Goal: Task Accomplishment & Management: Use online tool/utility

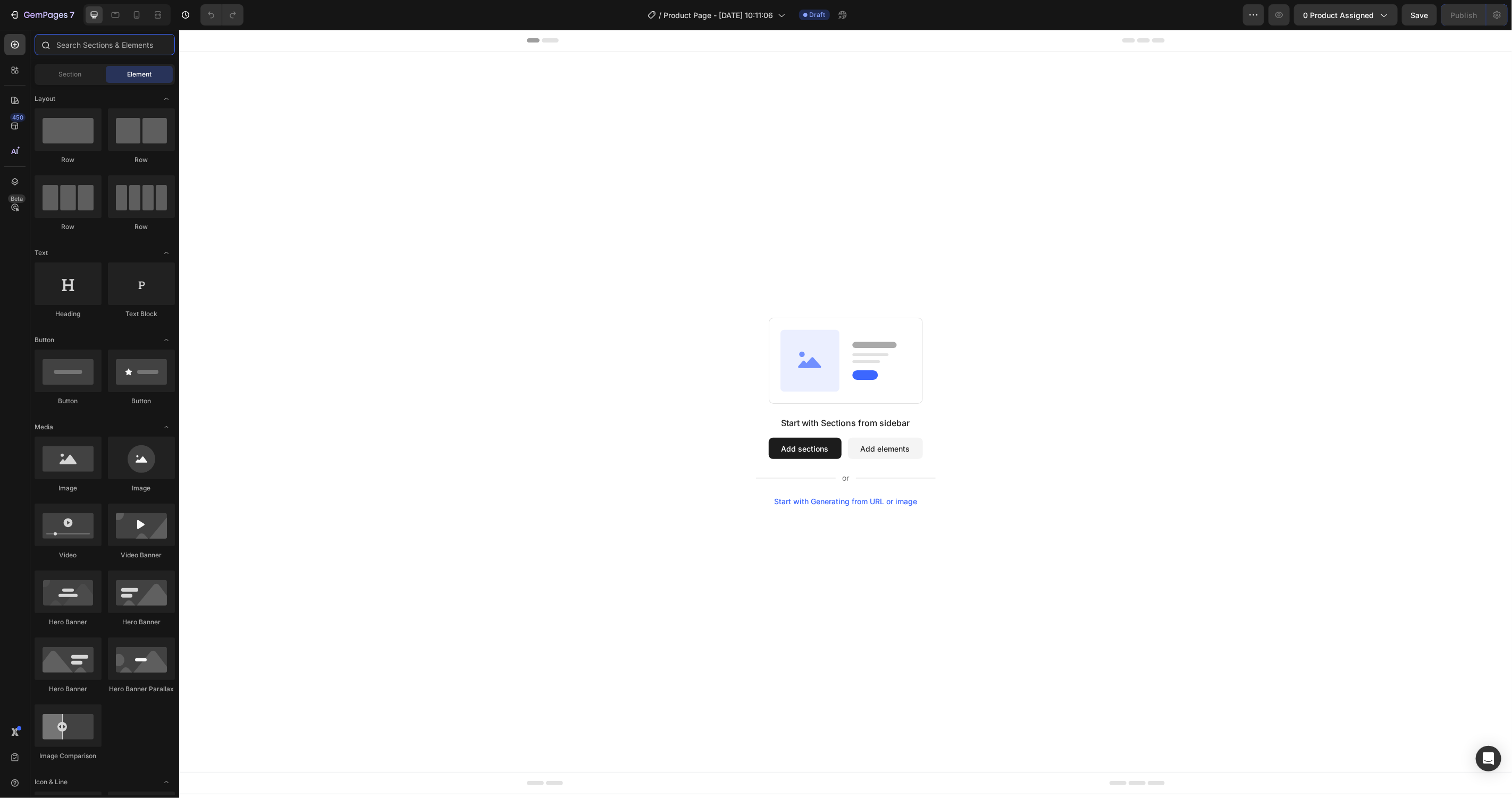
click at [68, 42] on input "text" at bounding box center [104, 45] width 140 height 21
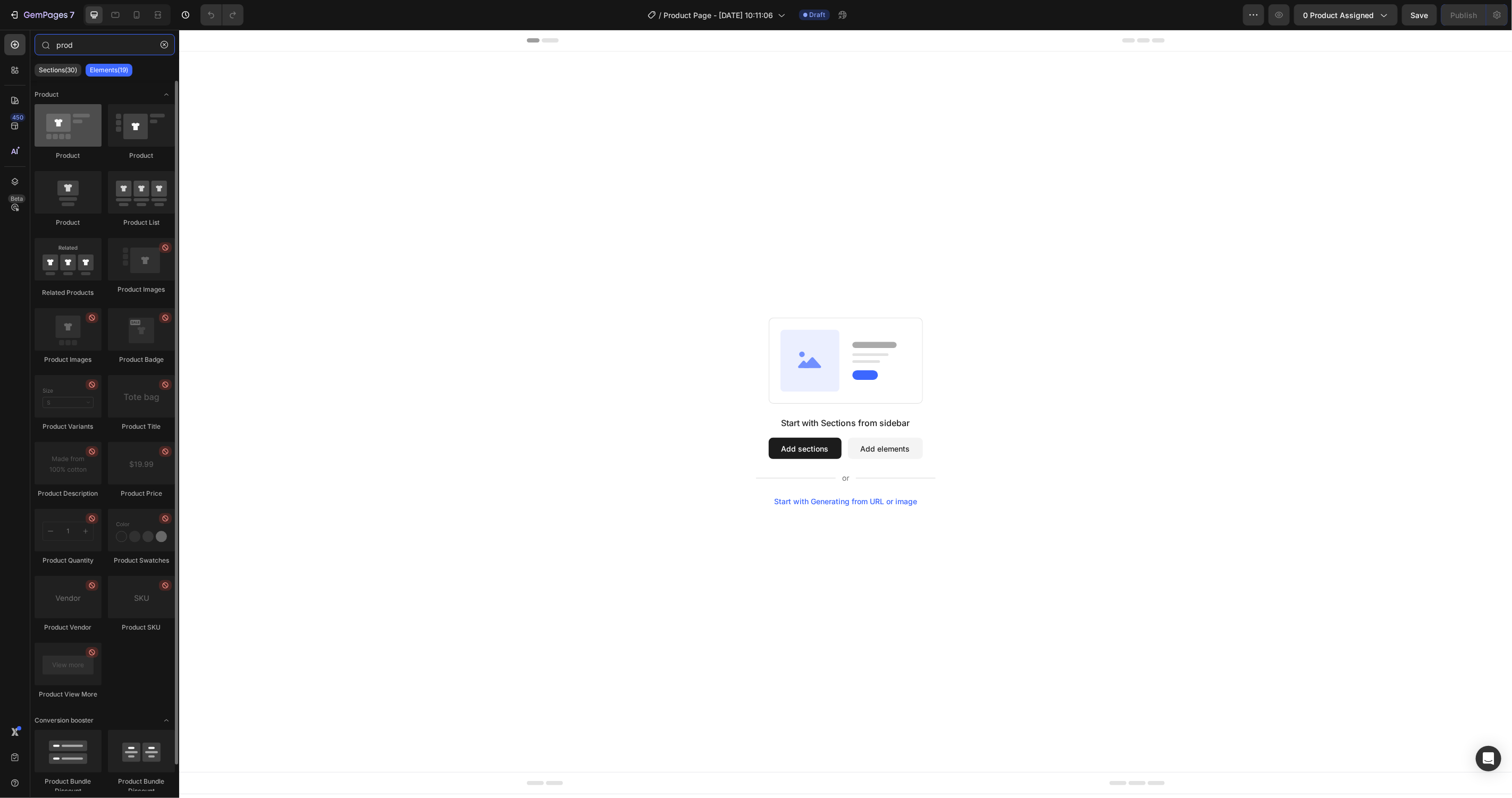
type input "prod"
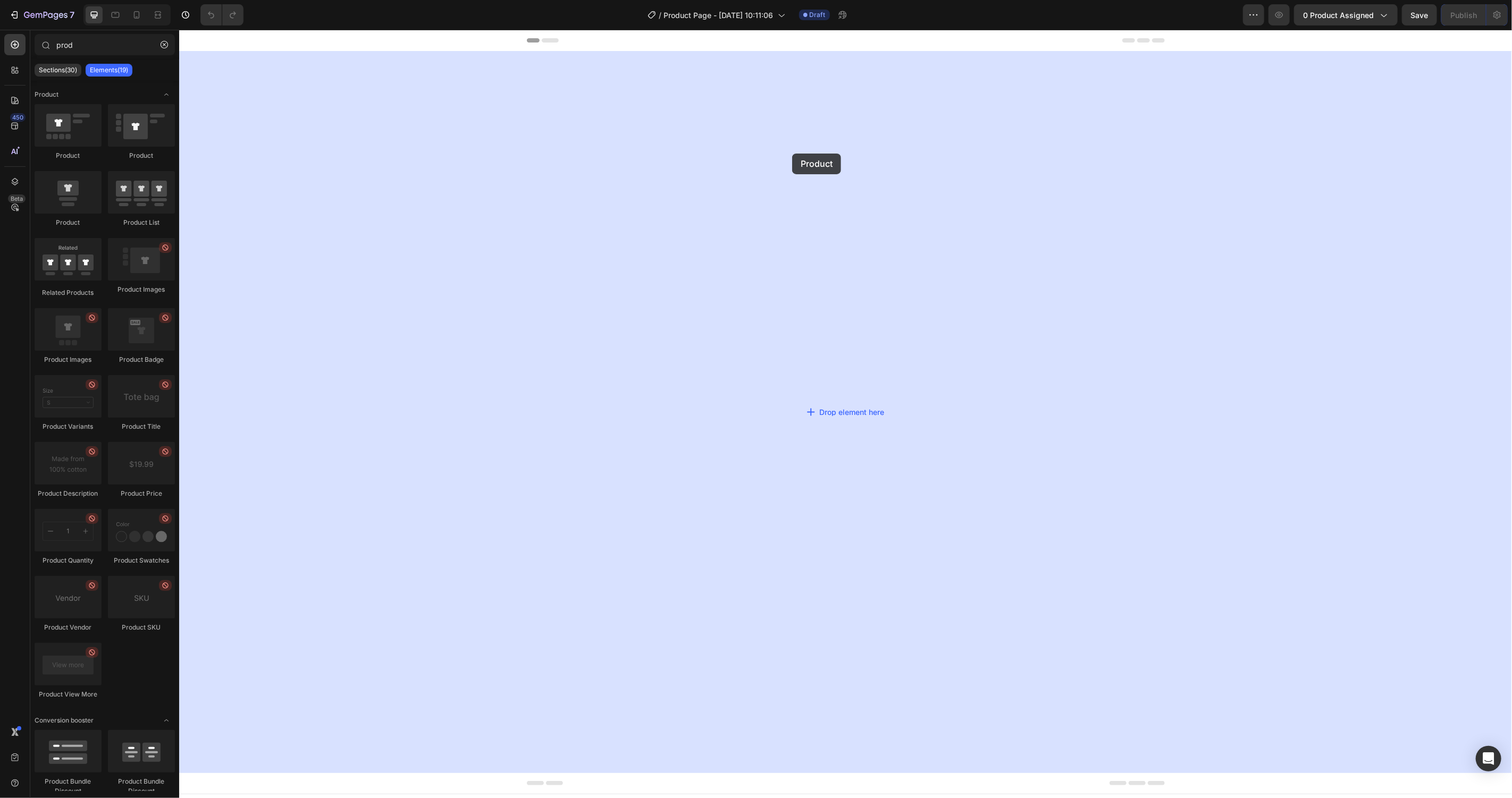
drag, startPoint x: 262, startPoint y: 164, endPoint x: 291, endPoint y: 147, distance: 33.6
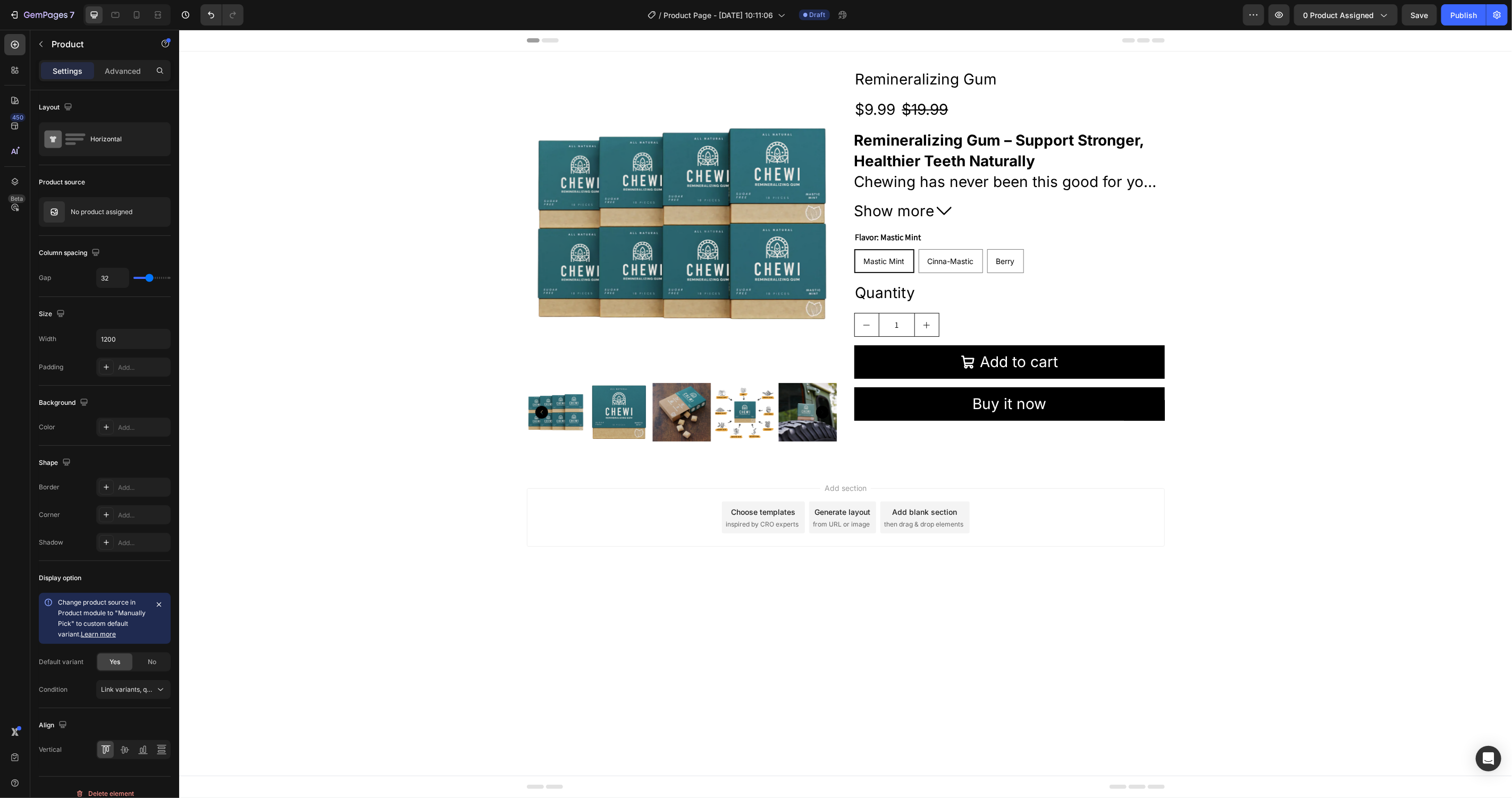
click at [842, 207] on div "Product Images Remineralizing Gum Product Title $9.99 Product Price Product Pri…" at bounding box center [845, 259] width 638 height 381
click at [949, 153] on strong "Remineralizing Gum – Support Stronger, Healthier Teeth Naturally" at bounding box center [999, 150] width 290 height 39
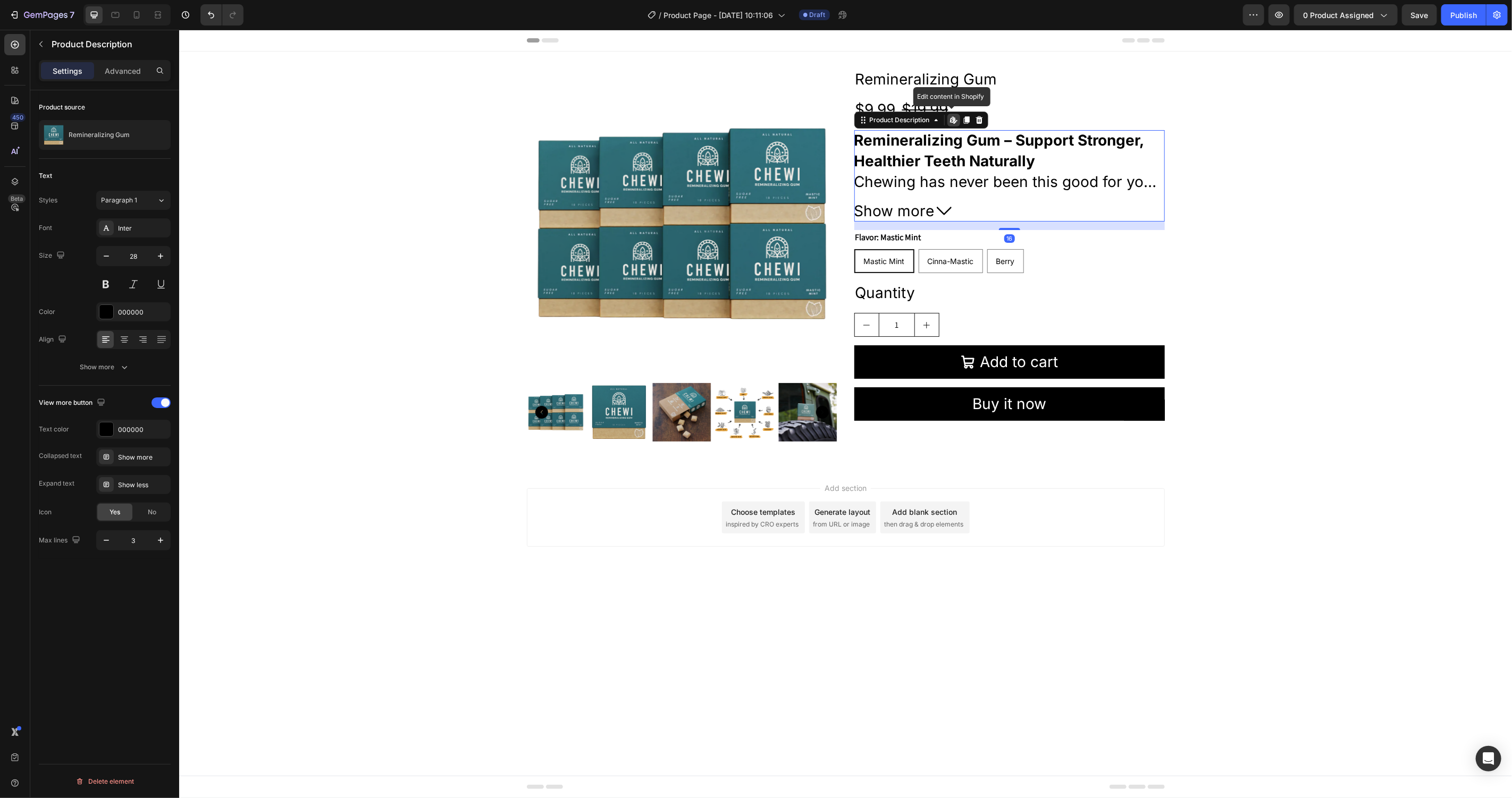
click at [933, 214] on span "Show more" at bounding box center [894, 210] width 80 height 21
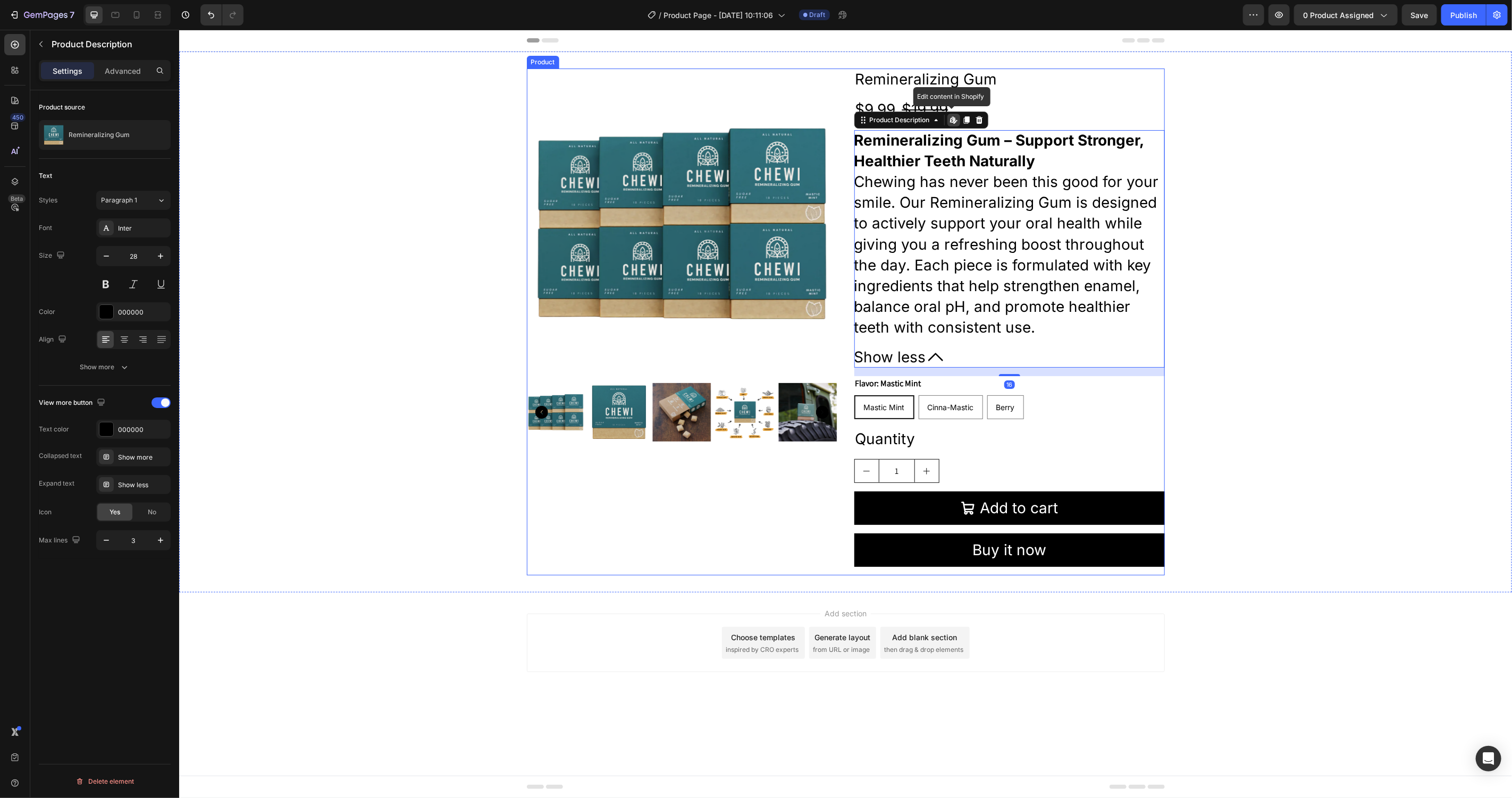
click at [838, 194] on div "Product Images Remineralizing Gum Product Title $9.99 Product Price Product Pri…" at bounding box center [845, 322] width 638 height 507
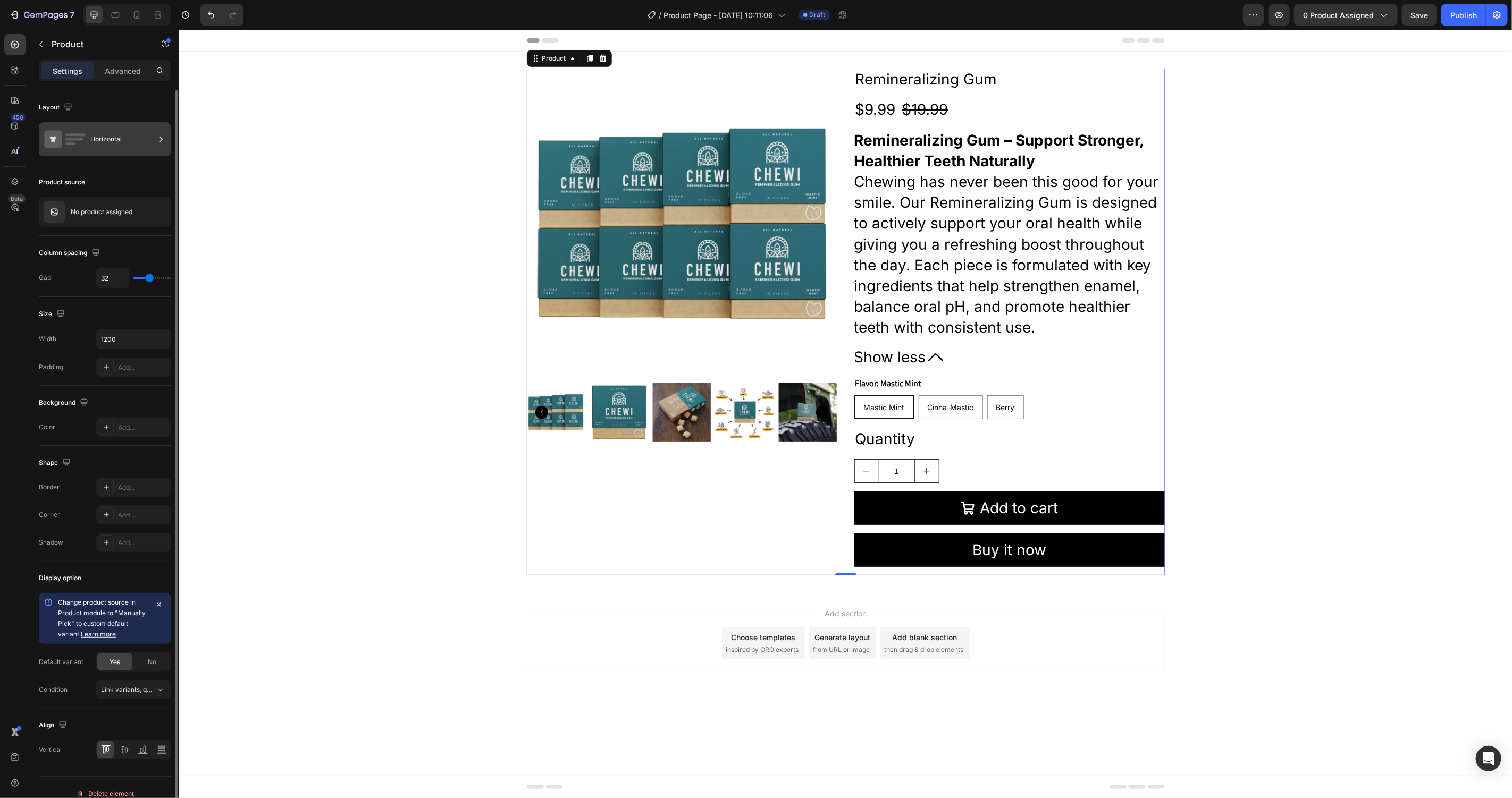
click at [87, 147] on div "Horizontal" at bounding box center [104, 139] width 132 height 34
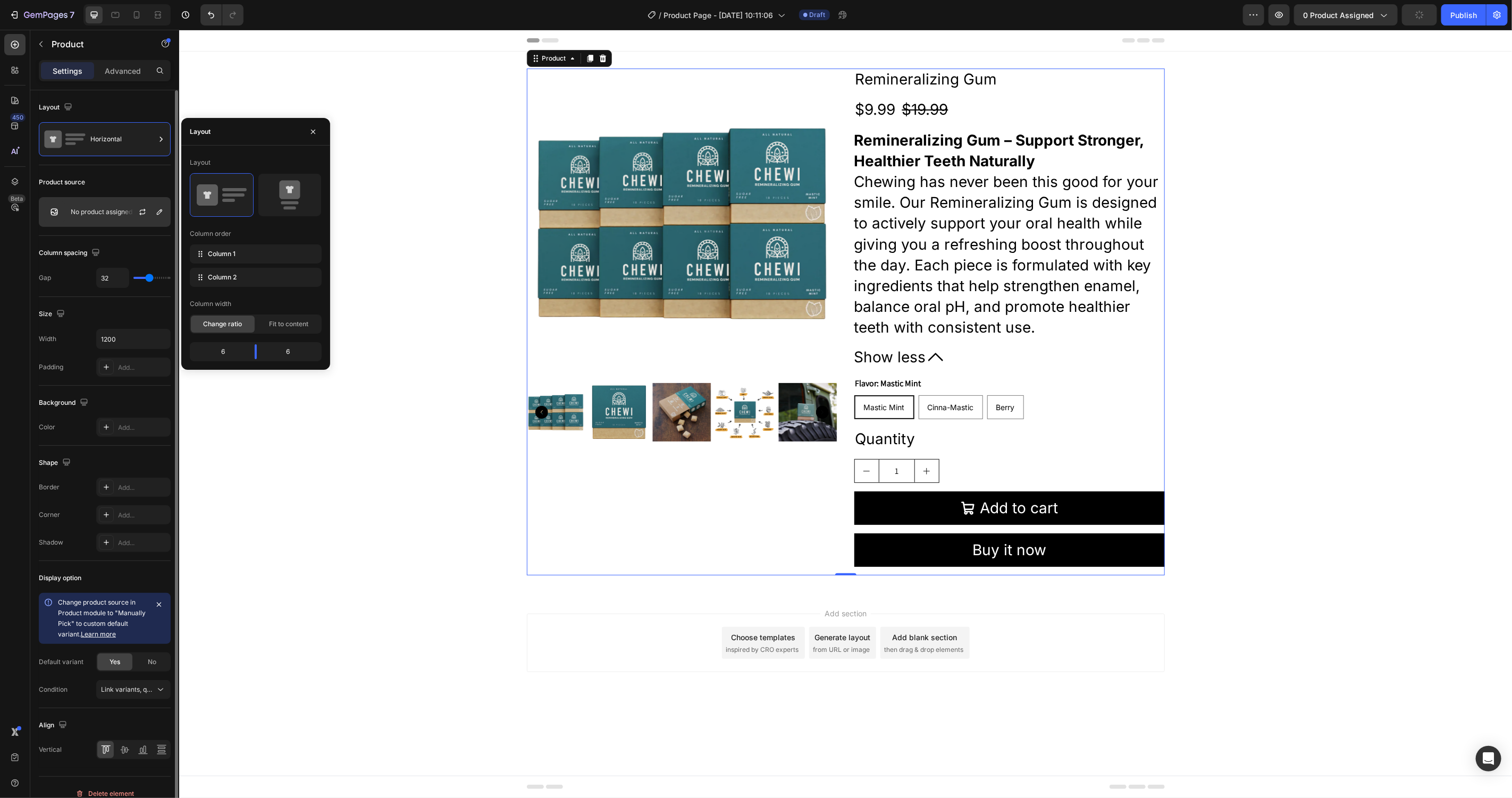
click at [101, 212] on p "No product assigned" at bounding box center [101, 212] width 62 height 8
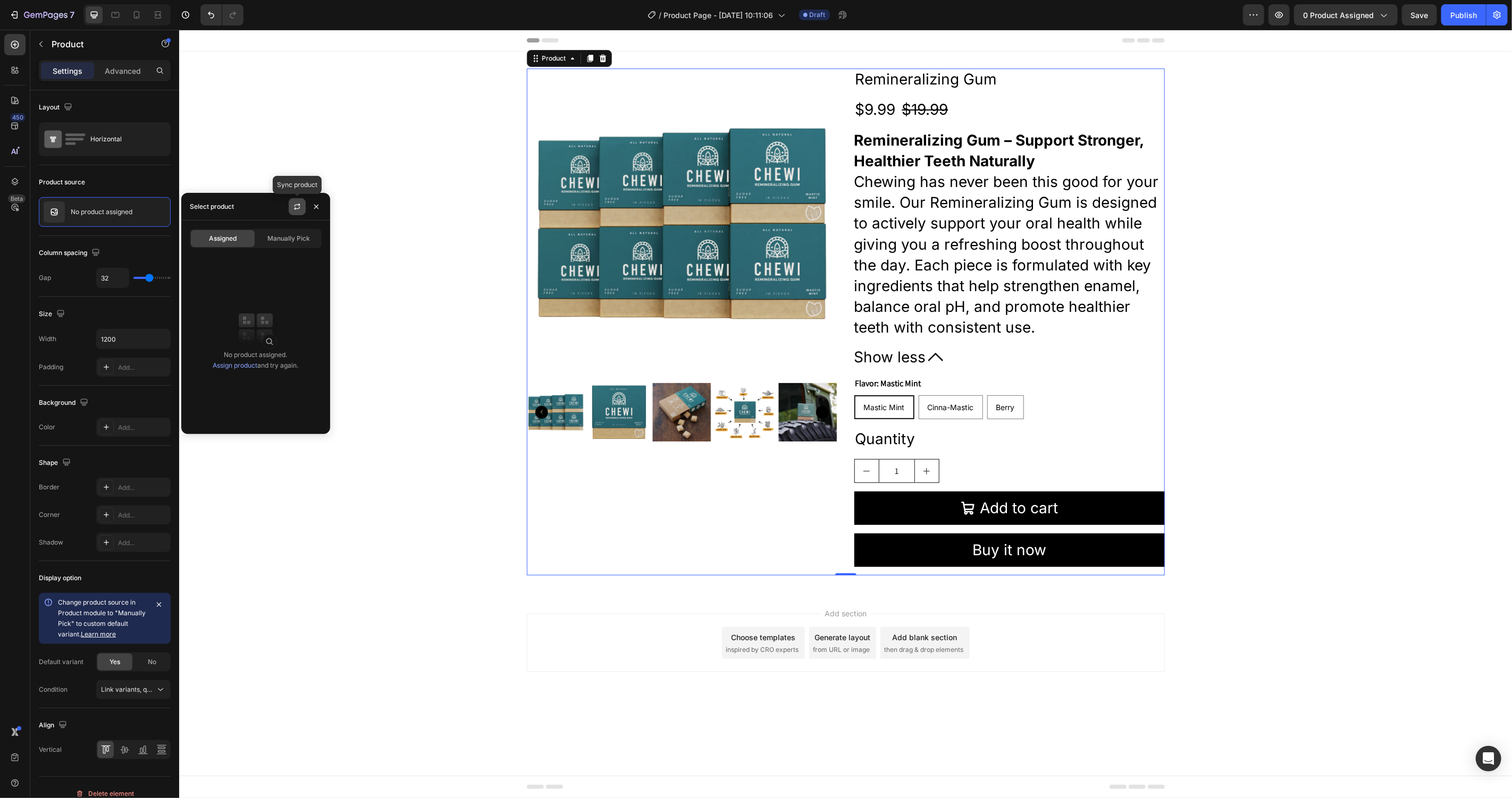
click at [296, 206] on icon "button" at bounding box center [297, 207] width 8 height 8
click at [296, 243] on span "Manually Pick" at bounding box center [289, 239] width 42 height 9
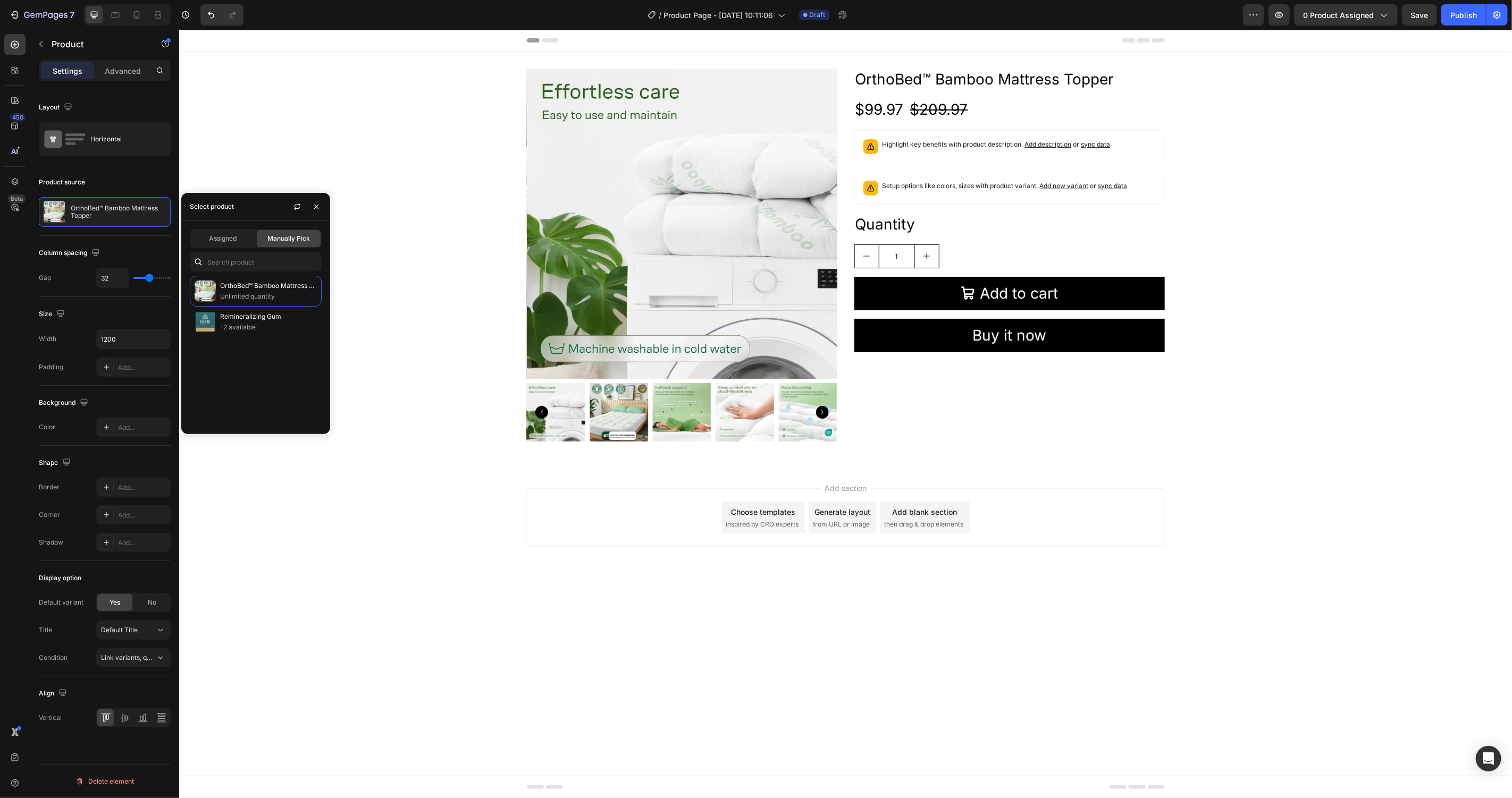
click at [1185, 576] on div "Add section Choose templates inspired by CRO experts Generate layout from URL o…" at bounding box center [845, 532] width 1333 height 131
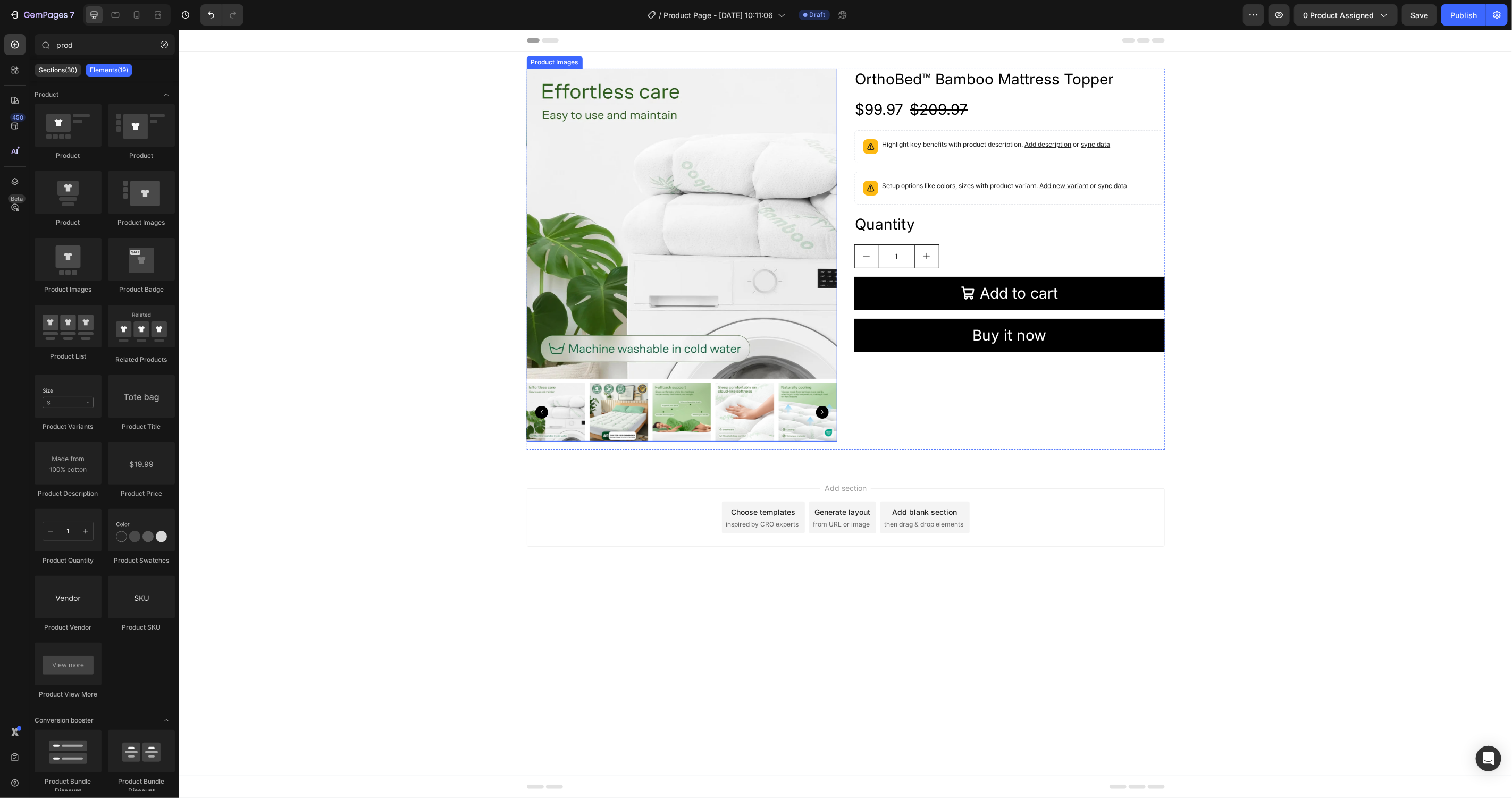
click at [544, 415] on icon "Carousel Back Arrow" at bounding box center [541, 412] width 13 height 13
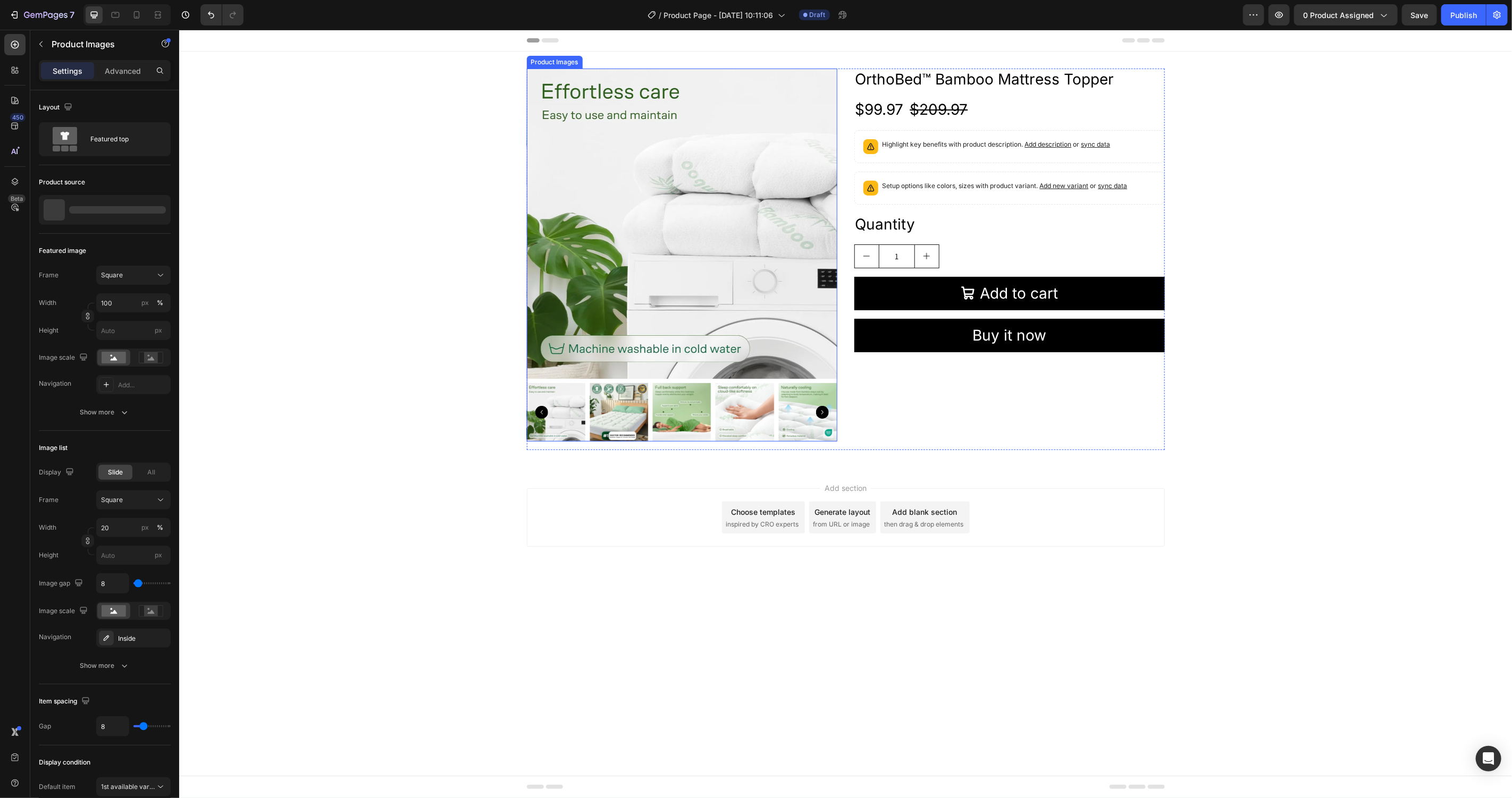
click at [544, 415] on icon "Carousel Back Arrow" at bounding box center [541, 412] width 13 height 13
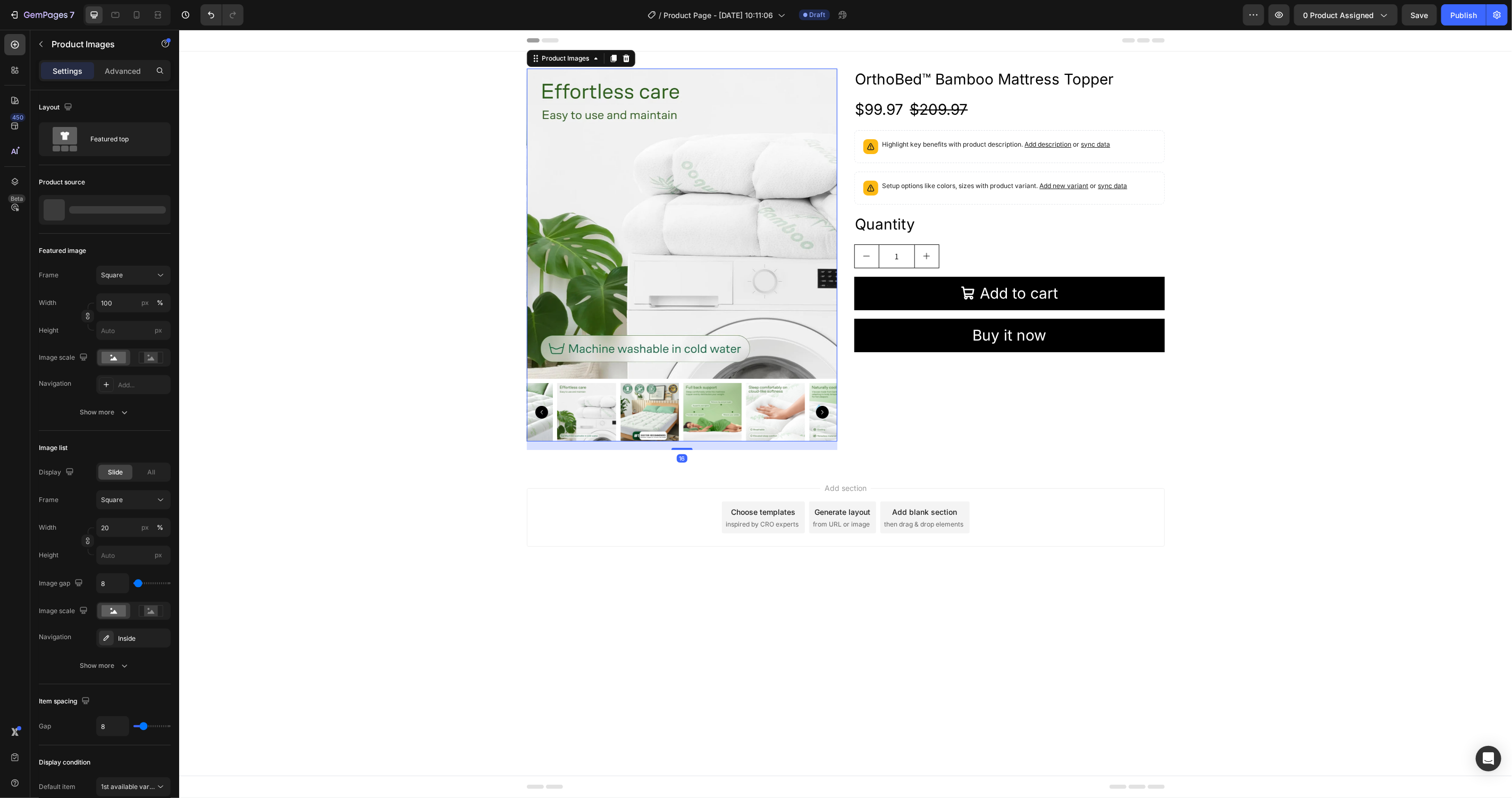
click at [544, 415] on icon "Carousel Back Arrow" at bounding box center [541, 412] width 13 height 13
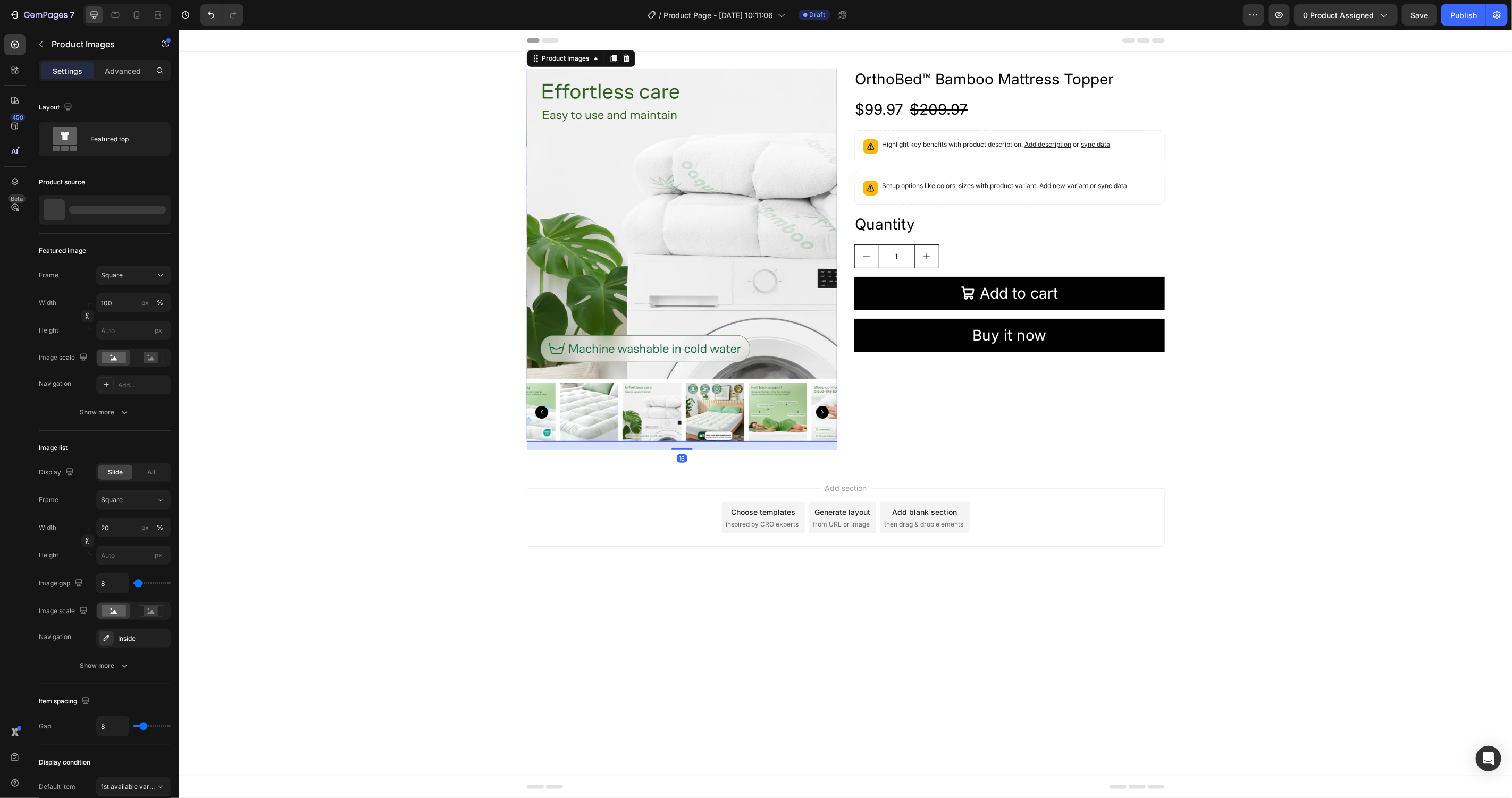
click at [544, 415] on icon "Carousel Back Arrow" at bounding box center [541, 412] width 13 height 13
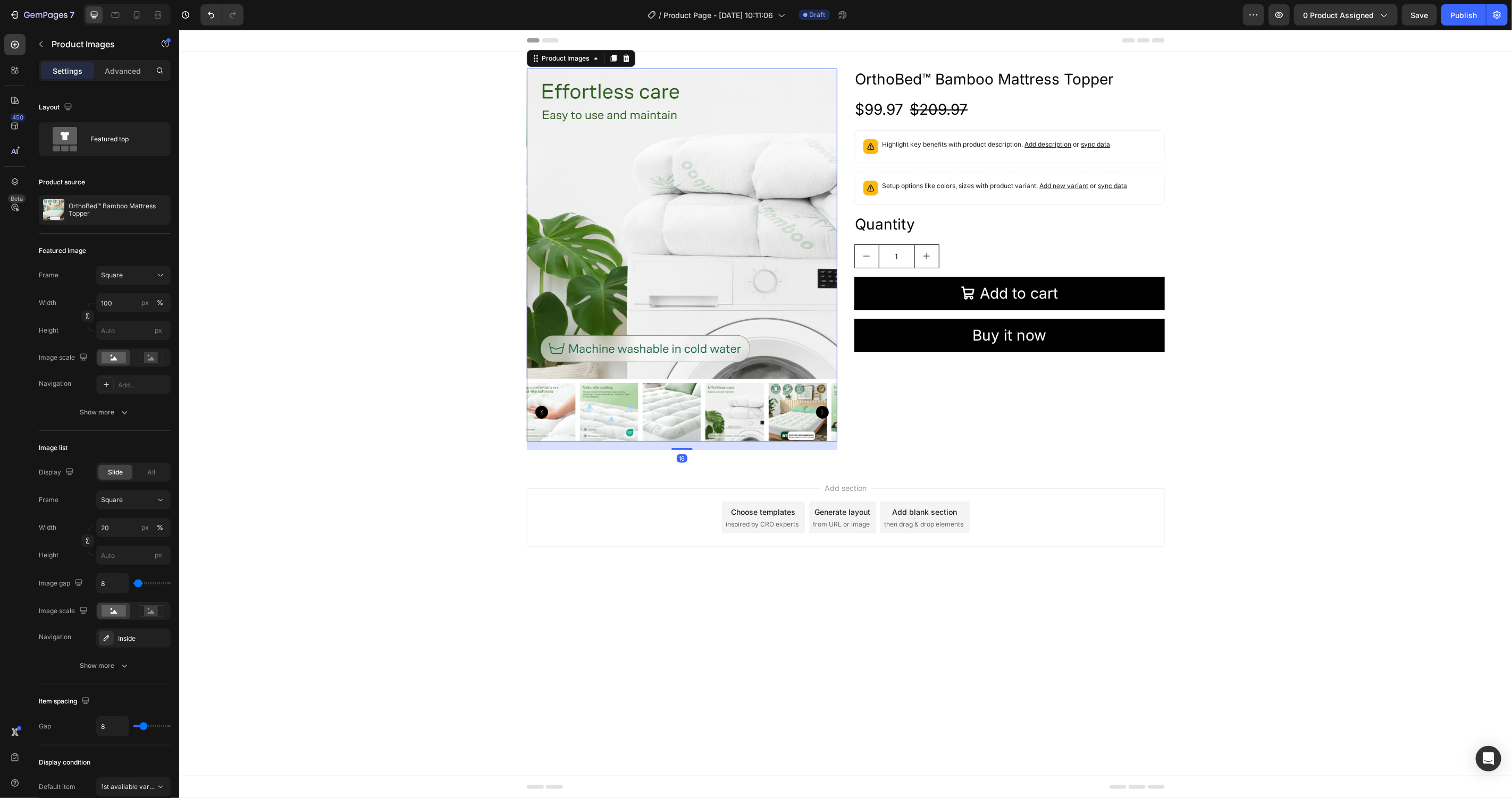
click at [544, 415] on icon "Carousel Back Arrow" at bounding box center [541, 412] width 13 height 13
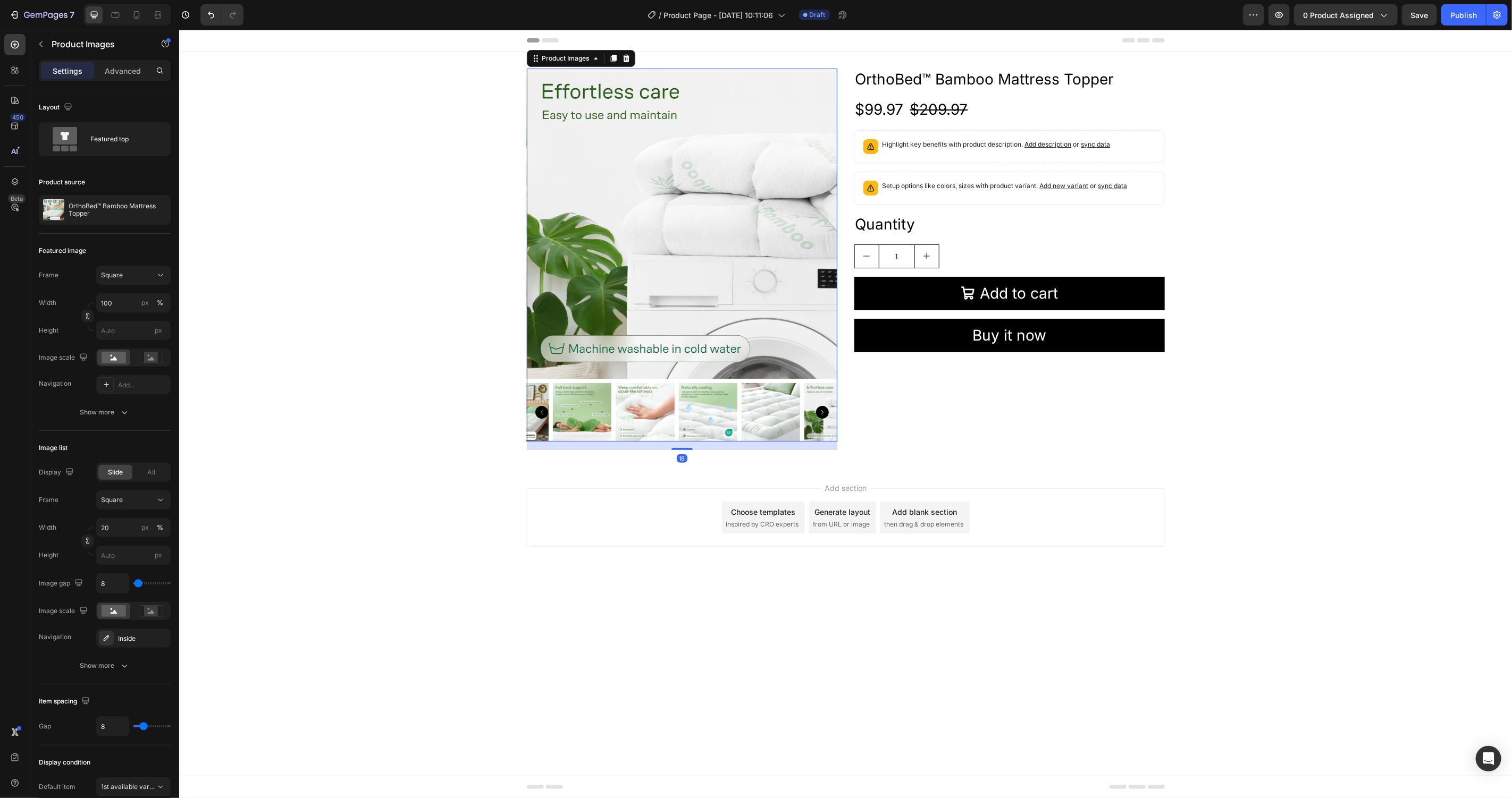
click at [544, 415] on icon "Carousel Back Arrow" at bounding box center [541, 412] width 13 height 13
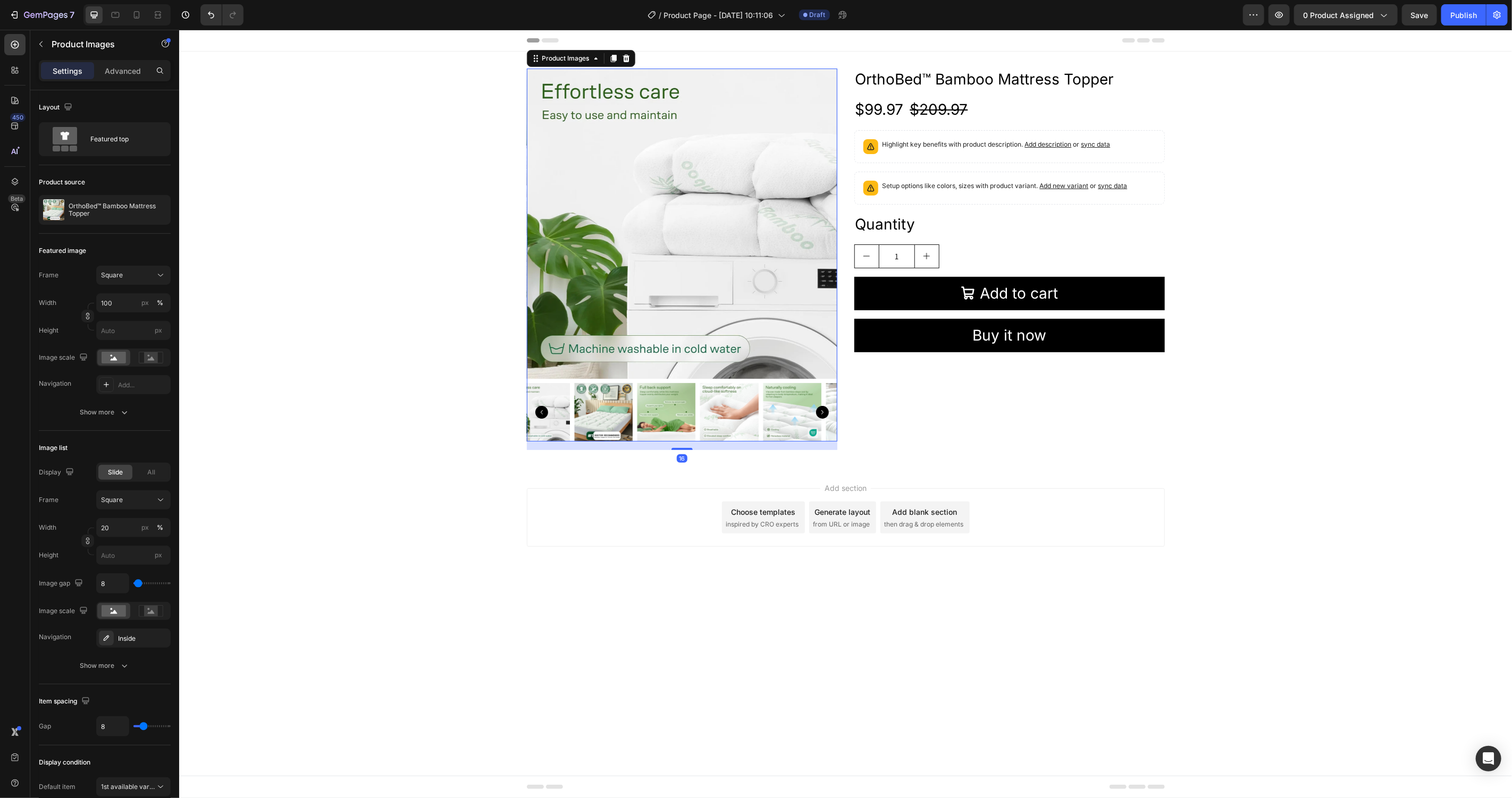
click at [544, 415] on icon "Carousel Back Arrow" at bounding box center [541, 412] width 13 height 13
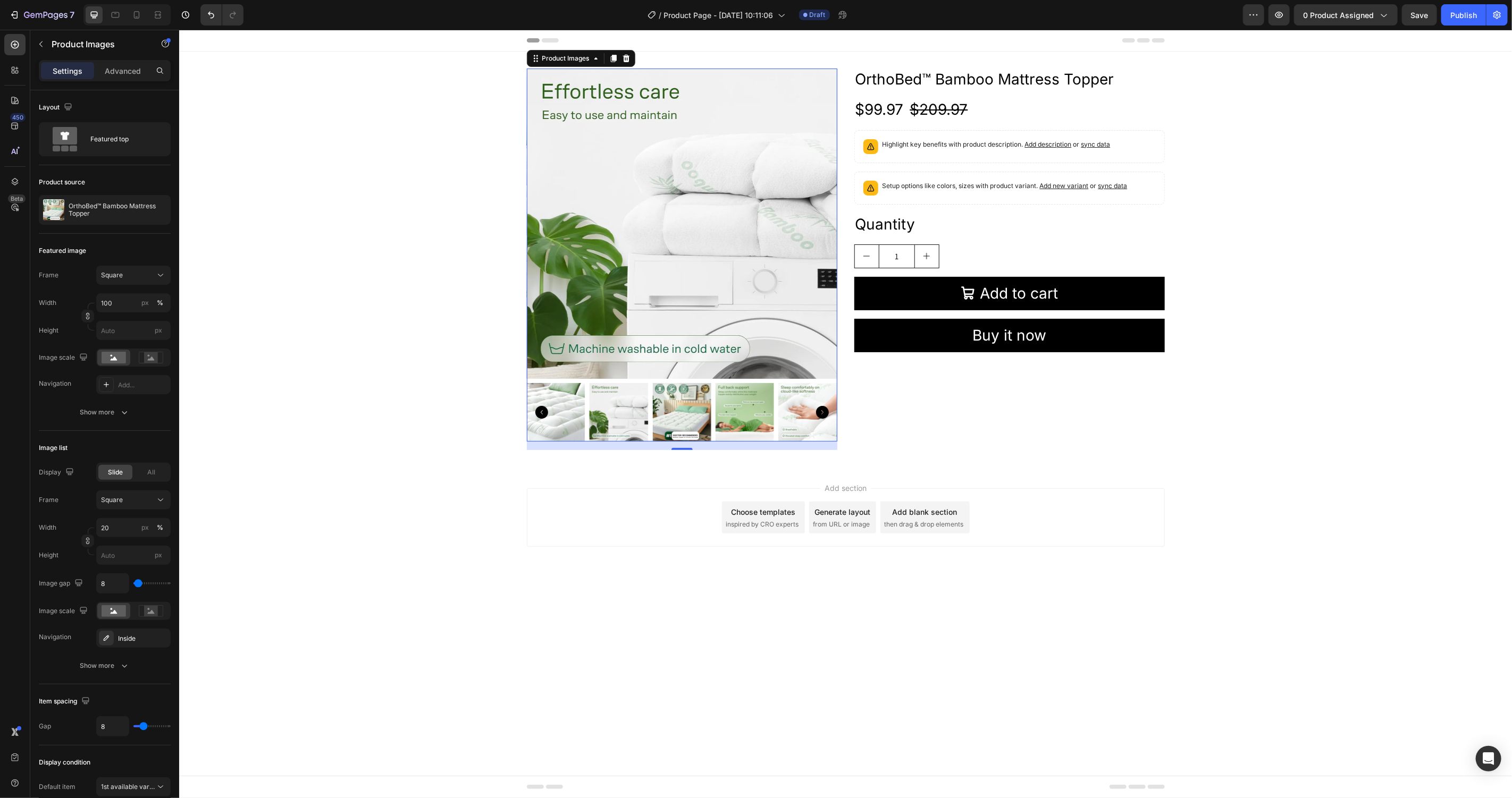
click at [675, 419] on img at bounding box center [681, 412] width 59 height 59
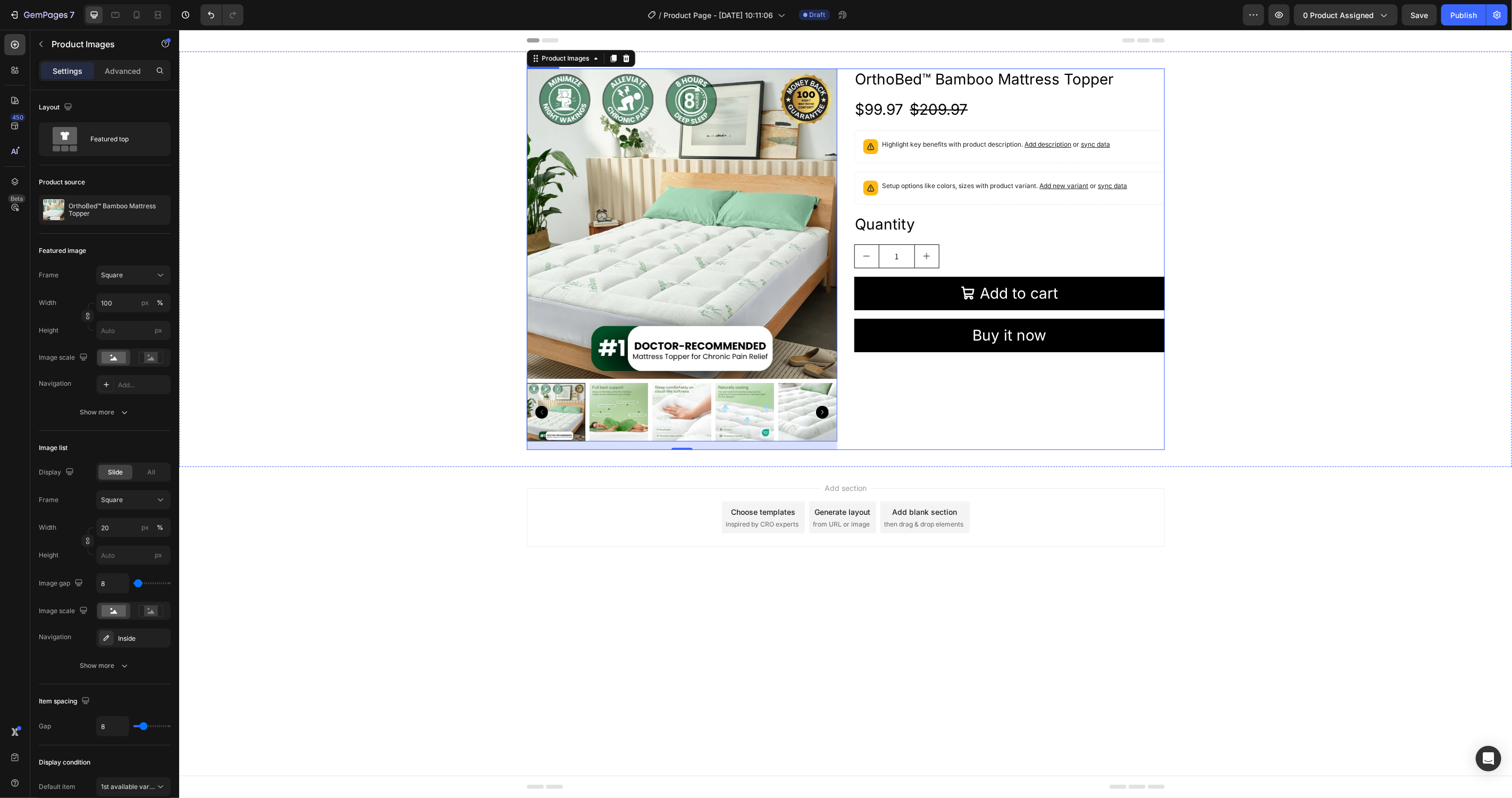
click at [1122, 405] on div "OrthoBed™ Bamboo Mattress Topper Product Title $99.97 Product Price Product Pri…" at bounding box center [1009, 259] width 310 height 381
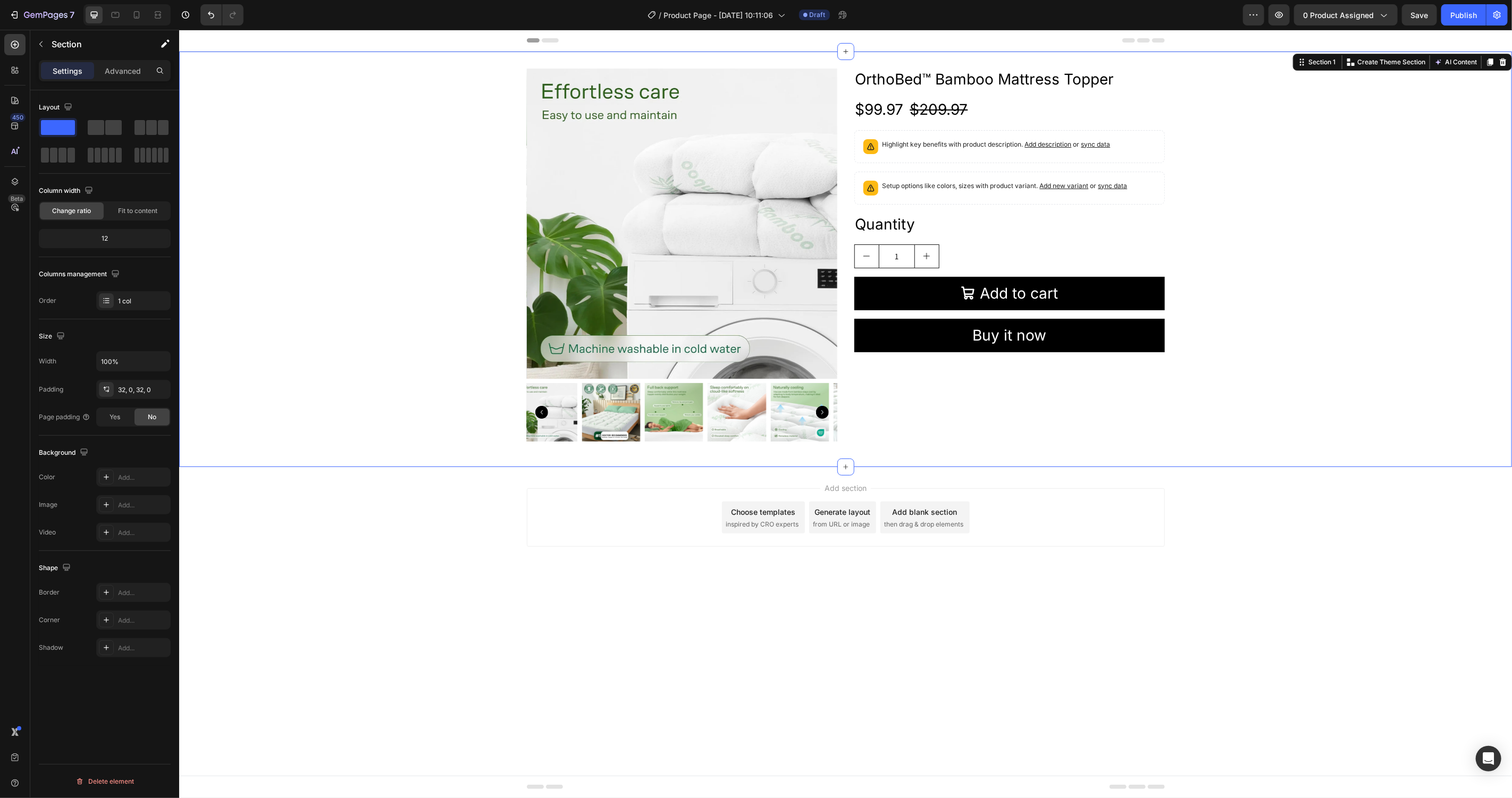
click at [1326, 400] on div "Product Images OrthoBed™ Bamboo Mattress Topper Product Title $99.97 Product Pr…" at bounding box center [845, 259] width 1333 height 381
click at [978, 160] on div "Highlight key benefits with product description. Add description or sync data" at bounding box center [1009, 146] width 310 height 33
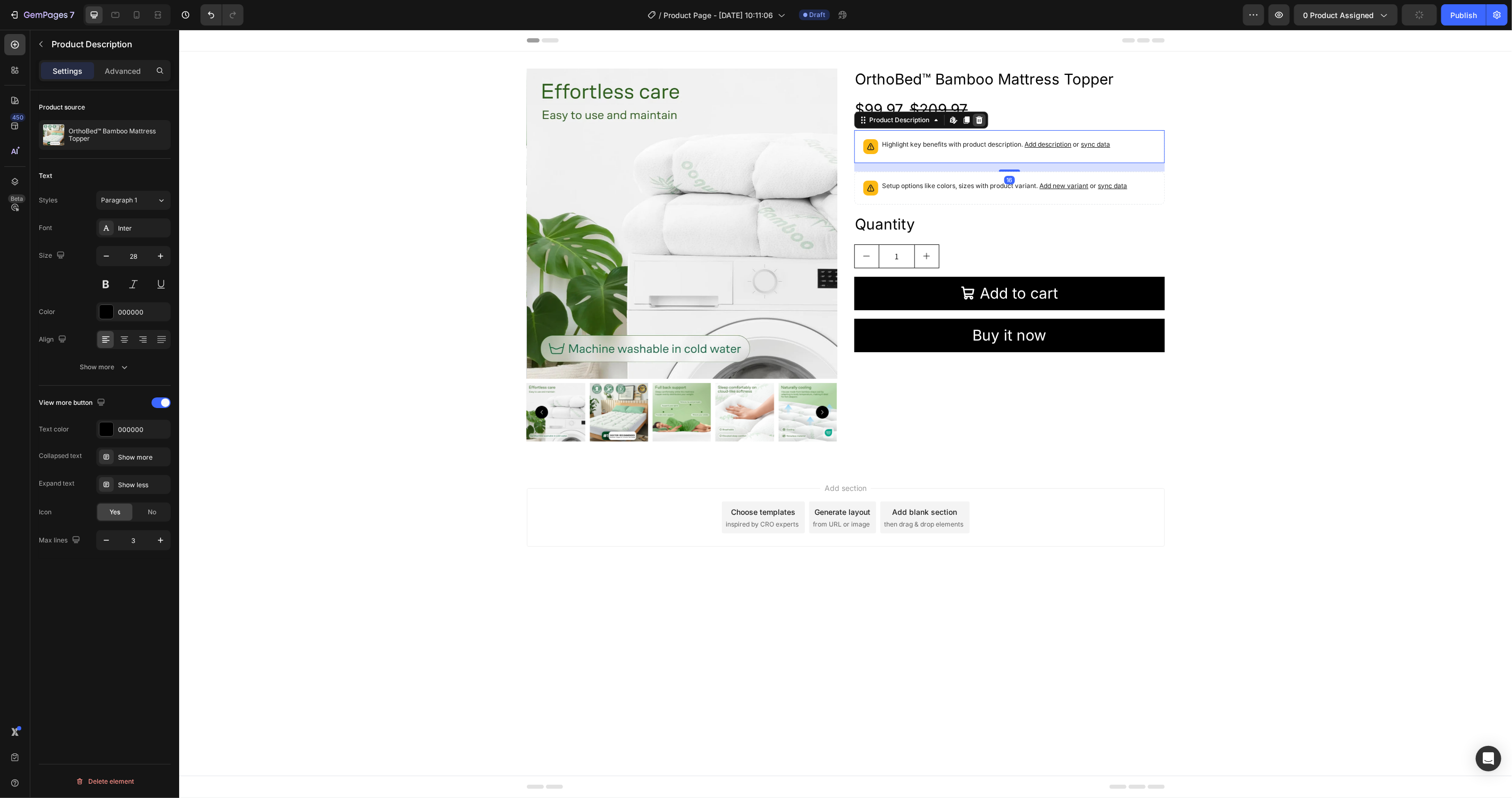
click at [978, 116] on icon at bounding box center [978, 119] width 7 height 8
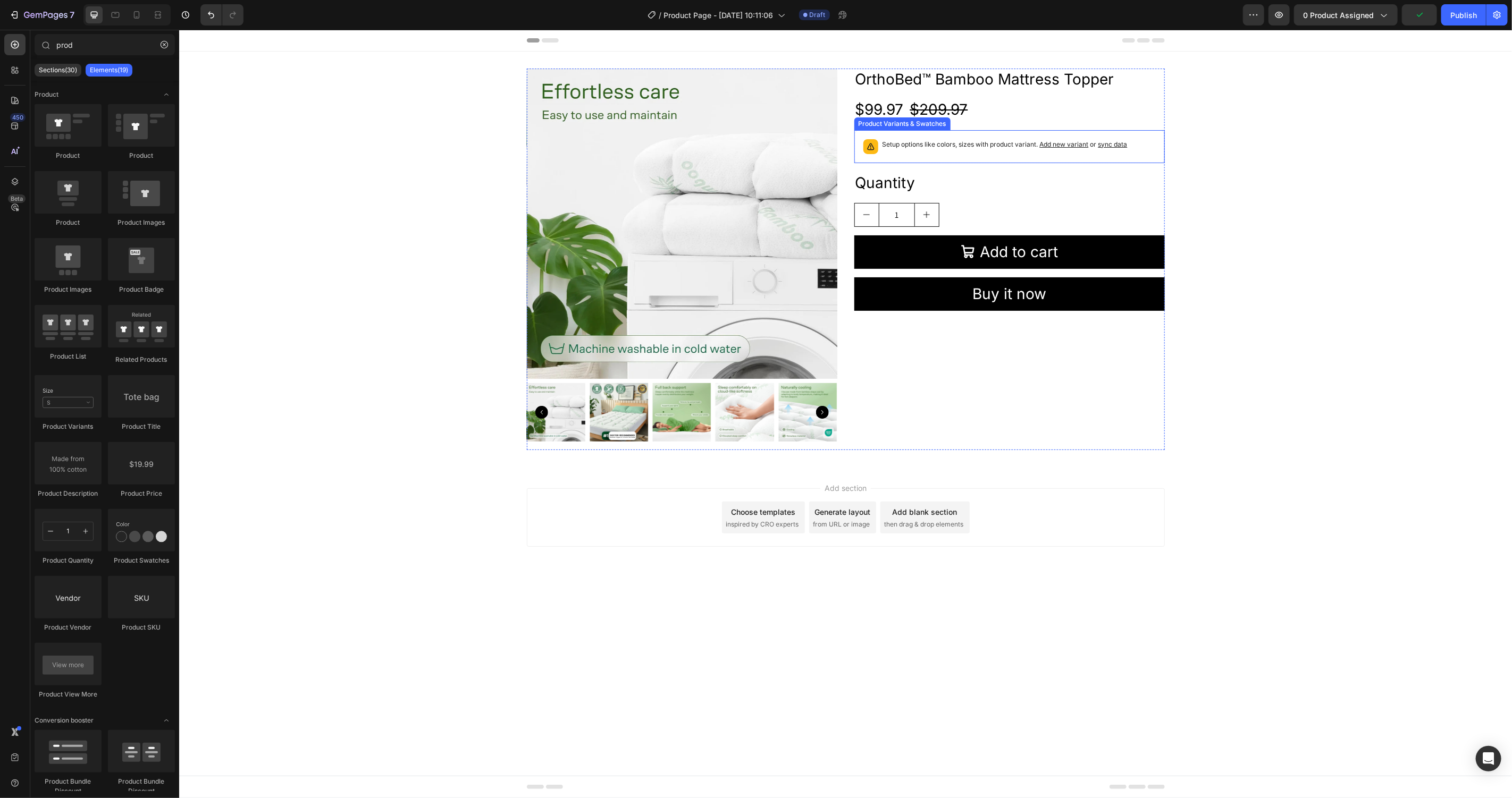
click at [967, 142] on p "Setup options like colors, sizes with product variant. Add new variant or sync …" at bounding box center [1005, 144] width 245 height 11
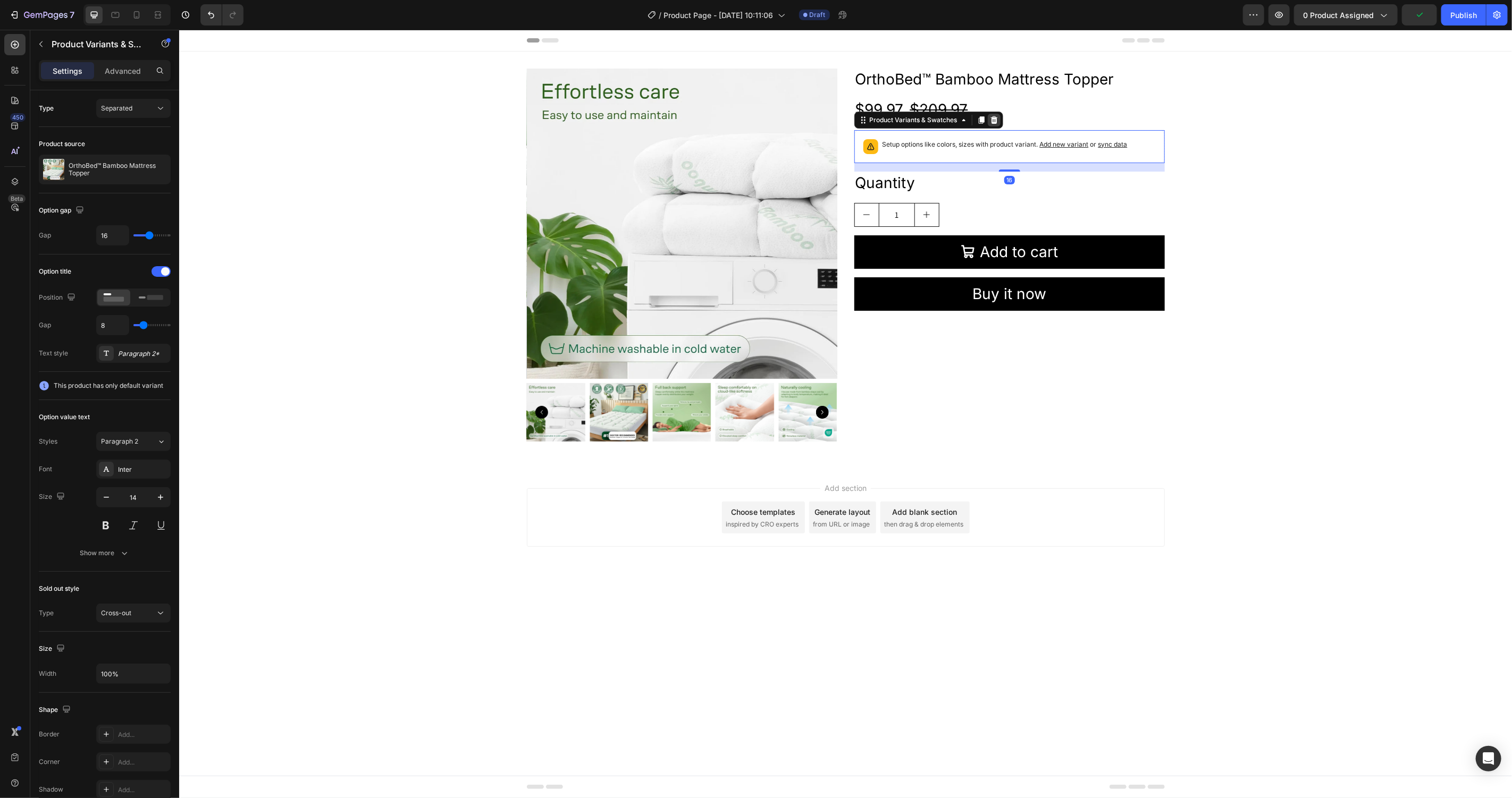
click at [991, 121] on icon at bounding box center [994, 119] width 7 height 8
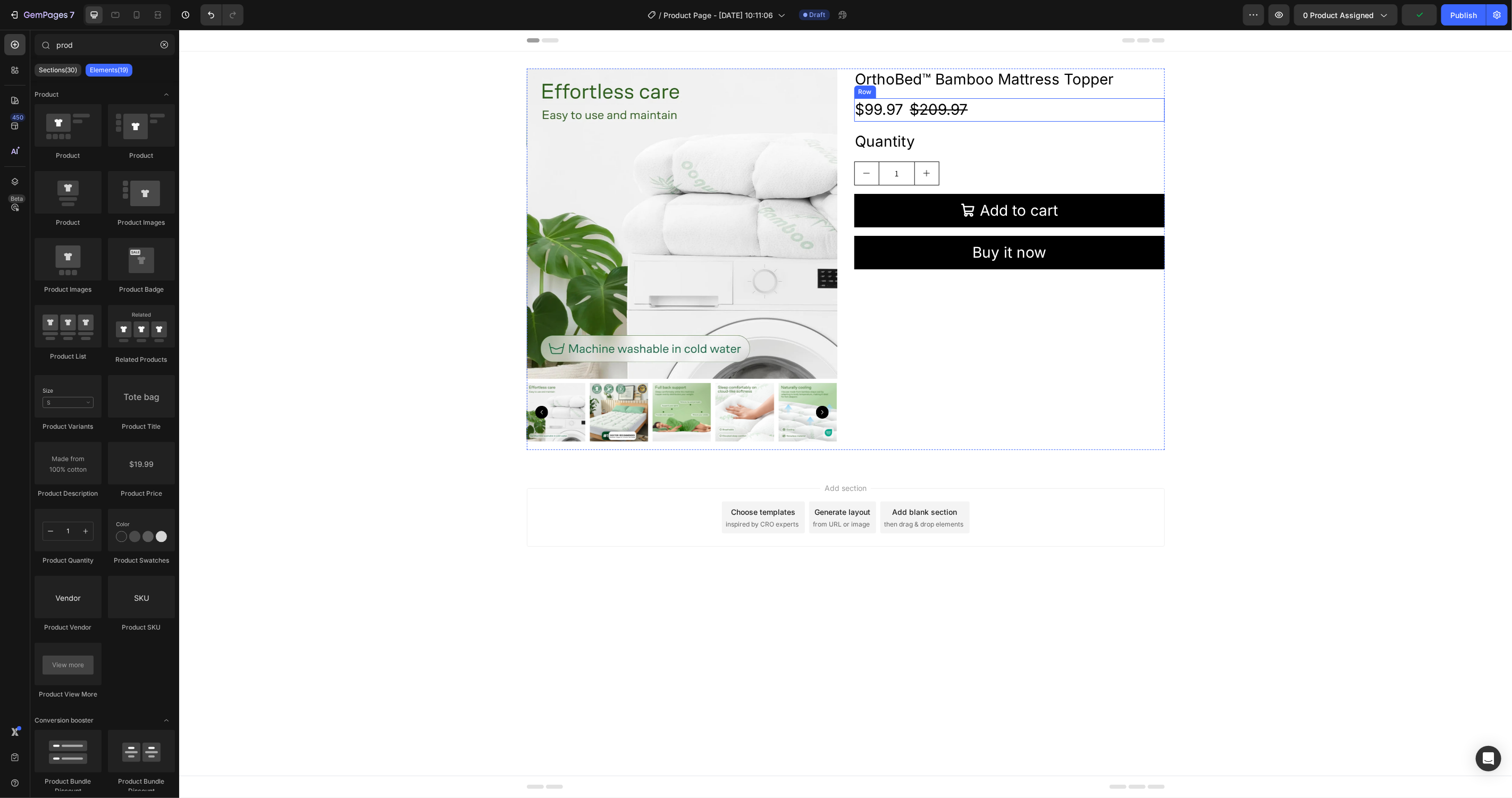
click at [1150, 126] on div "OrthoBed™ Bamboo Mattress Topper Product Title $99.97 Product Price Product Pri…" at bounding box center [1009, 259] width 310 height 381
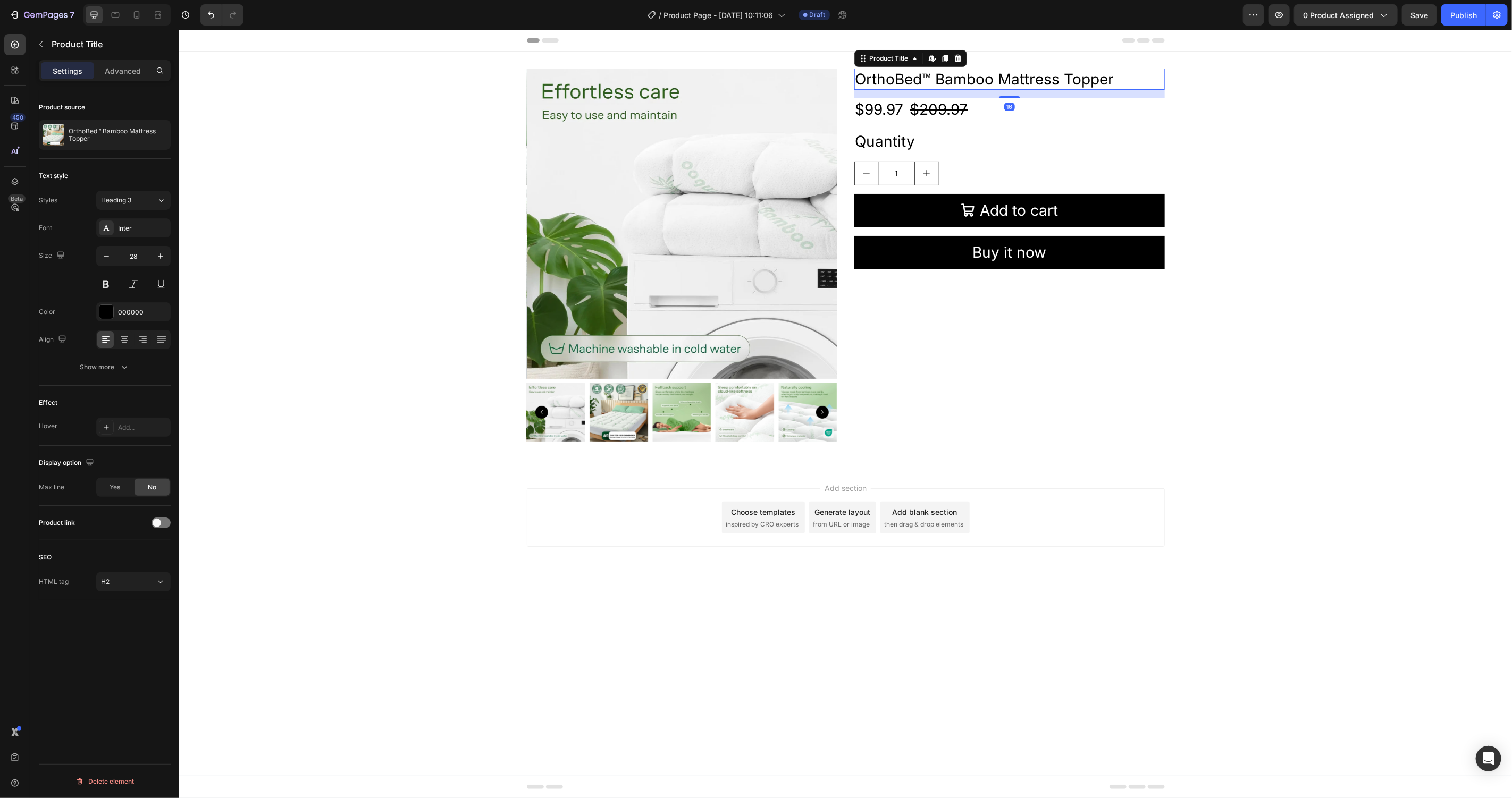
click at [1007, 76] on h2 "OrthoBed™ Bamboo Mattress Topper" at bounding box center [1009, 79] width 310 height 21
click at [18, 42] on icon at bounding box center [15, 45] width 8 height 8
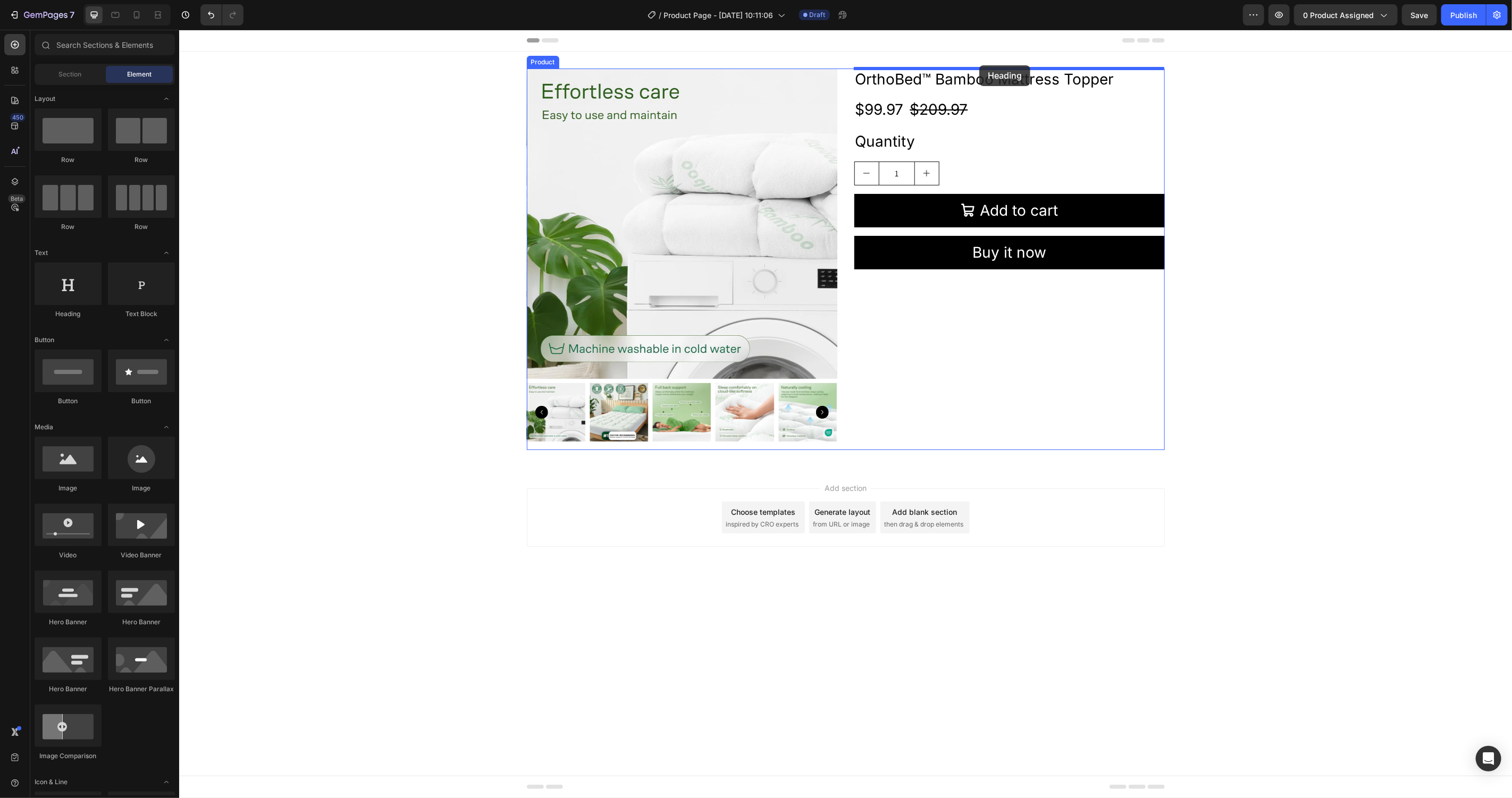
drag, startPoint x: 281, startPoint y: 315, endPoint x: 1207, endPoint y: 149, distance: 940.8
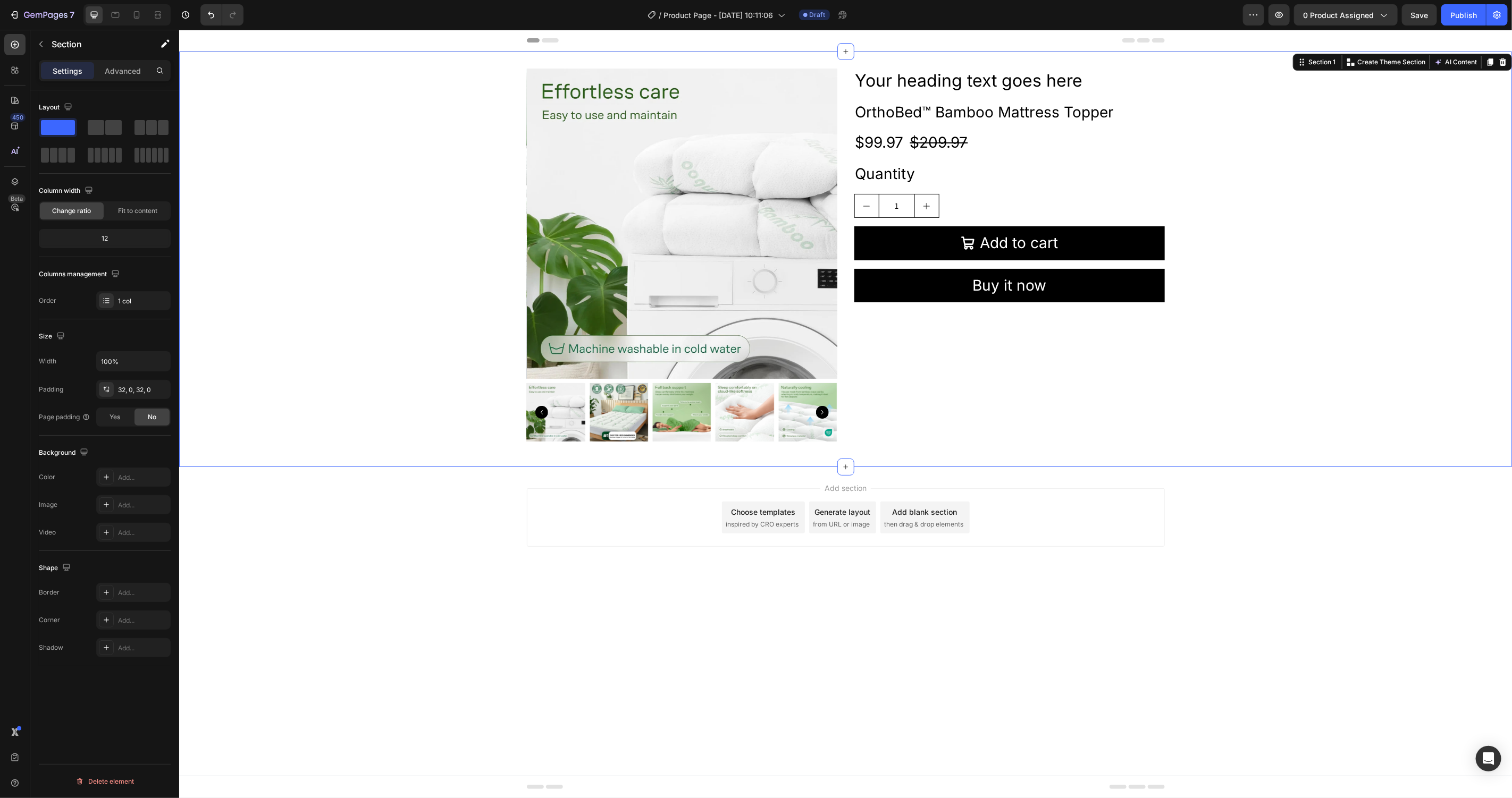
click at [1324, 177] on div "Product Images Your heading text goes here Heading OrthoBed™ Bamboo Mattress To…" at bounding box center [845, 259] width 1333 height 381
click at [987, 82] on h2 "Your heading text goes here" at bounding box center [1009, 80] width 310 height 25
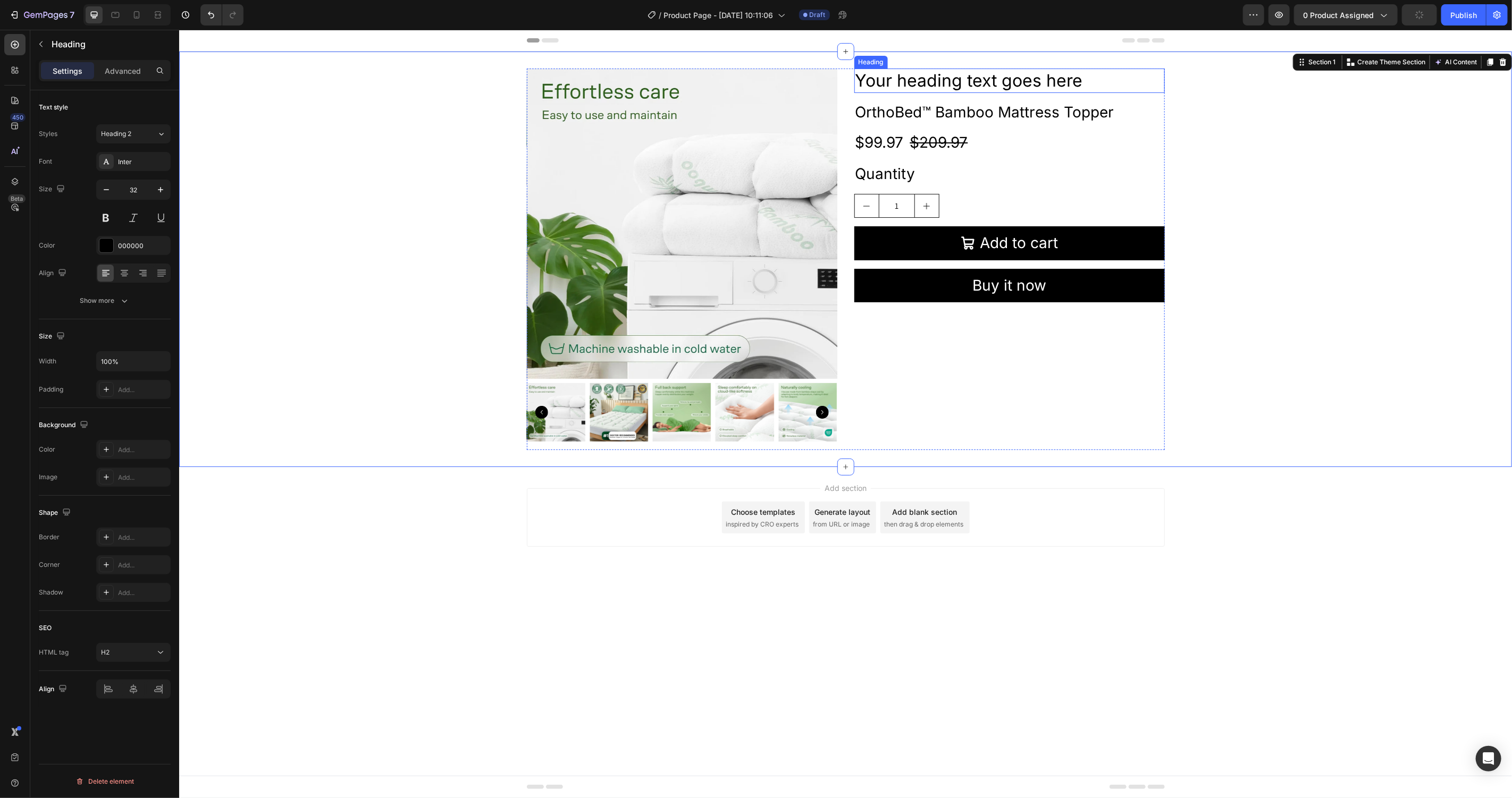
click at [987, 82] on h2 "Your heading text goes here" at bounding box center [1009, 80] width 310 height 25
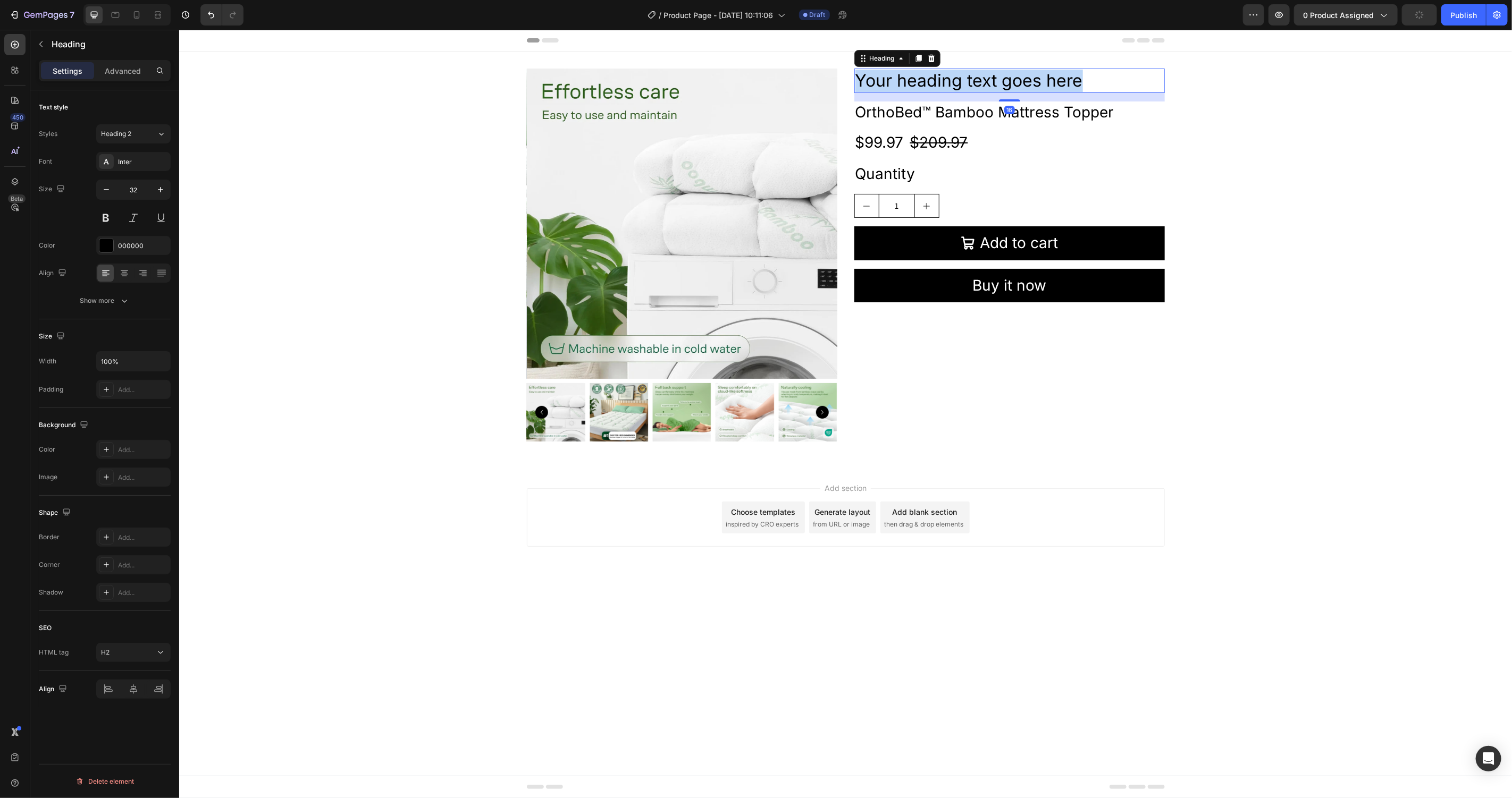
click at [987, 82] on p "Your heading text goes here" at bounding box center [1008, 80] width 308 height 22
click at [1092, 113] on h2 "OrthoBed™ Bamboo Mattress Topper" at bounding box center [1009, 111] width 310 height 21
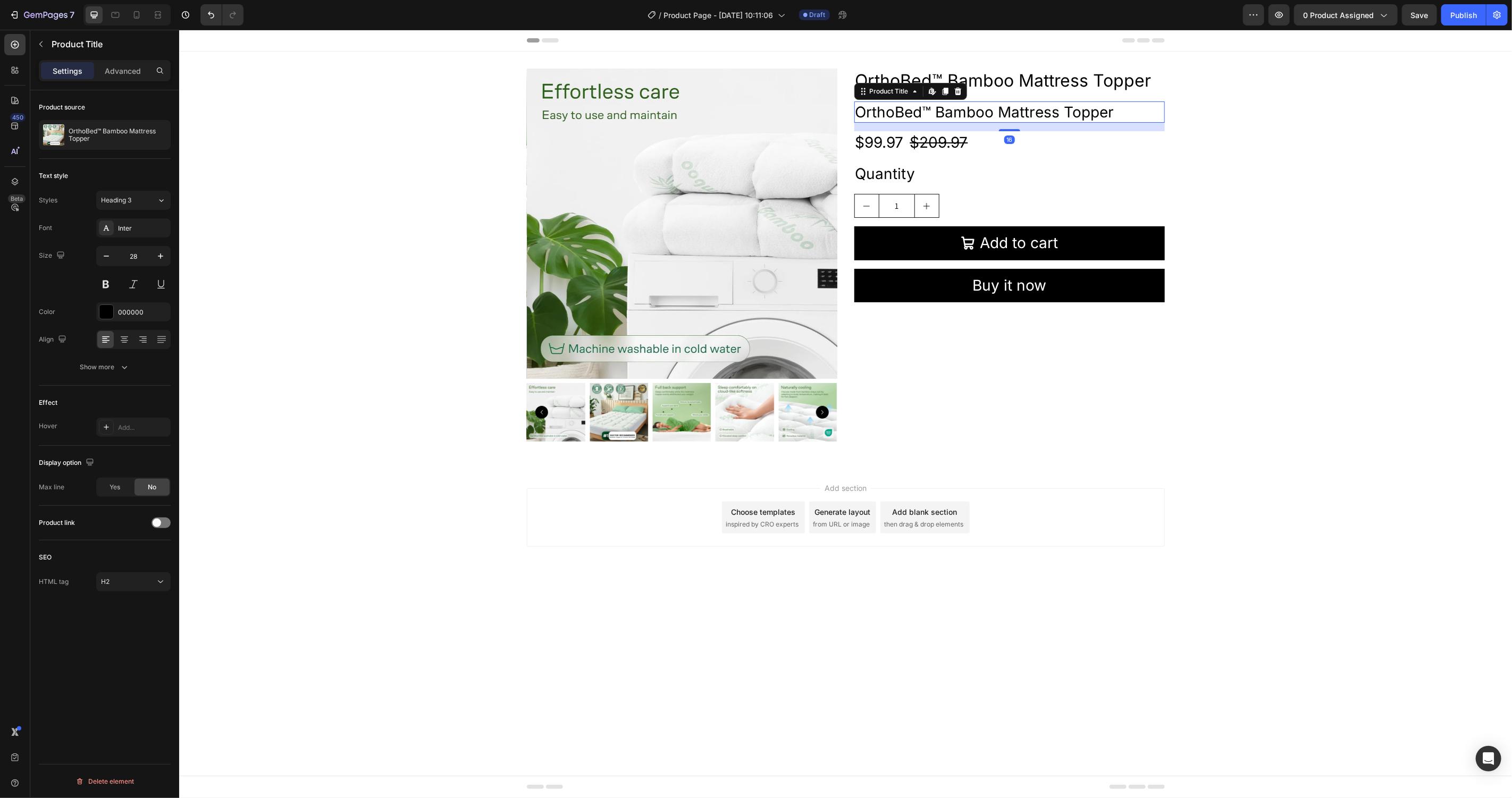
click at [954, 90] on icon at bounding box center [957, 91] width 8 height 8
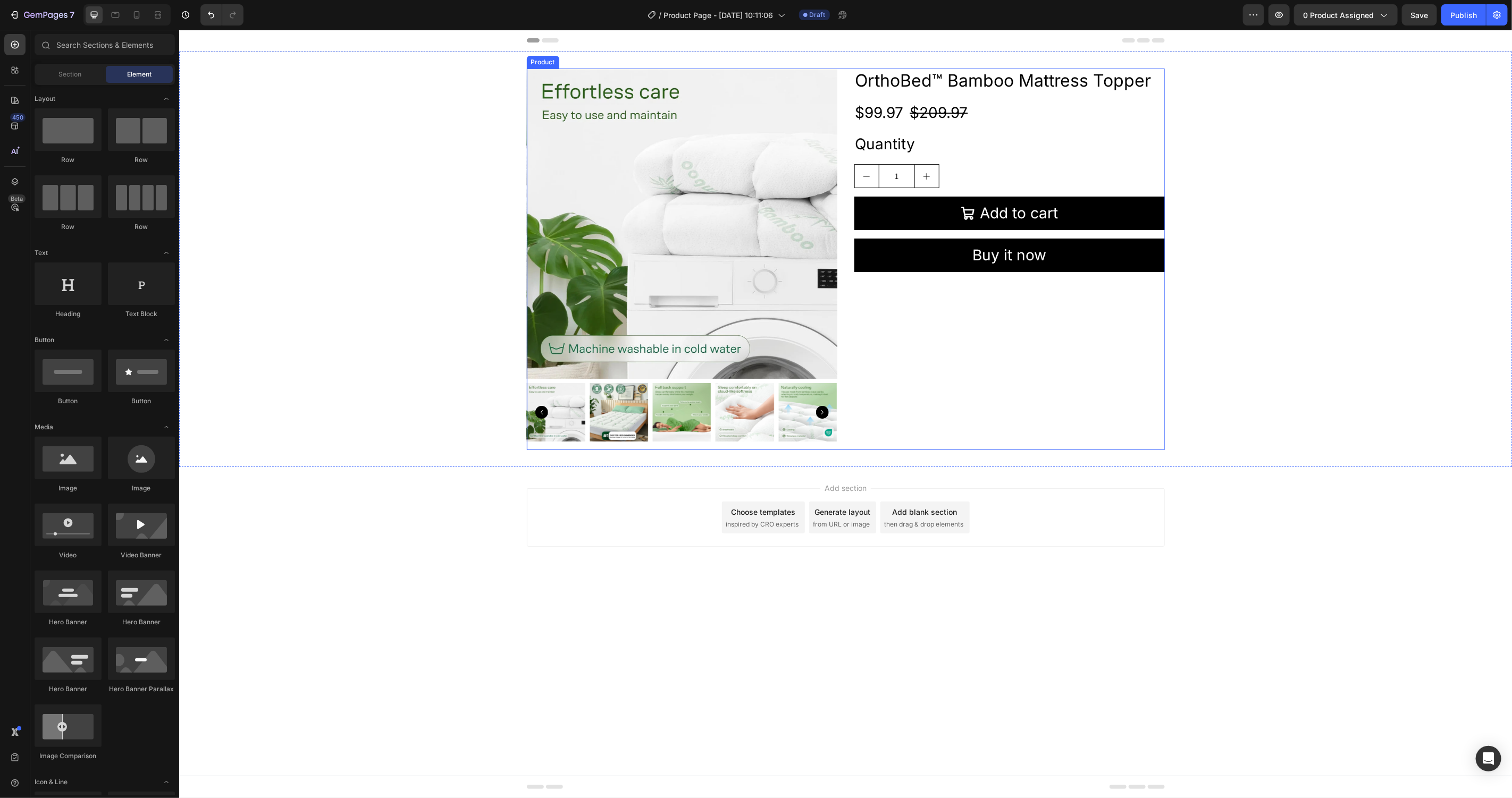
click at [1312, 158] on div "Product Images OrthoBed™ Bamboo Mattress Topper Heading $99.97 Product Price Pr…" at bounding box center [845, 259] width 1333 height 381
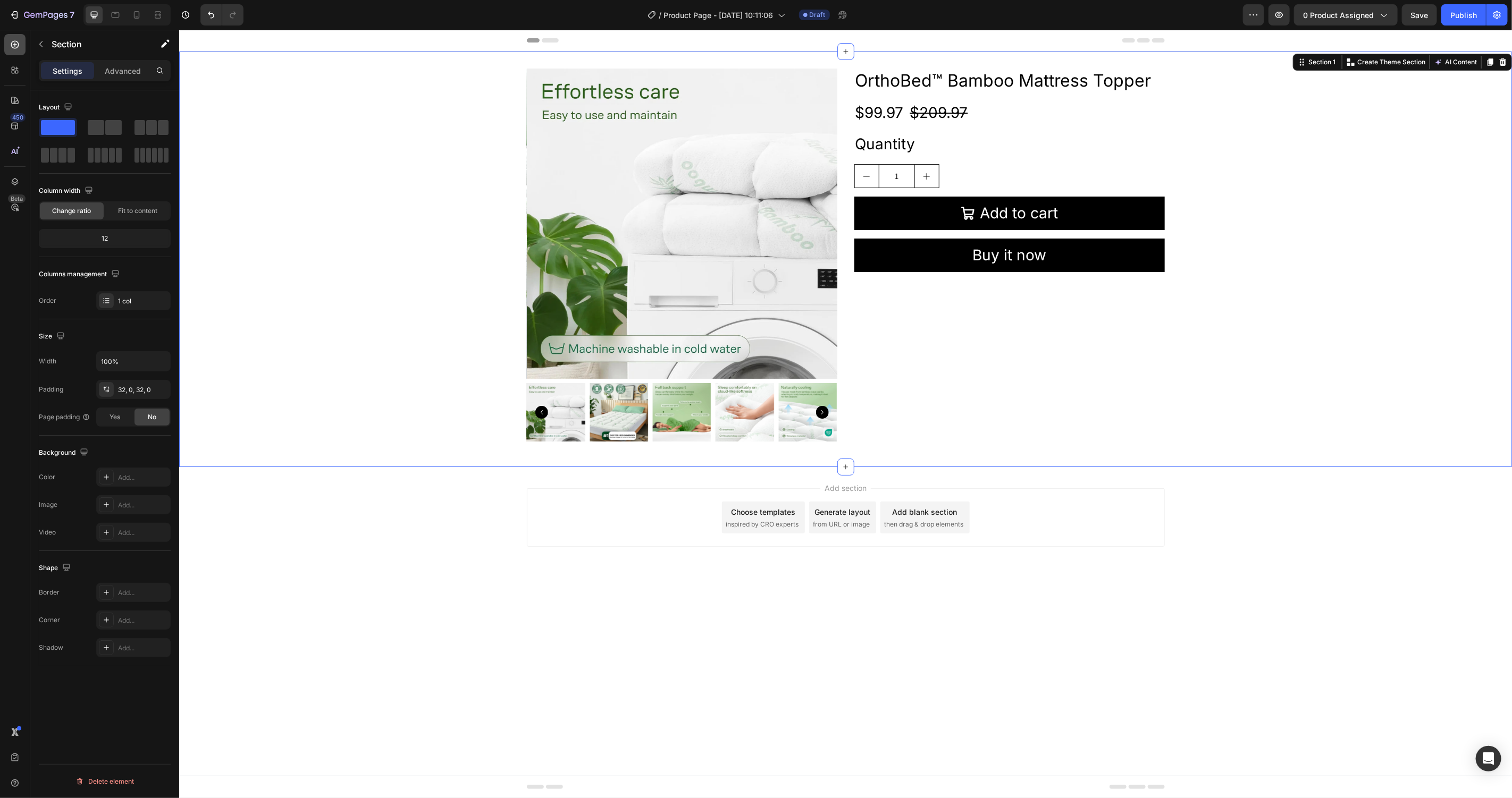
click at [19, 45] on icon at bounding box center [15, 45] width 11 height 11
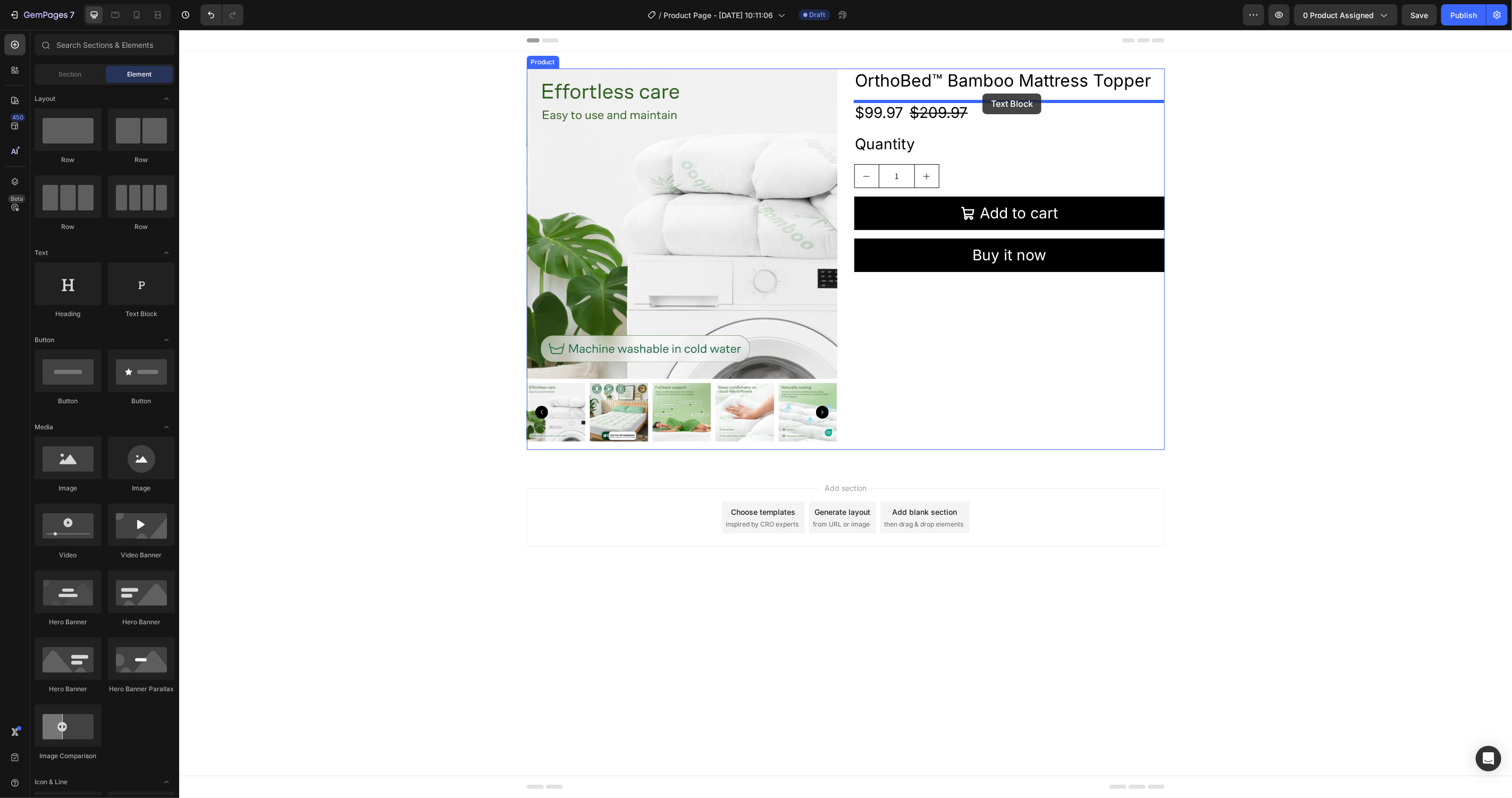
drag, startPoint x: 332, startPoint y: 304, endPoint x: 982, endPoint y: 93, distance: 683.4
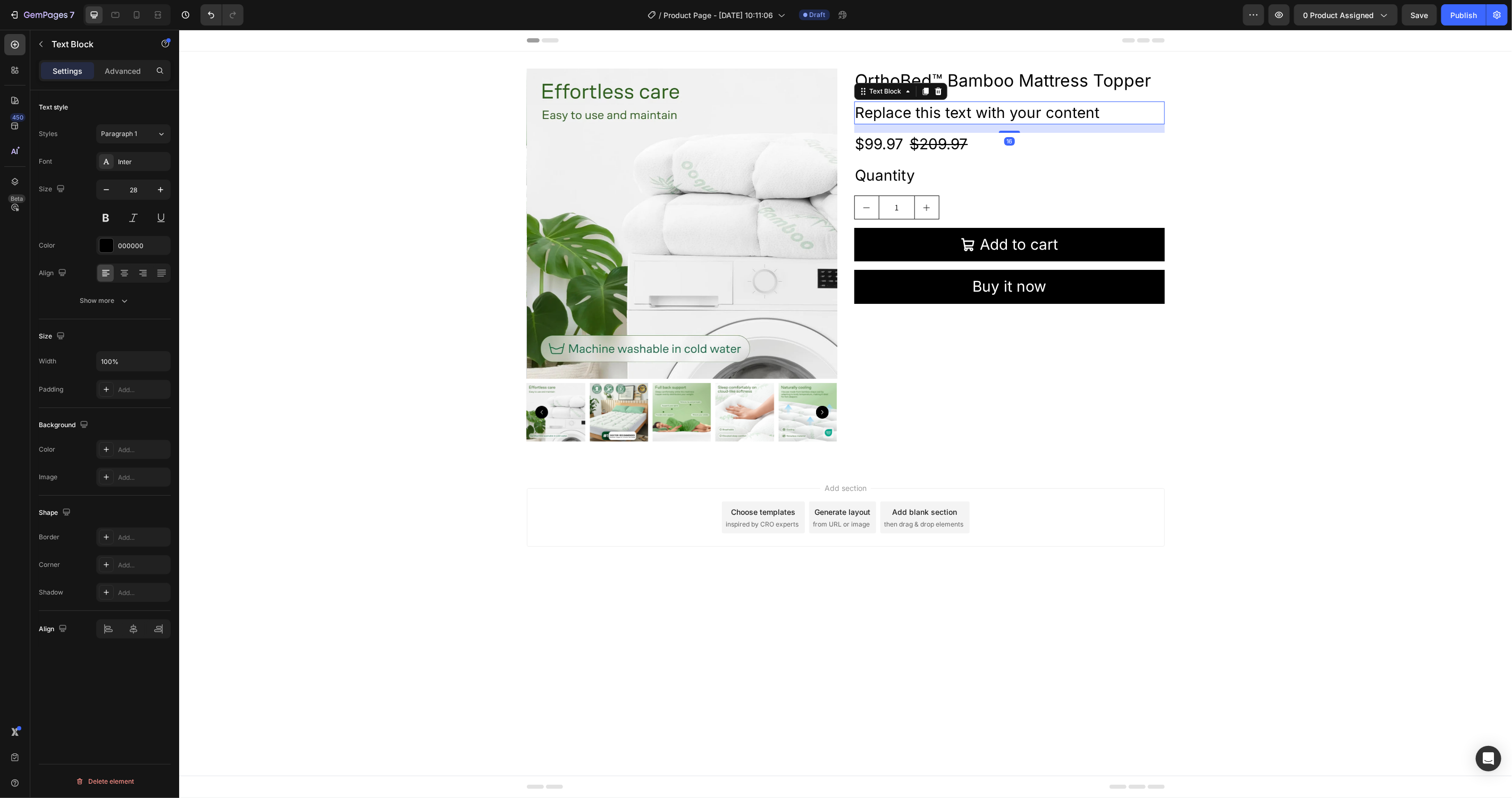
click at [1284, 146] on div "Product Images OrthoBed™ Bamboo Mattress Topper Heading Replace this text with …" at bounding box center [845, 259] width 1333 height 381
click at [1025, 104] on div "Replace this text with your content" at bounding box center [1009, 112] width 310 height 23
click at [1025, 104] on p "Replace this text with your content" at bounding box center [1008, 112] width 308 height 21
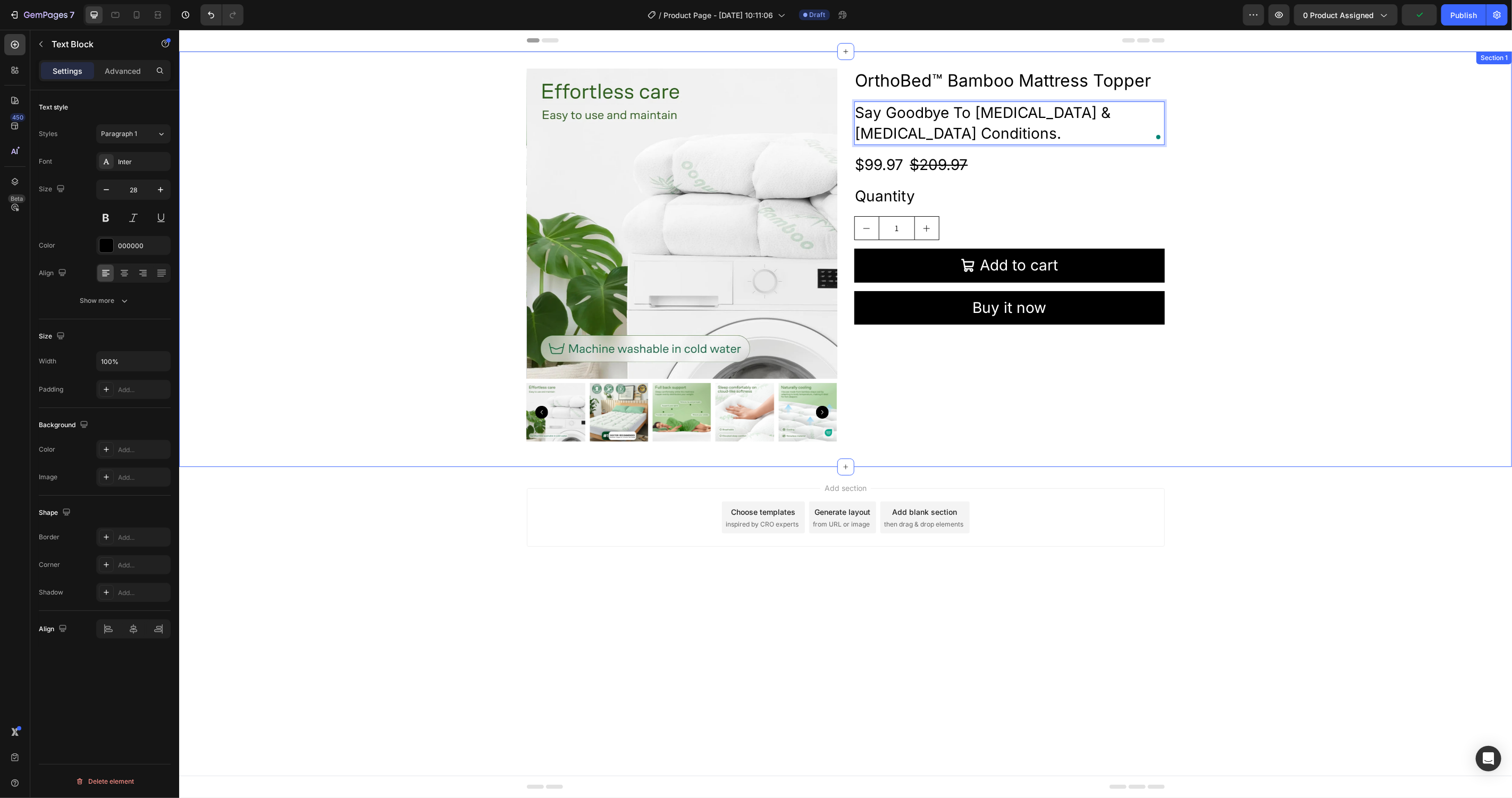
click at [1284, 145] on div "Product Images OrthoBed™ Bamboo Mattress Topper Heading Say Goodbye To Fibromya…" at bounding box center [845, 259] width 1333 height 381
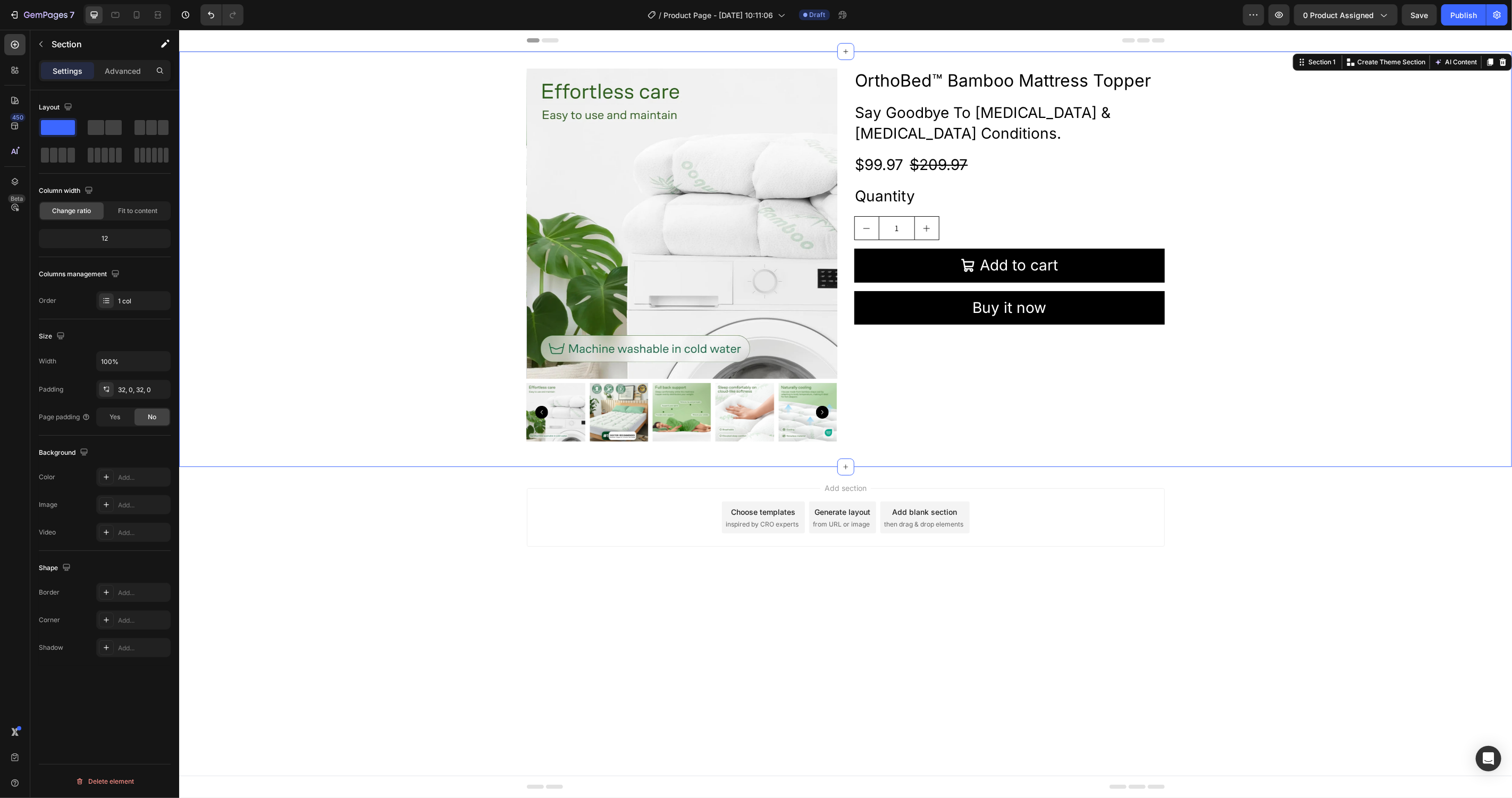
click at [1251, 253] on div "Product Images OrthoBed™ Bamboo Mattress Topper Heading Say Goodbye To Fibromya…" at bounding box center [845, 259] width 1333 height 381
click at [22, 45] on div at bounding box center [15, 45] width 21 height 21
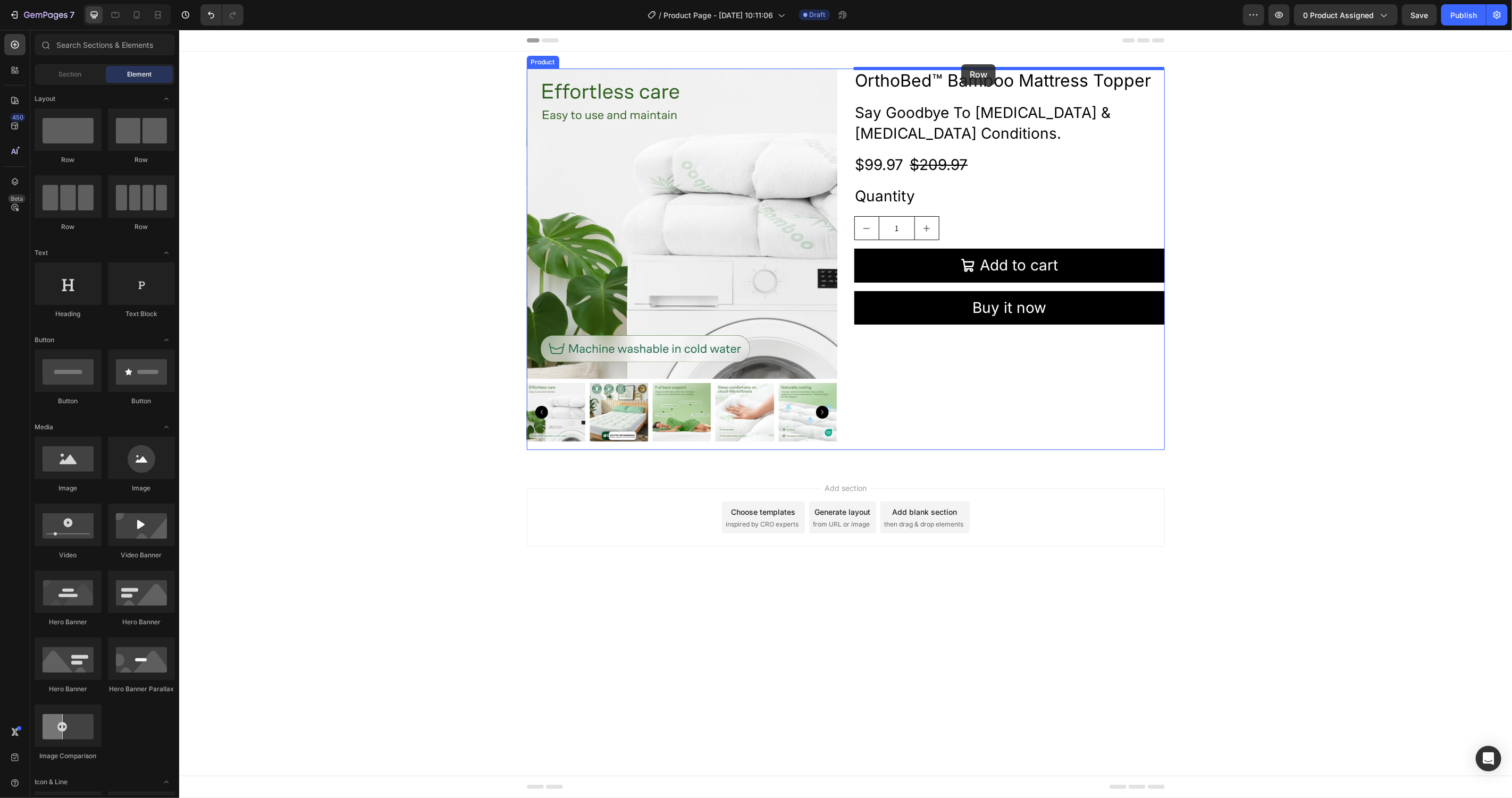
drag, startPoint x: 317, startPoint y: 173, endPoint x: 1295, endPoint y: 134, distance: 978.8
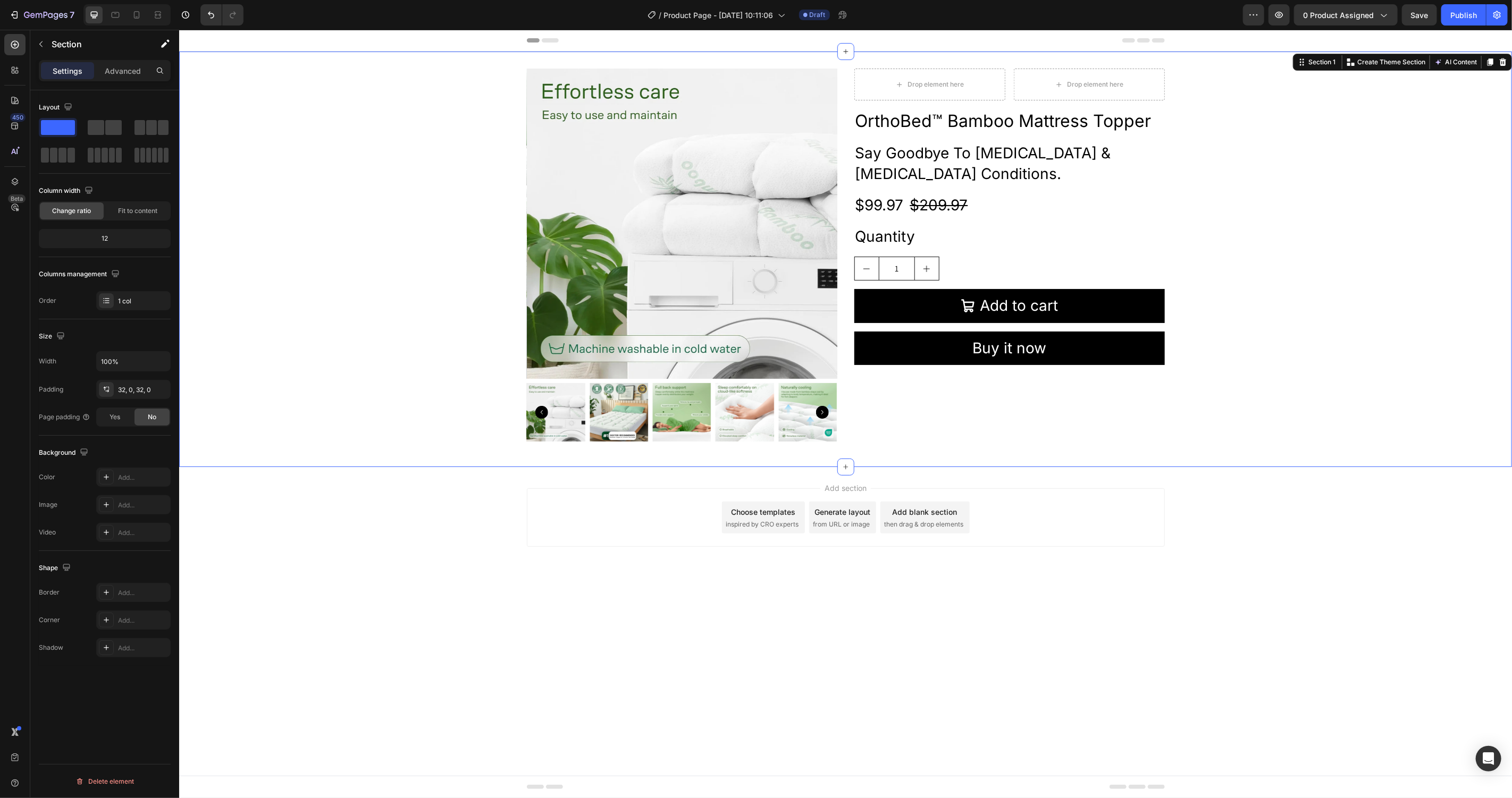
click at [1323, 138] on div "Product Images Drop element here Drop element here Row OrthoBed™ Bamboo Mattres…" at bounding box center [845, 259] width 1333 height 381
click at [36, 37] on button "button" at bounding box center [41, 44] width 17 height 17
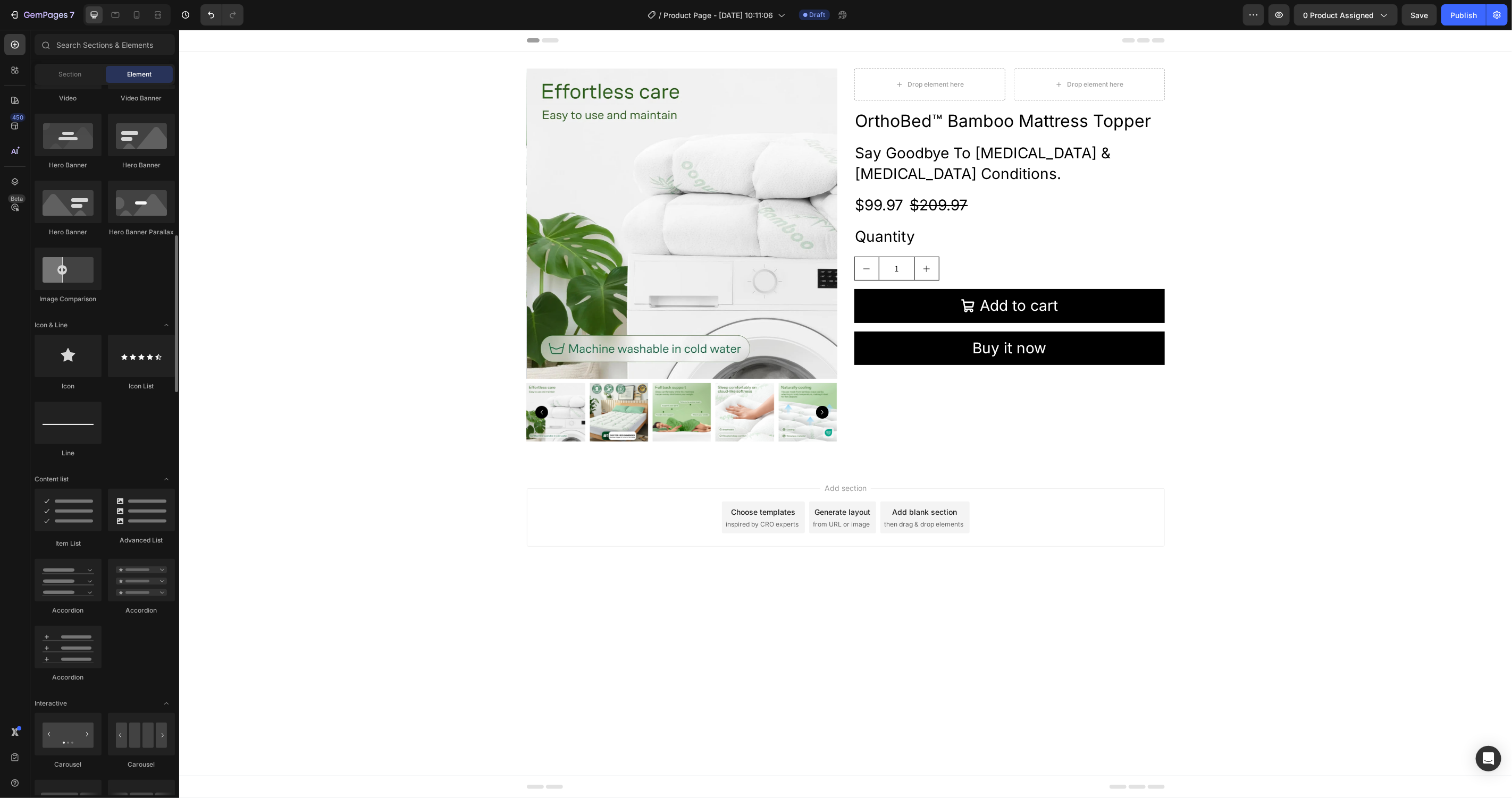
scroll to position [498, 0]
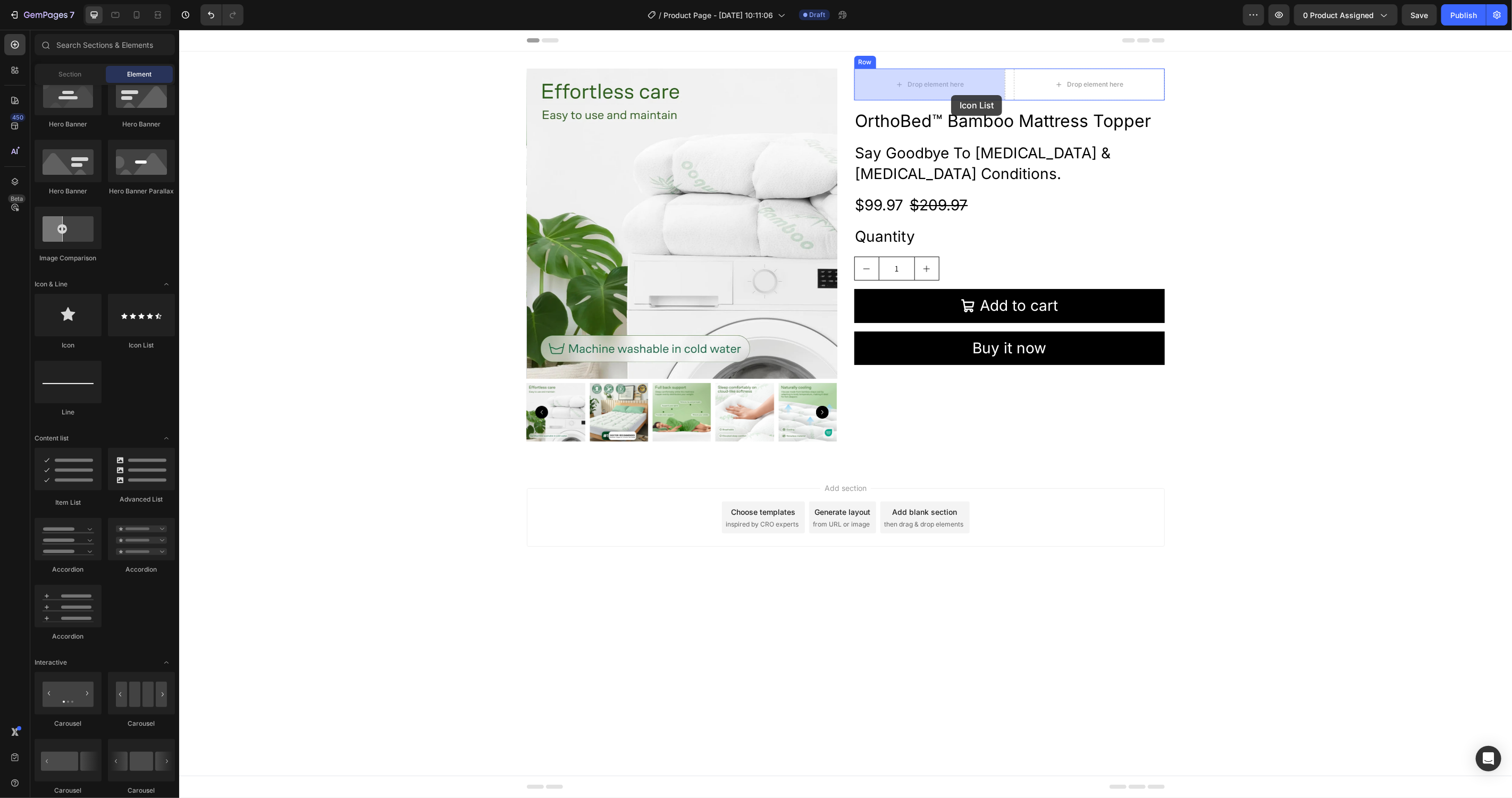
drag, startPoint x: 330, startPoint y: 350, endPoint x: 951, endPoint y: 93, distance: 672.1
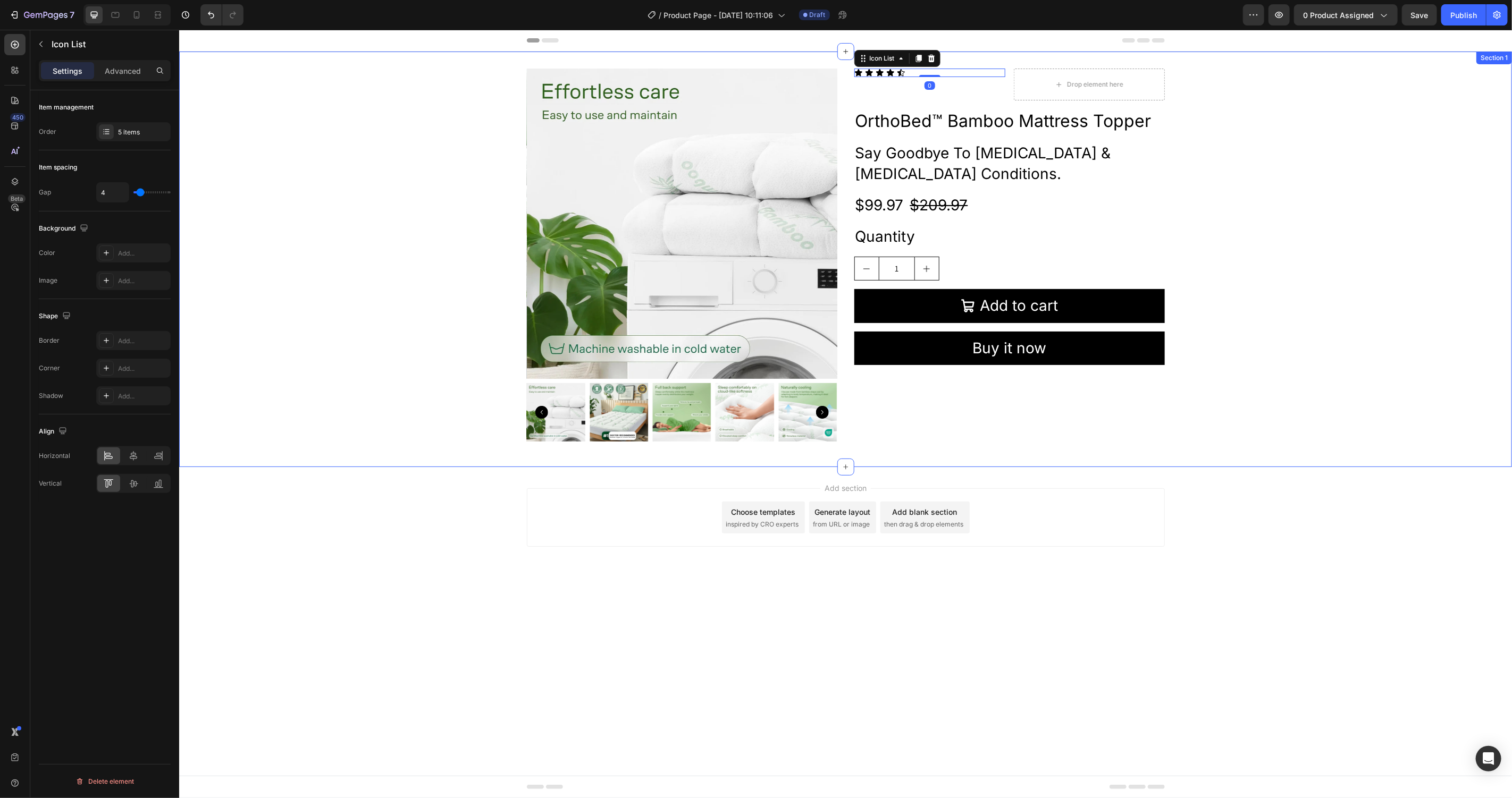
click at [1198, 140] on div "Product Images Icon Icon Icon Icon Icon Icon List 0 Drop element here Row Ortho…" at bounding box center [845, 259] width 1333 height 381
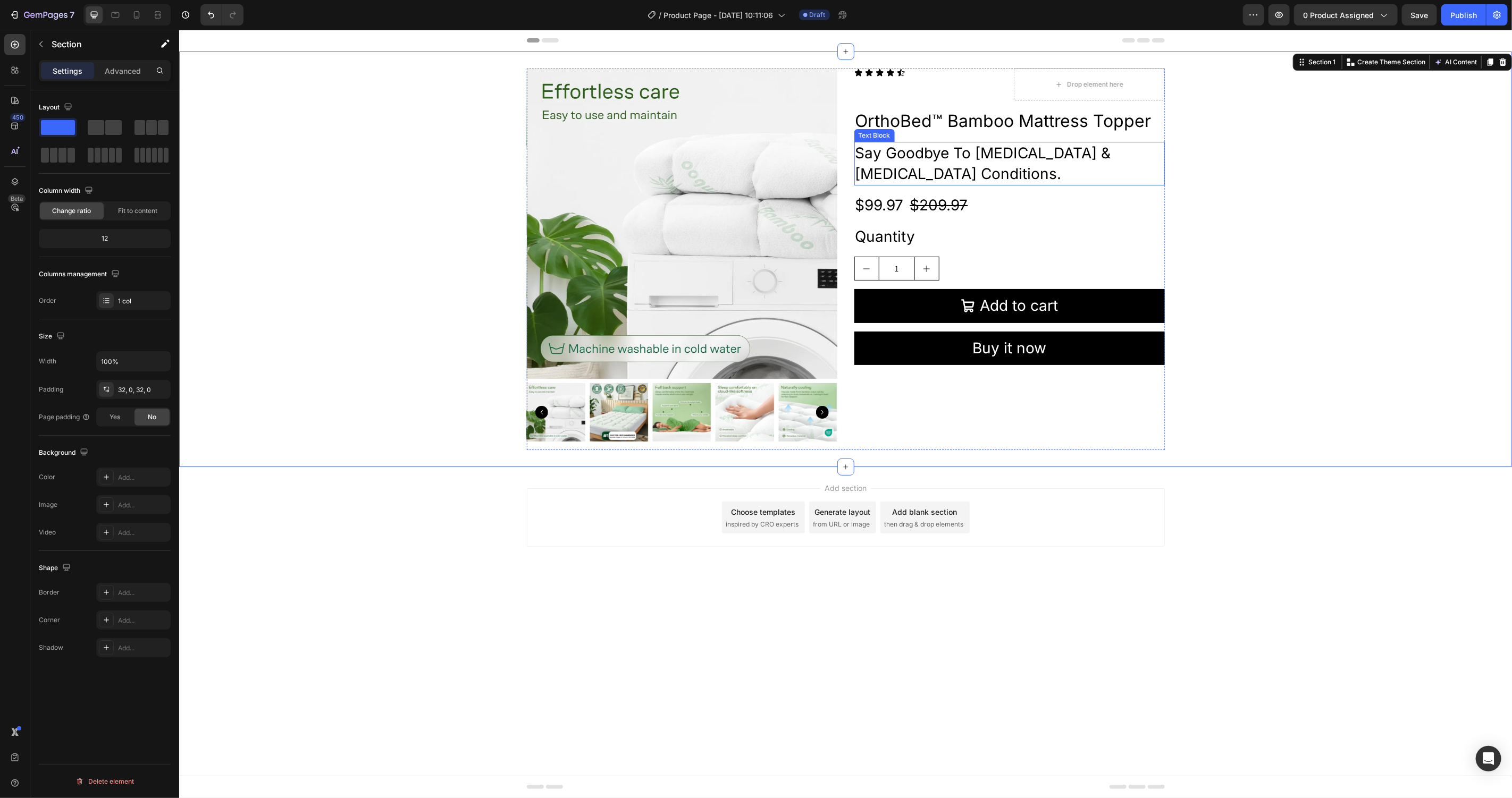
click at [949, 150] on p "Say Goodbye To [MEDICAL_DATA] & [MEDICAL_DATA] Conditions." at bounding box center [1008, 163] width 308 height 42
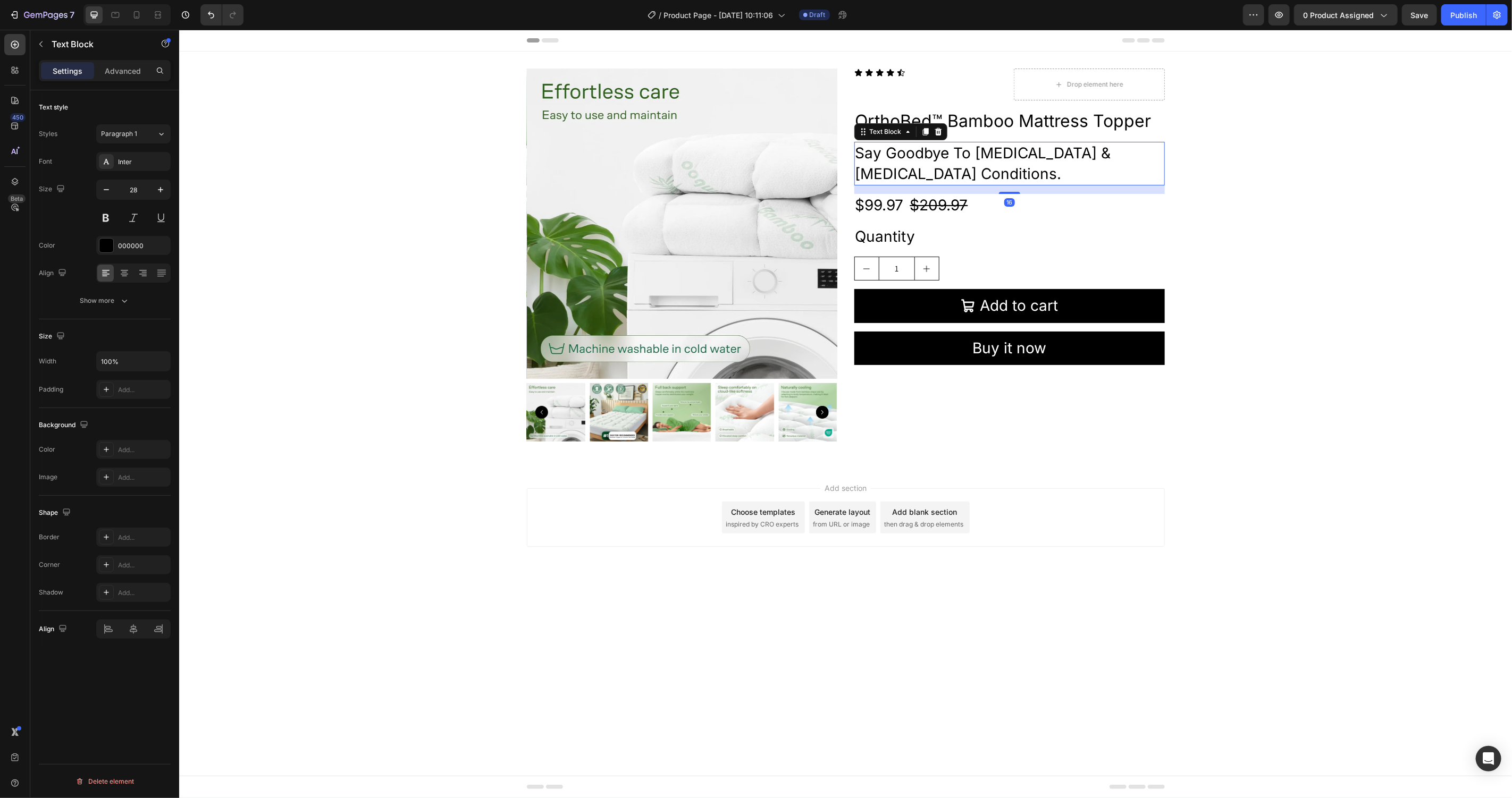
click at [927, 131] on icon at bounding box center [925, 131] width 6 height 8
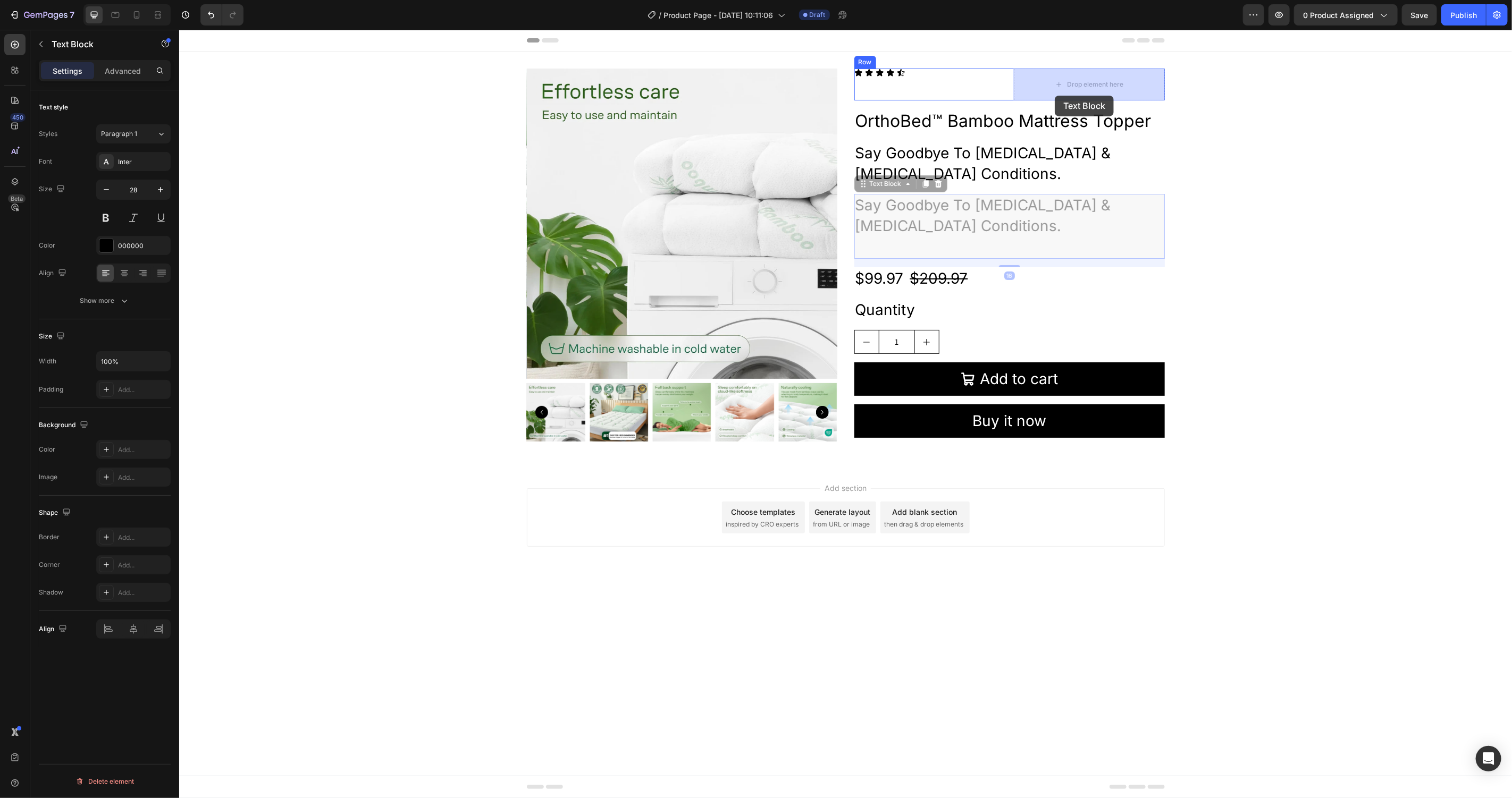
drag, startPoint x: 865, startPoint y: 182, endPoint x: 1053, endPoint y: 96, distance: 206.7
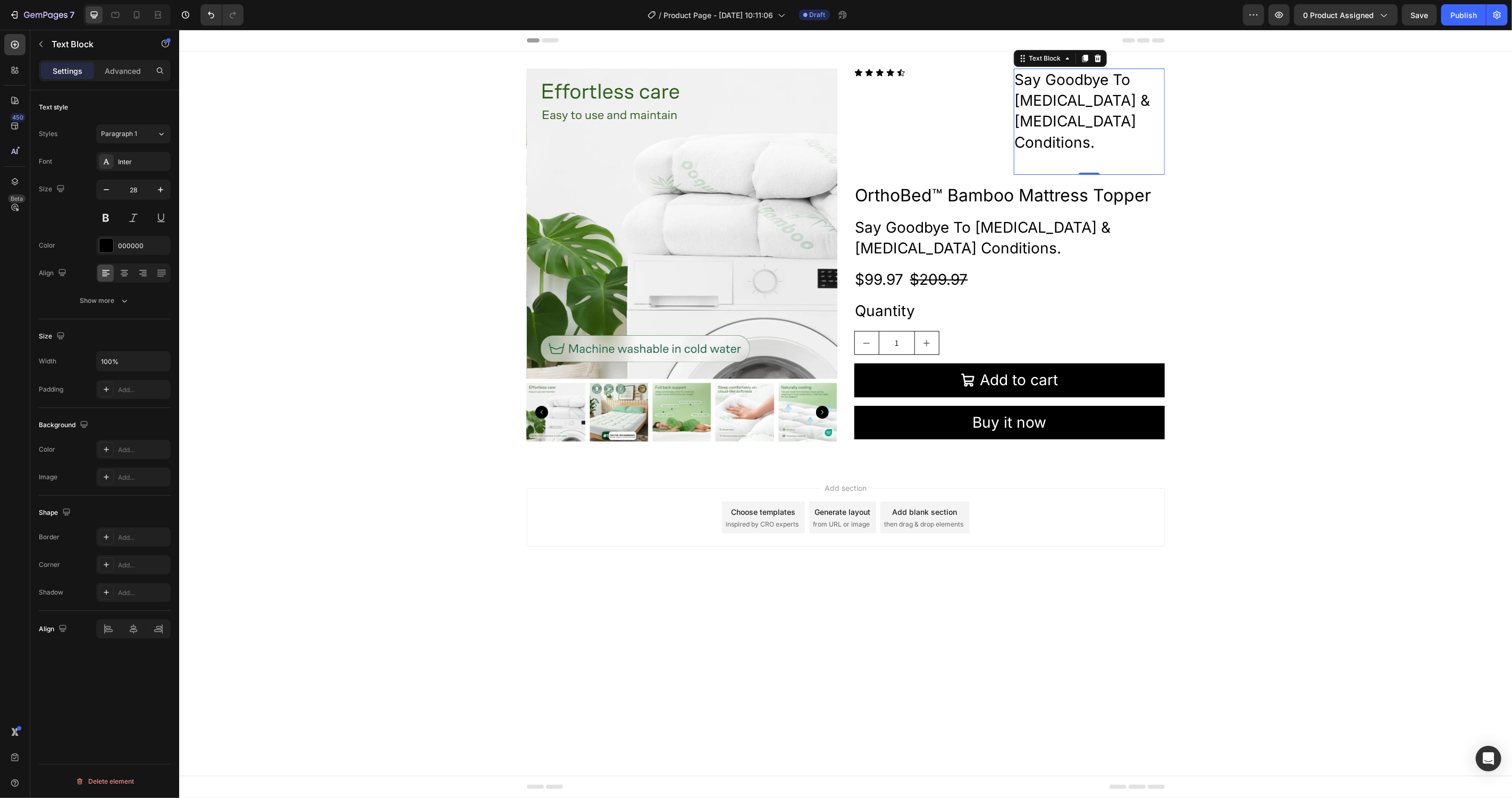
click at [1078, 109] on p "Say Goodbye To [MEDICAL_DATA] & [MEDICAL_DATA] Conditions." at bounding box center [1089, 111] width 149 height 83
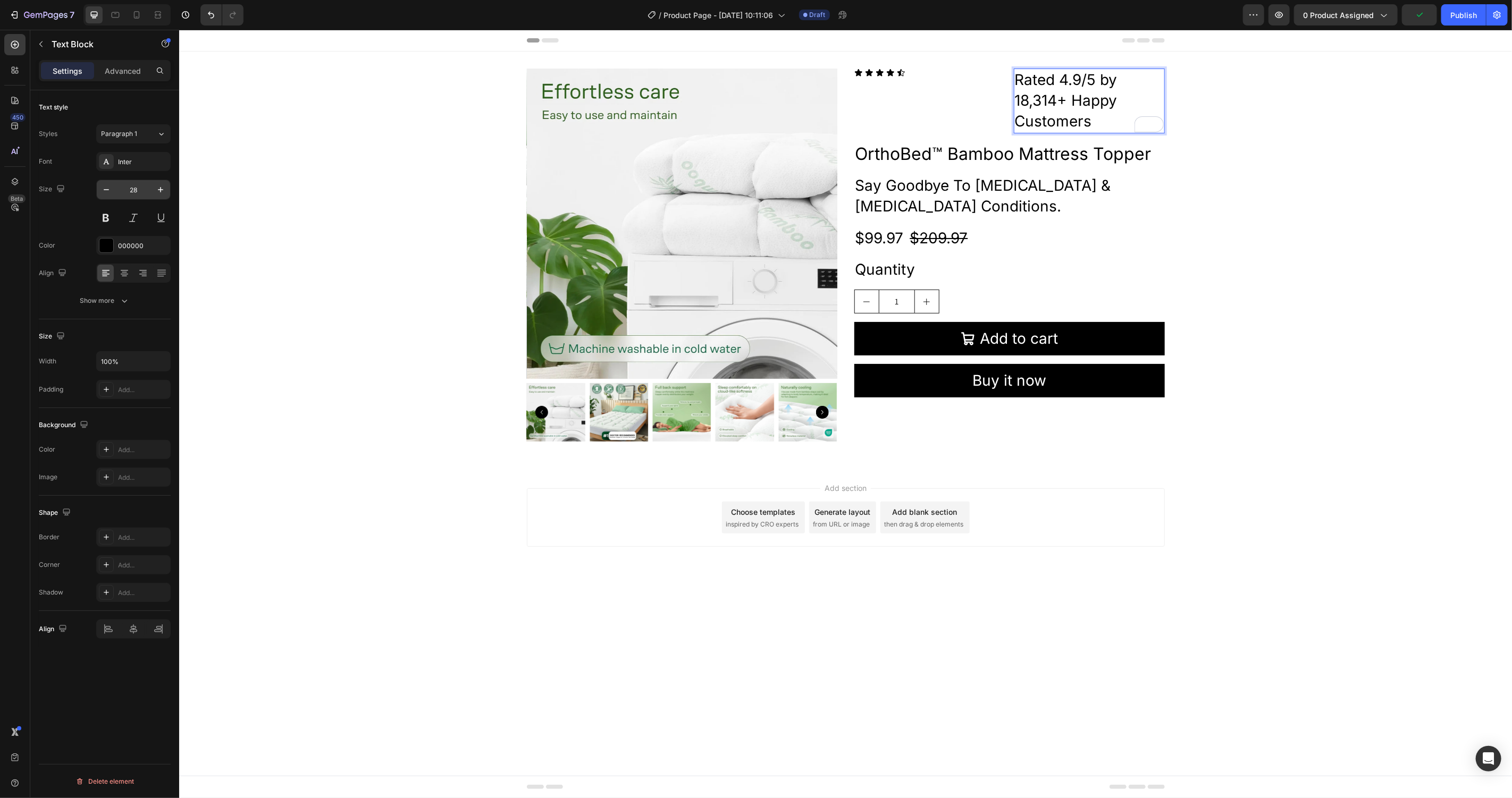
click at [133, 190] on input "28" at bounding box center [133, 190] width 35 height 19
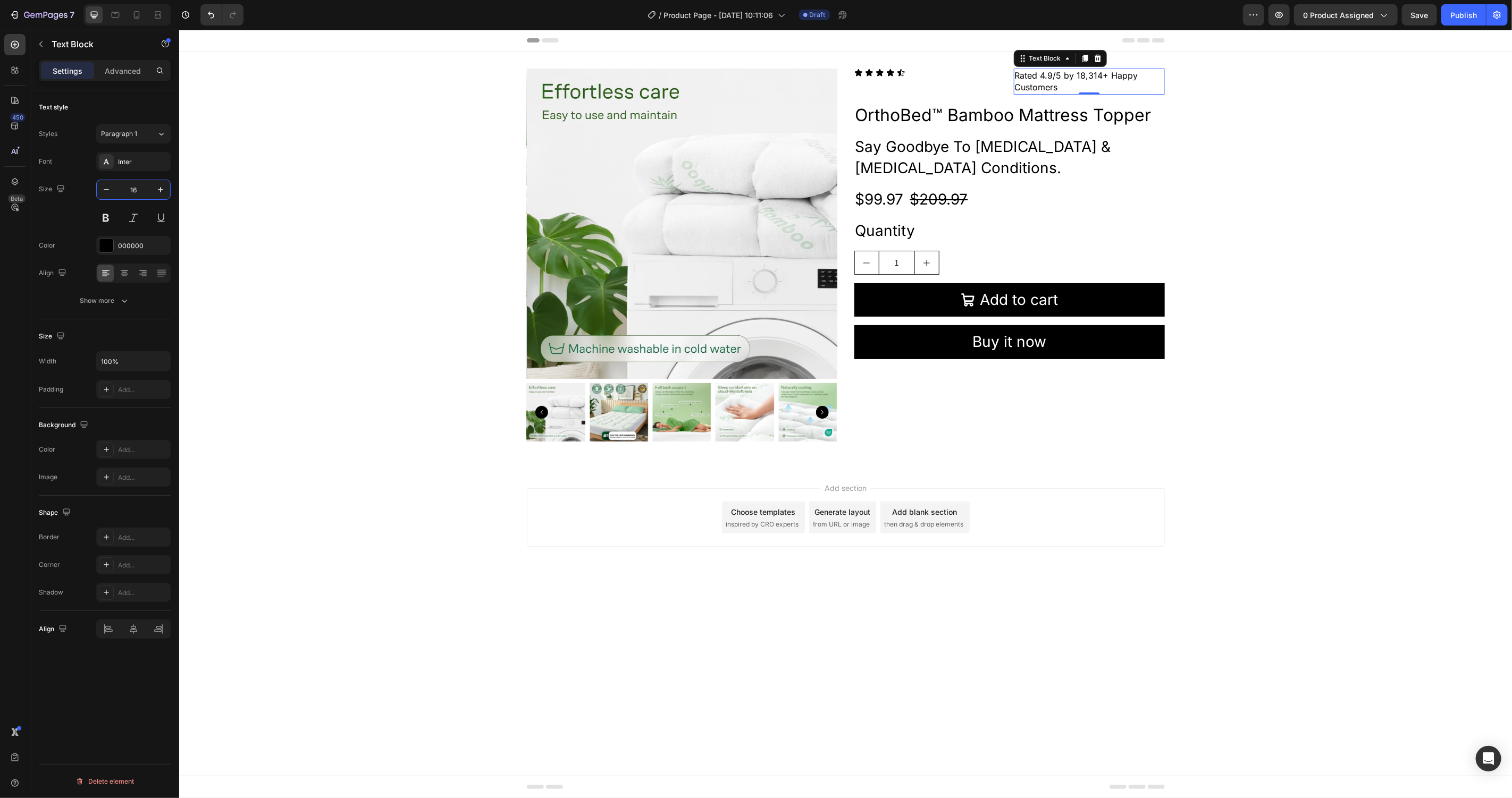
type input "16"
click at [934, 87] on div "Icon Icon Icon Icon Icon Icon List" at bounding box center [929, 81] width 151 height 26
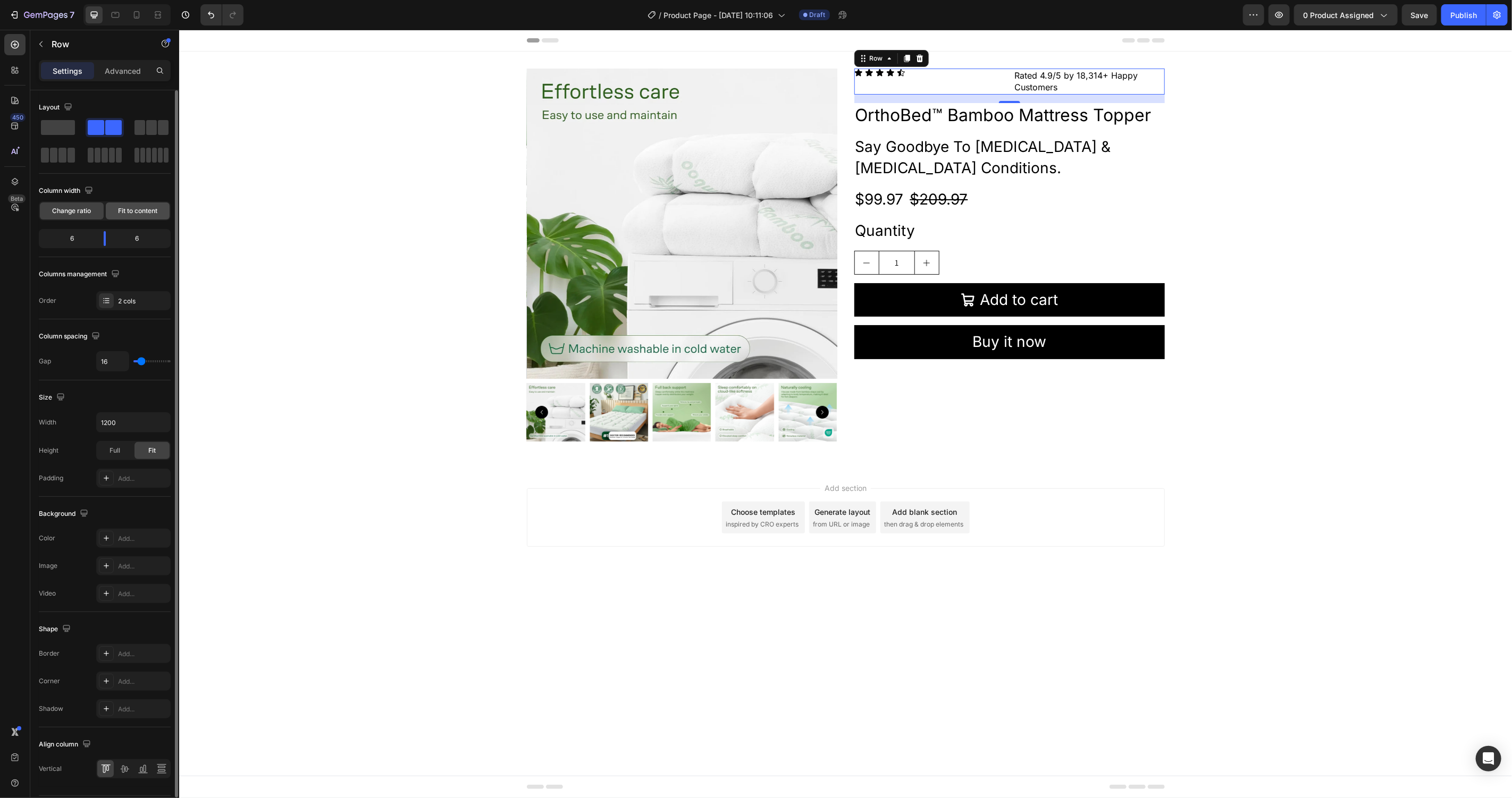
click at [148, 211] on span "Fit to content" at bounding box center [137, 211] width 39 height 9
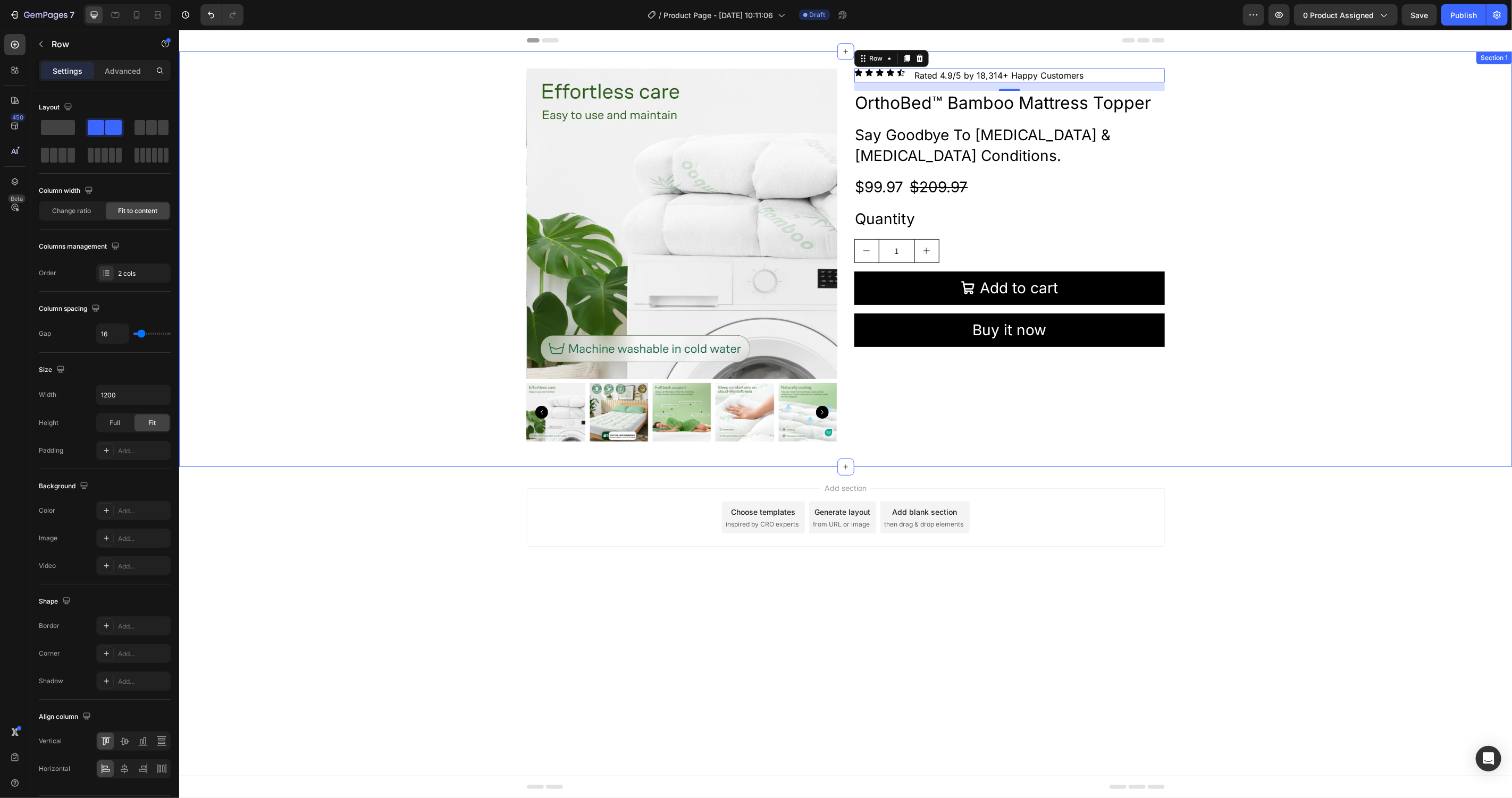
click at [1261, 228] on div "Product Images Icon Icon Icon Icon Icon Icon List Rated 4.9/5 by 18,314+ Happy …" at bounding box center [845, 259] width 1333 height 381
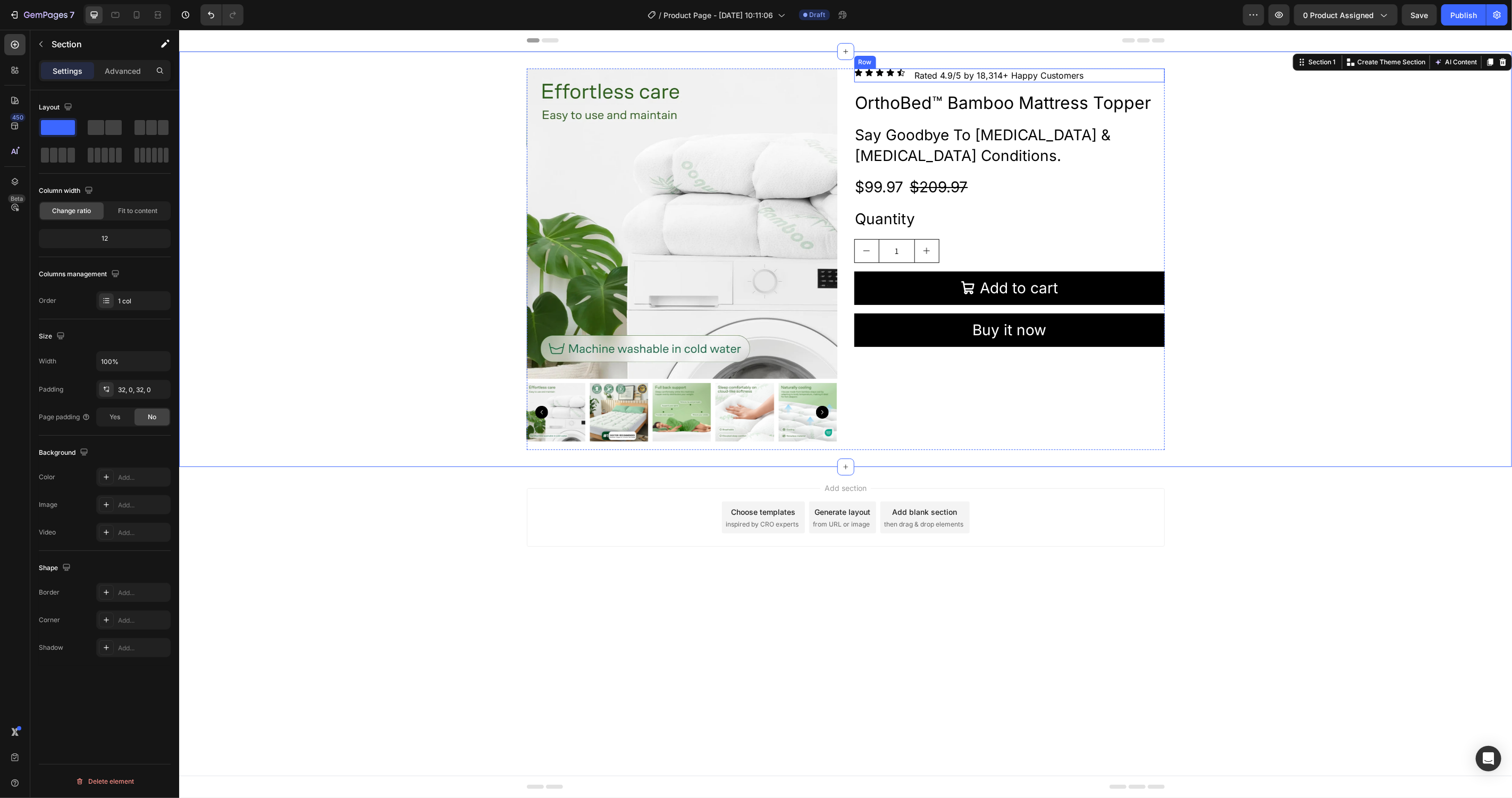
click at [896, 77] on div "Icon Icon Icon Icon Icon Icon List" at bounding box center [879, 75] width 51 height 14
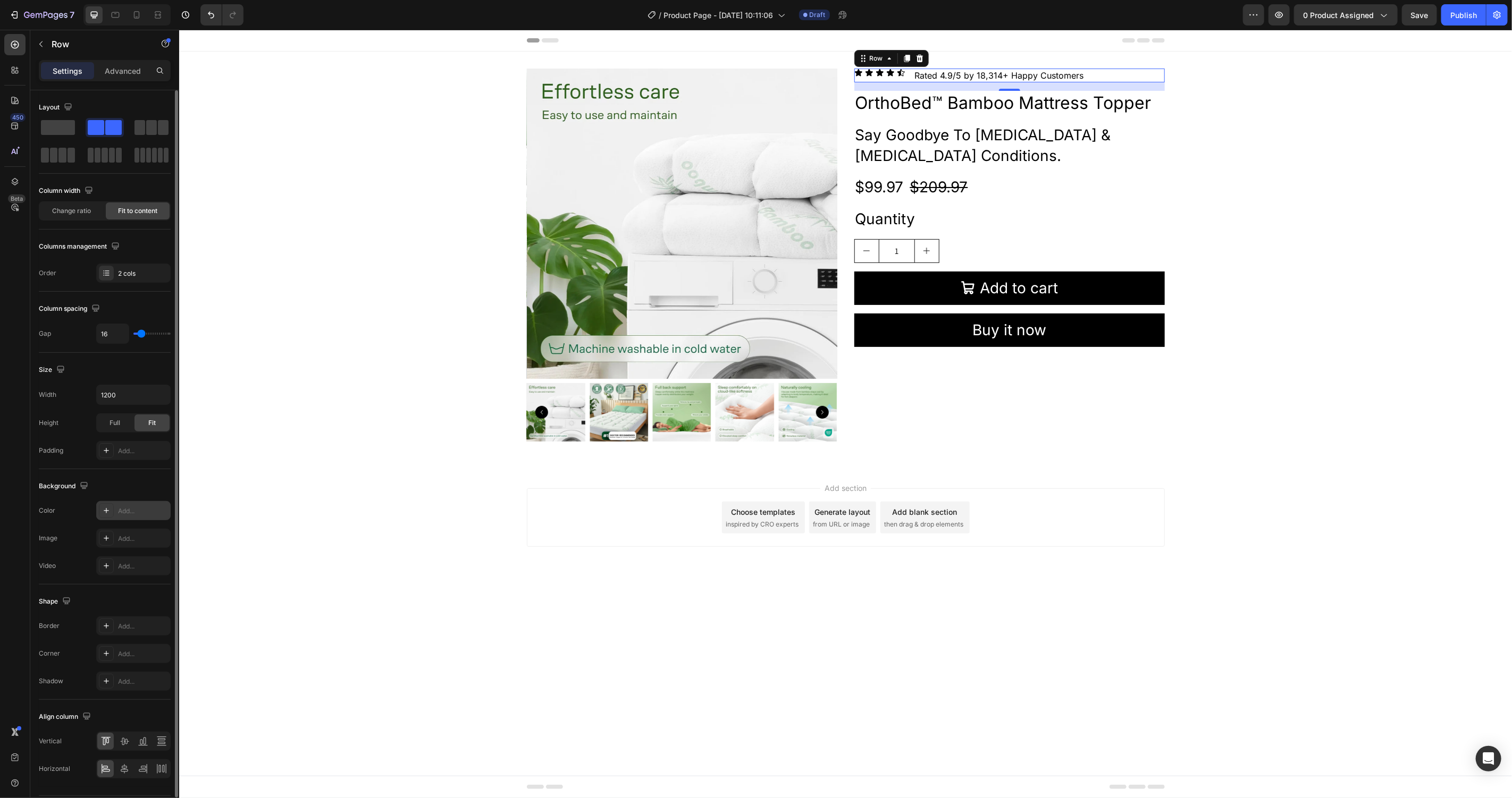
scroll to position [32, 0]
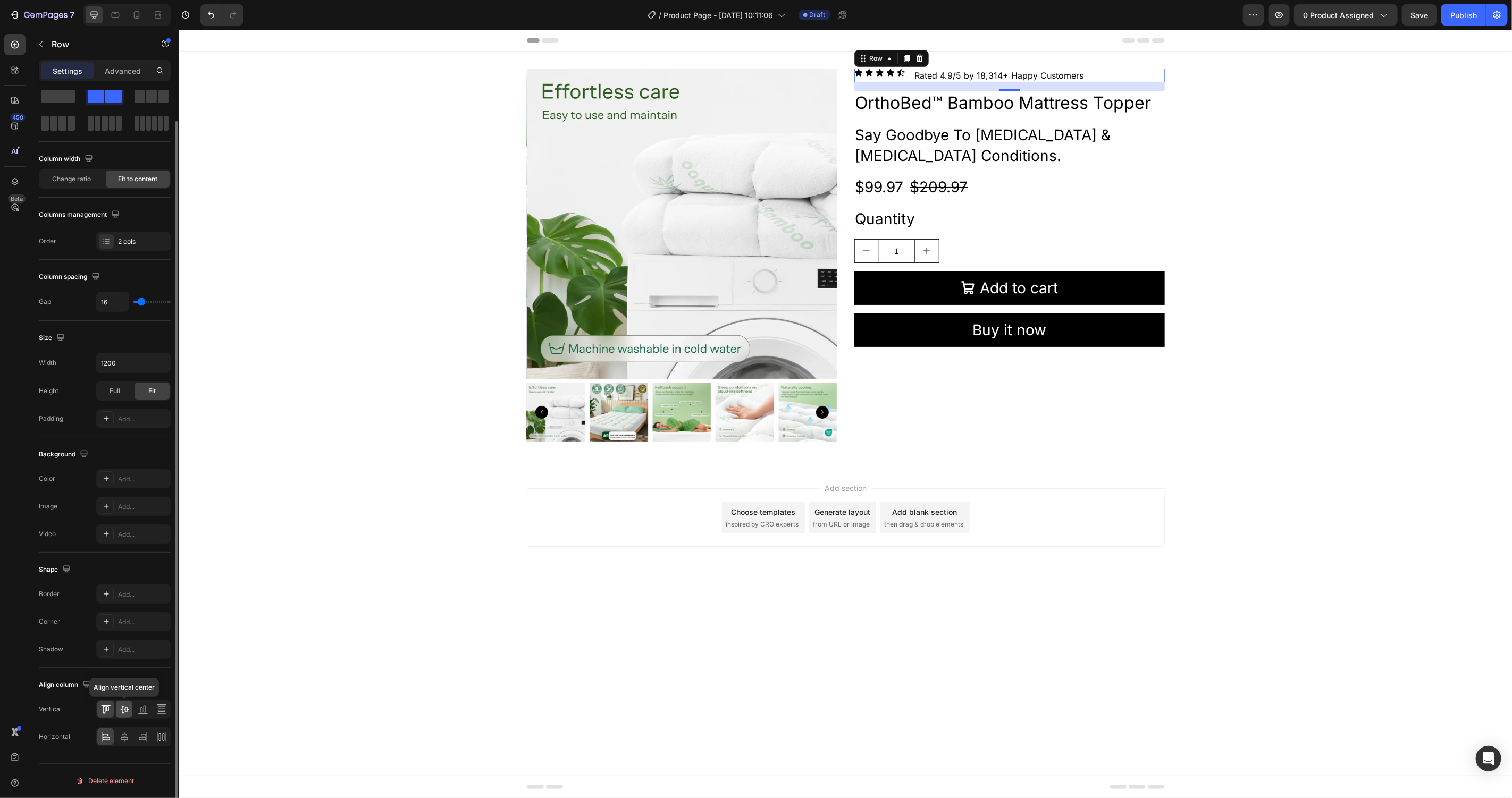
click at [122, 714] on icon at bounding box center [124, 709] width 11 height 11
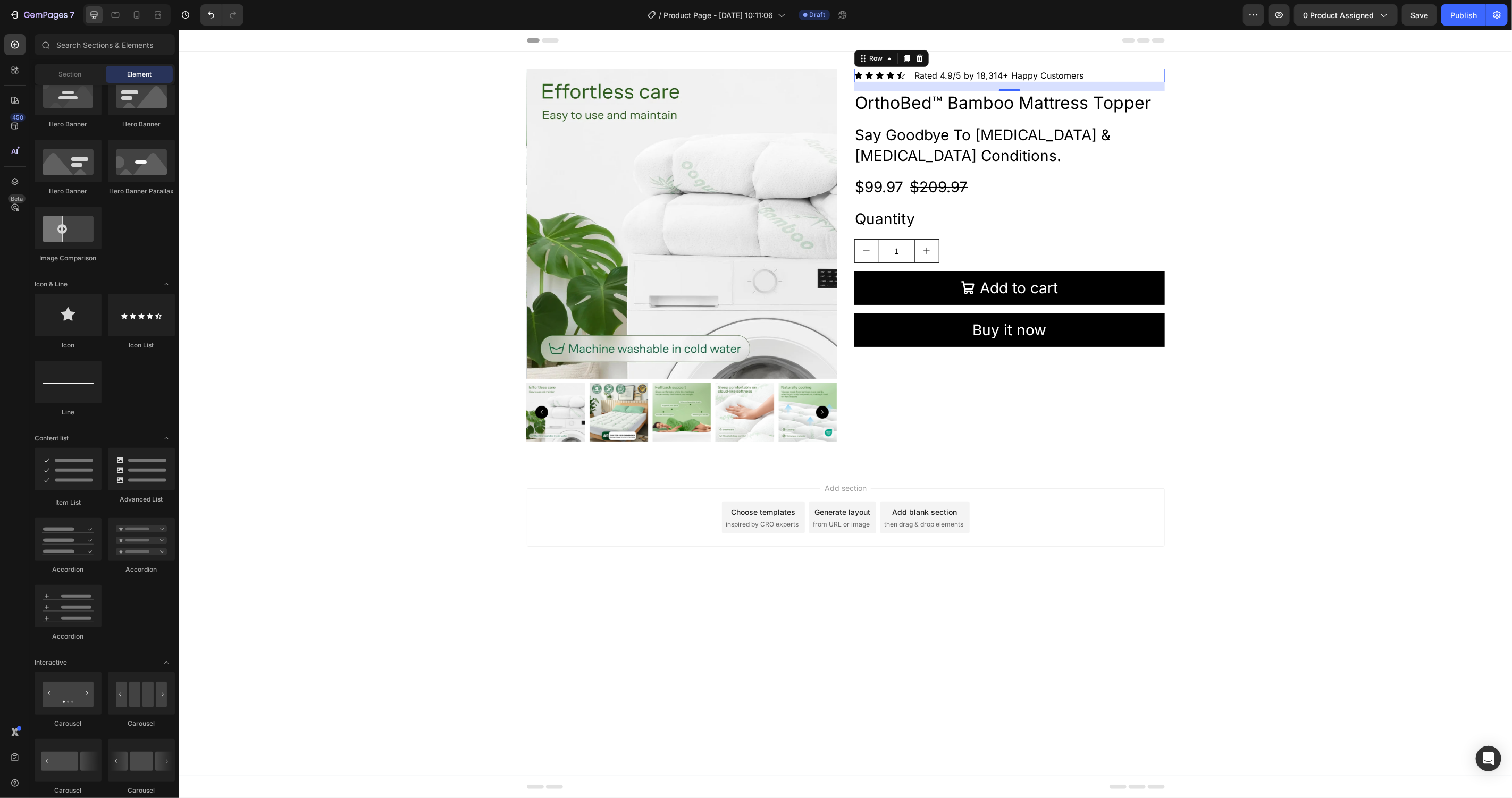
click at [341, 605] on body "Header Product Images Icon Icon Icon Icon Icon Icon List Rated 4.9/5 by 18,314+…" at bounding box center [845, 414] width 1333 height 769
click at [855, 75] on icon at bounding box center [858, 75] width 8 height 7
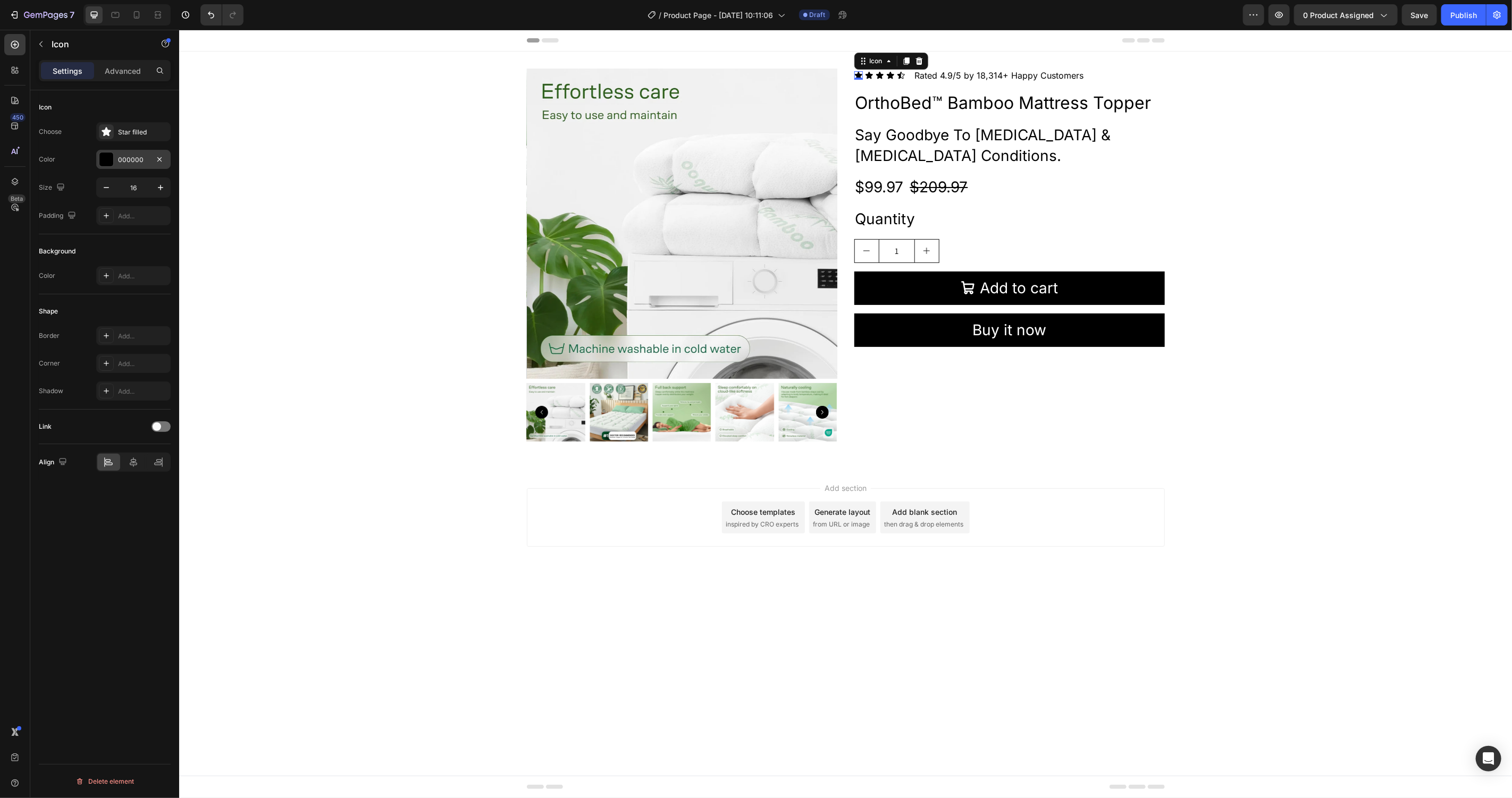
click at [112, 156] on div at bounding box center [106, 160] width 14 height 14
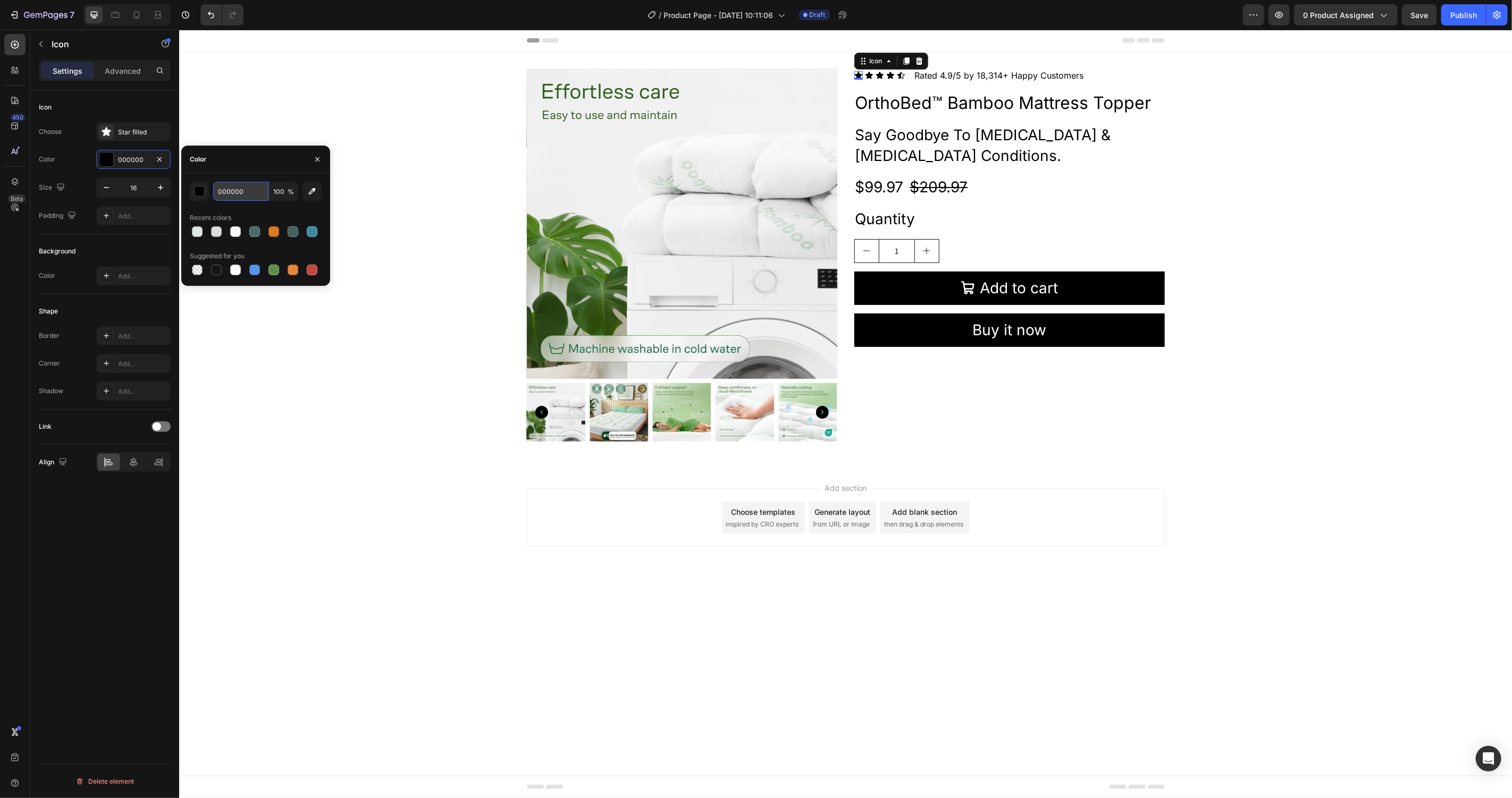
click at [240, 187] on input "000000" at bounding box center [241, 191] width 55 height 19
paste input "#FAAD14"
type input "#FAAD14"
click at [437, 122] on div "Product Images Icon 0 Icon Icon Icon Icon Icon List Rated 4.9/5 by 18,314+ Happ…" at bounding box center [845, 259] width 1333 height 381
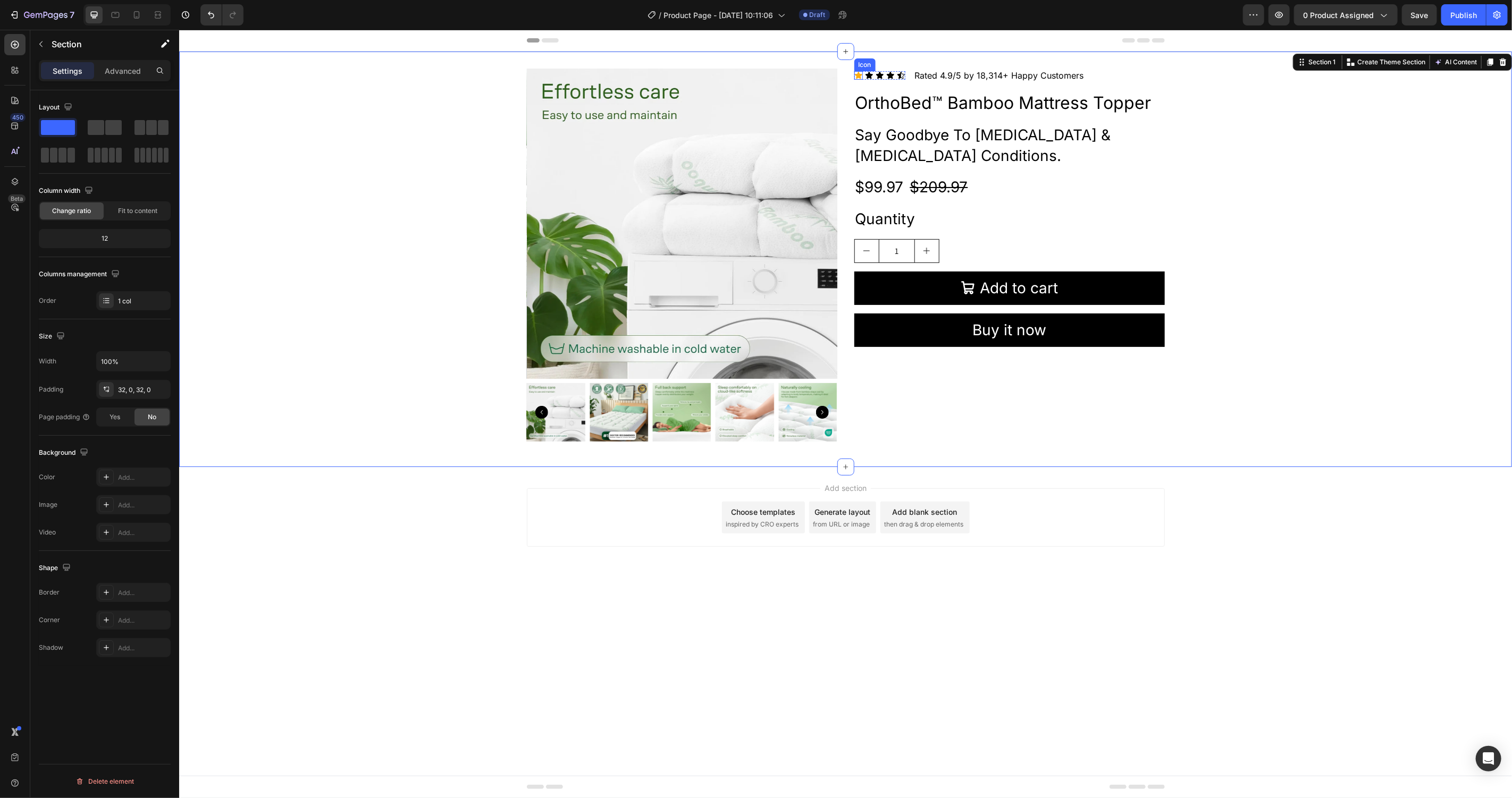
click at [859, 75] on div "Icon" at bounding box center [858, 75] width 8 height 8
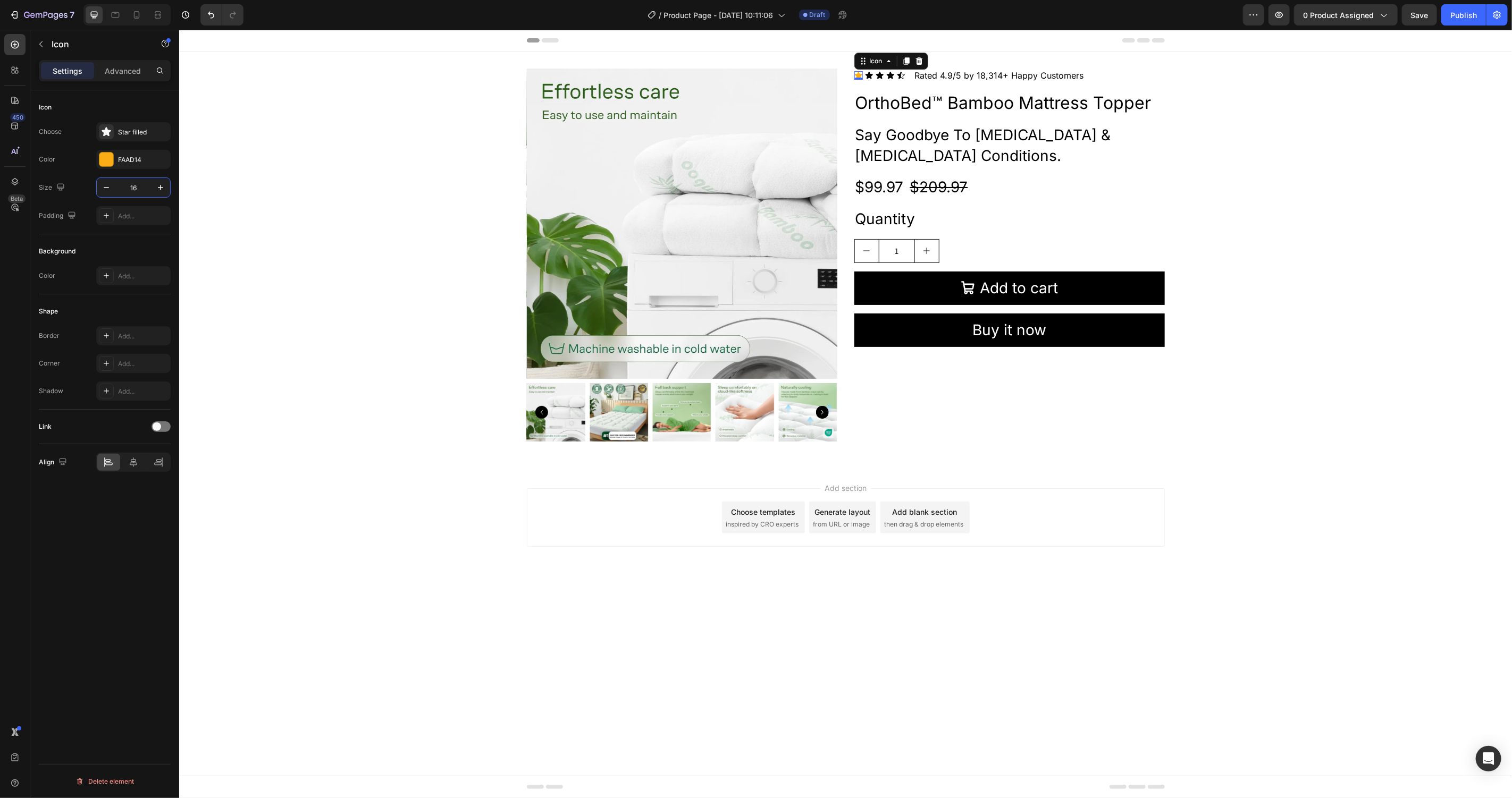
click at [139, 190] on input "16" at bounding box center [133, 187] width 35 height 19
type input "20"
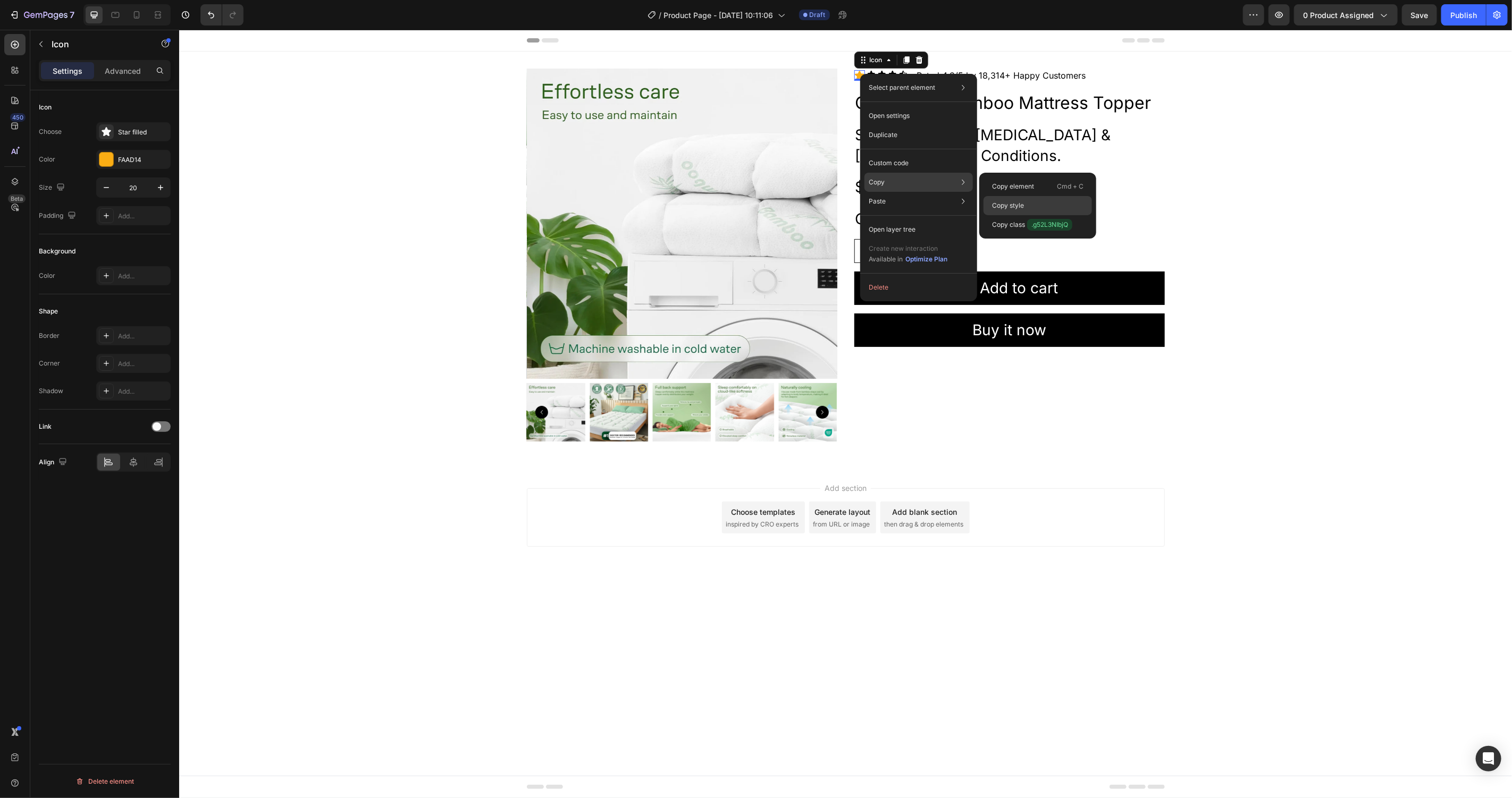
click at [1005, 199] on div "Copy style" at bounding box center [1038, 205] width 109 height 19
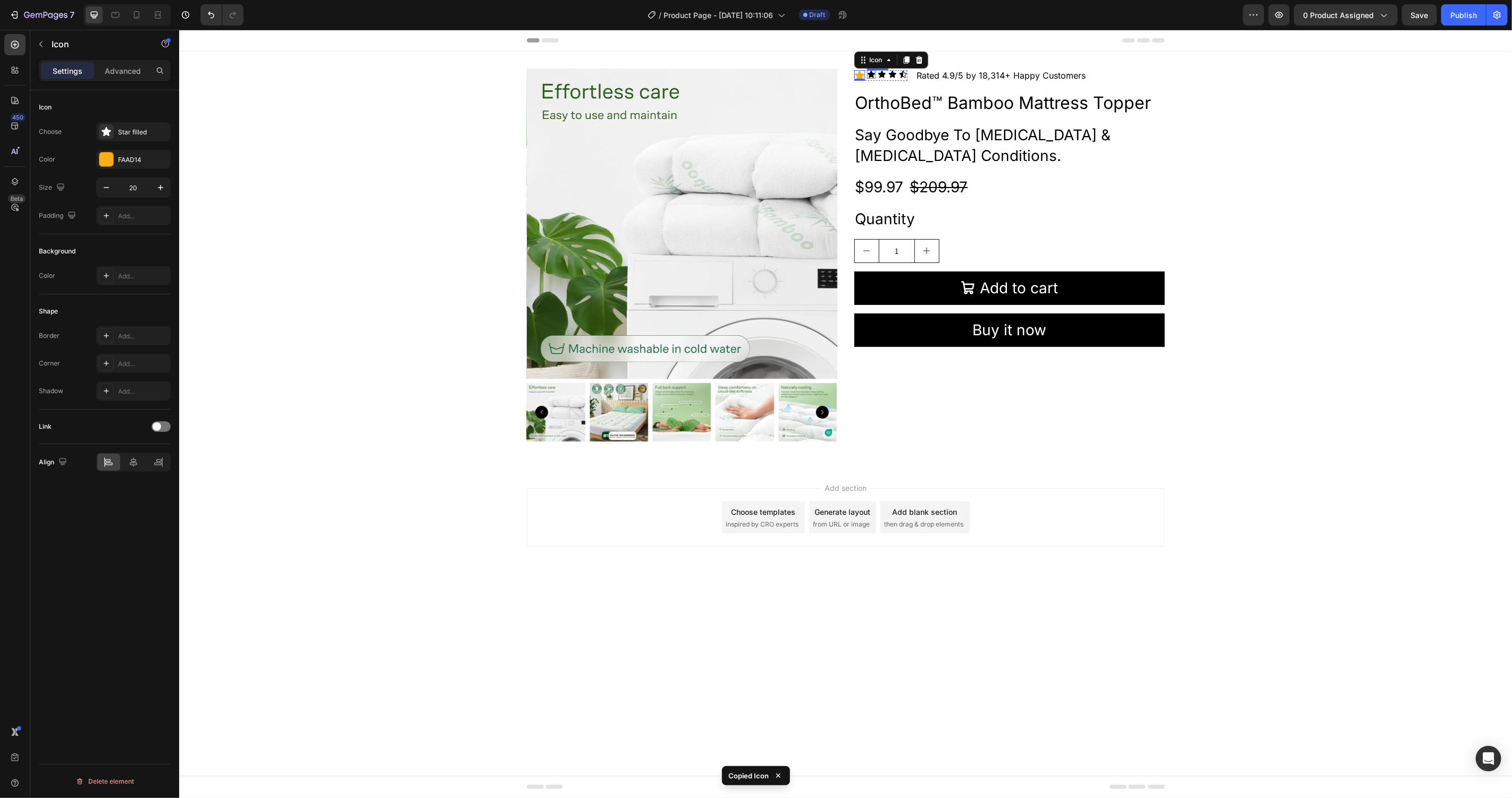
click at [872, 75] on div "Icon" at bounding box center [870, 74] width 8 height 8
type input "20"
click at [883, 76] on div "Icon 0" at bounding box center [883, 74] width 8 height 8
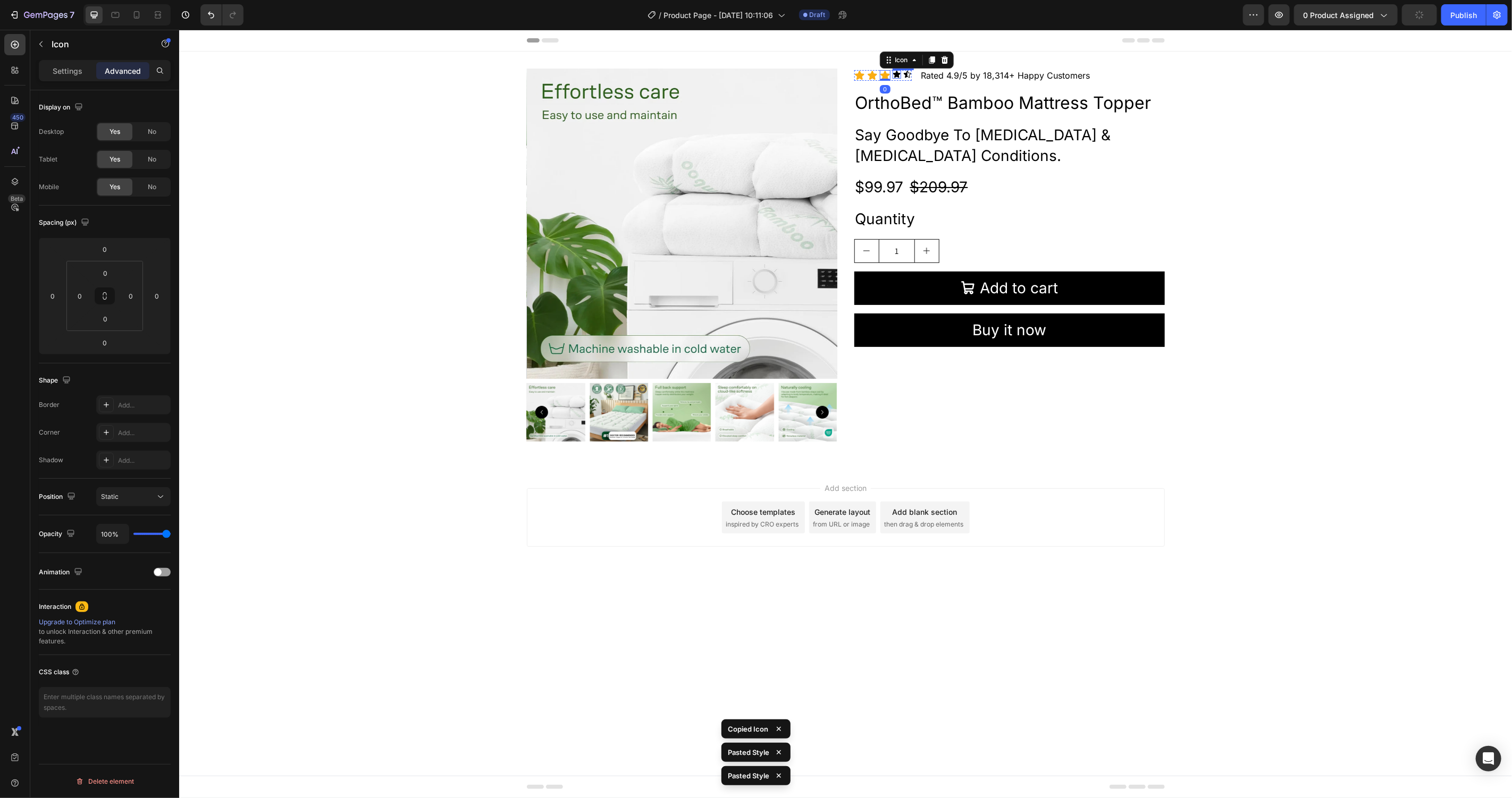
click at [897, 76] on div "Icon" at bounding box center [896, 74] width 8 height 8
click at [906, 76] on div "Icon" at bounding box center [909, 74] width 8 height 8
click at [899, 76] on div "Icon" at bounding box center [897, 75] width 11 height 11
click at [909, 74] on icon at bounding box center [910, 75] width 9 height 9
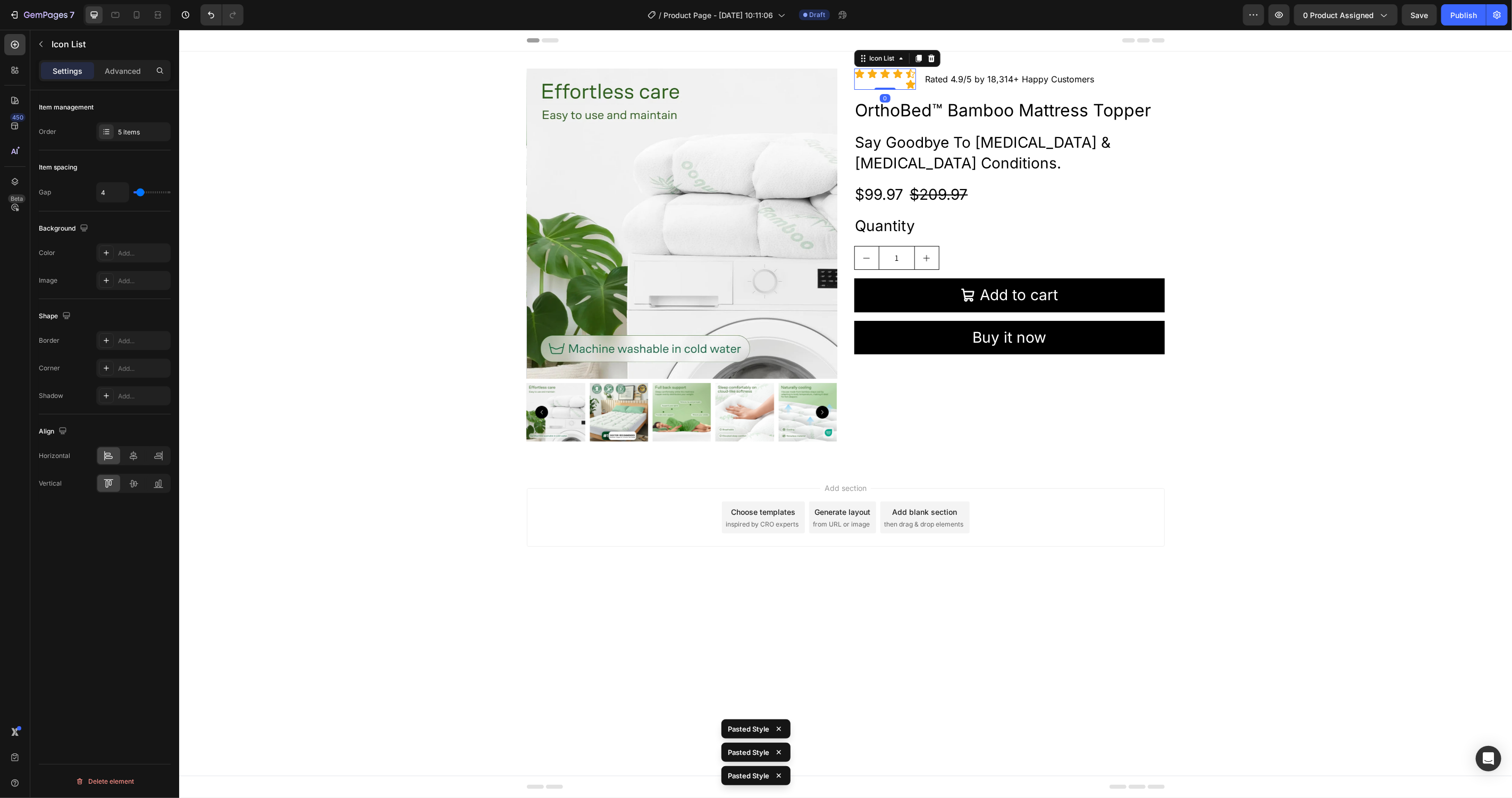
click at [893, 79] on div "Icon Icon Icon Icon Icon Icon" at bounding box center [885, 79] width 62 height 21
click at [909, 73] on icon at bounding box center [910, 73] width 9 height 9
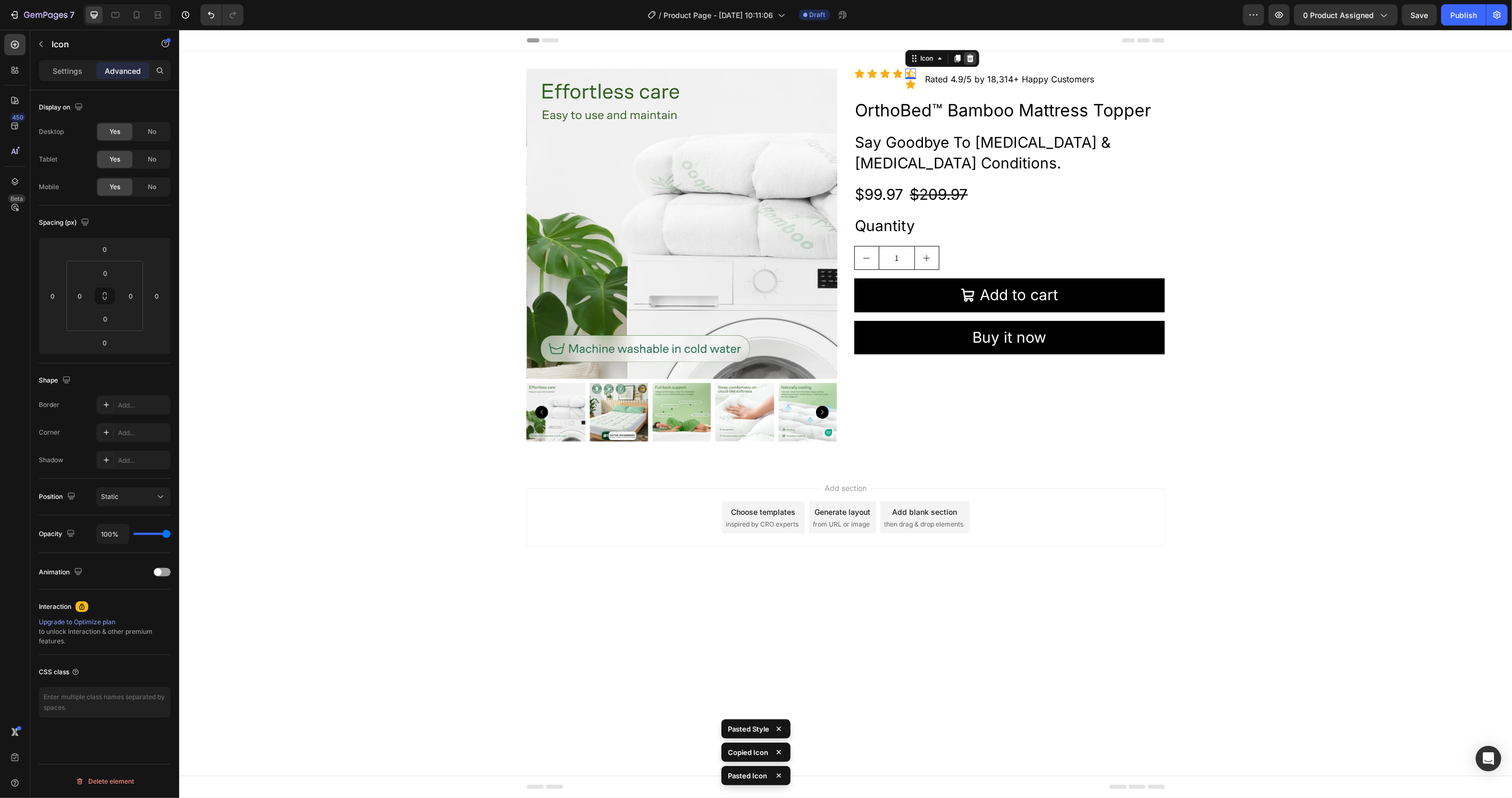
click at [970, 60] on icon at bounding box center [970, 58] width 8 height 8
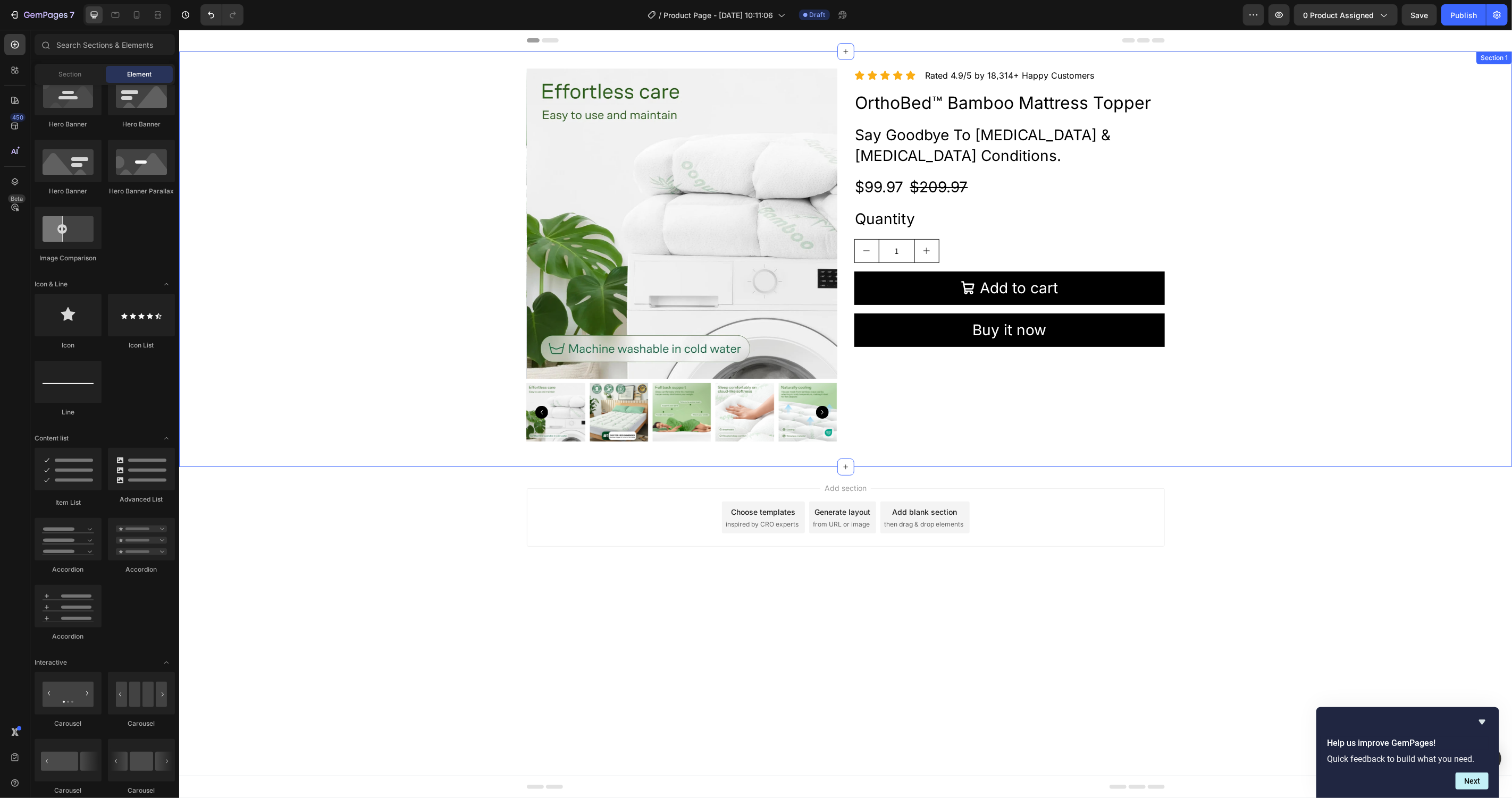
click at [1187, 455] on div "Product Images Icon Icon Icon Icon Icon Icon List Rated 4.9/5 by 18,314+ Happy …" at bounding box center [845, 259] width 1333 height 415
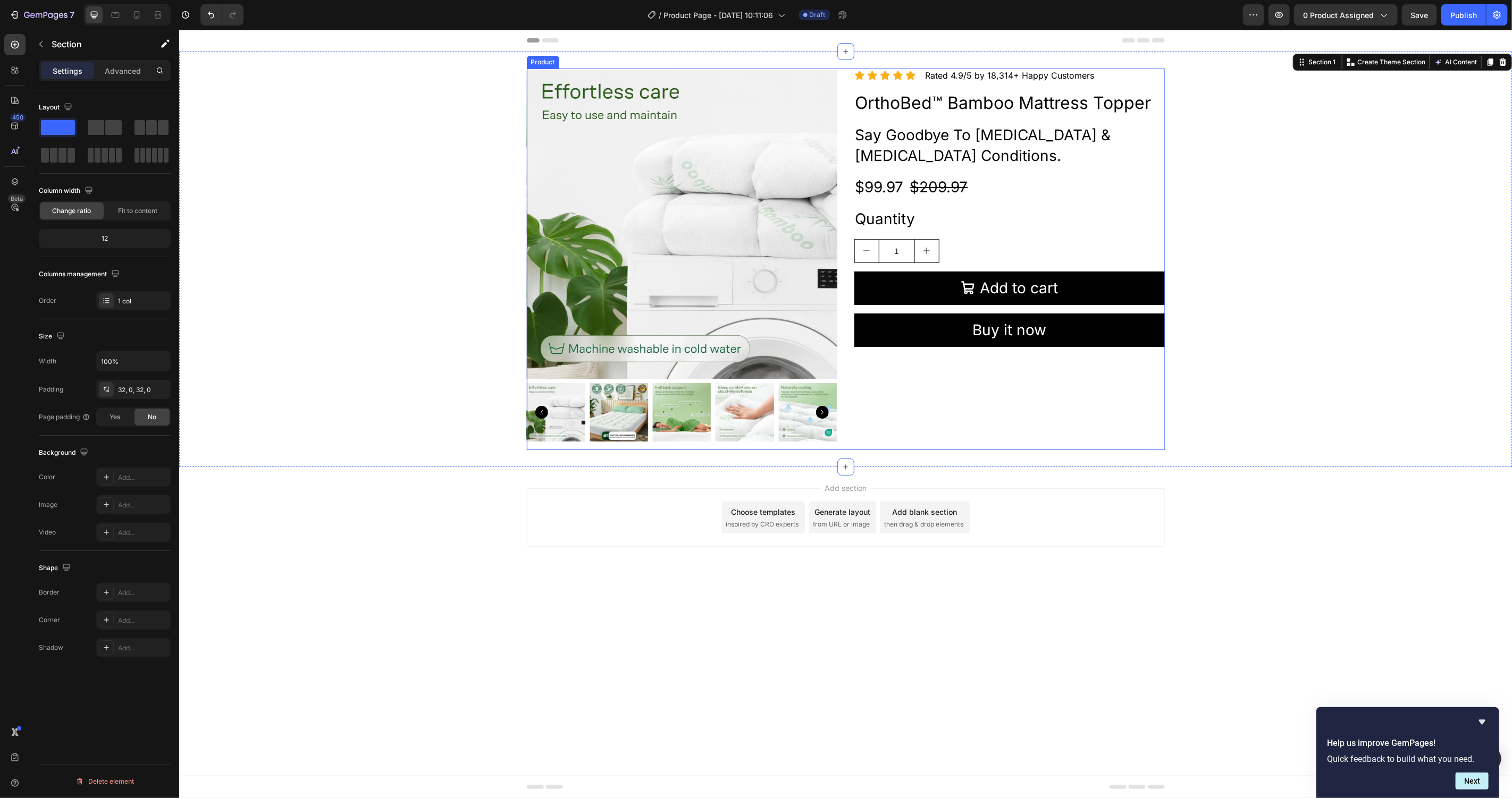
click at [994, 80] on p "Rated 4.9/5 by 18,314+ Happy Customers" at bounding box center [1010, 75] width 169 height 12
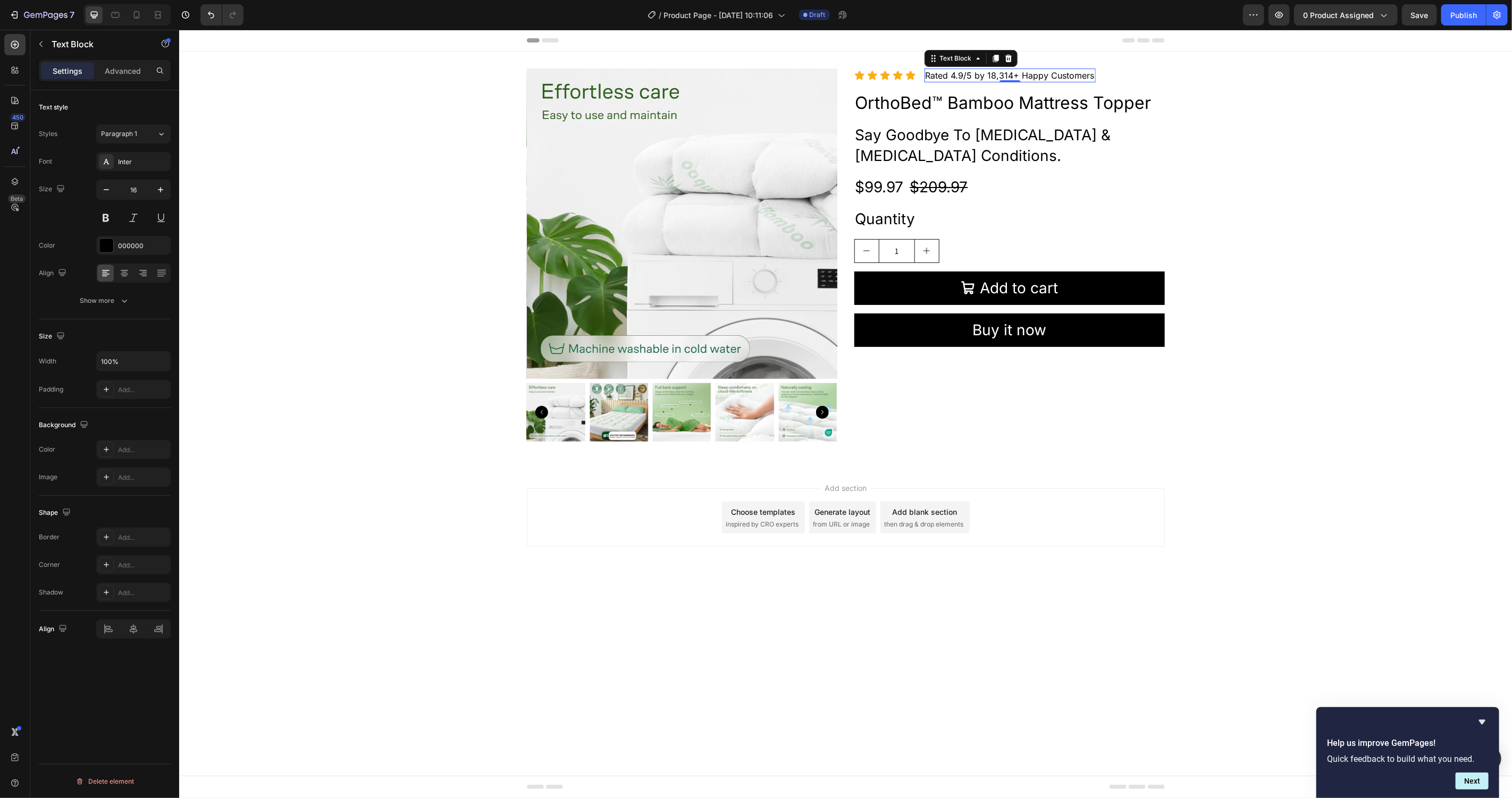
click at [993, 56] on icon at bounding box center [995, 58] width 6 height 8
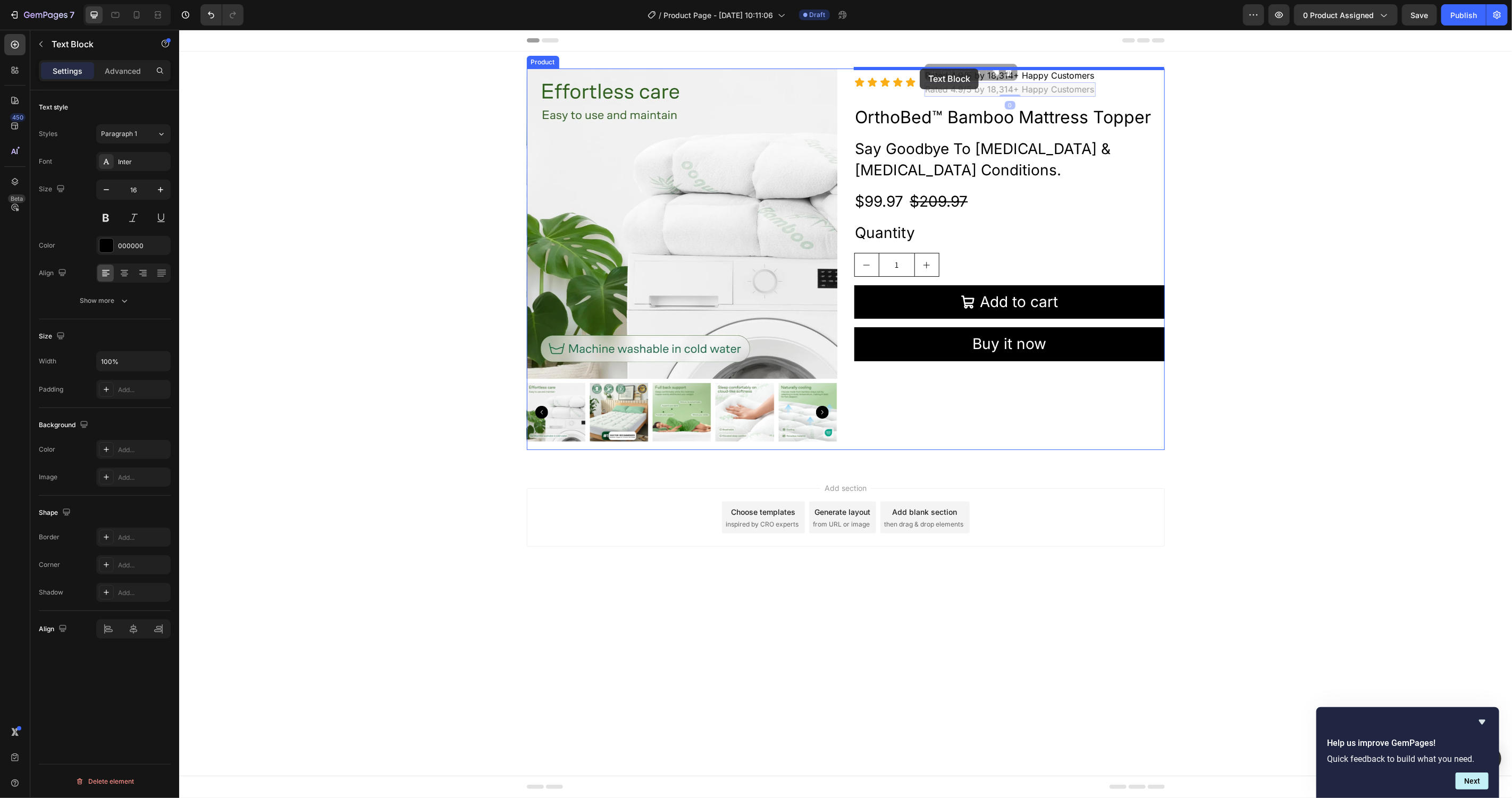
drag, startPoint x: 934, startPoint y: 75, endPoint x: 919, endPoint y: 68, distance: 16.6
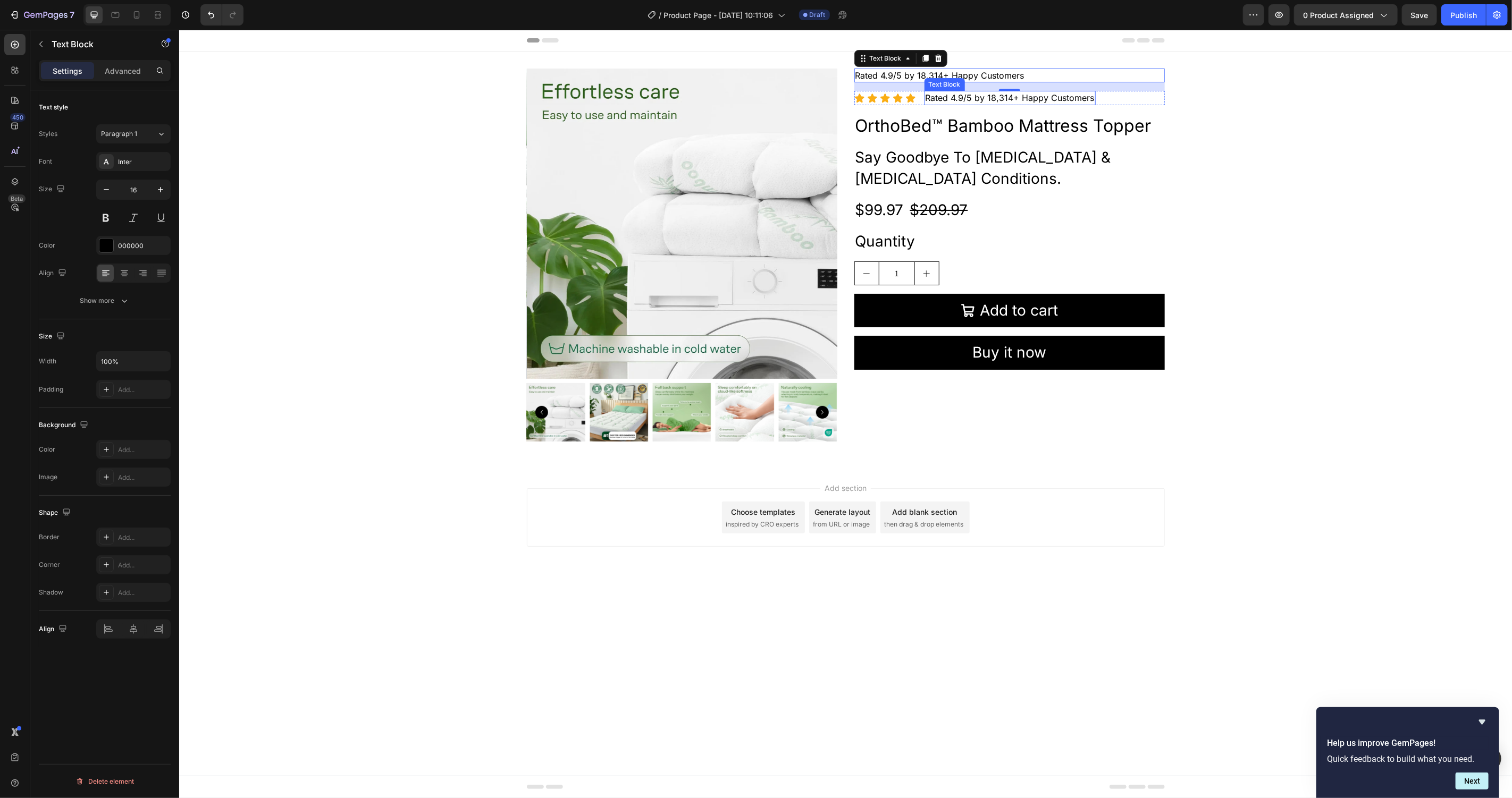
click at [960, 65] on div "Product Images Rated 4.9/5 by 18,314+ Happy Customers Text Block 16 Icon Icon I…" at bounding box center [845, 259] width 1333 height 415
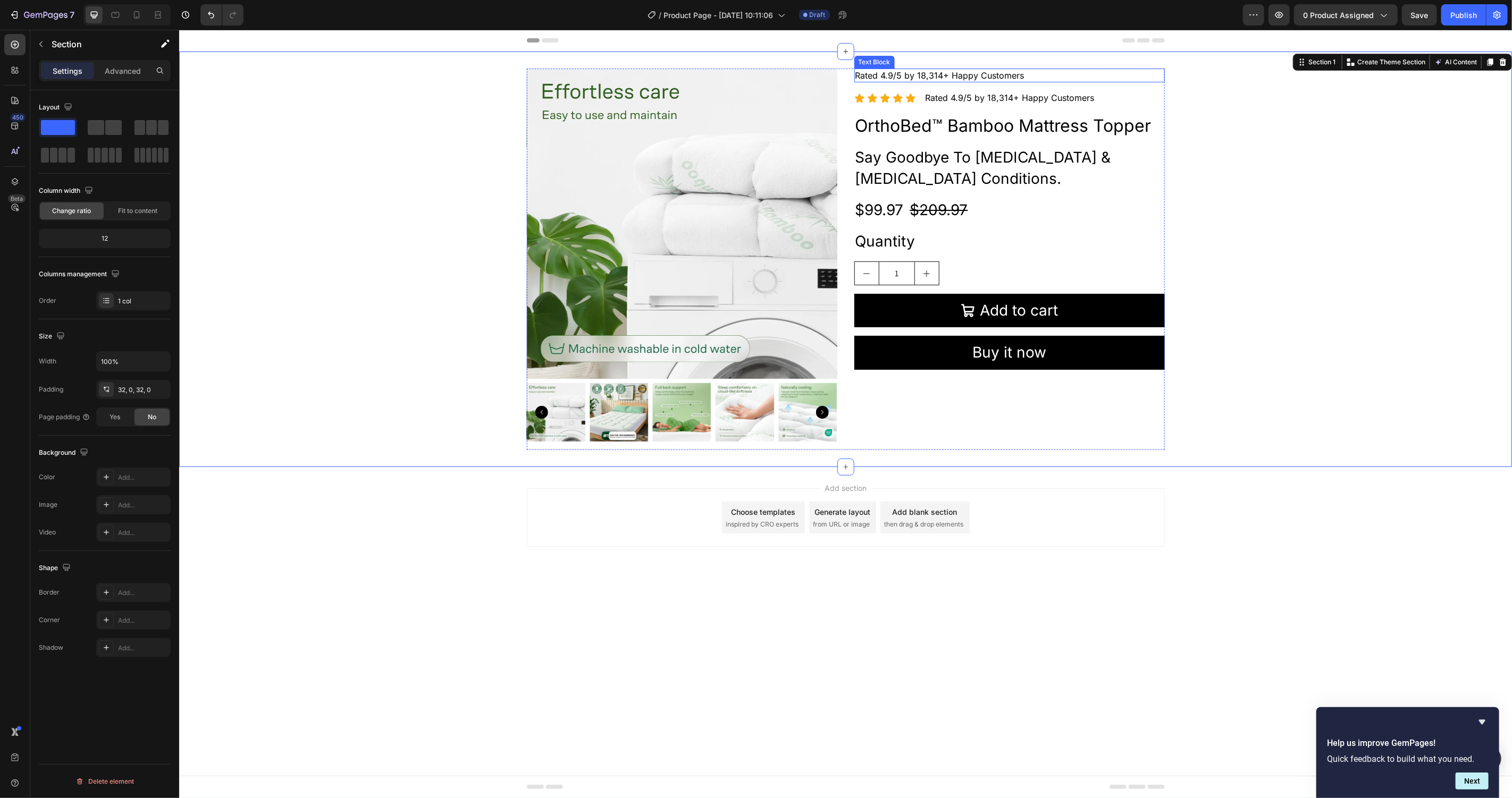
click at [961, 70] on p "Rated 4.9/5 by 18,314+ Happy Customers" at bounding box center [1008, 75] width 308 height 12
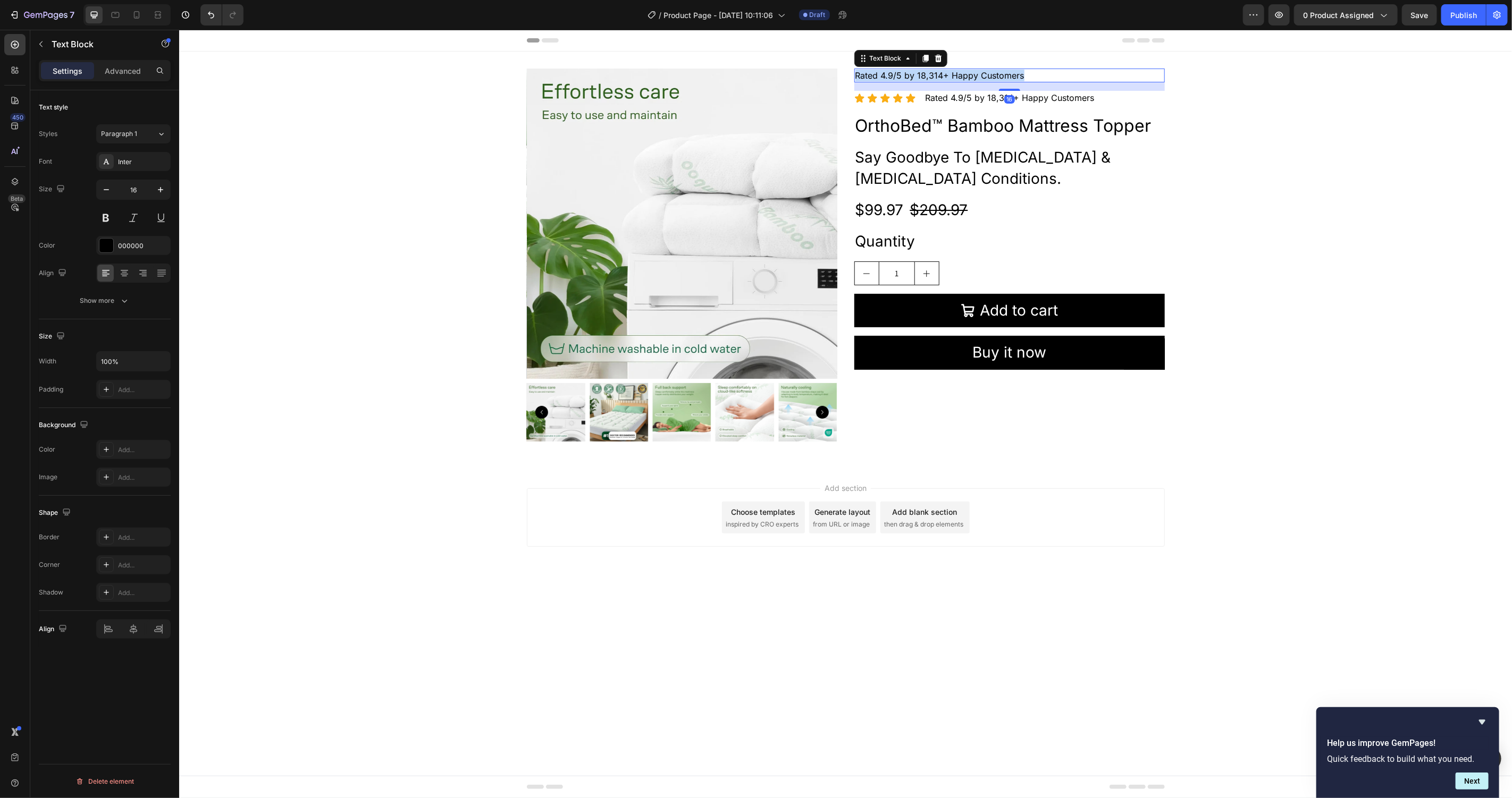
click at [961, 70] on p "Rated 4.9/5 by 18,314+ Happy Customers" at bounding box center [1008, 75] width 308 height 12
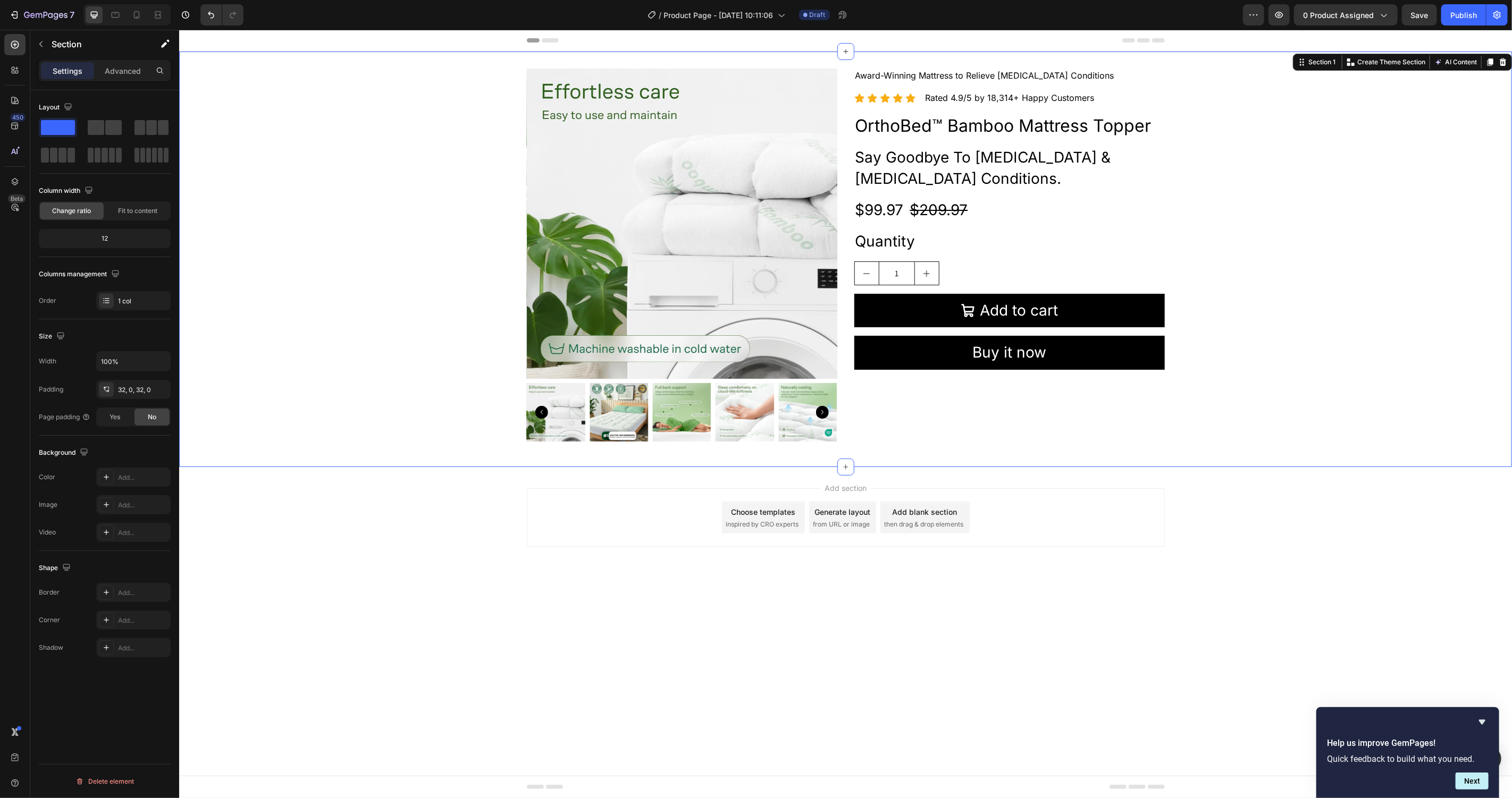
click at [1313, 150] on div "Product Images Award-Winning Mattress to Relieve Chronic Pain Conditions Text B…" at bounding box center [845, 259] width 1333 height 381
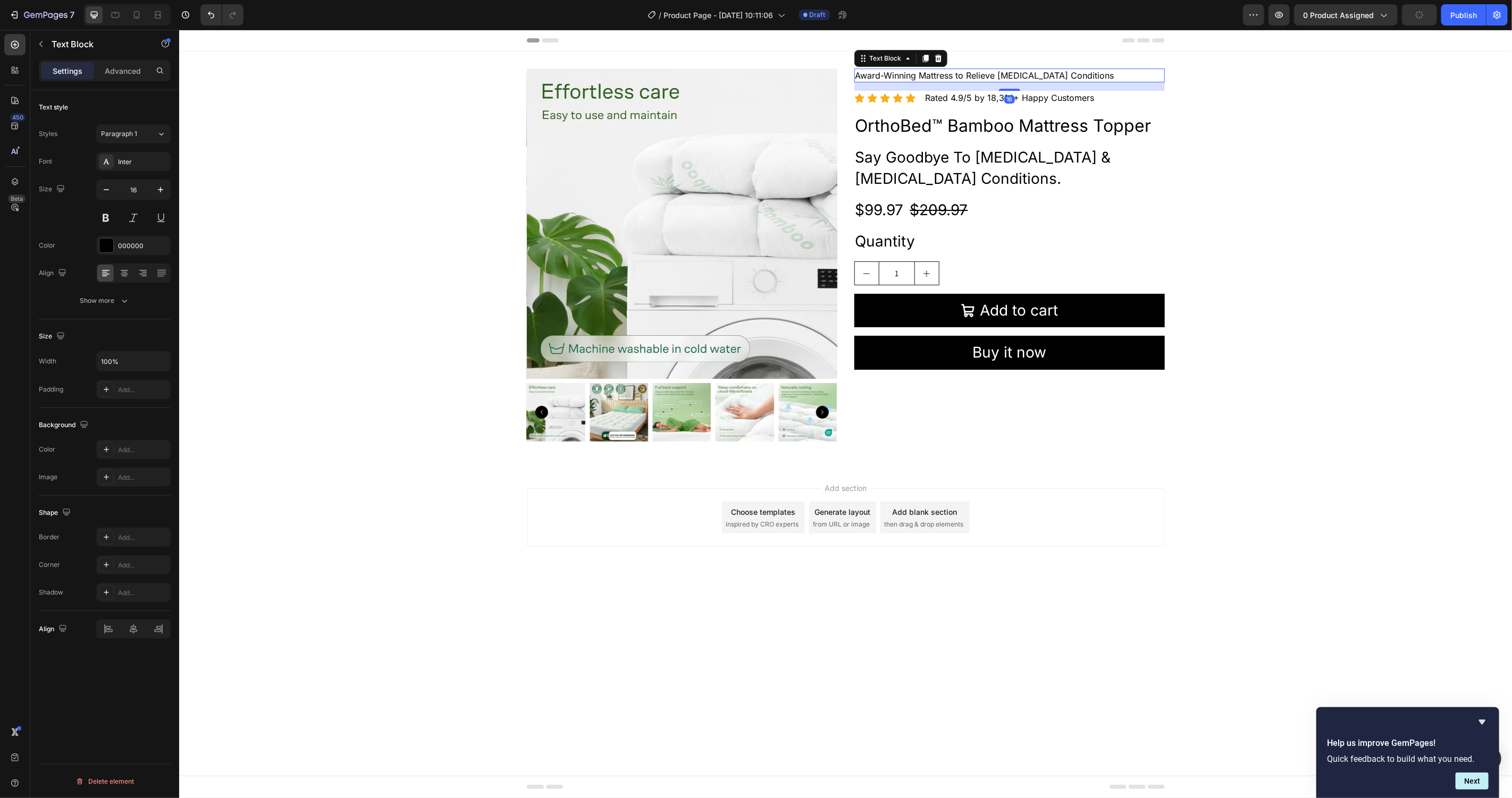
click at [981, 73] on p "Award-Winning Mattress to Relieve [MEDICAL_DATA] Conditions" at bounding box center [1008, 75] width 308 height 12
click at [127, 161] on div "Inter" at bounding box center [143, 162] width 50 height 9
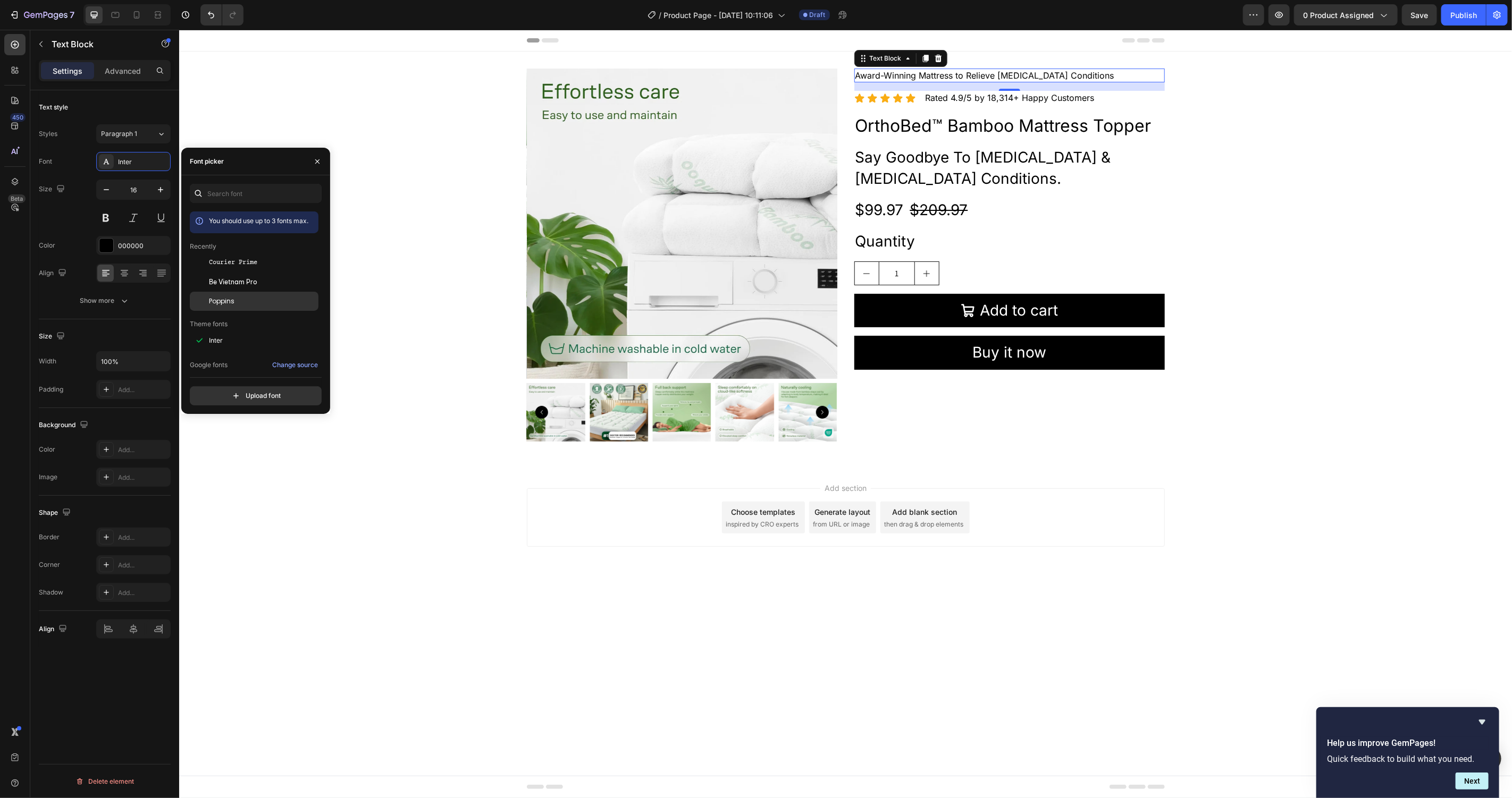
click at [238, 302] on div "Poppins" at bounding box center [262, 301] width 107 height 9
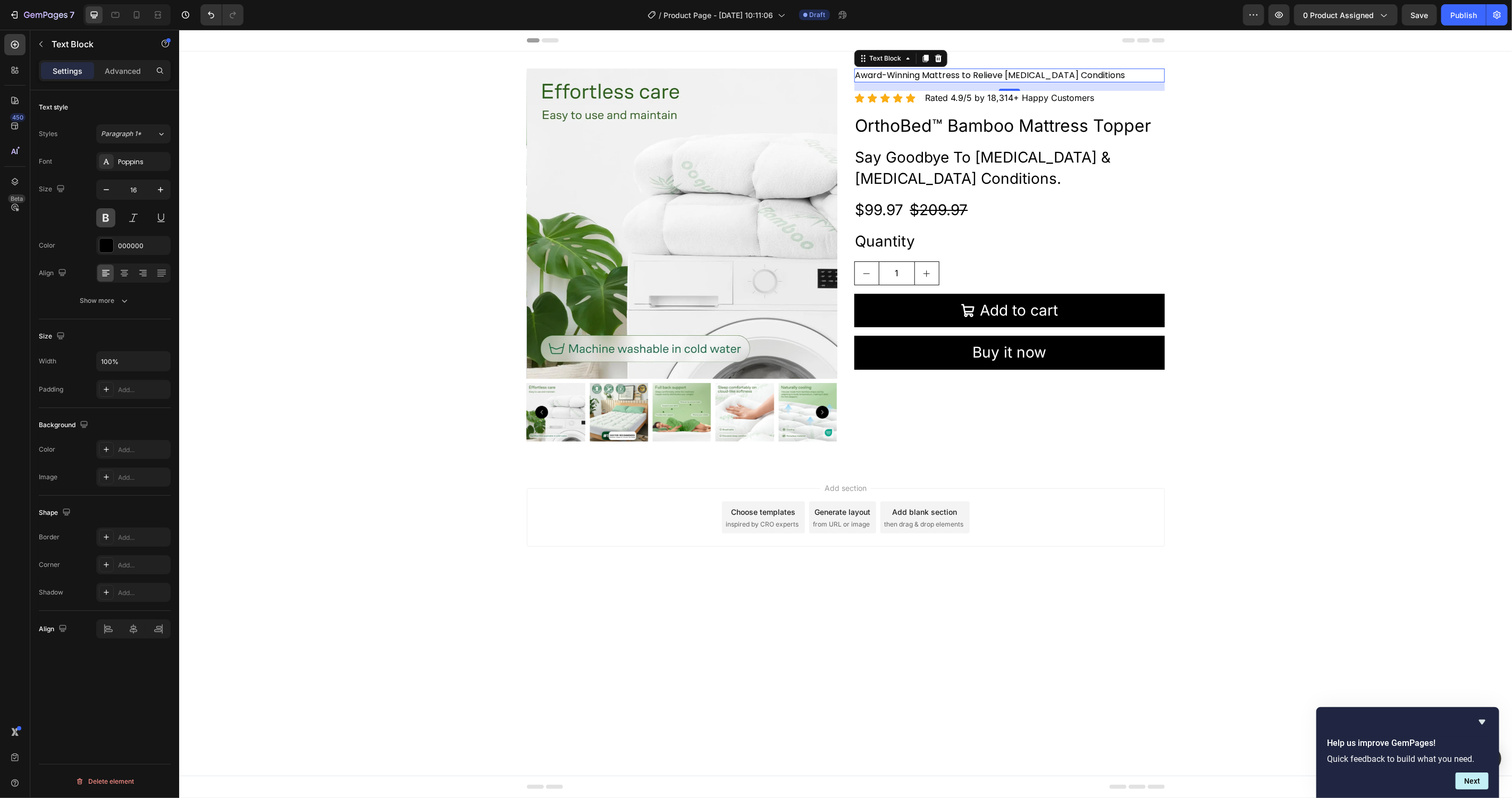
click at [105, 223] on button at bounding box center [106, 218] width 19 height 19
click at [107, 221] on button at bounding box center [106, 218] width 19 height 19
click at [112, 303] on div "Show more" at bounding box center [105, 301] width 49 height 11
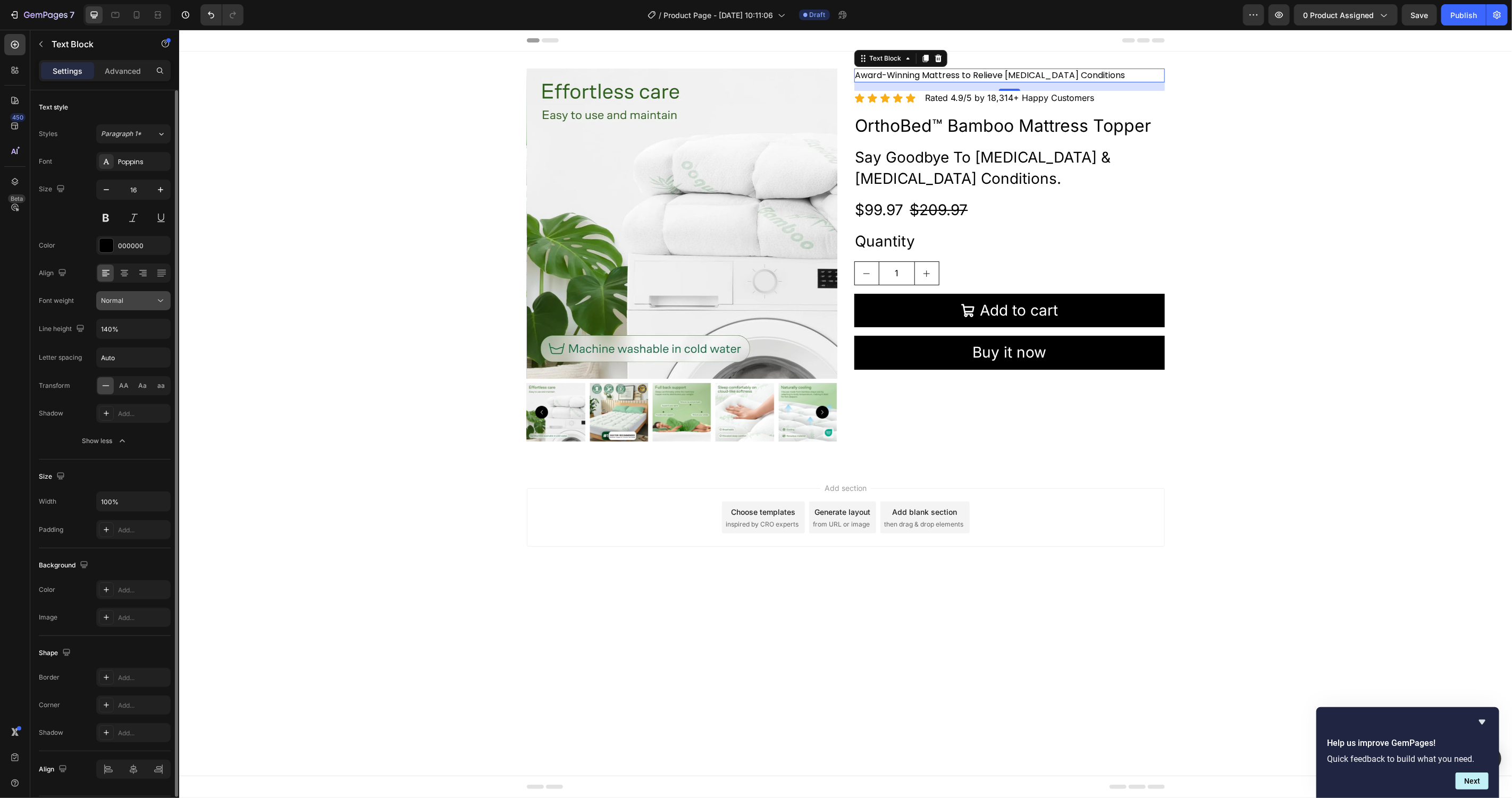
click at [145, 307] on button "Normal" at bounding box center [133, 300] width 75 height 19
click at [127, 408] on p "Bold" at bounding box center [129, 412] width 56 height 9
click at [109, 248] on div at bounding box center [106, 246] width 14 height 14
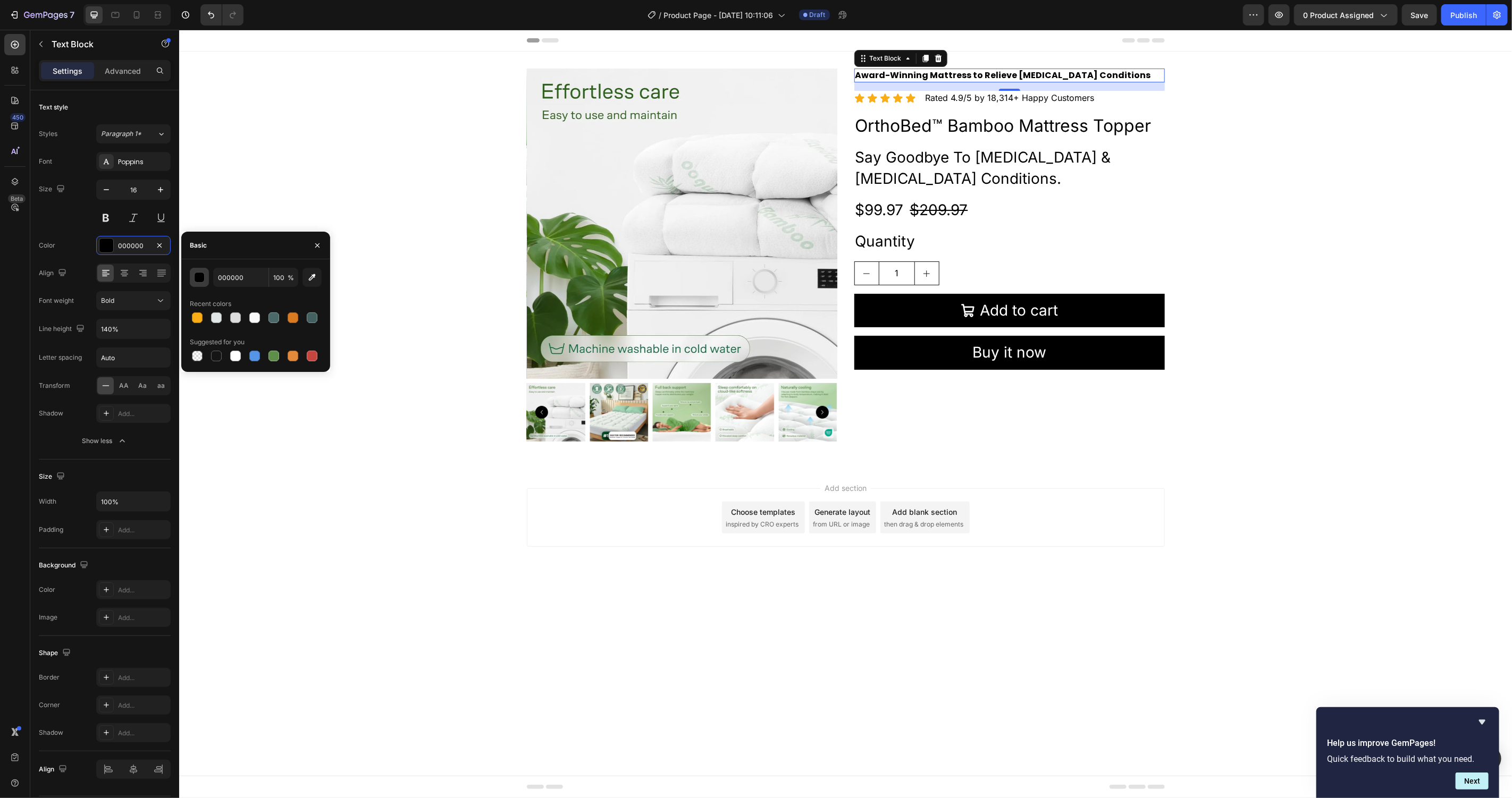
click at [202, 280] on div "button" at bounding box center [200, 278] width 11 height 11
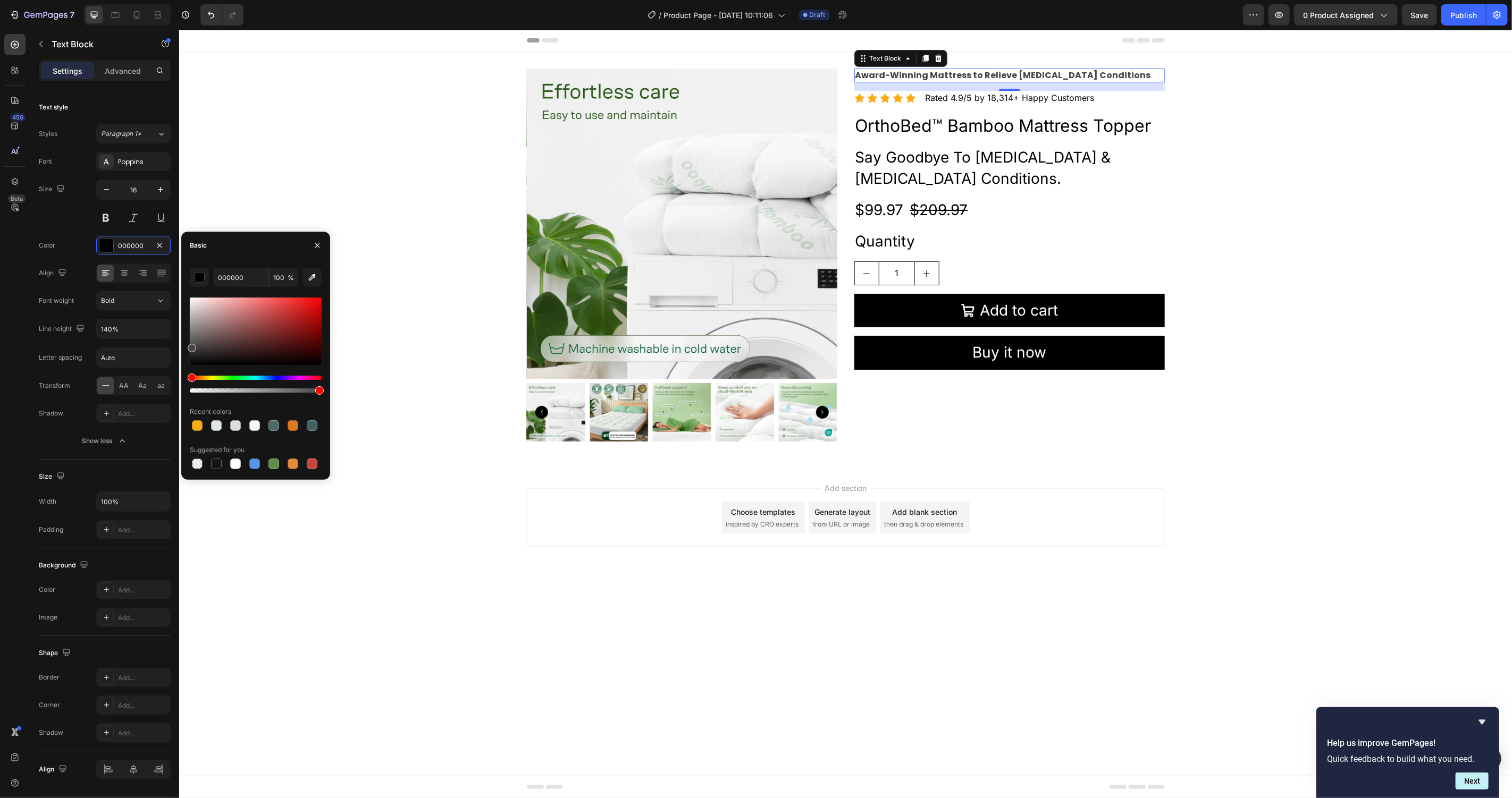
drag, startPoint x: 197, startPoint y: 344, endPoint x: 188, endPoint y: 343, distance: 9.1
click at [190, 345] on div at bounding box center [255, 331] width 132 height 67
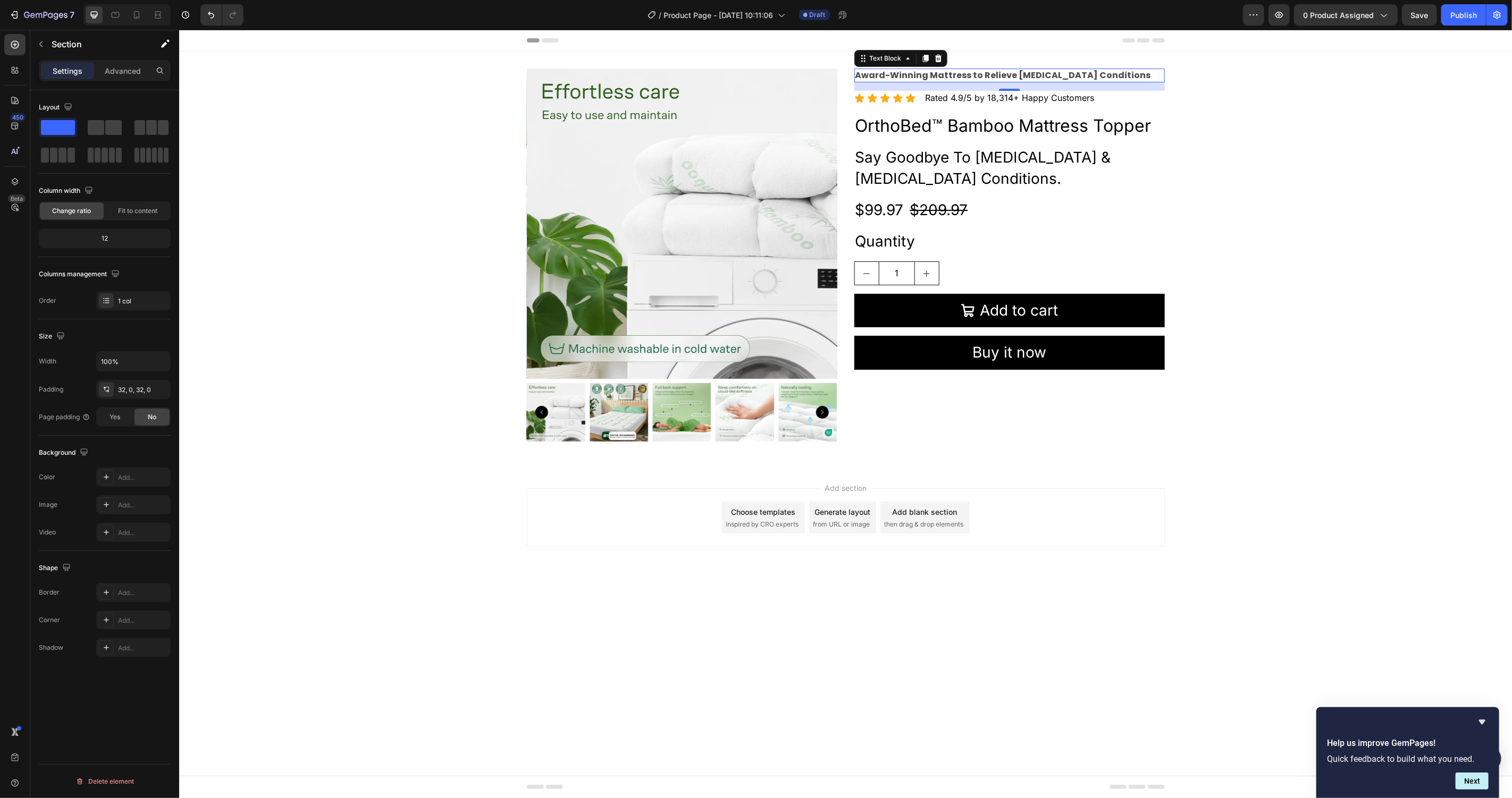
click at [346, 185] on div "Product Images Award-Winning Mattress to Relieve Chronic Pain Conditions Text B…" at bounding box center [845, 259] width 1333 height 381
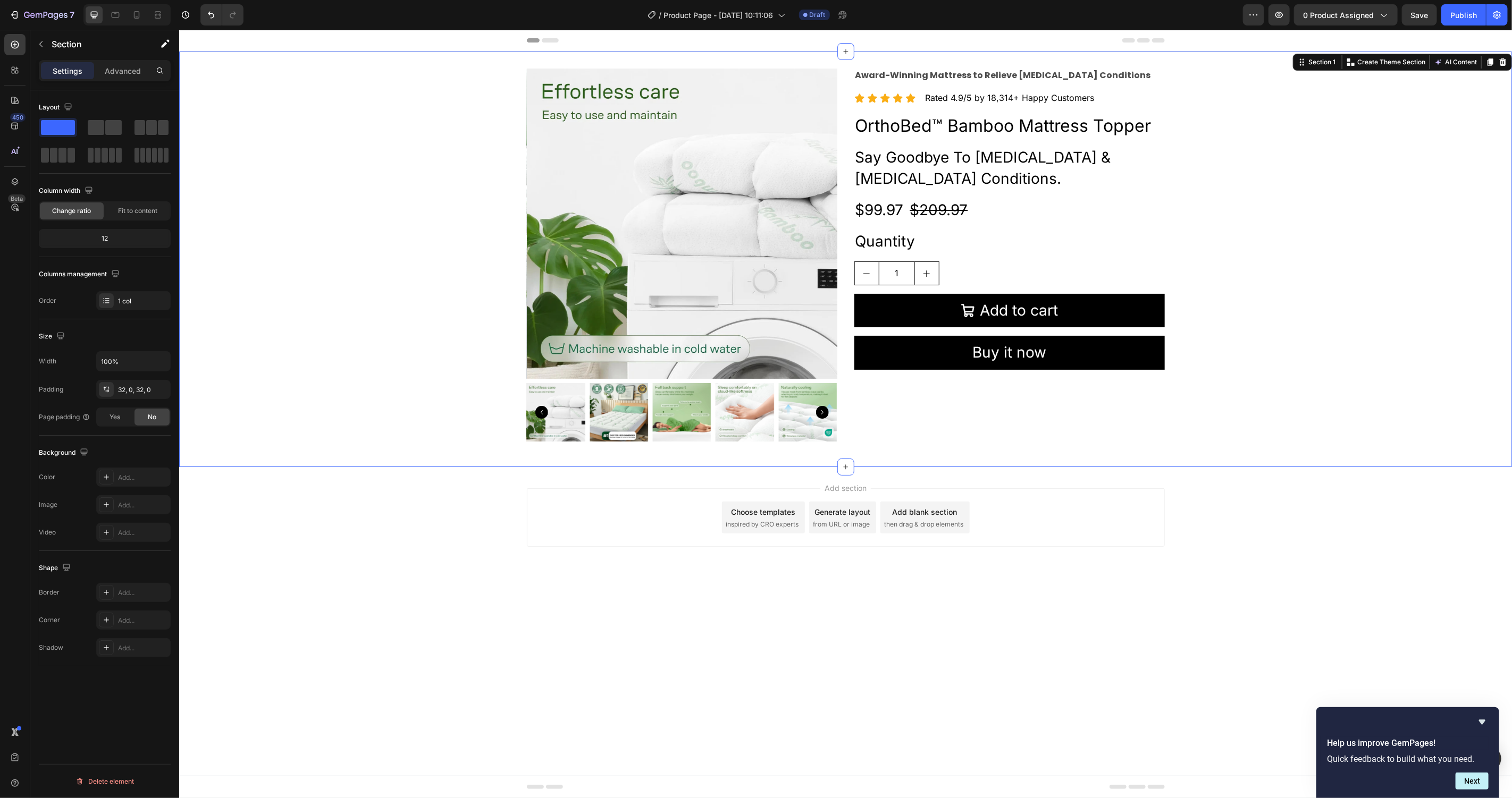
click at [346, 185] on div "Product Images Award-Winning Mattress to Relieve Chronic Pain Conditions Text B…" at bounding box center [845, 259] width 1333 height 381
click at [1280, 127] on div "Product Images Award-Winning Mattress to Relieve Chronic Pain Conditions Text B…" at bounding box center [845, 259] width 1333 height 381
click at [1054, 128] on p "OrthoBed™ Bamboo Mattress Topper" at bounding box center [1008, 126] width 308 height 22
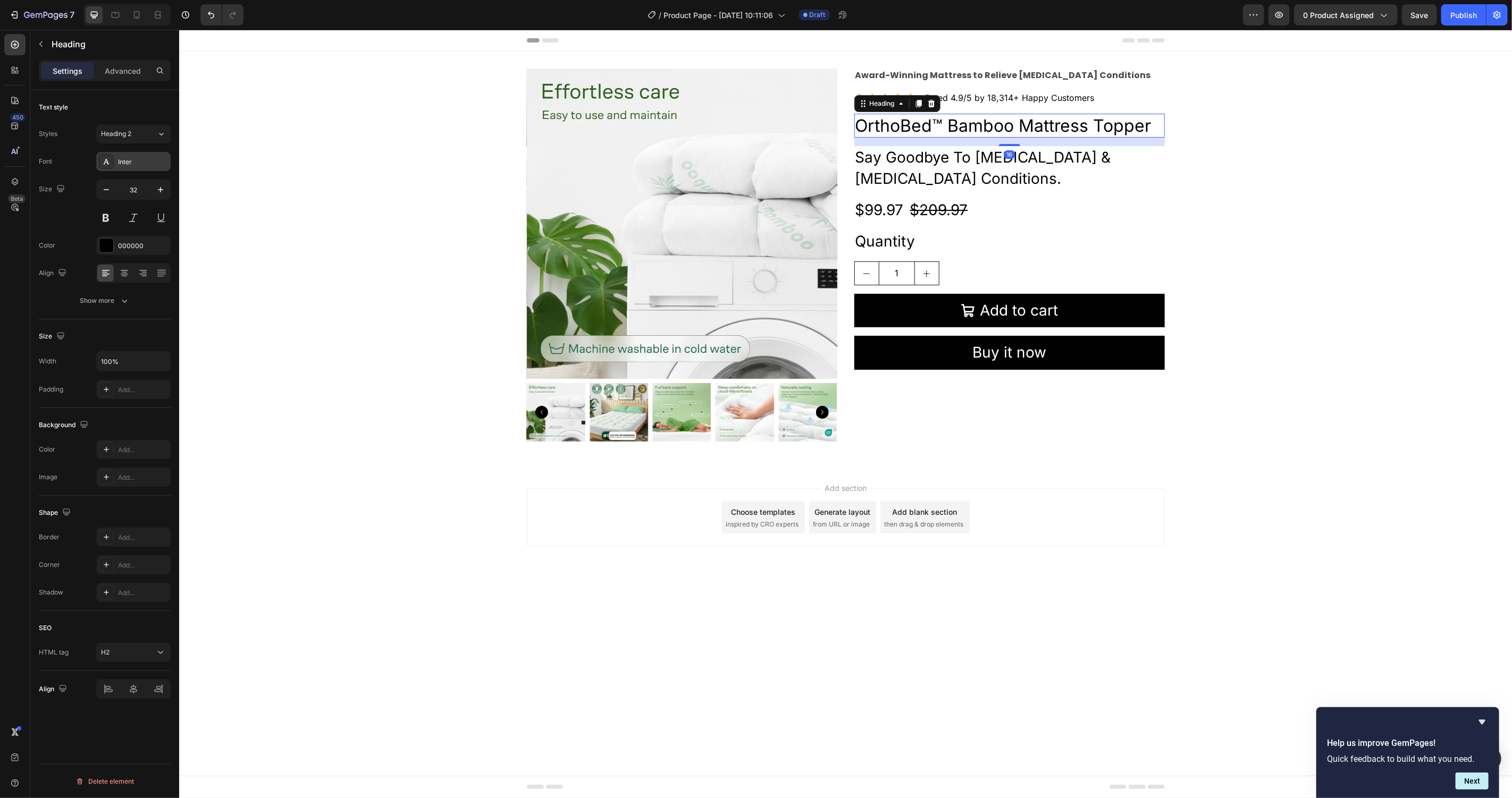
click at [110, 159] on icon at bounding box center [106, 161] width 8 height 8
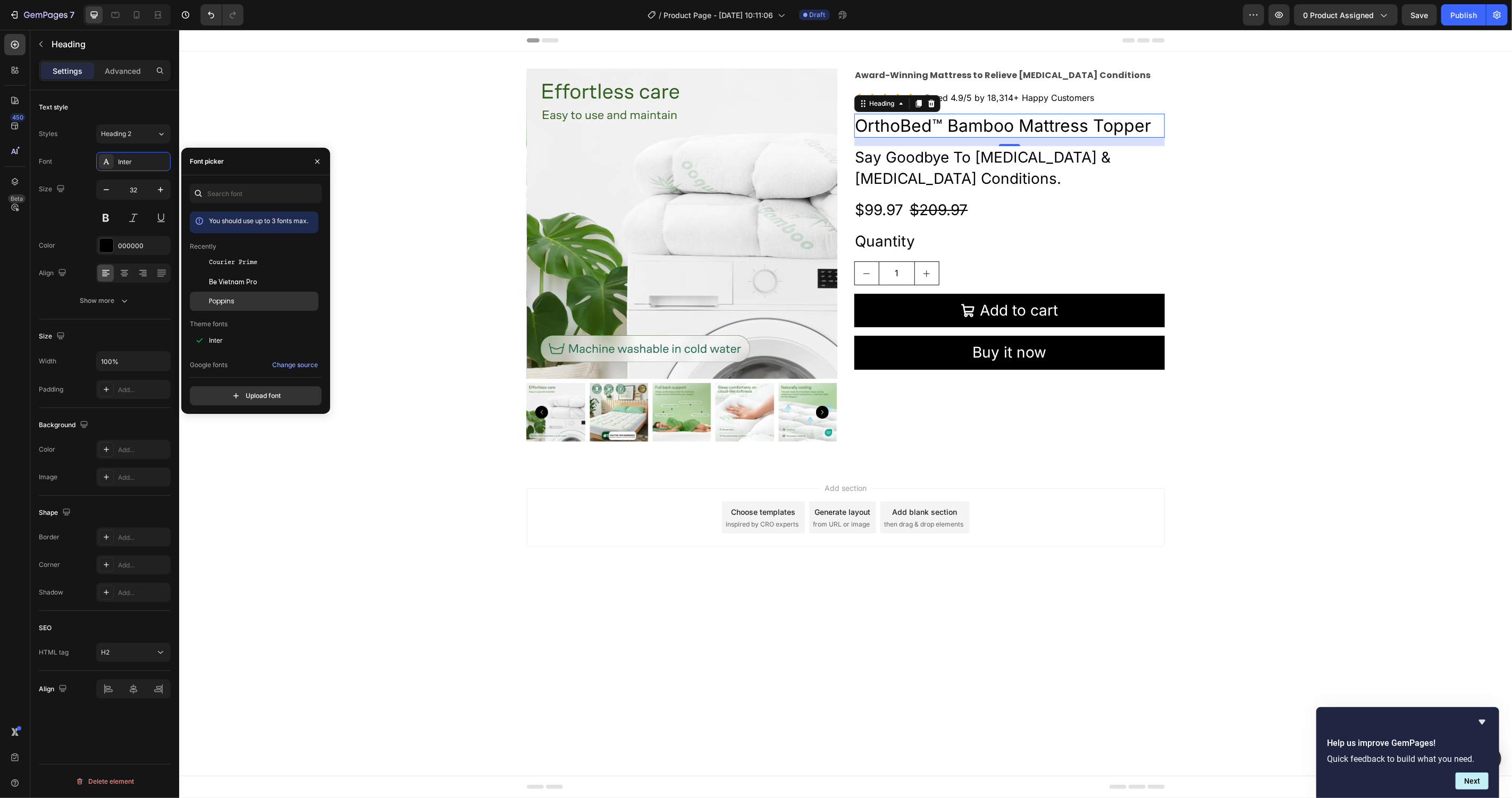
click at [232, 302] on span "Poppins" at bounding box center [221, 301] width 25 height 9
click at [129, 298] on icon "button" at bounding box center [124, 301] width 11 height 11
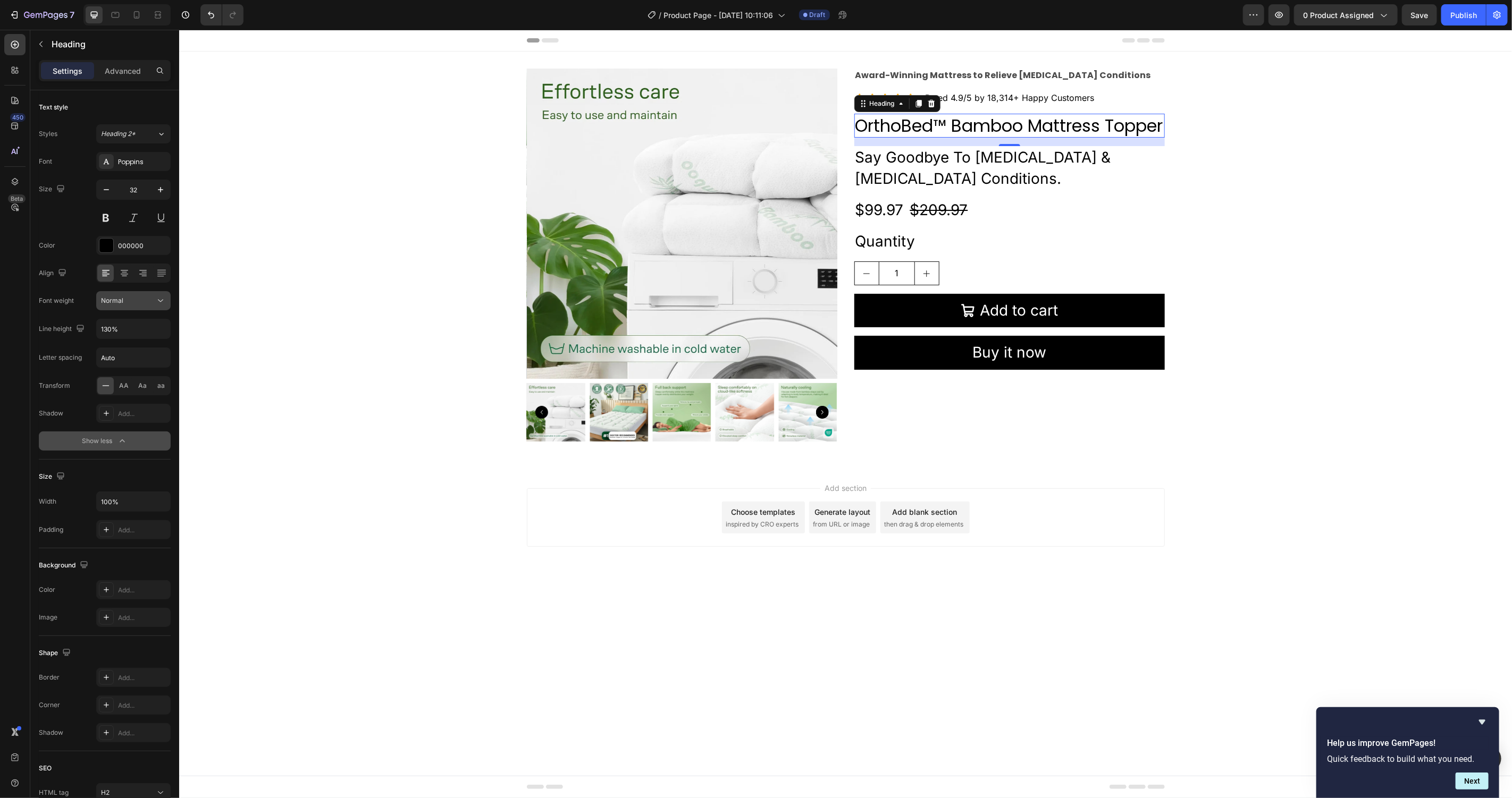
click at [155, 302] on icon at bounding box center [160, 301] width 11 height 11
click at [133, 403] on div "Bold" at bounding box center [120, 413] width 83 height 20
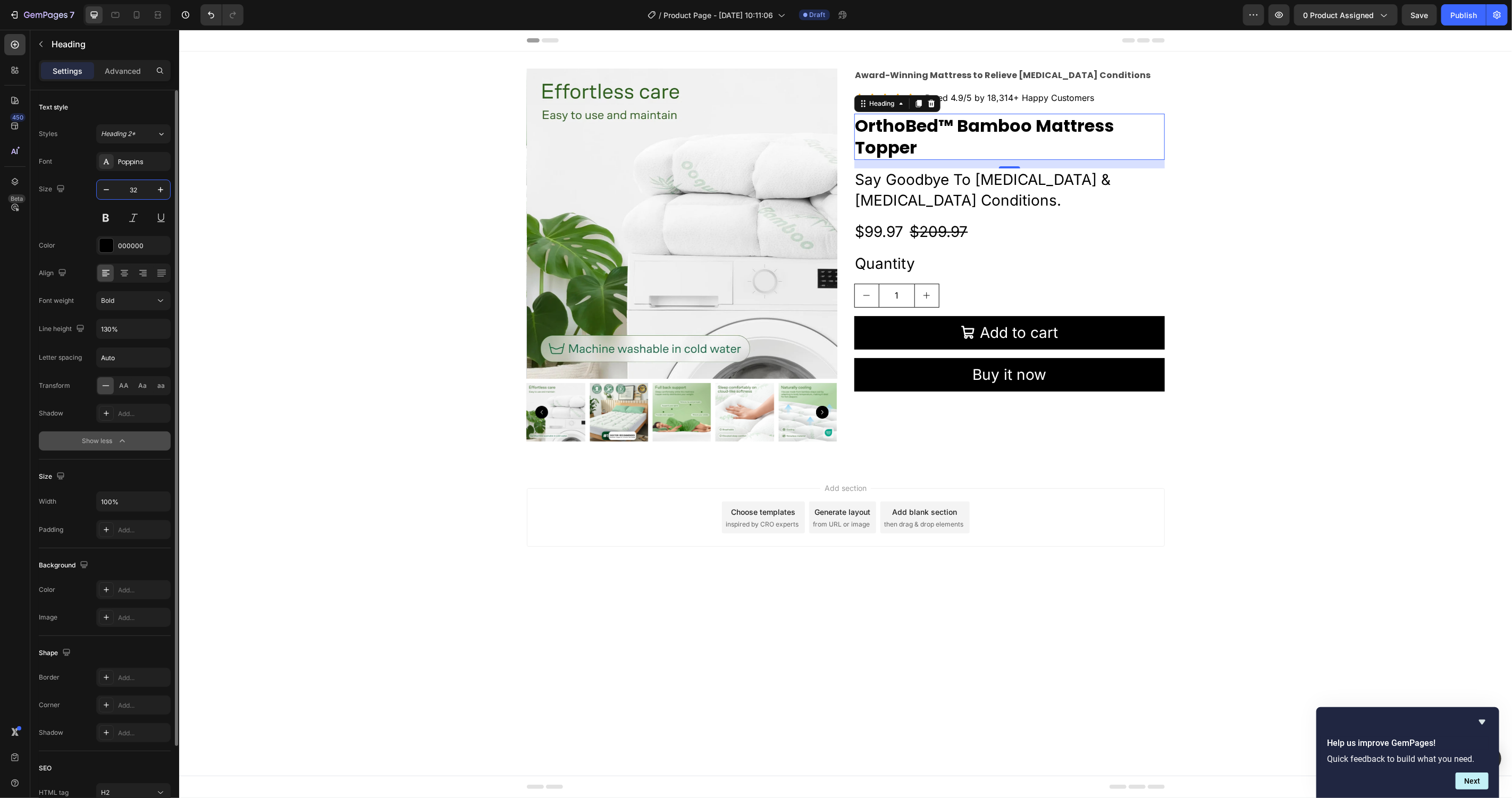
click at [127, 199] on input "32" at bounding box center [133, 190] width 35 height 19
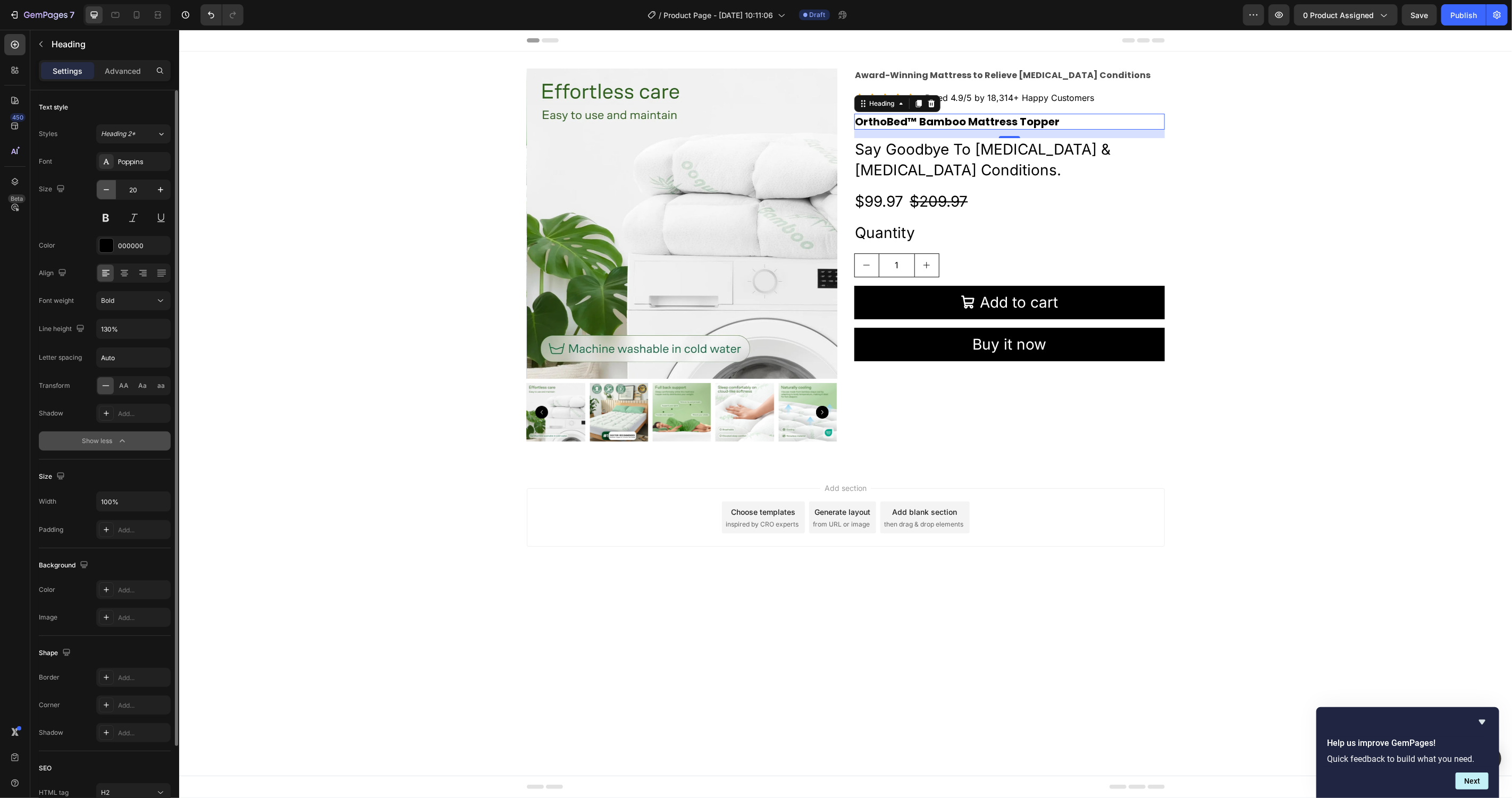
click at [104, 189] on icon "button" at bounding box center [106, 190] width 11 height 11
type input "18"
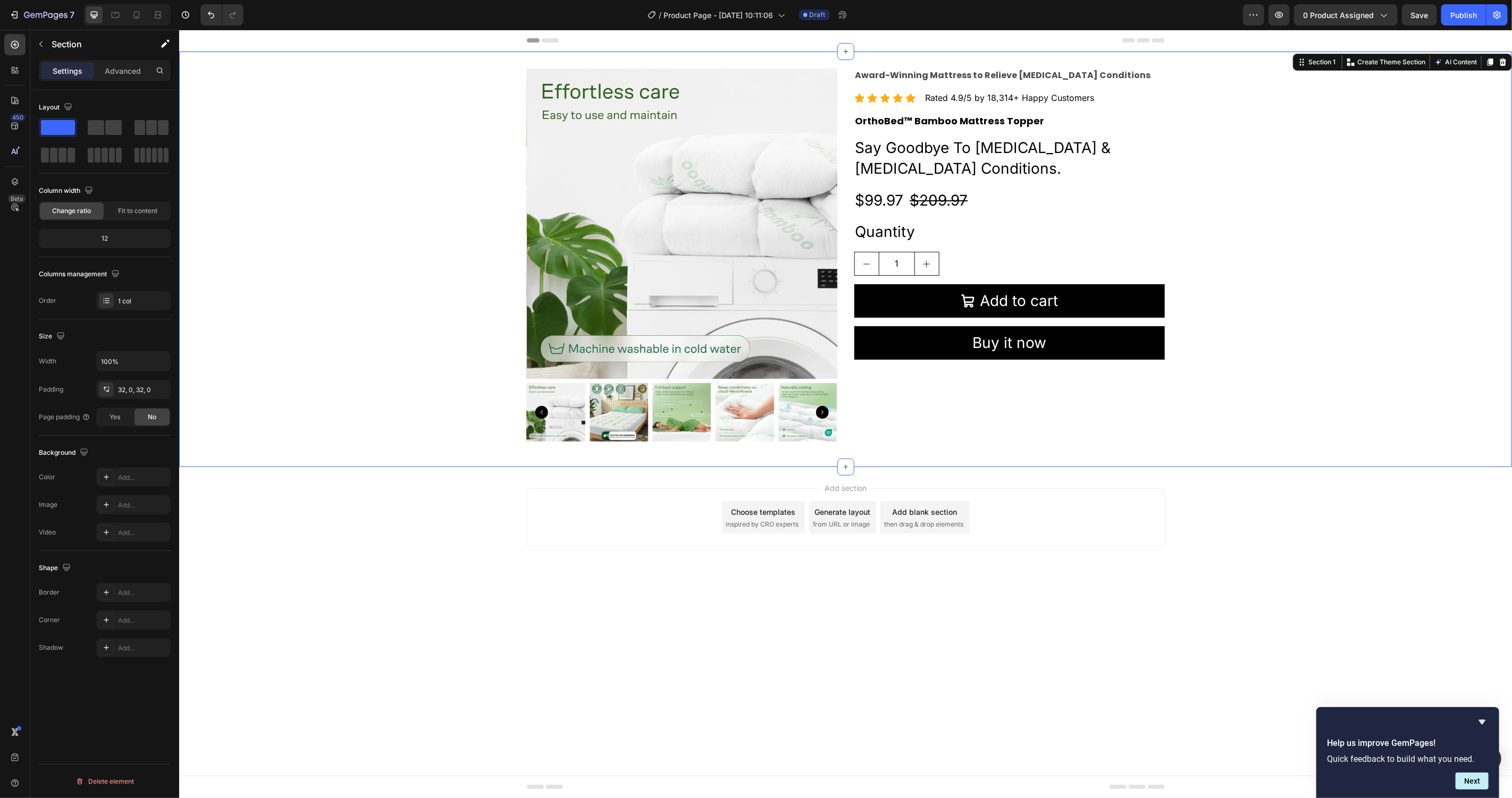
click at [357, 185] on div "Product Images Award-Winning Mattress to Relieve Chronic Pain Conditions Text B…" at bounding box center [845, 259] width 1333 height 381
click at [1006, 114] on p "OrthoBed™ Bamboo Mattress Topper" at bounding box center [1008, 120] width 308 height 12
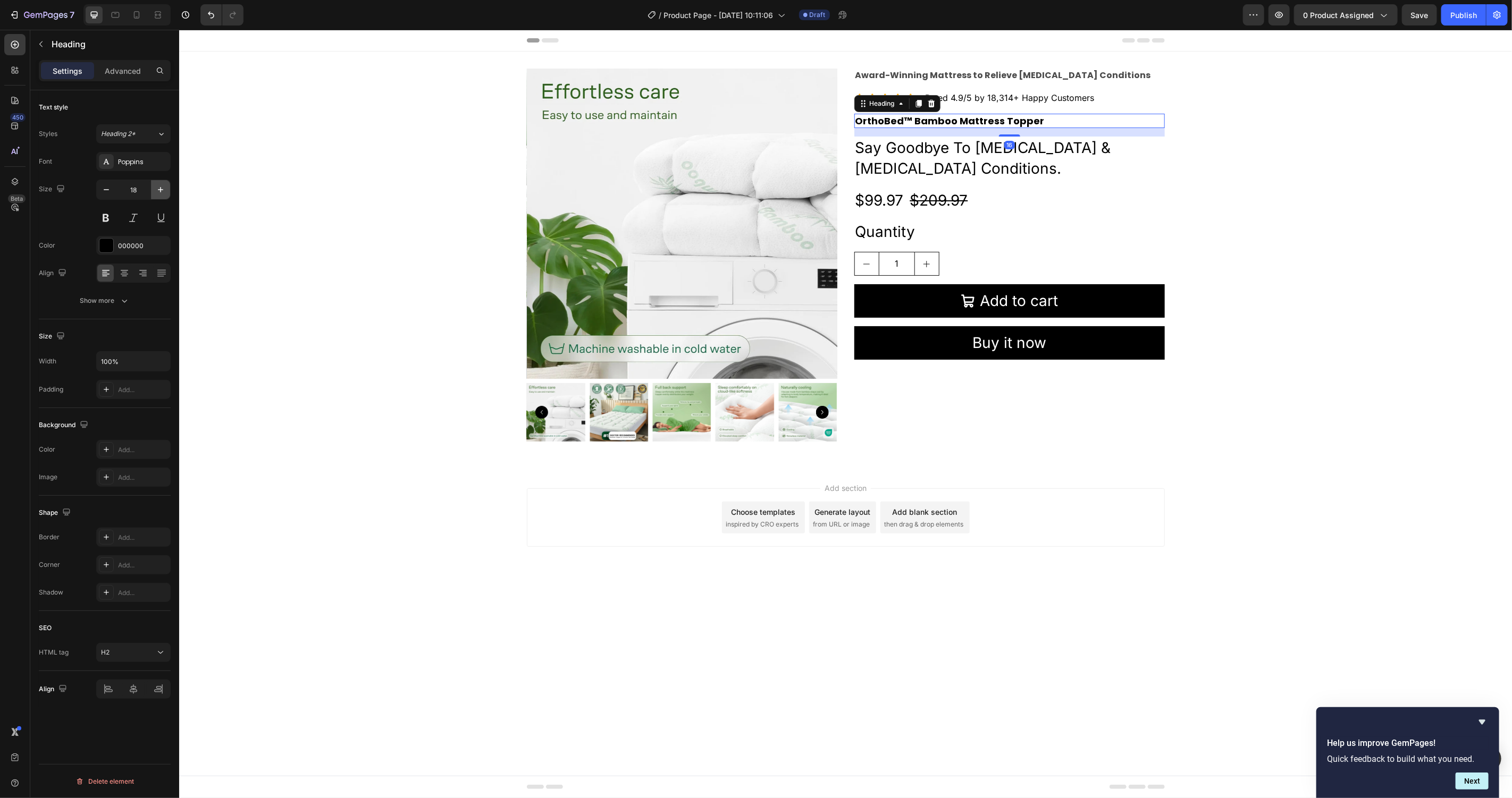
click at [163, 194] on icon "button" at bounding box center [160, 190] width 11 height 11
click at [163, 193] on icon "button" at bounding box center [160, 190] width 11 height 11
type input "20"
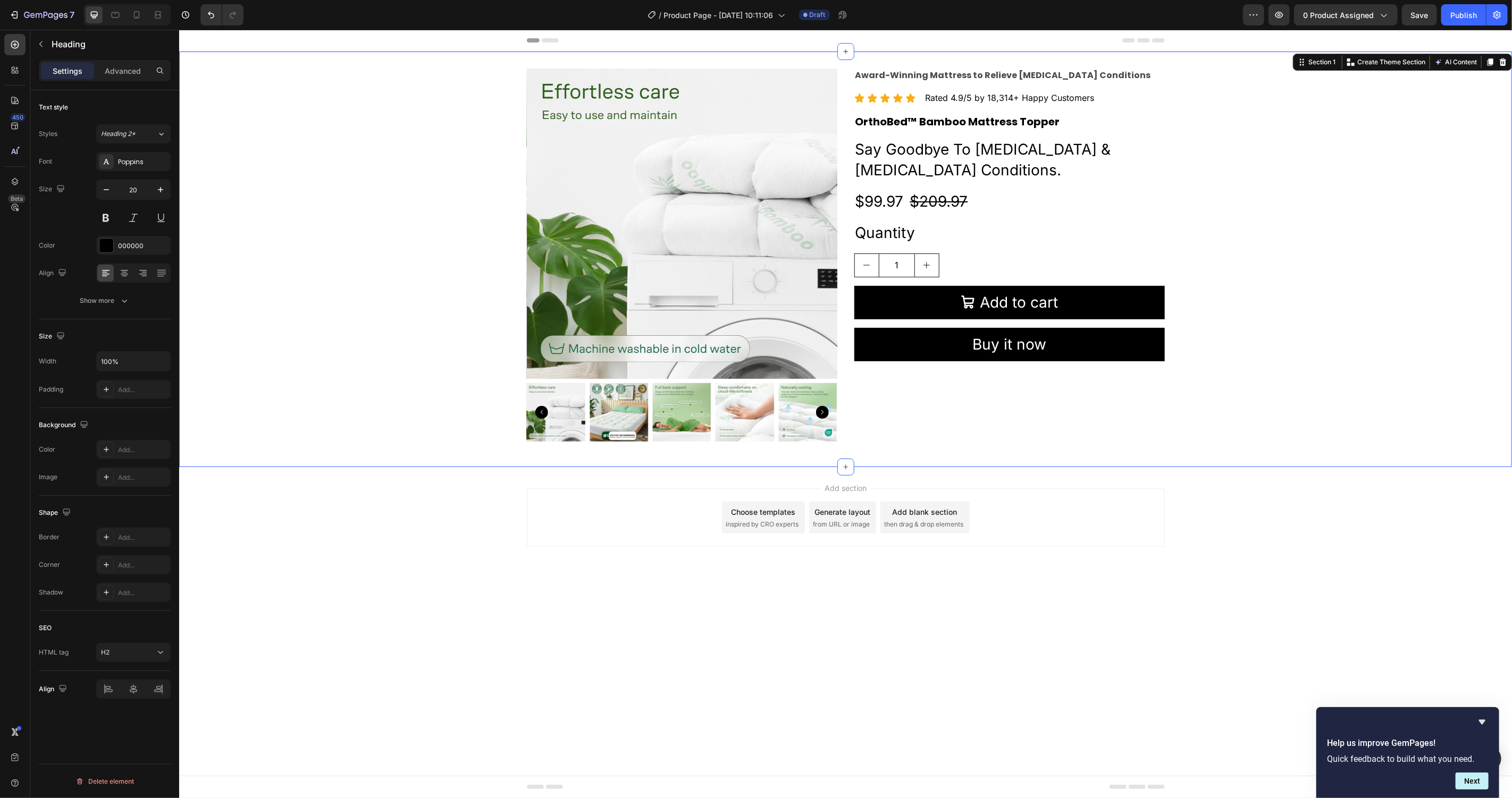
click at [277, 253] on div "Product Images Award-Winning Mattress to Relieve Chronic Pain Conditions Text B…" at bounding box center [845, 259] width 1333 height 381
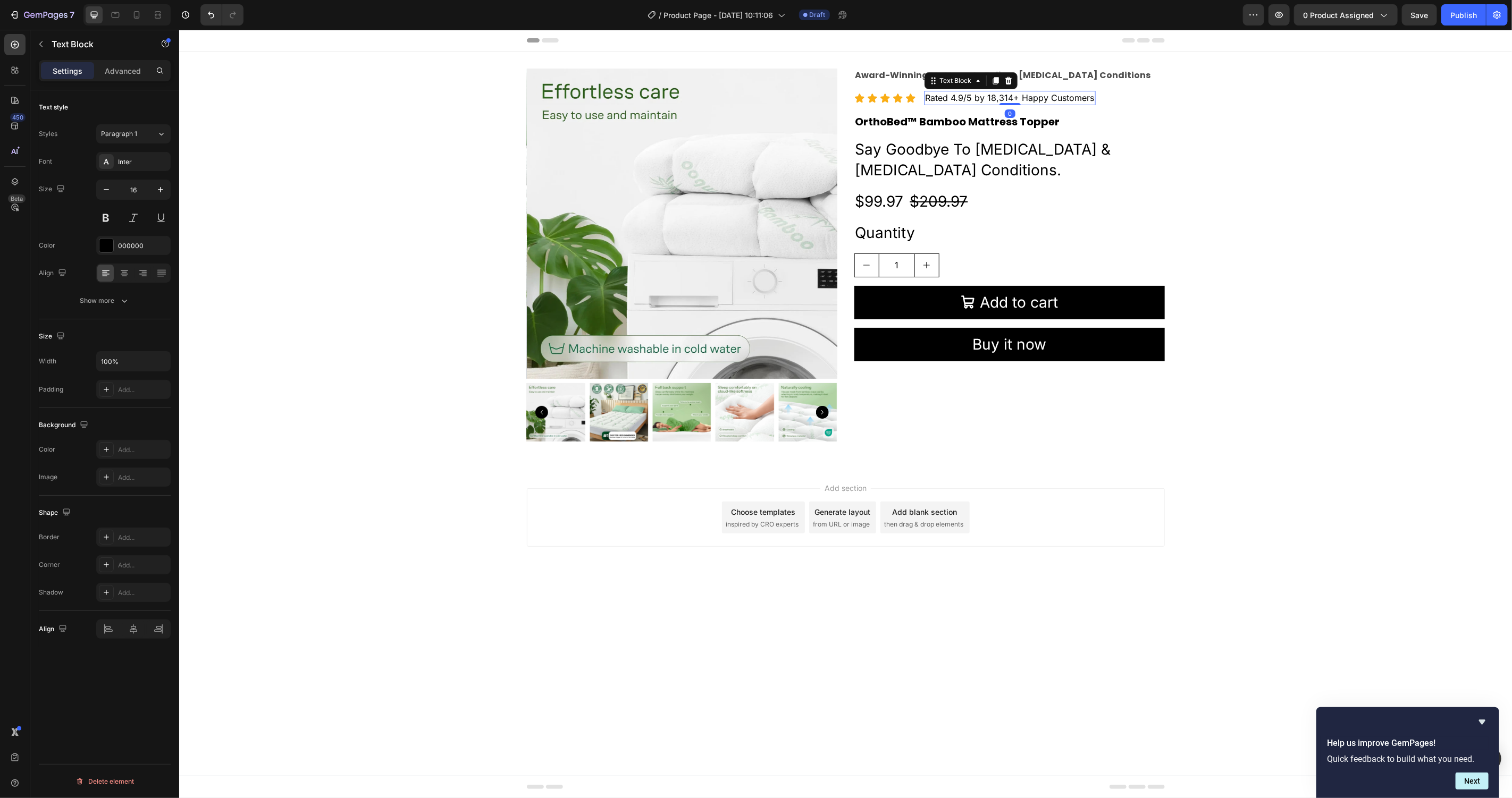
click at [1007, 96] on p "Rated 4.9/5 by 18,314+ Happy Customers" at bounding box center [1010, 97] width 169 height 12
click at [157, 188] on icon "button" at bounding box center [160, 190] width 11 height 11
type input "17"
click at [327, 179] on div "Product Images Award-Winning Mattress to Relieve Chronic Pain Conditions Text B…" at bounding box center [845, 259] width 1333 height 381
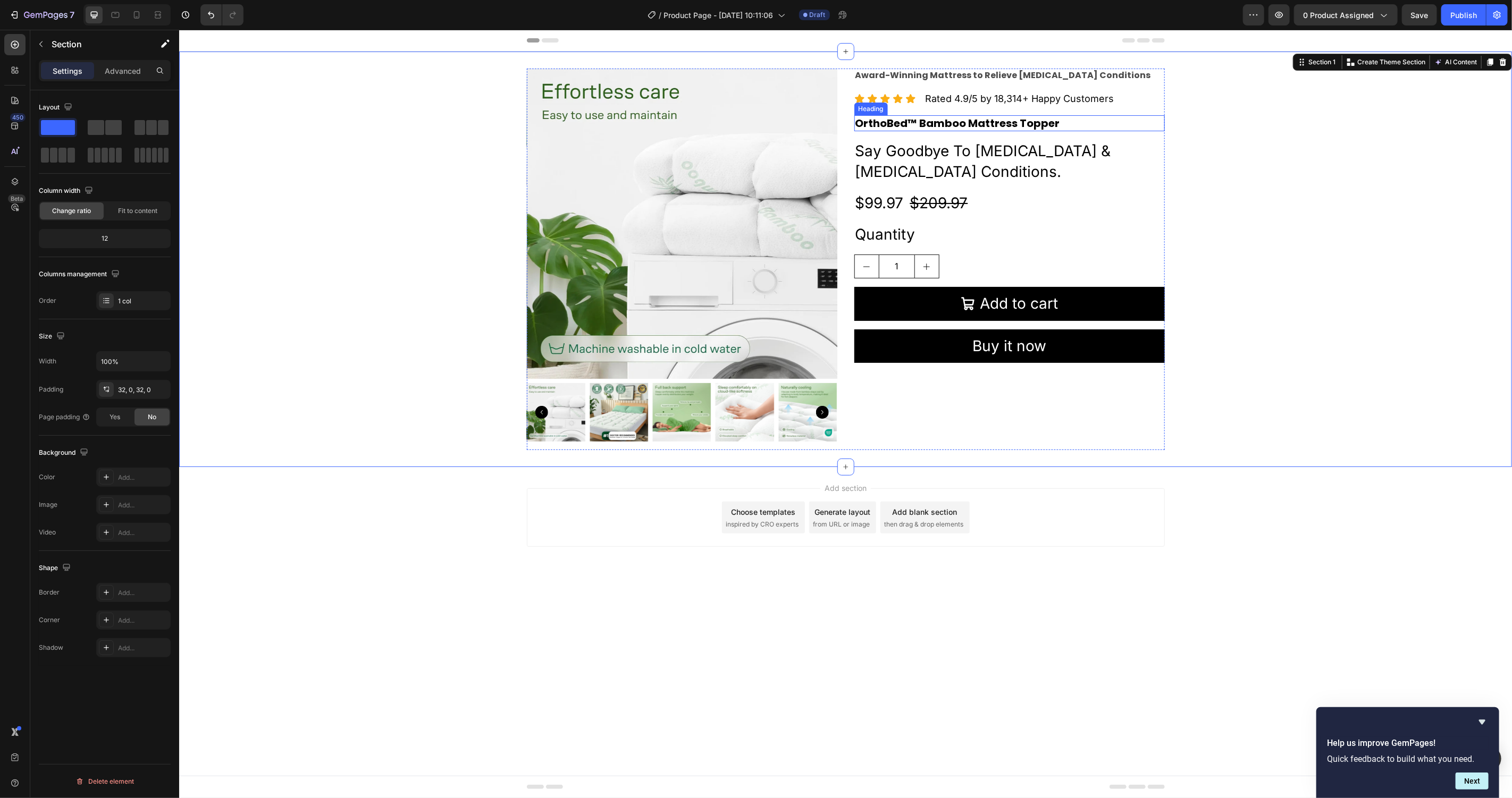
click at [976, 124] on p "OrthoBed™ Bamboo Mattress Topper" at bounding box center [1008, 123] width 308 height 14
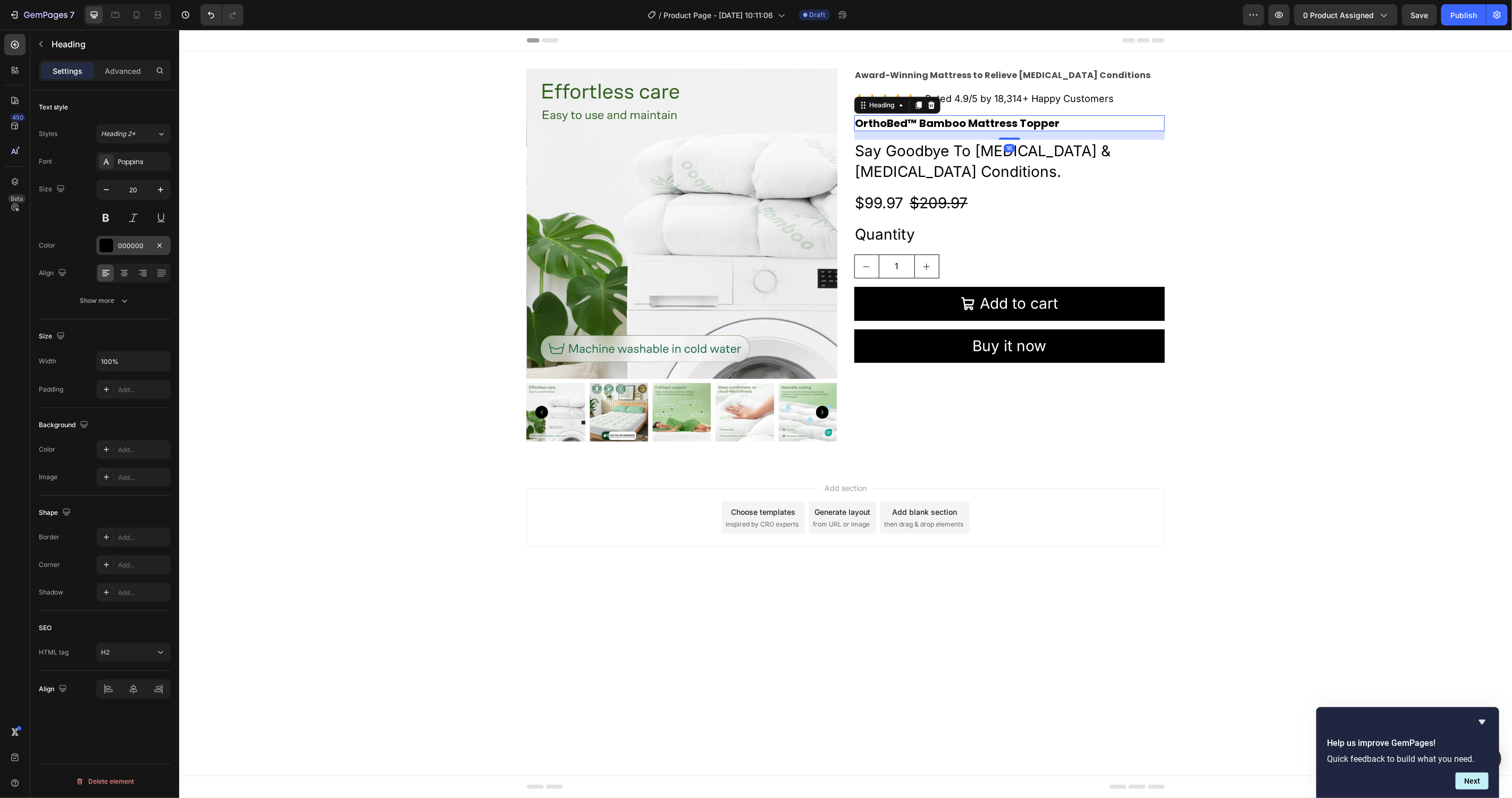
click at [107, 248] on div at bounding box center [106, 246] width 14 height 14
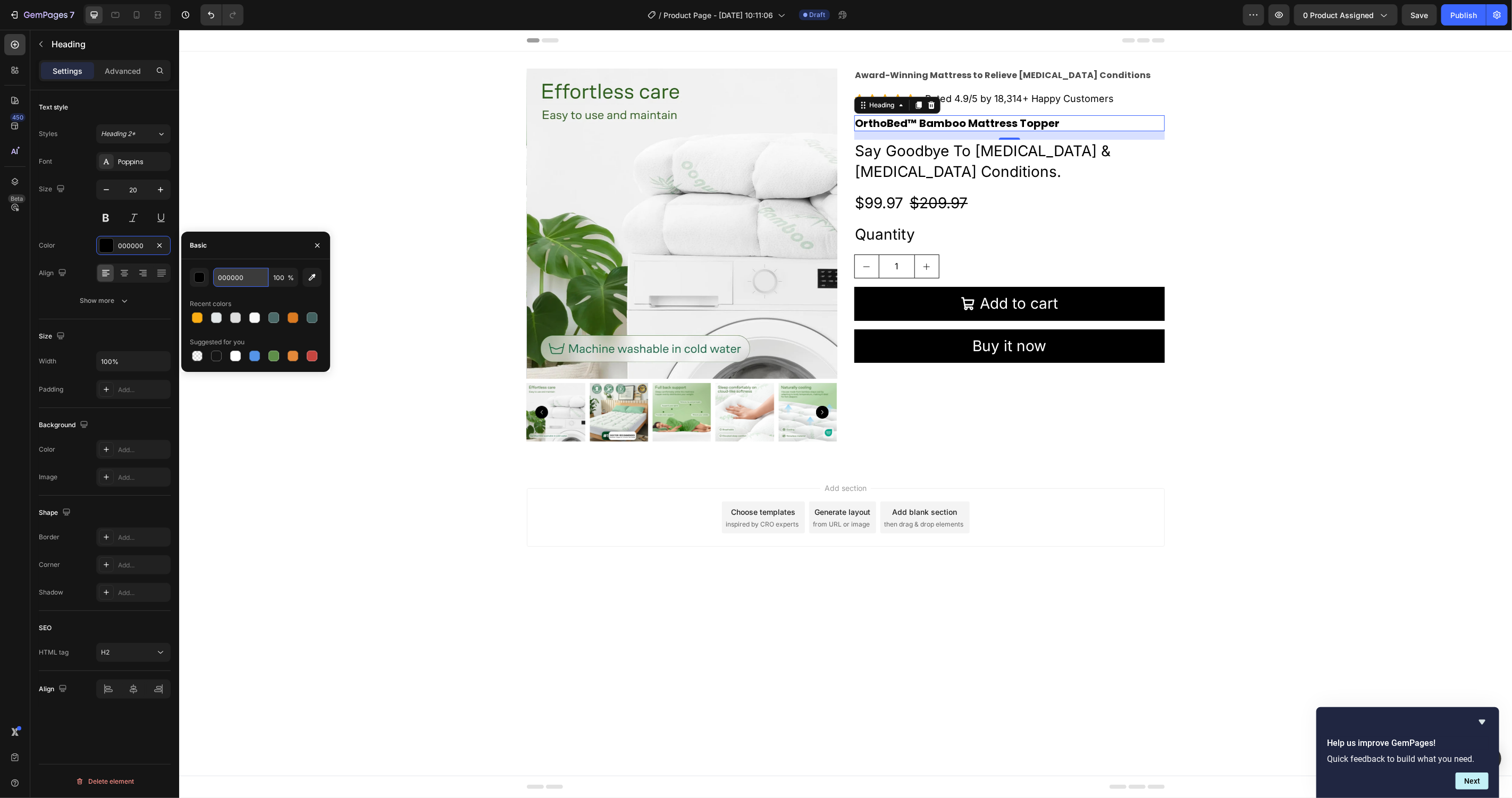
click at [256, 285] on input "000000" at bounding box center [241, 278] width 55 height 19
paste input "#01562D"
click at [319, 297] on div "Recent colors" at bounding box center [255, 304] width 132 height 17
type input "01562D"
click at [398, 171] on div "Product Images Award-Winning Mattress to Relieve Chronic Pain Conditions Text B…" at bounding box center [845, 259] width 1333 height 381
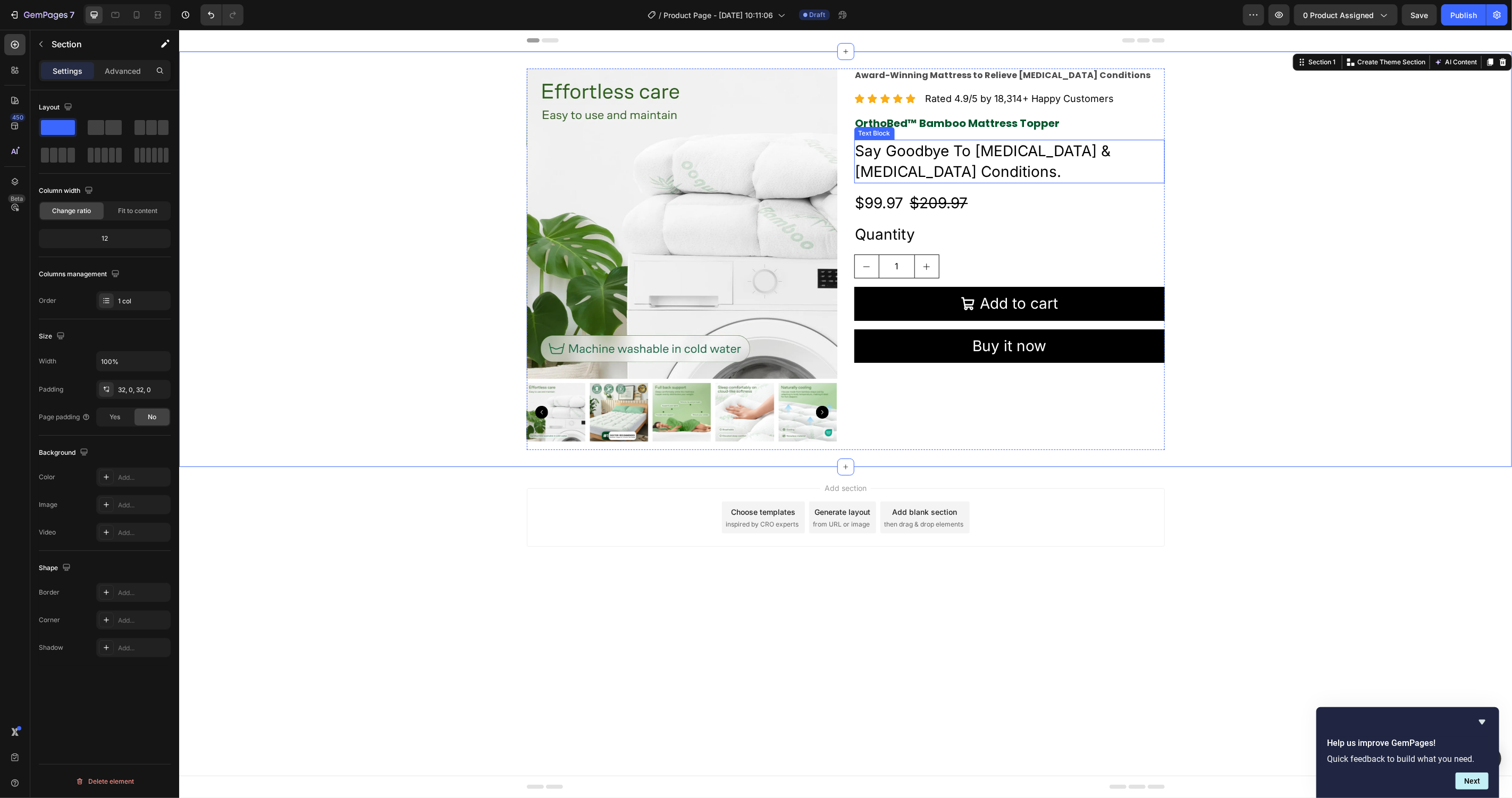
click at [893, 170] on p "Say Goodbye To [MEDICAL_DATA] & [MEDICAL_DATA] Conditions." at bounding box center [1008, 161] width 308 height 42
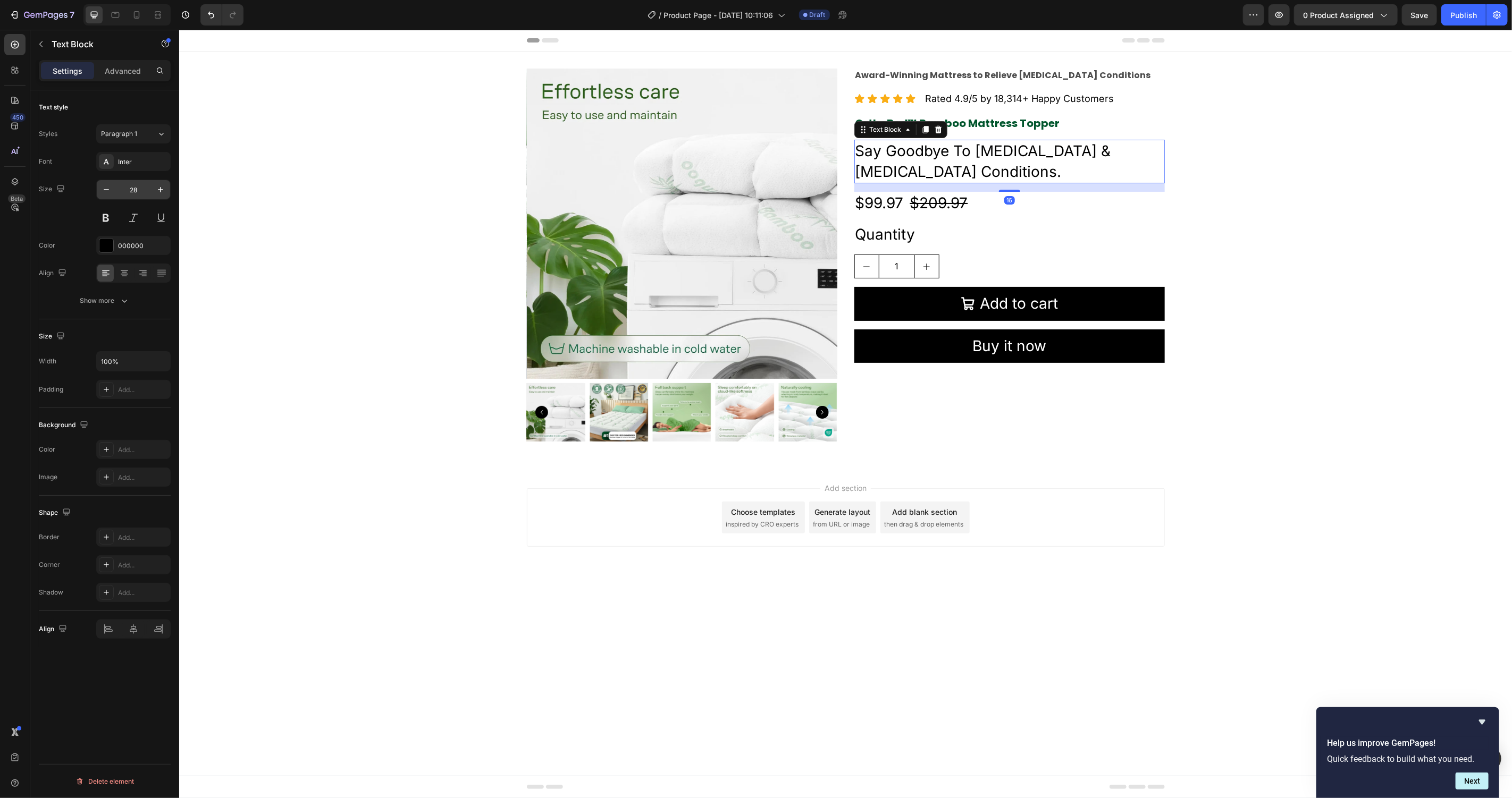
click at [139, 192] on input "28" at bounding box center [133, 190] width 35 height 19
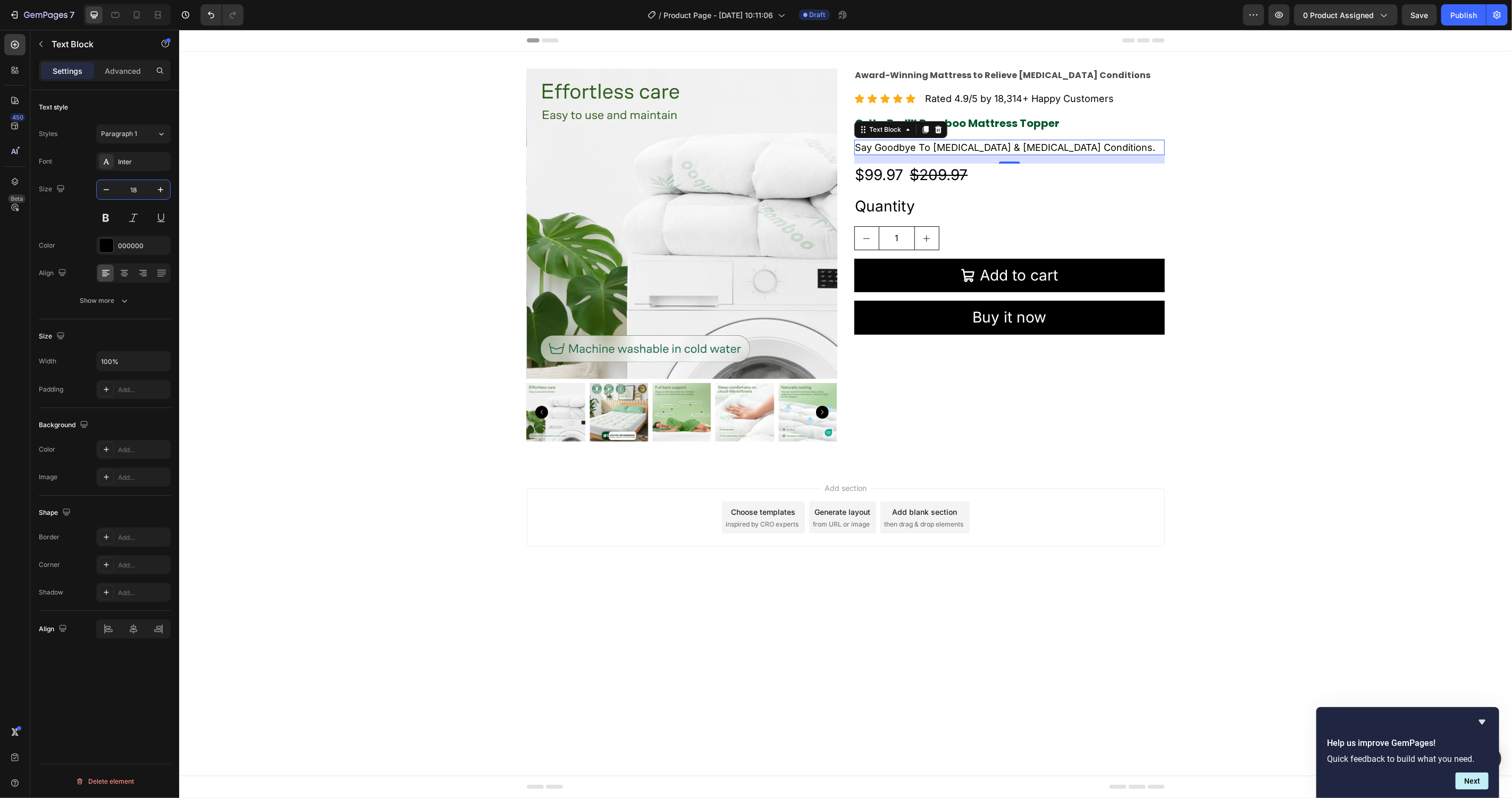
type input "18"
click at [131, 155] on div "Inter" at bounding box center [133, 161] width 75 height 19
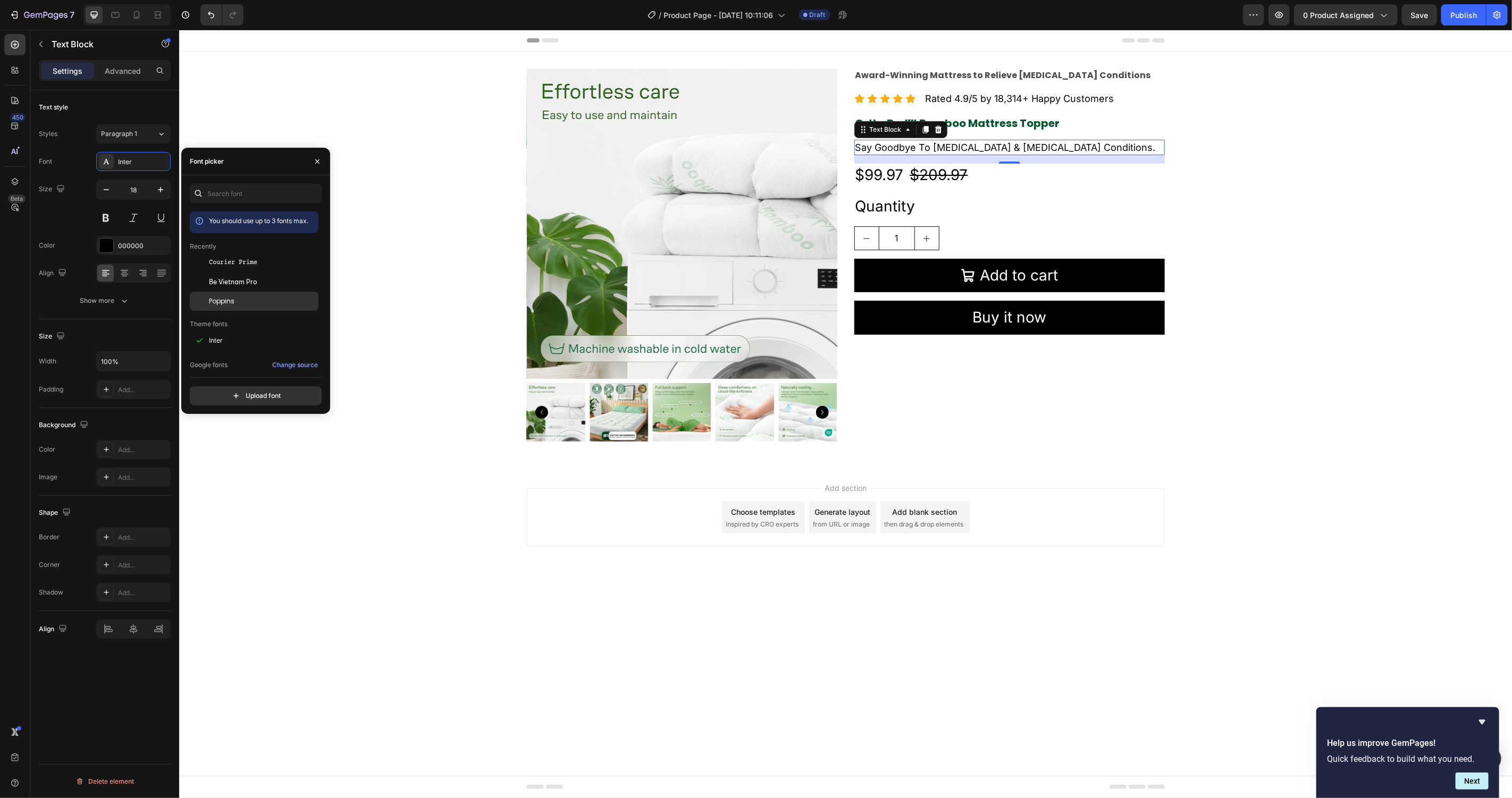
click at [224, 304] on span "Poppins" at bounding box center [221, 301] width 25 height 9
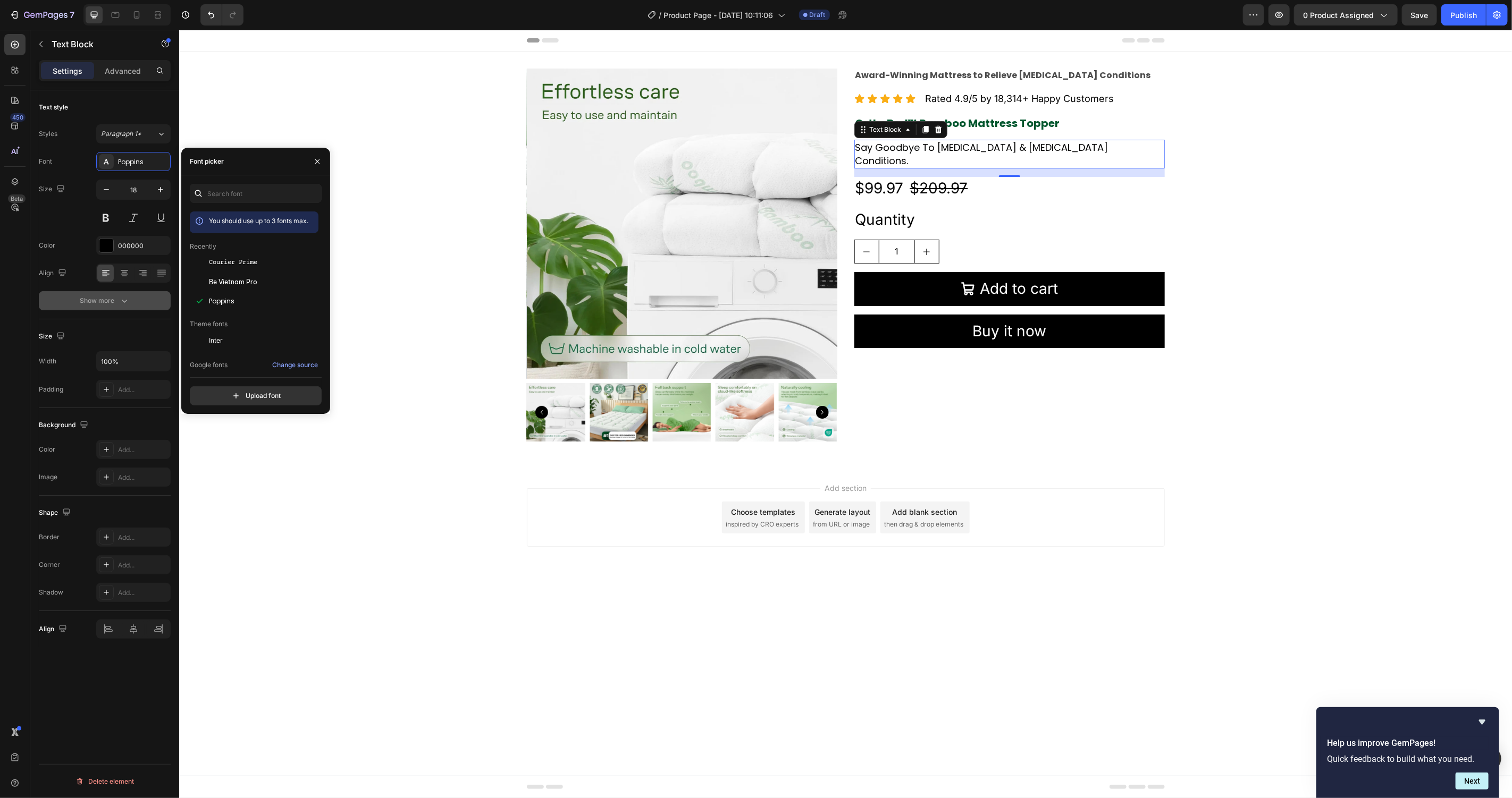
click at [145, 295] on button "Show more" at bounding box center [104, 300] width 132 height 19
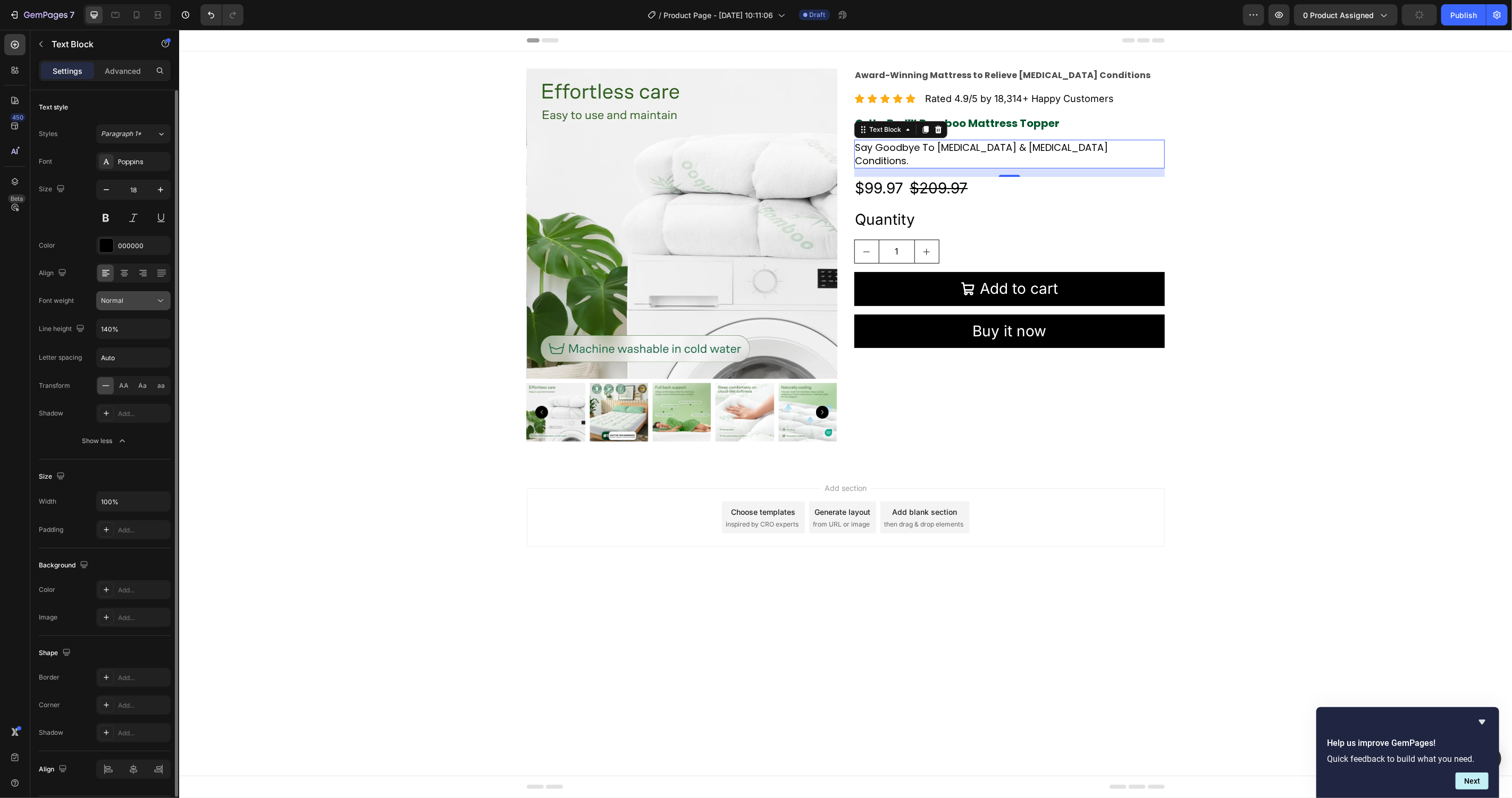
click at [143, 309] on button "Normal" at bounding box center [133, 300] width 75 height 19
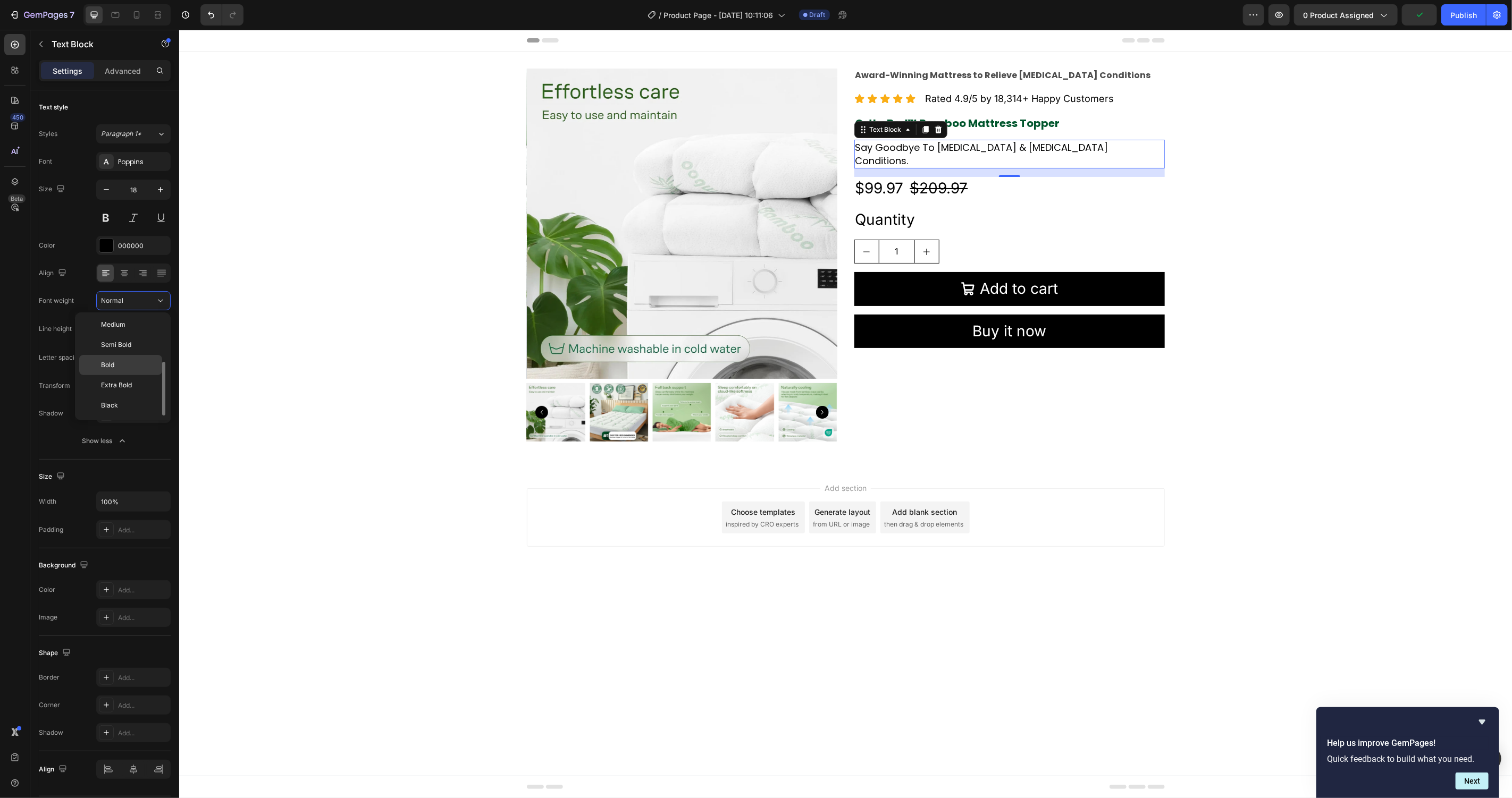
click at [122, 364] on p "Bold" at bounding box center [129, 365] width 56 height 9
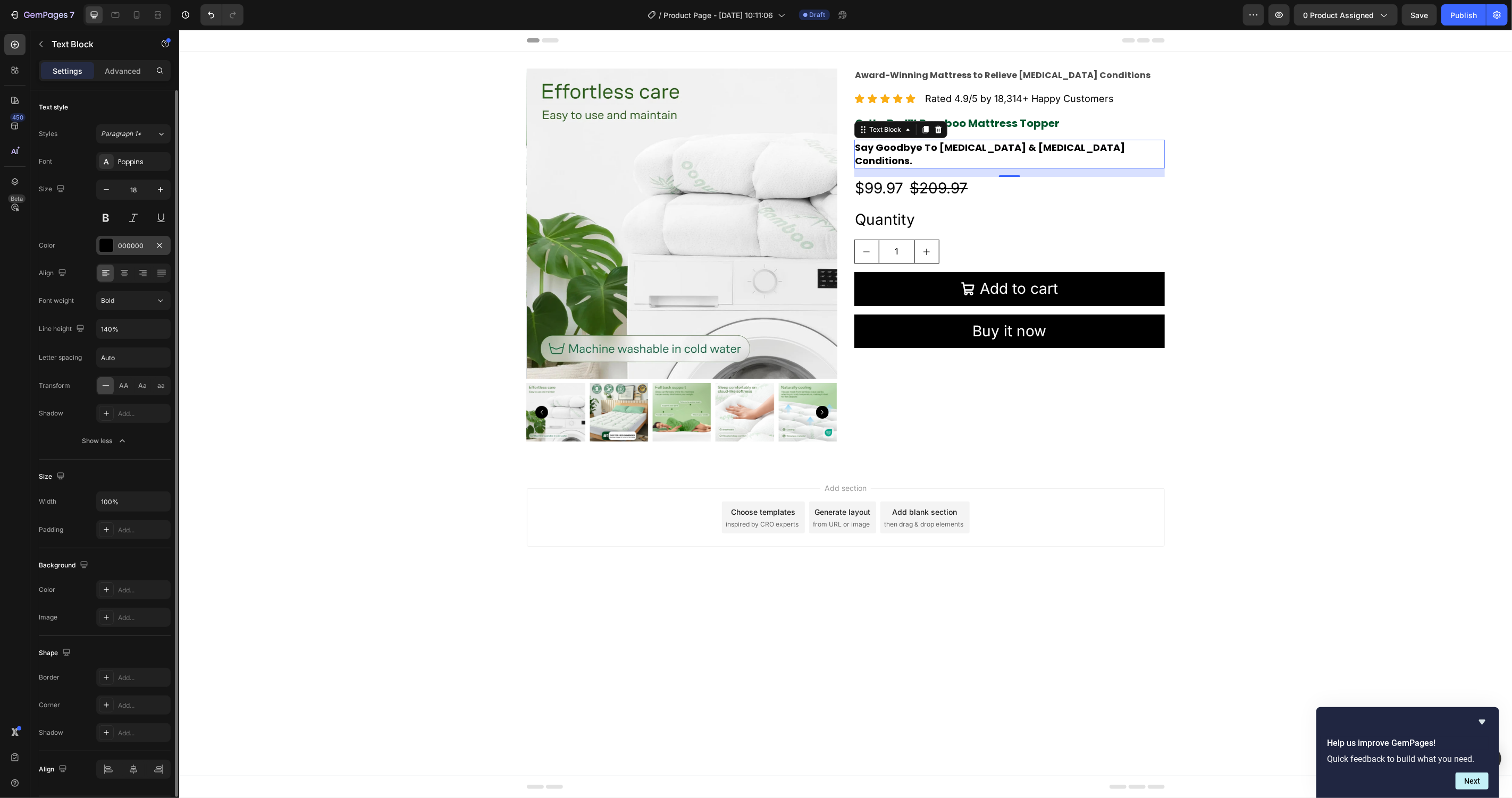
click at [109, 250] on div at bounding box center [106, 246] width 14 height 14
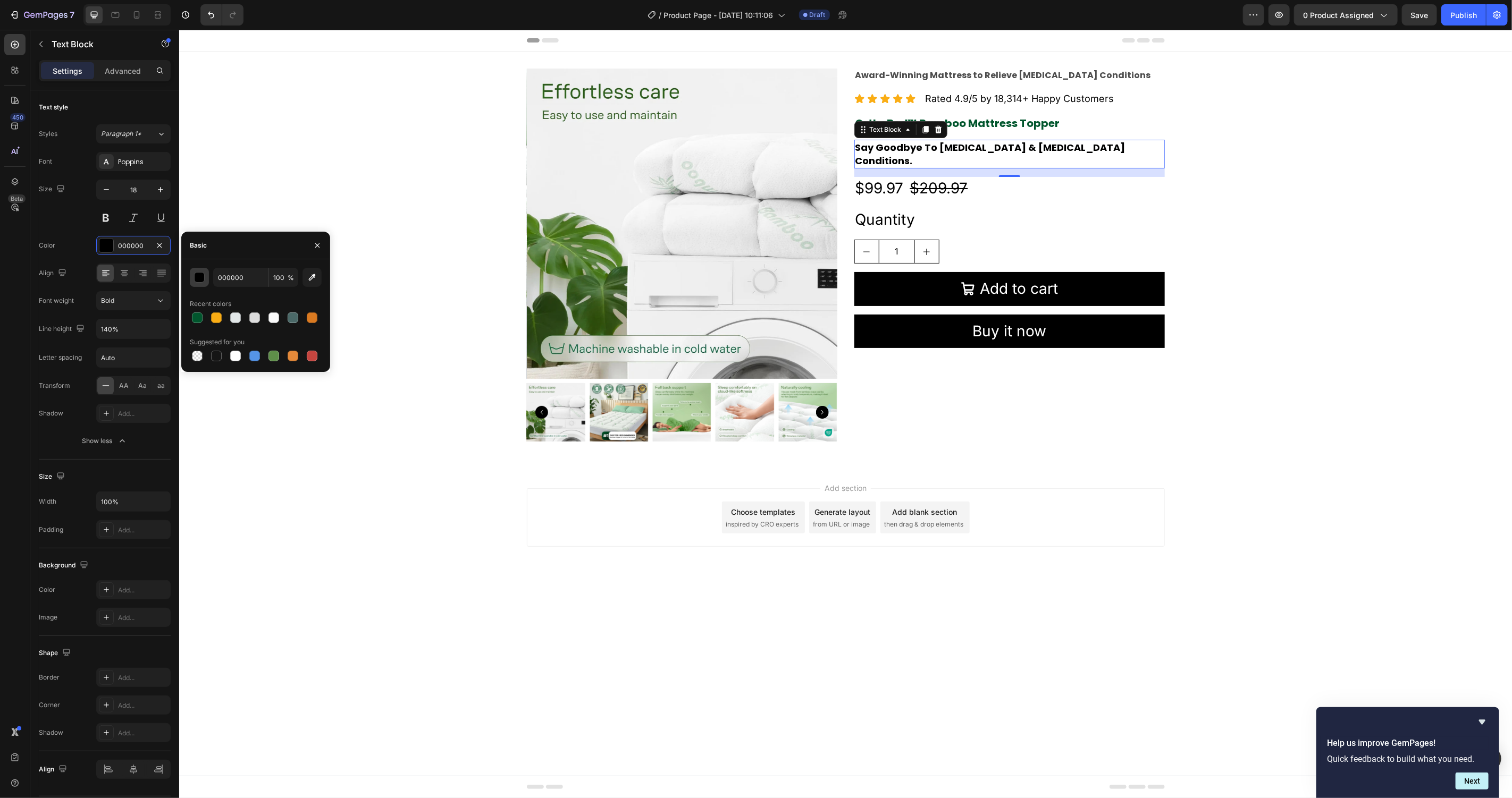
click at [202, 273] on div "button" at bounding box center [200, 278] width 11 height 11
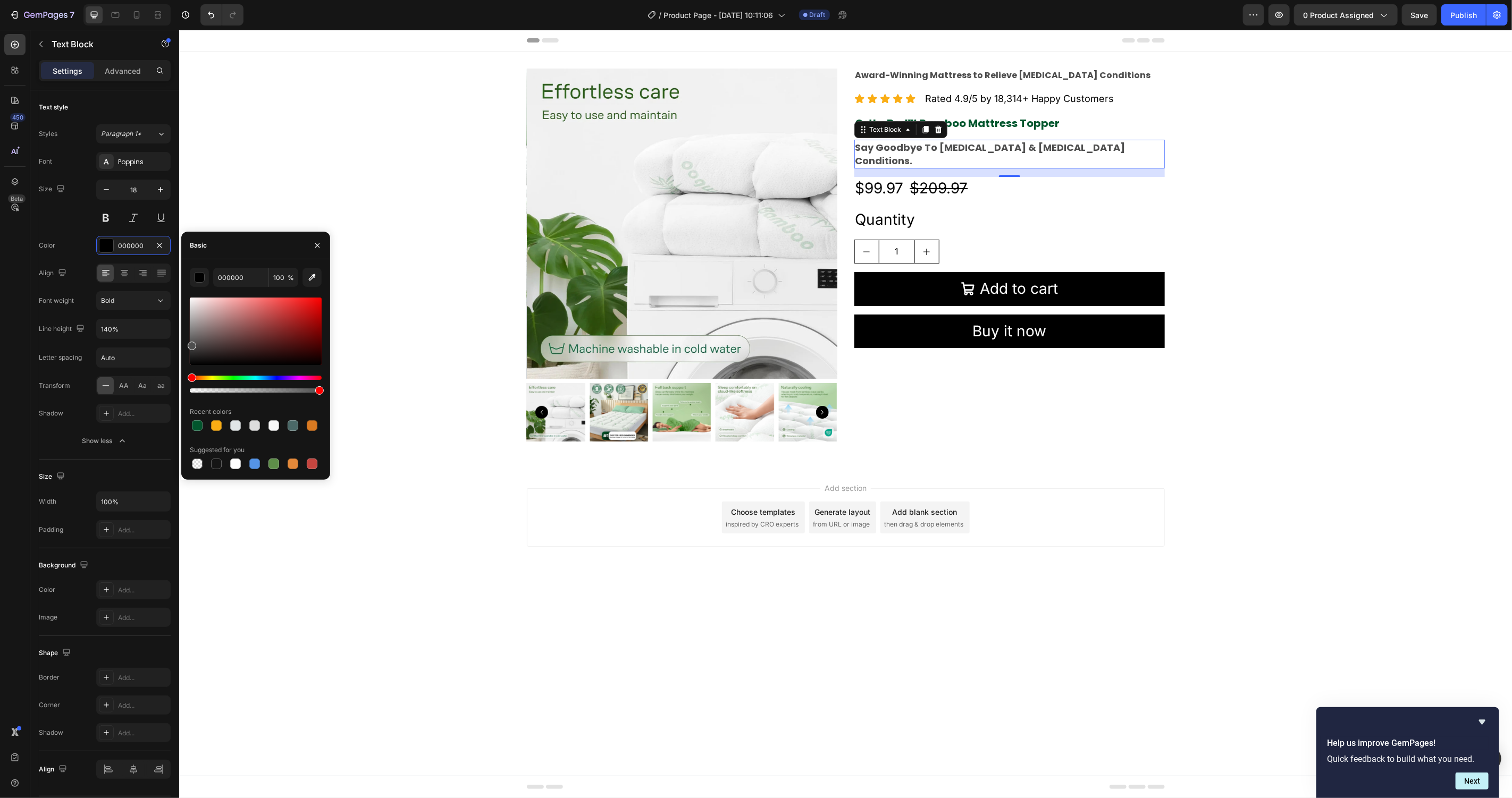
type input "4F4F4F"
drag, startPoint x: 197, startPoint y: 326, endPoint x: 185, endPoint y: 344, distance: 21.6
click at [185, 344] on div "4F4F4F 100 % Recent colors Suggested for you" at bounding box center [256, 370] width 149 height 204
click at [183, 344] on div "4F4F4F 100 % Recent colors Suggested for you" at bounding box center [256, 370] width 149 height 204
click at [158, 208] on div "18" at bounding box center [133, 204] width 75 height 48
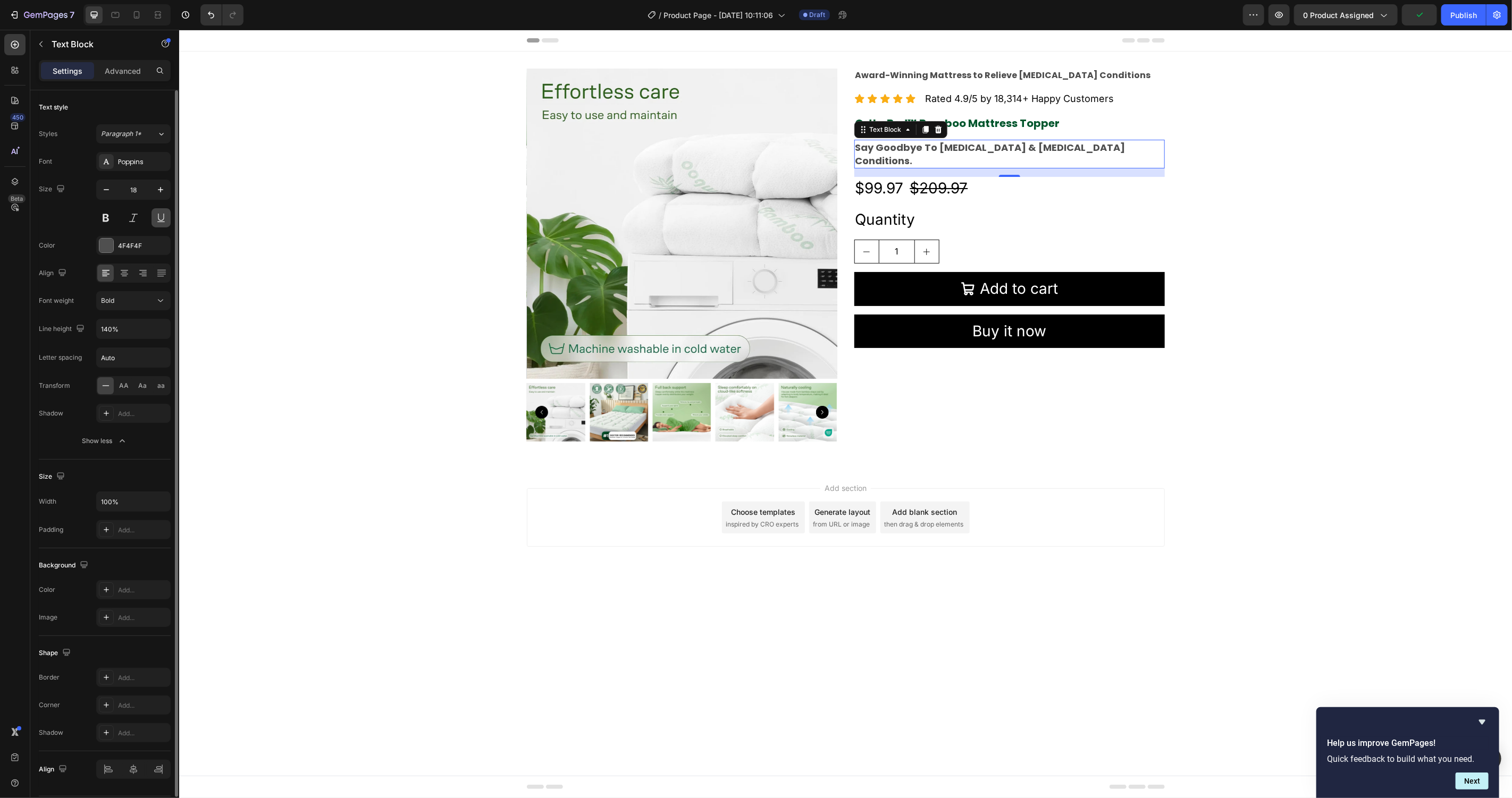
click at [159, 221] on button at bounding box center [161, 218] width 19 height 19
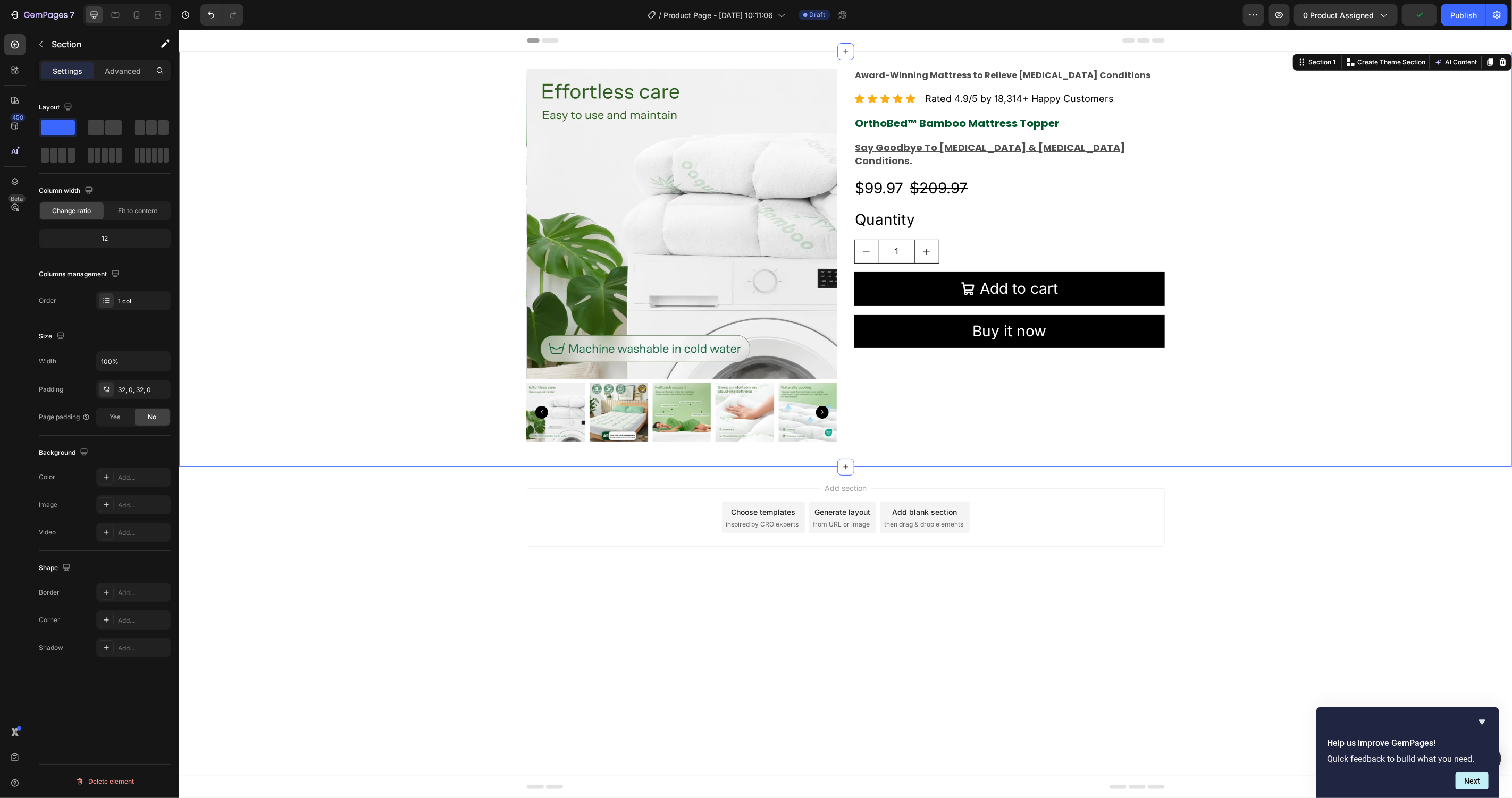
click at [319, 129] on div "Product Images Award-Winning Mattress to Relieve Chronic Pain Conditions Text B…" at bounding box center [845, 259] width 1333 height 381
click at [1338, 326] on div "Product Images Award-Winning Mattress to Relieve Chronic Pain Conditions Text B…" at bounding box center [845, 259] width 1333 height 381
click at [1338, 353] on div "Product Images Award-Winning Mattress to Relieve Chronic Pain Conditions Text B…" at bounding box center [845, 259] width 1333 height 381
click at [1132, 98] on div "Icon Icon Icon Icon Icon Icon List Rated 4.9/5 by 18,314+ Happy Customers Text …" at bounding box center [1009, 98] width 310 height 15
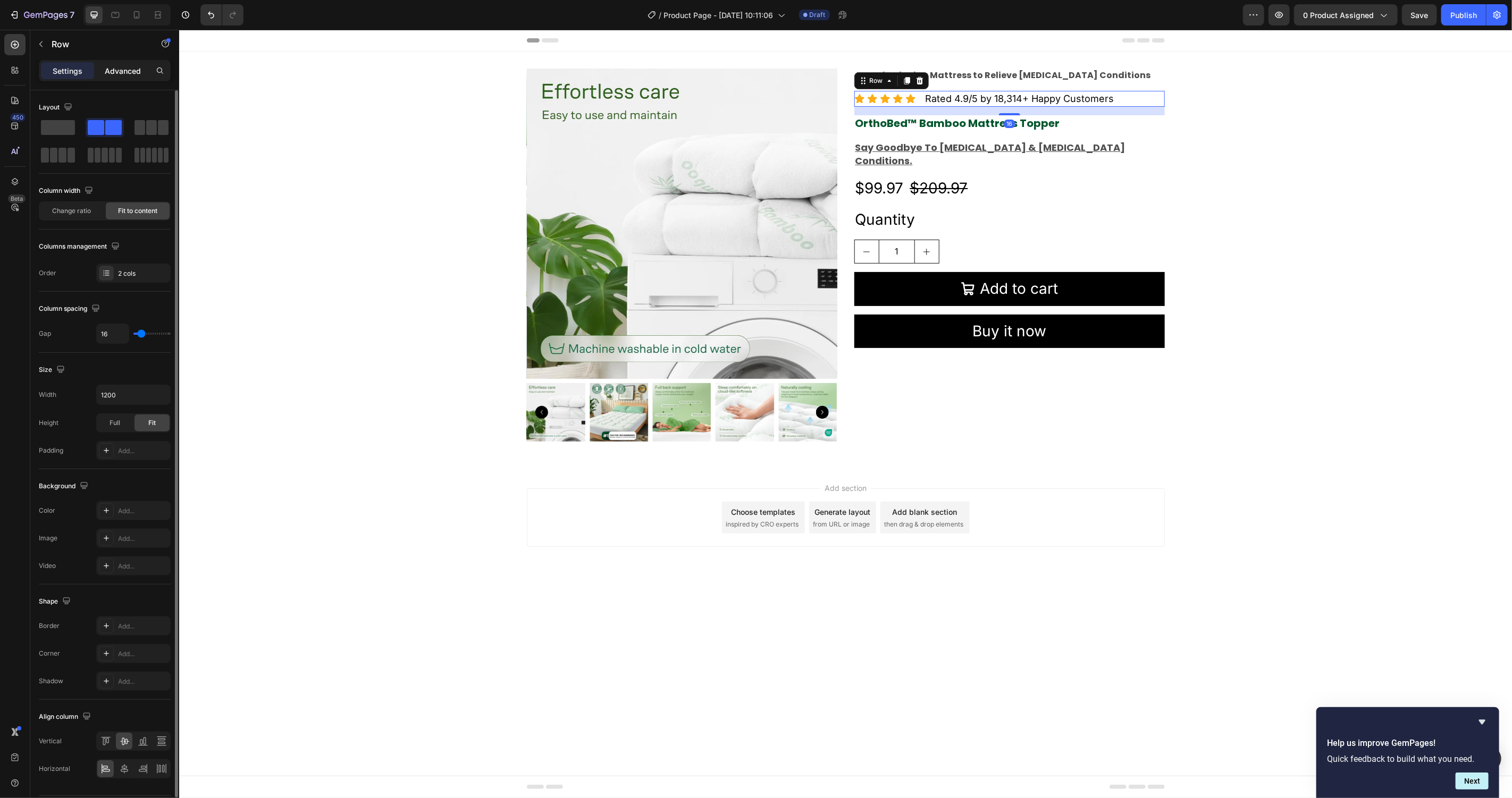
click at [130, 73] on p "Advanced" at bounding box center [123, 70] width 36 height 11
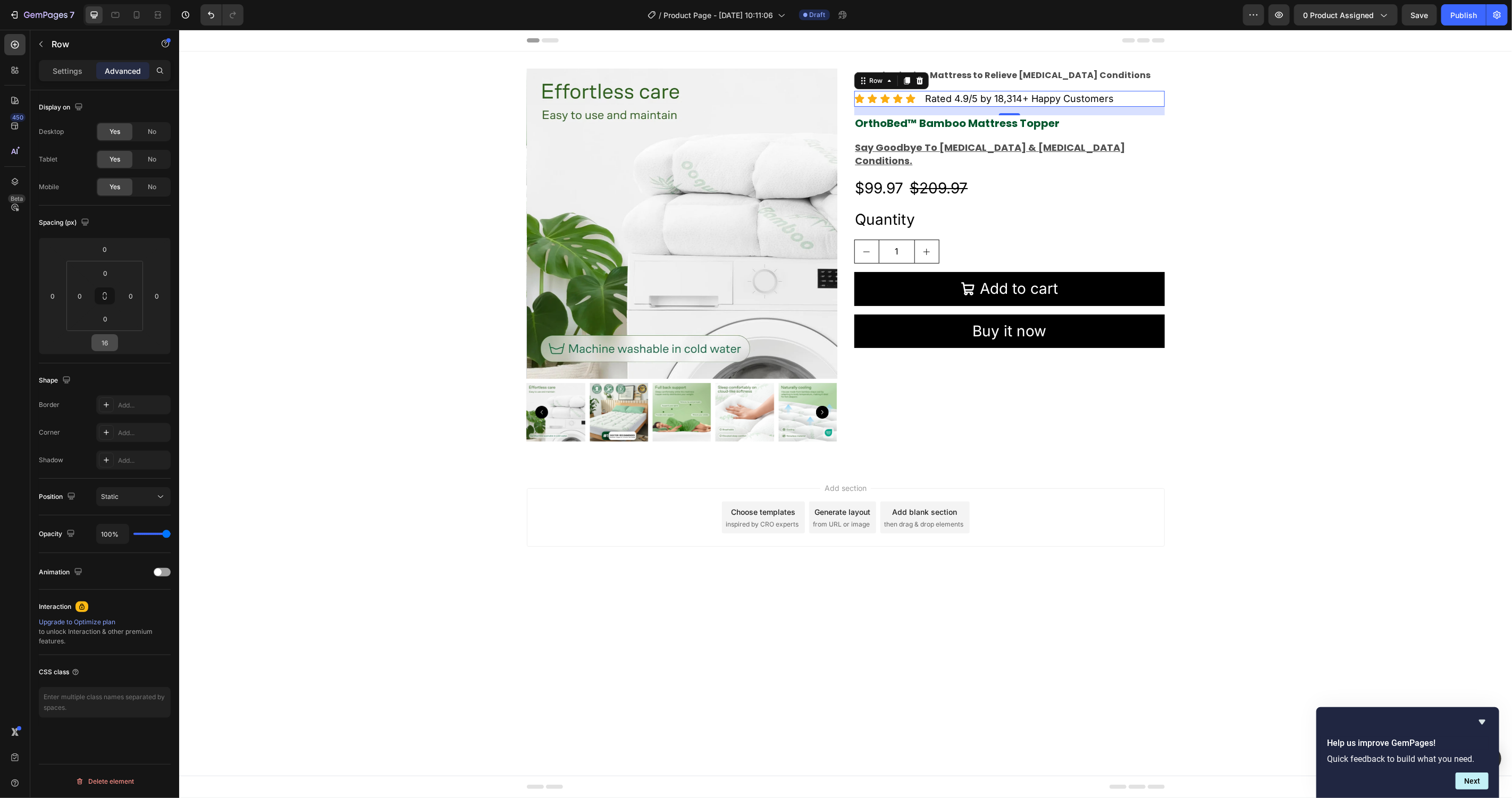
click at [113, 341] on input "16" at bounding box center [104, 343] width 21 height 16
type input "5"
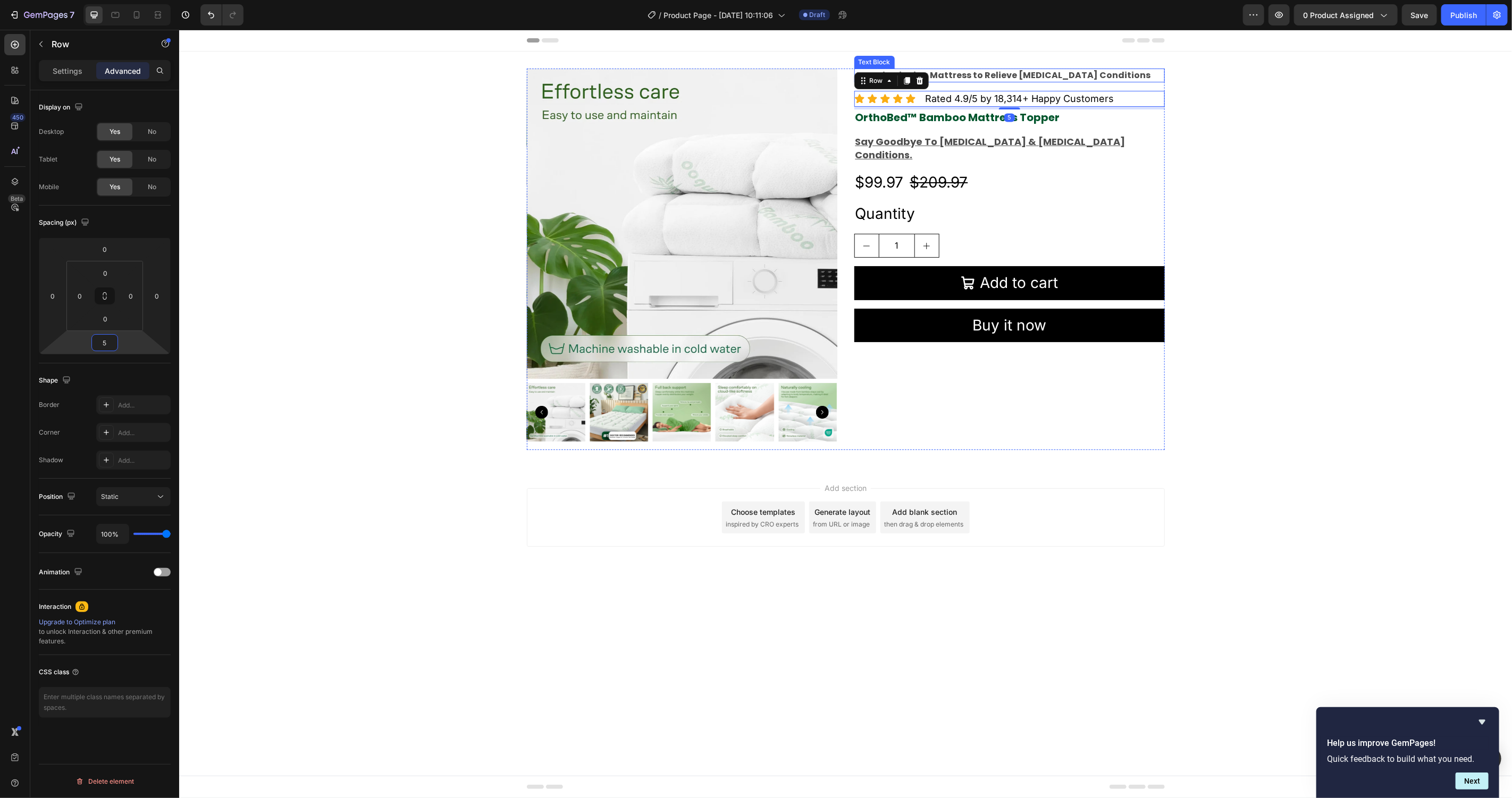
click at [1151, 76] on p "Award-Winning Mattress to Relieve [MEDICAL_DATA] Conditions" at bounding box center [1008, 75] width 308 height 12
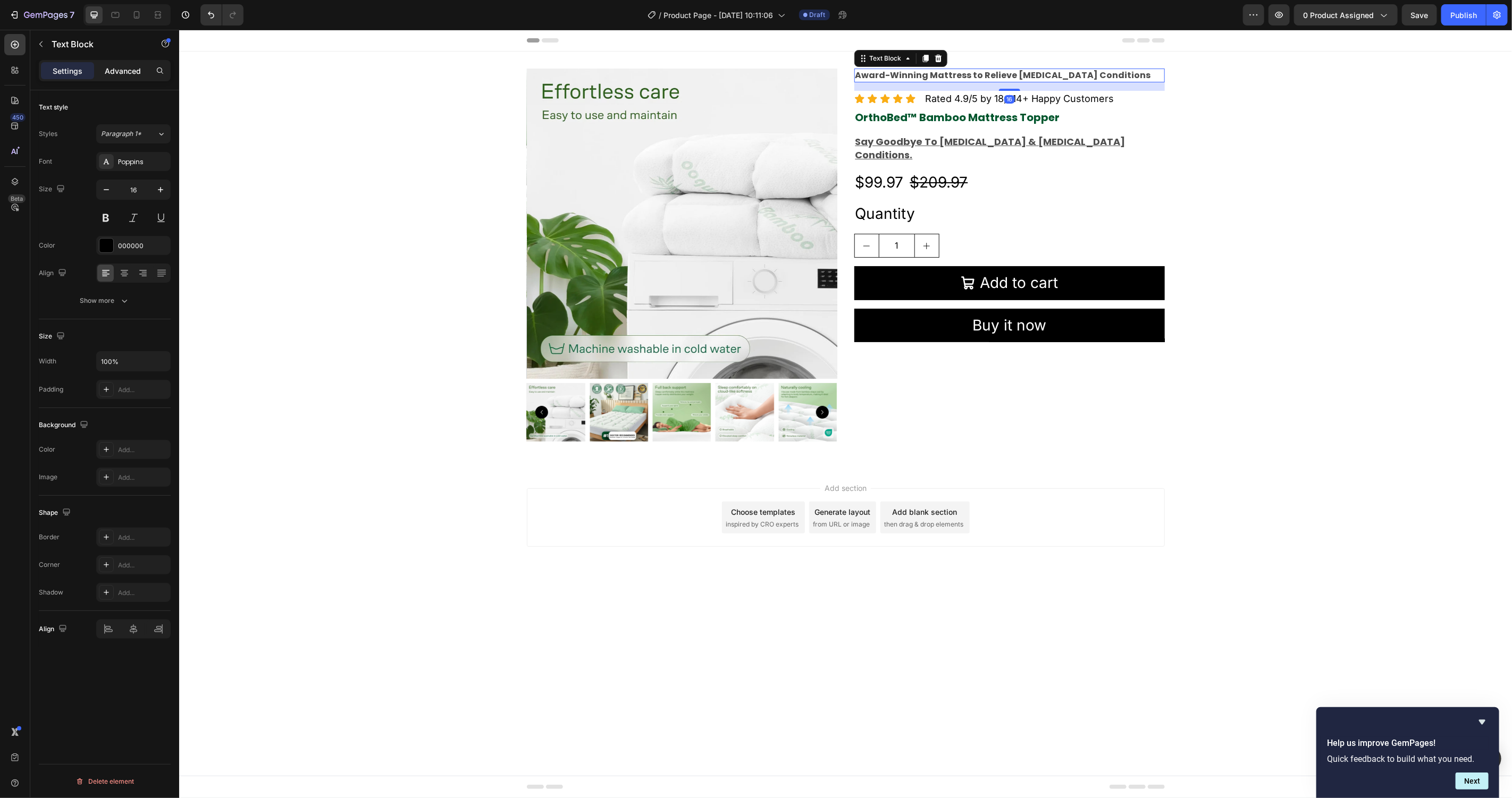
click at [133, 73] on p "Advanced" at bounding box center [123, 70] width 36 height 11
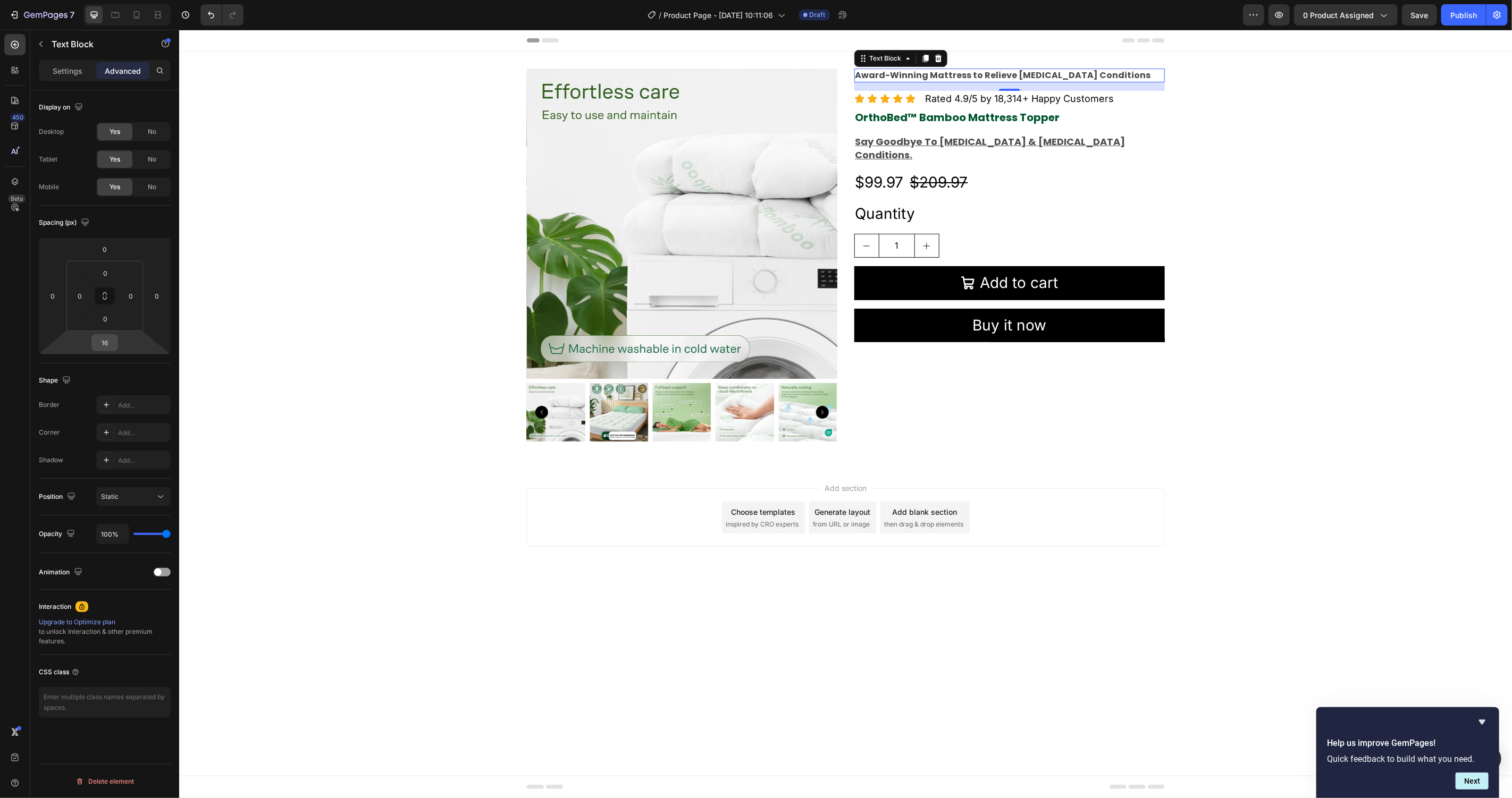
click at [112, 337] on input "16" at bounding box center [104, 343] width 21 height 16
type input "5"
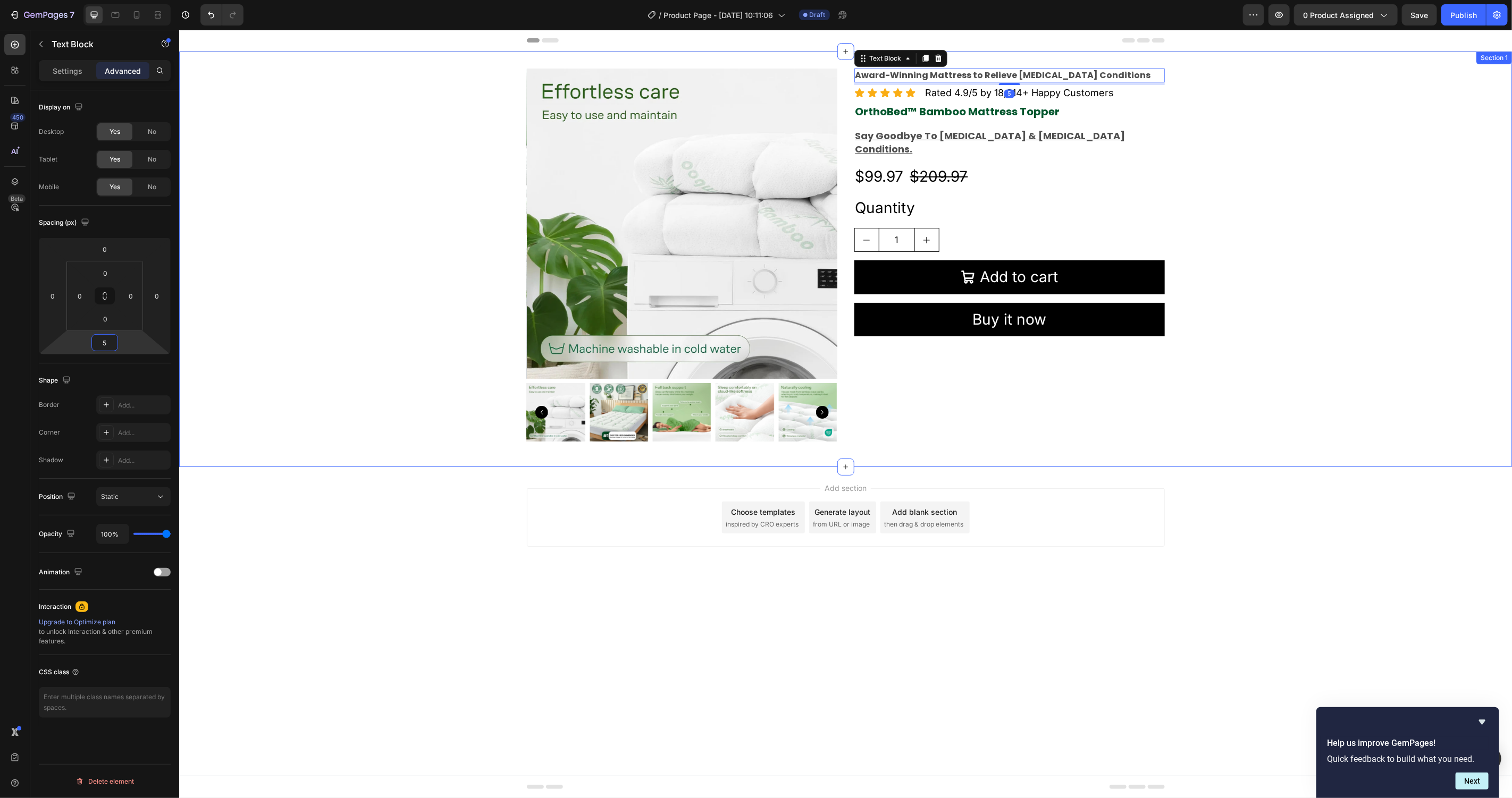
click at [298, 368] on div "Product Images Award-Winning Mattress to Relieve Chronic Pain Conditions Text B…" at bounding box center [845, 259] width 1333 height 381
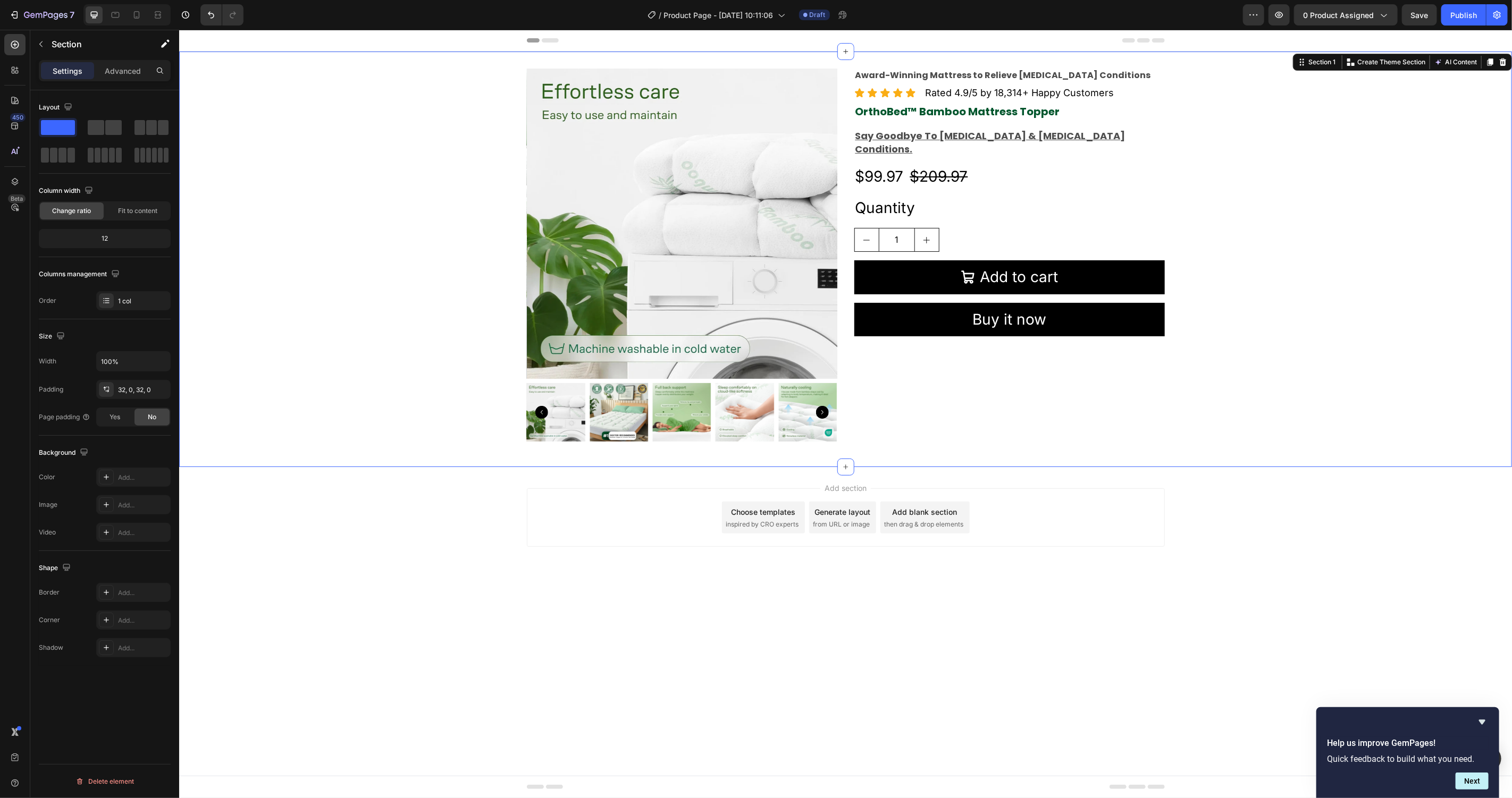
click at [1301, 627] on body "Header Product Images Award-Winning Mattress to Relieve Chronic Pain Conditions…" at bounding box center [845, 414] width 1333 height 769
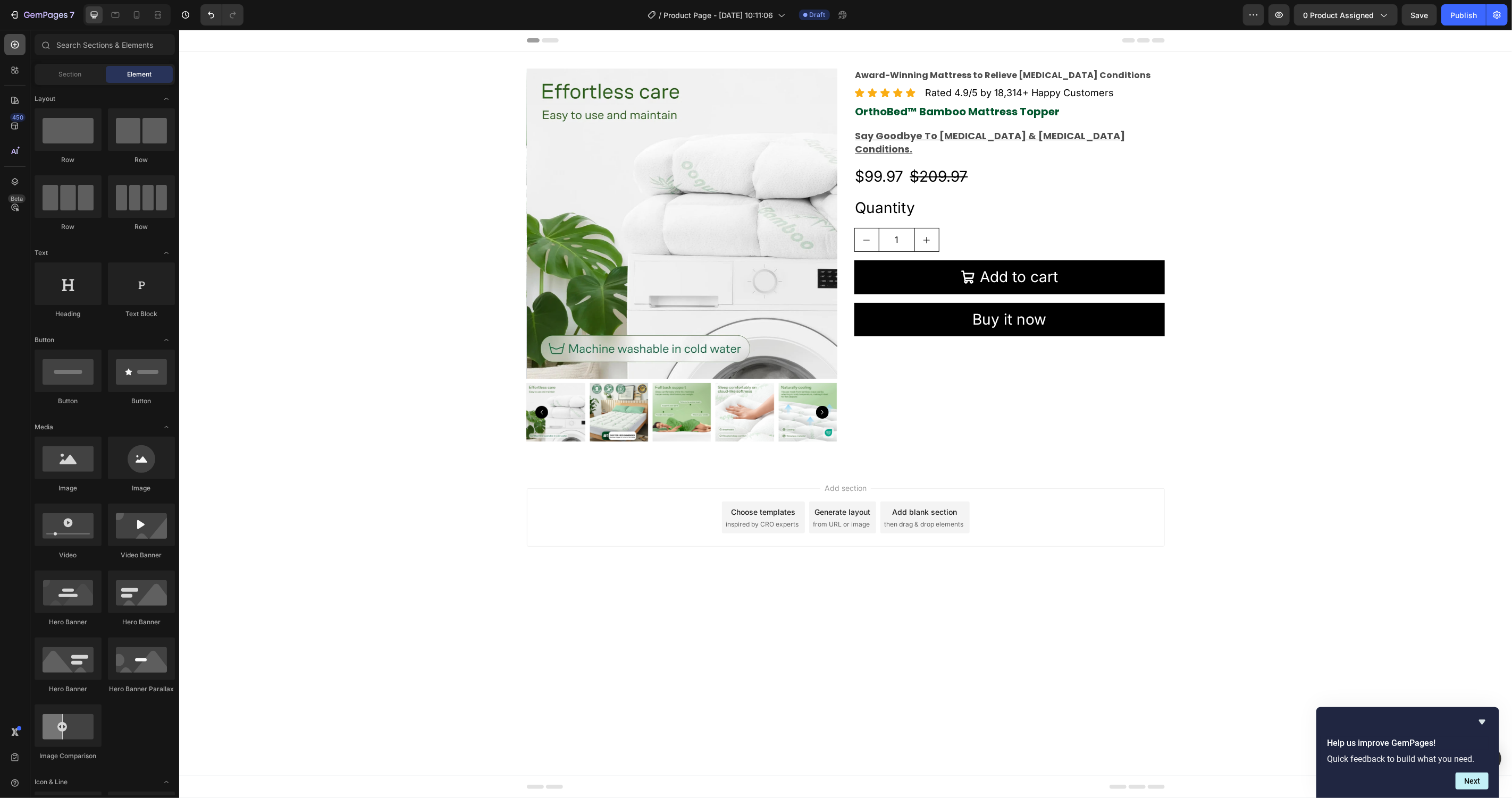
click at [15, 40] on icon at bounding box center [15, 45] width 11 height 11
drag, startPoint x: 256, startPoint y: 493, endPoint x: 977, endPoint y: 143, distance: 801.5
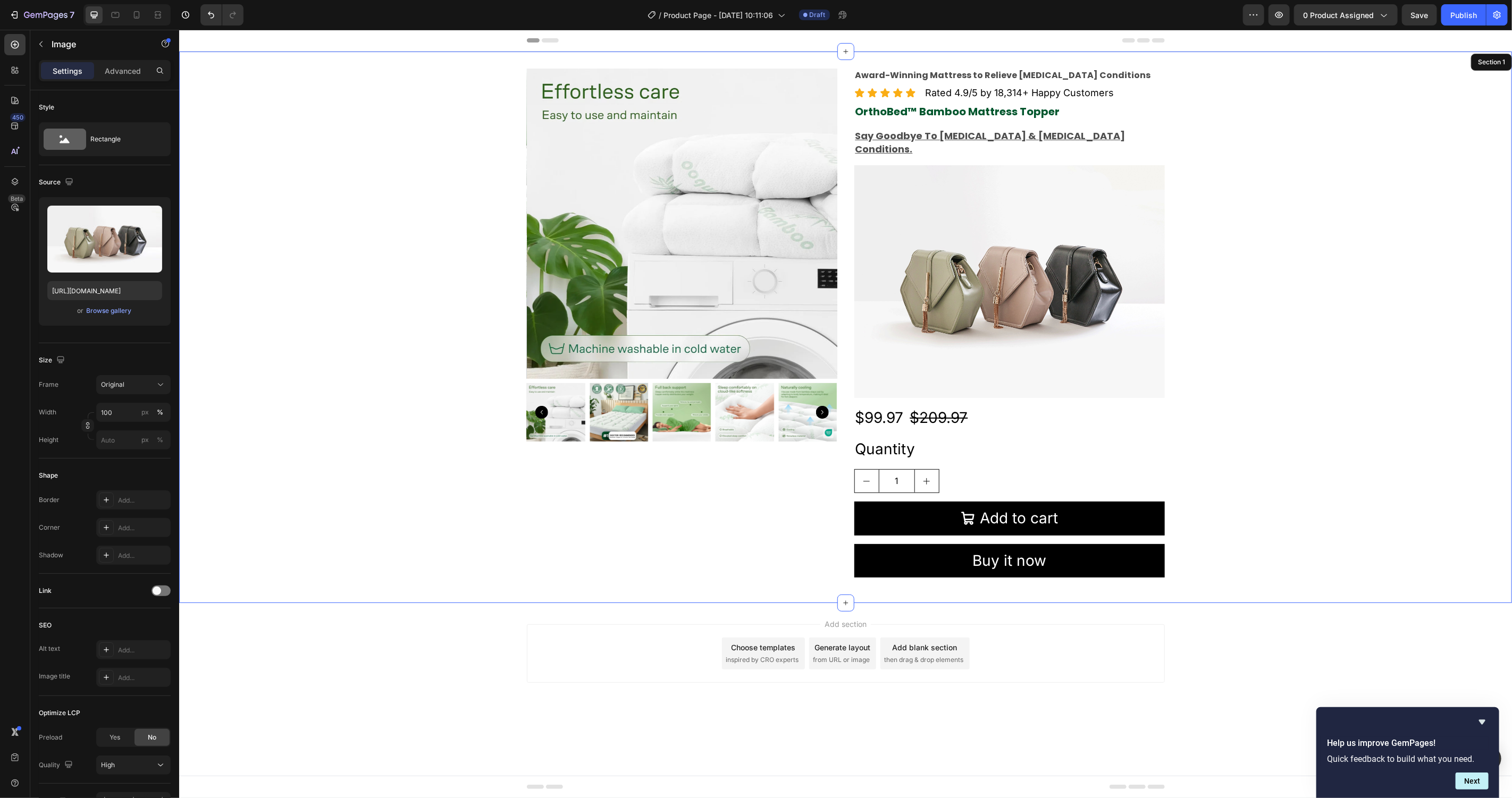
click at [1259, 154] on div "Product Images Award-Winning Mattress to Relieve Chronic Pain Conditions Text B…" at bounding box center [845, 327] width 1333 height 518
click at [949, 192] on img at bounding box center [1009, 281] width 310 height 233
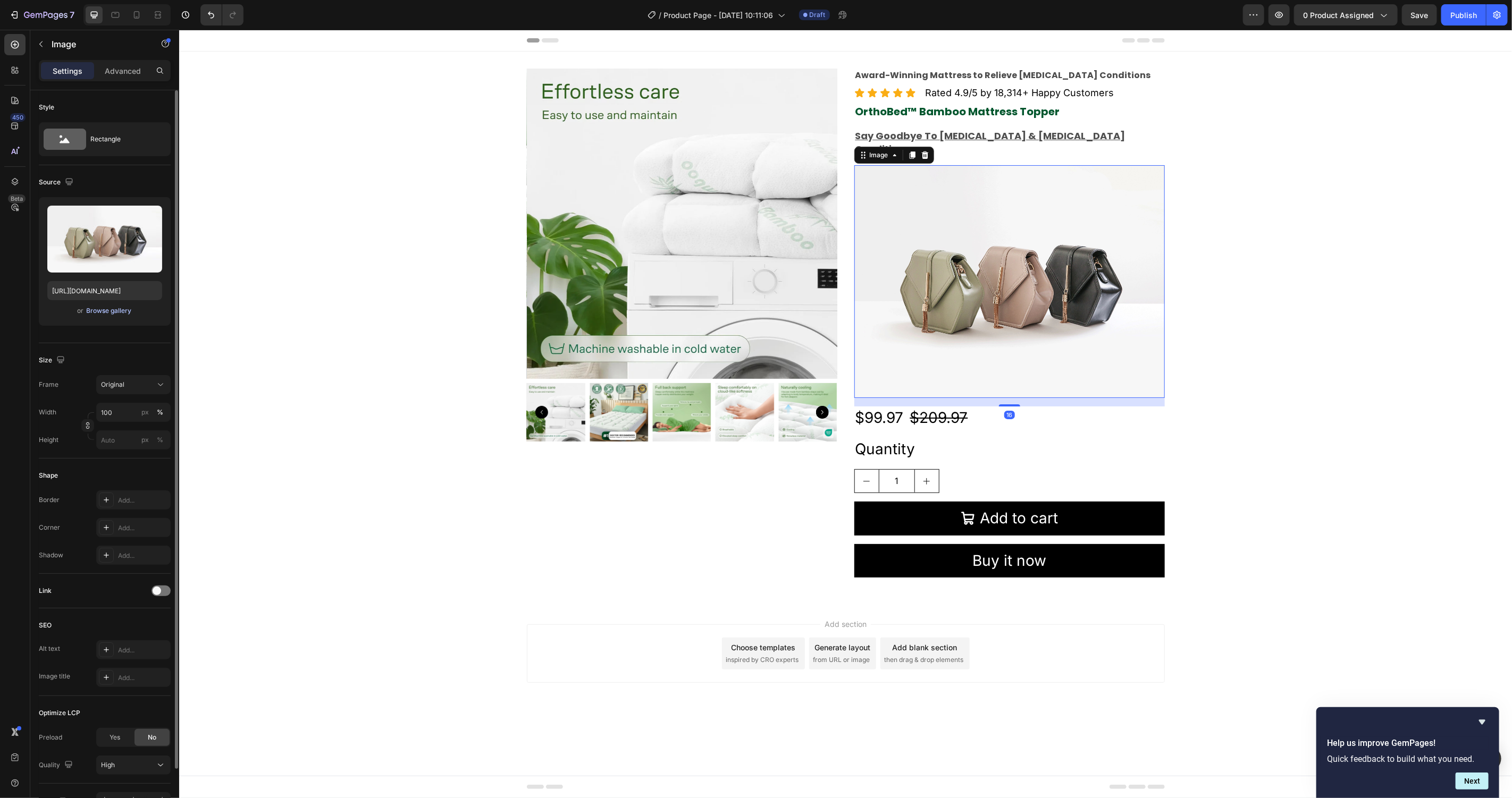
click at [98, 316] on button "Browse gallery" at bounding box center [109, 311] width 46 height 11
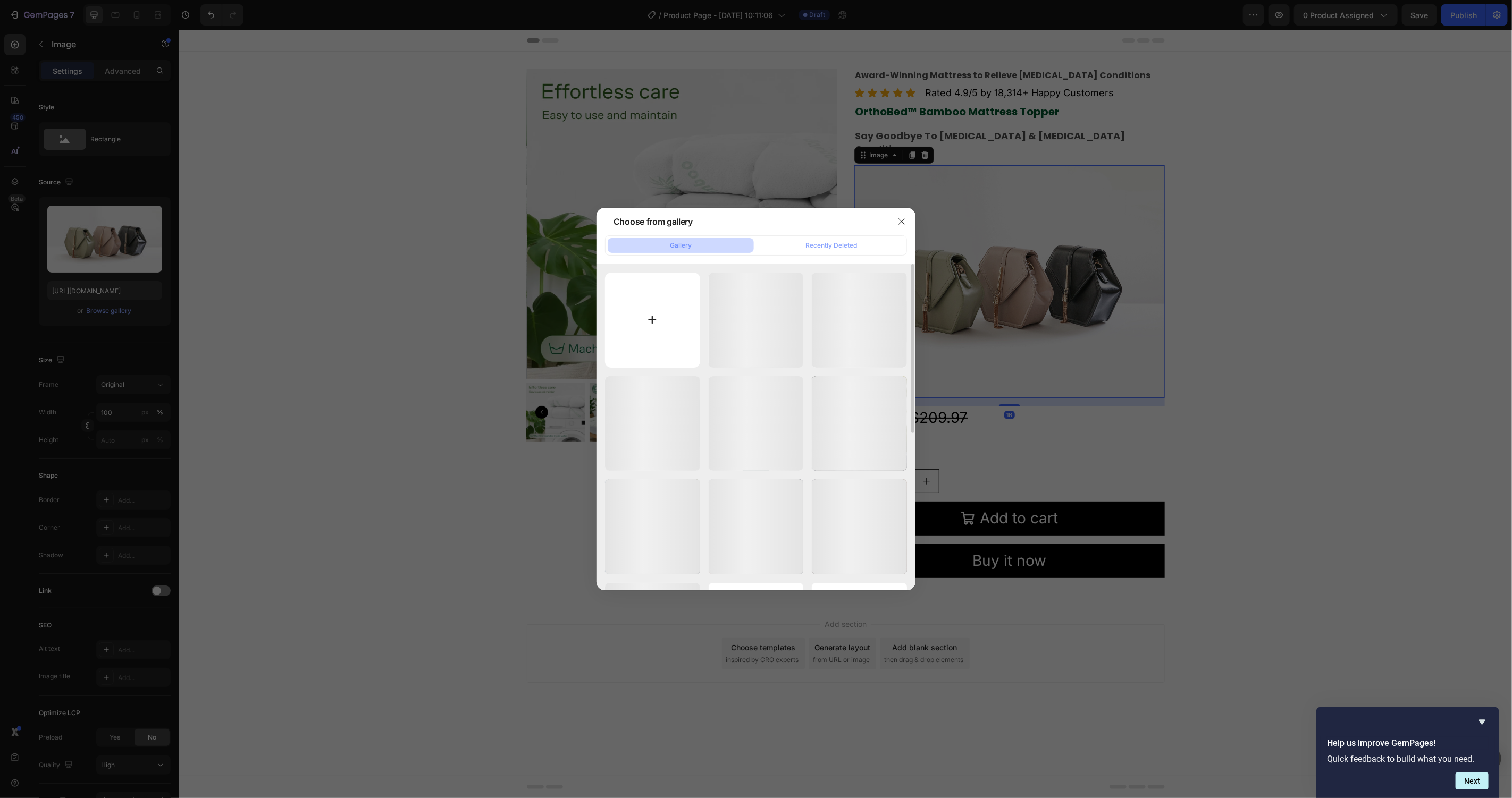
click at [644, 304] on input "file" at bounding box center [653, 320] width 95 height 95
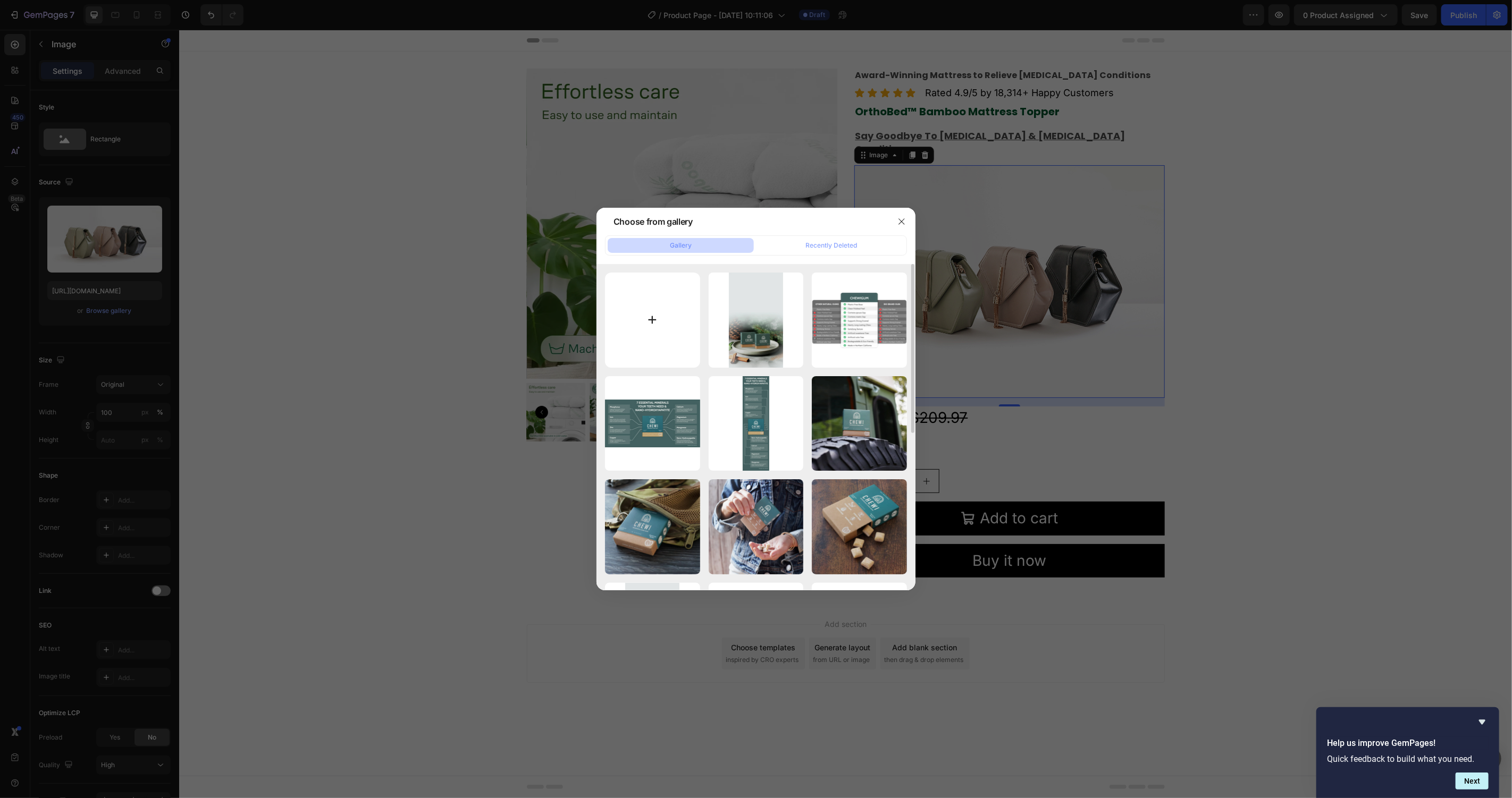
type input "C:\fakepath\Lucidbed 5 USP.jpg"
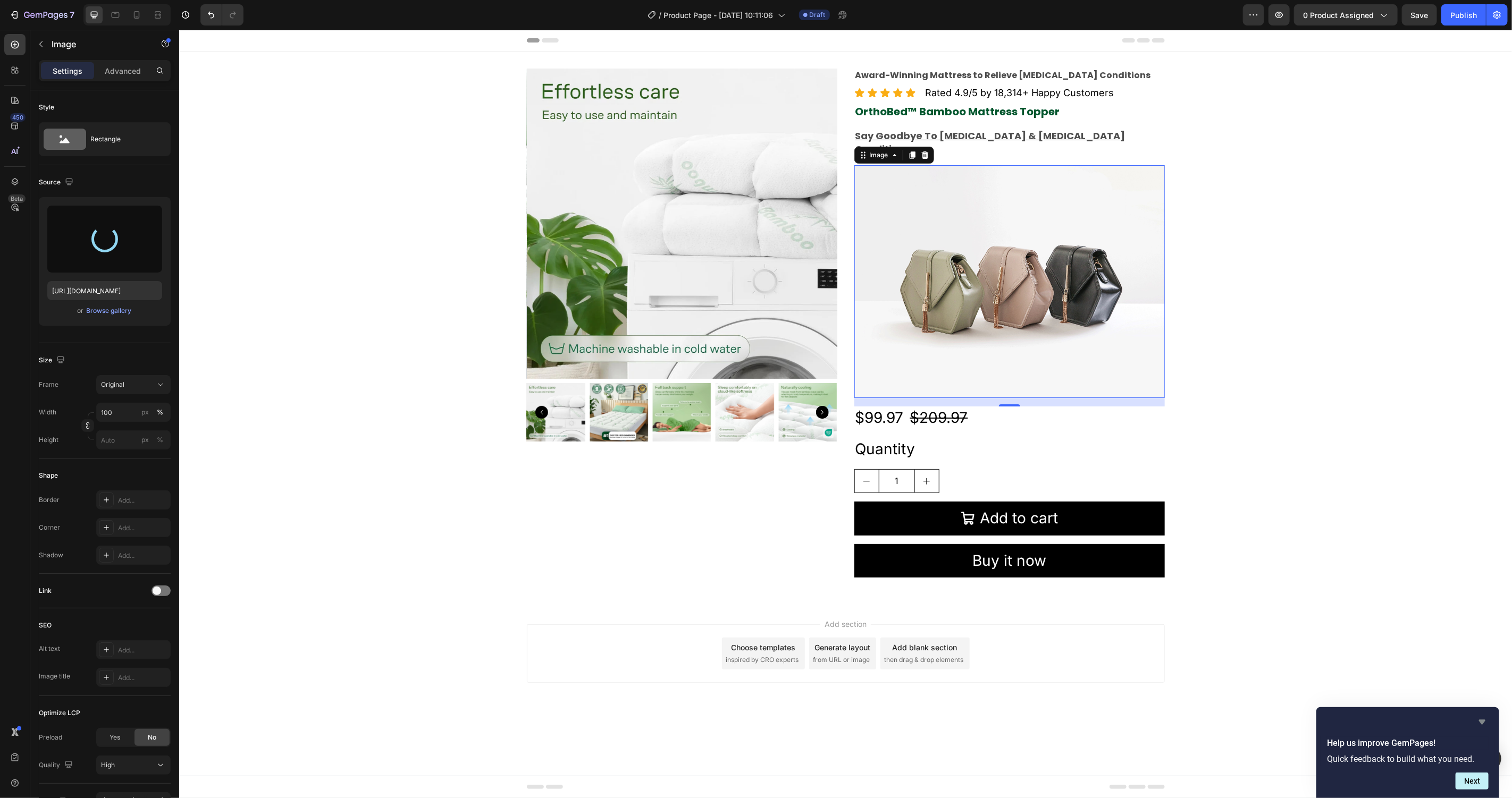
click at [1480, 720] on icon "Hide survey" at bounding box center [1482, 722] width 6 height 5
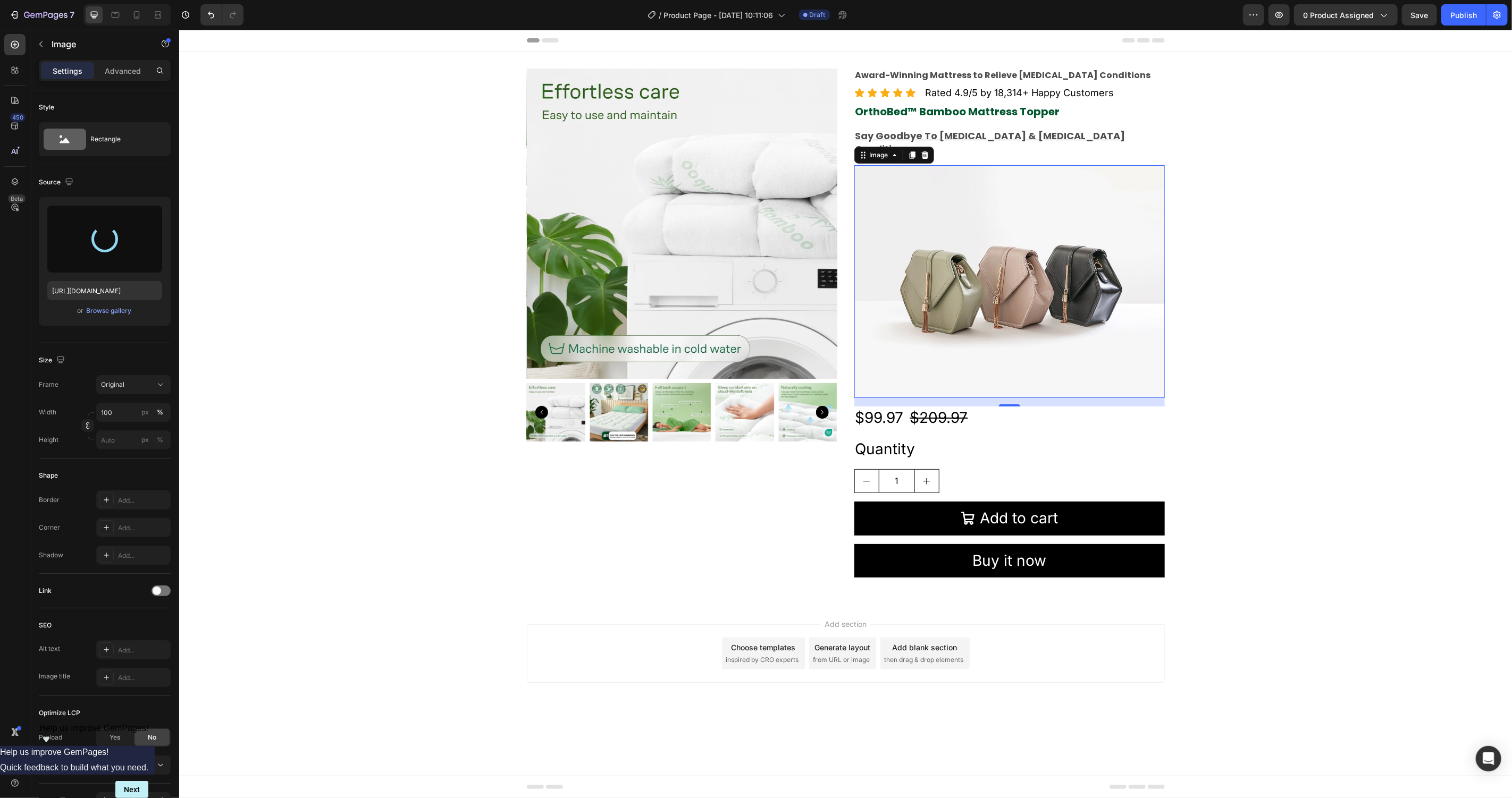
type input "https://cdn.shopify.com/s/files/1/0781/9080/5212/files/gempages_582976236733596…"
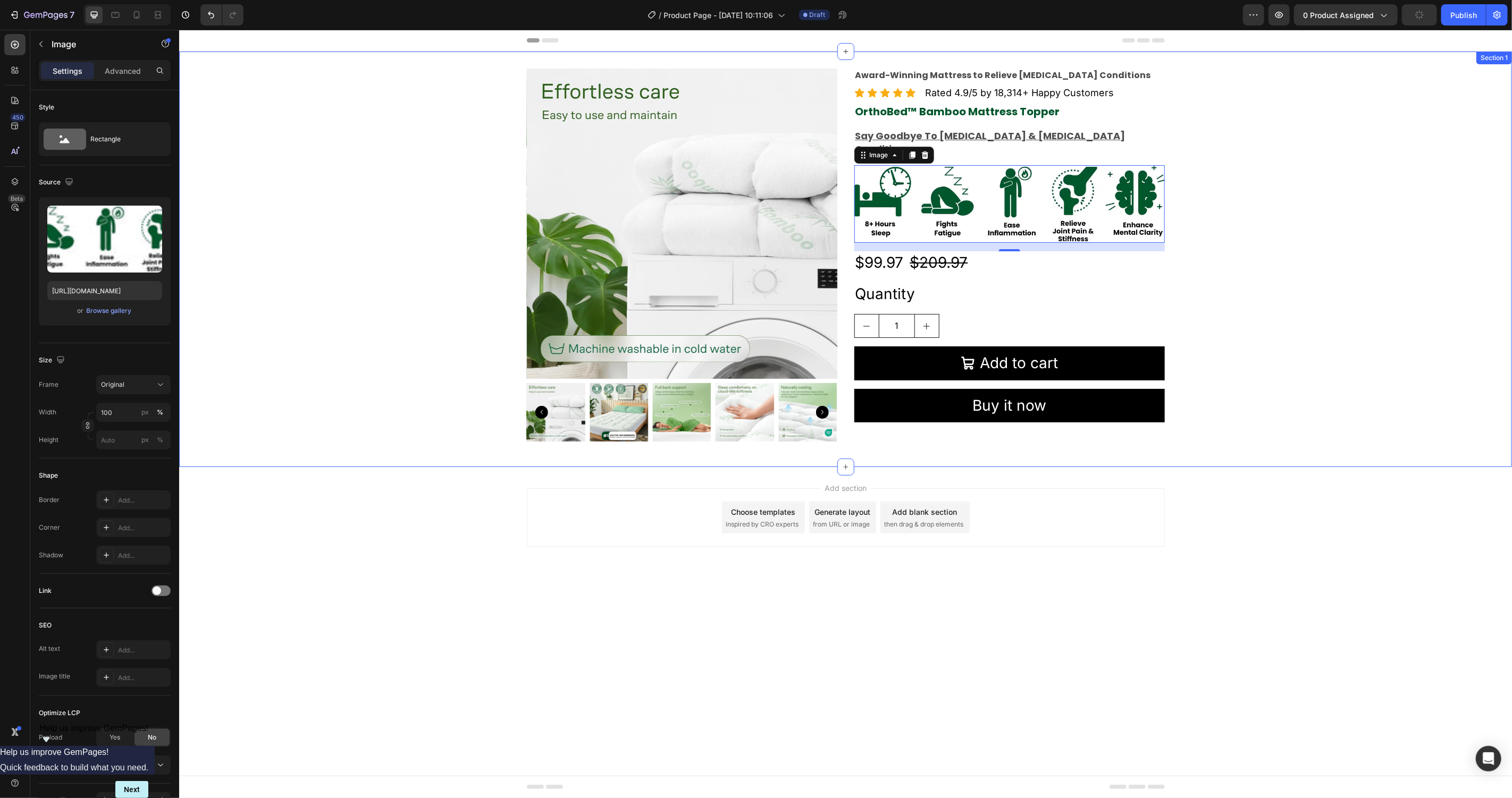
click at [1270, 251] on div "Product Images Award-Winning Mattress to Relieve Chronic Pain Conditions Text B…" at bounding box center [845, 259] width 1333 height 381
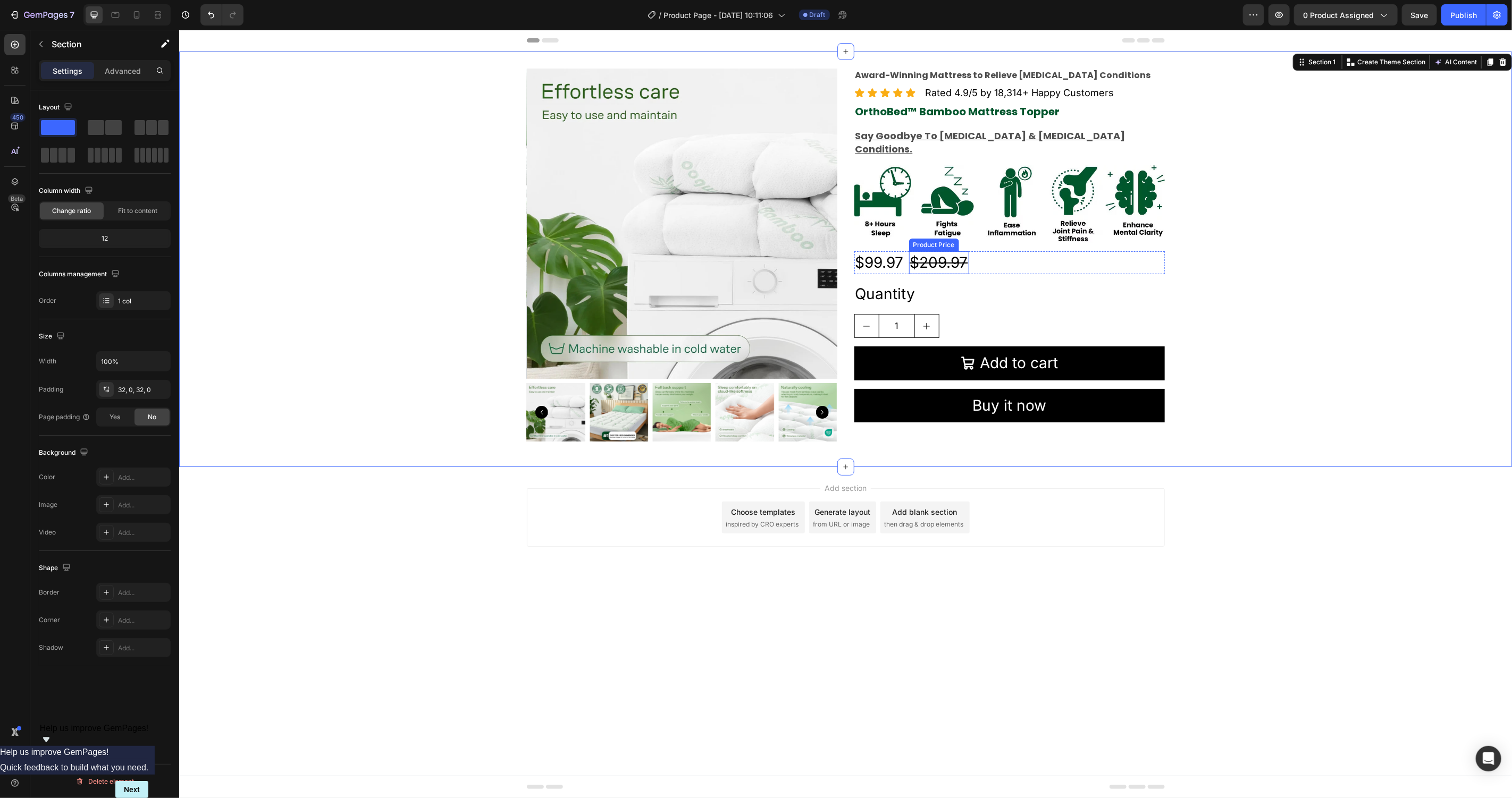
click at [940, 251] on div "$209.97" at bounding box center [939, 262] width 60 height 23
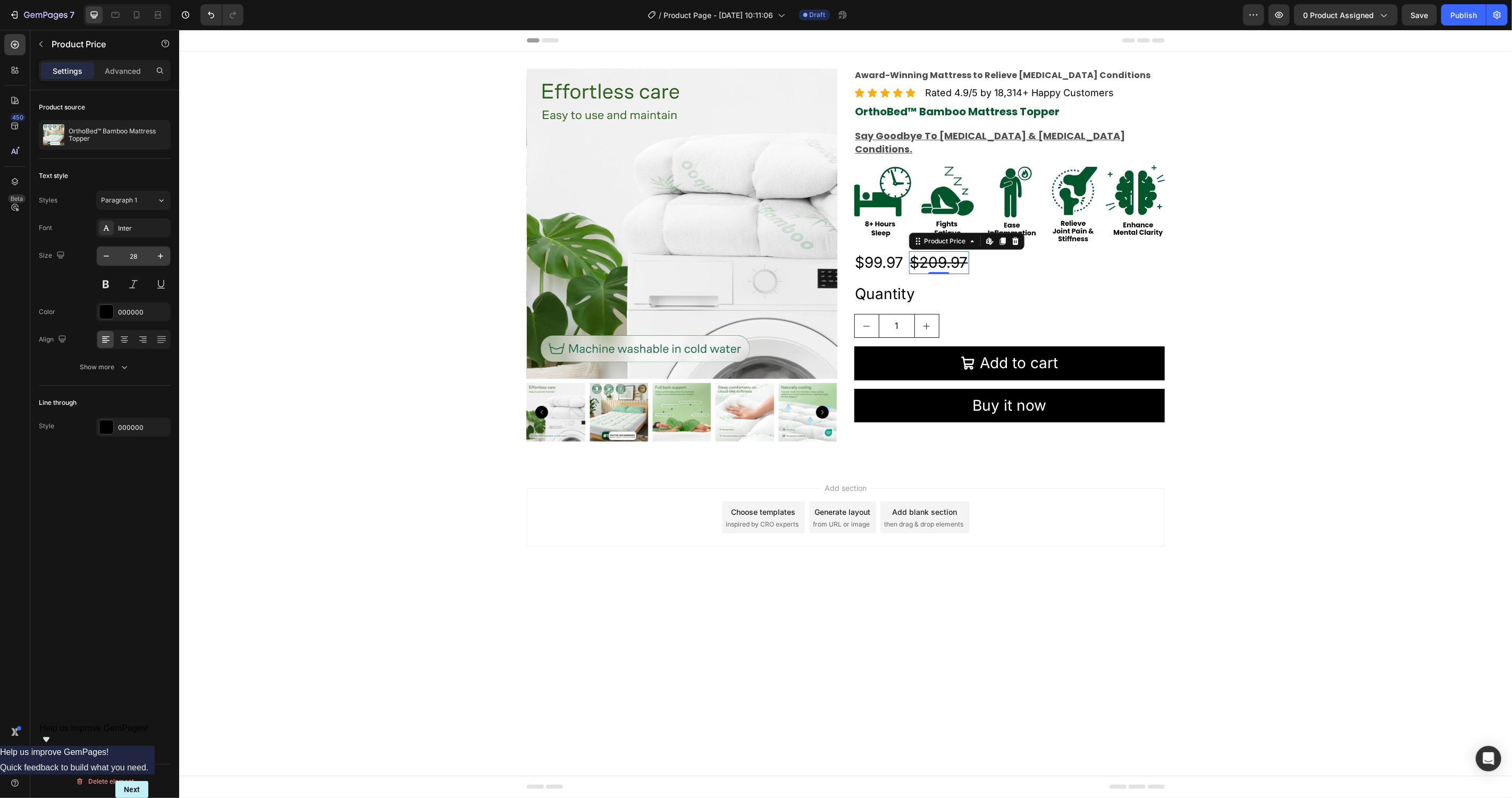
click at [137, 253] on input "28" at bounding box center [133, 256] width 35 height 19
type input "22"
click at [884, 251] on div "$99.97" at bounding box center [879, 262] width 50 height 23
click at [141, 257] on input "28" at bounding box center [133, 256] width 35 height 19
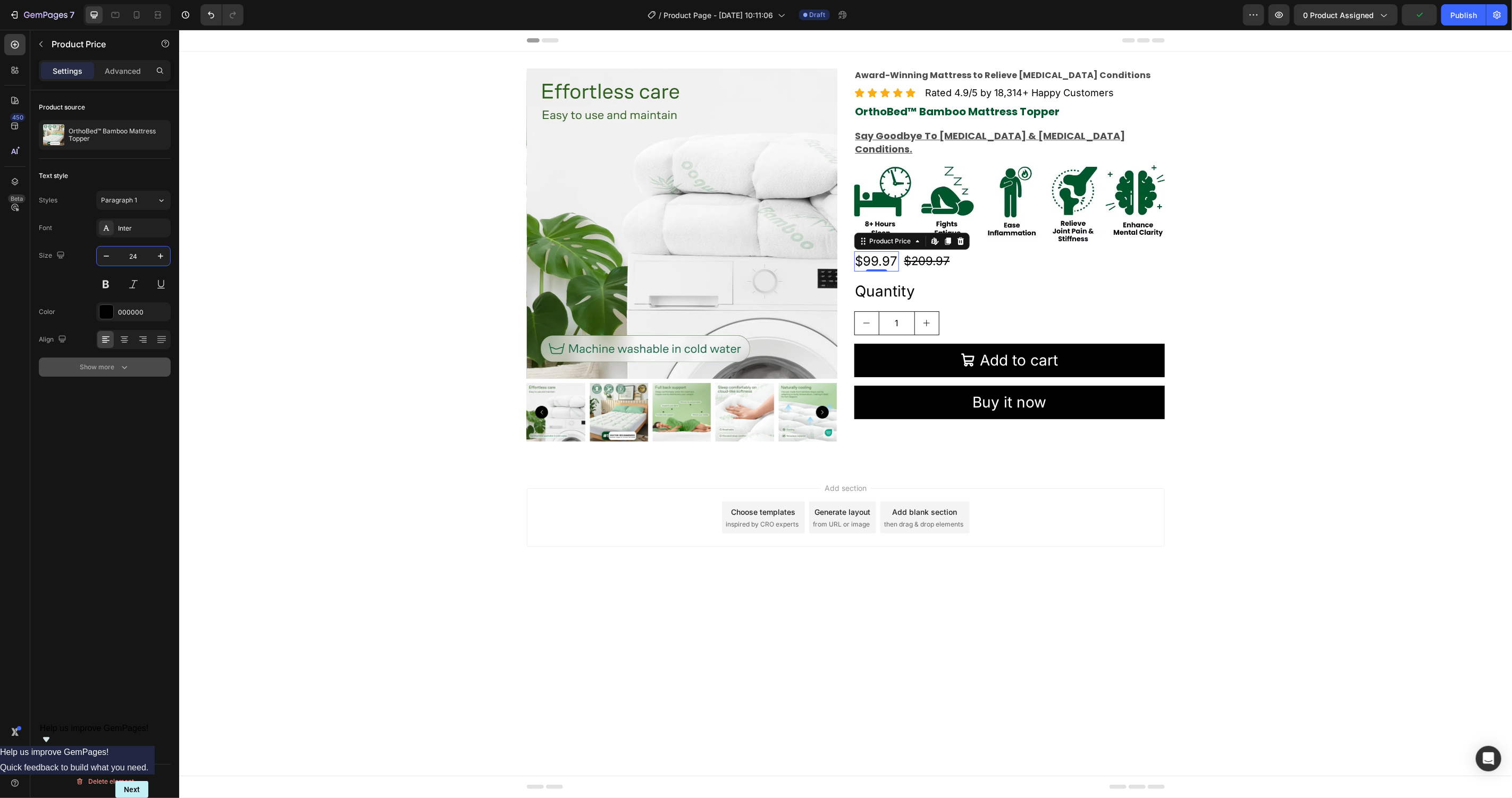
type input "24"
click at [109, 365] on div "Show more" at bounding box center [105, 367] width 49 height 11
click at [146, 370] on div "Normal" at bounding box center [128, 367] width 54 height 9
click at [126, 435] on p "Bold" at bounding box center [129, 431] width 56 height 9
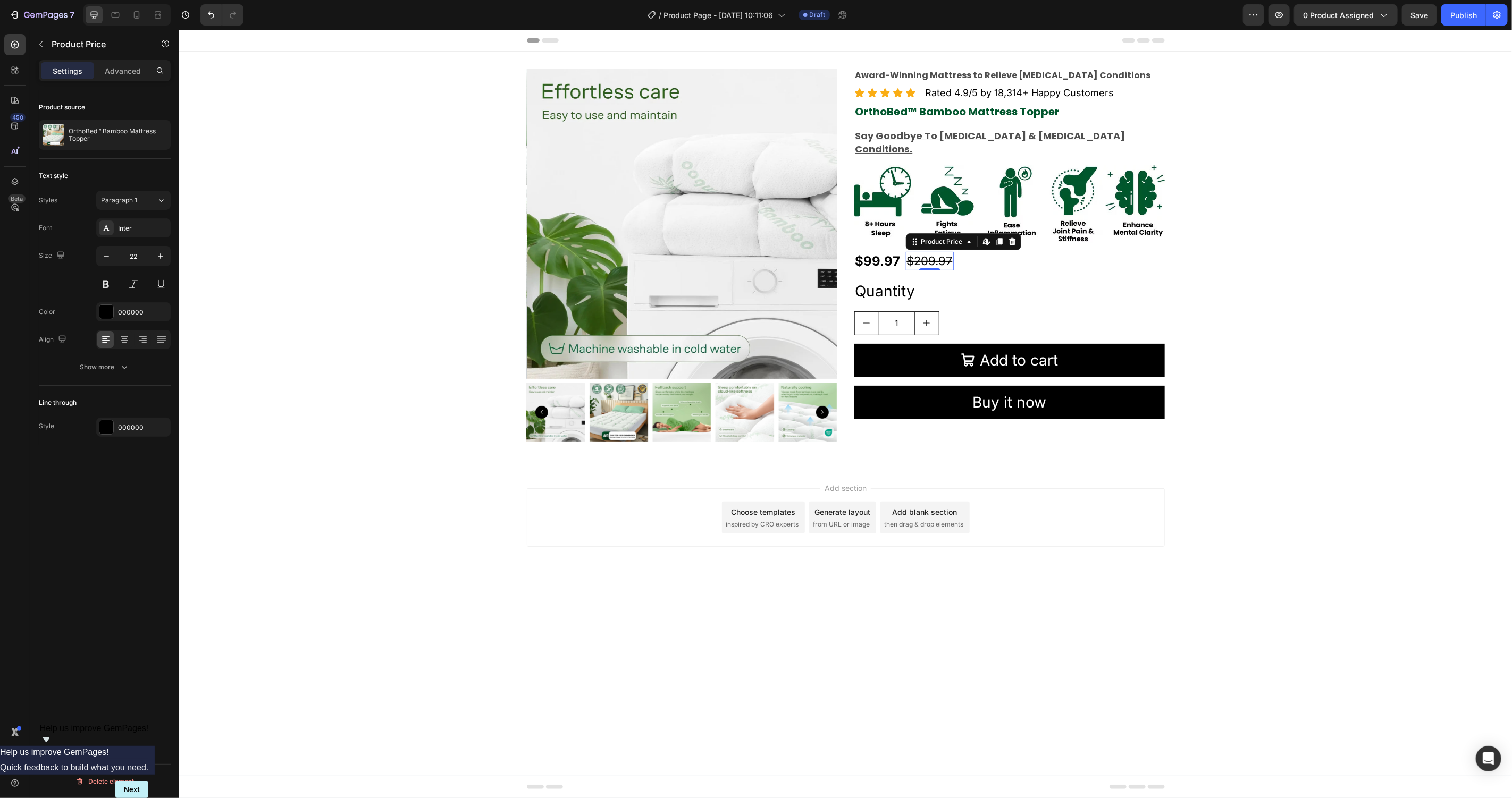
click at [919, 251] on div "$209.97" at bounding box center [930, 261] width 48 height 19
click at [112, 310] on div at bounding box center [106, 312] width 14 height 14
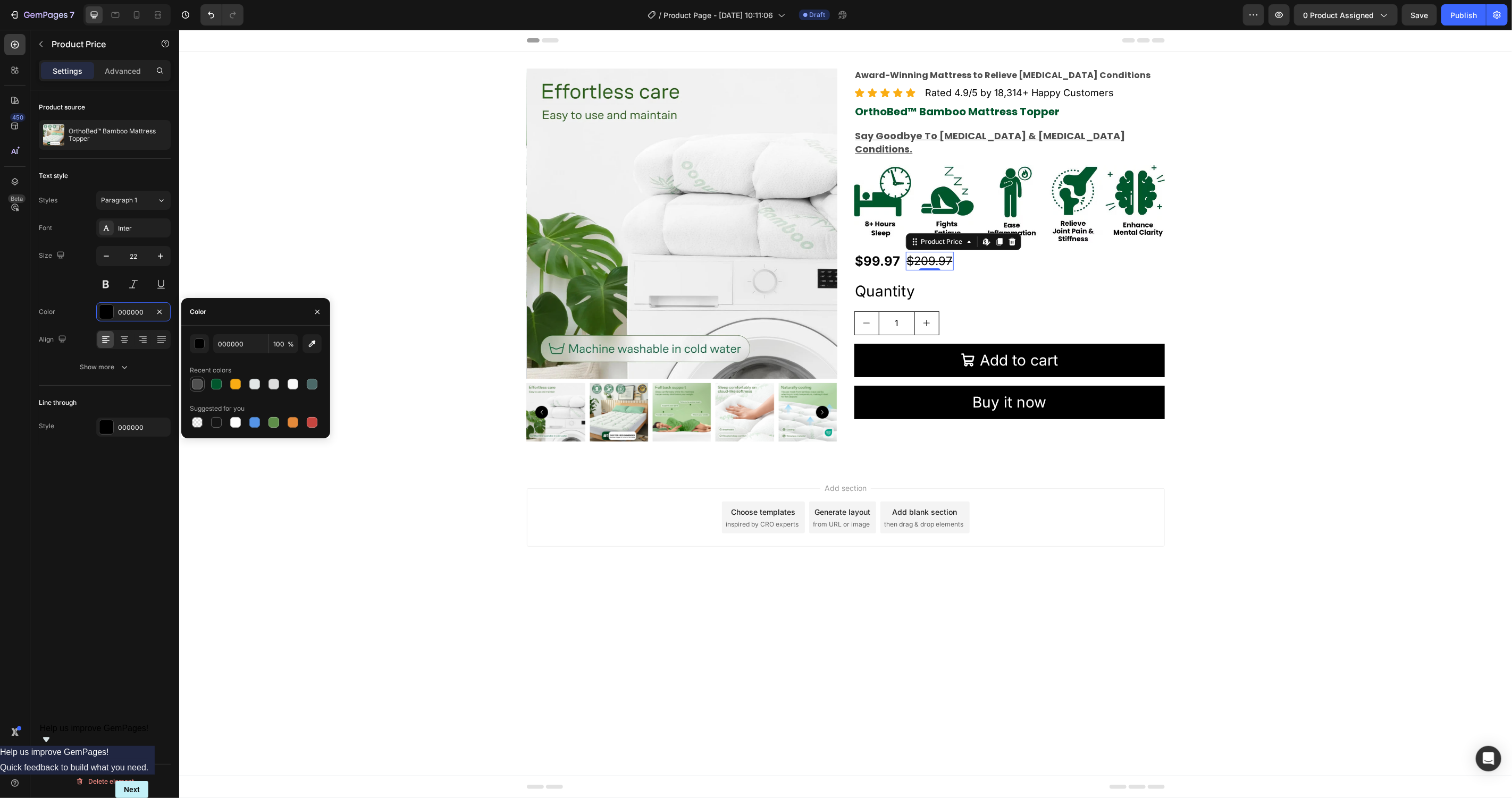
click at [203, 381] on div at bounding box center [197, 384] width 13 height 13
type input "4F4F4F"
click at [123, 367] on icon "button" at bounding box center [124, 367] width 11 height 11
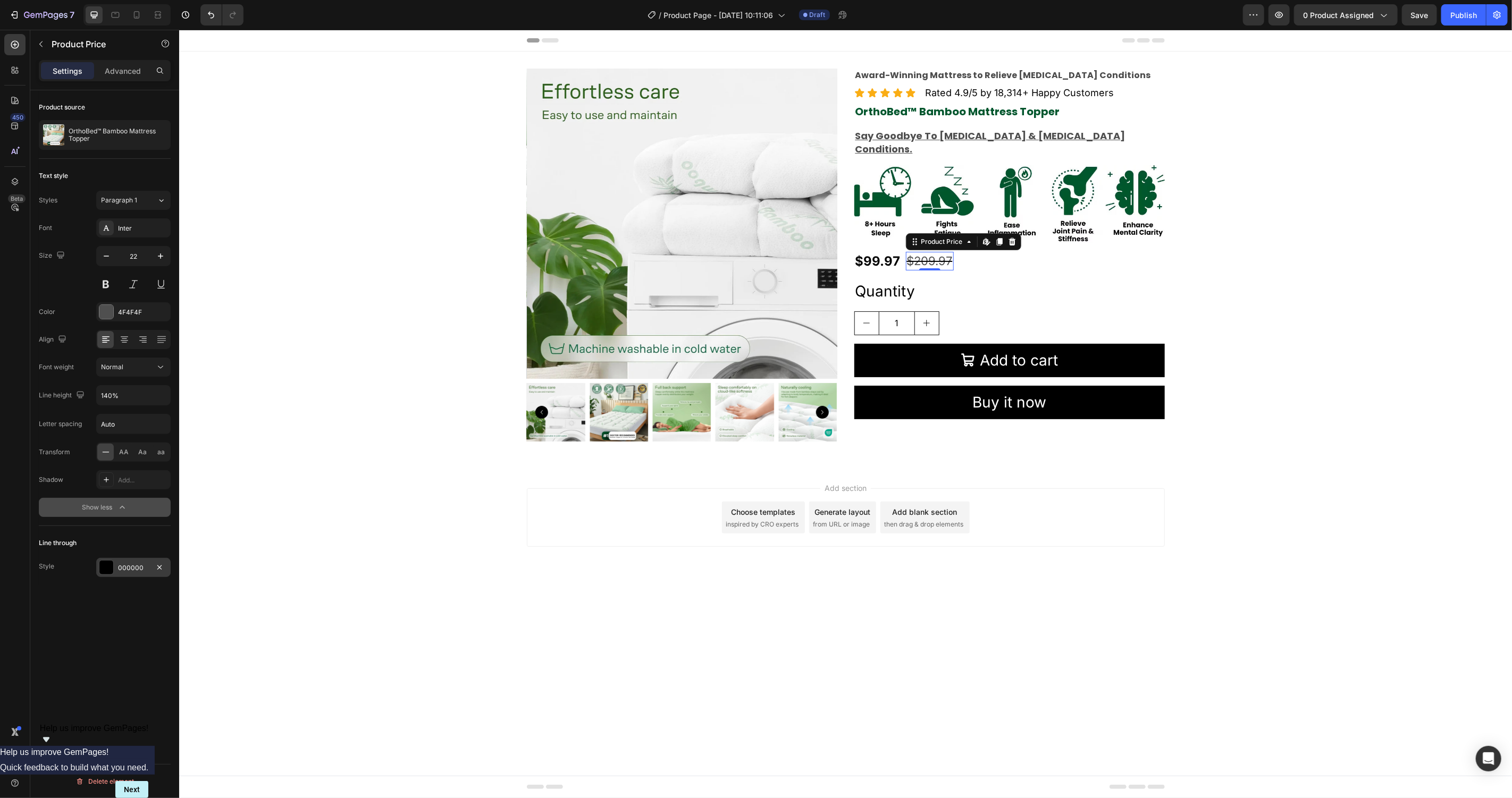
click at [106, 566] on div at bounding box center [106, 568] width 14 height 14
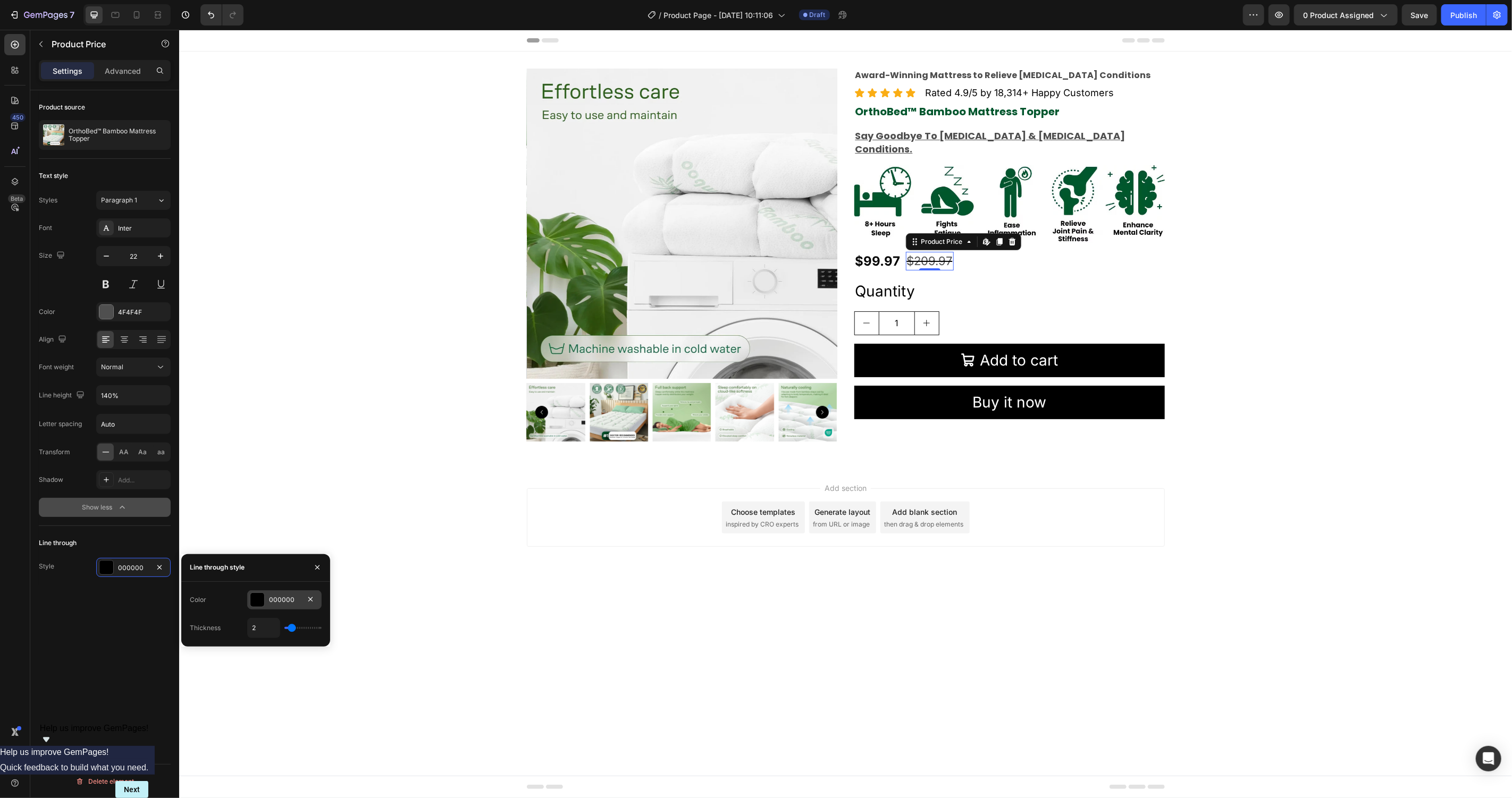
click at [251, 594] on div at bounding box center [258, 600] width 14 height 14
click at [201, 637] on div at bounding box center [197, 640] width 11 height 11
type input "4F4F4F"
click at [254, 432] on div "Product Images Award-Winning Mattress to Relieve Chronic Pain Conditions Text B…" at bounding box center [845, 259] width 1333 height 381
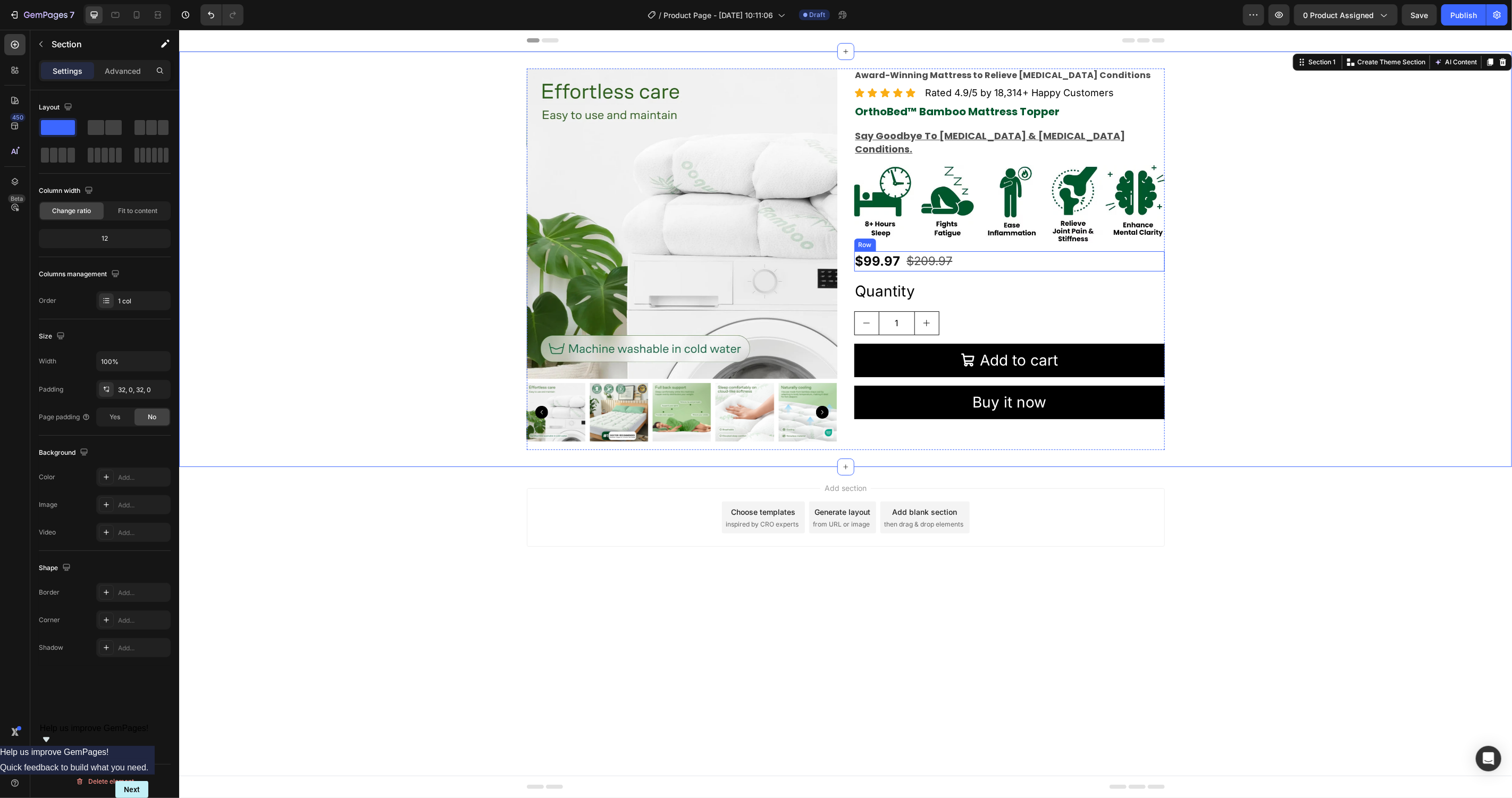
click at [1013, 251] on div "$99.97 Product Price Product Price $209.97 Product Price Product Price Row" at bounding box center [1009, 261] width 310 height 20
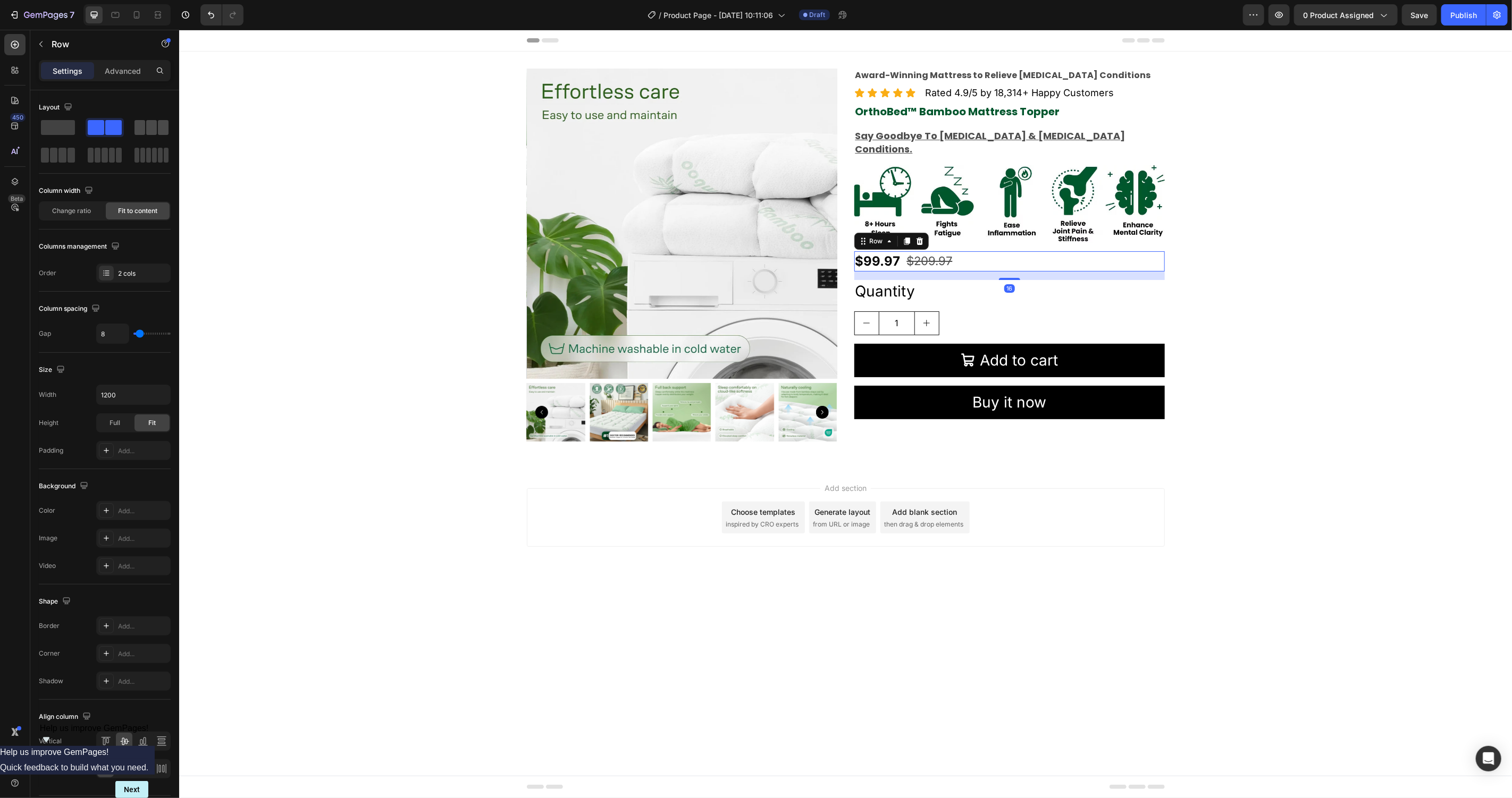
click at [151, 127] on span at bounding box center [151, 127] width 11 height 15
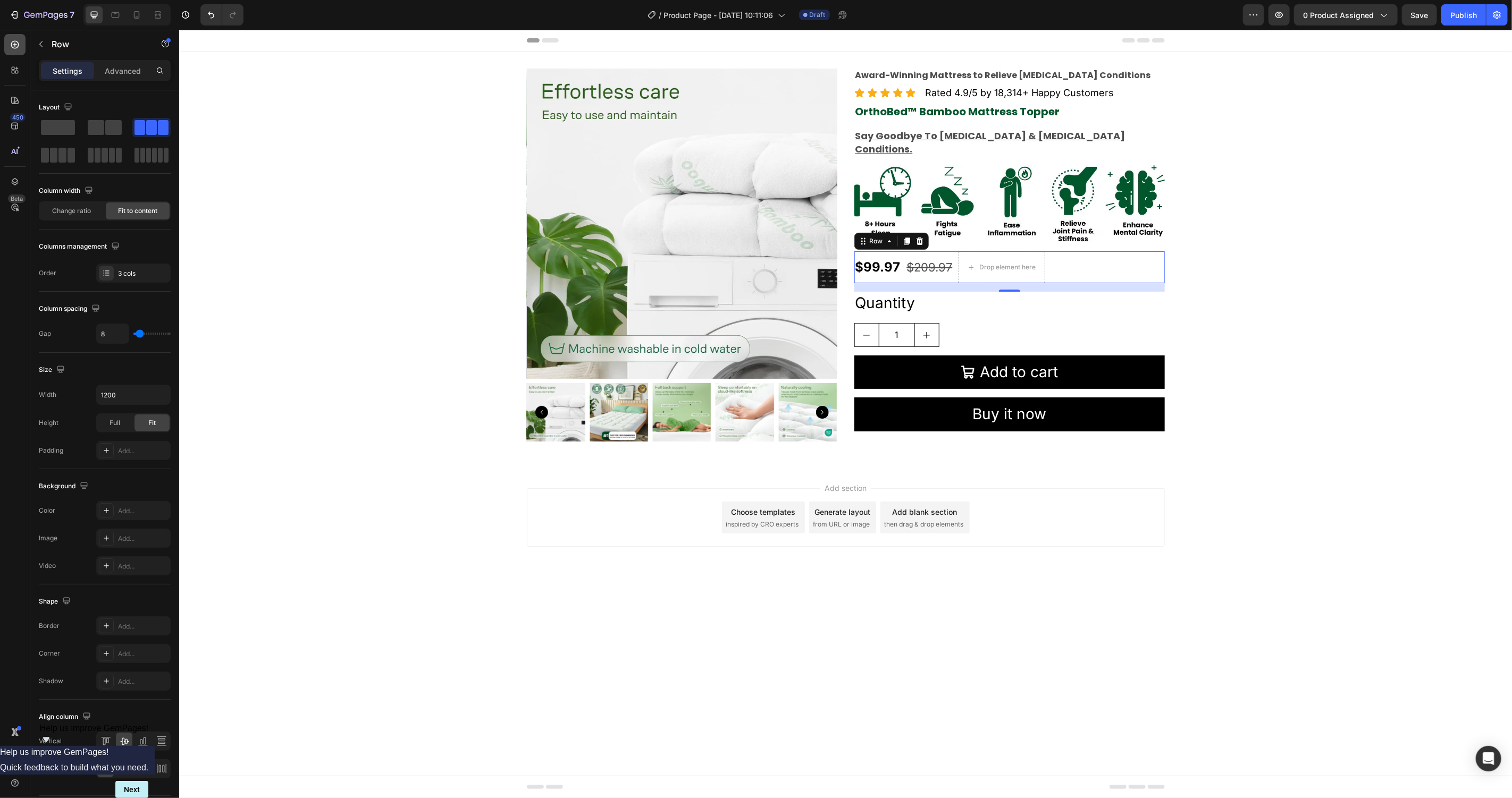
click at [15, 49] on icon at bounding box center [15, 45] width 11 height 11
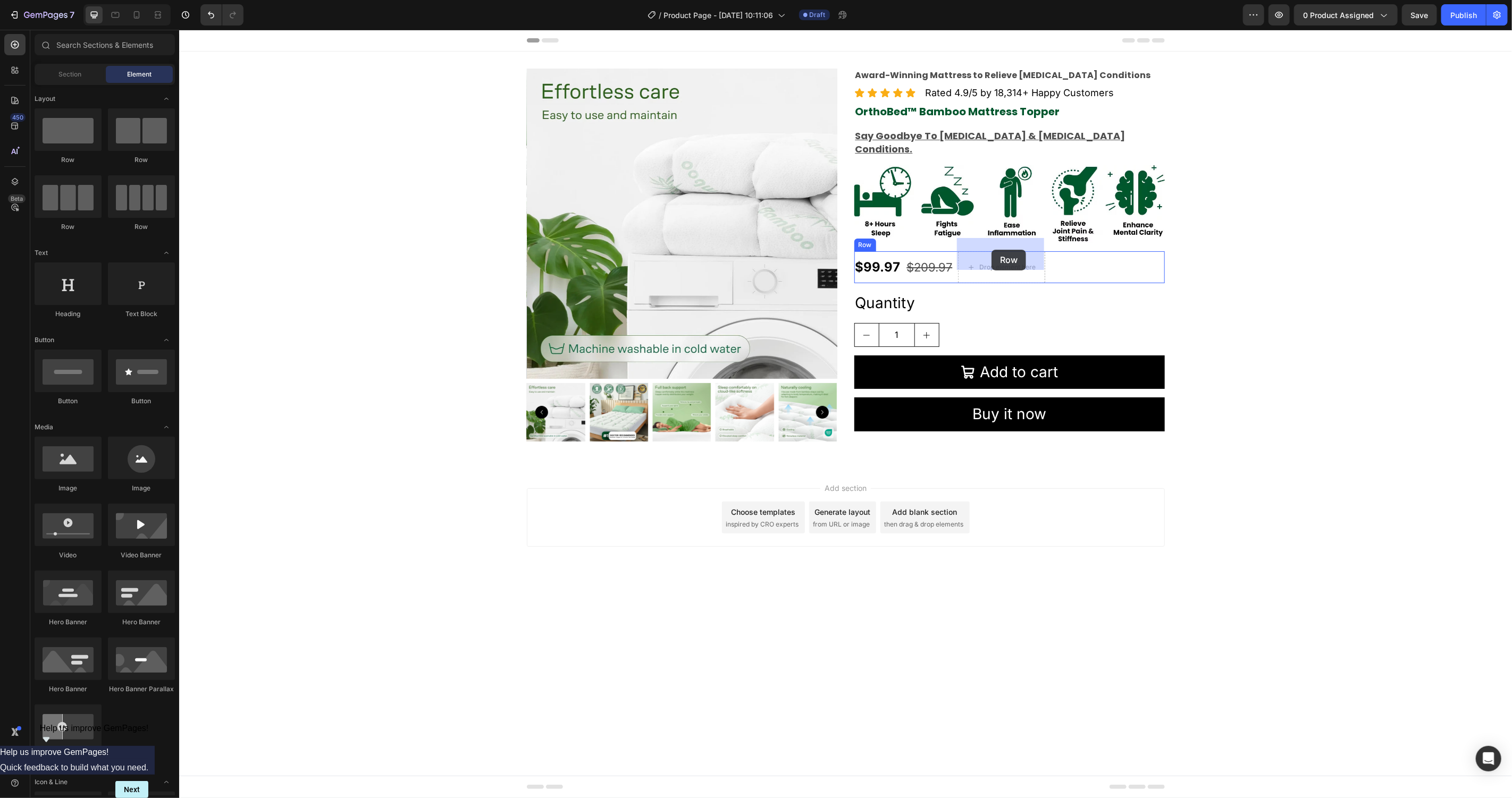
drag, startPoint x: 234, startPoint y: 160, endPoint x: 990, endPoint y: 251, distance: 761.5
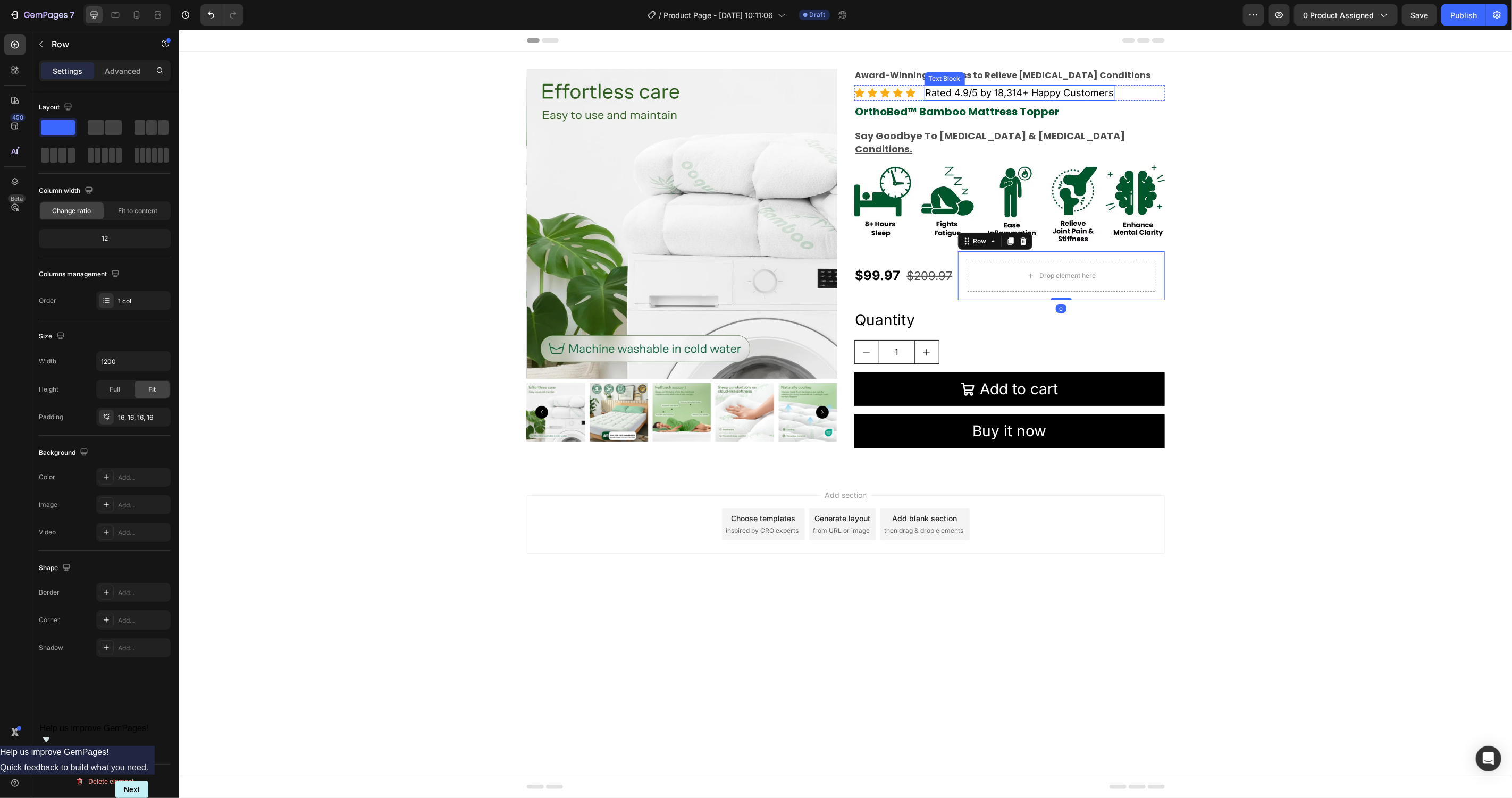
click at [968, 98] on p "Rated 4.9/5 by 18,314+ Happy Customers" at bounding box center [1020, 92] width 189 height 13
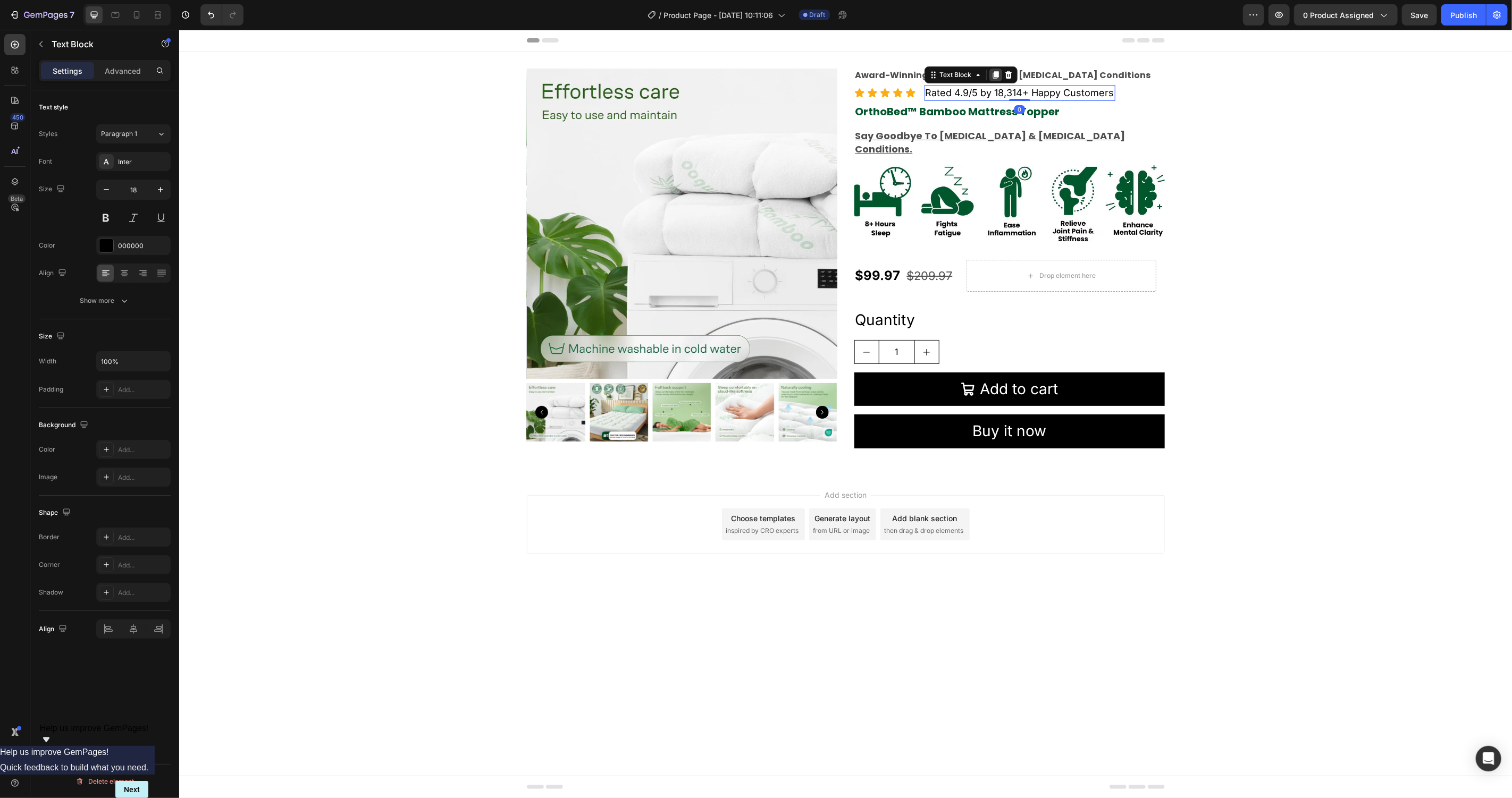
click at [996, 70] on icon at bounding box center [995, 75] width 8 height 8
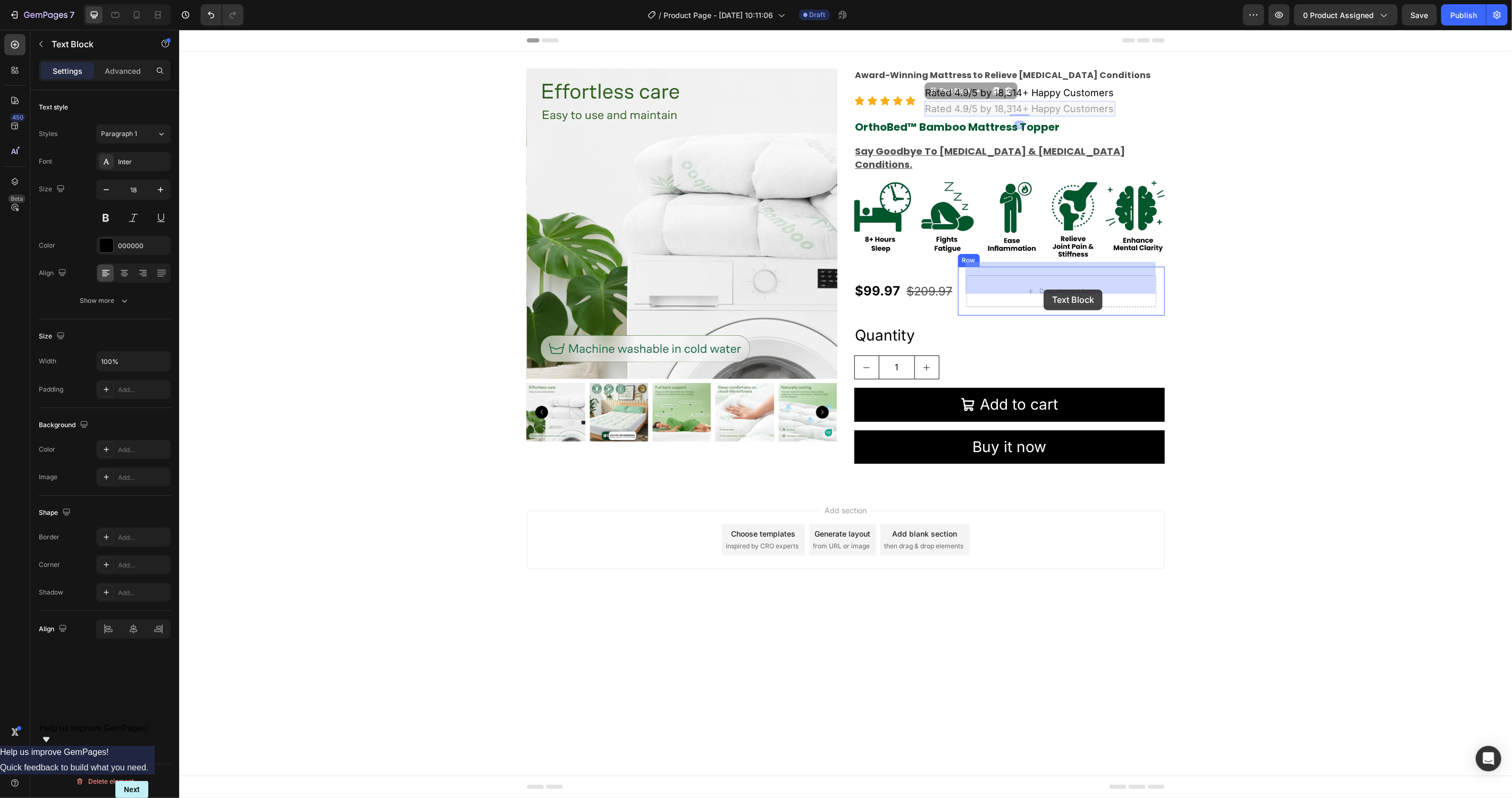
drag, startPoint x: 934, startPoint y: 93, endPoint x: 1043, endPoint y: 289, distance: 224.3
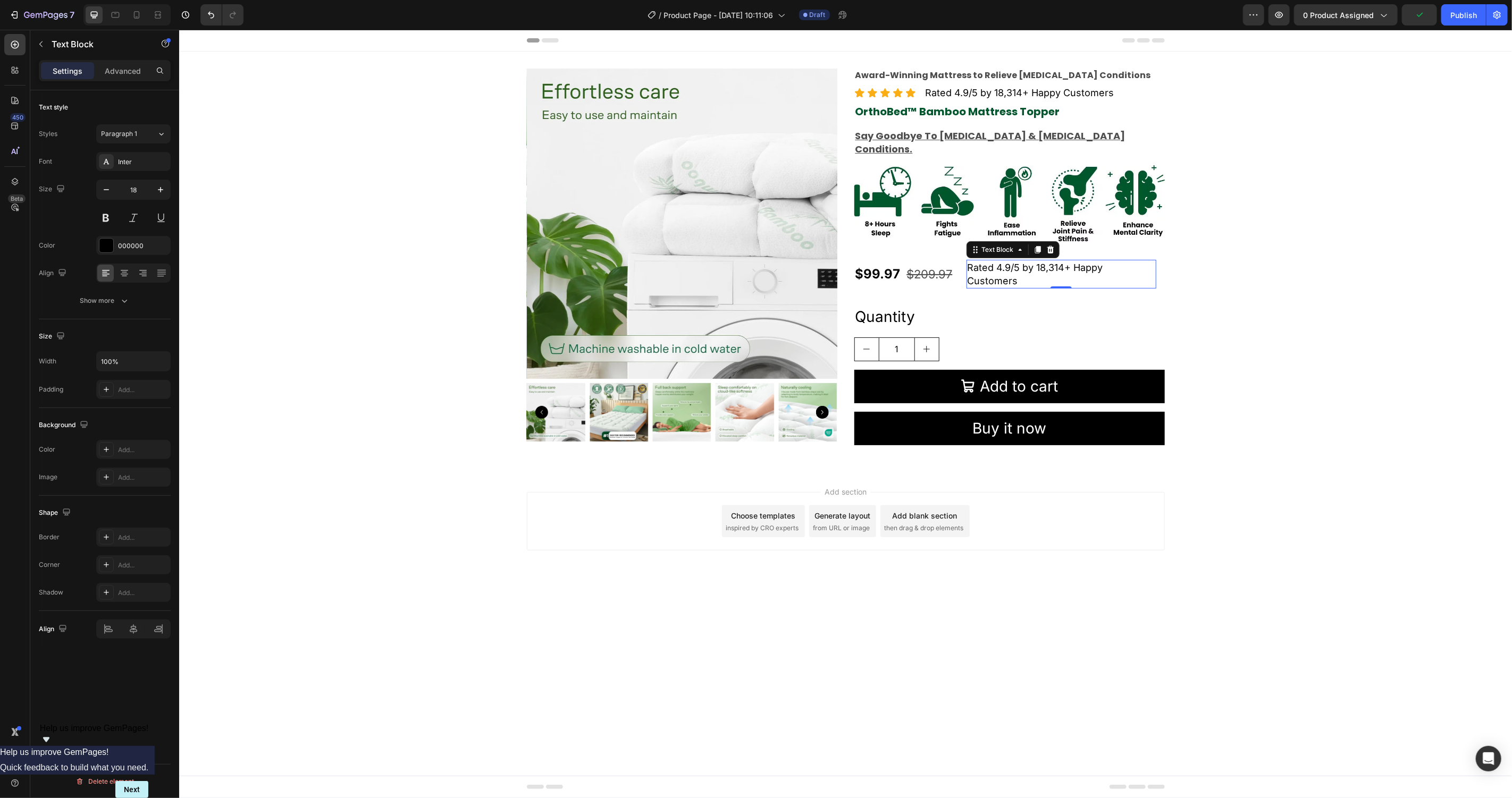
click at [1085, 261] on p "Rated 4.9/5 by 18,314+ Happy Customers" at bounding box center [1061, 273] width 188 height 26
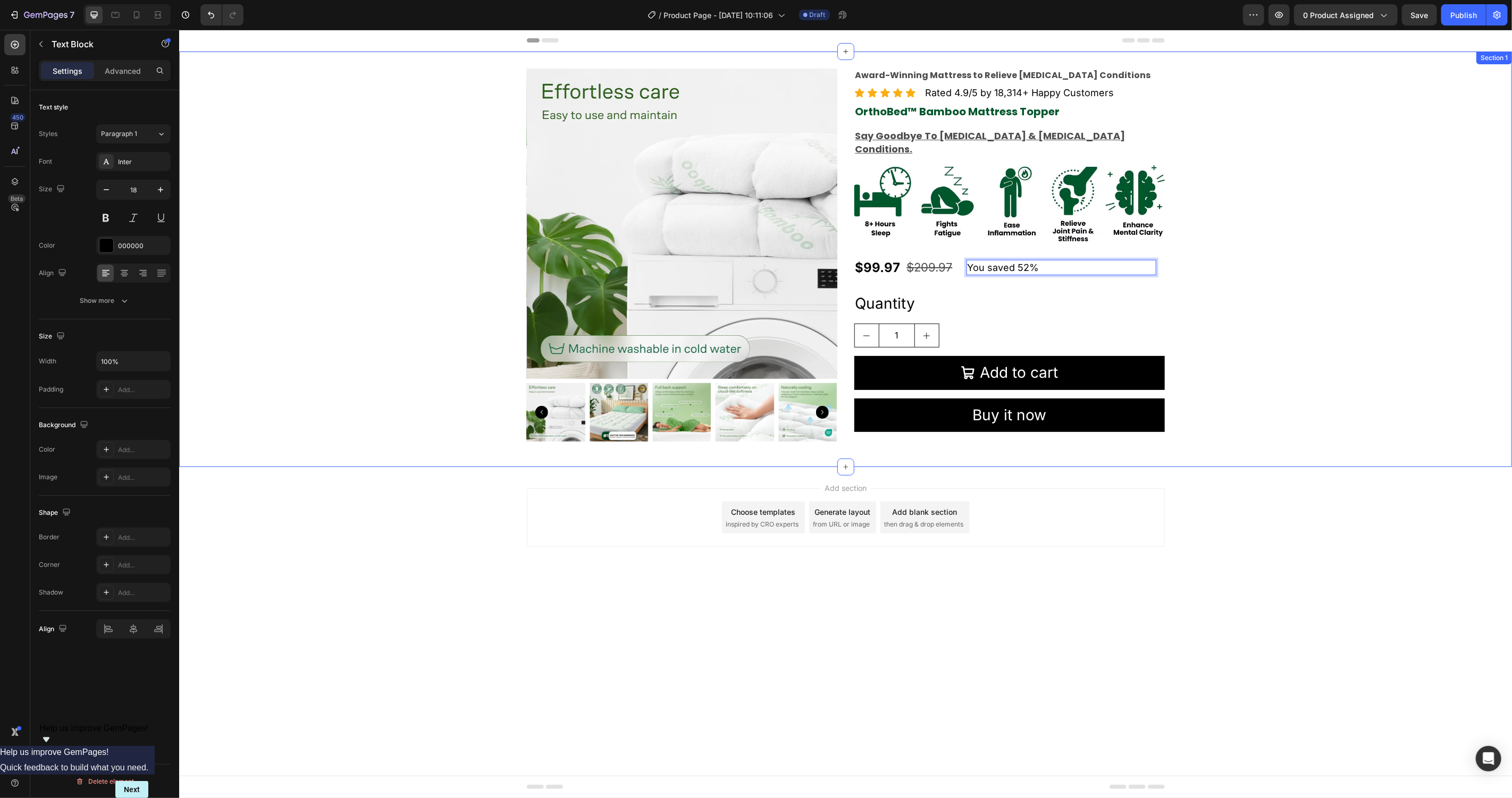
click at [1202, 283] on div "Product Images Award-Winning Mattress to Relieve Chronic Pain Conditions Text B…" at bounding box center [845, 259] width 1333 height 381
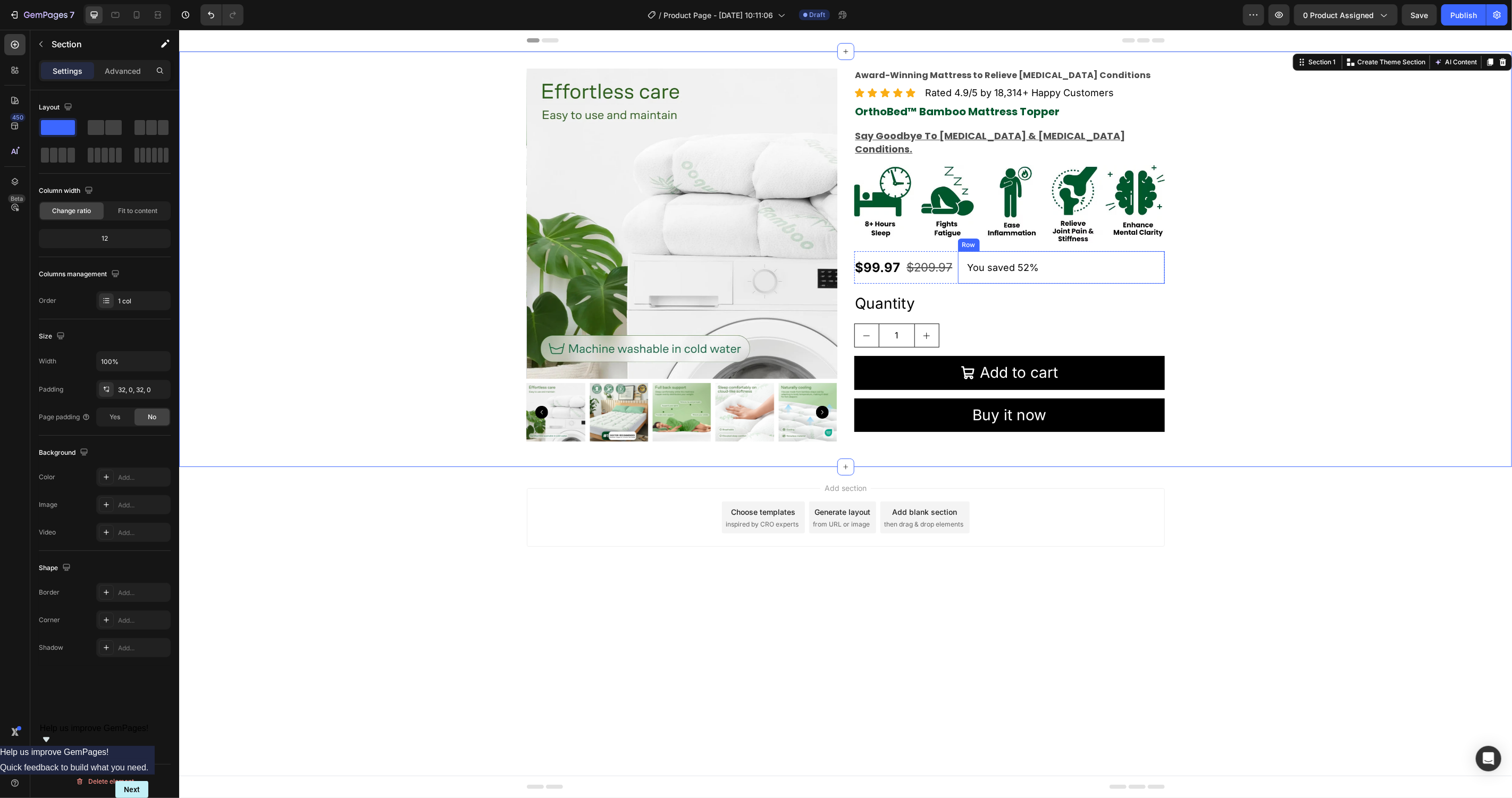
click at [1068, 251] on div "You saved 52% Text Block Row" at bounding box center [1061, 267] width 207 height 32
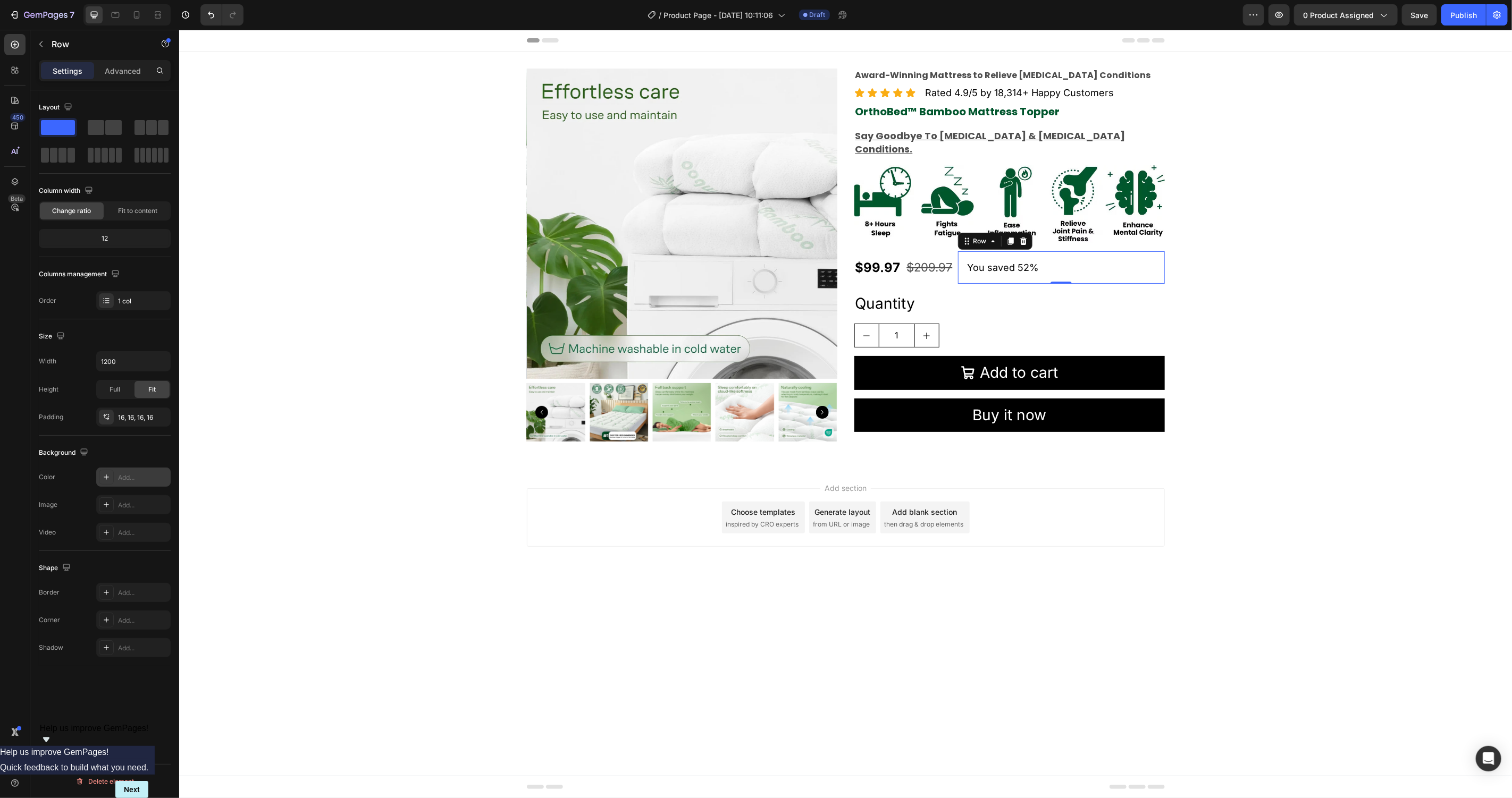
click at [139, 477] on div "Add..." at bounding box center [143, 478] width 50 height 9
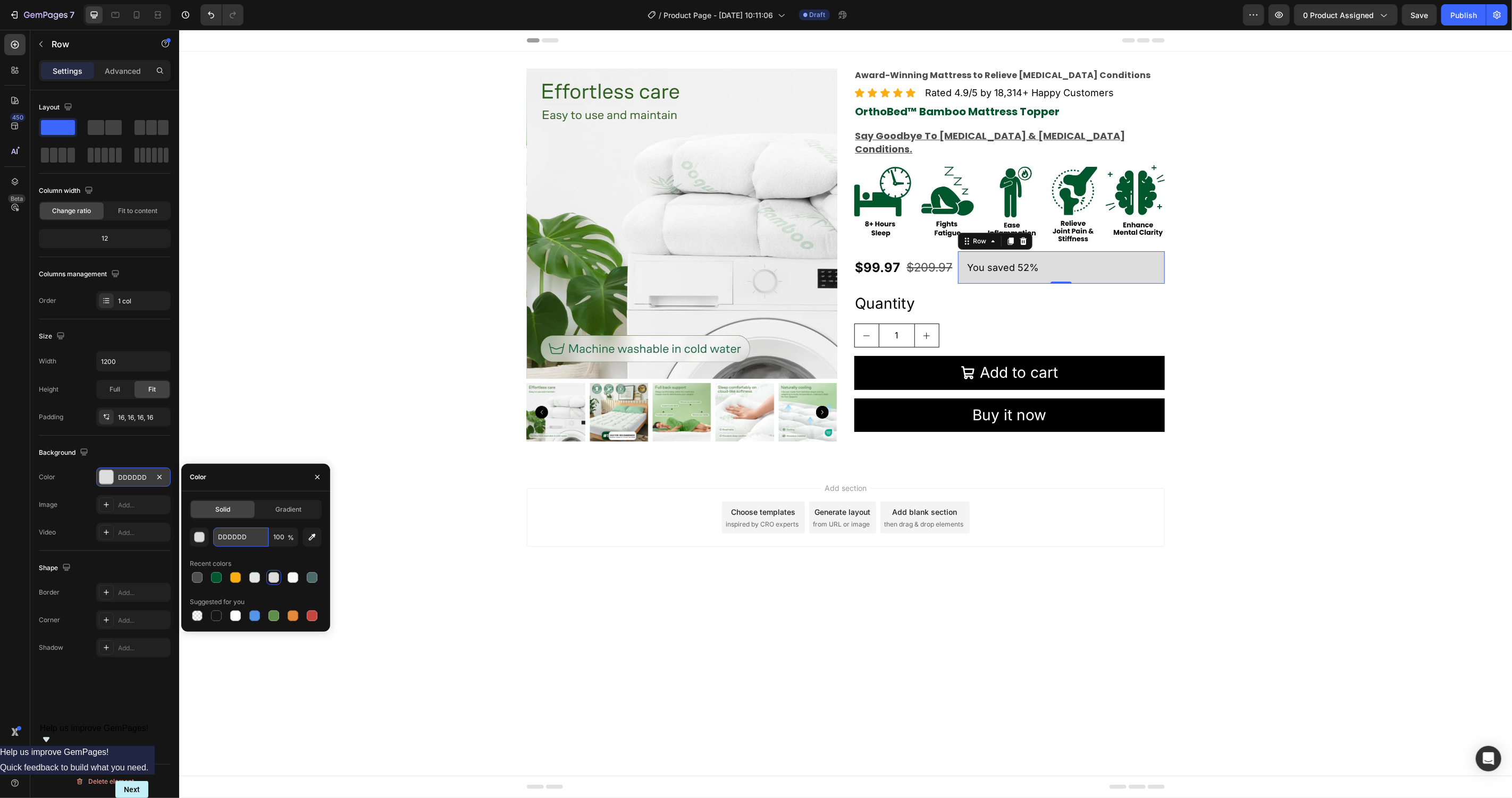
click at [235, 536] on input "DDDDDD" at bounding box center [241, 537] width 55 height 19
paste input "#F17373"
type input "F17373"
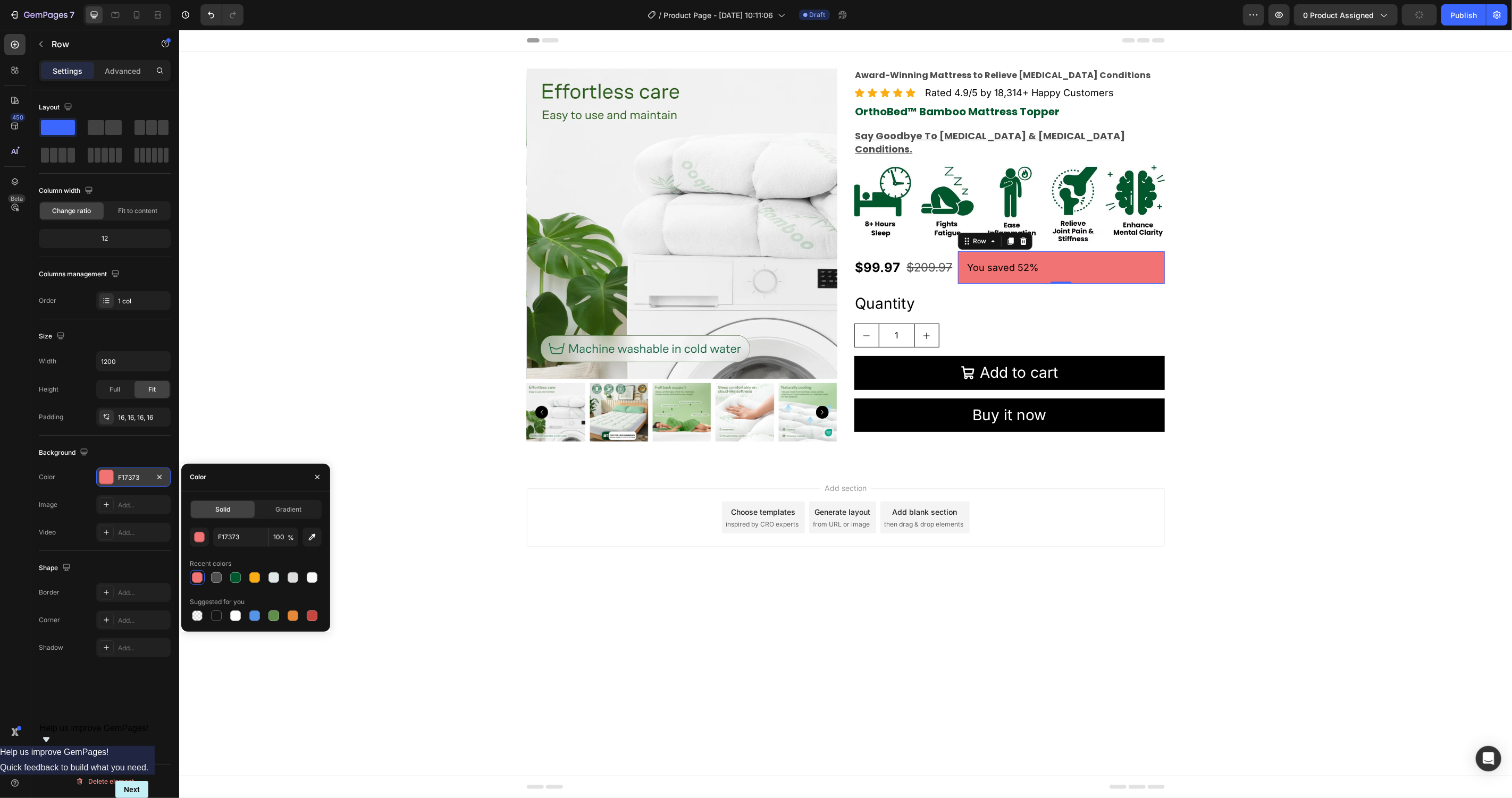
click at [291, 559] on div "Recent colors" at bounding box center [255, 564] width 132 height 17
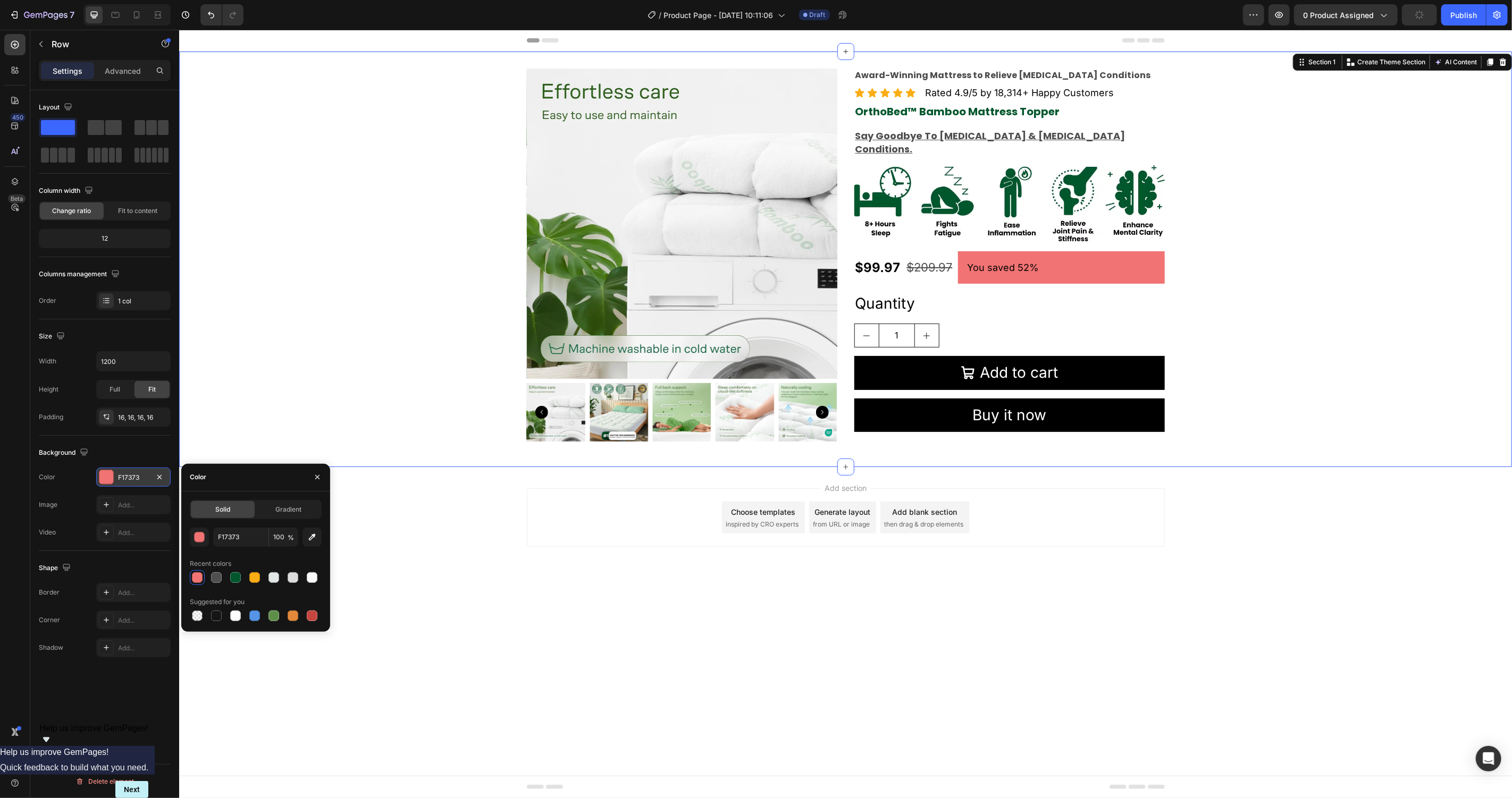
click at [349, 393] on div "Product Images Award-Winning Mattress to Relieve Chronic Pain Conditions Text B…" at bounding box center [845, 259] width 1333 height 381
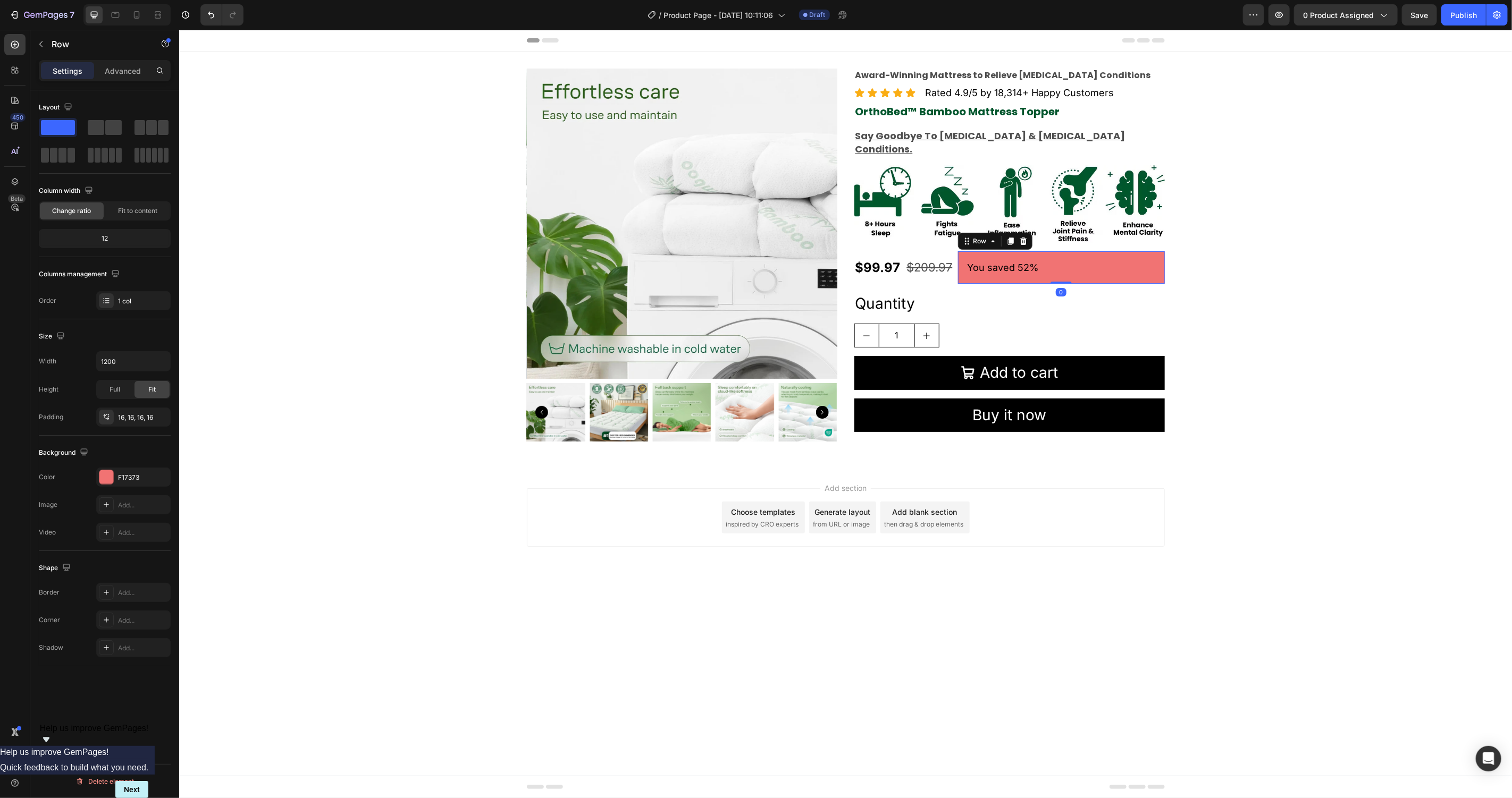
click at [1101, 251] on div "You saved 52% Text Block Row 0" at bounding box center [1061, 267] width 207 height 32
click at [123, 363] on input "1200" at bounding box center [133, 361] width 73 height 19
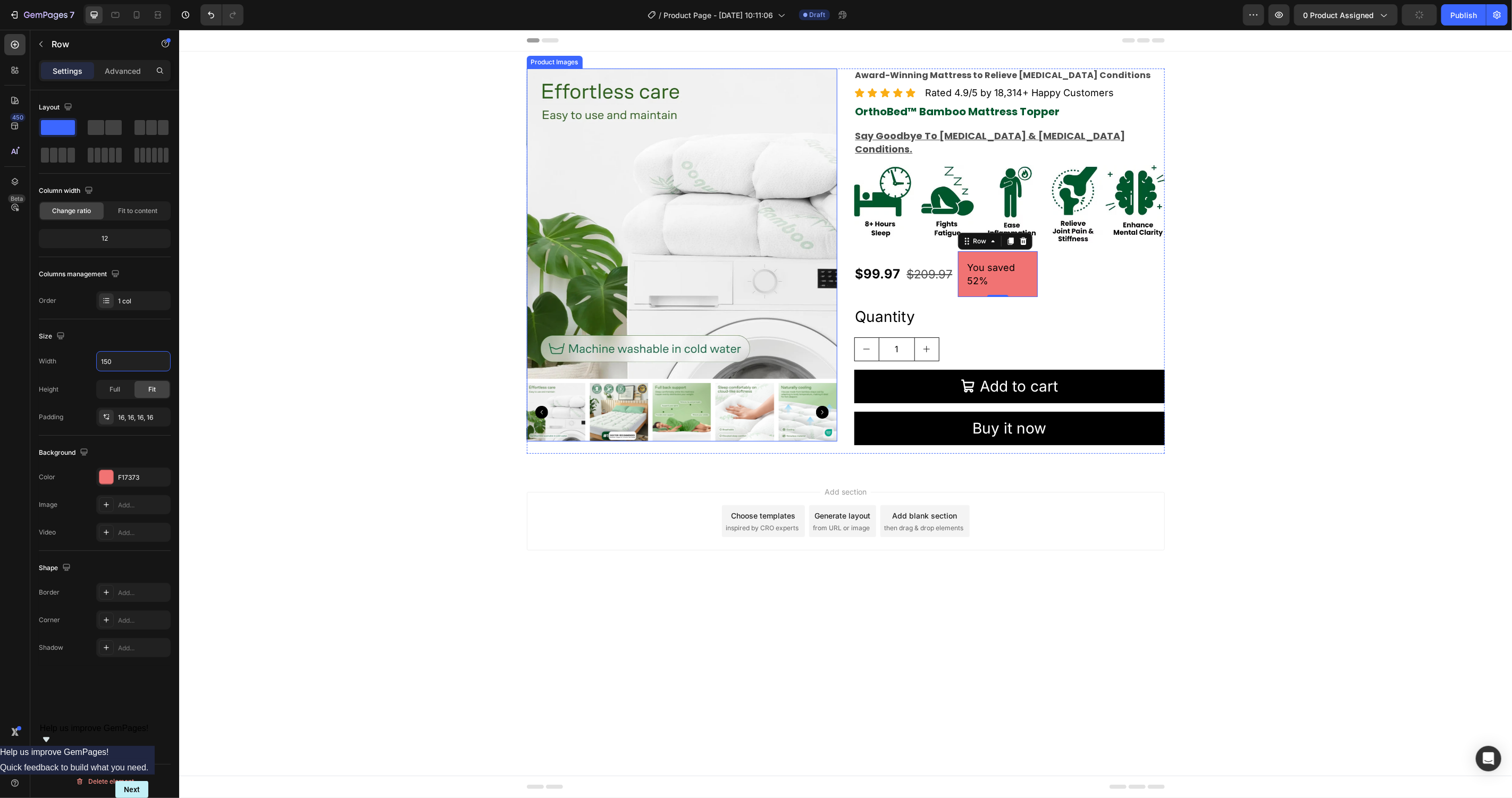
type input "150"
click at [1000, 261] on p "You saved 52%" at bounding box center [997, 273] width 60 height 26
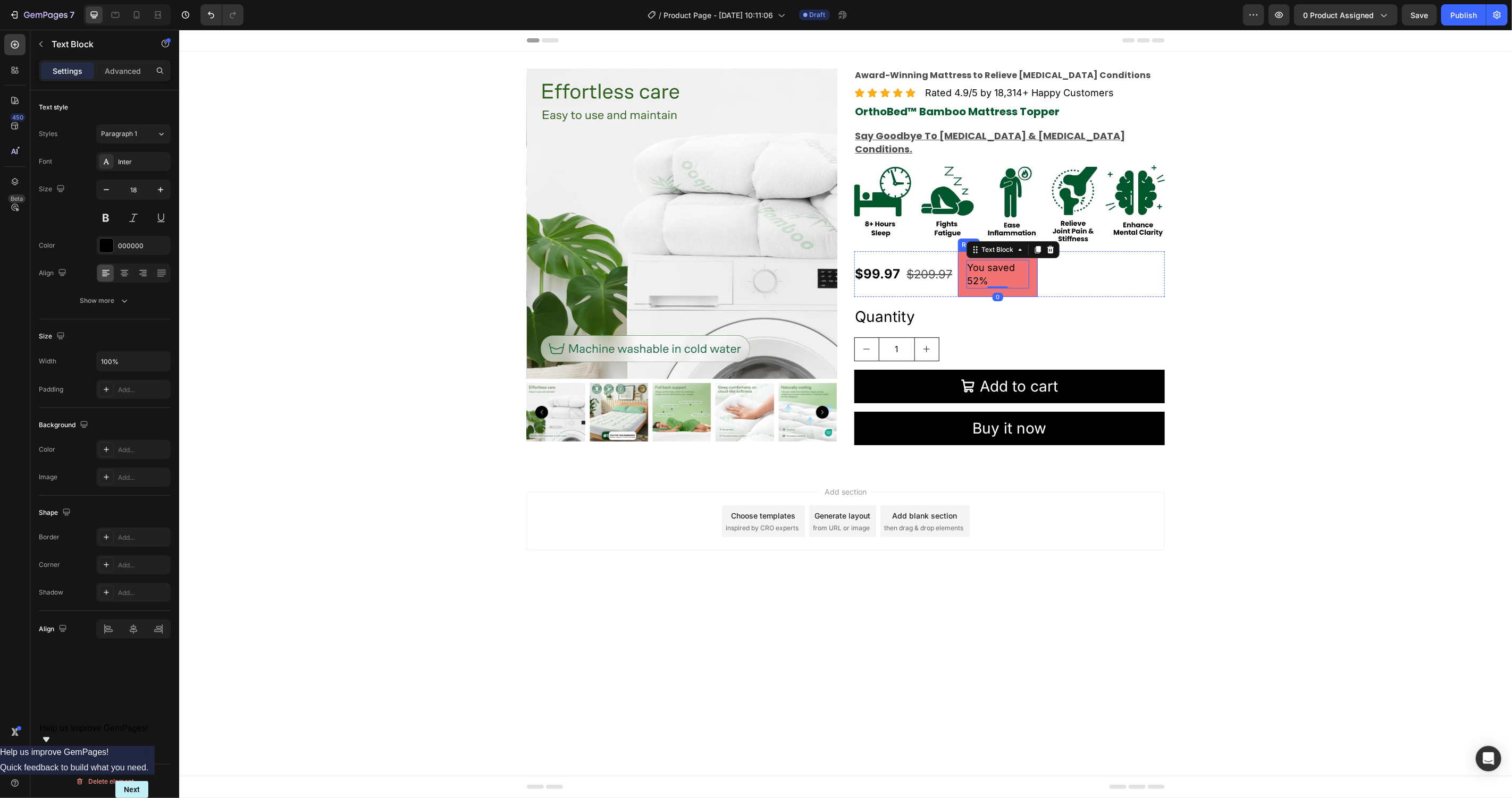
click at [1032, 266] on div "You saved 52% Text Block 0 Row" at bounding box center [997, 274] width 80 height 46
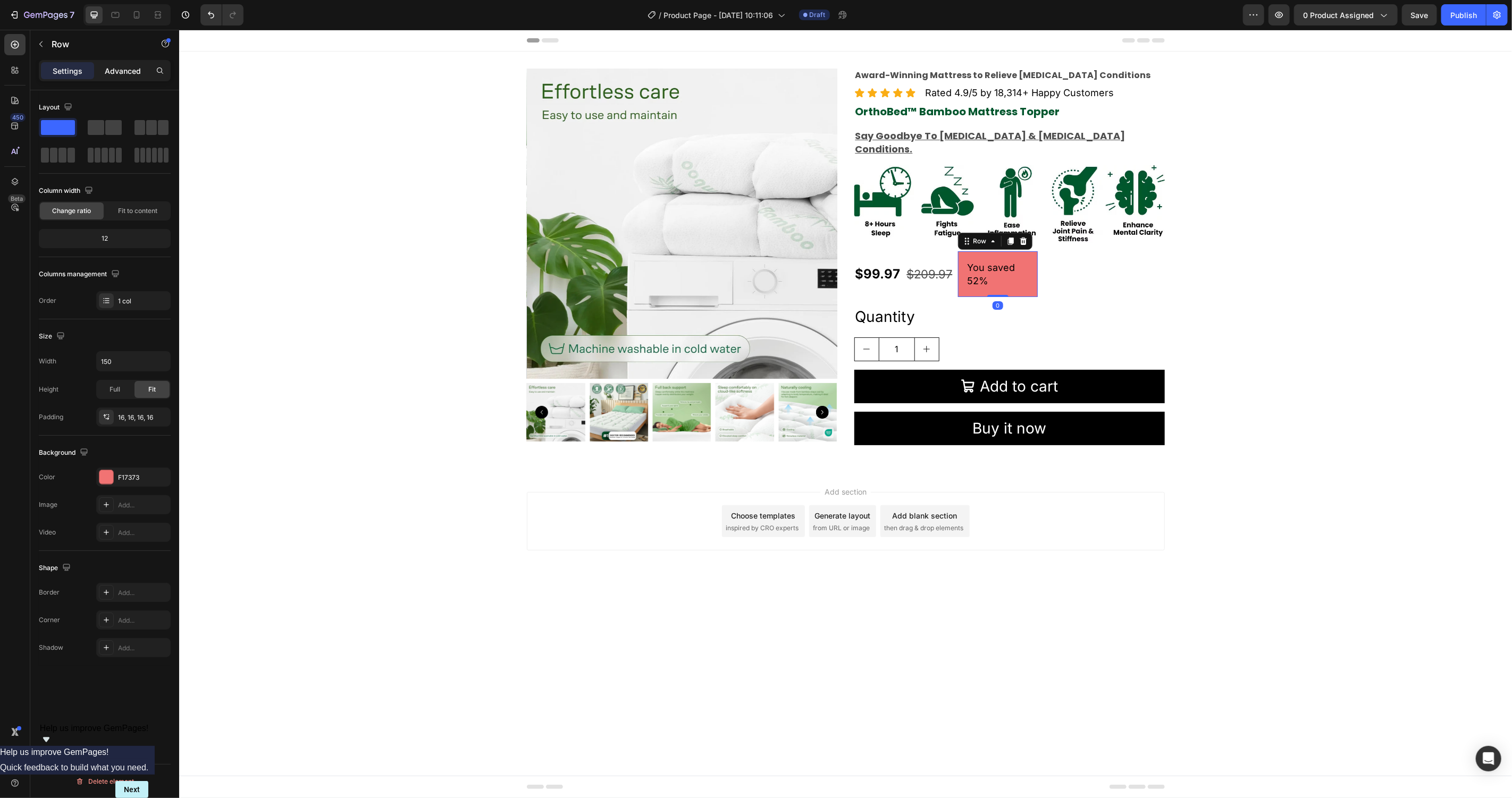
click at [126, 72] on p "Advanced" at bounding box center [123, 70] width 36 height 11
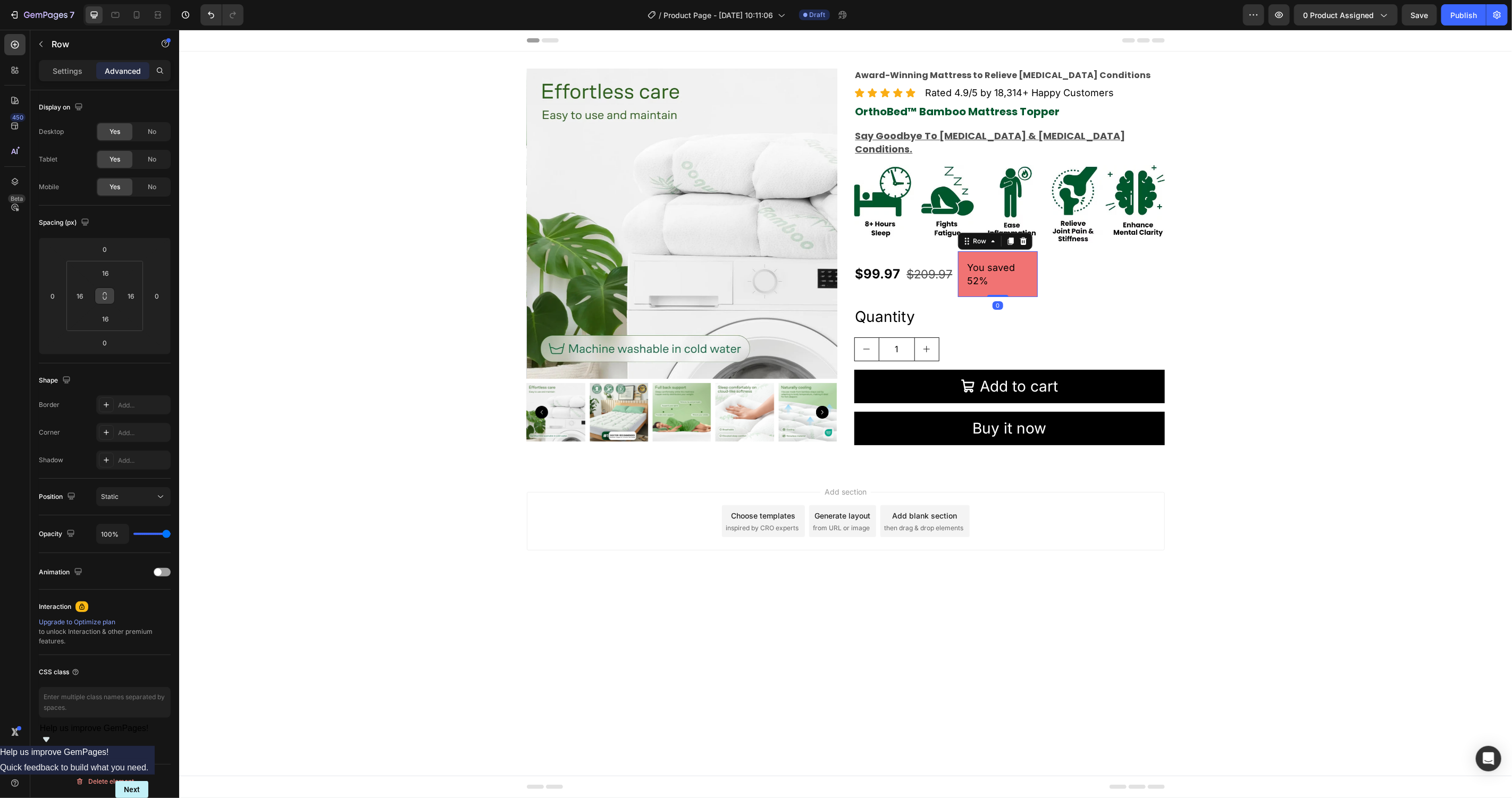
click at [106, 301] on button at bounding box center [104, 296] width 20 height 17
click at [109, 278] on input "16" at bounding box center [105, 273] width 21 height 16
type input "5"
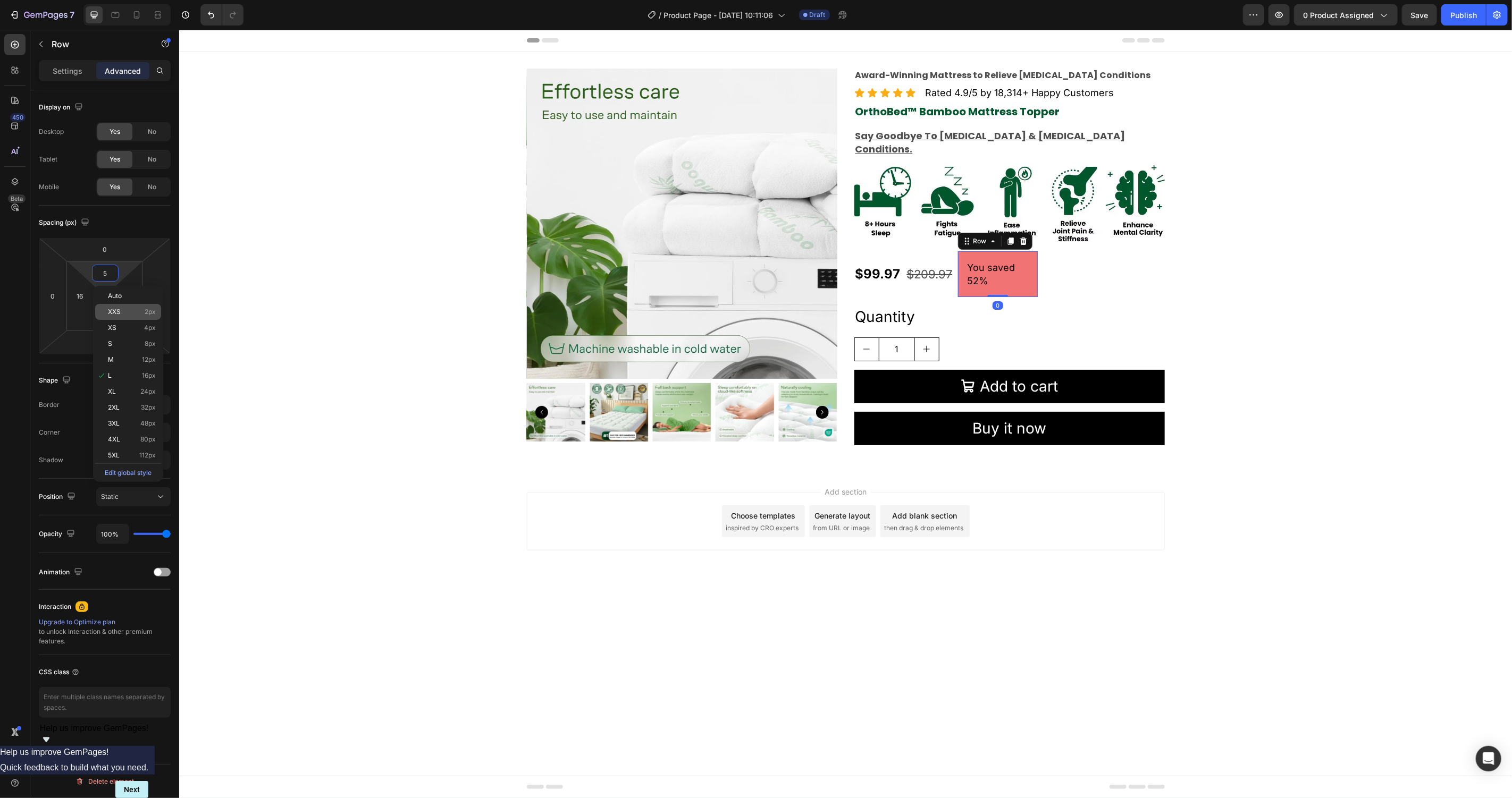
type input "5"
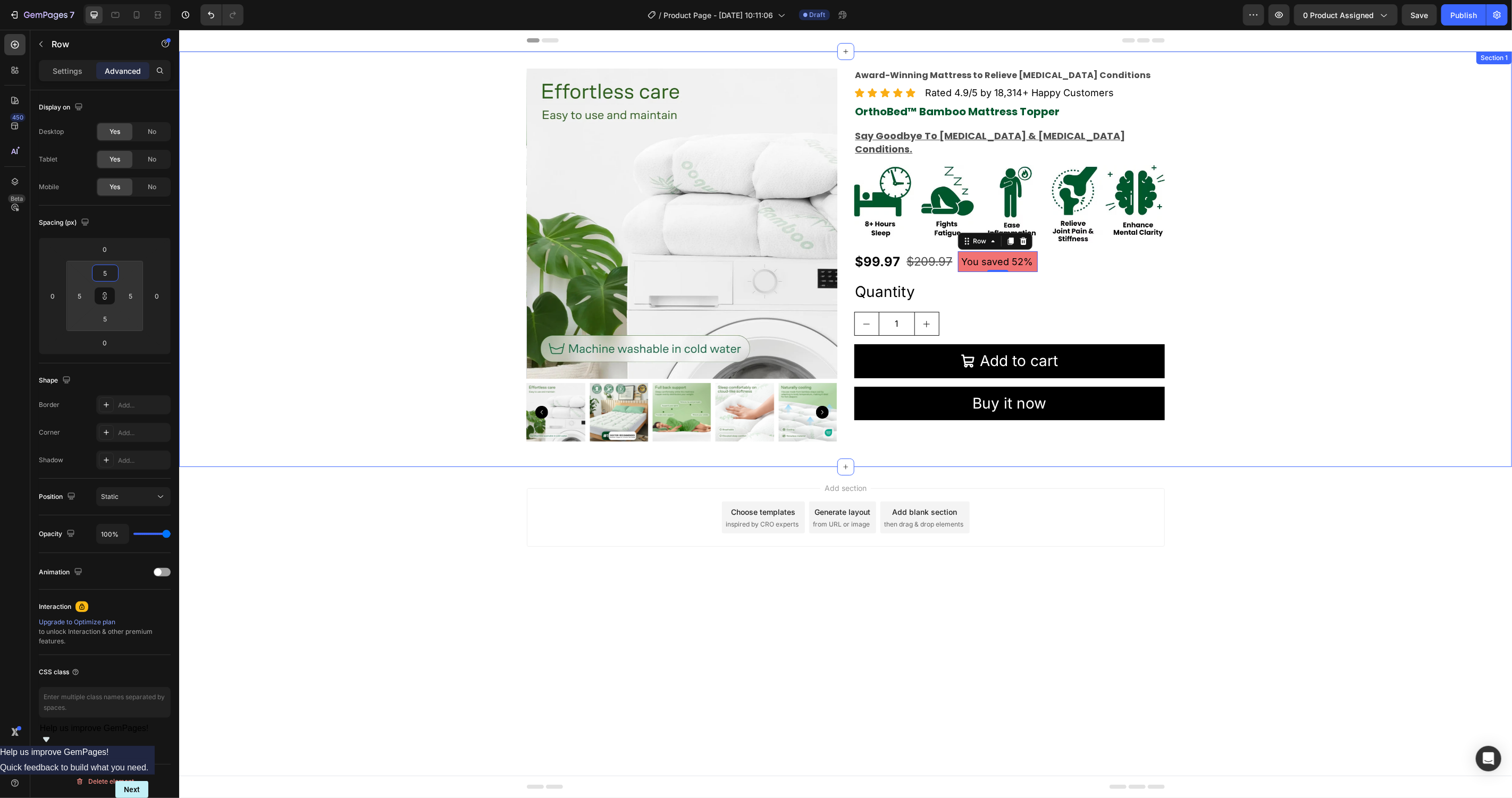
click at [1316, 265] on div "Product Images Award-Winning Mattress to Relieve Chronic Pain Conditions Text B…" at bounding box center [845, 259] width 1333 height 381
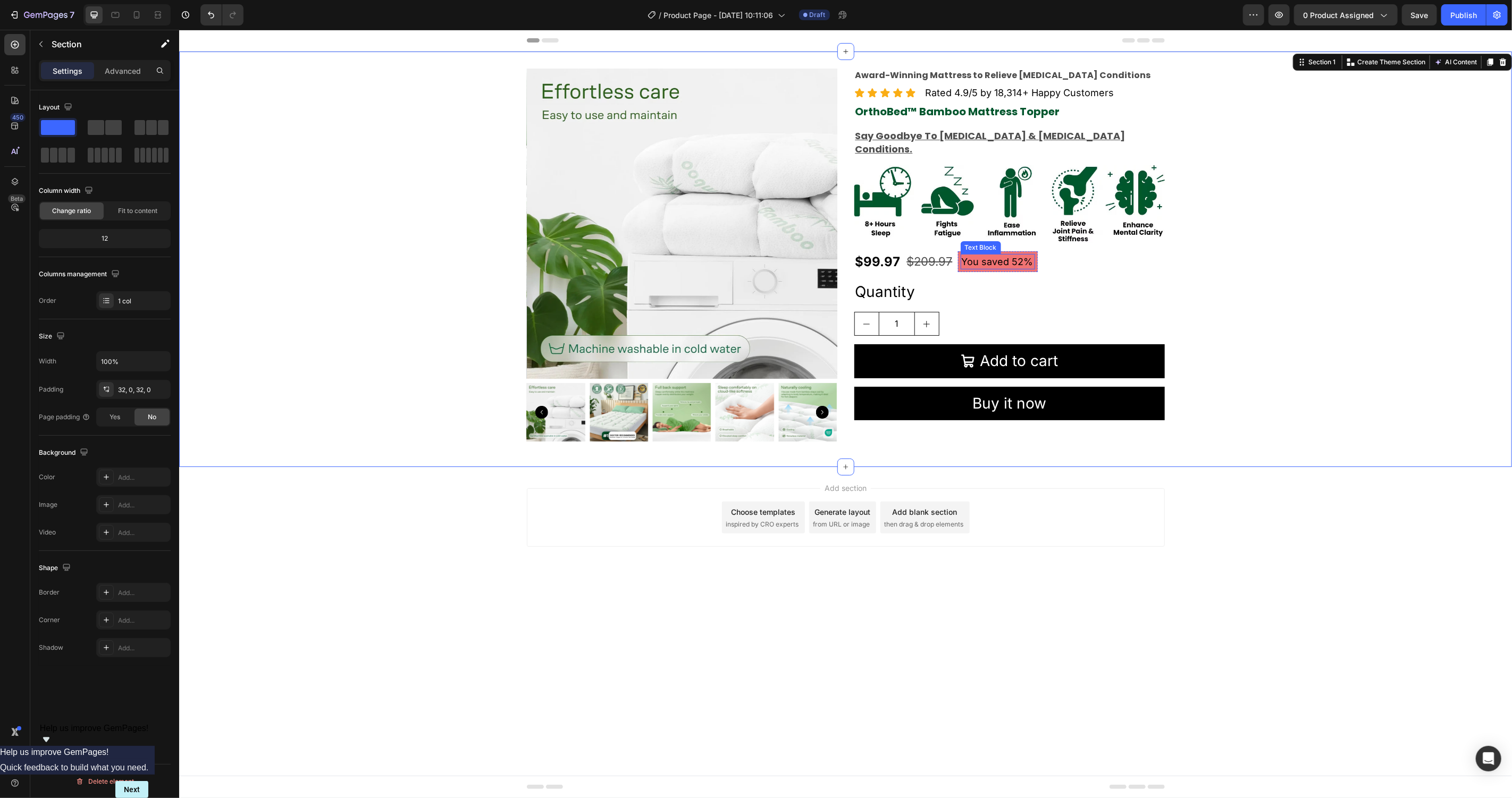
click at [1007, 255] on p "You saved 52%" at bounding box center [997, 261] width 72 height 13
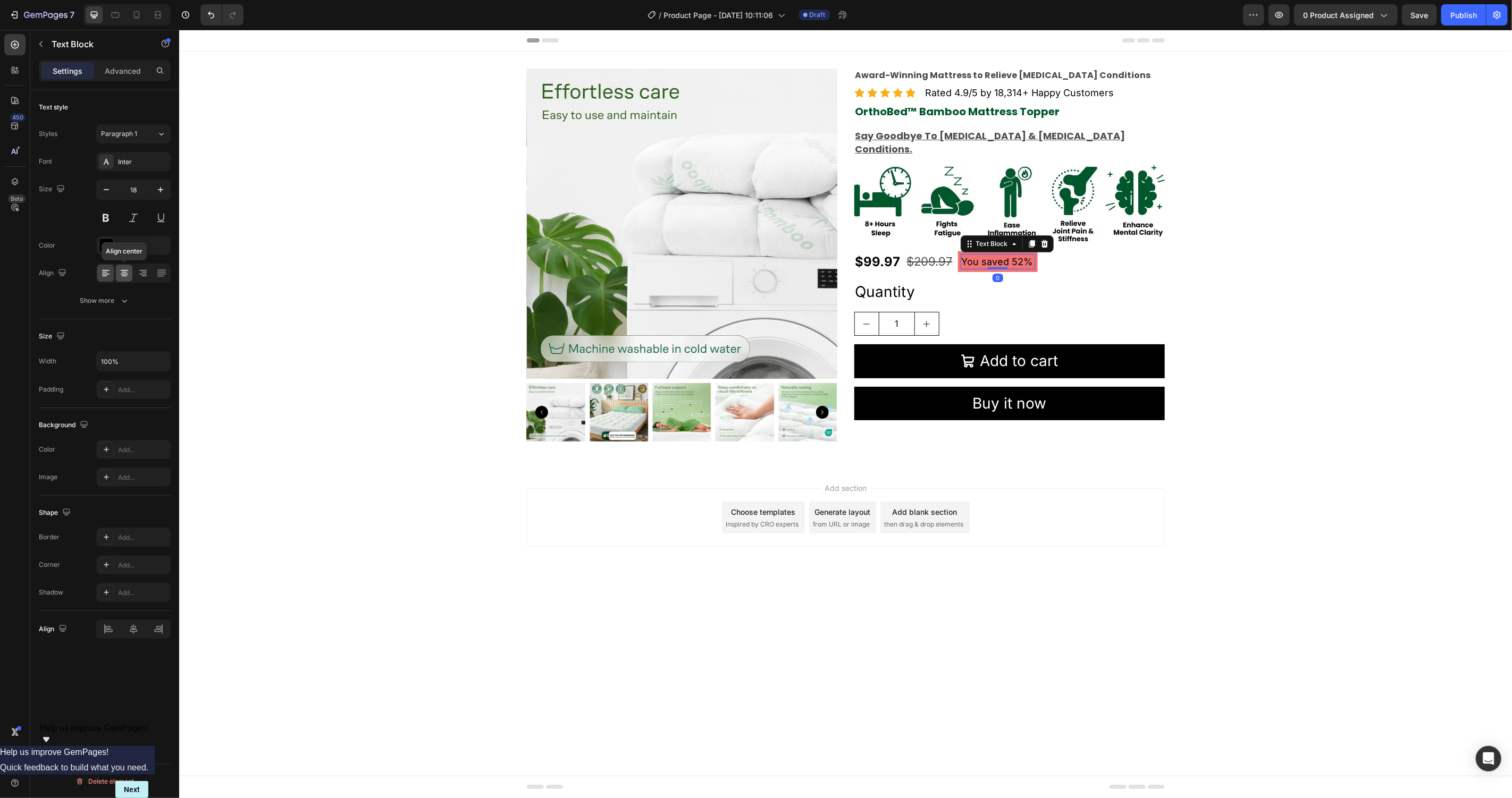
click at [120, 276] on icon at bounding box center [124, 273] width 11 height 11
click at [1256, 321] on div "Product Images Award-Winning Mattress to Relieve Chronic Pain Conditions Text B…" at bounding box center [845, 259] width 1333 height 381
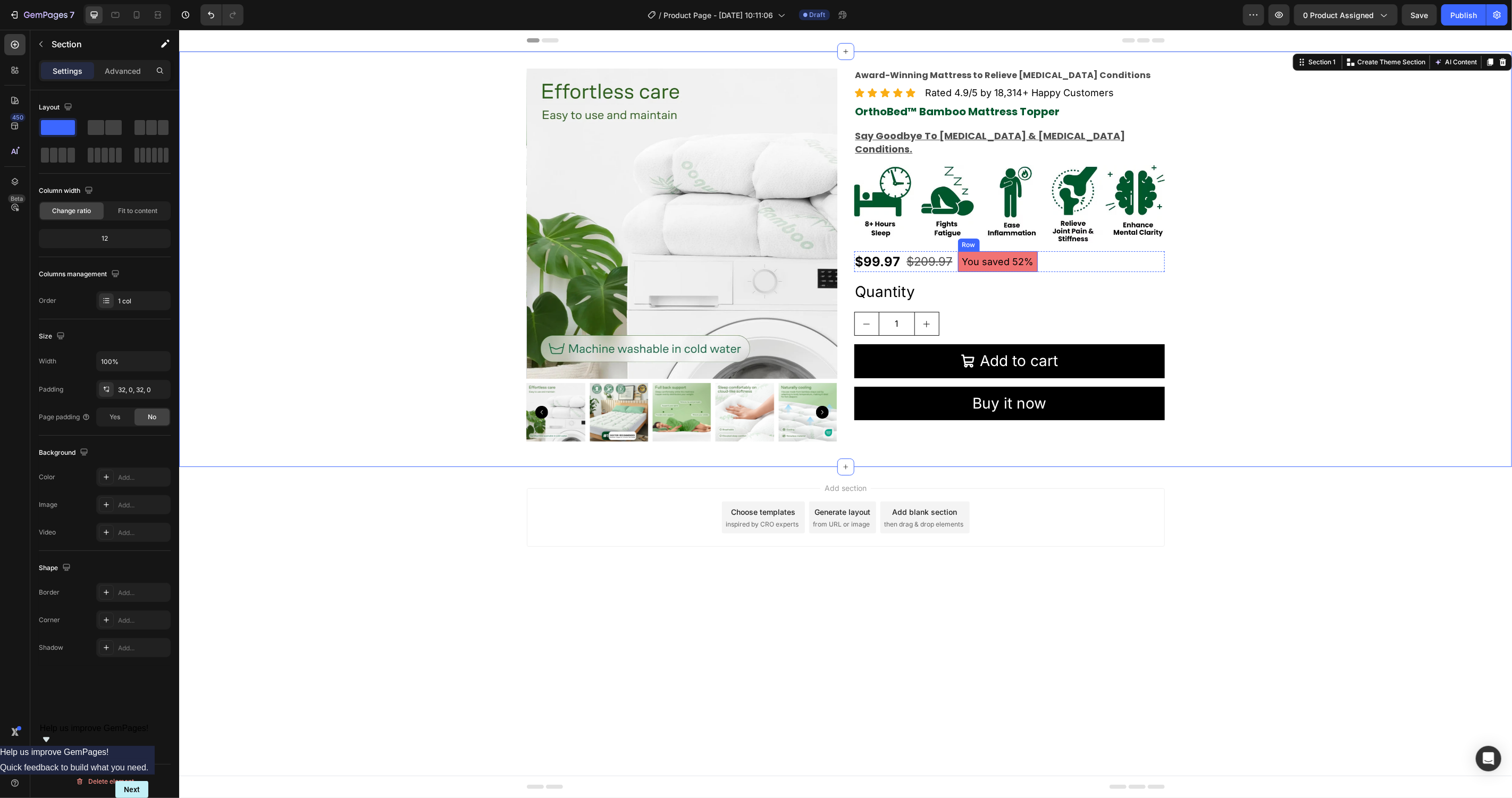
click at [1033, 251] on div "You saved 52% Text Block Row" at bounding box center [997, 261] width 80 height 21
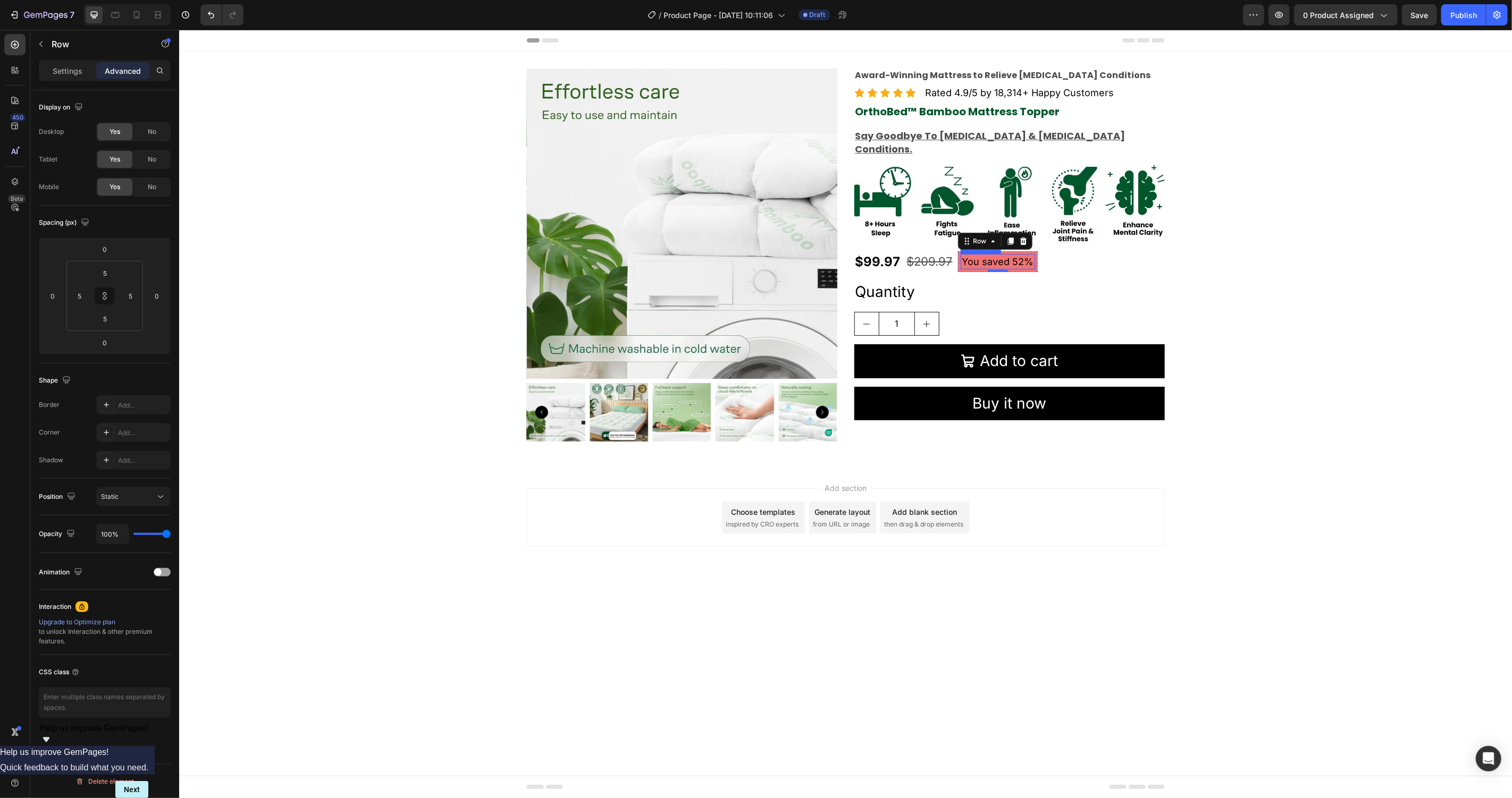
click at [1014, 255] on p "You saved 52%" at bounding box center [997, 261] width 72 height 13
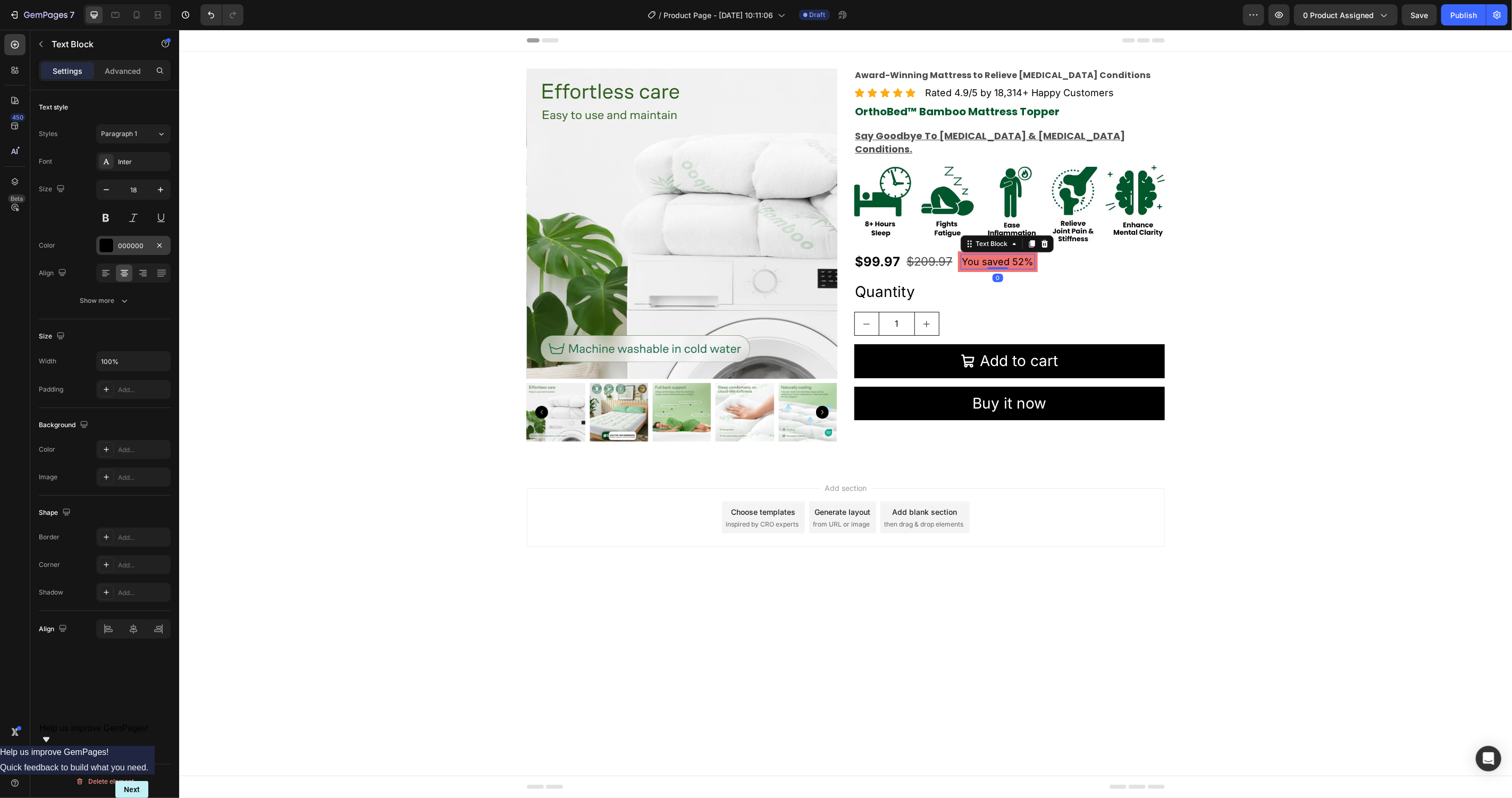
click at [109, 248] on div at bounding box center [106, 246] width 14 height 14
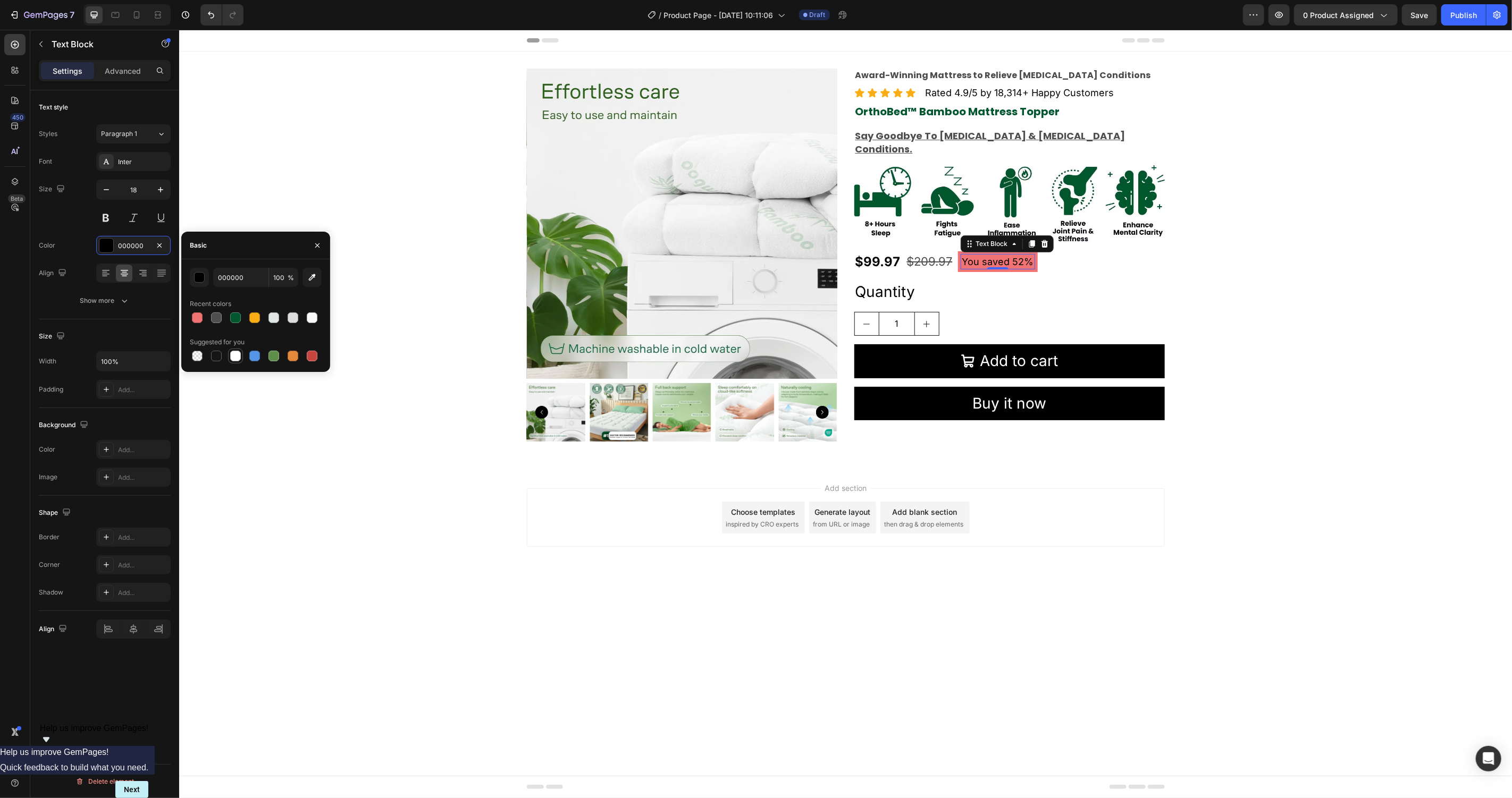
click at [240, 353] on div at bounding box center [235, 356] width 11 height 11
type input "FFFFFF"
click at [305, 498] on div "Add section Choose templates inspired by CRO experts Generate layout from URL o…" at bounding box center [845, 532] width 1333 height 131
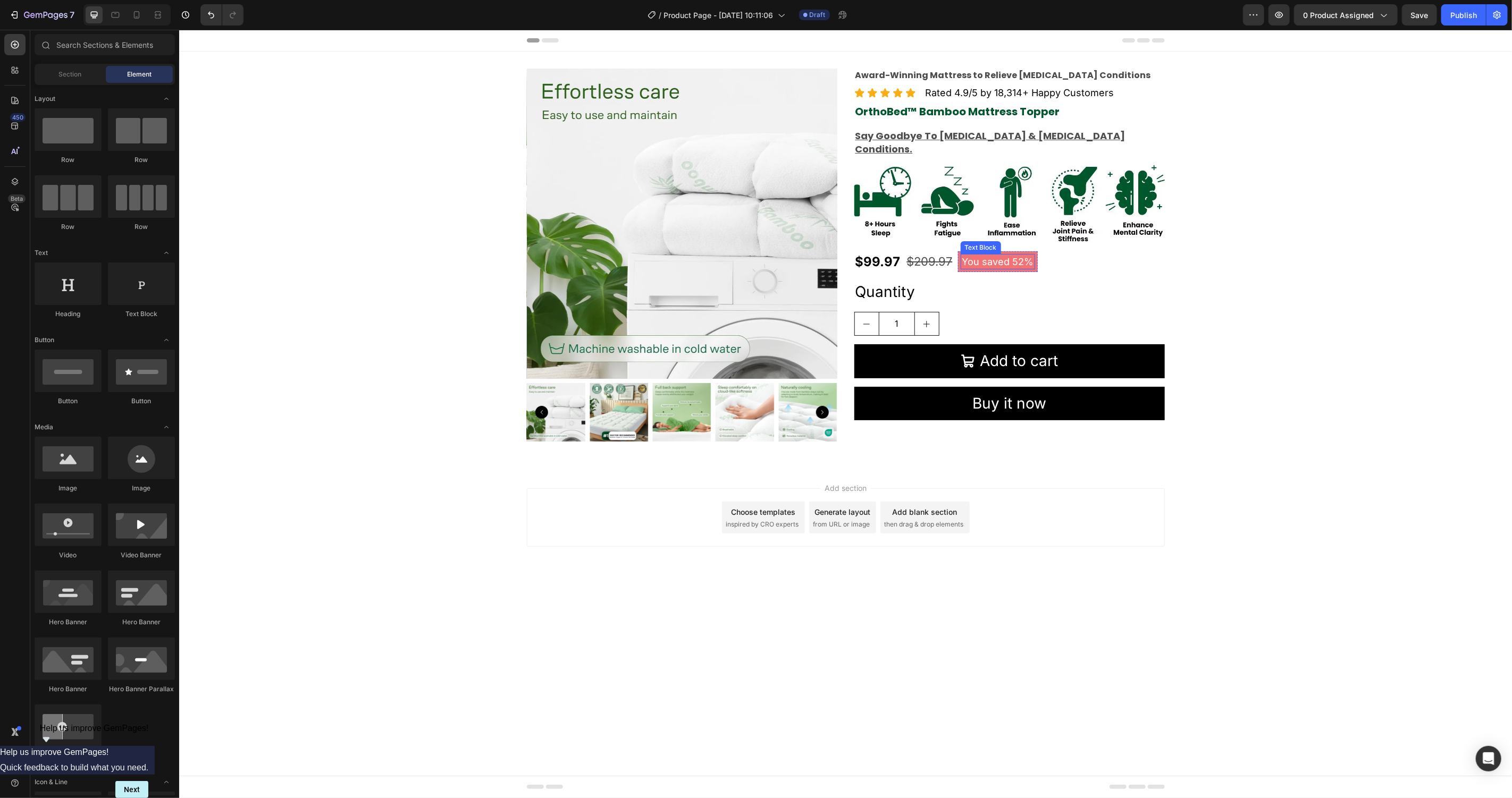
click at [1005, 255] on p "You saved 52%" at bounding box center [997, 261] width 72 height 13
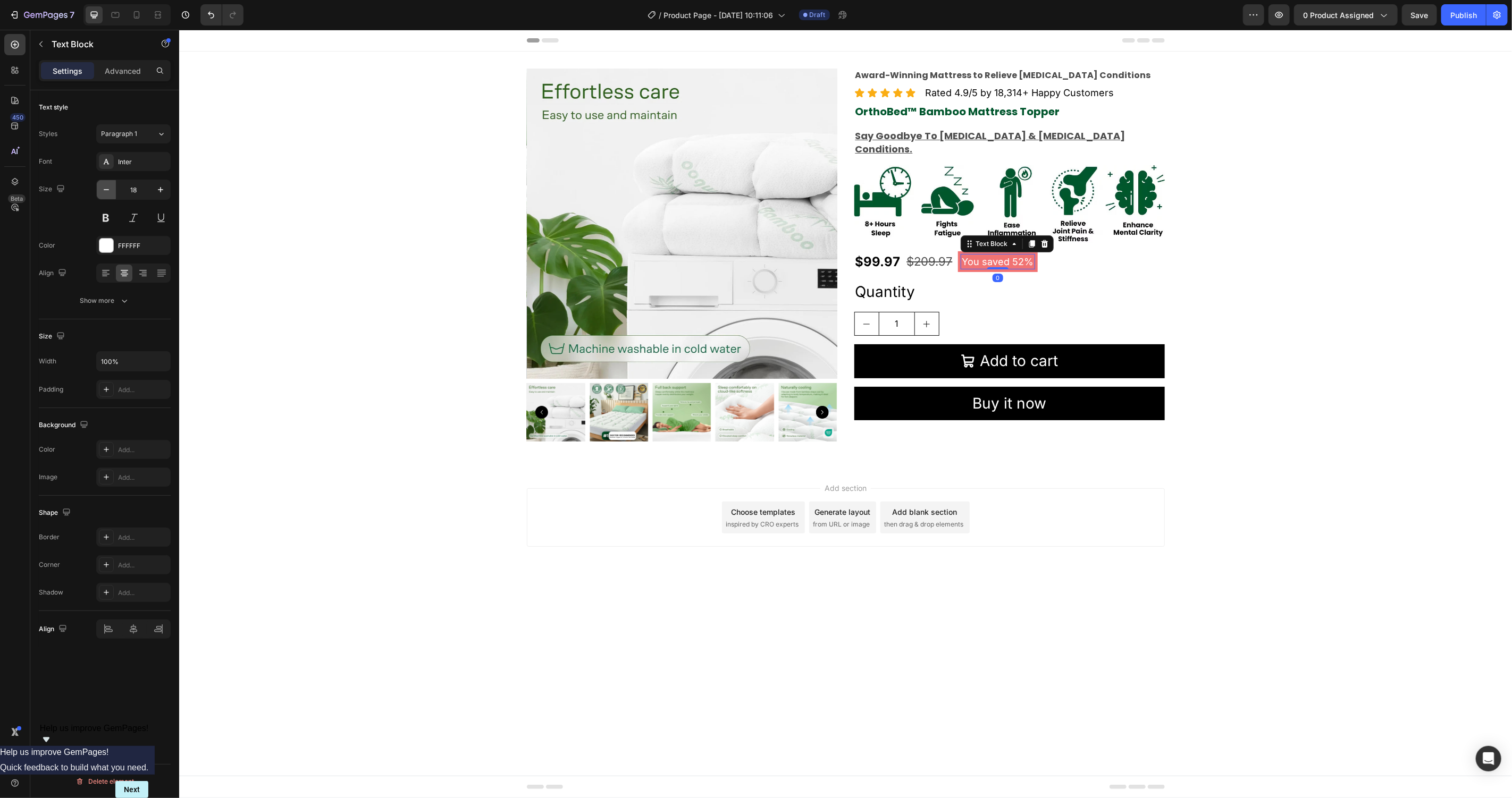
click at [106, 187] on icon "button" at bounding box center [106, 190] width 11 height 11
type input "16"
click at [1195, 503] on div "Add section Choose templates inspired by CRO experts Generate layout from URL o…" at bounding box center [845, 532] width 1333 height 131
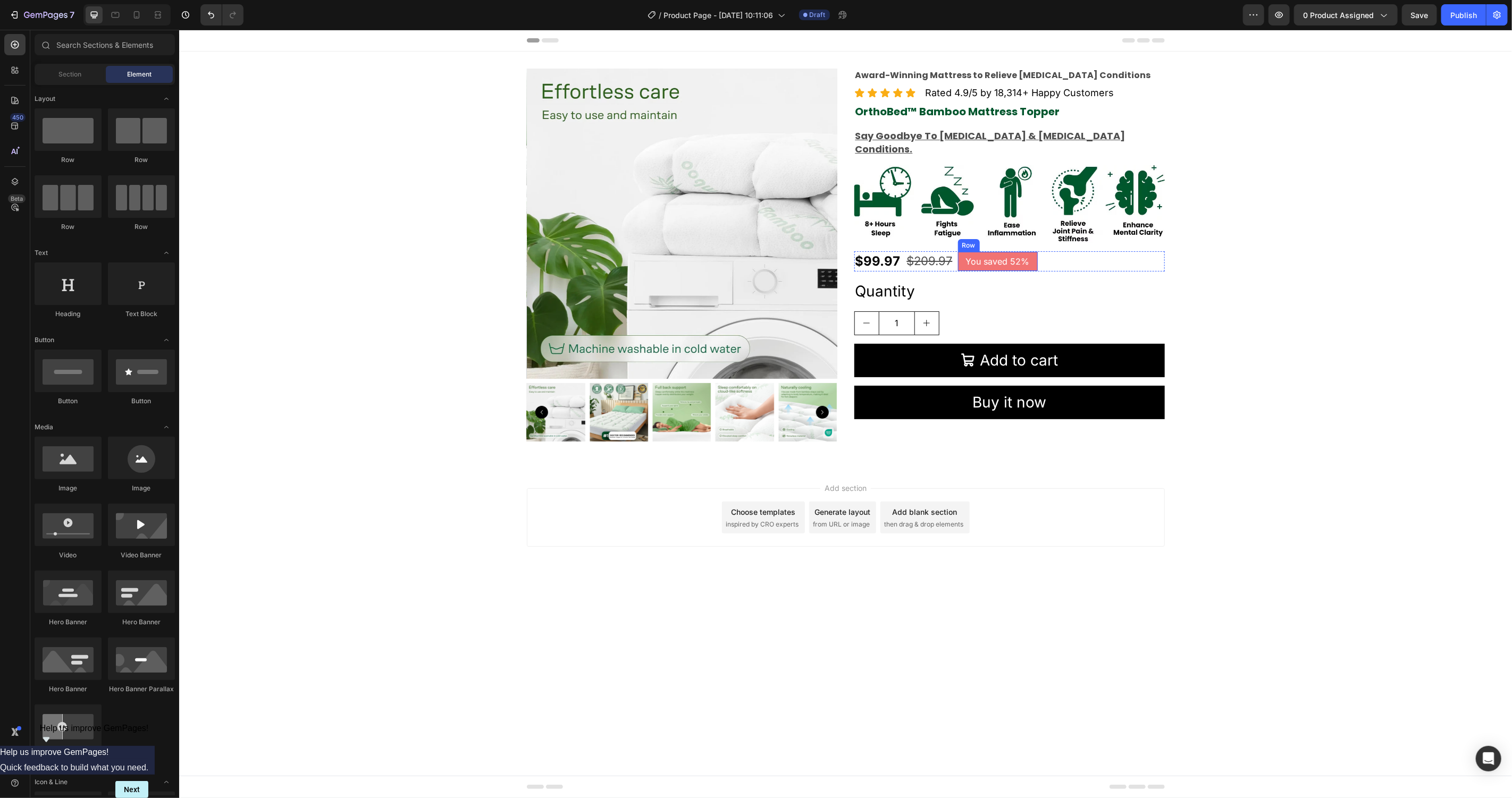
click at [1034, 251] on div "You saved 52% Text Block Row" at bounding box center [997, 261] width 80 height 19
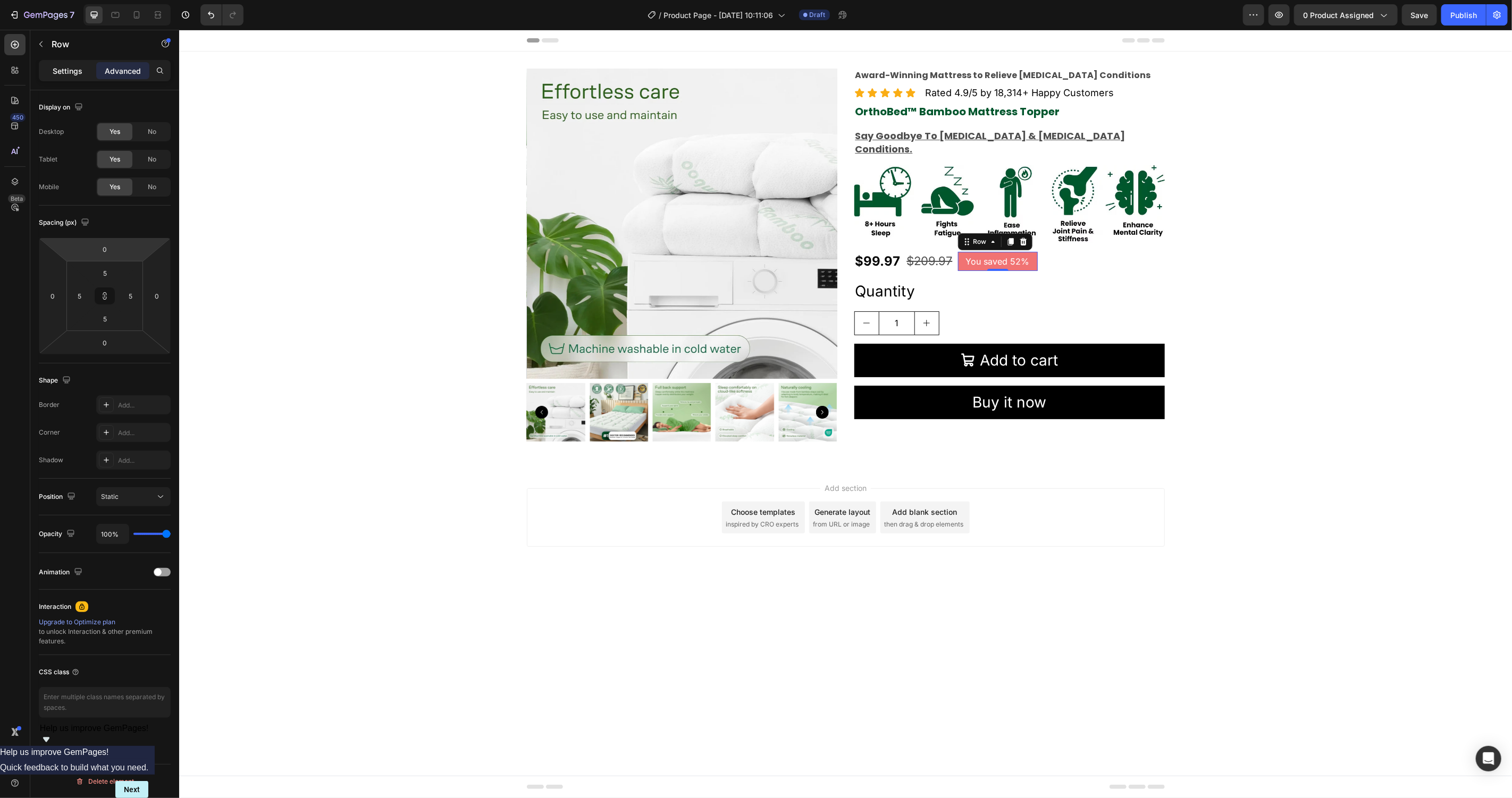
click at [82, 73] on div "Settings" at bounding box center [68, 70] width 53 height 17
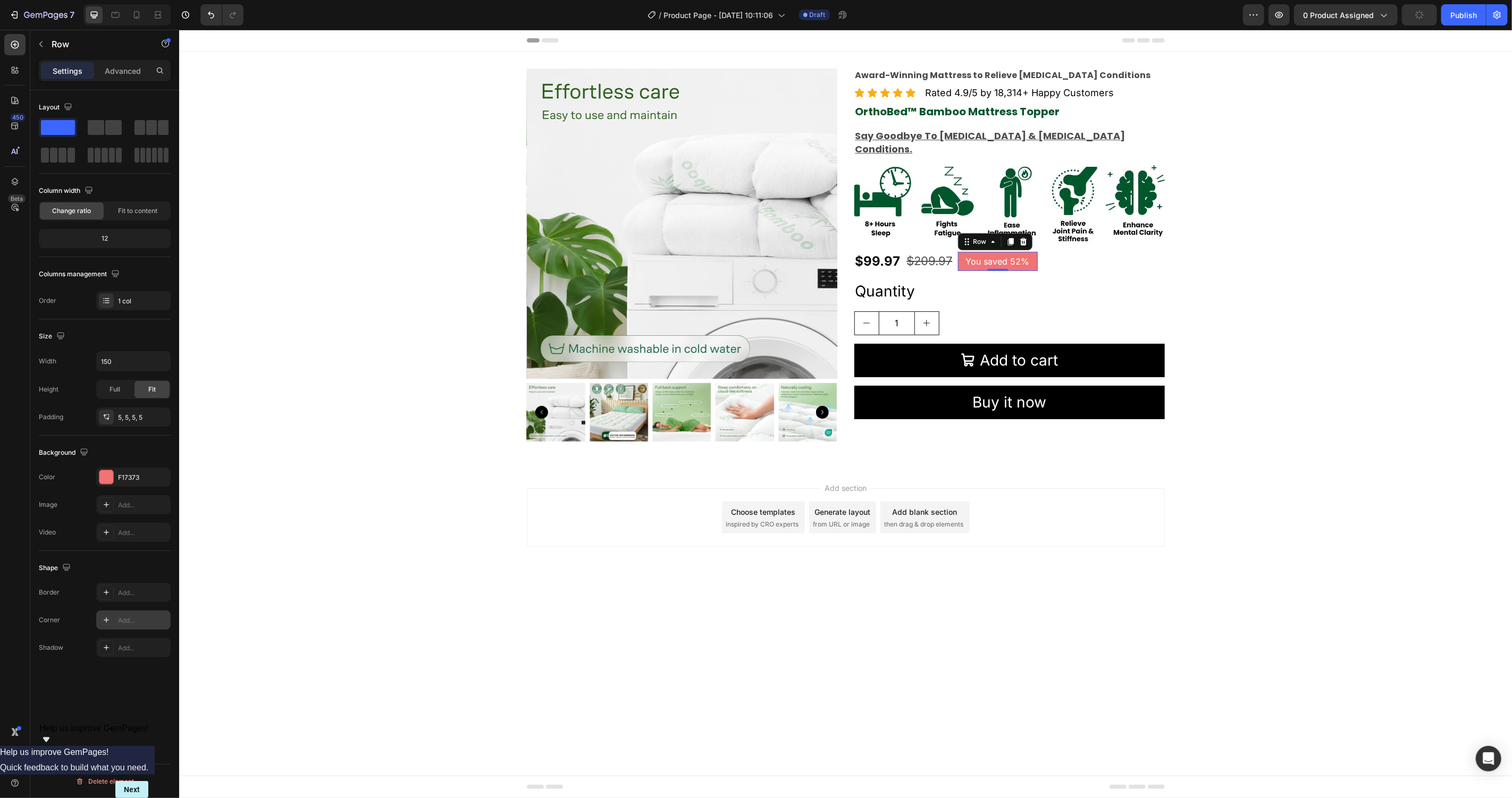
click at [131, 623] on div "Add..." at bounding box center [143, 621] width 50 height 9
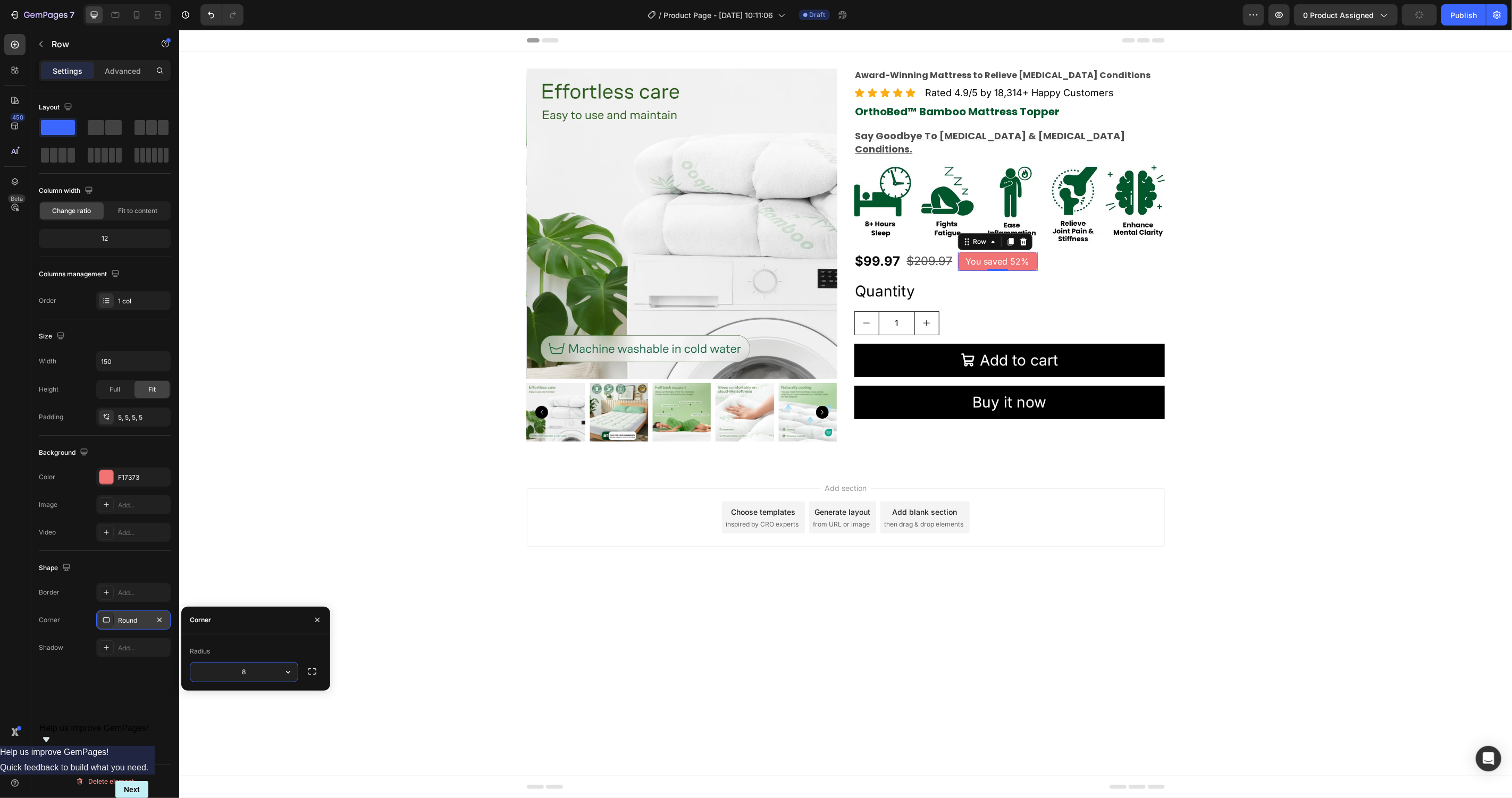
click at [356, 522] on div "Add section Choose templates inspired by CRO experts Generate layout from URL o…" at bounding box center [845, 532] width 1333 height 131
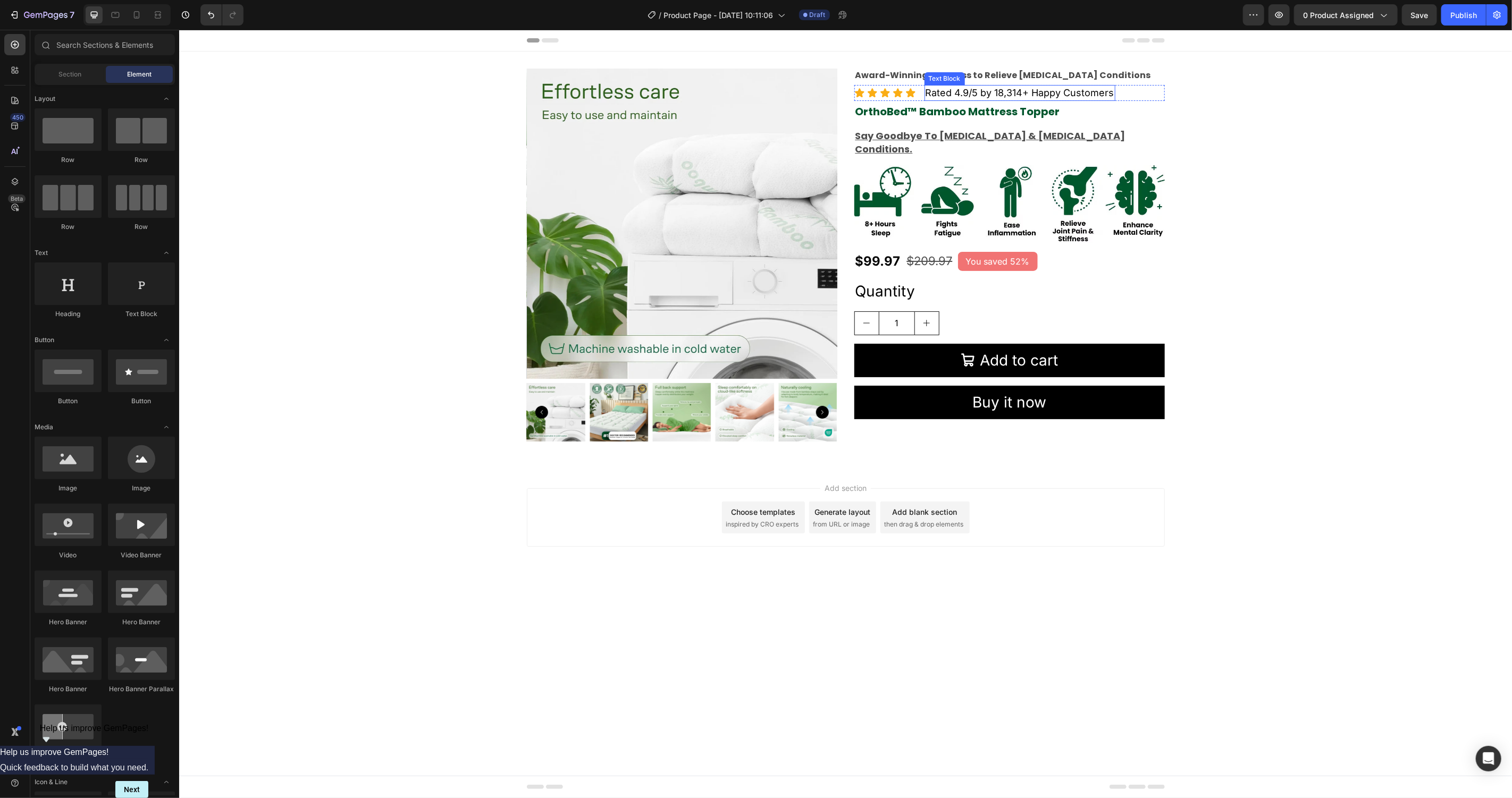
click at [1003, 92] on p "Rated 4.9/5 by 18,314+ Happy Customers" at bounding box center [1020, 92] width 189 height 13
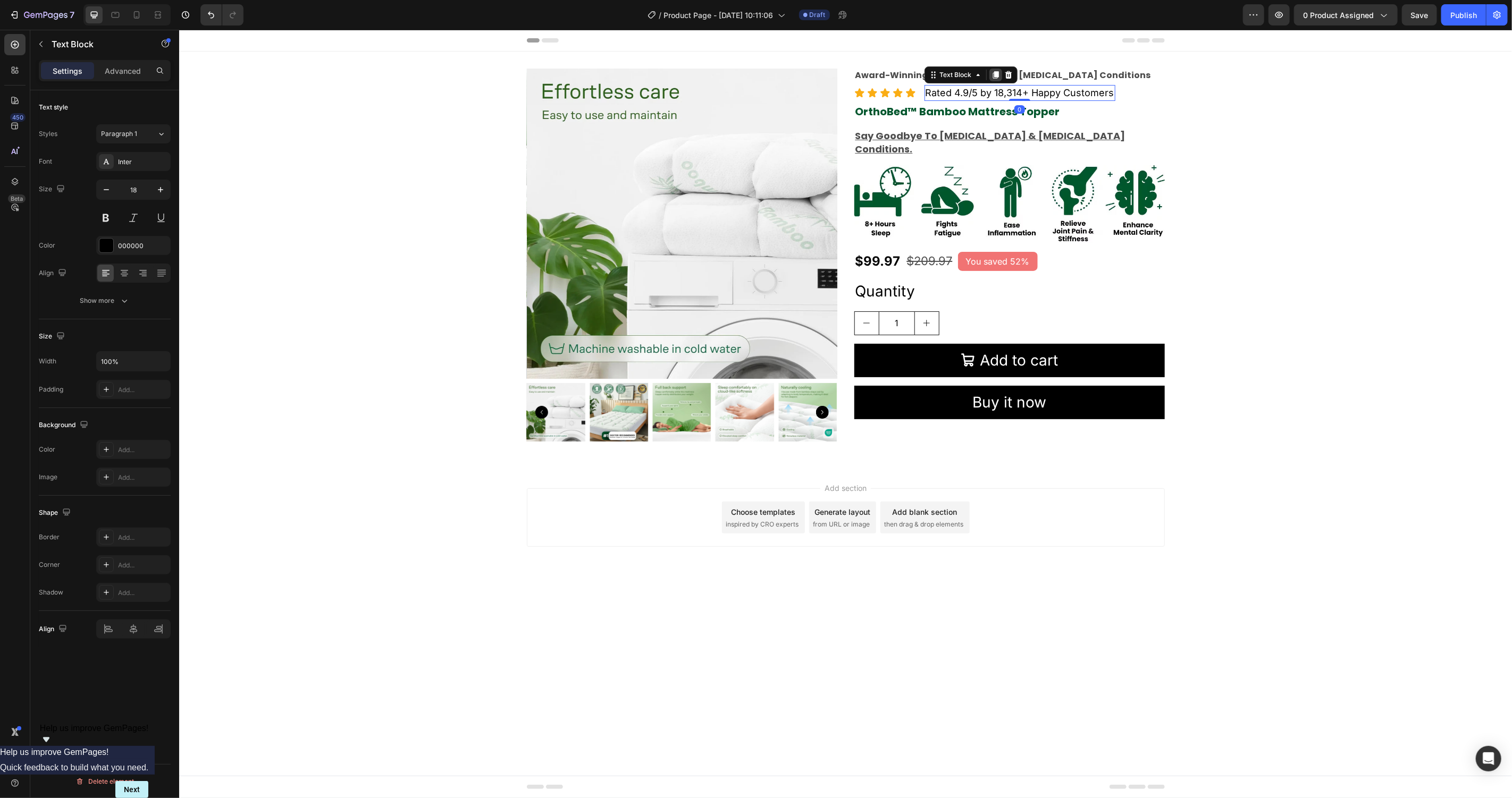
click at [996, 80] on div at bounding box center [995, 75] width 13 height 13
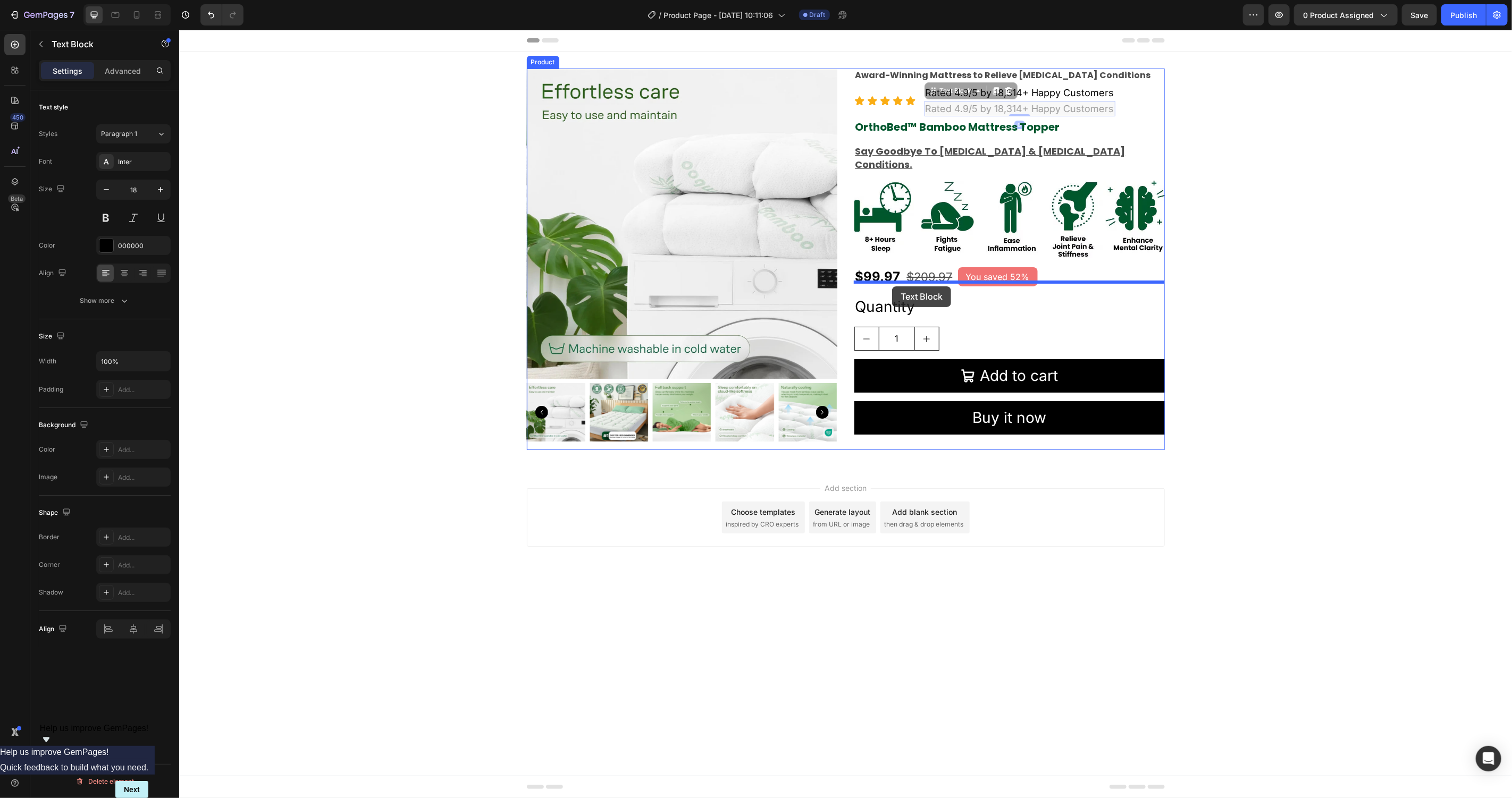
drag, startPoint x: 936, startPoint y: 92, endPoint x: 892, endPoint y: 286, distance: 198.9
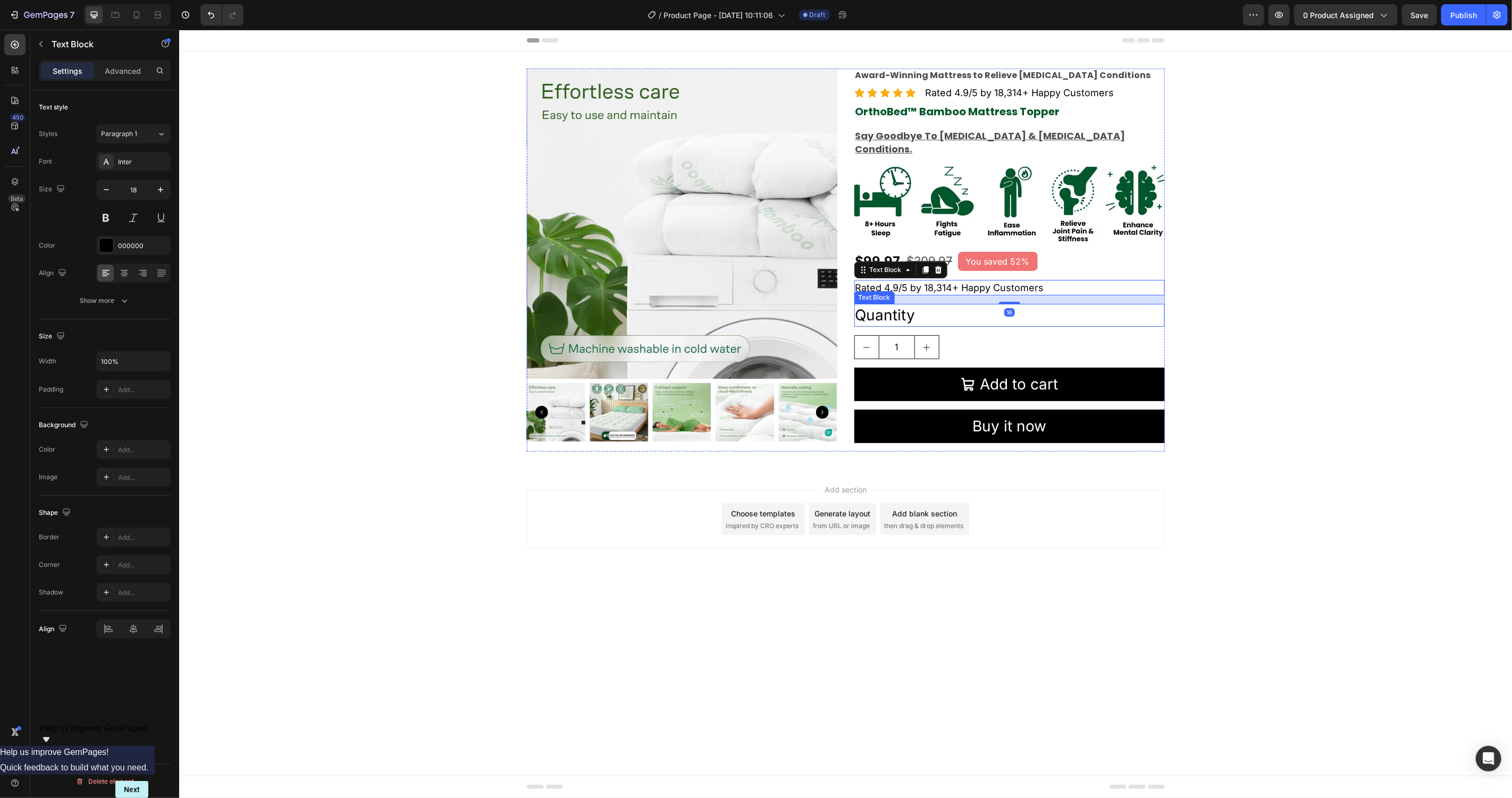
click at [1369, 323] on div "Product Images Award-Winning Mattress to Relieve Chronic Pain Conditions Text B…" at bounding box center [845, 259] width 1333 height 383
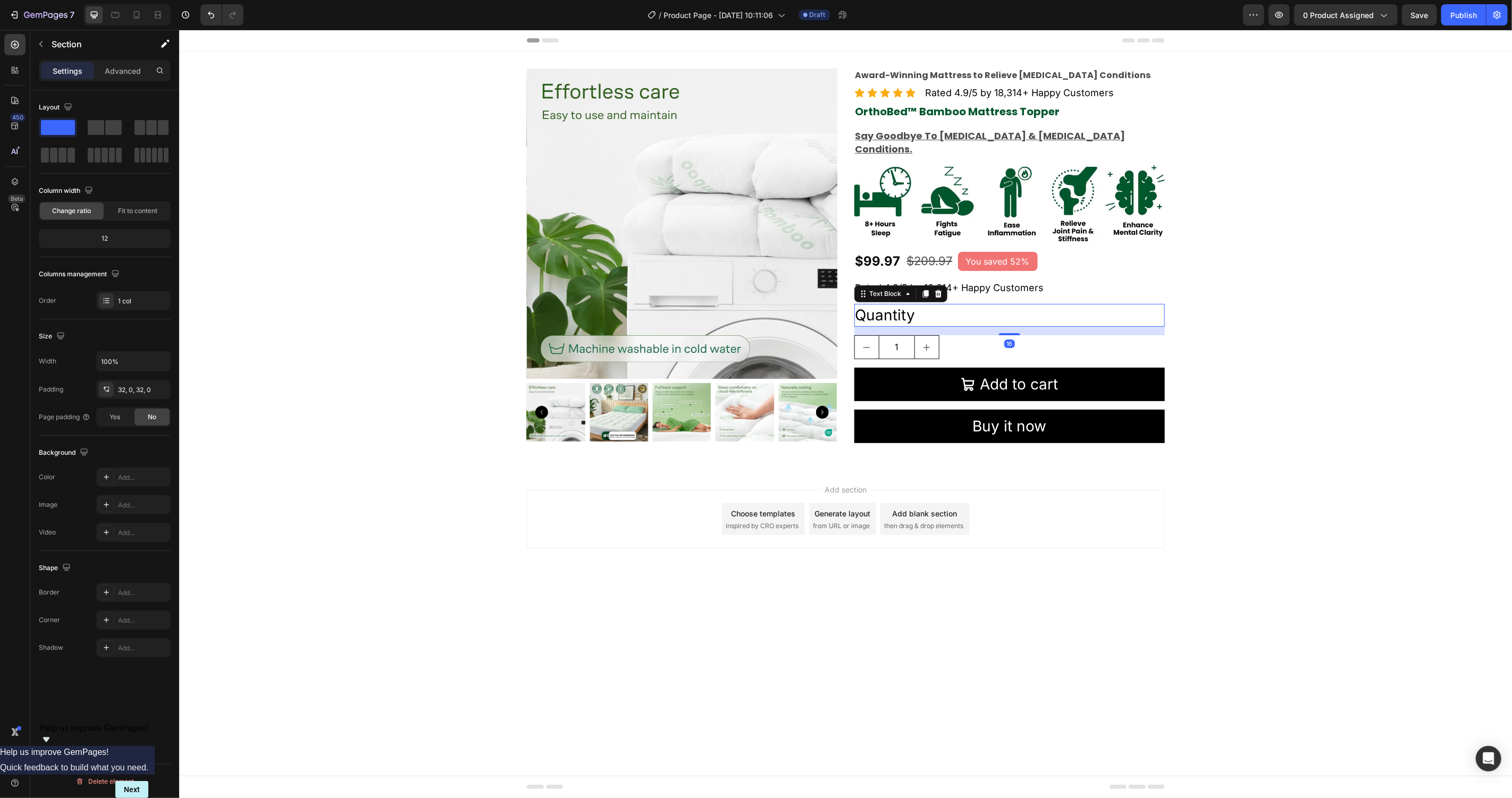
click at [906, 303] on div "Quantity" at bounding box center [1009, 315] width 310 height 23
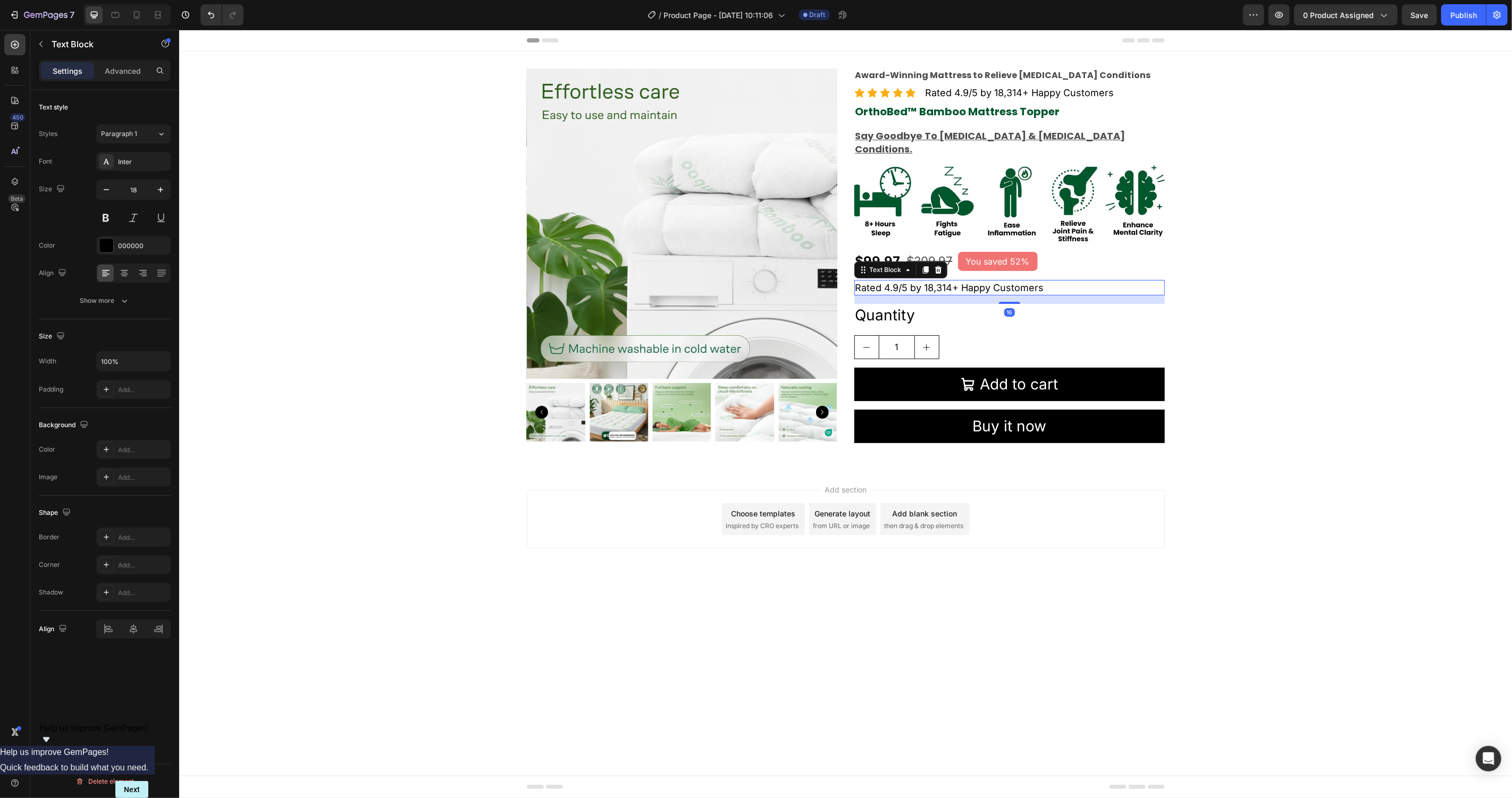
click at [988, 280] on p "Rated 4.9/5 by 18,314+ Happy Customers" at bounding box center [1008, 287] width 308 height 13
click at [908, 303] on div "Quantity" at bounding box center [1009, 315] width 310 height 23
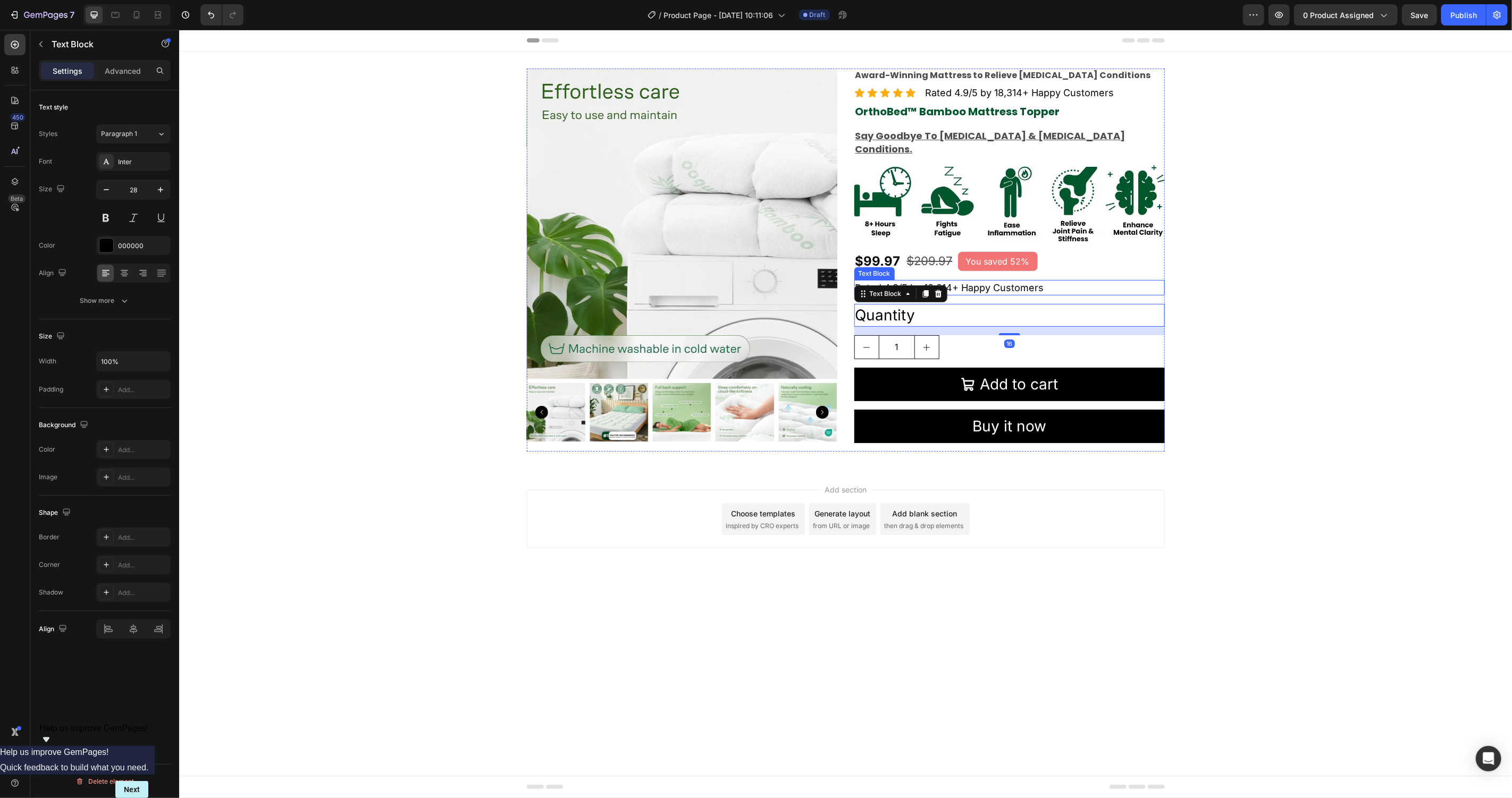
click at [988, 280] on p "Rated 4.9/5 by 18,314+ Happy Customers" at bounding box center [1008, 287] width 308 height 13
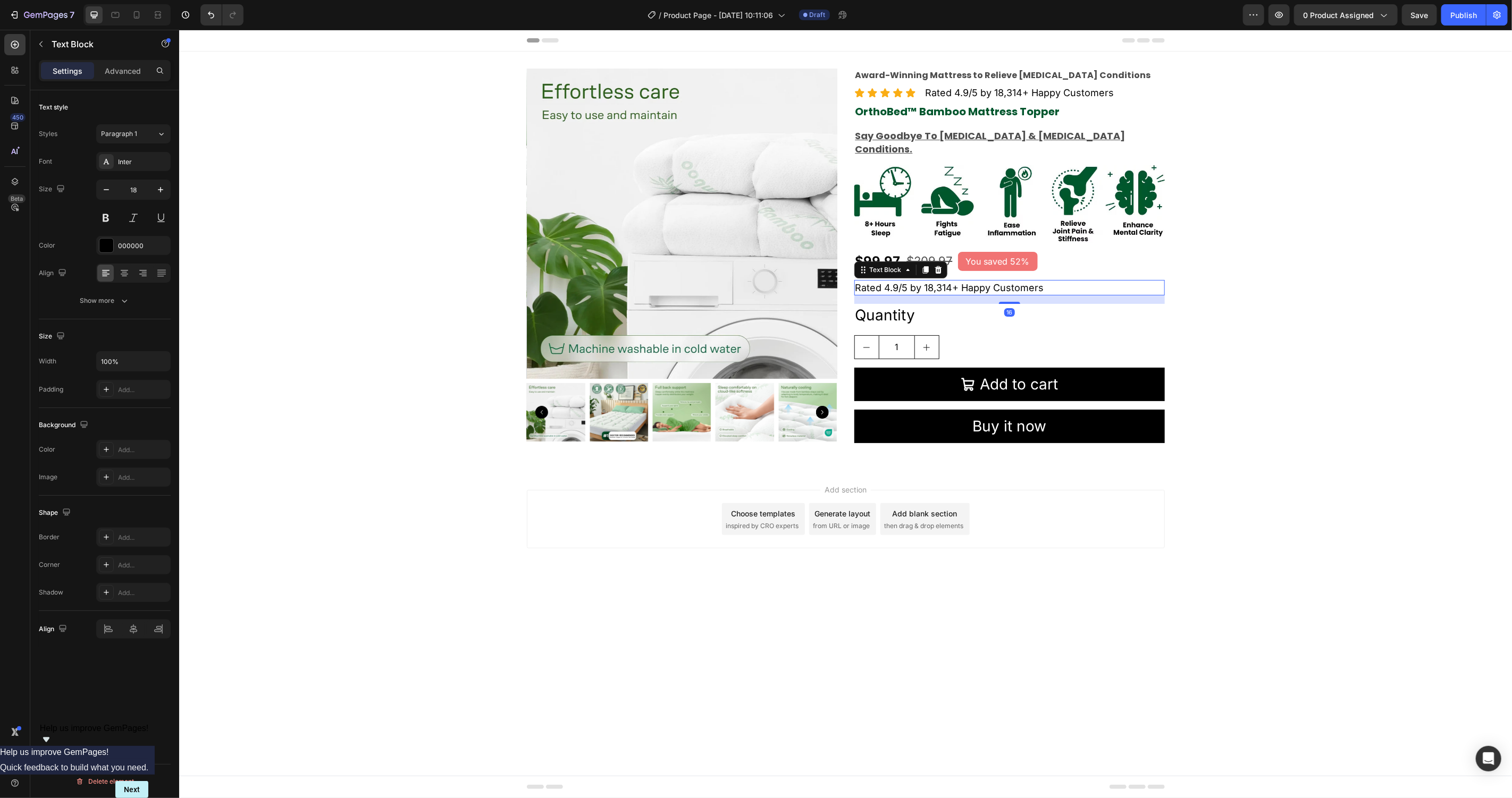
click at [986, 280] on p "Rated 4.9/5 by 18,314+ Happy Customers" at bounding box center [1008, 287] width 308 height 13
click at [986, 280] on p "Rated 4.9/5 by 18,314+ Happy Customers" at bounding box center [1008, 287] width 308 height 13
click at [1056, 303] on div "Quantity" at bounding box center [1009, 315] width 310 height 23
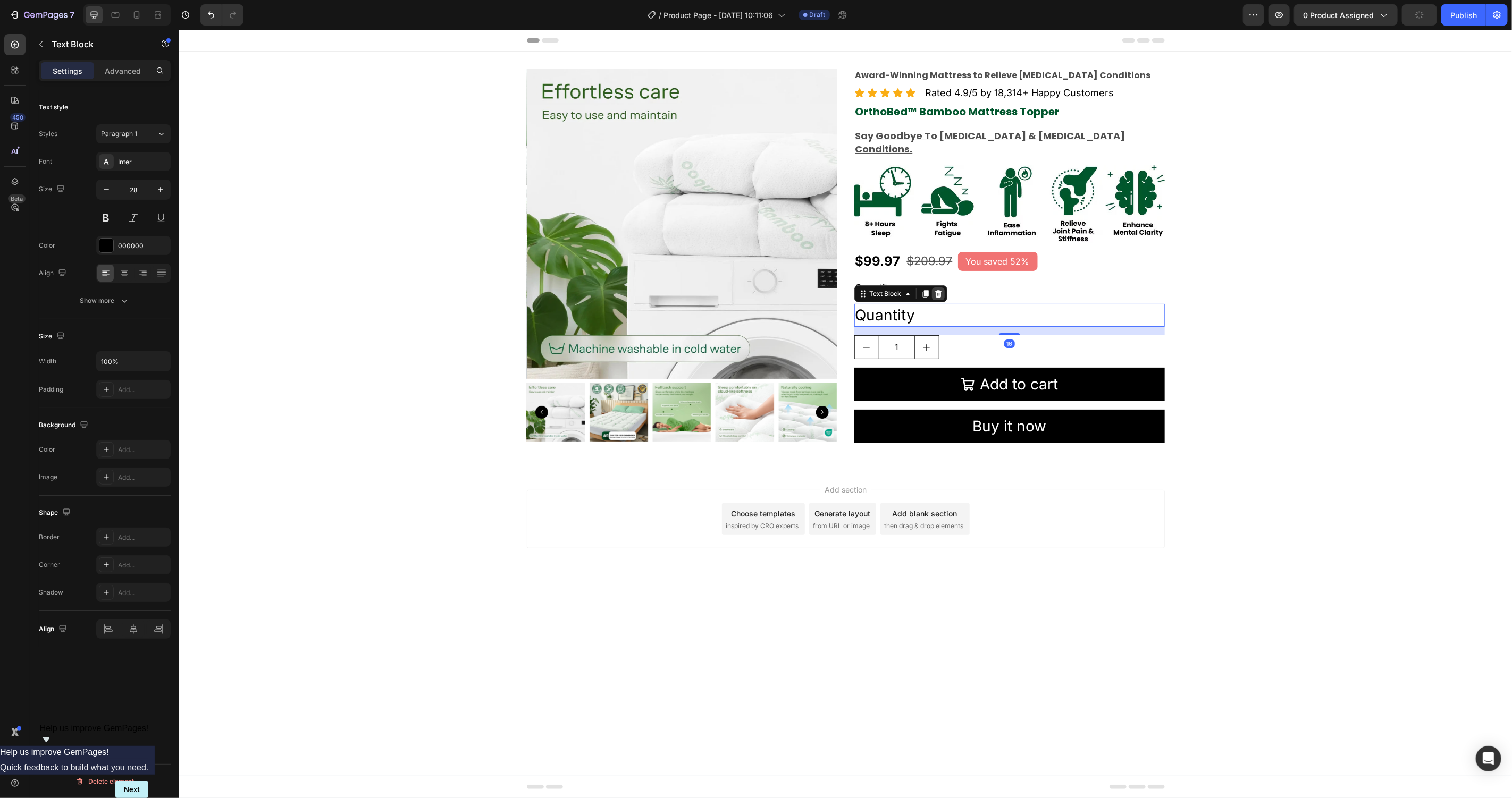
click at [936, 289] on icon at bounding box center [938, 293] width 8 height 8
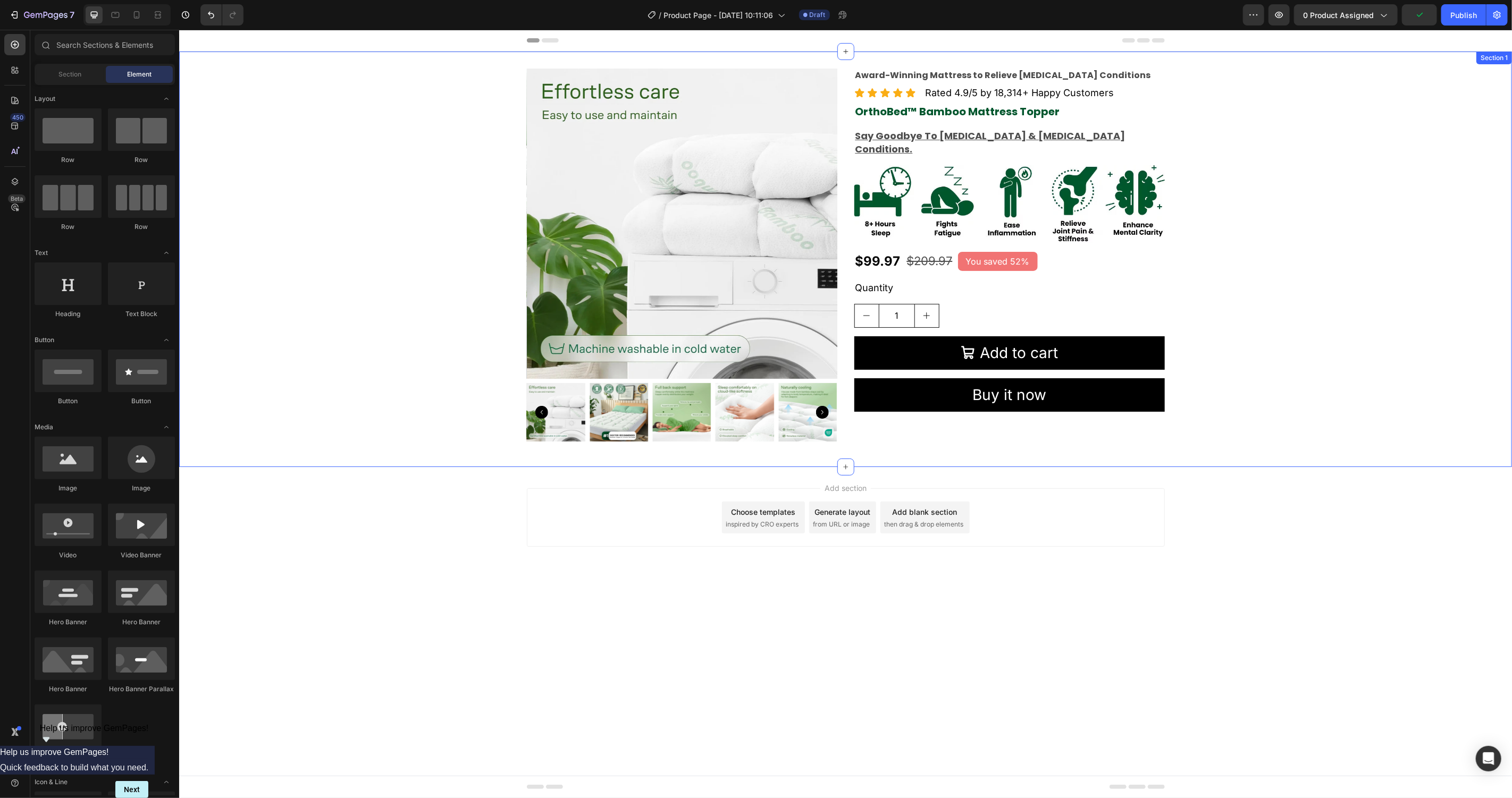
click at [1306, 283] on div "Product Images Award-Winning Mattress to Relieve Chronic Pain Conditions Text B…" at bounding box center [845, 259] width 1333 height 381
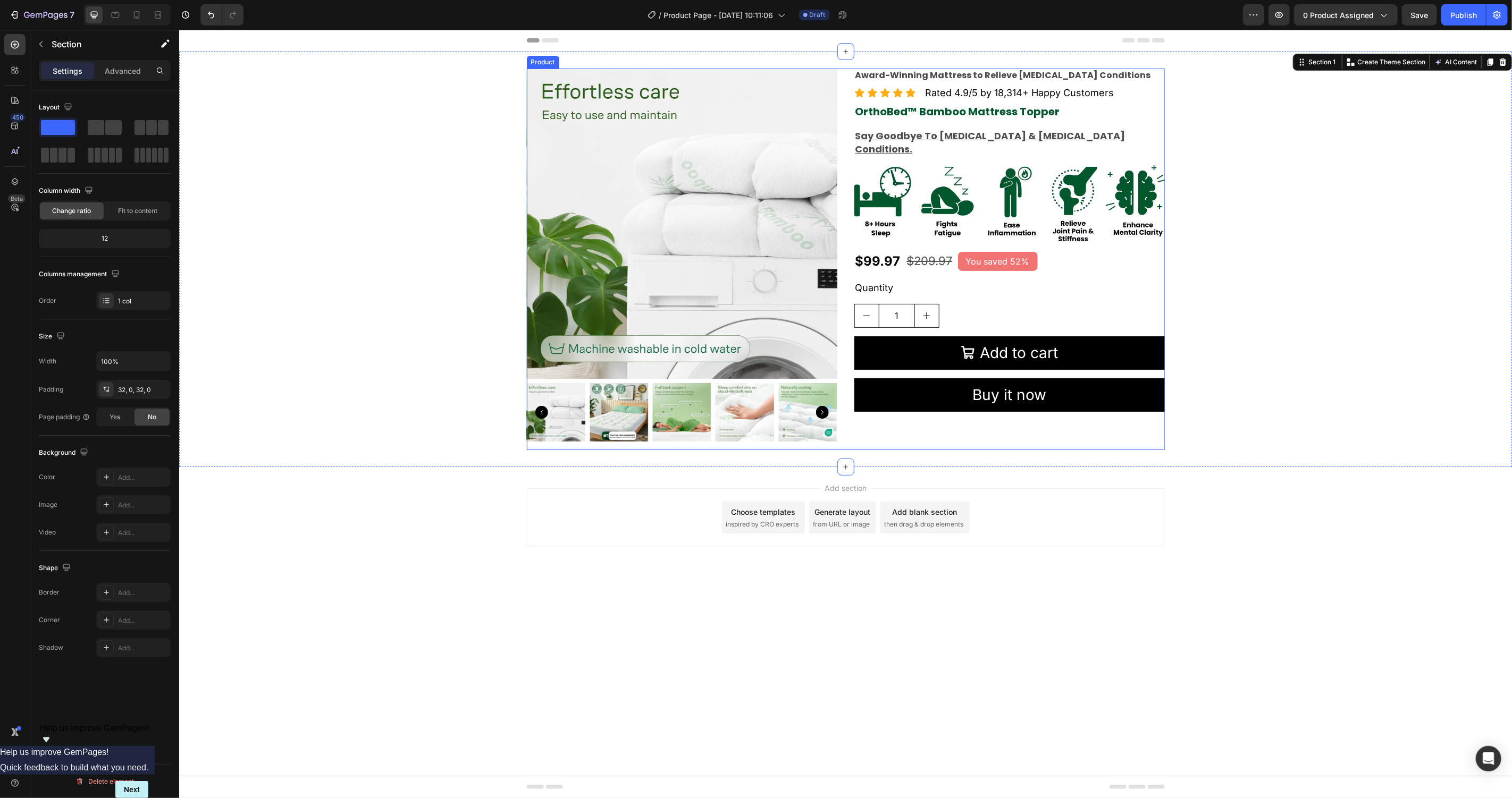
click at [957, 280] on p "Quantity" at bounding box center [1008, 287] width 308 height 13
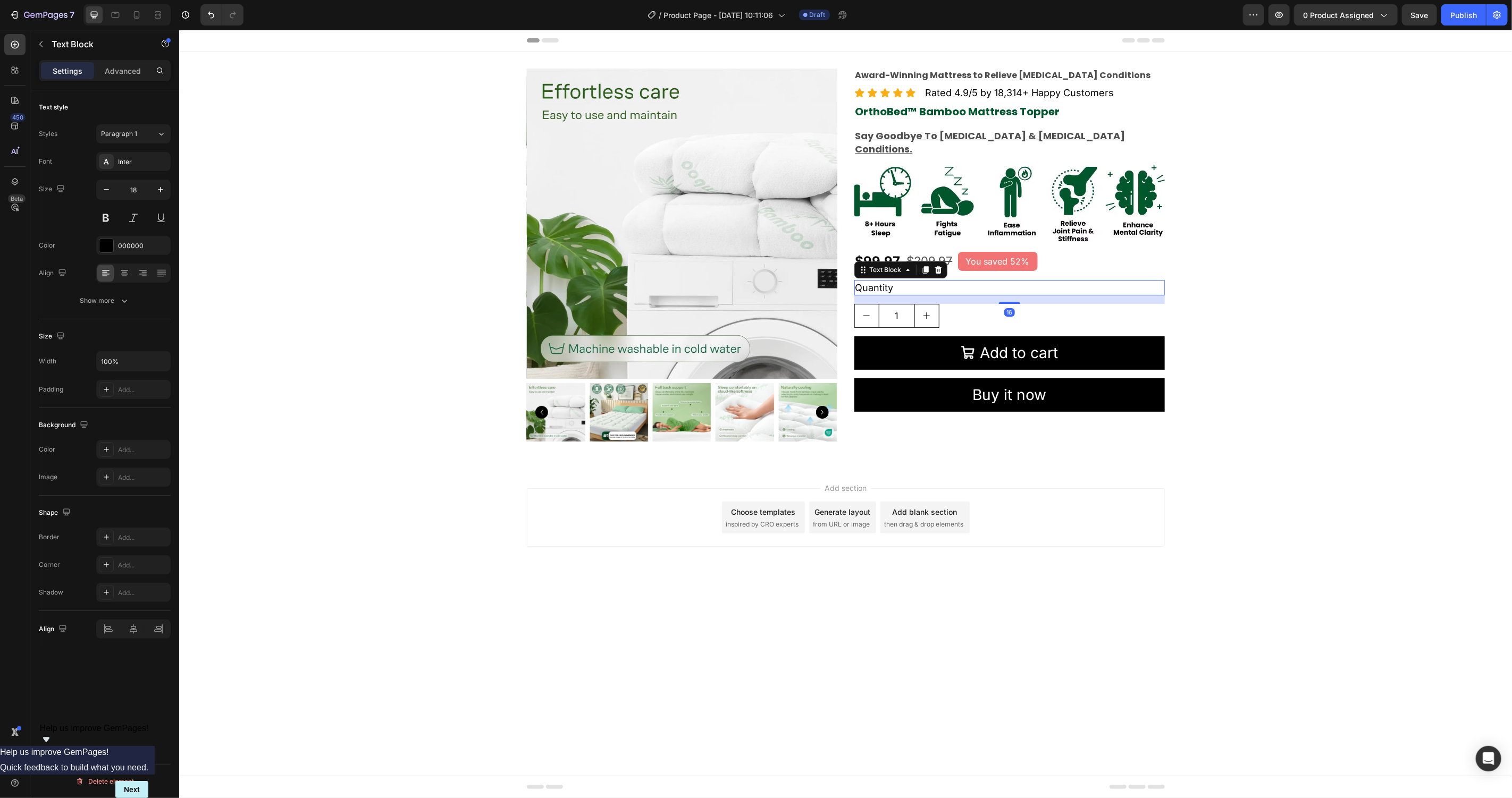
drag, startPoint x: 120, startPoint y: 76, endPoint x: 127, endPoint y: 86, distance: 12.2
click at [120, 76] on p "Advanced" at bounding box center [123, 70] width 36 height 11
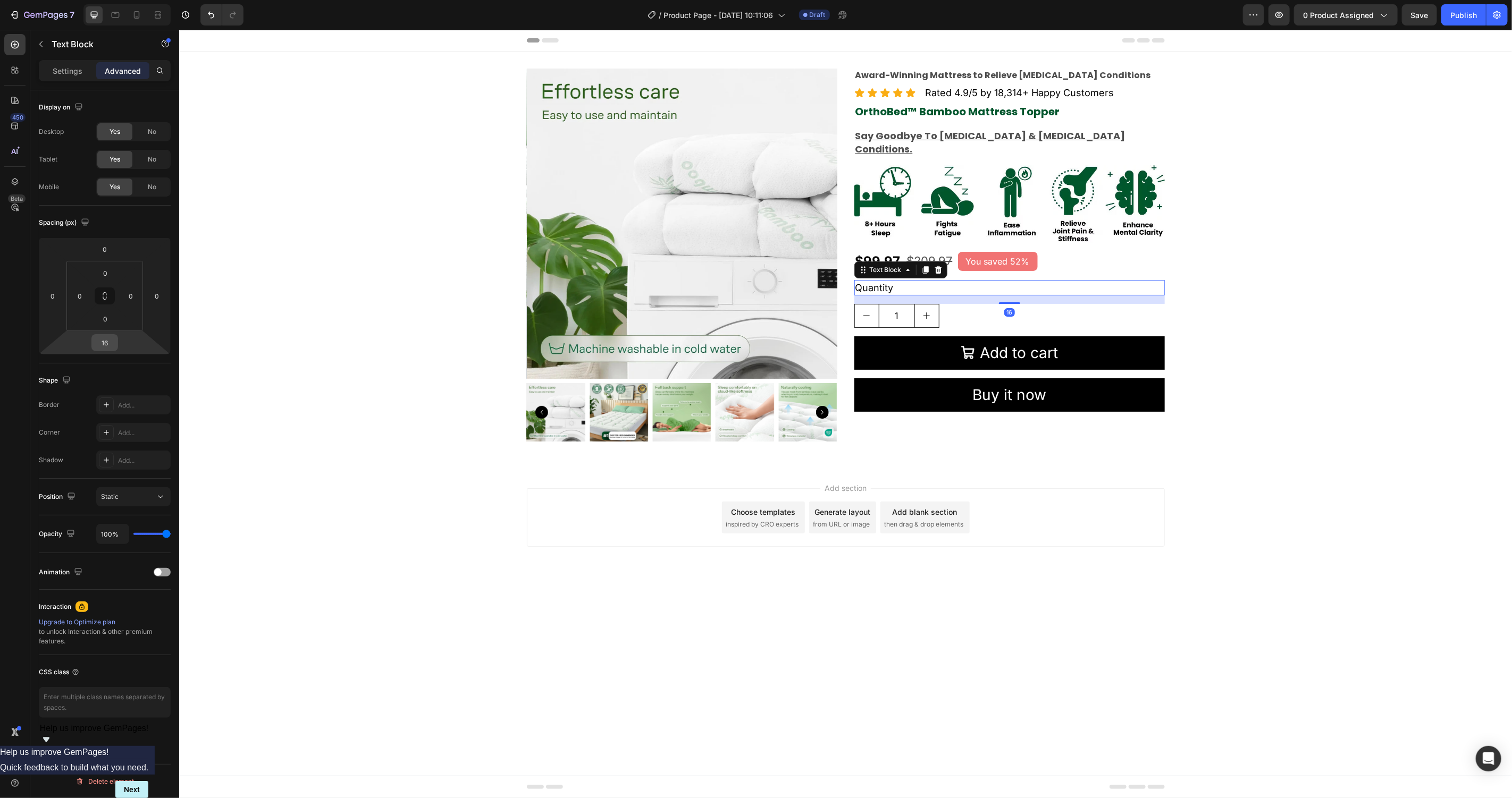
click at [112, 344] on input "16" at bounding box center [104, 343] width 21 height 16
type input "5"
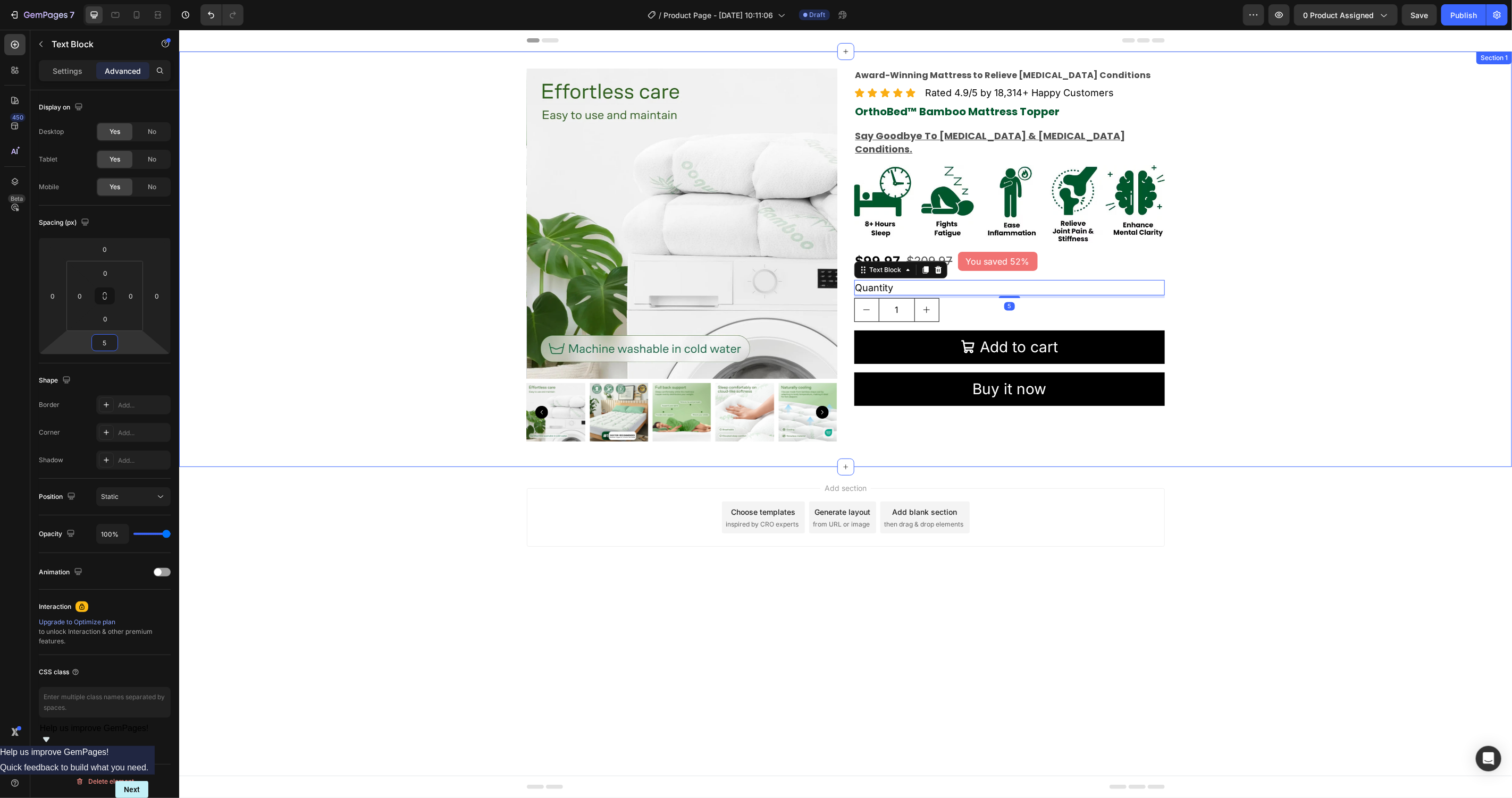
click at [1401, 410] on div "Product Images Award-Winning Mattress to Relieve Chronic Pain Conditions Text B…" at bounding box center [845, 259] width 1333 height 381
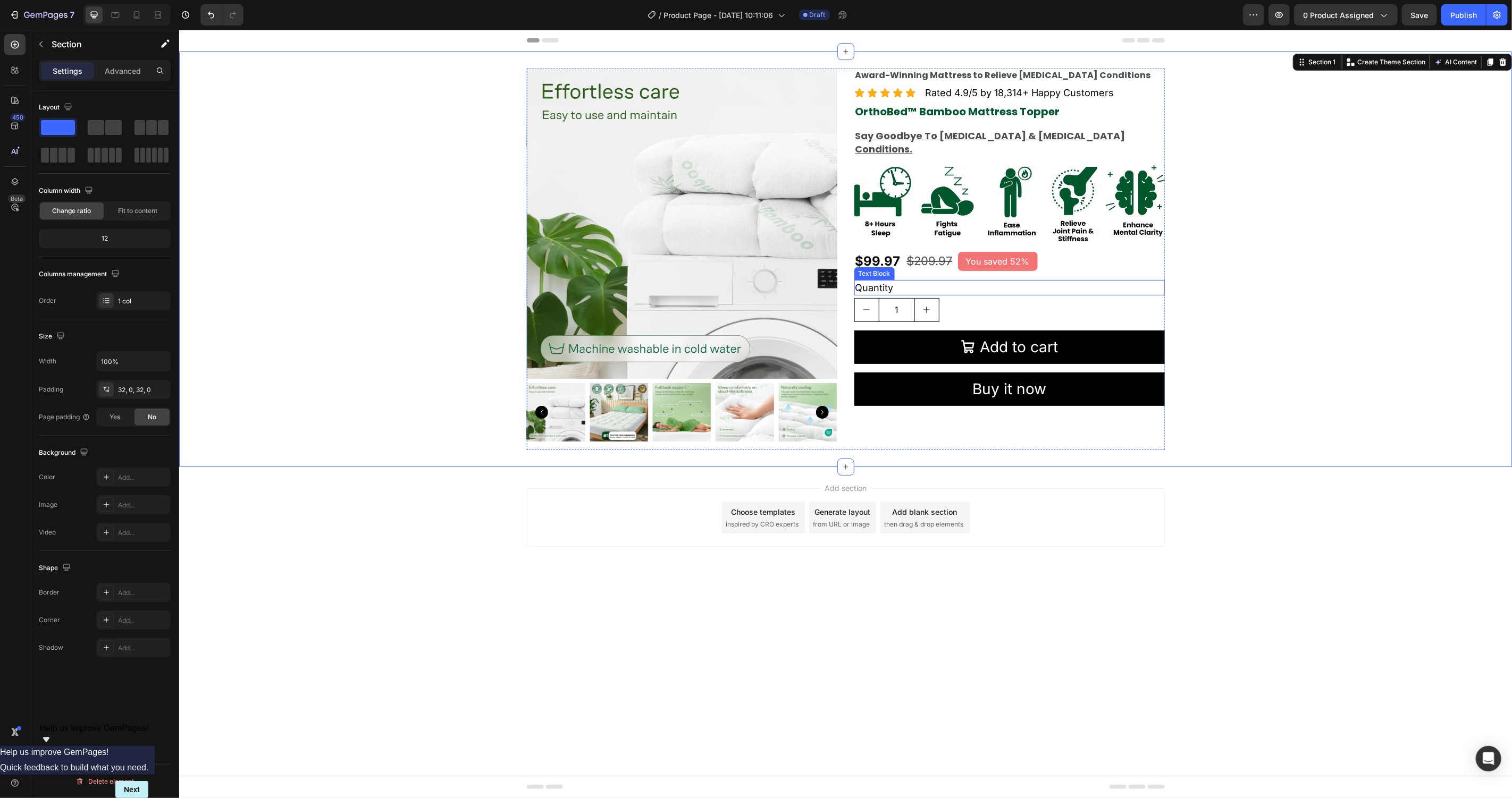
click at [1105, 262] on div "Award-Winning Mattress to Relieve Chronic Pain Conditions Text Block Icon Icon …" at bounding box center [1009, 259] width 310 height 381
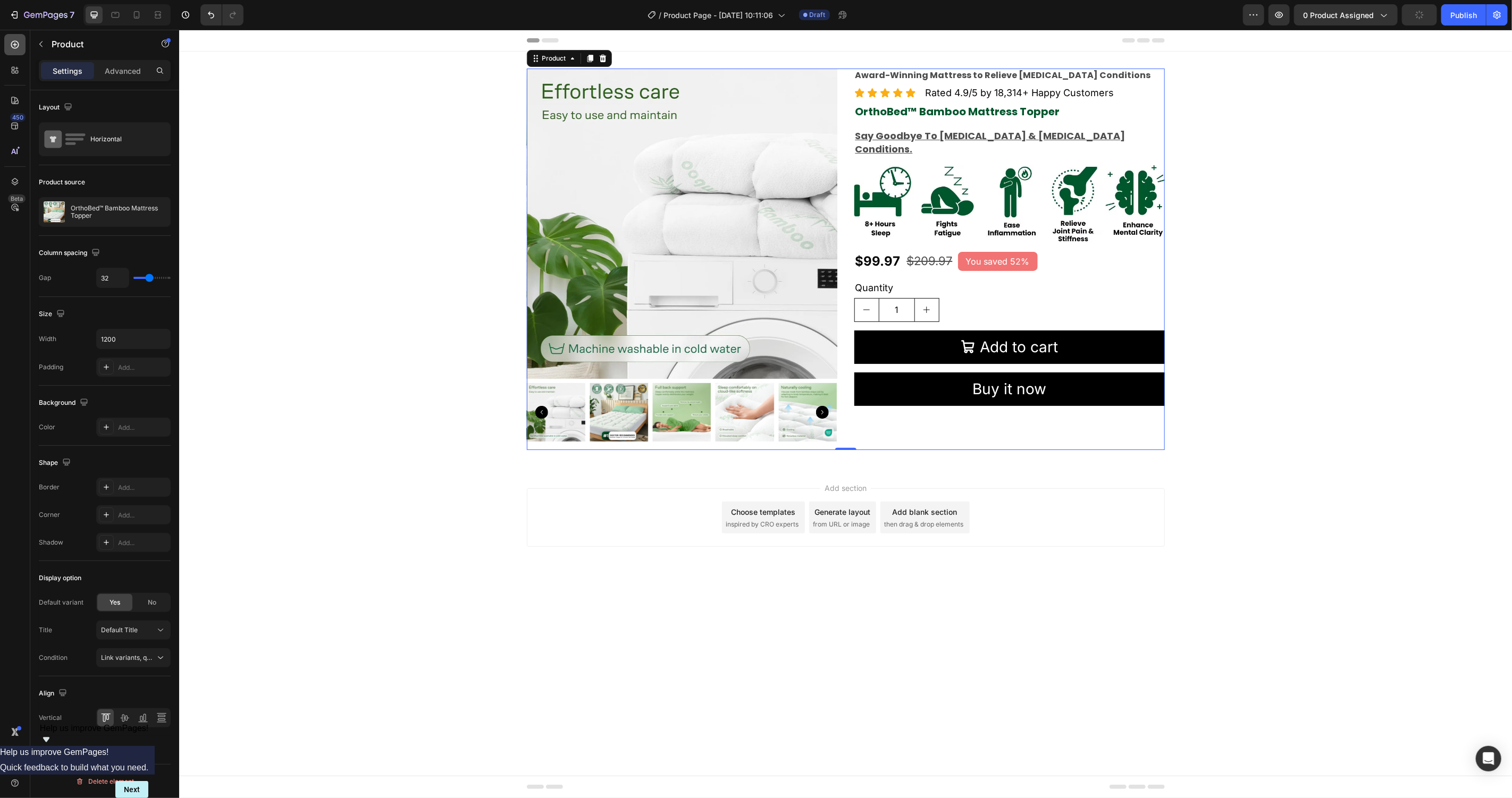
click at [16, 40] on icon at bounding box center [15, 45] width 11 height 11
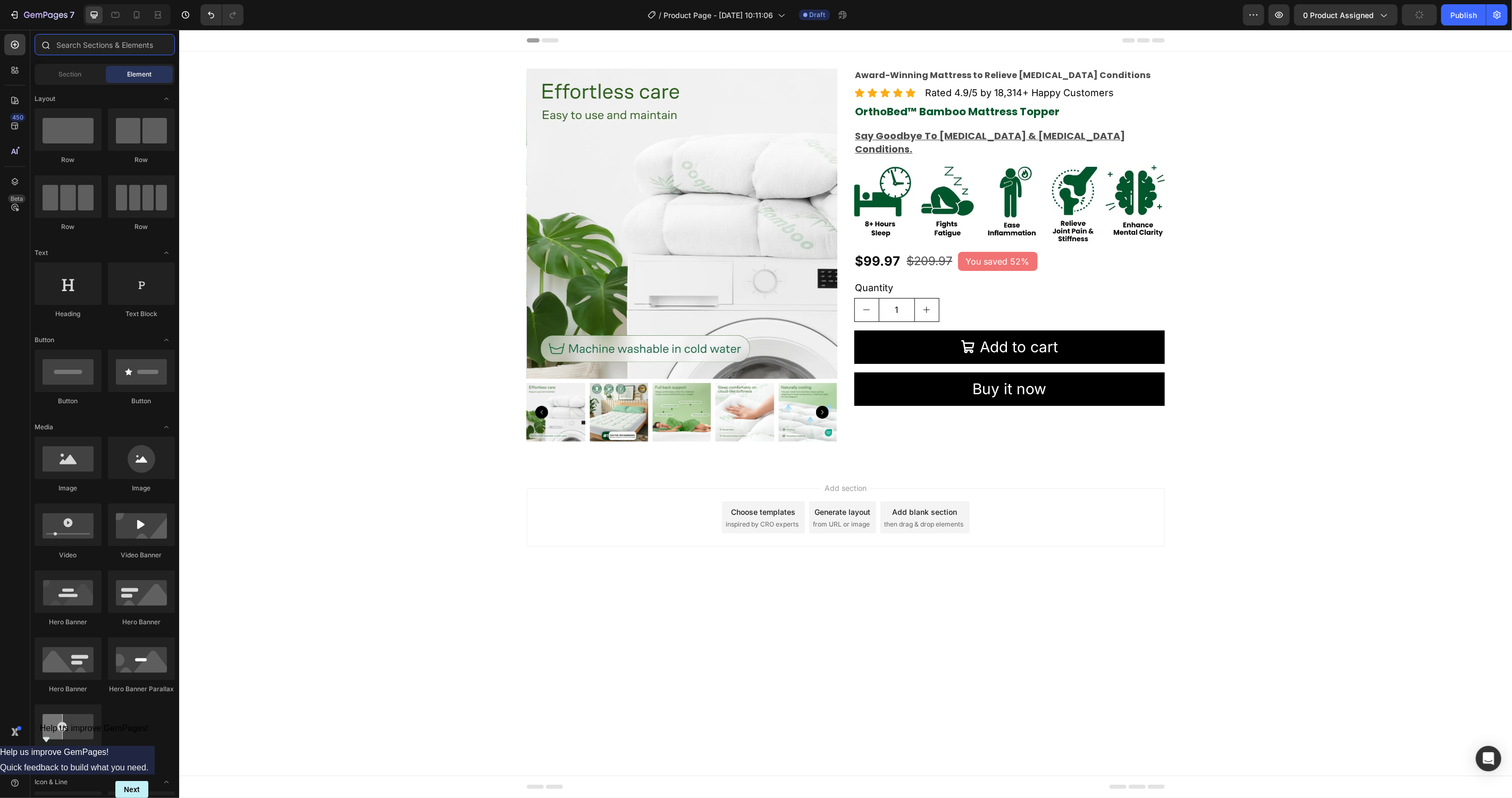
click at [82, 45] on input "text" at bounding box center [104, 45] width 140 height 21
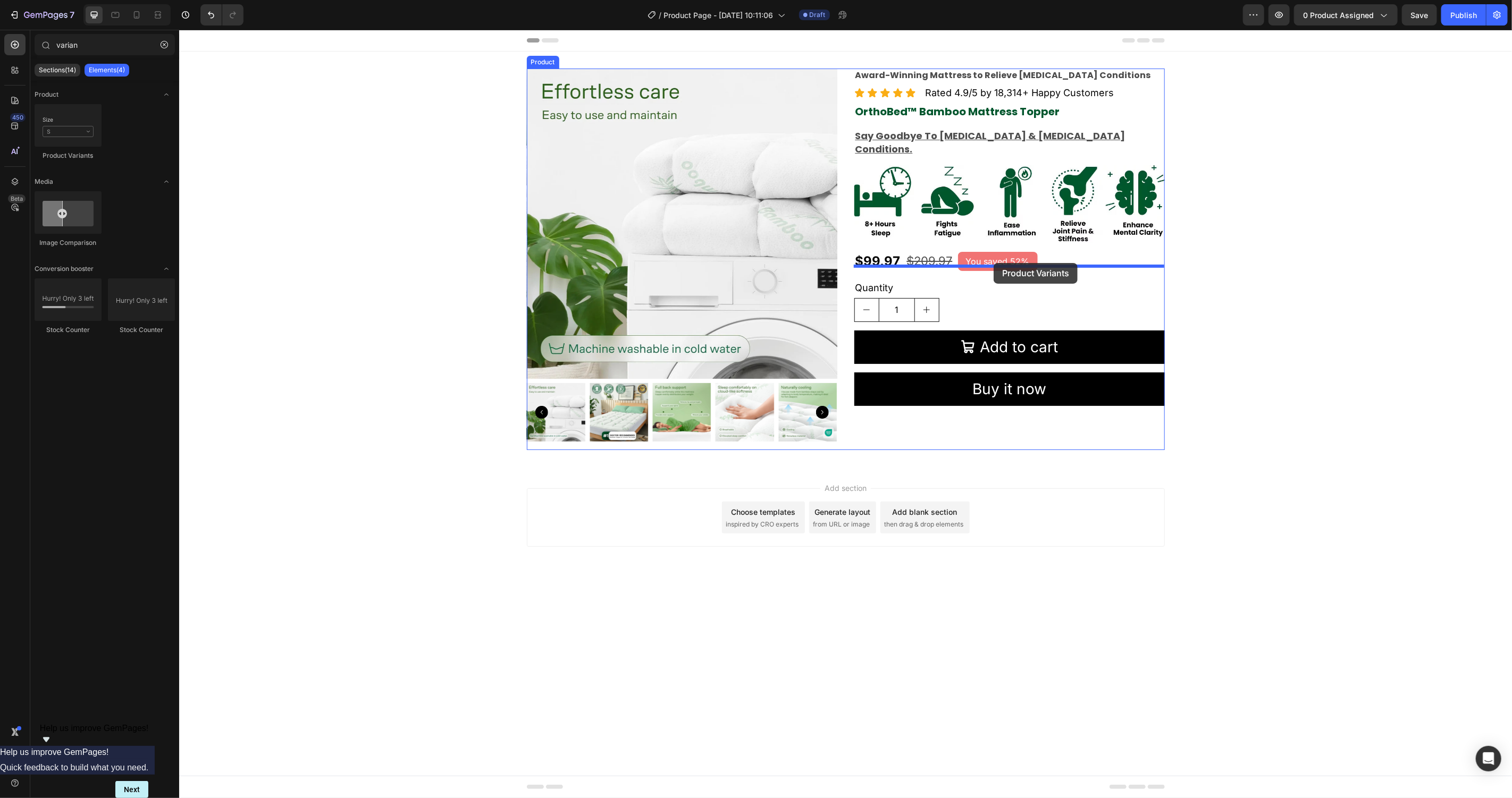
drag, startPoint x: 252, startPoint y: 167, endPoint x: 993, endPoint y: 262, distance: 747.1
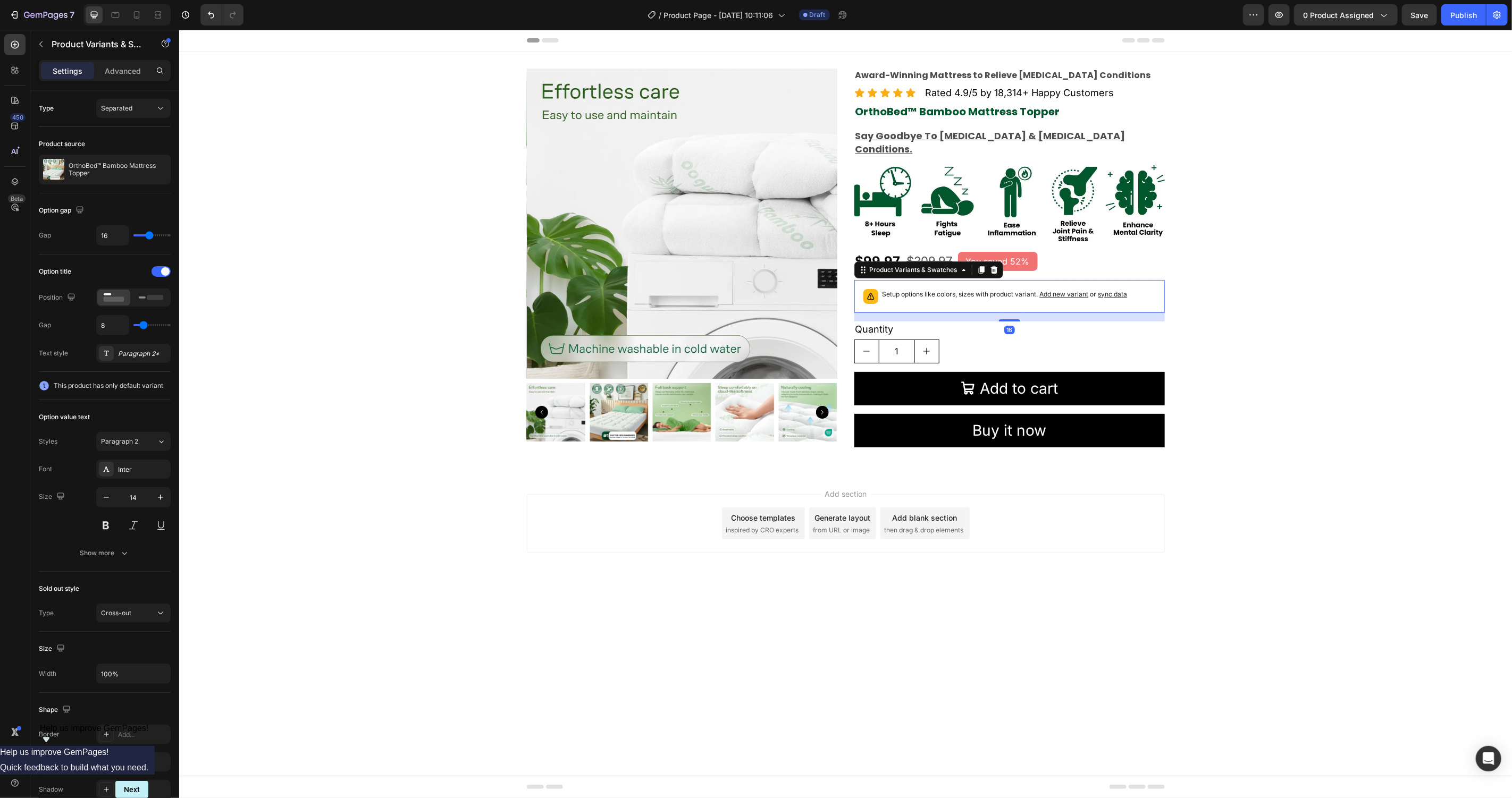
click at [1080, 290] on span "Add new variant" at bounding box center [1064, 294] width 49 height 8
click at [1106, 290] on span "sync data" at bounding box center [1112, 294] width 29 height 8
click at [1114, 290] on span "sync data" at bounding box center [1112, 294] width 29 height 8
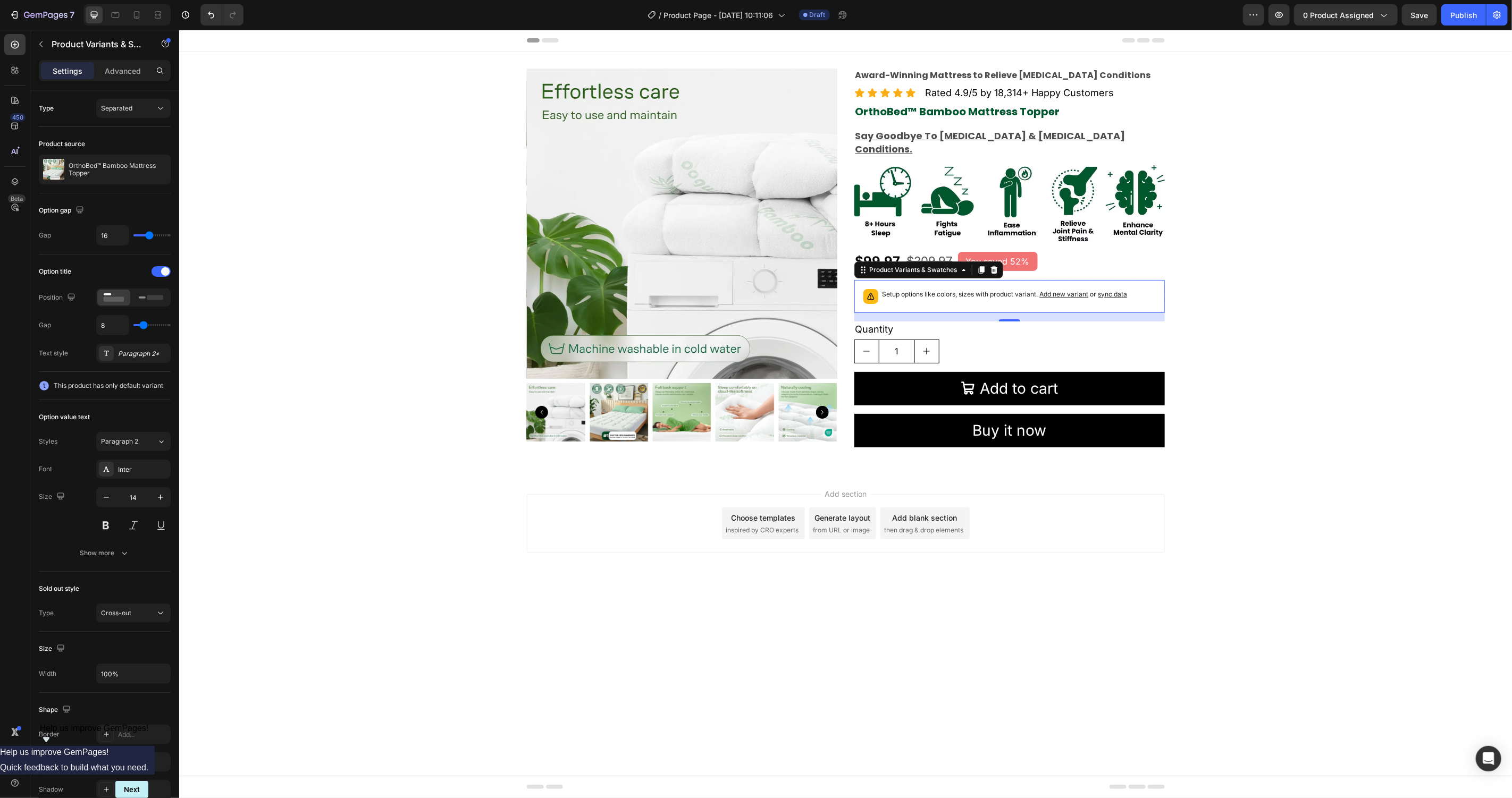
click at [1114, 290] on span "sync data" at bounding box center [1112, 294] width 29 height 8
click at [141, 167] on div at bounding box center [156, 170] width 30 height 30
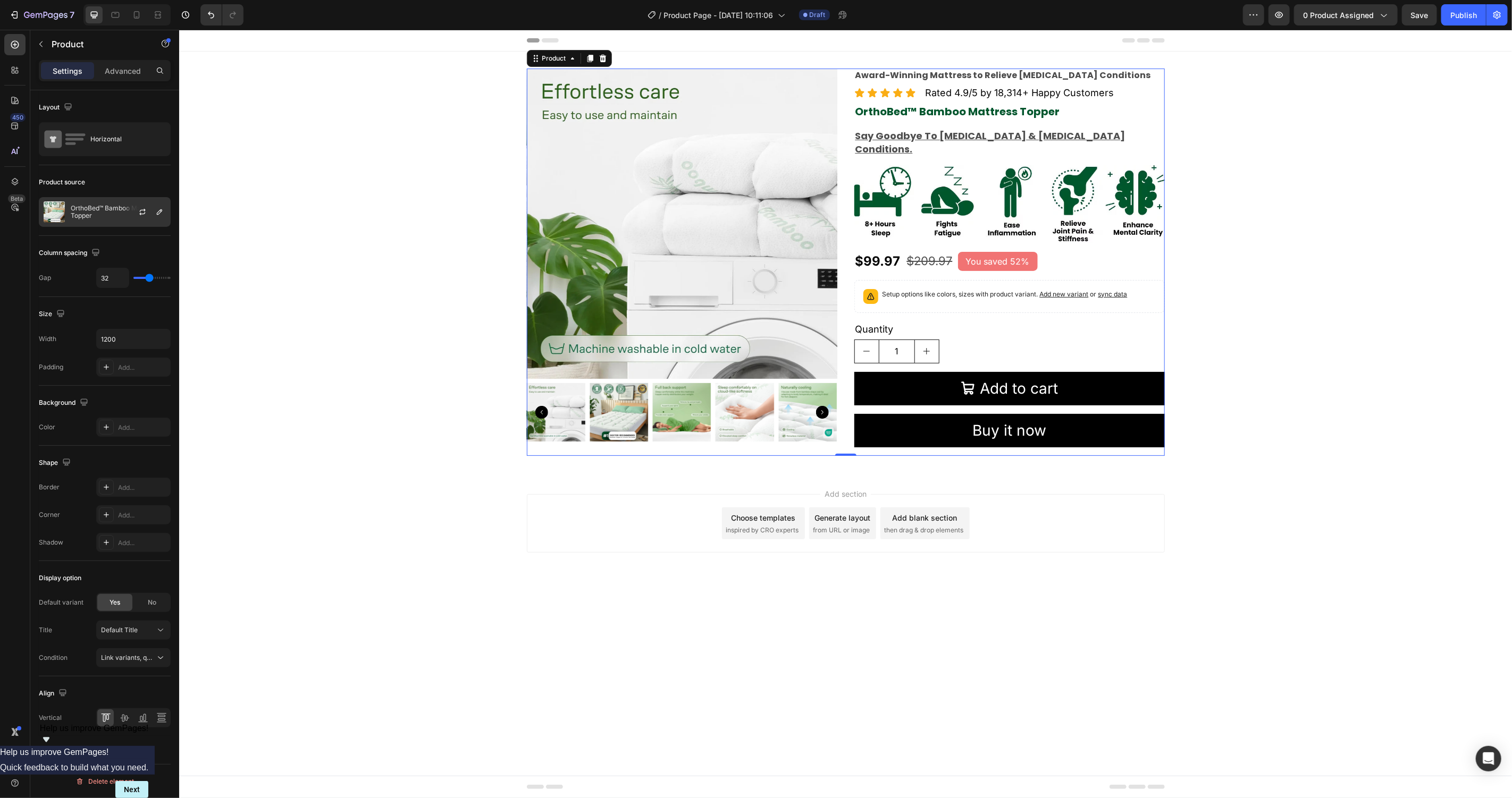
click at [132, 205] on div at bounding box center [147, 212] width 47 height 29
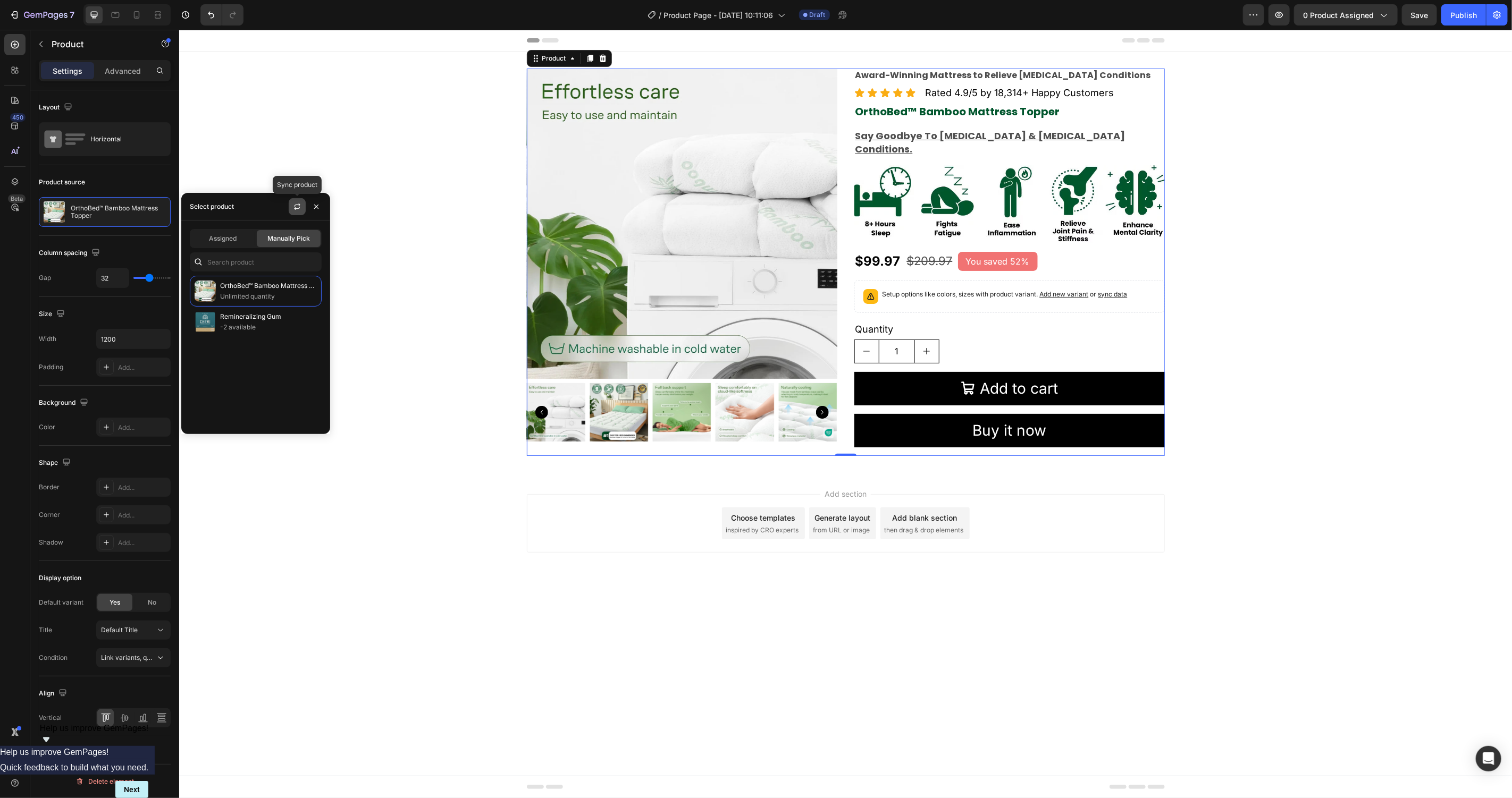
click at [296, 202] on icon "button" at bounding box center [297, 207] width 8 height 8
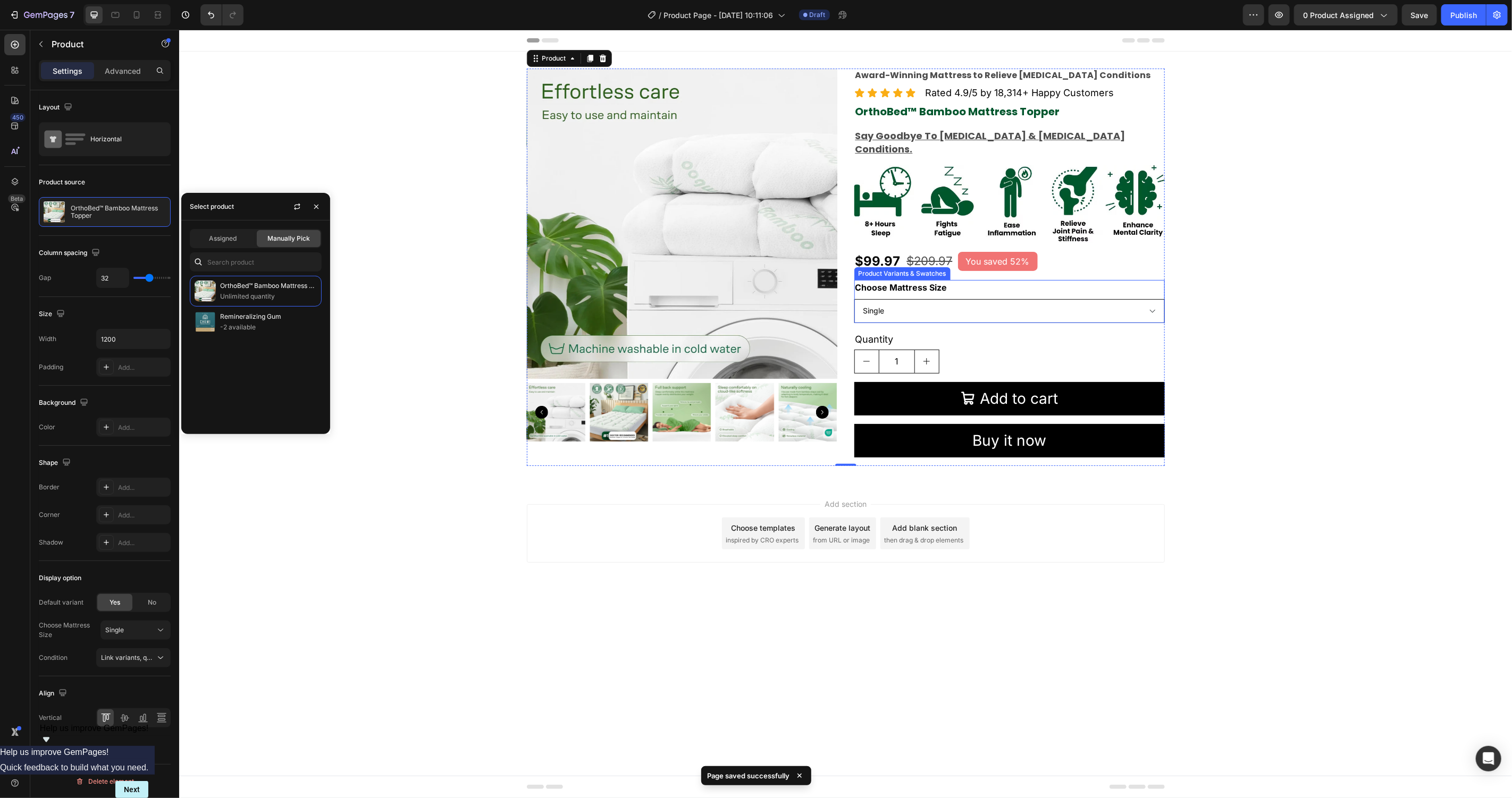
click at [1038, 299] on select "Single Small Double Double King Super King" at bounding box center [1009, 310] width 310 height 24
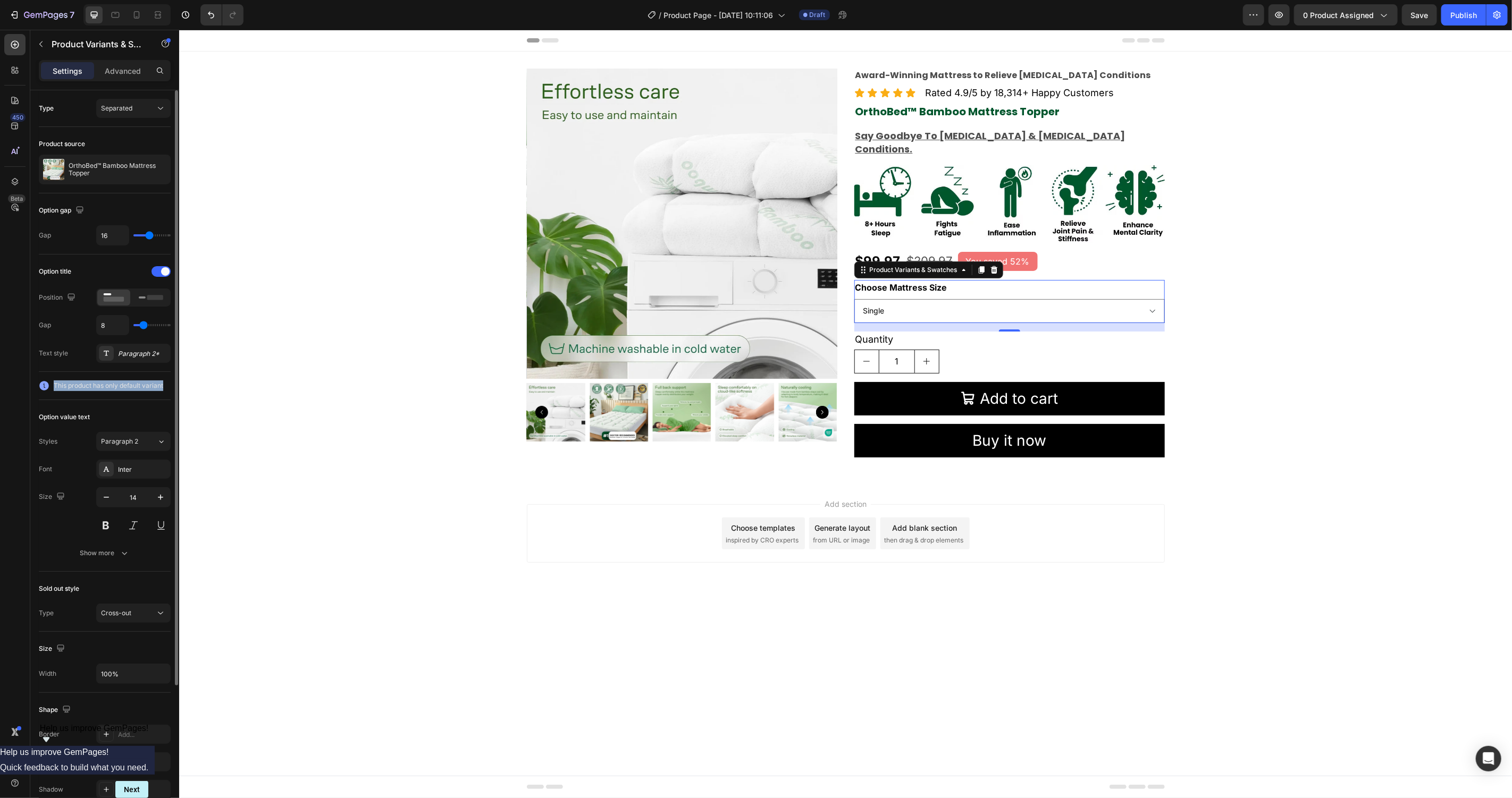
click at [141, 387] on span "This product has only default variant" at bounding box center [108, 386] width 110 height 11
click at [1155, 299] on select "Single Small Double Double King Super King" at bounding box center [1009, 310] width 310 height 24
click at [137, 618] on div "Cross-out" at bounding box center [128, 613] width 54 height 9
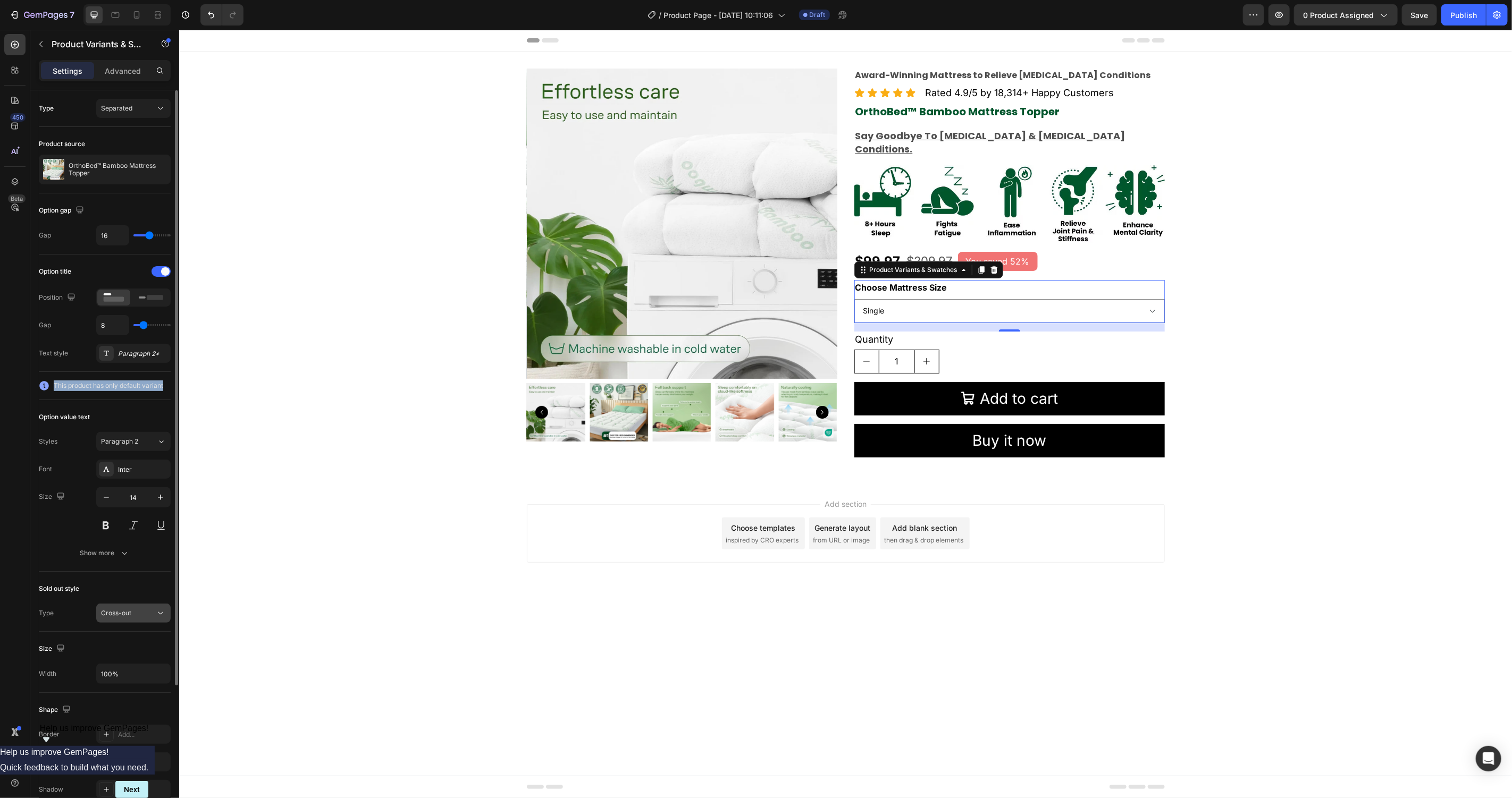
scroll to position [28, 0]
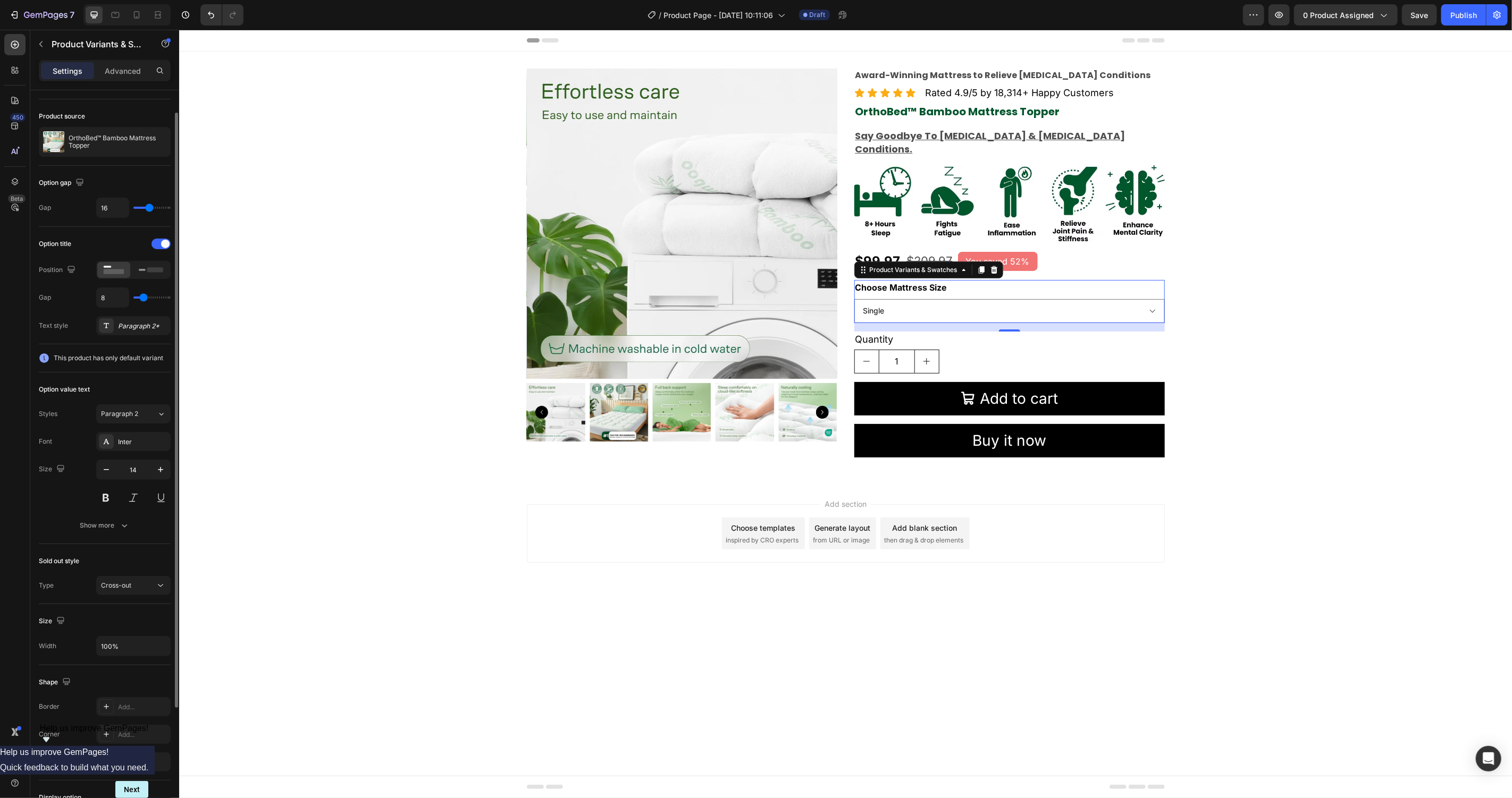
click at [57, 539] on div "Option value text Styles Paragraph 2 Font Inter Size 14 Show more" at bounding box center [104, 458] width 132 height 172
click at [112, 527] on div "Show more" at bounding box center [105, 526] width 49 height 11
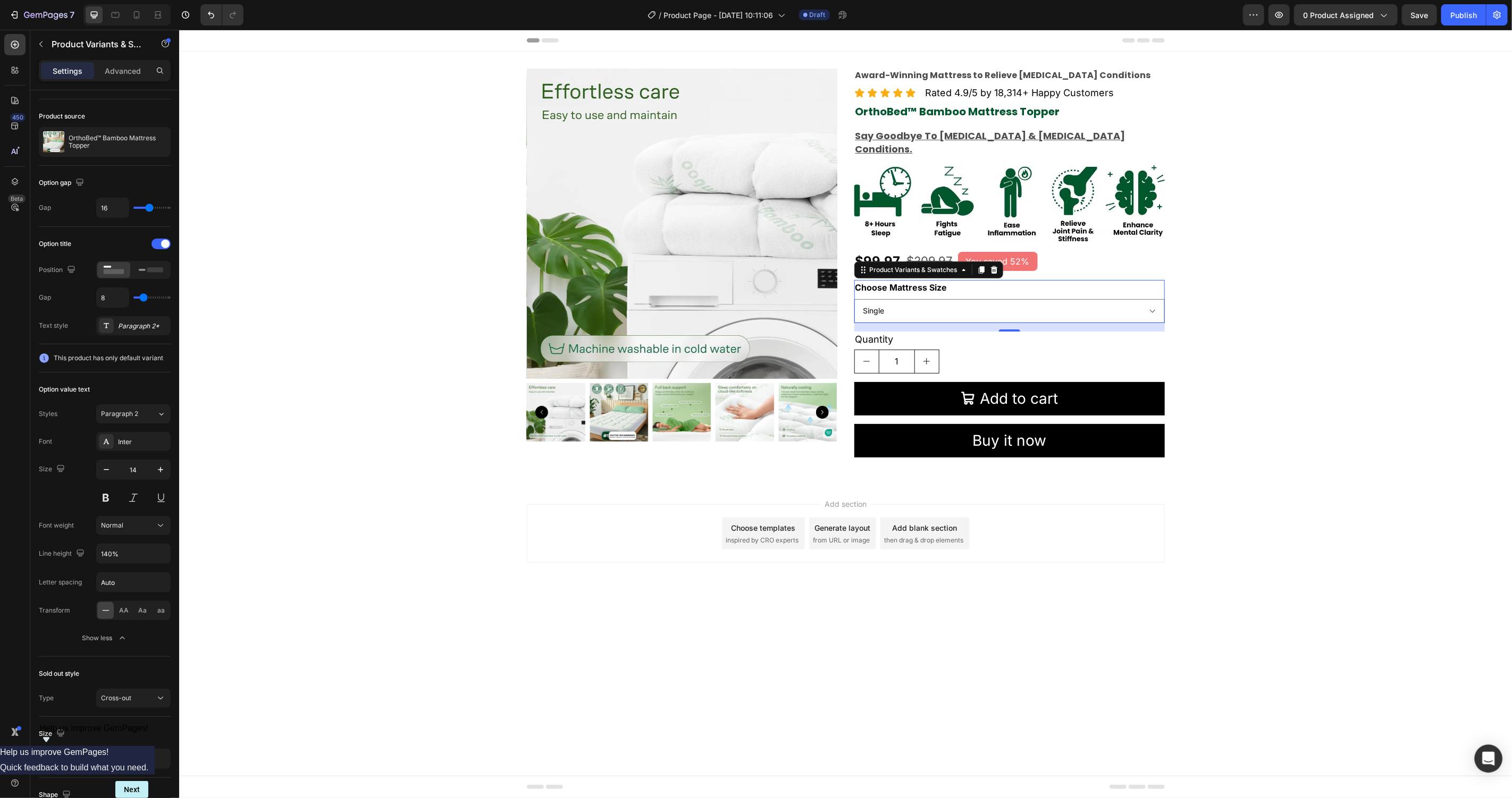
click at [1488, 764] on icon "Open Intercom Messenger" at bounding box center [1489, 759] width 14 height 14
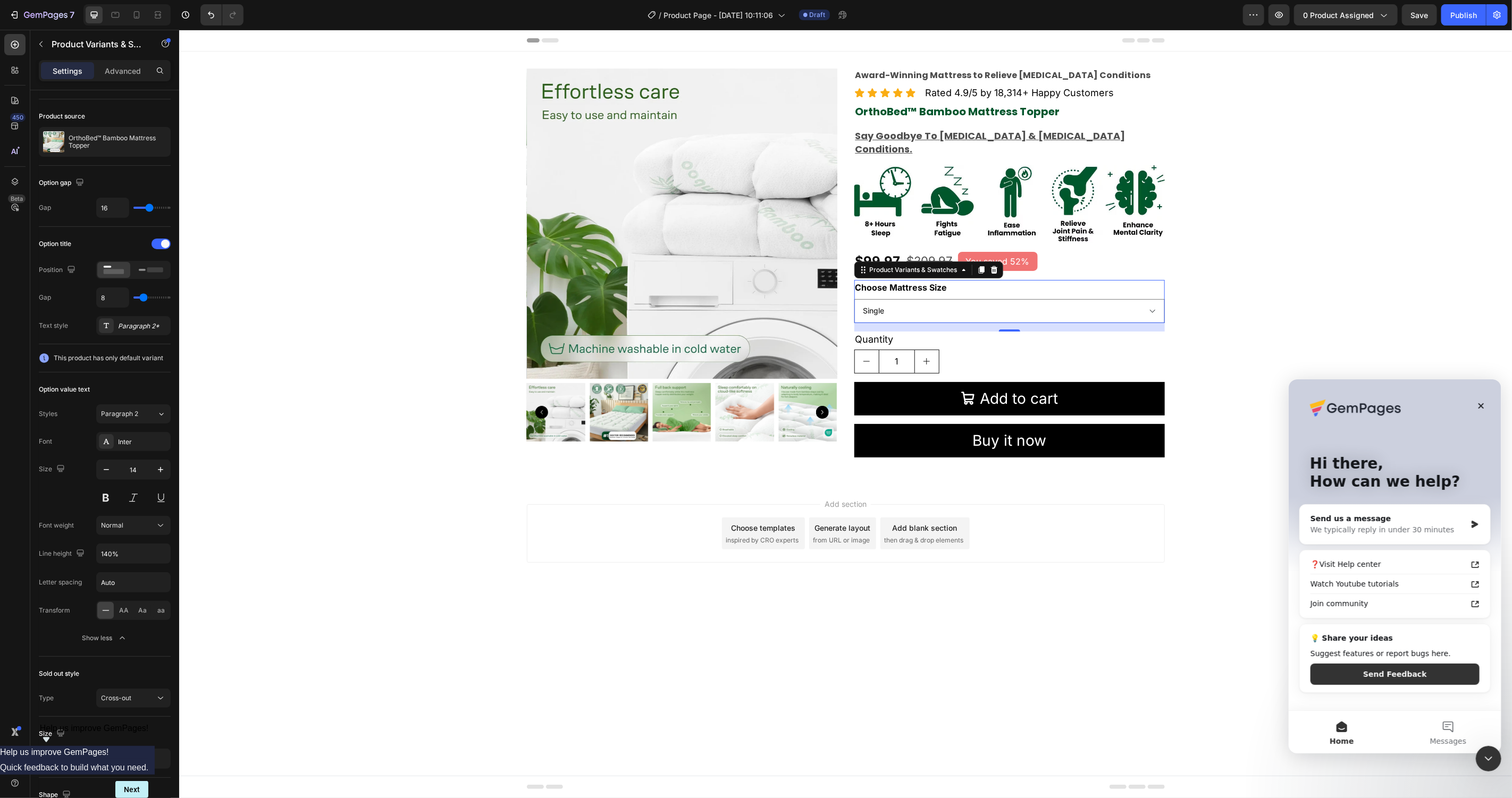
scroll to position [0, 0]
click at [1436, 740] on span "Messages" at bounding box center [1448, 740] width 36 height 8
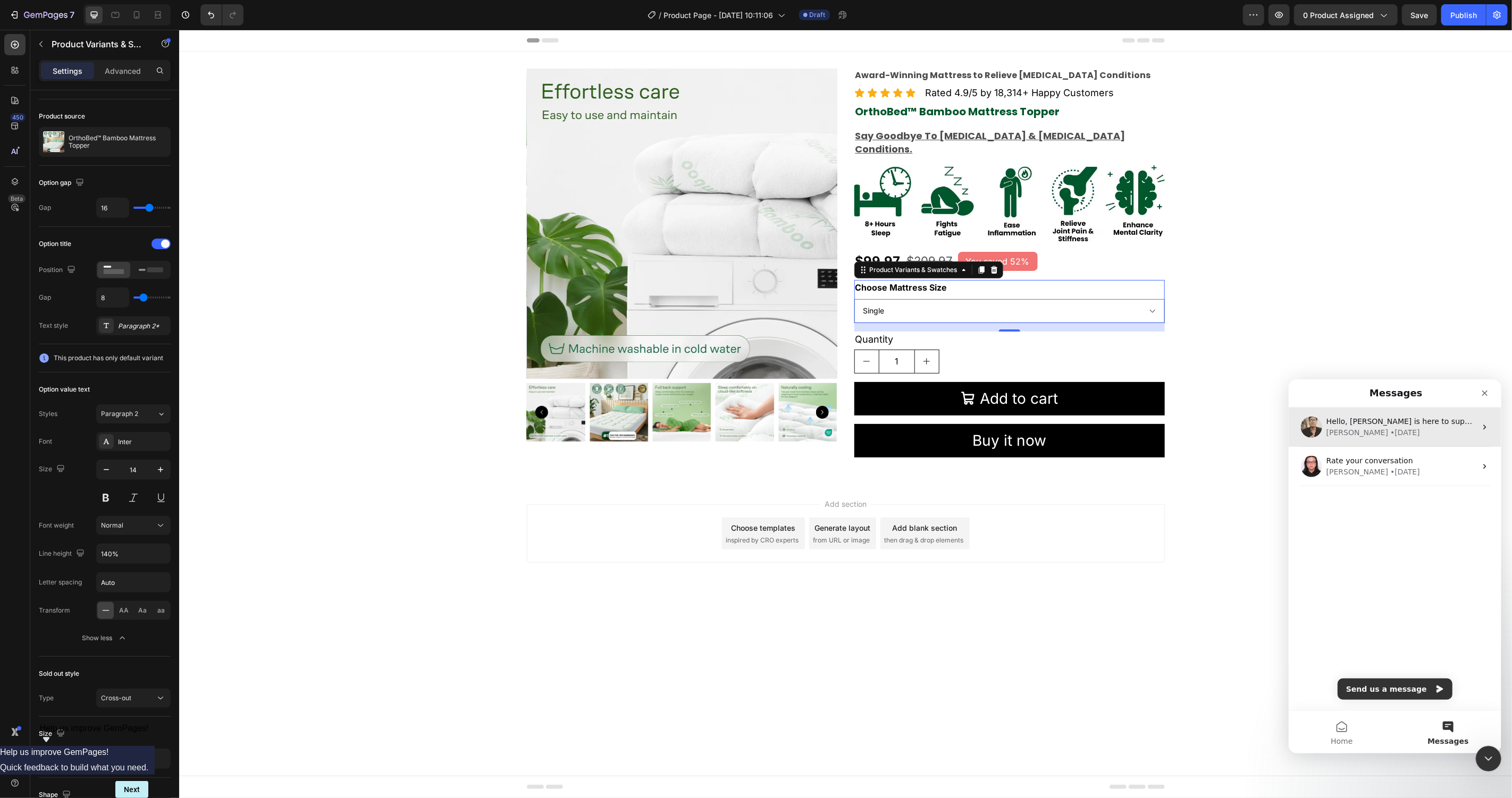
click at [1393, 427] on div "Ken • 1w ago" at bounding box center [1400, 432] width 150 height 11
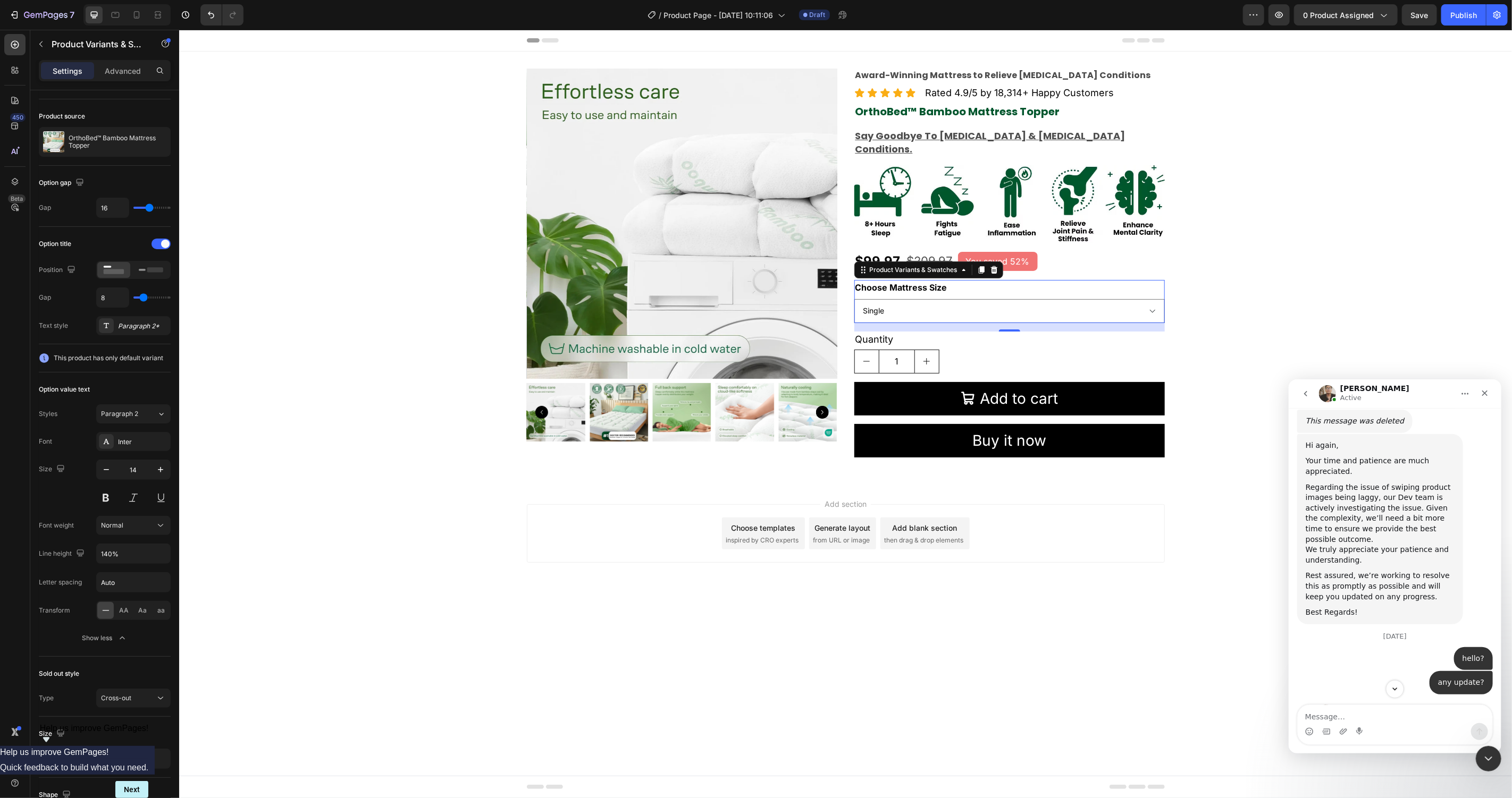
scroll to position [1976, 0]
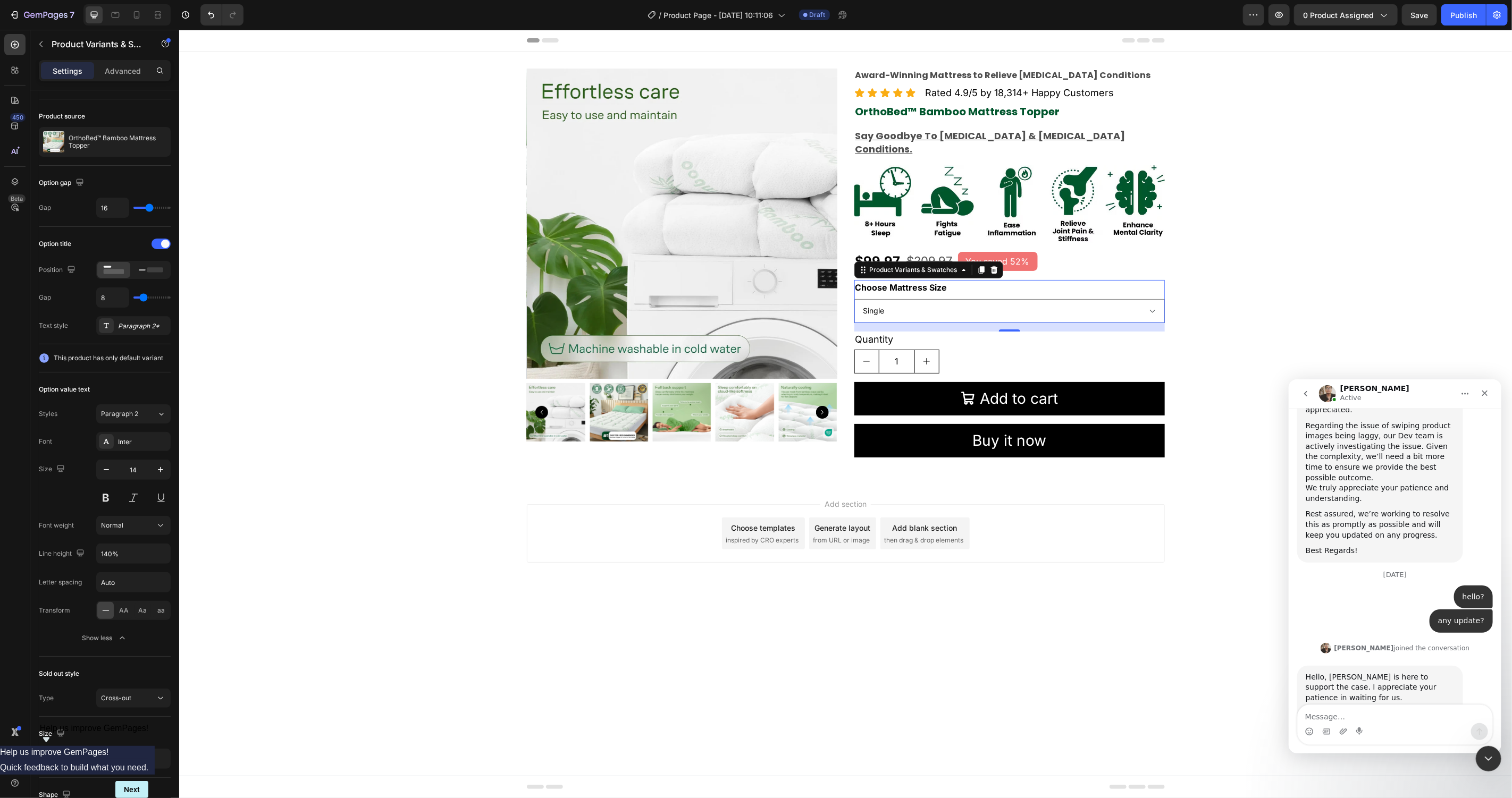
click at [1308, 394] on icon "go back" at bounding box center [1305, 393] width 8 height 8
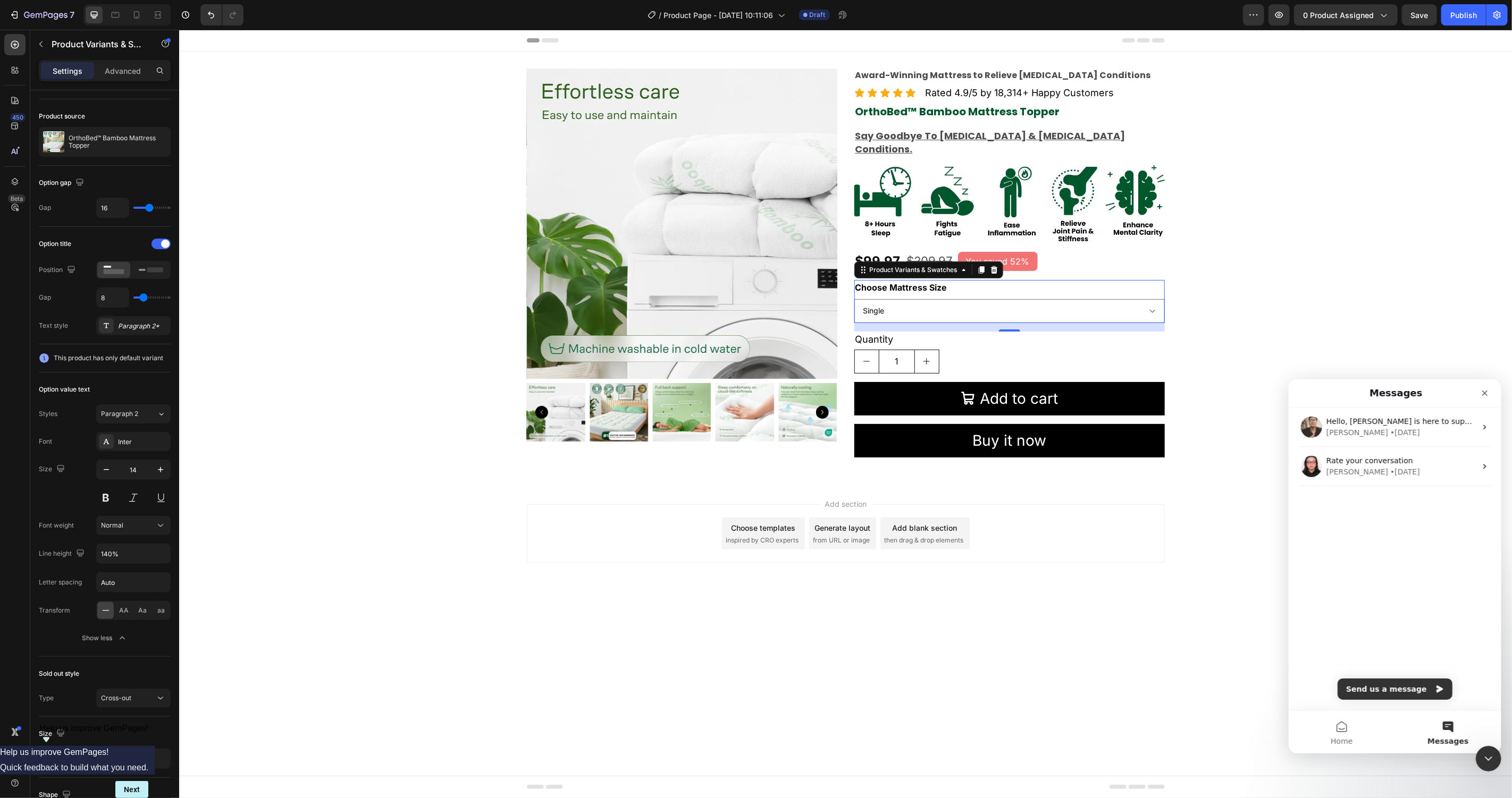
scroll to position [0, 0]
click at [1386, 469] on div "Nathan • 2w ago" at bounding box center [1400, 471] width 150 height 11
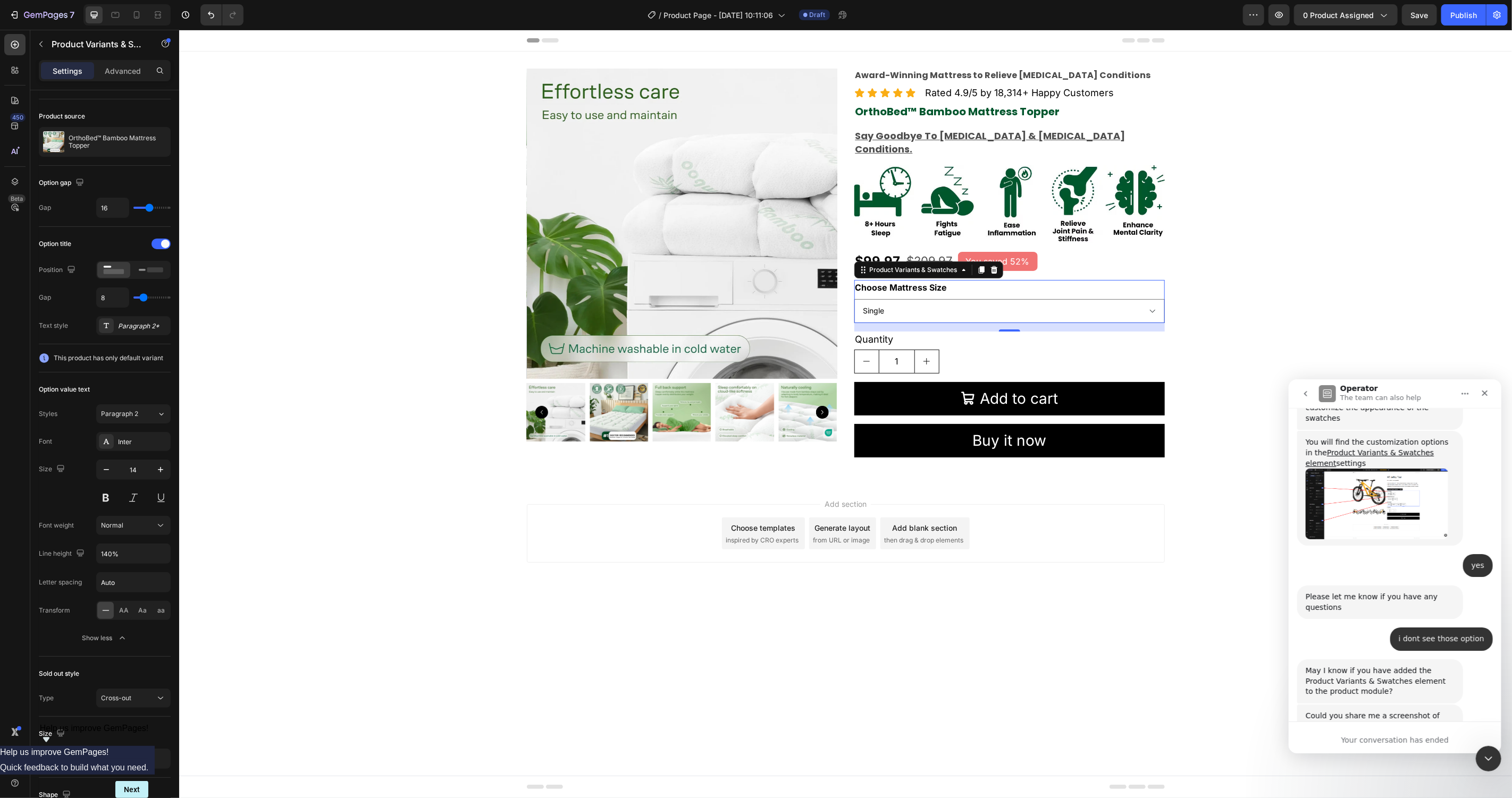
scroll to position [303, 0]
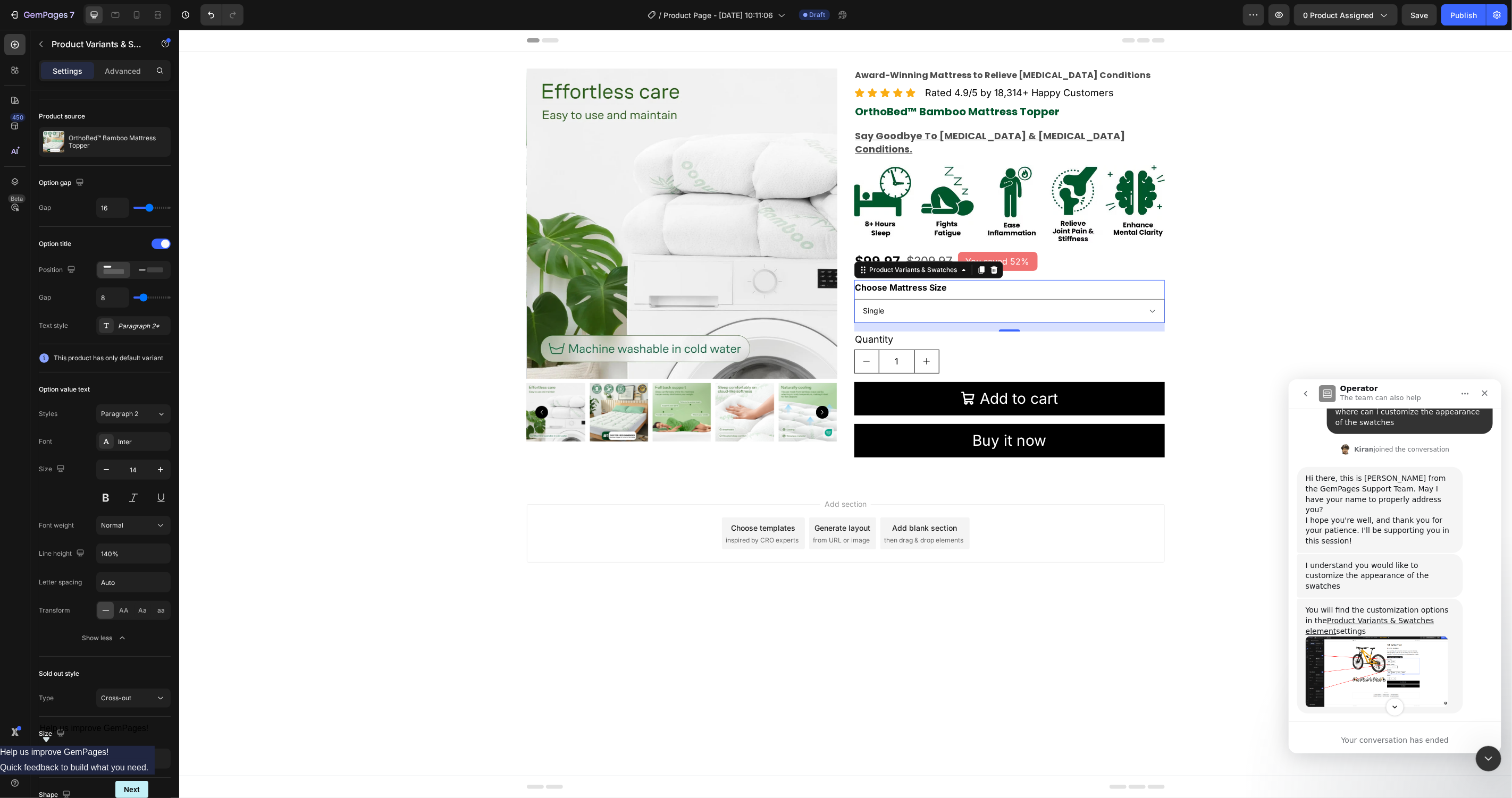
click at [1411, 636] on img "Kiran says…" at bounding box center [1376, 671] width 143 height 70
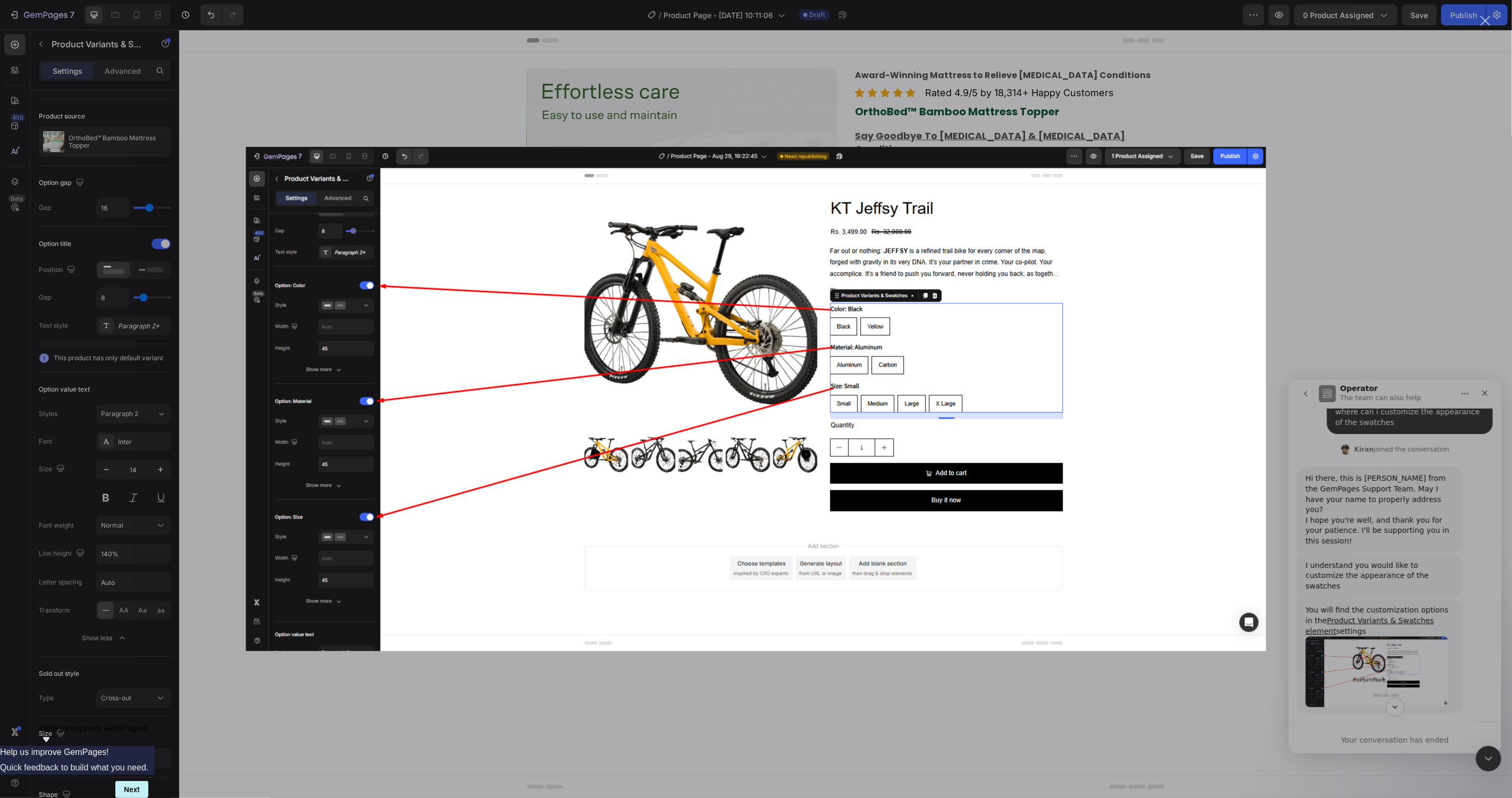
click at [1414, 615] on div "Intercom messenger" at bounding box center [756, 399] width 1512 height 798
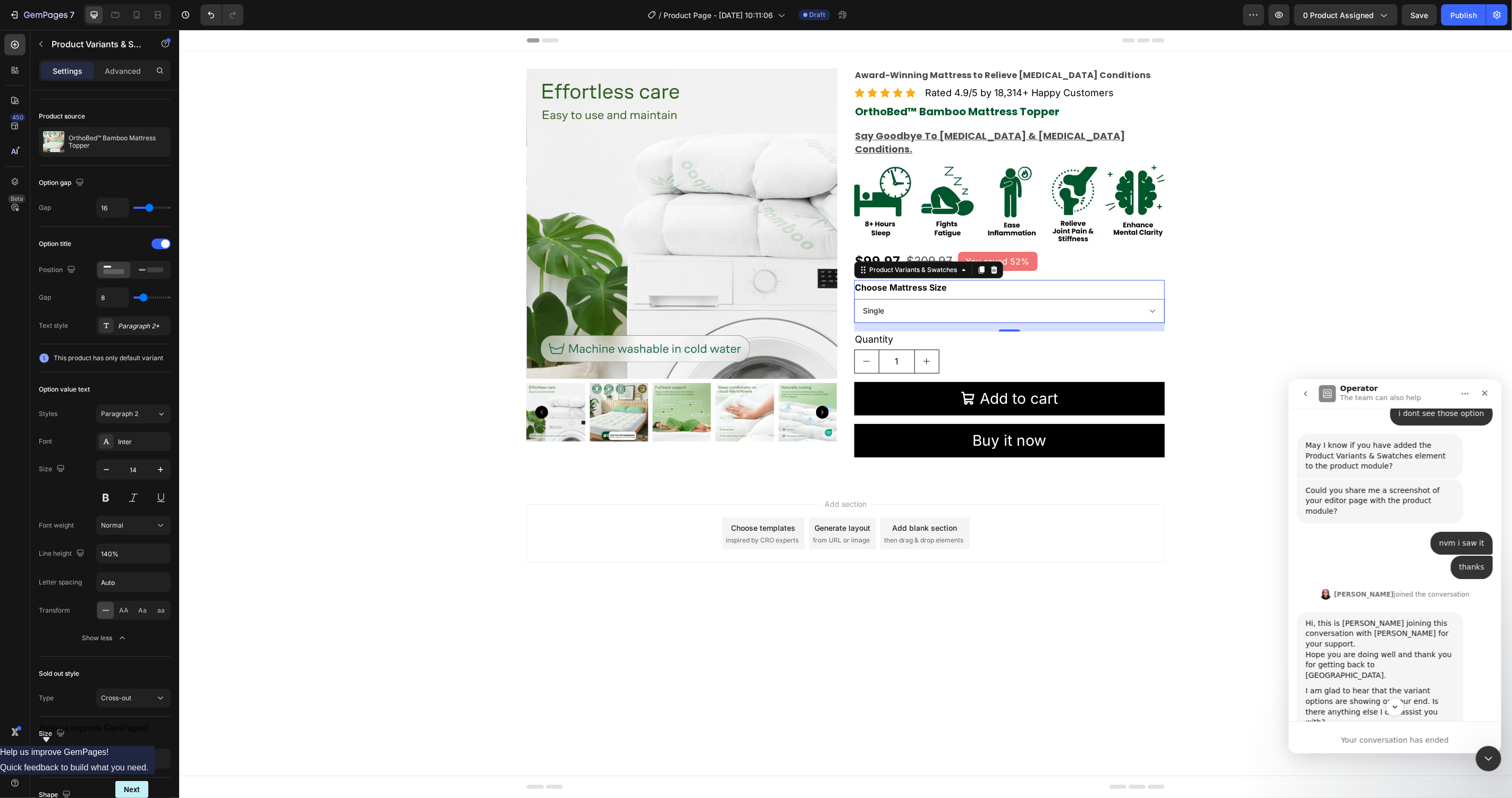
scroll to position [703, 0]
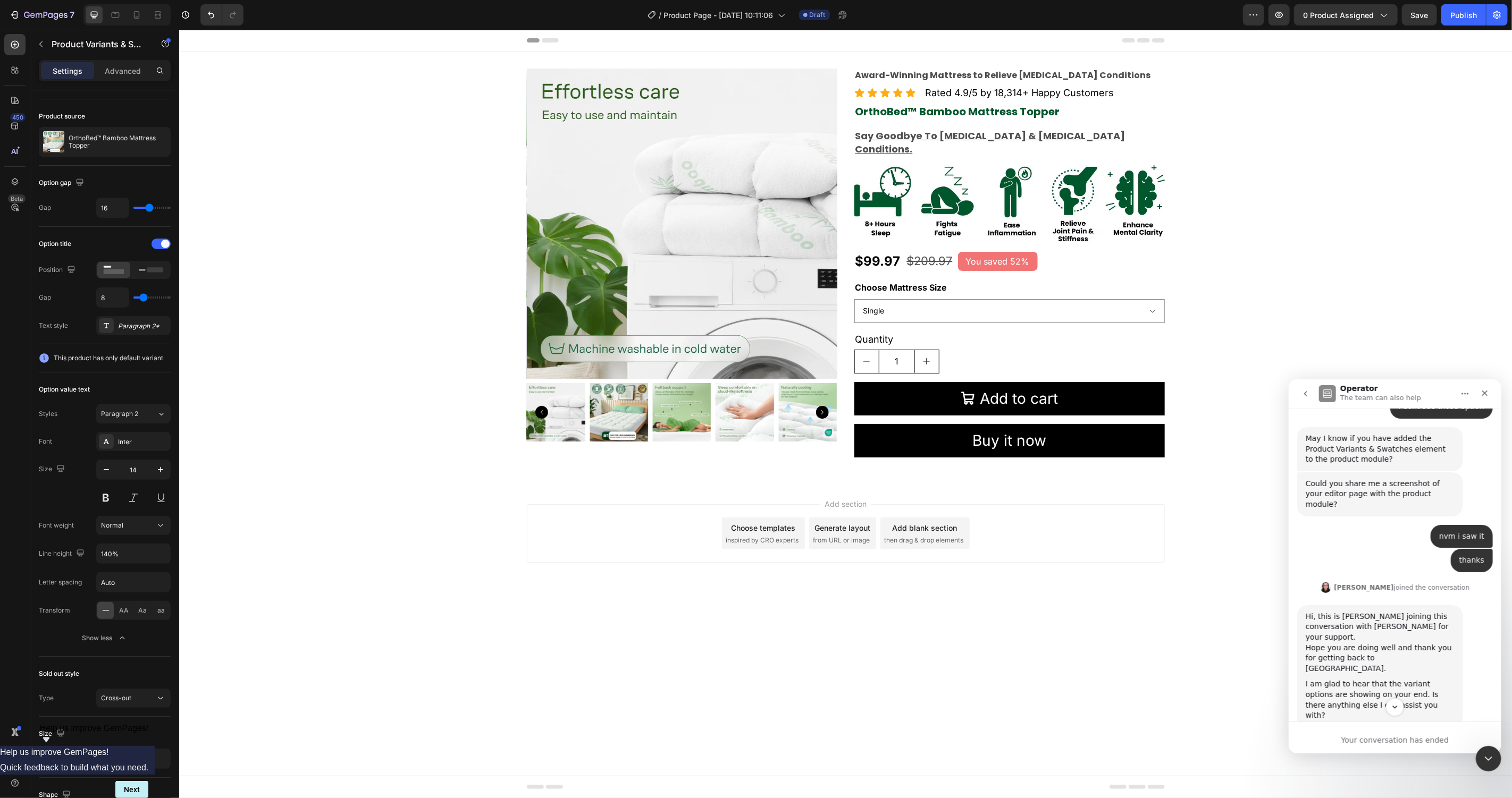
click at [1089, 588] on div "Add section Choose templates inspired by CRO experts Generate layout from URL o…" at bounding box center [845, 547] width 1333 height 131
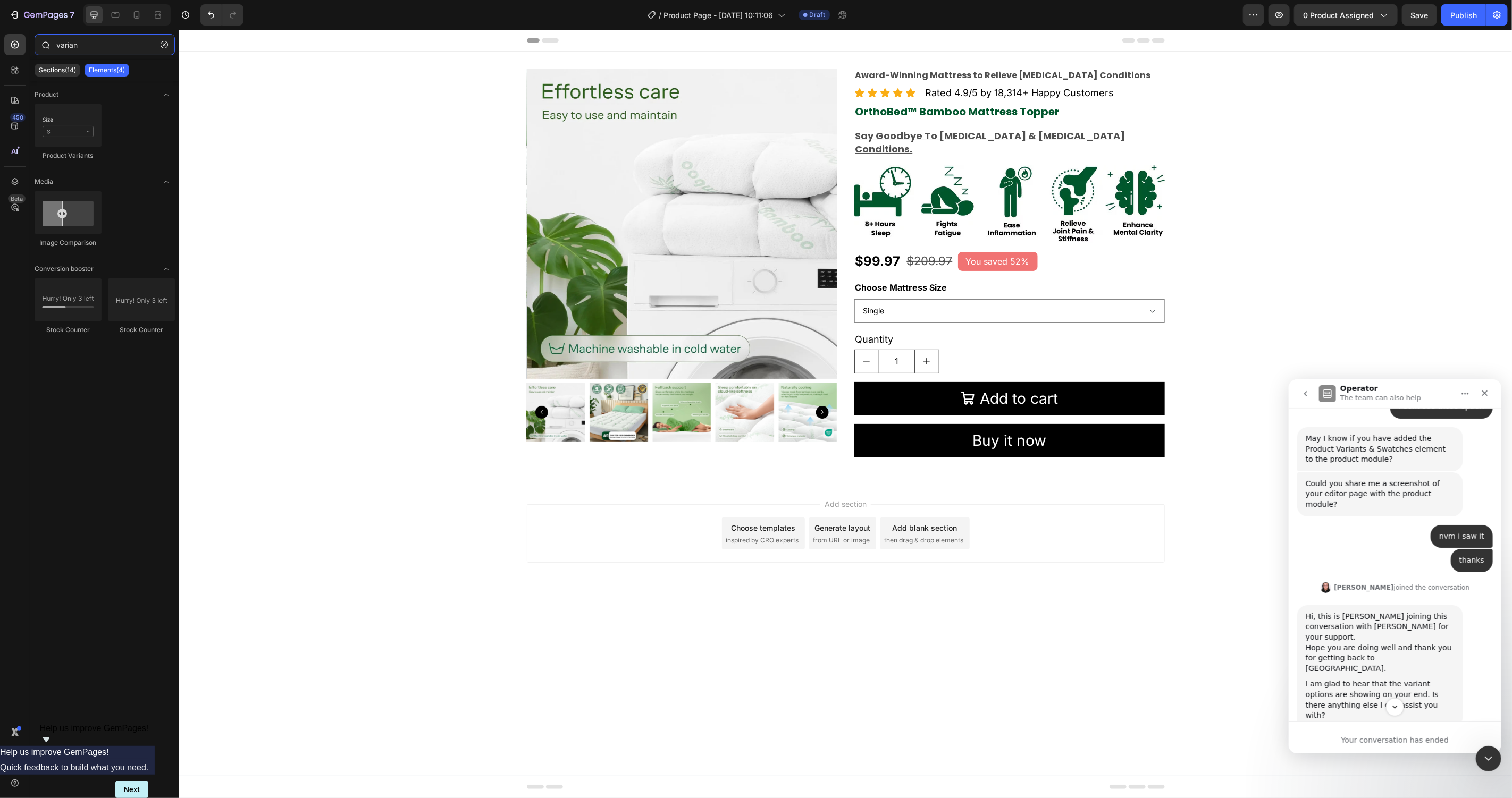
click at [70, 46] on input "varian" at bounding box center [104, 45] width 140 height 21
type input "swa"
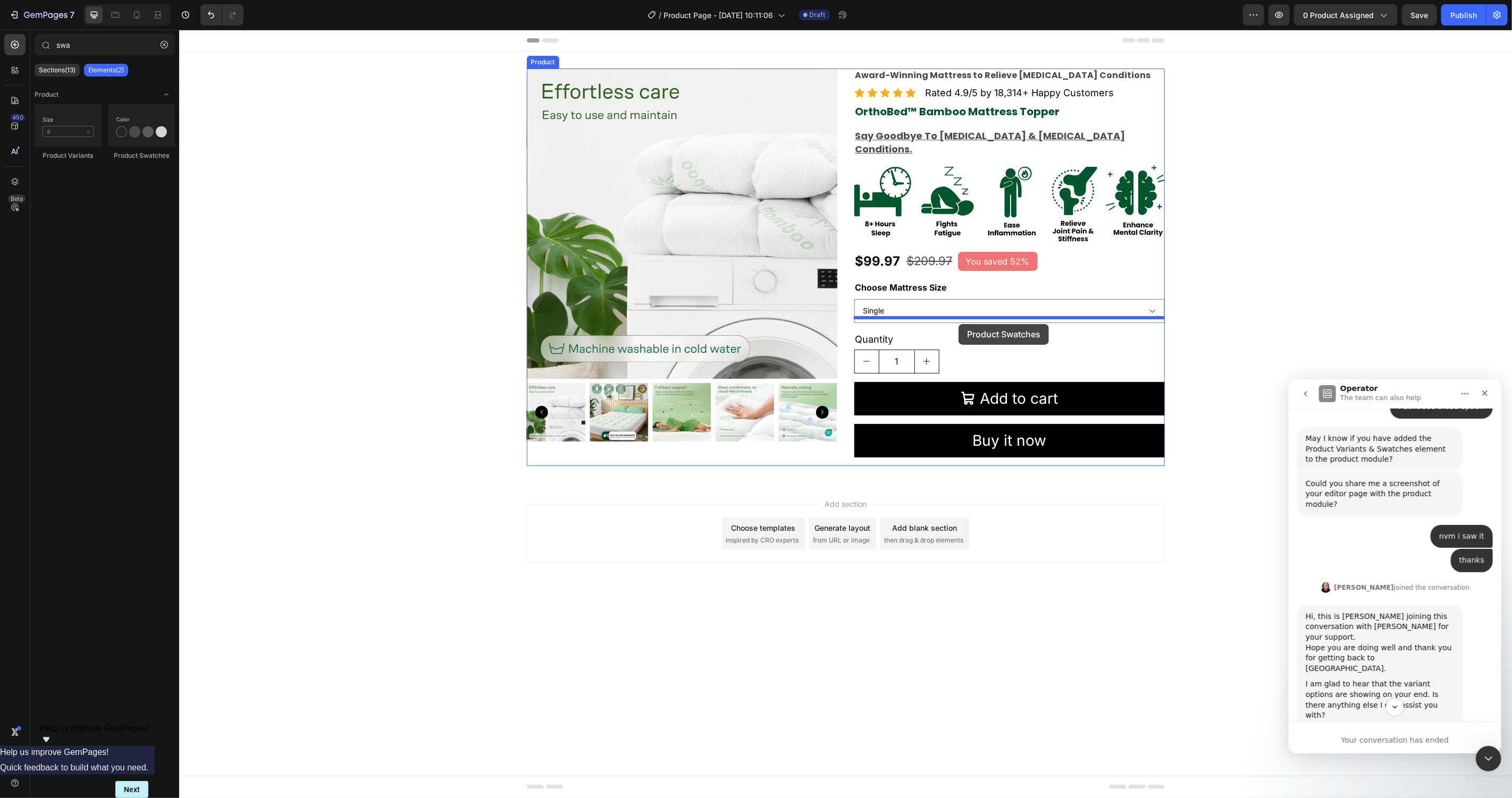
drag, startPoint x: 309, startPoint y: 160, endPoint x: 958, endPoint y: 324, distance: 669.4
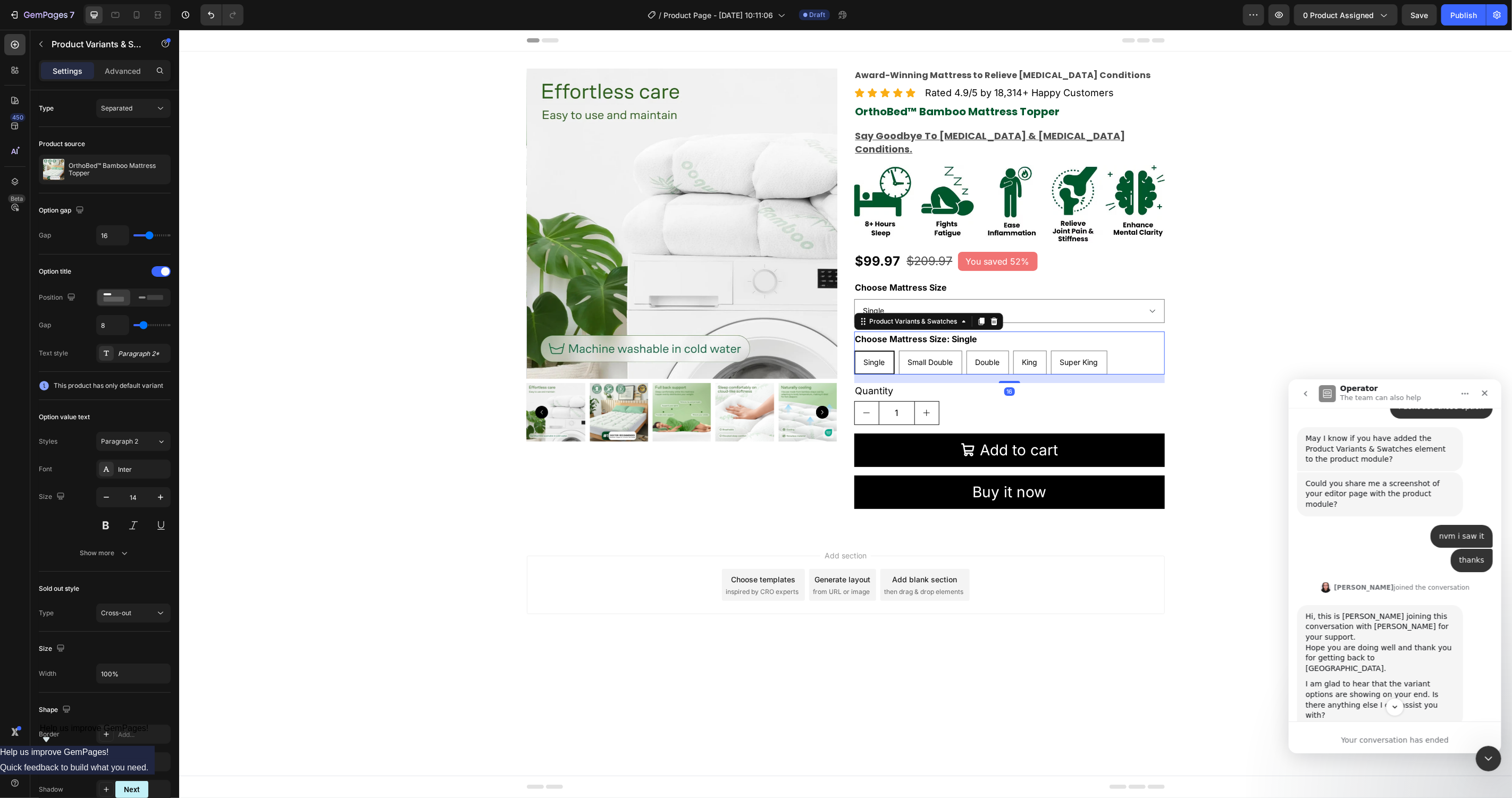
click at [1130, 350] on div "Single Single Single Small Double Small Double Small Double Double Double Doubl…" at bounding box center [1009, 362] width 310 height 24
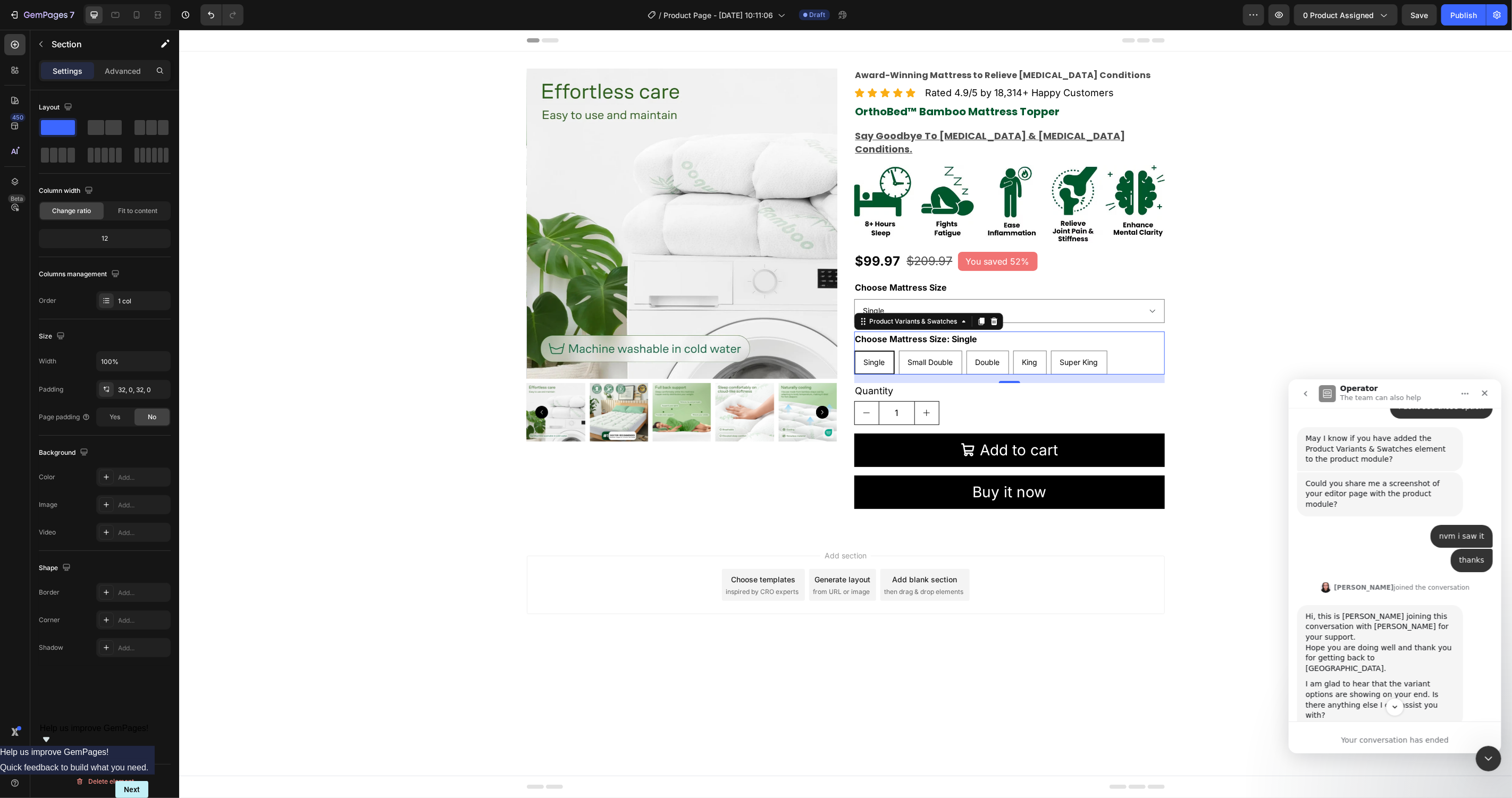
click at [1219, 302] on div "Product Images Award-Winning Mattress to Relieve Chronic Pain Conditions Text B…" at bounding box center [845, 292] width 1333 height 449
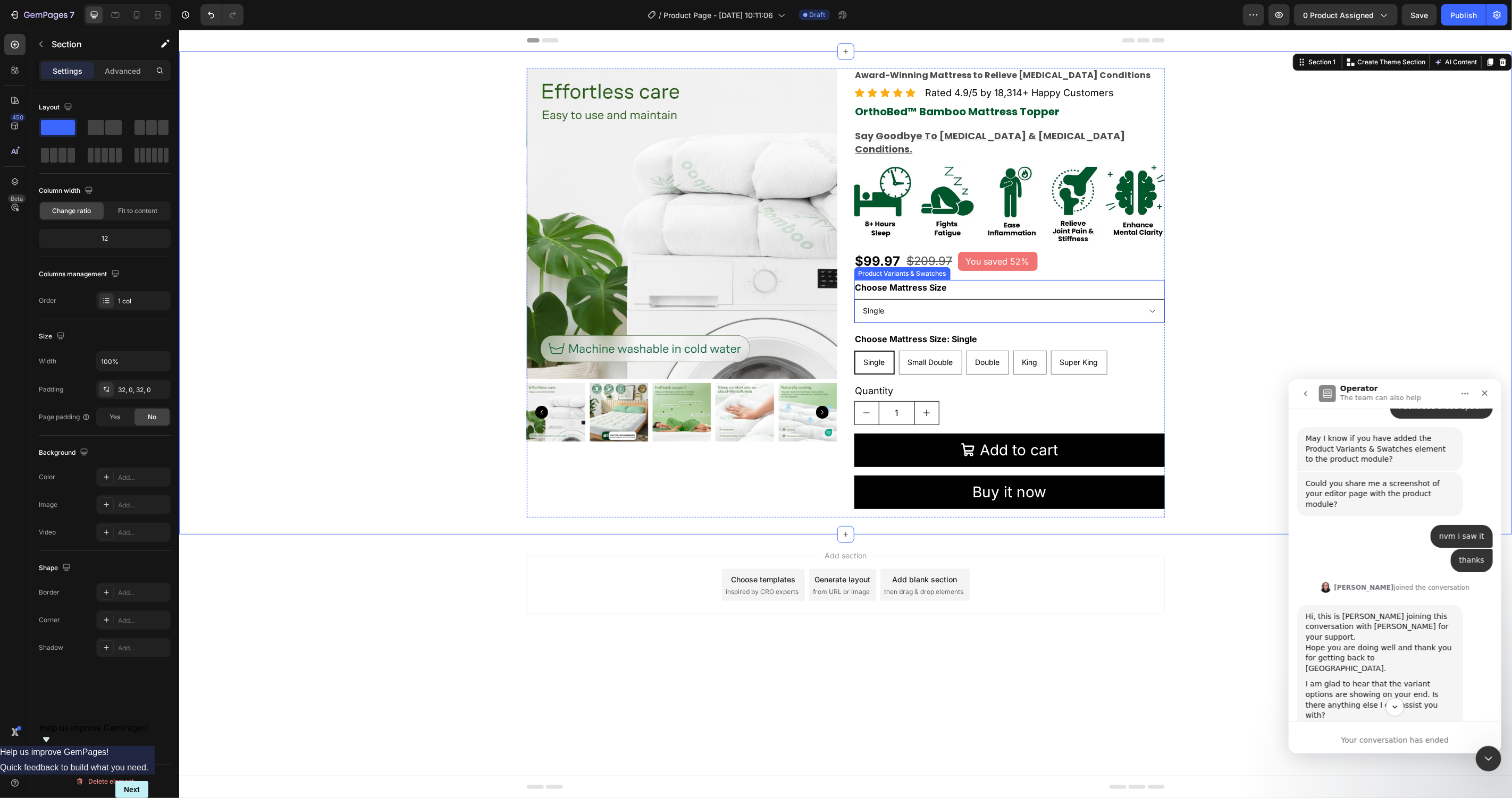
click at [1113, 299] on select "Single Small Double Double King Super King" at bounding box center [1009, 310] width 310 height 24
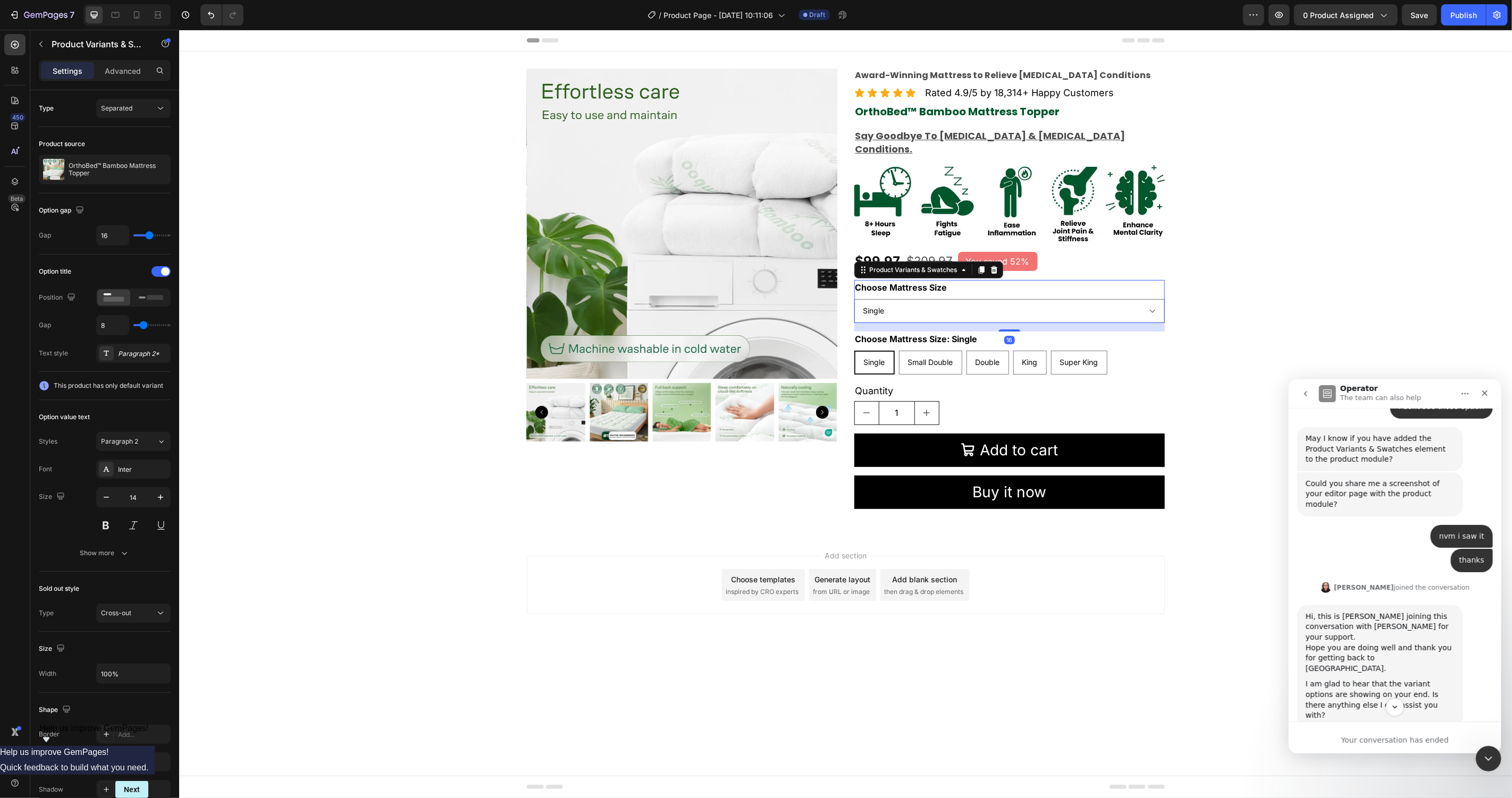
click at [1269, 254] on div "Product Images Award-Winning Mattress to Relieve Chronic Pain Conditions Text B…" at bounding box center [845, 292] width 1333 height 449
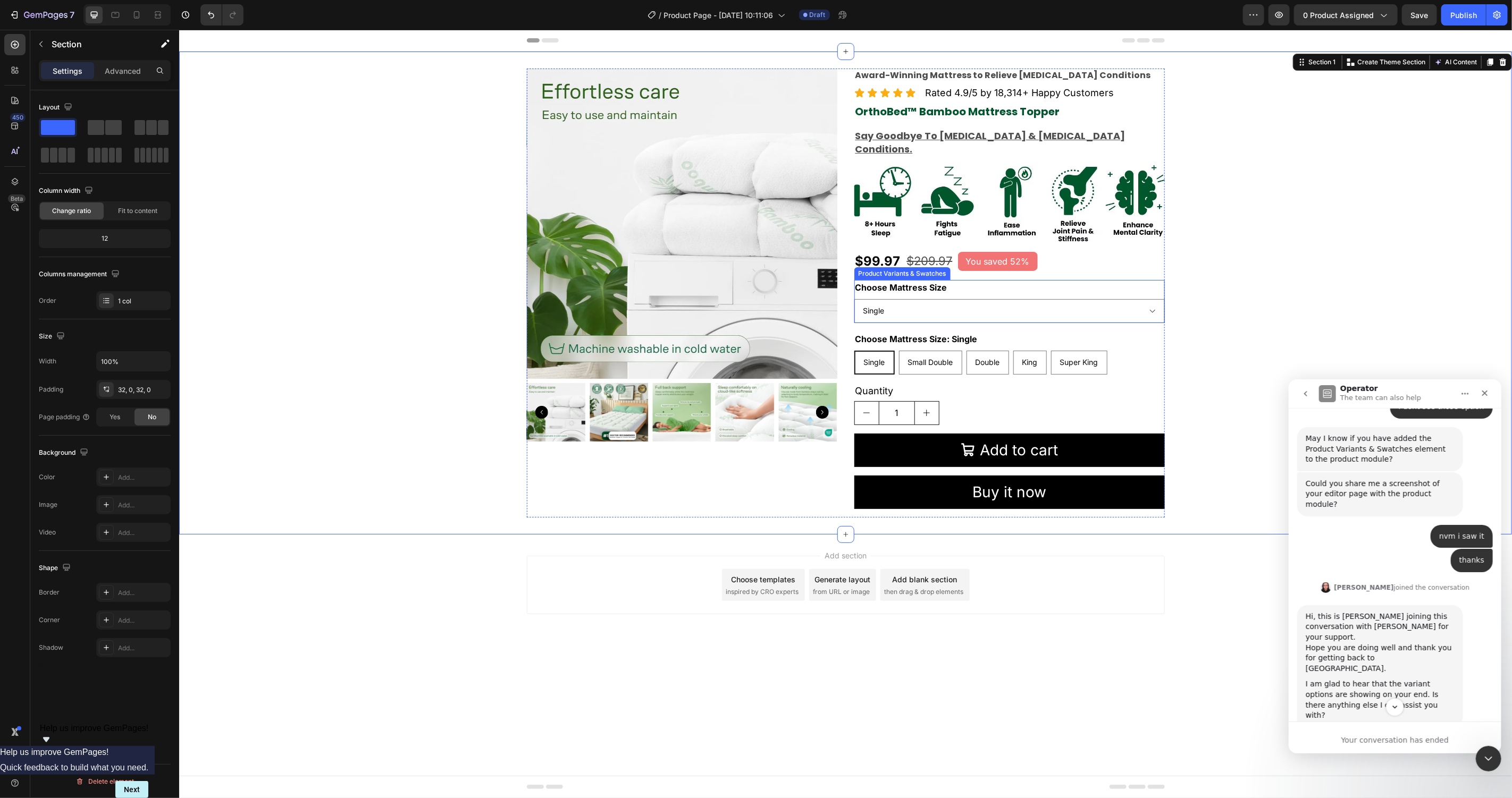
click at [1081, 279] on div "Choose Mattress Size Single Small Double Double King Super King" at bounding box center [1009, 300] width 310 height 43
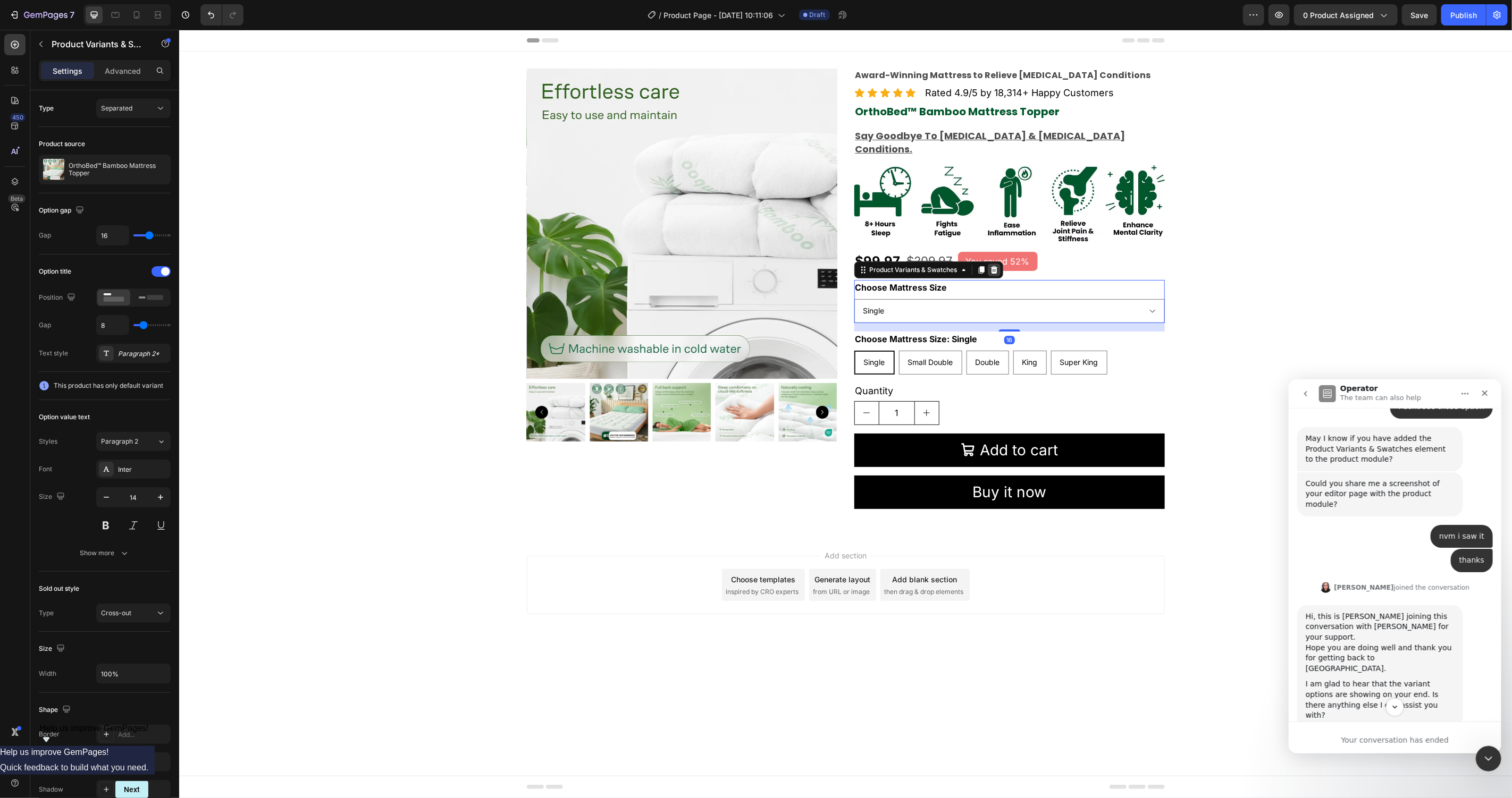
click at [995, 265] on icon at bounding box center [994, 269] width 7 height 8
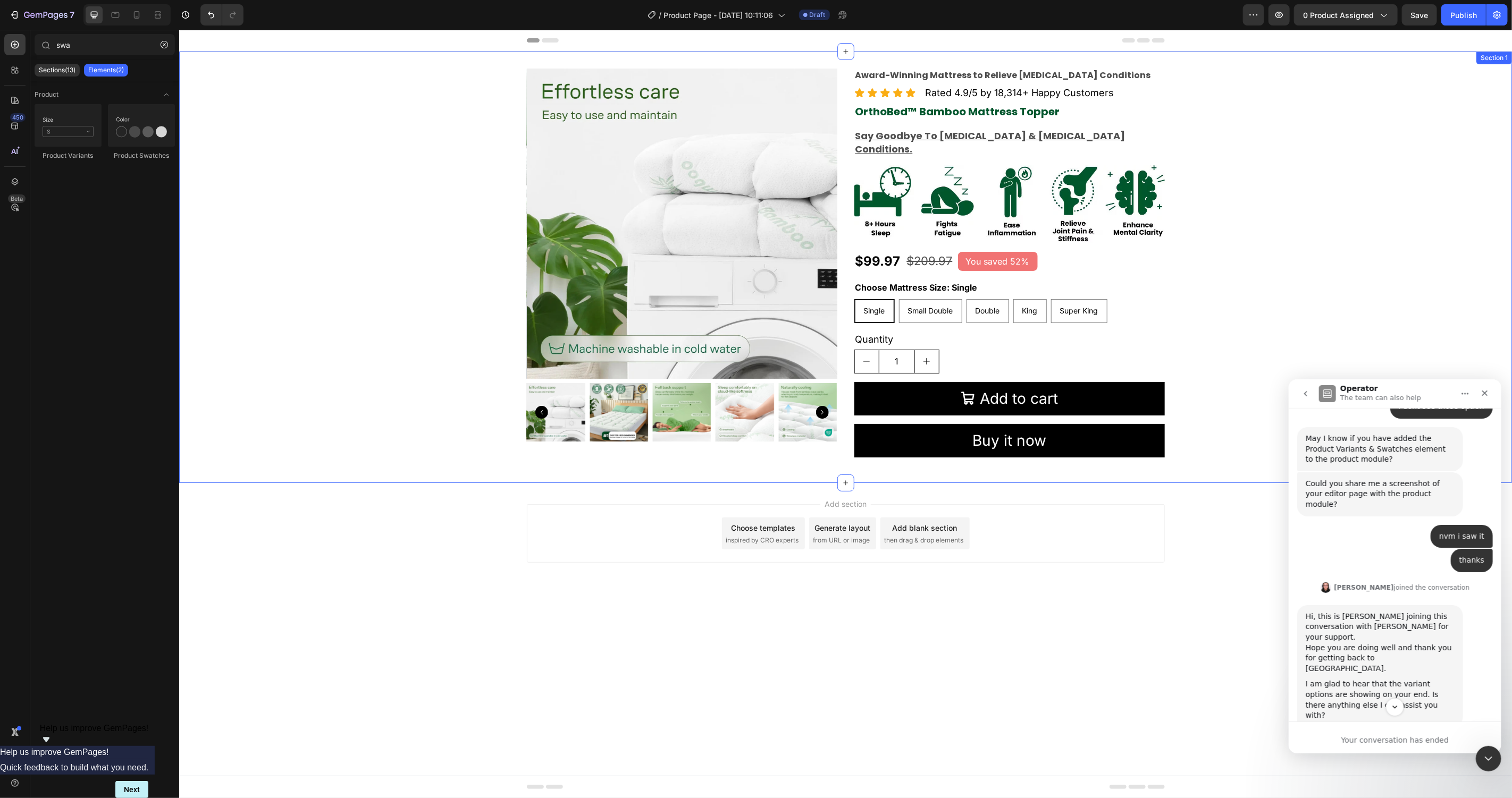
click at [1247, 268] on div "Product Images Award-Winning Mattress to Relieve Chronic Pain Conditions Text B…" at bounding box center [845, 267] width 1333 height 398
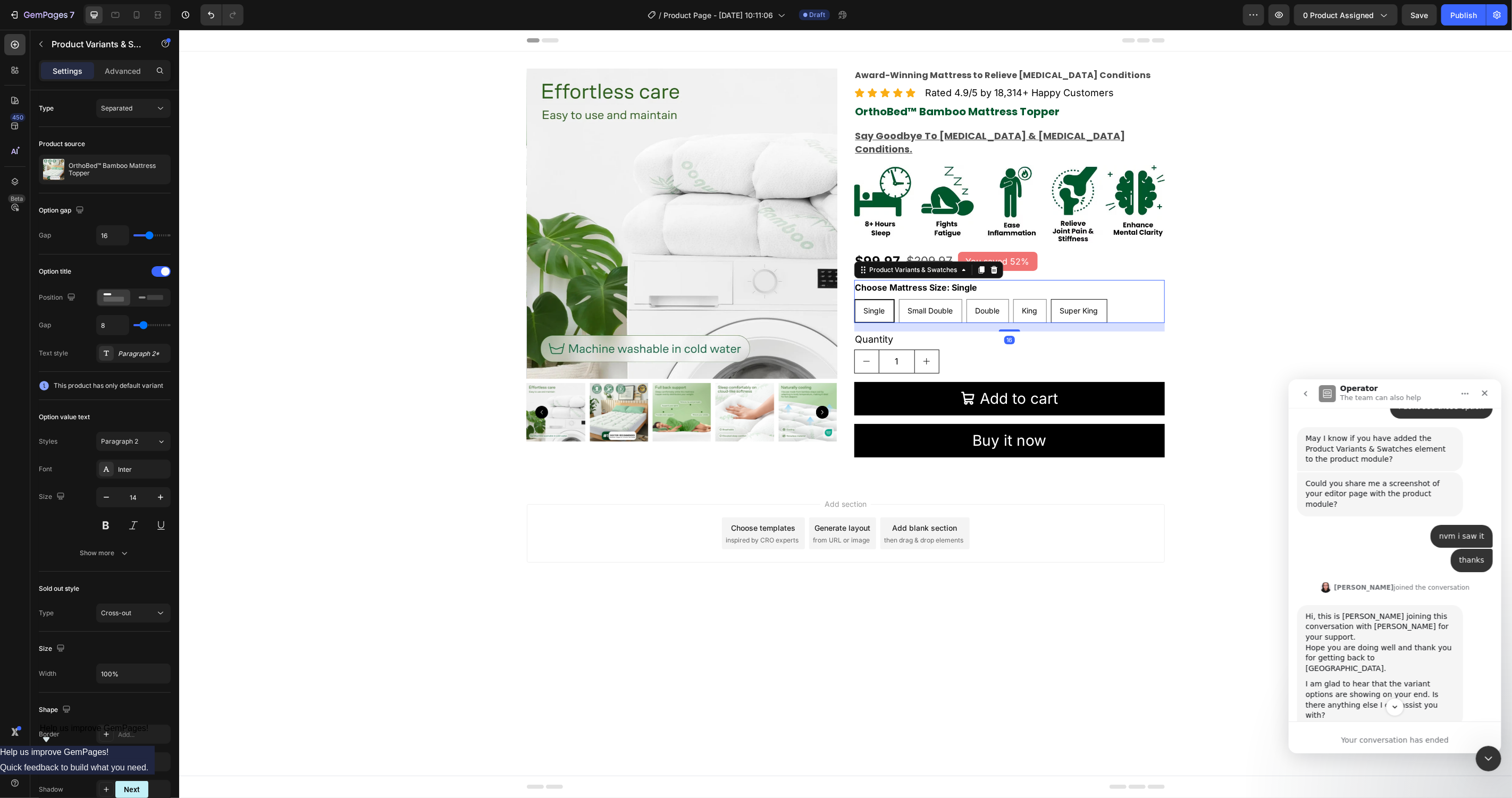
click at [1107, 299] on King "Super King" at bounding box center [1079, 310] width 56 height 24
click at [1051, 298] on input "Super King Super King Super King" at bounding box center [1050, 298] width 1 height 1
radio input "true"
click at [1123, 299] on div "Single Single Single Small Double Small Double Small Double Double Double Doubl…" at bounding box center [1009, 310] width 310 height 24
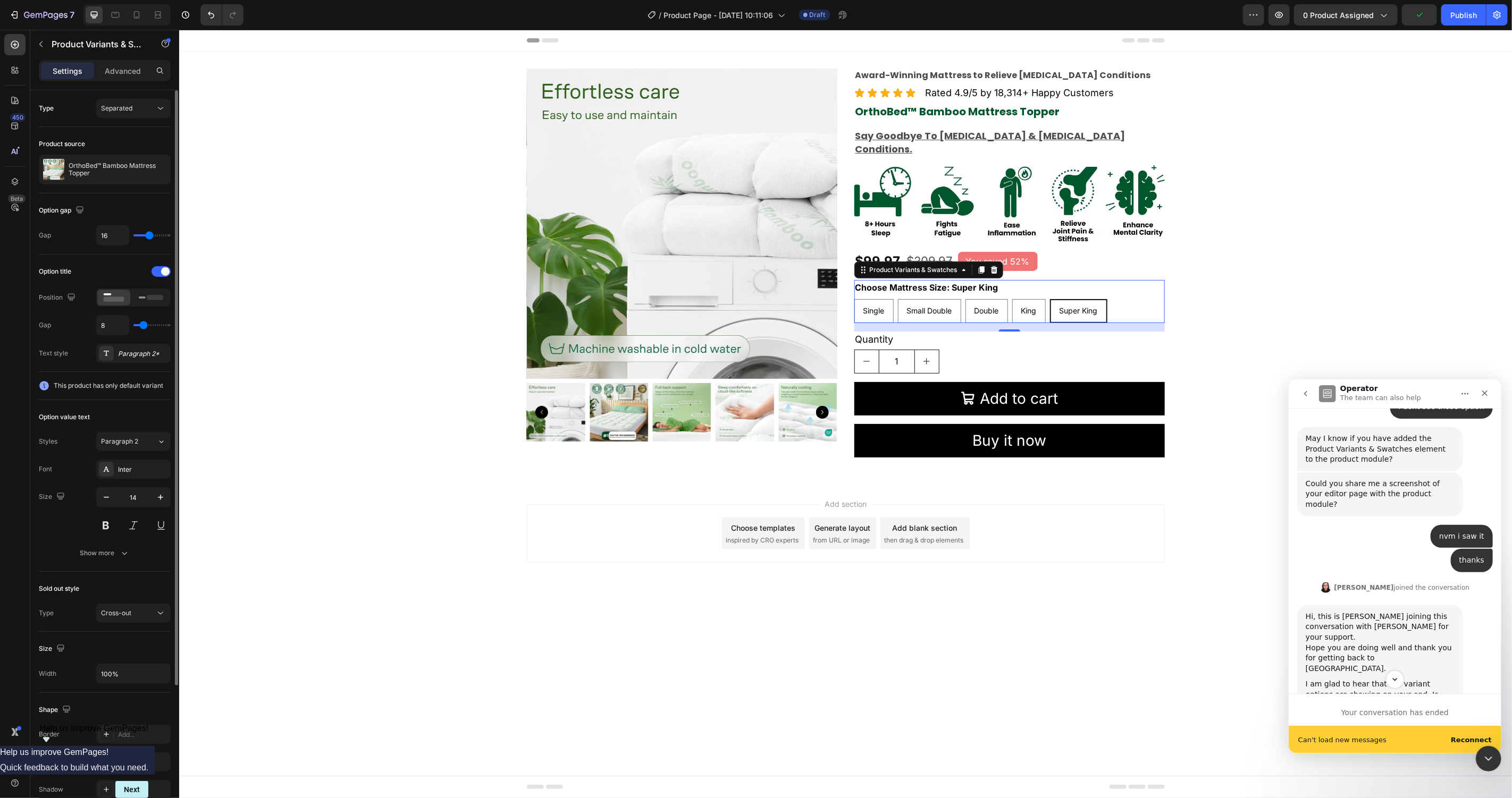
click at [131, 469] on div "Inter" at bounding box center [143, 470] width 50 height 9
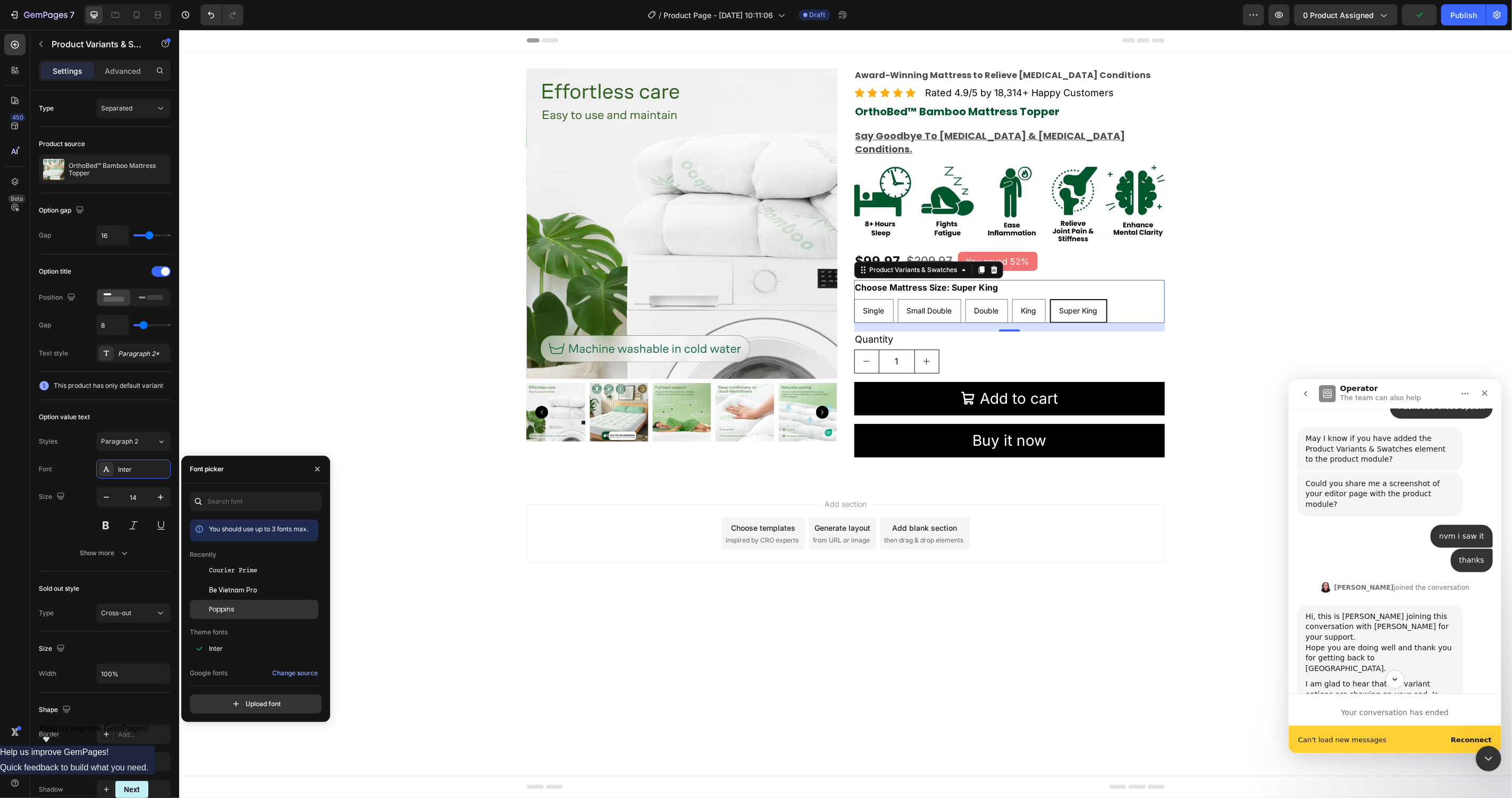
click at [225, 606] on span "Poppins" at bounding box center [221, 610] width 25 height 9
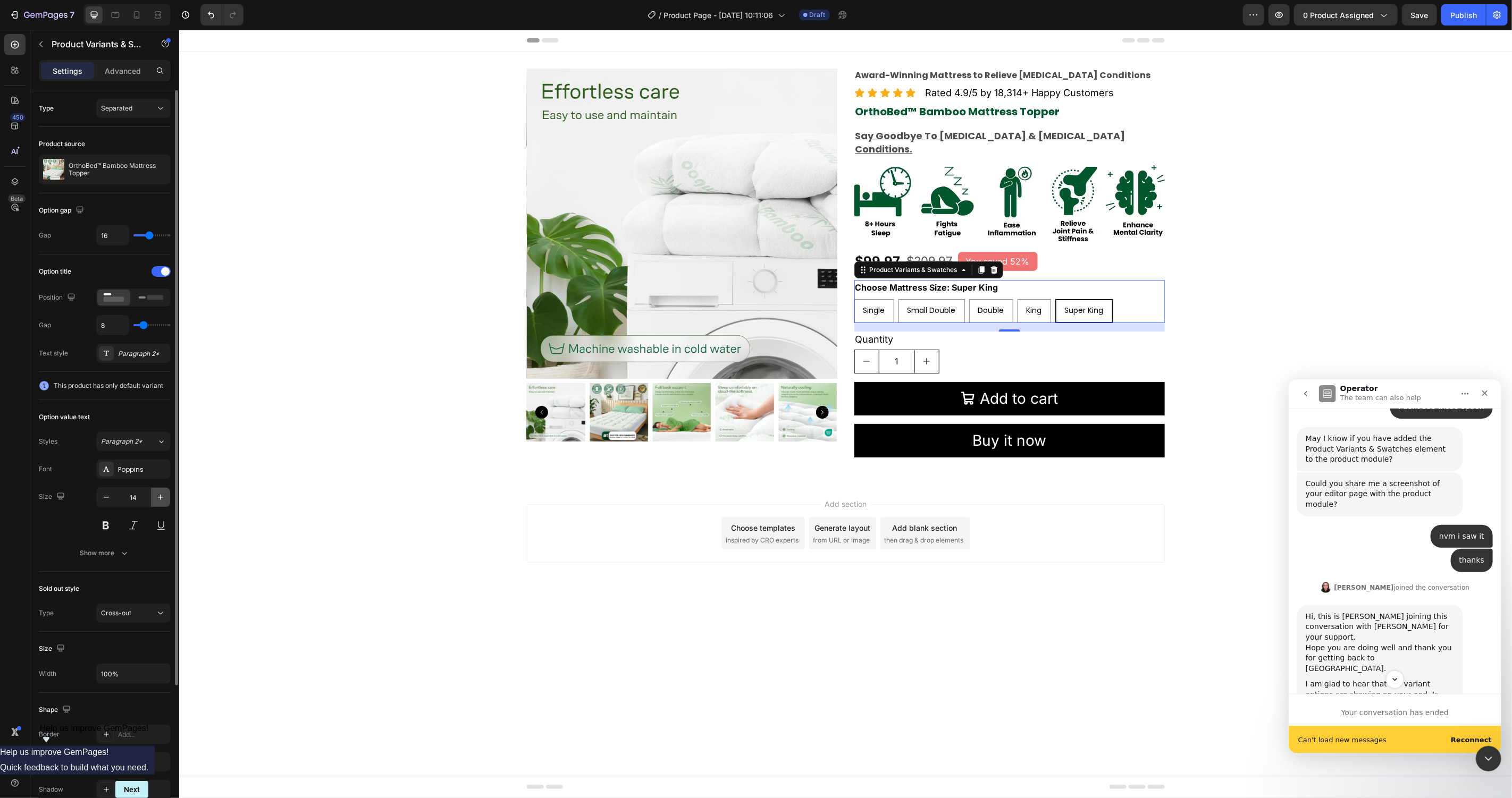
click at [162, 502] on icon "button" at bounding box center [160, 498] width 11 height 11
type input "17"
click at [1284, 290] on div "Product Images Award-Winning Mattress to Relieve Chronic Pain Conditions Text B…" at bounding box center [845, 267] width 1333 height 398
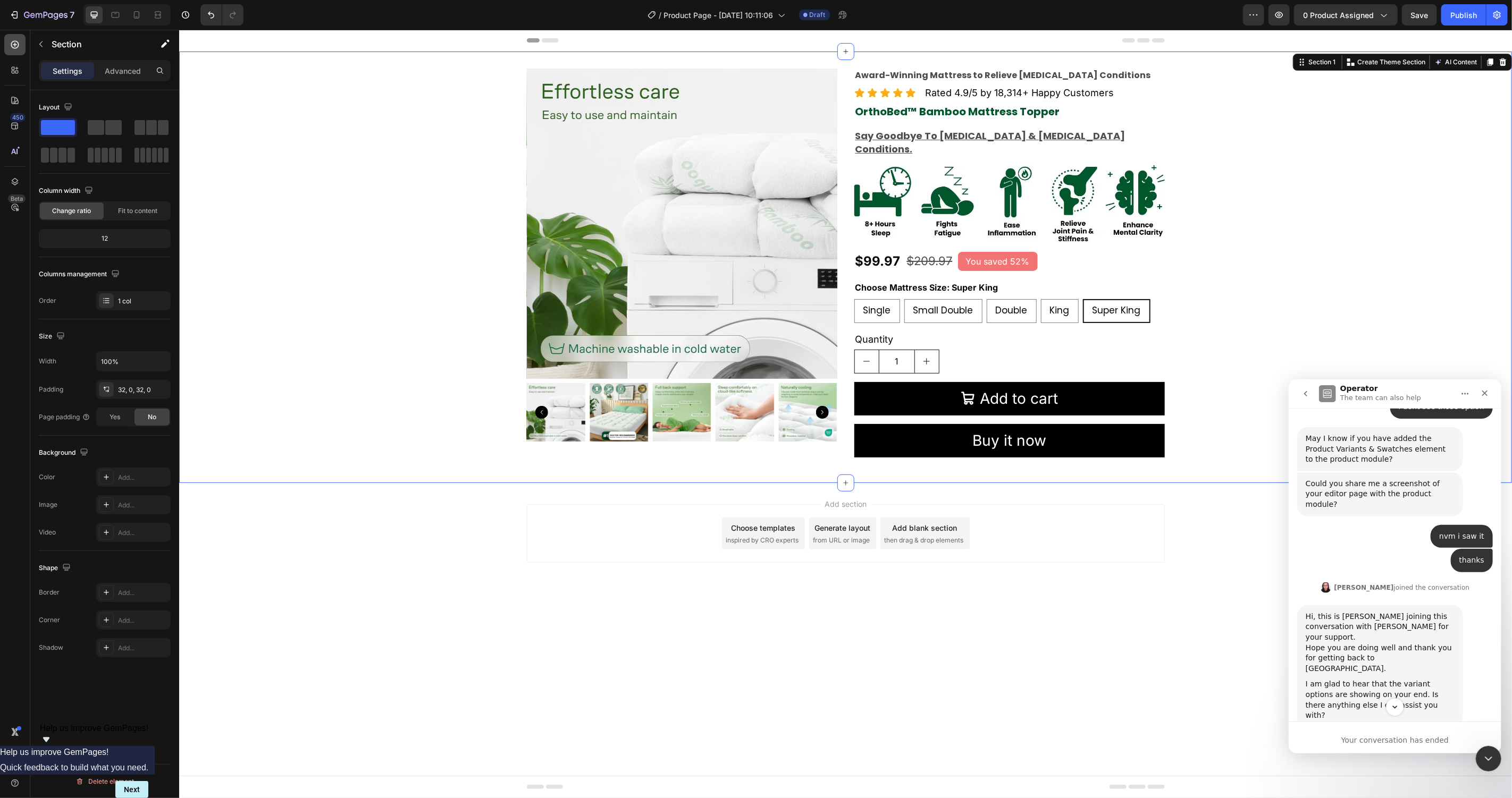
click at [16, 44] on icon at bounding box center [15, 44] width 4 height 4
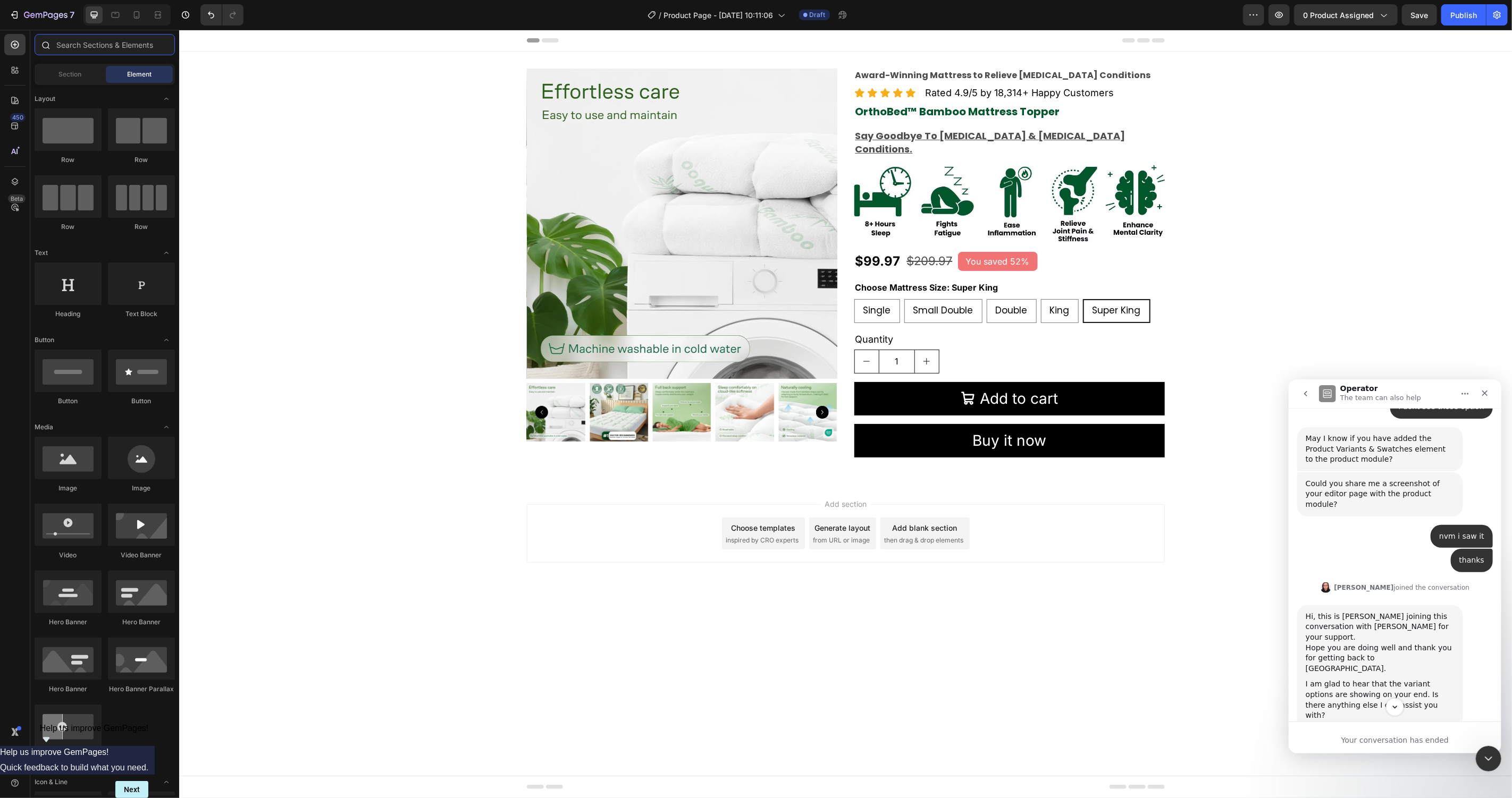
click at [104, 49] on input "text" at bounding box center [104, 45] width 140 height 21
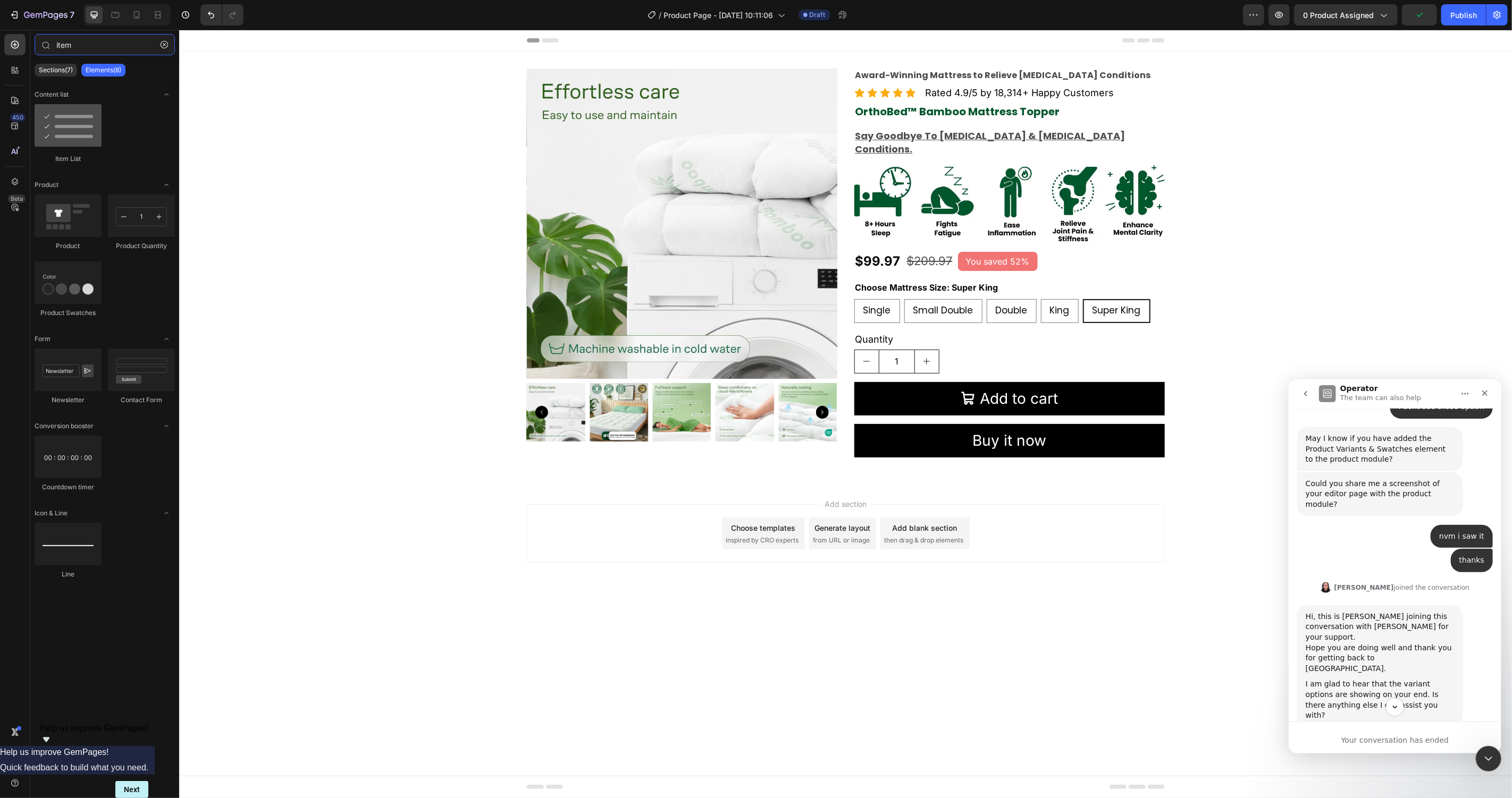
type input "item"
drag, startPoint x: 262, startPoint y: 158, endPoint x: 929, endPoint y: 258, distance: 674.5
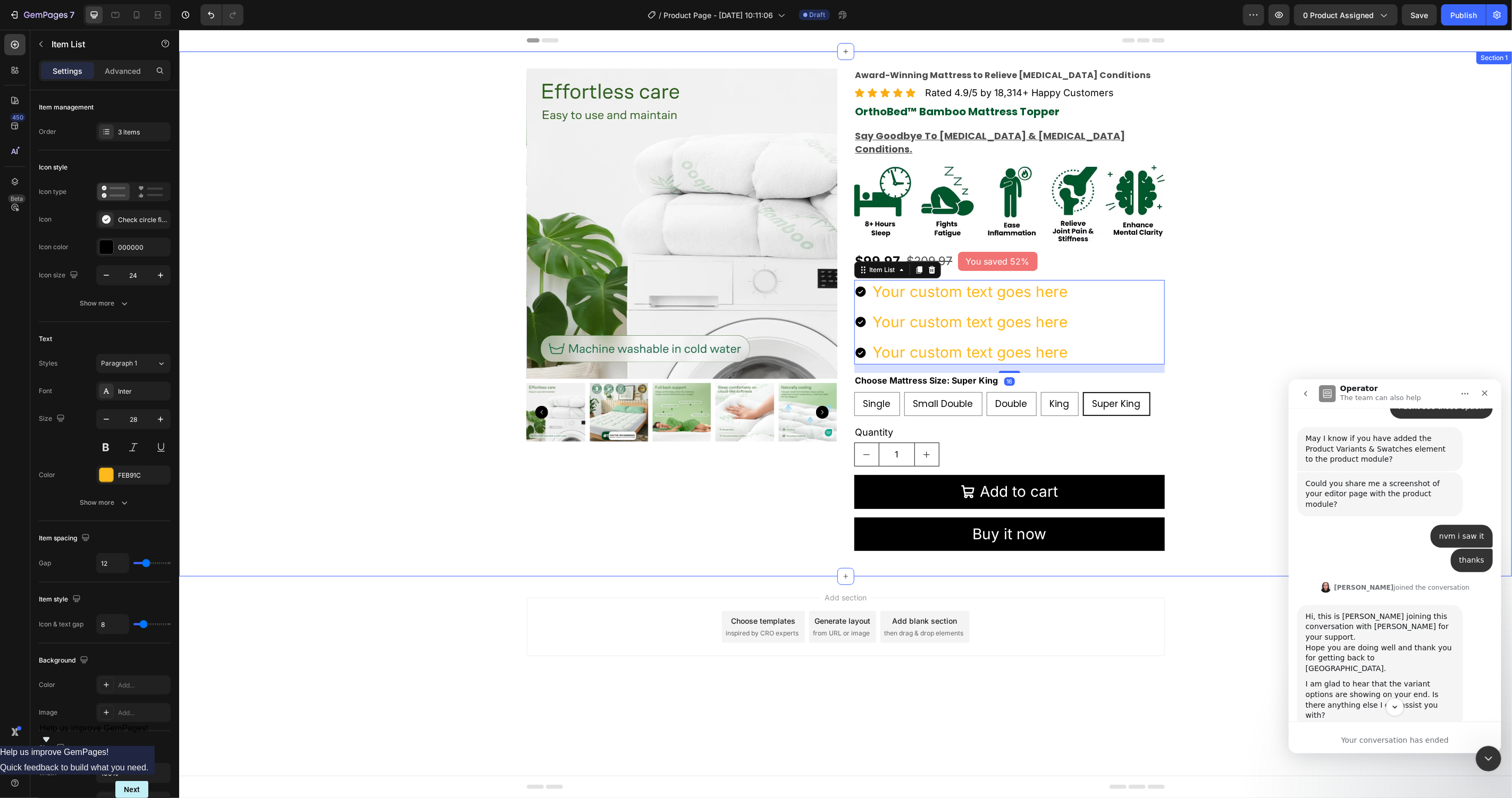
click at [1278, 286] on div "Product Images Award-Winning Mattress to Relieve Chronic Pain Conditions Text B…" at bounding box center [845, 313] width 1333 height 491
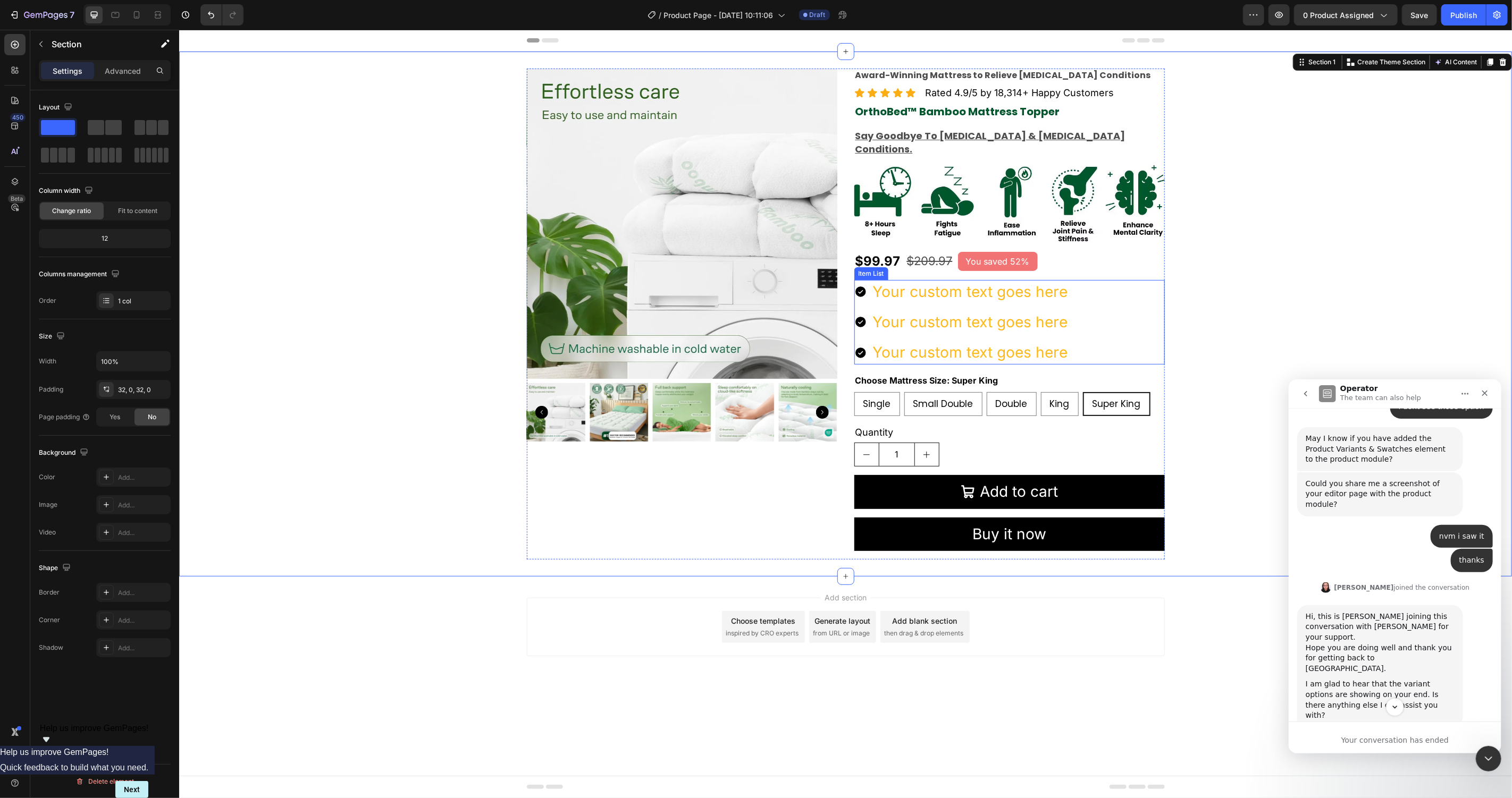
click at [860, 286] on icon at bounding box center [860, 291] width 11 height 11
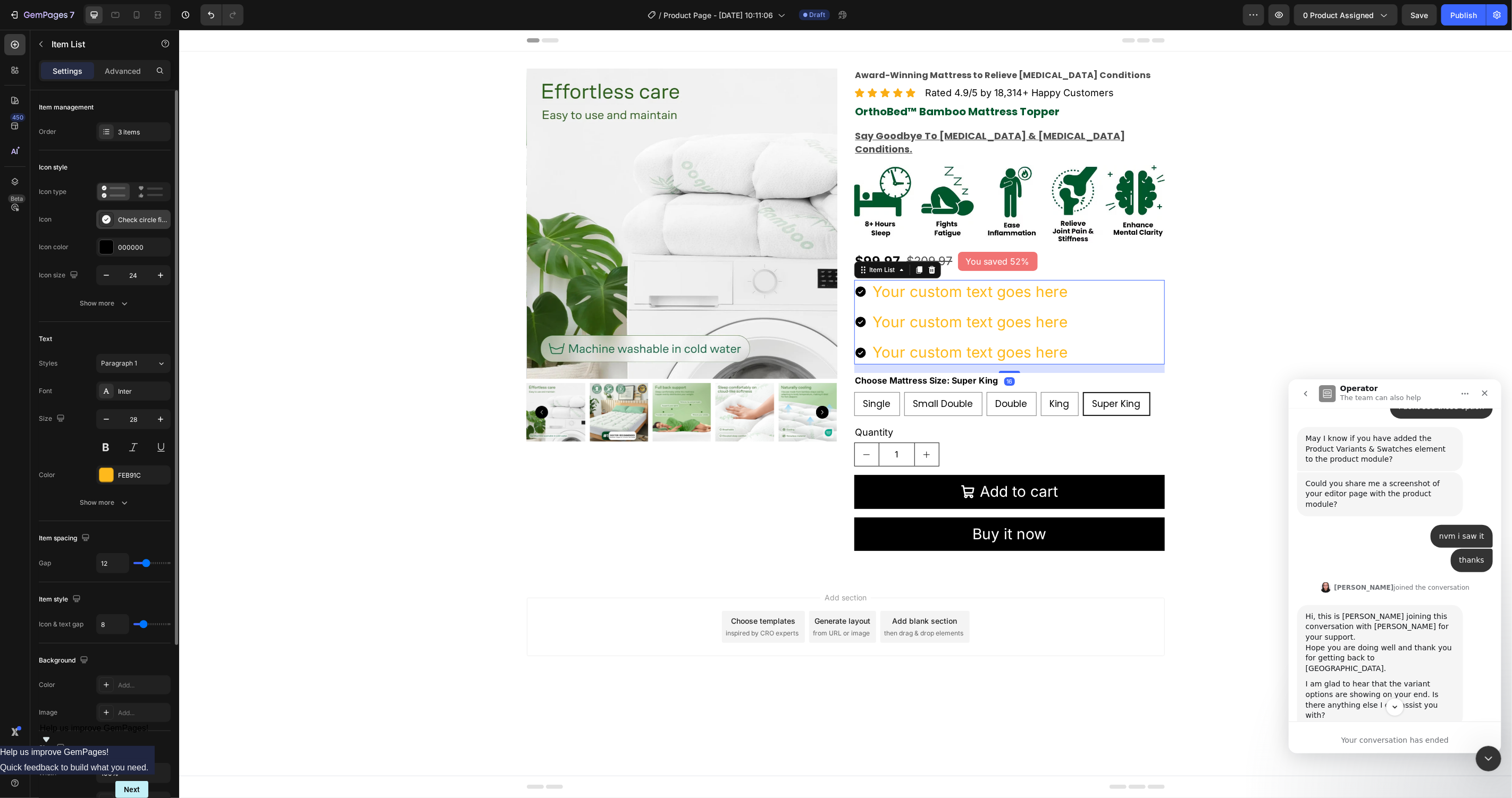
click at [120, 225] on div "Check circle filled" at bounding box center [133, 219] width 75 height 19
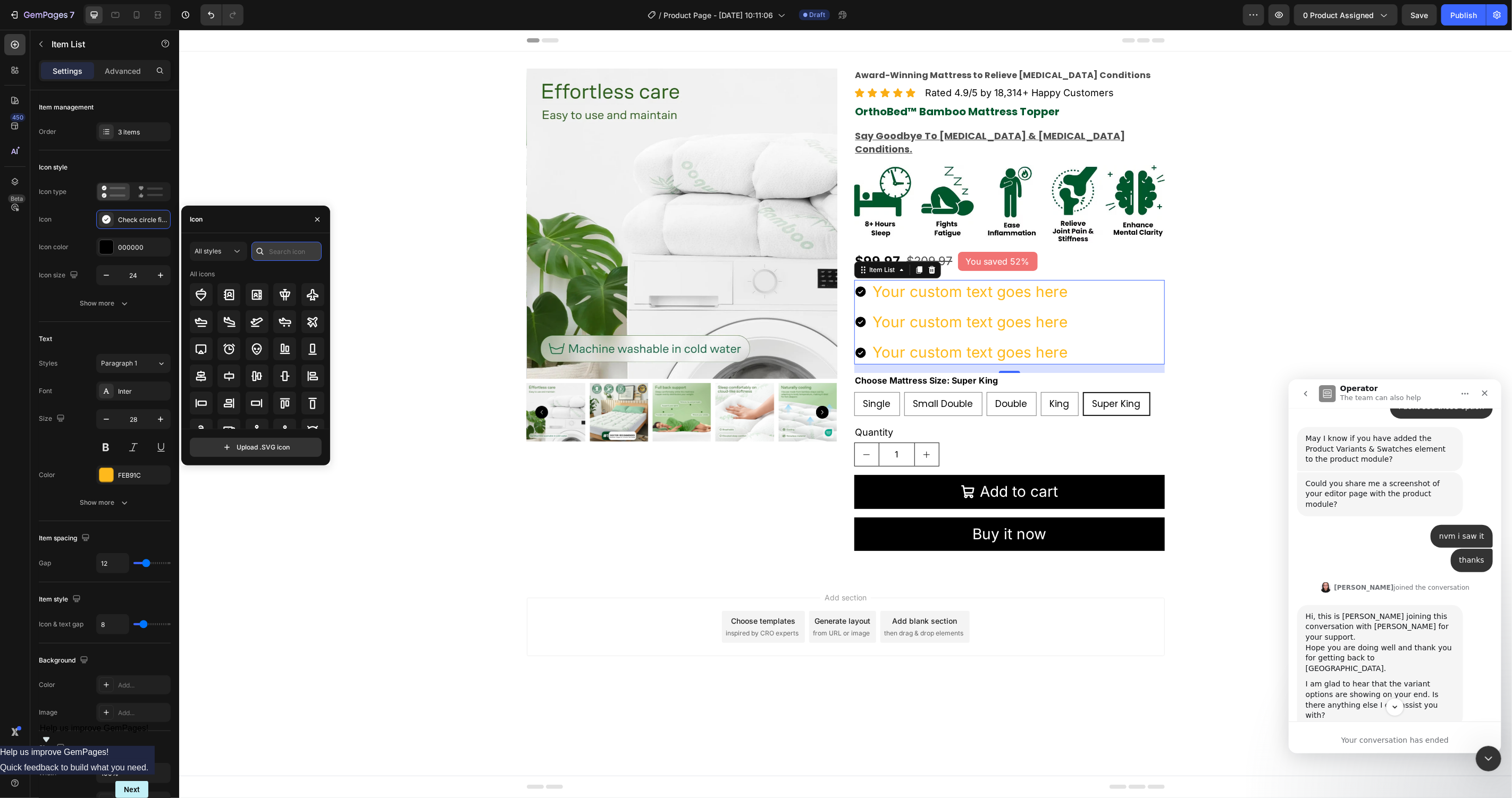
click at [292, 258] on input "text" at bounding box center [286, 251] width 70 height 19
type input "Ruler"
click at [318, 299] on icon at bounding box center [313, 295] width 13 height 13
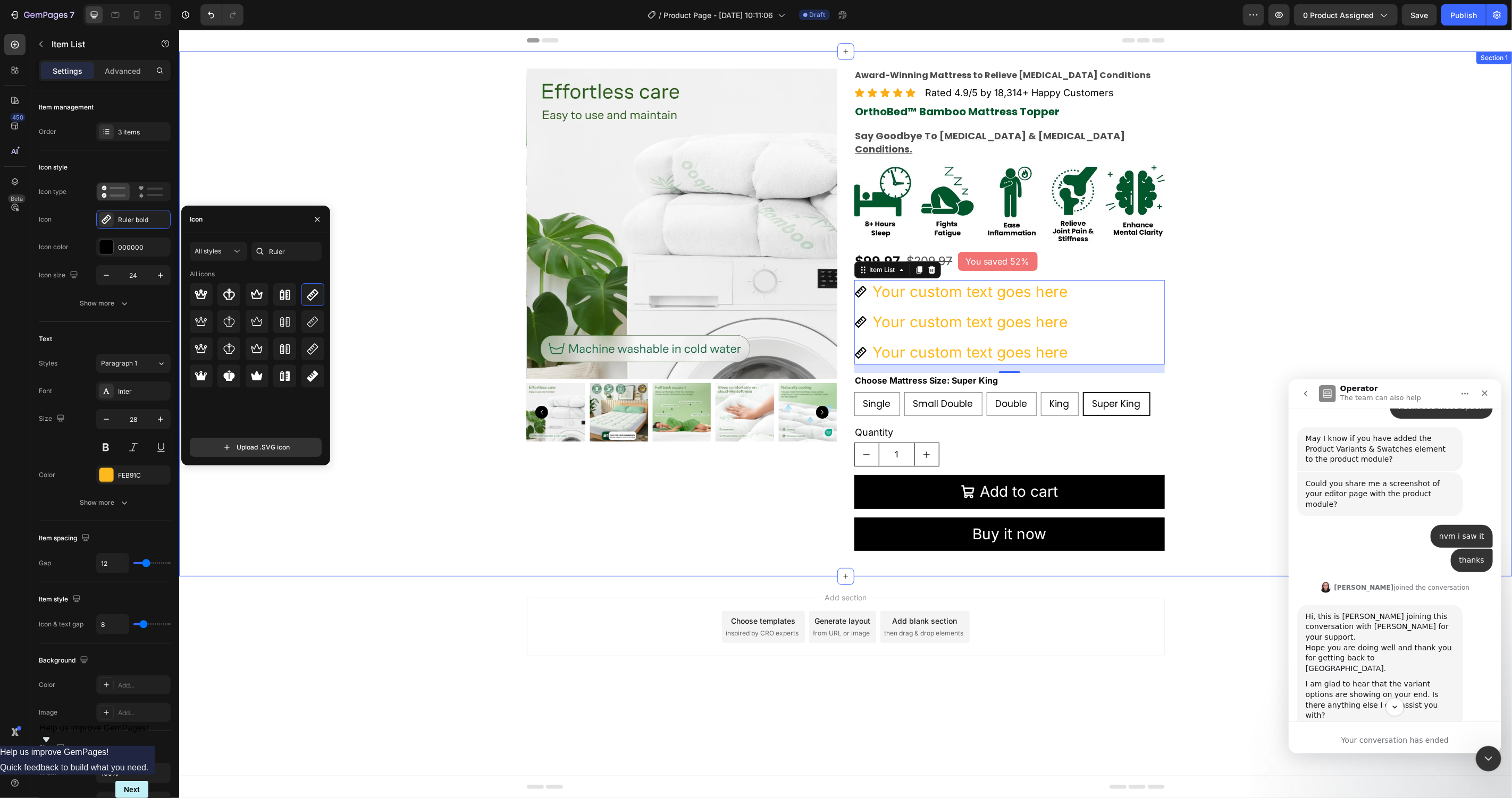
click at [414, 541] on div "Product Images Award-Winning Mattress to Relieve Chronic Pain Conditions Text B…" at bounding box center [845, 313] width 1333 height 491
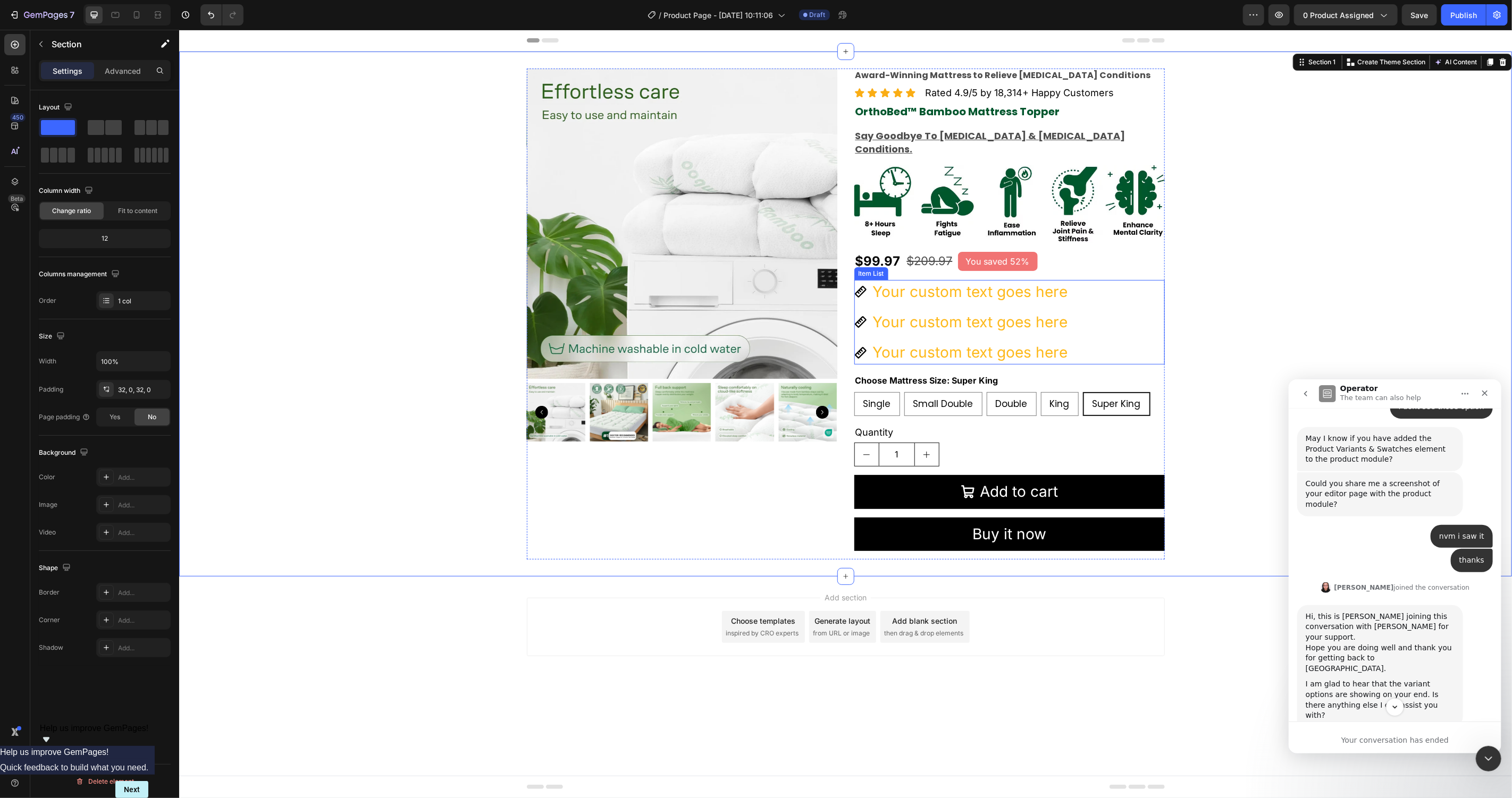
click at [971, 279] on div "Your custom text goes here" at bounding box center [970, 291] width 198 height 24
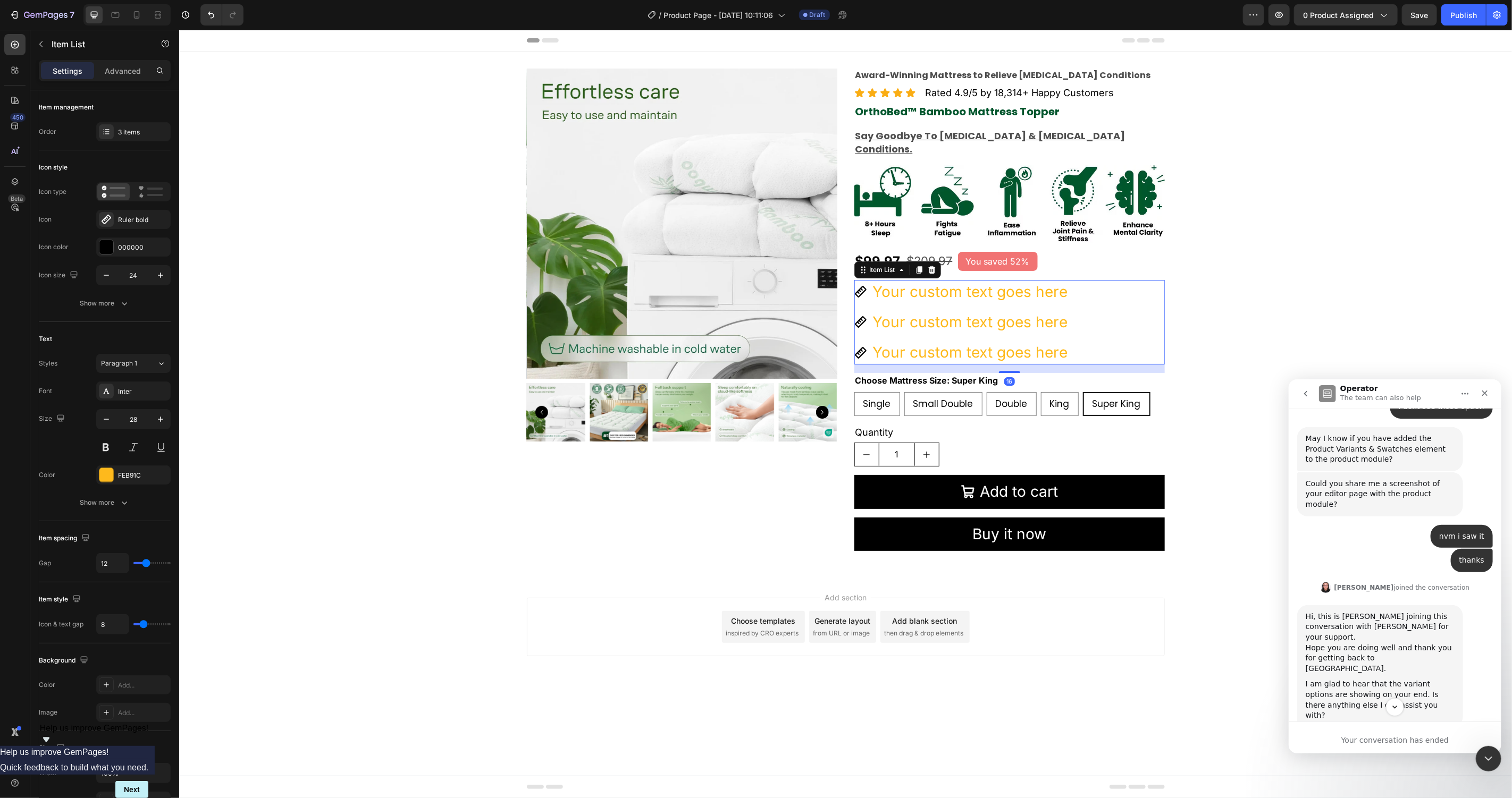
click at [971, 279] on div "Your custom text goes here" at bounding box center [970, 291] width 198 height 24
click at [971, 281] on p "Your custom text goes here" at bounding box center [970, 291] width 195 height 21
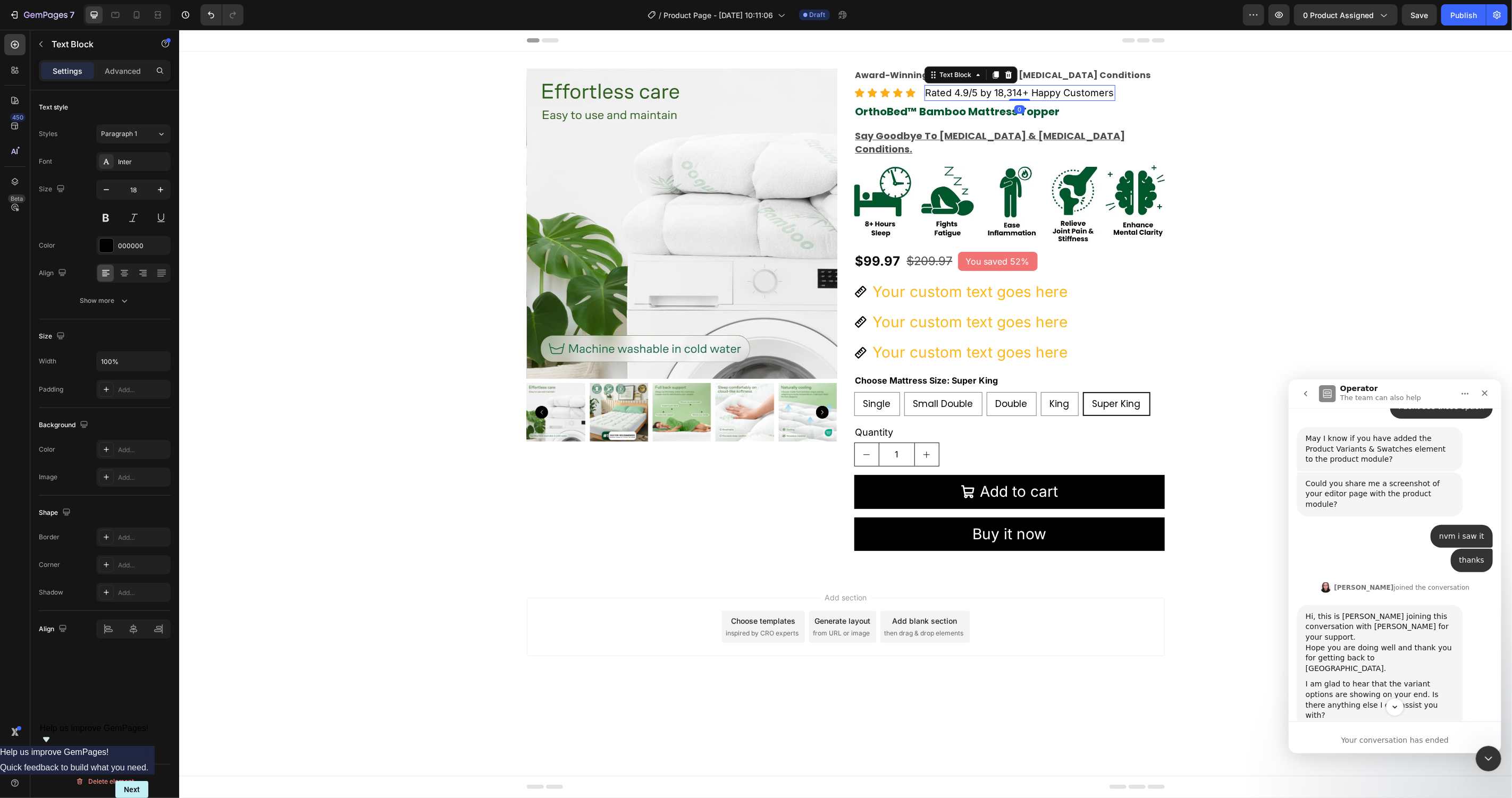
click at [977, 90] on p "Rated 4.9/5 by 18,314+ Happy Customers" at bounding box center [1020, 92] width 189 height 13
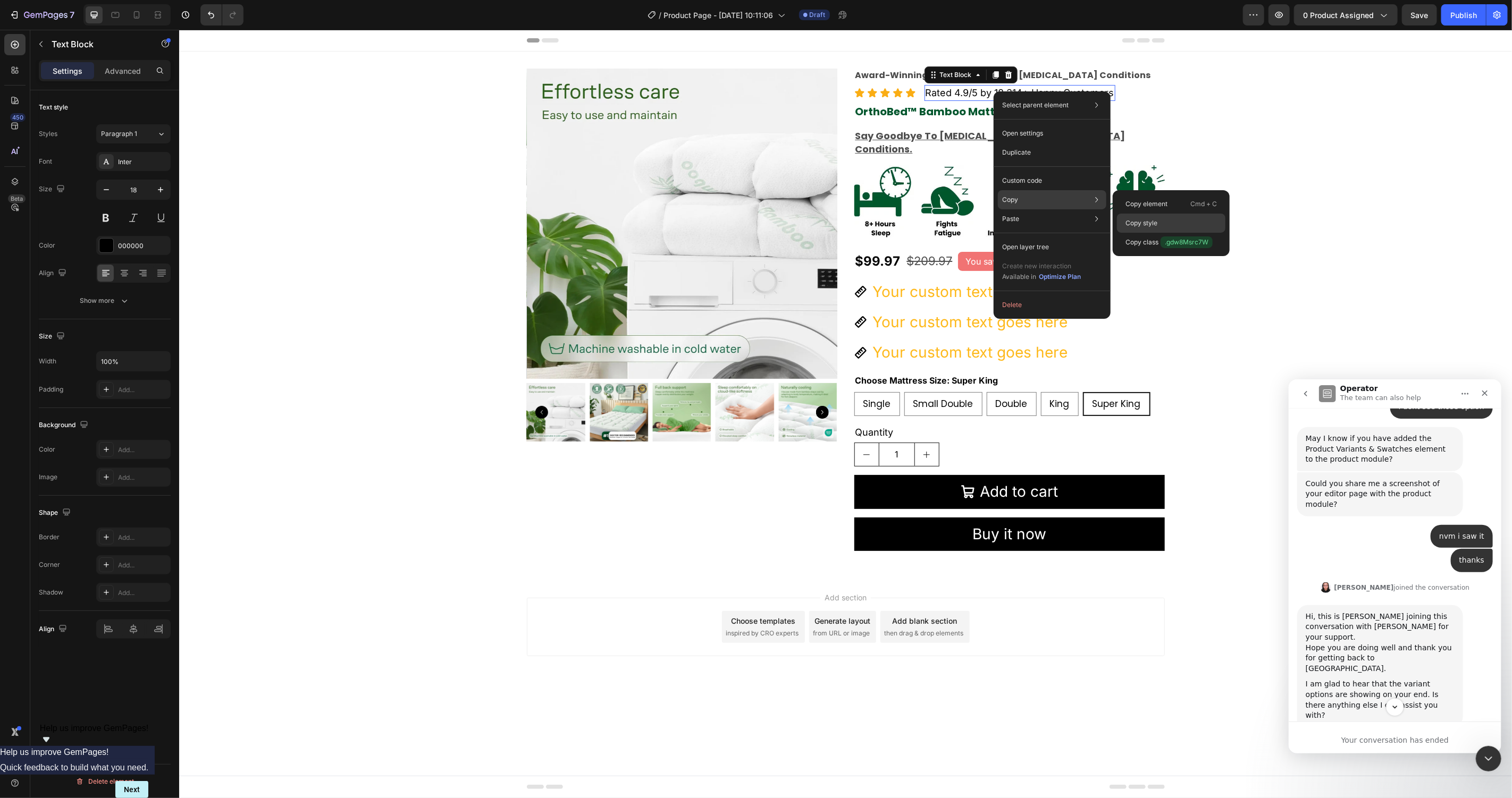
click at [1133, 223] on p "Copy style" at bounding box center [1142, 223] width 32 height 9
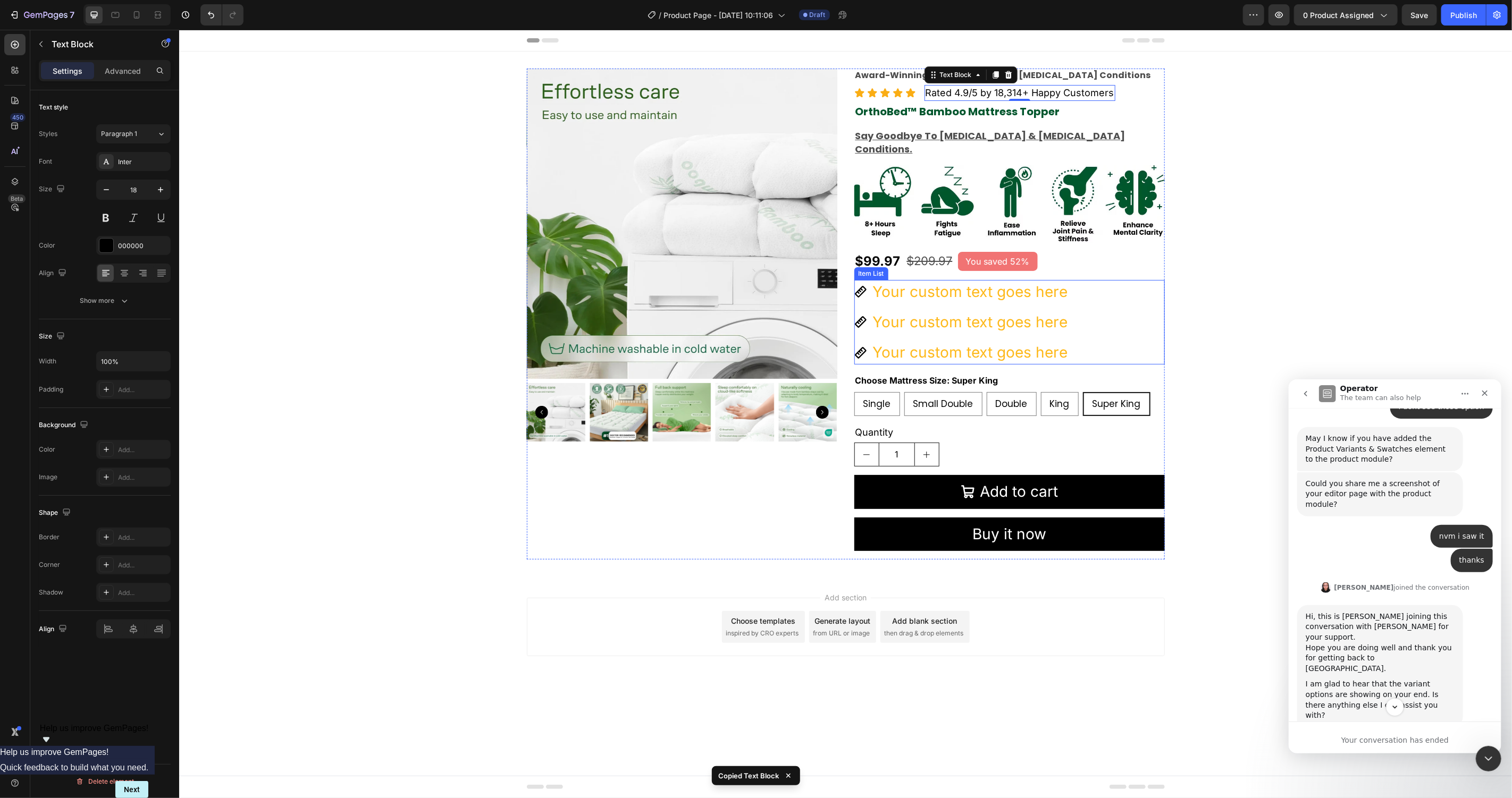
click at [1114, 297] on div "Your custom text goes here Your custom text goes here Your custom text goes here" at bounding box center [1009, 322] width 310 height 85
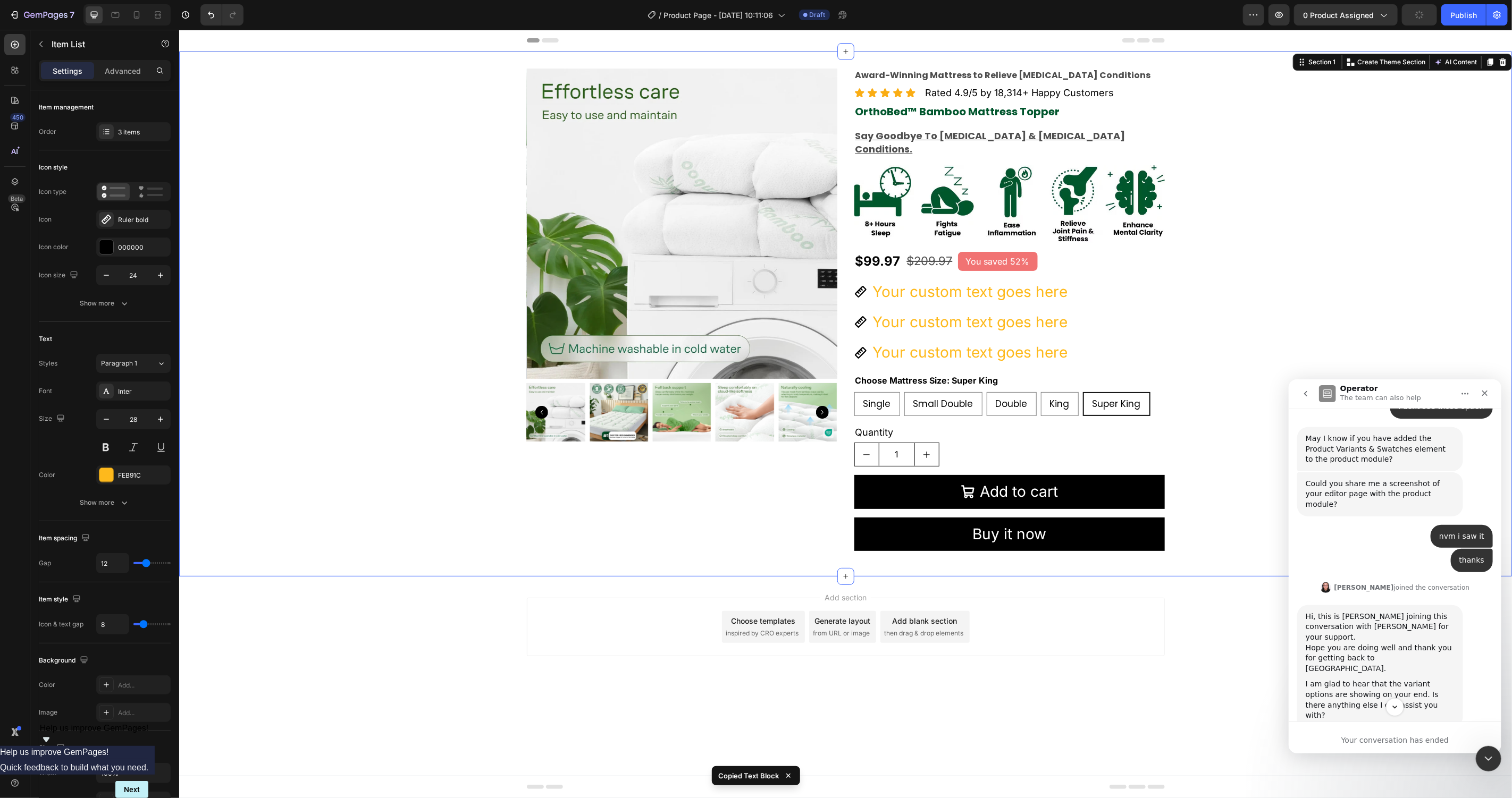
click at [1345, 273] on div "Product Images Award-Winning Mattress to Relieve Chronic Pain Conditions Text B…" at bounding box center [845, 313] width 1333 height 491
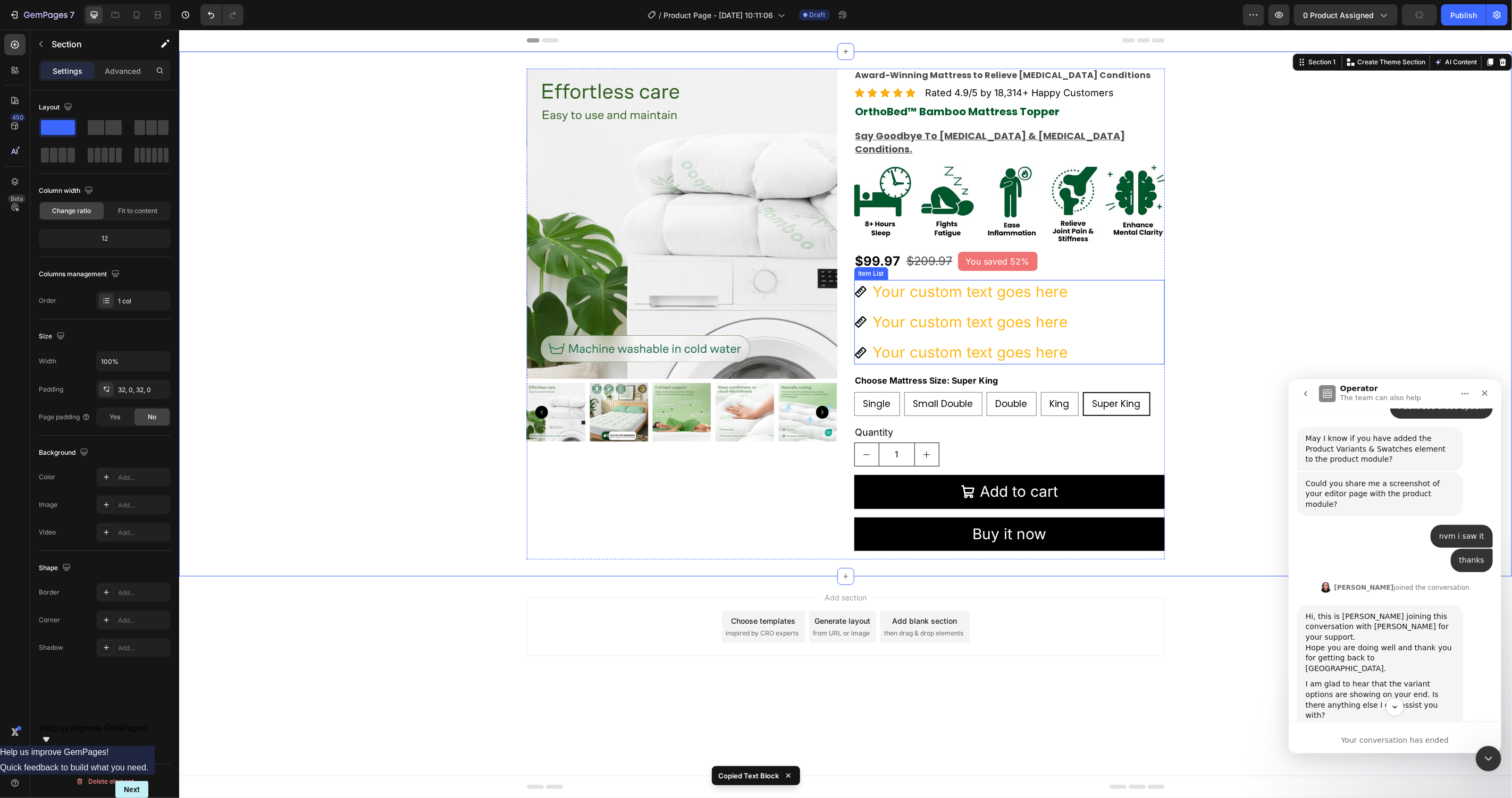
click at [1037, 281] on p "Your custom text goes here" at bounding box center [970, 291] width 195 height 21
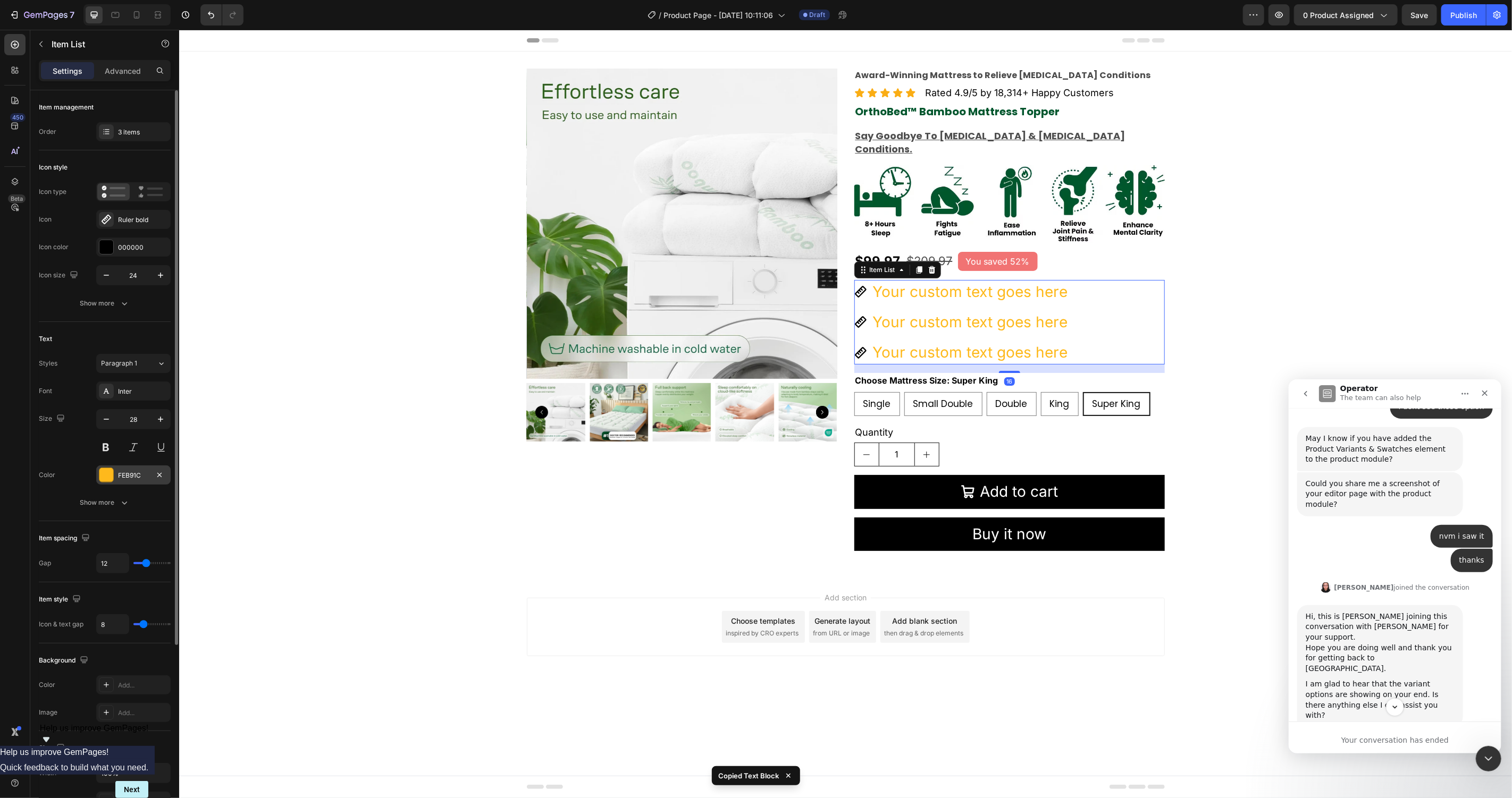
click at [108, 468] on div at bounding box center [106, 475] width 15 height 15
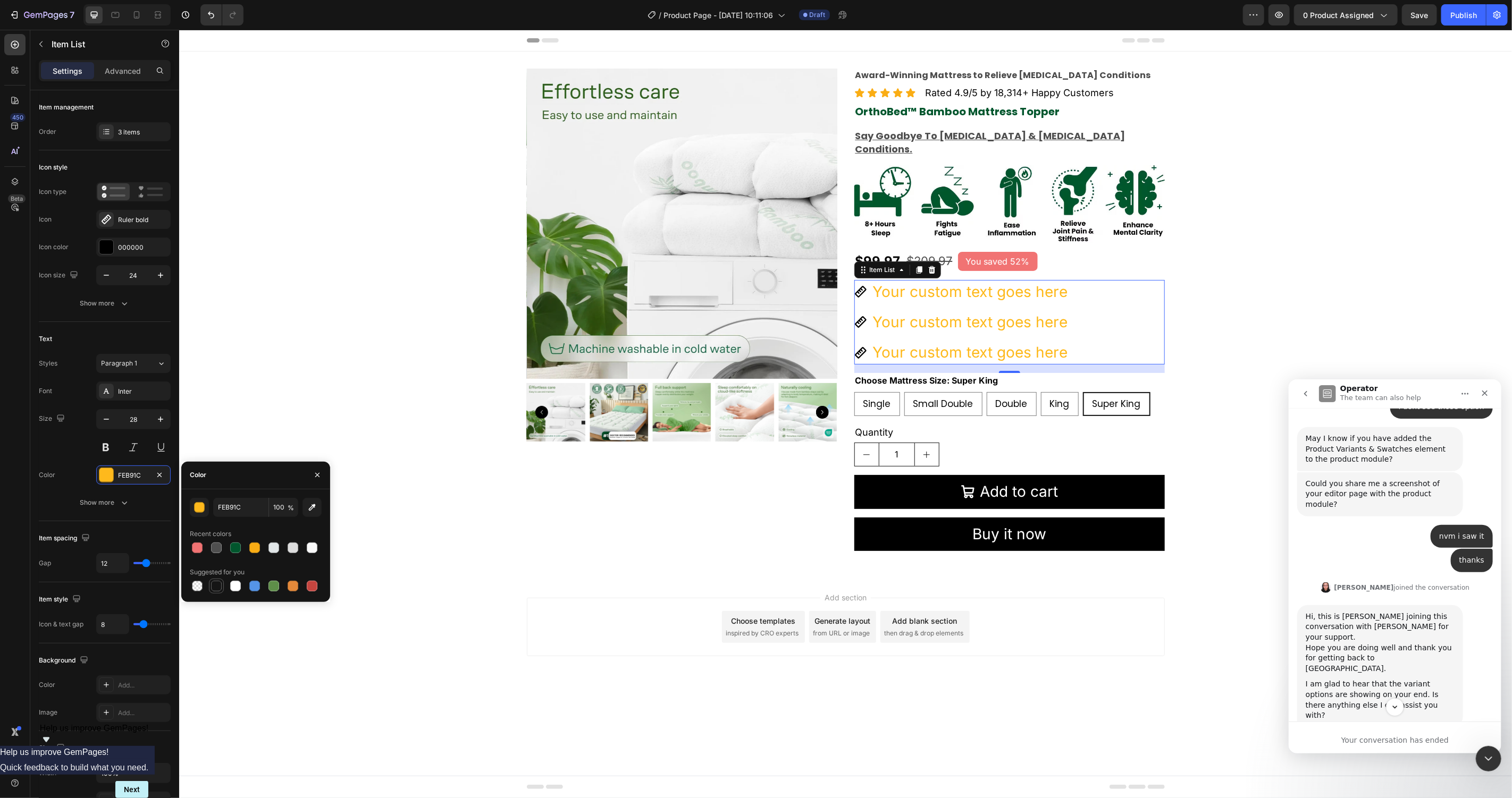
click at [216, 581] on div at bounding box center [217, 586] width 11 height 11
type input "151515"
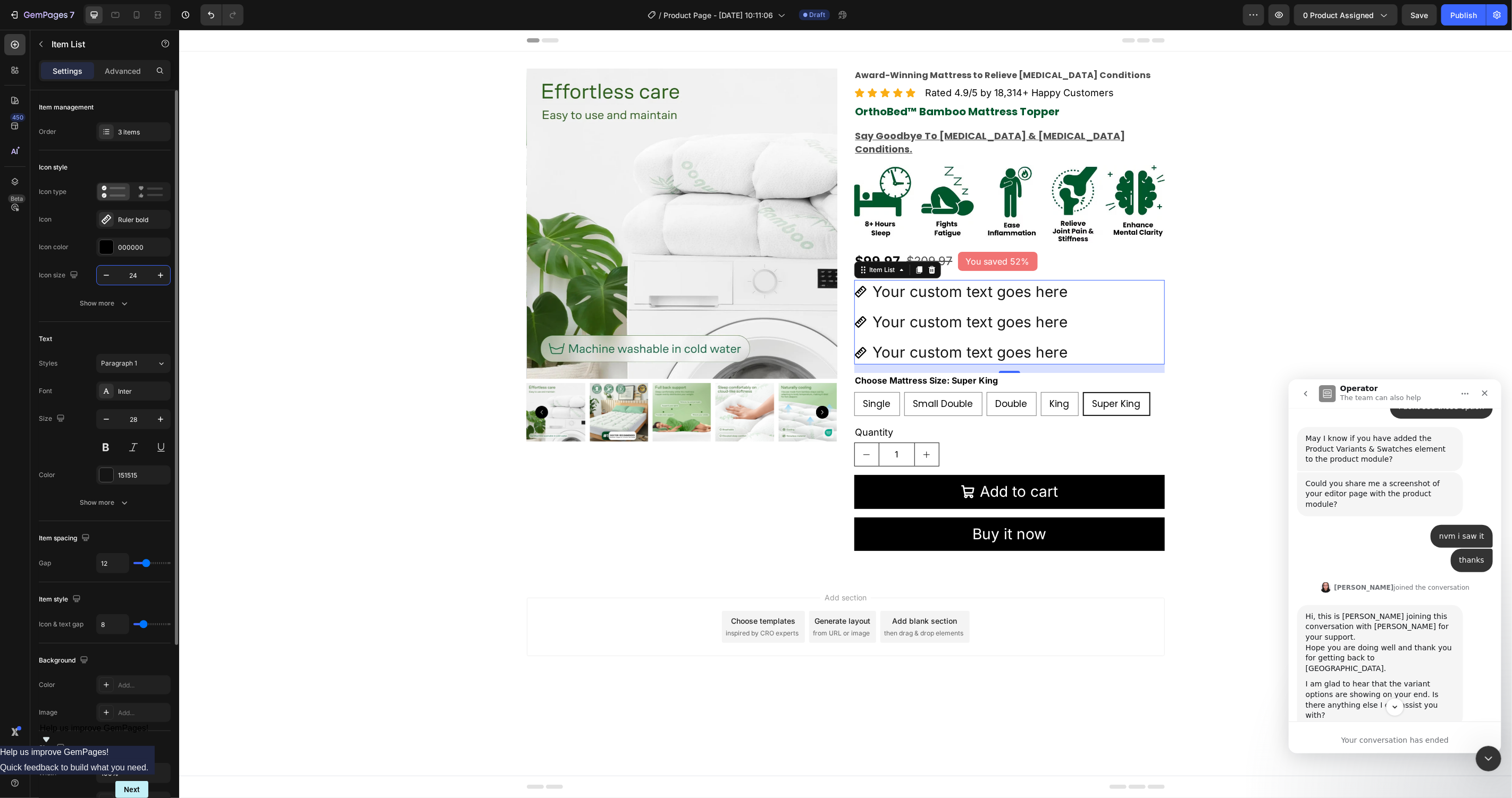
click at [132, 276] on input "24" at bounding box center [133, 275] width 35 height 19
type input "24"
click at [127, 418] on input "28" at bounding box center [133, 419] width 35 height 19
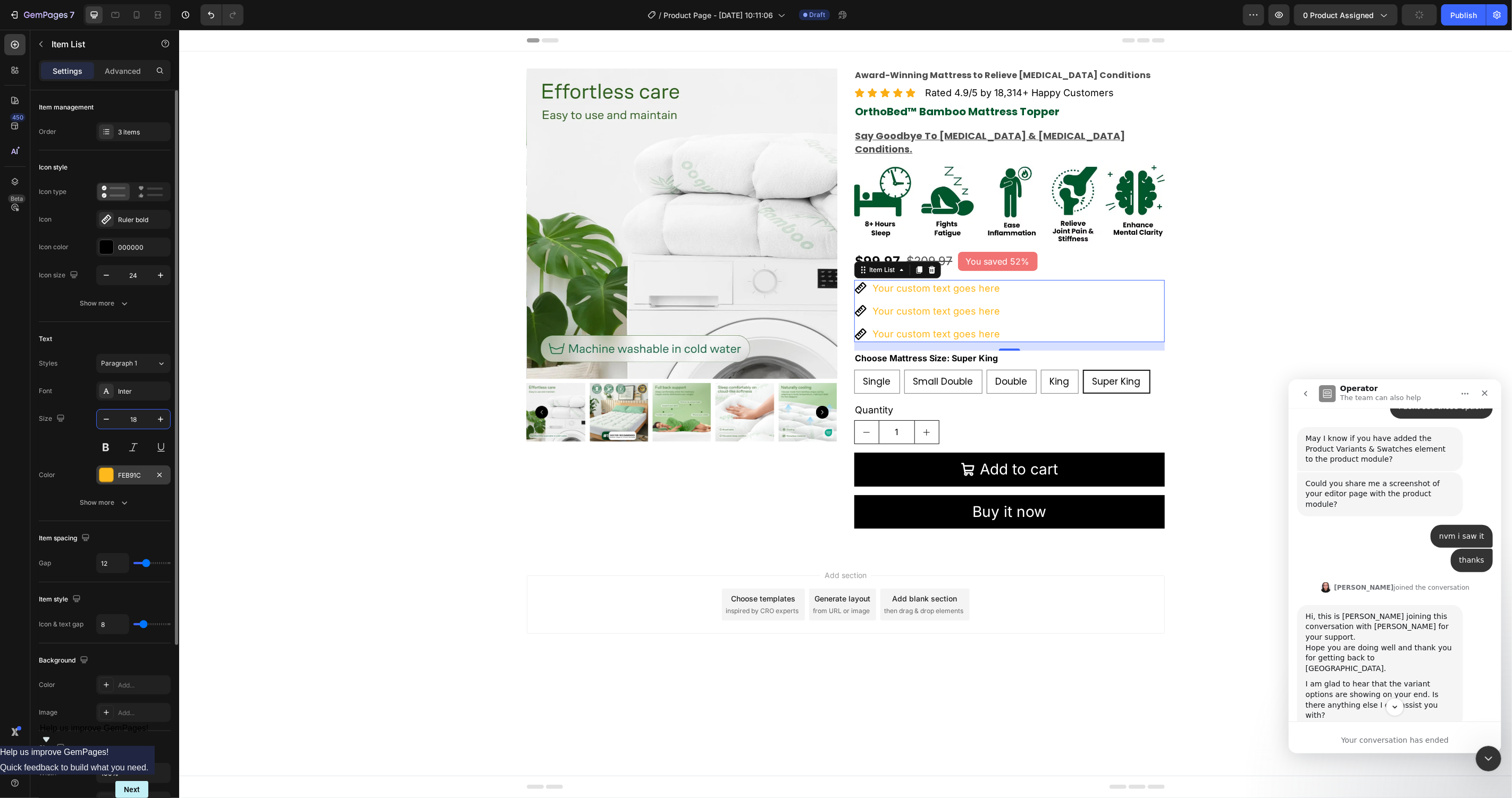
type input "18"
click at [104, 472] on div at bounding box center [106, 475] width 14 height 14
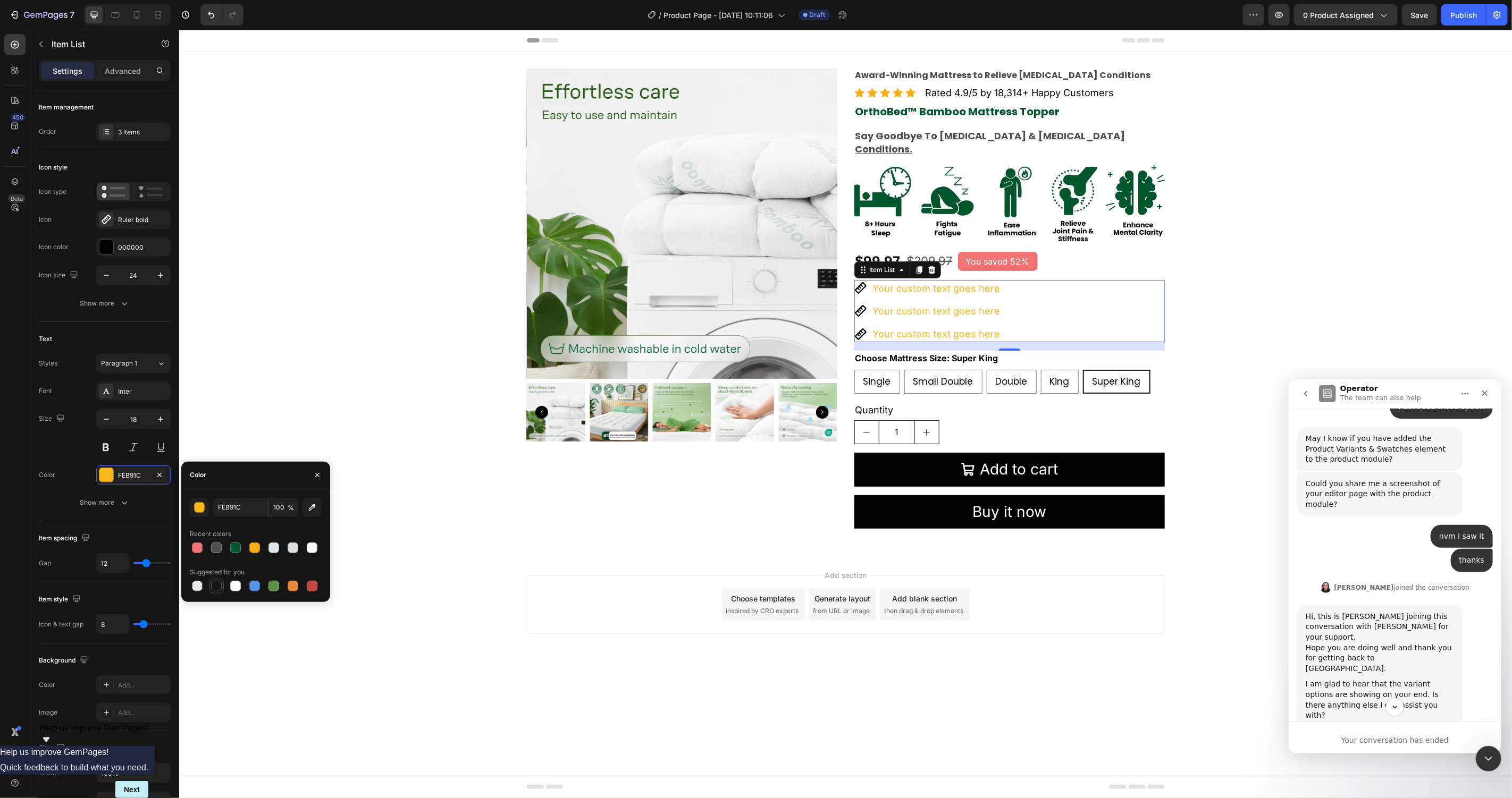
click at [221, 587] on div at bounding box center [217, 586] width 11 height 11
type input "151515"
click at [548, 640] on div "Add section Choose templates inspired by CRO experts Generate layout from URL o…" at bounding box center [845, 619] width 1333 height 131
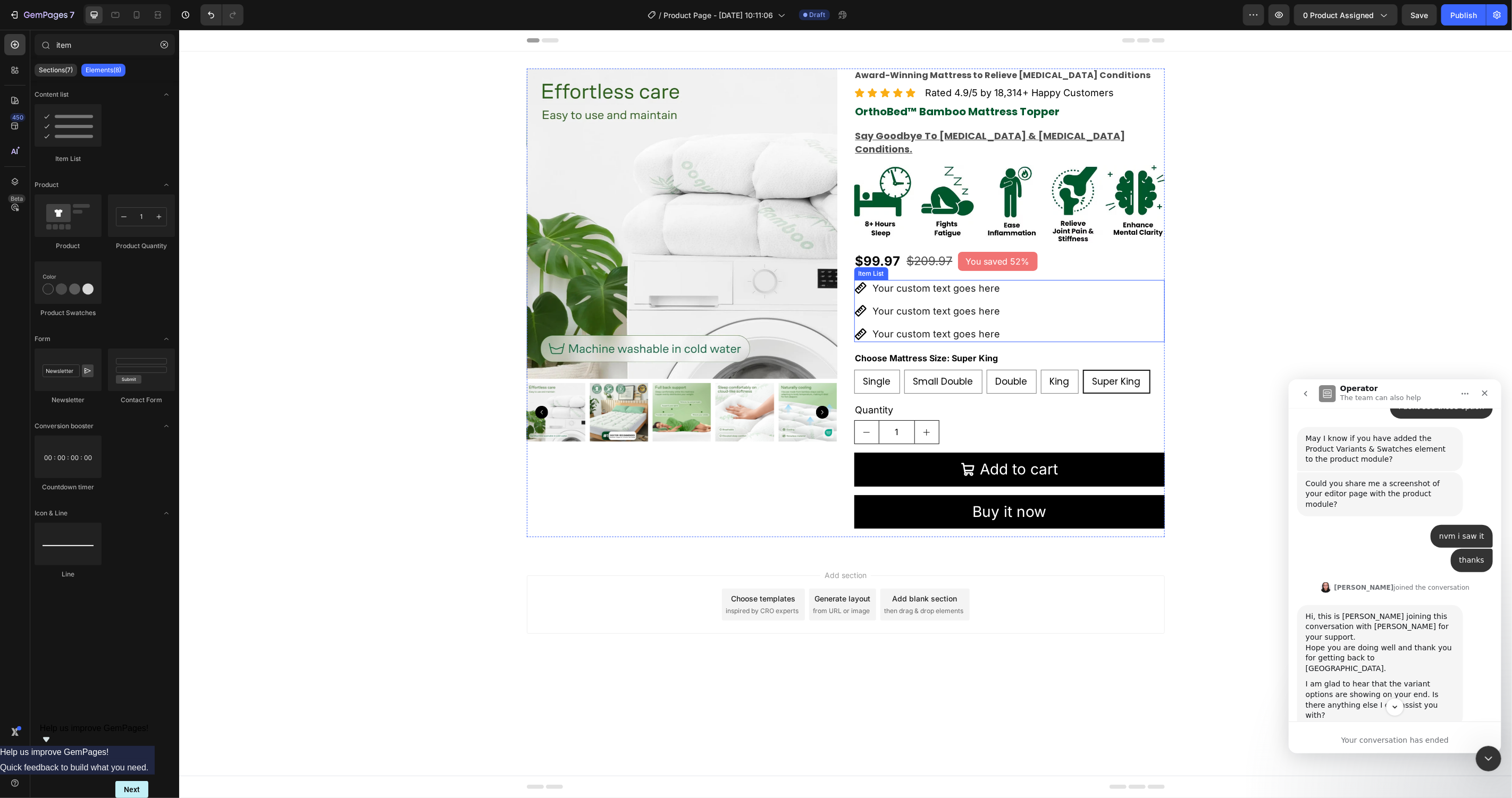
click at [933, 281] on p "Your custom text goes here" at bounding box center [936, 288] width 127 height 13
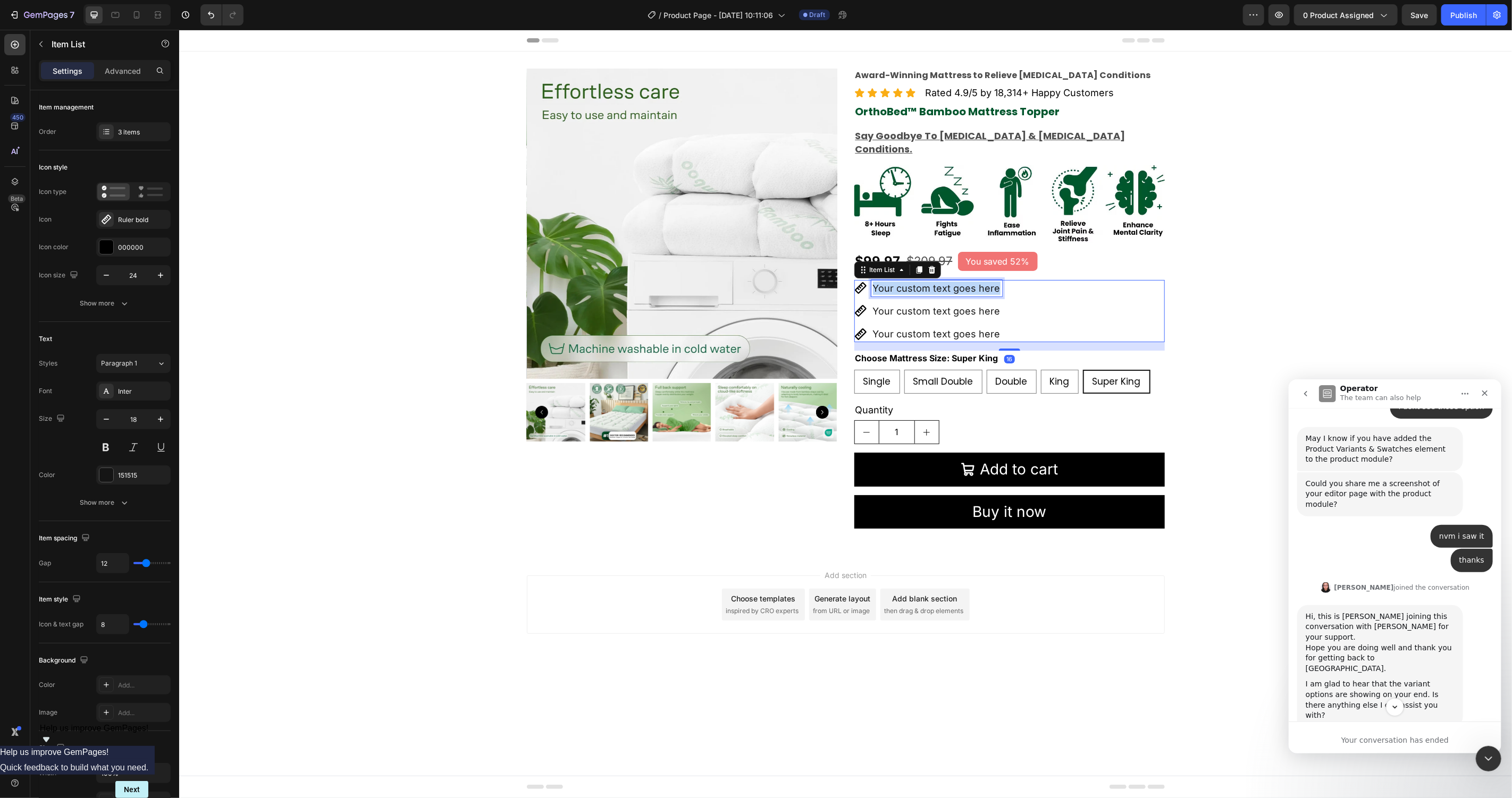
click at [933, 281] on p "Your custom text goes here" at bounding box center [936, 288] width 127 height 13
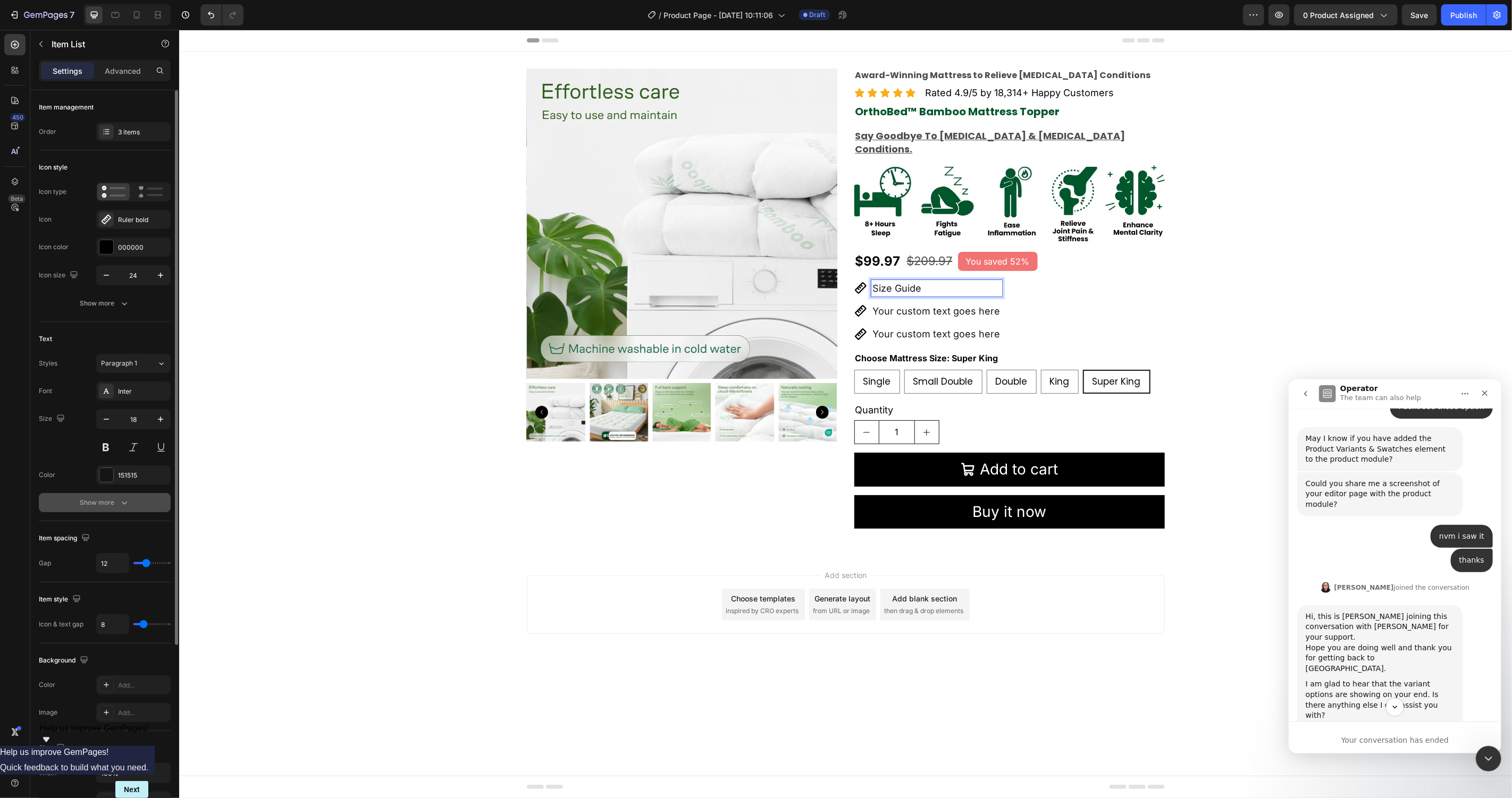
click at [122, 511] on button "Show more" at bounding box center [104, 503] width 132 height 19
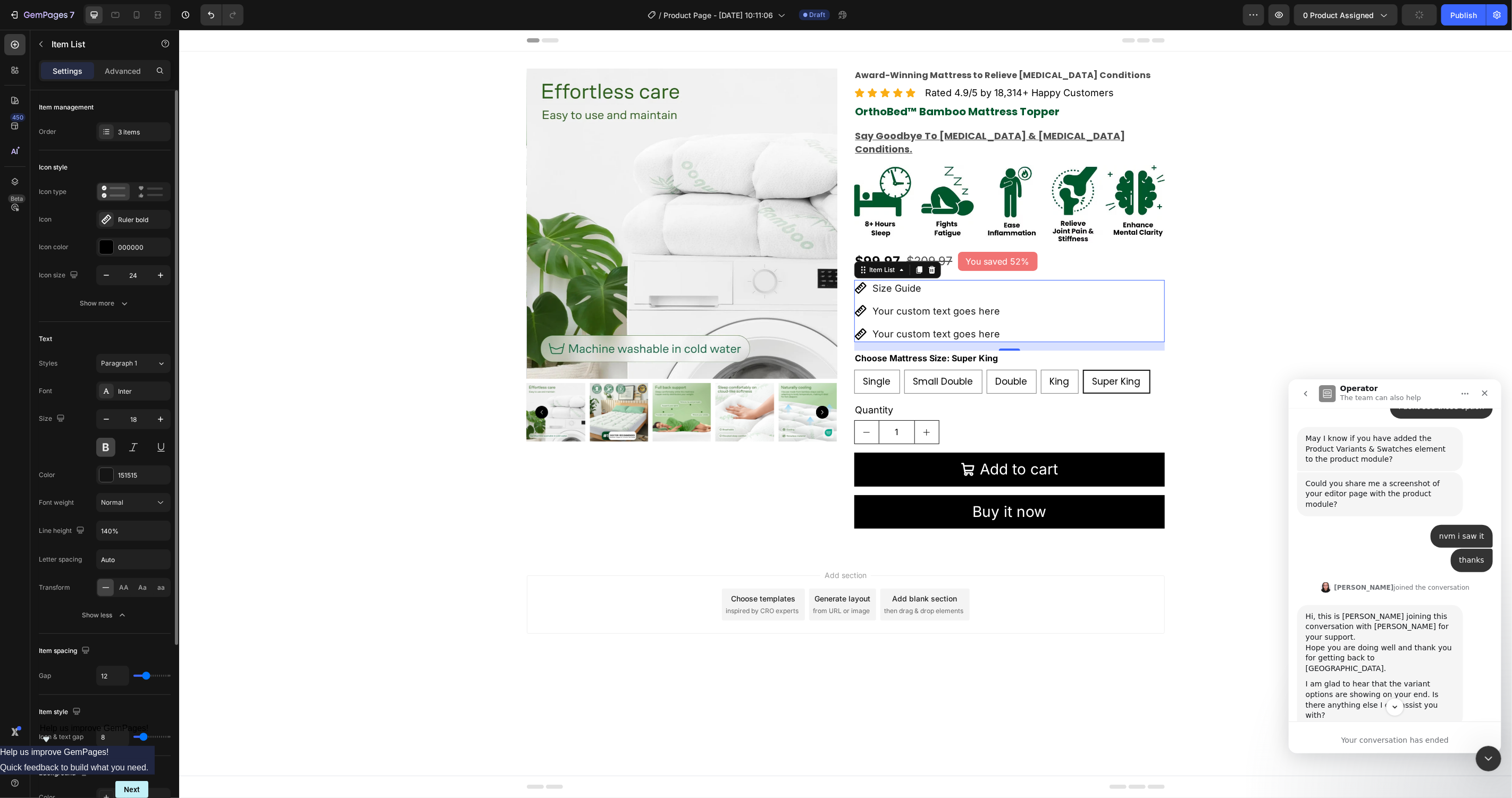
click at [104, 449] on button at bounding box center [106, 447] width 19 height 19
click at [142, 133] on div "3 items" at bounding box center [143, 132] width 50 height 9
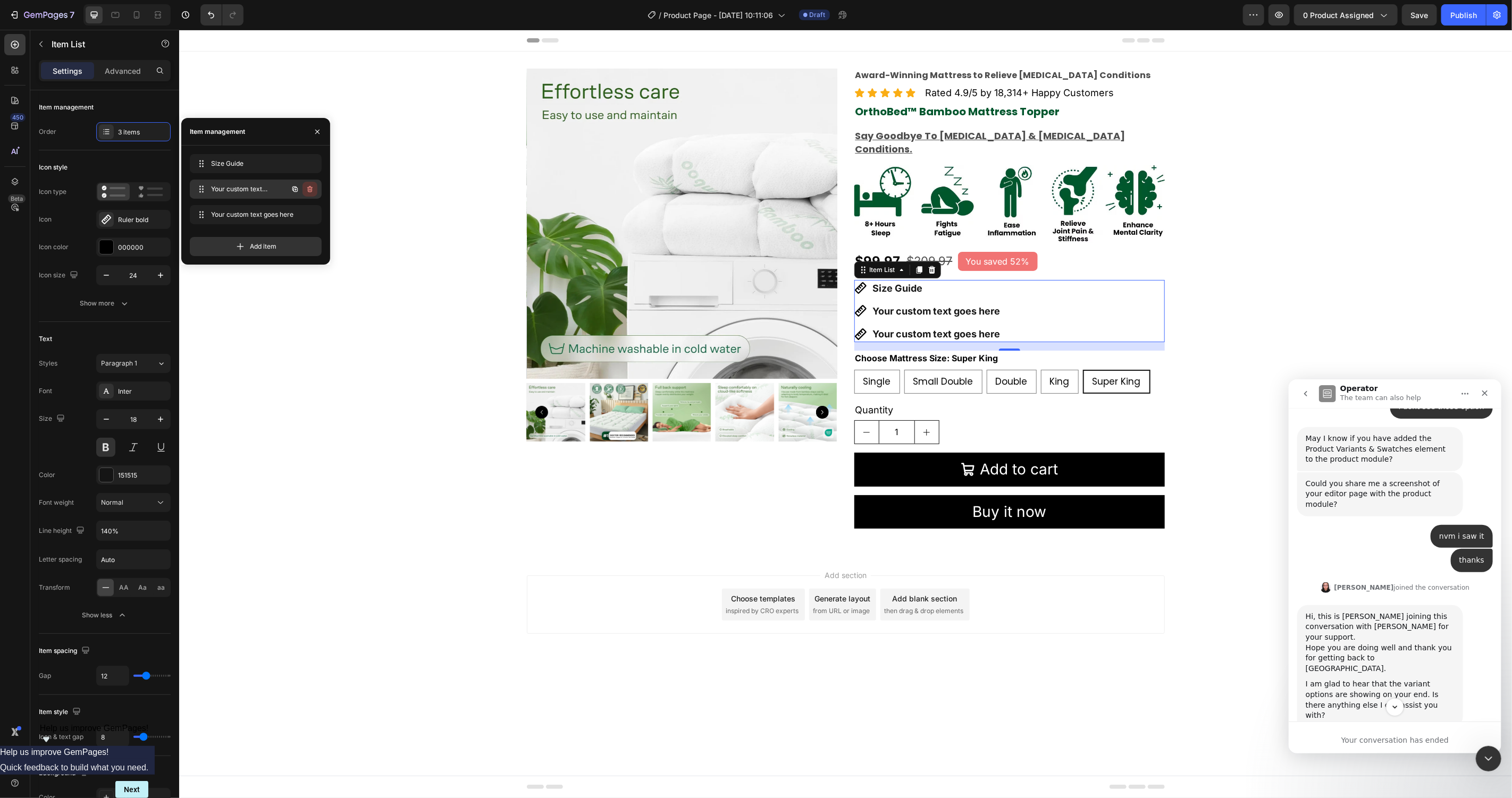
click at [310, 190] on icon "button" at bounding box center [310, 190] width 1 height 3
click at [310, 190] on div "Delete" at bounding box center [303, 189] width 20 height 9
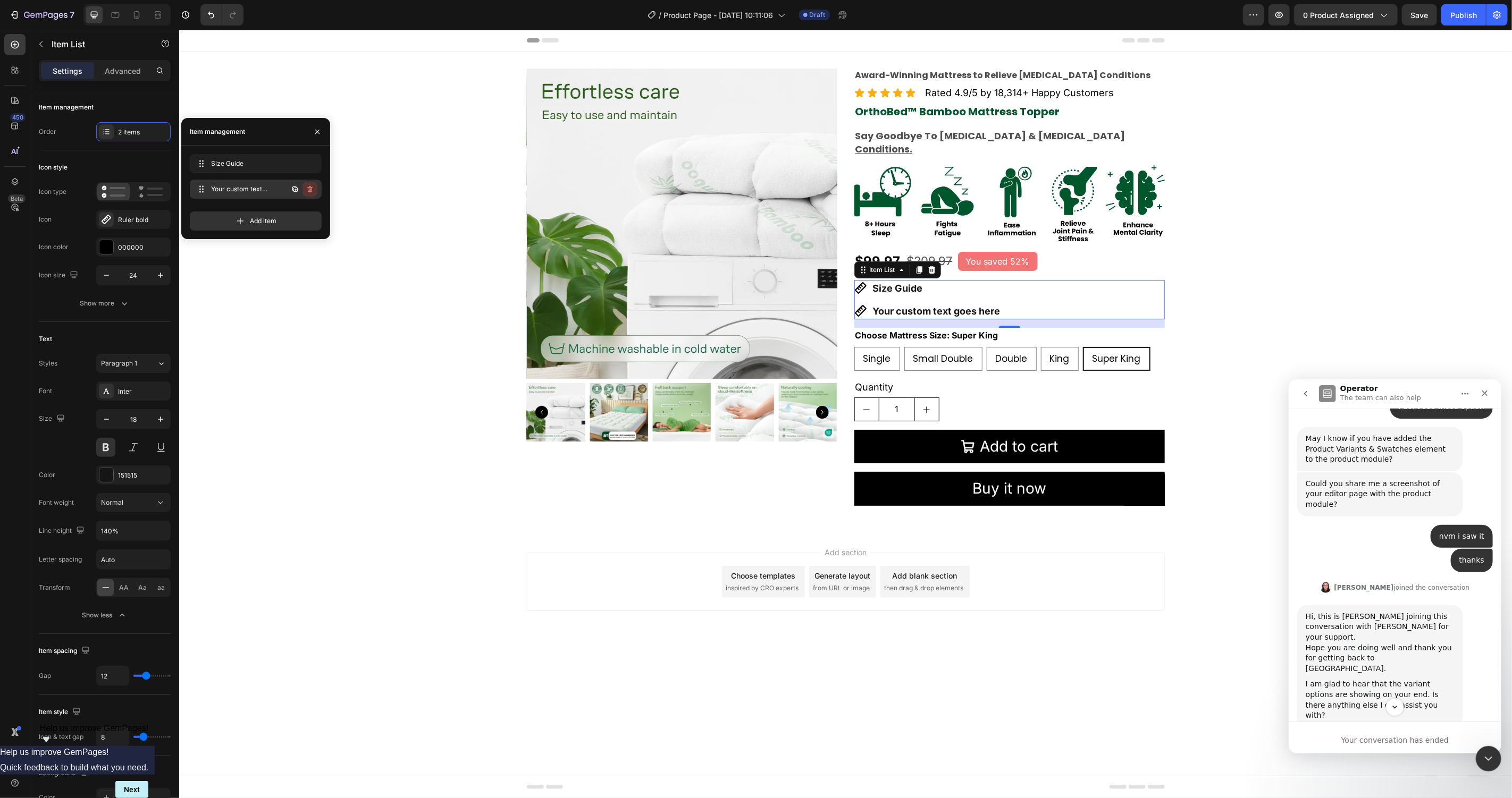
click at [310, 189] on icon "button" at bounding box center [310, 189] width 8 height 8
click at [310, 189] on div "Delete" at bounding box center [303, 189] width 20 height 9
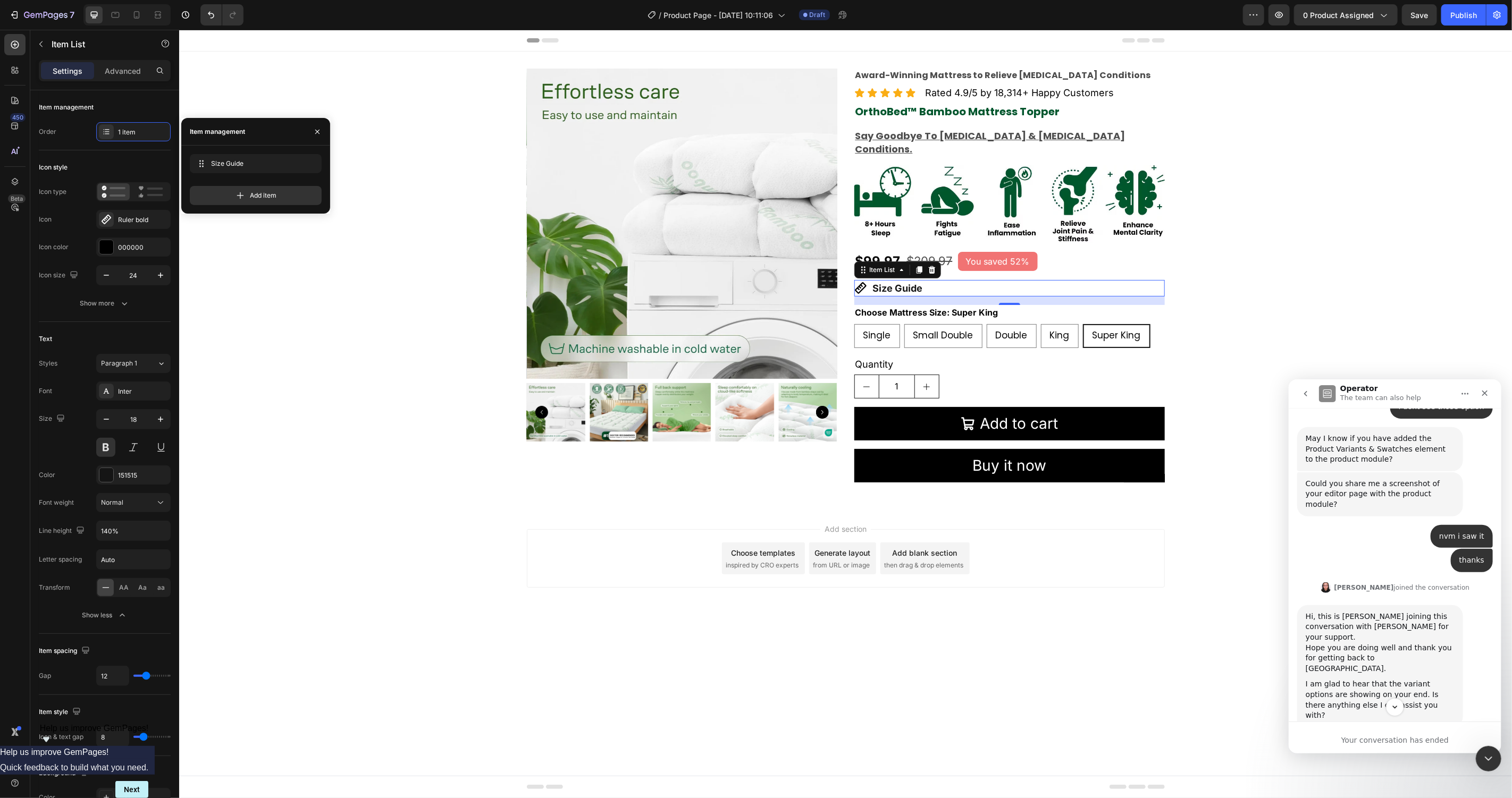
click at [349, 360] on div "Product Images Award-Winning Mattress to Relieve Chronic Pain Conditions Text B…" at bounding box center [845, 279] width 1333 height 422
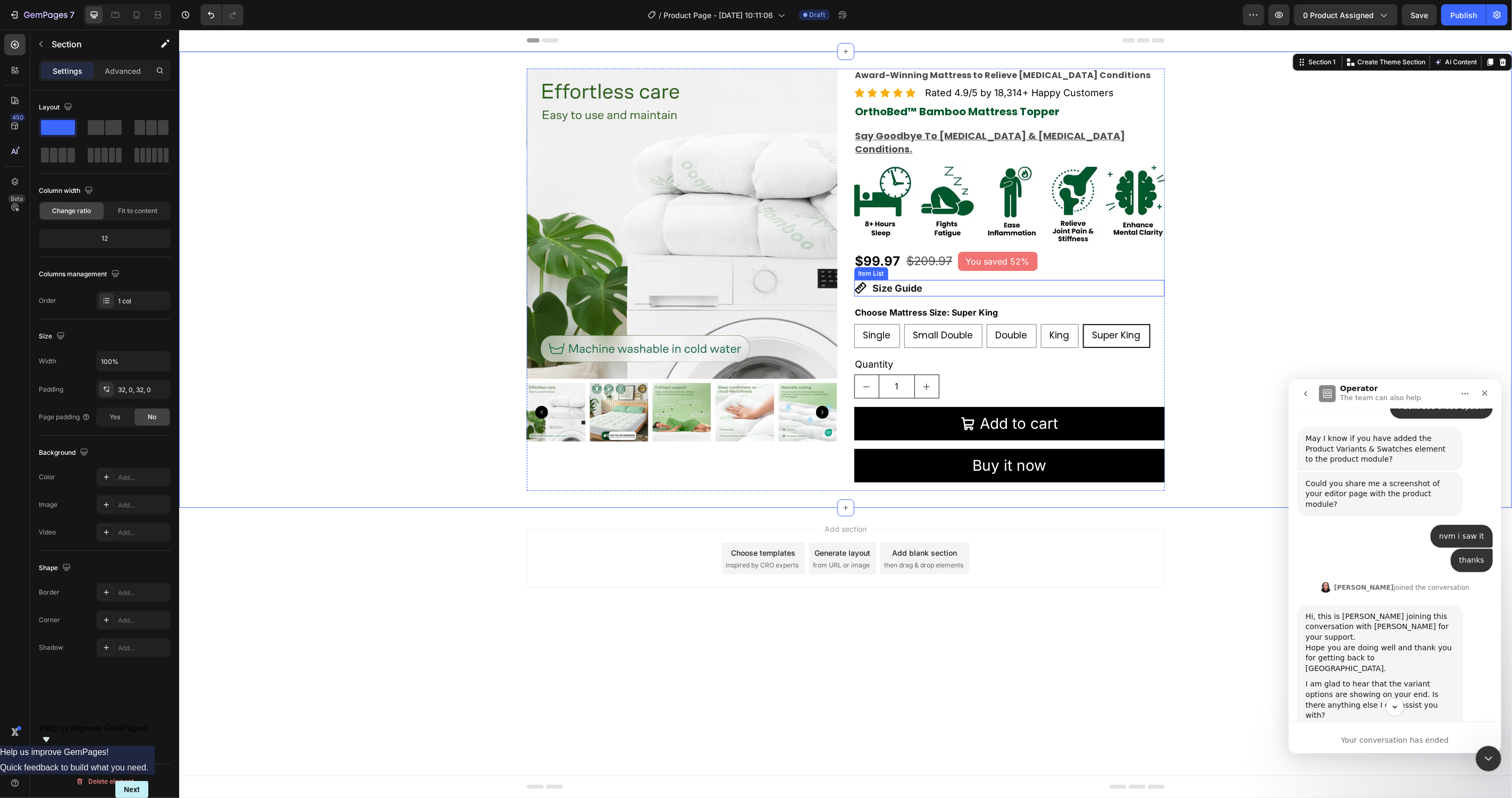
click at [908, 281] on p "Size Guide" at bounding box center [897, 288] width 50 height 13
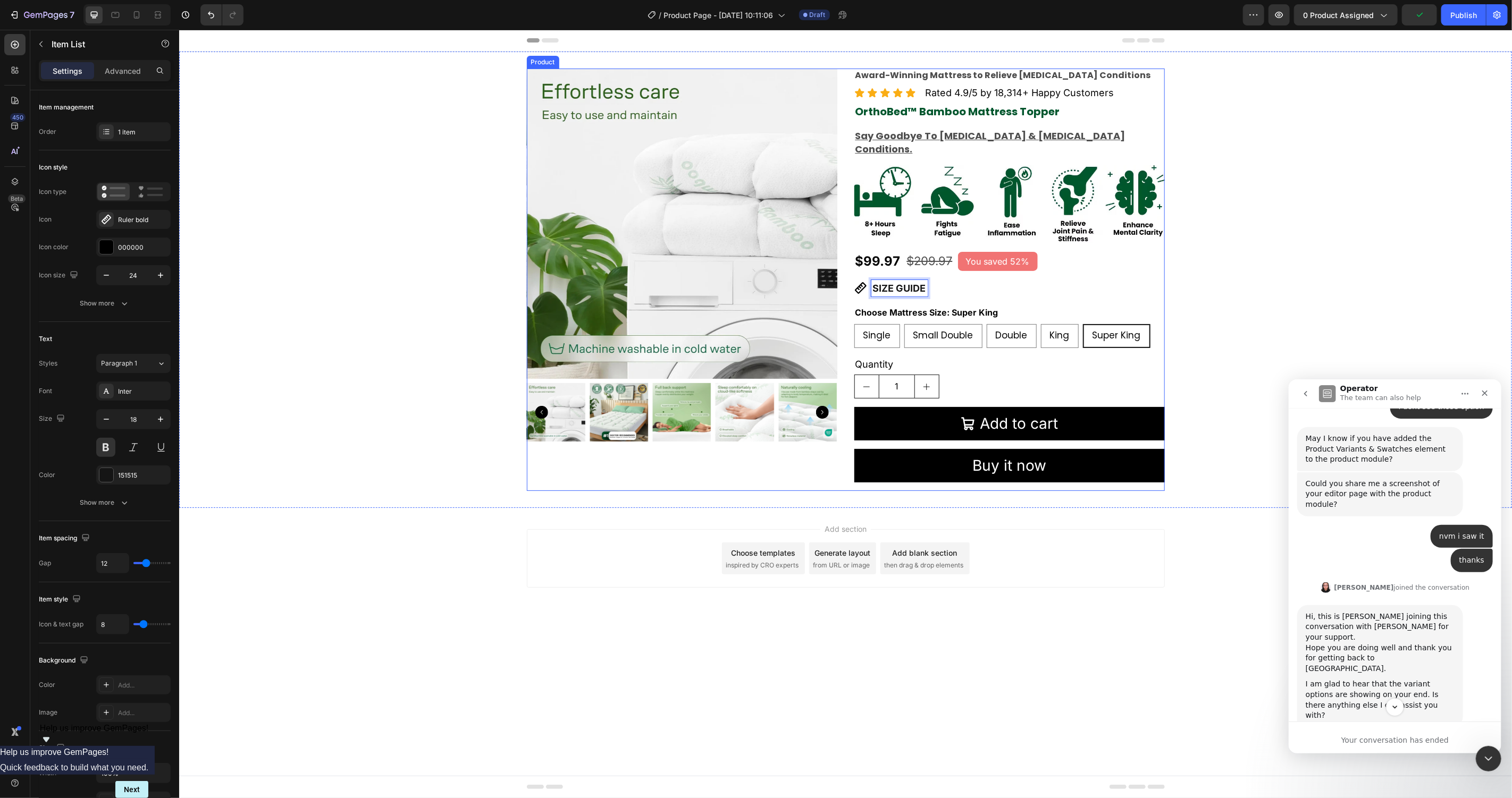
click at [1258, 254] on div "Product Images Award-Winning Mattress to Relieve Chronic Pain Conditions Text B…" at bounding box center [845, 279] width 1333 height 422
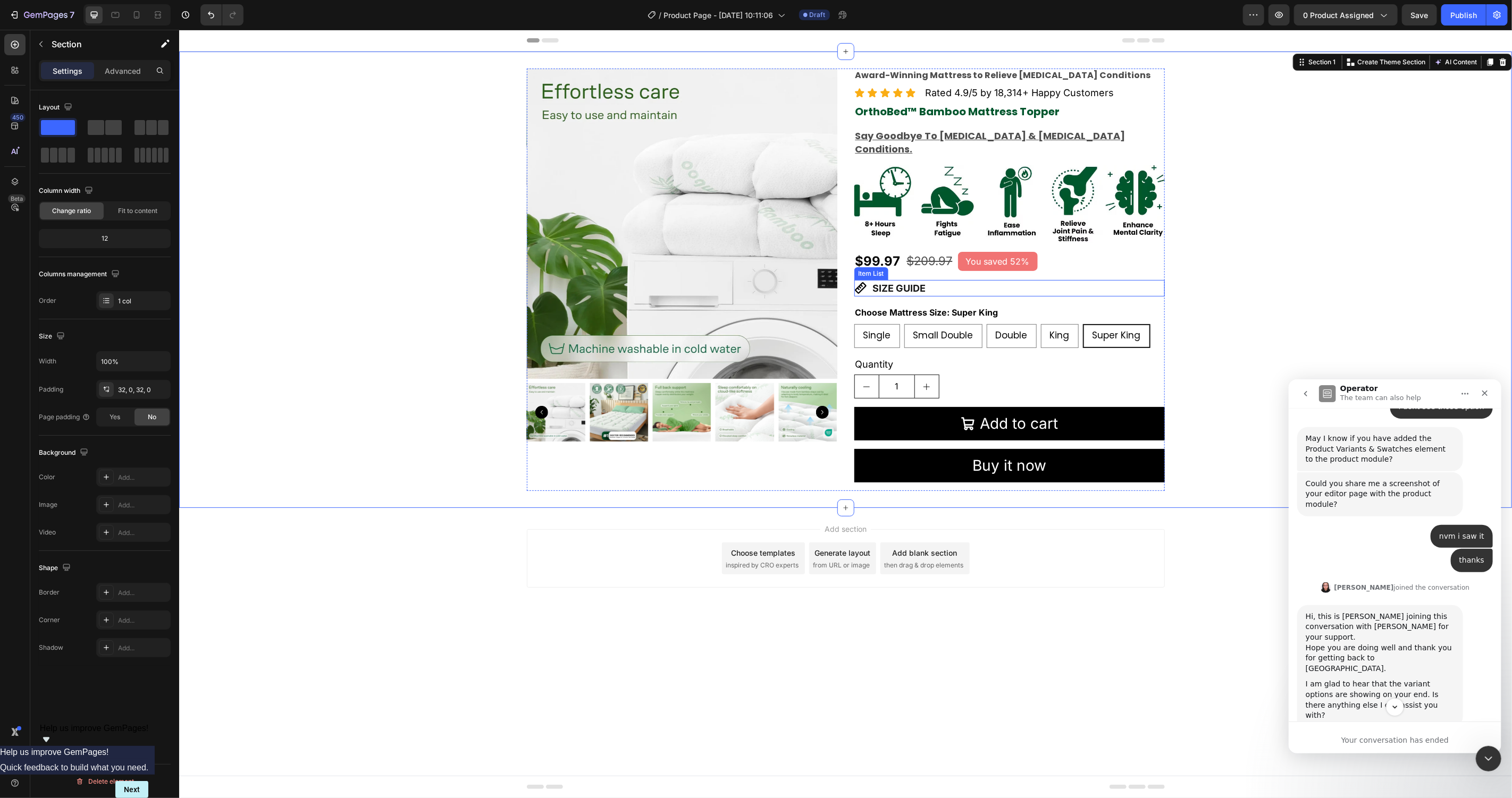
click at [934, 279] on div "SIZE GUIDE" at bounding box center [1009, 288] width 310 height 16
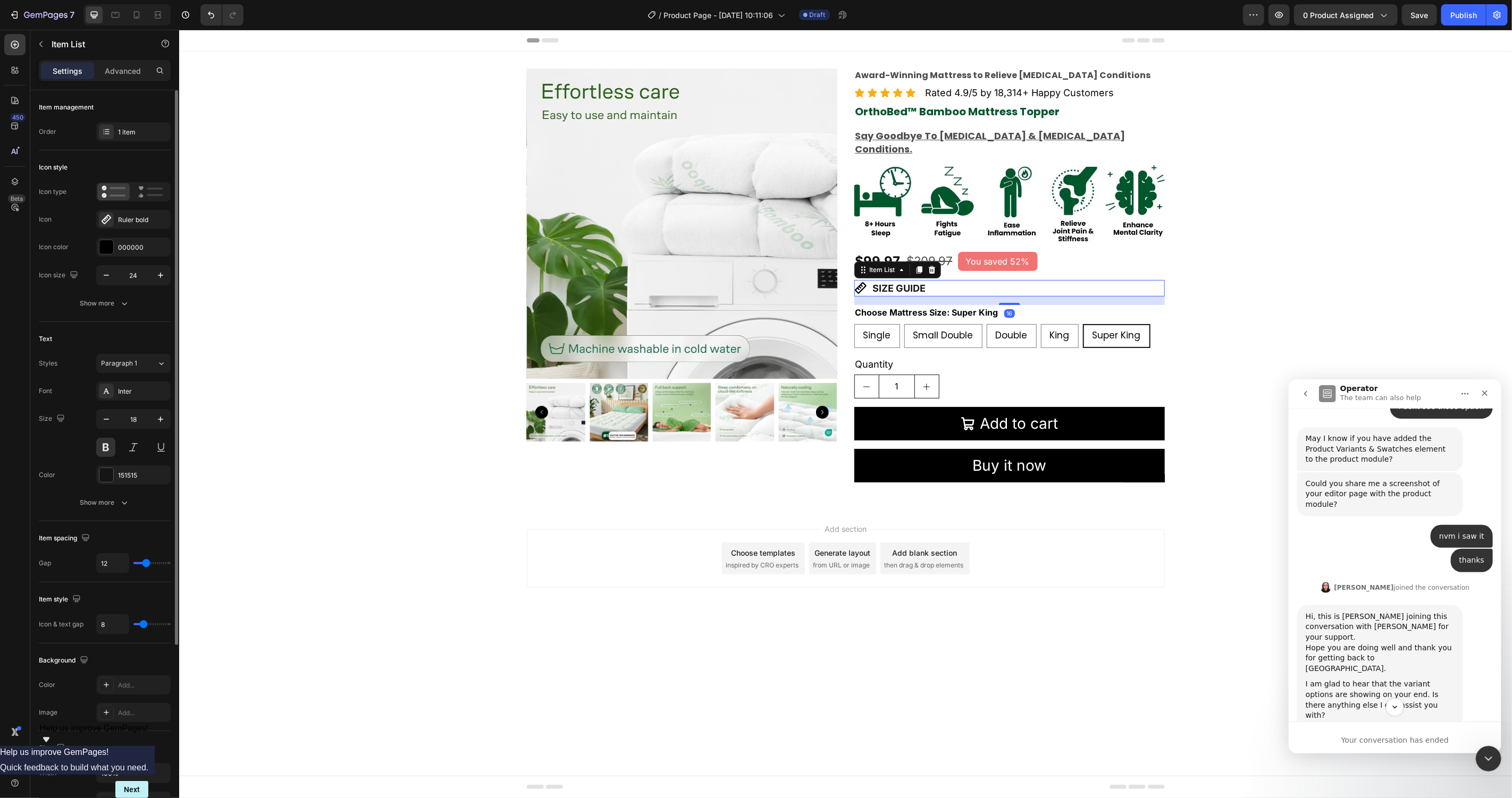
click at [115, 75] on p "Advanced" at bounding box center [123, 70] width 36 height 11
type input "100%"
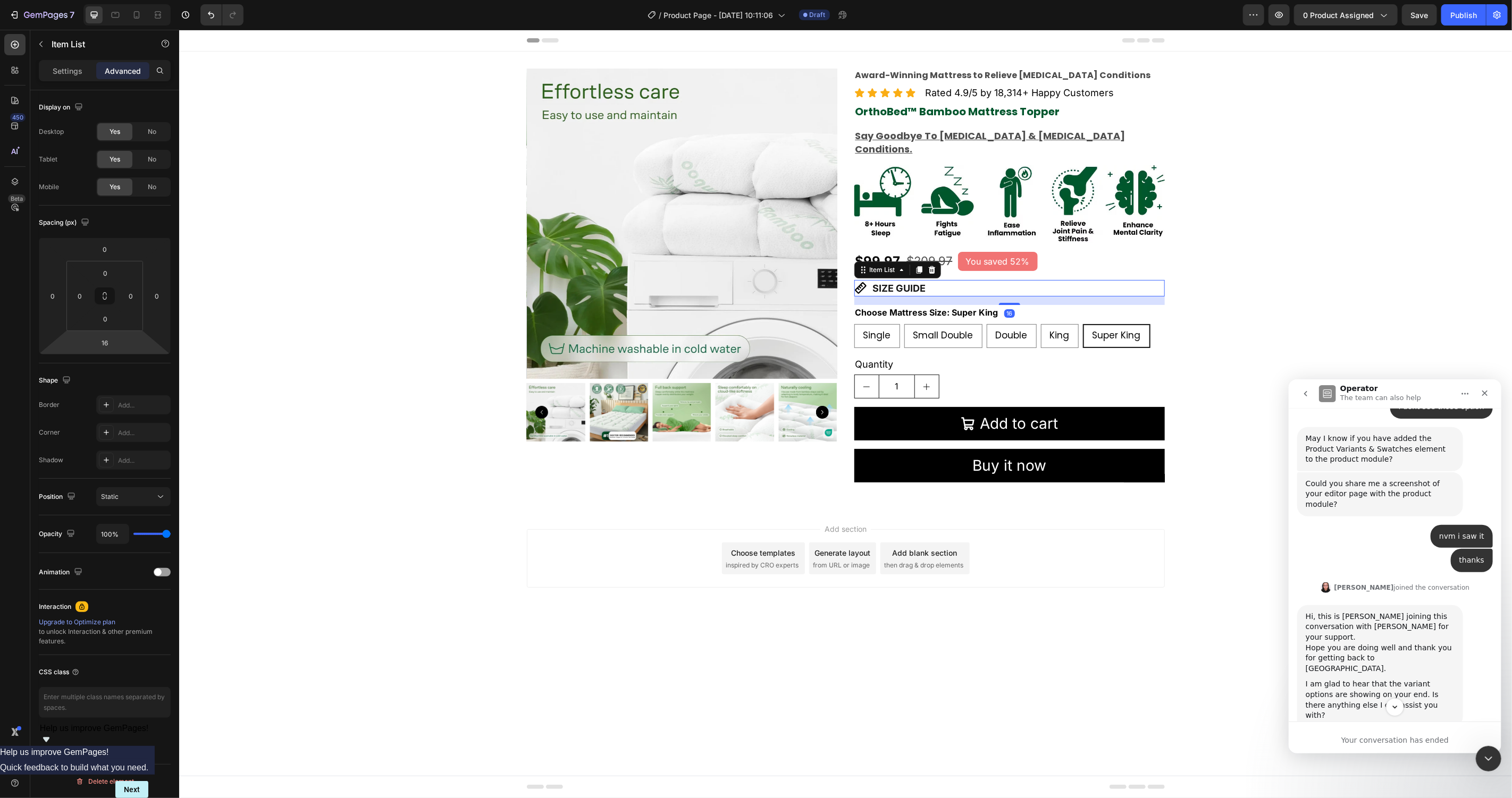
click at [109, 339] on input "16" at bounding box center [104, 343] width 21 height 16
type input "5"
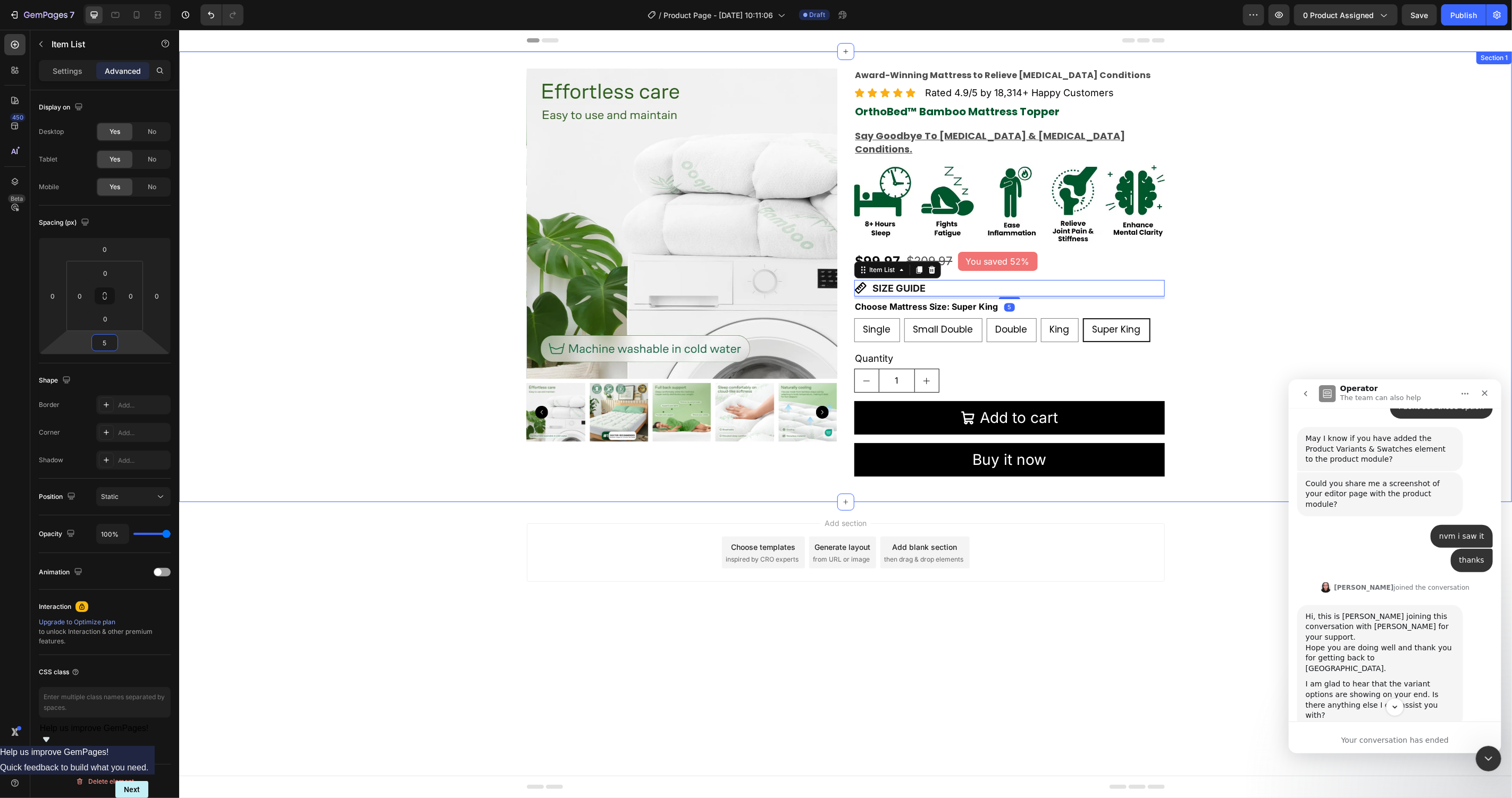
click at [326, 641] on body "Header Product Images Award-Winning Mattress to Relieve Chronic Pain Conditions…" at bounding box center [845, 414] width 1333 height 769
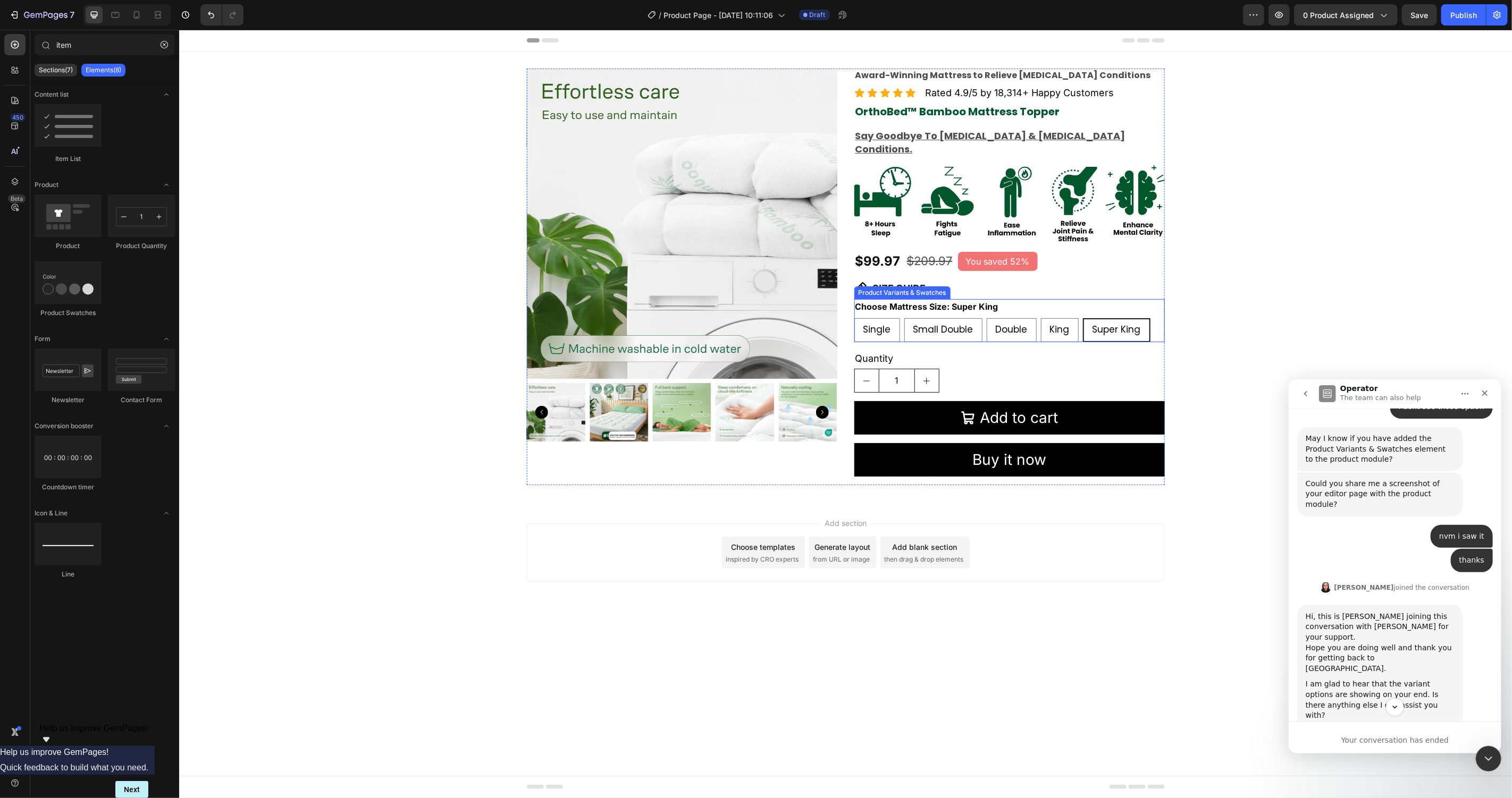
click at [926, 299] on legend "Choose Mattress Size: Super King" at bounding box center [926, 306] width 145 height 15
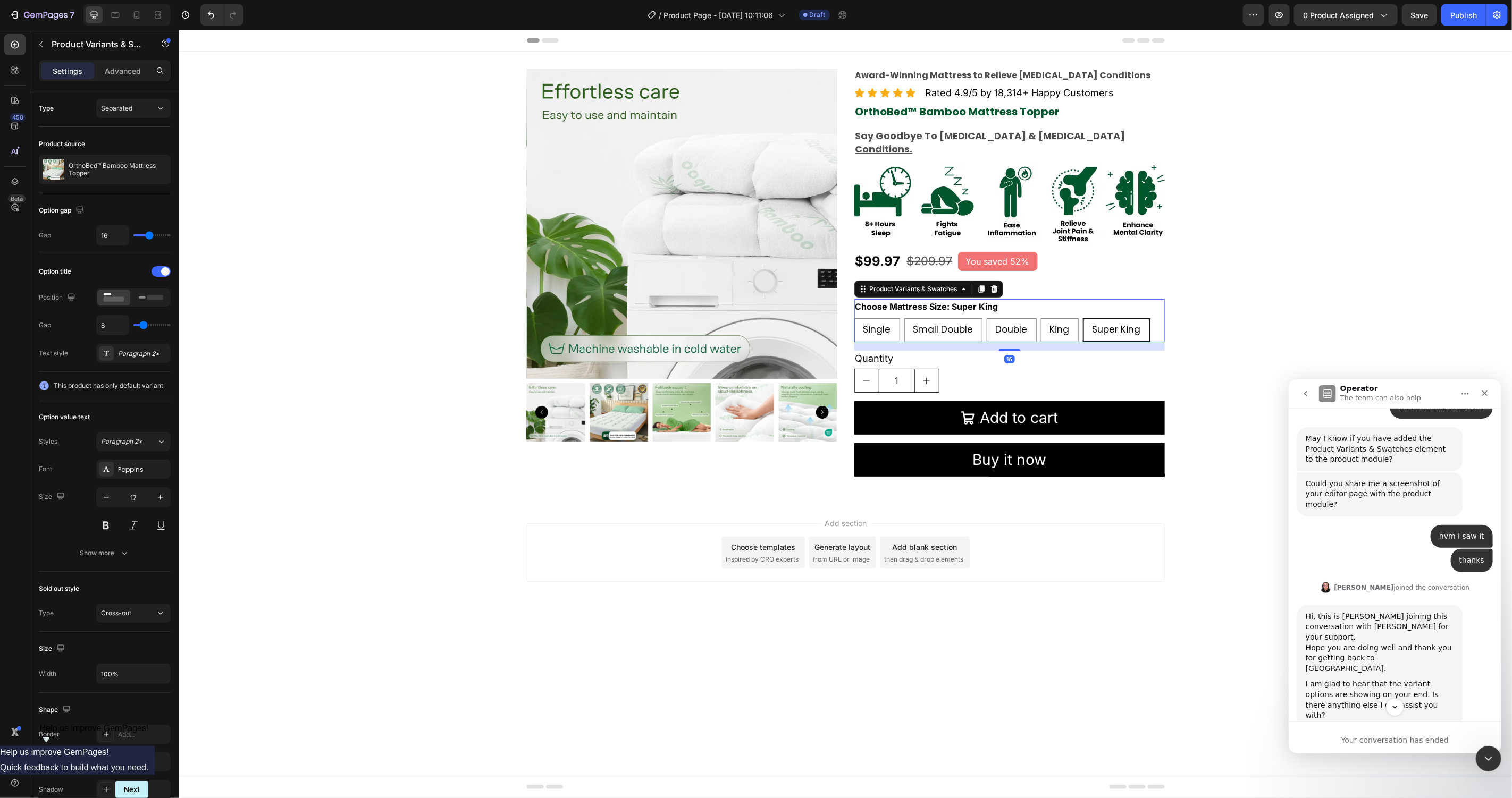
click at [930, 299] on legend "Choose Mattress Size: Super King" at bounding box center [926, 306] width 145 height 15
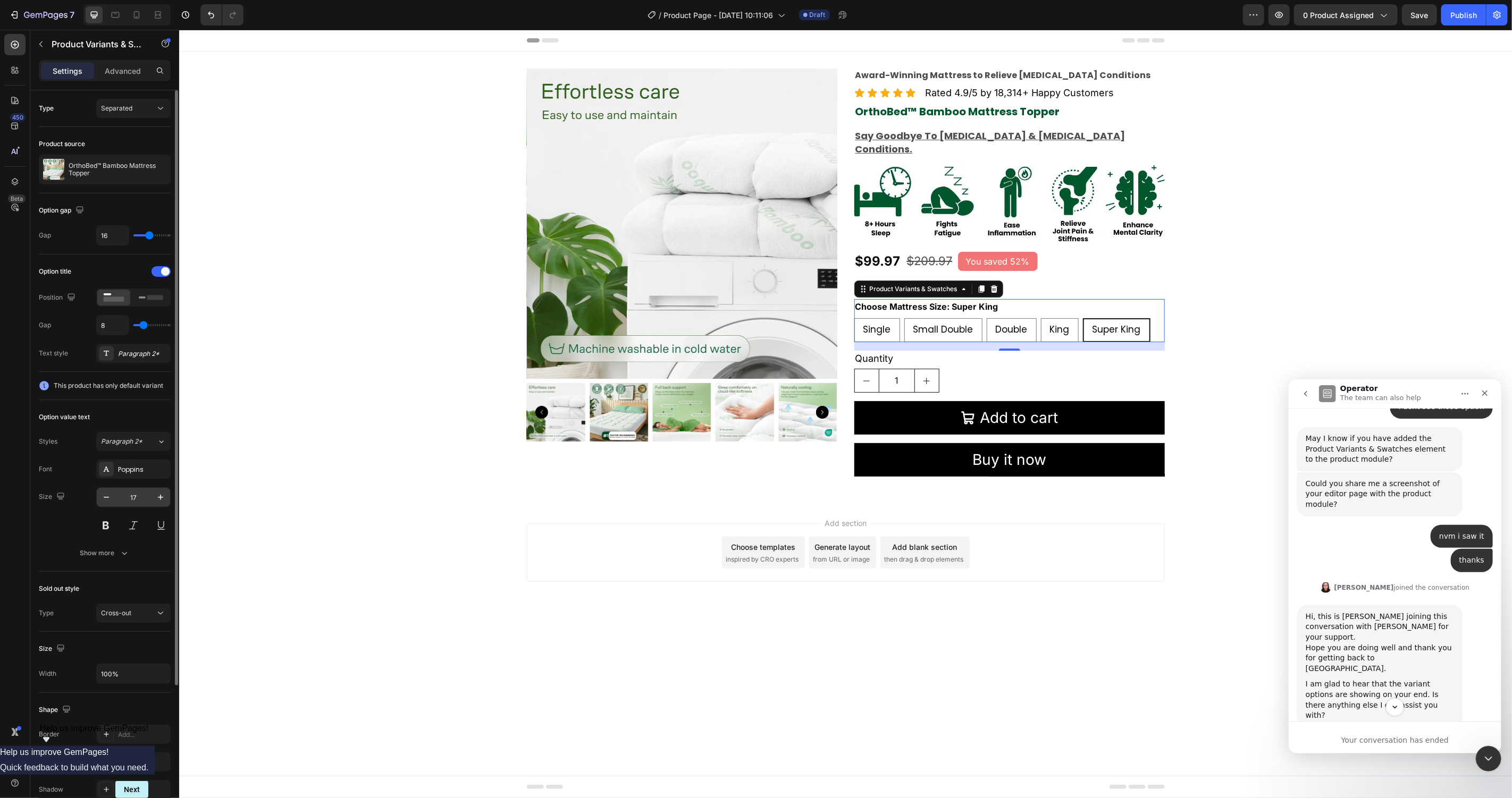
click at [137, 506] on input "17" at bounding box center [133, 497] width 35 height 19
type input "18"
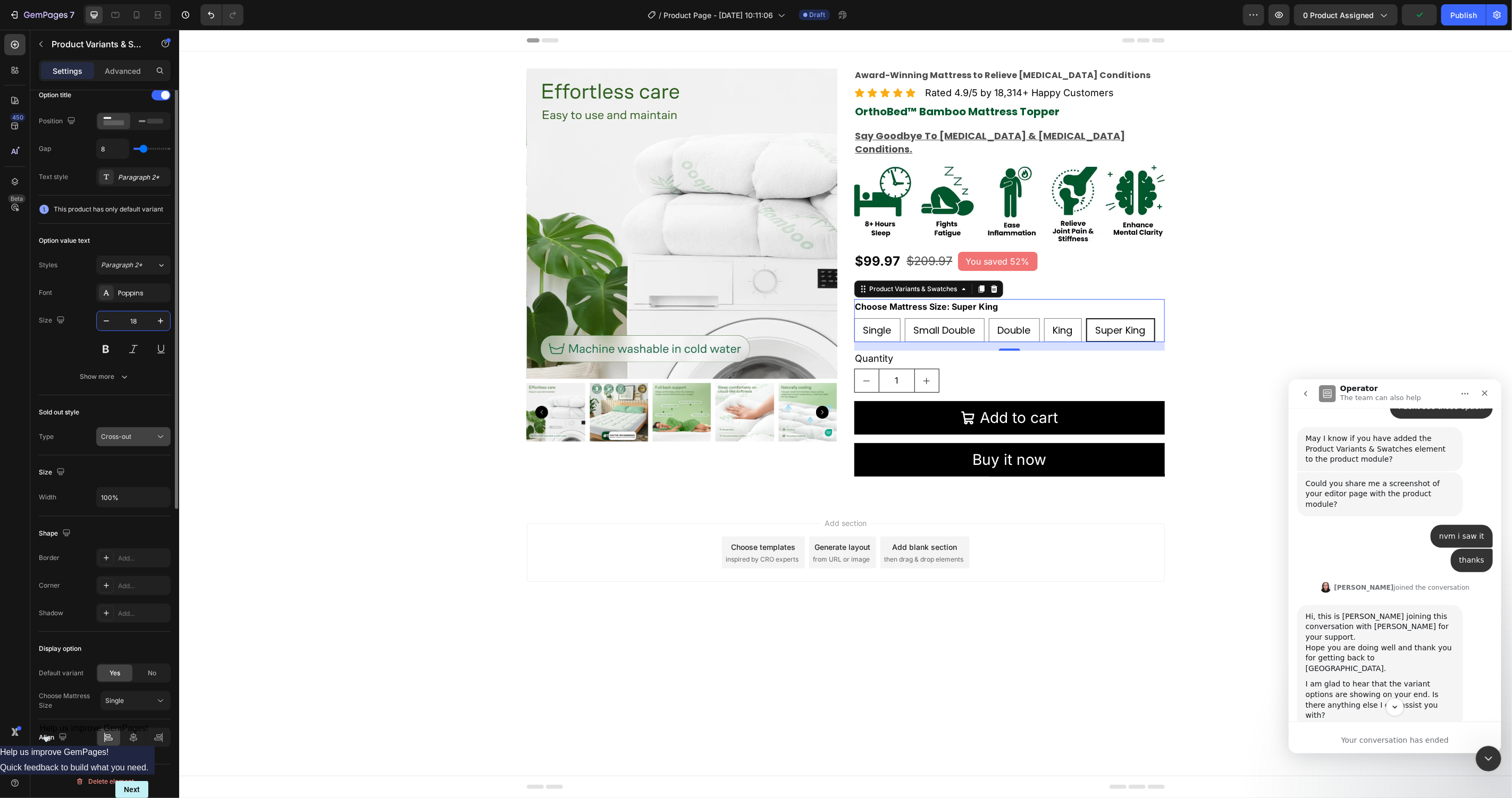
scroll to position [0, 0]
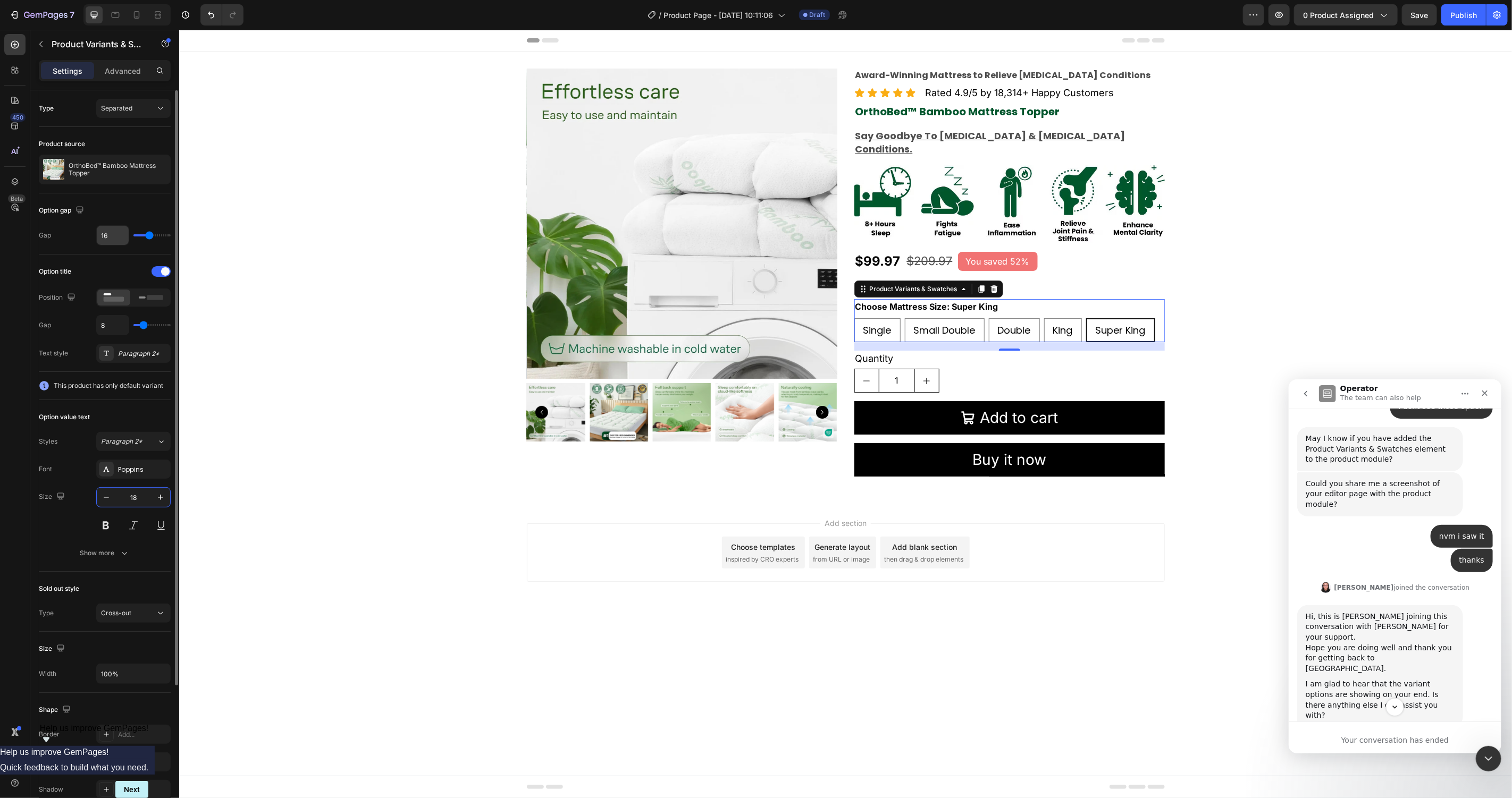
click at [114, 237] on input "16" at bounding box center [113, 235] width 32 height 19
click at [124, 347] on div "Paragraph 2*" at bounding box center [133, 353] width 75 height 19
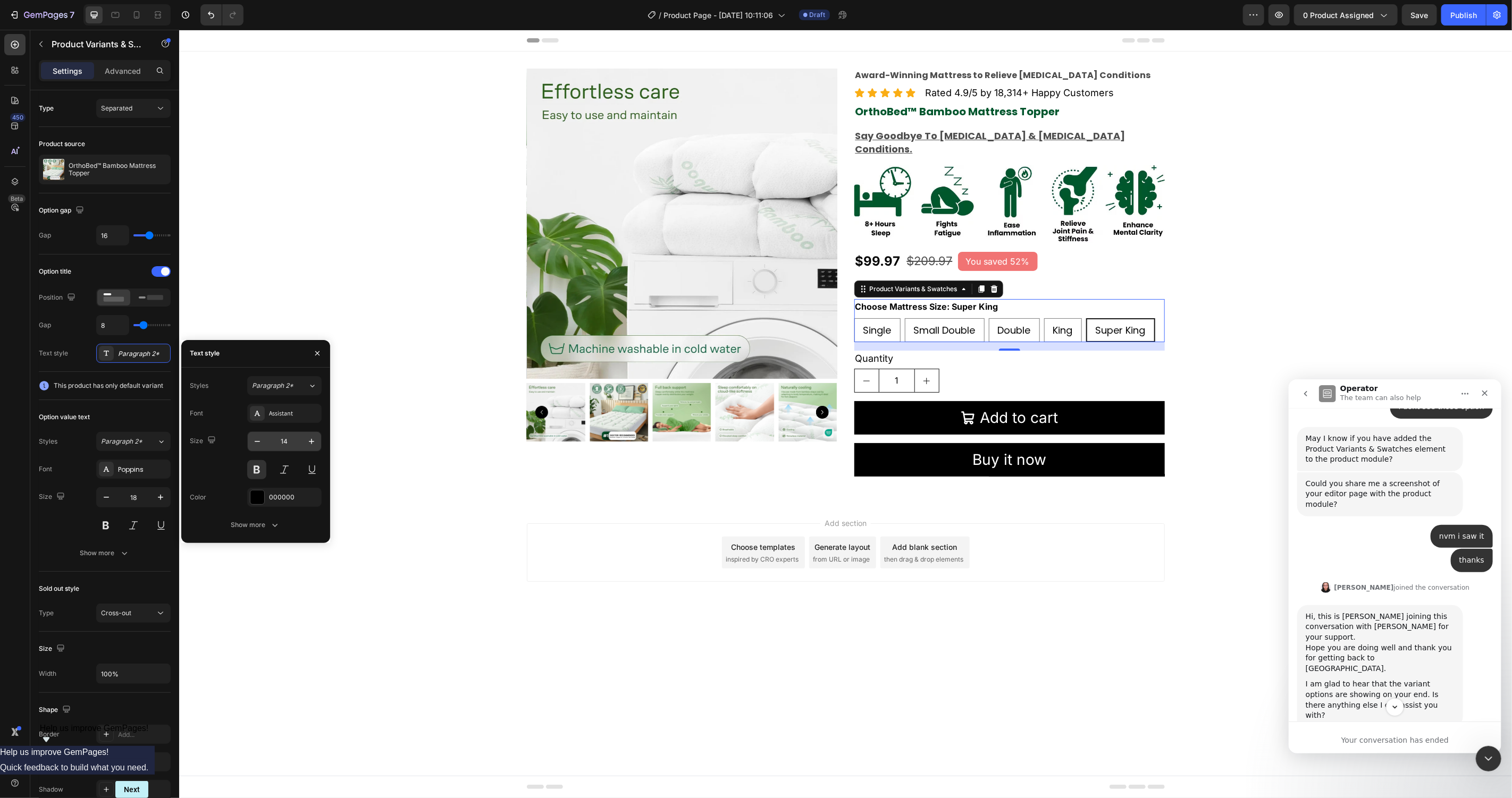
click at [271, 439] on input "14" at bounding box center [285, 441] width 35 height 19
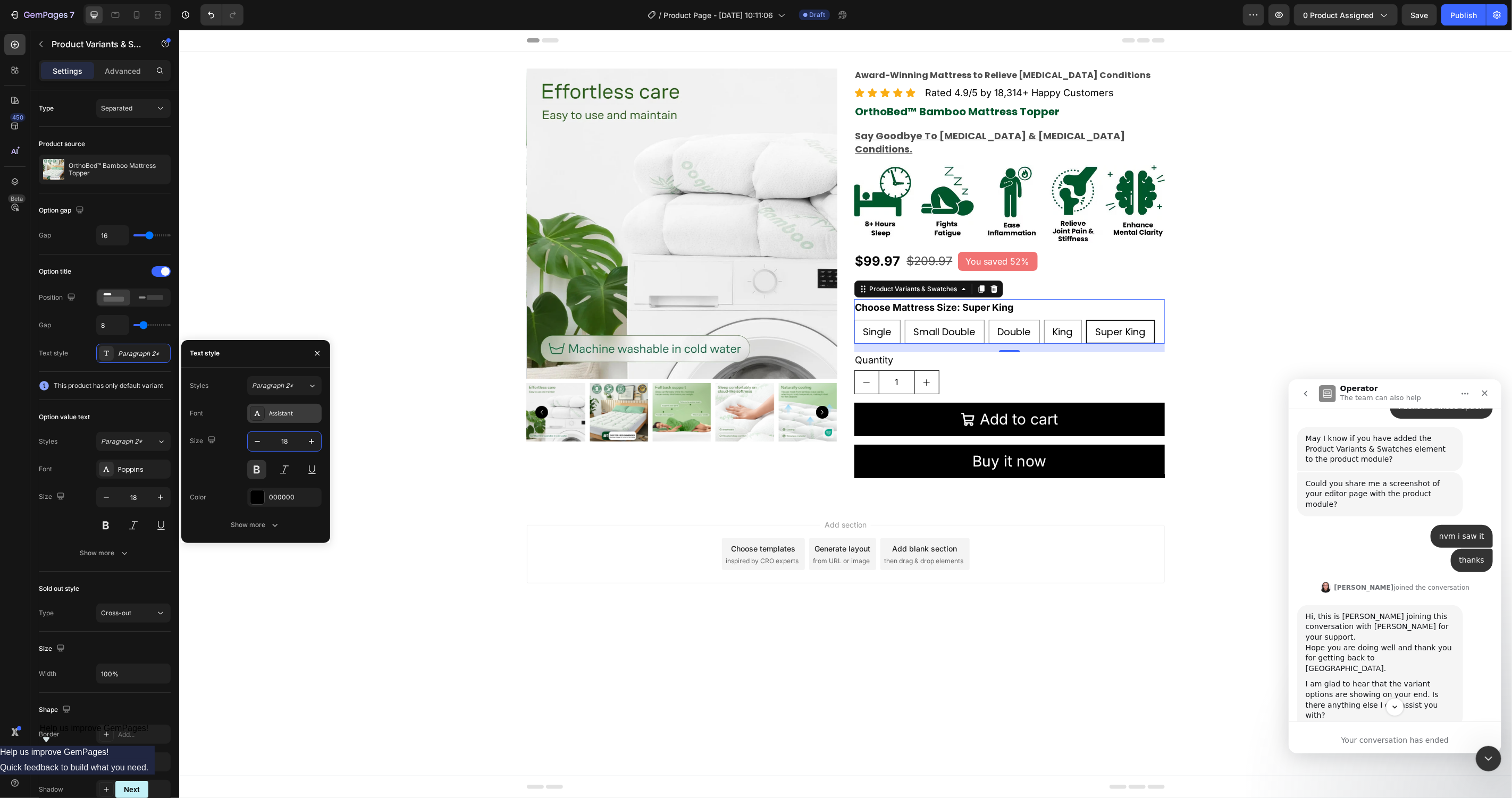
type input "18"
click at [289, 413] on div "Assistant" at bounding box center [293, 414] width 50 height 9
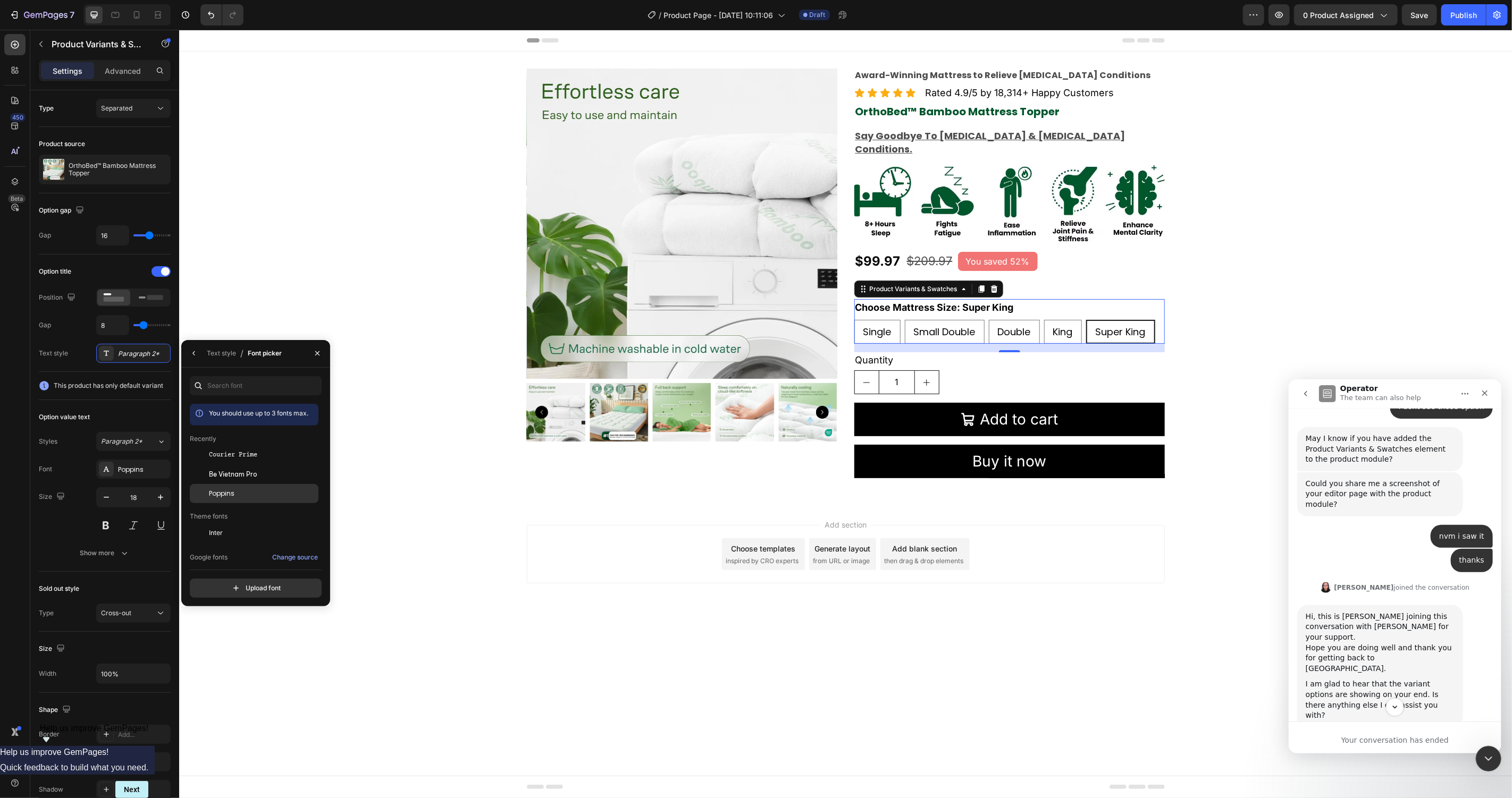
click at [255, 498] on div "Poppins" at bounding box center [262, 493] width 107 height 9
click at [217, 359] on div "Text style" at bounding box center [221, 353] width 29 height 17
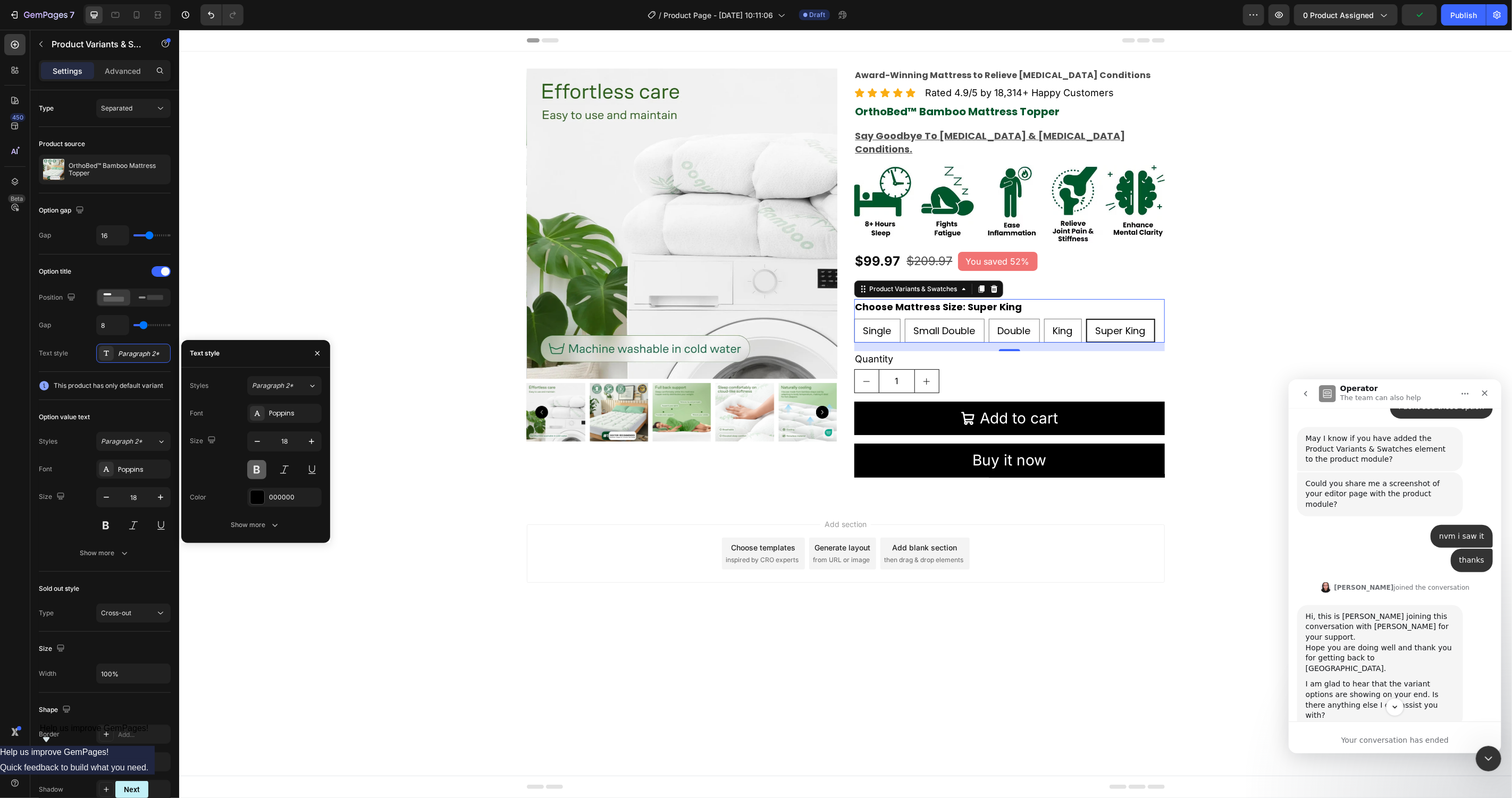
click at [257, 471] on button at bounding box center [256, 469] width 19 height 19
click at [387, 618] on div "Add section Choose templates inspired by CRO experts Generate layout from URL o…" at bounding box center [845, 568] width 1333 height 131
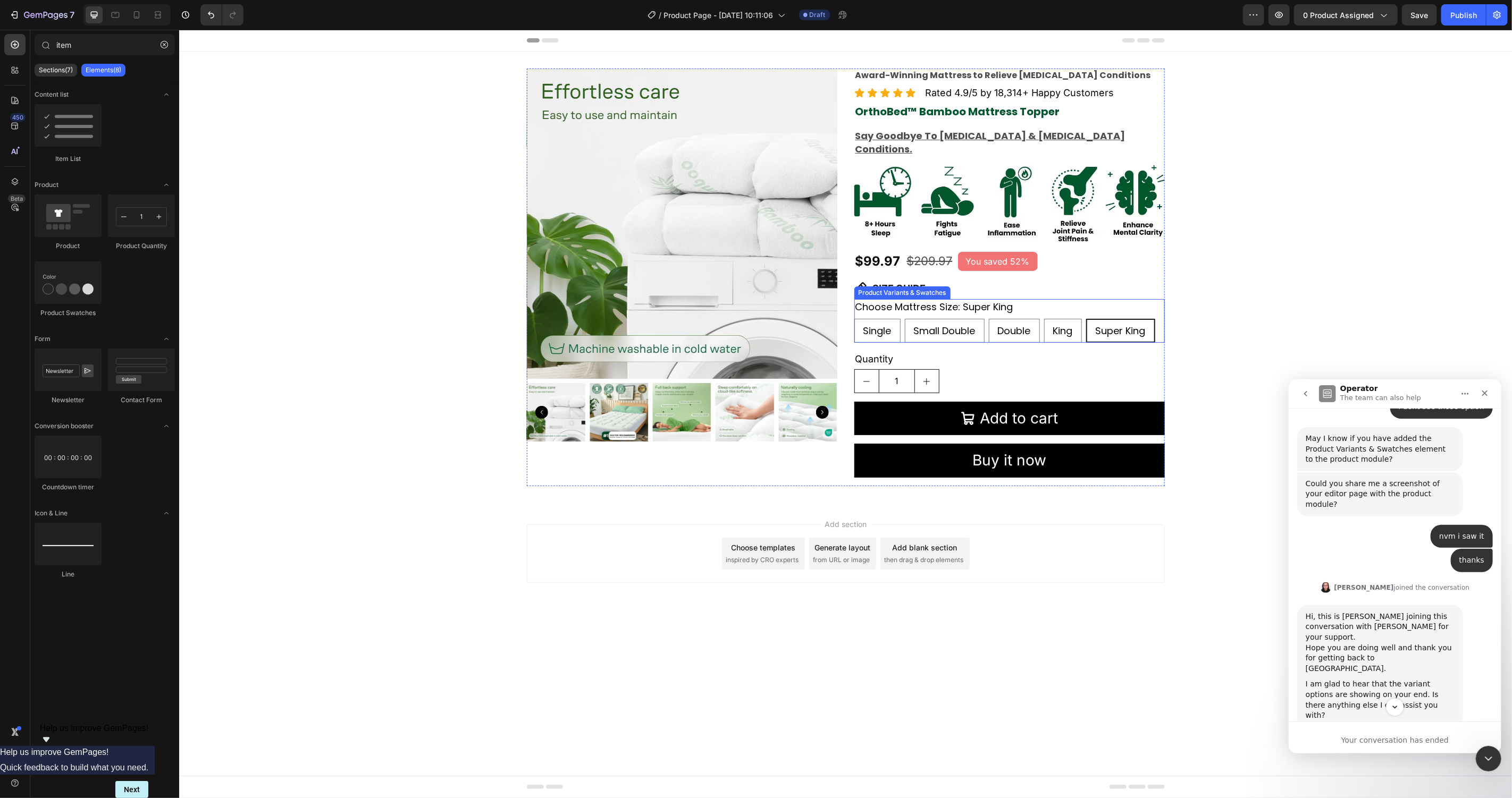
click at [953, 302] on p "Small Double" at bounding box center [944, 306] width 40 height 9
click at [905, 318] on input "Small Double Small Double Small Double" at bounding box center [904, 318] width 1 height 1
radio input "true"
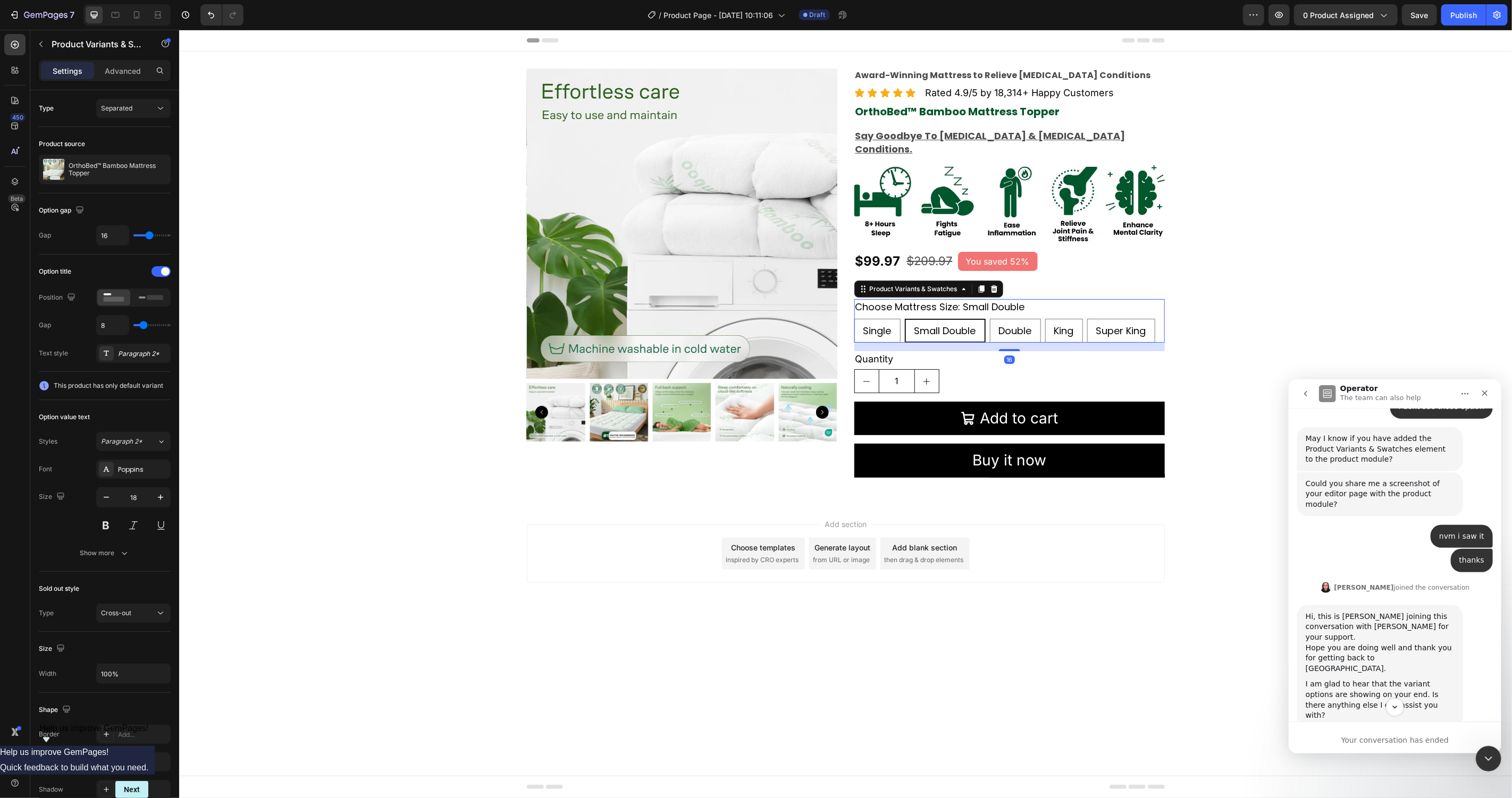
click at [990, 299] on legend "Choose Mattress Size: Small Double" at bounding box center [940, 306] width 172 height 15
click at [129, 353] on div "Paragraph 2*" at bounding box center [143, 354] width 50 height 9
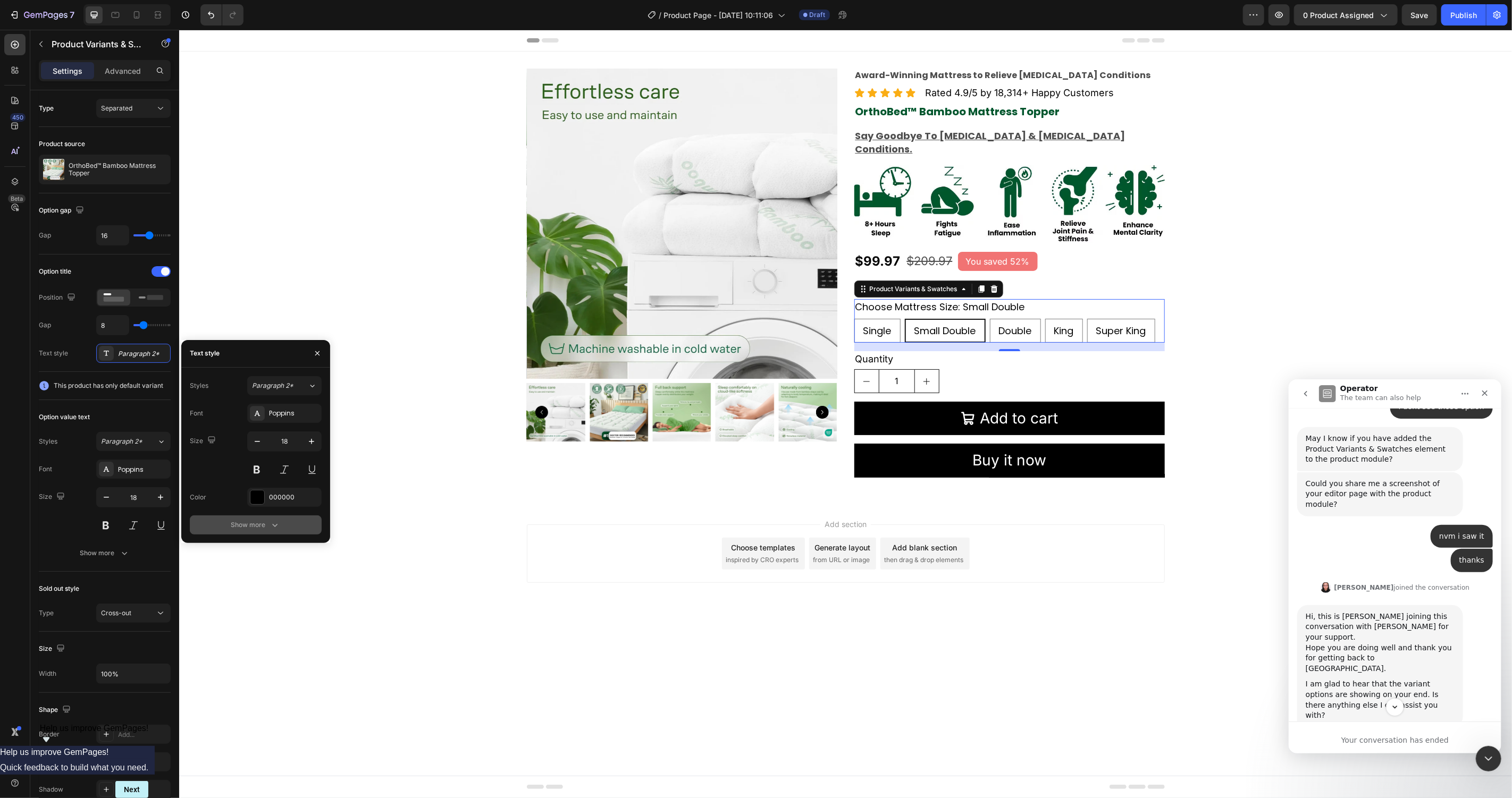
click at [278, 518] on button "Show more" at bounding box center [255, 525] width 132 height 19
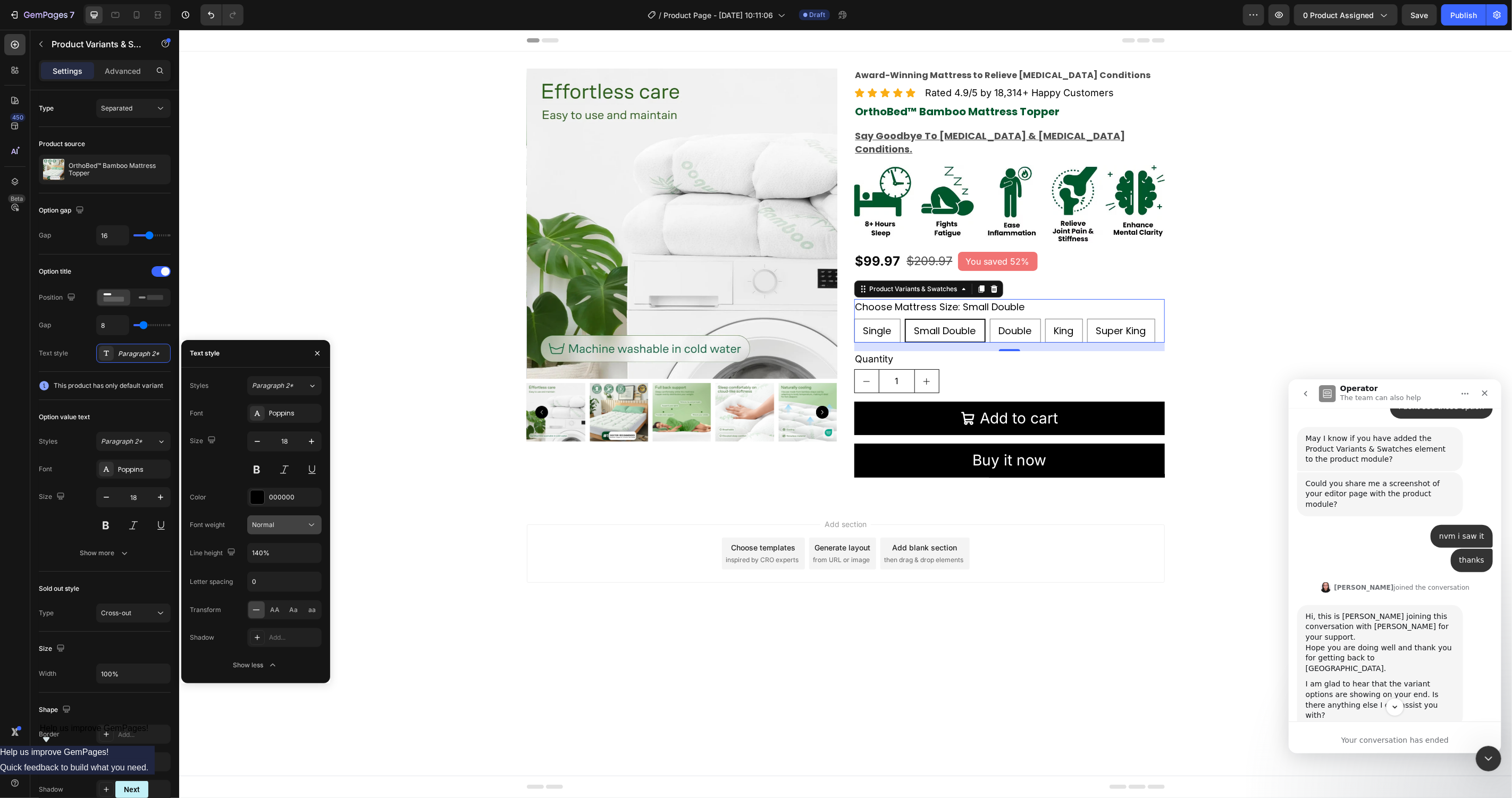
click at [300, 528] on div "Normal" at bounding box center [279, 525] width 54 height 9
click at [274, 627] on span "Medium" at bounding box center [264, 632] width 25 height 9
click at [276, 523] on div "Medium" at bounding box center [279, 525] width 54 height 9
click at [278, 616] on div "Semi Bold" at bounding box center [271, 622] width 83 height 20
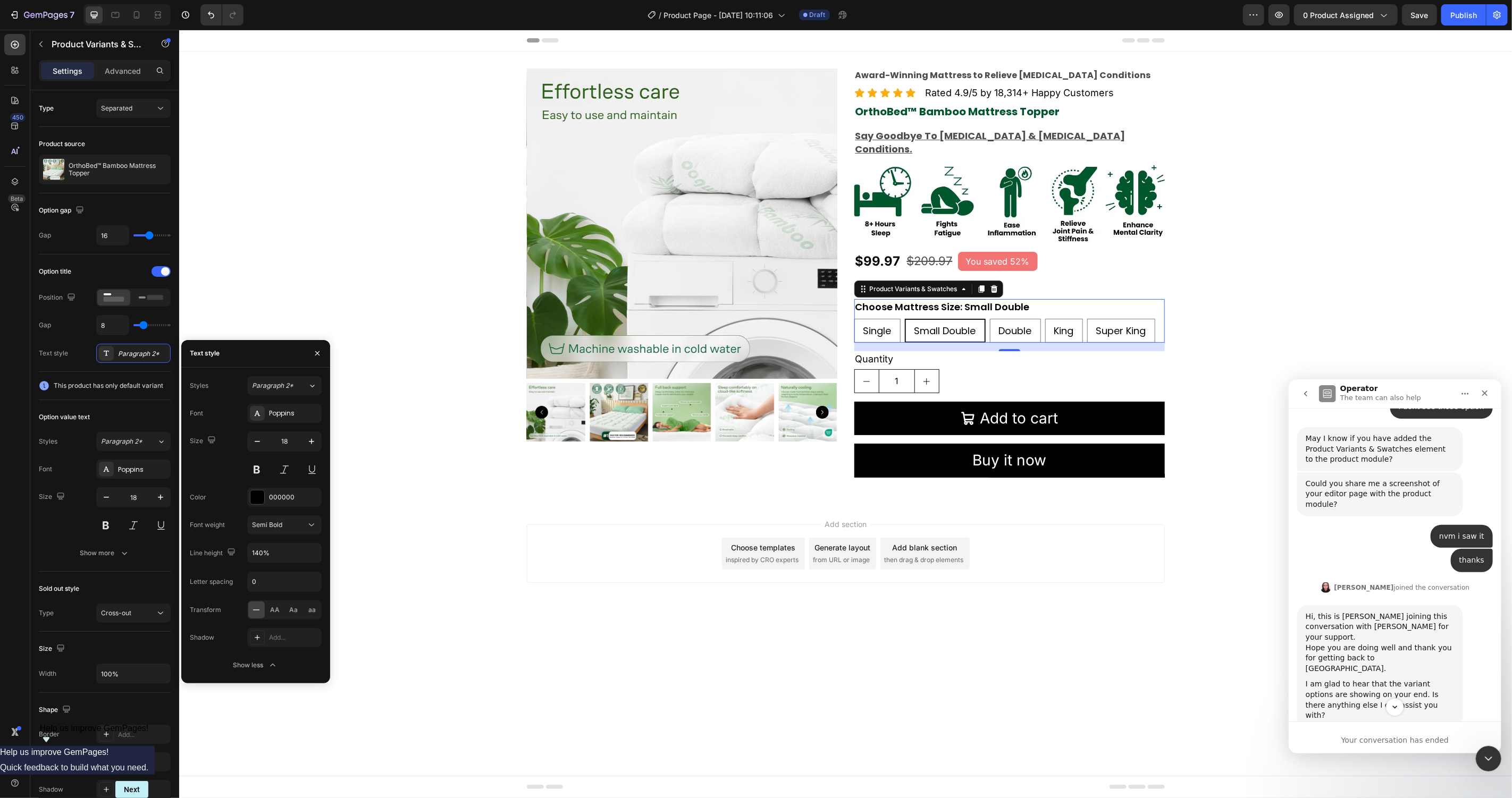
click at [463, 673] on body "Header Product Images Award-Winning Mattress to Relieve Chronic Pain Conditions…" at bounding box center [845, 414] width 1333 height 769
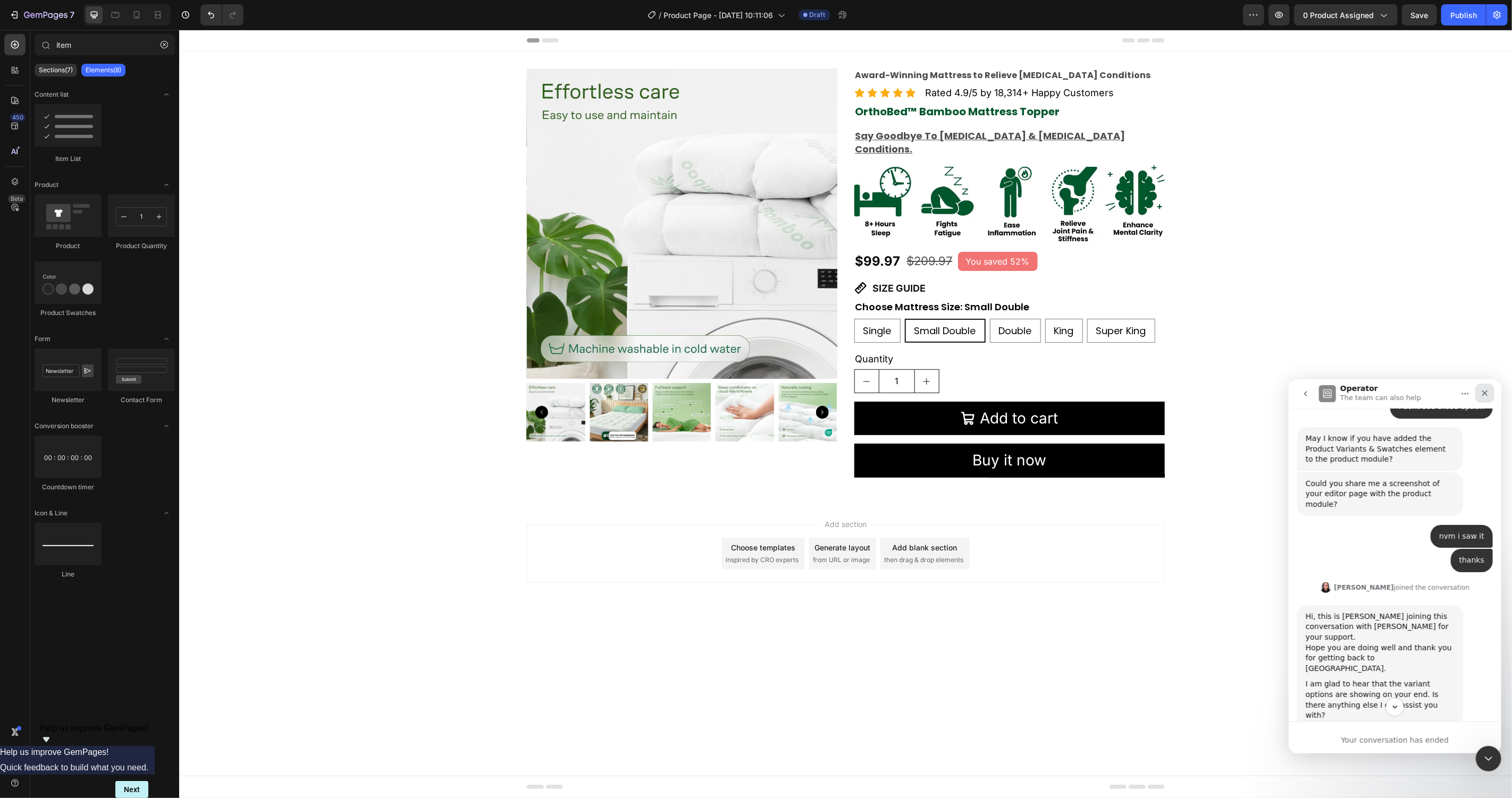
click at [1484, 387] on div "Close" at bounding box center [1484, 393] width 19 height 19
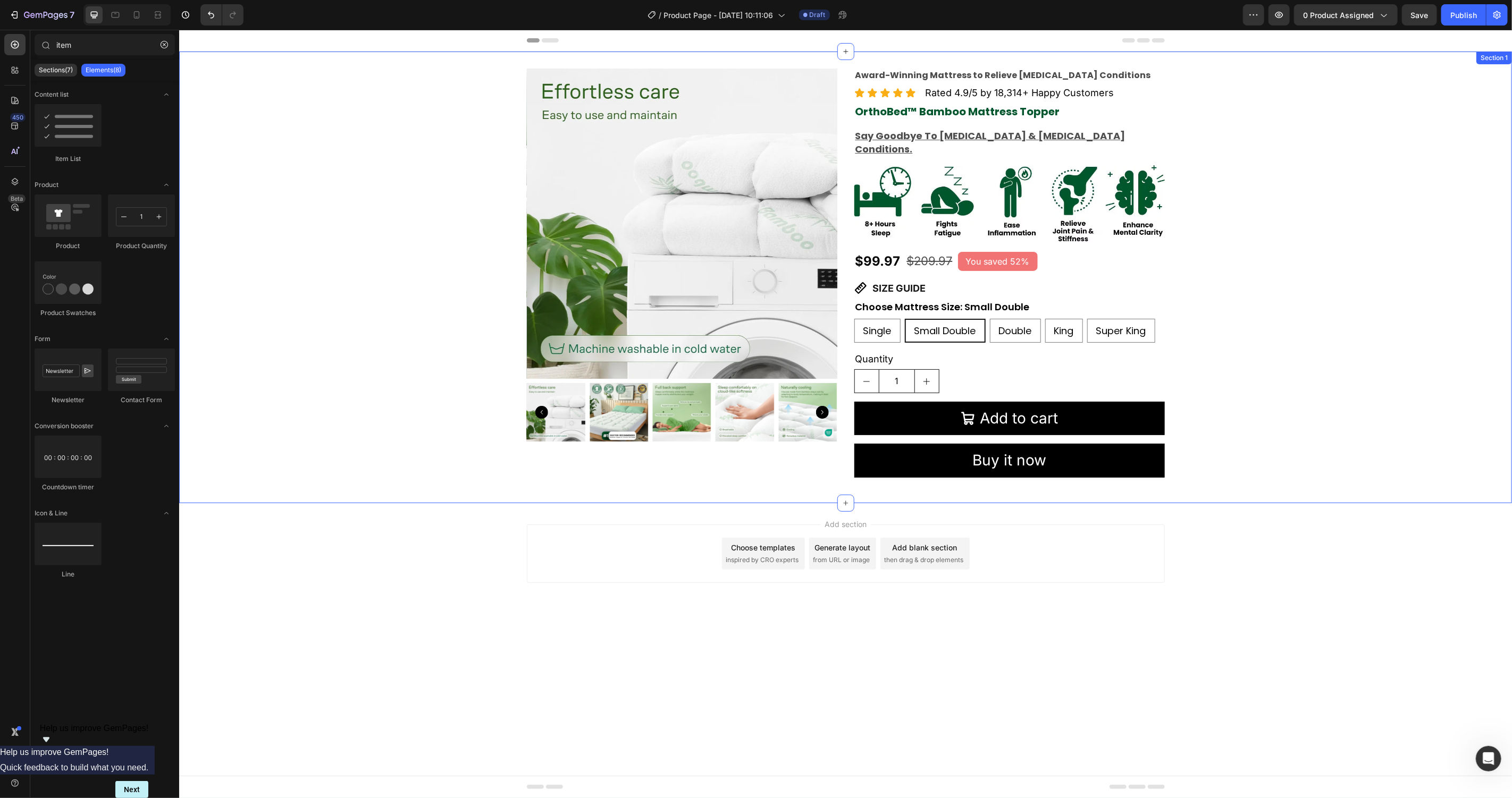
click at [1405, 318] on div "Product Images Award-Winning Mattress to Relieve Chronic Pain Conditions Text B…" at bounding box center [845, 277] width 1333 height 418
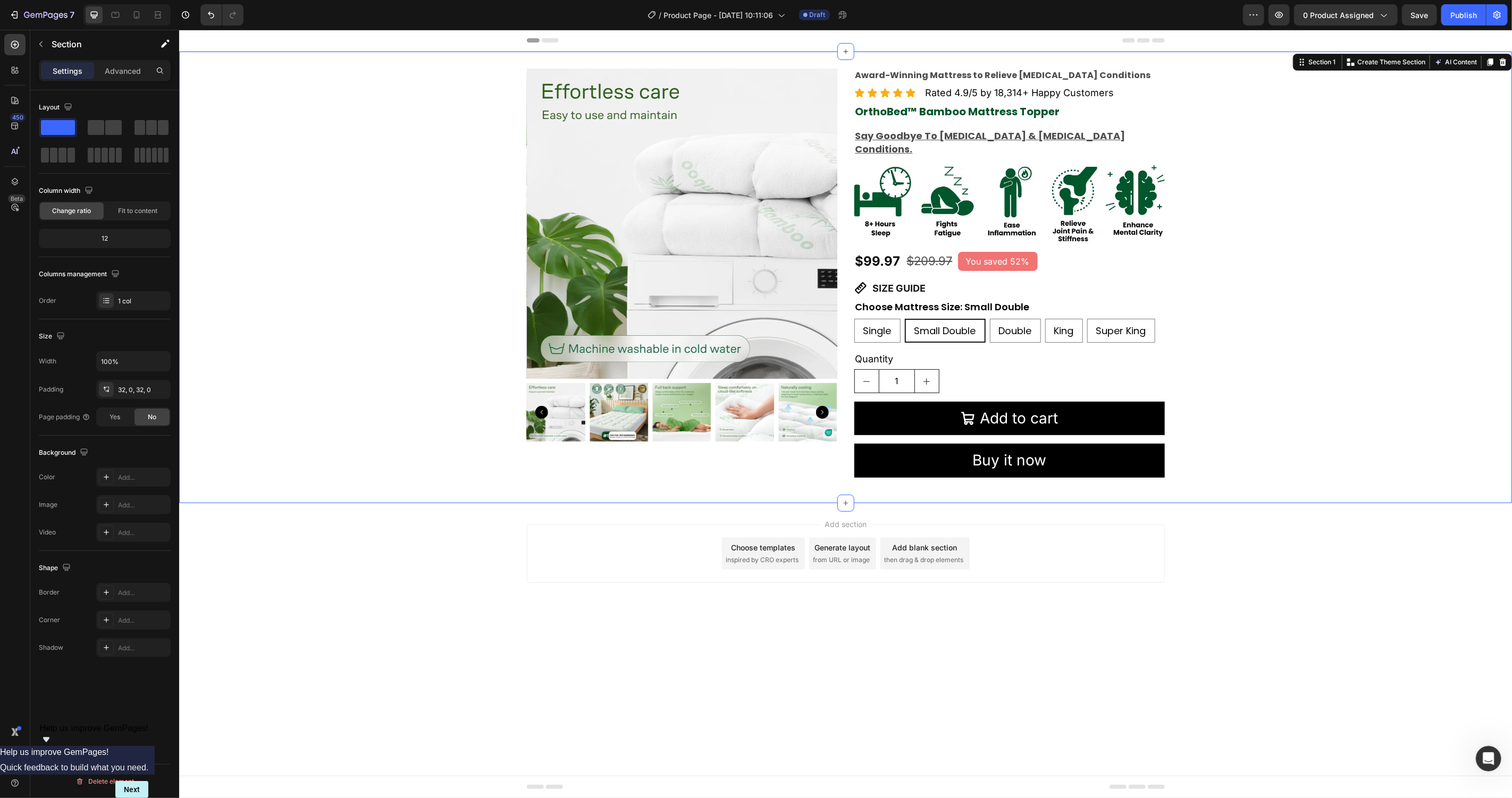
scroll to position [1053, 0]
click at [974, 324] on span "Small Double" at bounding box center [944, 330] width 62 height 13
click at [905, 319] on input "Small Double Small Double Small Double" at bounding box center [904, 318] width 1 height 1
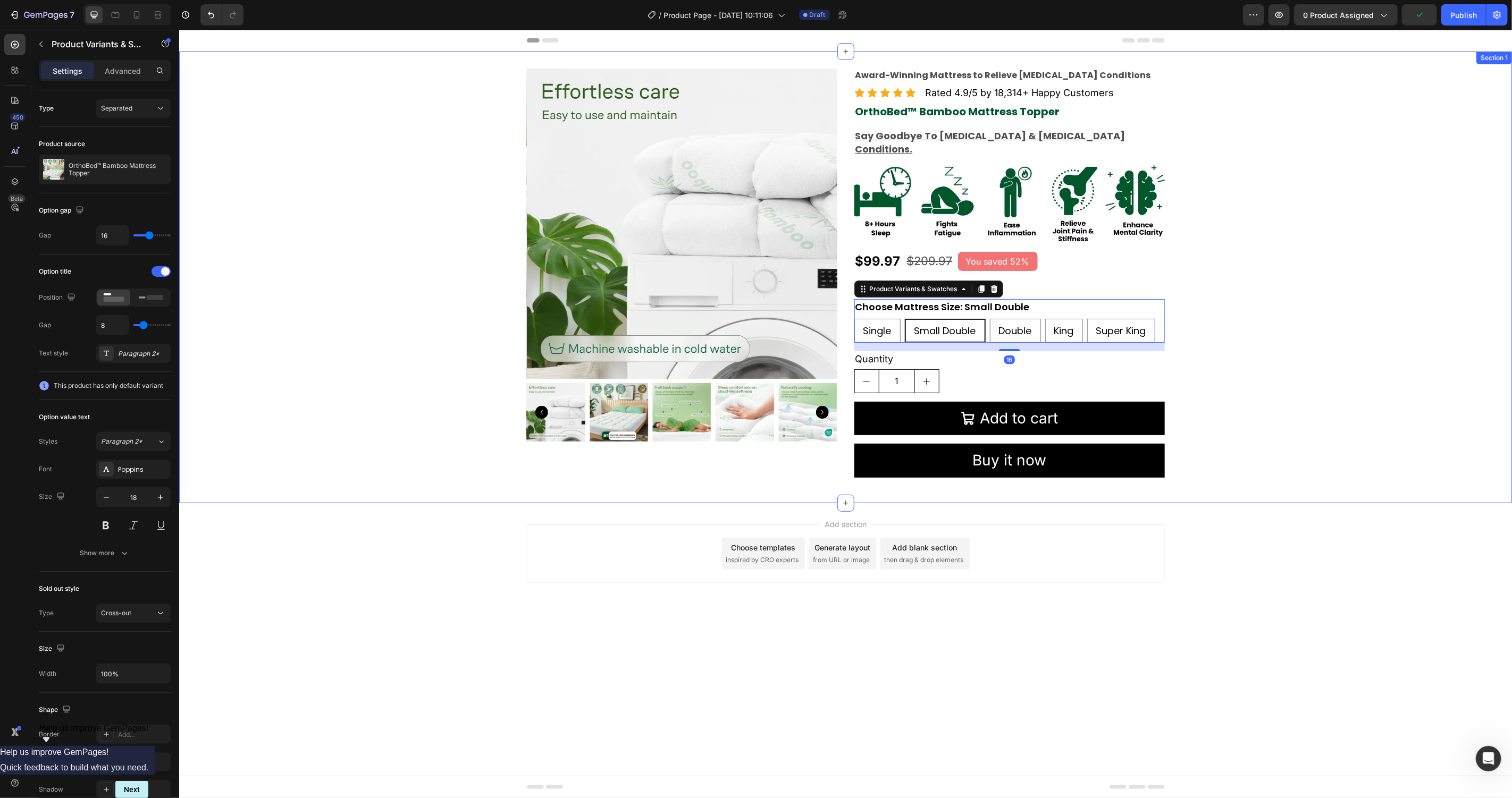
click at [1324, 318] on div "Product Images Award-Winning Mattress to Relieve Chronic Pain Conditions Text B…" at bounding box center [845, 277] width 1333 height 418
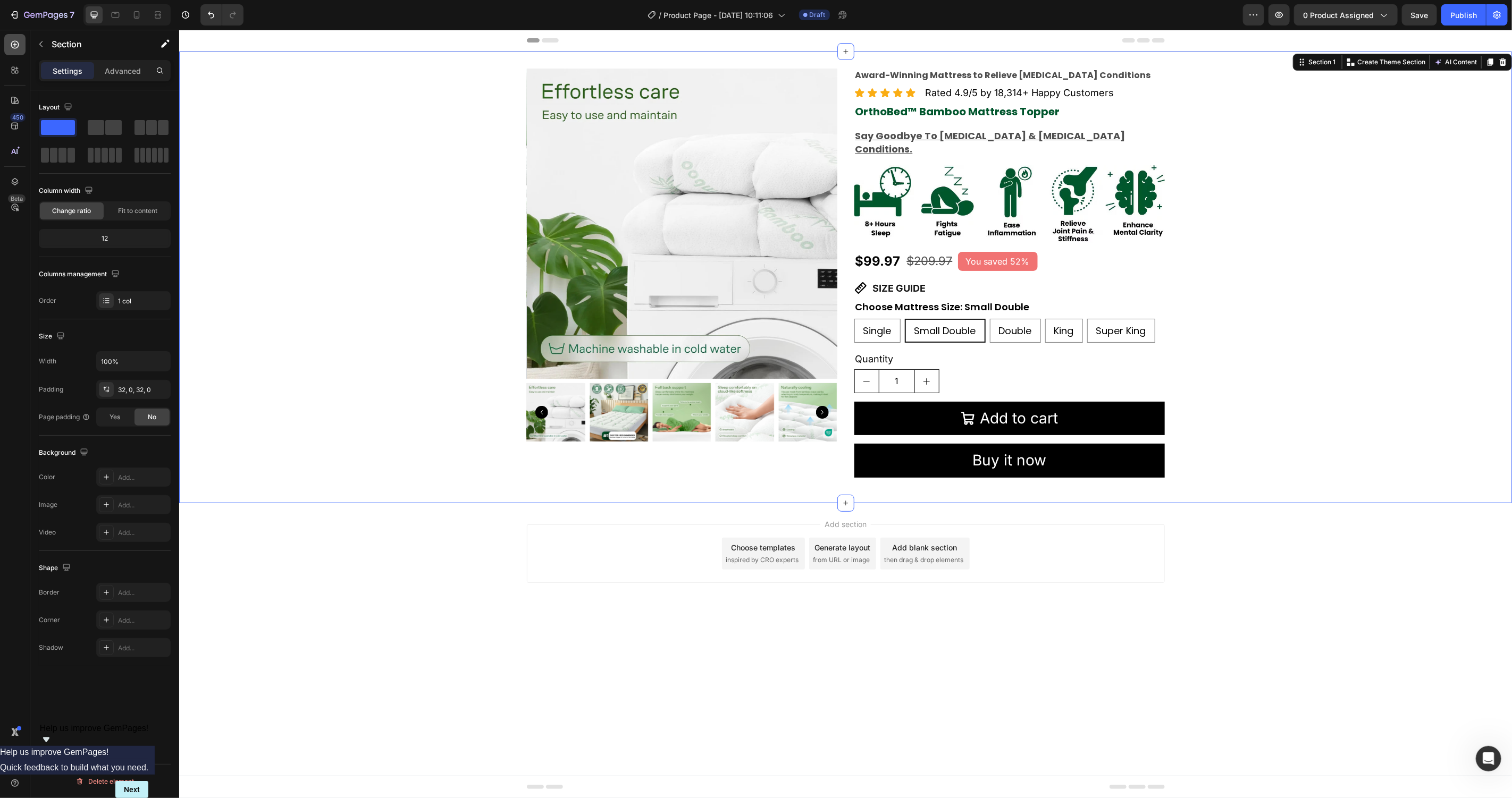
click at [21, 44] on div at bounding box center [15, 45] width 21 height 21
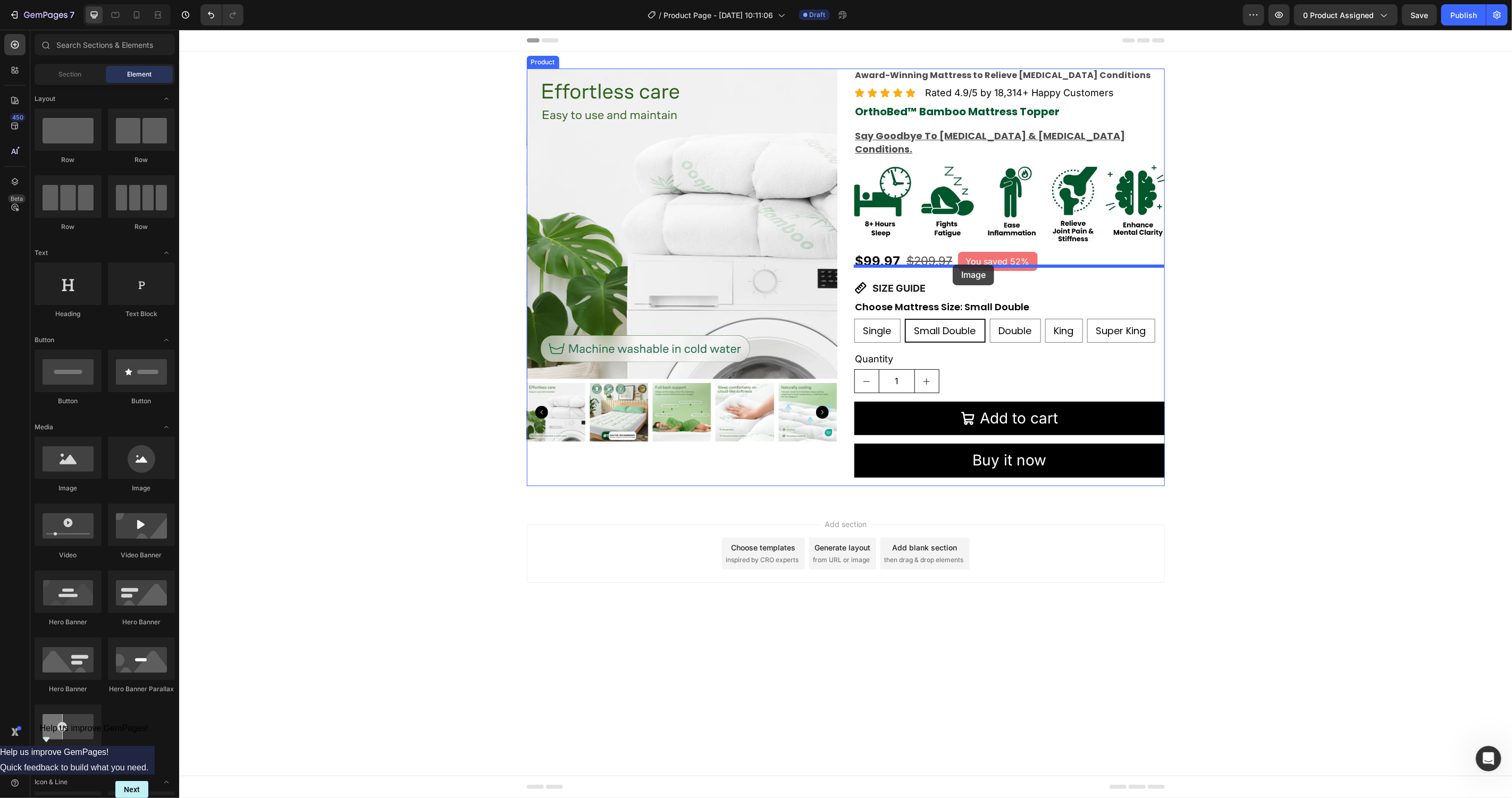
drag, startPoint x: 251, startPoint y: 481, endPoint x: 952, endPoint y: 264, distance: 733.8
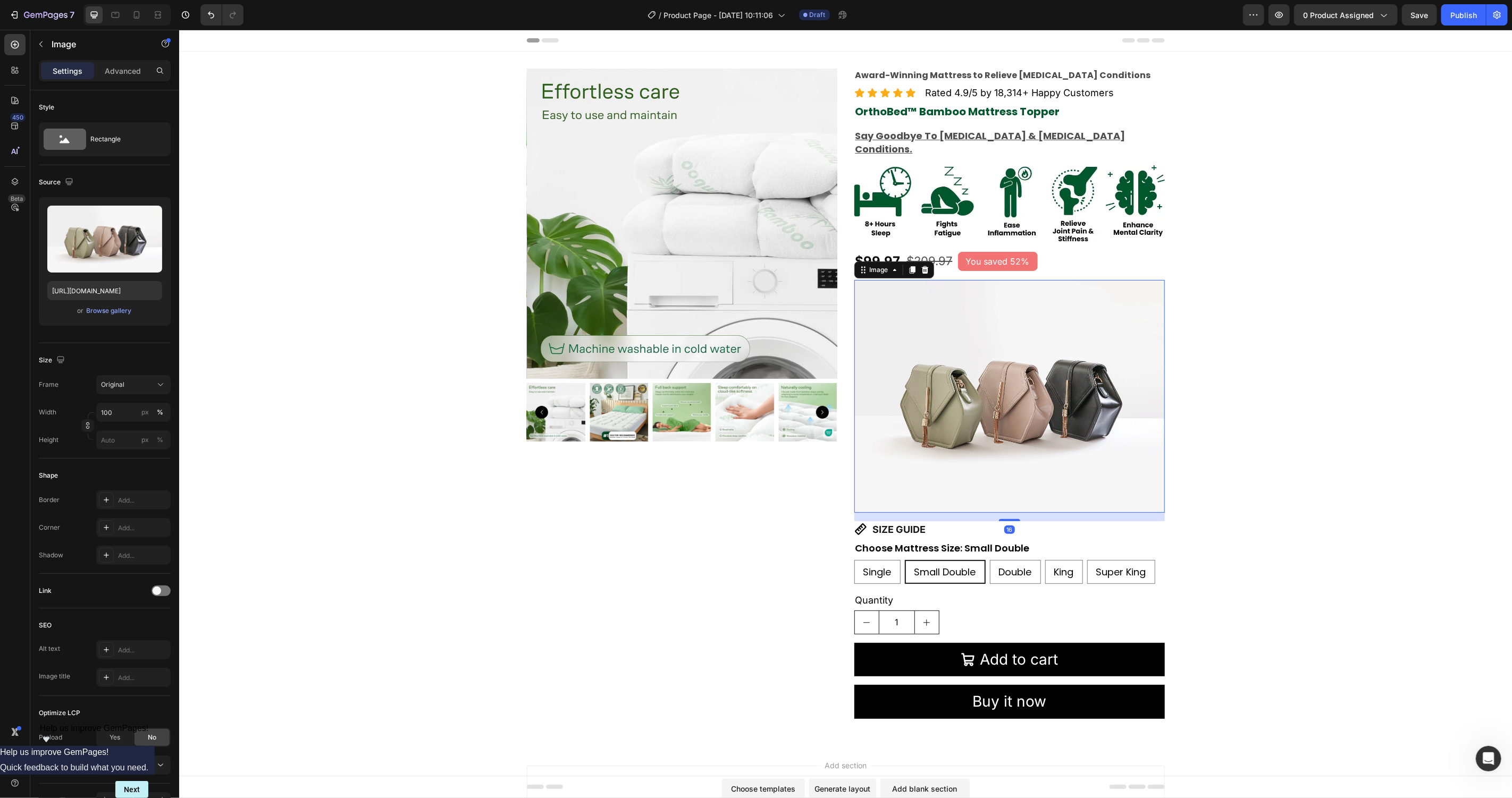
click at [963, 297] on img at bounding box center [1009, 395] width 310 height 233
click at [116, 316] on button "Browse gallery" at bounding box center [109, 311] width 46 height 11
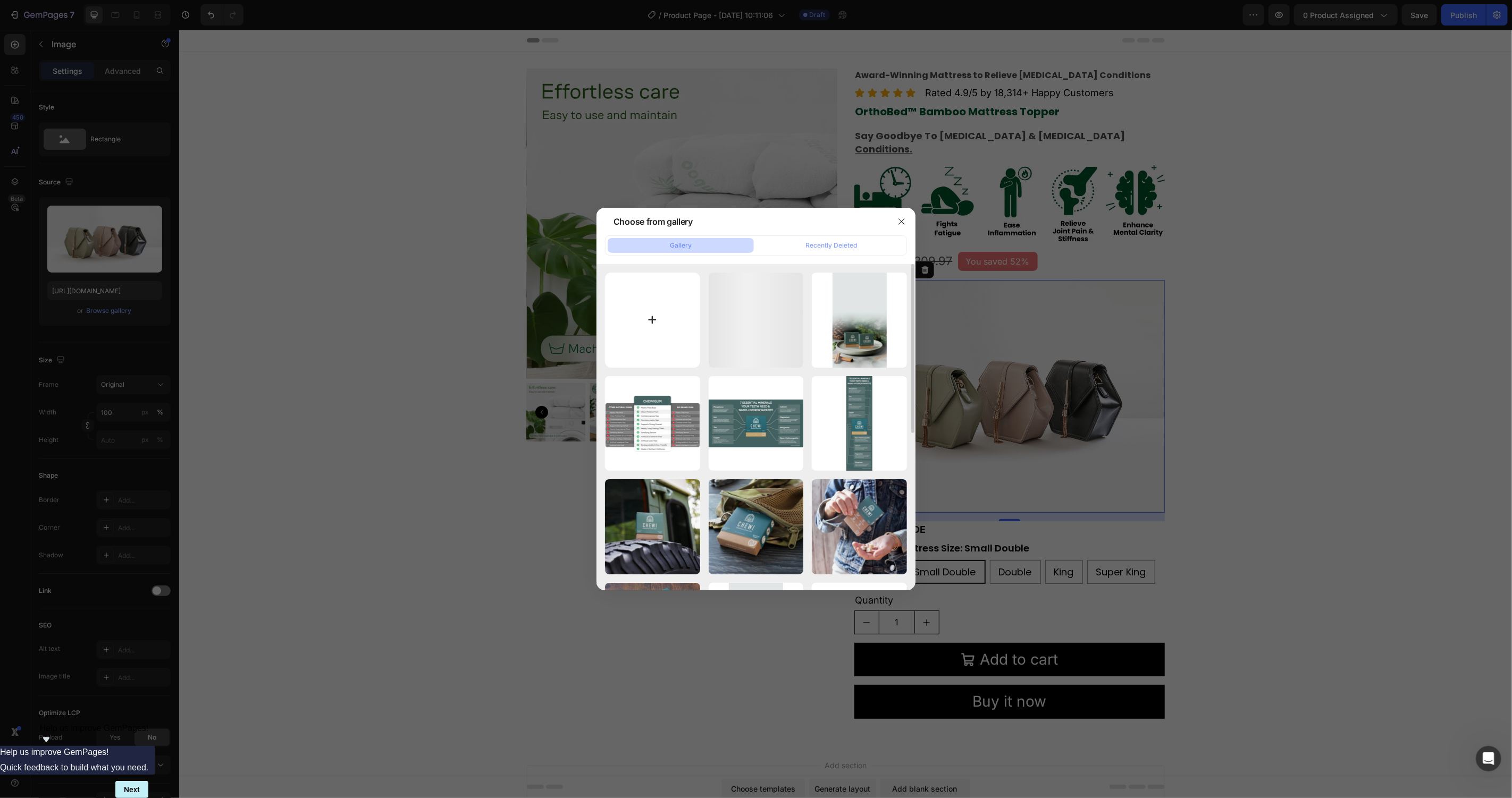
click at [673, 313] on input "file" at bounding box center [653, 320] width 95 height 95
type input "C:\fakepath\Shoppay Afterpay.jpg"
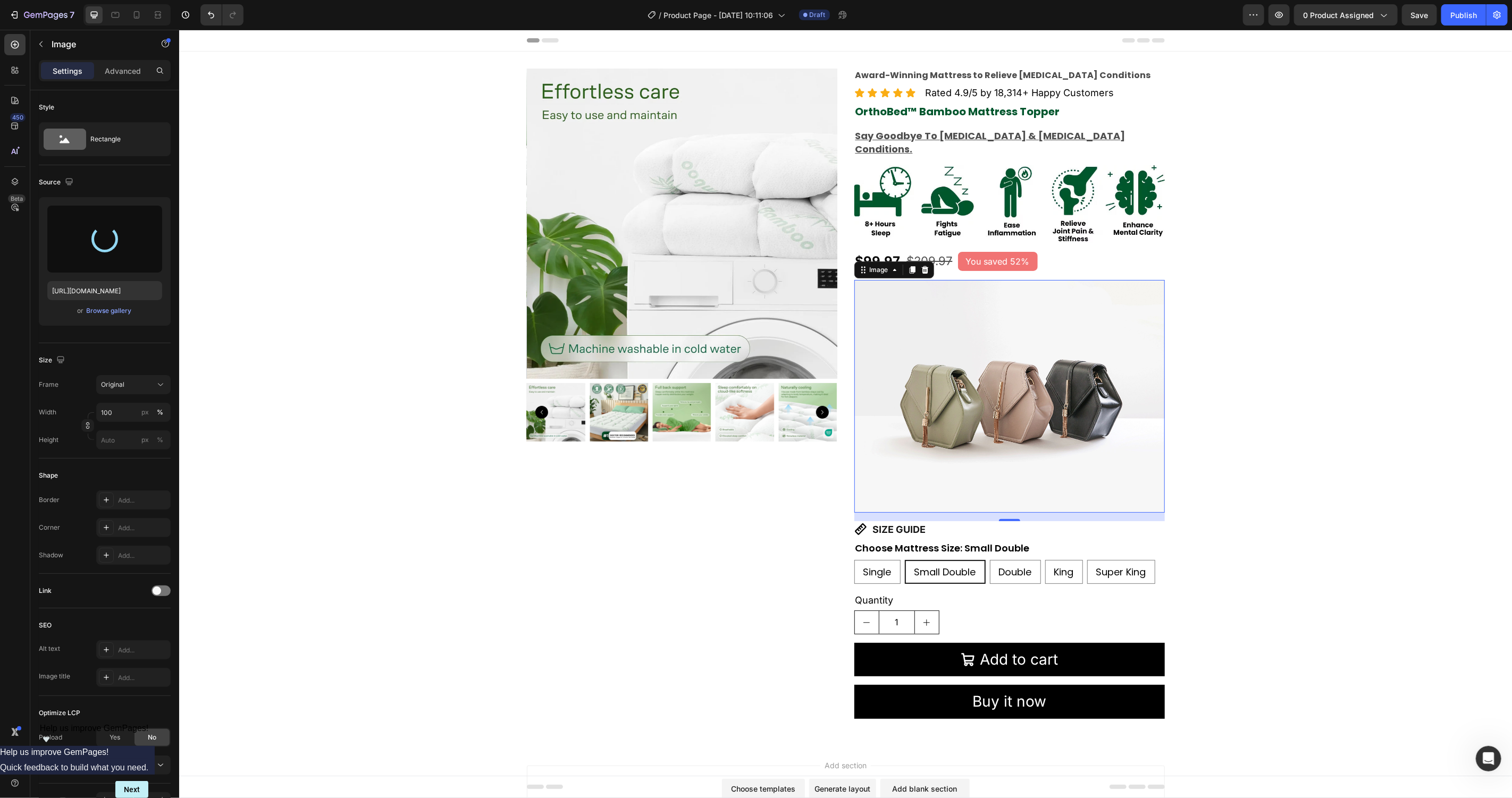
scroll to position [1063, 0]
type input "https://cdn.shopify.com/s/files/1/0781/9080/5212/files/gempages_582976236733596…"
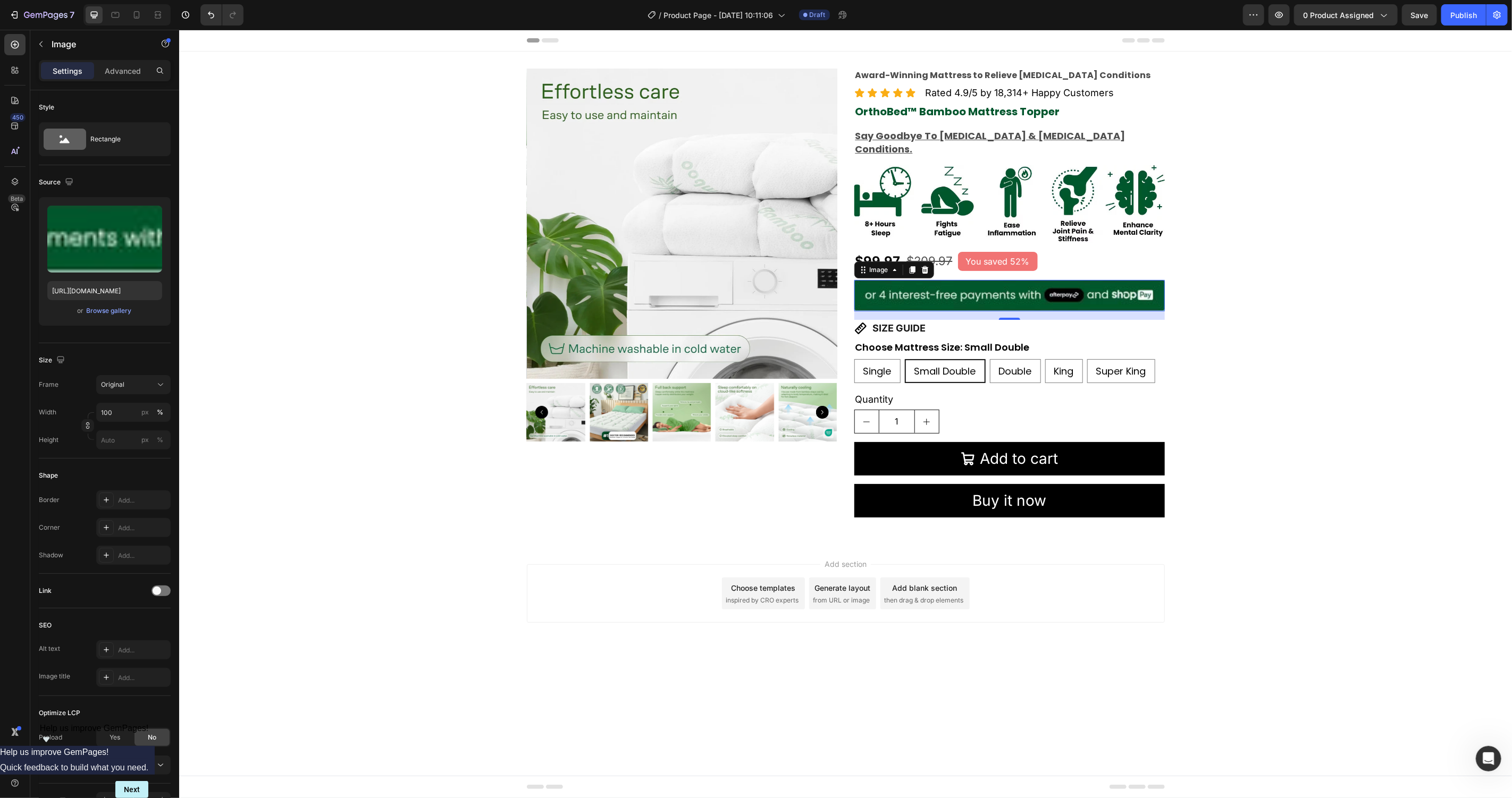
scroll to position [1053, 0]
click at [1119, 287] on img at bounding box center [1009, 295] width 310 height 32
click at [1346, 369] on div "Product Images Award-Winning Mattress to Relieve Chronic Pain Conditions Text B…" at bounding box center [845, 297] width 1333 height 458
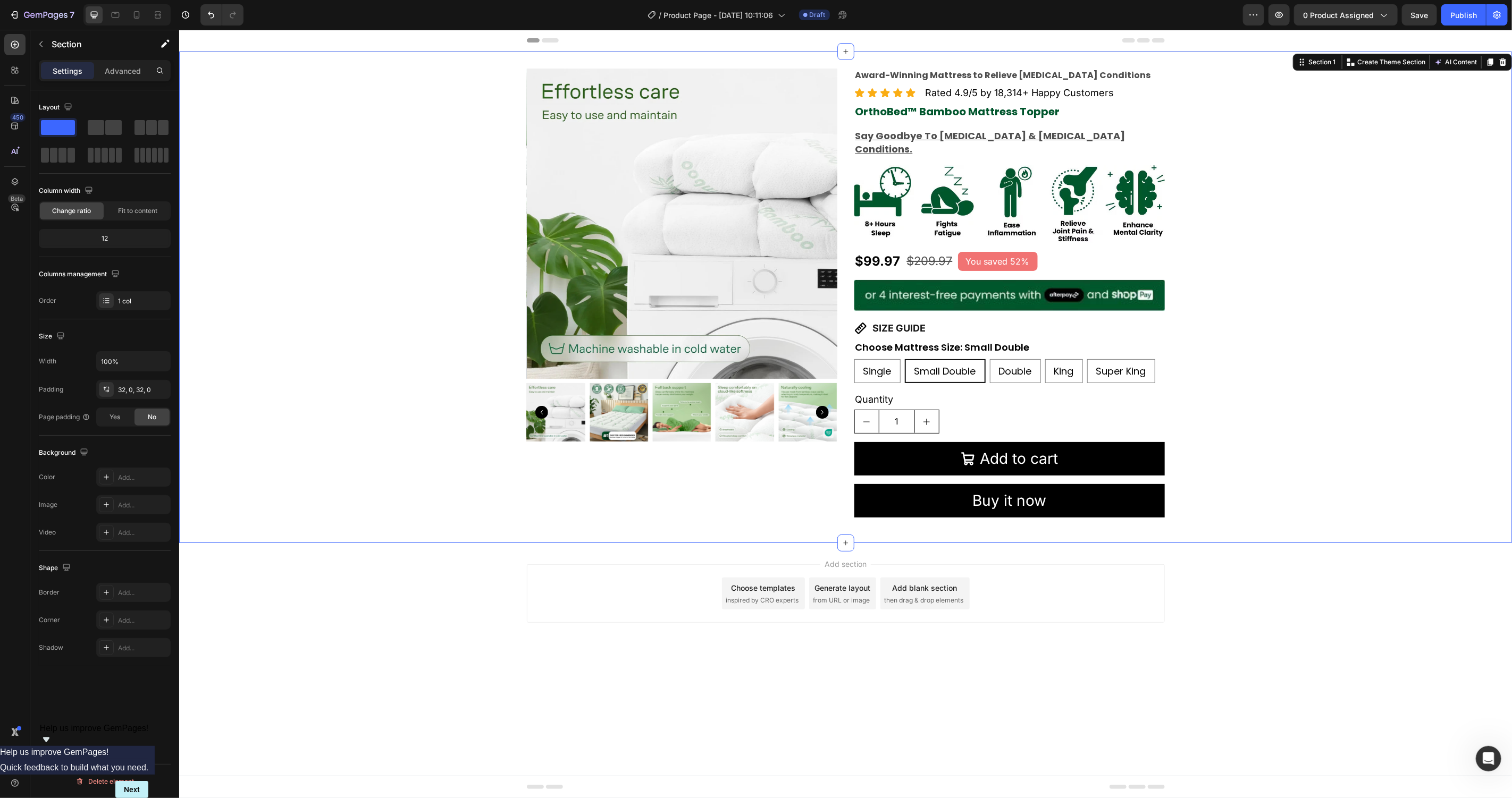
click at [1230, 299] on div "Product Images Award-Winning Mattress to Relieve Chronic Pain Conditions Text B…" at bounding box center [845, 297] width 1333 height 458
click at [1130, 264] on div "Award-Winning Mattress to Relieve Chronic Pain Conditions Text Block Icon Icon …" at bounding box center [1009, 297] width 310 height 458
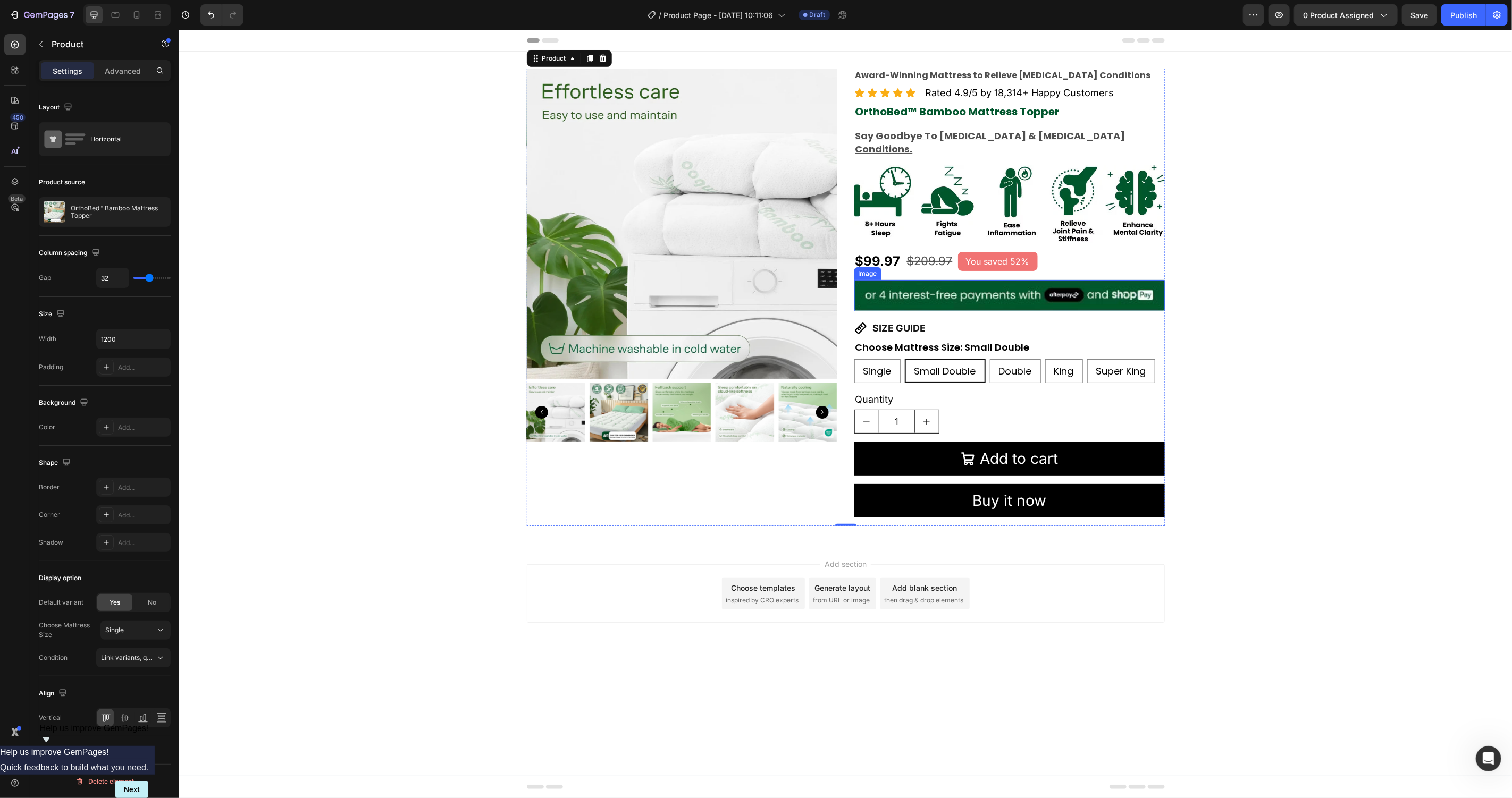
click at [1130, 279] on img at bounding box center [1009, 295] width 310 height 32
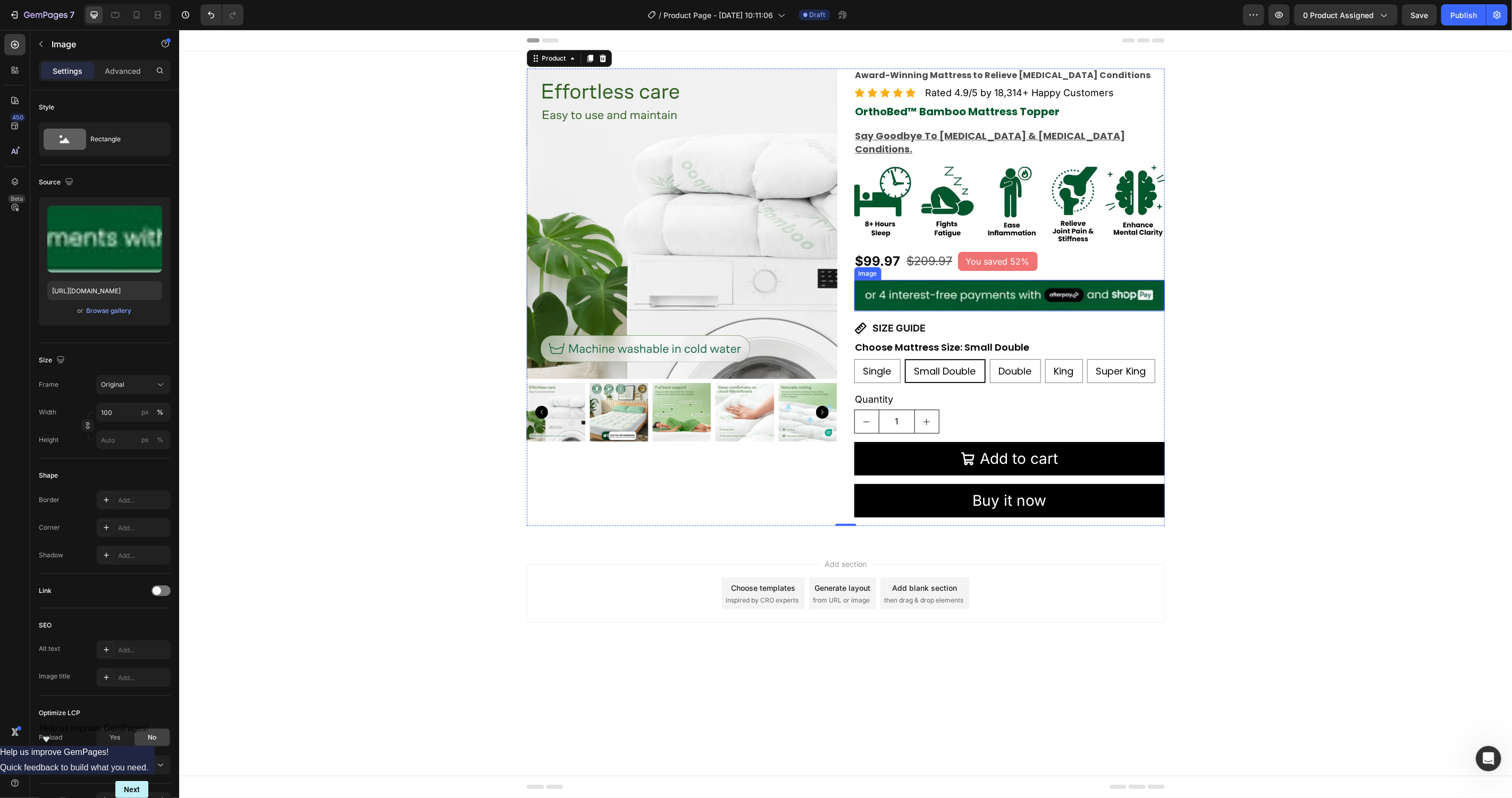
click at [1130, 279] on img at bounding box center [1009, 295] width 310 height 32
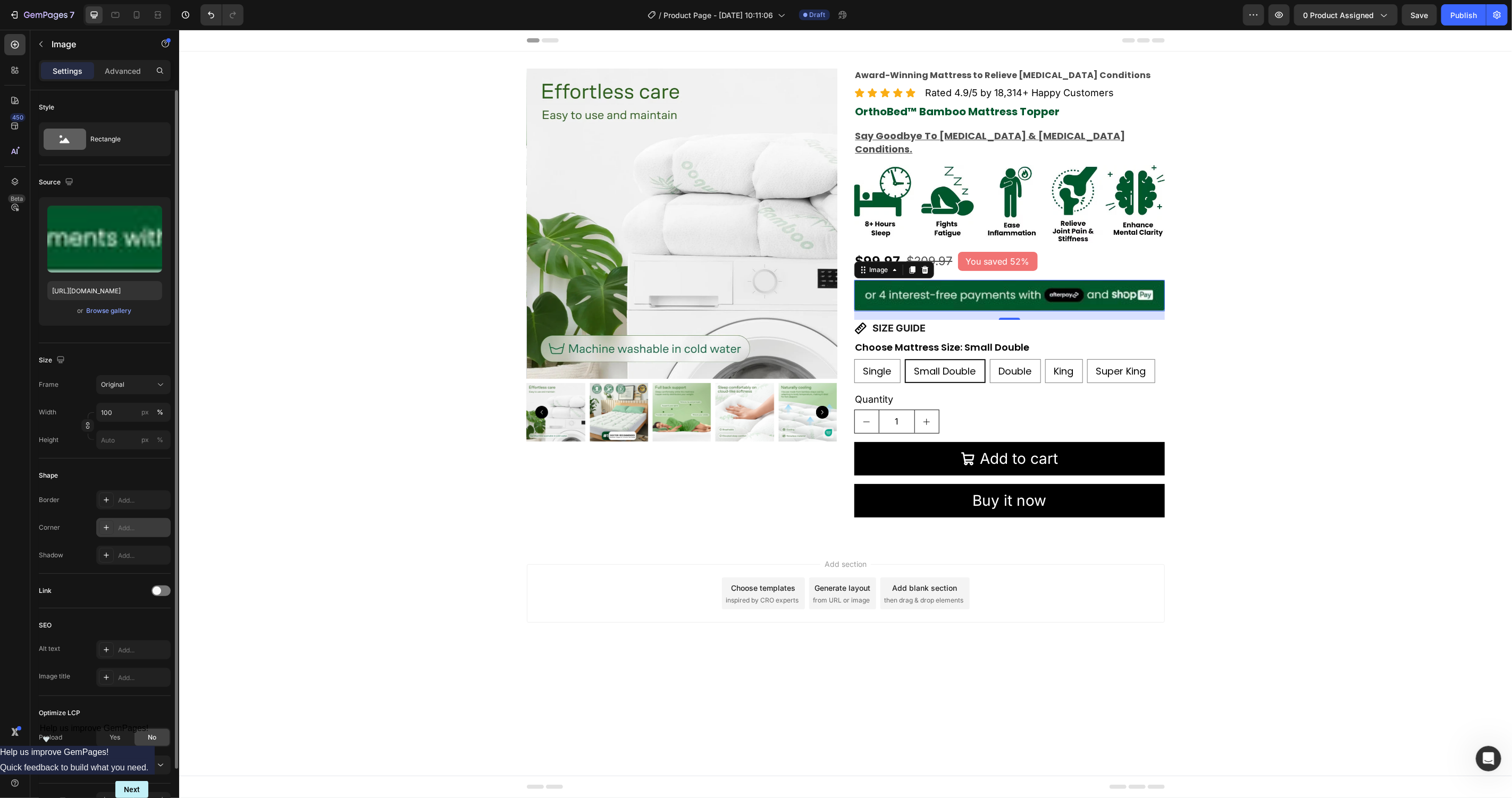
click at [130, 522] on div "Add..." at bounding box center [133, 528] width 75 height 19
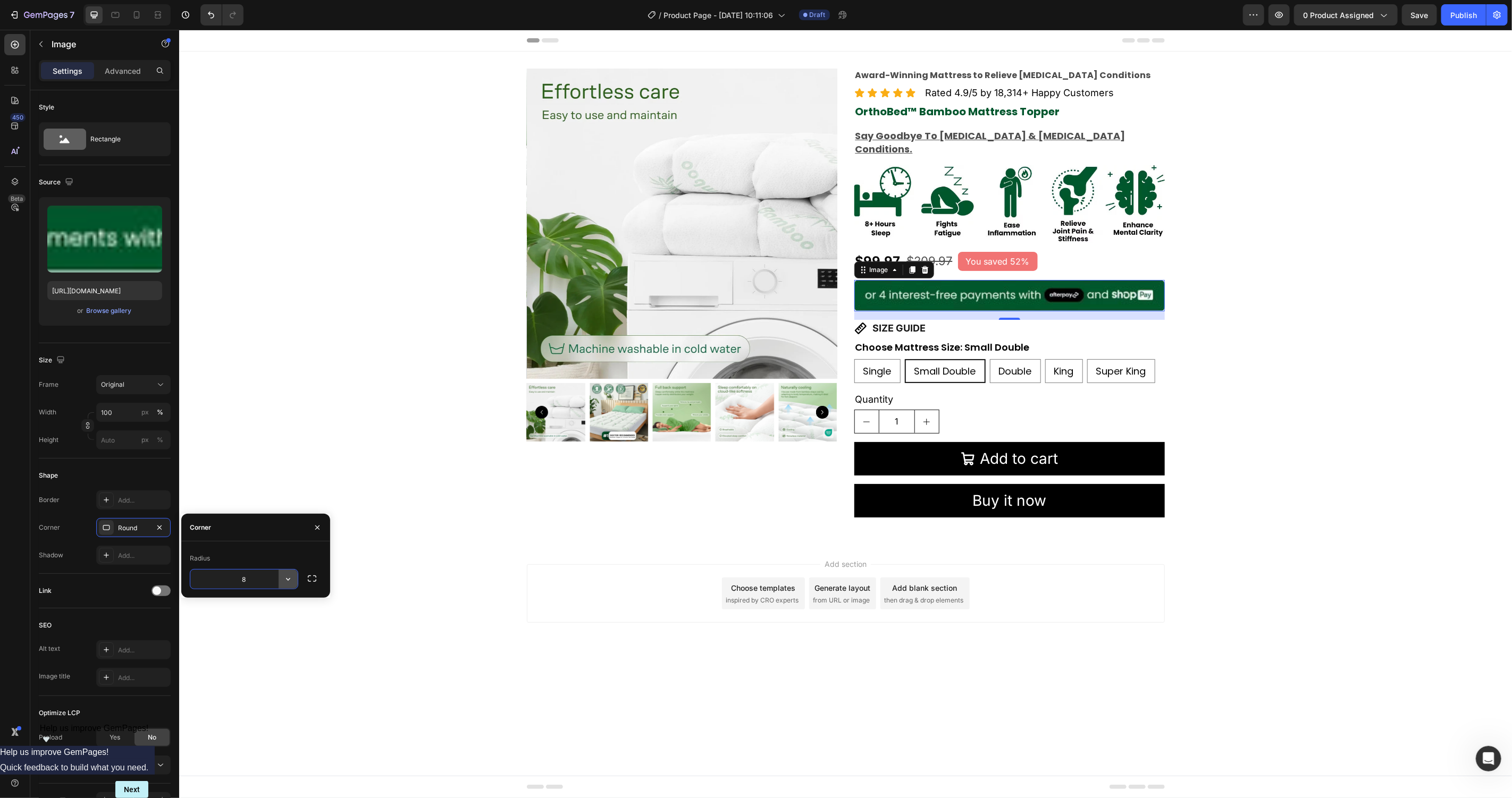
click at [289, 578] on icon "button" at bounding box center [288, 579] width 11 height 11
click at [258, 643] on p "Pill" at bounding box center [258, 647] width 60 height 11
type input "9999"
click at [313, 427] on div "Product Images Award-Winning Mattress to Relieve Chronic Pain Conditions Text B…" at bounding box center [845, 297] width 1333 height 458
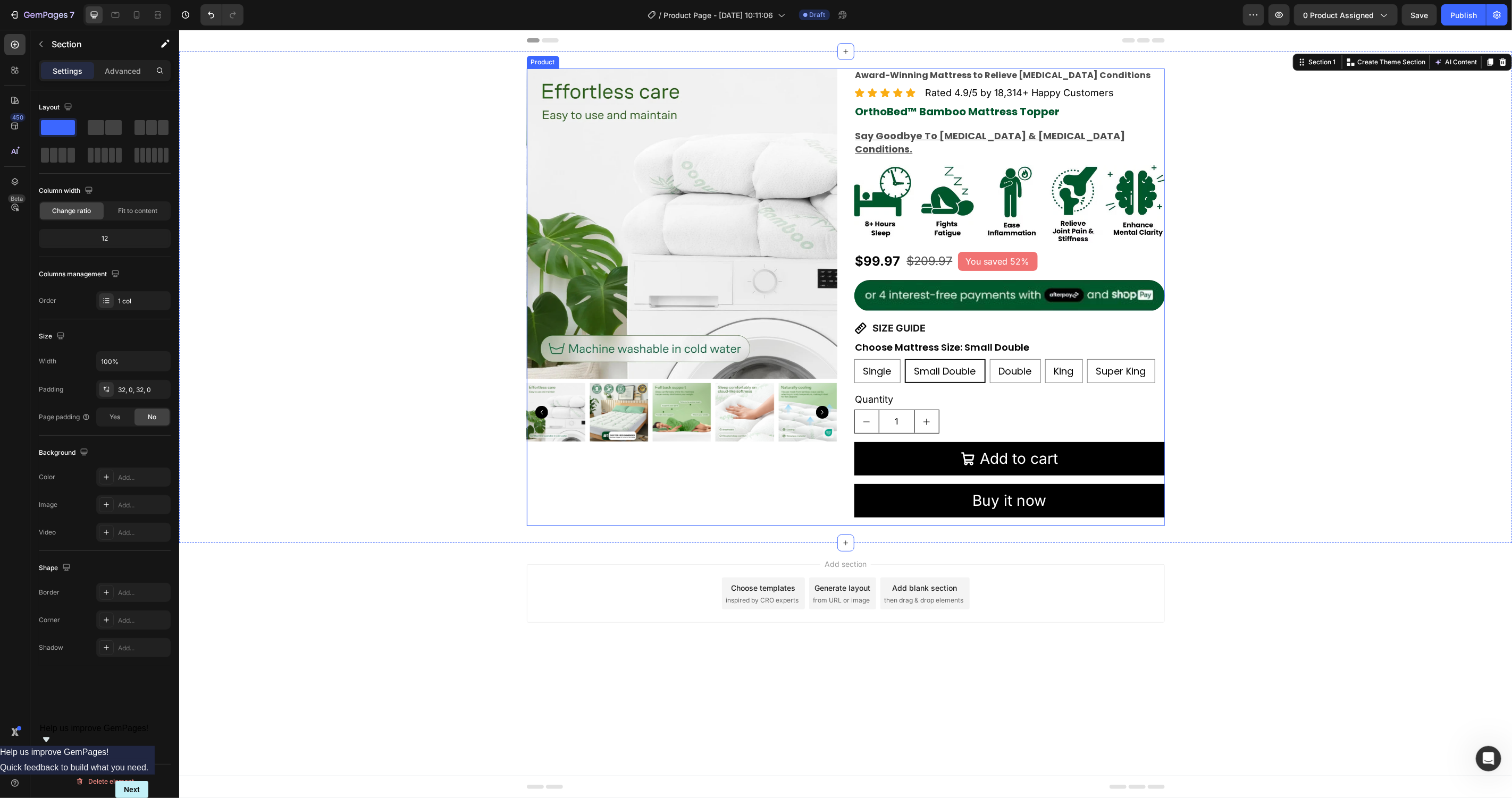
click at [1028, 287] on img at bounding box center [1009, 295] width 310 height 32
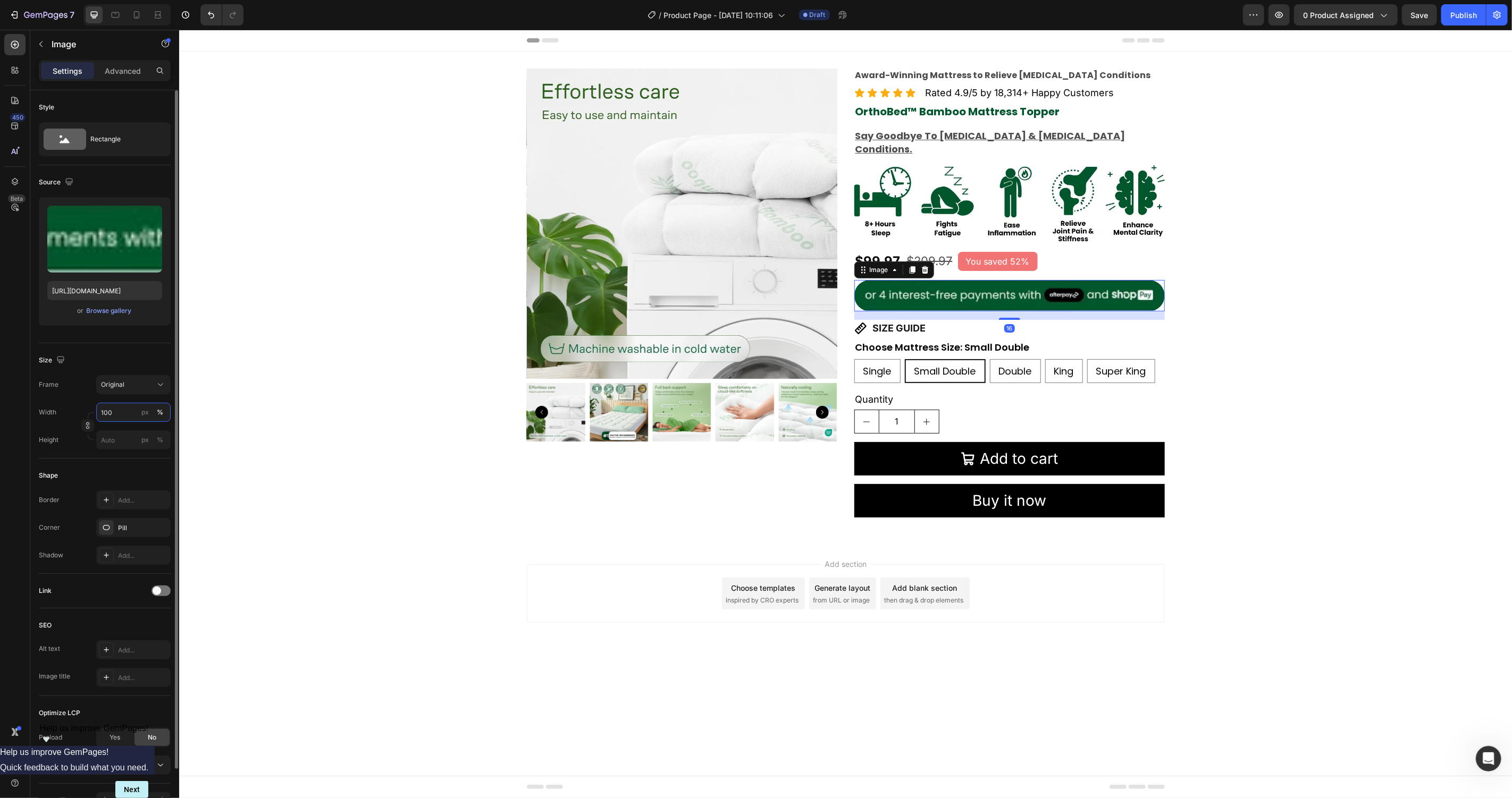
click at [122, 409] on input "100" at bounding box center [133, 412] width 75 height 19
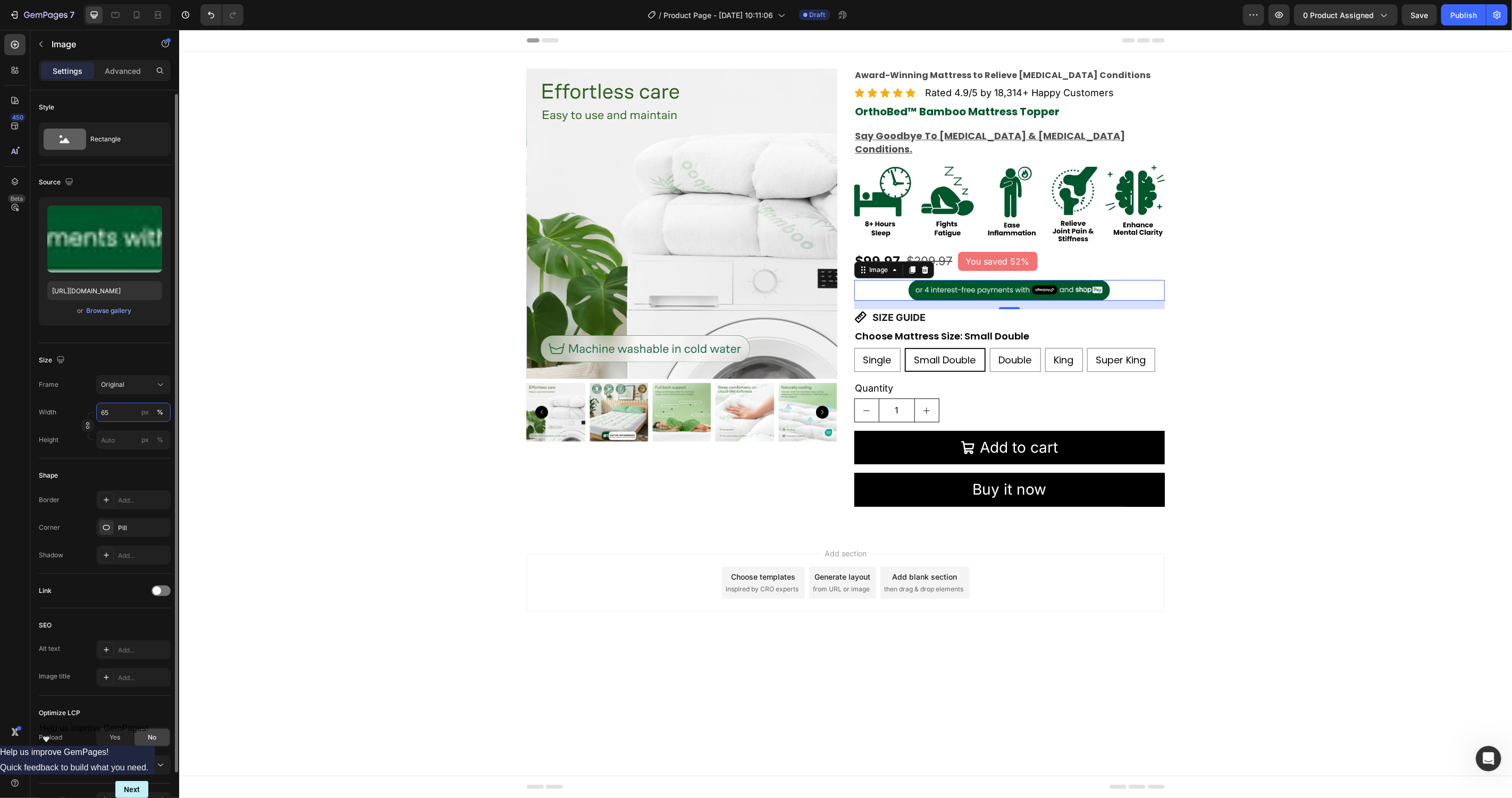
scroll to position [65, 0]
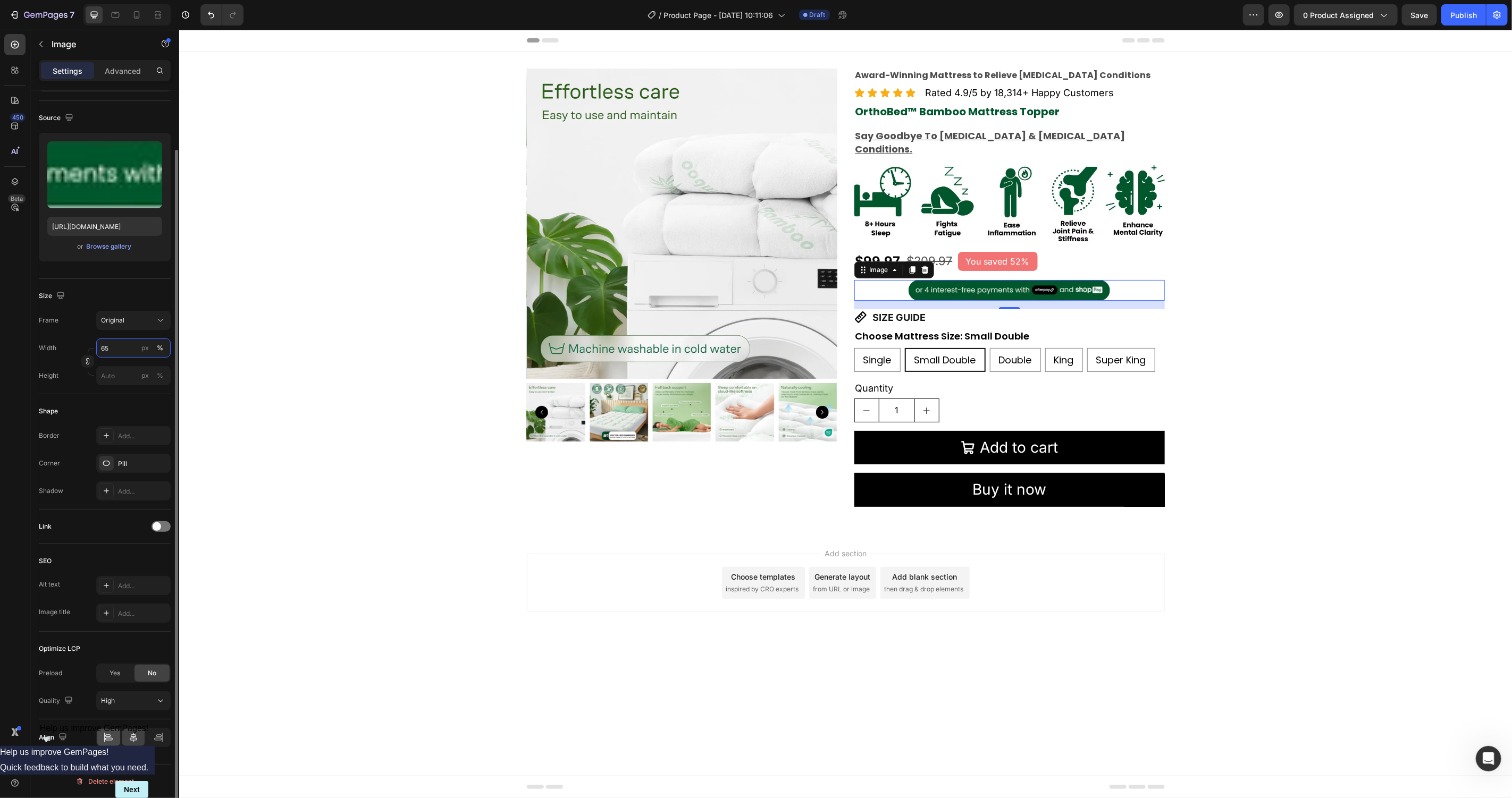
type input "65"
click at [110, 740] on icon at bounding box center [109, 738] width 11 height 11
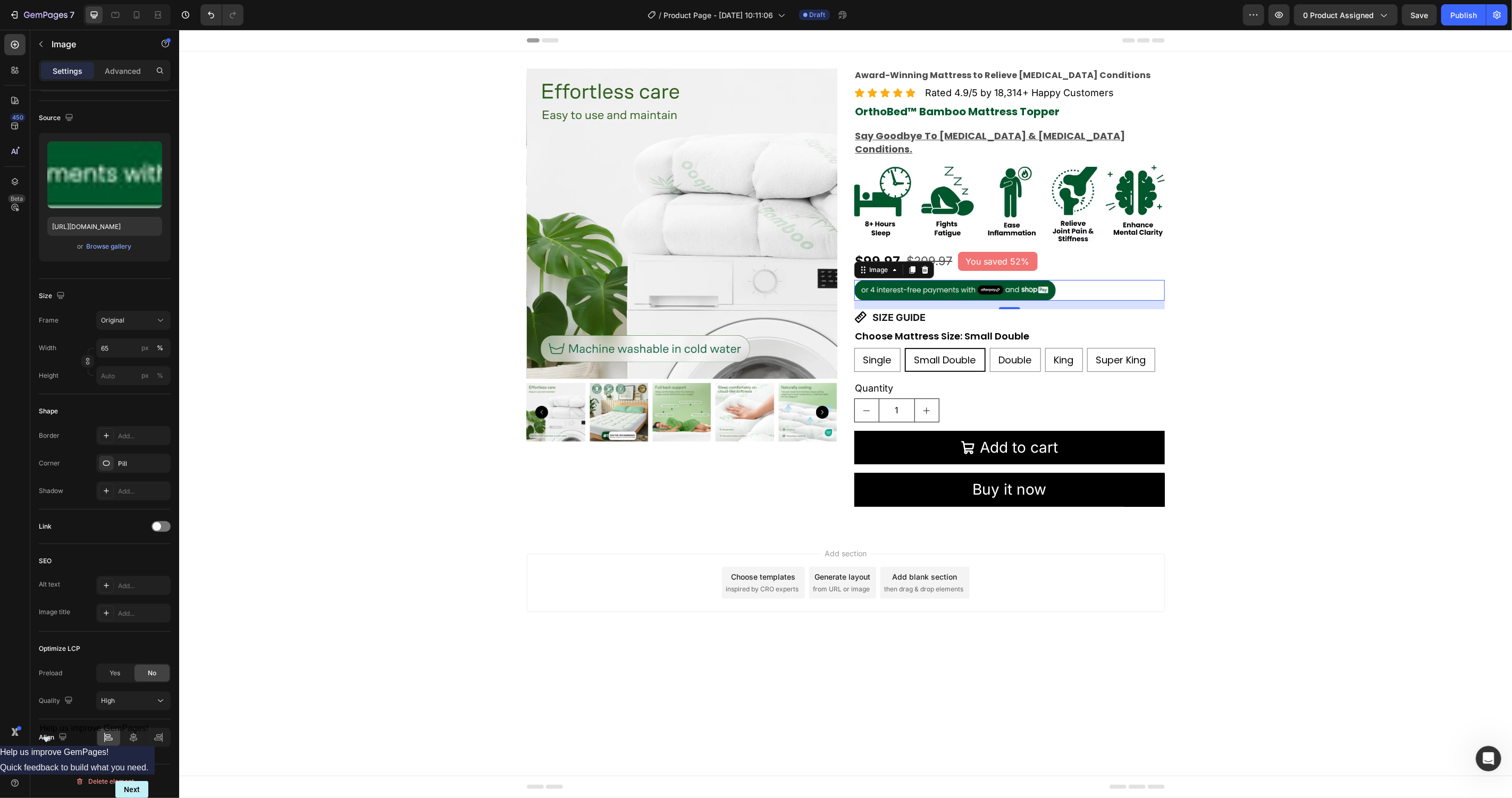
click at [328, 672] on body "Header Product Images Award-Winning Mattress to Relieve Chronic Pain Conditions…" at bounding box center [845, 414] width 1333 height 769
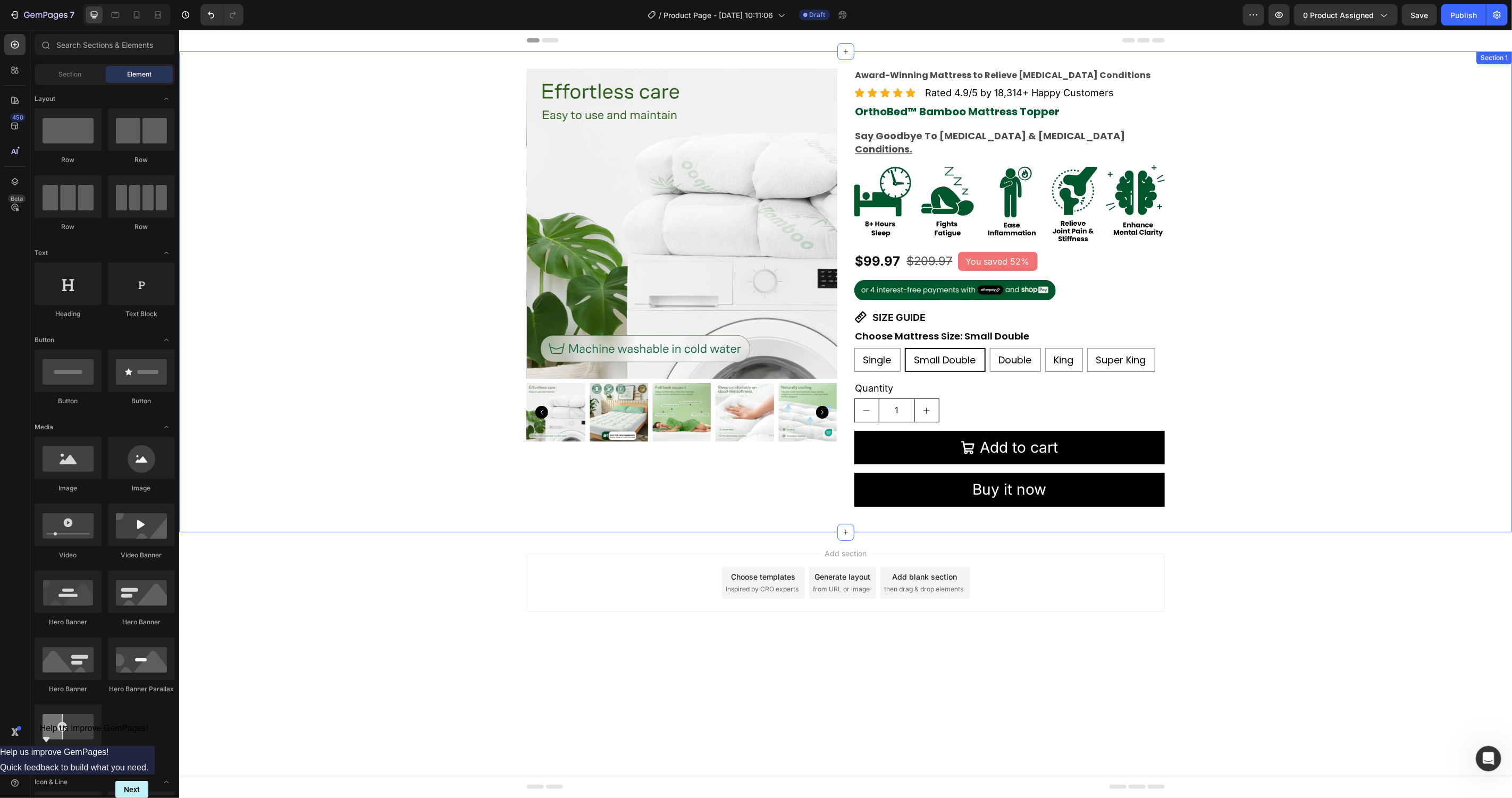
click at [1268, 299] on div "Product Images Award-Winning Mattress to Relieve Chronic Pain Conditions Text B…" at bounding box center [845, 292] width 1333 height 447
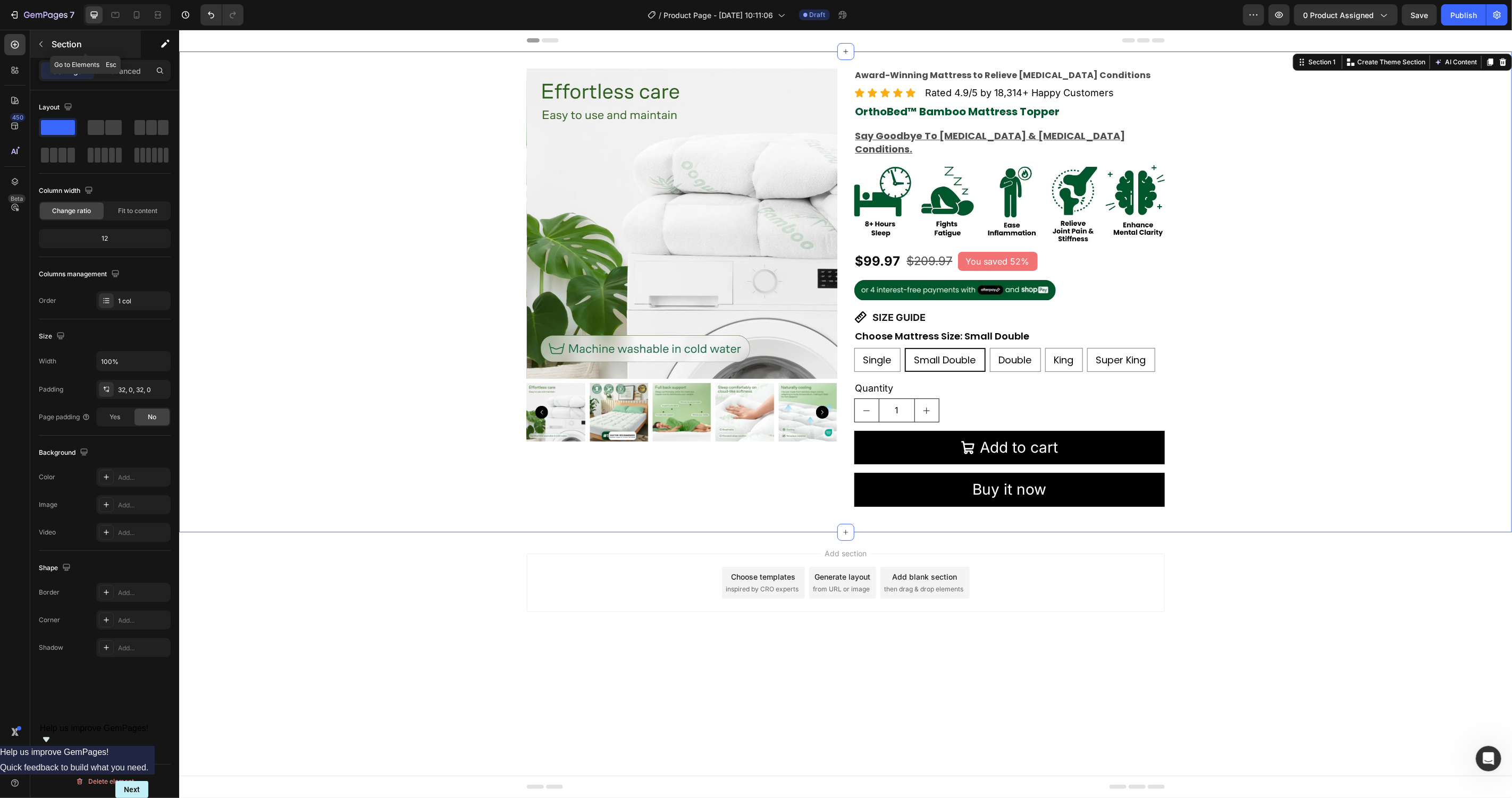
scroll to position [1053, 0]
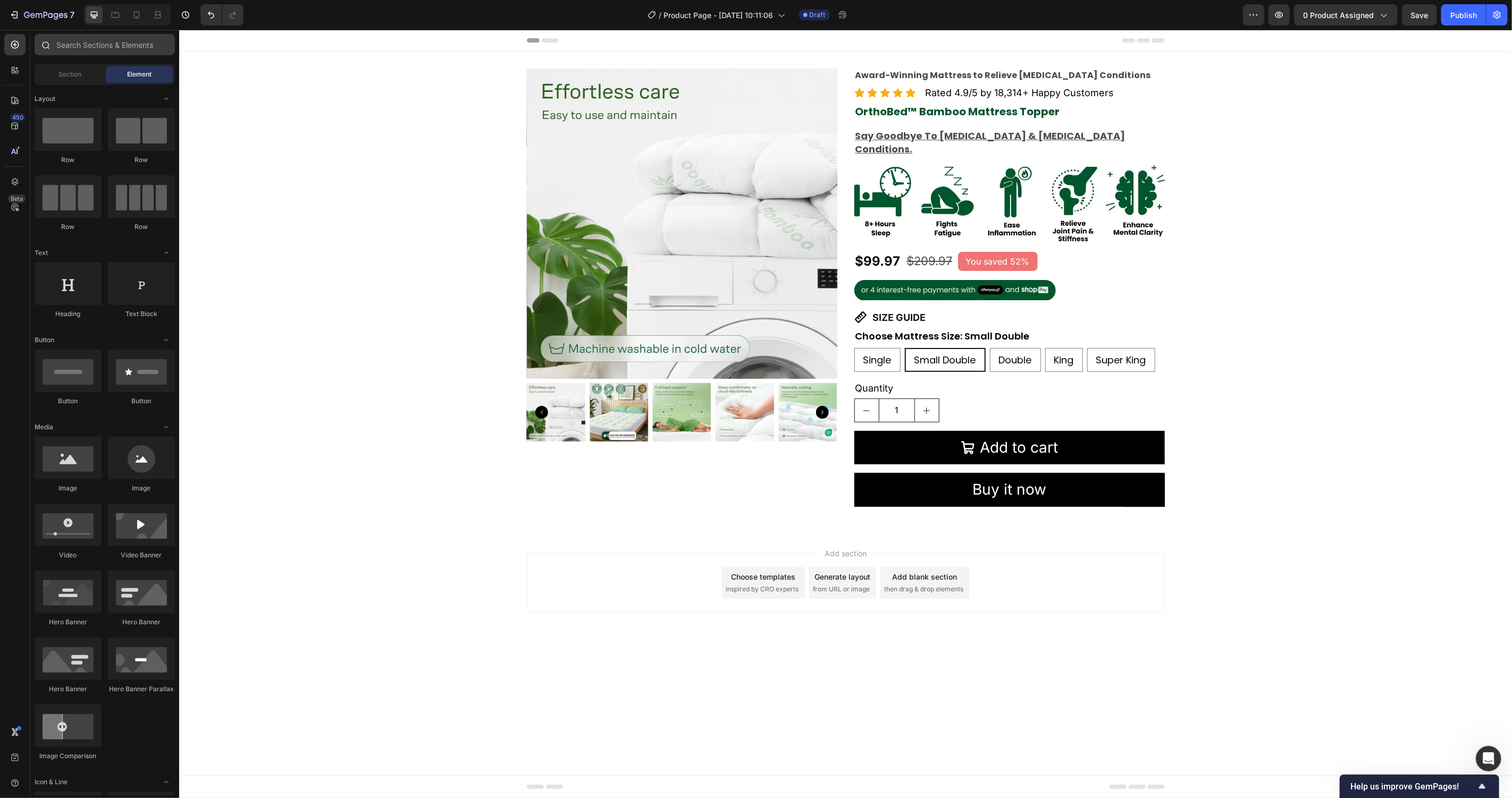
scroll to position [1053, 0]
click at [92, 50] on input "text" at bounding box center [104, 45] width 140 height 21
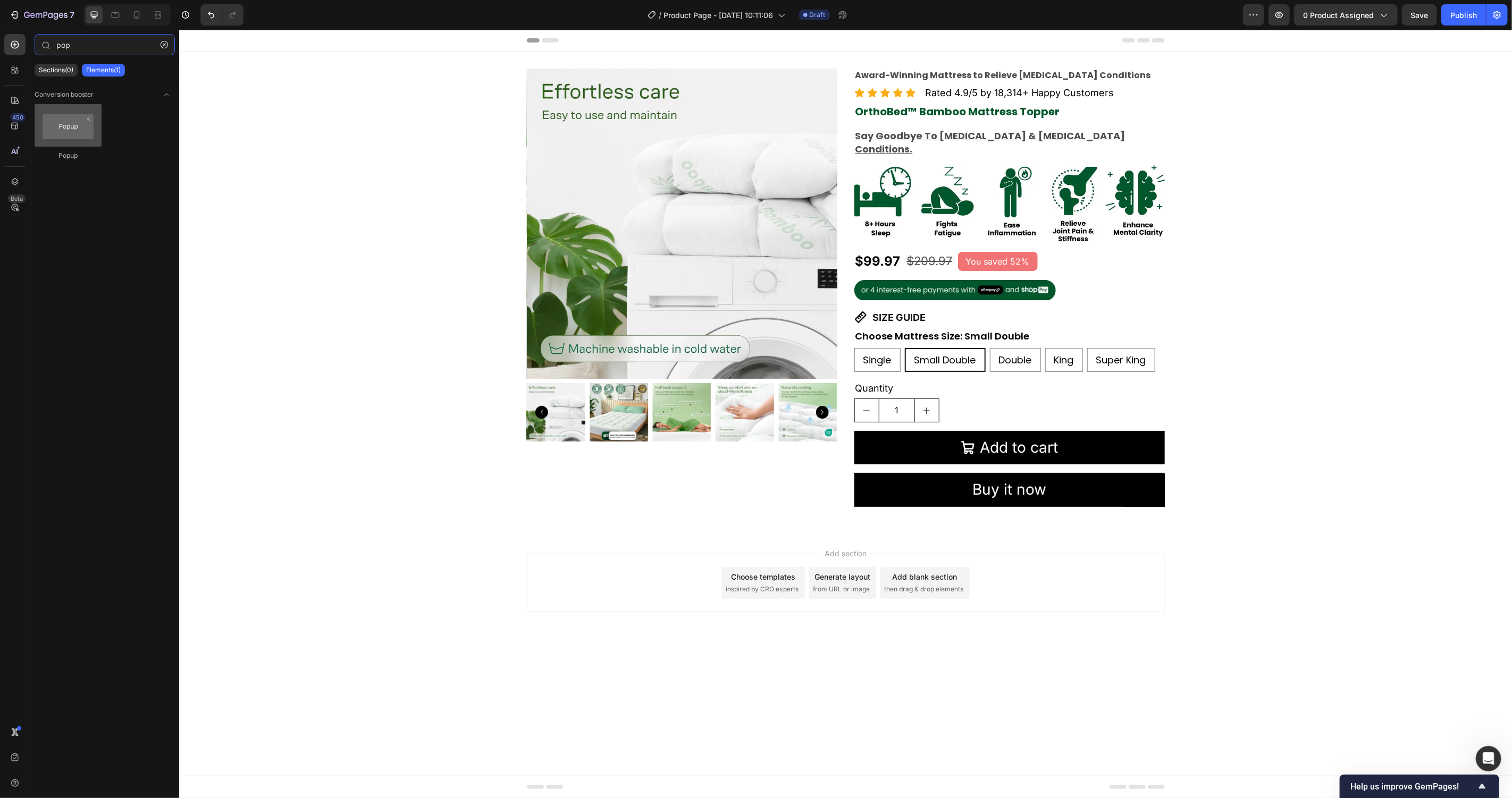
type input "pop"
click at [66, 133] on div at bounding box center [68, 126] width 67 height 42
drag, startPoint x: 239, startPoint y: 160, endPoint x: 951, endPoint y: 306, distance: 726.8
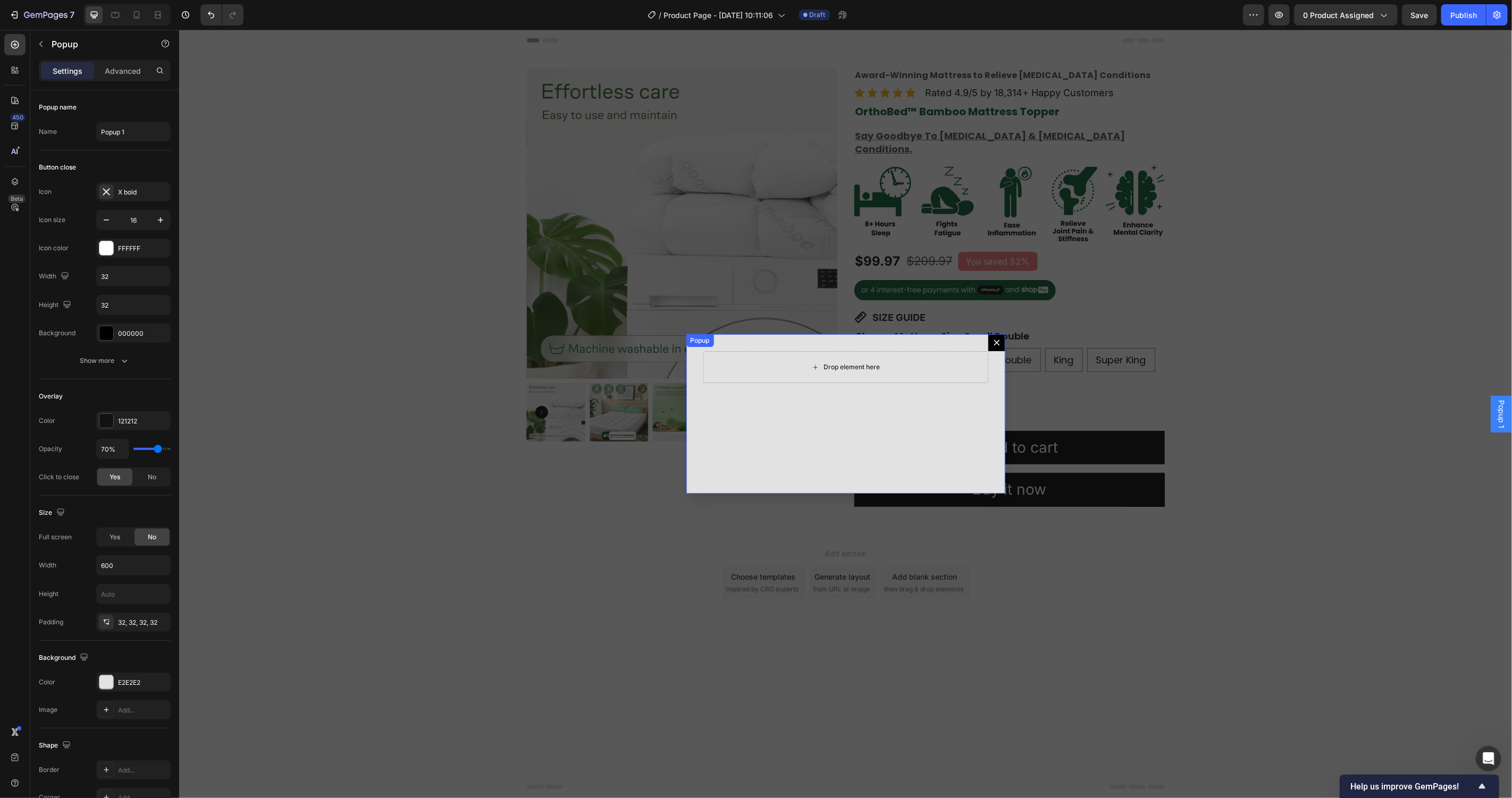
click at [852, 367] on div "Drop element here" at bounding box center [852, 367] width 56 height 8
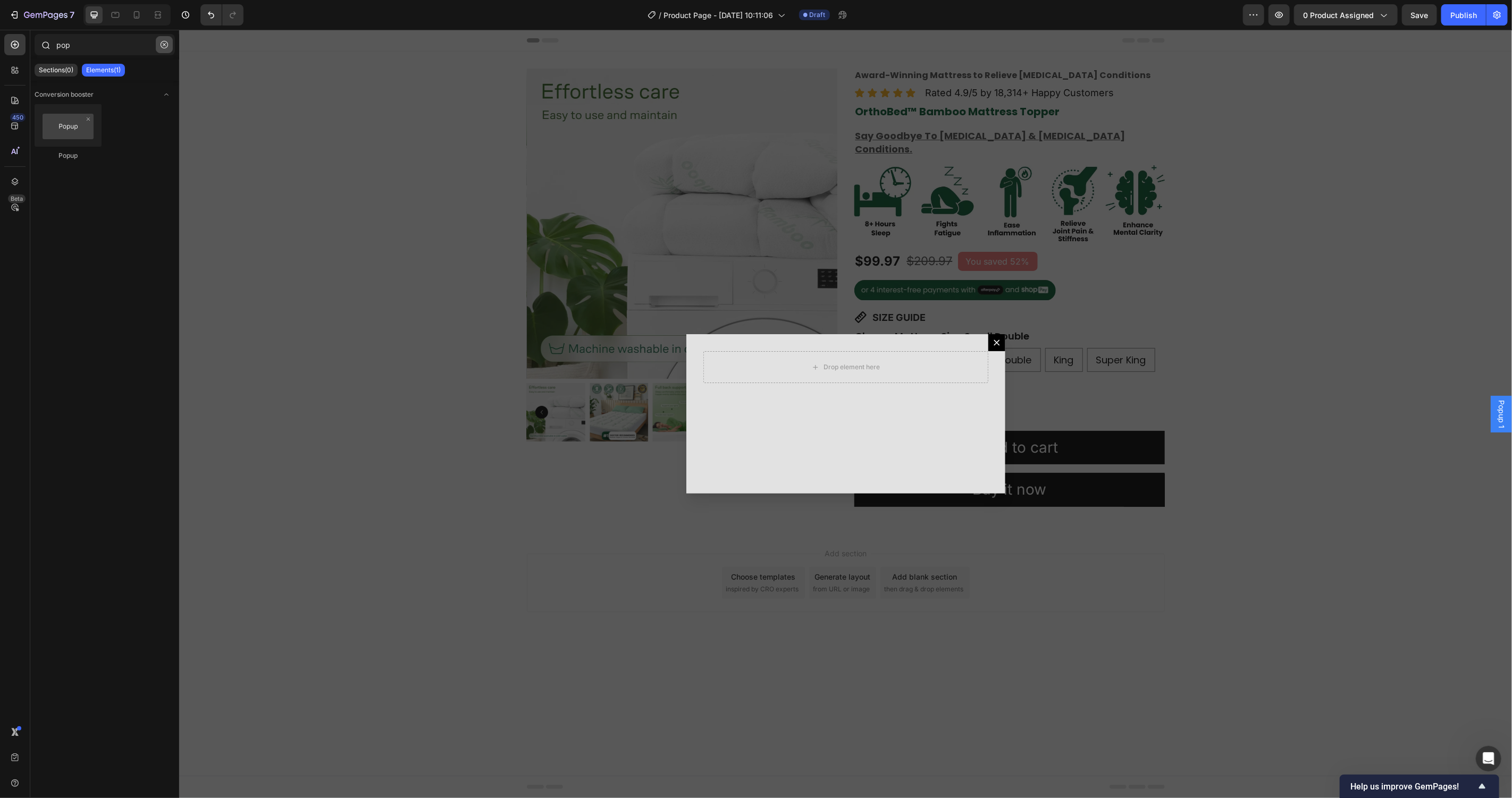
click at [172, 43] on button "button" at bounding box center [164, 45] width 17 height 17
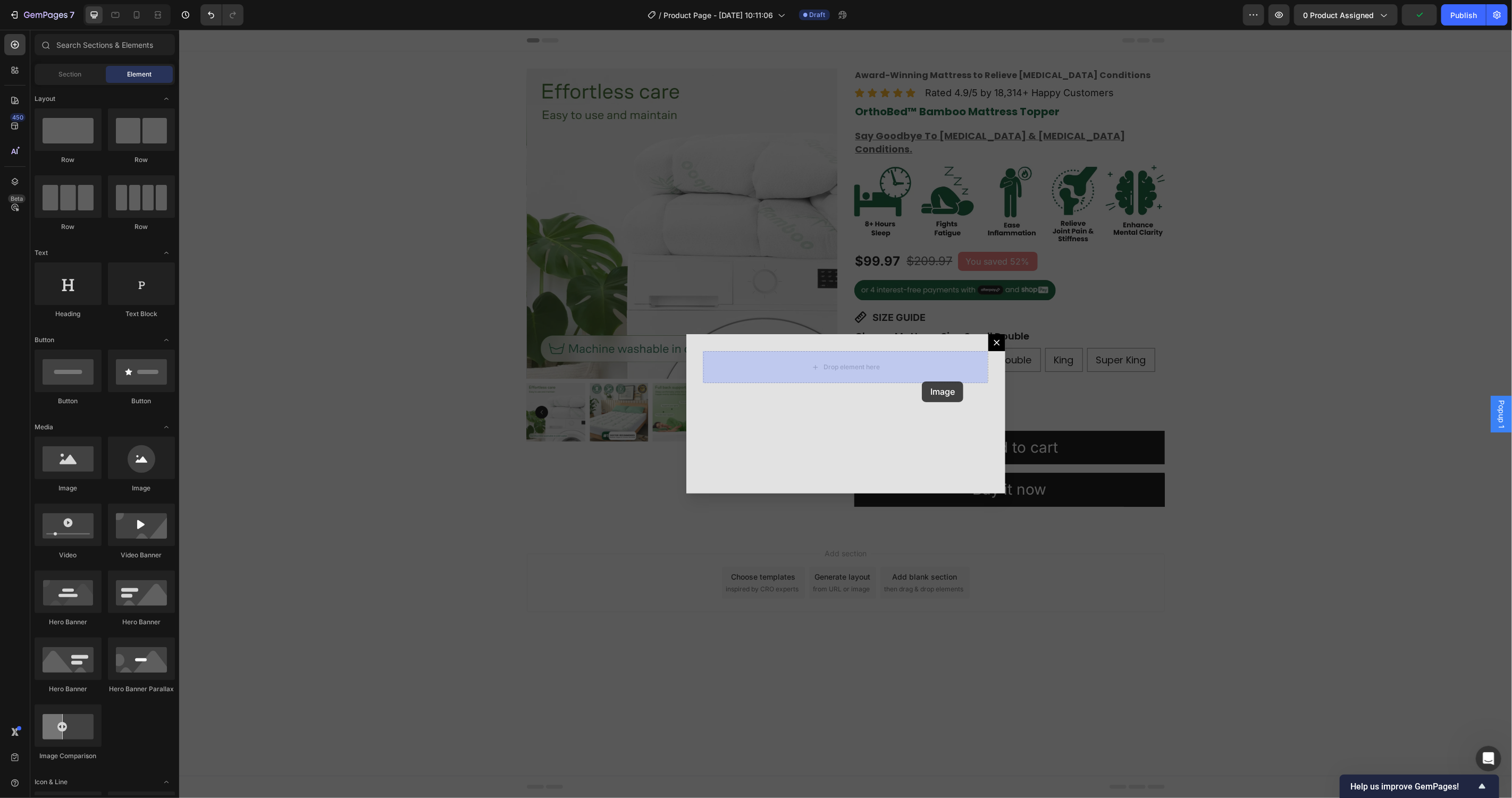
drag, startPoint x: 241, startPoint y: 483, endPoint x: 922, endPoint y: 381, distance: 688.6
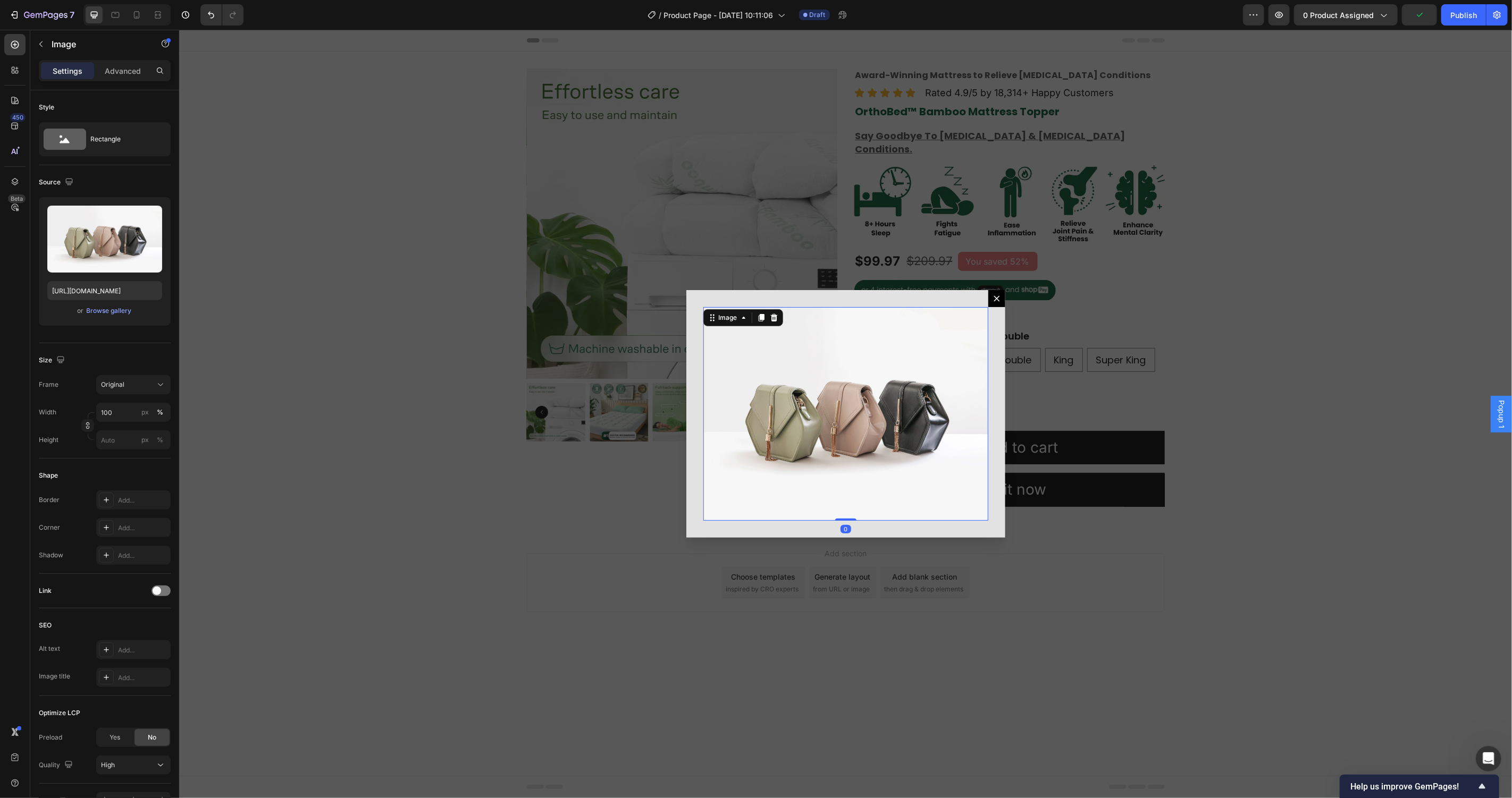
click at [861, 446] on img "Dialog body" at bounding box center [845, 414] width 285 height 214
click at [120, 313] on div "Browse gallery" at bounding box center [109, 311] width 45 height 9
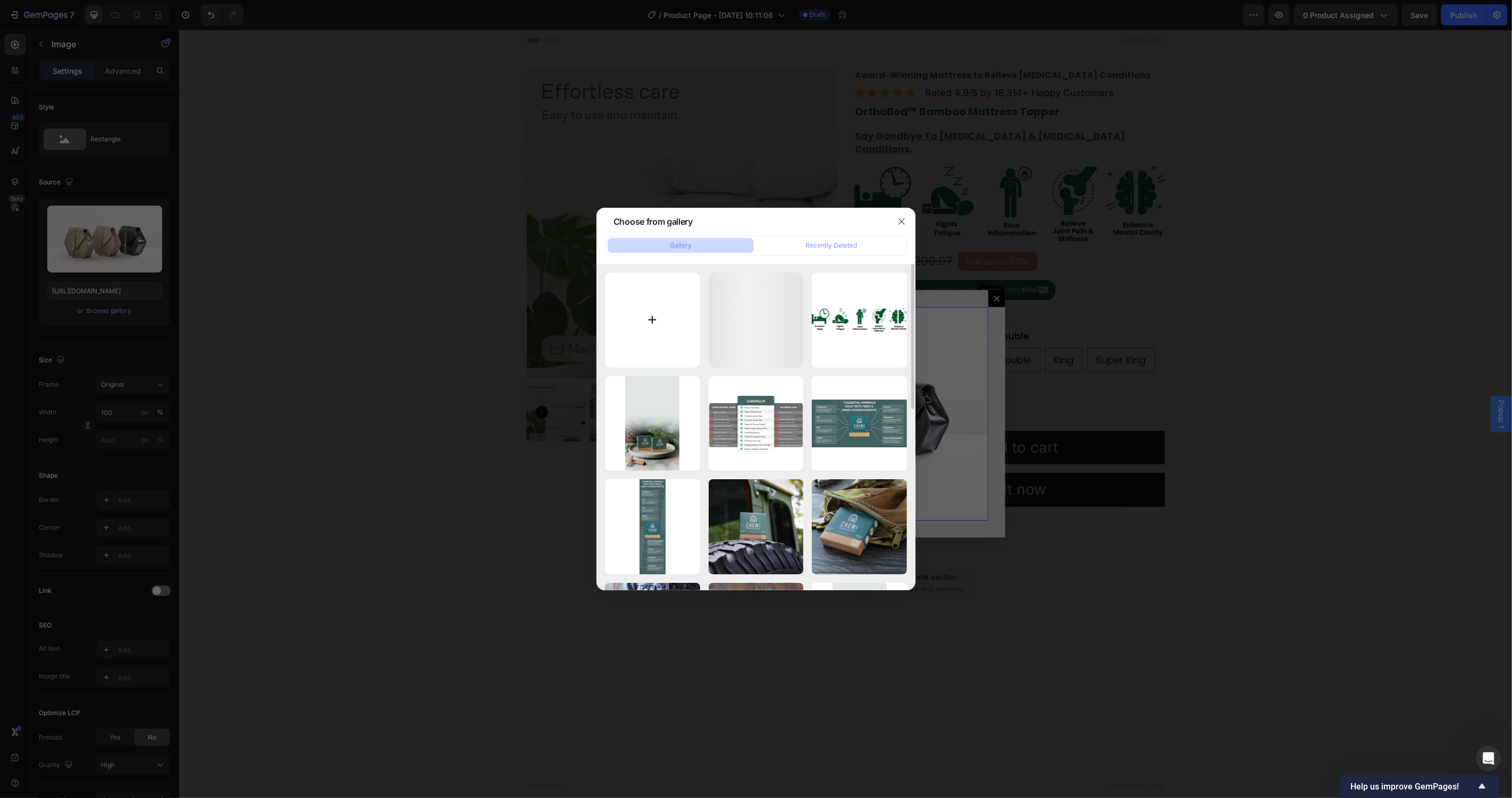
click at [642, 336] on input "file" at bounding box center [653, 320] width 95 height 95
type input "C:\fakepath\UK Mattress Size (1).jpg"
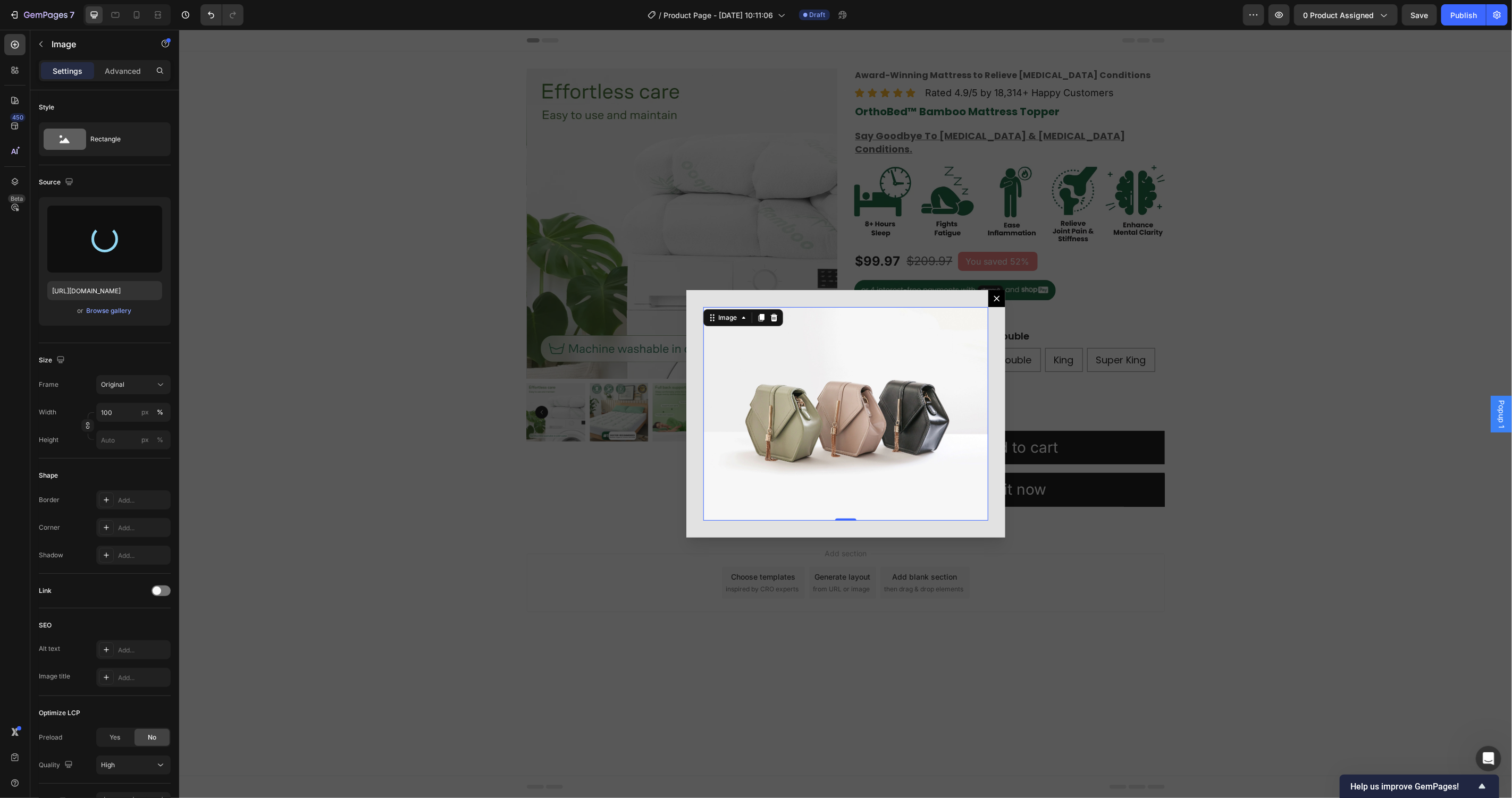
type input "https://cdn.shopify.com/s/files/1/0781/9080/5212/files/gempages_582976236733596…"
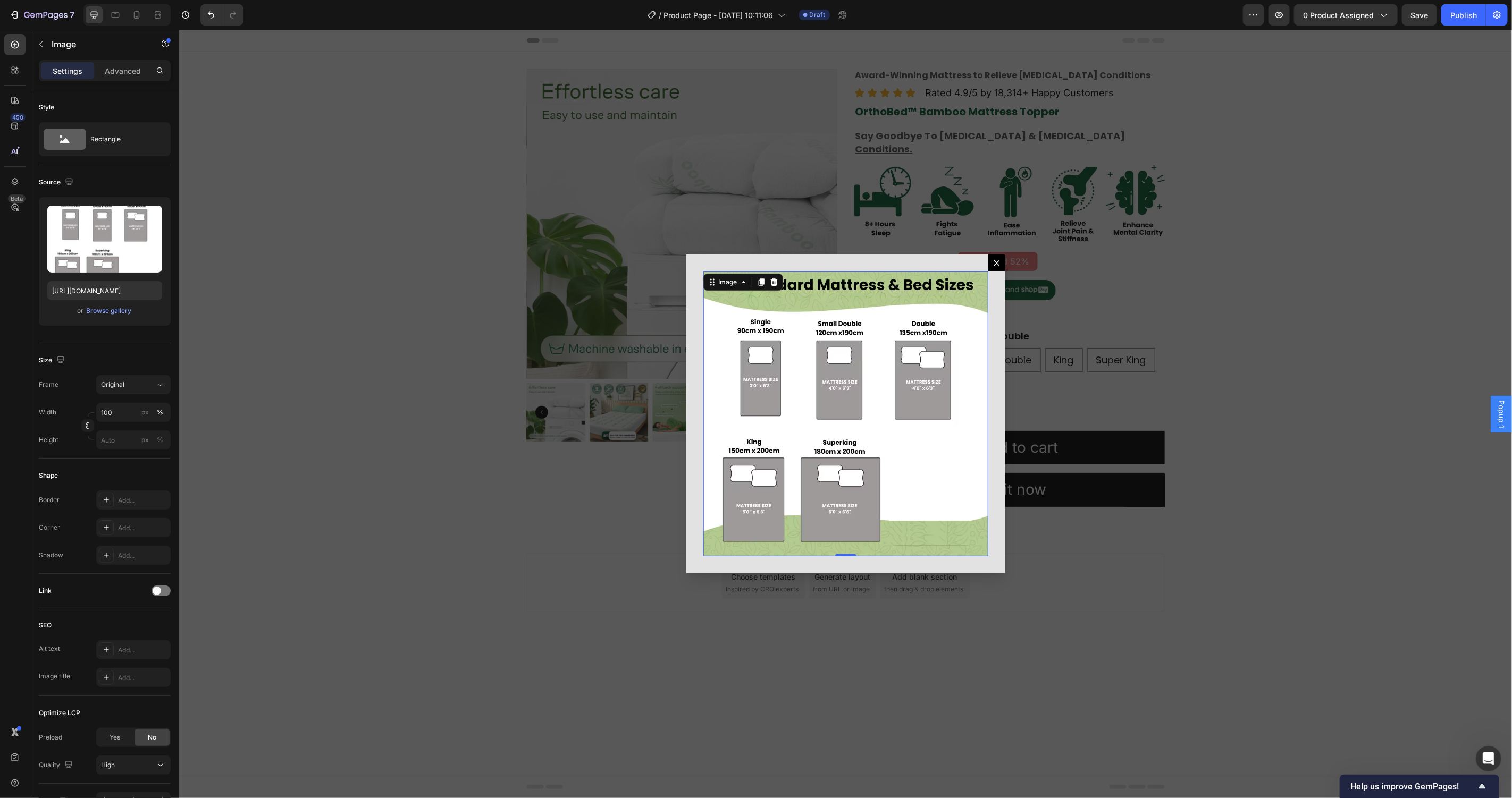
click at [434, 510] on div "Backdrop" at bounding box center [845, 414] width 1333 height 769
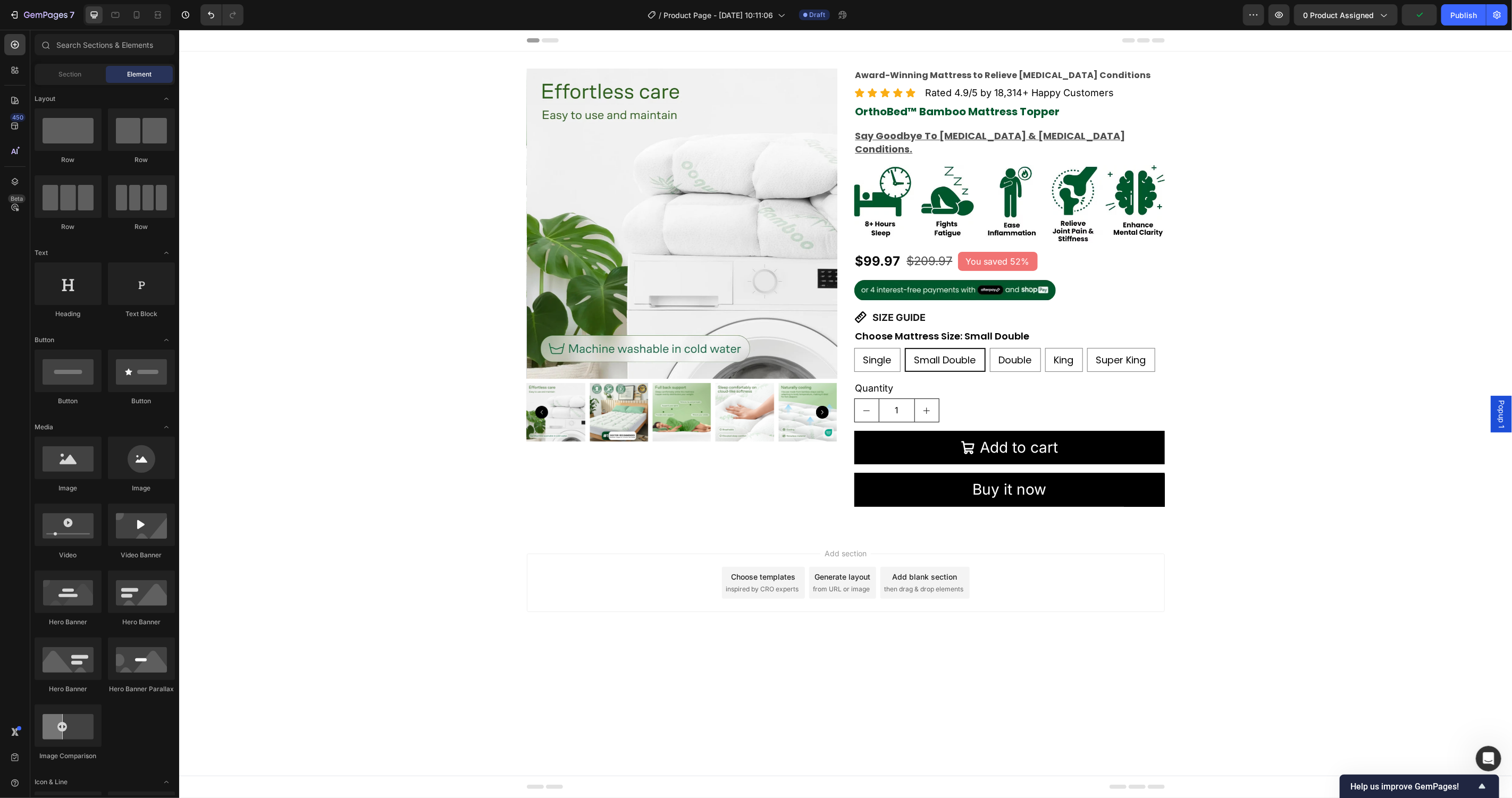
click at [1494, 404] on div "Popup 1" at bounding box center [1501, 414] width 21 height 36
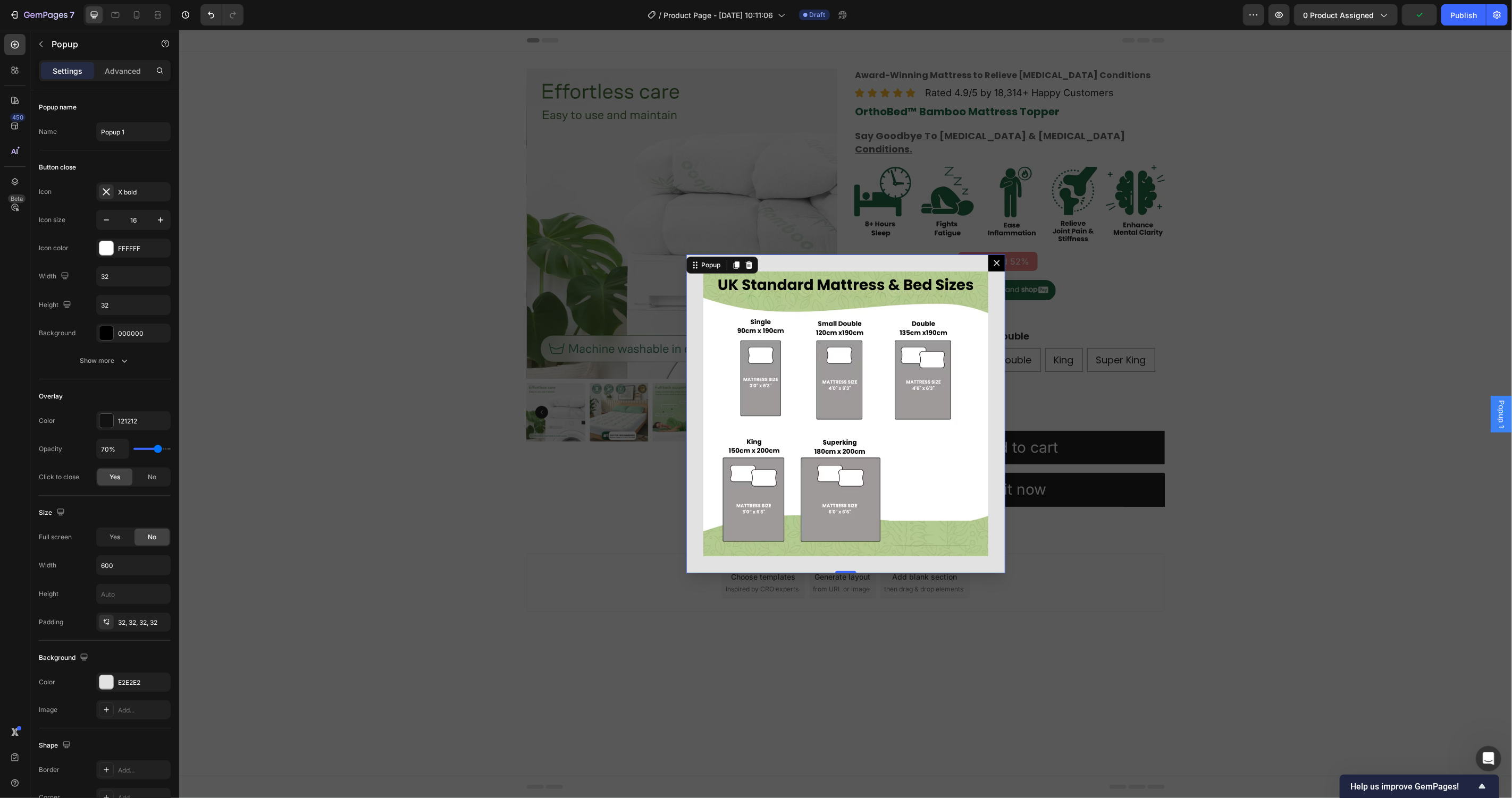
click at [947, 265] on div "Image" at bounding box center [845, 413] width 319 height 319
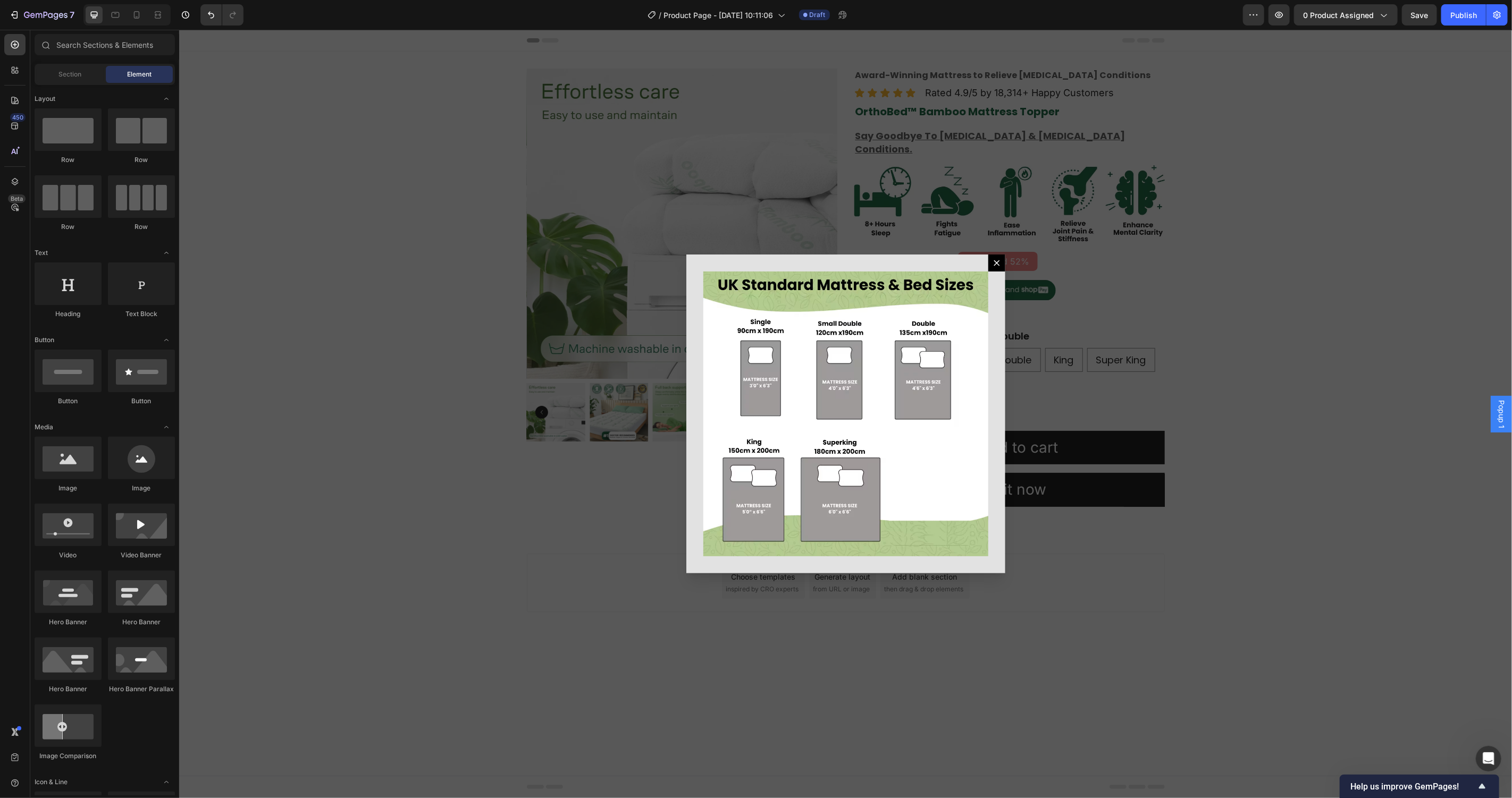
click at [377, 495] on div "Backdrop" at bounding box center [845, 414] width 1333 height 769
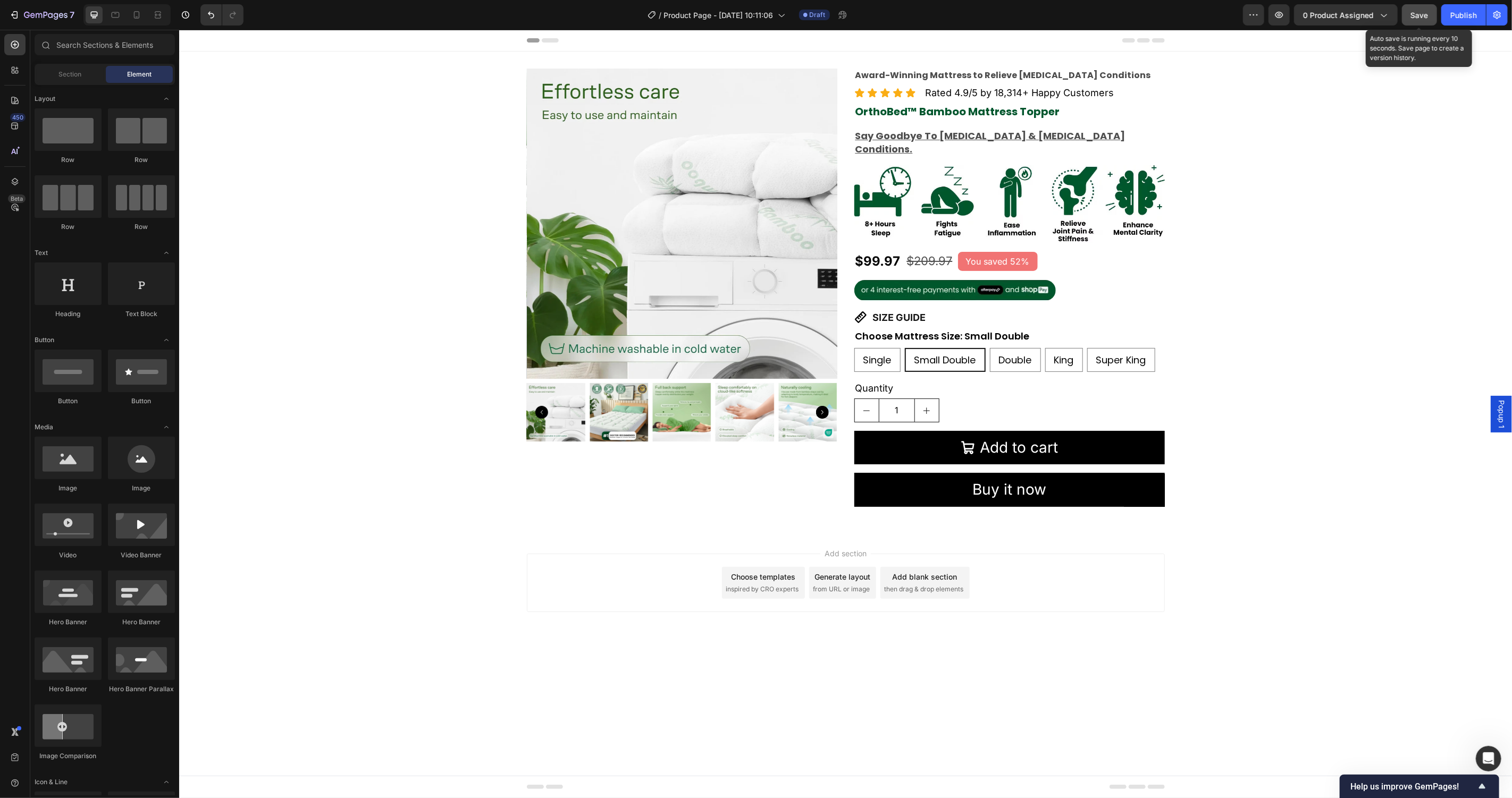
click at [1435, 8] on button "Save" at bounding box center [1420, 15] width 35 height 21
click at [75, 45] on input "text" at bounding box center [104, 45] width 140 height 21
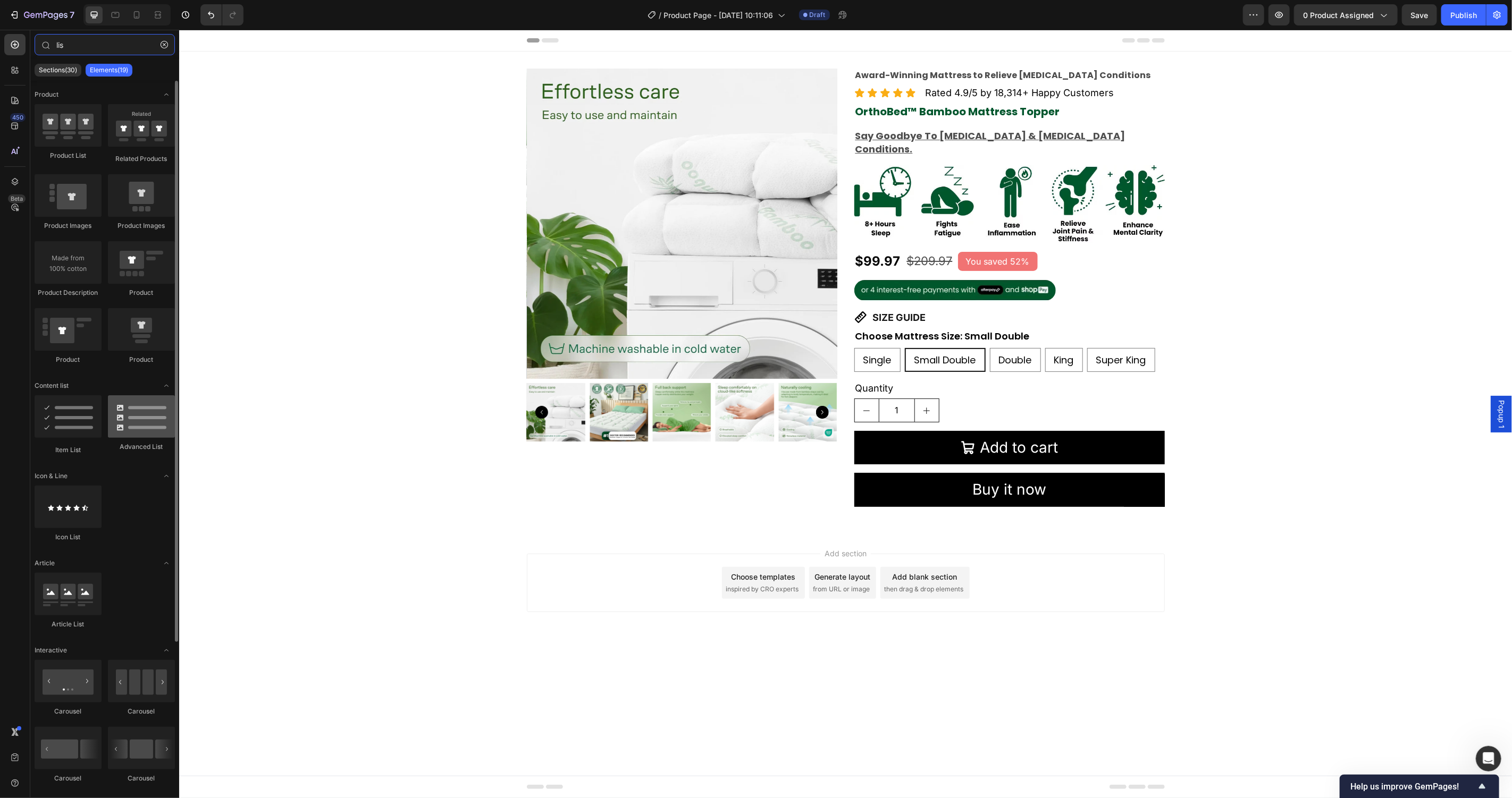
type input "lis"
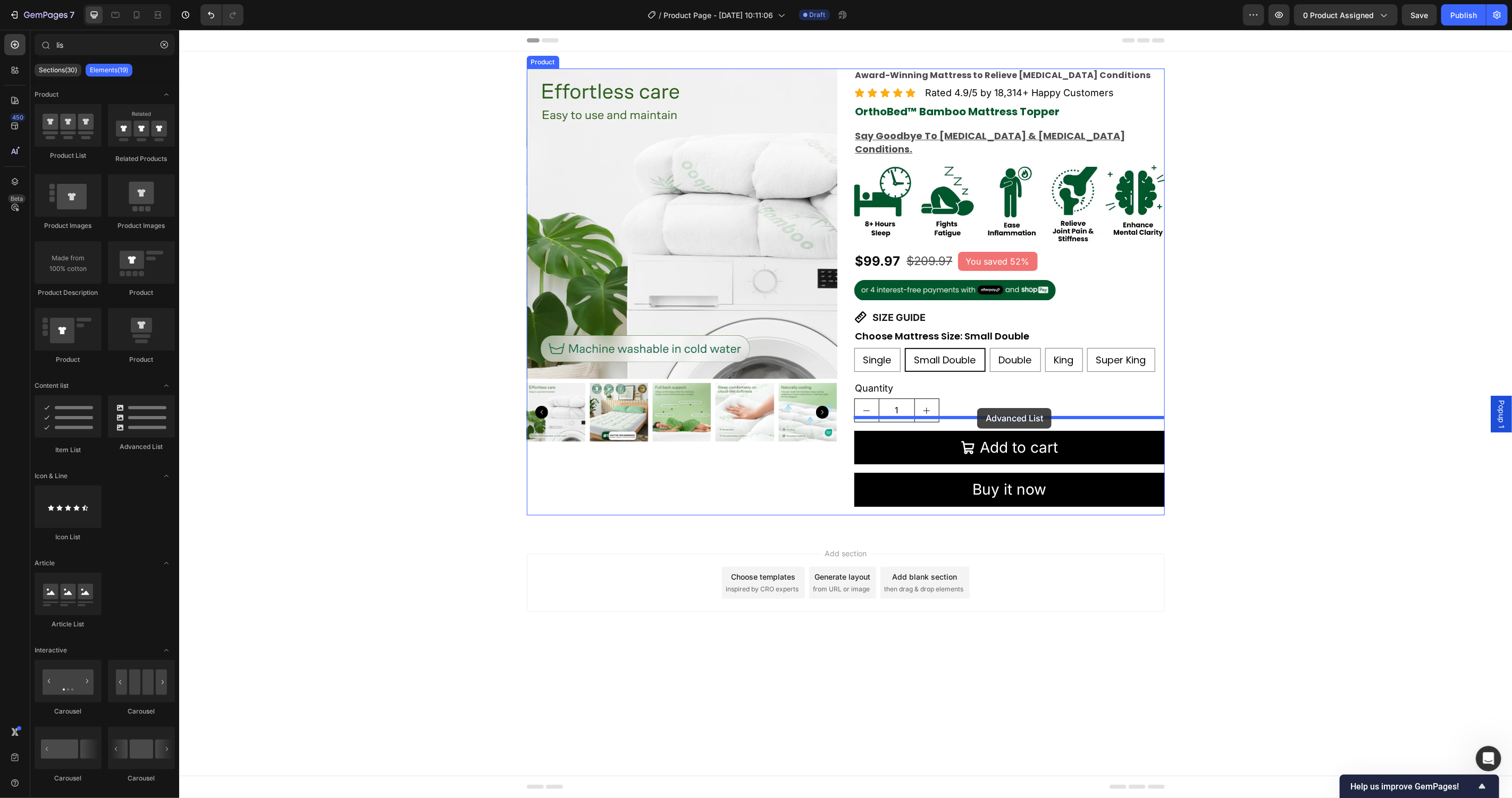
drag, startPoint x: 308, startPoint y: 446, endPoint x: 1186, endPoint y: 421, distance: 878.4
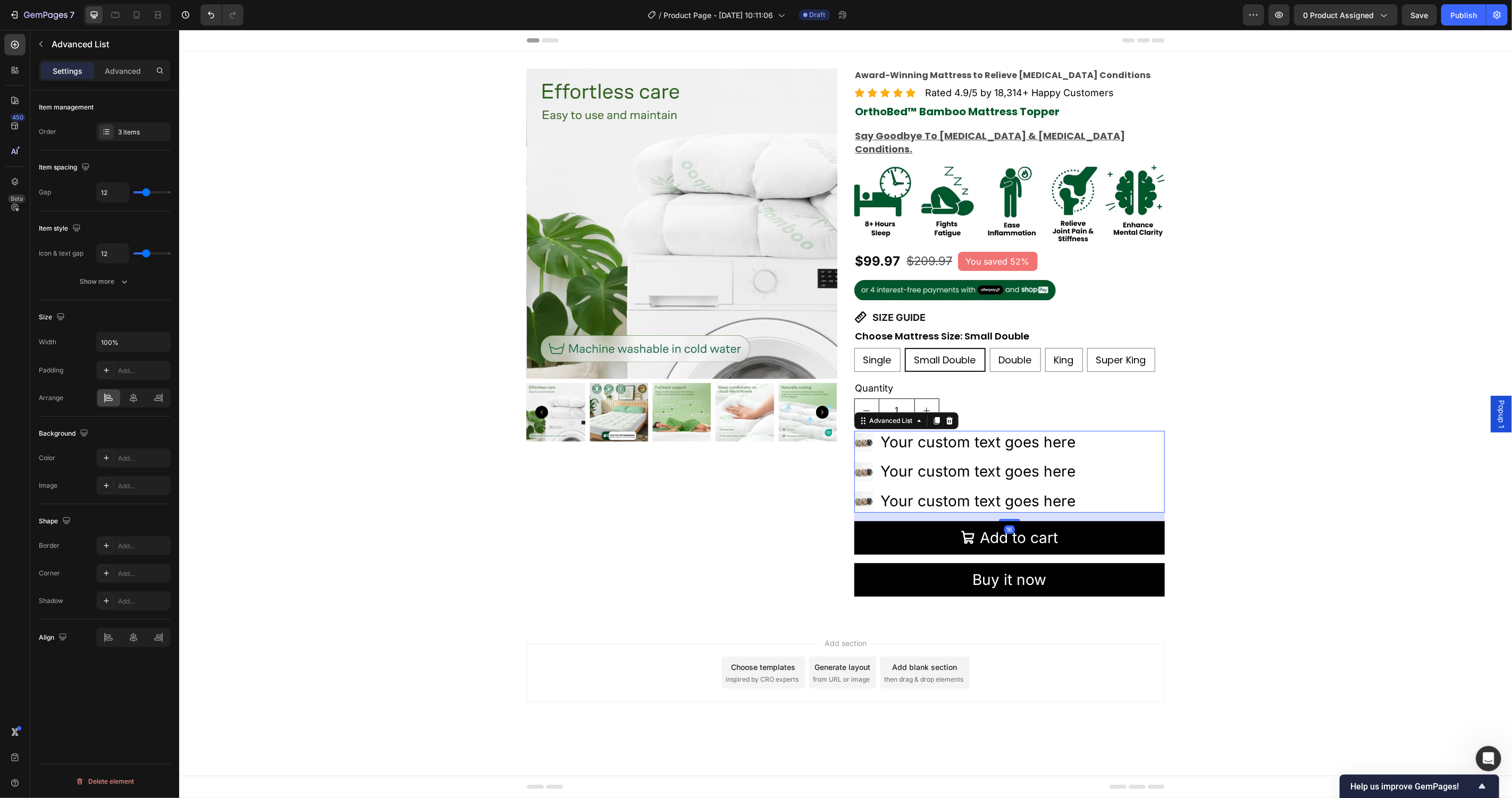
click at [1150, 449] on div "Image Your custom text goes here Text Block Image Your custom text goes here Te…" at bounding box center [1009, 471] width 310 height 82
click at [1355, 456] on div "Product Images Award-Winning Mattress to Relieve Chronic Pain Conditions Text B…" at bounding box center [845, 336] width 1333 height 537
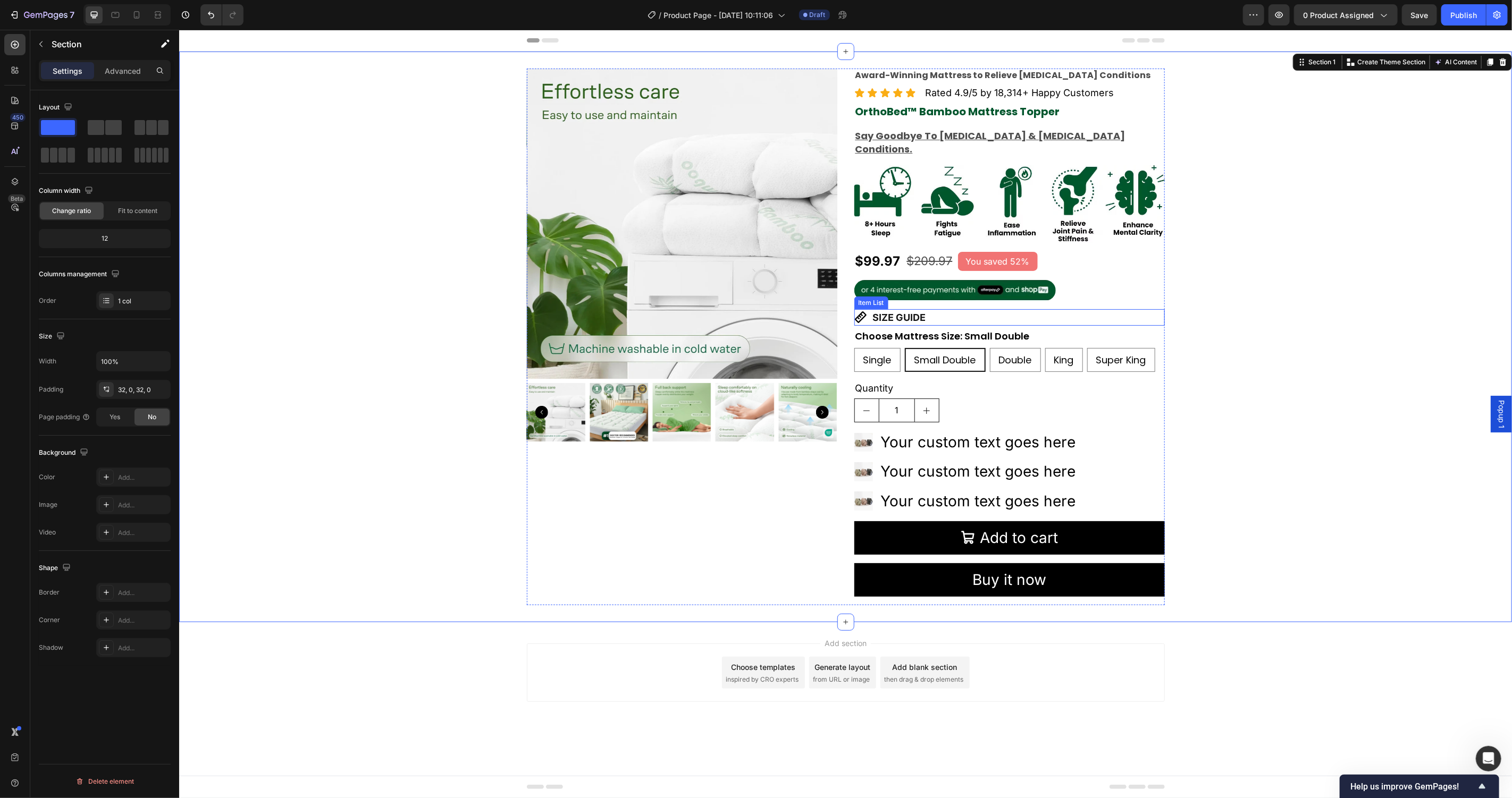
click at [906, 310] on p "SIZE GUIDE" at bounding box center [899, 317] width 53 height 13
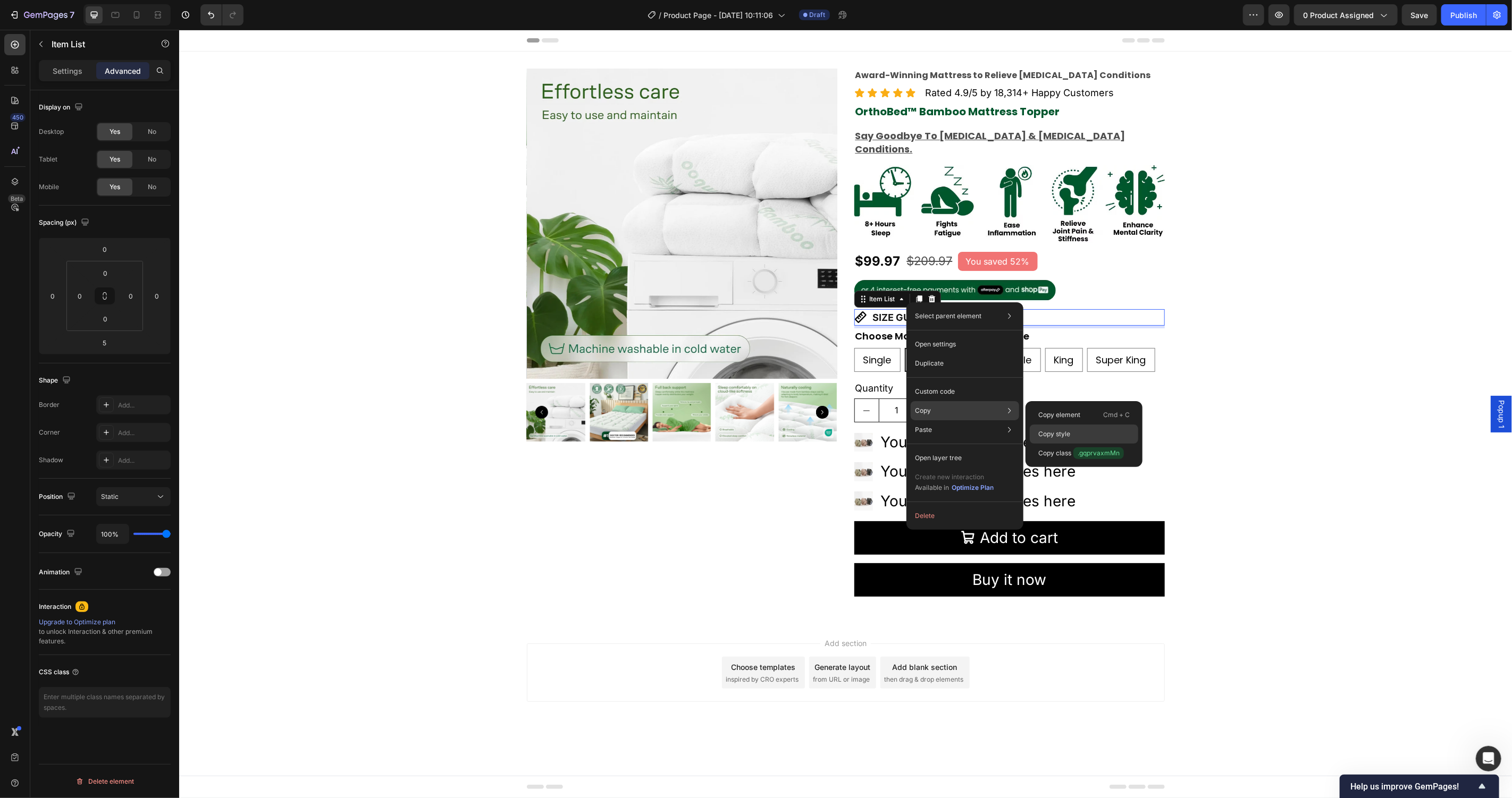
click at [1067, 427] on div "Copy style" at bounding box center [1084, 434] width 109 height 19
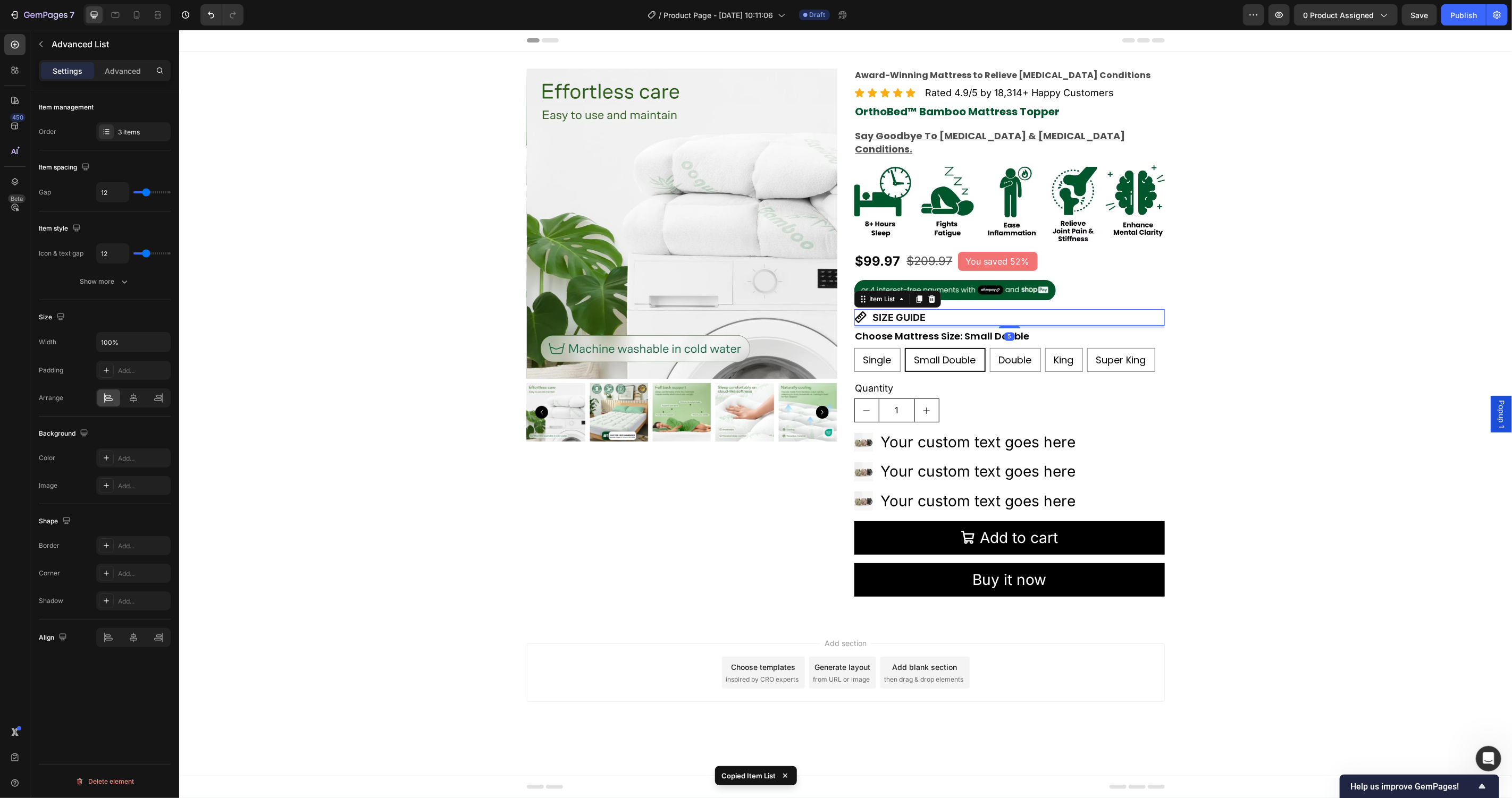
click at [1101, 444] on div "Image Your custom text goes here Text Block Image Your custom text goes here Te…" at bounding box center [1009, 471] width 310 height 82
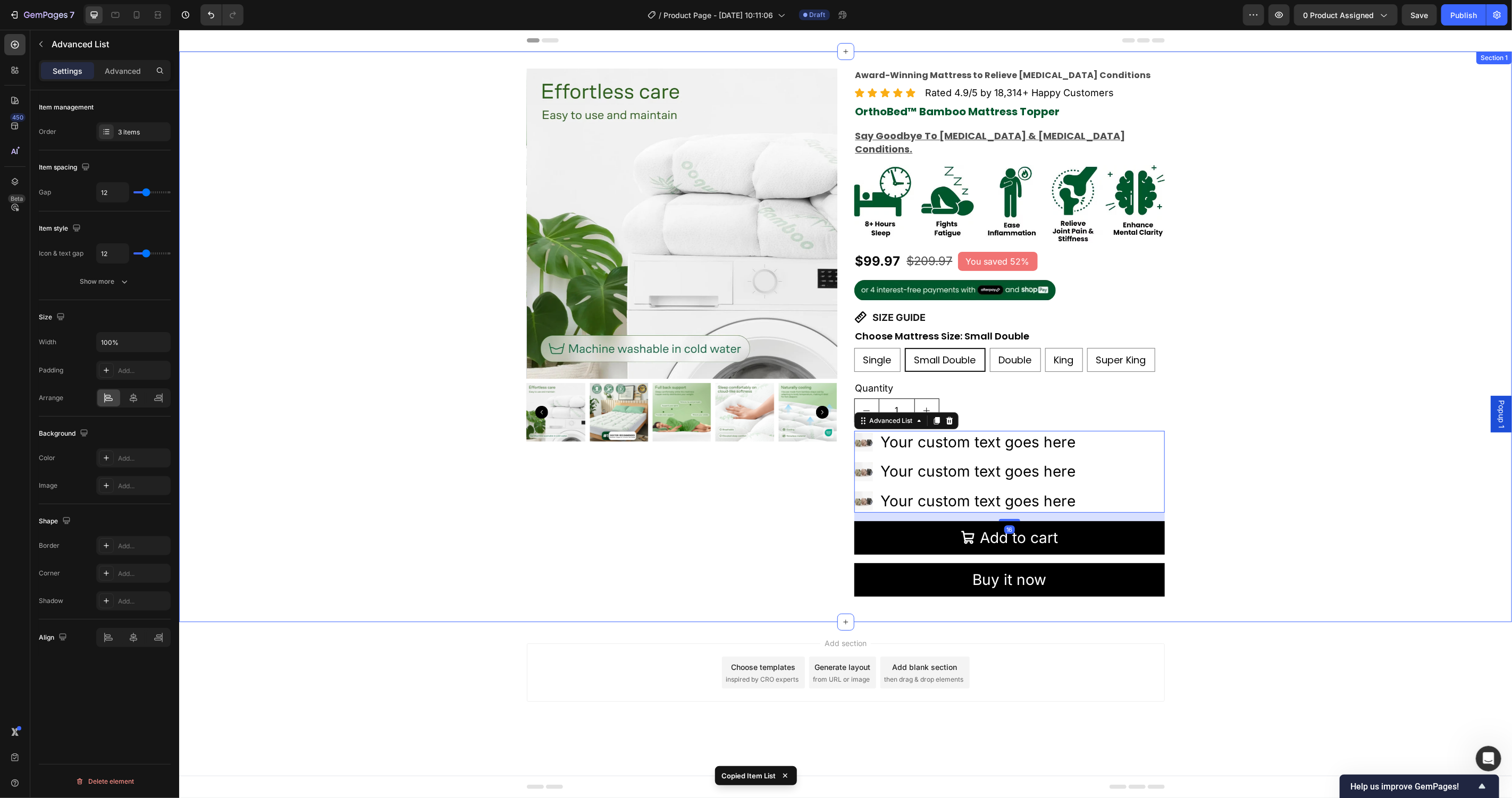
click at [1321, 449] on div "Product Images Award-Winning Mattress to Relieve Chronic Pain Conditions Text B…" at bounding box center [845, 336] width 1333 height 537
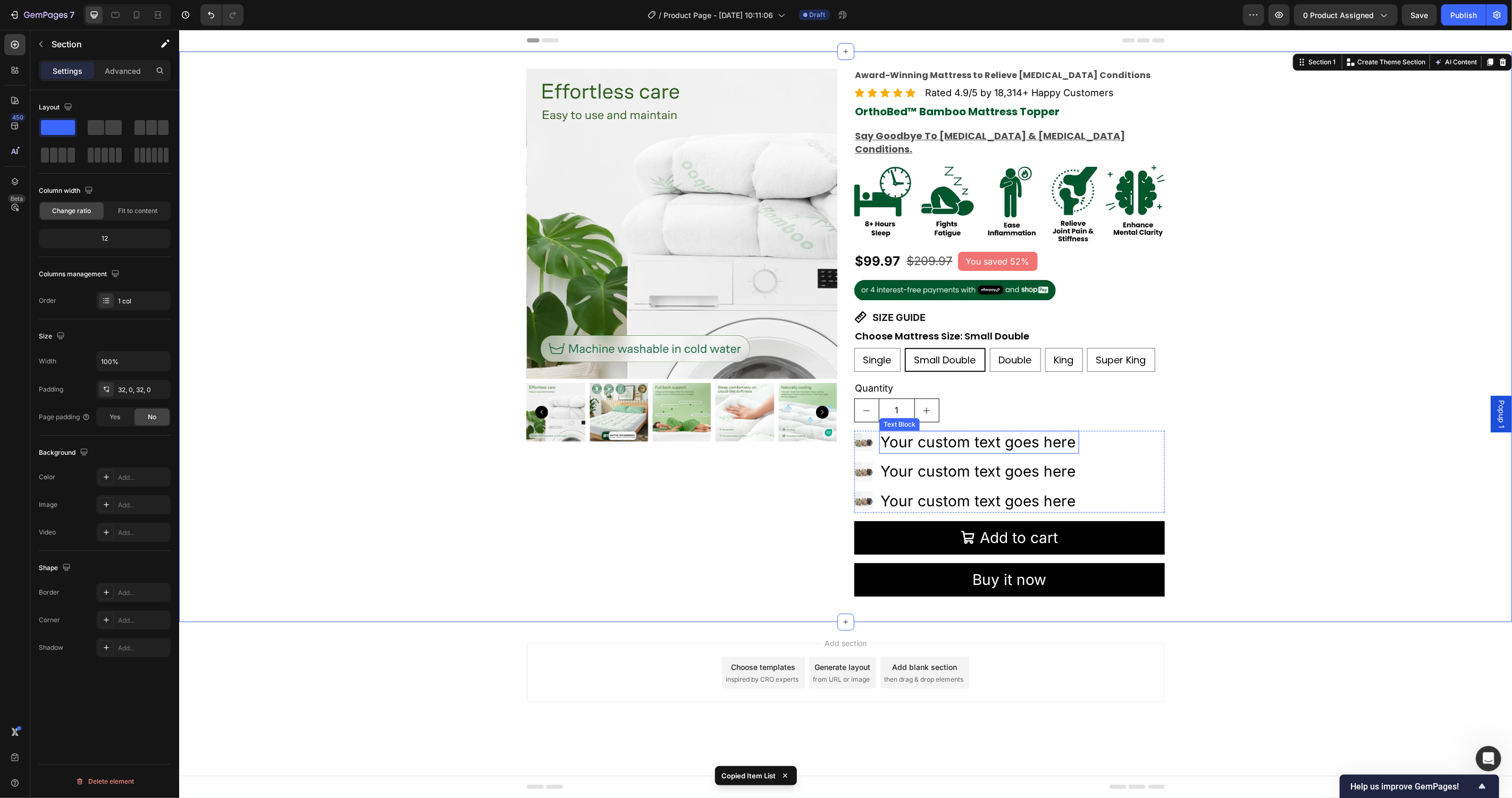
click at [1045, 431] on div "Your custom text goes here" at bounding box center [978, 442] width 200 height 23
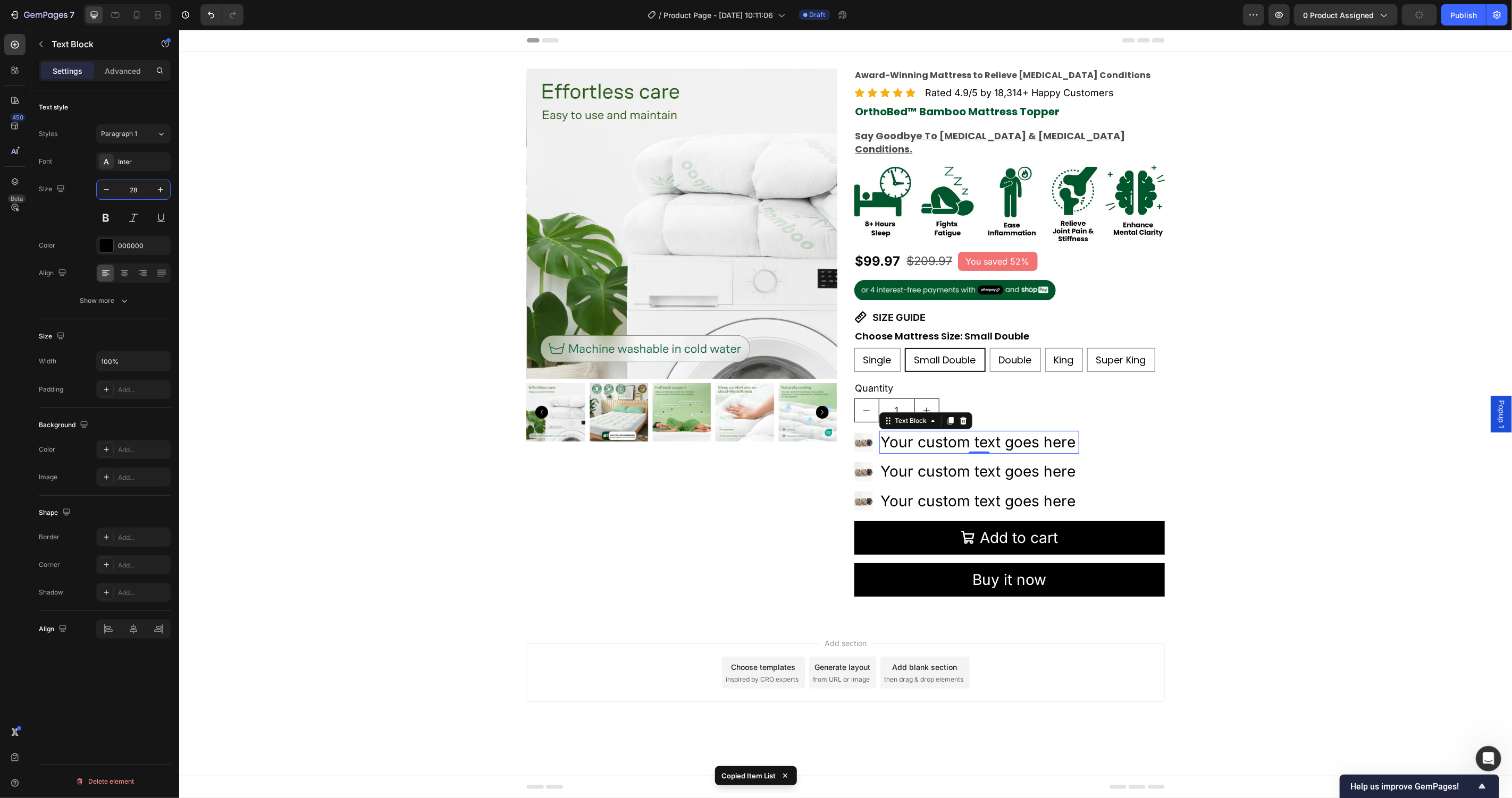
click at [144, 190] on input "28" at bounding box center [133, 190] width 35 height 19
type input "18"
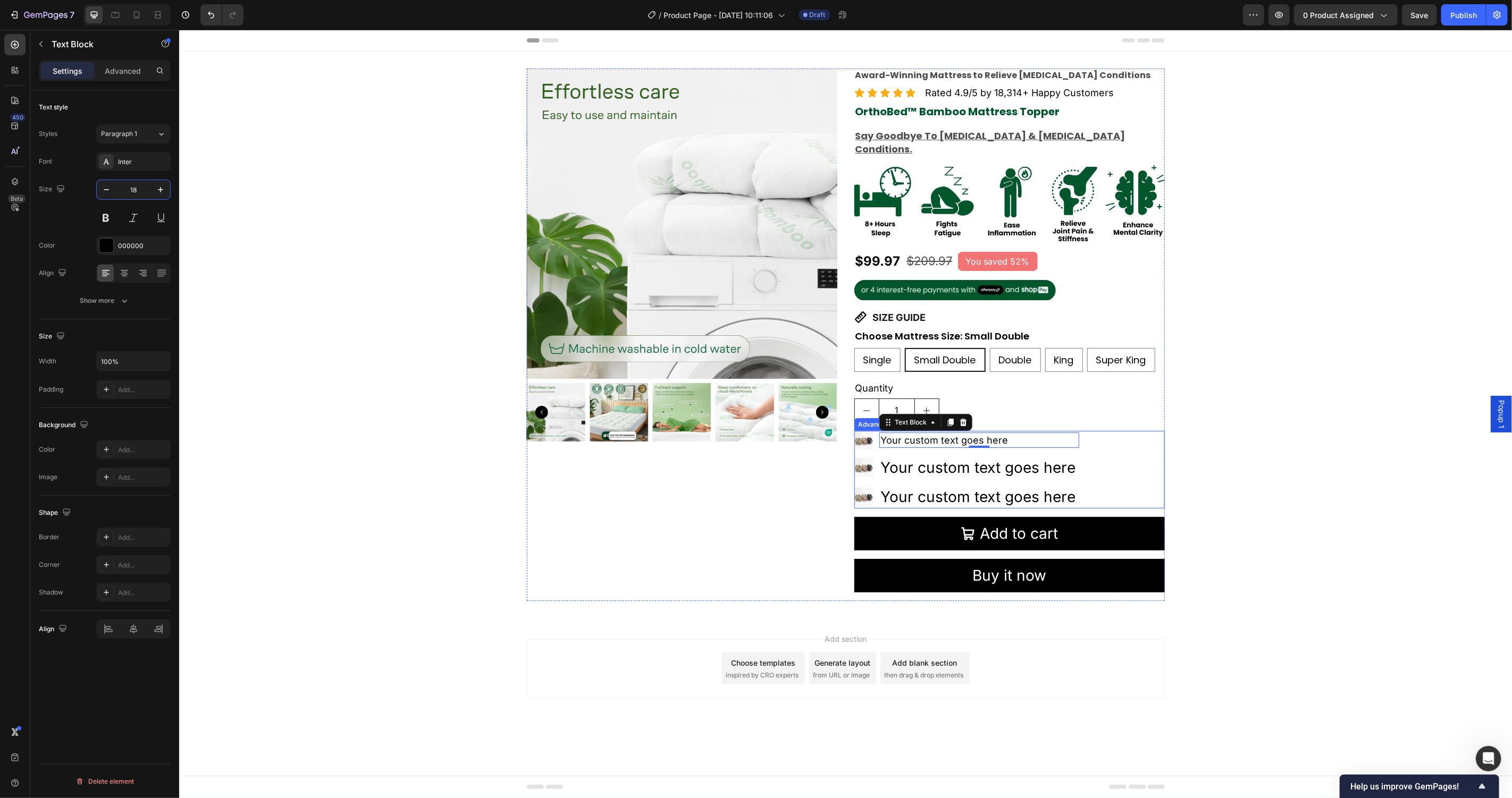
click at [1116, 453] on div "Image Your custom text goes here Text Block 0 Image Your custom text goes here …" at bounding box center [1009, 469] width 310 height 77
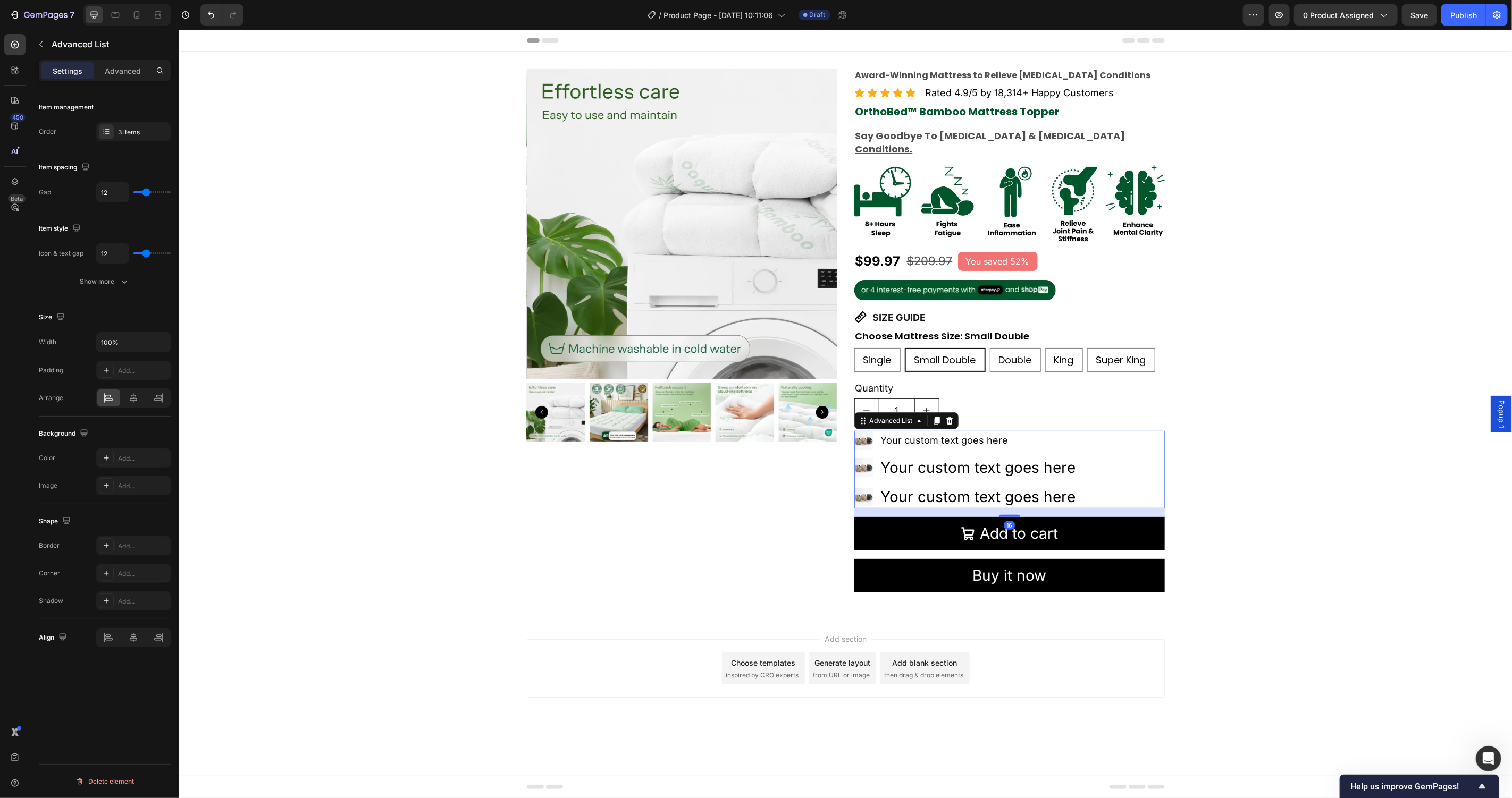
click at [140, 120] on div "Item management Order 3 items" at bounding box center [104, 120] width 132 height 60
click at [139, 127] on div "3 items" at bounding box center [143, 132] width 50 height 9
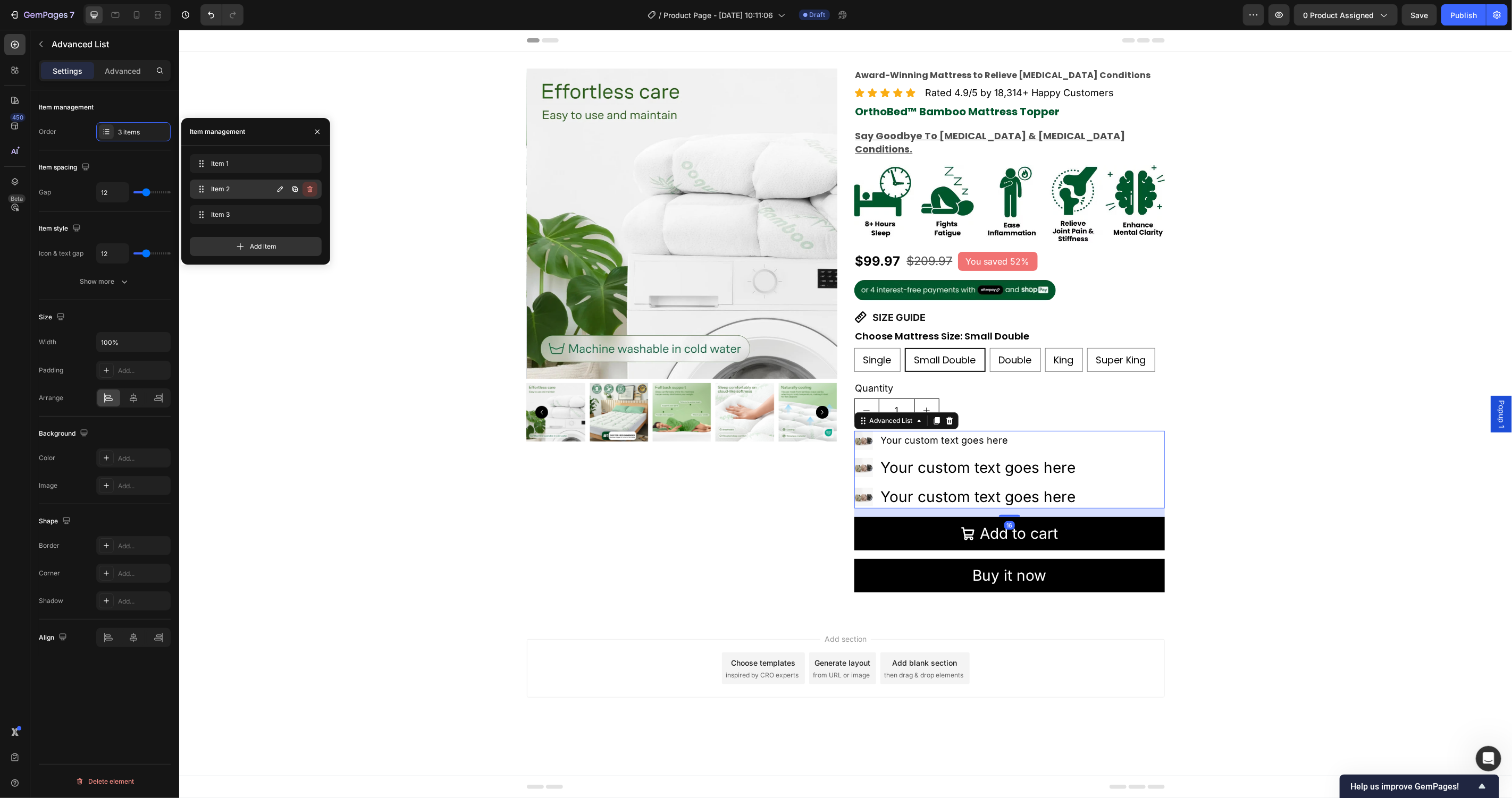
click at [312, 189] on icon "button" at bounding box center [310, 189] width 8 height 8
click at [312, 189] on div "Delete" at bounding box center [303, 189] width 20 height 9
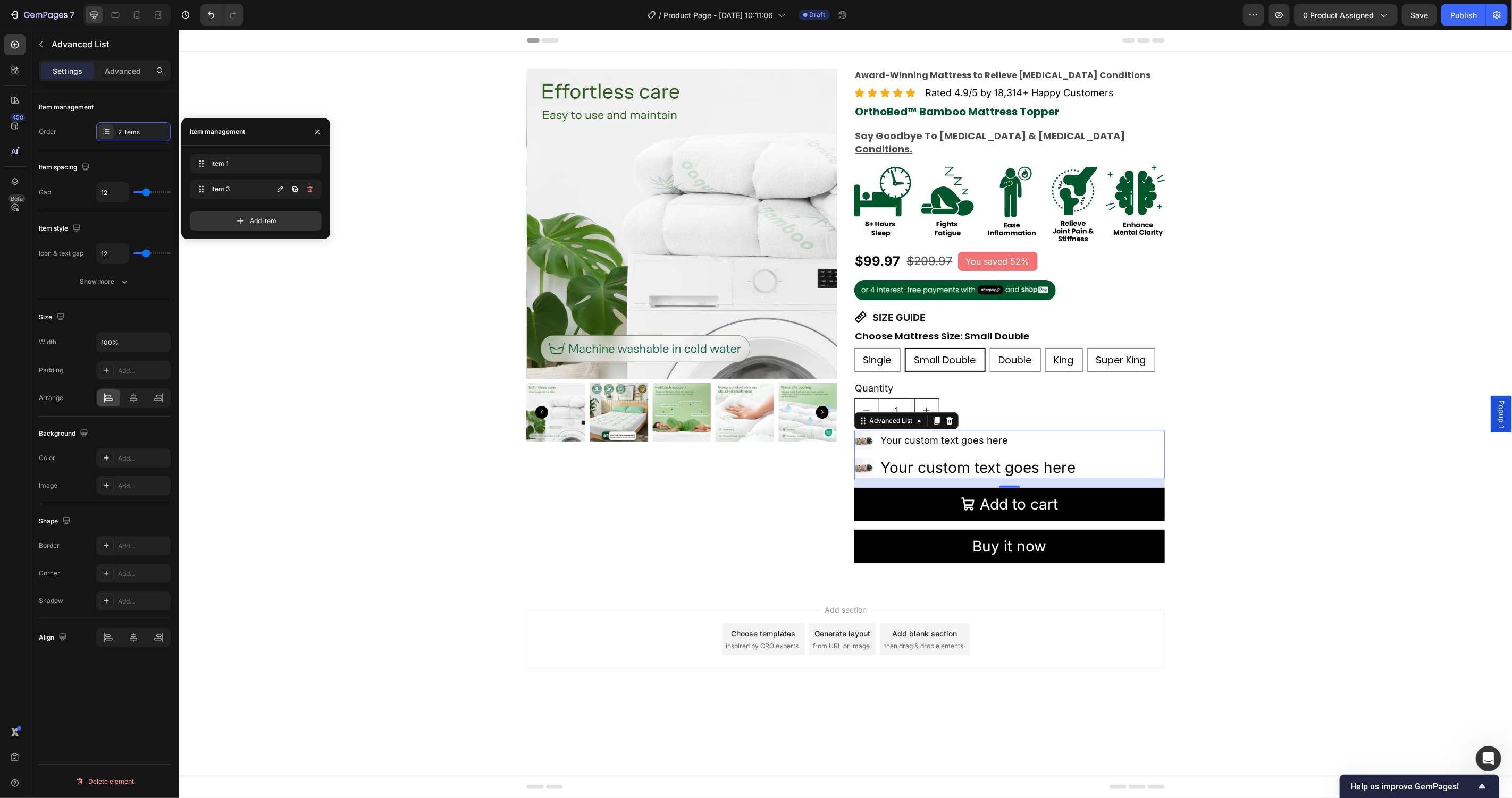
click at [312, 189] on icon "button" at bounding box center [310, 189] width 8 height 8
click at [312, 189] on div "Delete" at bounding box center [303, 189] width 20 height 9
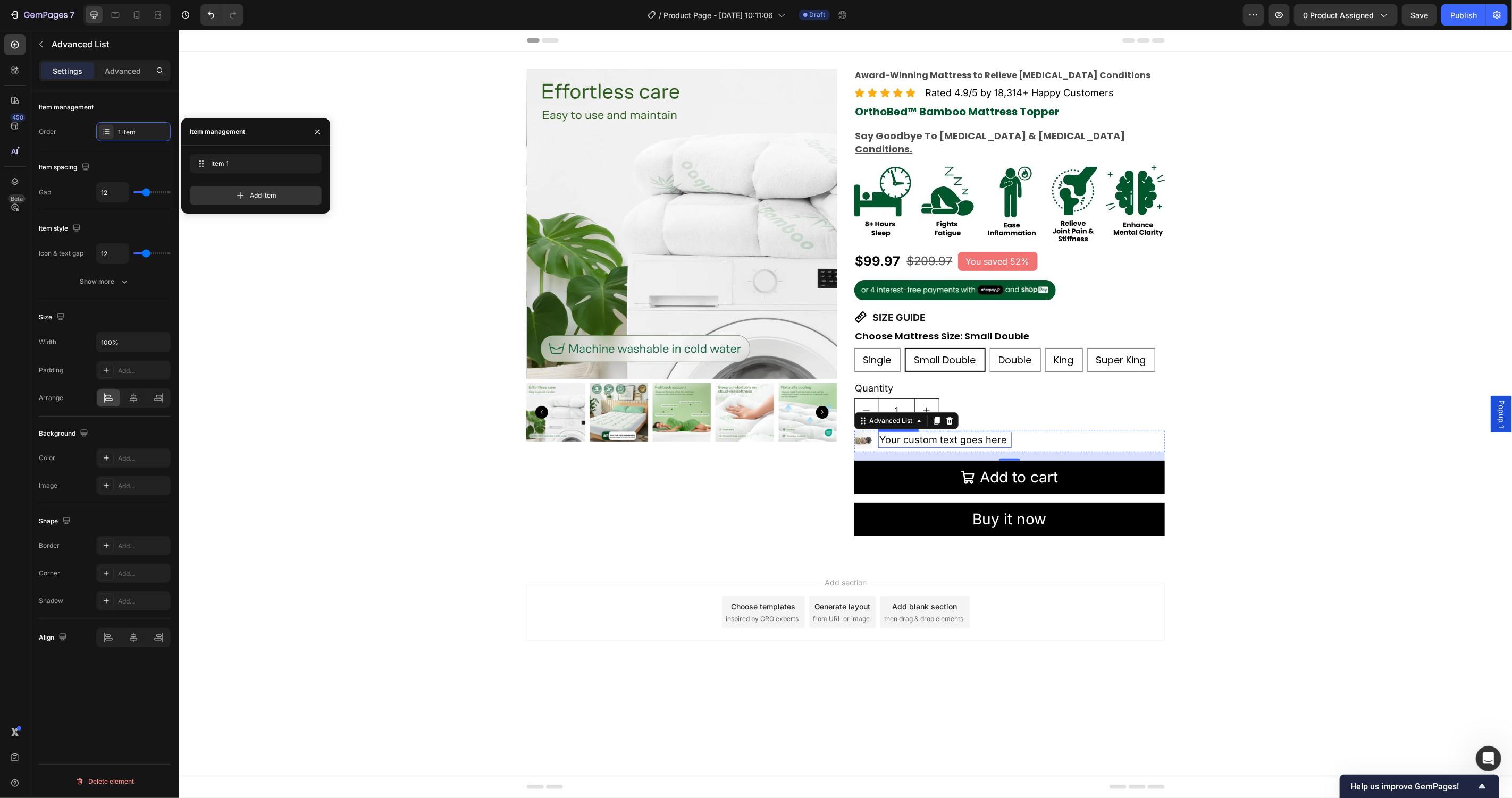
click at [962, 431] on div "Your custom text goes here" at bounding box center [944, 439] width 133 height 15
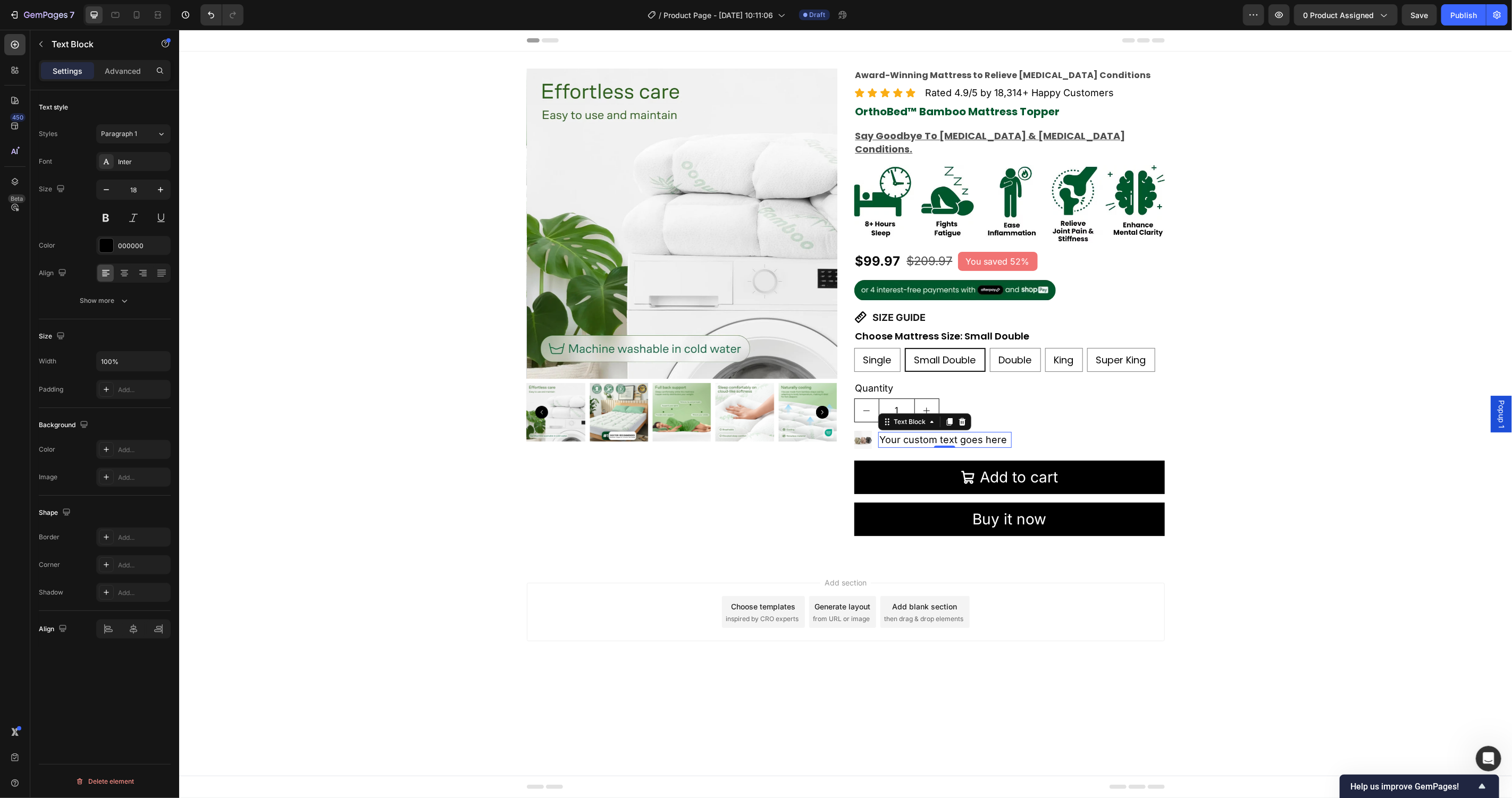
click at [962, 431] on div "Your custom text goes here" at bounding box center [944, 439] width 133 height 15
click at [962, 432] on p "Your custom text goes here" at bounding box center [944, 439] width 131 height 13
click at [122, 165] on div "Inter" at bounding box center [143, 162] width 50 height 9
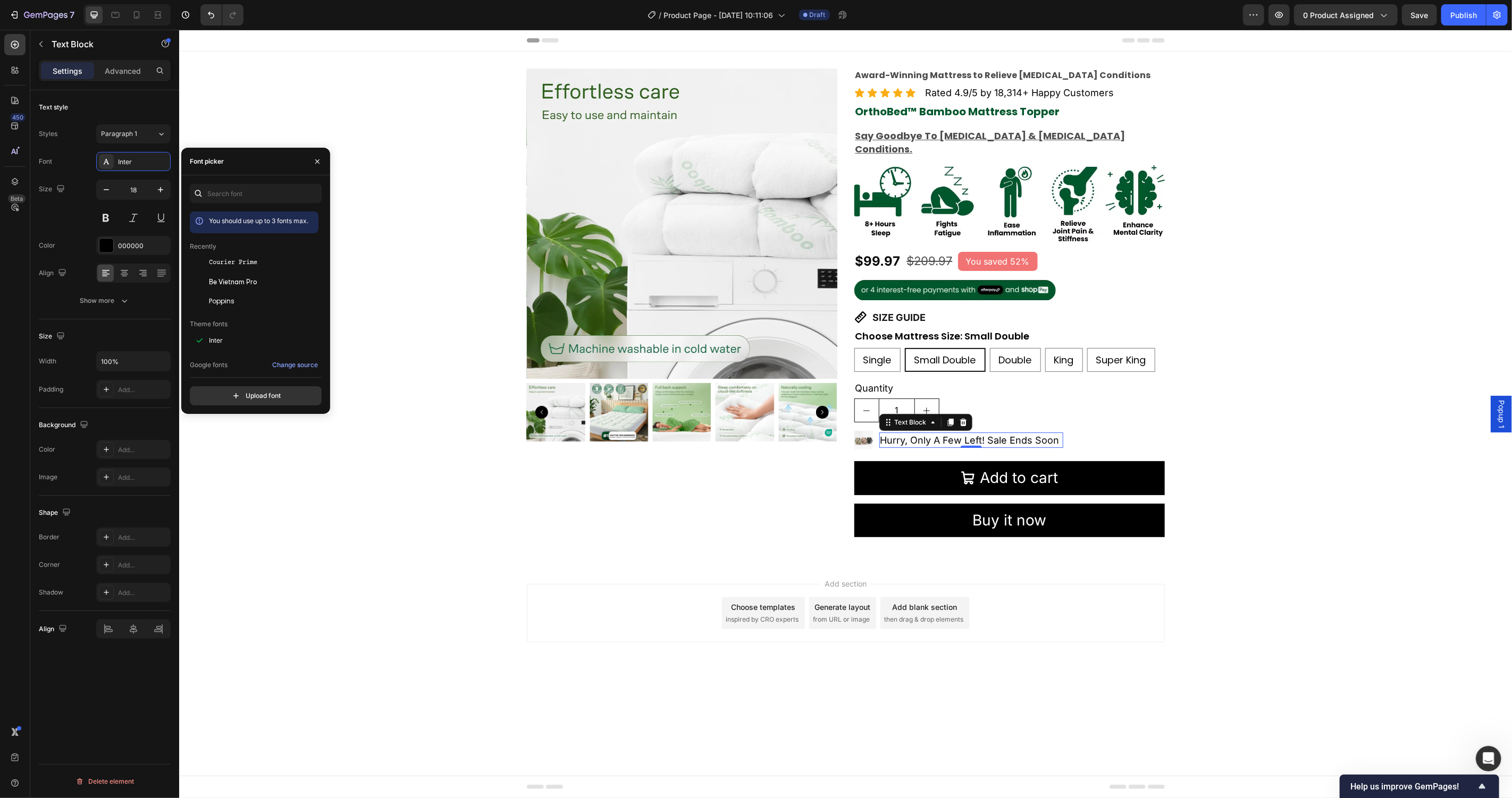
click at [242, 302] on div "Poppins" at bounding box center [262, 301] width 107 height 9
click at [109, 214] on button at bounding box center [106, 218] width 19 height 19
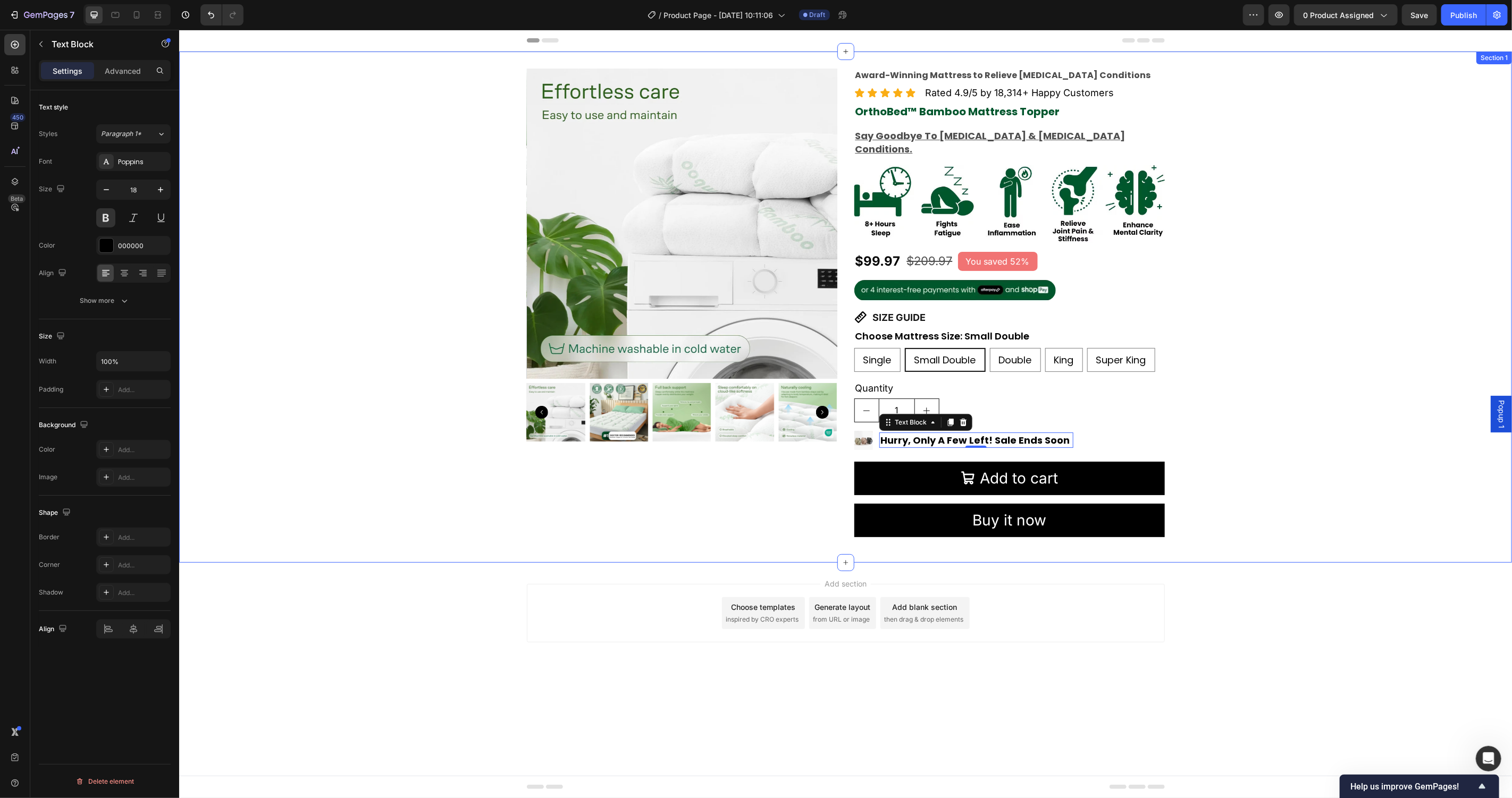
click at [378, 547] on div "Product Images Award-Winning Mattress to Relieve Chronic Pain Conditions Text B…" at bounding box center [845, 306] width 1333 height 511
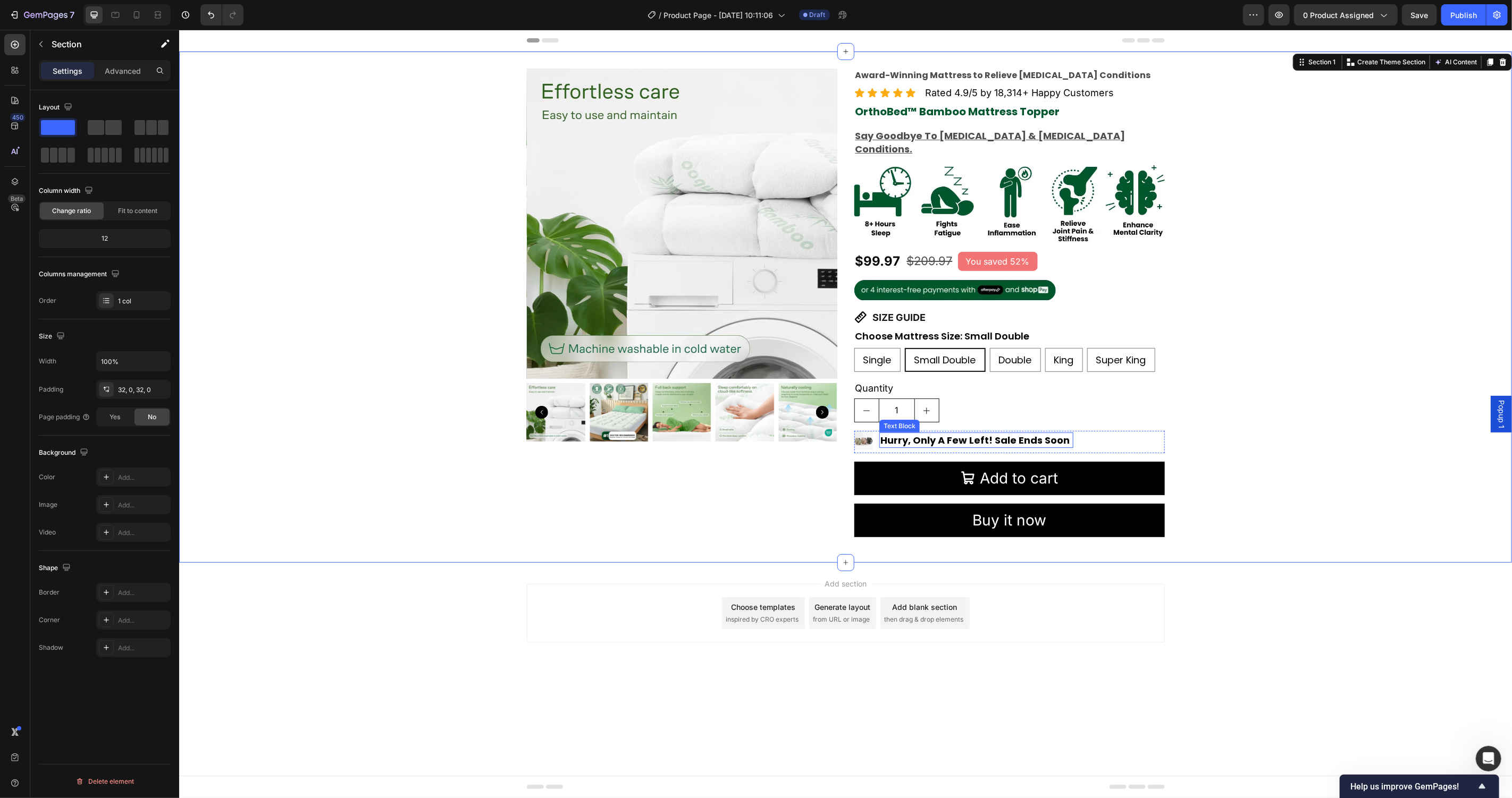
click at [990, 433] on p "Hurry, Only A Few Left! Sale Ends Soon" at bounding box center [976, 439] width 192 height 13
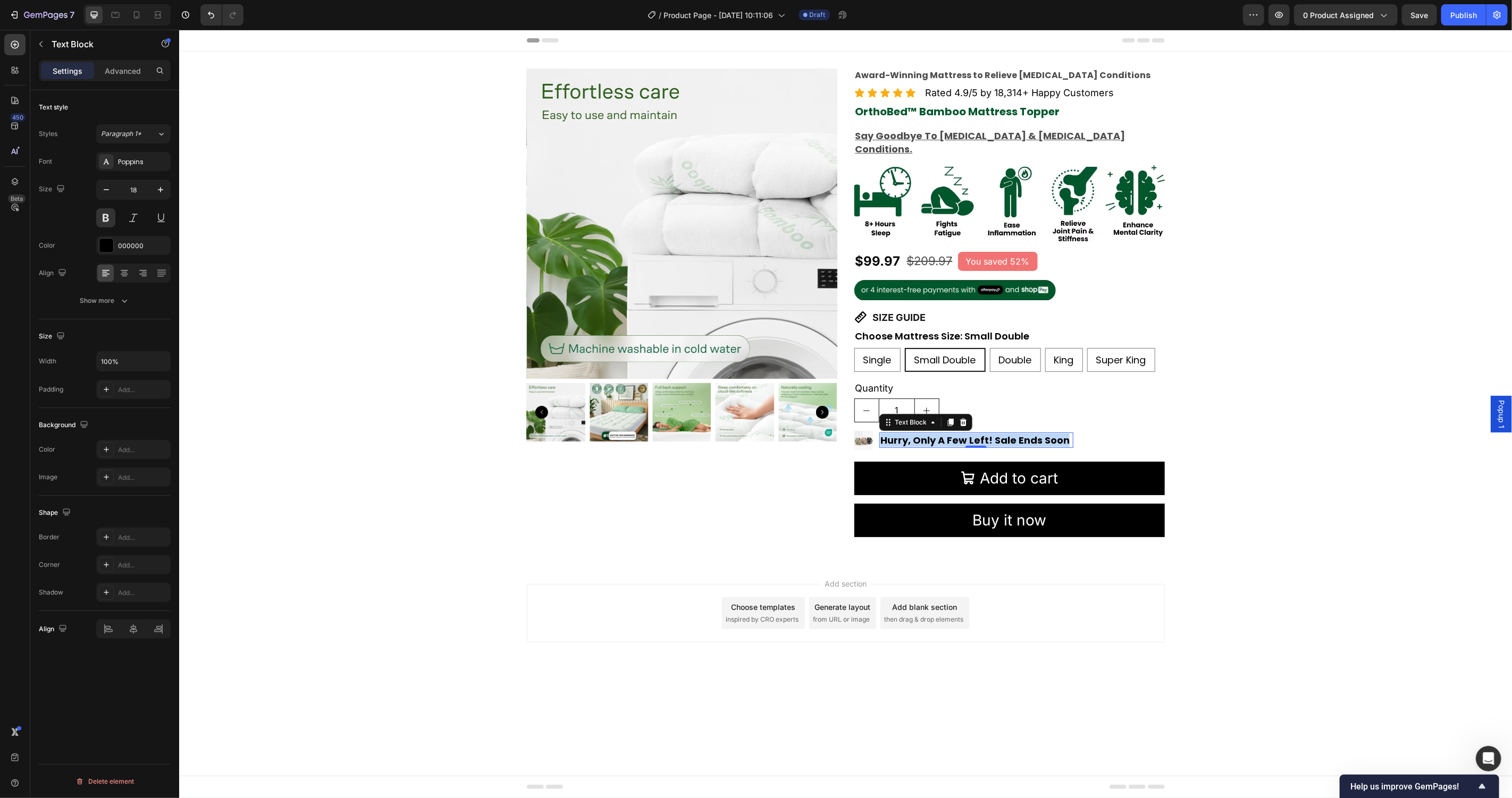
click at [990, 433] on p "Hurry, Only A Few Left! Sale Ends Soon" at bounding box center [976, 439] width 192 height 13
click at [995, 433] on p "Hurry, Only A Few Left! Sale Ends Soon" at bounding box center [976, 439] width 192 height 13
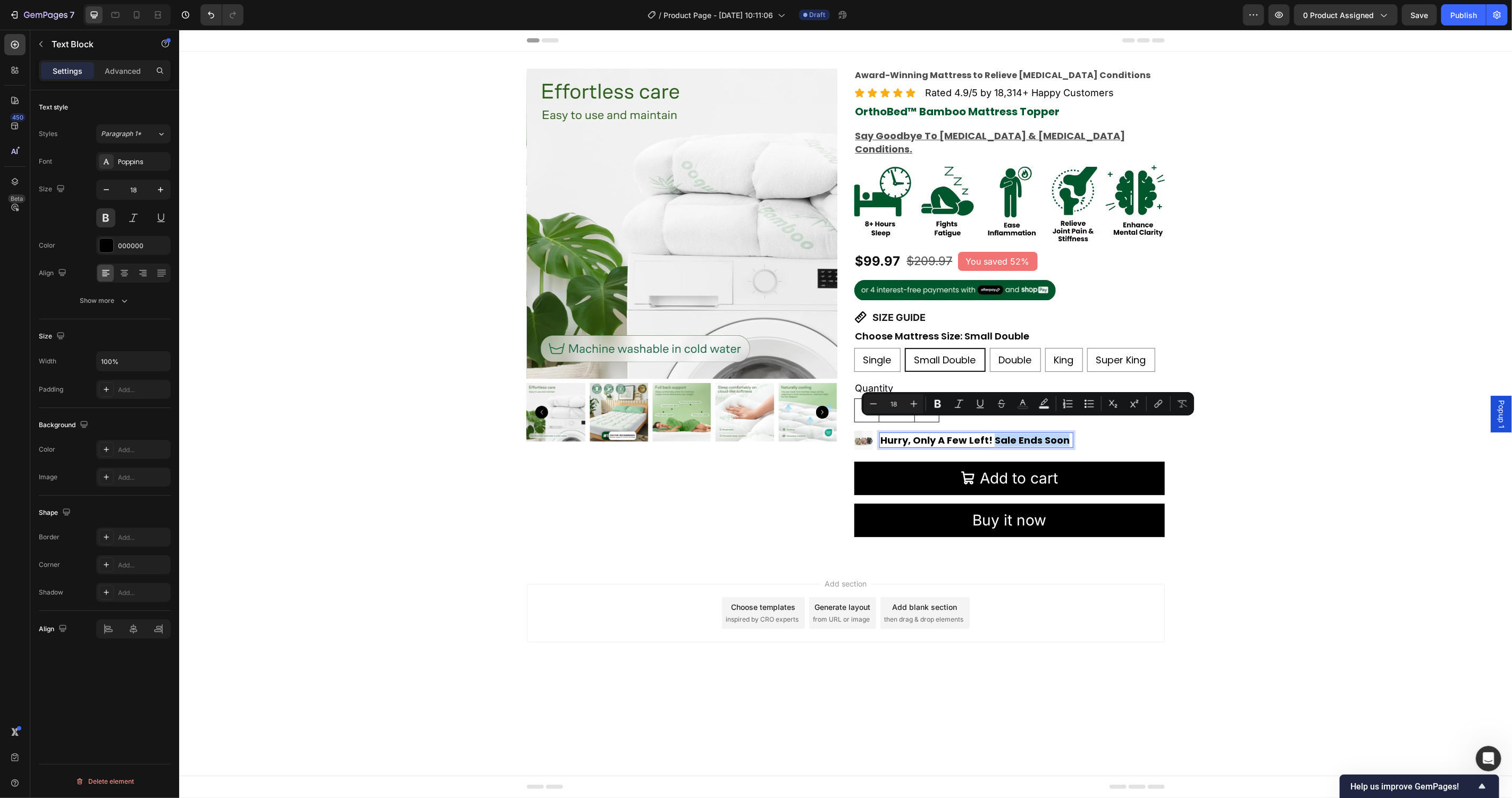
drag, startPoint x: 992, startPoint y: 426, endPoint x: 1064, endPoint y: 427, distance: 72.0
click at [1064, 433] on p "Hurry, Only A Few Left! Sale Ends Soon" at bounding box center [976, 439] width 192 height 13
click at [1019, 401] on icon "Editor contextual toolbar" at bounding box center [1023, 404] width 11 height 11
type input "000000"
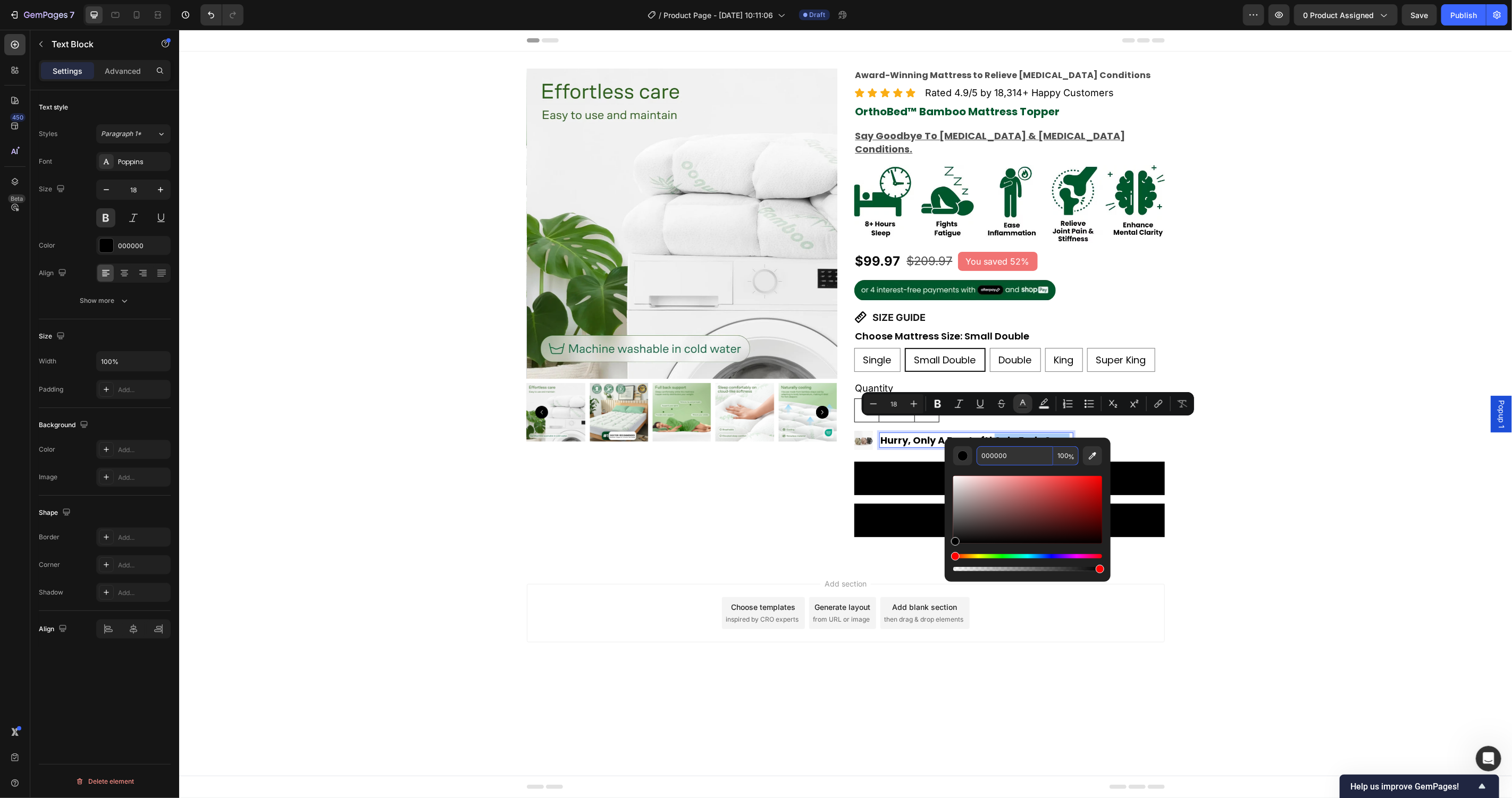
click at [1010, 455] on input "000000" at bounding box center [1015, 456] width 76 height 19
paste input "#EA1B"
type input "EA1B00"
click at [1066, 471] on div "Editor contextual toolbar" at bounding box center [1028, 519] width 149 height 108
click at [1283, 471] on div "Product Images Award-Winning Mattress to Relieve Chronic Pain Conditions Text B…" at bounding box center [845, 306] width 1333 height 477
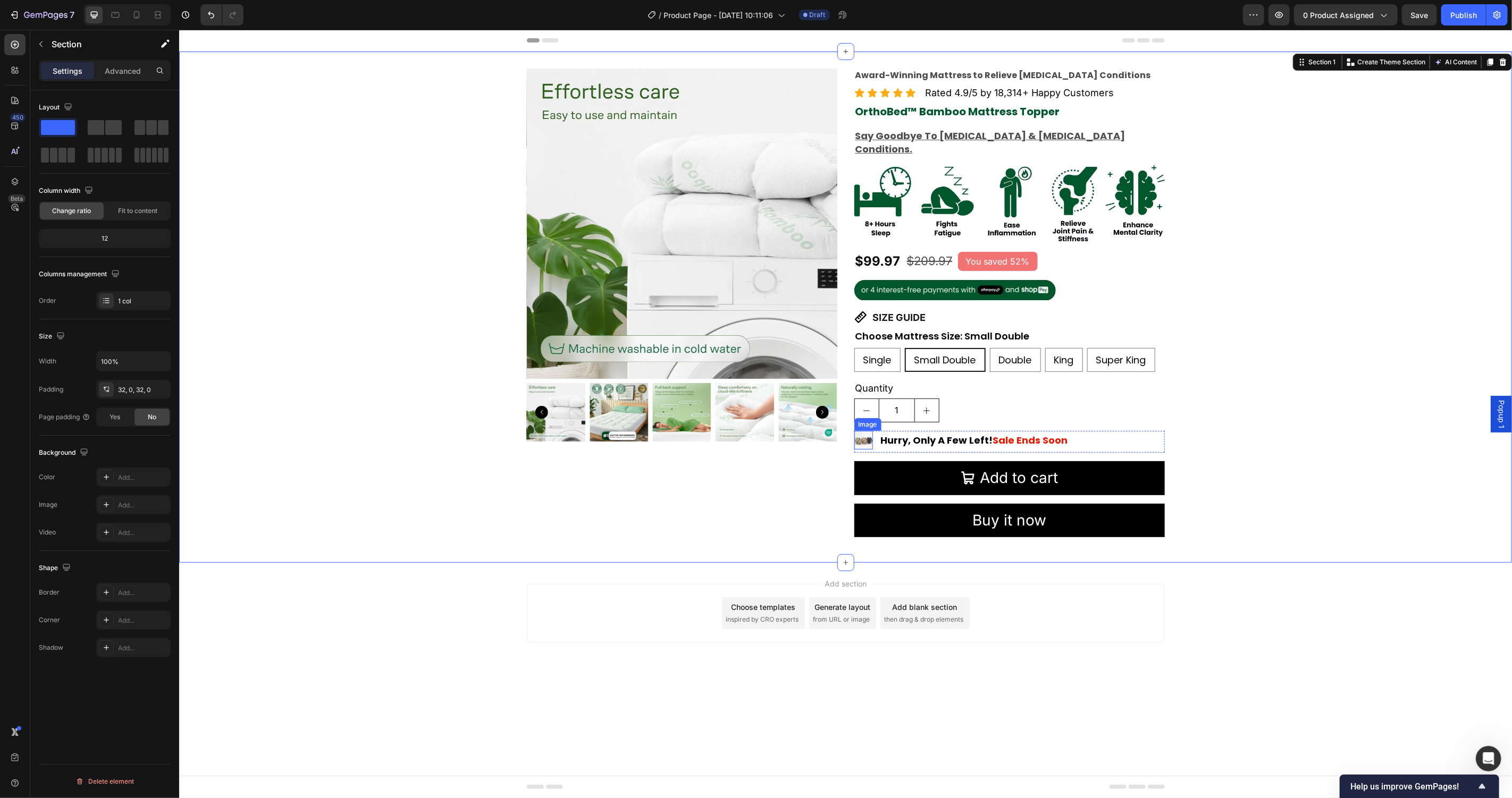
click at [863, 431] on img at bounding box center [863, 440] width 19 height 19
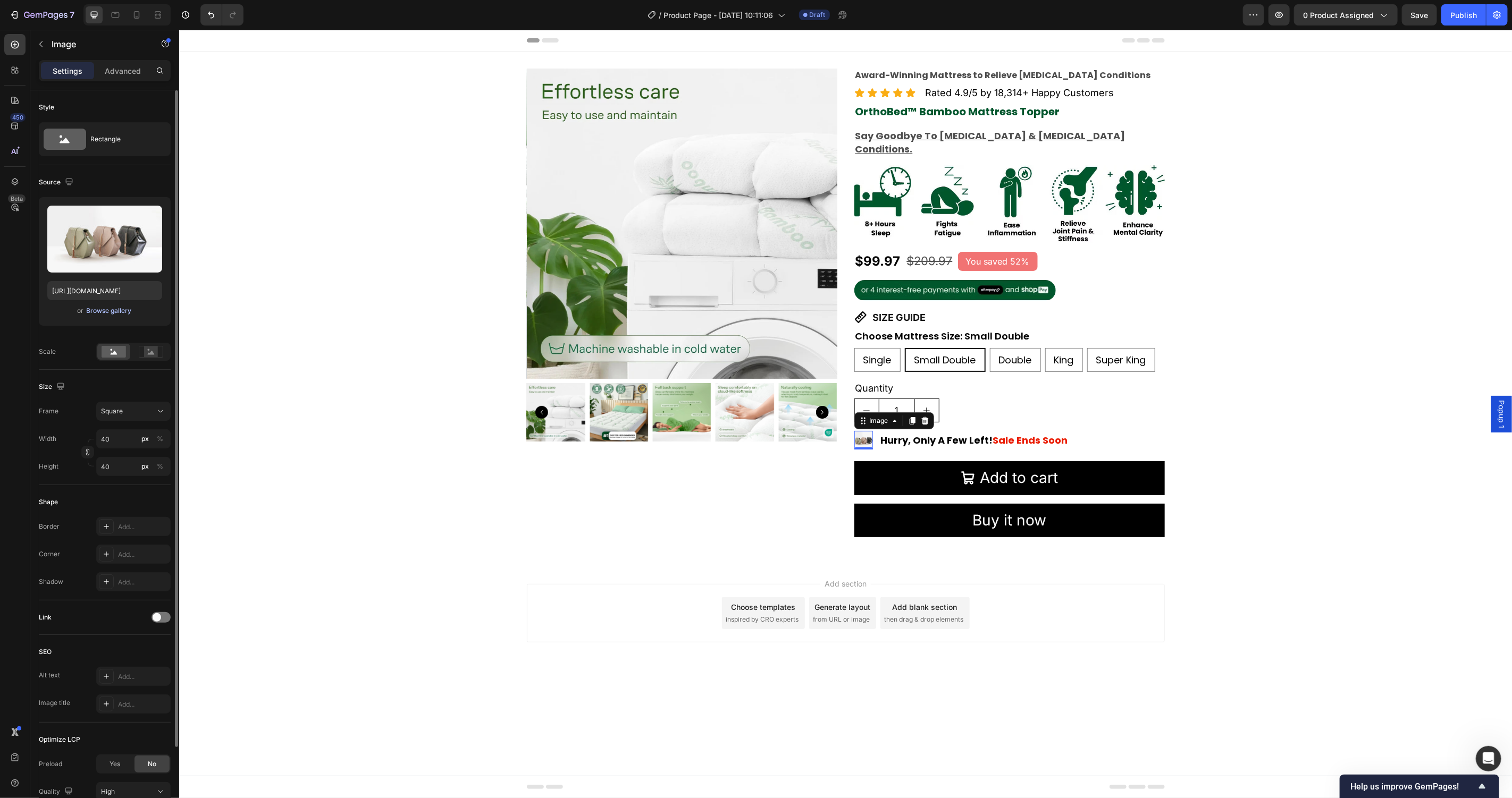
click at [111, 312] on div "Browse gallery" at bounding box center [109, 311] width 45 height 9
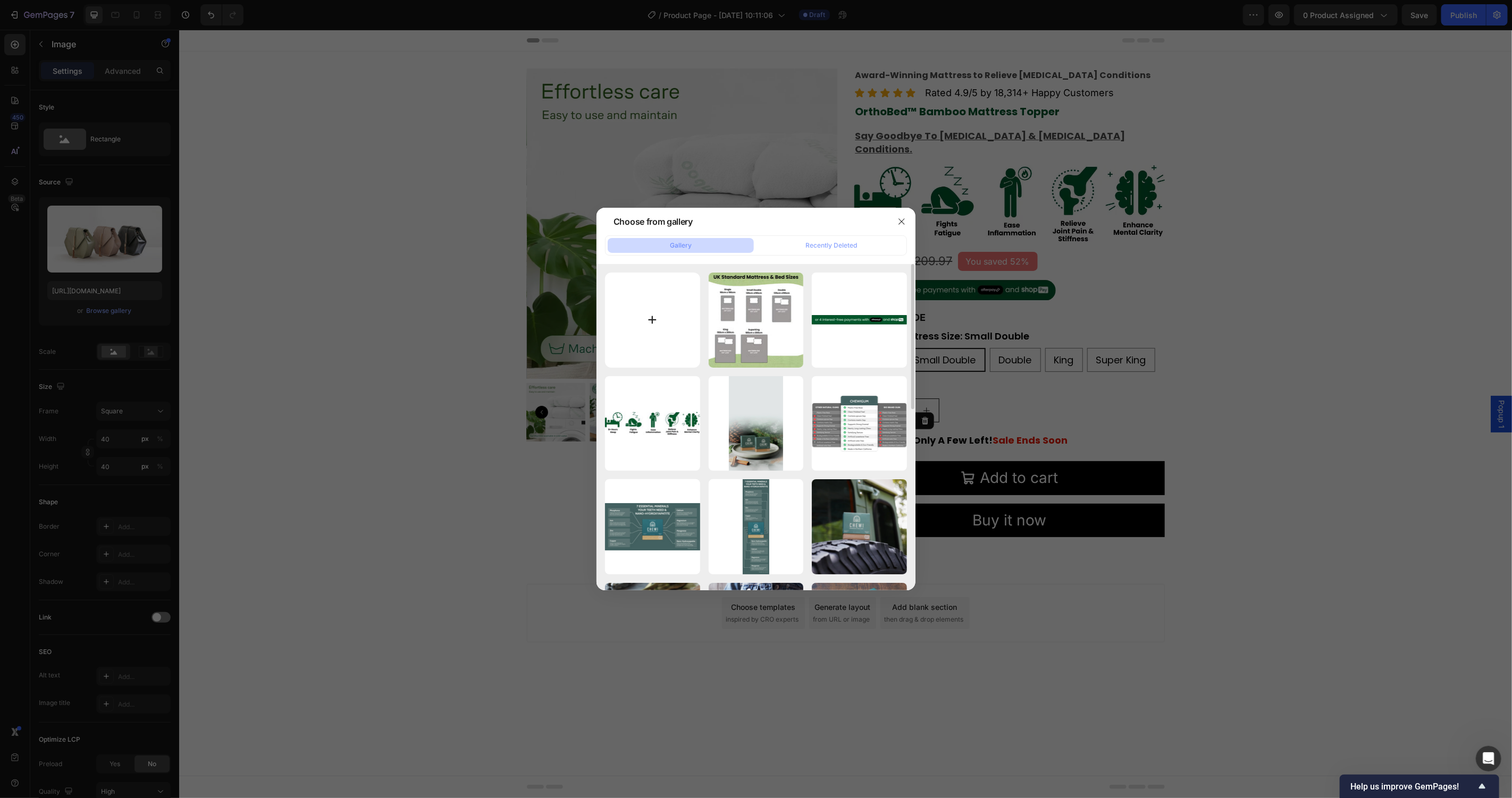
click at [669, 329] on input "file" at bounding box center [653, 320] width 95 height 95
type input "C:\fakepath\Bell.svg"
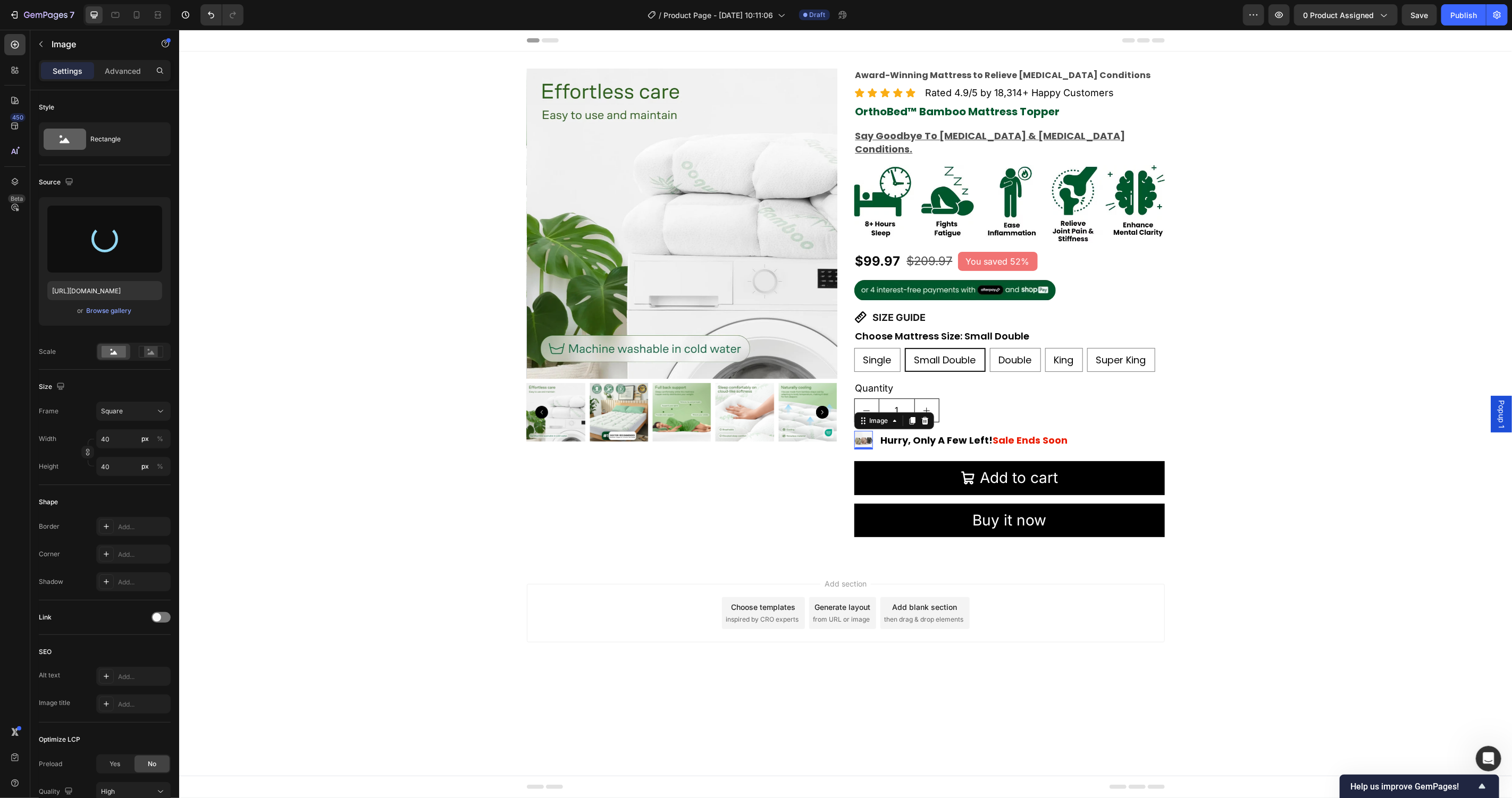
type input "https://cdn.shopify.com/s/files/1/0781/9080/5212/files/gempages_582976236733596…"
click at [403, 570] on div "Add section Choose templates inspired by CRO experts Generate layout from URL o…" at bounding box center [845, 627] width 1333 height 131
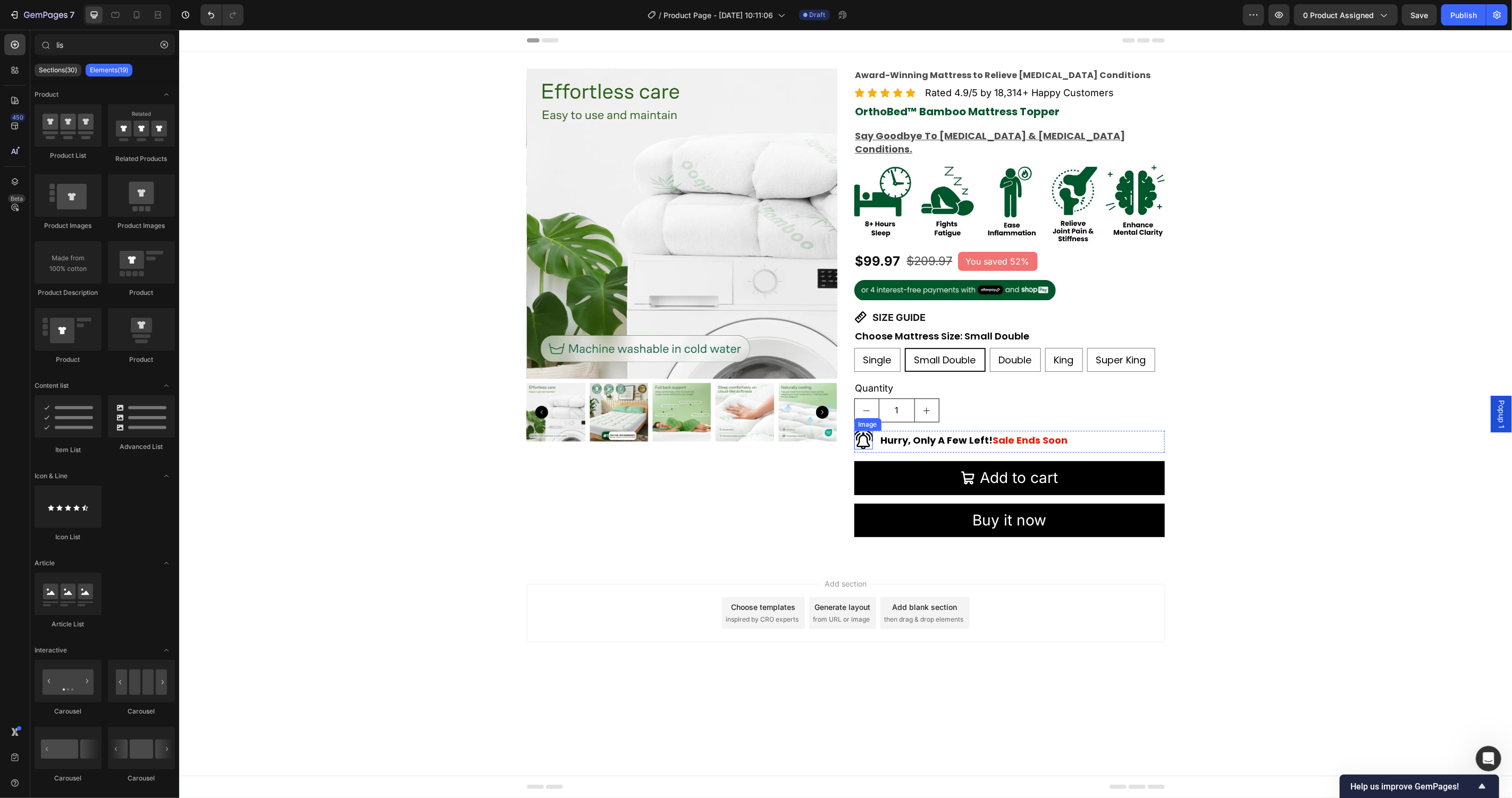
click at [865, 431] on img at bounding box center [863, 440] width 19 height 19
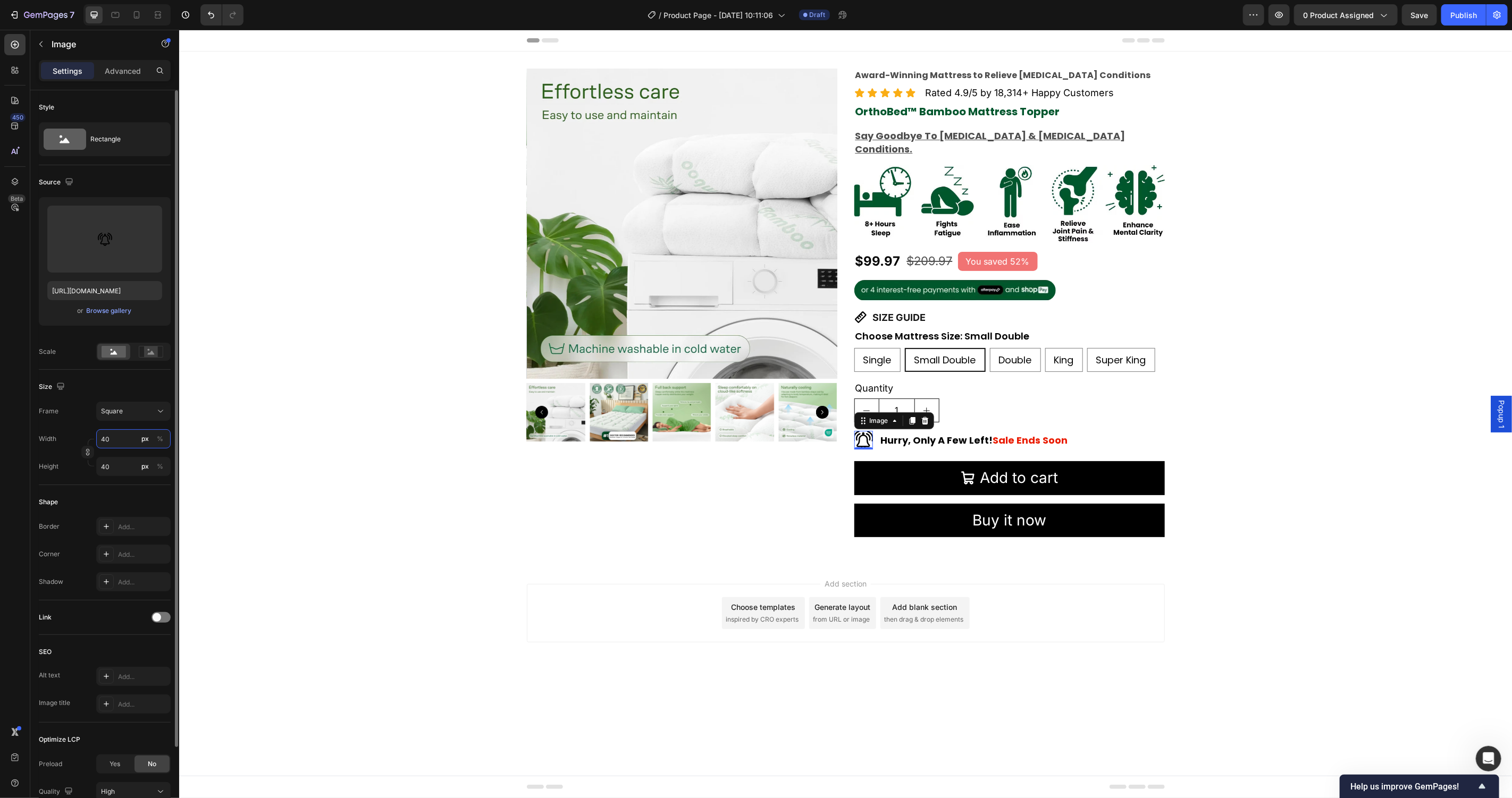
click at [124, 432] on input "40" at bounding box center [133, 439] width 75 height 19
type input "3"
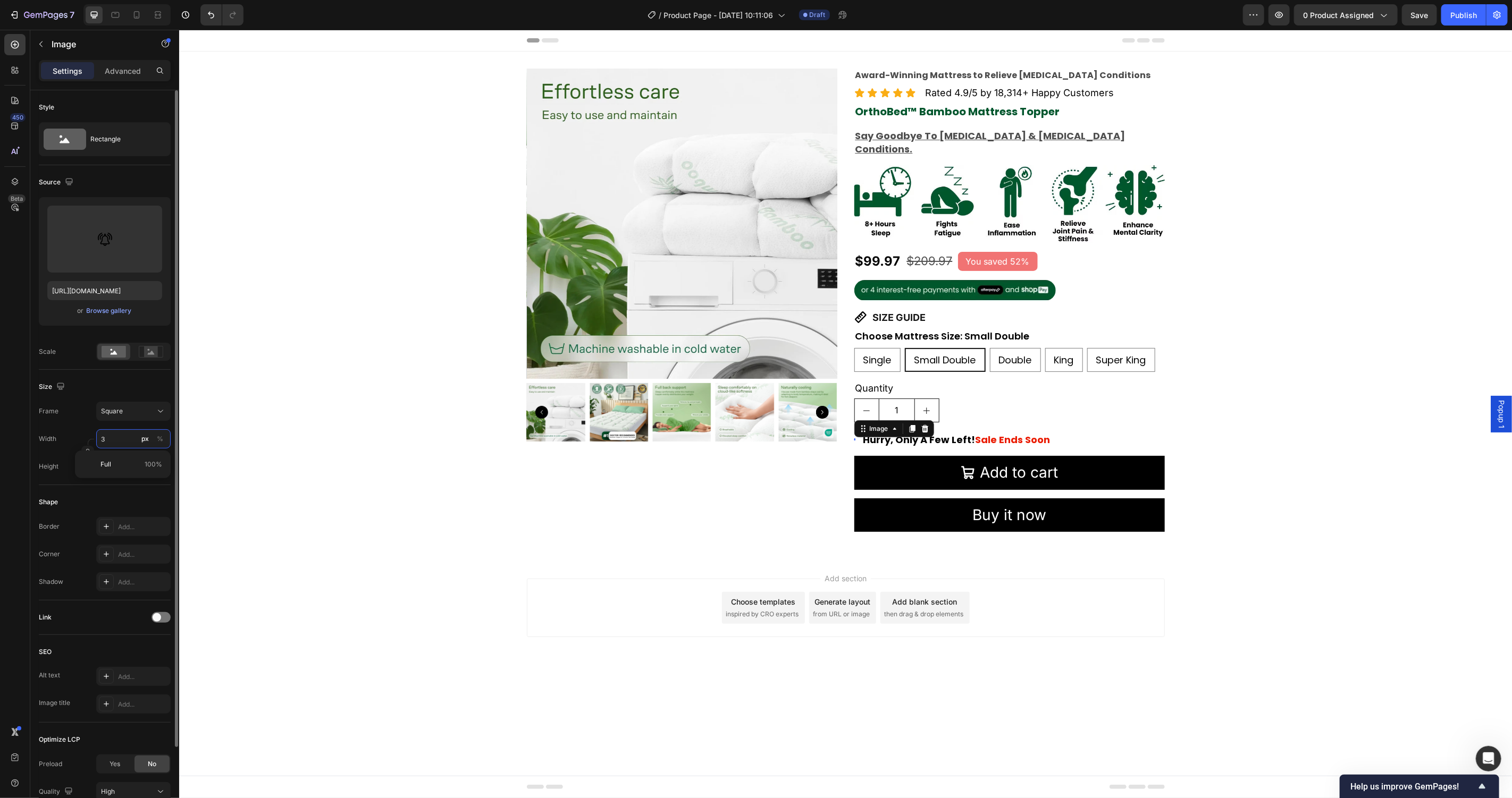
type input "30"
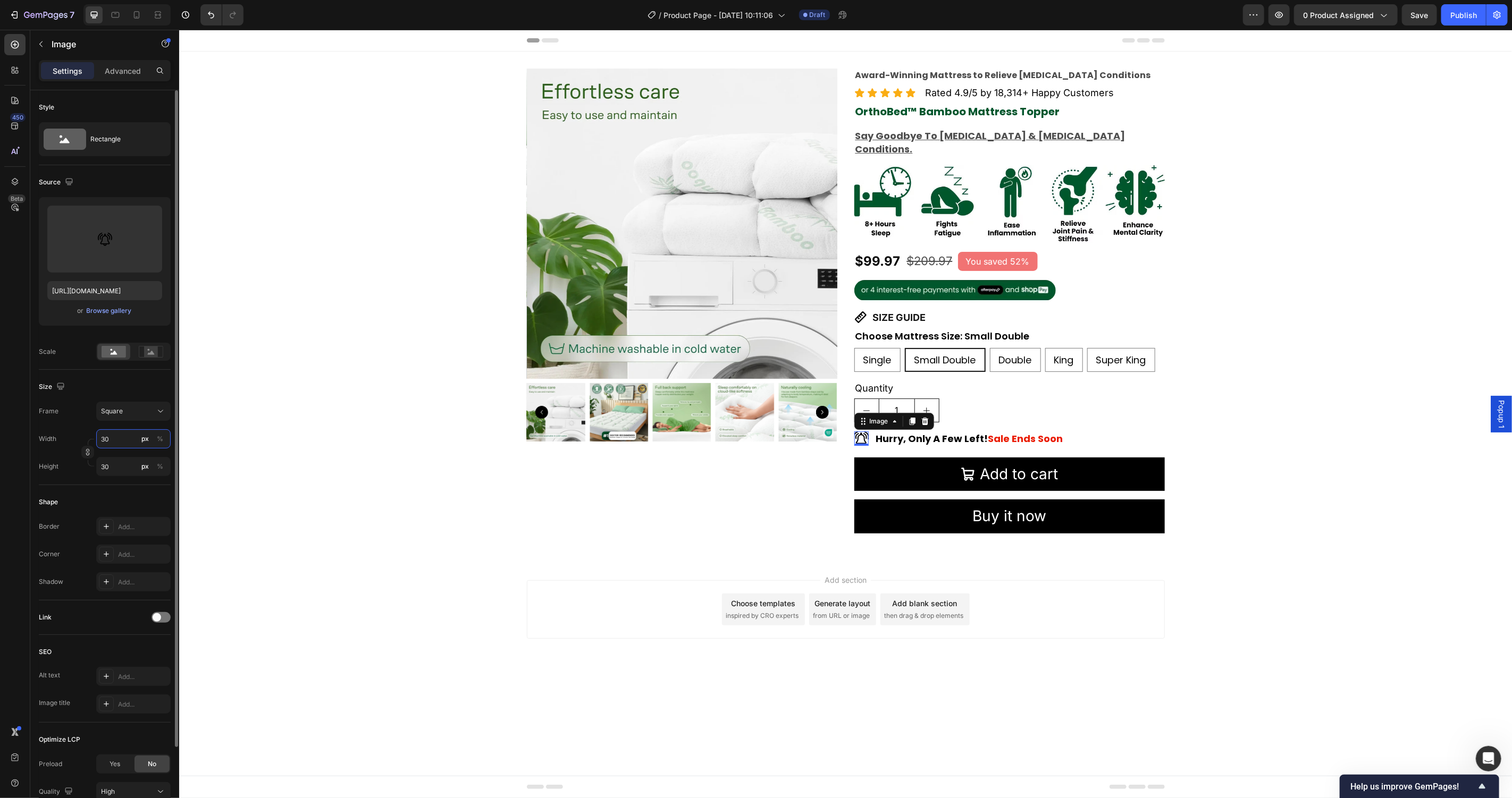
type input "30"
click at [298, 545] on div "Product Images Award-Winning Mattress to Relieve Chronic Pain Conditions Text B…" at bounding box center [845, 305] width 1333 height 508
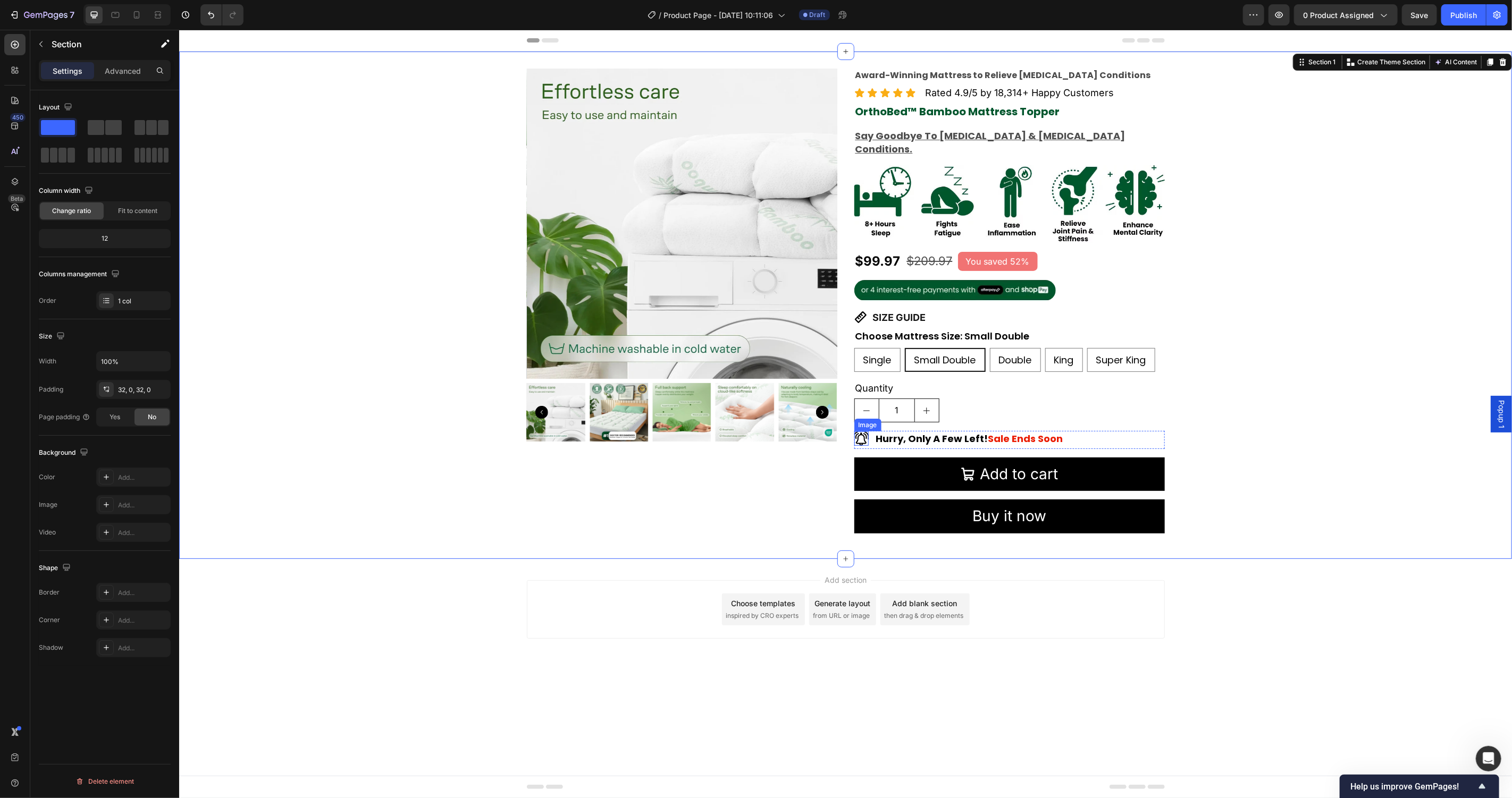
click at [866, 431] on img at bounding box center [861, 438] width 14 height 14
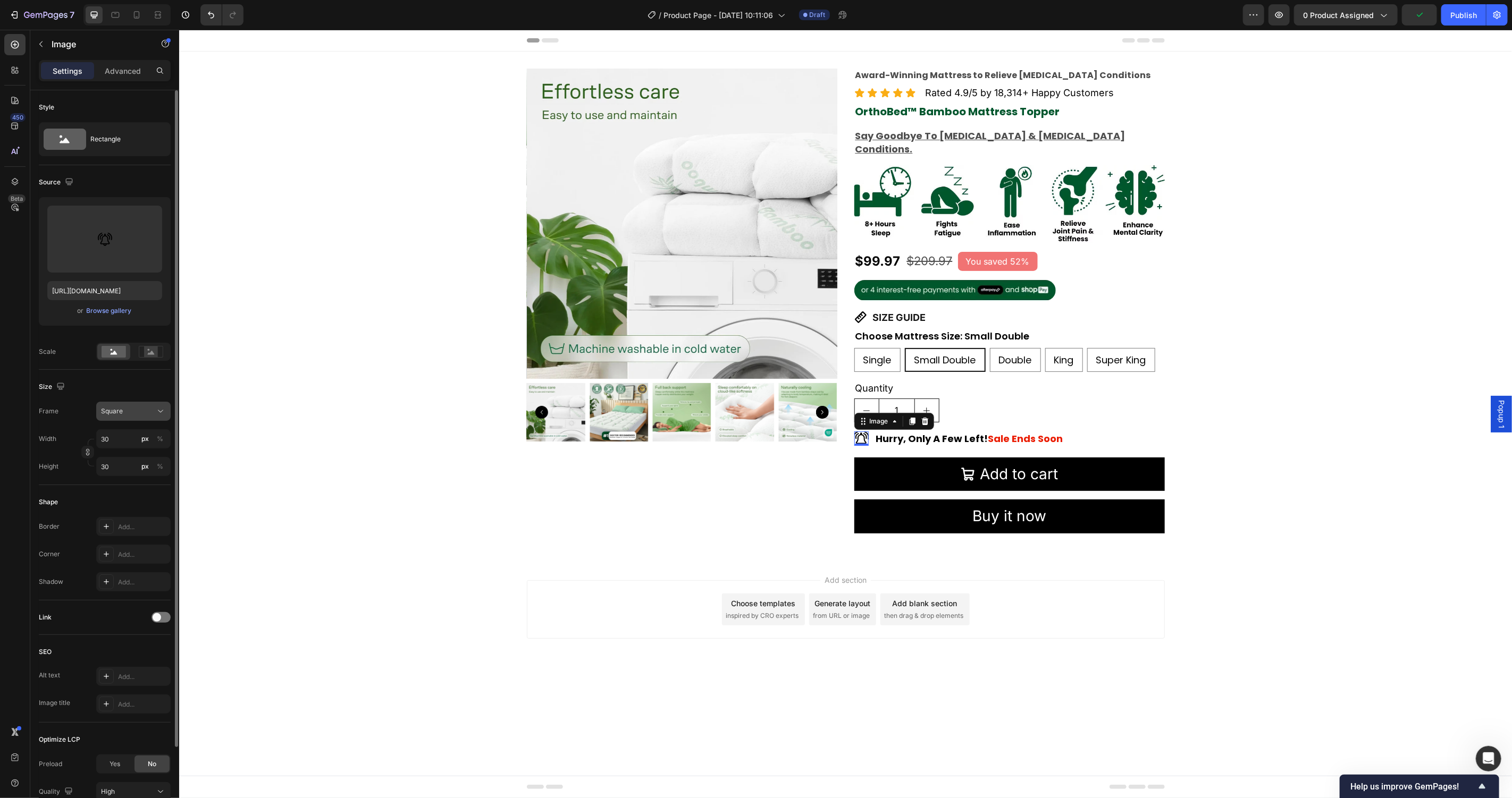
click at [130, 415] on div "Square" at bounding box center [127, 411] width 52 height 9
click at [134, 505] on div "Original" at bounding box center [124, 497] width 85 height 19
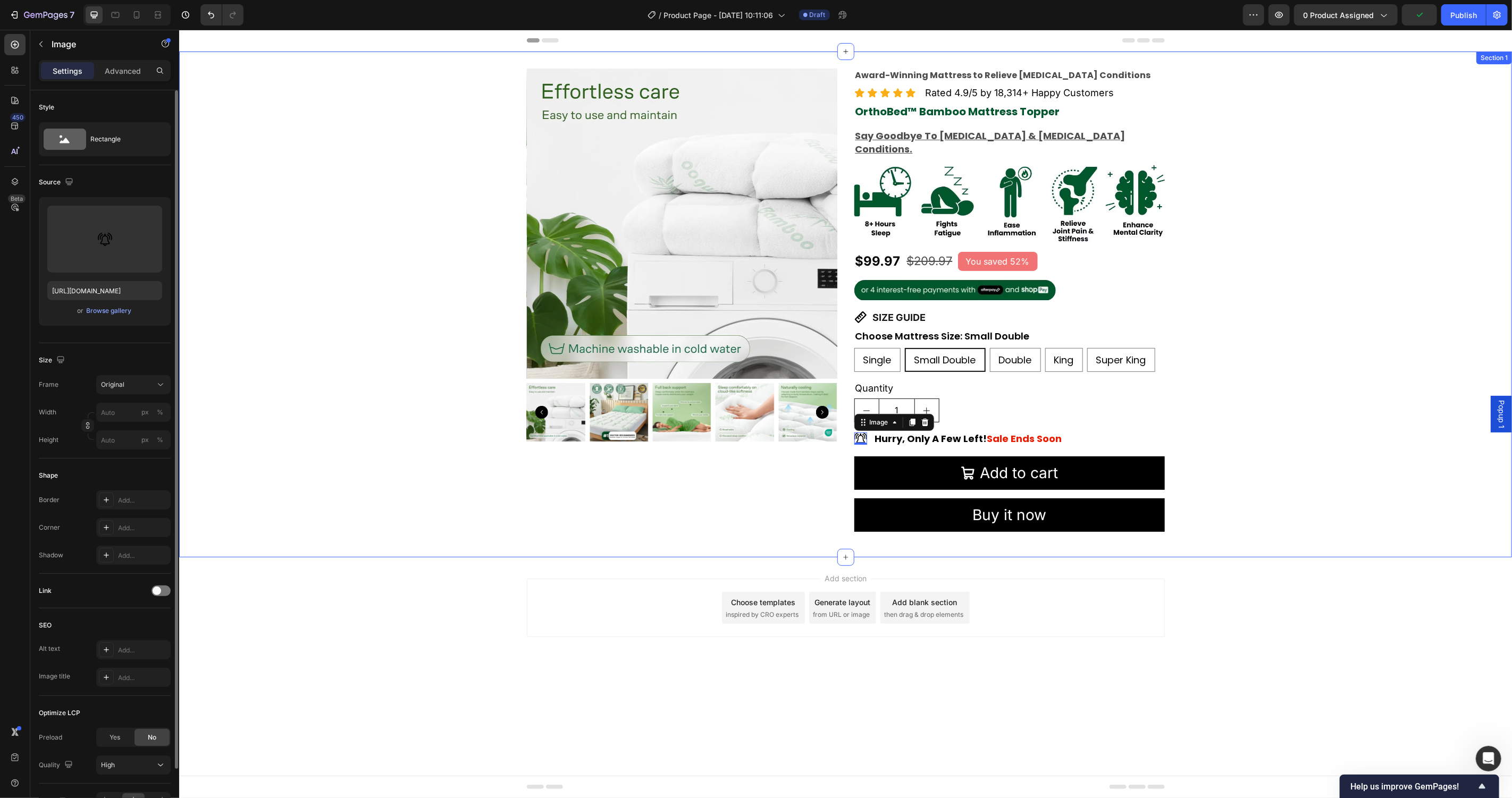
click at [389, 557] on div "Add section Choose templates inspired by CRO experts Generate layout from URL o…" at bounding box center [845, 622] width 1333 height 131
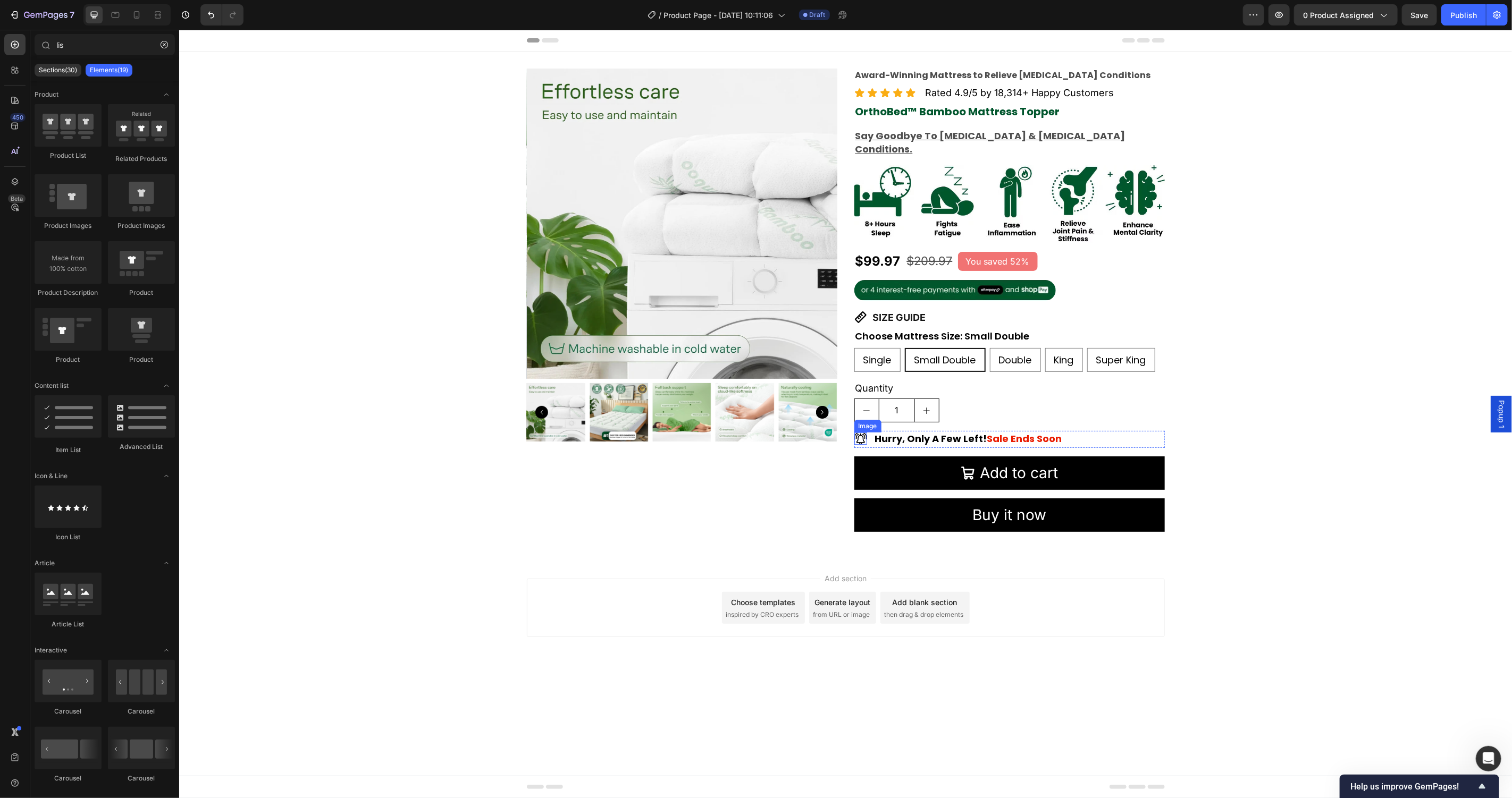
click at [856, 432] on img at bounding box center [860, 438] width 14 height 12
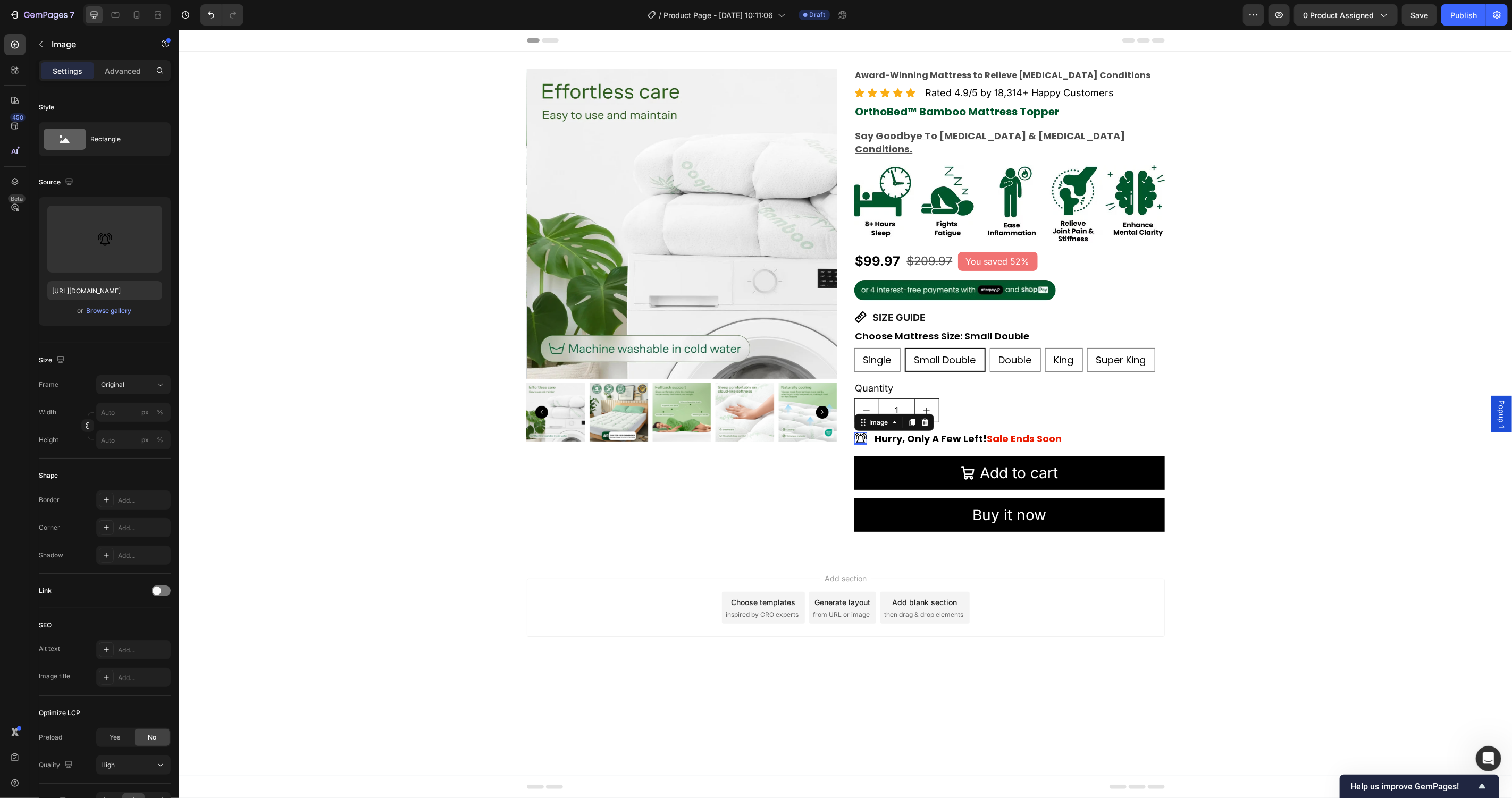
click at [859, 440] on div "0" at bounding box center [860, 444] width 11 height 8
click at [133, 403] on input "px %" at bounding box center [133, 412] width 75 height 19
type input "40"
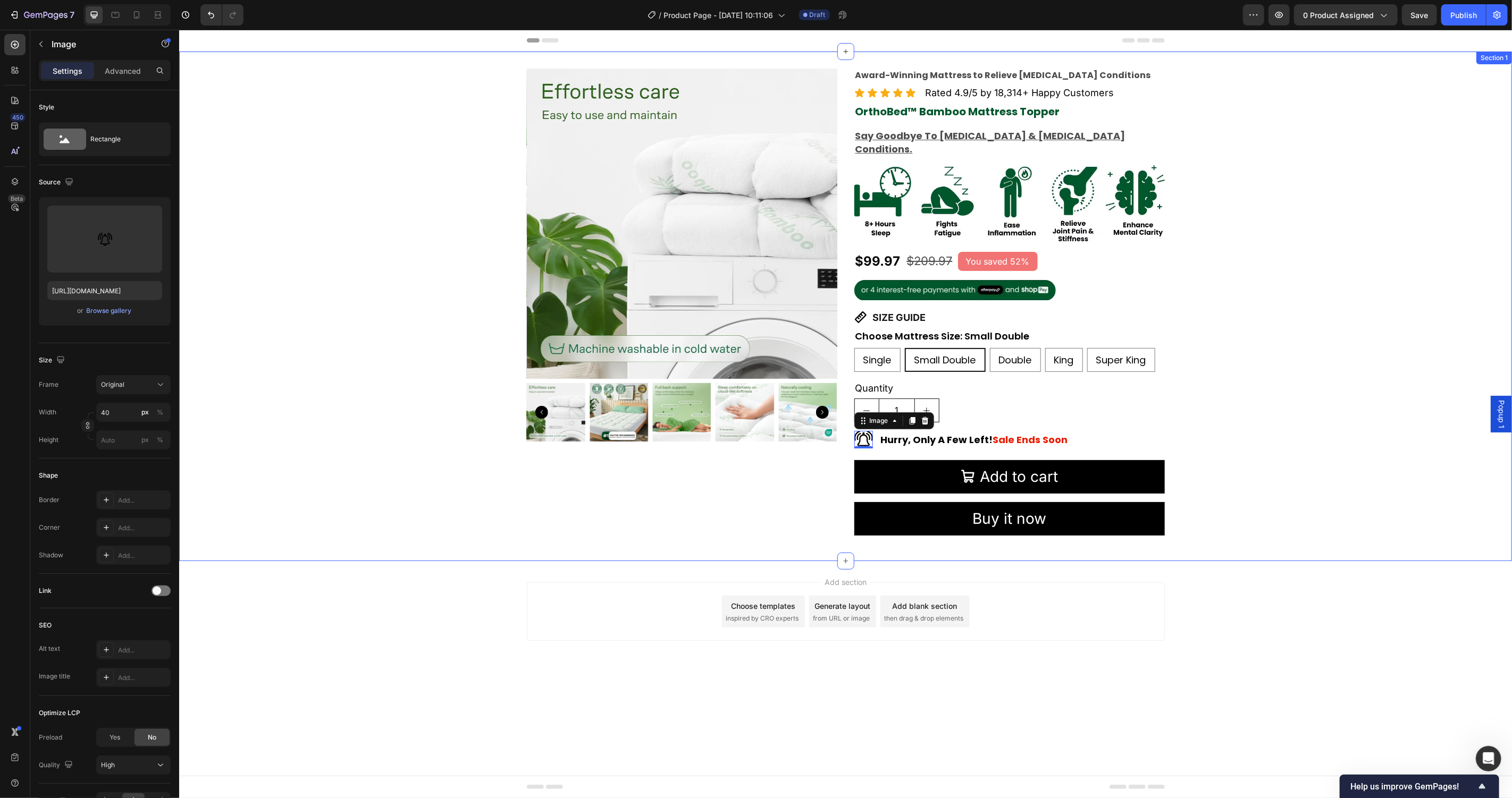
click at [335, 478] on div "Product Images Award-Winning Mattress to Relieve Chronic Pain Conditions Text B…" at bounding box center [845, 306] width 1333 height 476
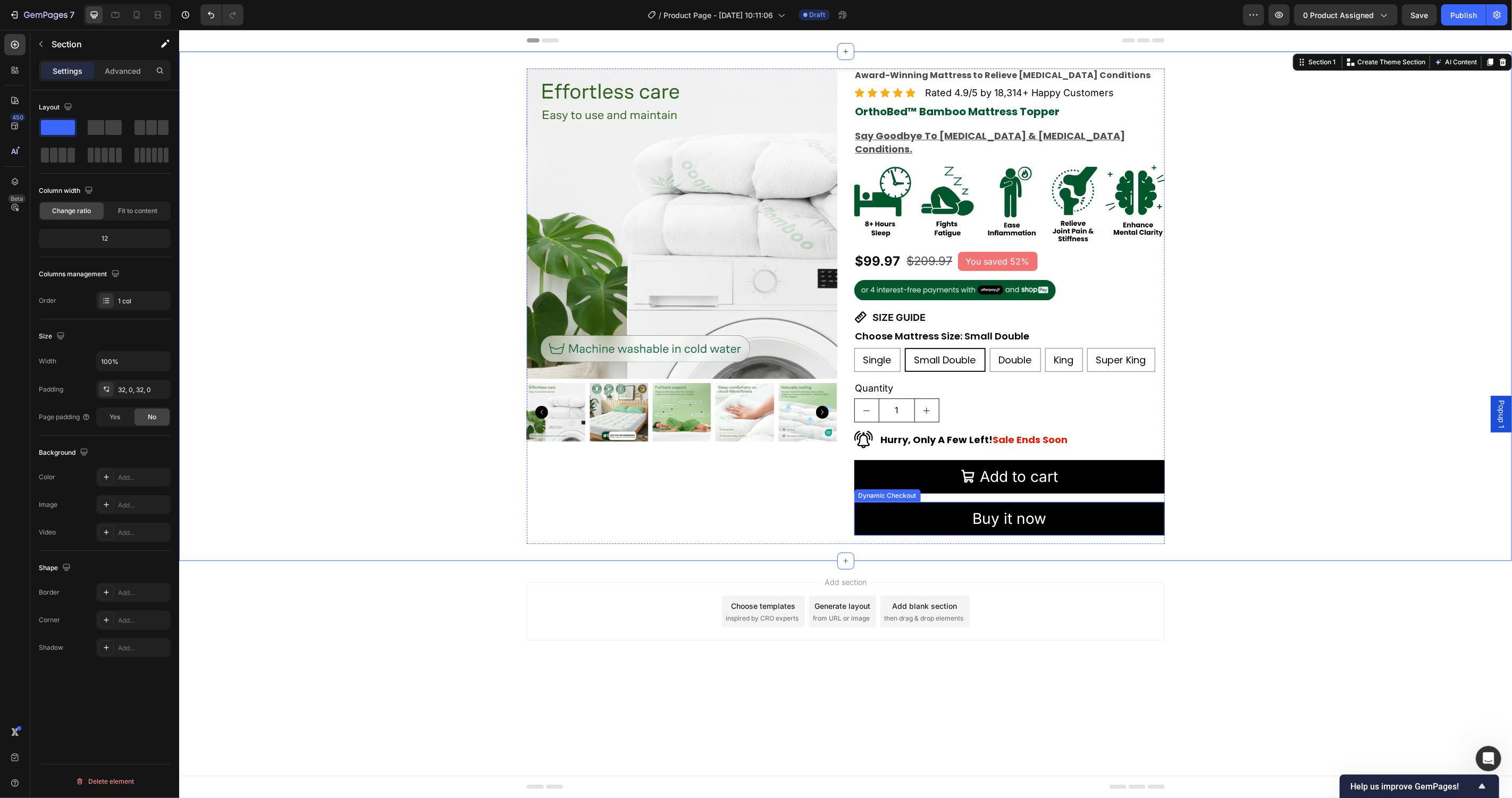
click at [1347, 510] on div "Product Images Award-Winning Mattress to Relieve Chronic Pain Conditions Text B…" at bounding box center [845, 306] width 1333 height 476
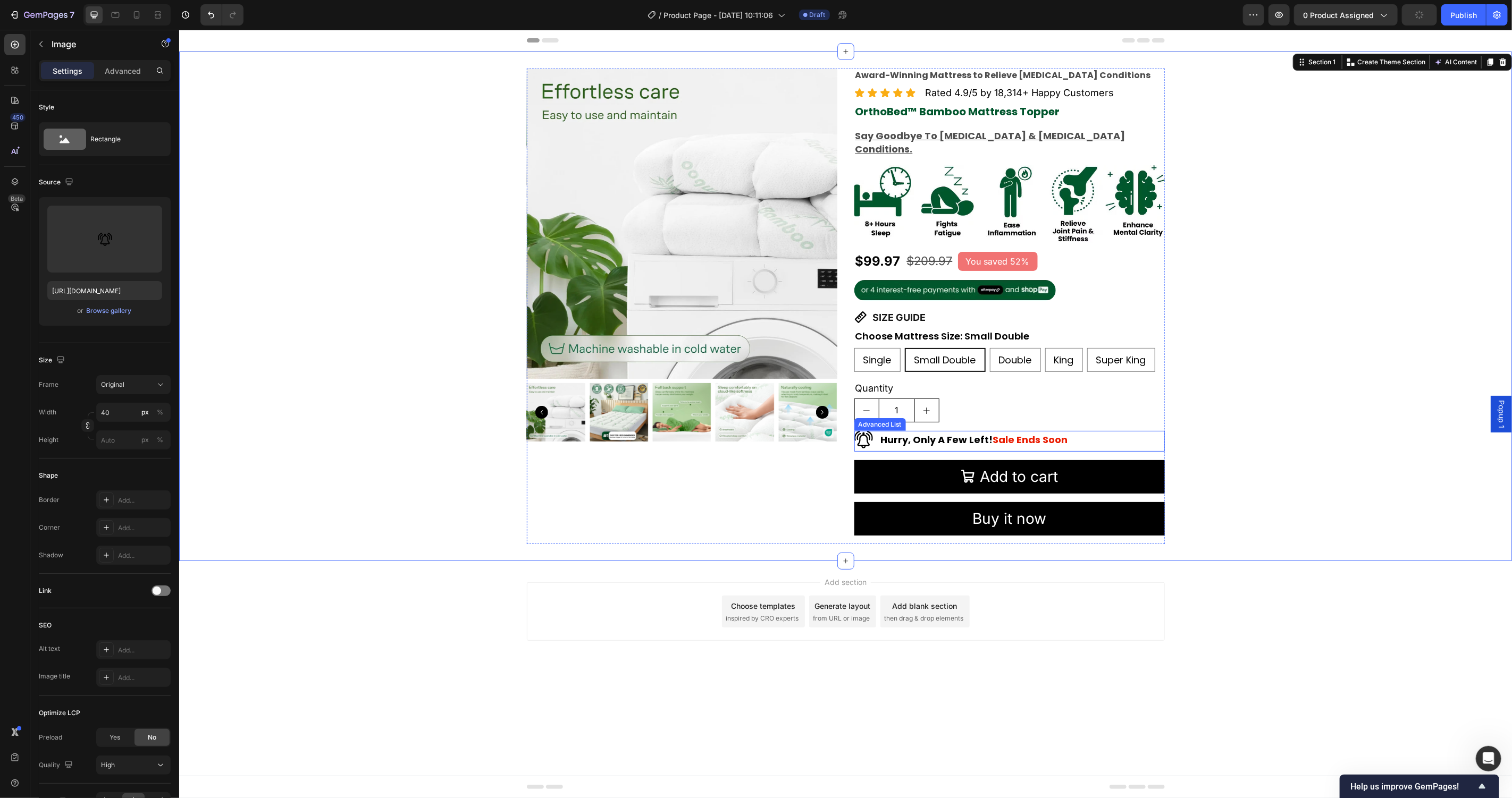
click at [867, 431] on img at bounding box center [863, 439] width 19 height 18
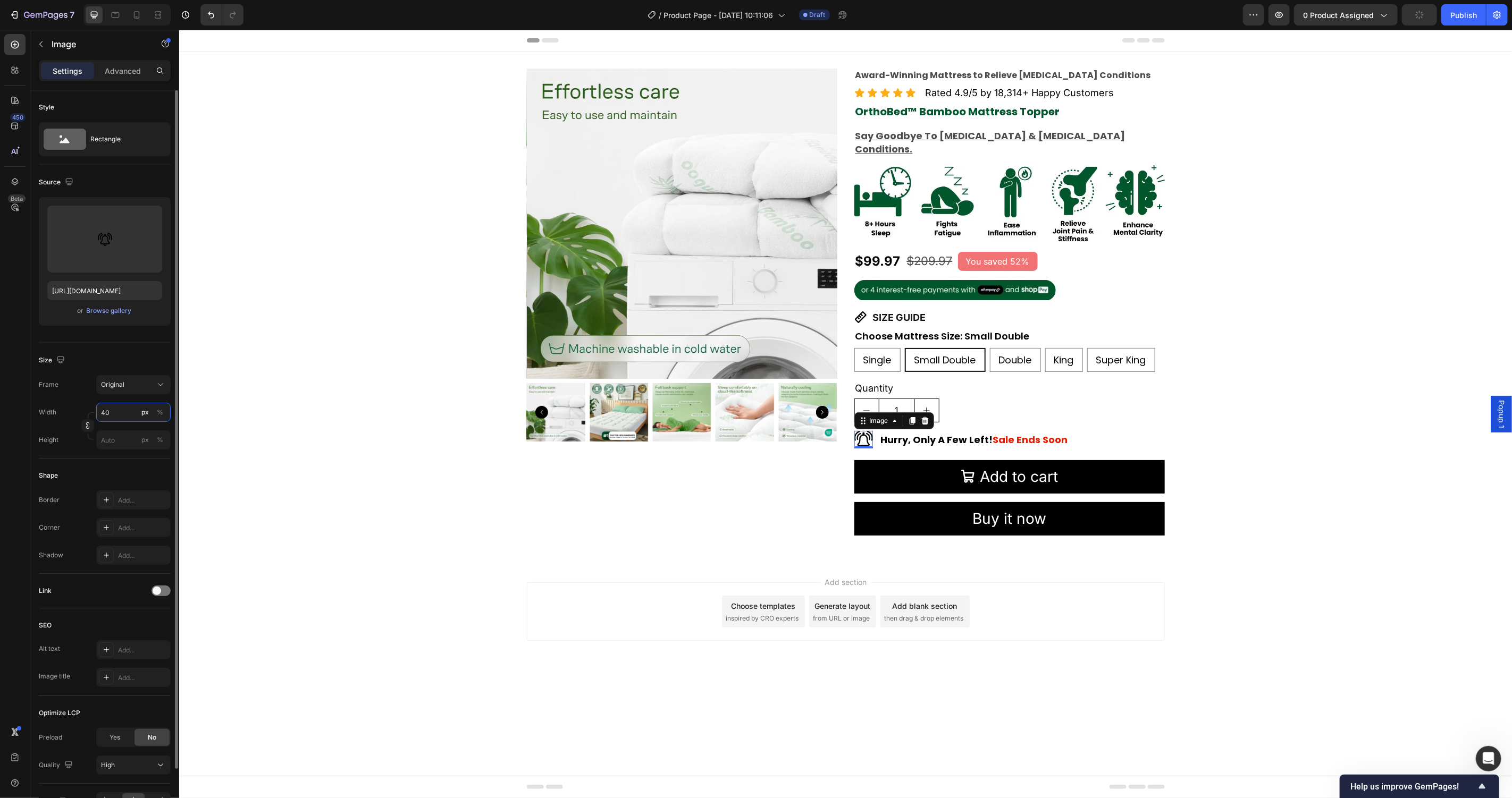
click at [112, 417] on input "40" at bounding box center [133, 412] width 75 height 19
type input "30"
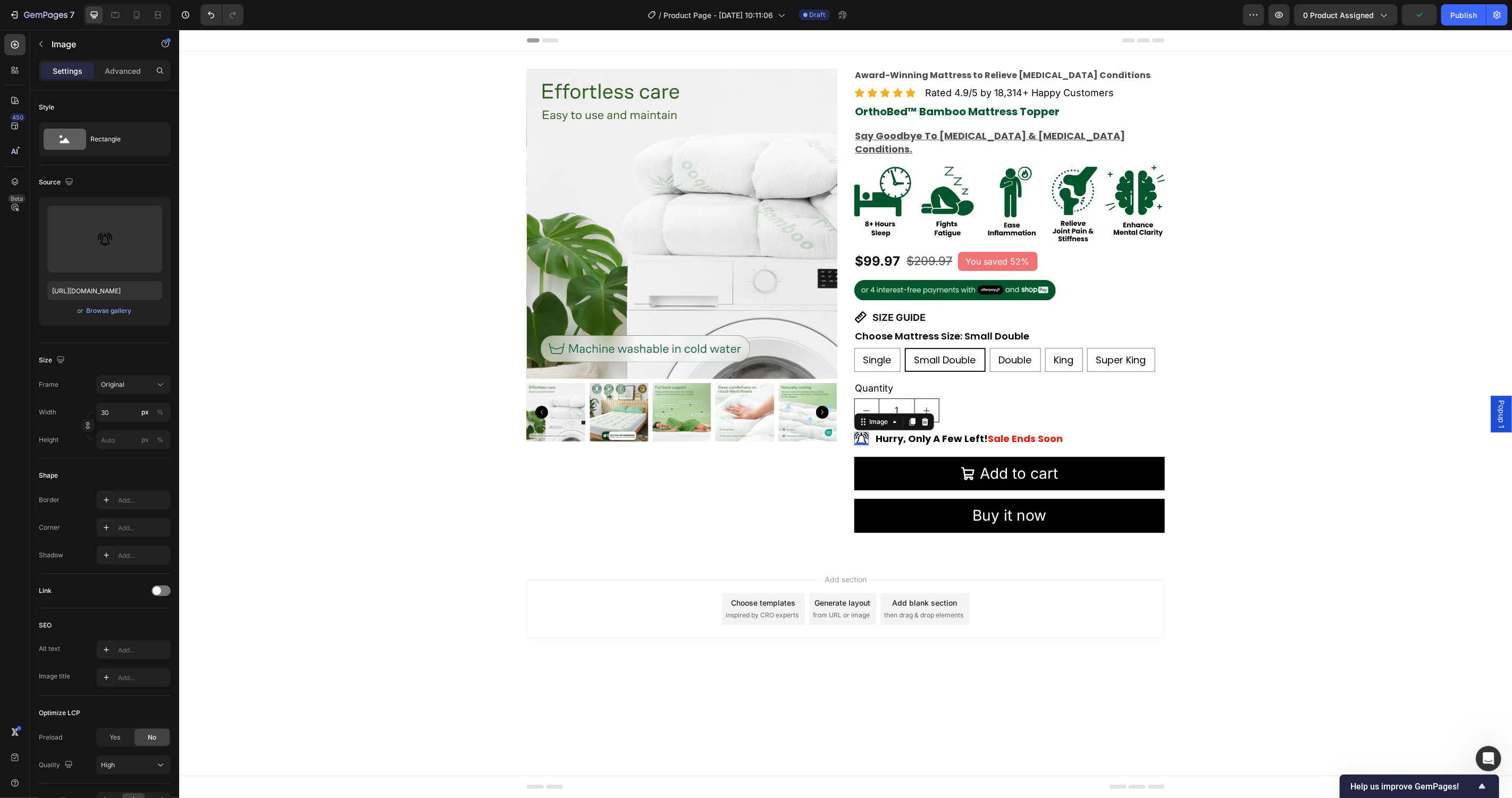
click at [405, 574] on div "Add section Choose templates inspired by CRO experts Generate layout from URL o…" at bounding box center [845, 623] width 1333 height 131
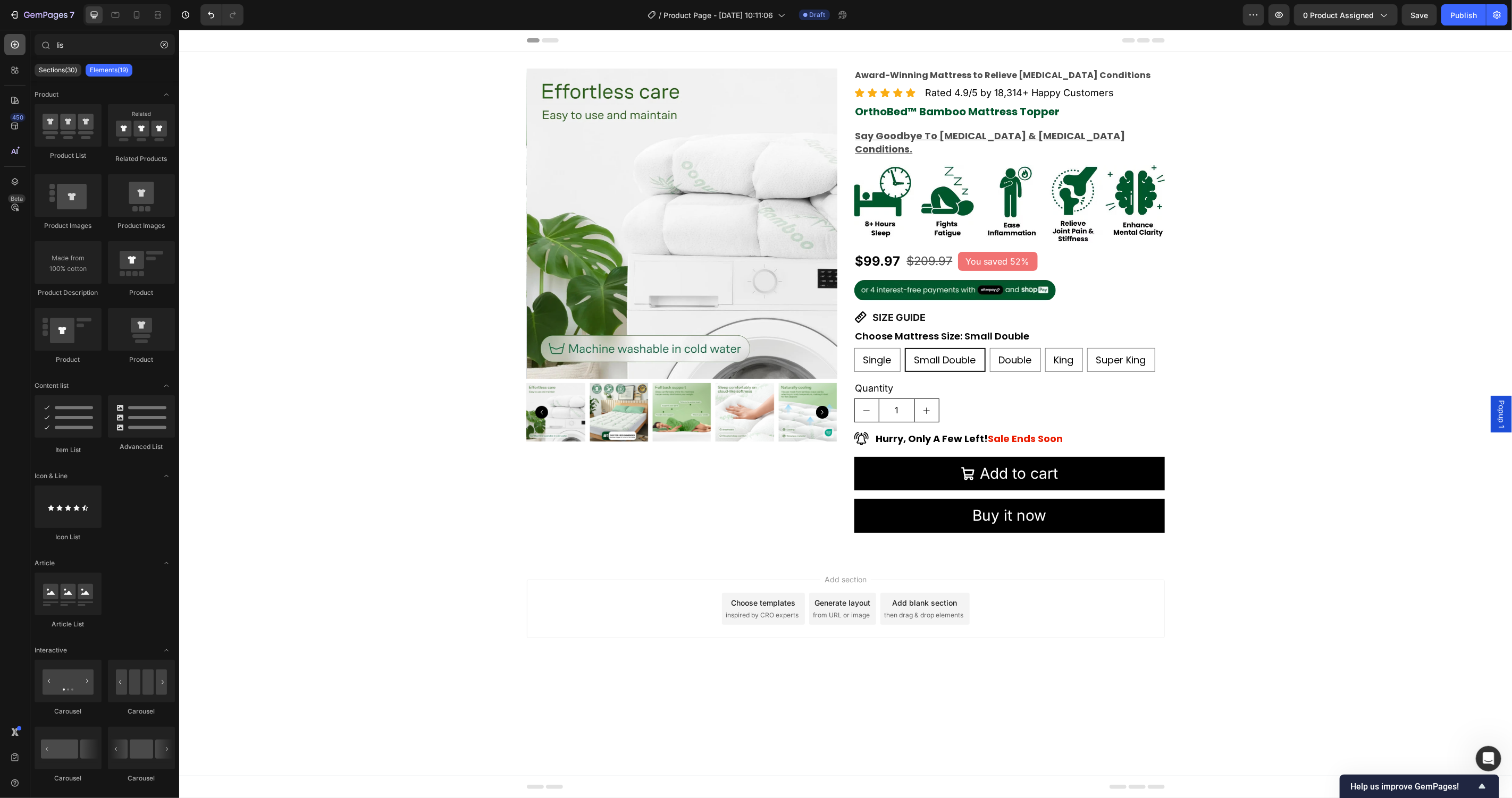
click at [14, 49] on div at bounding box center [15, 45] width 21 height 21
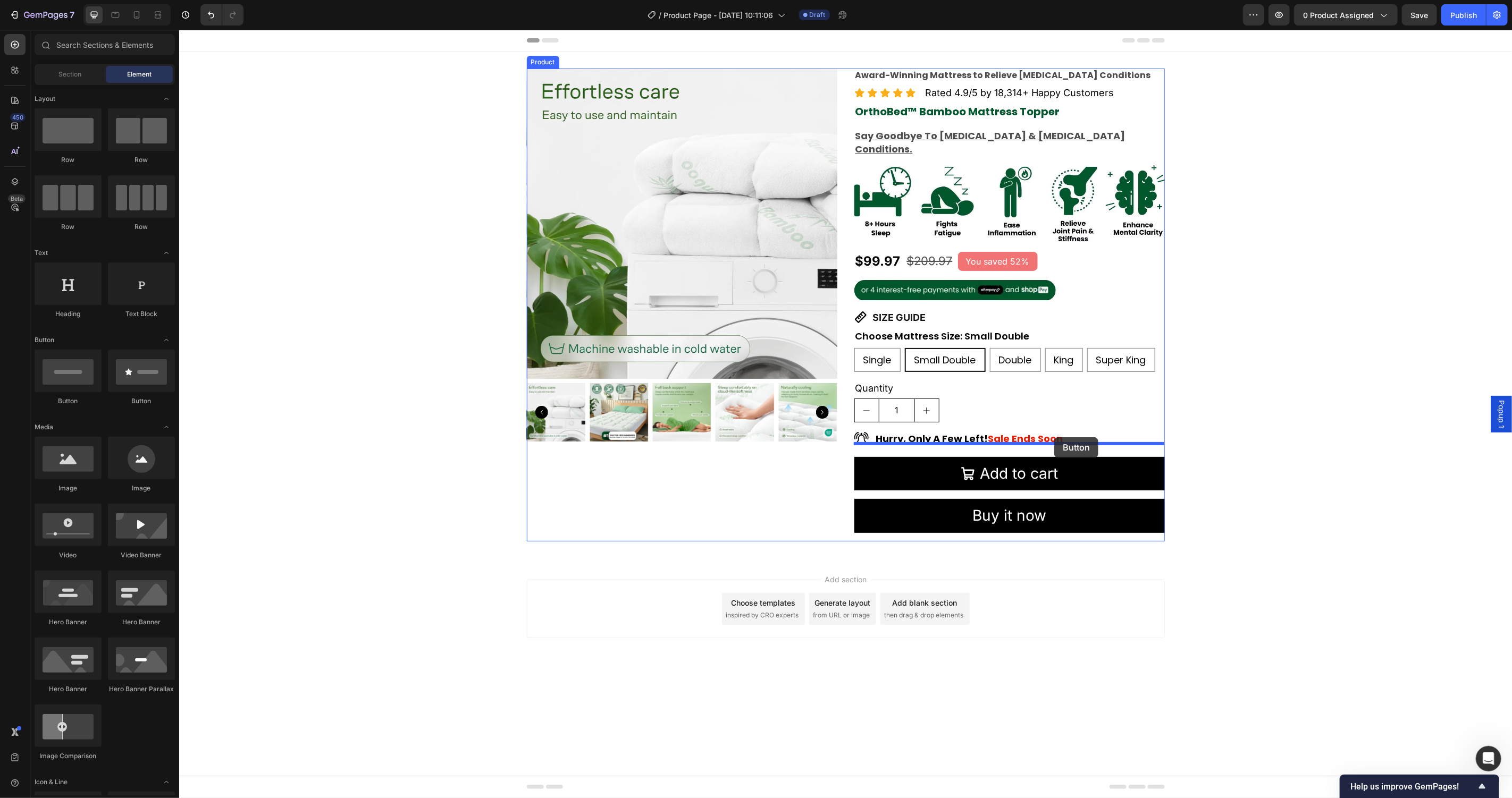
drag, startPoint x: 249, startPoint y: 395, endPoint x: 1054, endPoint y: 437, distance: 806.1
drag, startPoint x: 248, startPoint y: 496, endPoint x: 1040, endPoint y: 432, distance: 794.6
drag, startPoint x: 266, startPoint y: 491, endPoint x: 1044, endPoint y: 442, distance: 779.5
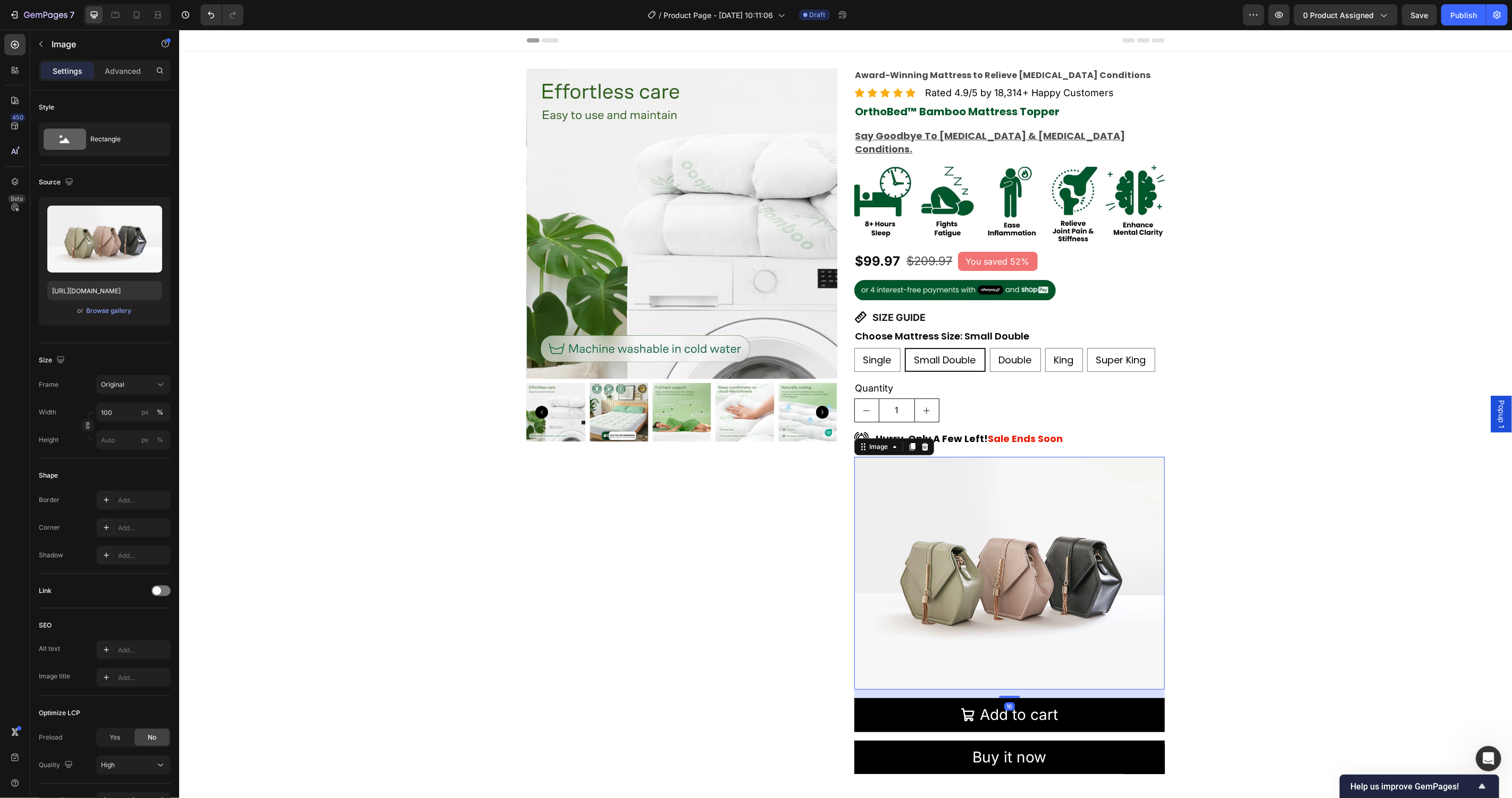
click at [1007, 569] on img at bounding box center [1009, 573] width 310 height 233
click at [99, 311] on div "Browse gallery" at bounding box center [109, 311] width 45 height 9
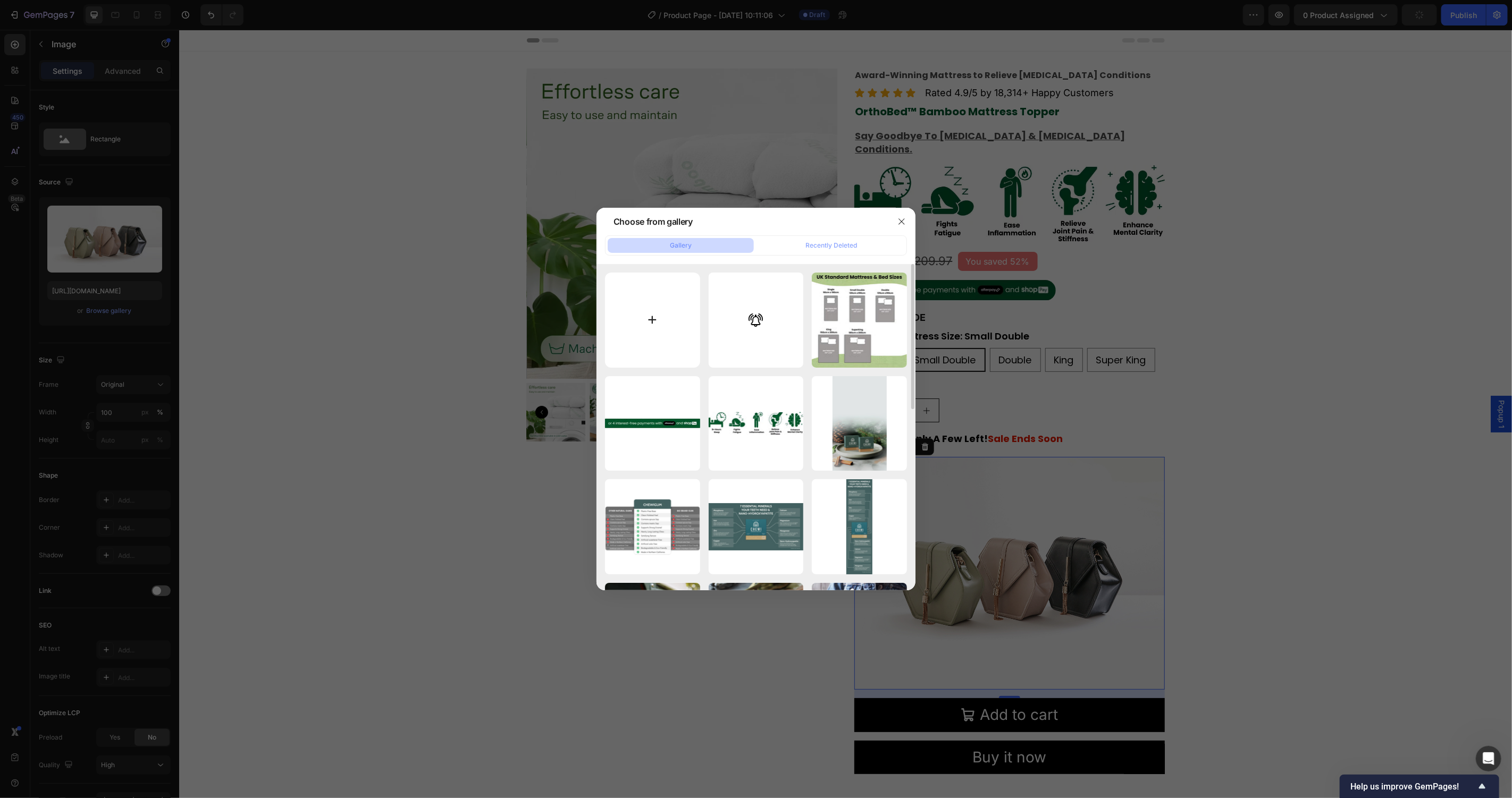
click at [646, 329] on input "file" at bounding box center [653, 320] width 95 height 95
type input "C:\fakepath\BONUS _1000 x 250 px_.jpg"
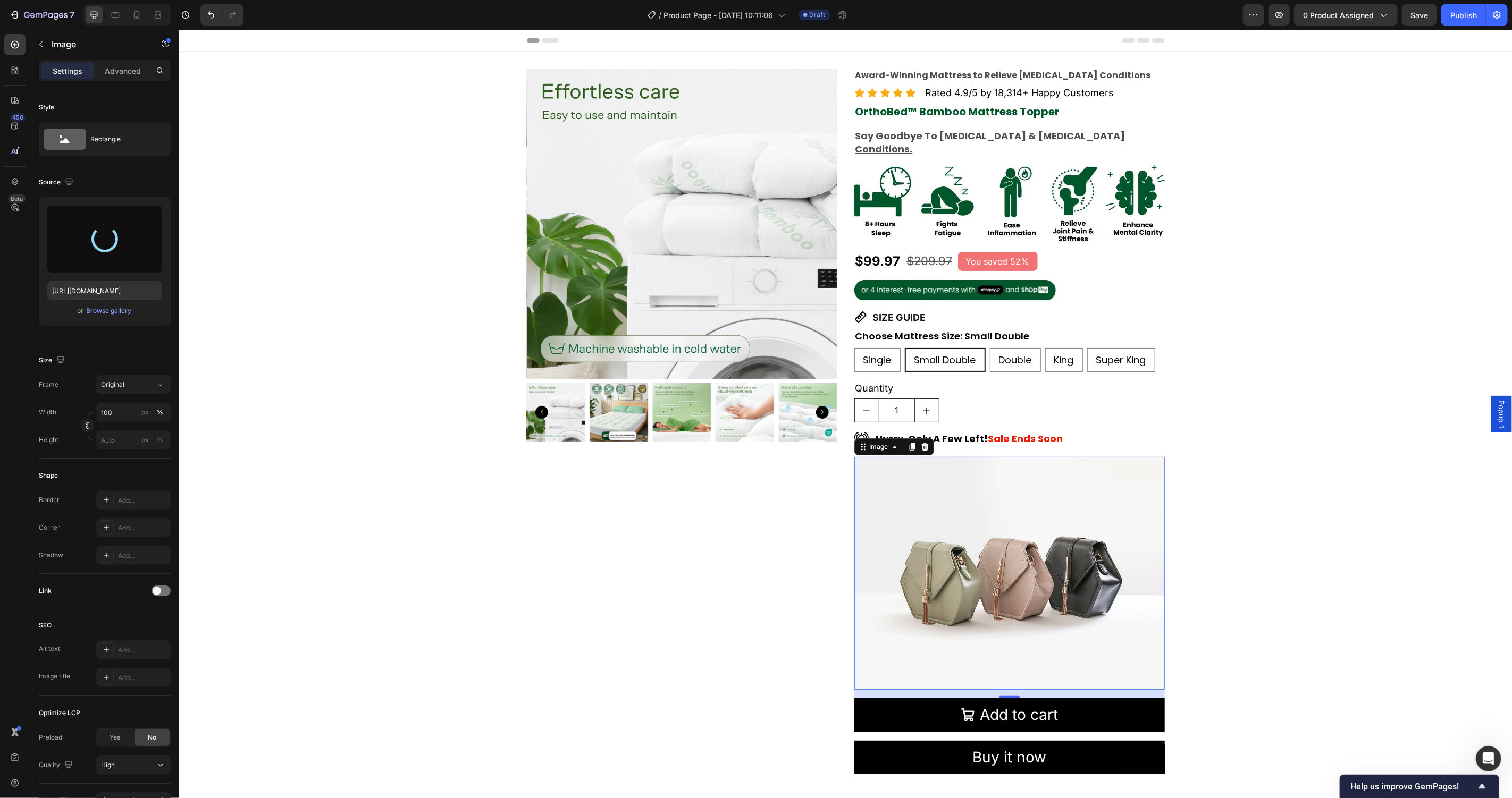
type input "https://cdn.shopify.com/s/files/1/0781/9080/5212/files/gempages_582976236733596…"
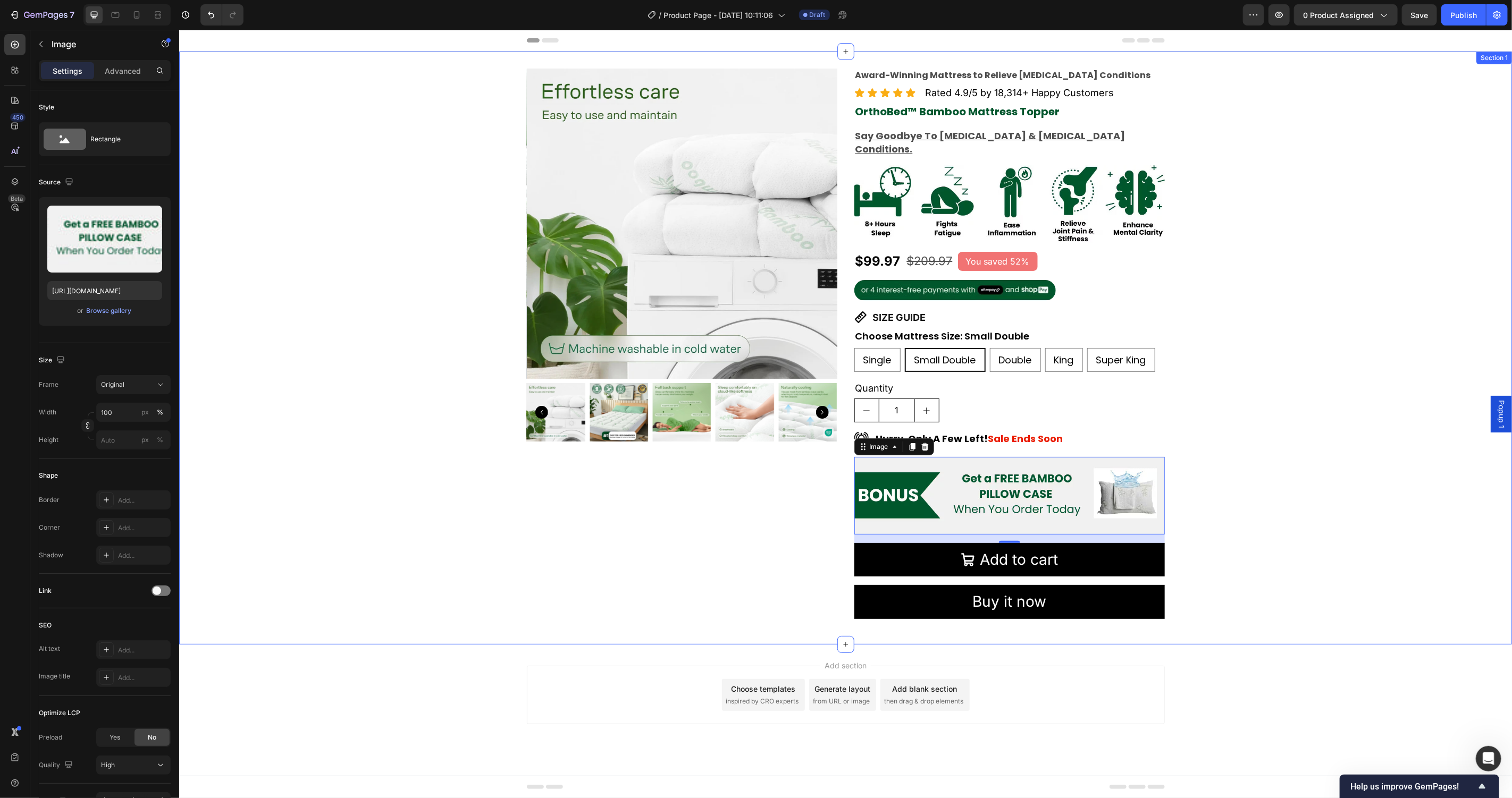
click at [1408, 545] on div "Product Images Award-Winning Mattress to Relieve Chronic Pain Conditions Text B…" at bounding box center [845, 347] width 1333 height 559
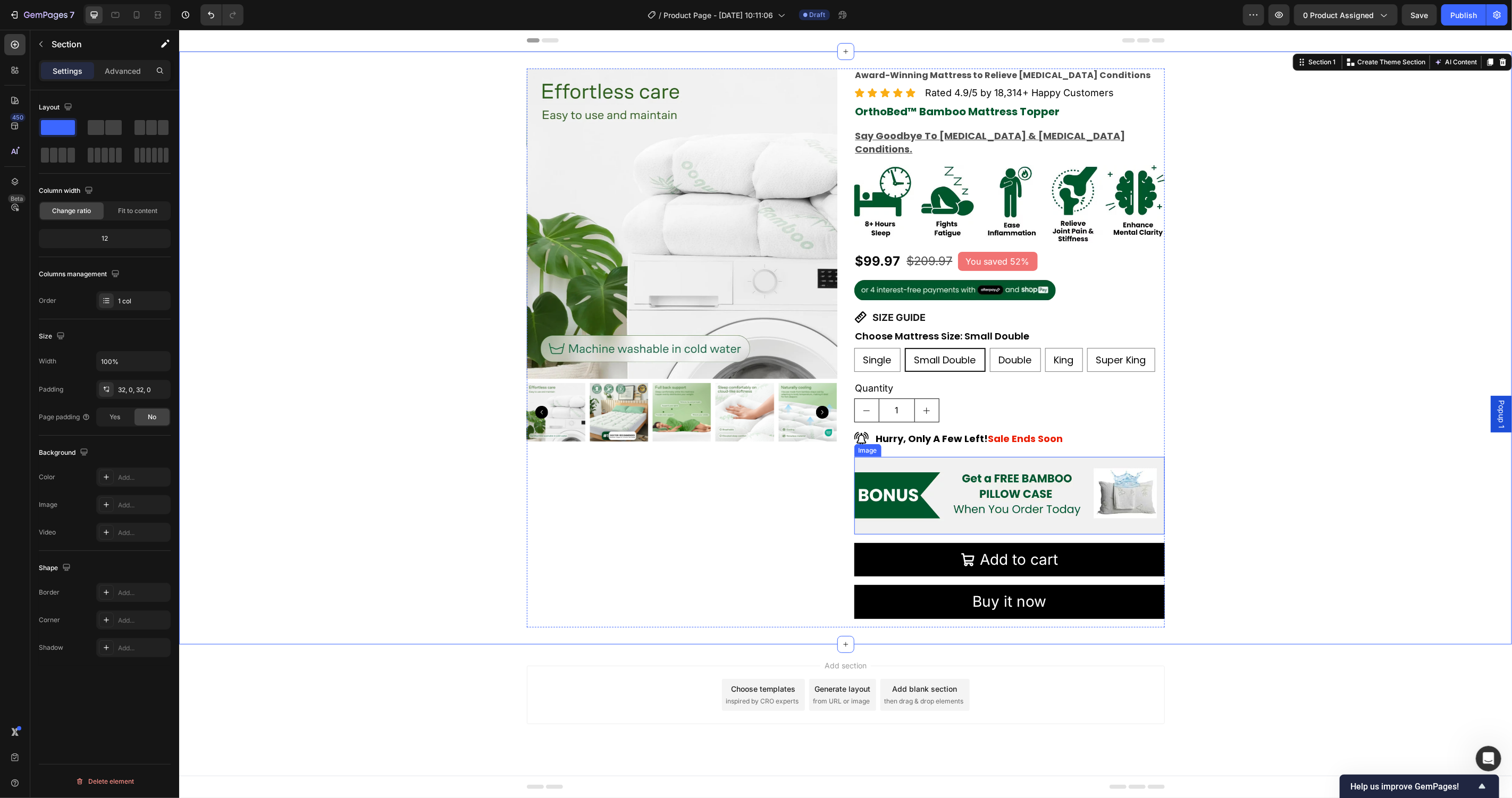
click at [1081, 505] on img at bounding box center [1009, 495] width 310 height 77
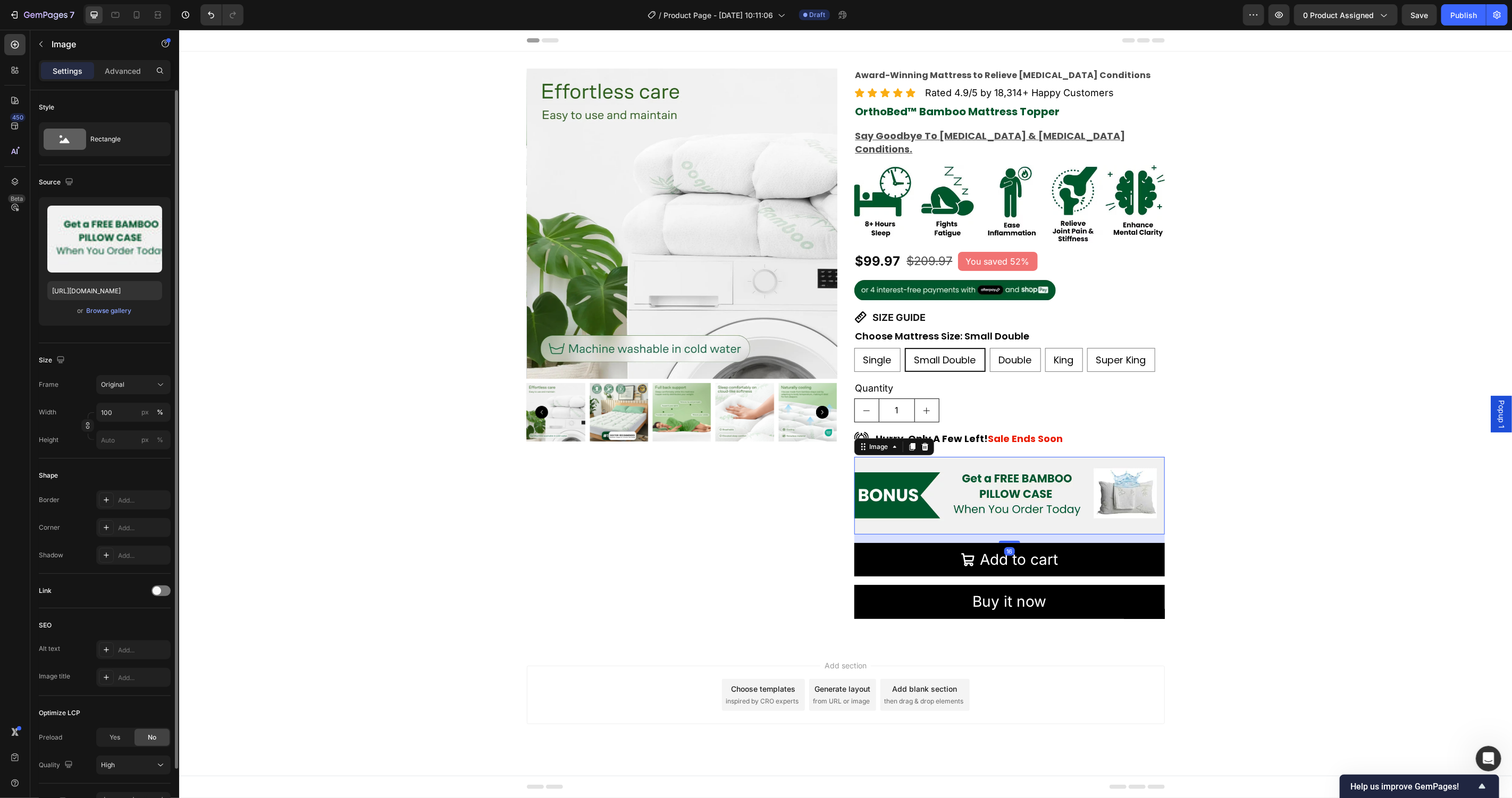
click at [123, 401] on div "Frame Original Width 100 px % Height px %" at bounding box center [104, 412] width 132 height 75
click at [121, 417] on input "100" at bounding box center [133, 412] width 75 height 19
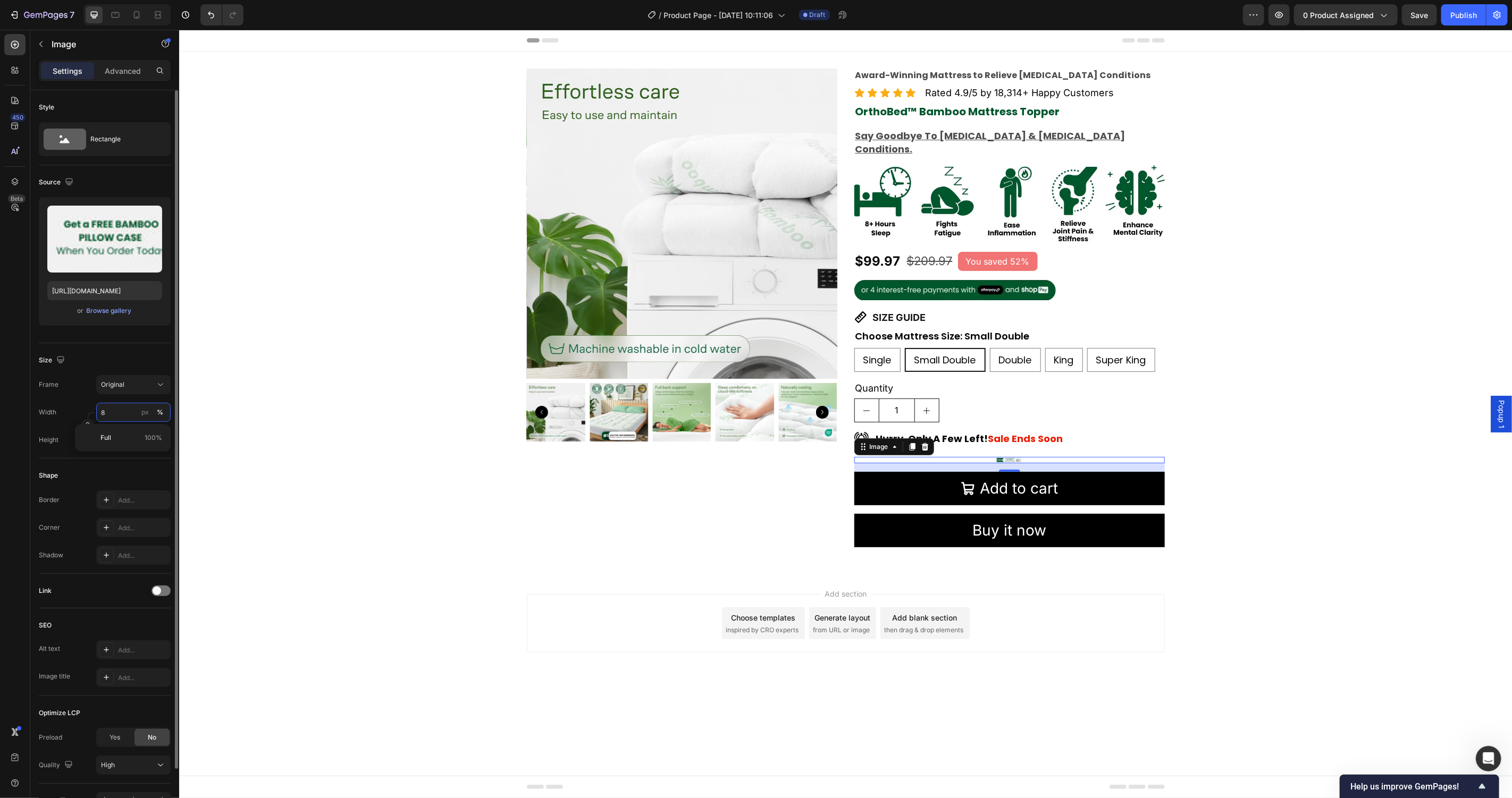
type input "80"
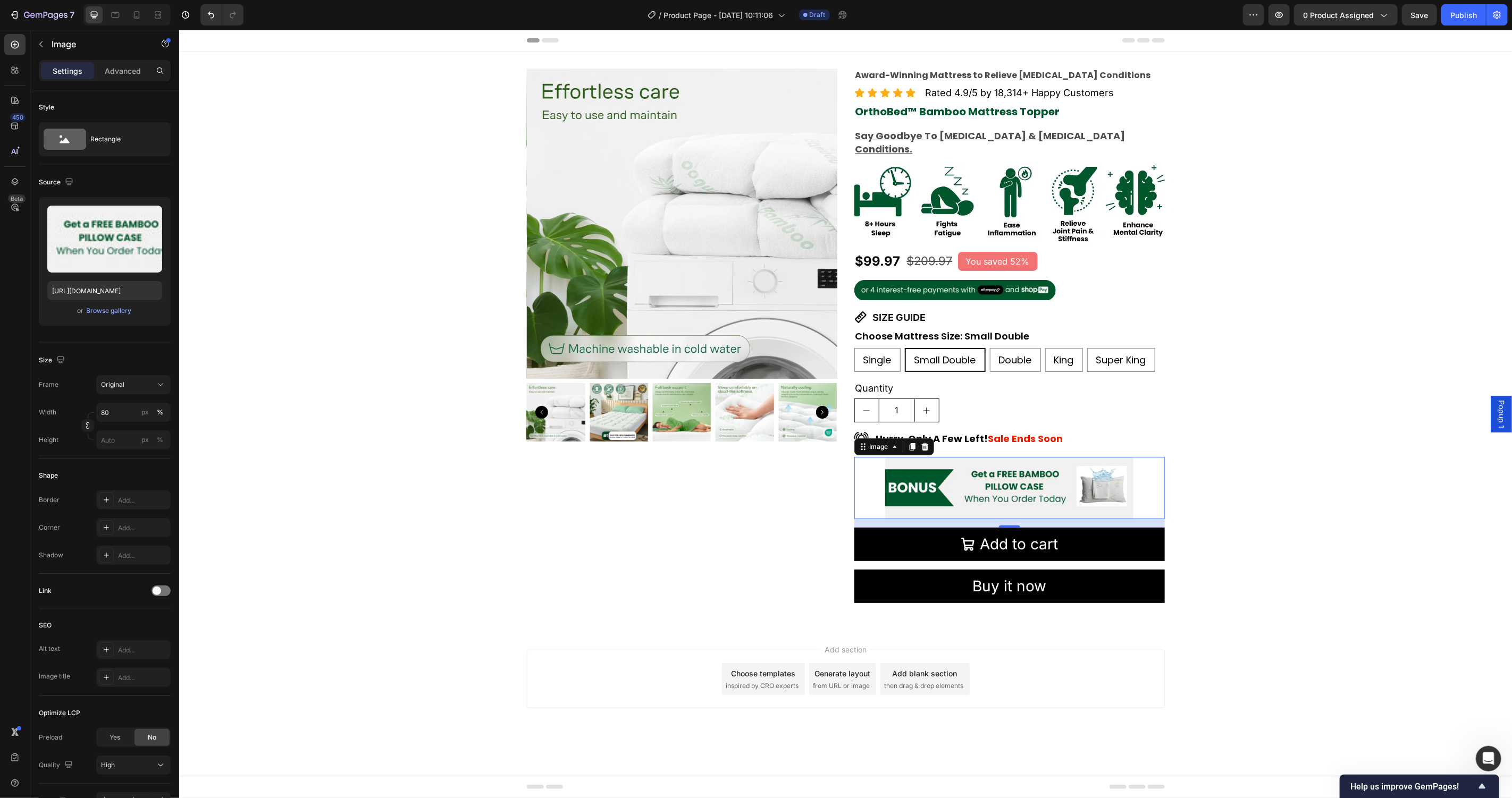
click at [270, 471] on div "Product Images Award-Winning Mattress to Relieve Chronic Pain Conditions Text B…" at bounding box center [845, 340] width 1333 height 543
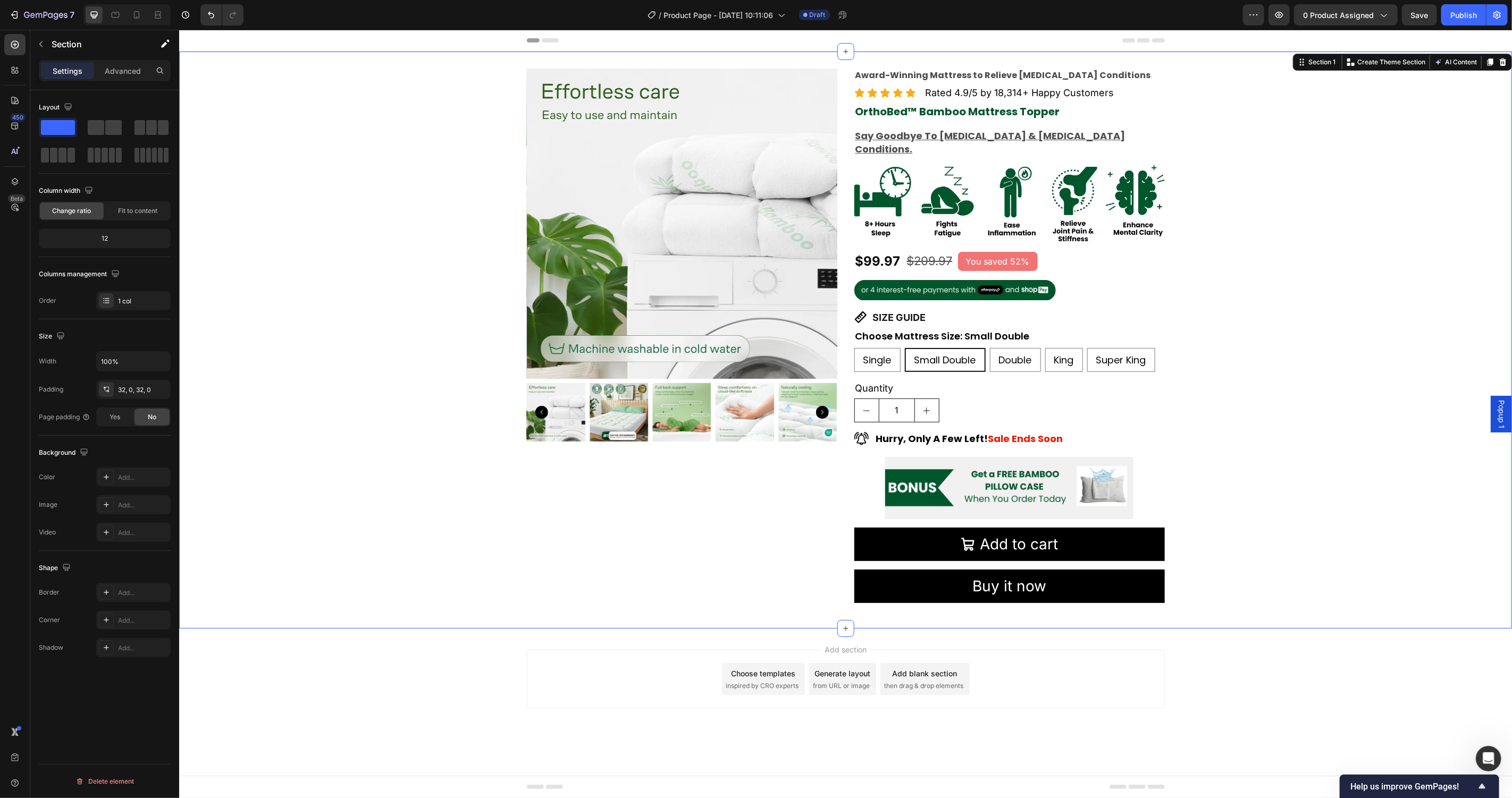
click at [1291, 417] on div "Product Images Award-Winning Mattress to Relieve Chronic Pain Conditions Text B…" at bounding box center [845, 340] width 1333 height 543
click at [1156, 569] on button "Buy it now" at bounding box center [1009, 586] width 310 height 33
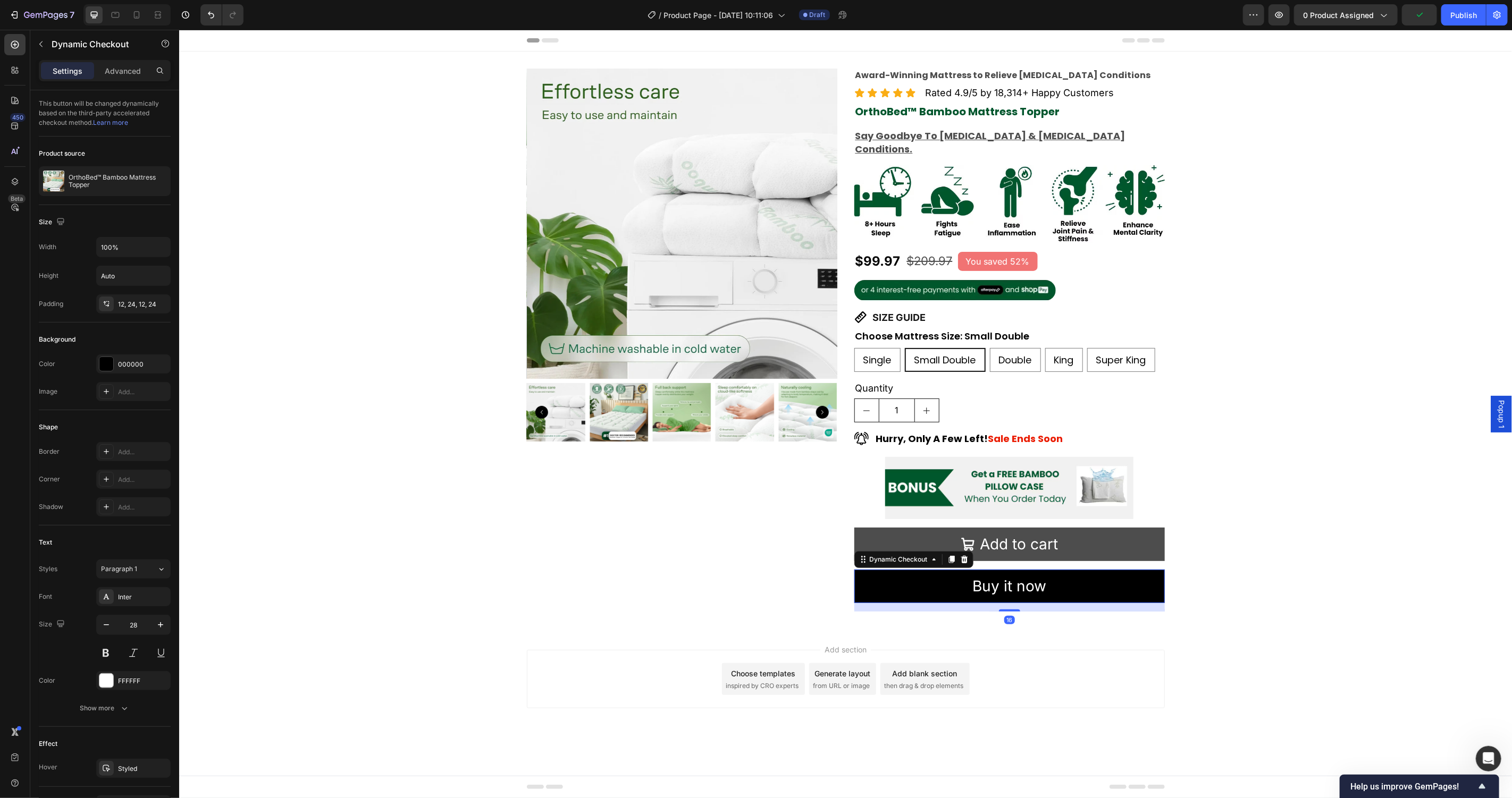
click at [966, 555] on icon at bounding box center [964, 559] width 8 height 8
click at [964, 545] on button "Add to cart" at bounding box center [1009, 544] width 310 height 33
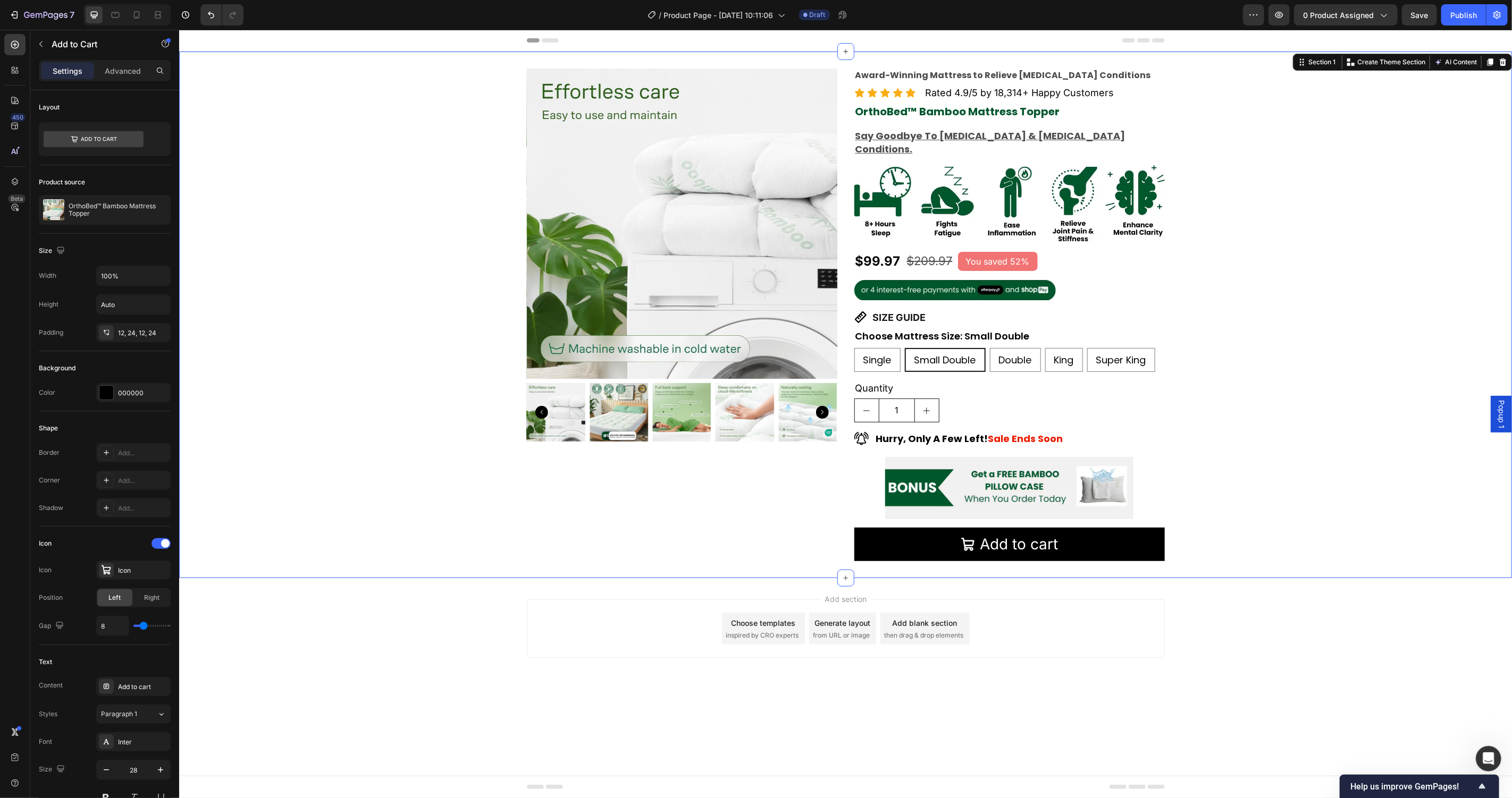
click at [1183, 546] on div "Product Images Award-Winning Mattress to Relieve Chronic Pain Conditions Text B…" at bounding box center [845, 315] width 1333 height 493
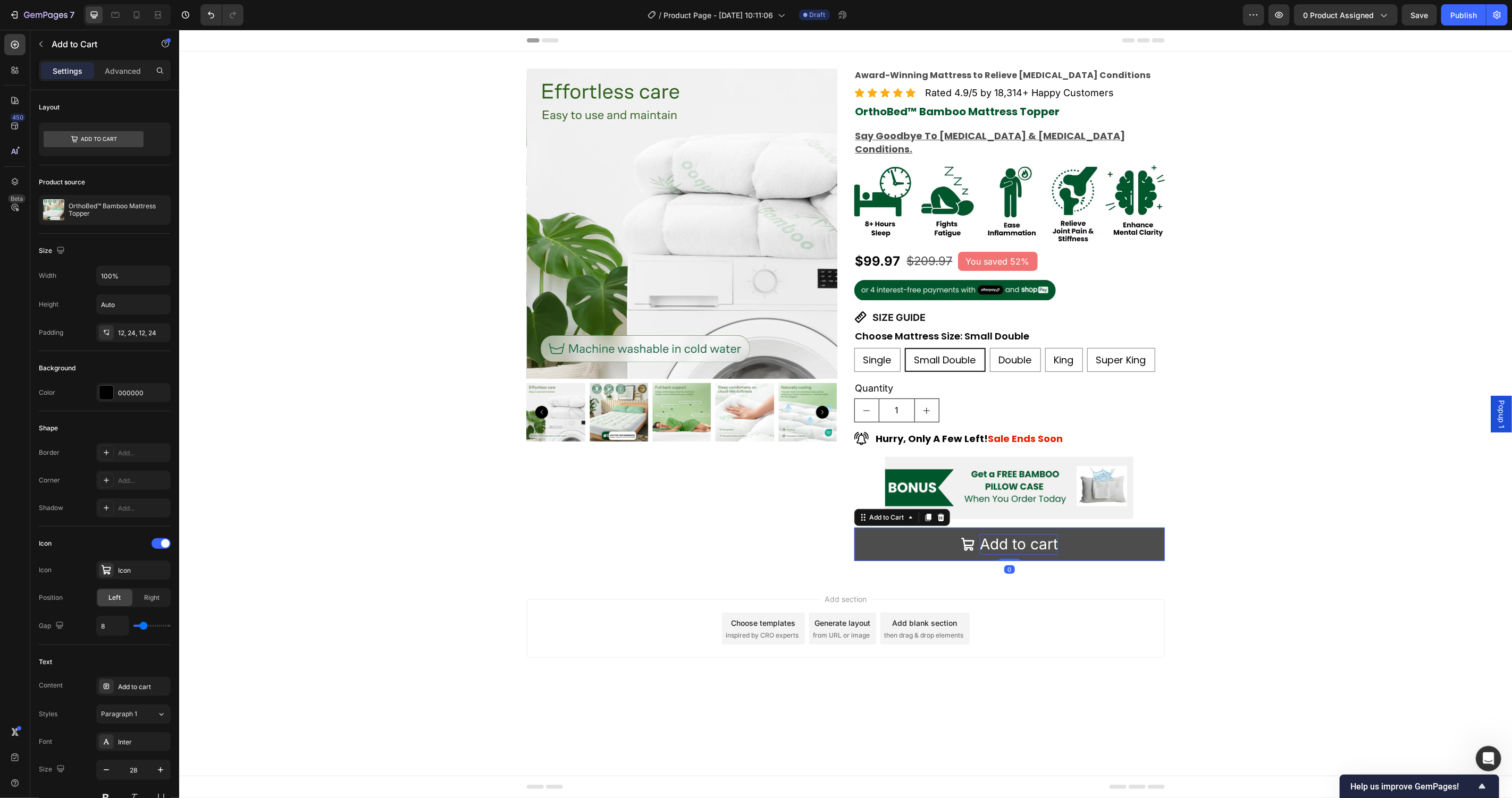
click at [1021, 533] on div "Add to cart" at bounding box center [1018, 543] width 78 height 21
click at [1021, 533] on p "Add to cart" at bounding box center [1018, 543] width 78 height 21
click at [854, 528] on button "GET" at bounding box center [1009, 544] width 310 height 33
click at [854, 528] on button "GET YOURS" at bounding box center [1009, 544] width 310 height 33
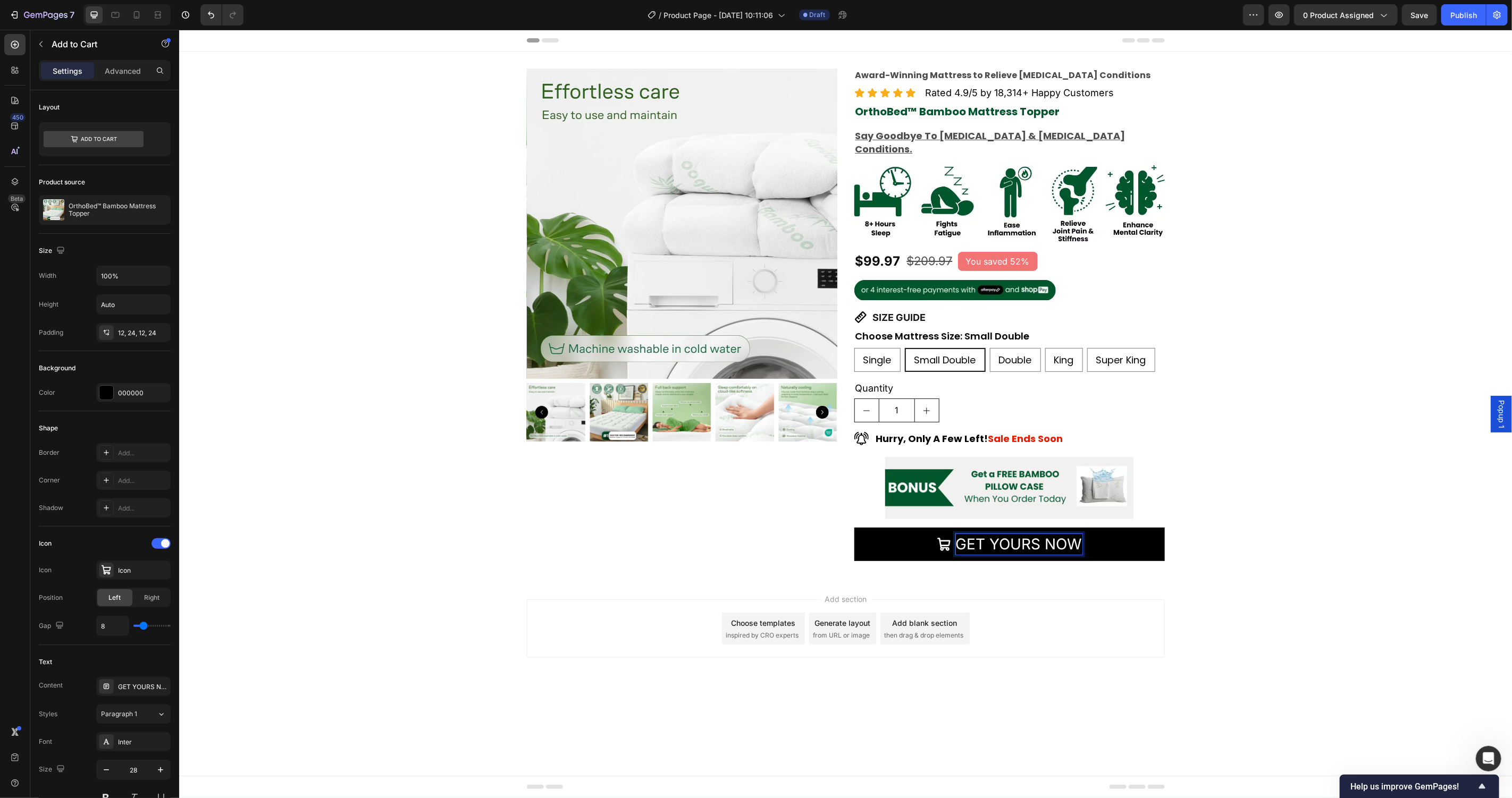
click at [1302, 578] on div "Add section Choose templates inspired by CRO experts Generate layout from URL o…" at bounding box center [845, 643] width 1333 height 131
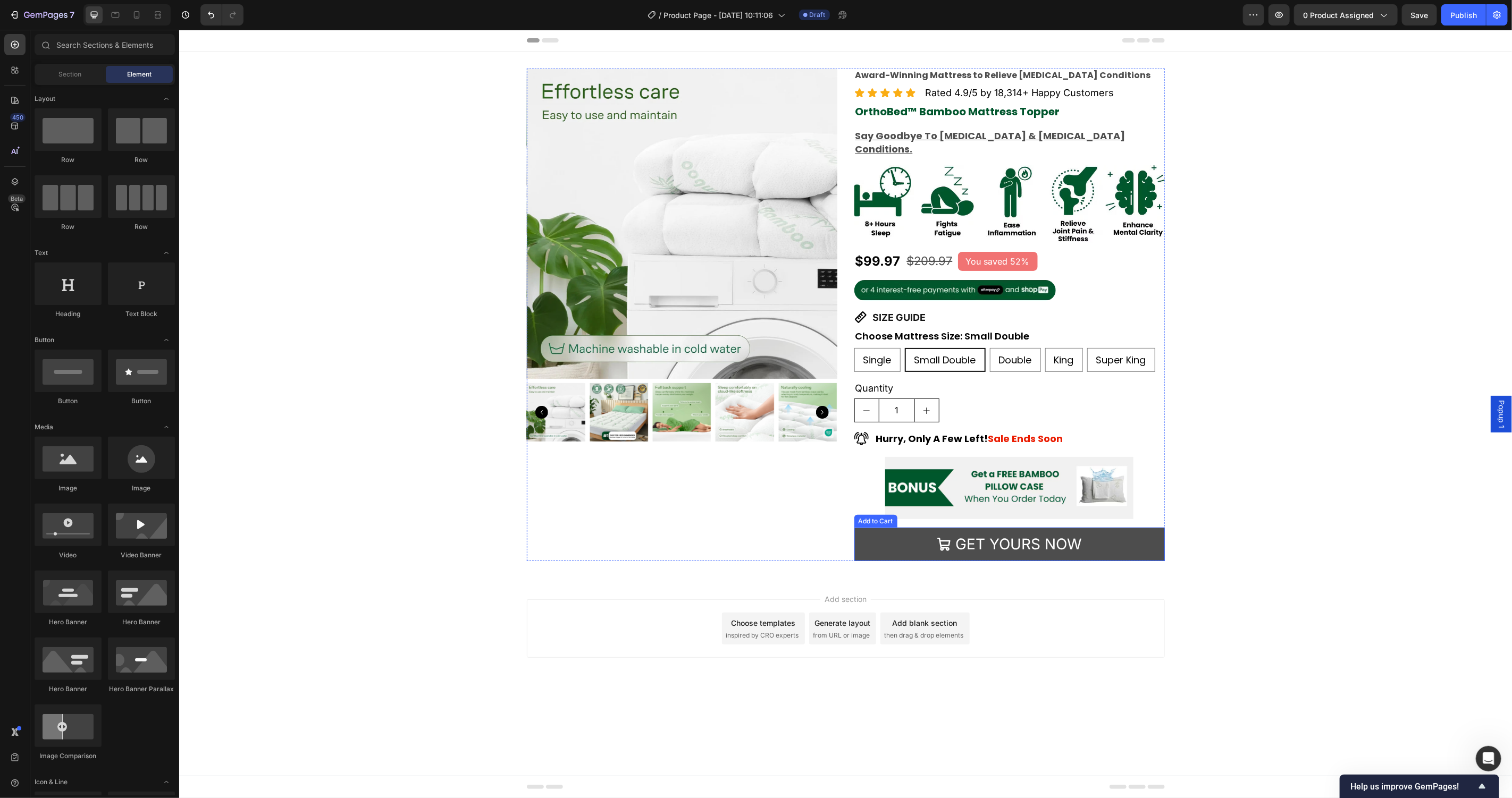
click at [1147, 542] on button "GET YOURS NOW" at bounding box center [1009, 544] width 310 height 33
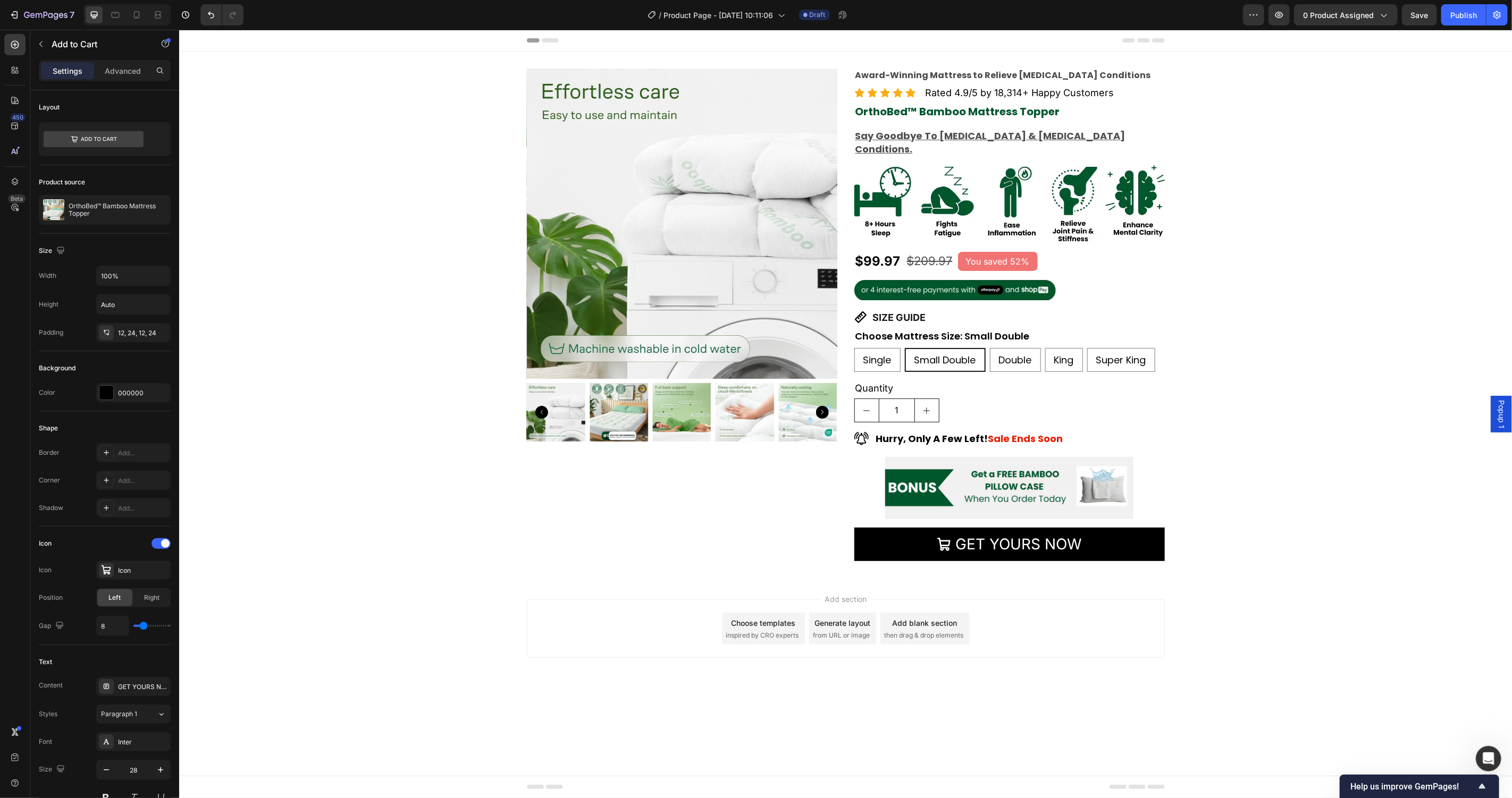
click at [1300, 581] on div "Add section Choose templates inspired by CRO experts Generate layout from URL o…" at bounding box center [845, 643] width 1333 height 131
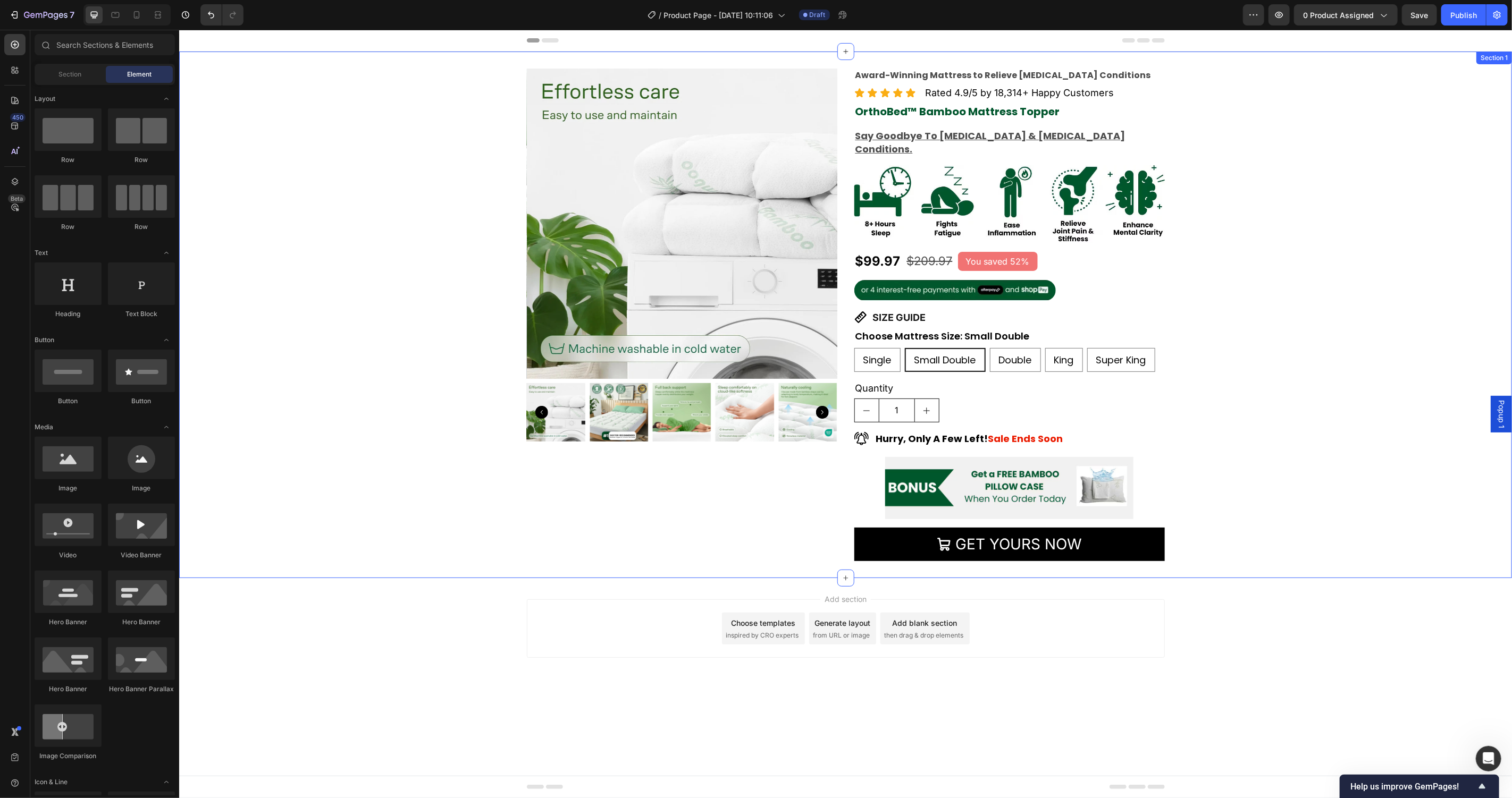
click at [332, 287] on div "Product Images Award-Winning Mattress to Relieve Chronic Pain Conditions Text B…" at bounding box center [845, 315] width 1333 height 493
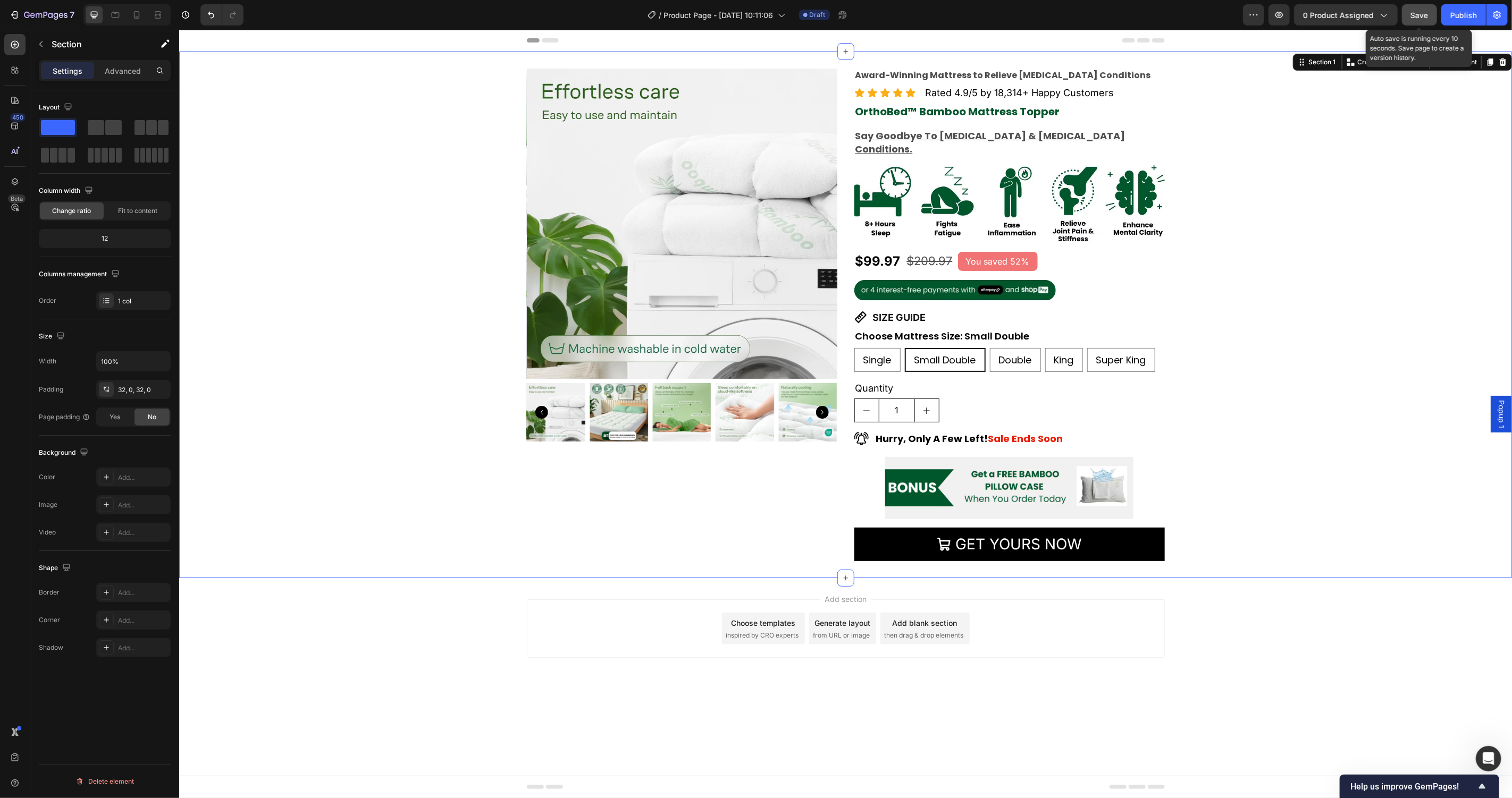
click at [1410, 9] on button "Save" at bounding box center [1420, 15] width 35 height 21
drag, startPoint x: 1368, startPoint y: 293, endPoint x: 1364, endPoint y: 300, distance: 8.1
click at [1368, 296] on div "Product Images Award-Winning Mattress to Relieve Chronic Pain Conditions Text B…" at bounding box center [845, 315] width 1333 height 493
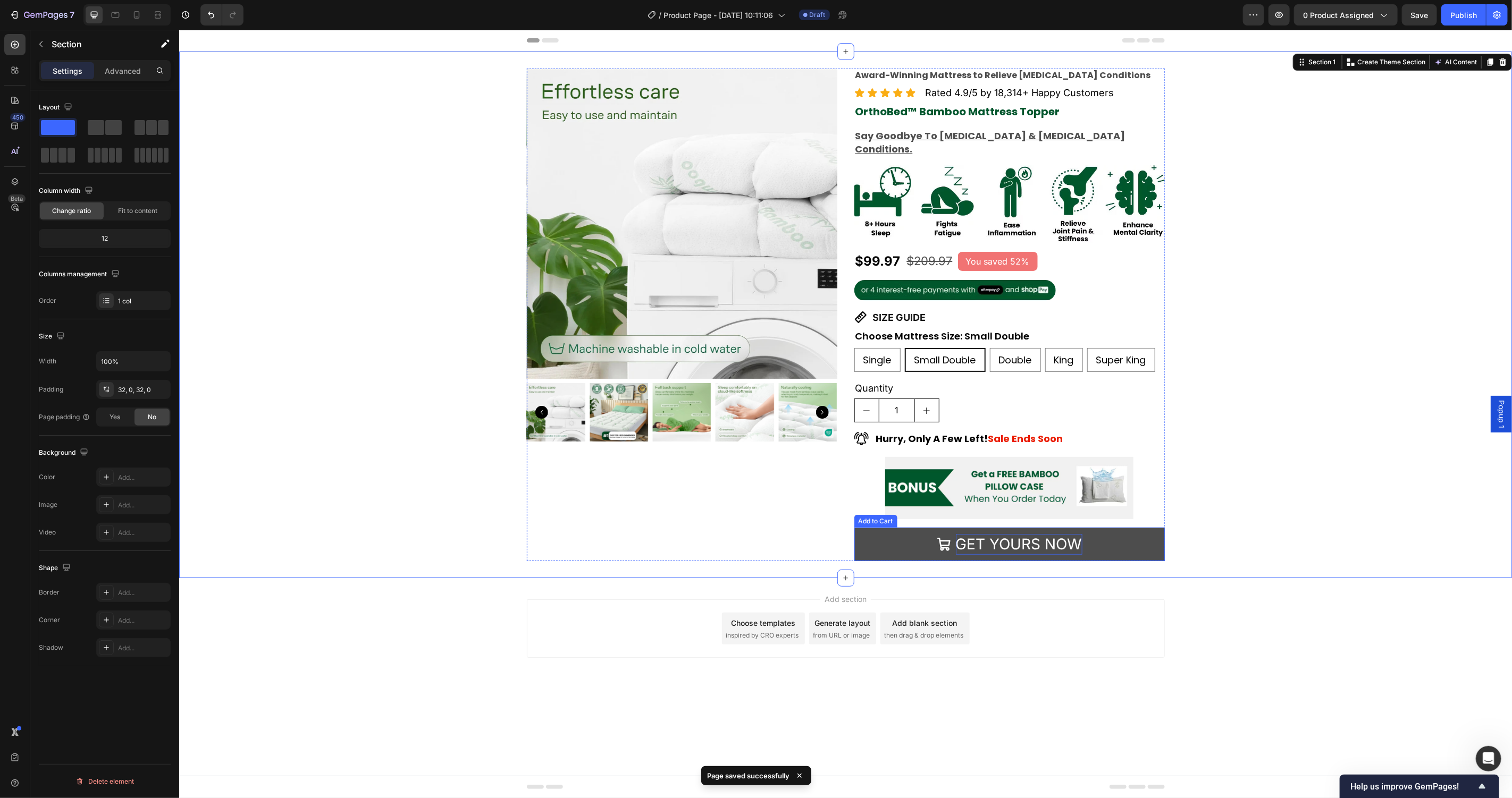
click at [1015, 533] on p "GET YOURS NOW" at bounding box center [1019, 543] width 127 height 21
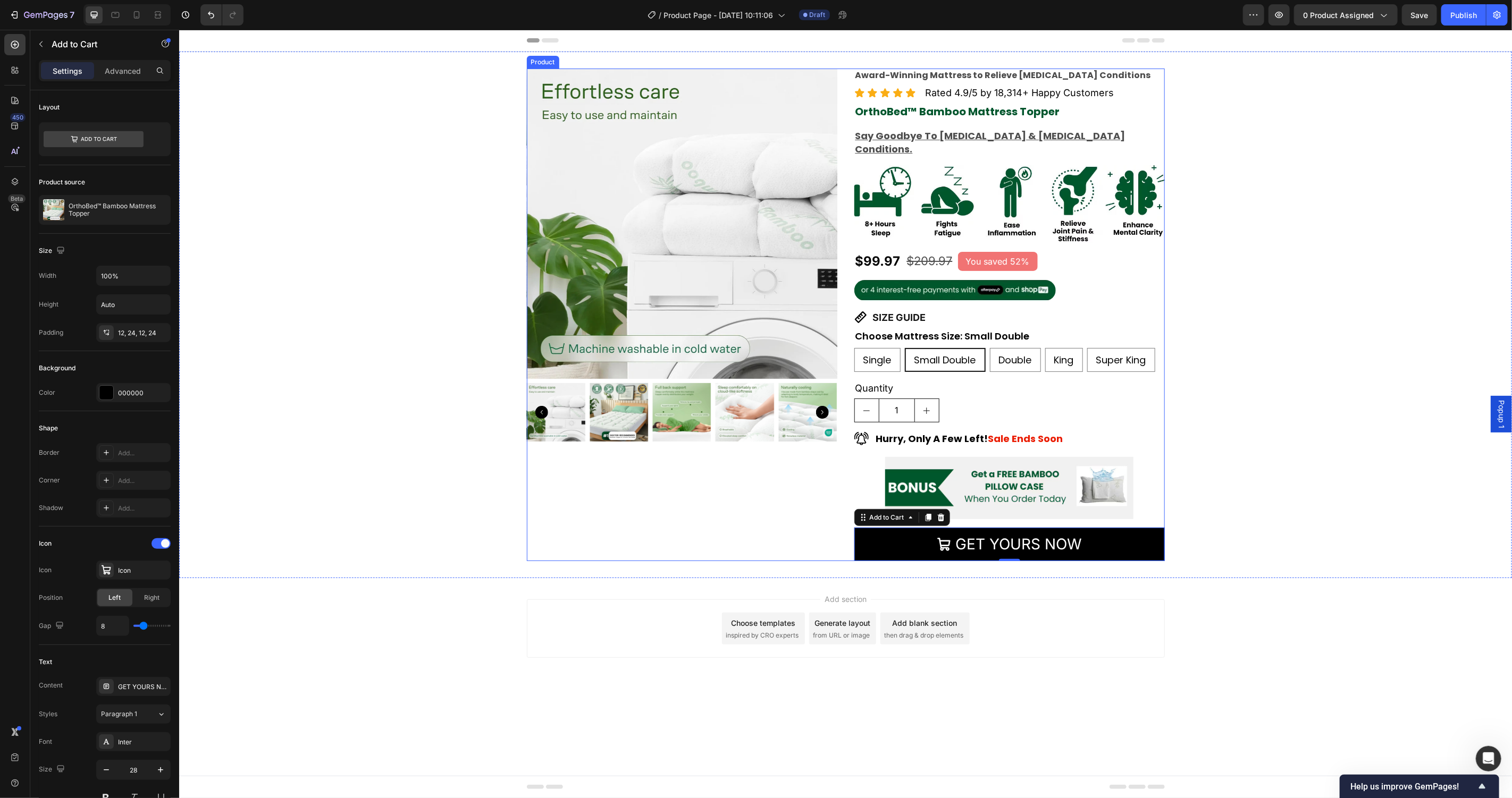
click at [1156, 510] on div "Award-Winning Mattress to Relieve Chronic Pain Conditions Text Block Icon Icon …" at bounding box center [1009, 315] width 310 height 493
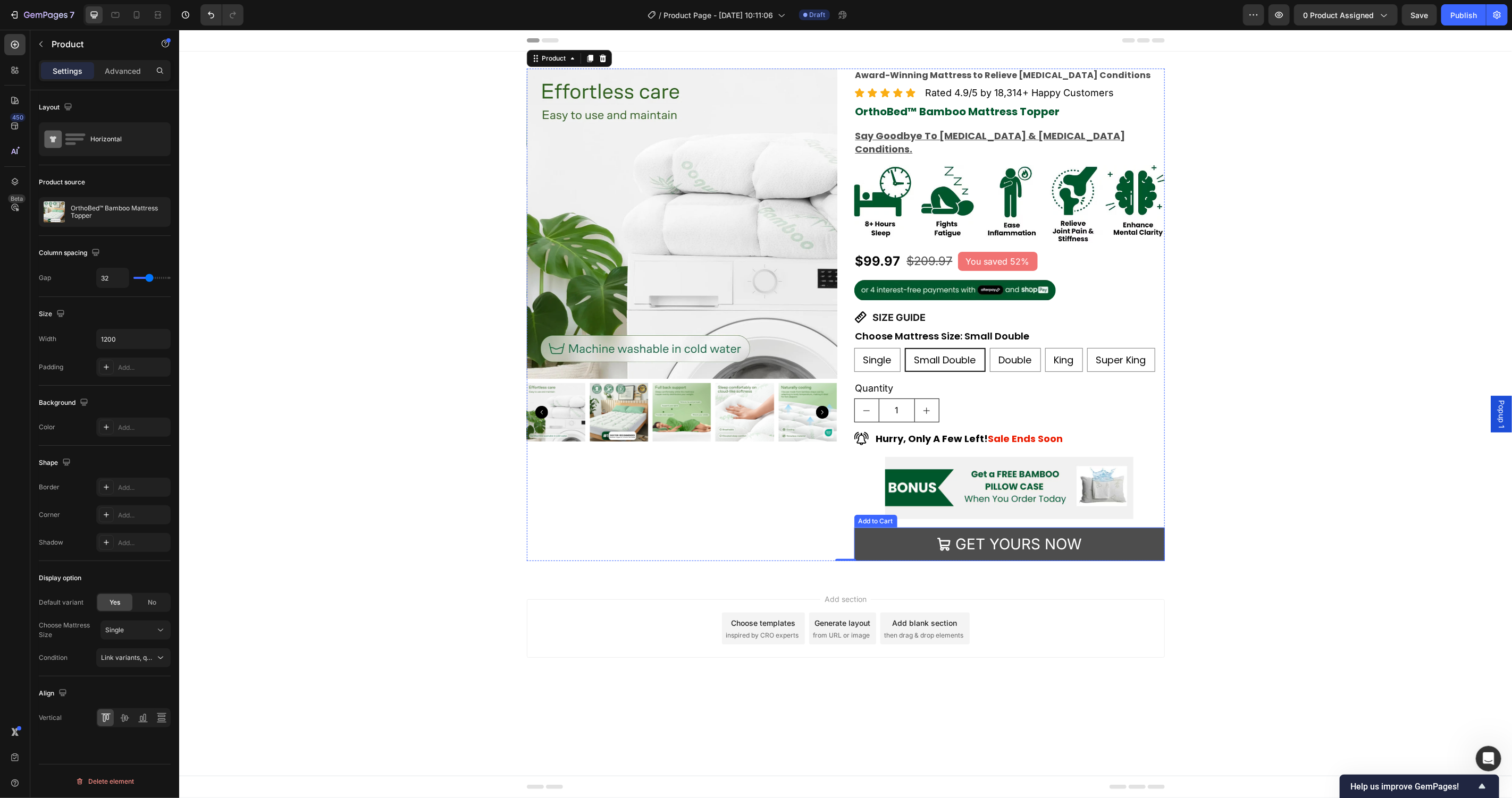
click at [1156, 530] on button "GET YOURS NOW" at bounding box center [1009, 544] width 310 height 33
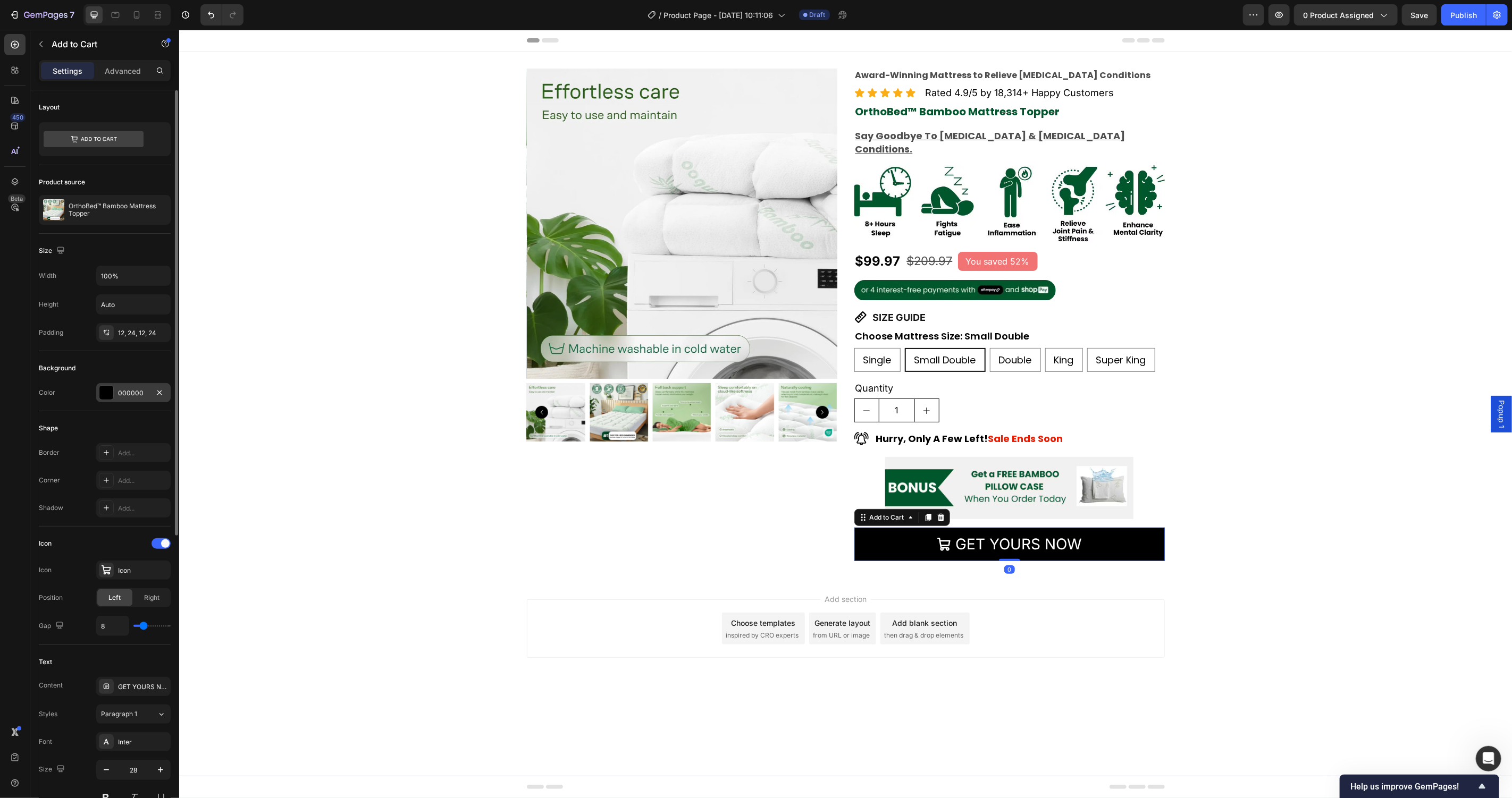
click at [127, 388] on div "000000" at bounding box center [133, 393] width 31 height 9
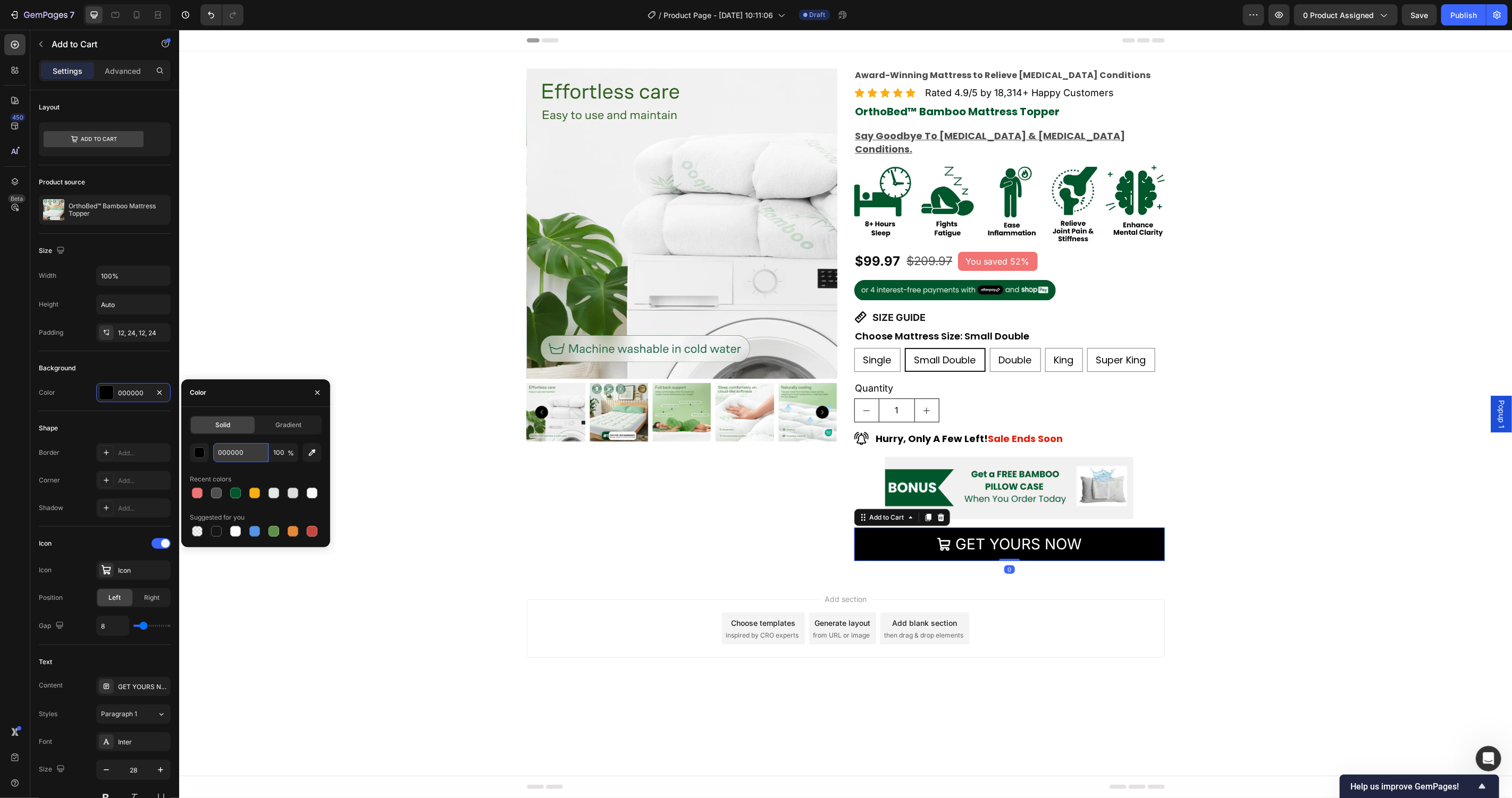
click at [244, 449] on input "000000" at bounding box center [241, 452] width 55 height 19
paste input "#FF730D"
type input "#FF730D"
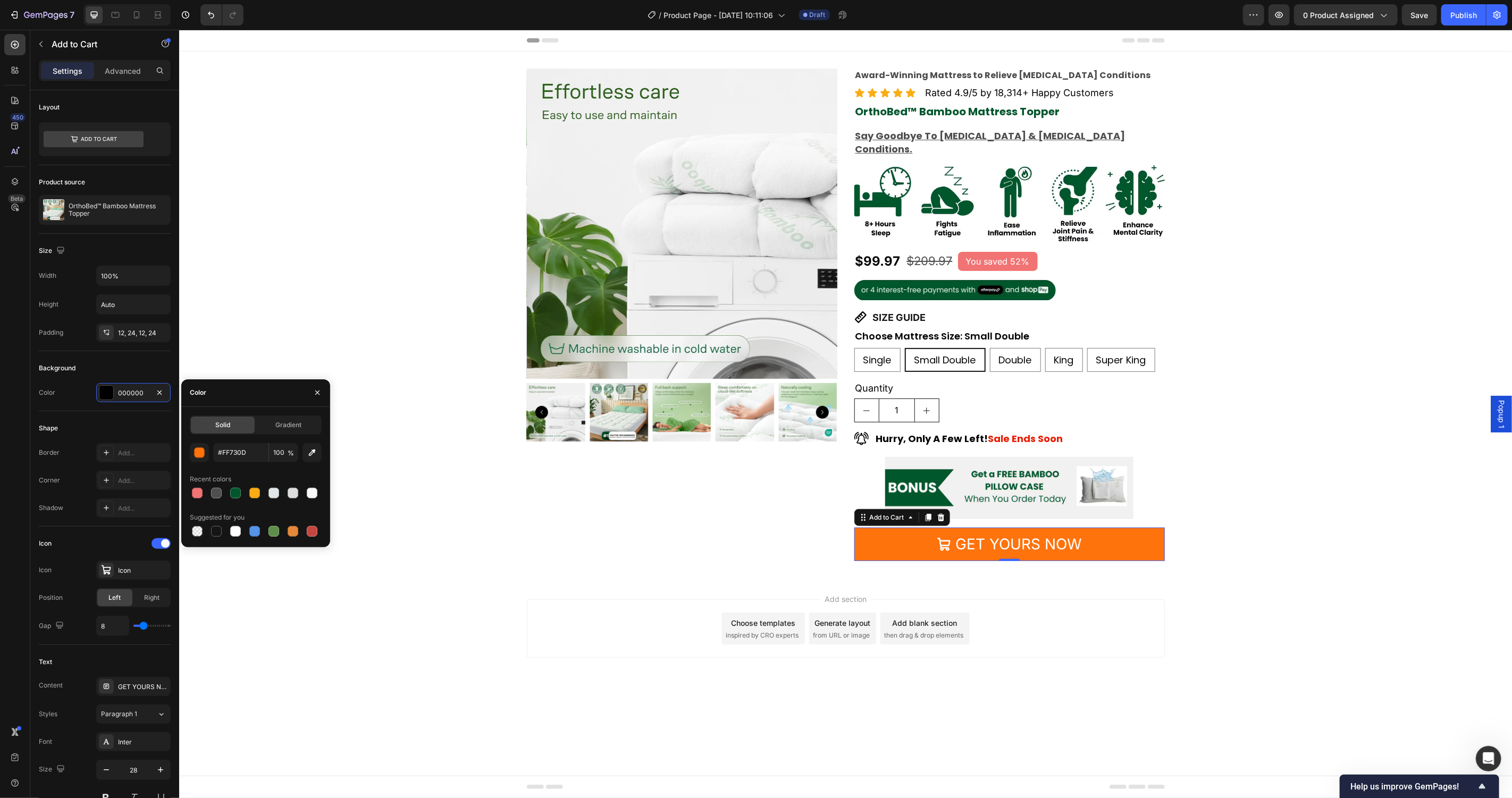
click at [551, 485] on div "Product Images" at bounding box center [681, 315] width 310 height 493
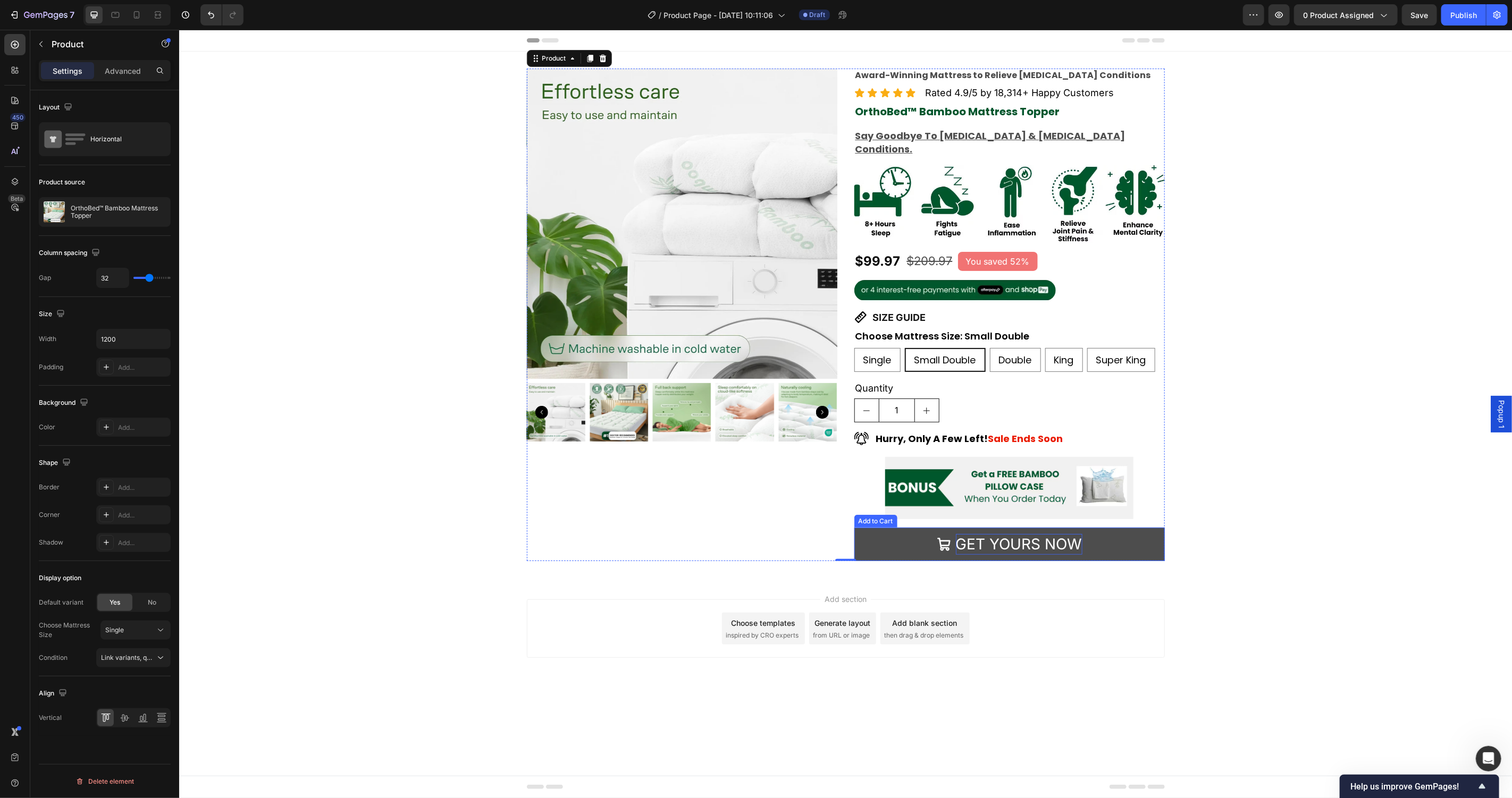
click at [1064, 533] on p "GET YOURS NOW" at bounding box center [1019, 543] width 127 height 21
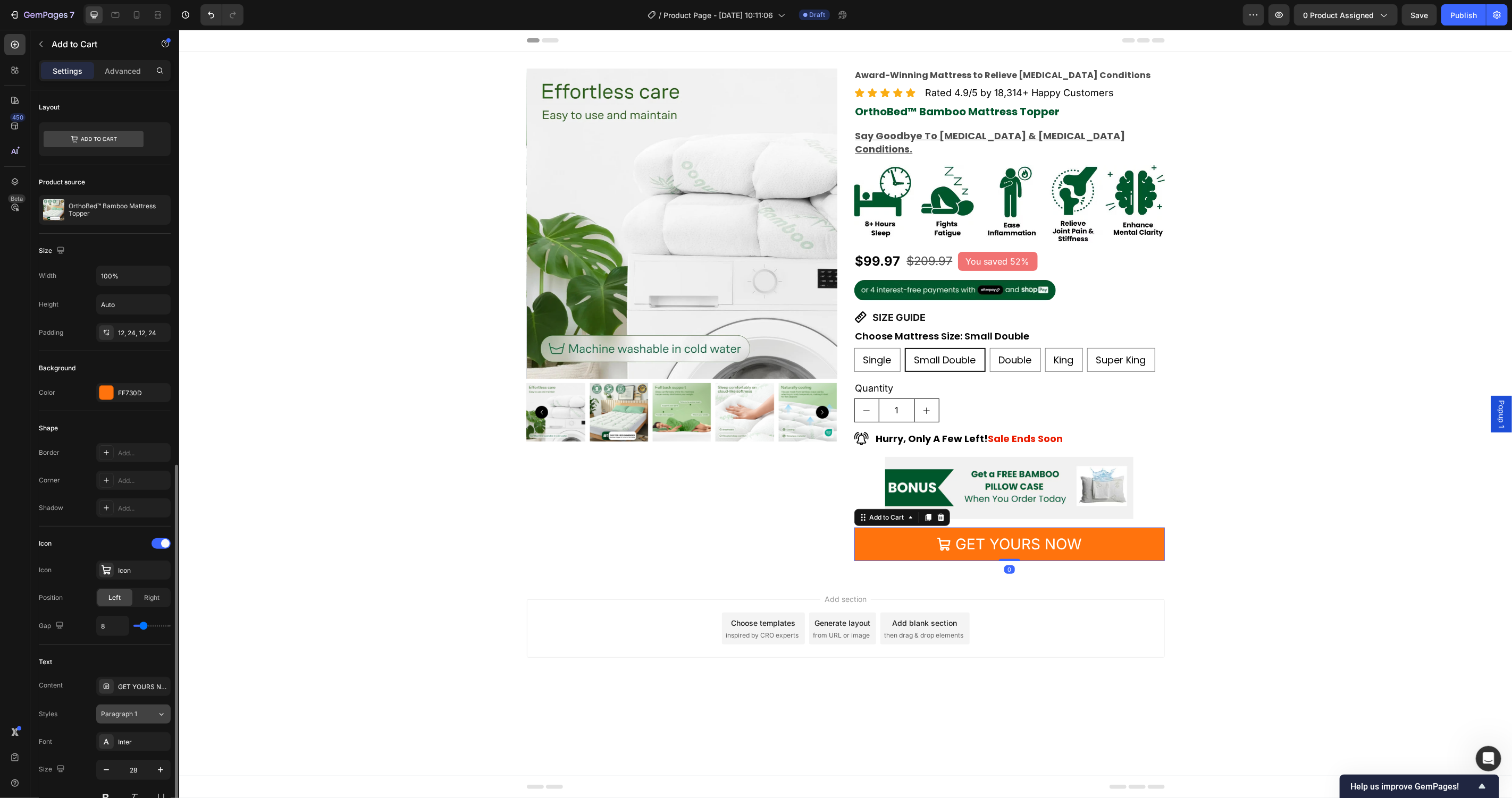
scroll to position [485, 0]
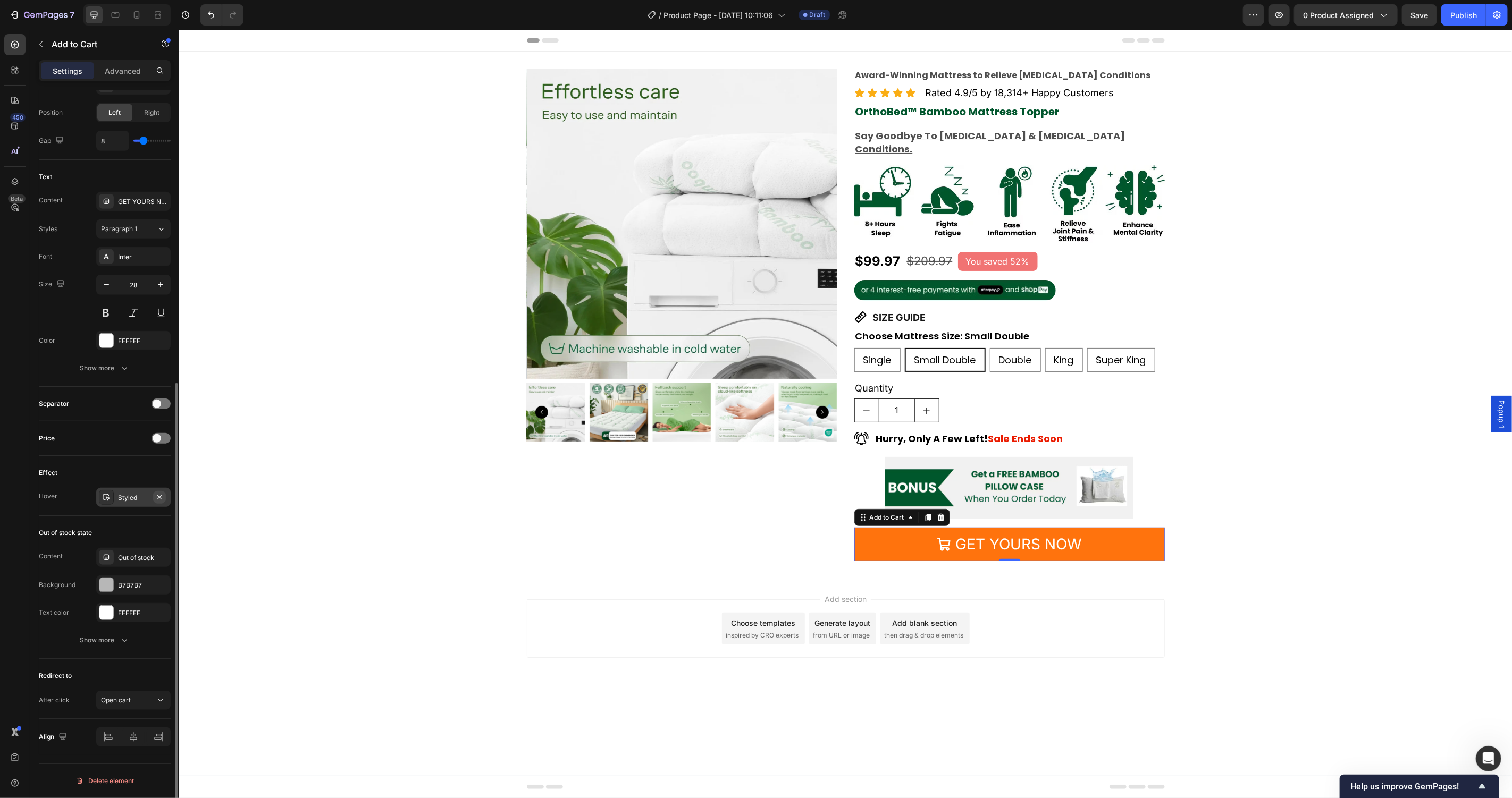
click at [161, 493] on icon "button" at bounding box center [159, 498] width 8 height 8
click at [143, 253] on div "Inter" at bounding box center [143, 257] width 50 height 9
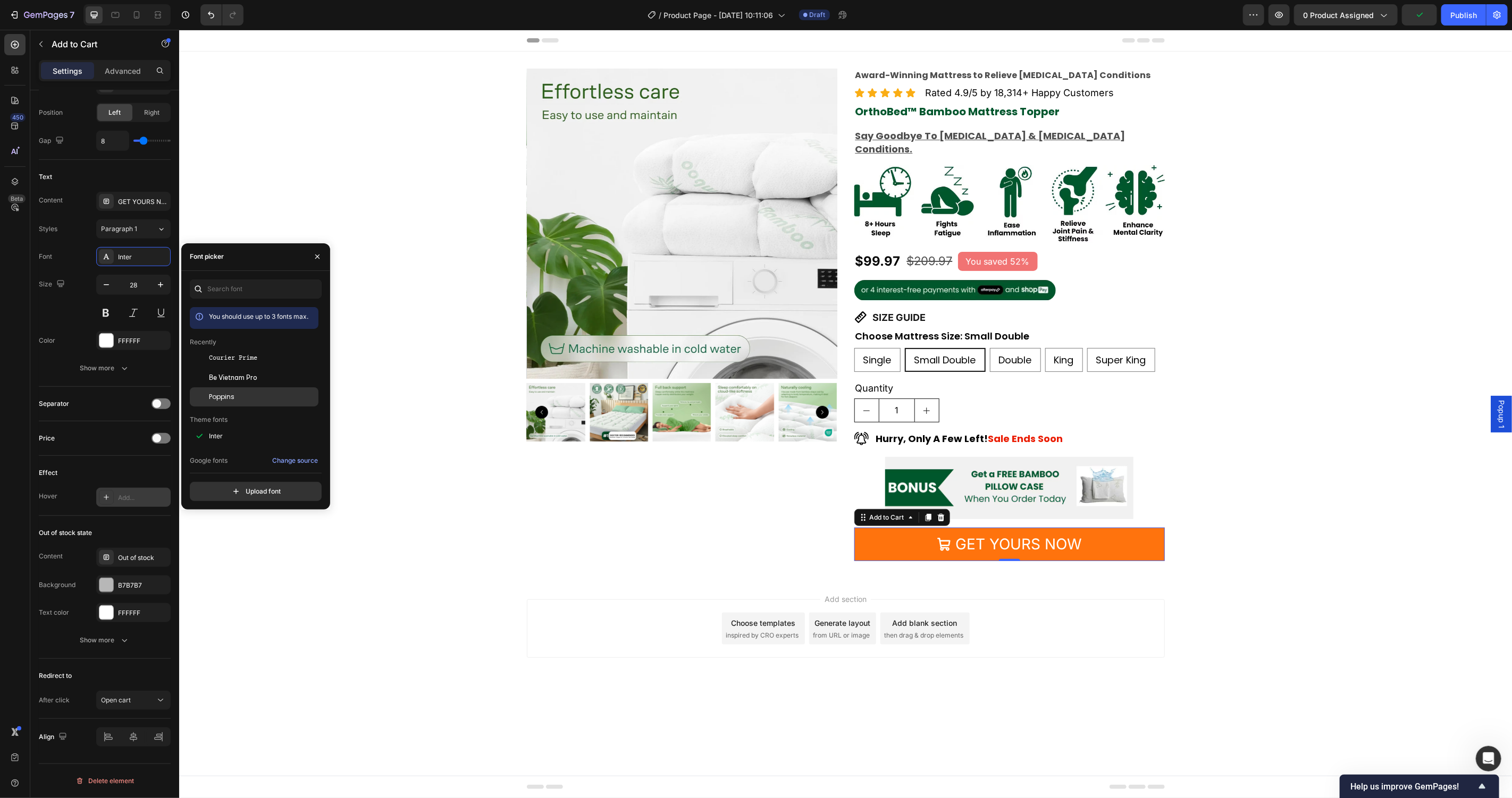
click at [253, 388] on div "Poppins" at bounding box center [254, 397] width 129 height 19
click at [103, 309] on button at bounding box center [106, 313] width 19 height 19
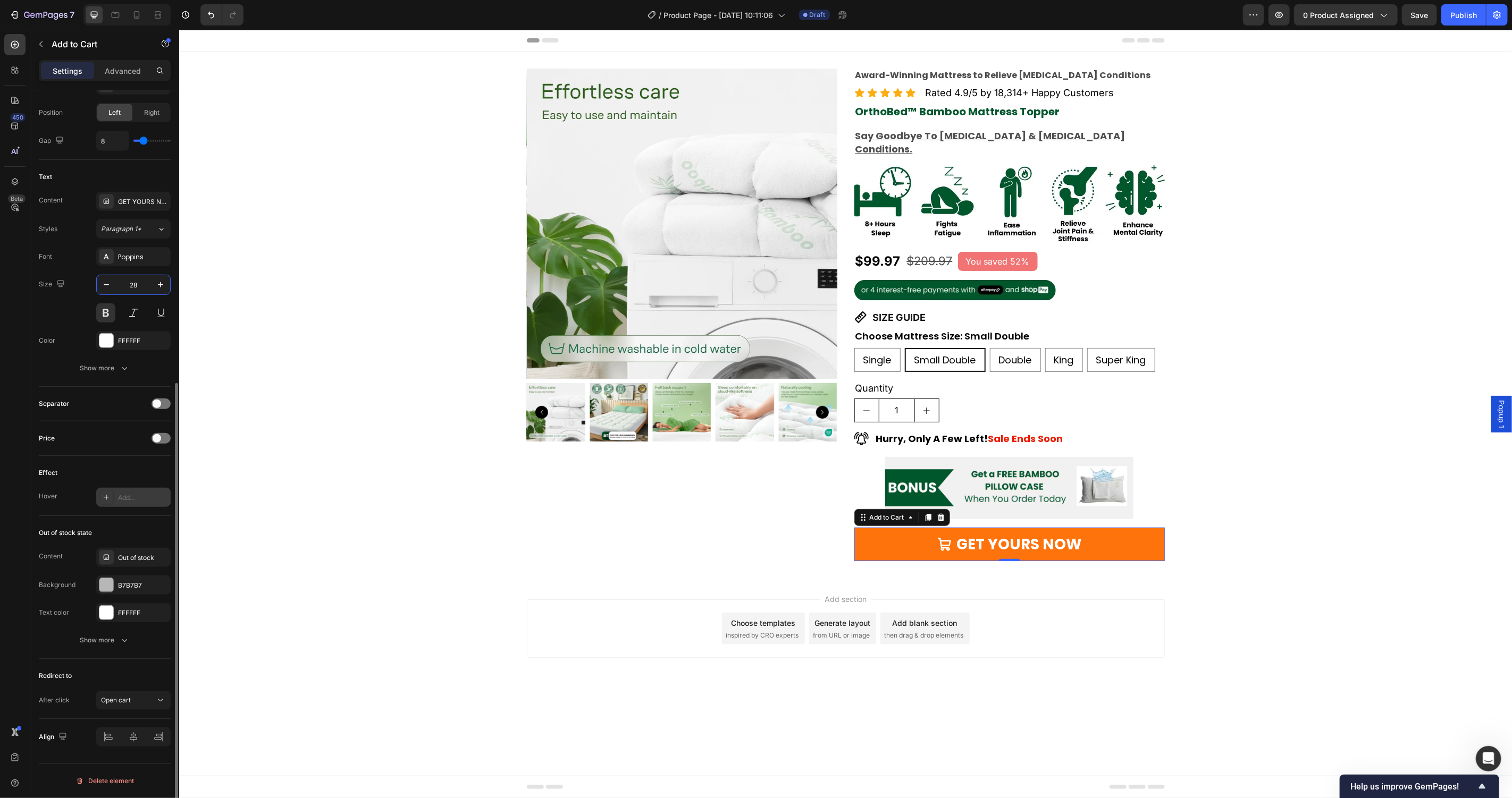
click at [136, 285] on input "28" at bounding box center [133, 285] width 35 height 19
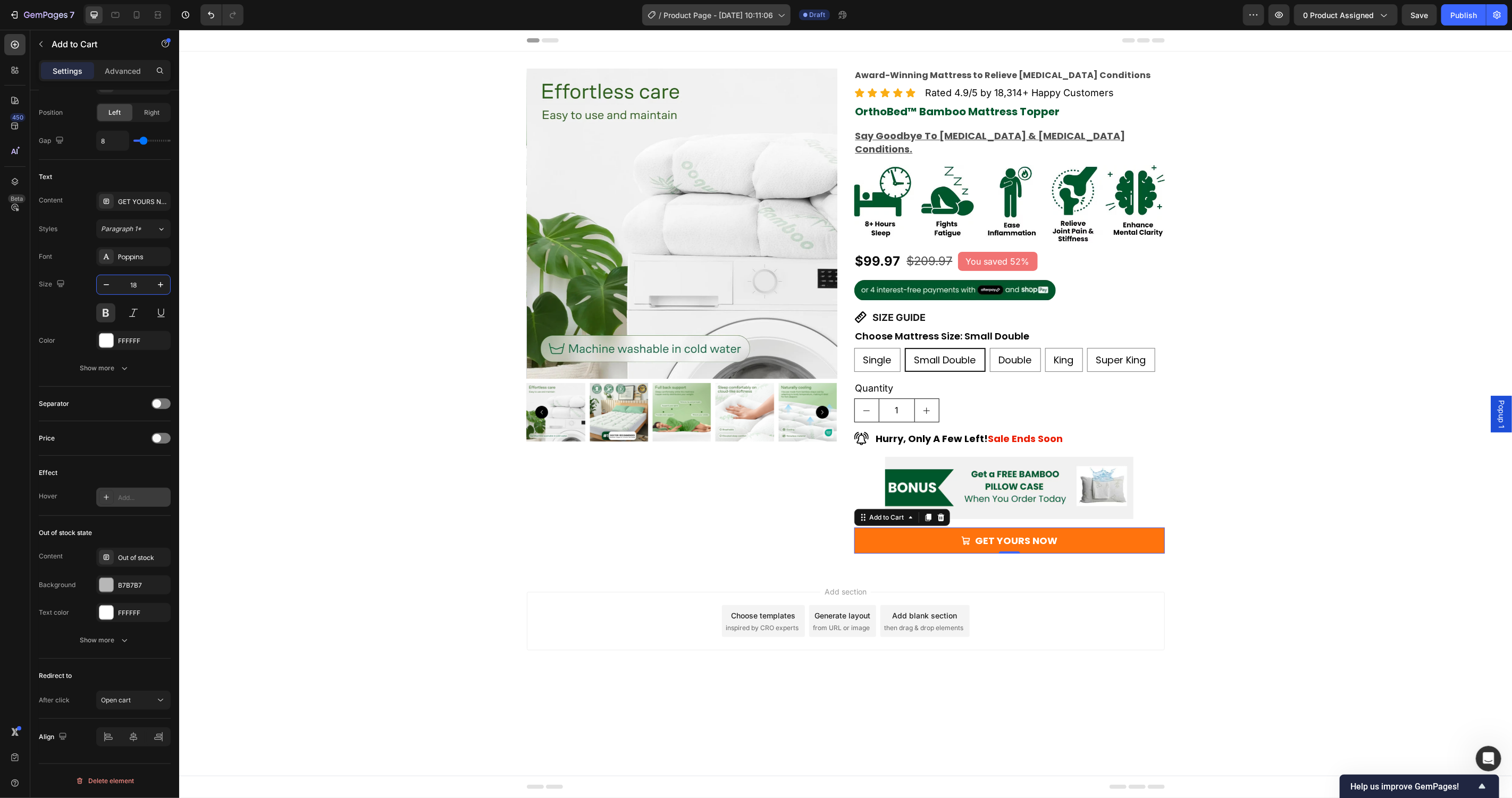
type input "18"
click at [449, 391] on div "Product Images Award-Winning Mattress to Relieve Chronic Pain Conditions Text B…" at bounding box center [845, 310] width 1333 height 485
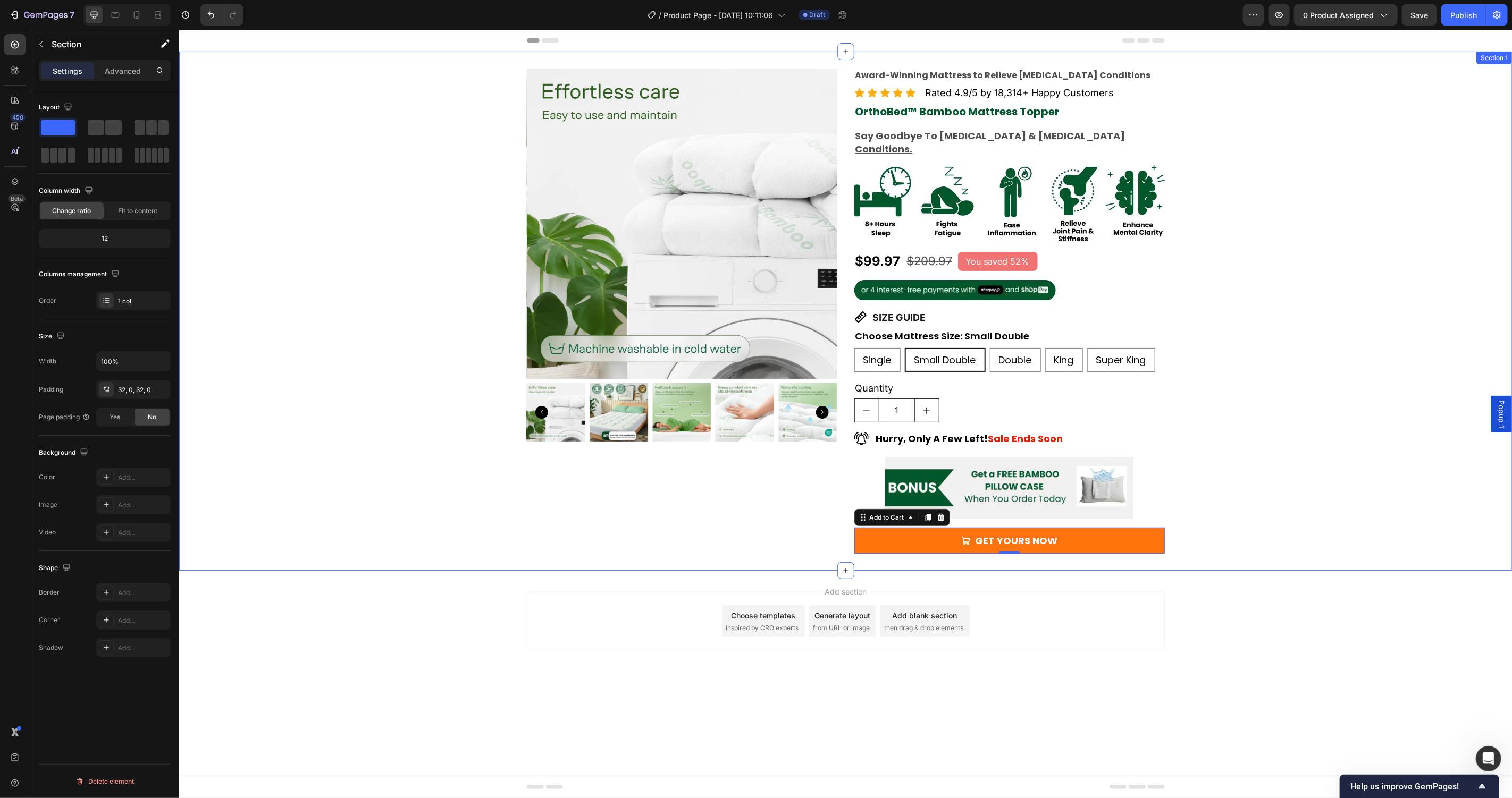
click at [449, 391] on div "Product Images Award-Winning Mattress to Relieve Chronic Pain Conditions Text B…" at bounding box center [845, 310] width 1333 height 485
click at [1274, 349] on div "Product Images Award-Winning Mattress to Relieve Chronic Pain Conditions Text B…" at bounding box center [845, 310] width 1333 height 485
click at [1162, 528] on button "GET YOURS NOW" at bounding box center [1009, 540] width 310 height 26
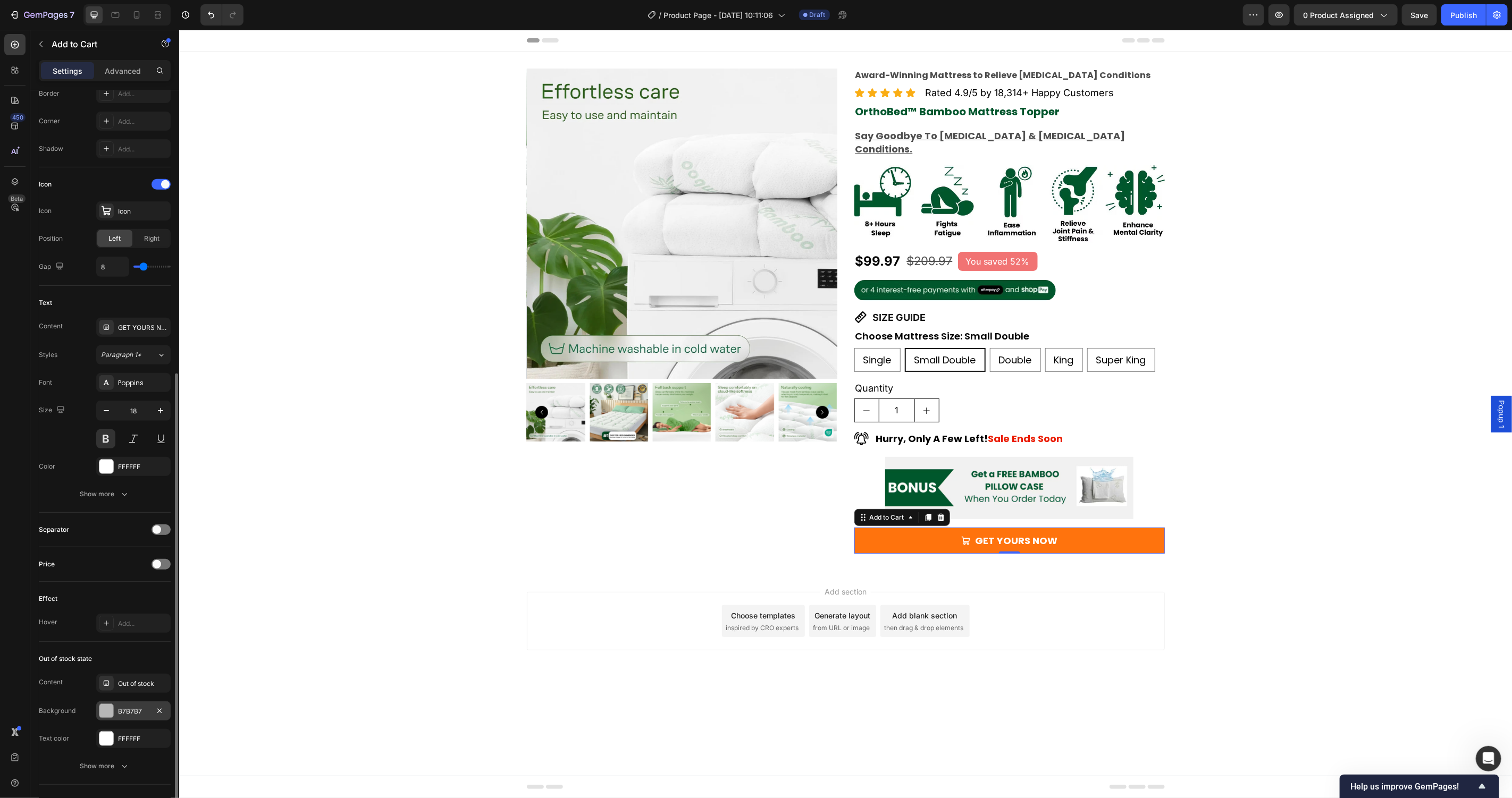
scroll to position [485, 0]
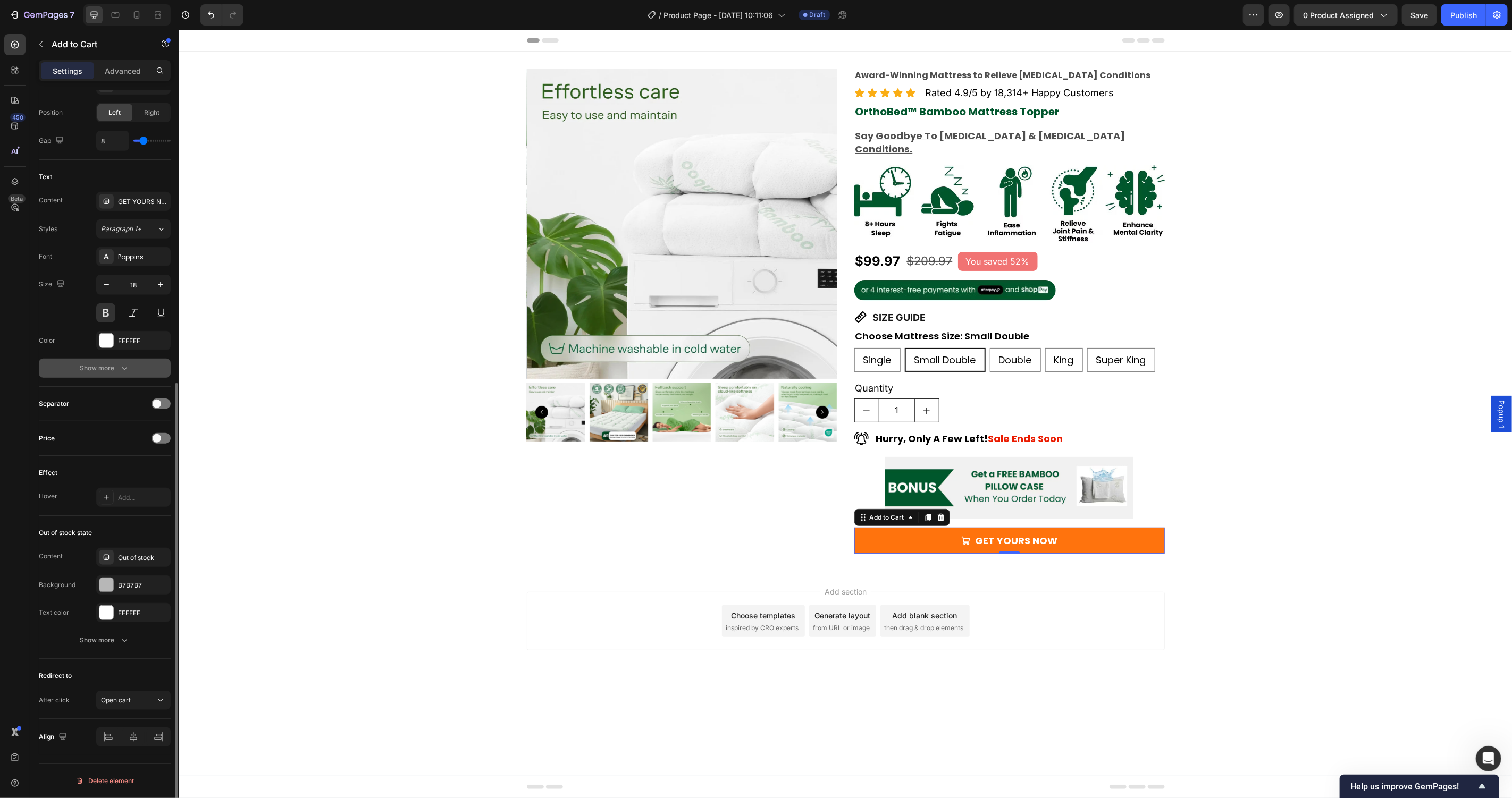
click at [106, 368] on div "Show more" at bounding box center [105, 368] width 49 height 11
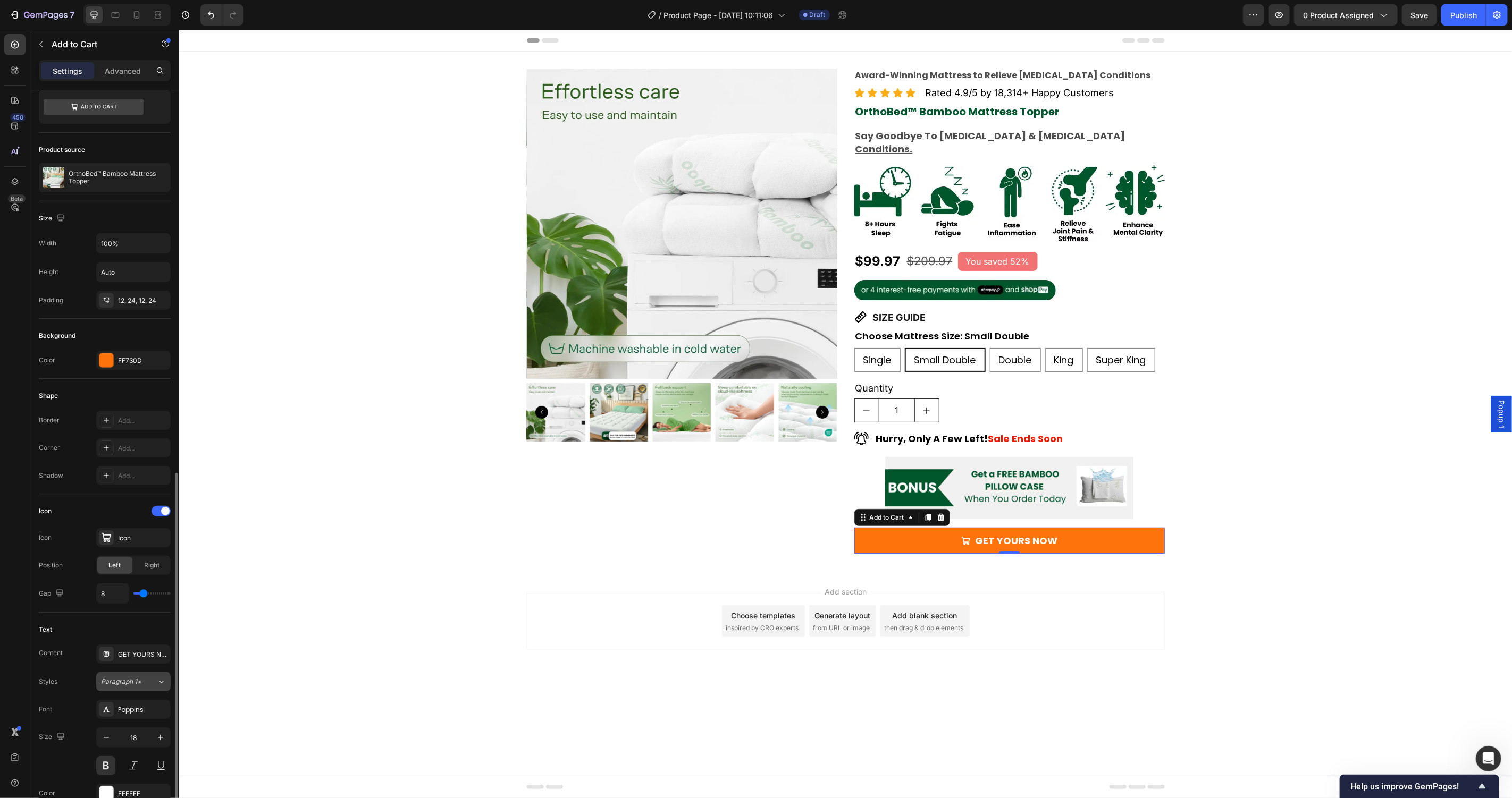
scroll to position [625, 0]
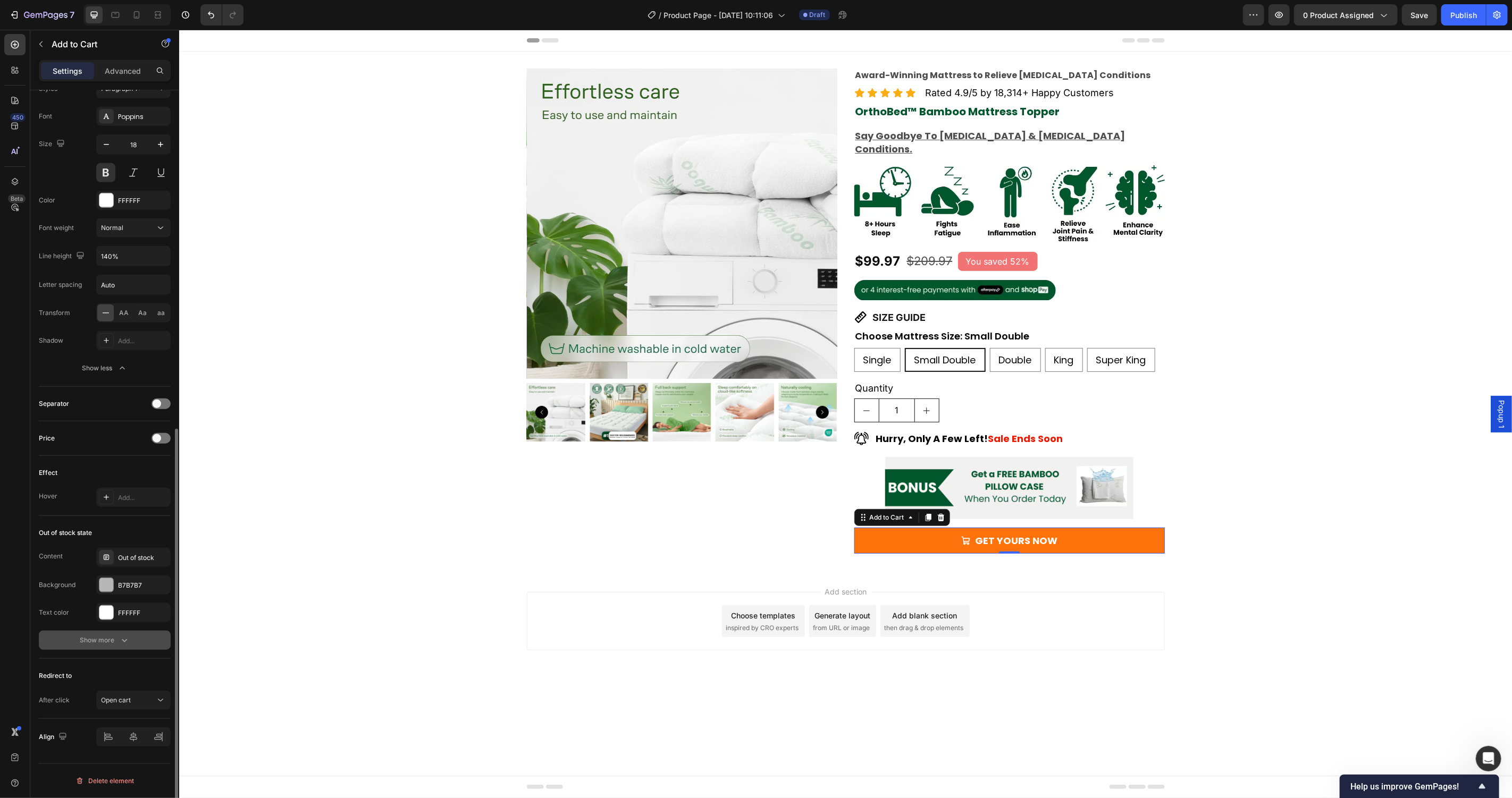
click at [121, 645] on icon "button" at bounding box center [124, 640] width 11 height 11
click at [127, 664] on div "Add..." at bounding box center [143, 668] width 50 height 9
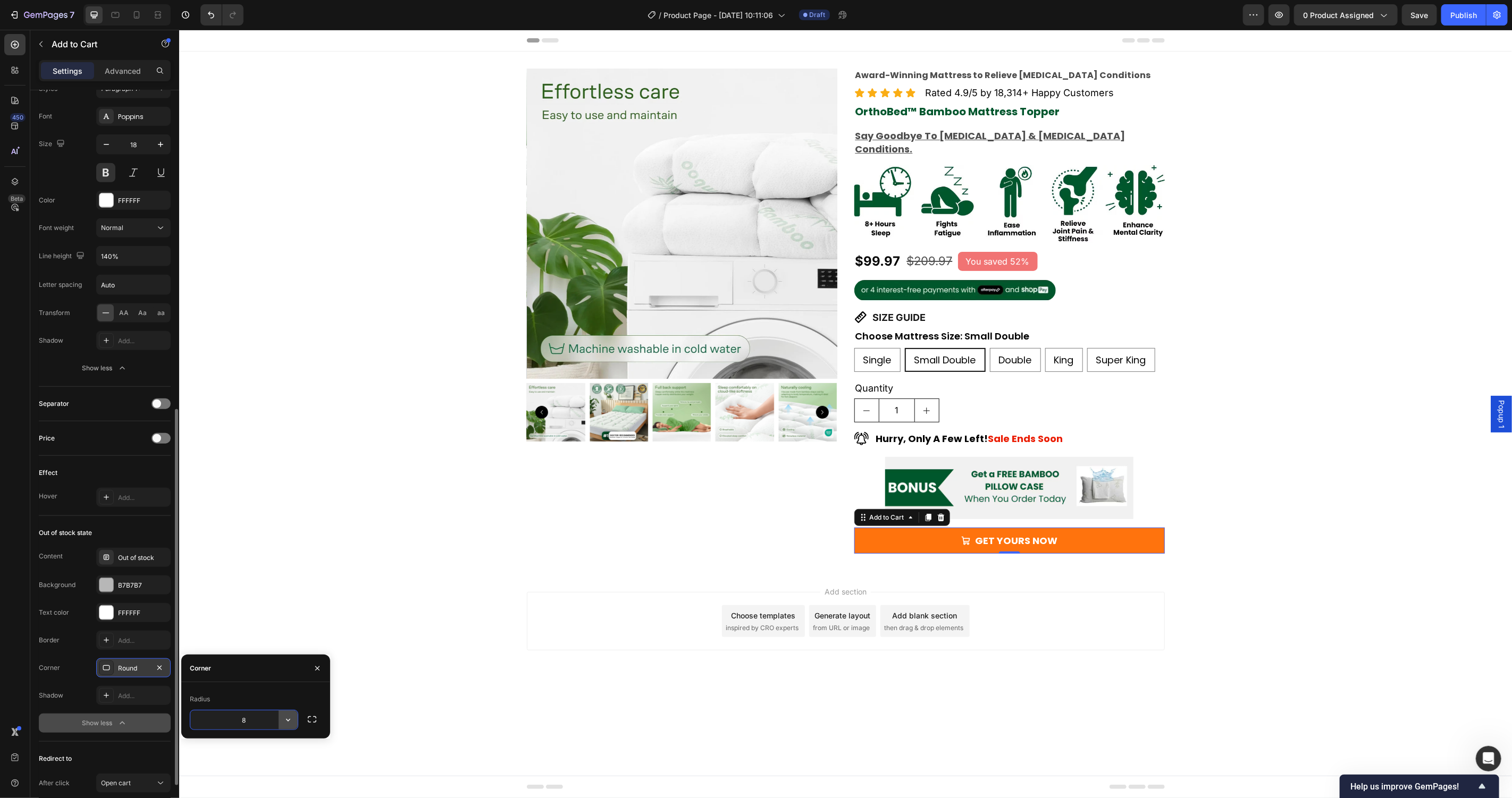
click at [285, 721] on icon "button" at bounding box center [288, 720] width 11 height 11
click at [252, 695] on p "Pill" at bounding box center [258, 691] width 60 height 11
type input "9999"
click at [417, 593] on div "Add section Choose templates inspired by CRO experts Generate layout from URL o…" at bounding box center [845, 635] width 1333 height 131
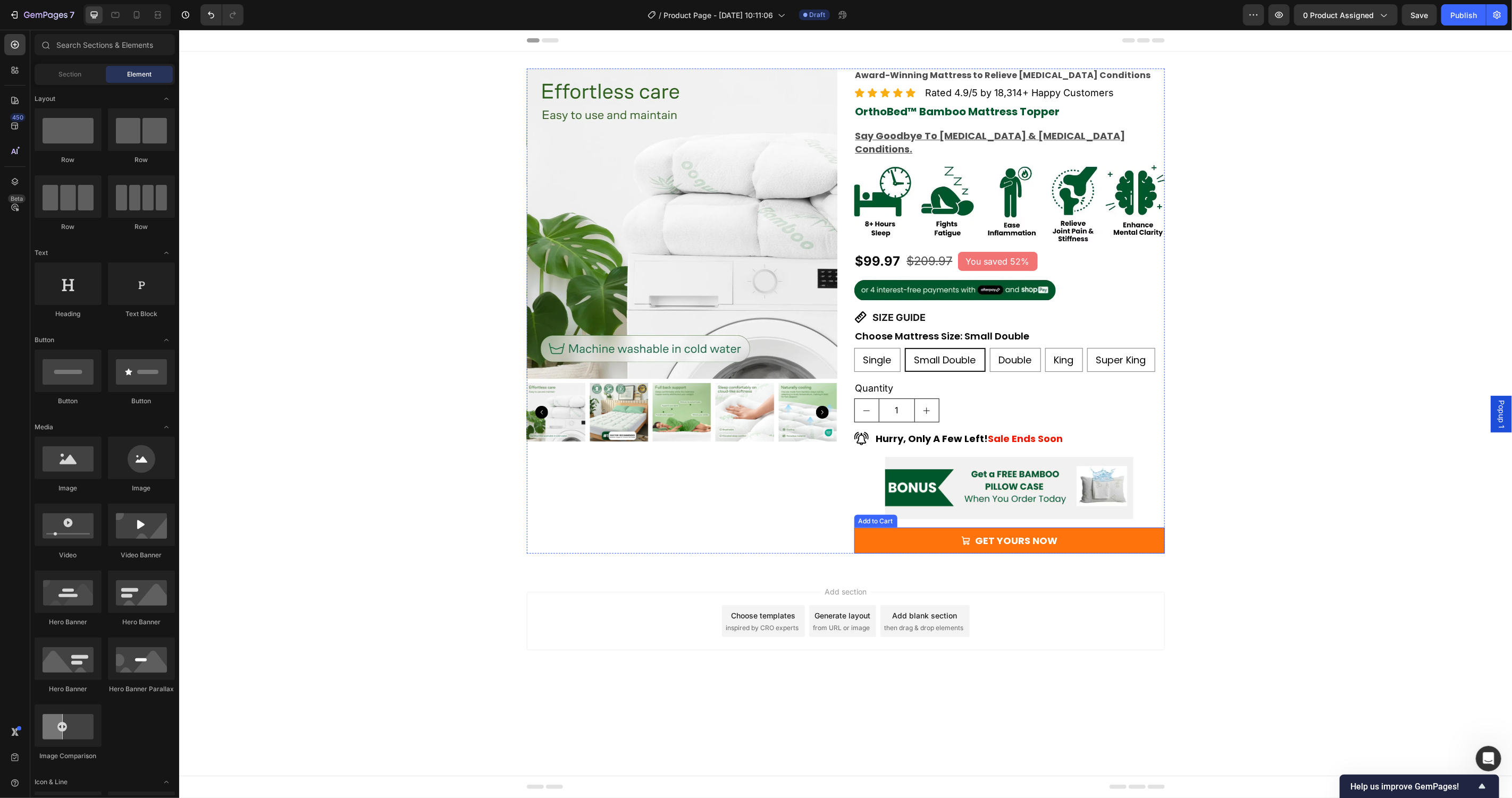
click at [1092, 528] on button "GET YOURS NOW" at bounding box center [1009, 540] width 310 height 26
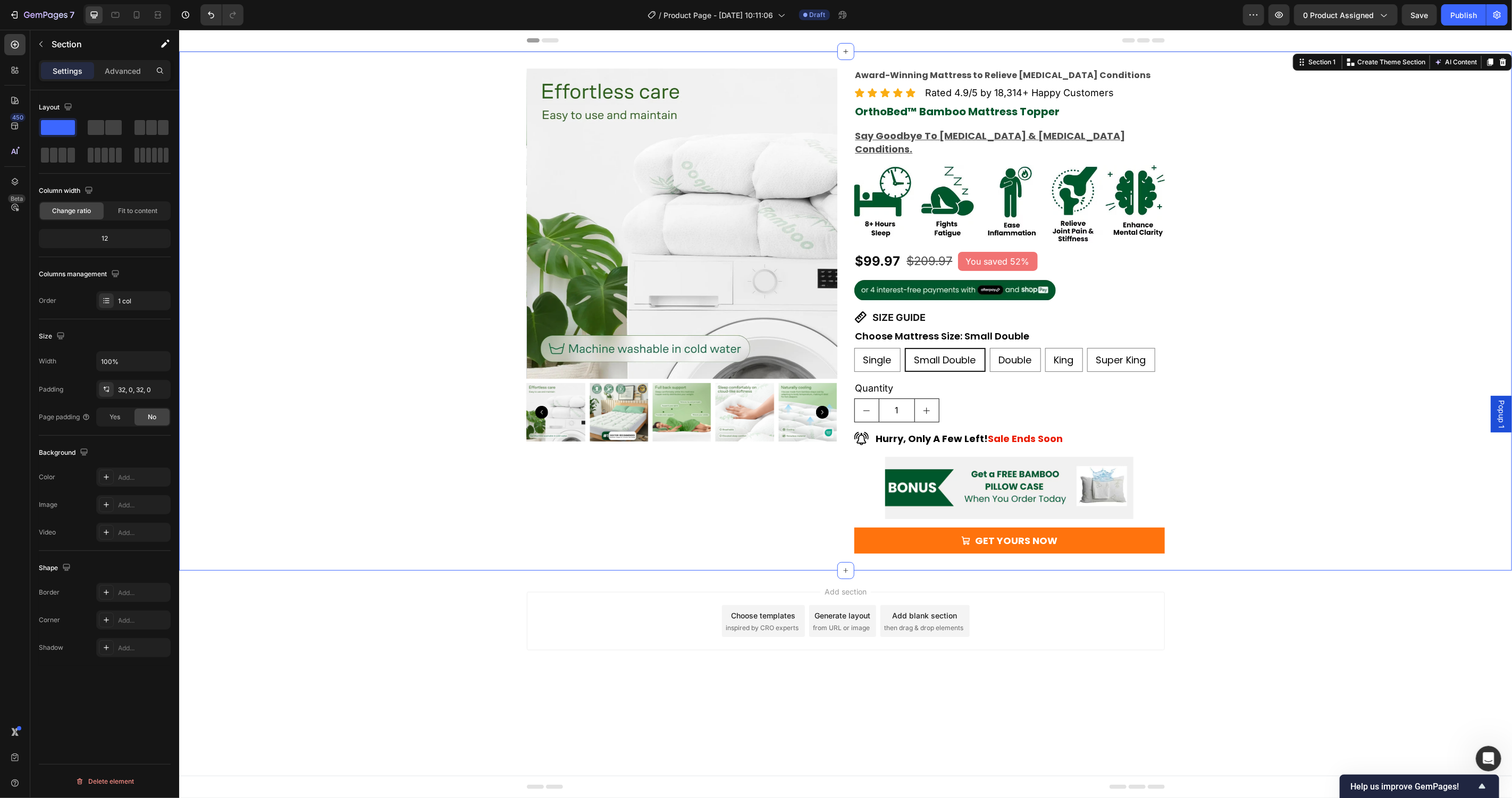
click at [1323, 530] on div "Product Images Award-Winning Mattress to Relieve Chronic Pain Conditions Text B…" at bounding box center [845, 310] width 1333 height 485
click at [1146, 533] on button "GET YOURS NOW" at bounding box center [1009, 540] width 310 height 26
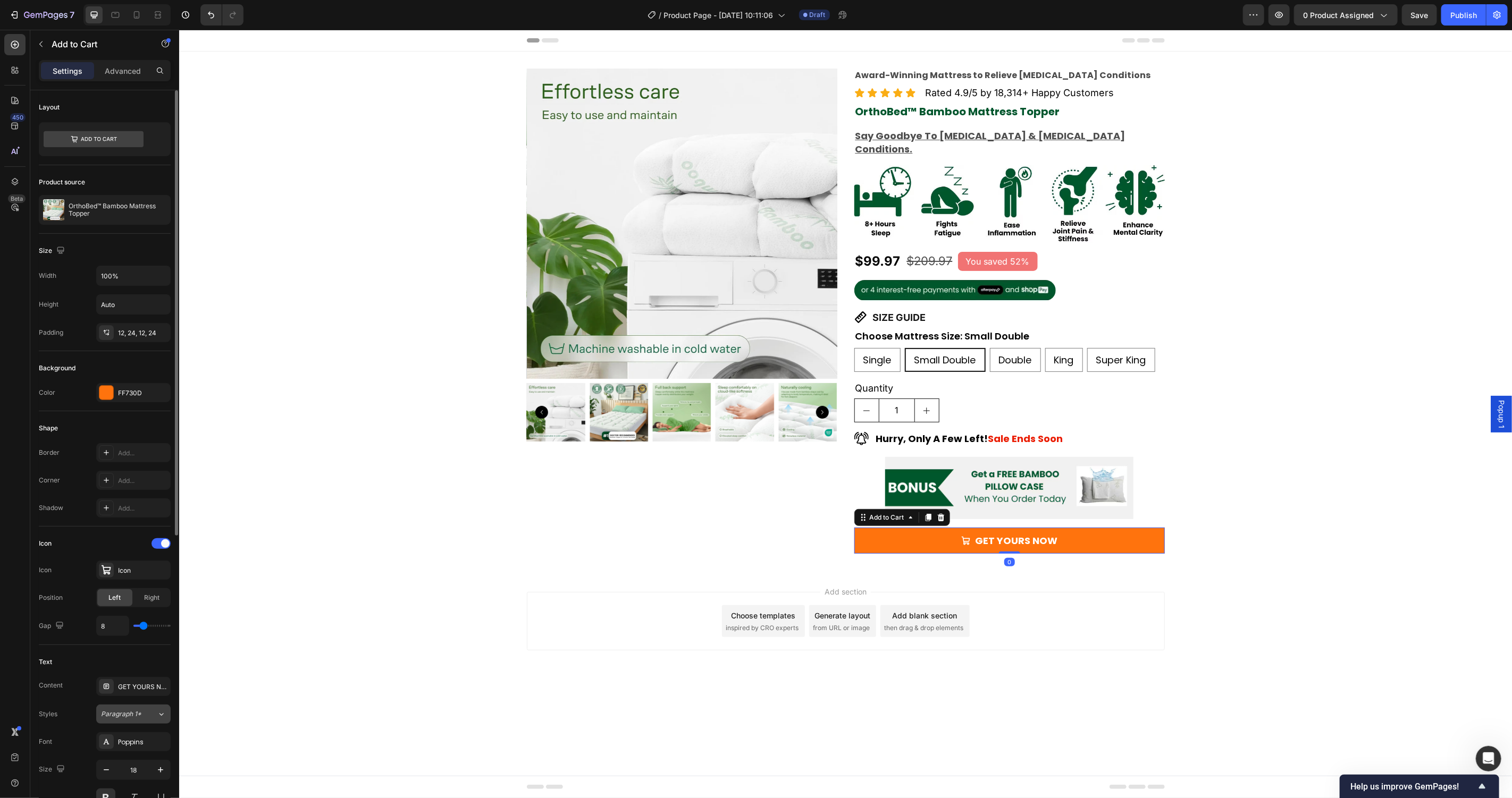
scroll to position [485, 0]
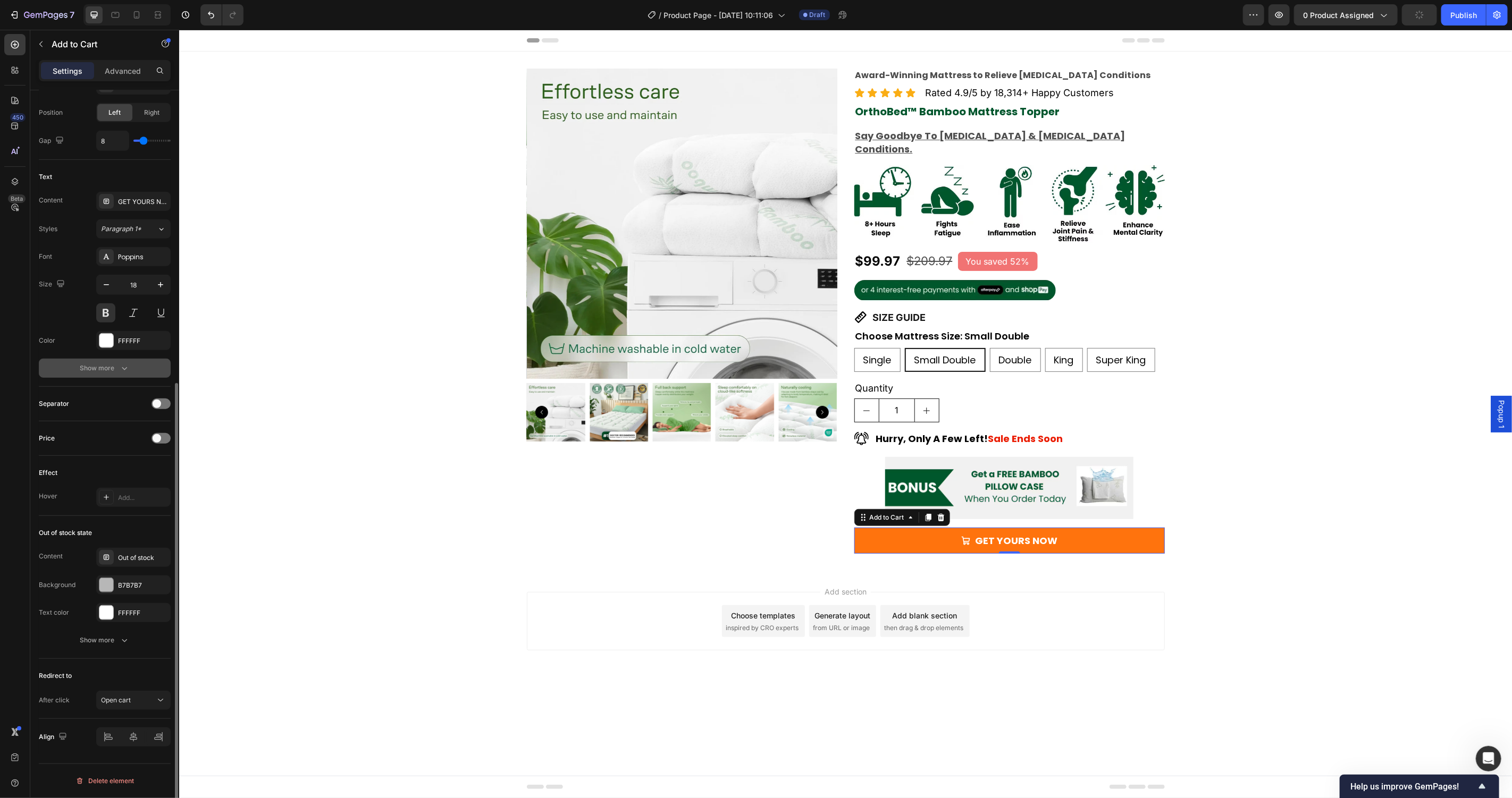
click at [120, 364] on icon "button" at bounding box center [124, 368] width 11 height 11
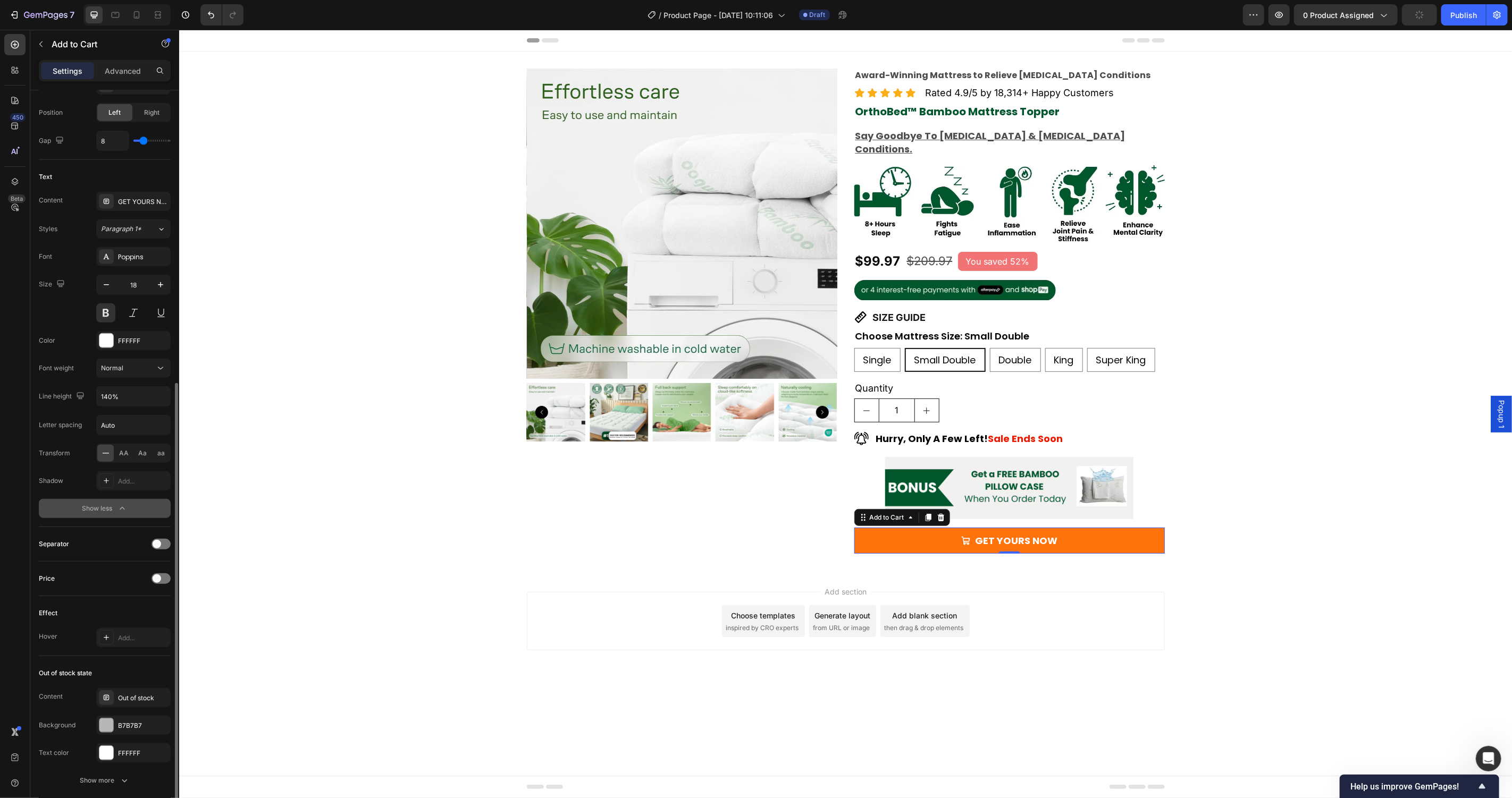
scroll to position [625, 0]
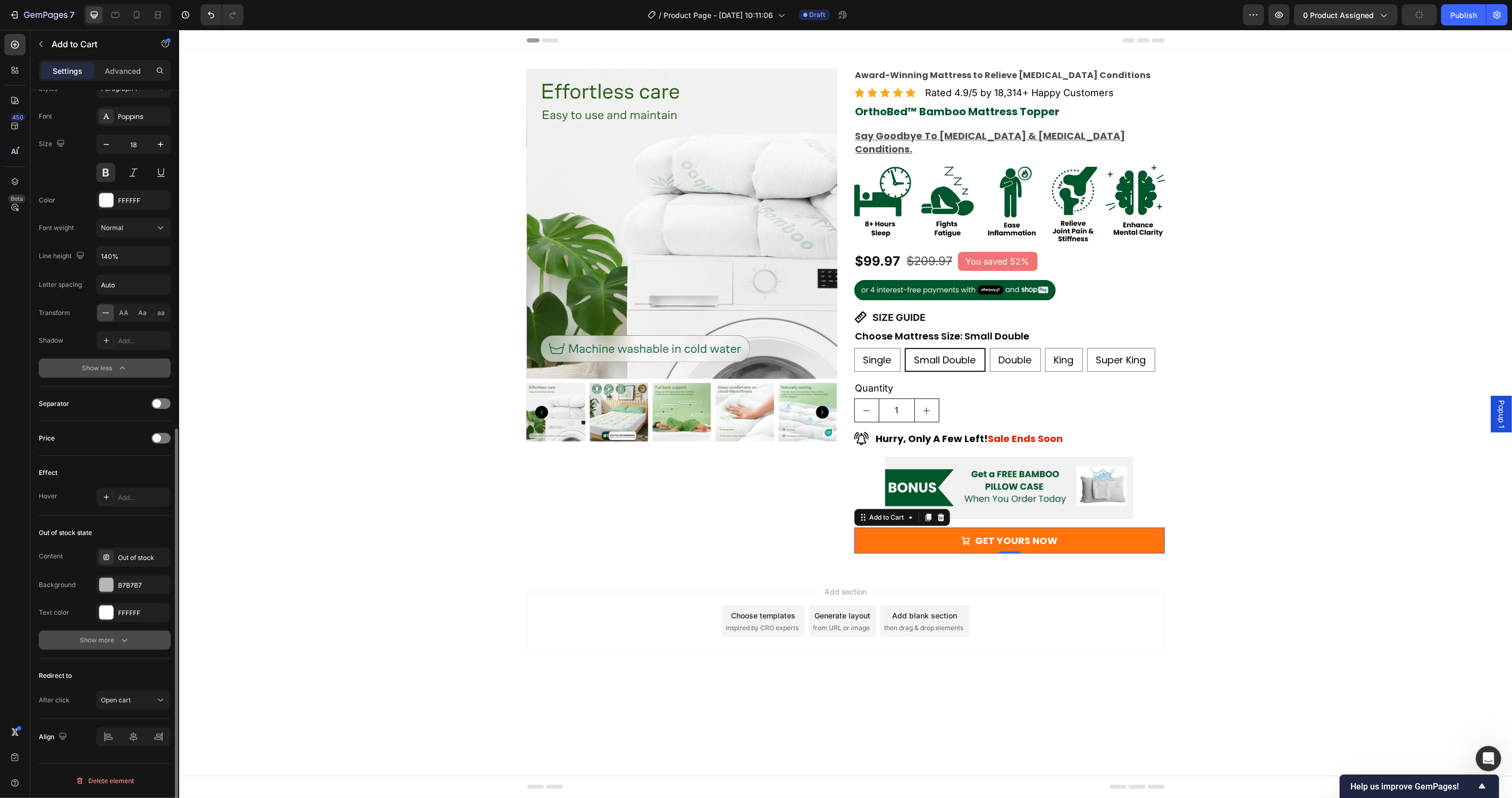
click at [104, 641] on div "Show more" at bounding box center [105, 640] width 49 height 11
click at [164, 666] on button "button" at bounding box center [160, 668] width 13 height 13
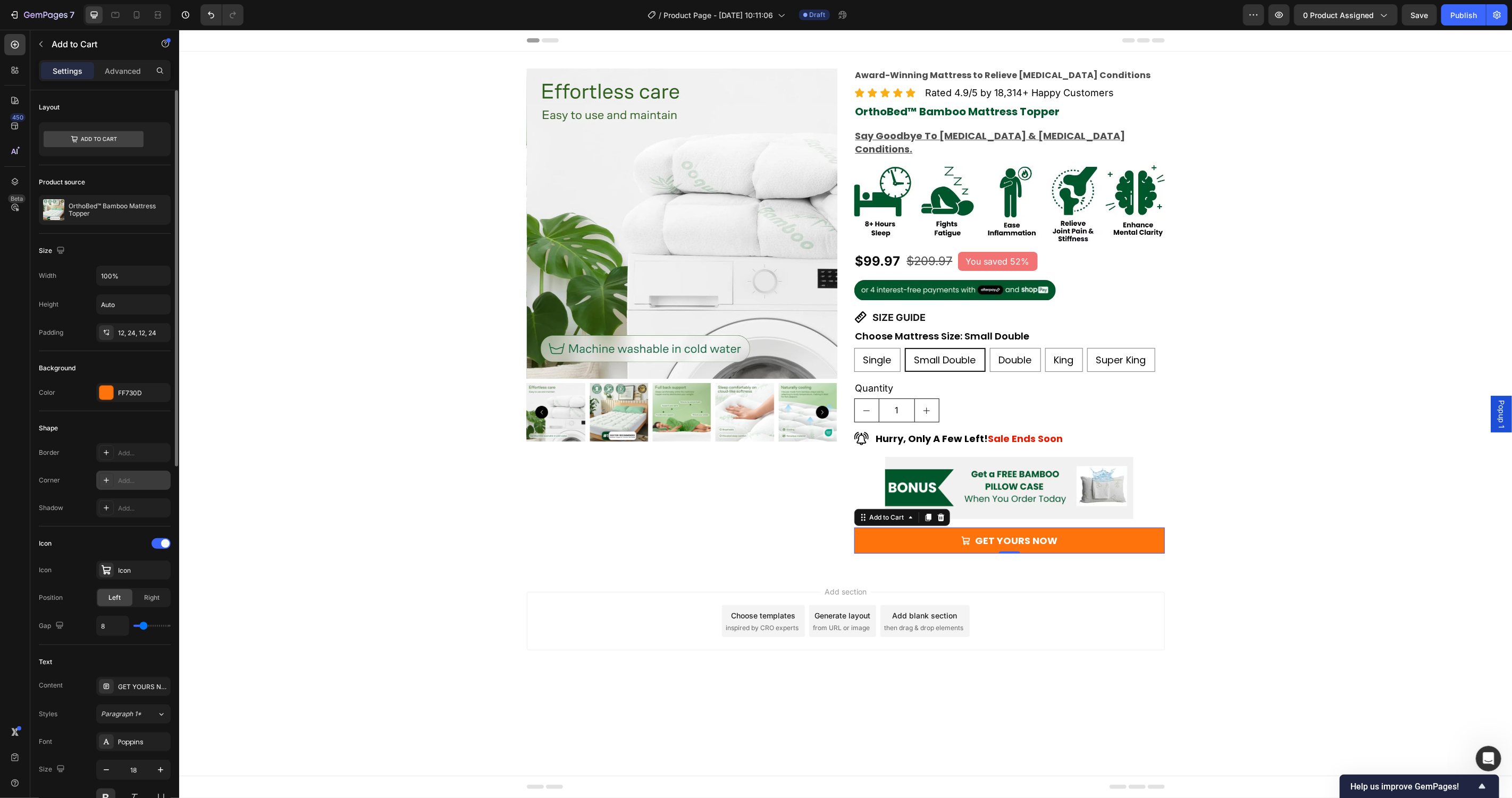
click at [130, 485] on div "Add..." at bounding box center [143, 481] width 50 height 9
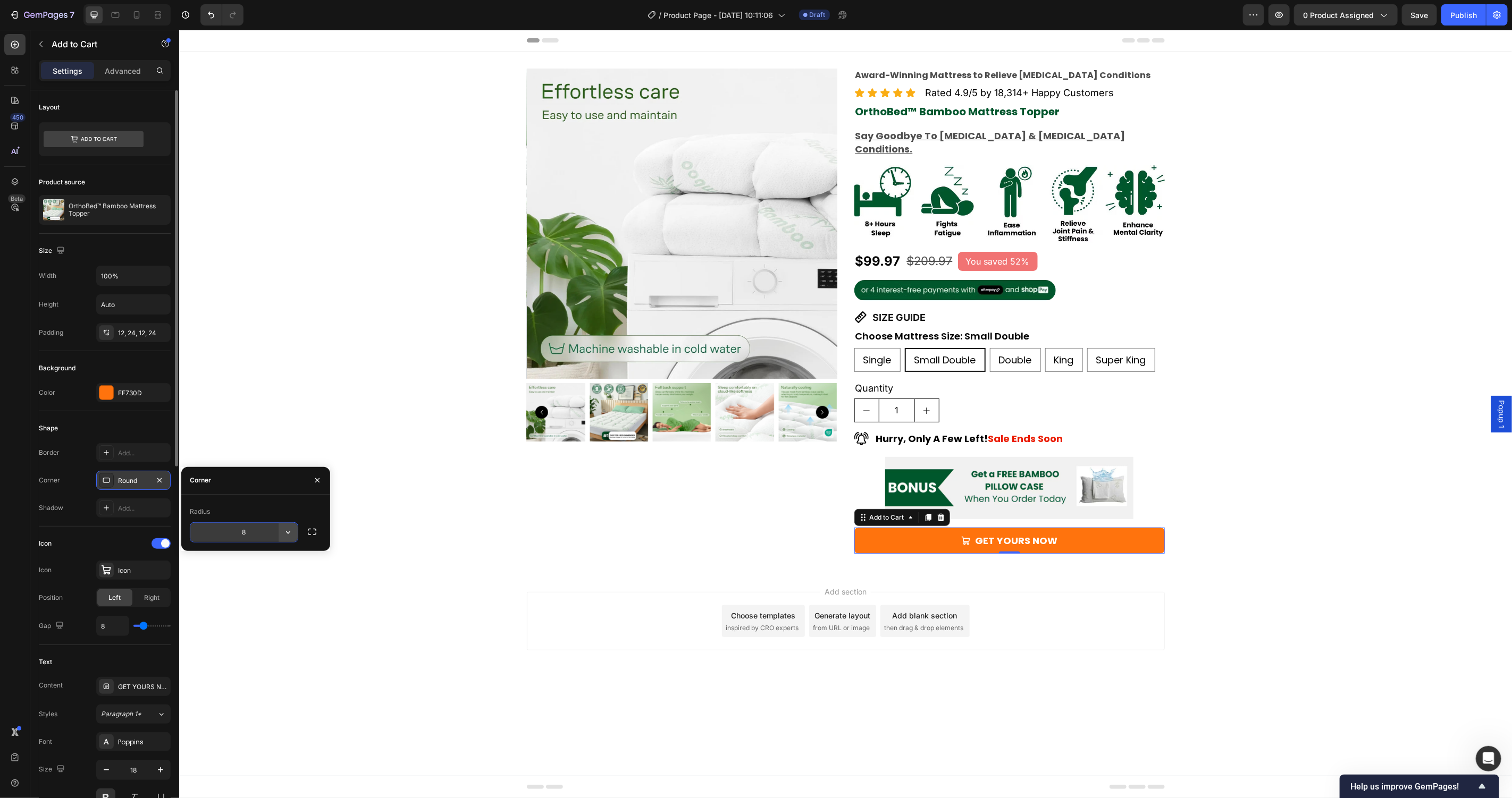
click at [291, 530] on icon "button" at bounding box center [288, 533] width 11 height 11
click at [252, 606] on div "Pill" at bounding box center [249, 600] width 87 height 20
type input "9999"
click at [128, 562] on div "Icon" at bounding box center [133, 570] width 75 height 19
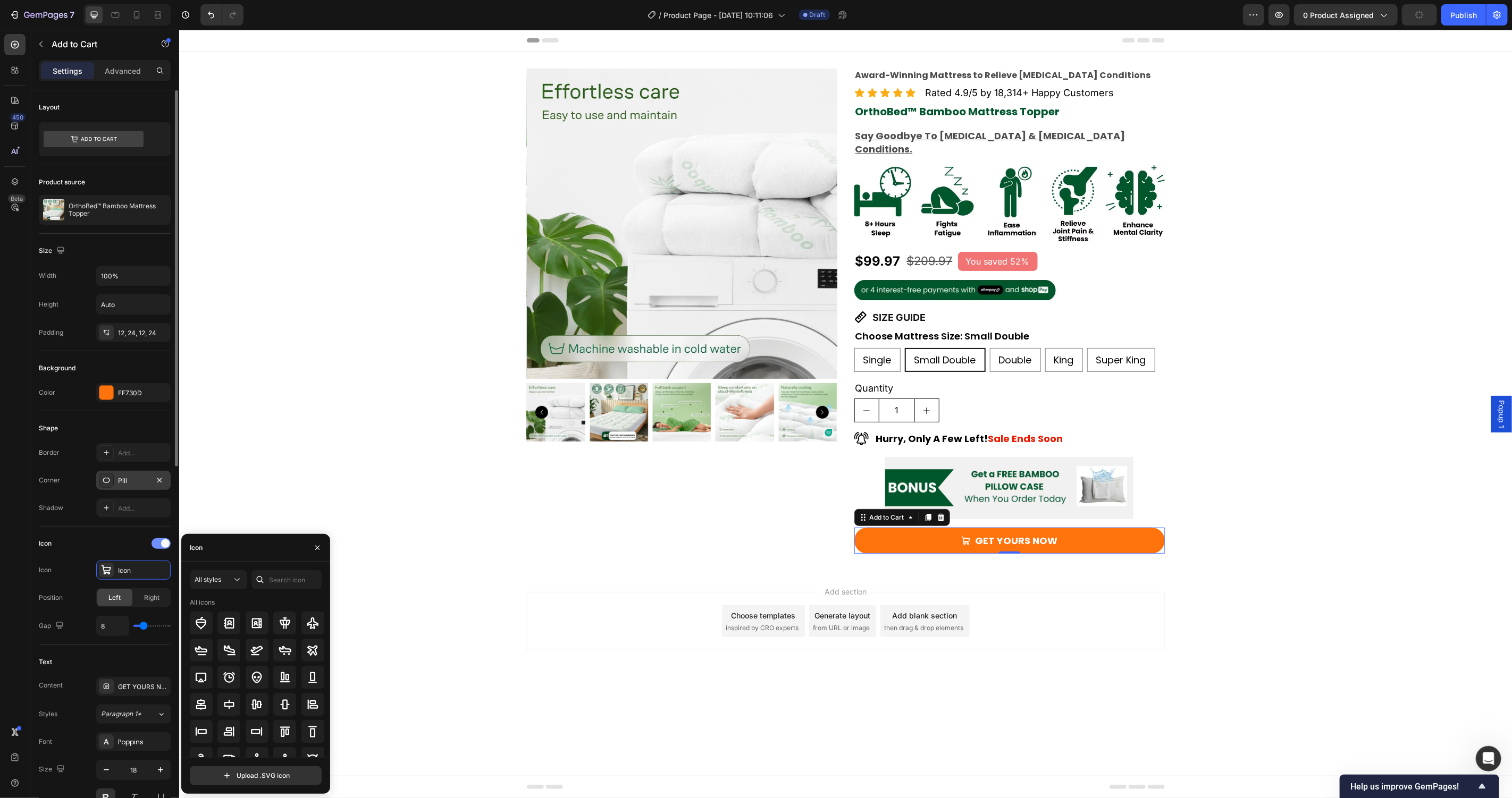
click at [158, 545] on div at bounding box center [161, 544] width 19 height 11
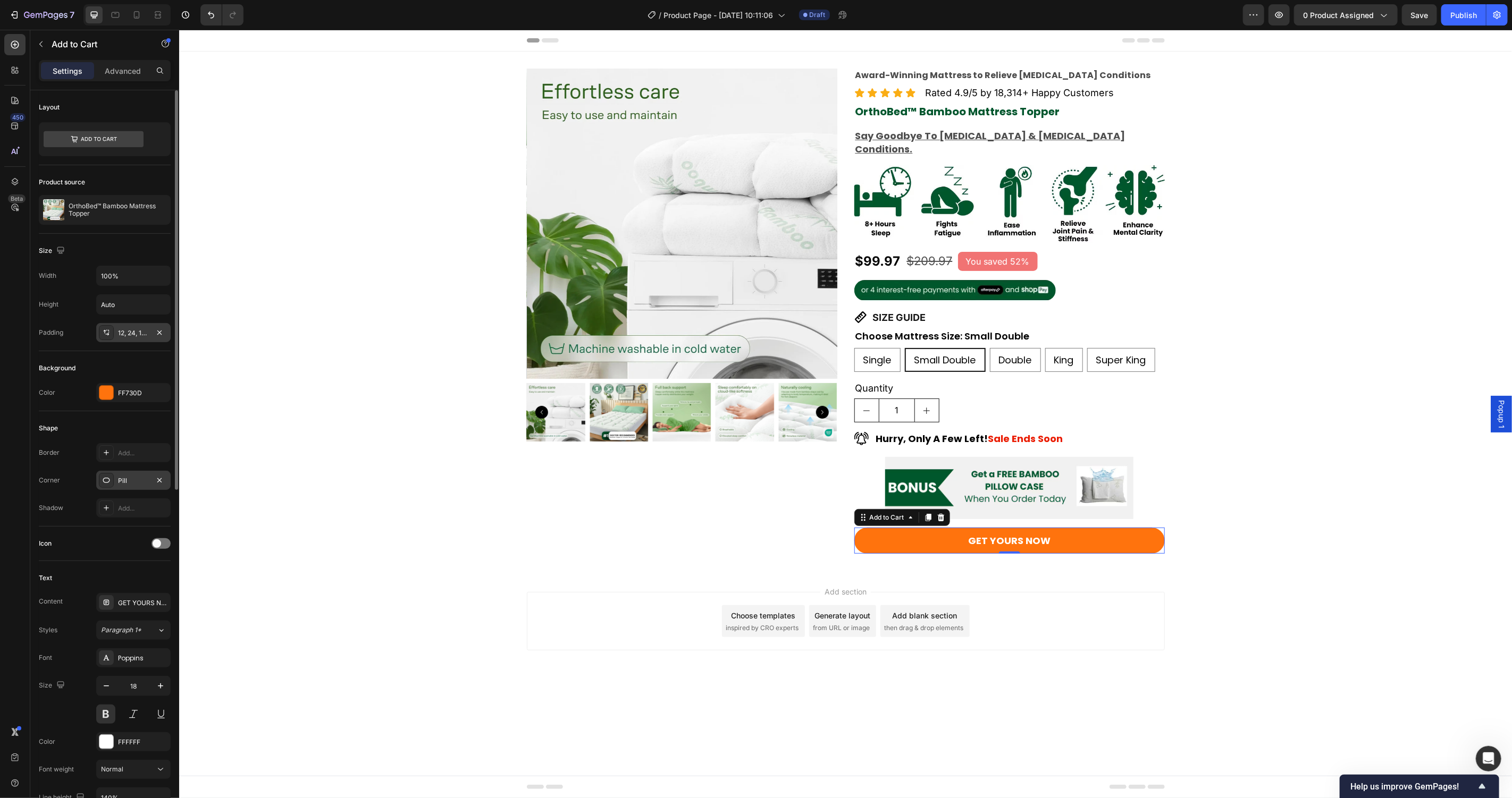
click at [147, 331] on div "12, 24, 12, 24" at bounding box center [133, 333] width 31 height 9
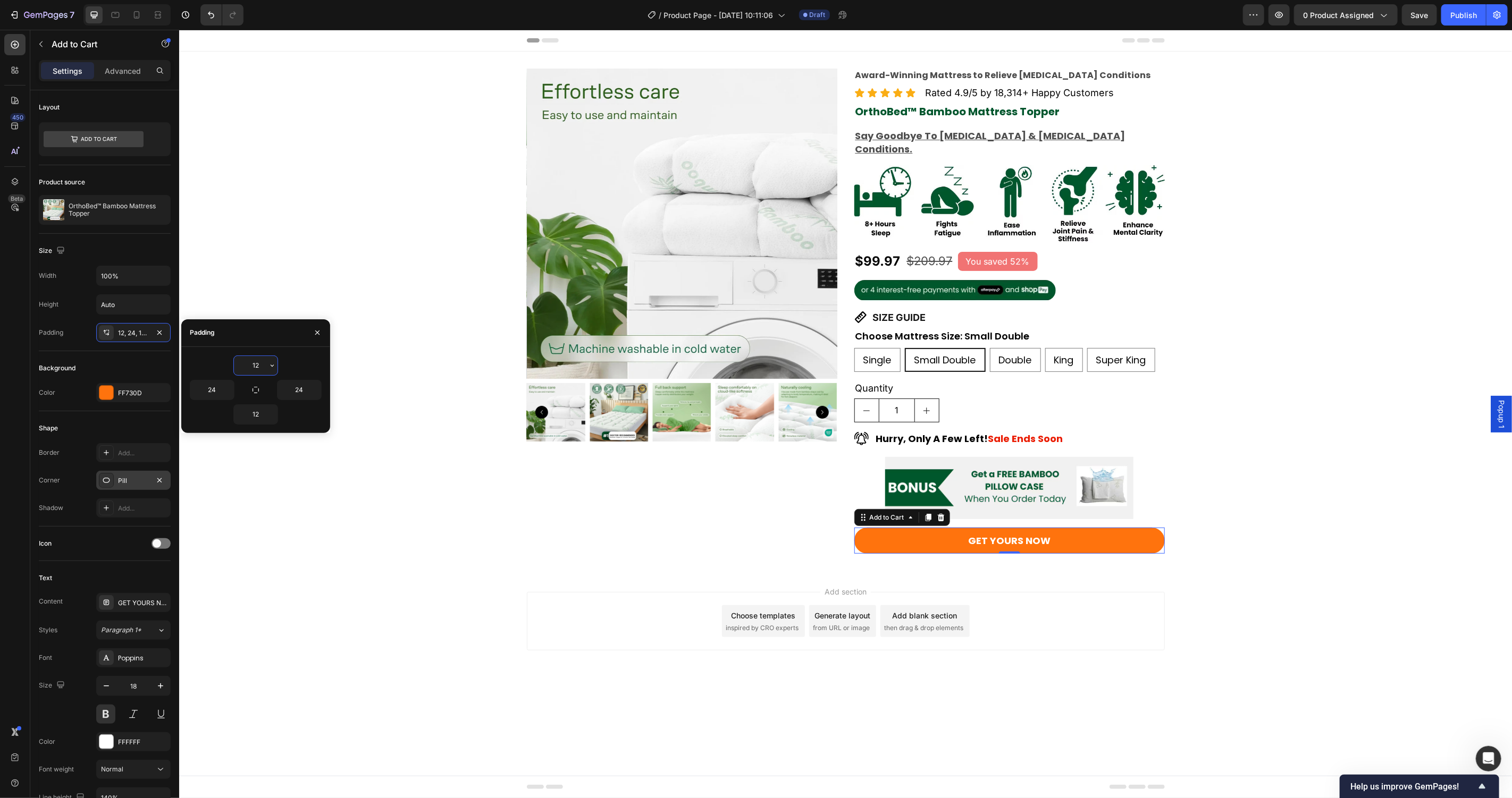
click at [262, 364] on input "12" at bounding box center [256, 366] width 43 height 19
type input "15"
click at [259, 417] on input "12" at bounding box center [256, 414] width 43 height 19
type input "15"
click at [414, 591] on div "Add section Choose templates inspired by CRO experts Generate layout from URL o…" at bounding box center [845, 638] width 1333 height 131
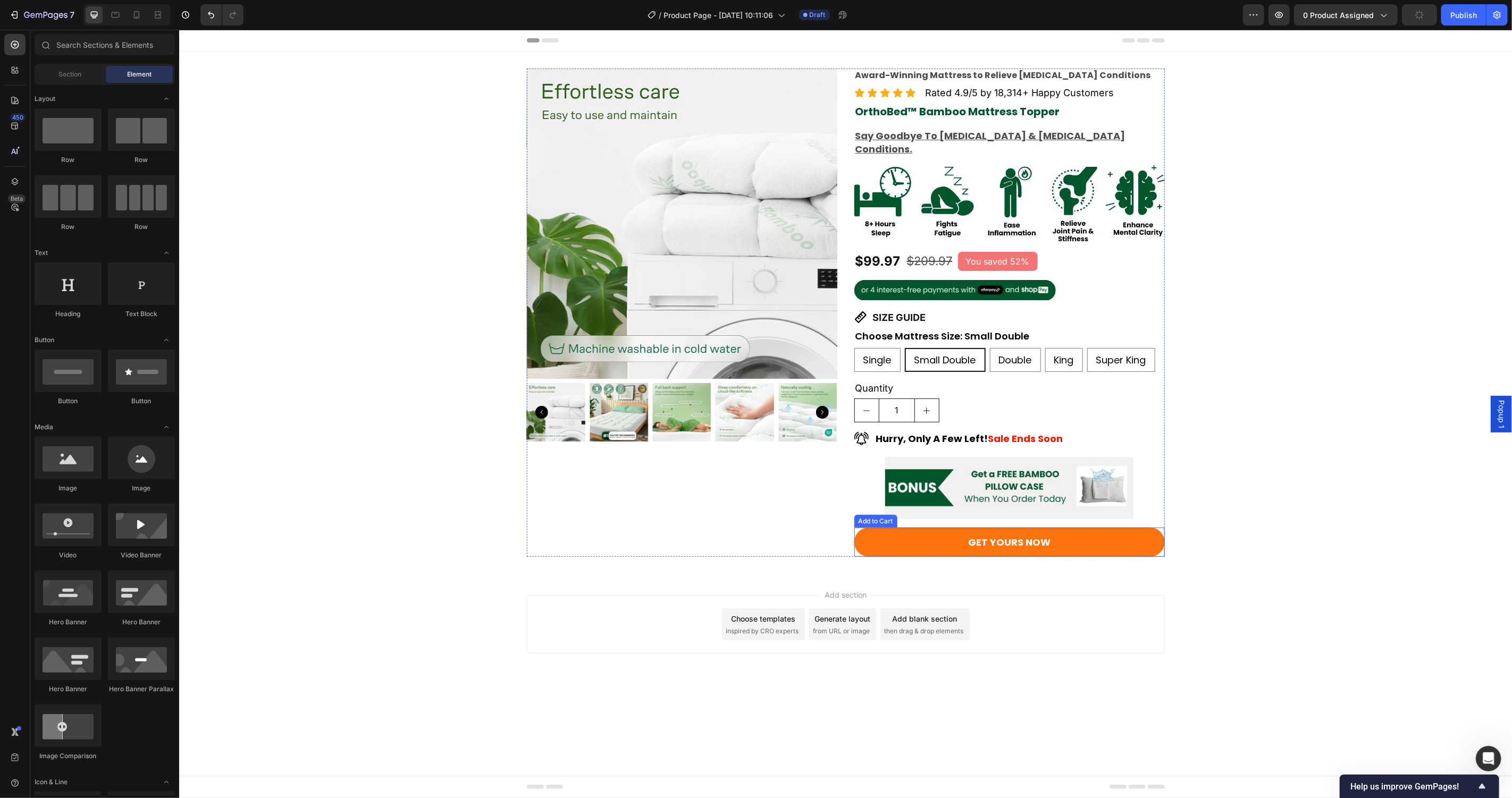
click at [1052, 528] on button "GET YOURS NOW" at bounding box center [1009, 542] width 310 height 29
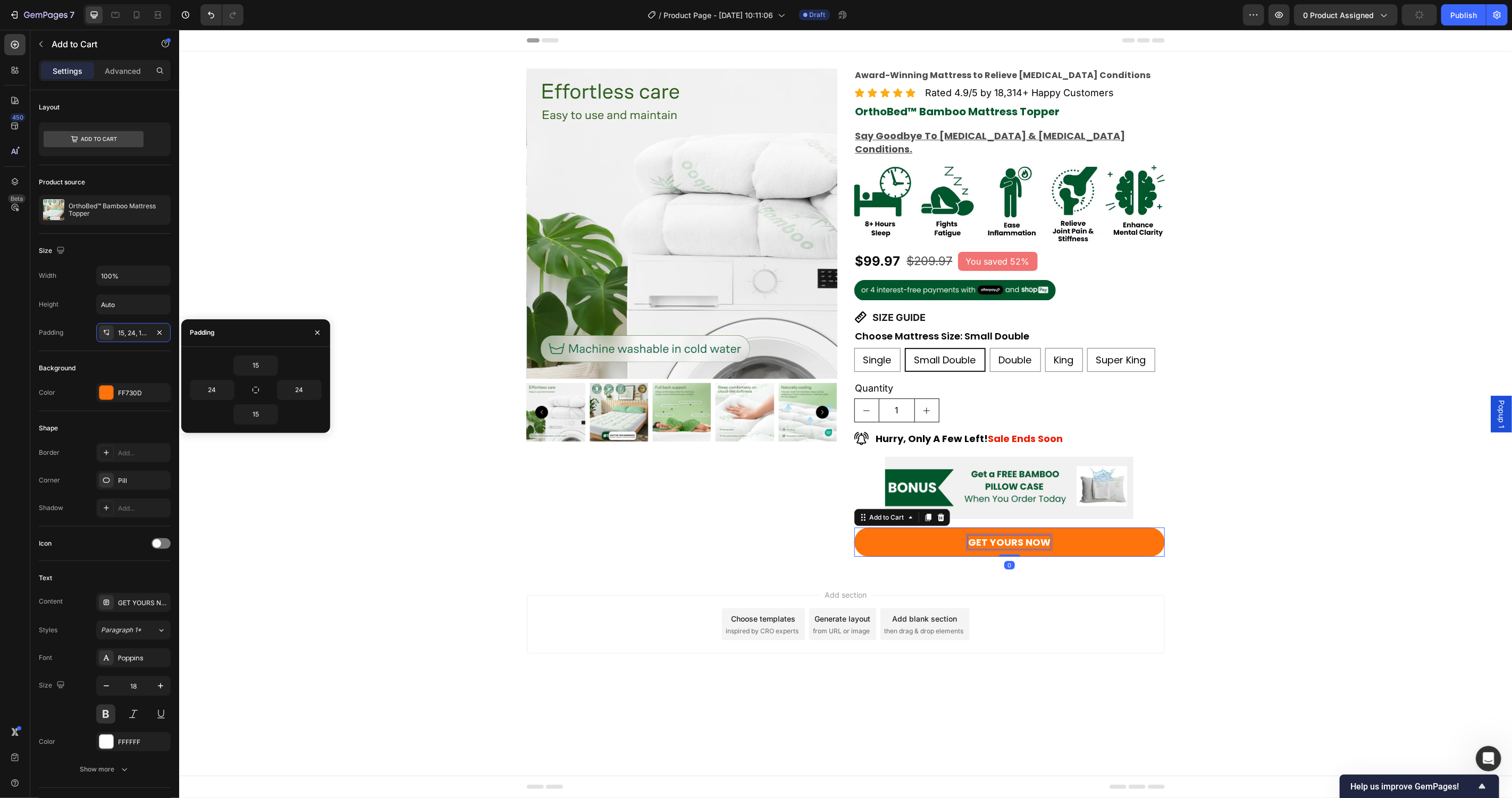
click at [1047, 535] on p "GET YOURS NOW" at bounding box center [1008, 542] width 82 height 13
click at [854, 528] on button "GET YOURS NOW" at bounding box center [1009, 542] width 310 height 29
click at [1351, 579] on div "Add section Choose templates inspired by CRO experts Generate layout from URL o…" at bounding box center [845, 638] width 1333 height 131
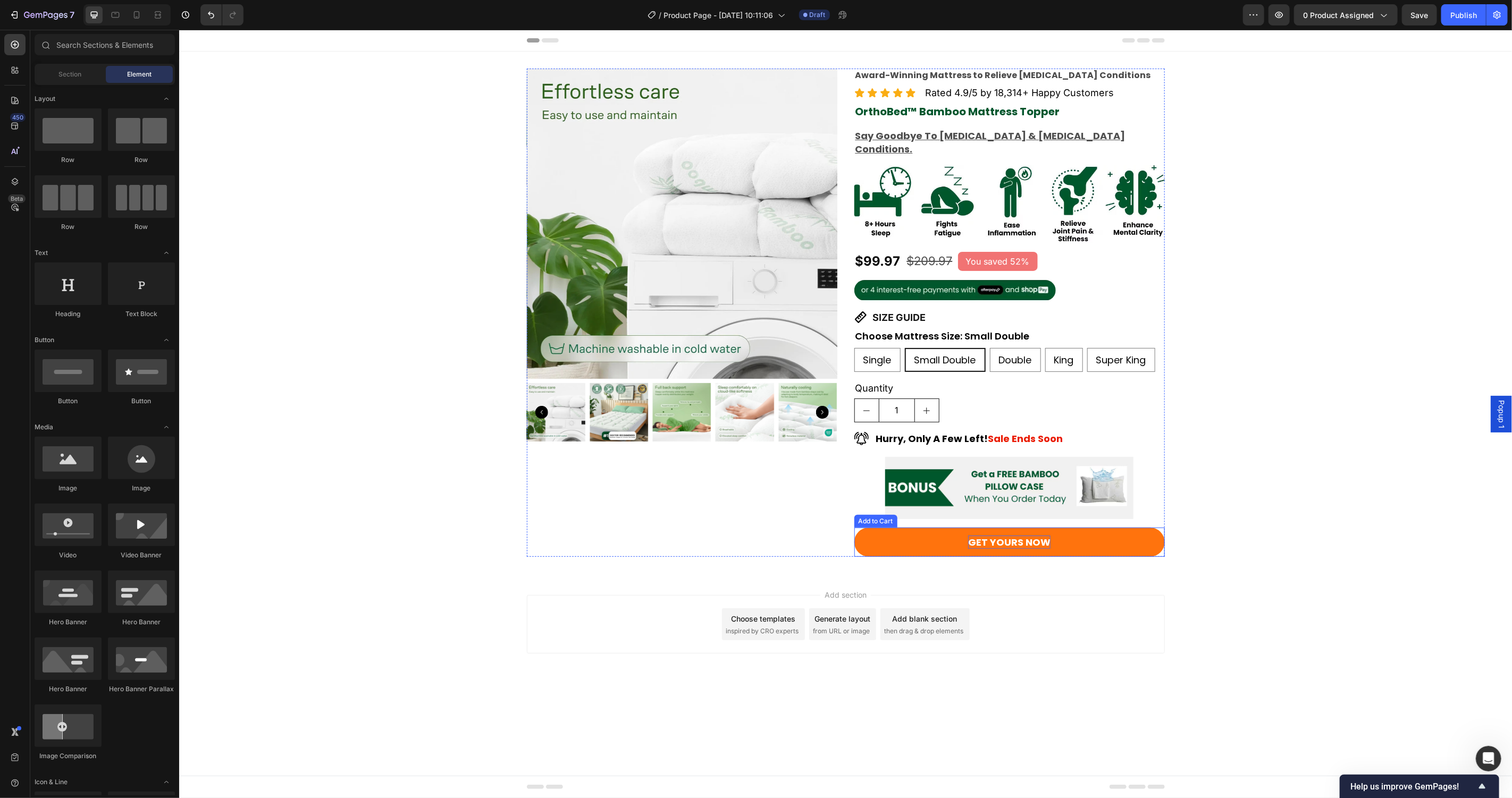
click at [1030, 535] on p "GET YOURS NOW" at bounding box center [1008, 542] width 82 height 13
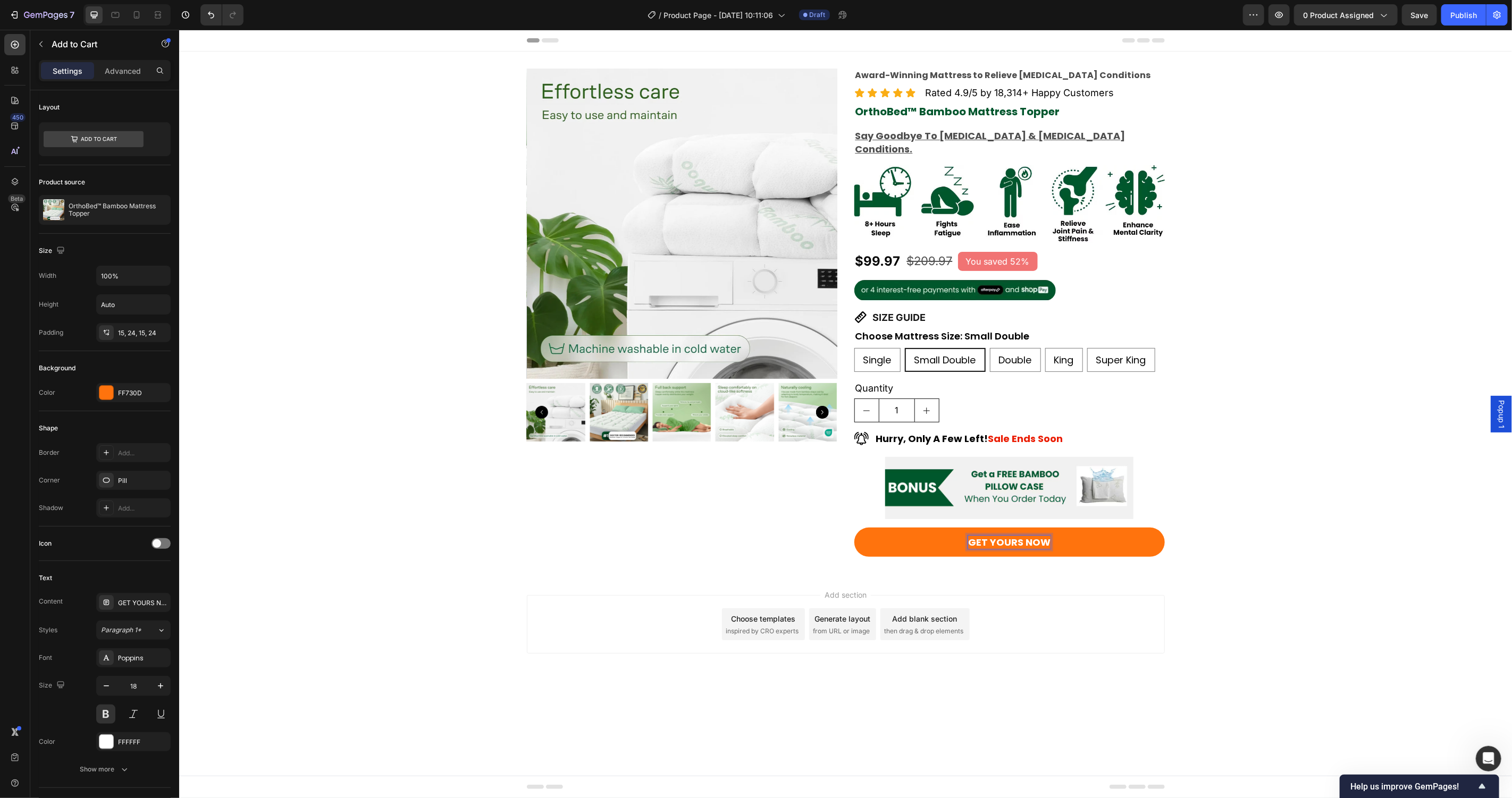
click at [1041, 535] on p "GET YOURS NOW" at bounding box center [1008, 542] width 82 height 13
click at [854, 528] on button "GET YOURS NOW" at bounding box center [1009, 542] width 310 height 29
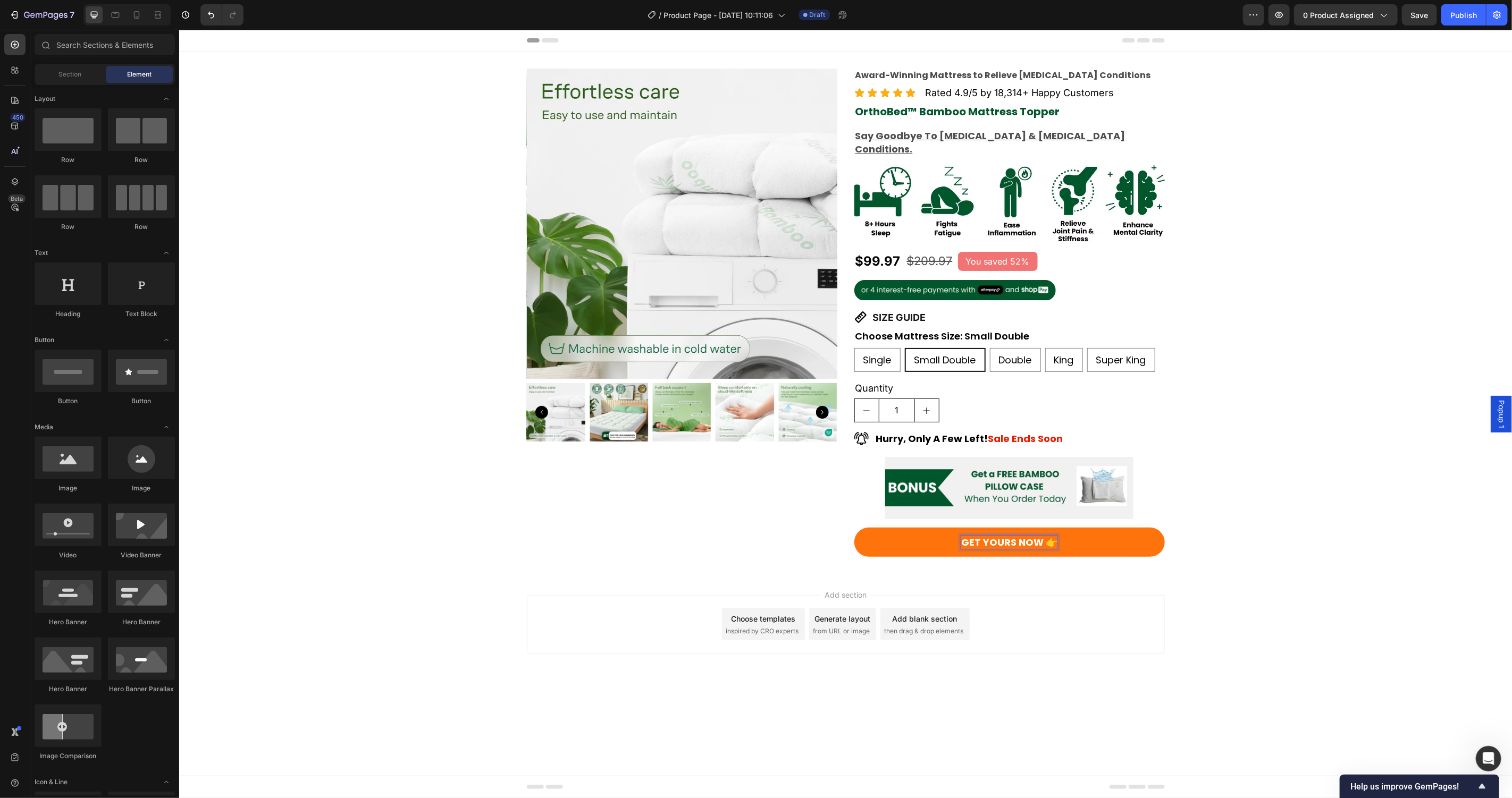
click at [1231, 581] on div "Add section Choose templates inspired by CRO experts Generate layout from URL o…" at bounding box center [845, 638] width 1333 height 131
click at [1048, 535] on p "GET YOURS NOW 👉" at bounding box center [1009, 542] width 96 height 13
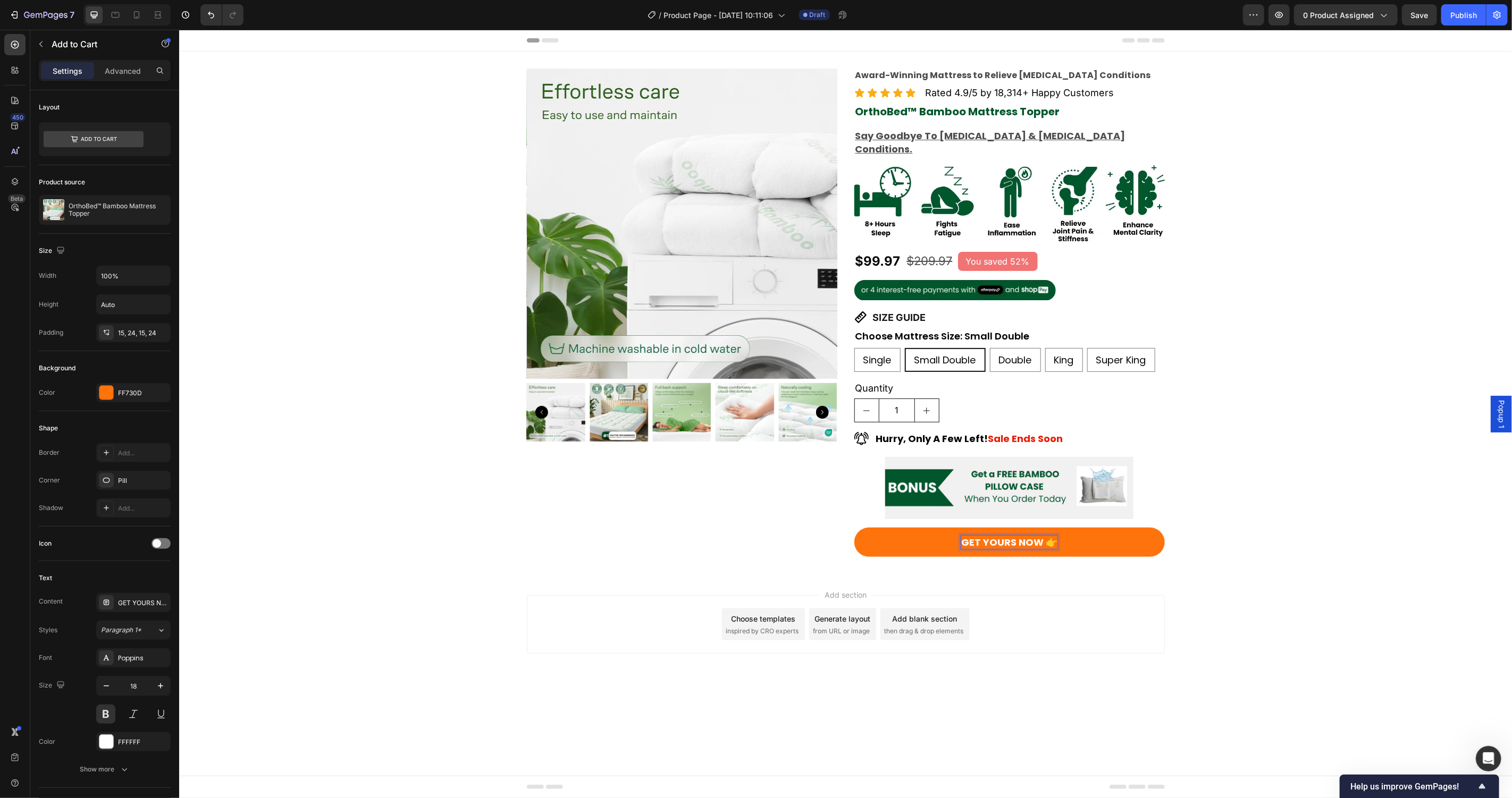
click at [1042, 535] on p "GET YOURS NOW 👉" at bounding box center [1009, 542] width 96 height 13
click at [854, 528] on button "GET YOURS NOW 👉" at bounding box center [1009, 542] width 310 height 29
click at [1361, 528] on div "Product Images Award-Winning Mattress to Relieve Chronic Pain Conditions Text B…" at bounding box center [845, 312] width 1333 height 488
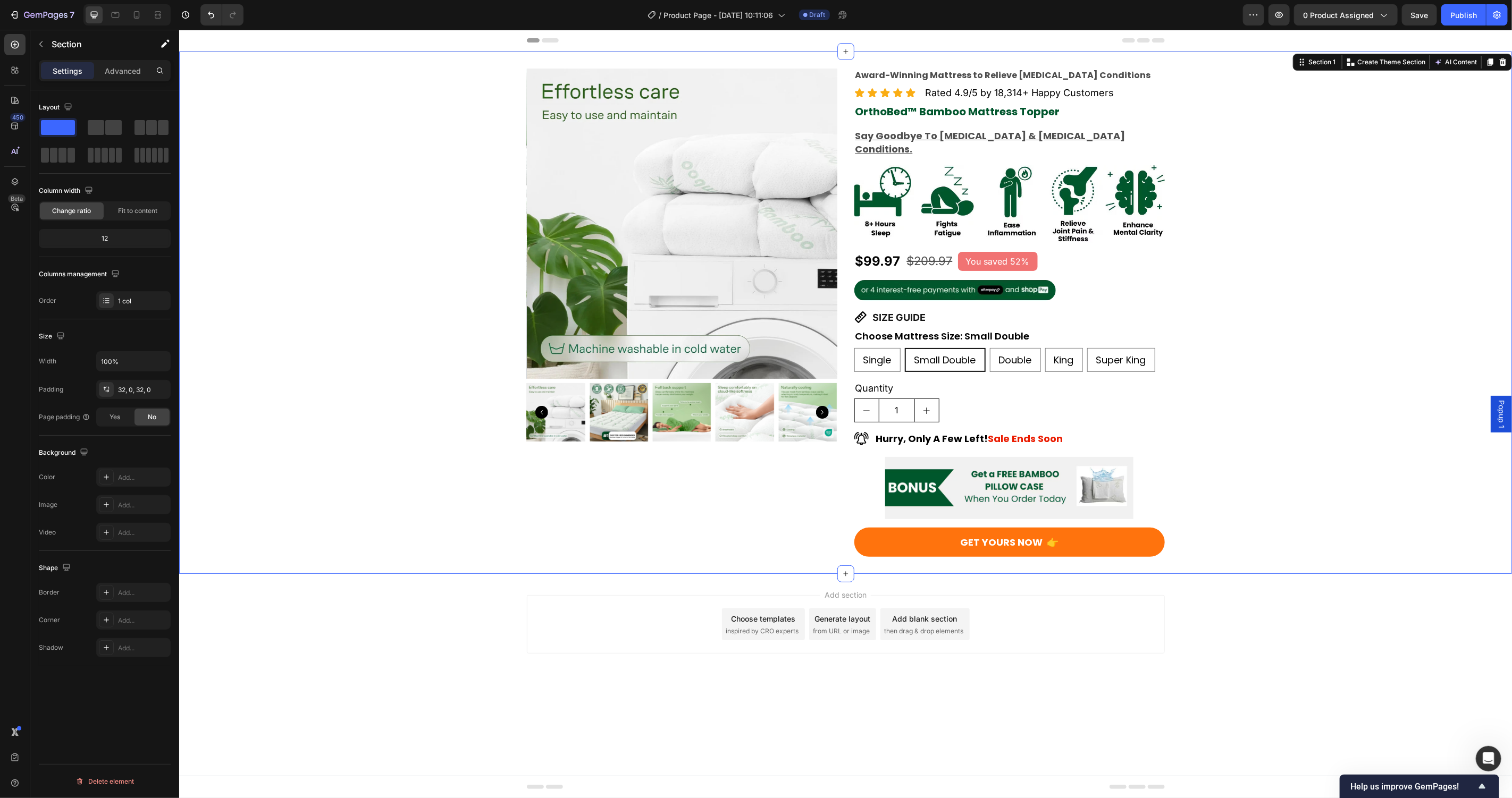
click at [1351, 665] on div "Add section Choose templates inspired by CRO experts Generate layout from URL o…" at bounding box center [845, 638] width 1333 height 131
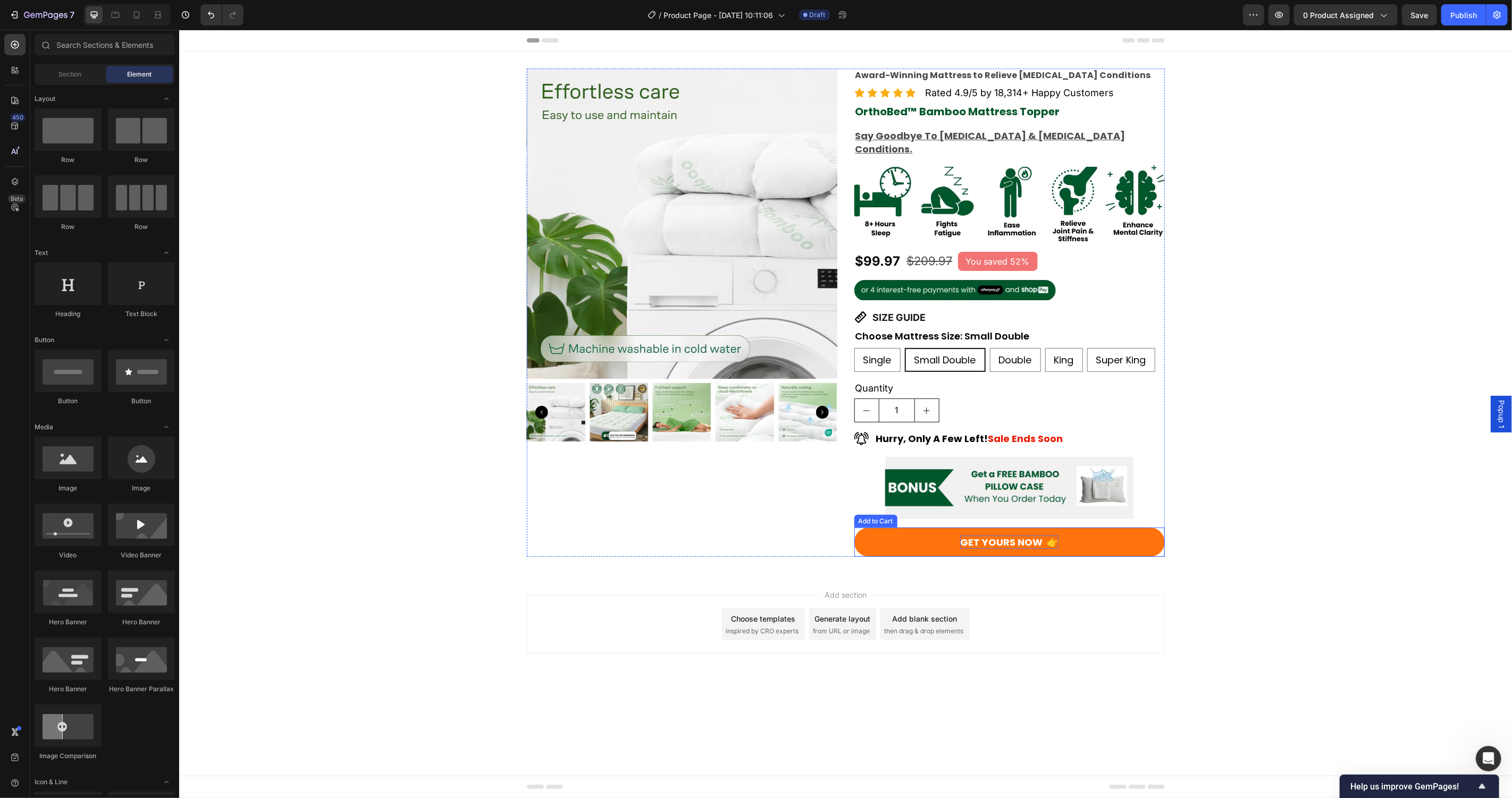
click at [1029, 535] on p "GET YOURS NOW 👉" at bounding box center [1009, 542] width 99 height 13
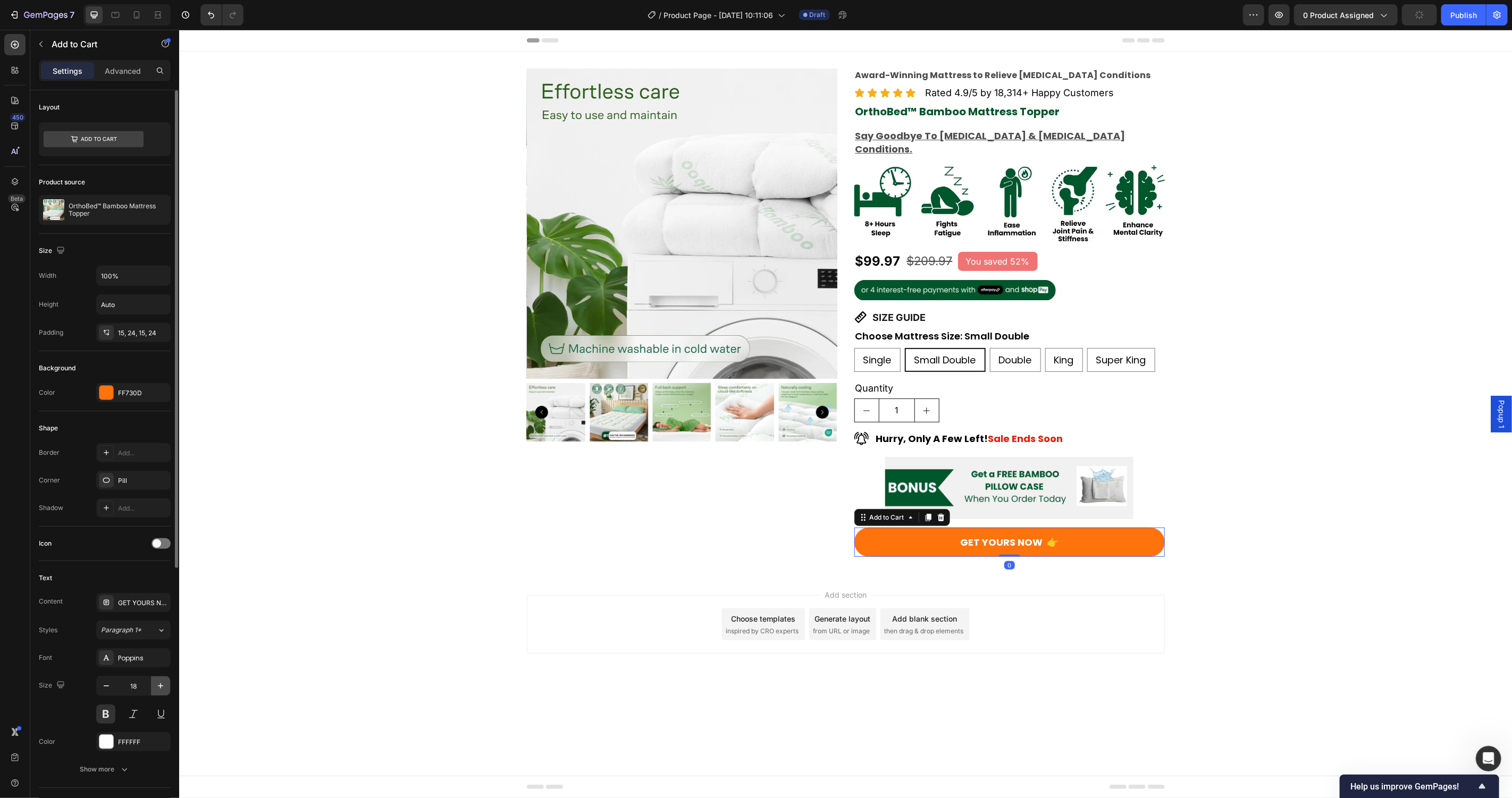
click at [157, 685] on icon "button" at bounding box center [160, 686] width 11 height 11
type input "20"
click at [305, 692] on div "Add section Choose templates inspired by CRO experts Generate layout from URL o…" at bounding box center [845, 640] width 1333 height 131
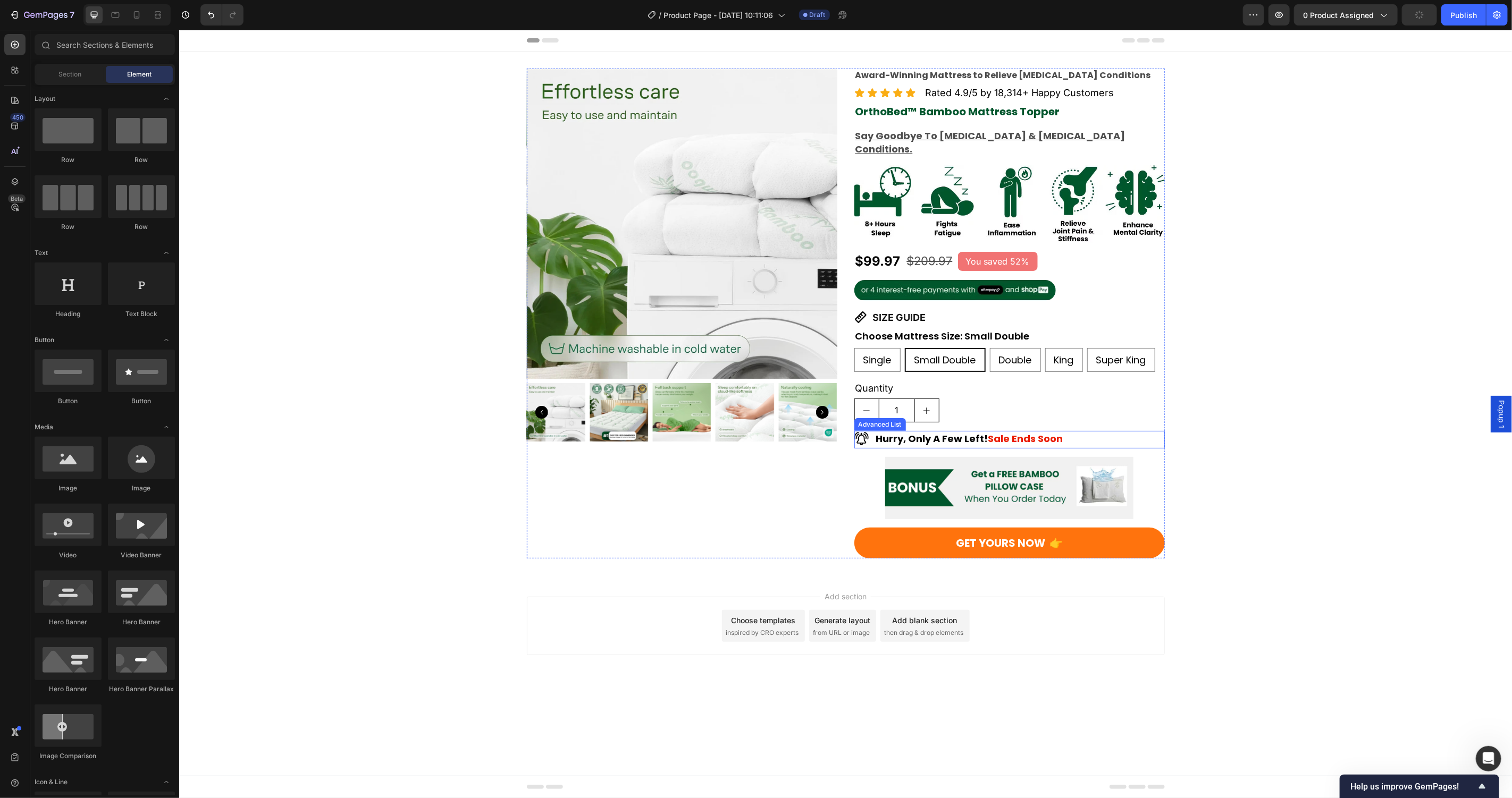
click at [1081, 431] on div "Image Hurry, Only A Few Left! Sale Ends Soon Text Block" at bounding box center [1009, 439] width 310 height 18
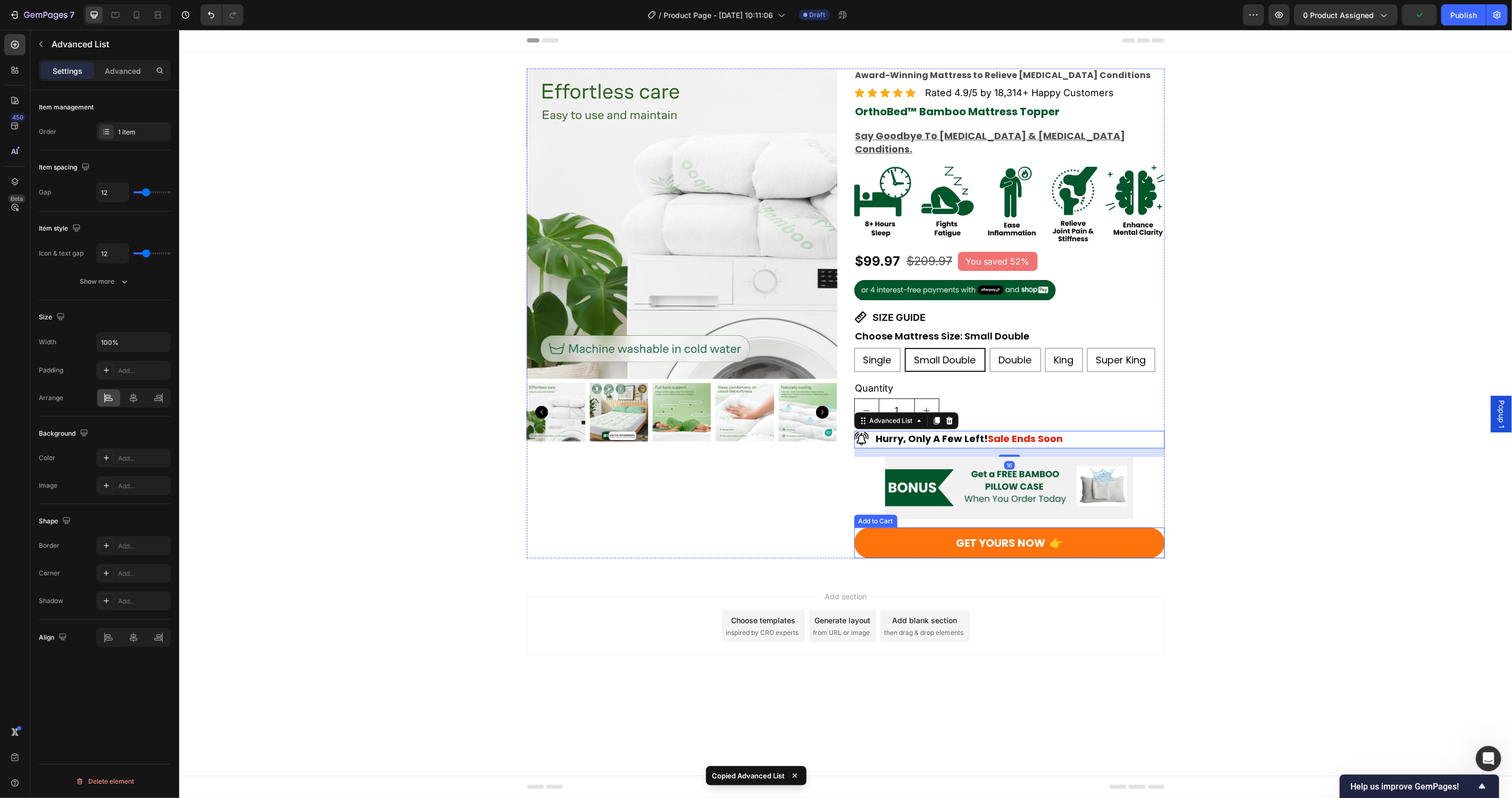
click at [1144, 528] on button "GET YOURS NOW 👉" at bounding box center [1009, 543] width 310 height 31
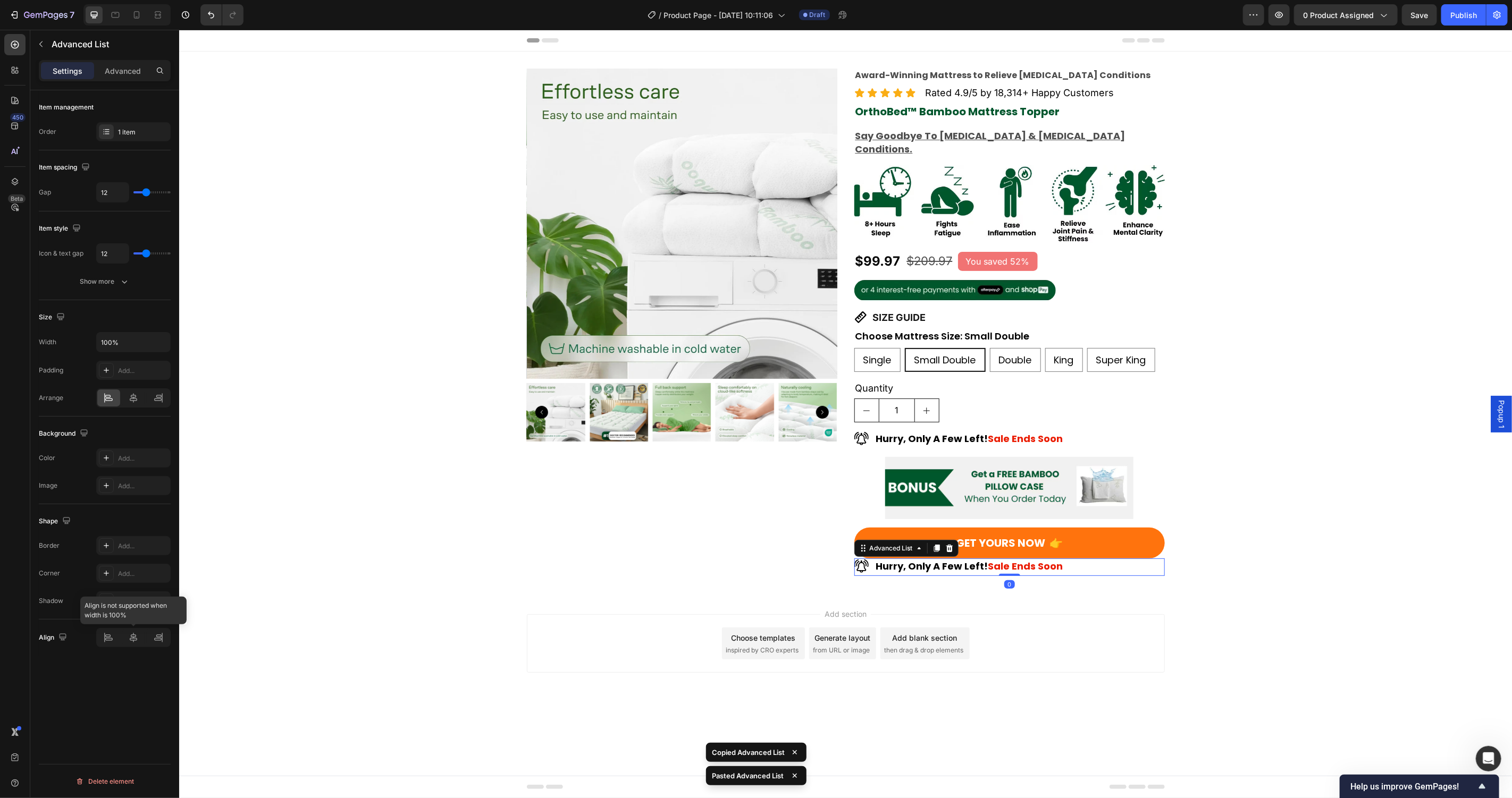
click at [127, 640] on div at bounding box center [133, 638] width 75 height 19
click at [127, 639] on div at bounding box center [133, 638] width 75 height 19
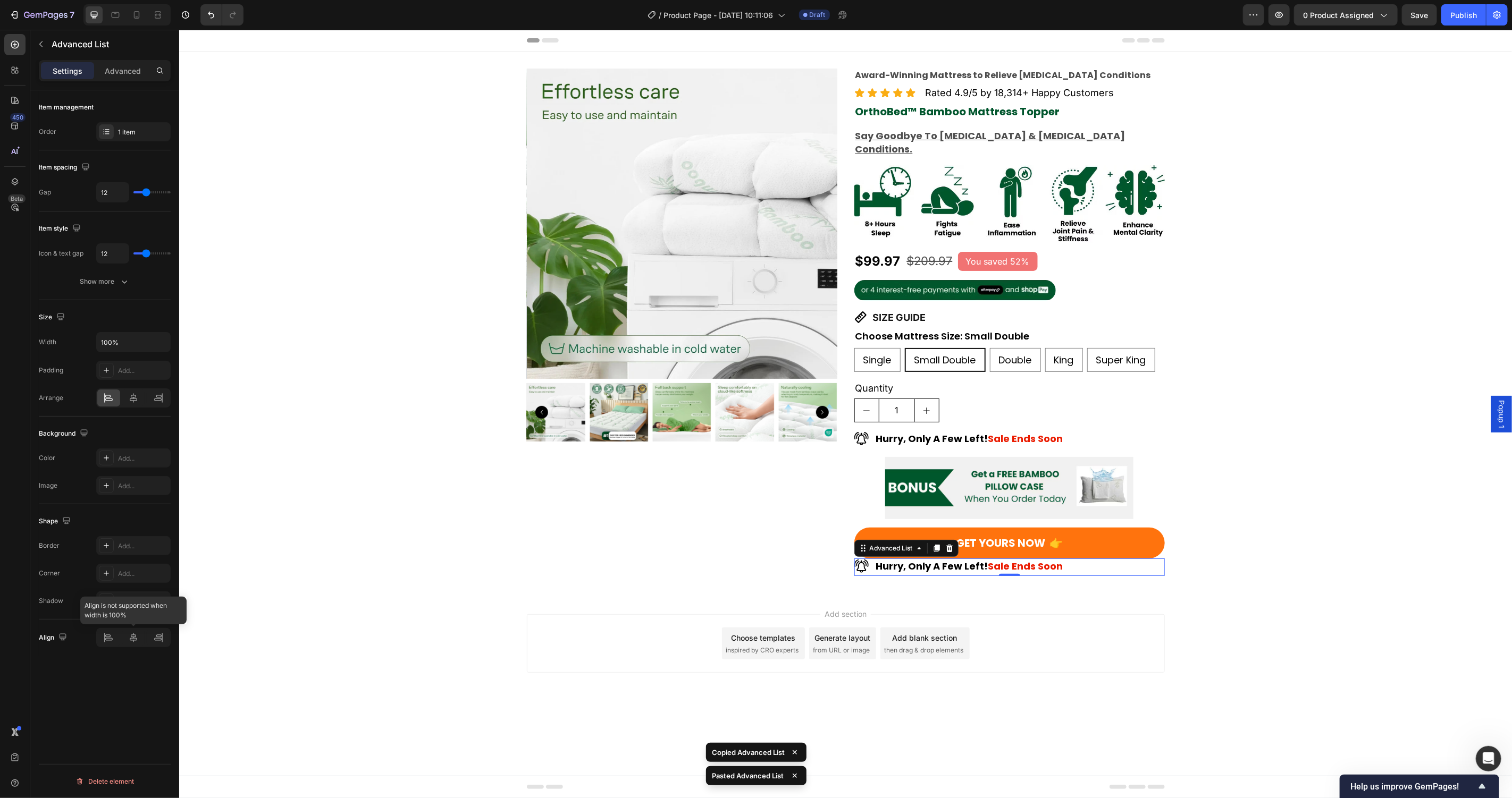
click at [127, 639] on div at bounding box center [133, 638] width 75 height 19
click at [135, 394] on icon at bounding box center [133, 398] width 11 height 11
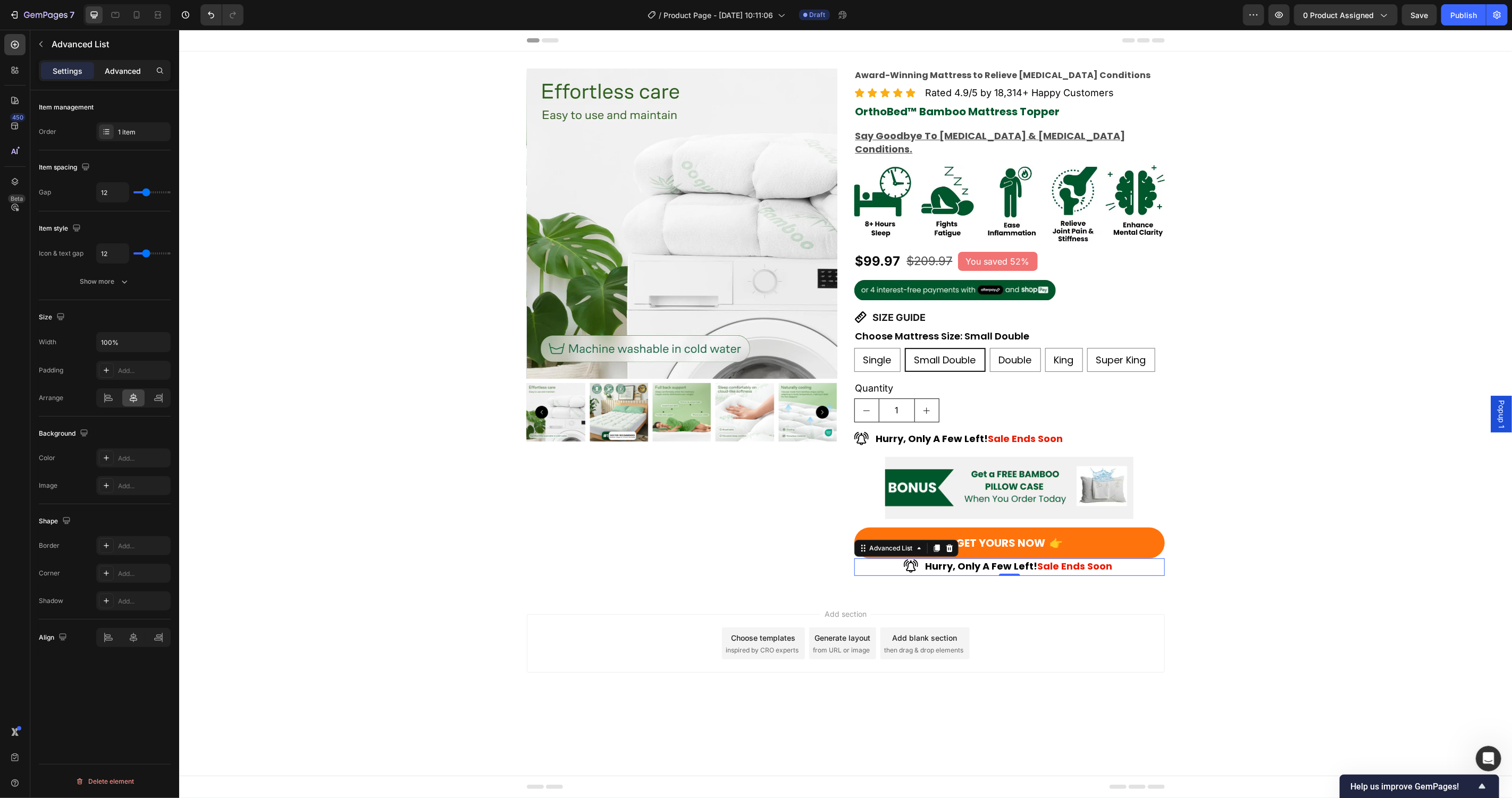
click at [122, 76] on div "Advanced" at bounding box center [123, 70] width 53 height 17
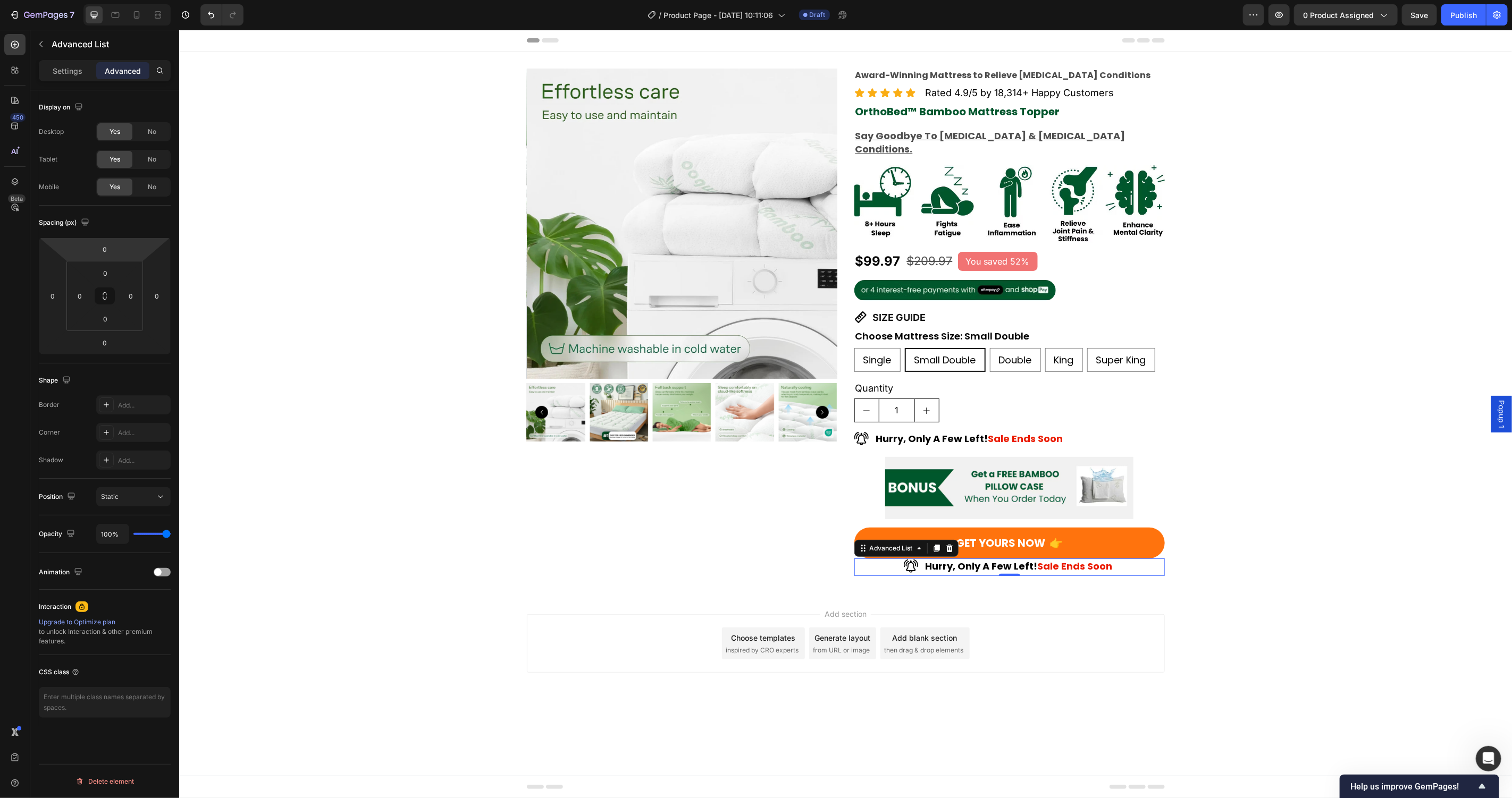
click at [100, 251] on input "0" at bounding box center [104, 249] width 21 height 16
type input "5"
click at [913, 562] on img at bounding box center [910, 568] width 14 height 13
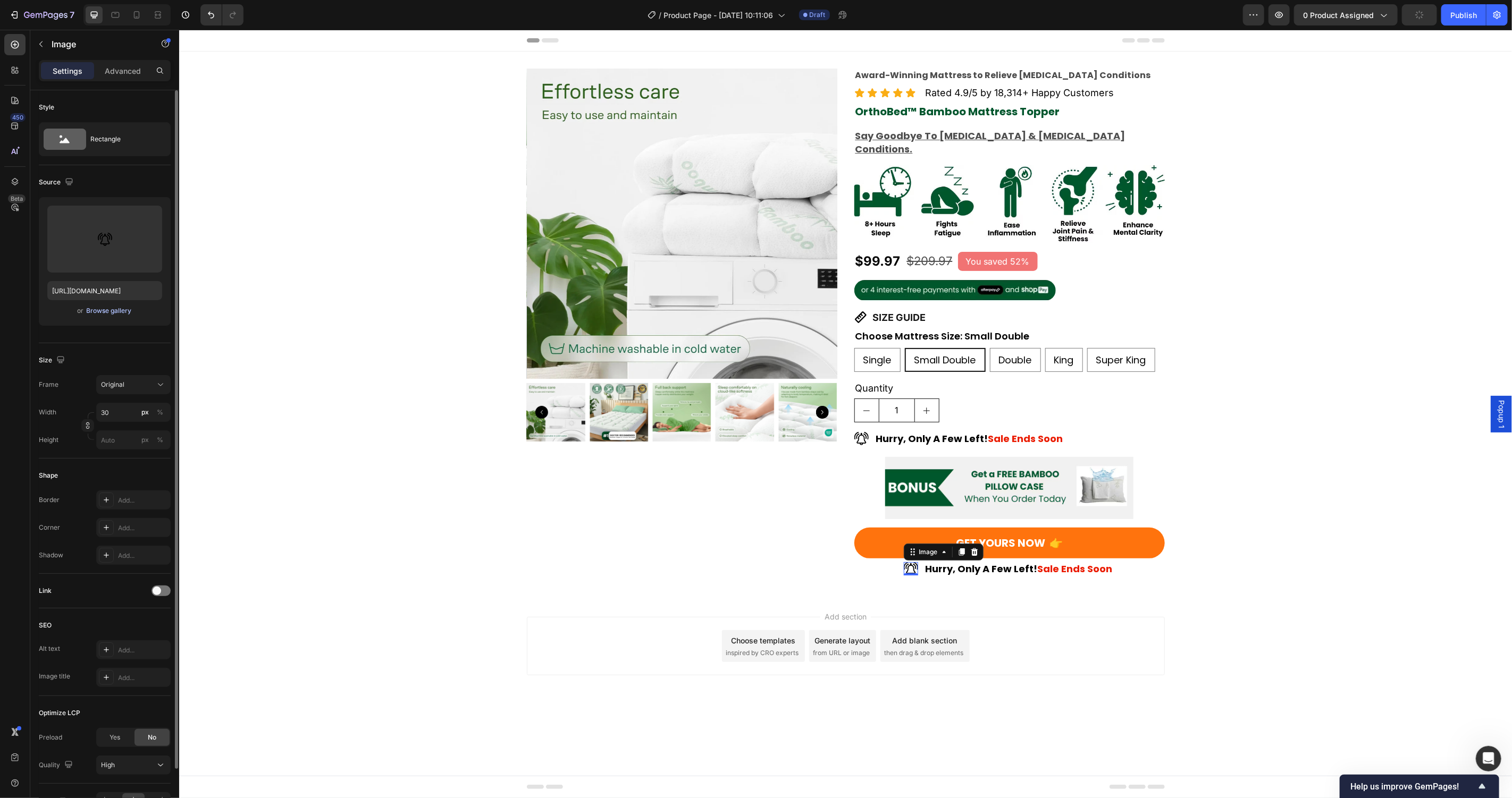
click at [106, 312] on div "Browse gallery" at bounding box center [109, 311] width 45 height 9
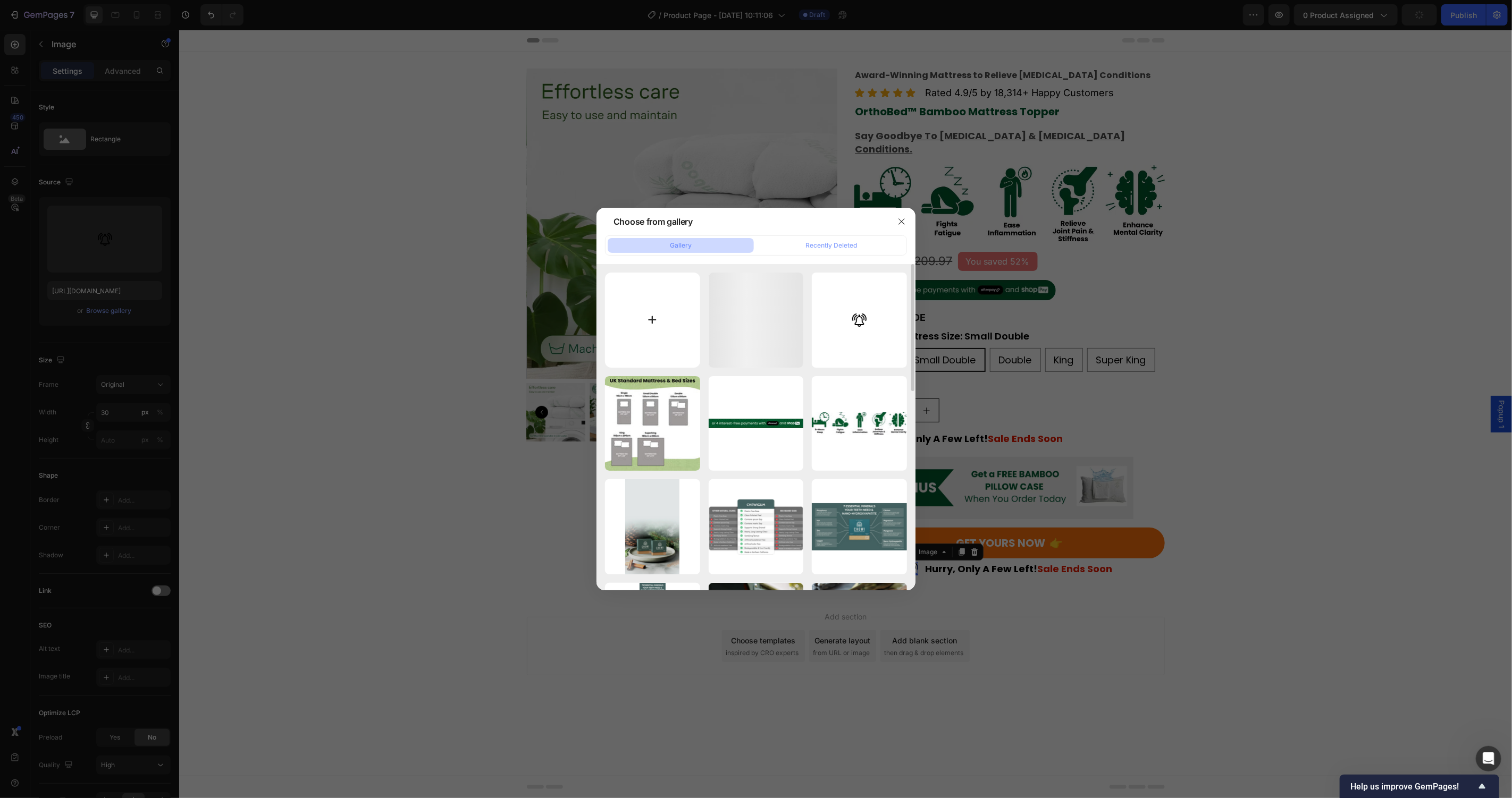
click at [636, 316] on input "file" at bounding box center [653, 320] width 95 height 95
type input "C:\fakepath\1670915.png"
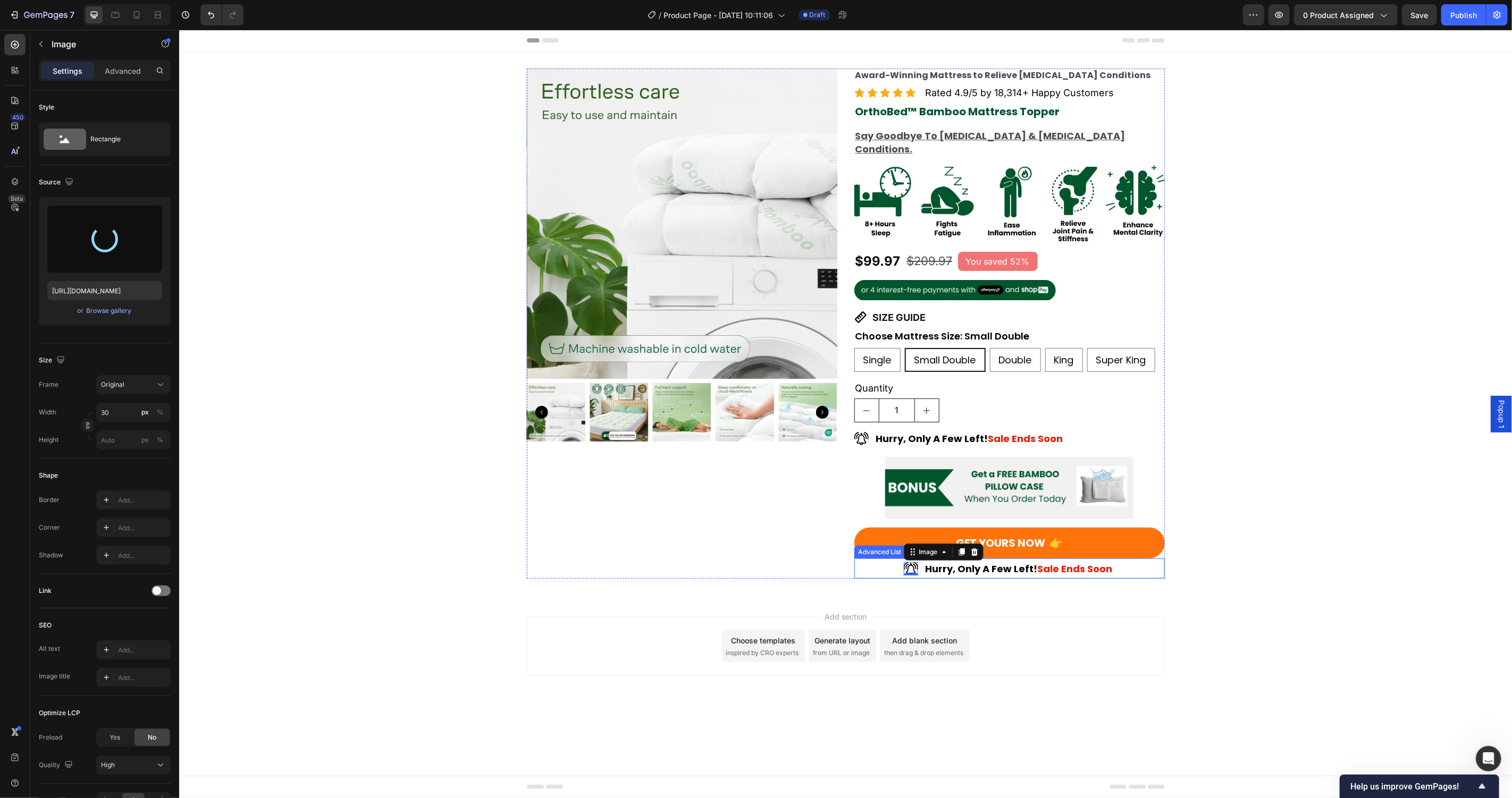
type input "https://cdn.shopify.com/s/files/1/0781/9080/5212/files/gempages_582976236733596…"
click at [1003, 562] on p "Hurry, Only A Few Left! Sale Ends Soon" at bounding box center [1020, 568] width 189 height 13
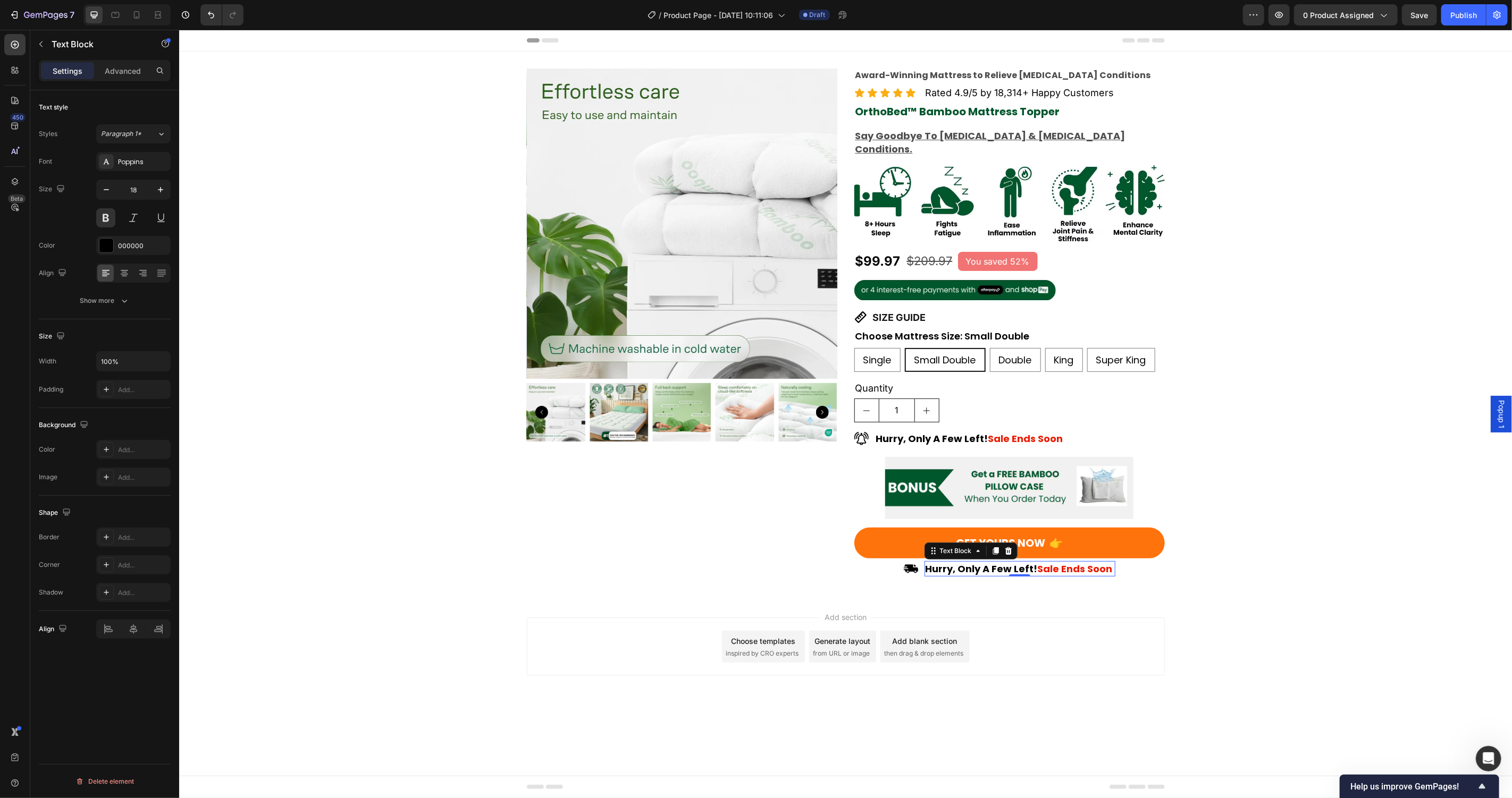
click at [1003, 562] on p "Hurry, Only A Few Left! Sale Ends Soon" at bounding box center [1020, 568] width 189 height 13
click at [108, 223] on button at bounding box center [106, 218] width 19 height 19
click at [1192, 612] on div "Add section Choose templates inspired by CRO experts Generate layout from URL o…" at bounding box center [845, 661] width 1333 height 131
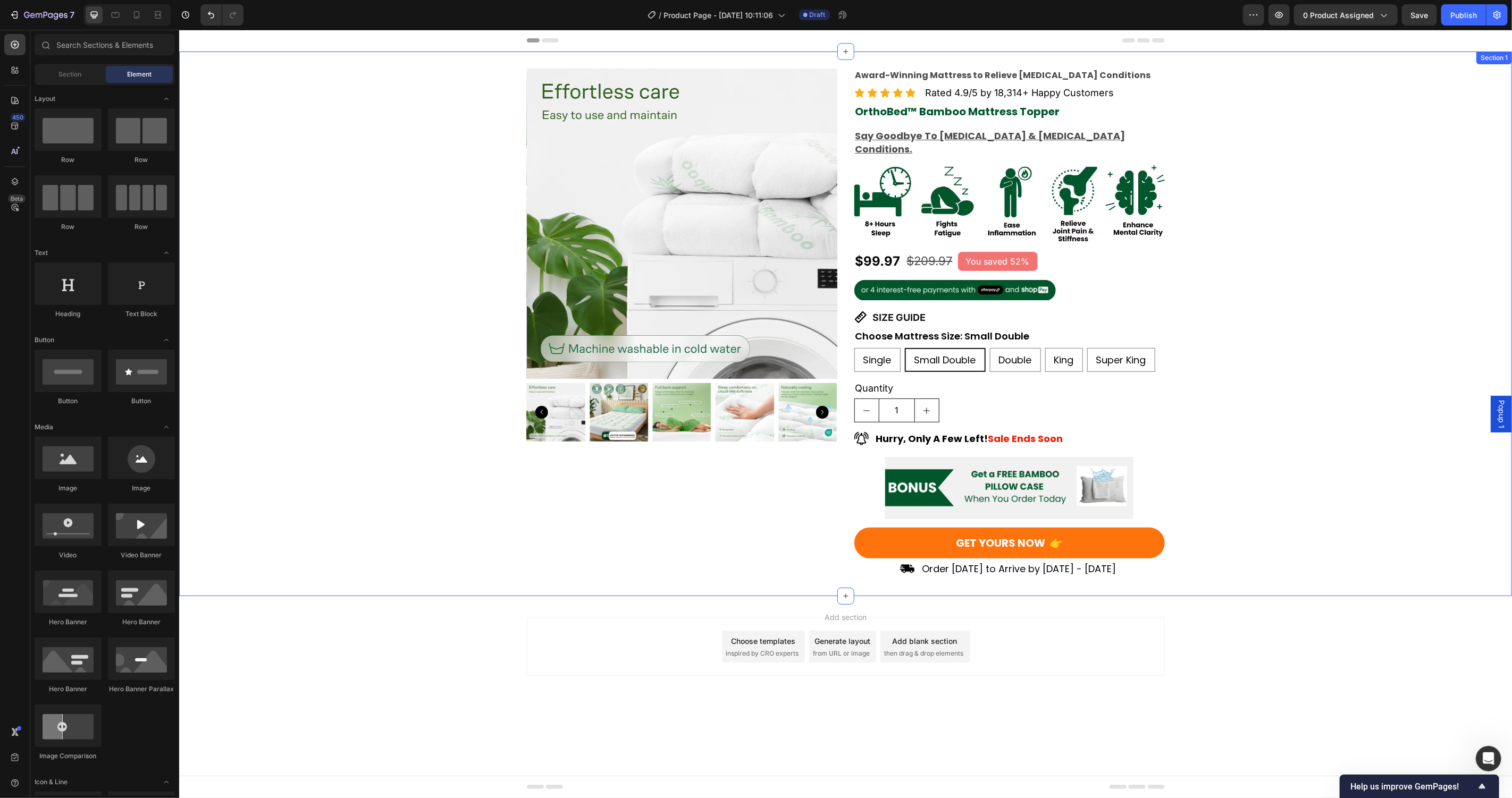
click at [1024, 562] on p "Order Today to Arrive by Oct 2nd - Oct 9th" at bounding box center [1019, 568] width 195 height 13
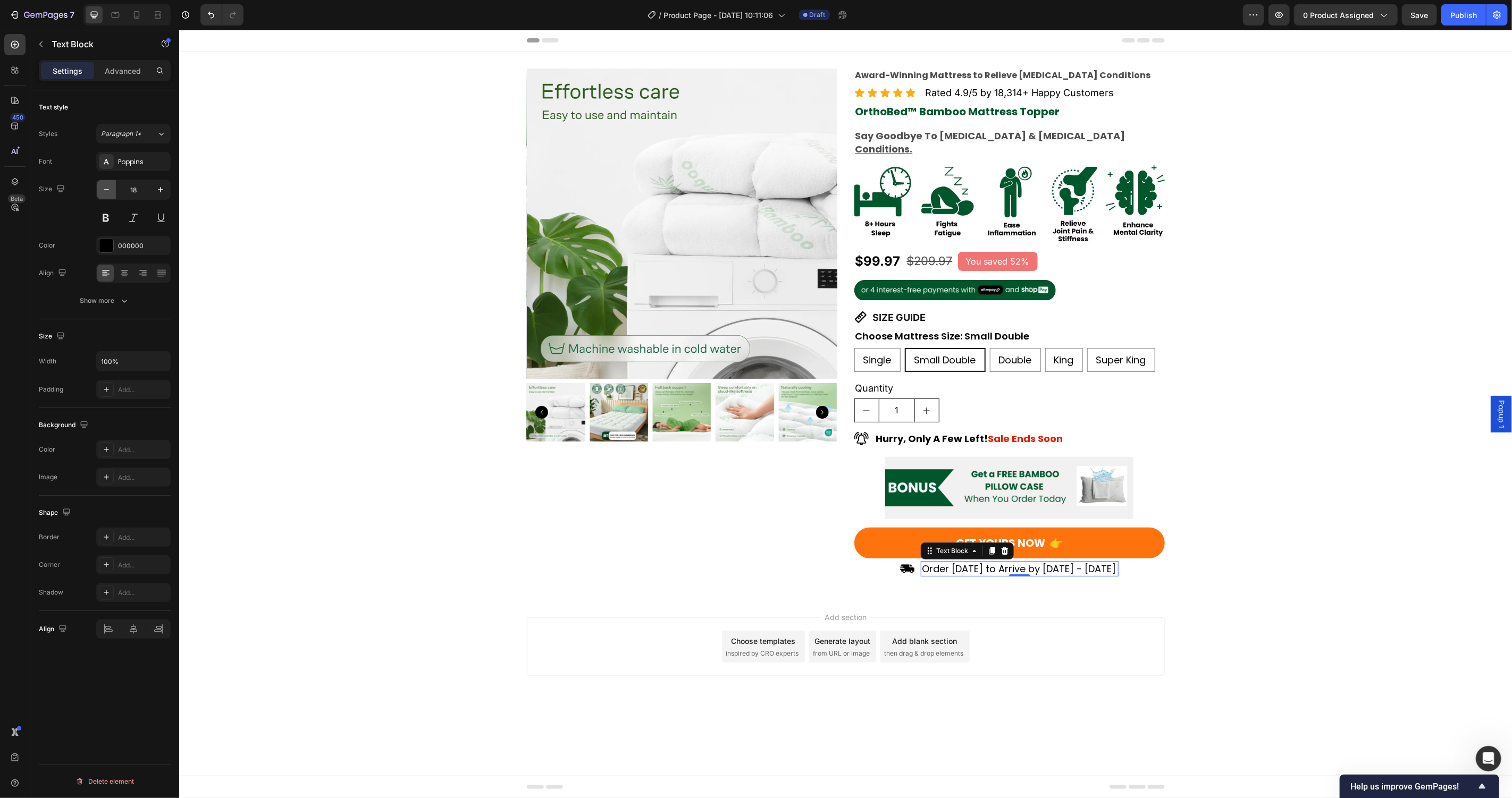
click at [109, 190] on icon "button" at bounding box center [106, 190] width 11 height 11
type input "16"
click at [1058, 542] on button "GET YOURS NOW 👉" at bounding box center [1009, 543] width 310 height 31
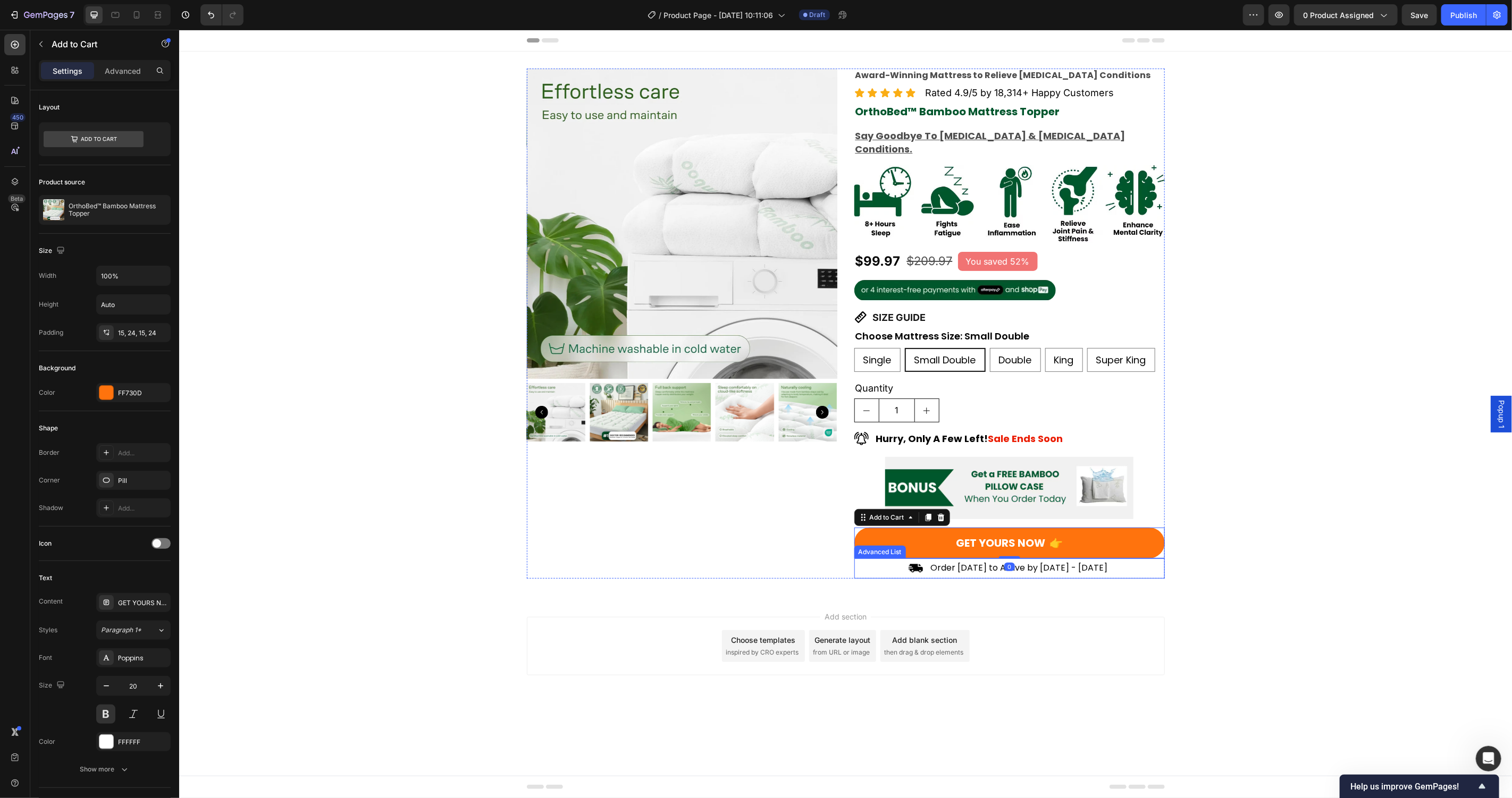
click at [1065, 562] on p "Order Today to Arrive by Oct 2nd - Oct 9th" at bounding box center [1019, 567] width 178 height 12
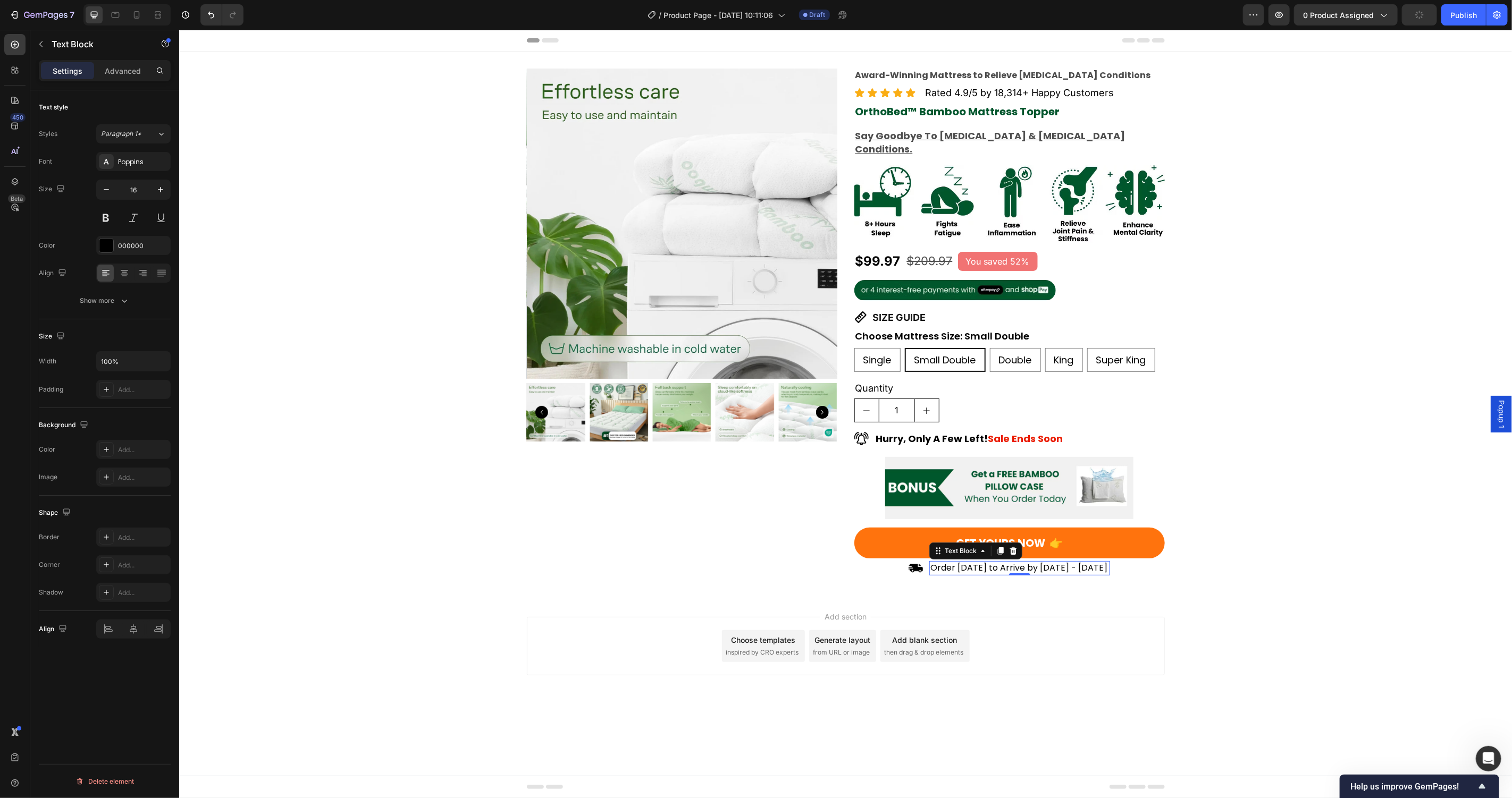
click at [1065, 562] on p "Order Today to Arrive by Oct 2nd - Oct 9th" at bounding box center [1019, 567] width 178 height 12
click at [1044, 562] on p "Order Today to Arrive by Oct 2nd - Oct 9th" at bounding box center [1019, 567] width 178 height 12
click at [1041, 562] on p "Order Today to Arrive by Oct 2nd - Oct 9th" at bounding box center [1019, 567] width 178 height 12
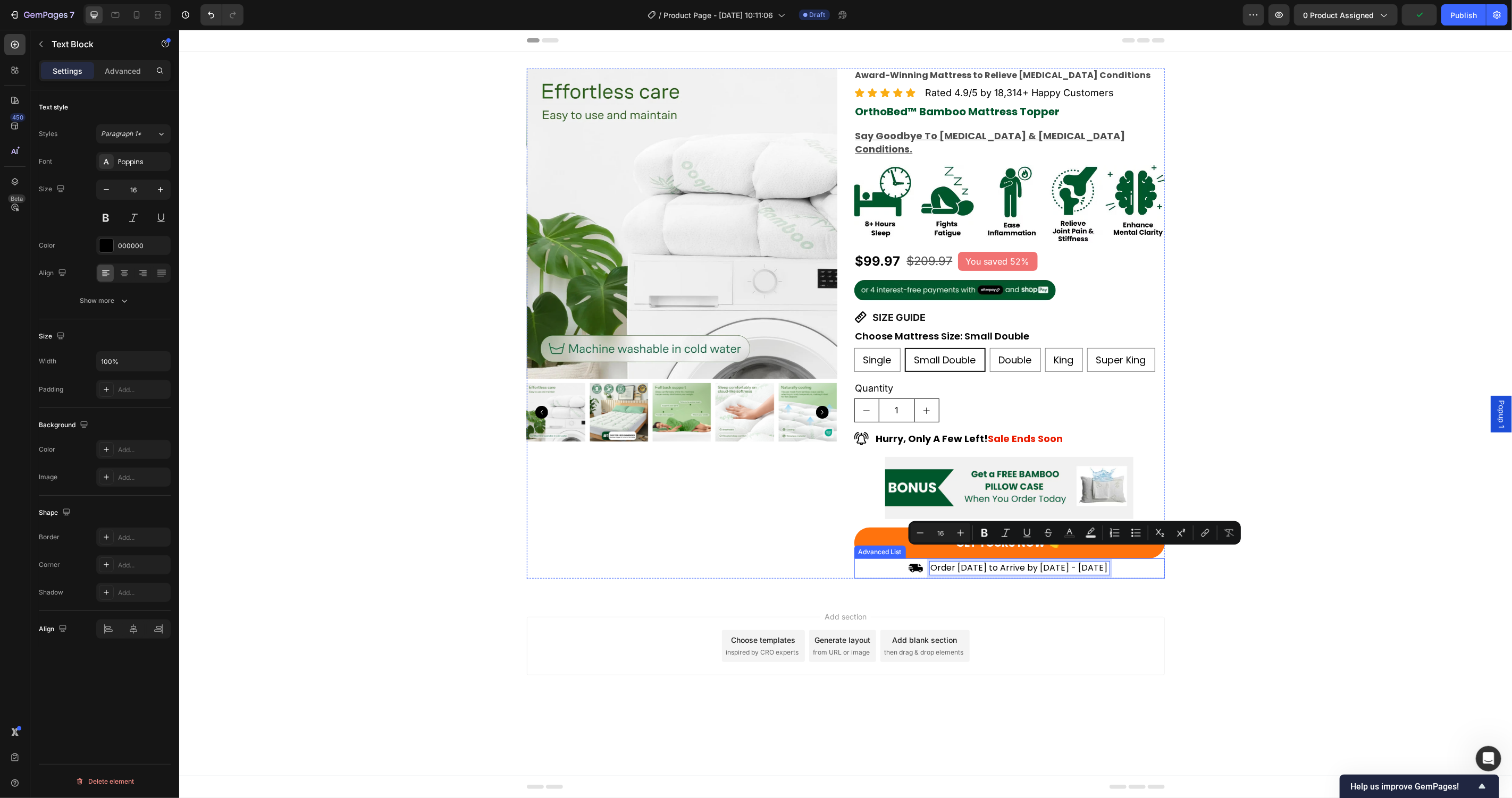
drag, startPoint x: 1037, startPoint y: 556, endPoint x: 1122, endPoint y: 556, distance: 85.0
click at [1122, 561] on div "Image Order Today to Arrive by Oct 2nd - Oct 9th Text Block 0" at bounding box center [1009, 570] width 310 height 18
click at [1059, 564] on div "Image Order Today to Arrive by Oct 2nd - Oct 9th Text Block 0" at bounding box center [1009, 570] width 310 height 18
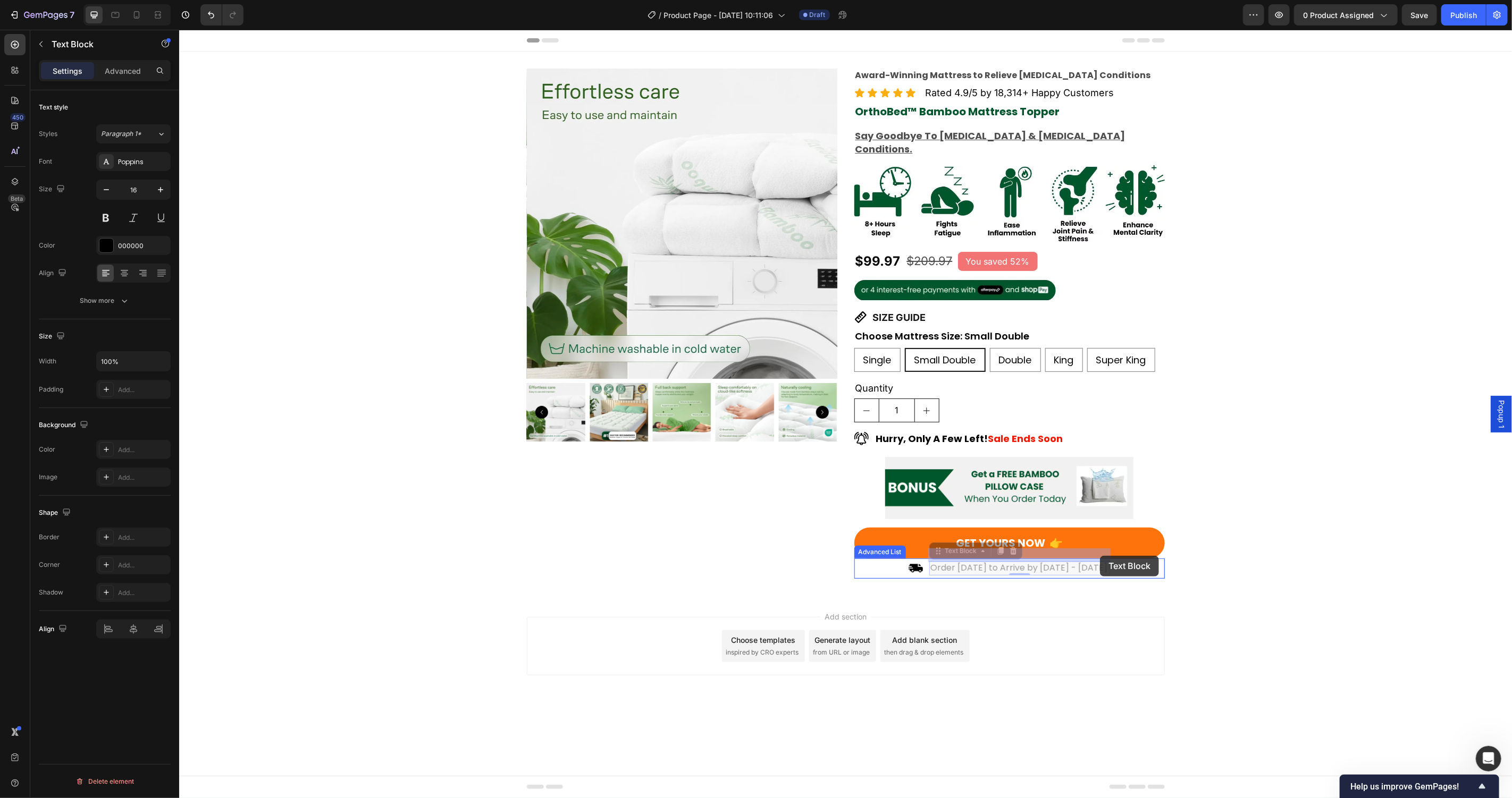
drag, startPoint x: 1032, startPoint y: 555, endPoint x: 1099, endPoint y: 556, distance: 67.0
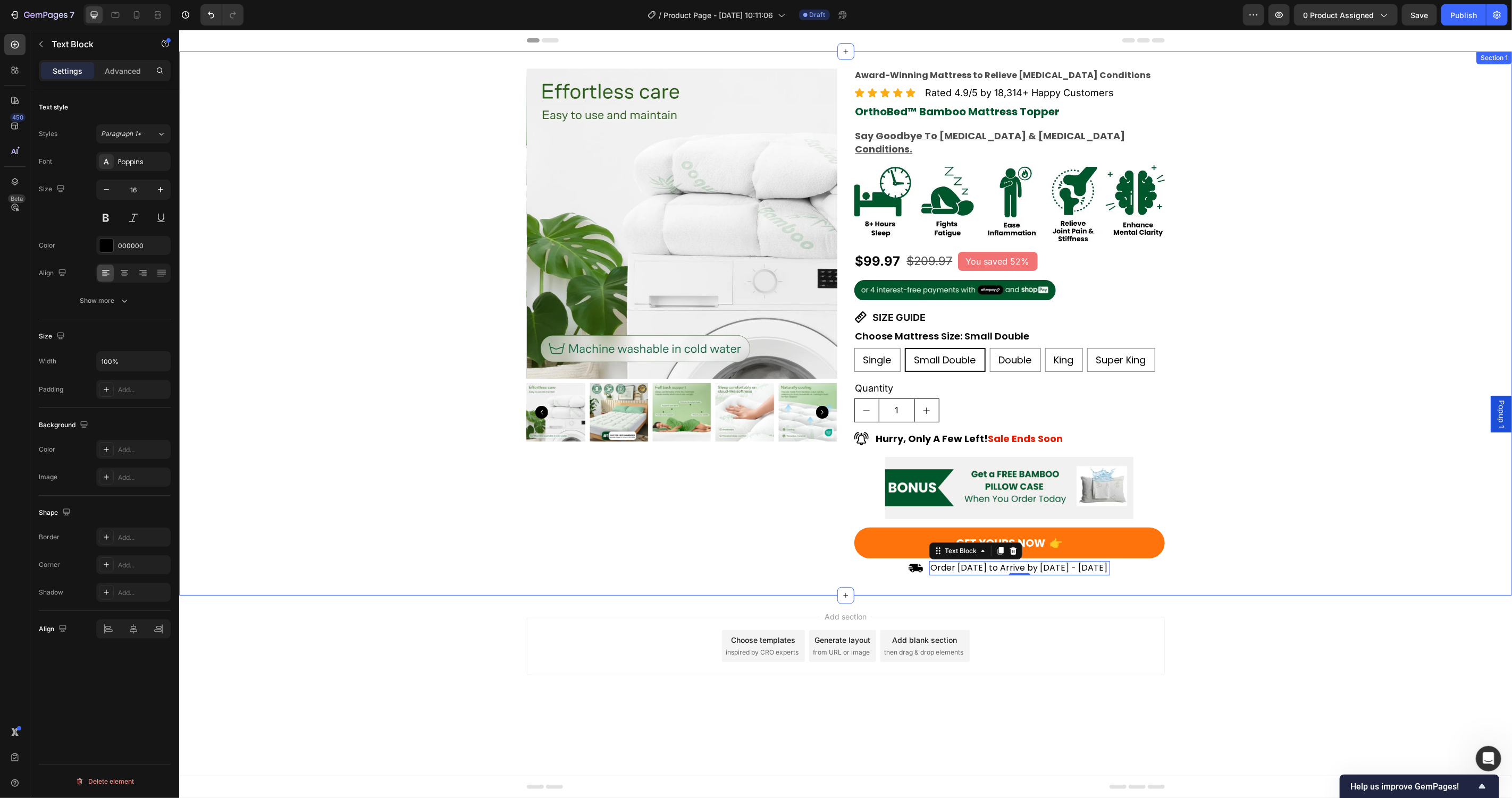
click at [1260, 556] on div "Product Images Award-Winning Mattress to Relieve Chronic Pain Conditions Text B…" at bounding box center [845, 323] width 1333 height 510
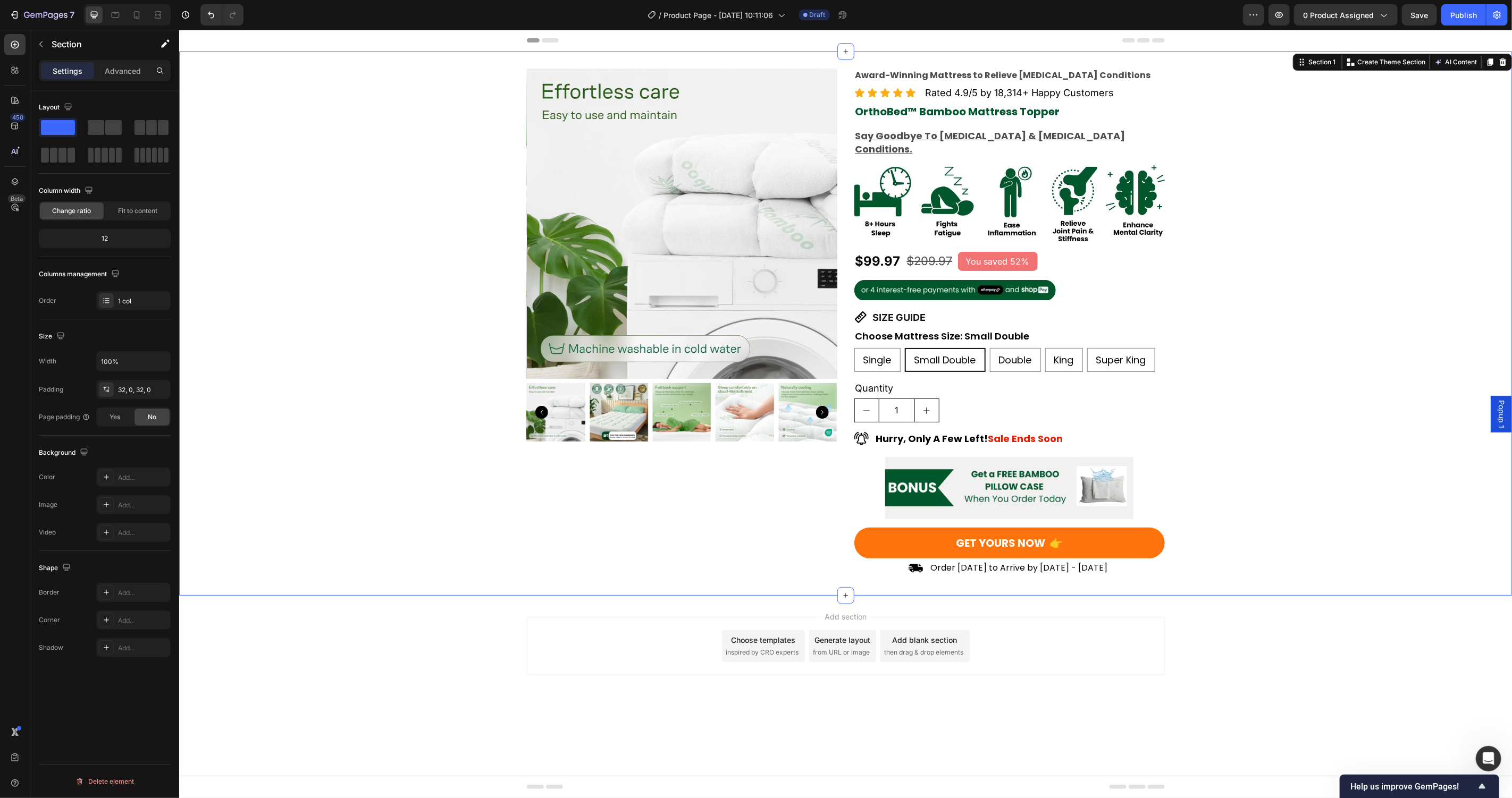
click at [1041, 561] on div "Order Today to Arrive by Oct 2nd - Oct 9th" at bounding box center [1019, 568] width 181 height 14
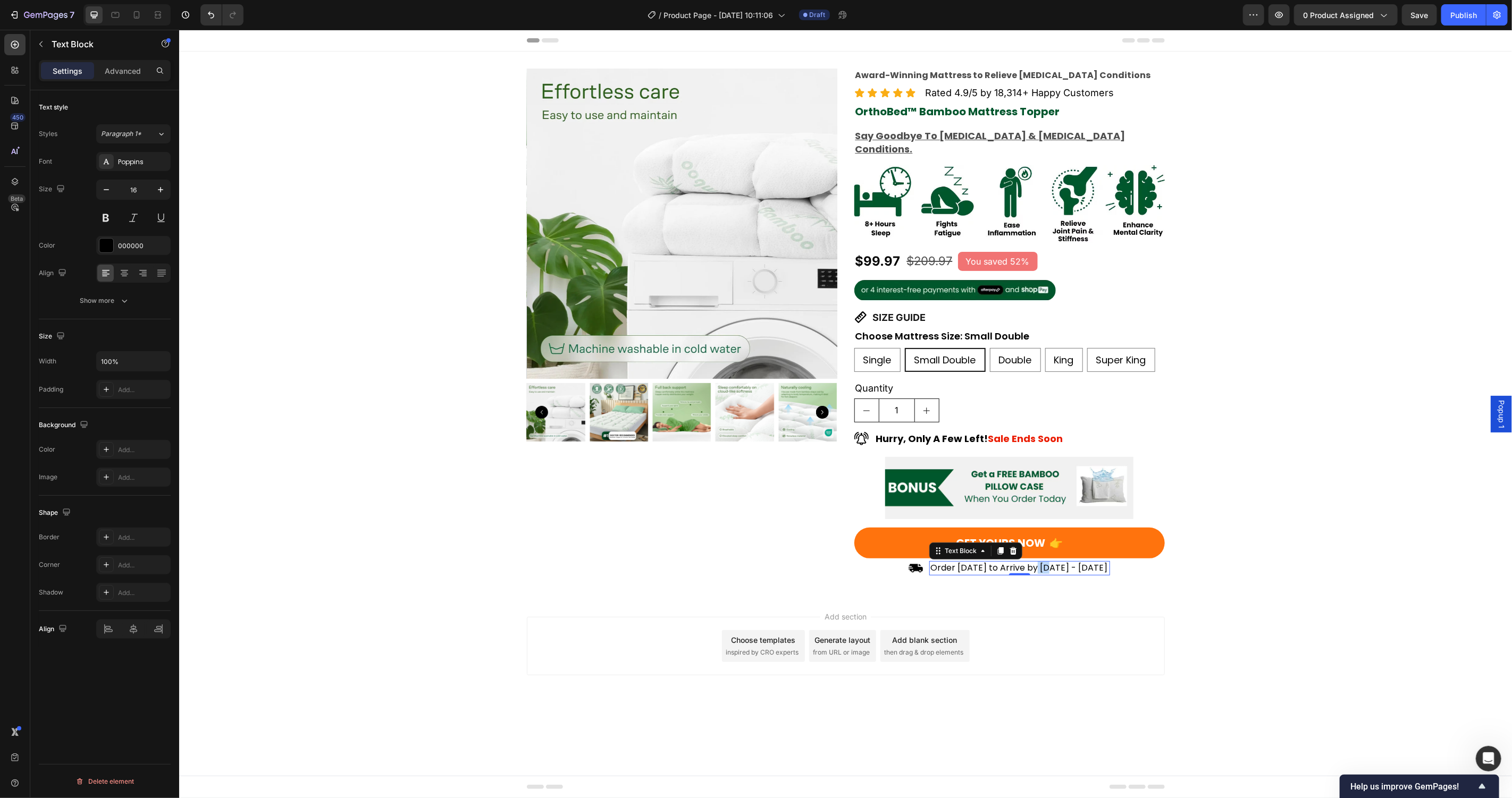
click at [1041, 562] on p "Order Today to Arrive by Oct 2nd - Oct 9th" at bounding box center [1019, 567] width 178 height 12
click at [1035, 562] on p "Order Today to Arrive by Oct 2nd - Oct 9th" at bounding box center [1019, 567] width 178 height 12
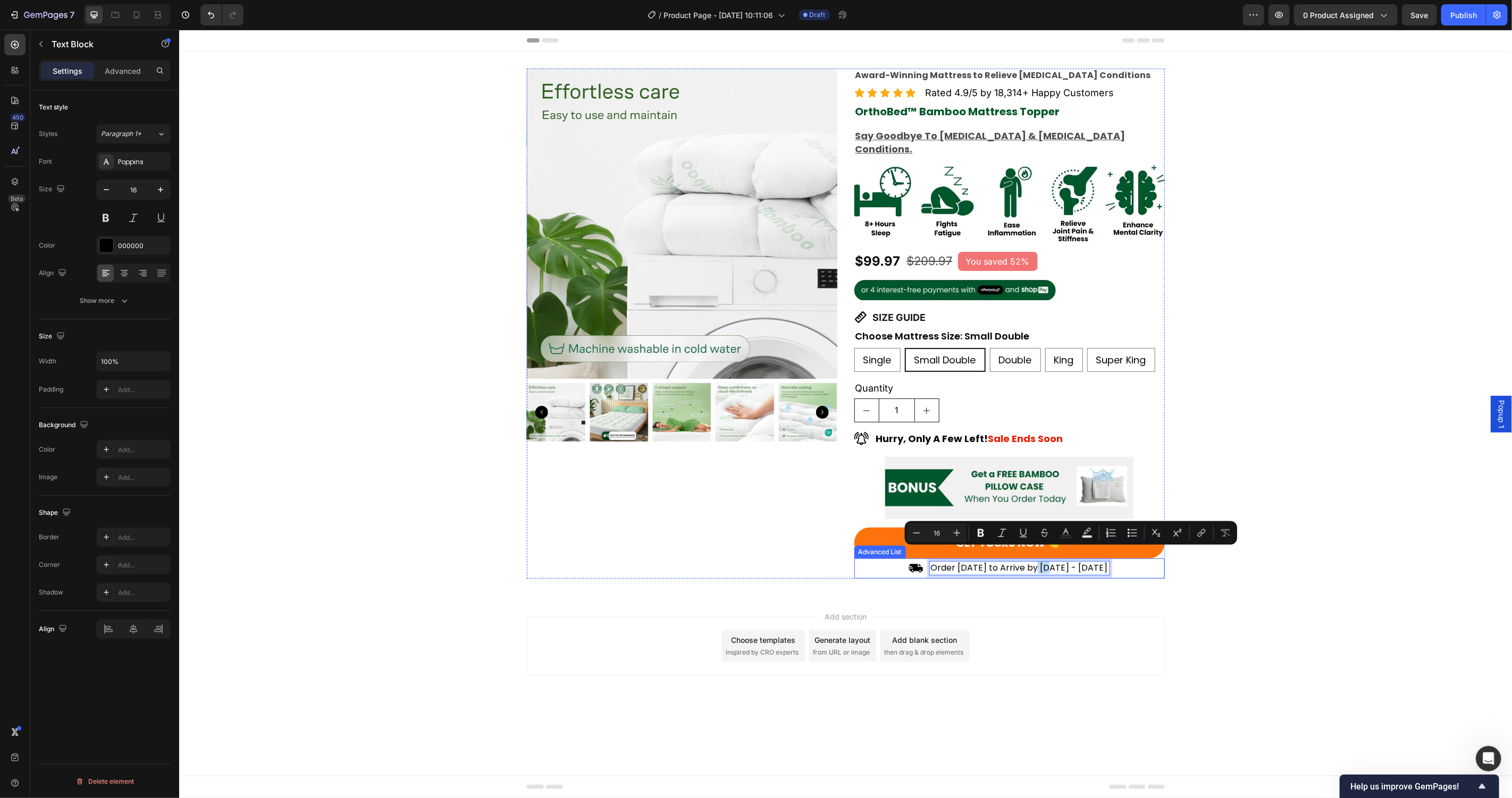
drag, startPoint x: 1033, startPoint y: 554, endPoint x: 1116, endPoint y: 554, distance: 83.0
click at [1116, 561] on div "Image Order Today to Arrive by Oct 2nd - Oct 9th Text Block 0" at bounding box center [1009, 570] width 310 height 18
click at [1283, 579] on div "Product Images Award-Winning Mattress to Relieve Chronic Pain Conditions Text B…" at bounding box center [845, 323] width 1333 height 545
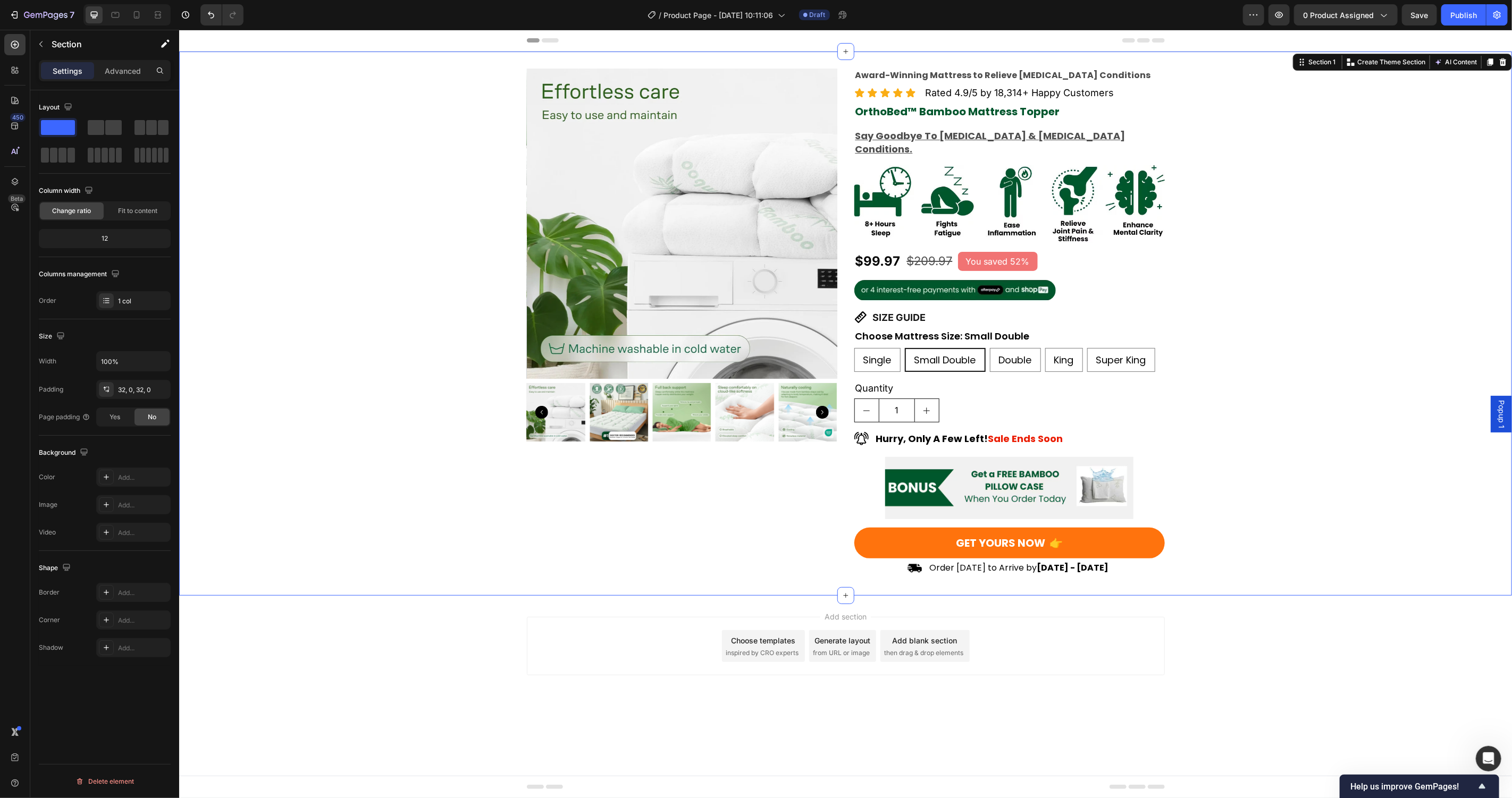
click at [1352, 575] on div "Product Images Award-Winning Mattress to Relieve Chronic Pain Conditions Text B…" at bounding box center [845, 323] width 1333 height 545
click at [990, 96] on p "Rated 4.9/5 by 18,314+ Happy Customers" at bounding box center [1020, 92] width 189 height 13
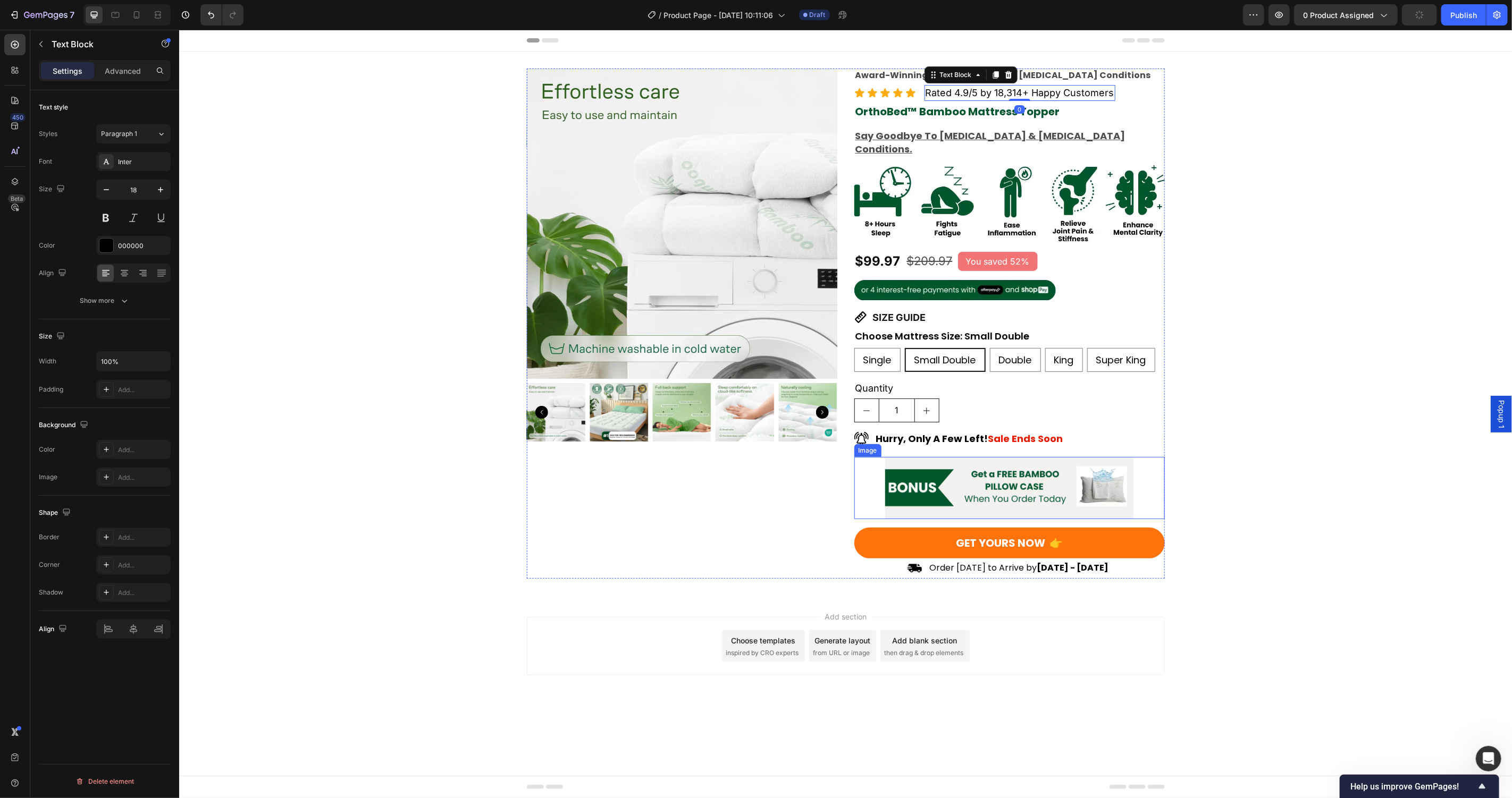
copy p "Rich Text Editor. Editing area: main"
click at [1105, 561] on strong "[DATE] - [DATE]" at bounding box center [1072, 567] width 72 height 12
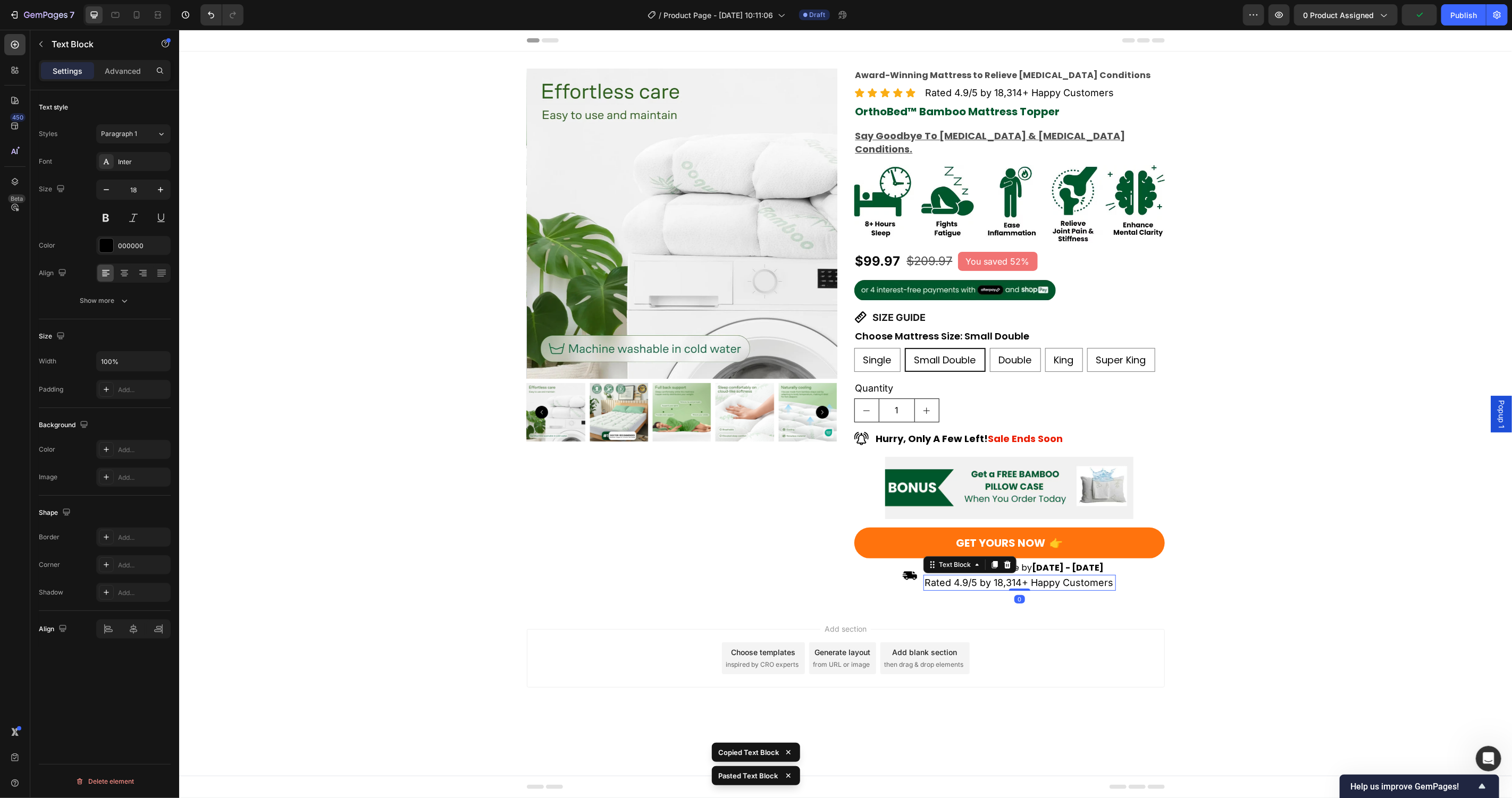
click at [1243, 656] on div "Add section Choose templates inspired by CRO experts Generate layout from URL o…" at bounding box center [845, 672] width 1333 height 131
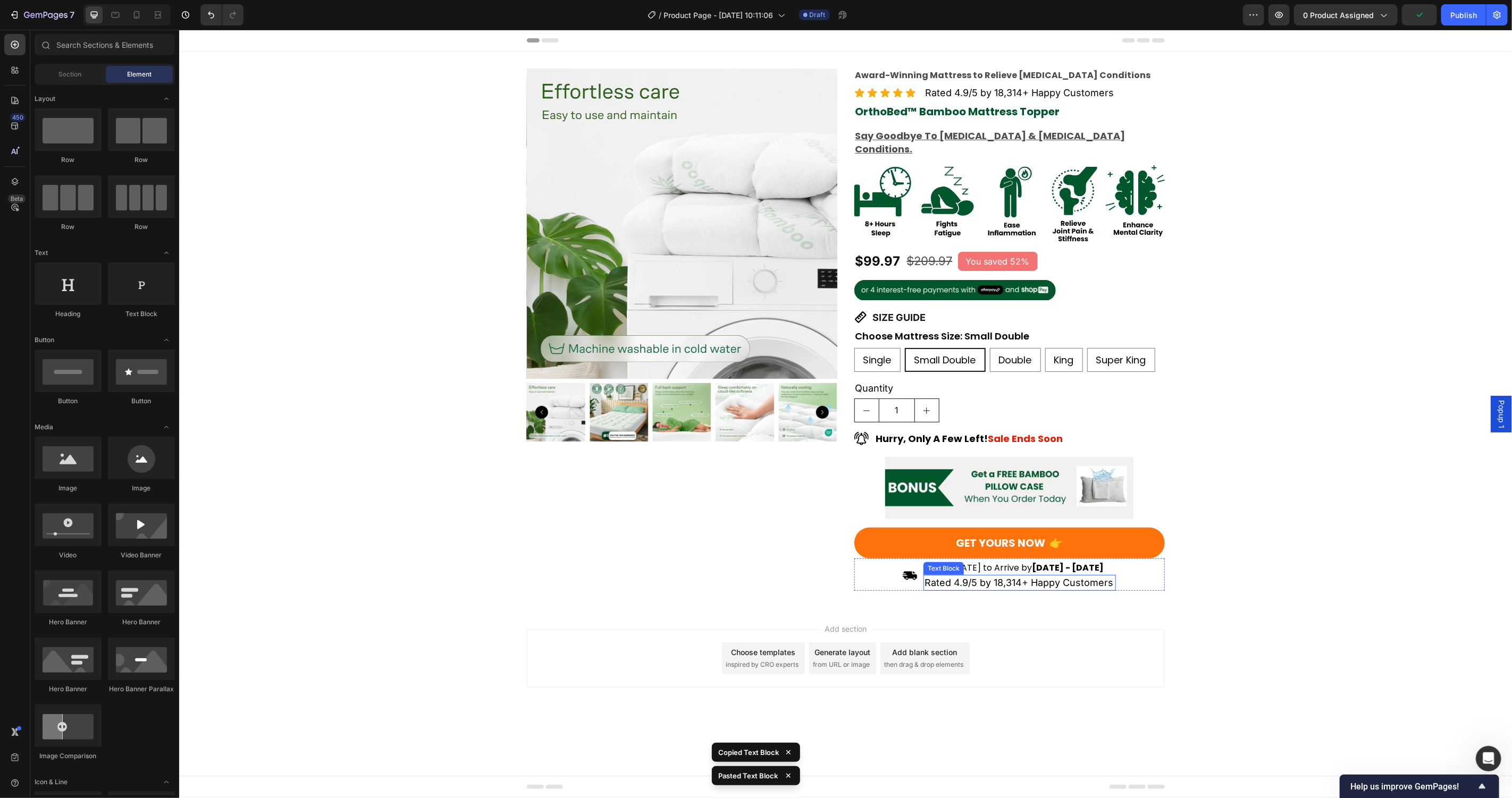
click at [1037, 576] on p "Rated 4.9/5 by 18,314+ Happy Customers" at bounding box center [1019, 582] width 190 height 13
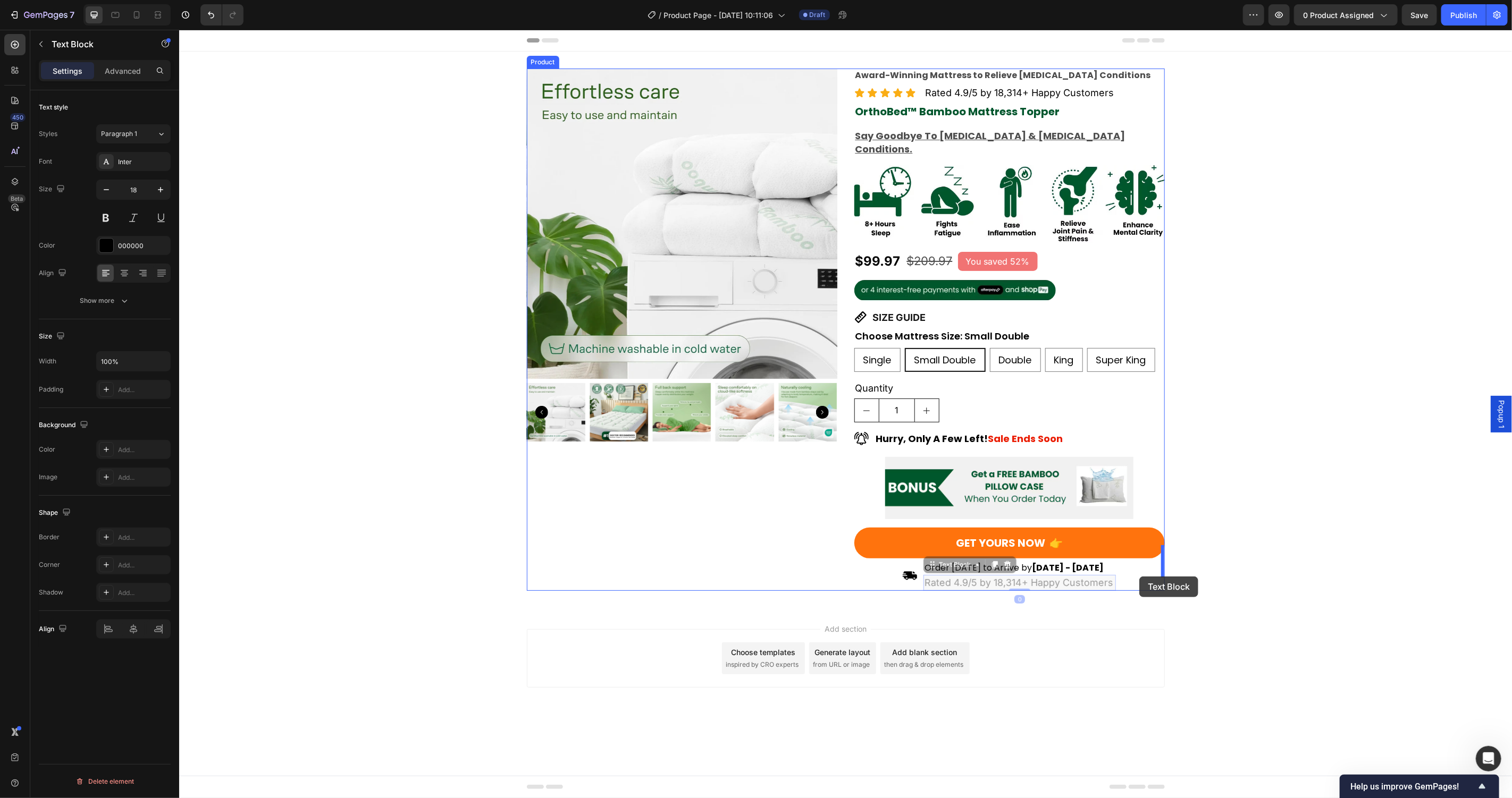
drag, startPoint x: 928, startPoint y: 549, endPoint x: 1139, endPoint y: 576, distance: 212.7
click at [1025, 576] on p "Rated 4.9/5 by 18,314+ Happy Customers" at bounding box center [1019, 582] width 190 height 13
click at [1145, 561] on div "Image Order [DATE] to Arrive by [DATE] - [DATE] Text Block Rated 4.9/5 by 18,31…" at bounding box center [1009, 576] width 310 height 30
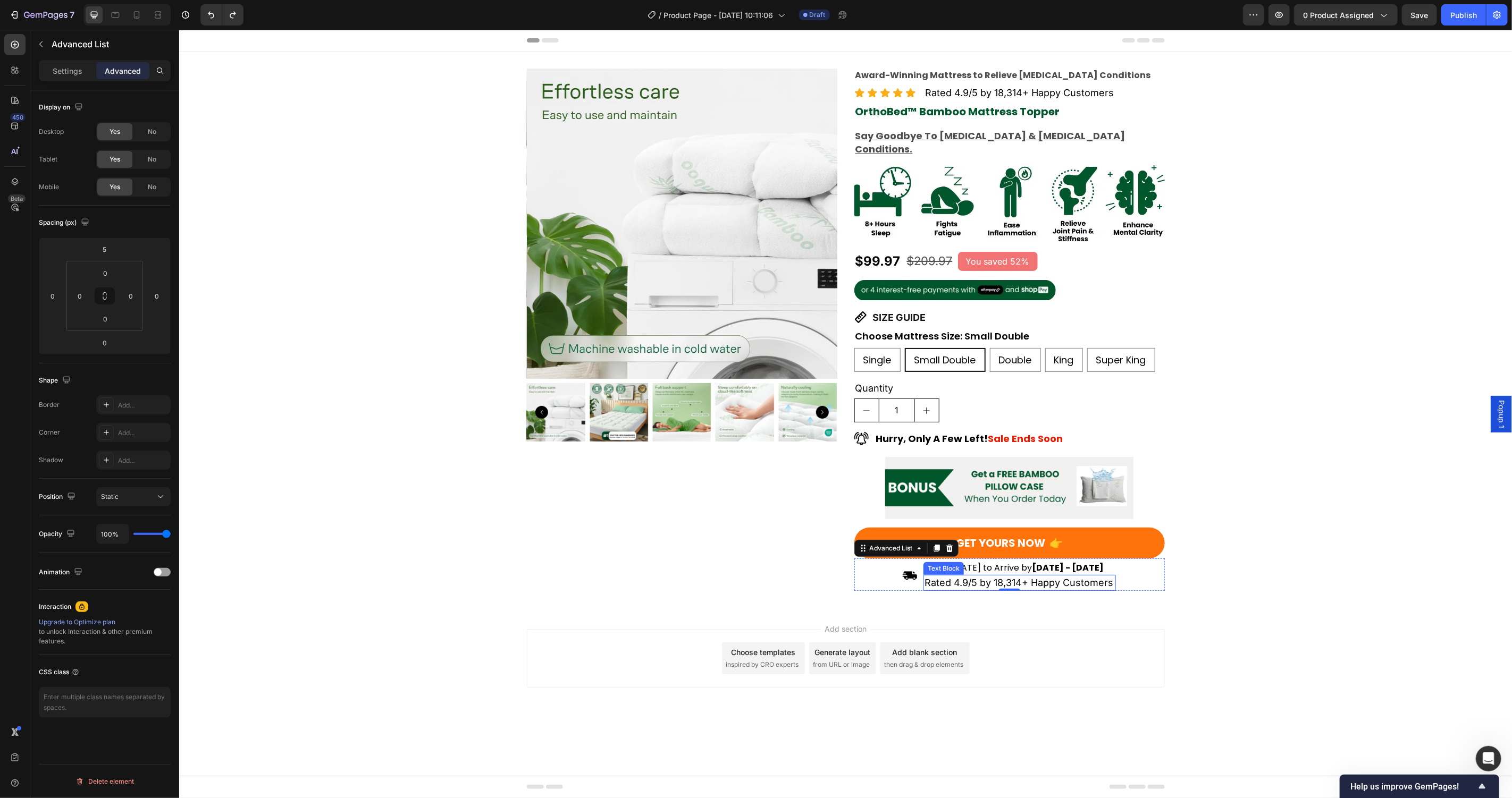
click at [968, 574] on div "Rated 4.9/5 by 18,314+ Happy Customers" at bounding box center [1019, 582] width 193 height 15
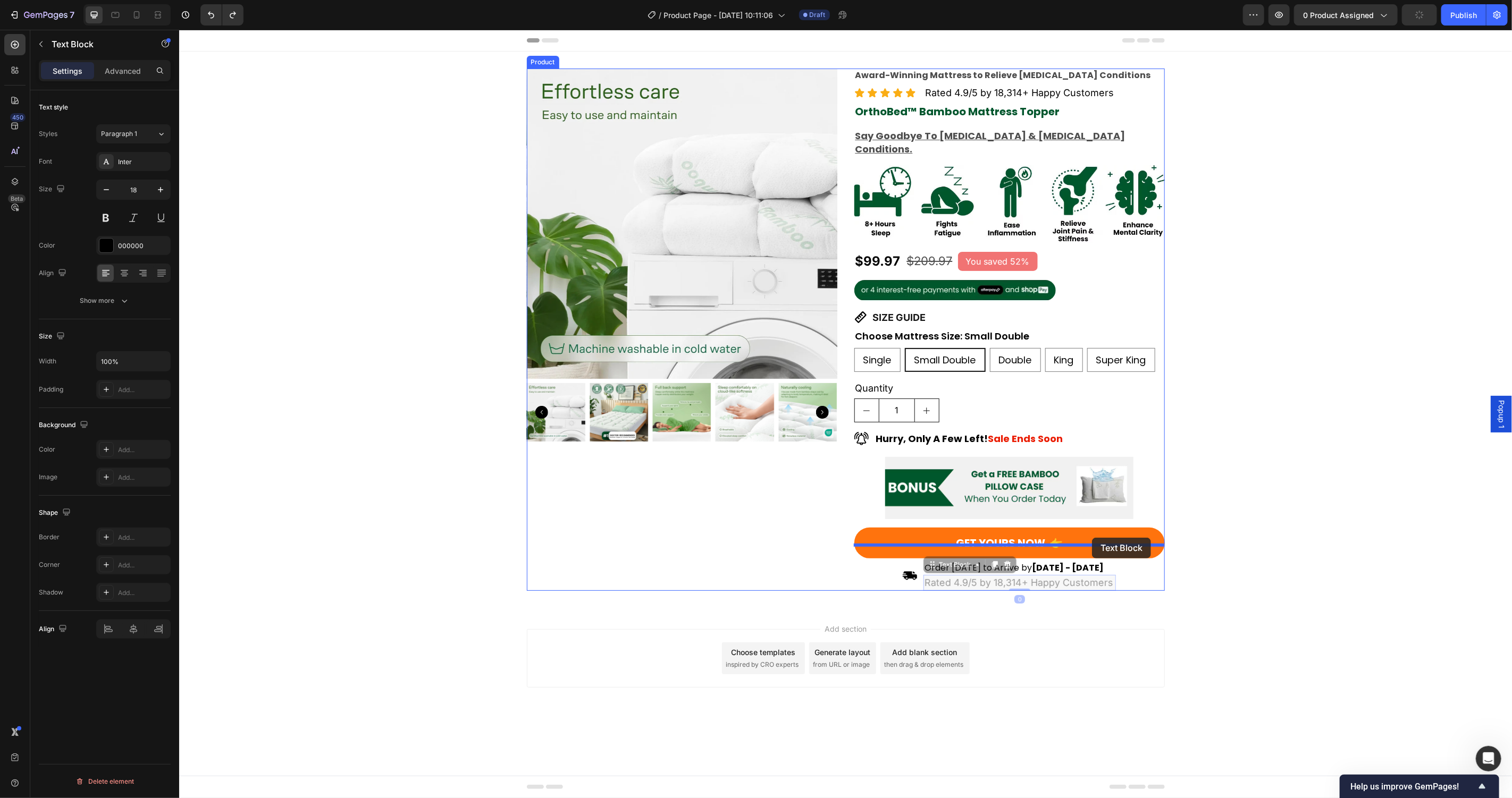
drag, startPoint x: 935, startPoint y: 551, endPoint x: 1092, endPoint y: 537, distance: 157.6
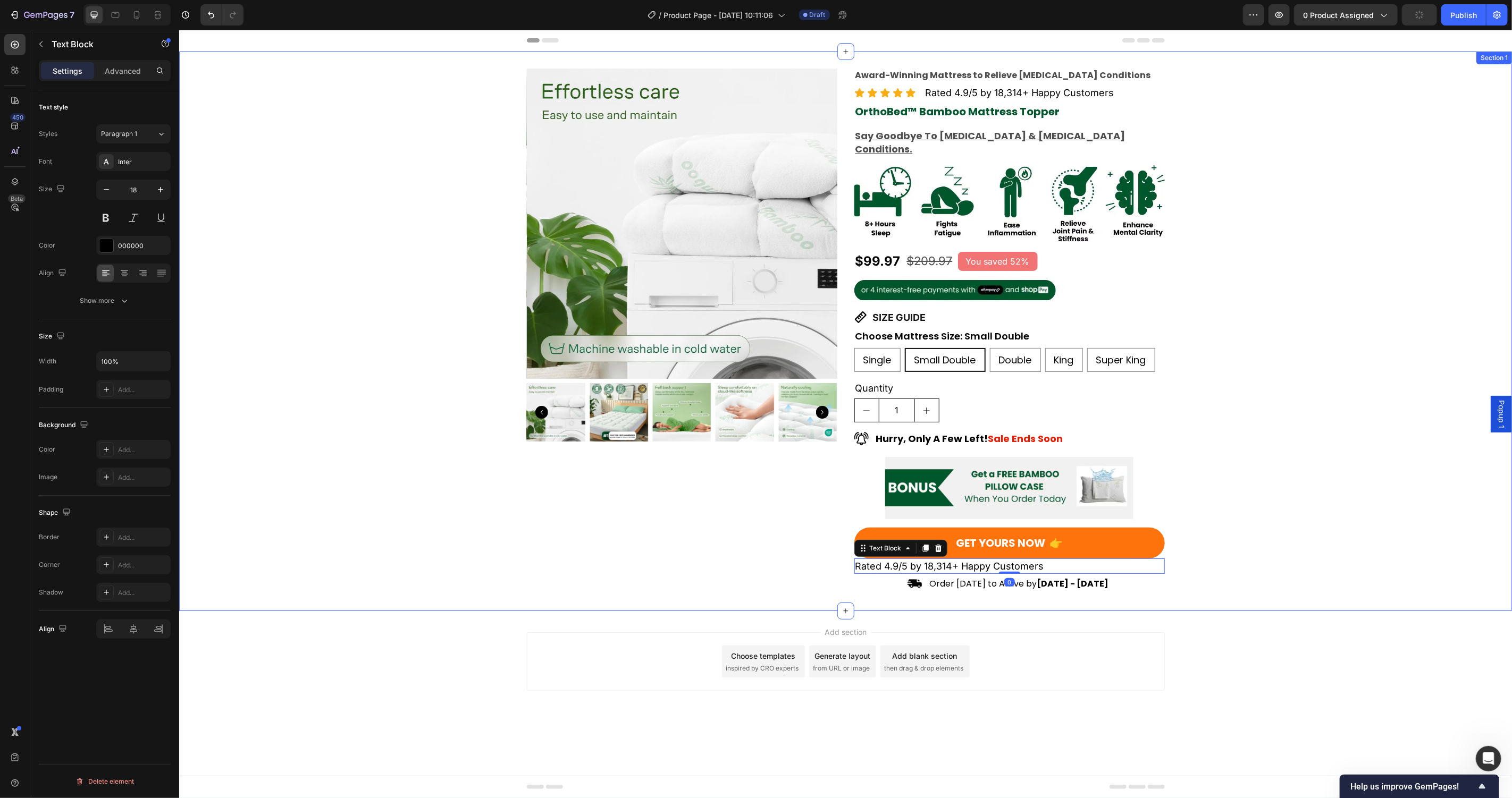
click at [1298, 537] on div "Product Images Award-Winning Mattress to Relieve [MEDICAL_DATA] Conditions Text…" at bounding box center [845, 331] width 1333 height 526
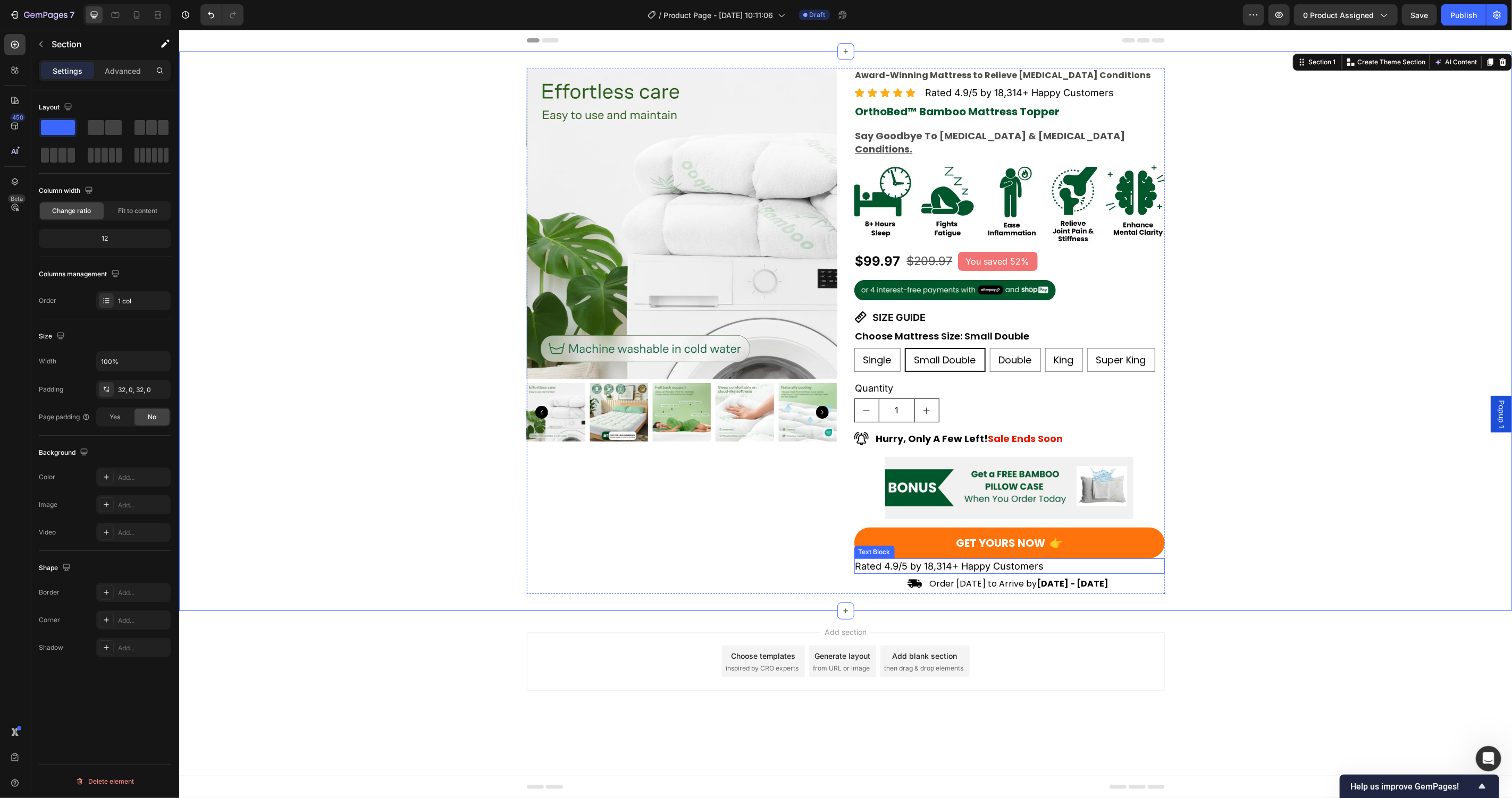
click at [984, 559] on p "Rated 4.9/5 by 18,314+ Happy Customers" at bounding box center [1008, 566] width 308 height 13
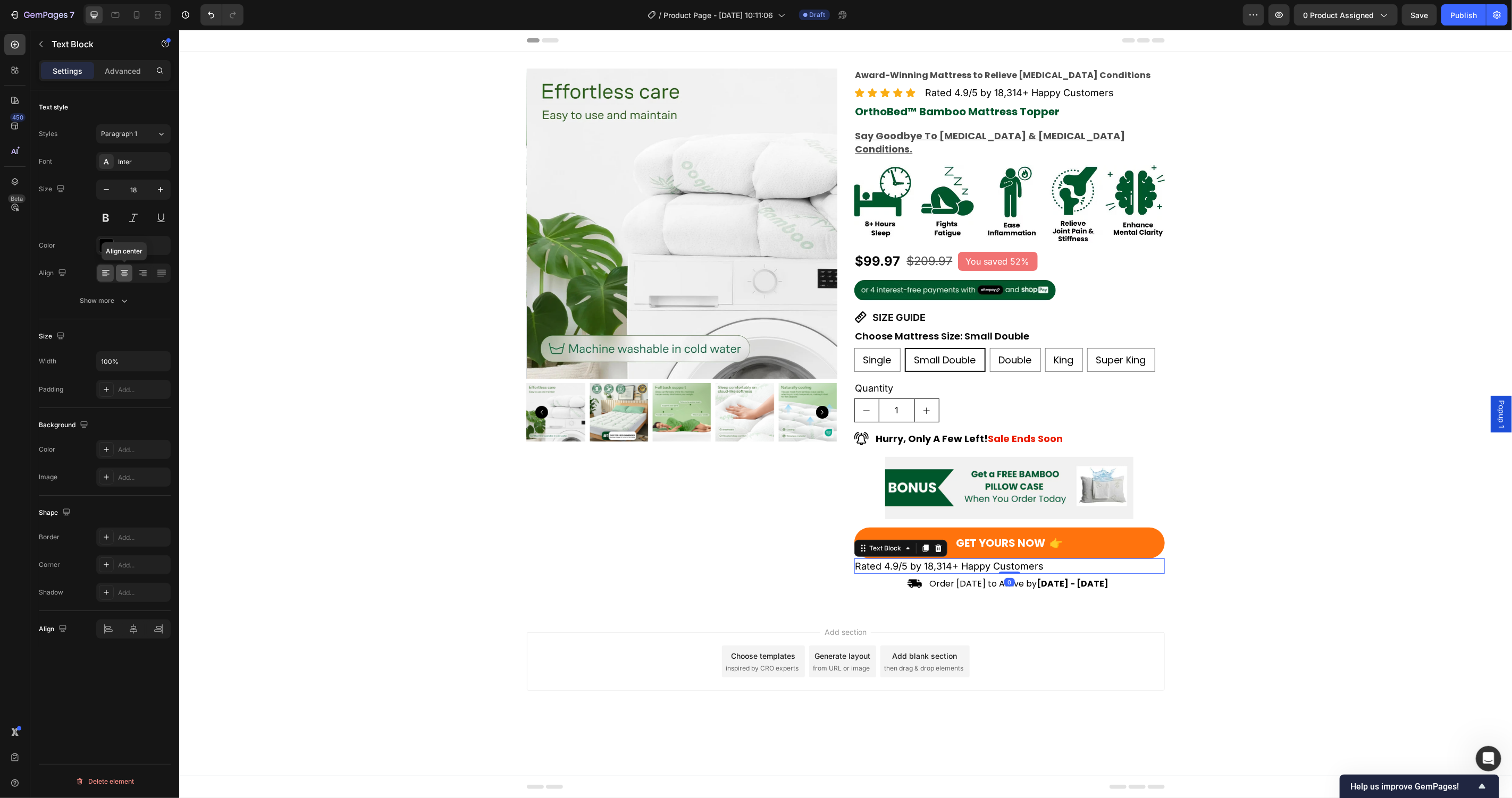
click at [119, 273] on icon at bounding box center [124, 273] width 11 height 11
click at [882, 576] on div "Image Order [DATE] to Arrive by [DATE] - [DATE] Text Block" at bounding box center [1009, 585] width 310 height 18
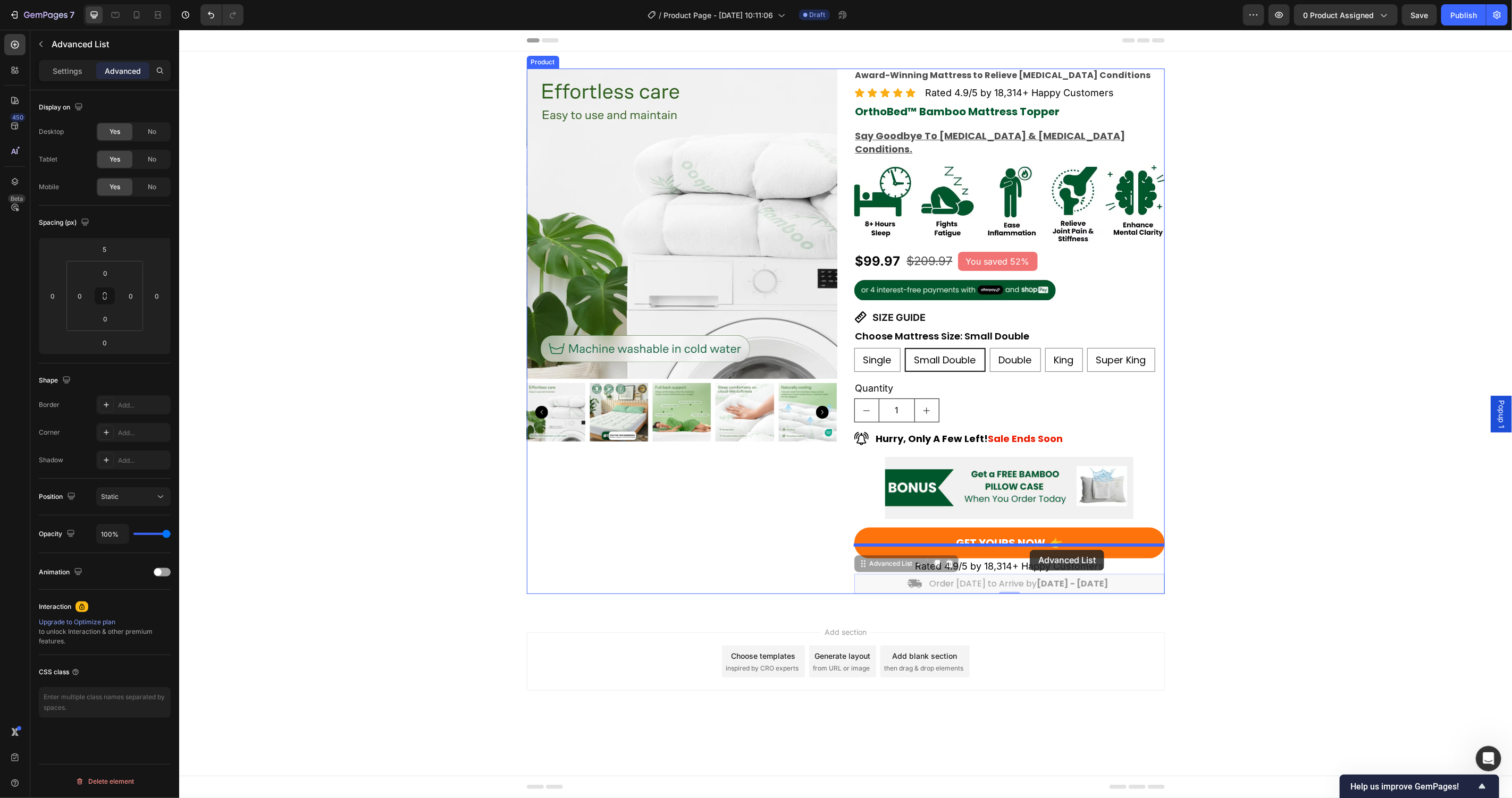
drag, startPoint x: 861, startPoint y: 551, endPoint x: 1248, endPoint y: 545, distance: 387.0
click at [1030, 550] on div "Header Product Images Award-Winning Mattress to Relieve Chronic Pain Conditions…" at bounding box center [845, 386] width 1333 height 712
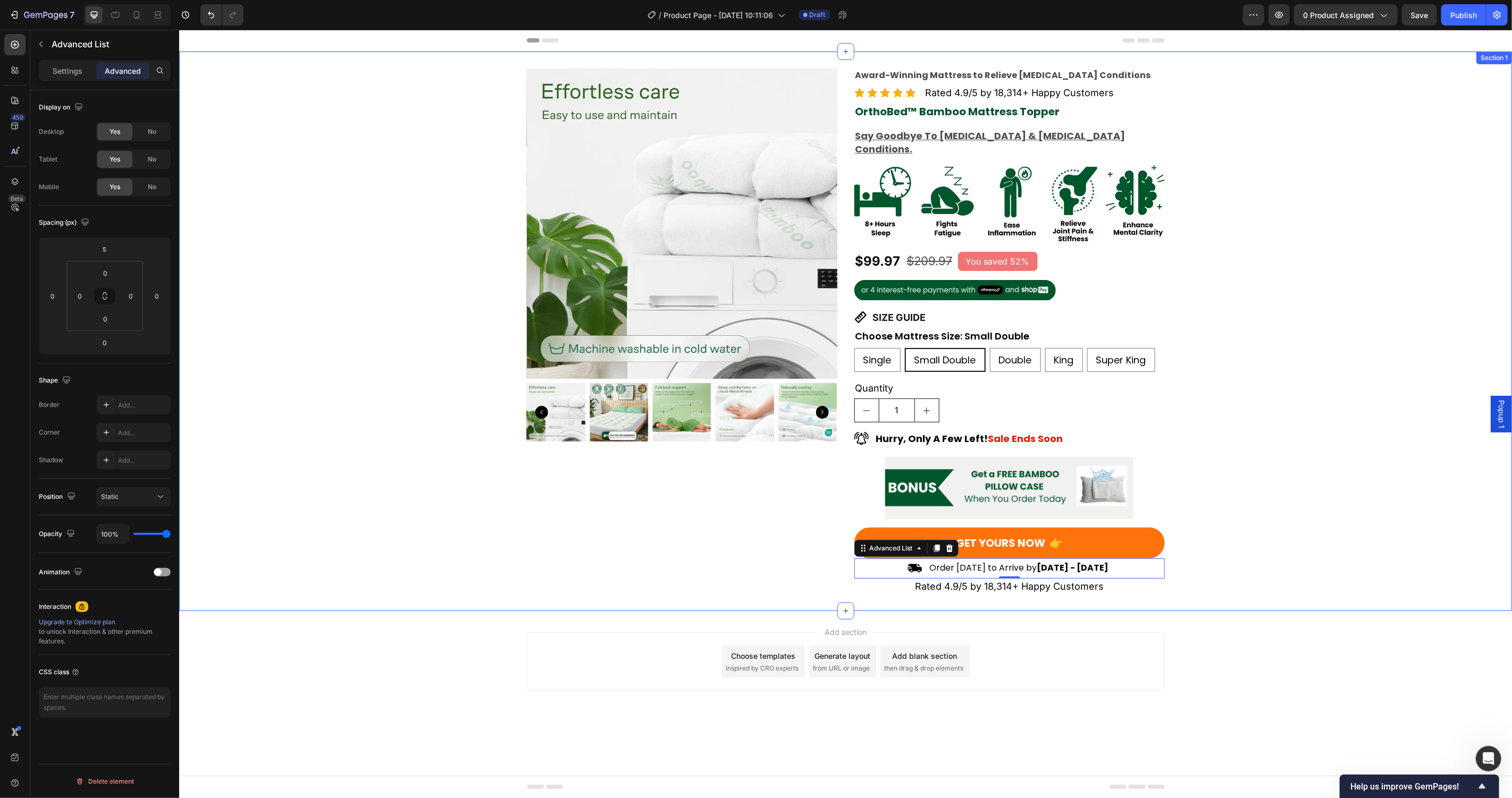
click at [1250, 545] on div "Product Images Award-Winning Mattress to Relieve Chronic Pain Conditions Text B…" at bounding box center [845, 331] width 1333 height 526
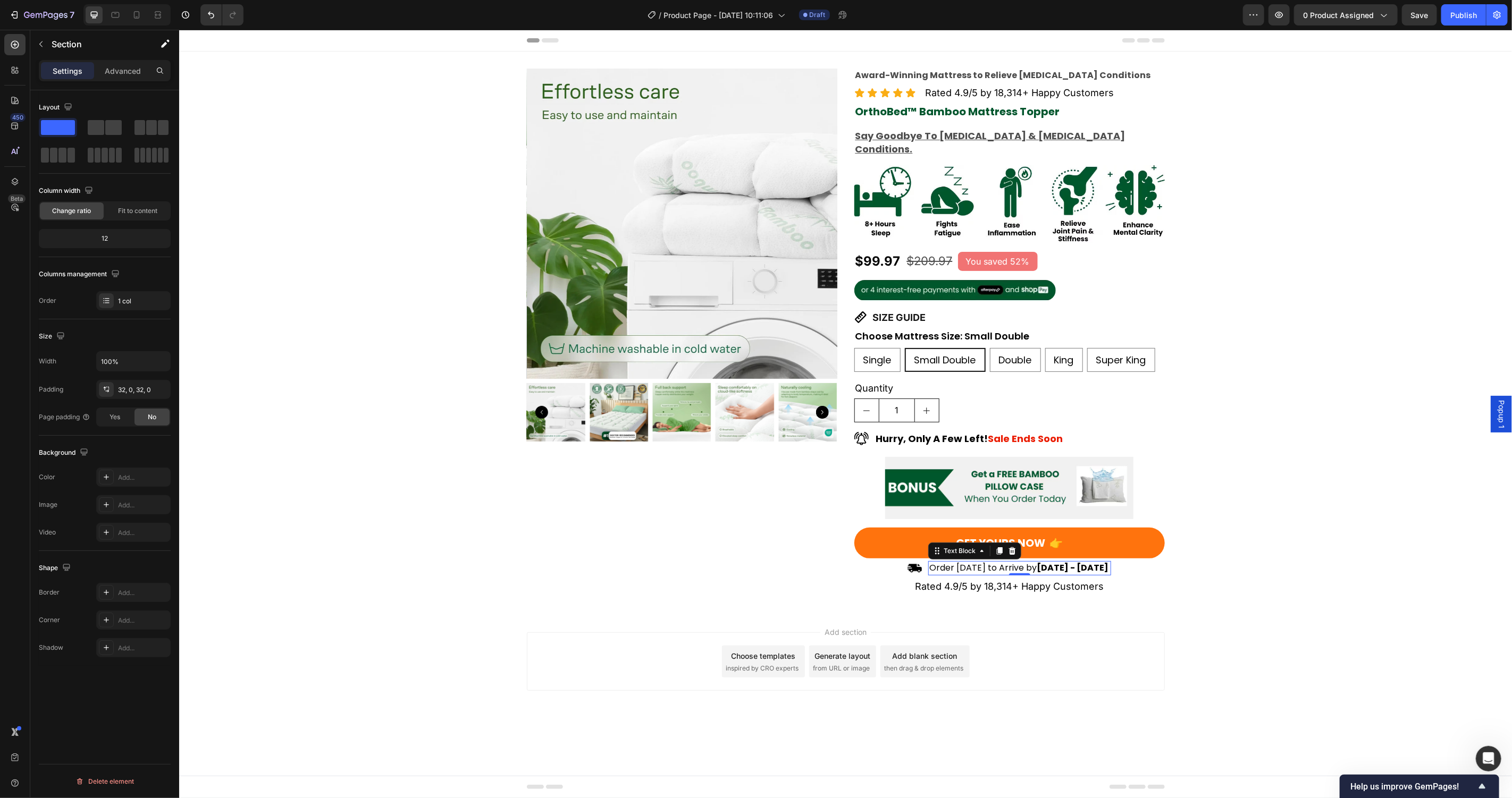
click at [1011, 562] on p "Order Today to Arrive by Oct 2nd - Oct 9th" at bounding box center [1019, 567] width 181 height 12
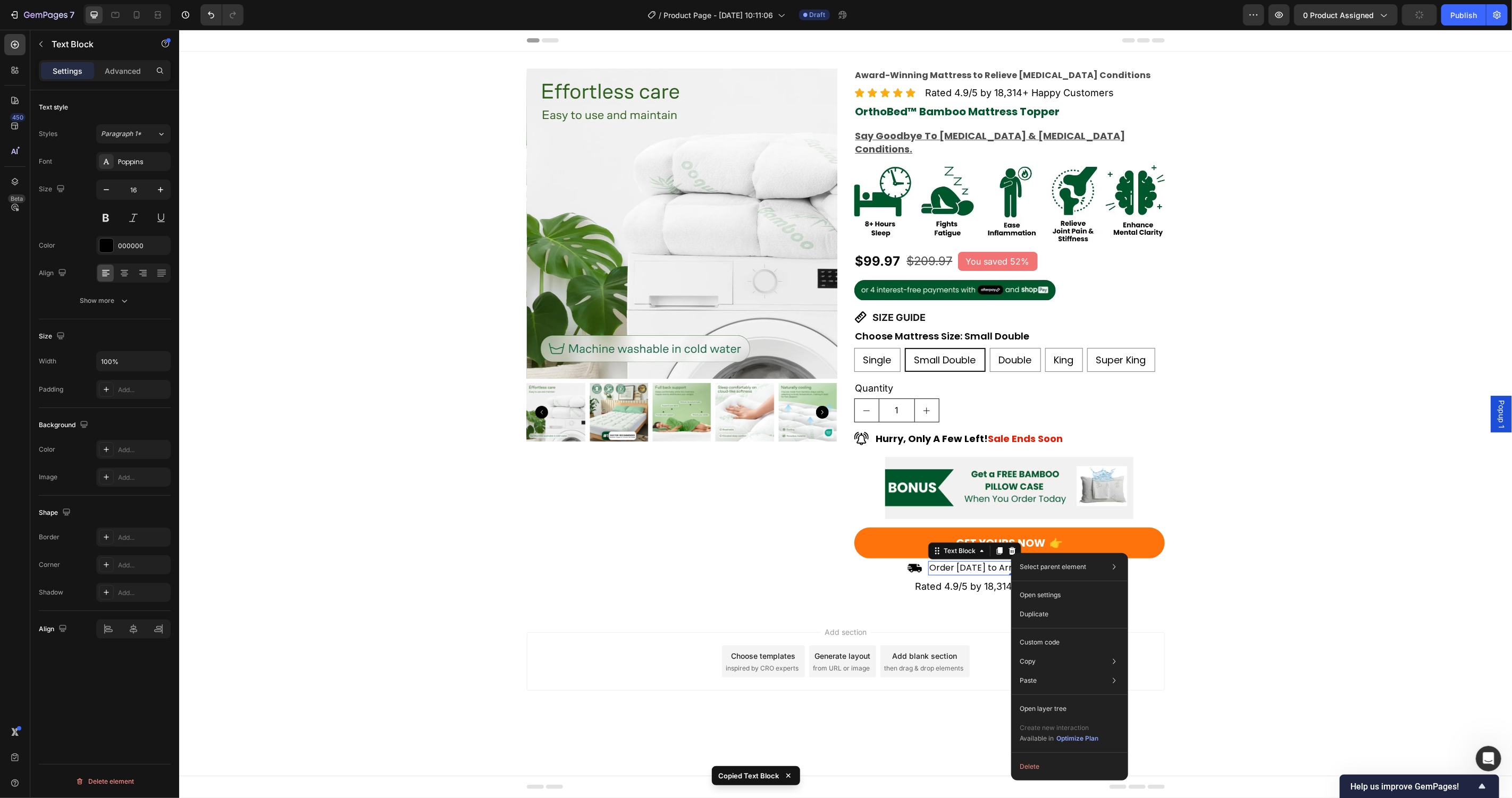
click at [1261, 512] on div "Product Images Award-Winning Mattress to Relieve Chronic Pain Conditions Text B…" at bounding box center [845, 331] width 1333 height 526
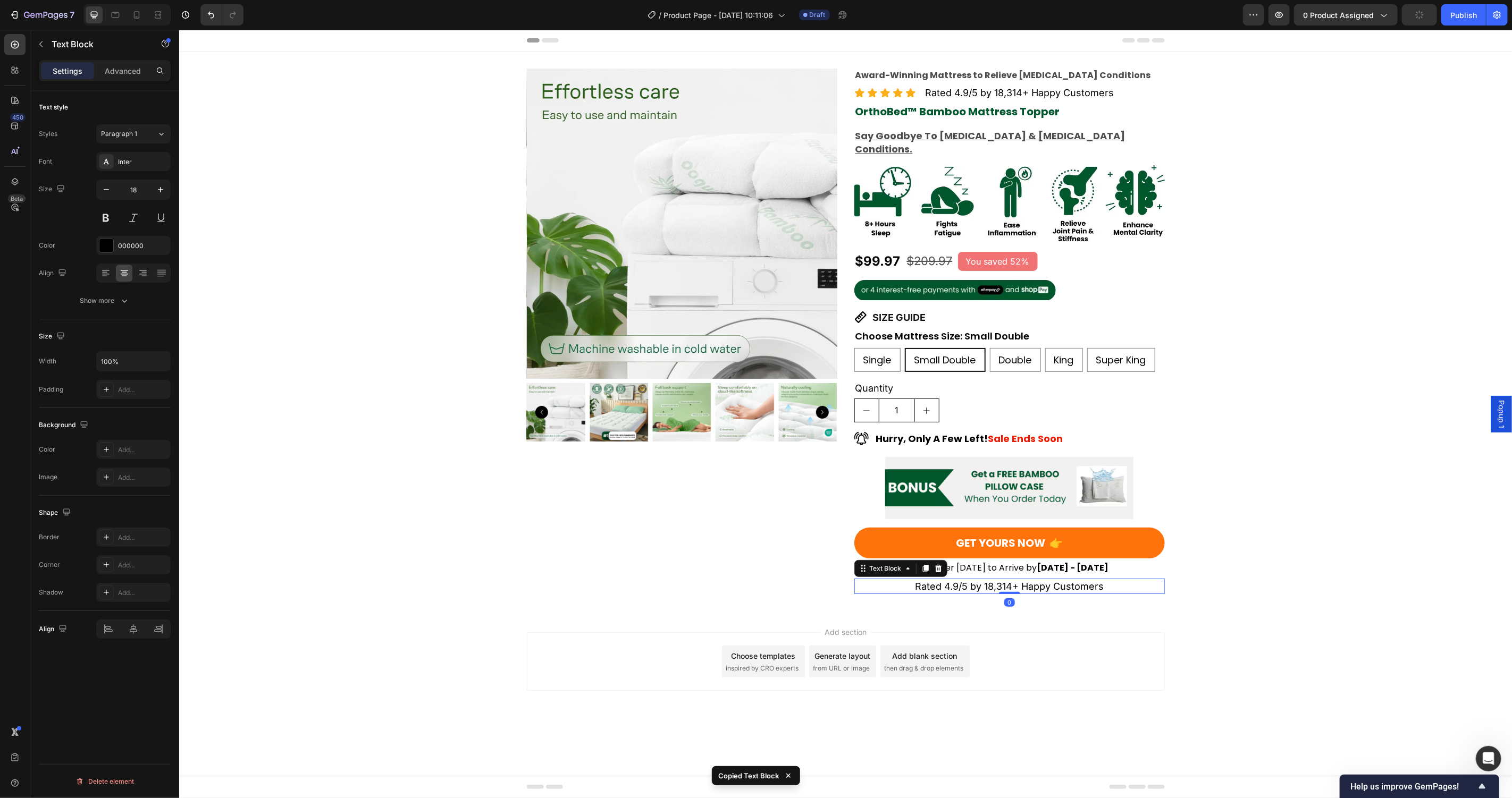
click at [1009, 579] on p "Rated 4.9/5 by 18,314+ Happy Customers" at bounding box center [1008, 586] width 308 height 13
type input "16"
click at [1251, 571] on div "Product Images Award-Winning Mattress to Relieve Chronic Pain Conditions Text B…" at bounding box center [845, 330] width 1333 height 524
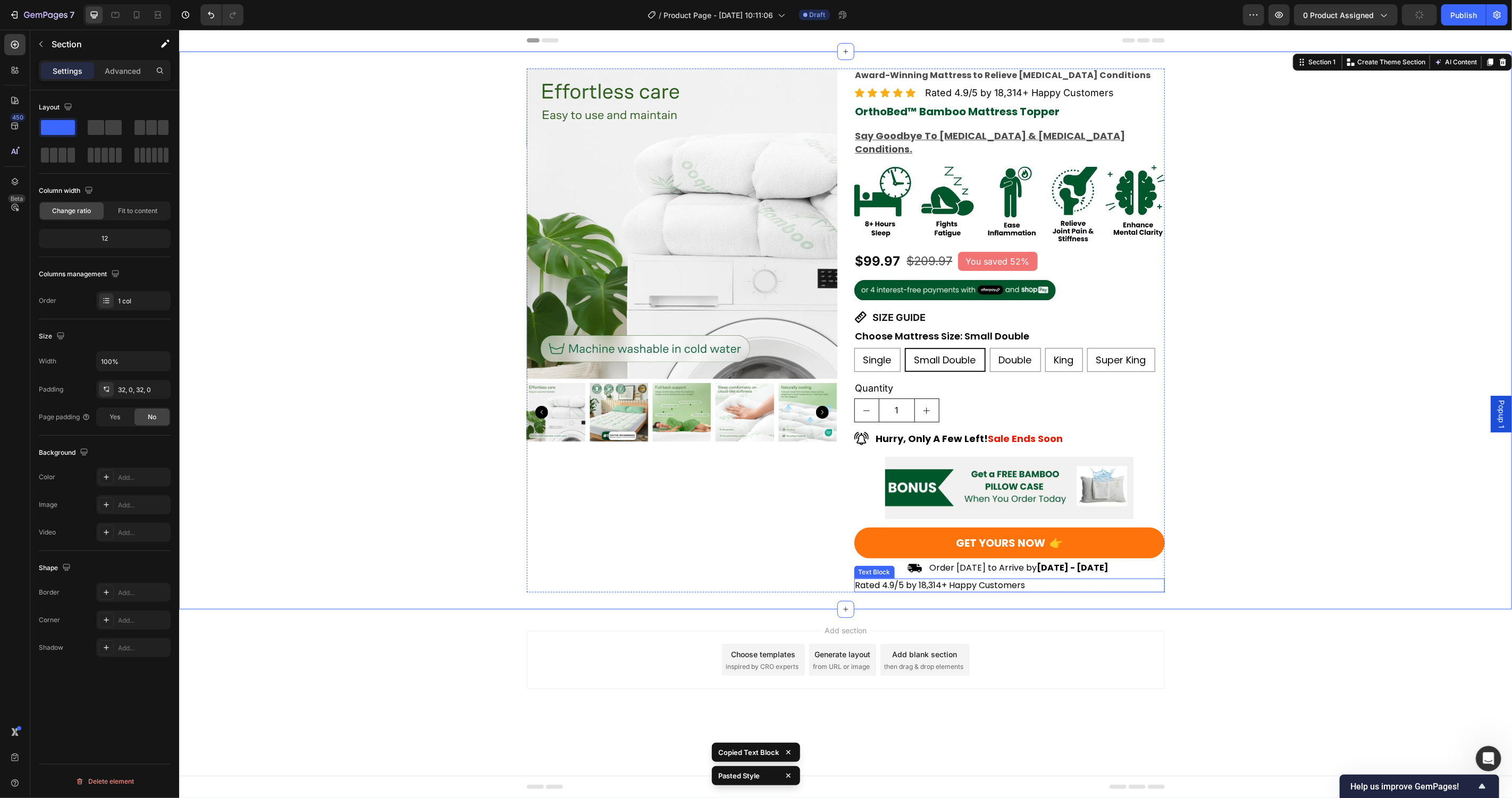
click at [1019, 579] on p "Rated 4.9/5 by 18,314+ Happy Customers" at bounding box center [1008, 585] width 308 height 12
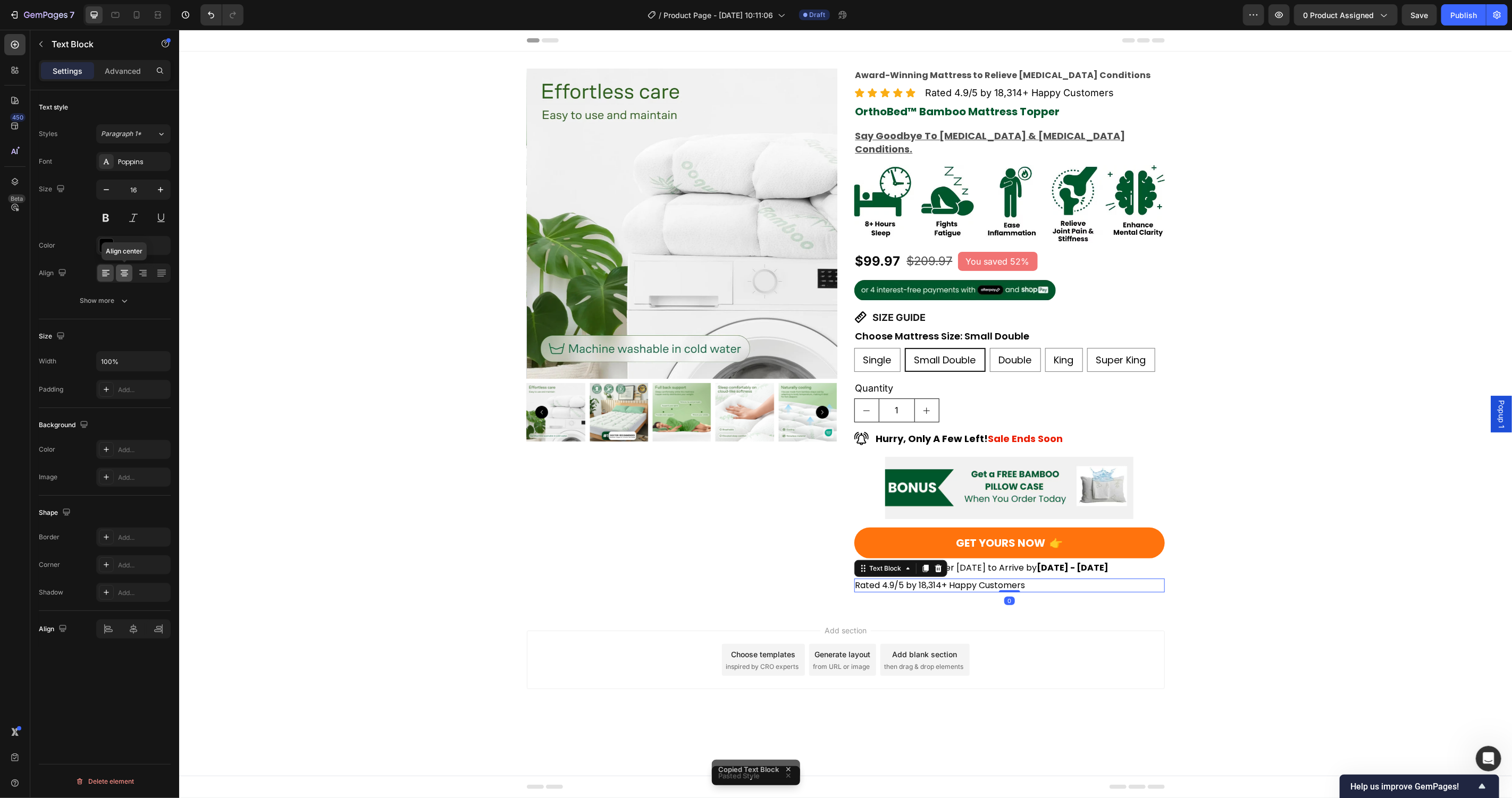
click at [122, 273] on icon at bounding box center [124, 273] width 5 height 1
click at [1081, 579] on p "Rated 4.9/5 by 18,314+ Happy Customers" at bounding box center [1008, 585] width 308 height 12
click at [1080, 579] on p "Rated 4.9/5 by 18,314+ Happy Customers" at bounding box center [1008, 585] width 308 height 12
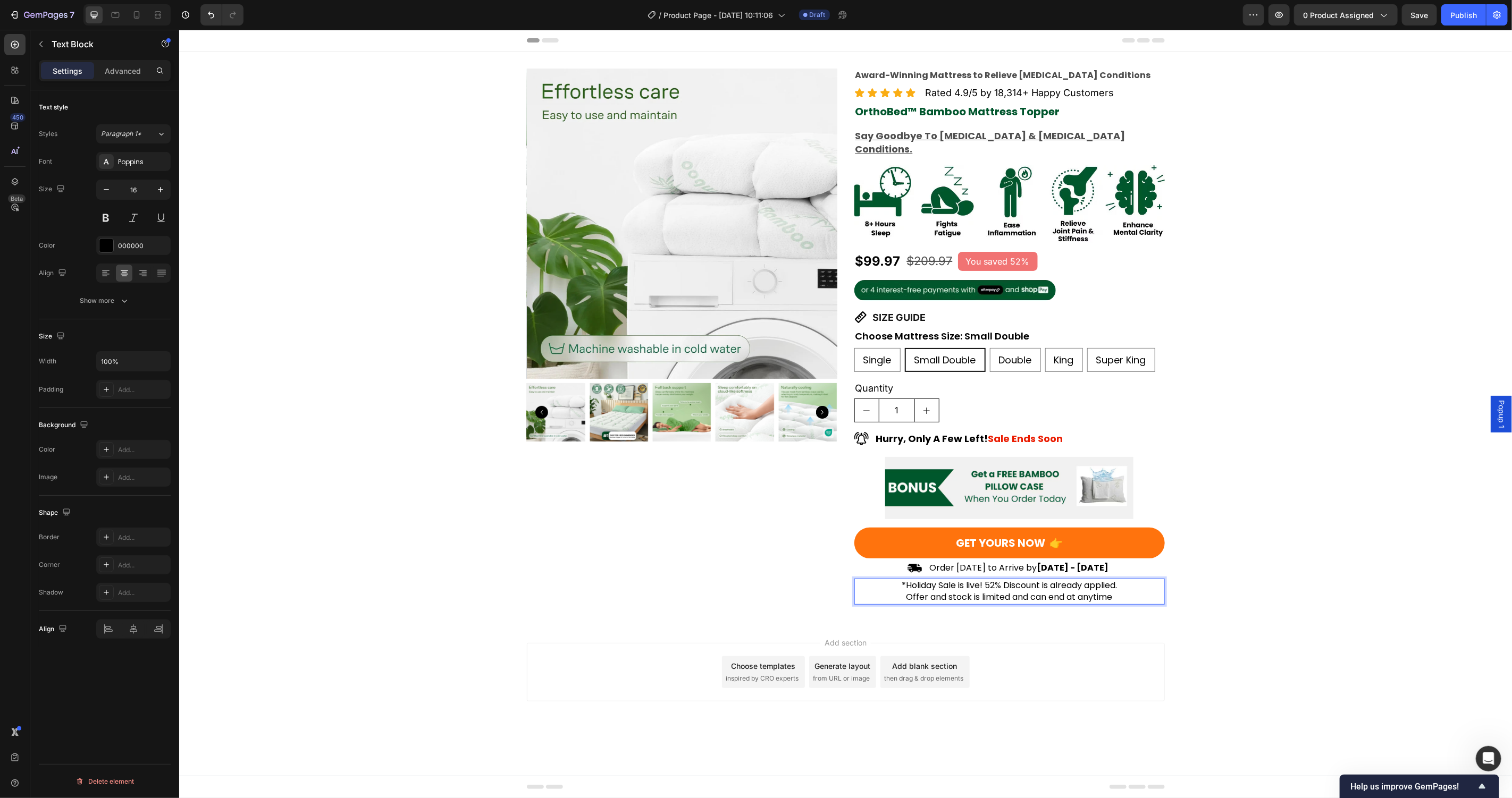
click at [1082, 579] on p "*Holiday Sale is live! 52% Discount is already applied. Offer and stock is limi…" at bounding box center [1008, 591] width 308 height 24
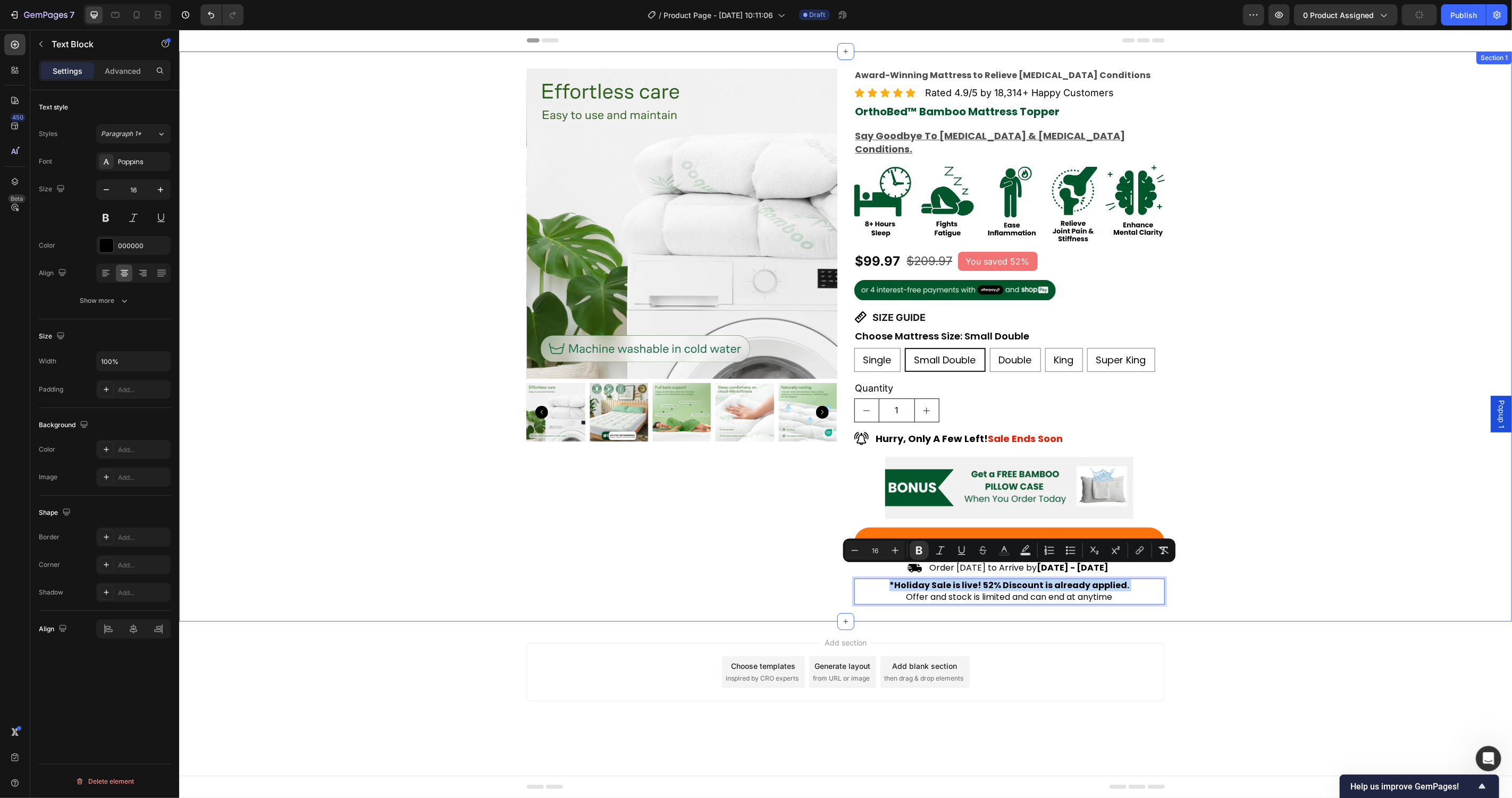
click at [1302, 554] on div "Product Images Award-Winning Mattress to Relieve Chronic Pain Conditions Text B…" at bounding box center [845, 336] width 1333 height 536
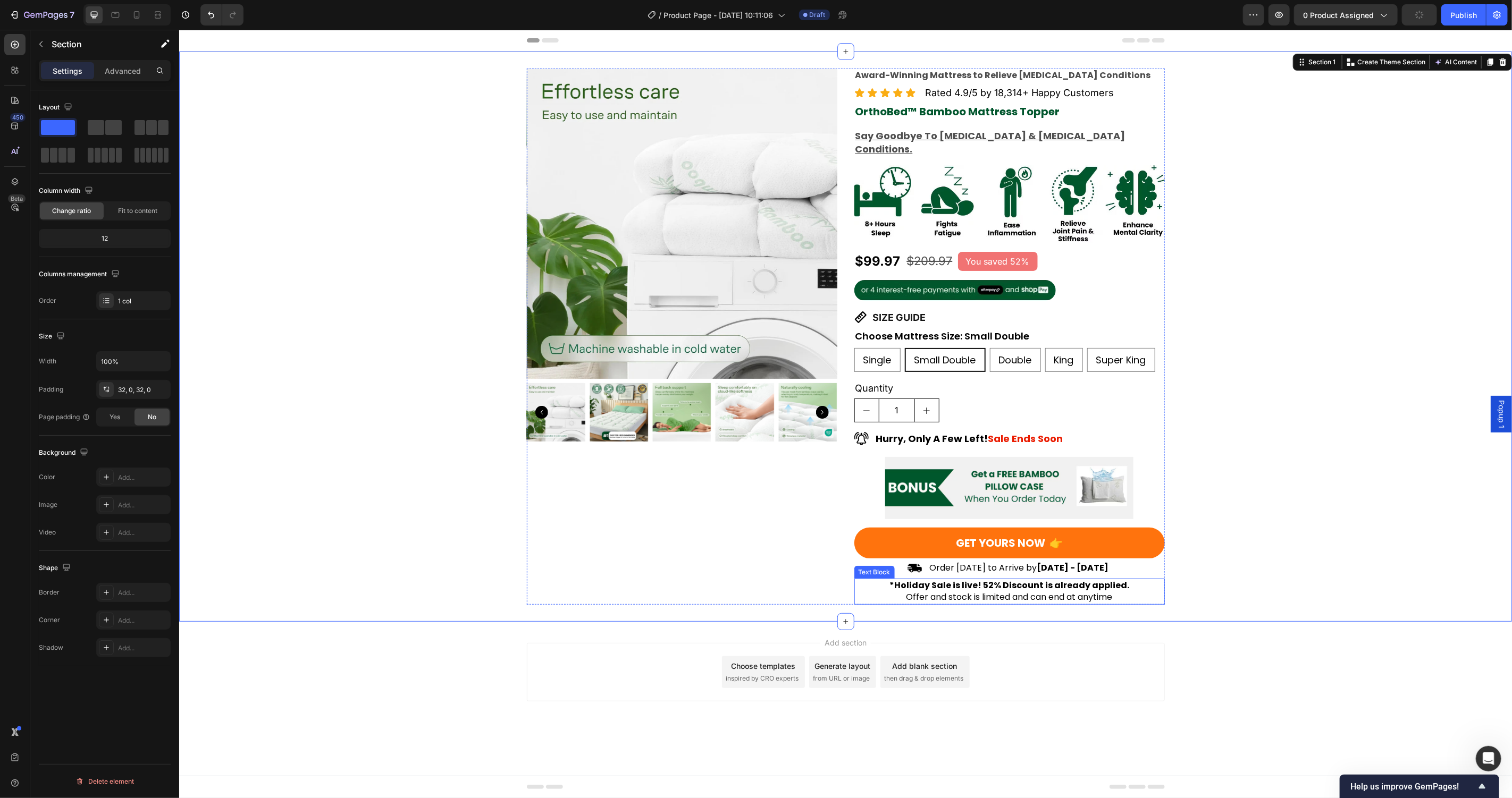
click at [1063, 579] on strong "*Holiday Sale is live! 52% Discount is already applied." at bounding box center [1008, 584] width 240 height 12
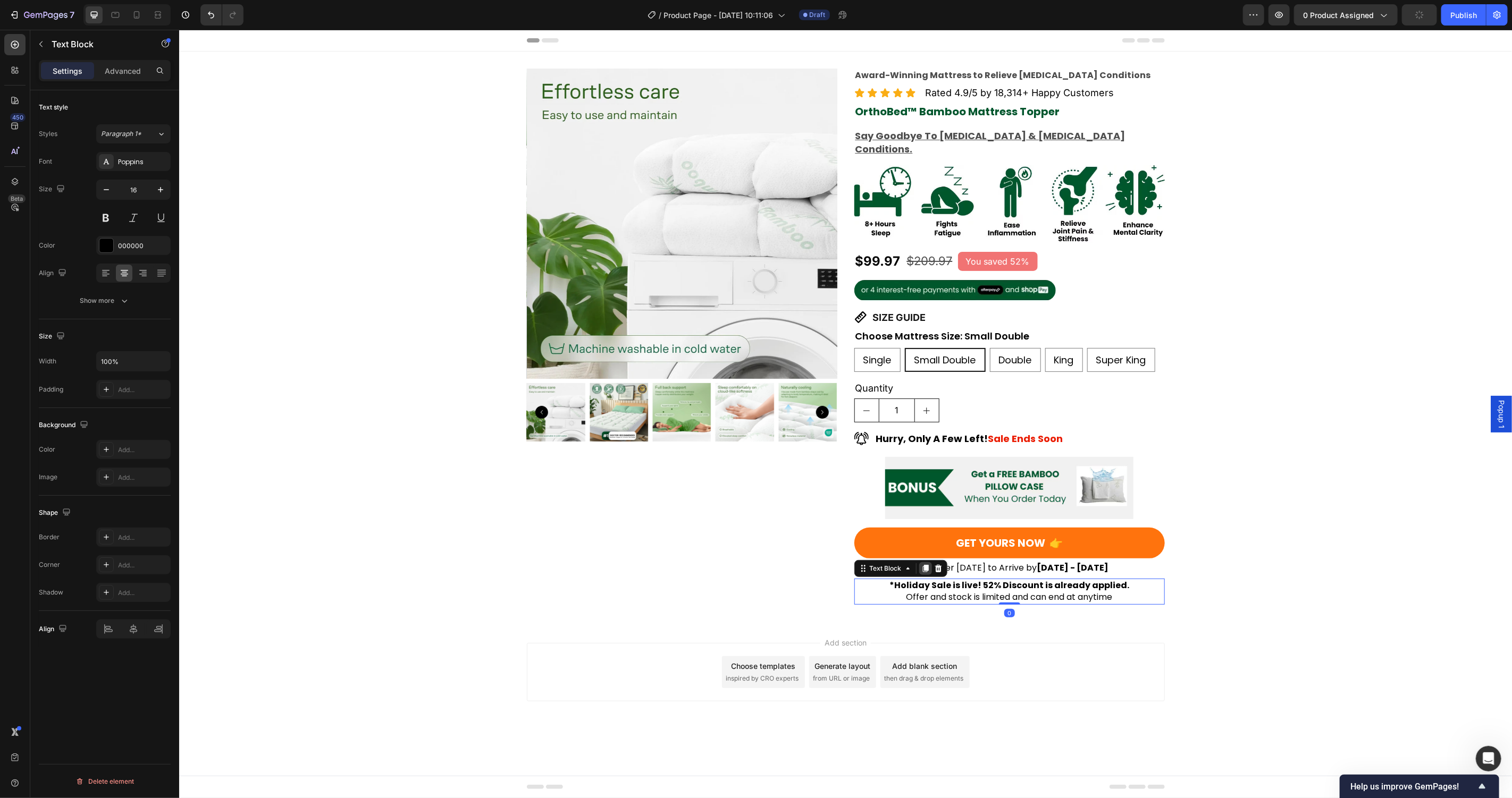
click at [926, 564] on icon at bounding box center [925, 568] width 8 height 8
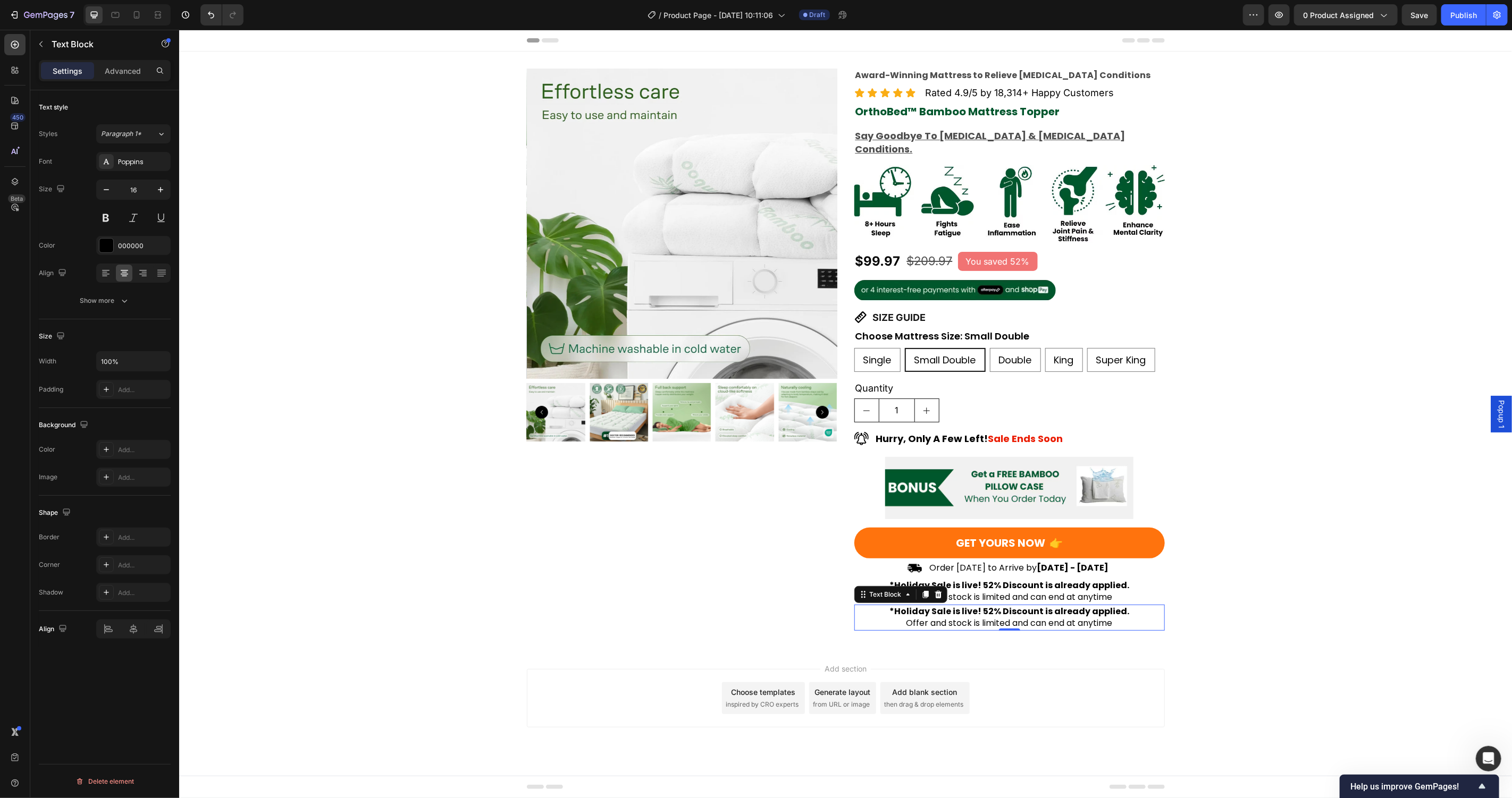
click at [998, 606] on p "*Holiday Sale is live! 52% Discount is already applied. Offer and stock is limi…" at bounding box center [1008, 617] width 308 height 24
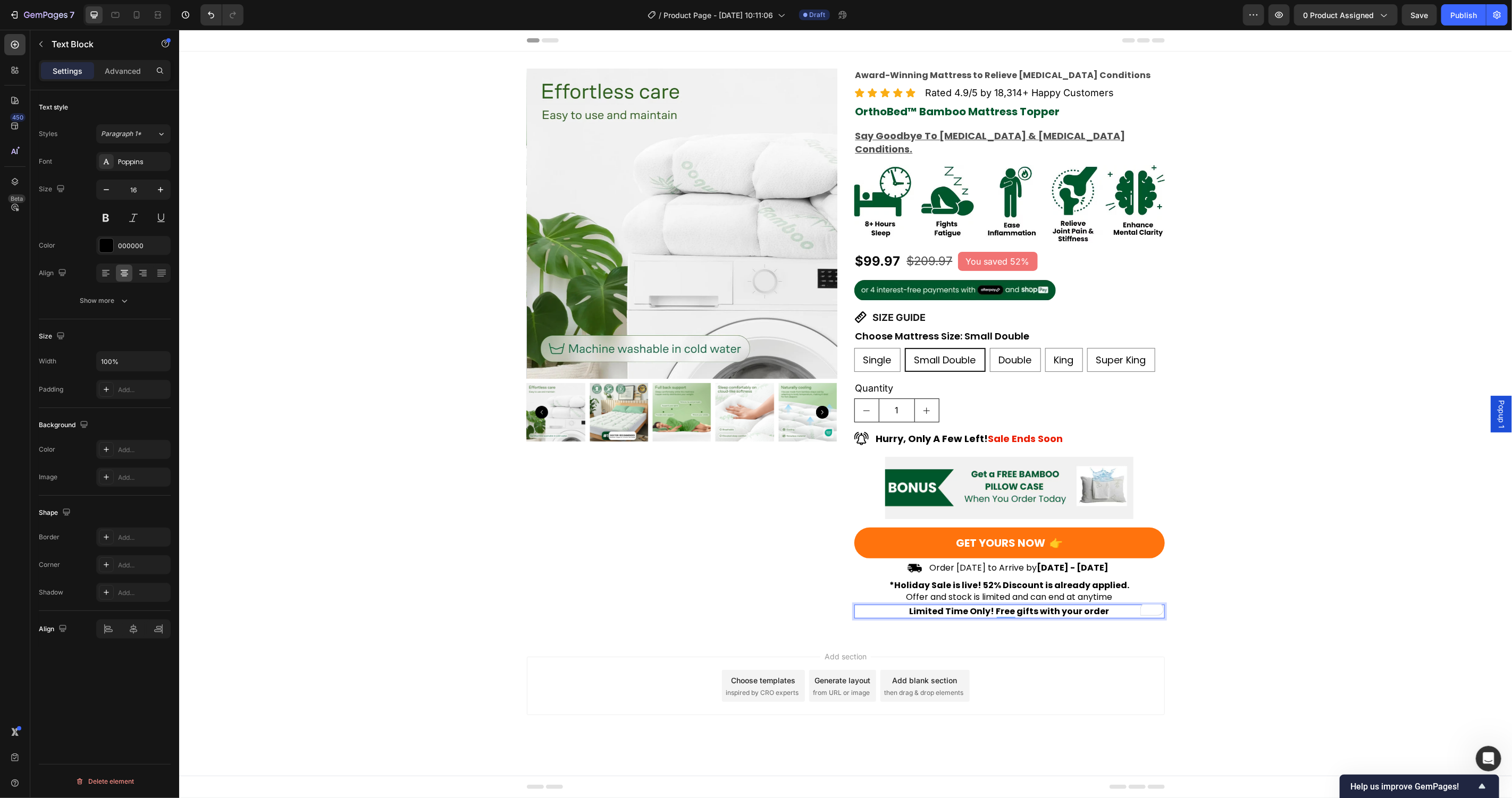
click at [95, 244] on div "Color 000000" at bounding box center [104, 245] width 132 height 19
click at [100, 245] on div at bounding box center [106, 245] width 15 height 15
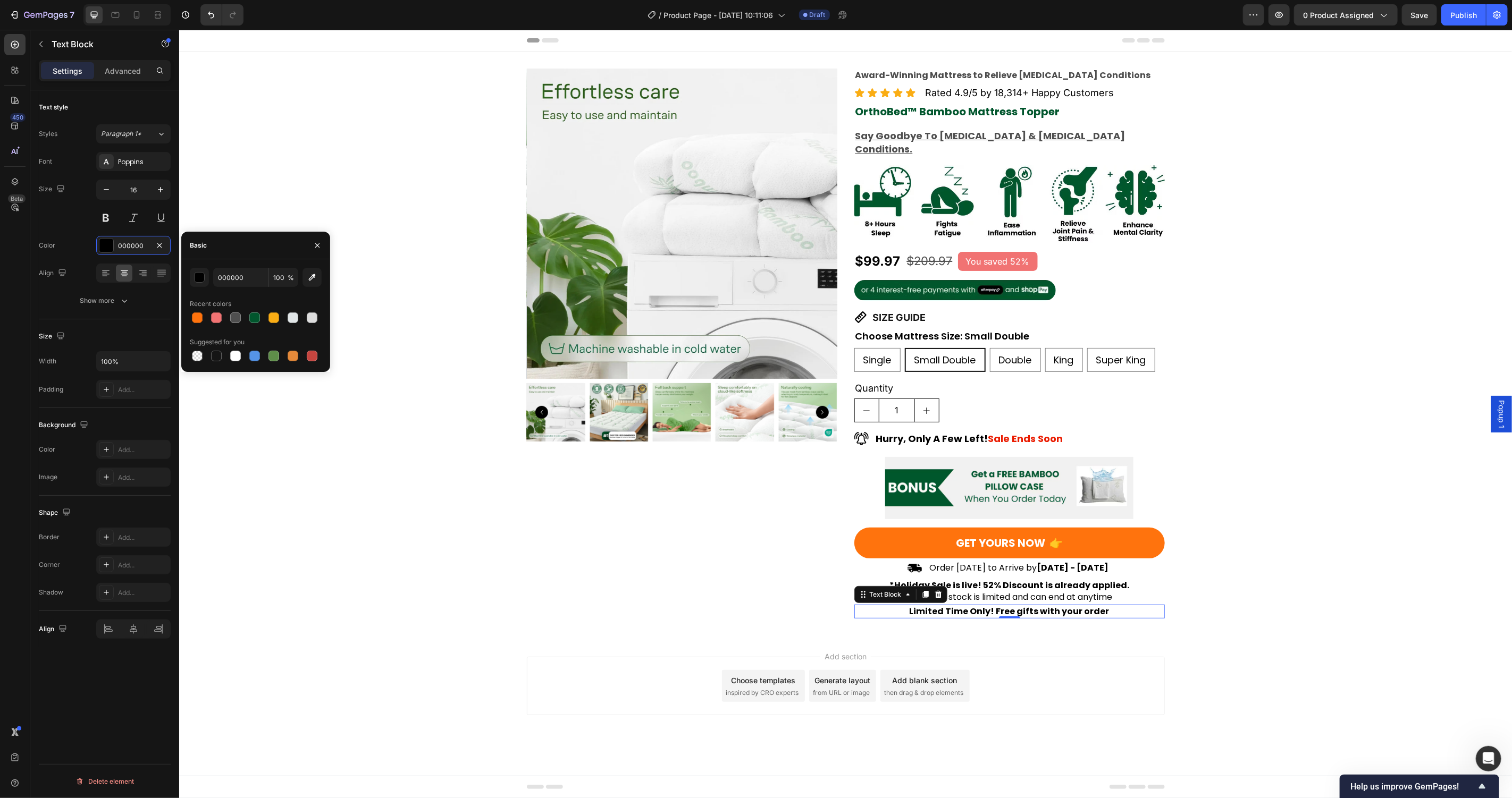
drag, startPoint x: 234, startPoint y: 319, endPoint x: 238, endPoint y: 328, distance: 9.8
click at [234, 319] on div at bounding box center [235, 318] width 11 height 11
type input "4F4F4F"
click at [363, 539] on div "Product Images Award-Winning Mattress to Relieve Chronic Pain Conditions Text B…" at bounding box center [845, 343] width 1333 height 550
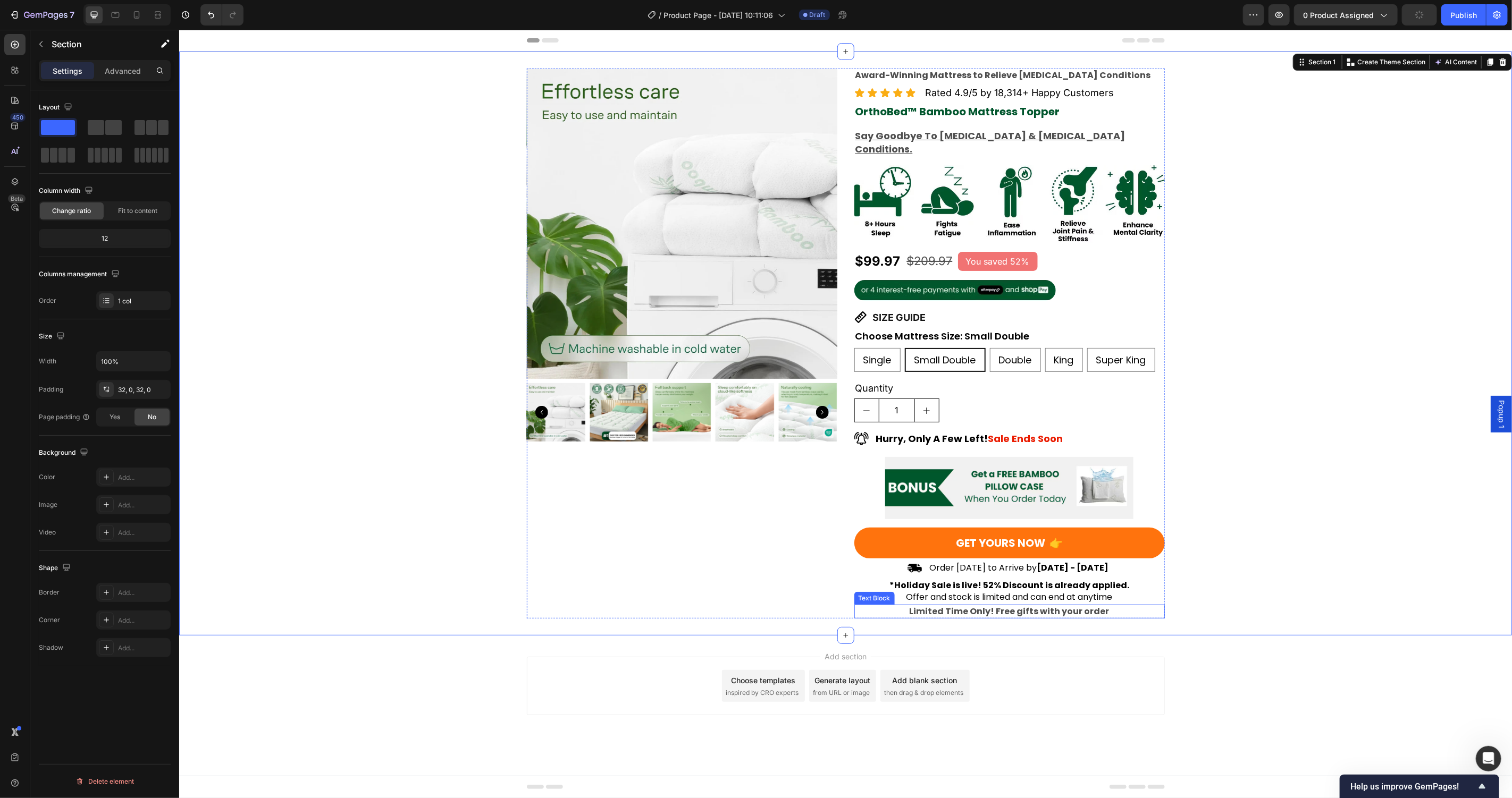
click at [1113, 606] on p "Limited Time Only! Free gifts with your order" at bounding box center [1008, 611] width 308 height 12
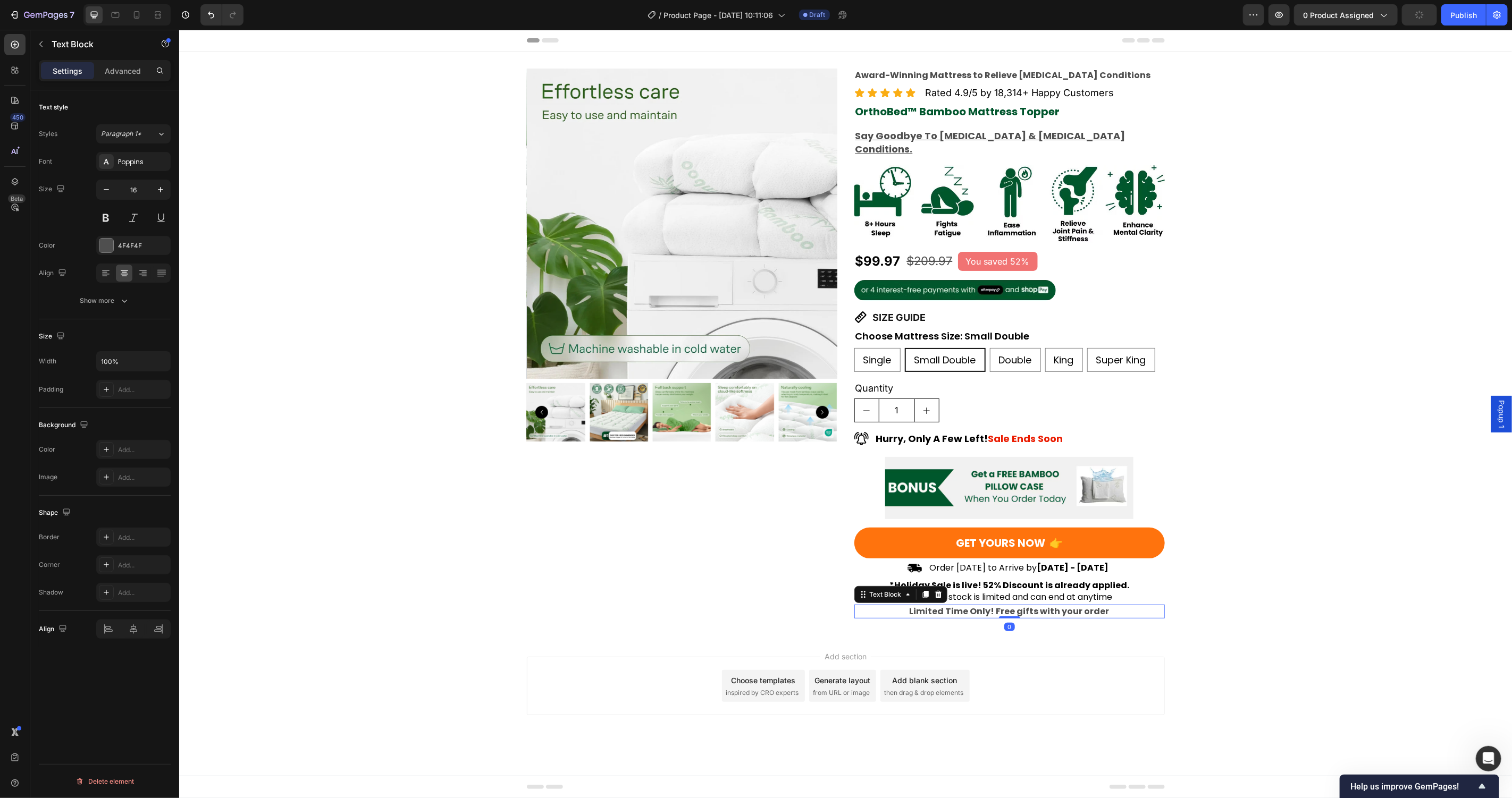
drag, startPoint x: 136, startPoint y: 72, endPoint x: 139, endPoint y: 105, distance: 33.1
click at [135, 71] on p "Advanced" at bounding box center [123, 70] width 36 height 11
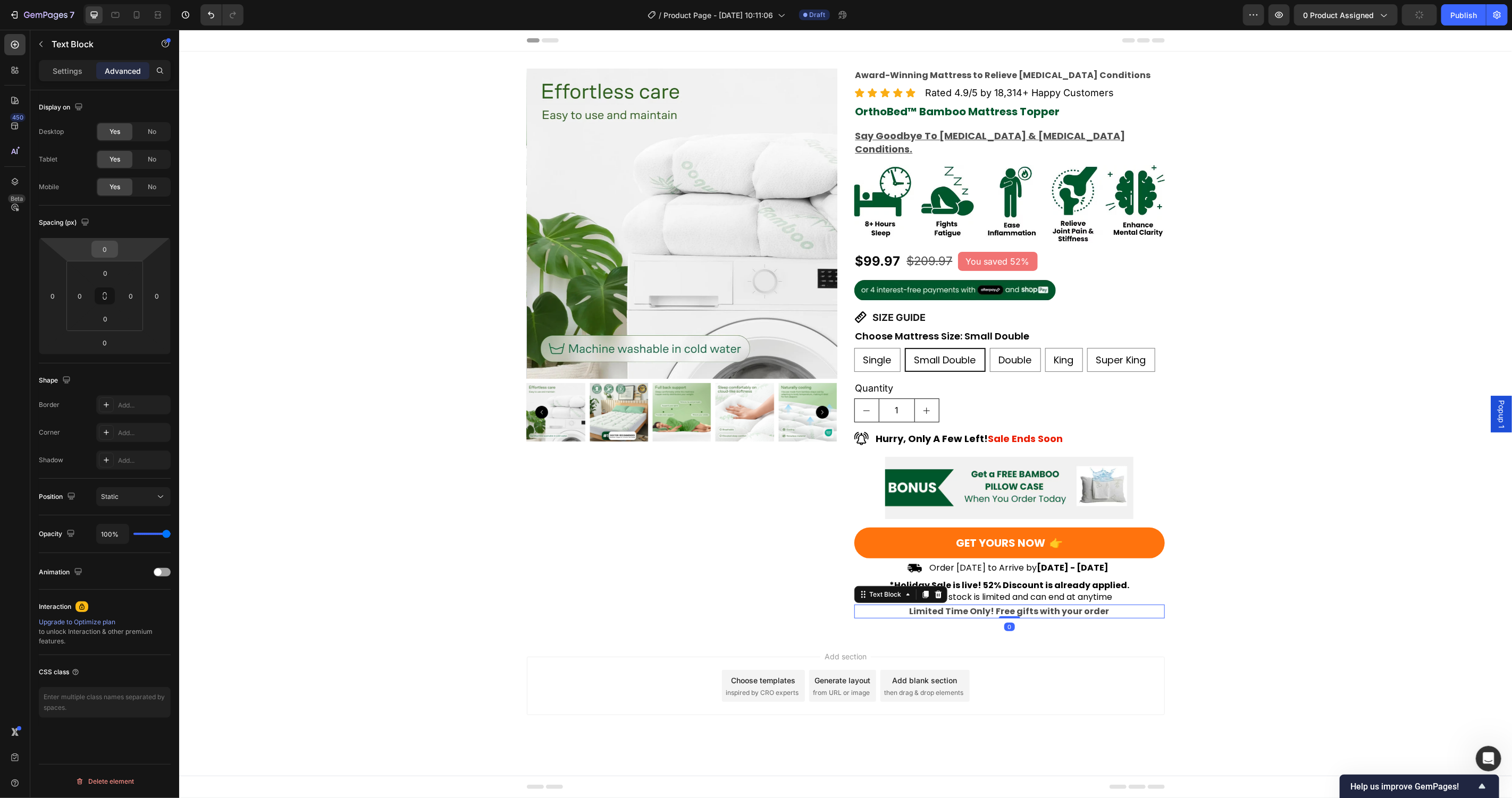
click at [112, 246] on input "0" at bounding box center [104, 249] width 21 height 16
type input "20"
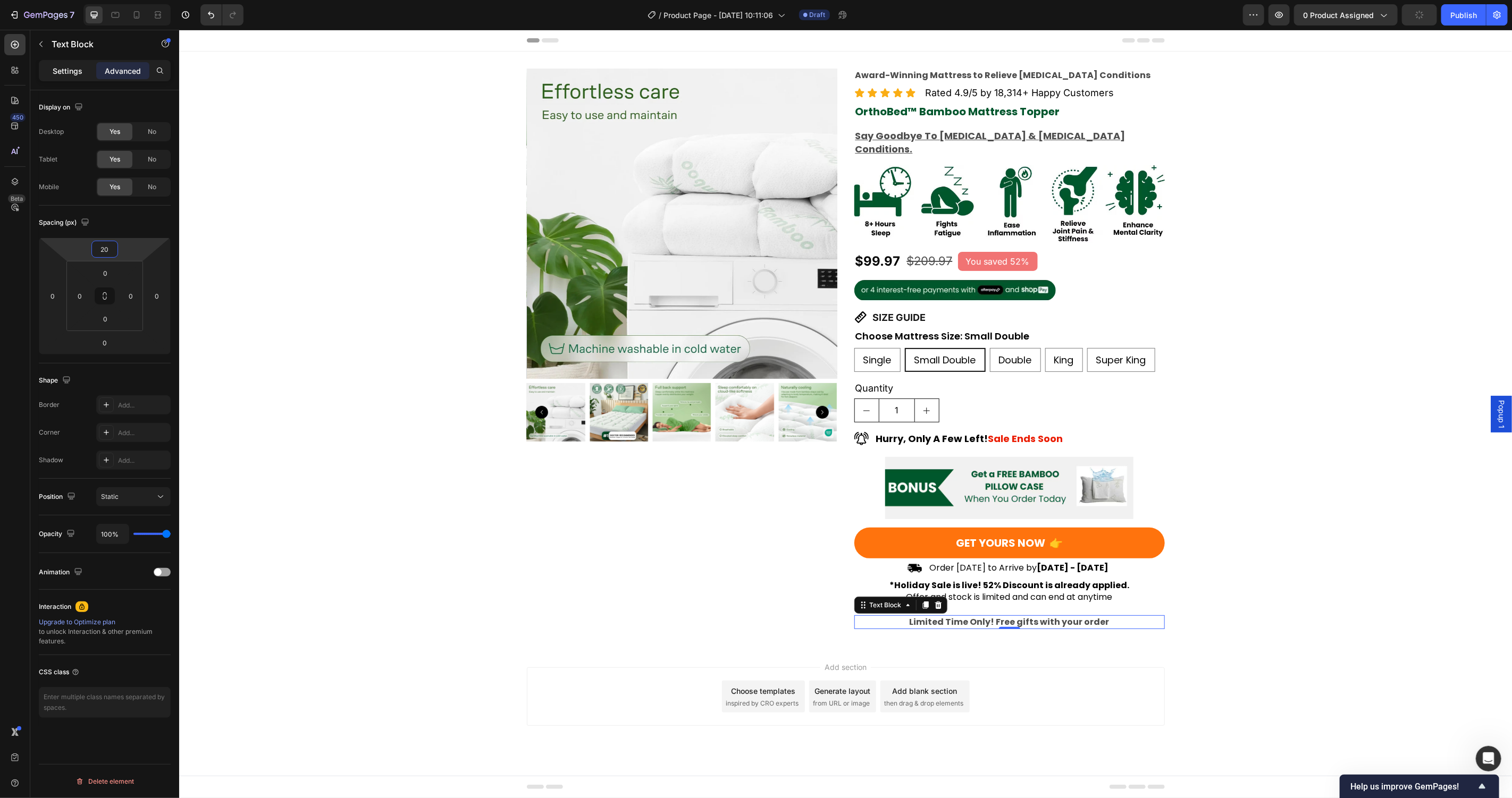
click at [69, 66] on p "Settings" at bounding box center [68, 70] width 30 height 11
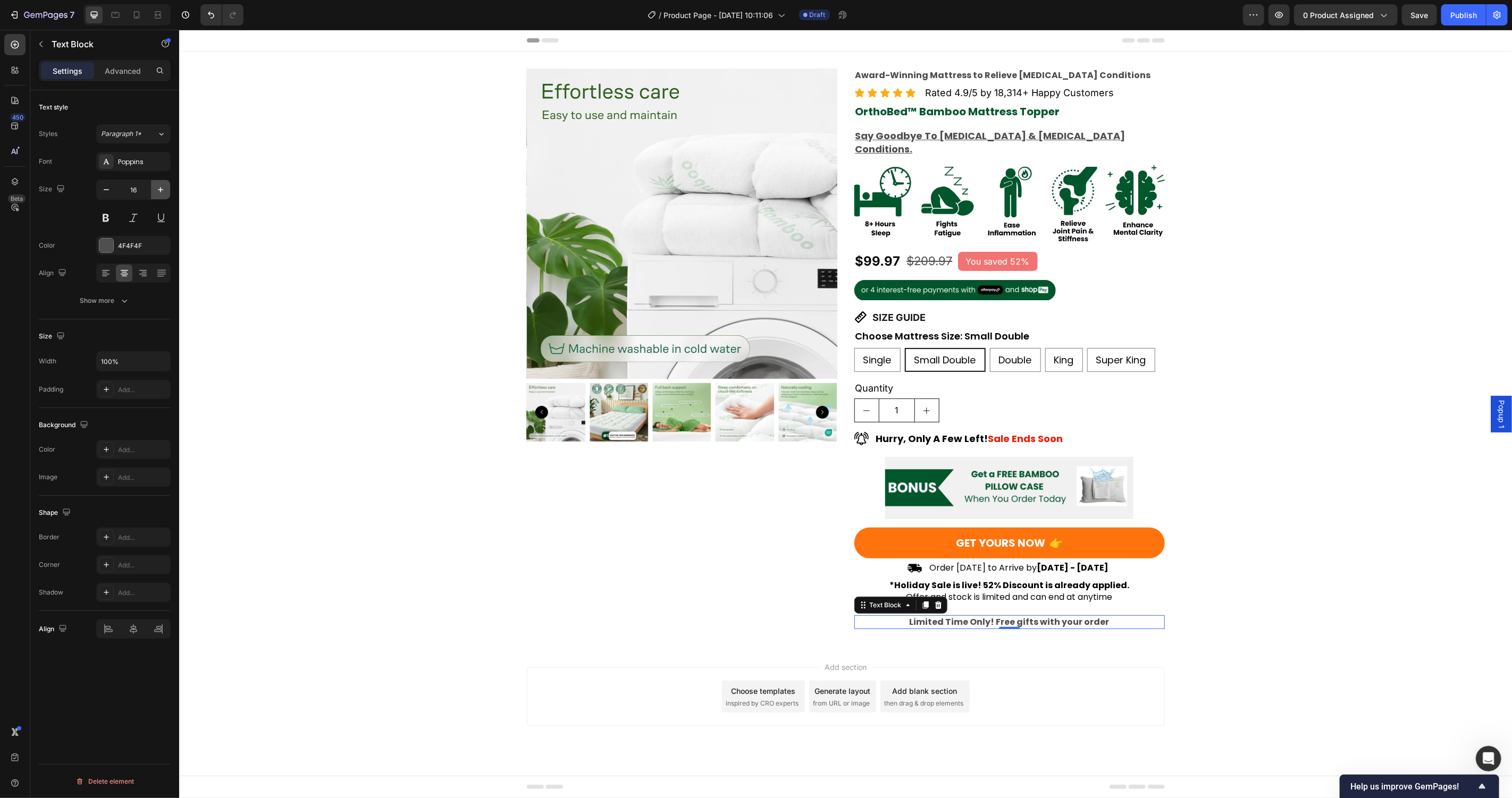
click at [155, 191] on icon "button" at bounding box center [160, 190] width 11 height 11
type input "18"
click at [296, 410] on div "Product Images Award-Winning Mattress to Relieve Chronic Pain Conditions Text B…" at bounding box center [845, 349] width 1333 height 562
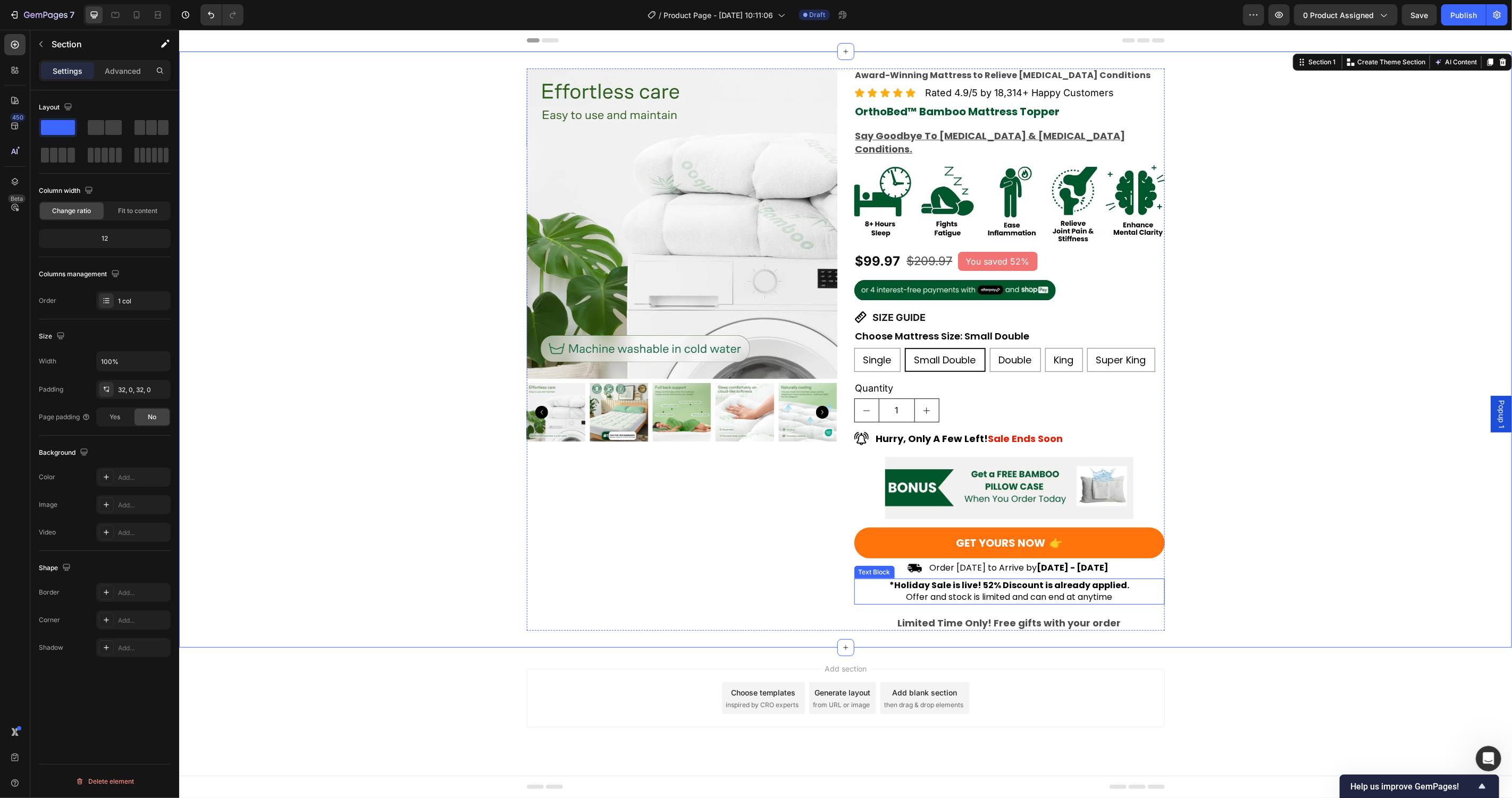
click at [1035, 579] on strong "*Holiday Sale is live! 52% Discount is already applied." at bounding box center [1008, 584] width 240 height 12
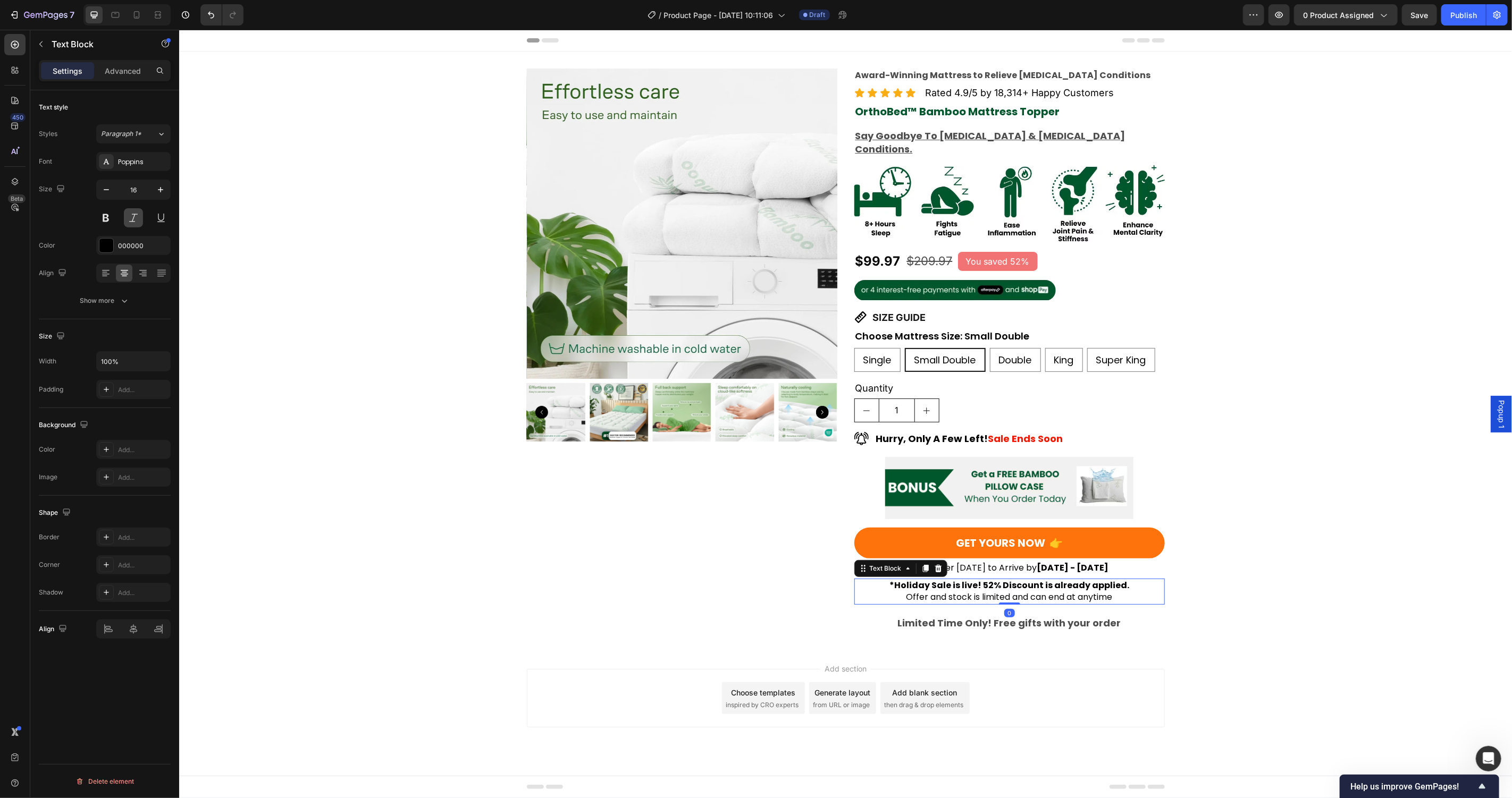
click at [133, 214] on button at bounding box center [133, 218] width 19 height 19
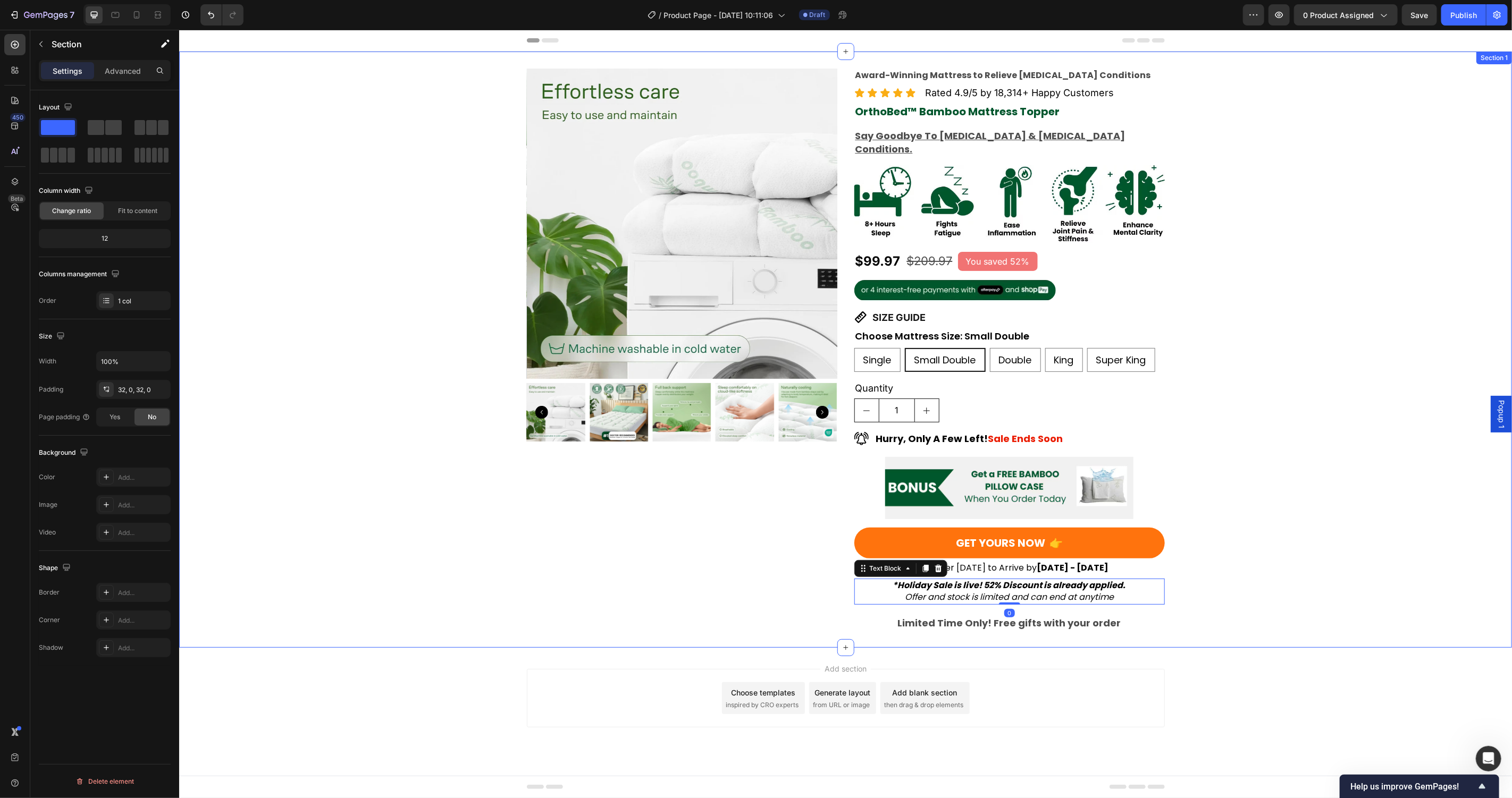
click at [358, 386] on div "Product Images Award-Winning Mattress to Relieve Chronic Pain Conditions Text B…" at bounding box center [845, 349] width 1333 height 562
click at [1044, 579] on strong "*Holiday Sale is live! 52% Discount is already applied." at bounding box center [1009, 584] width 233 height 12
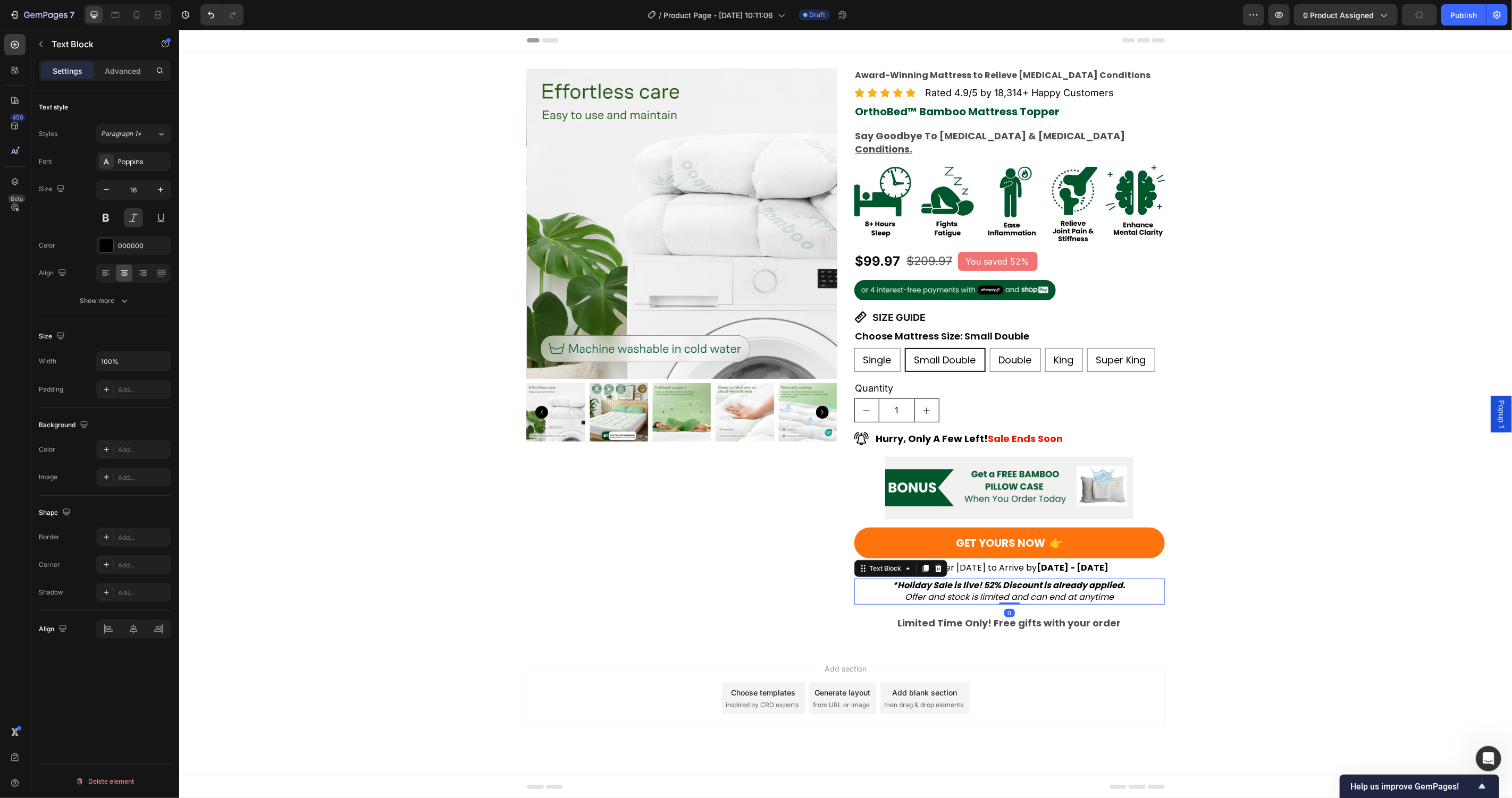
click at [137, 68] on p "Advanced" at bounding box center [123, 70] width 36 height 11
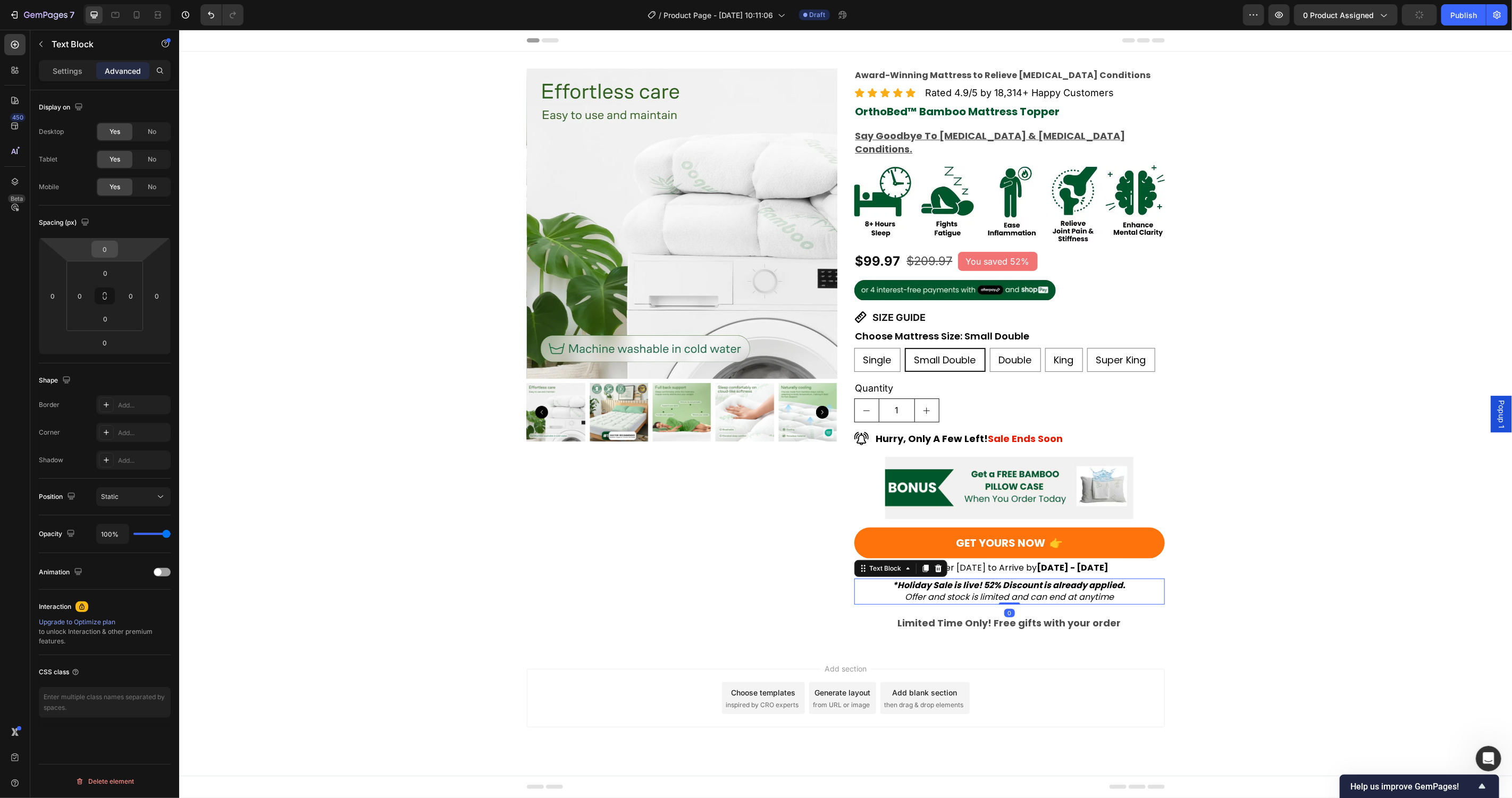
click at [107, 251] on input "0" at bounding box center [104, 249] width 21 height 16
type input "10"
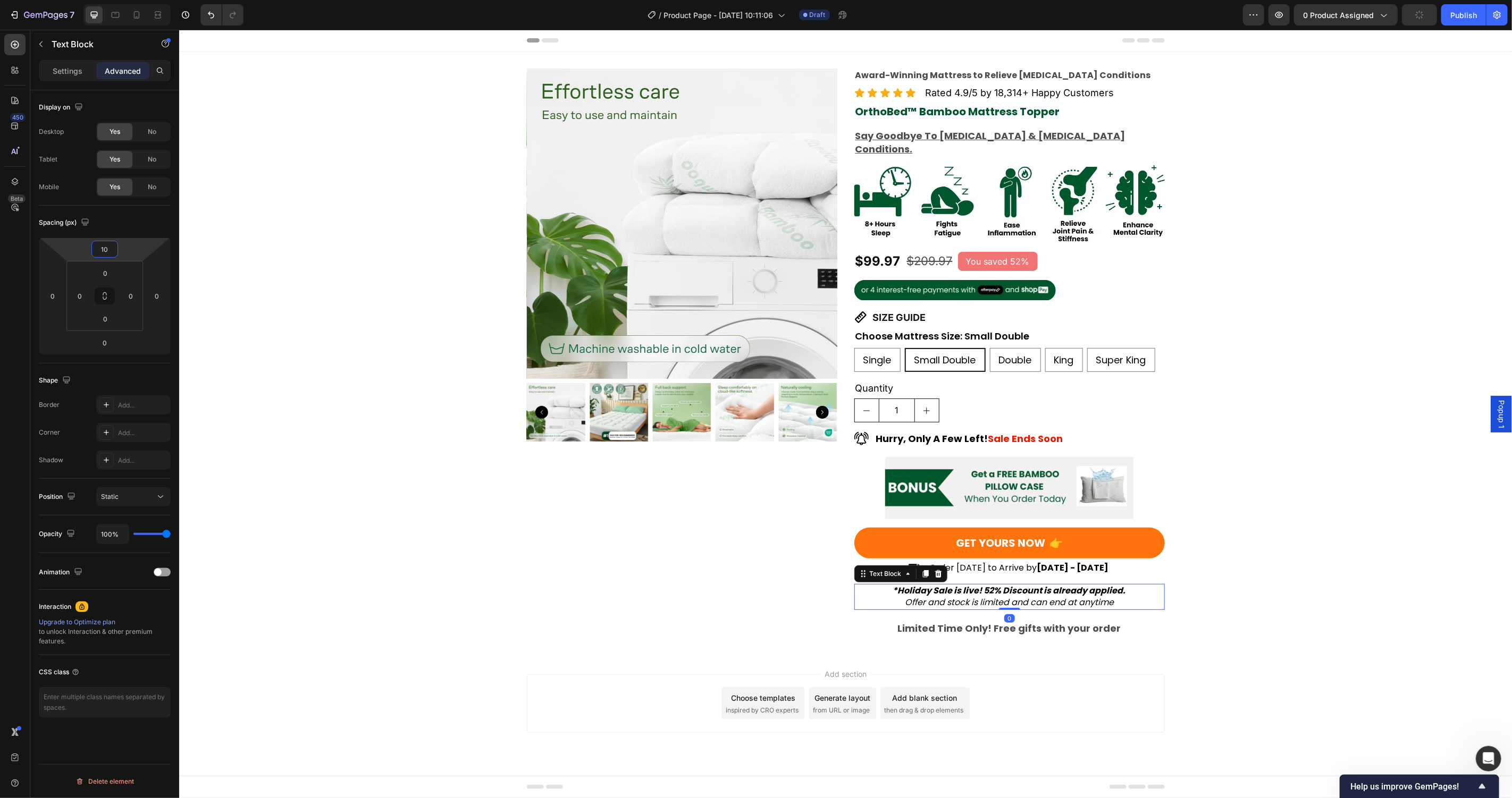
click at [498, 463] on div "Product Images Award-Winning Mattress to Relieve Chronic Pain Conditions Text B…" at bounding box center [845, 351] width 1333 height 567
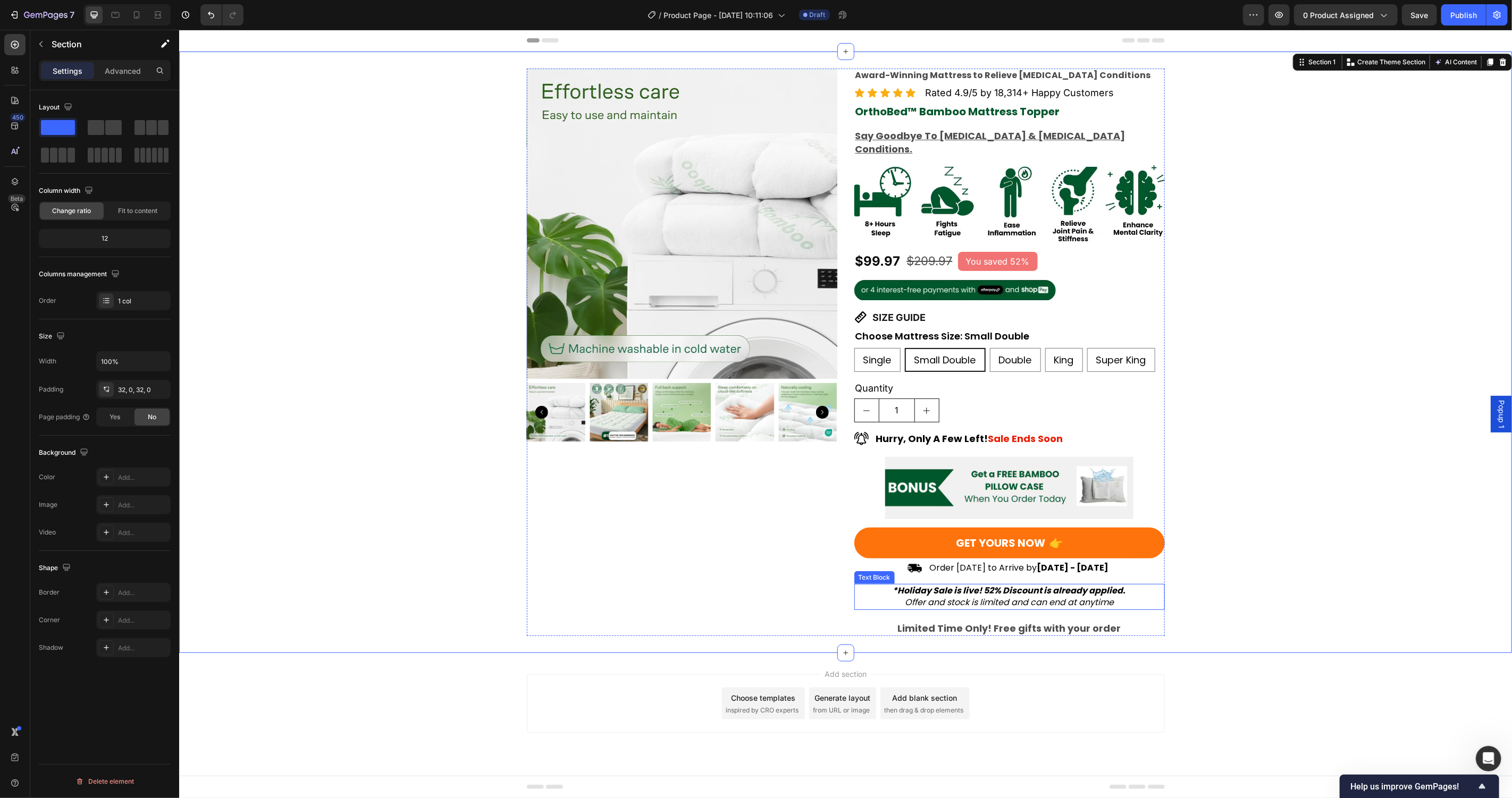
click at [1076, 584] on strong "*Holiday Sale is live! 52% Discount is already applied." at bounding box center [1009, 590] width 233 height 12
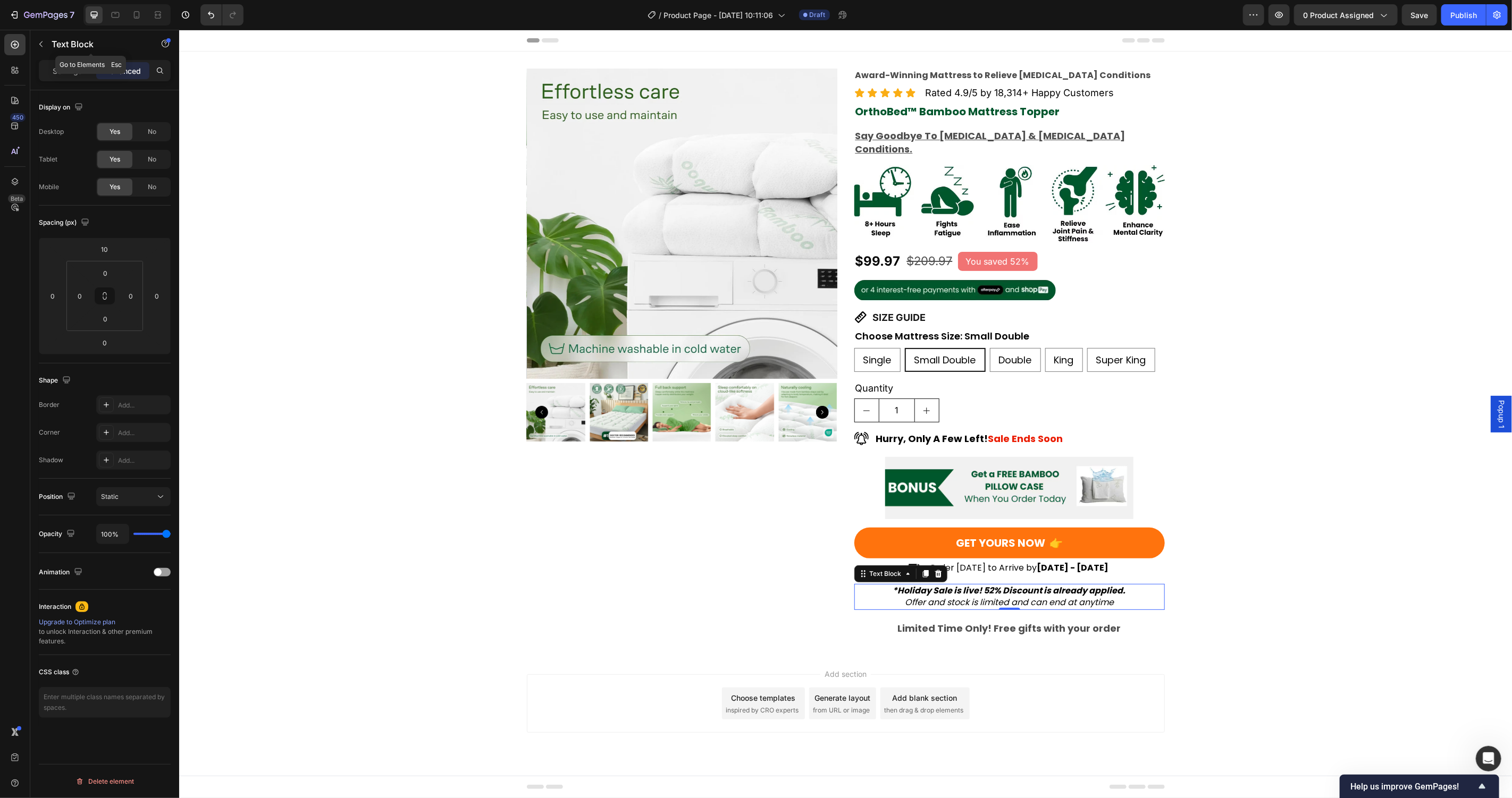
click at [36, 59] on div "Text Block" at bounding box center [91, 45] width 122 height 31
click at [51, 64] on div "Settings" at bounding box center [68, 70] width 53 height 17
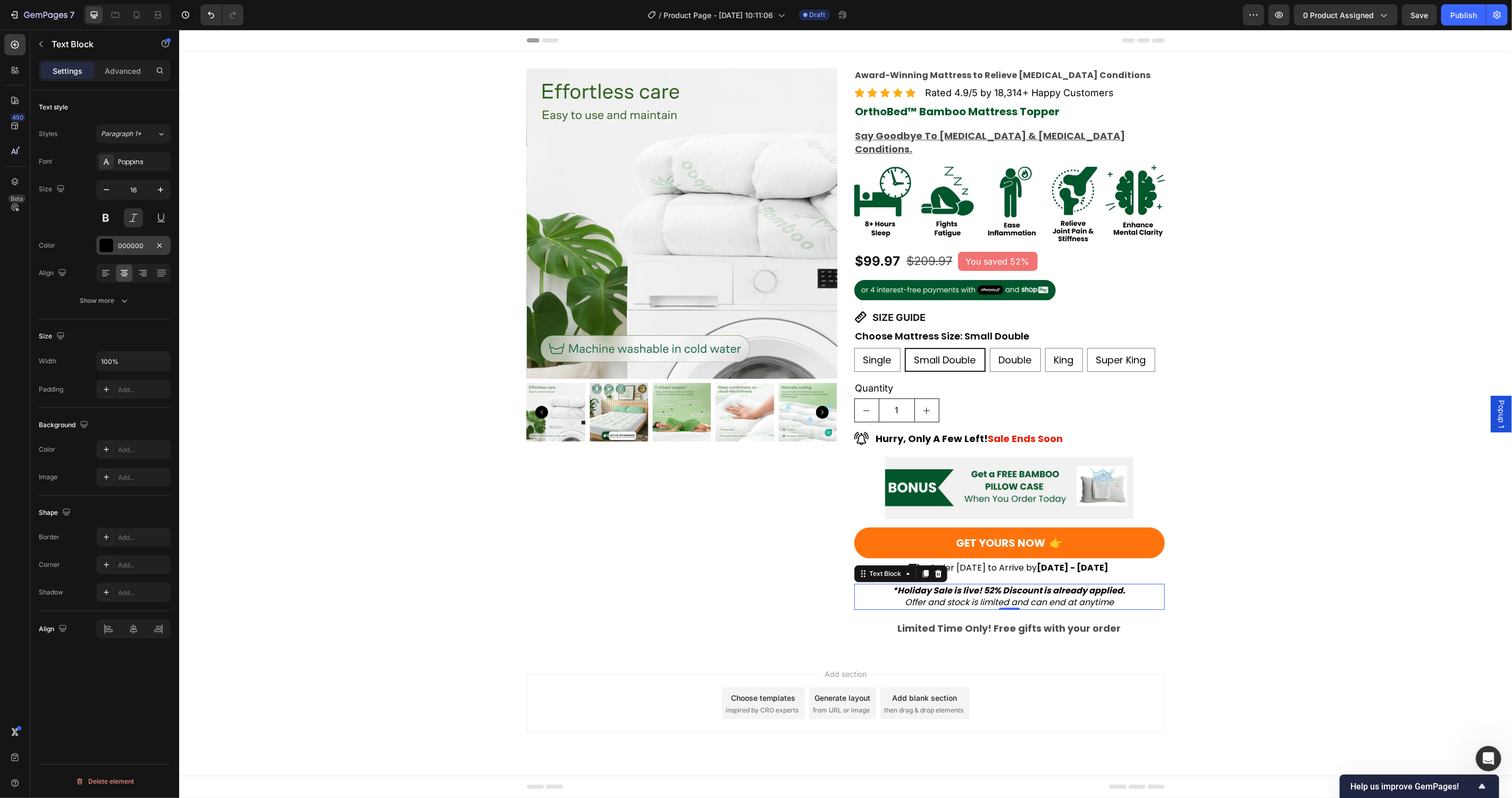
click at [104, 239] on div at bounding box center [106, 246] width 14 height 14
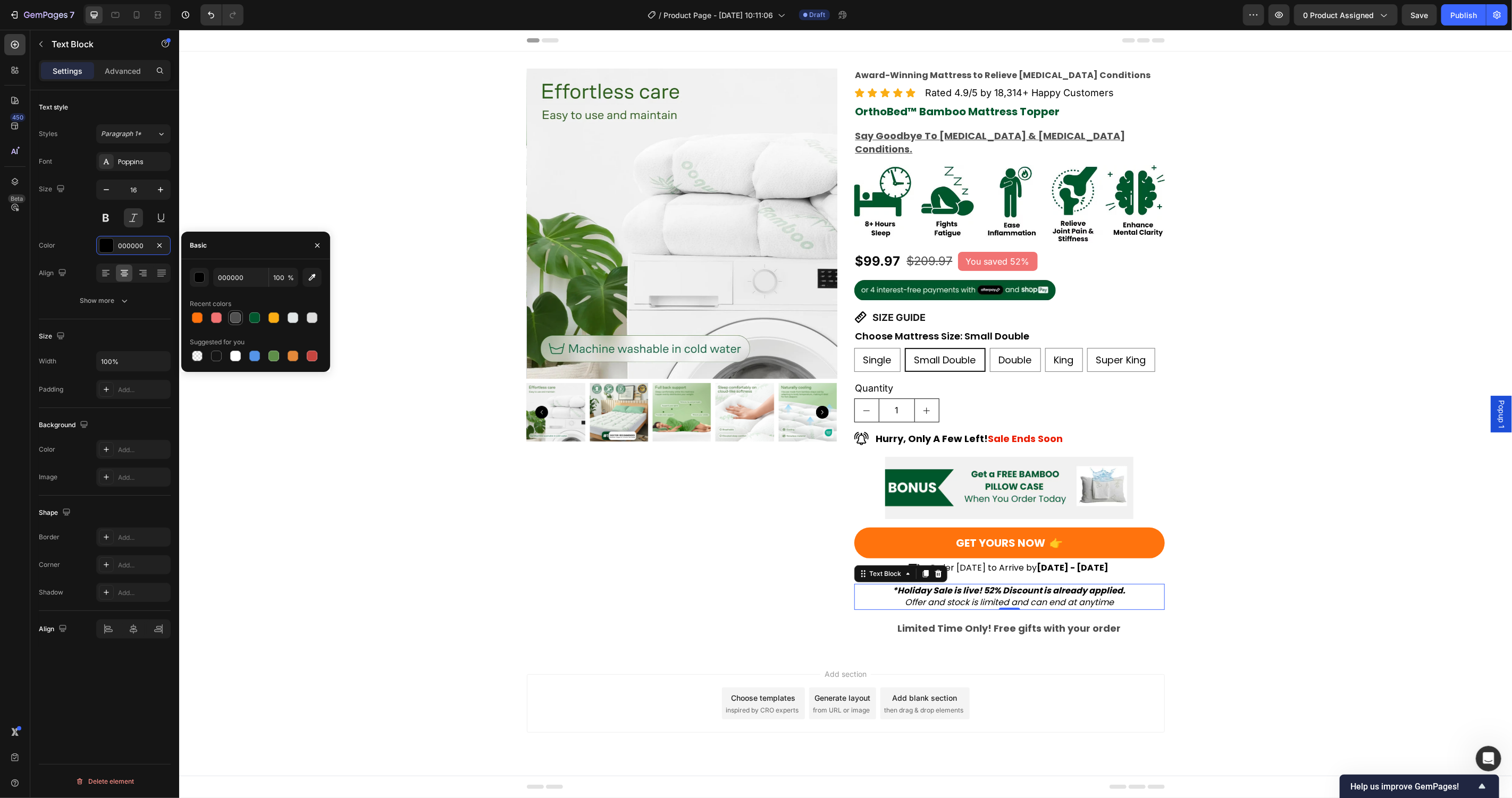
click at [240, 318] on div at bounding box center [235, 318] width 11 height 11
type input "4F4F4F"
click at [1101, 561] on strong "[DATE] - [DATE]" at bounding box center [1072, 567] width 72 height 12
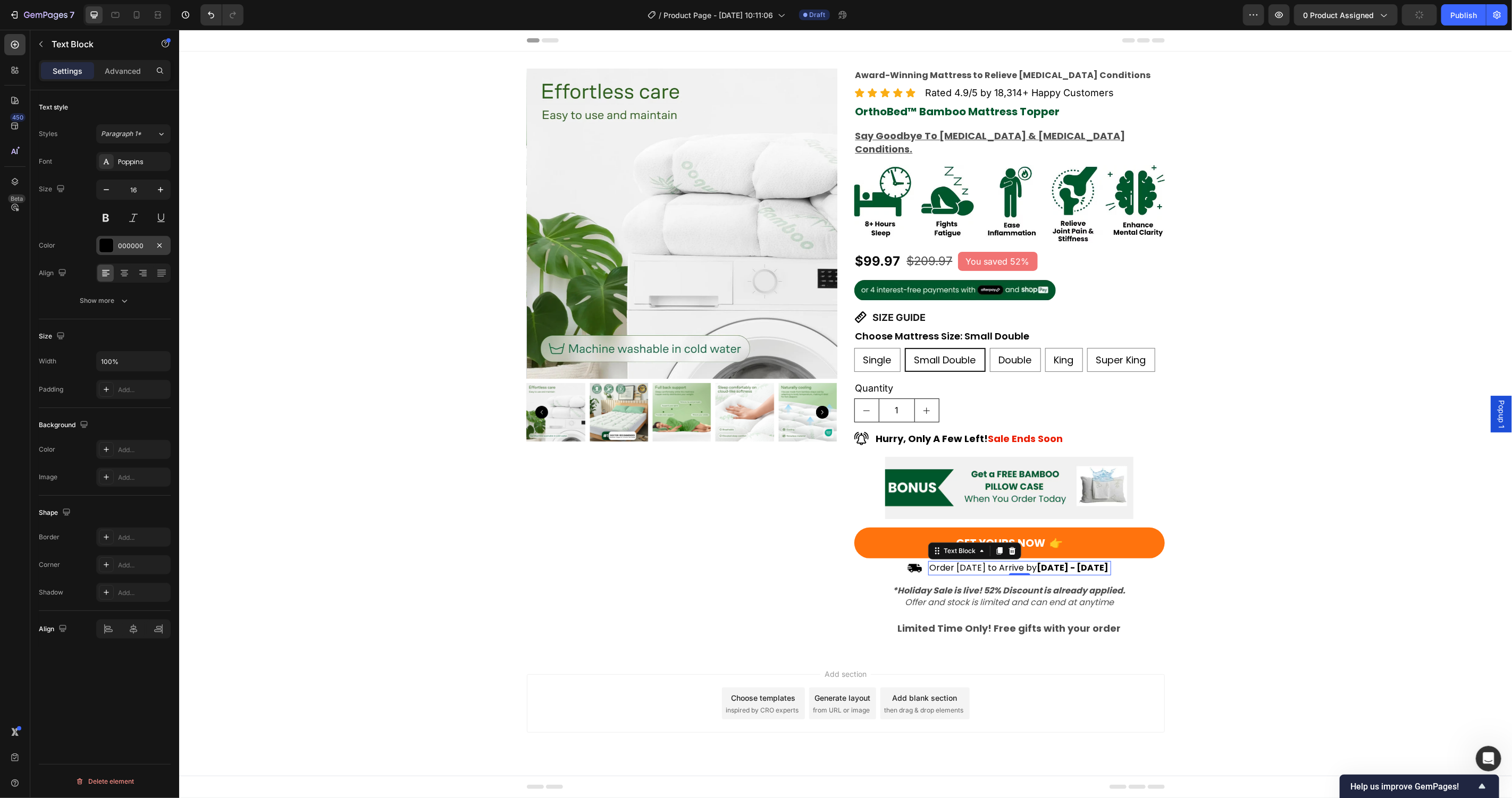
click at [109, 242] on div at bounding box center [106, 246] width 14 height 14
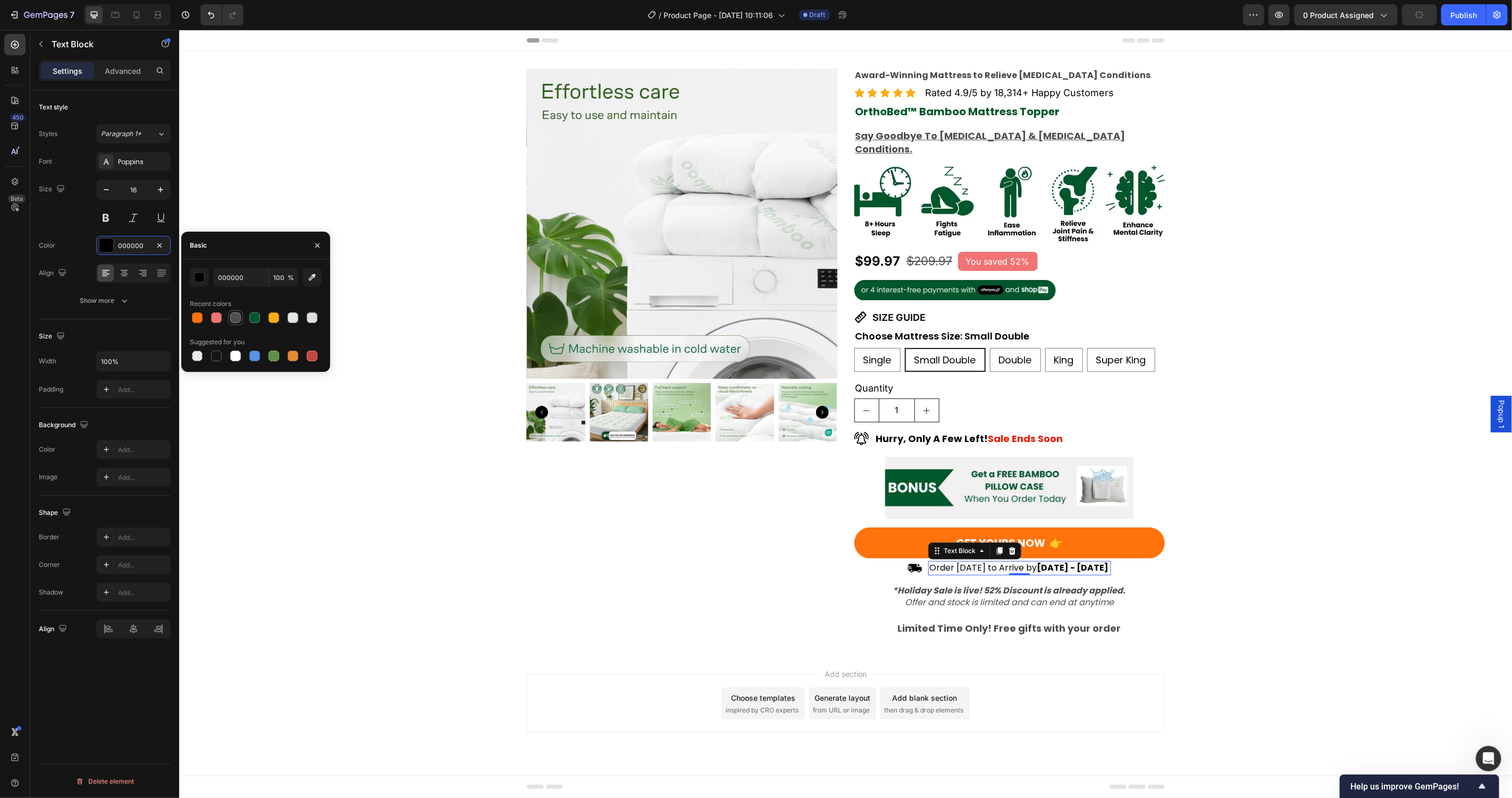
click at [233, 317] on div at bounding box center [235, 318] width 11 height 11
type input "4F4F4F"
click at [312, 519] on div "Product Images Award-Winning Mattress to Relieve Chronic Pain Conditions Text B…" at bounding box center [845, 351] width 1333 height 567
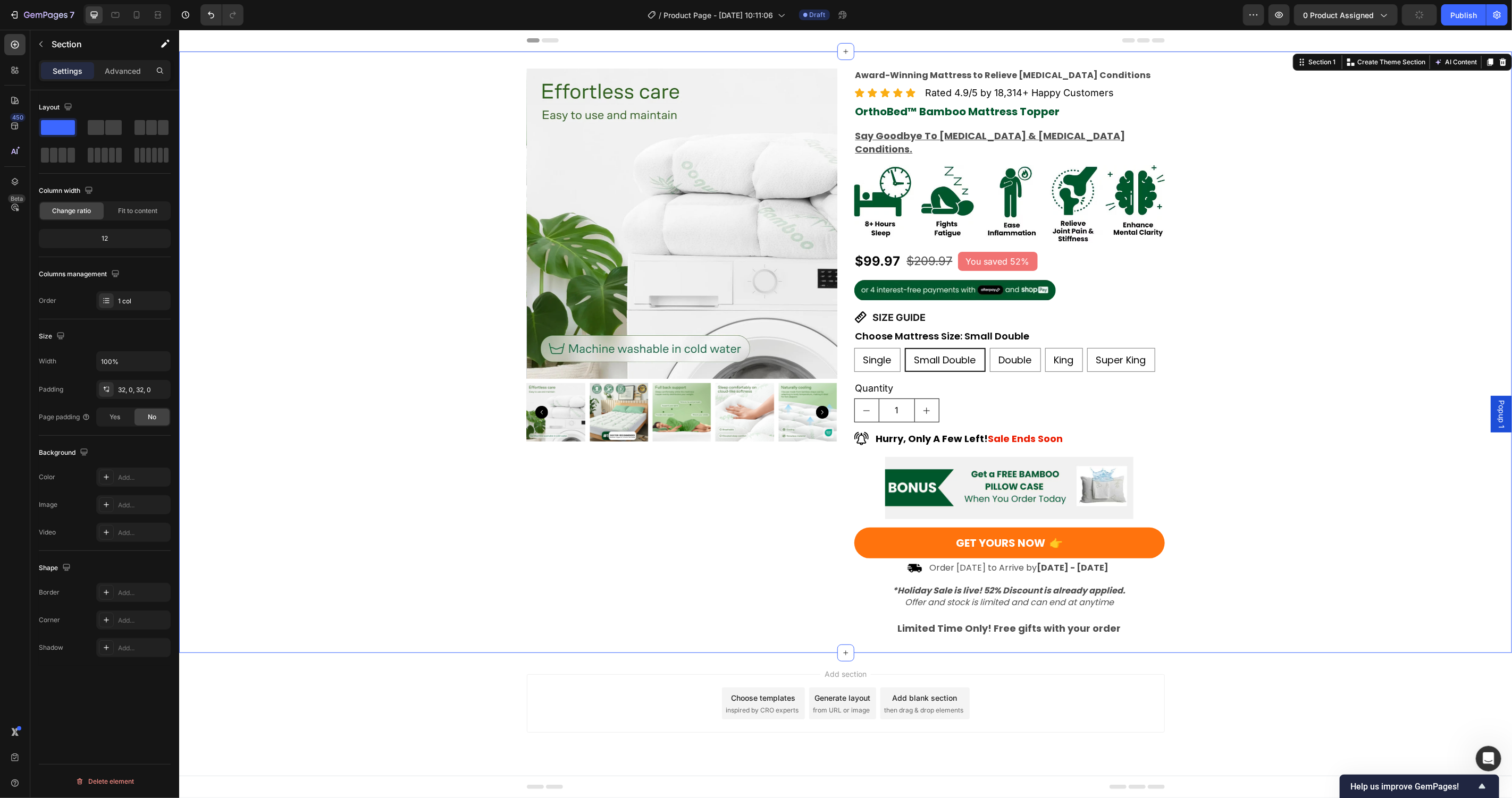
click at [312, 519] on div "Product Images Award-Winning Mattress to Relieve Chronic Pain Conditions Text B…" at bounding box center [845, 351] width 1333 height 567
click at [14, 46] on icon at bounding box center [15, 45] width 11 height 11
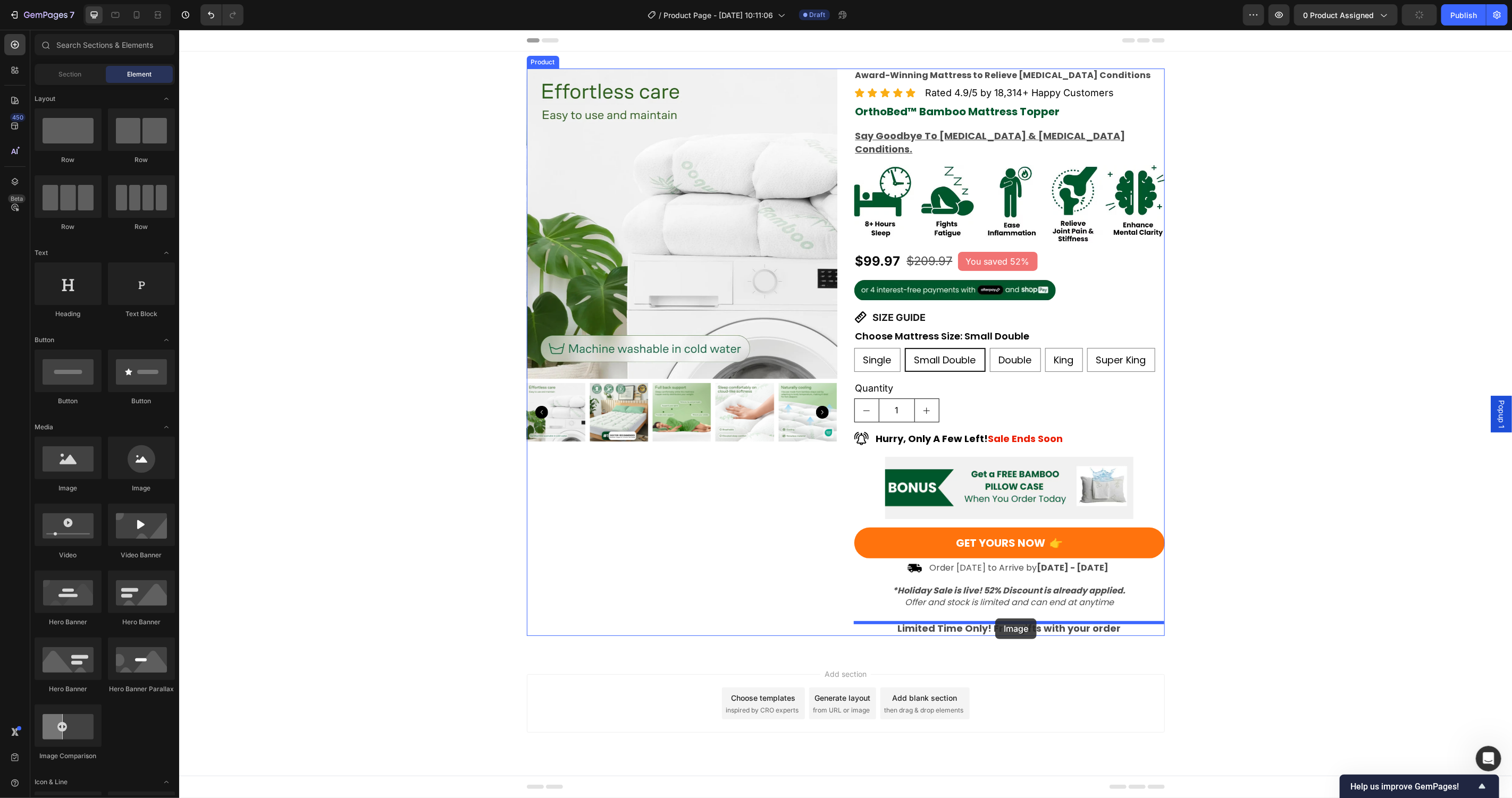
drag, startPoint x: 246, startPoint y: 497, endPoint x: 995, endPoint y: 618, distance: 758.7
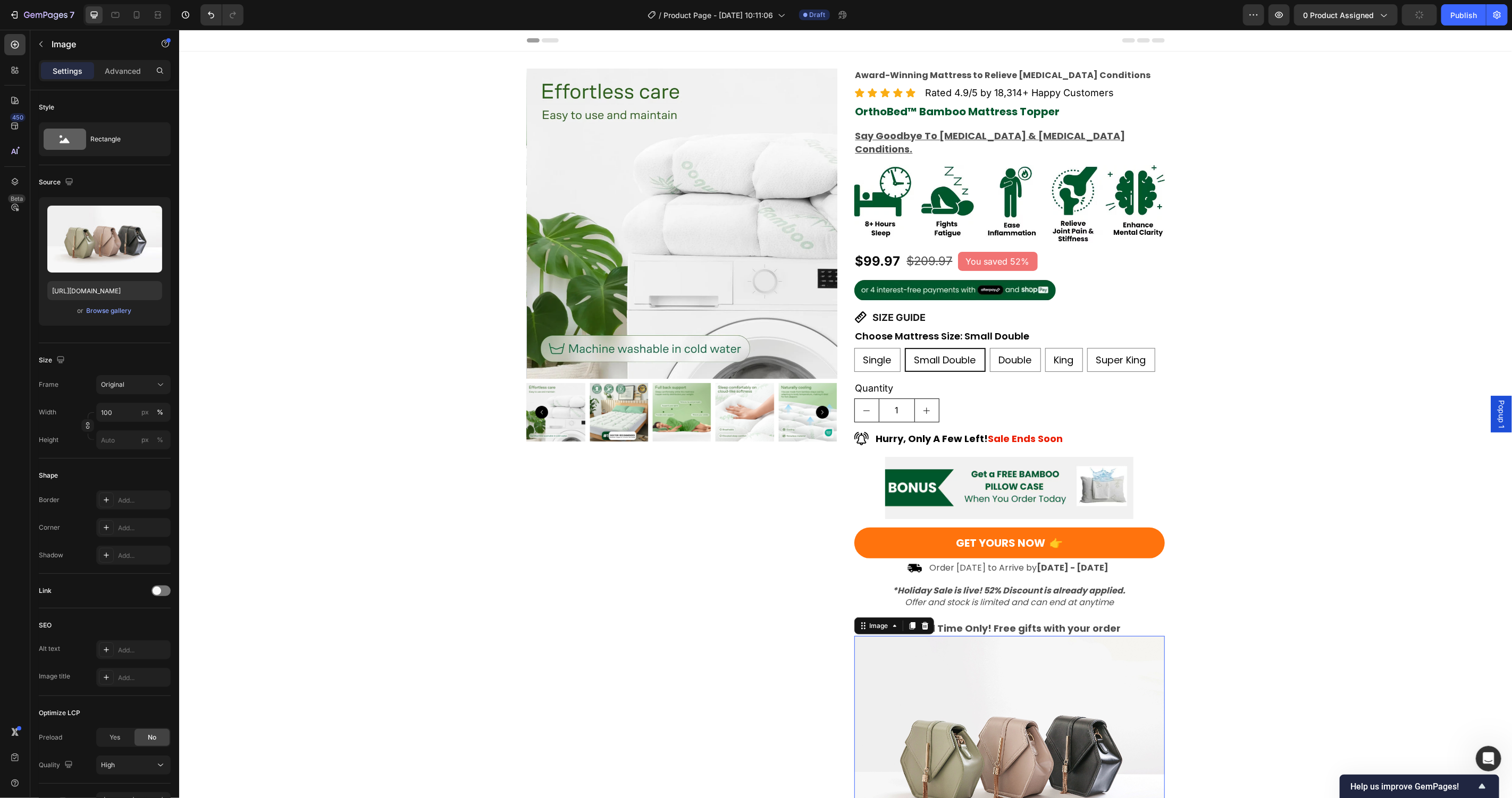
drag, startPoint x: 984, startPoint y: 662, endPoint x: 251, endPoint y: 282, distance: 825.6
click at [980, 660] on img at bounding box center [1009, 752] width 310 height 233
click at [112, 307] on div "Browse gallery" at bounding box center [109, 311] width 45 height 9
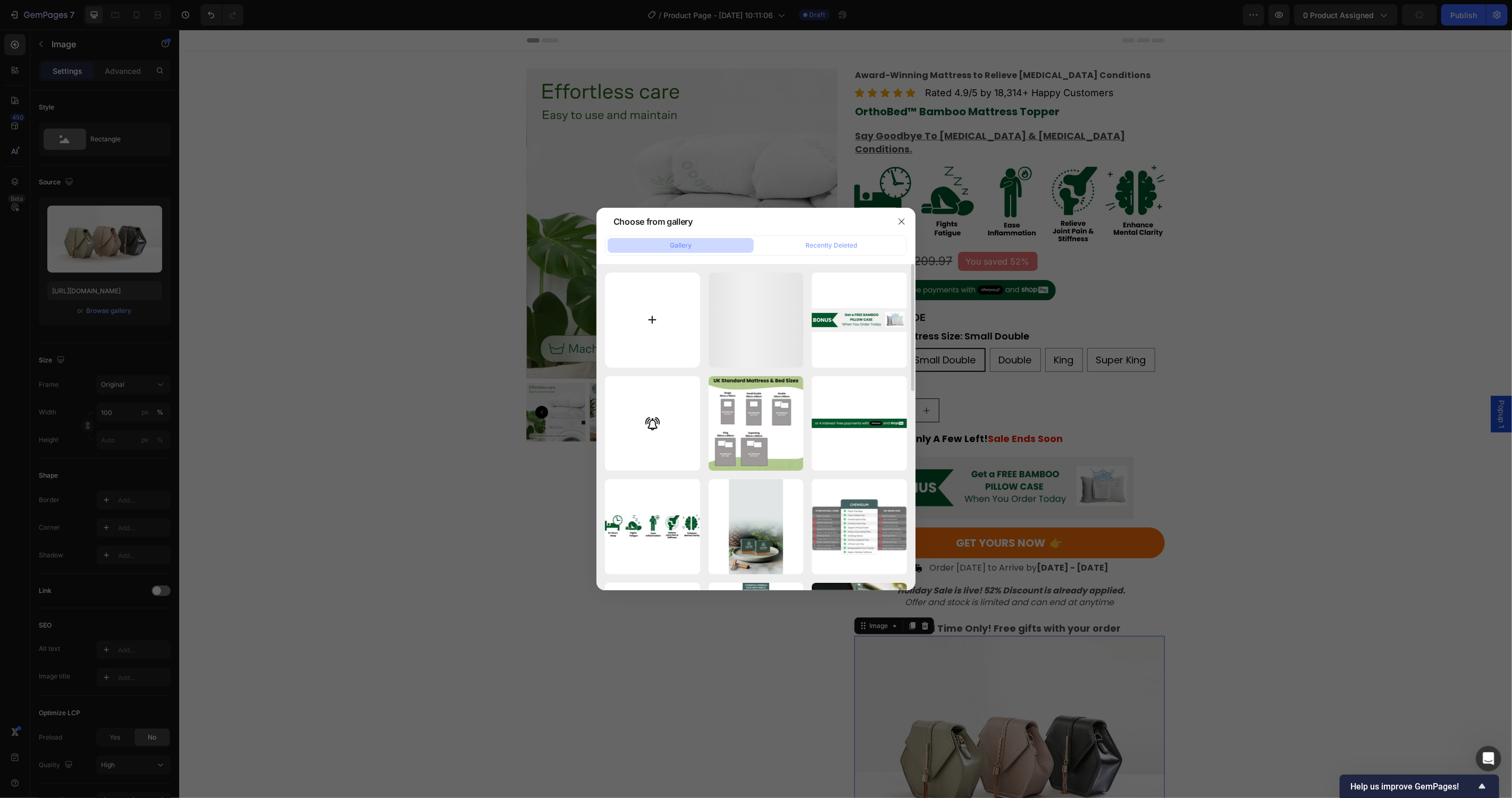
click at [670, 310] on input "file" at bounding box center [653, 320] width 95 height 95
type input "C:\fakepath\3 elements free LB.jpg"
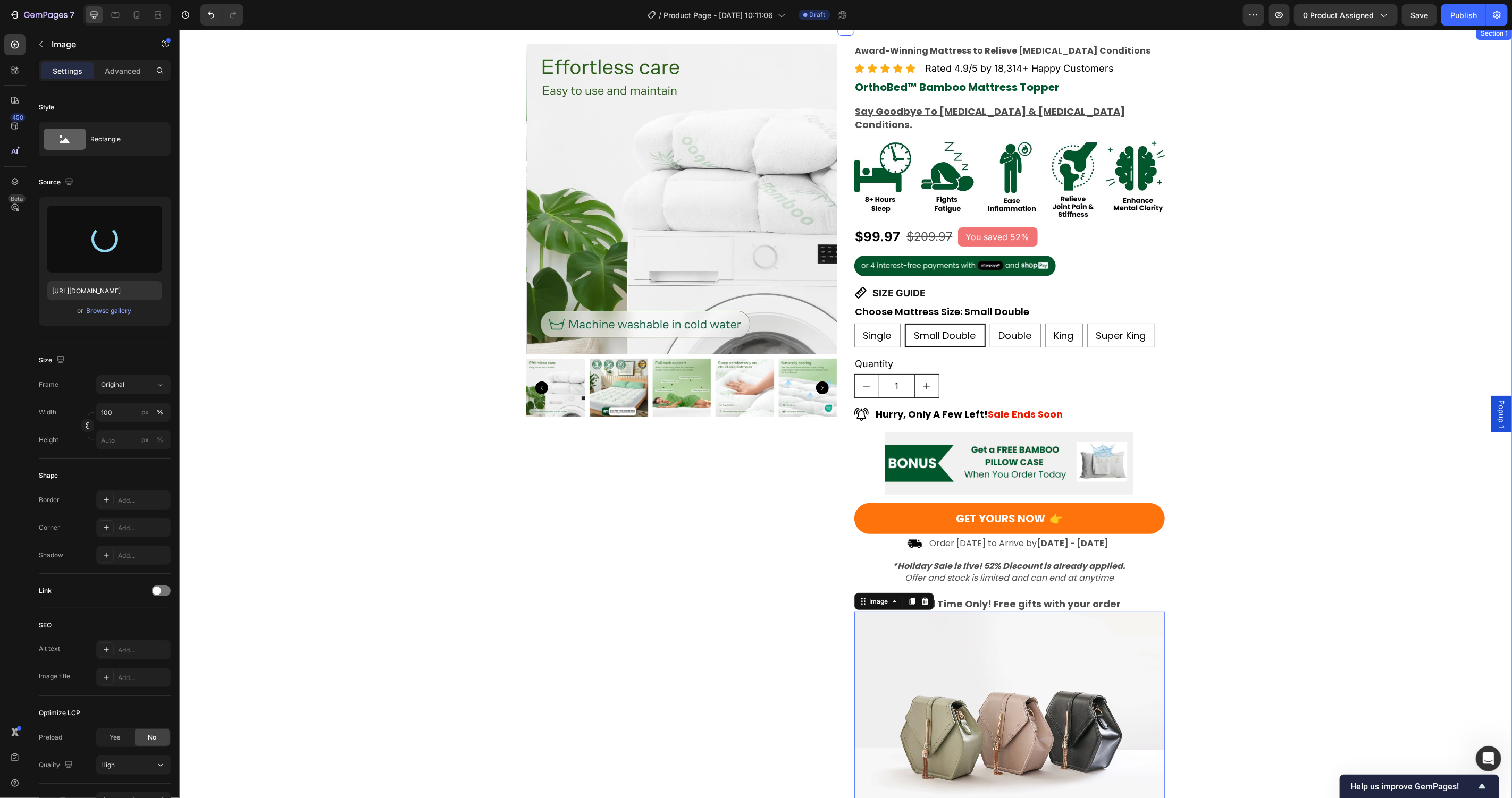
scroll to position [174, 0]
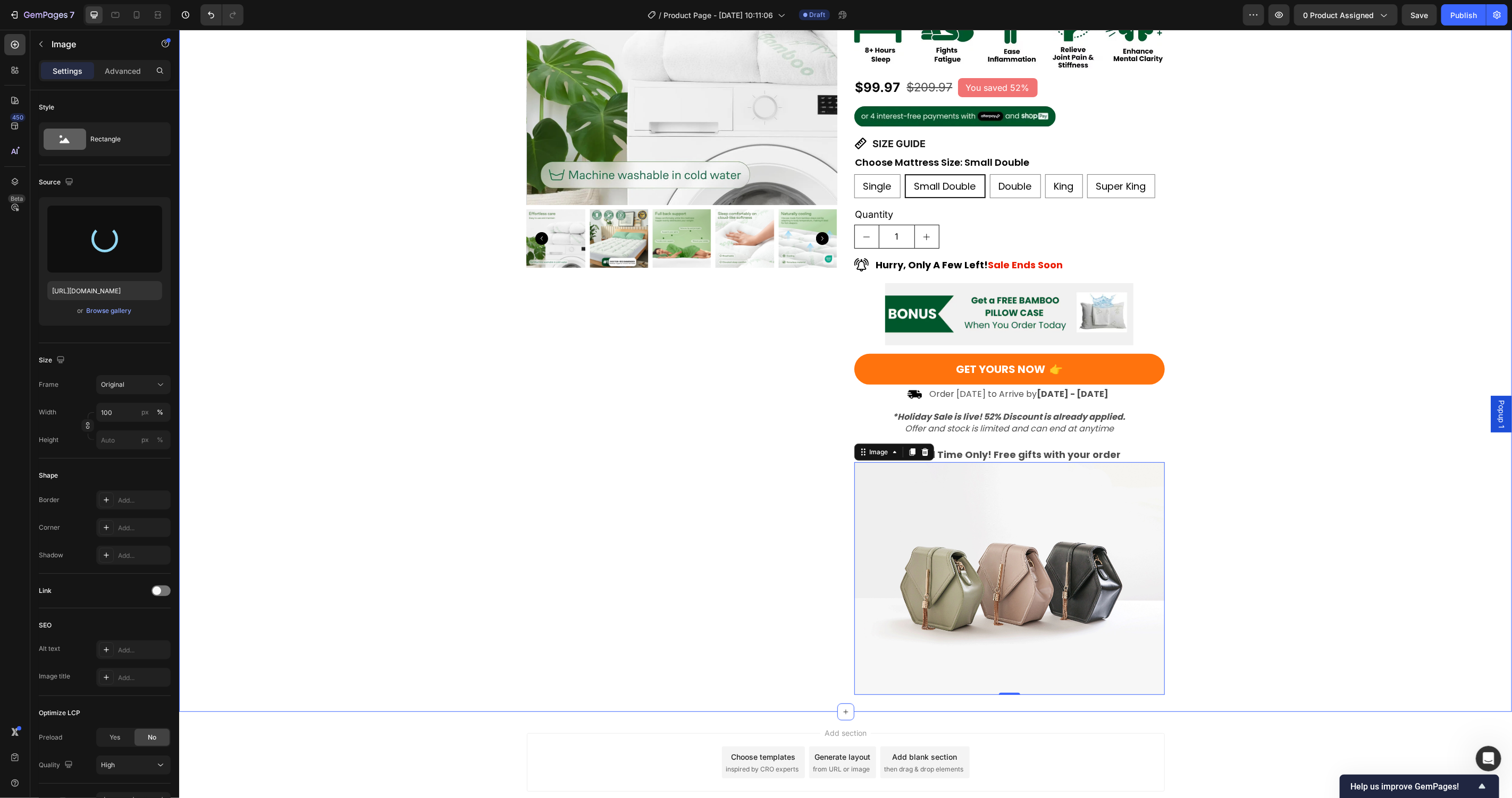
type input "https://cdn.shopify.com/s/files/1/0781/9080/5212/files/gempages_582976236733596…"
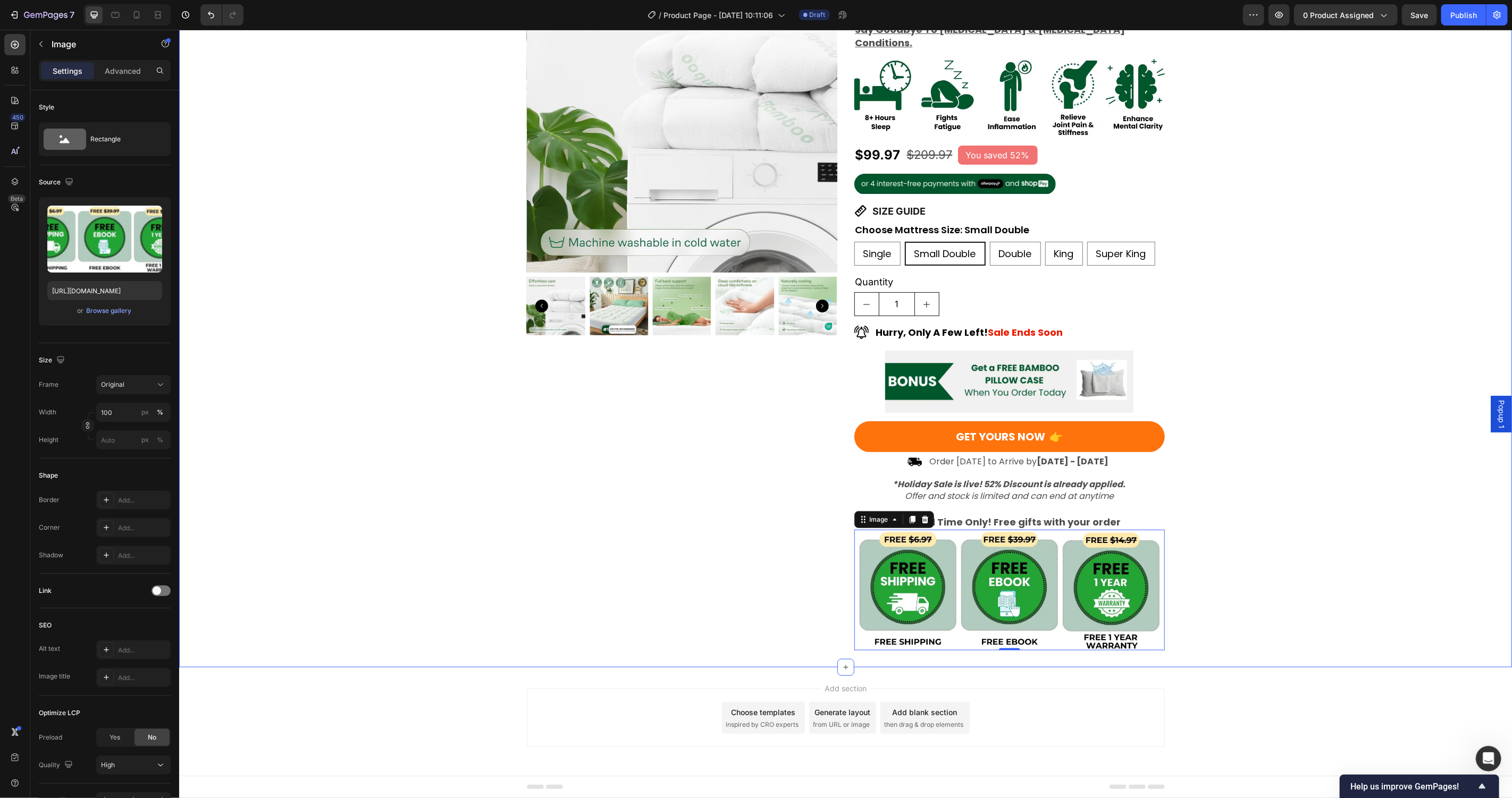
scroll to position [93, 0]
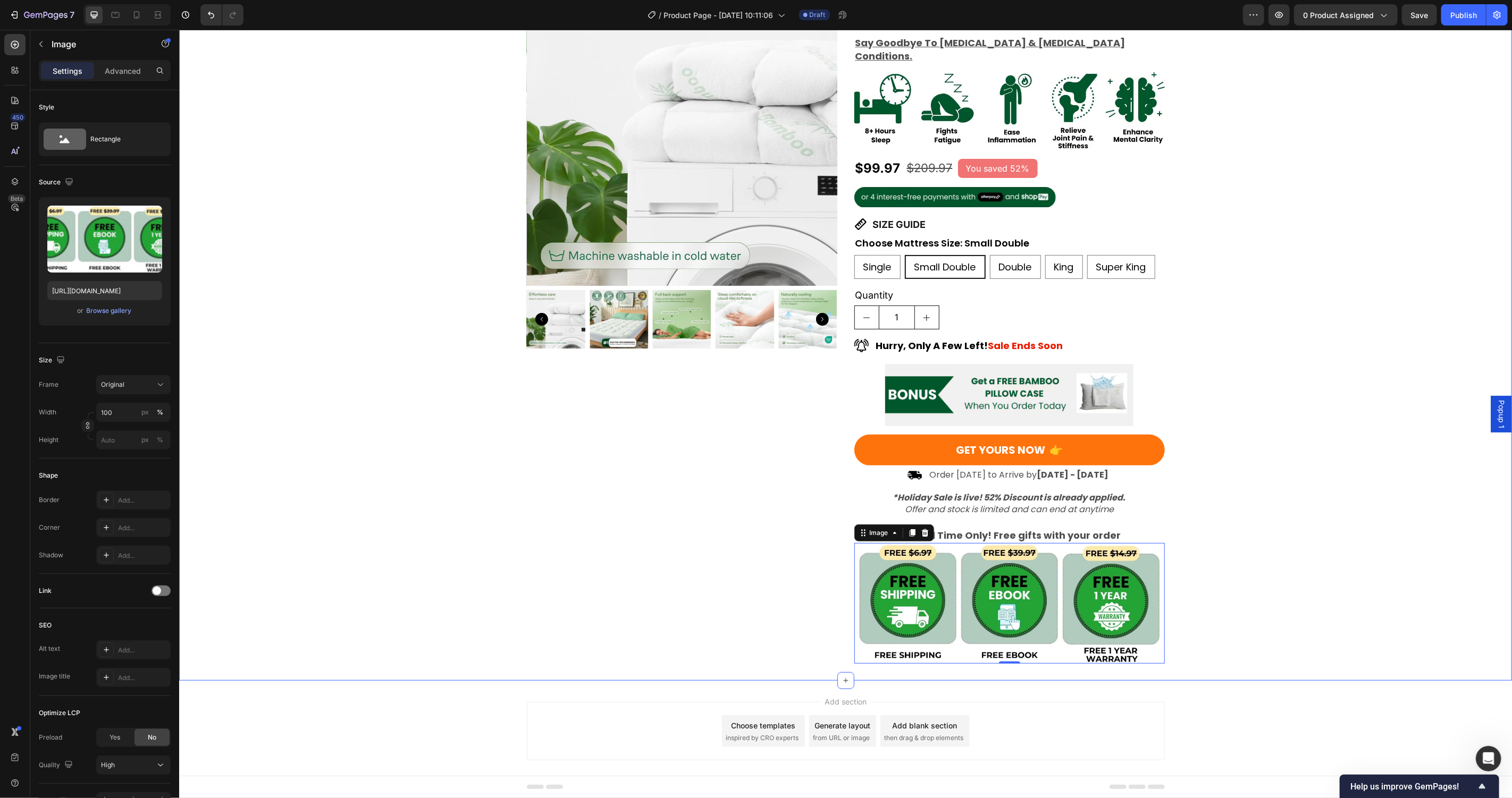
click at [1311, 581] on div "Product Images Award-Winning Mattress to Relieve Chronic Pain Conditions Text B…" at bounding box center [845, 319] width 1333 height 688
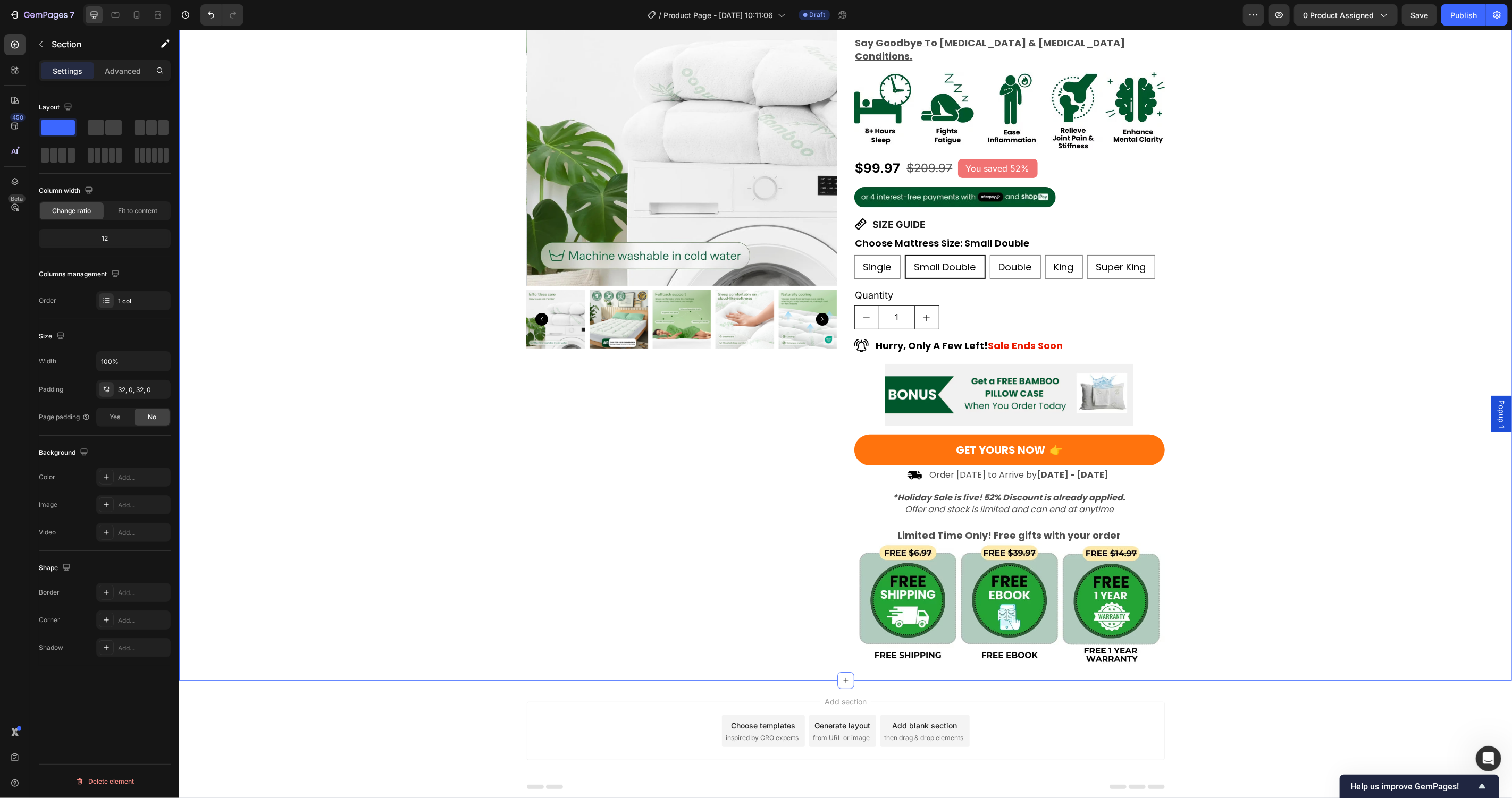
click at [1060, 583] on img at bounding box center [1009, 603] width 310 height 121
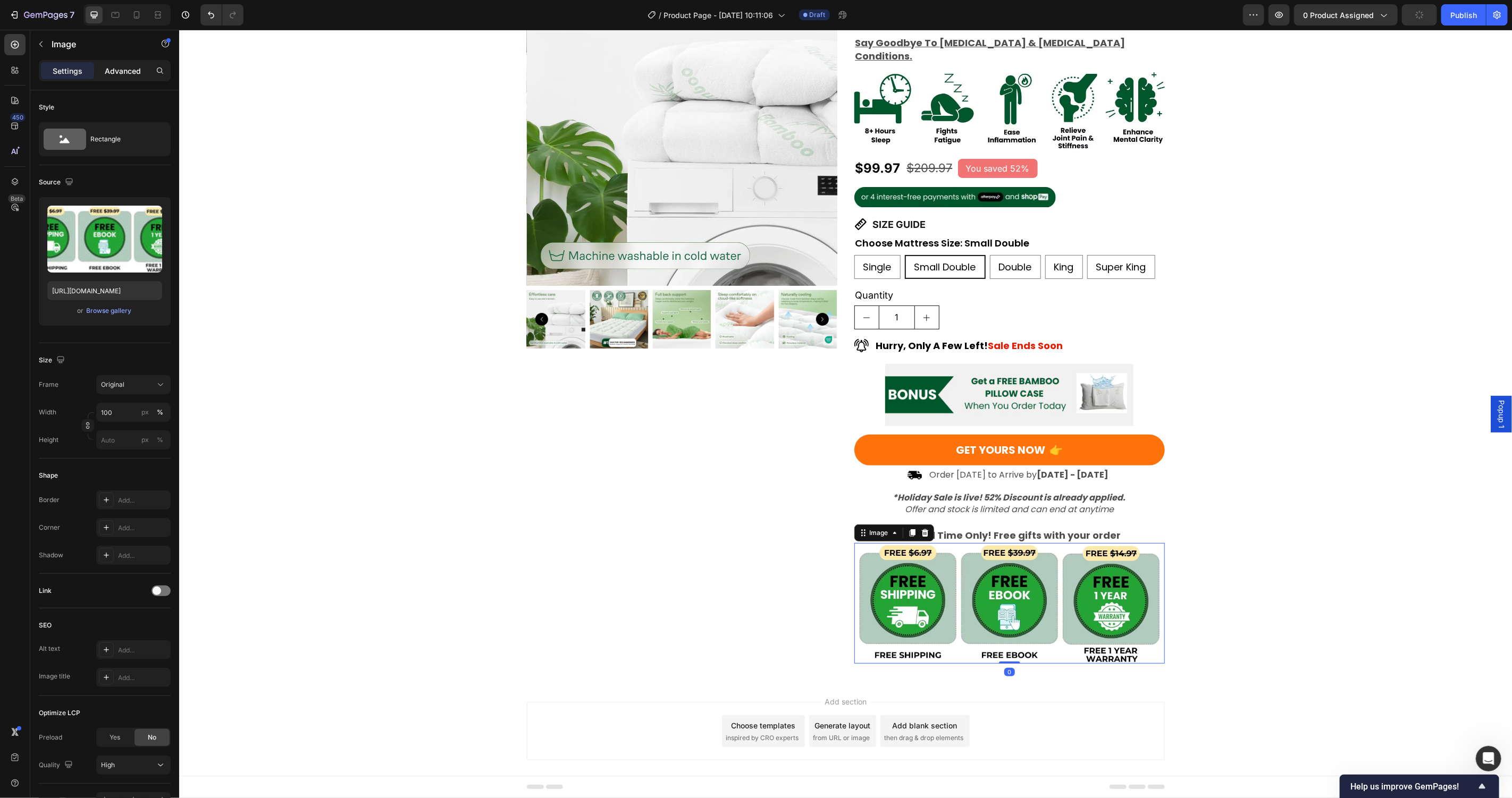
click at [144, 72] on div "Advanced" at bounding box center [123, 70] width 53 height 17
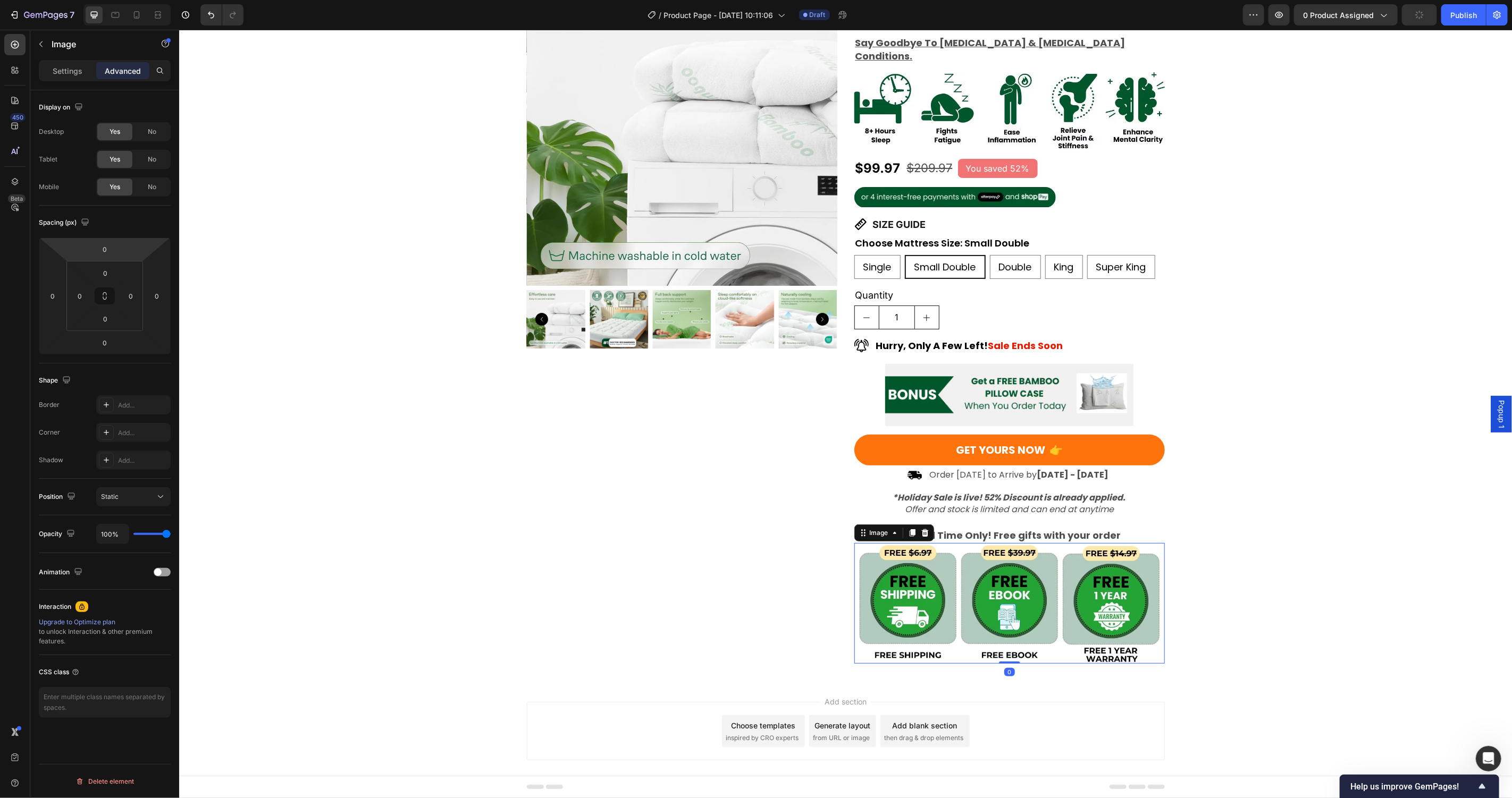
click at [101, 251] on input "0" at bounding box center [104, 249] width 21 height 16
type input "15"
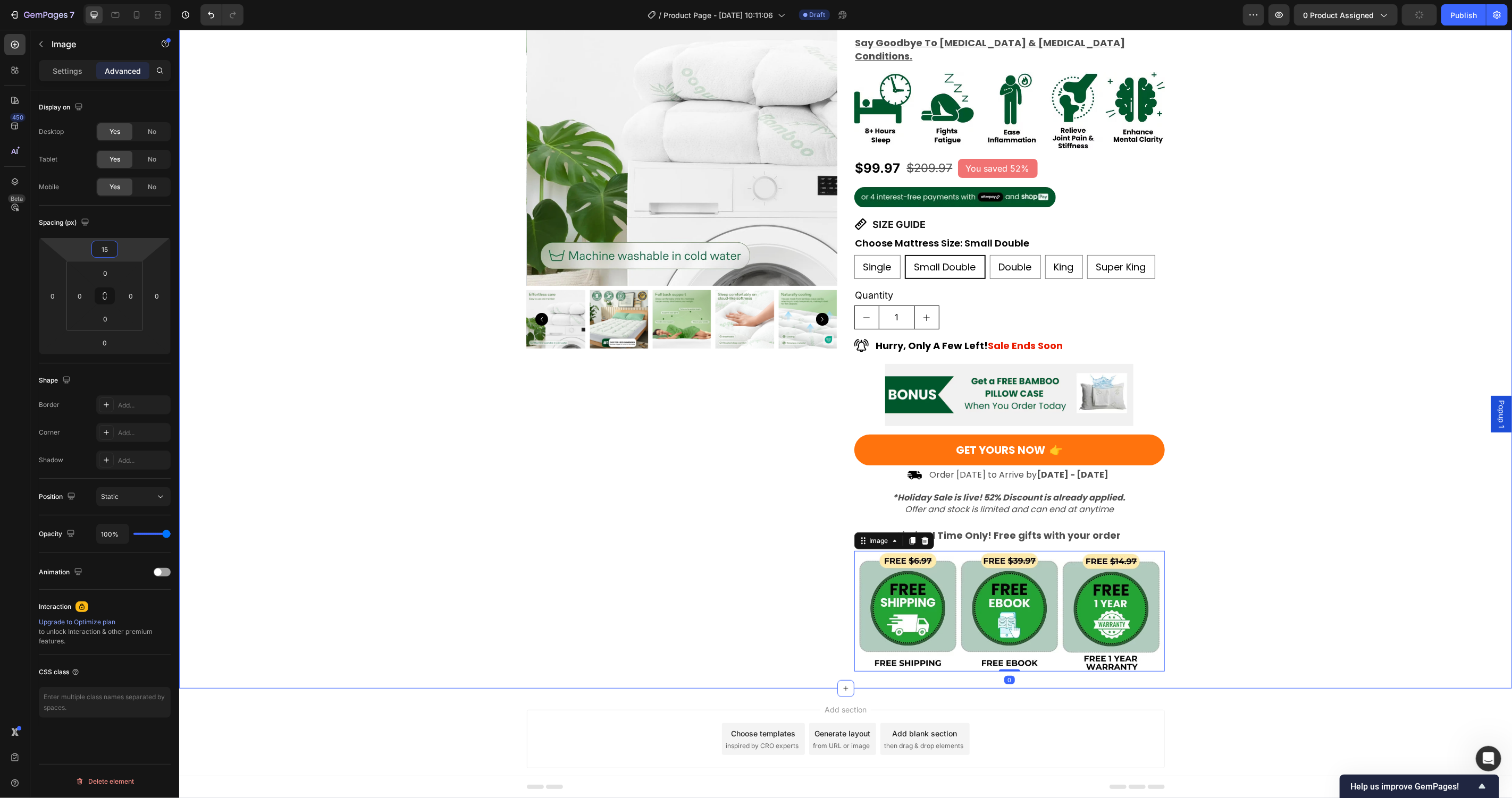
click at [465, 545] on div "Product Images Award-Winning Mattress to Relieve Chronic Pain Conditions Text B…" at bounding box center [845, 323] width 1333 height 696
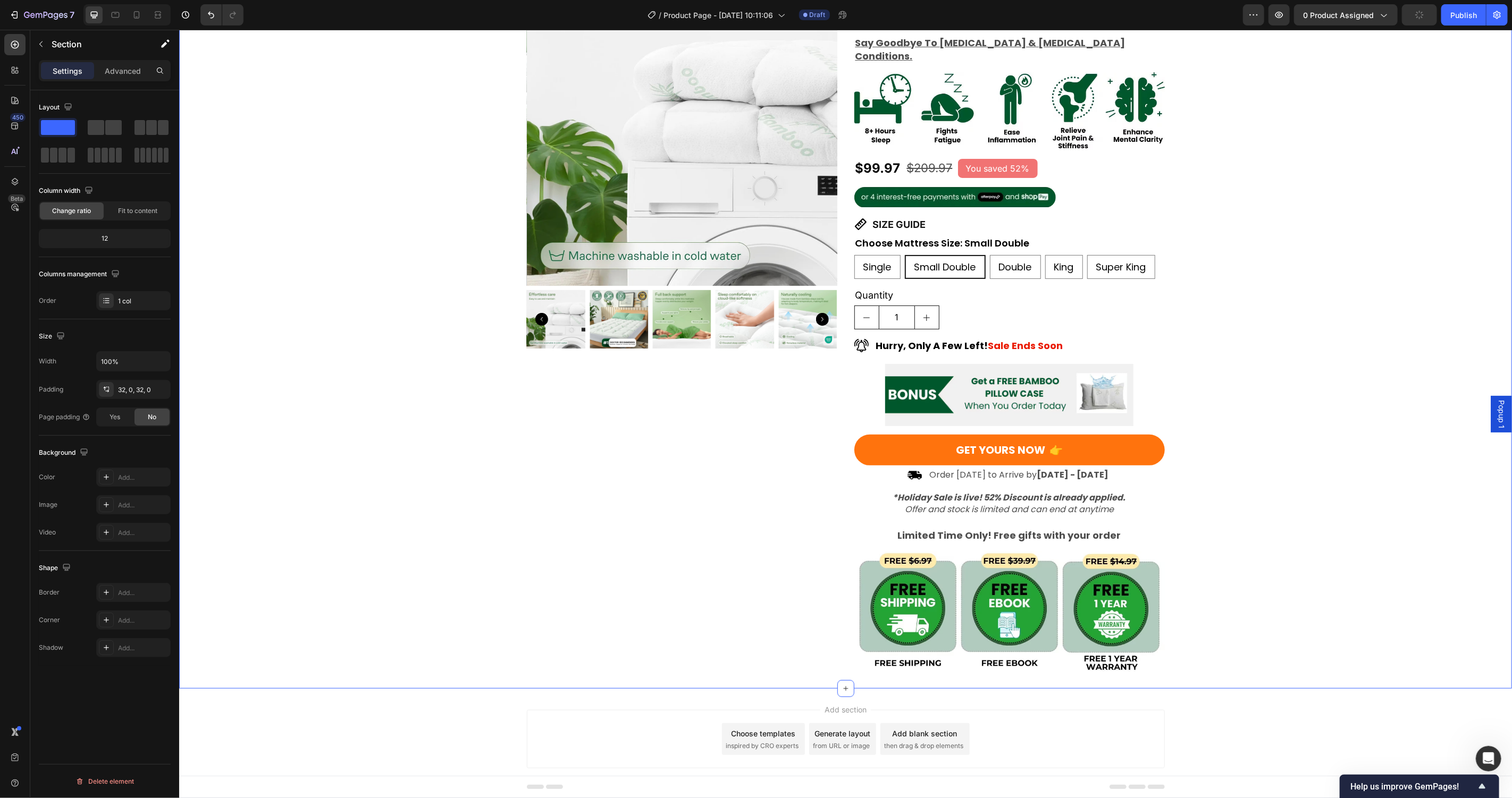
click at [1318, 465] on div "Product Images Award-Winning Mattress to Relieve Chronic Pain Conditions Text B…" at bounding box center [845, 323] width 1333 height 696
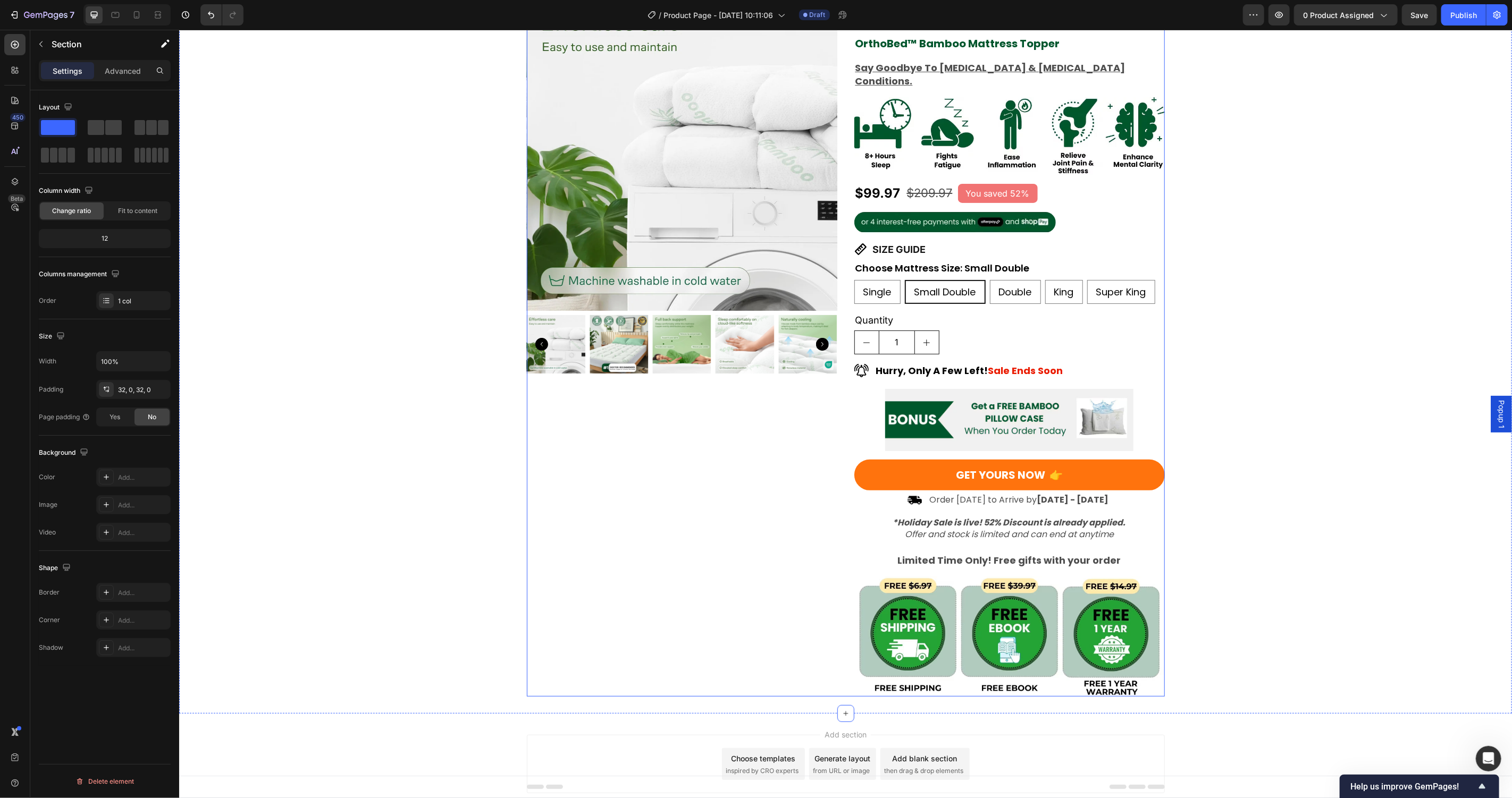
scroll to position [101, 0]
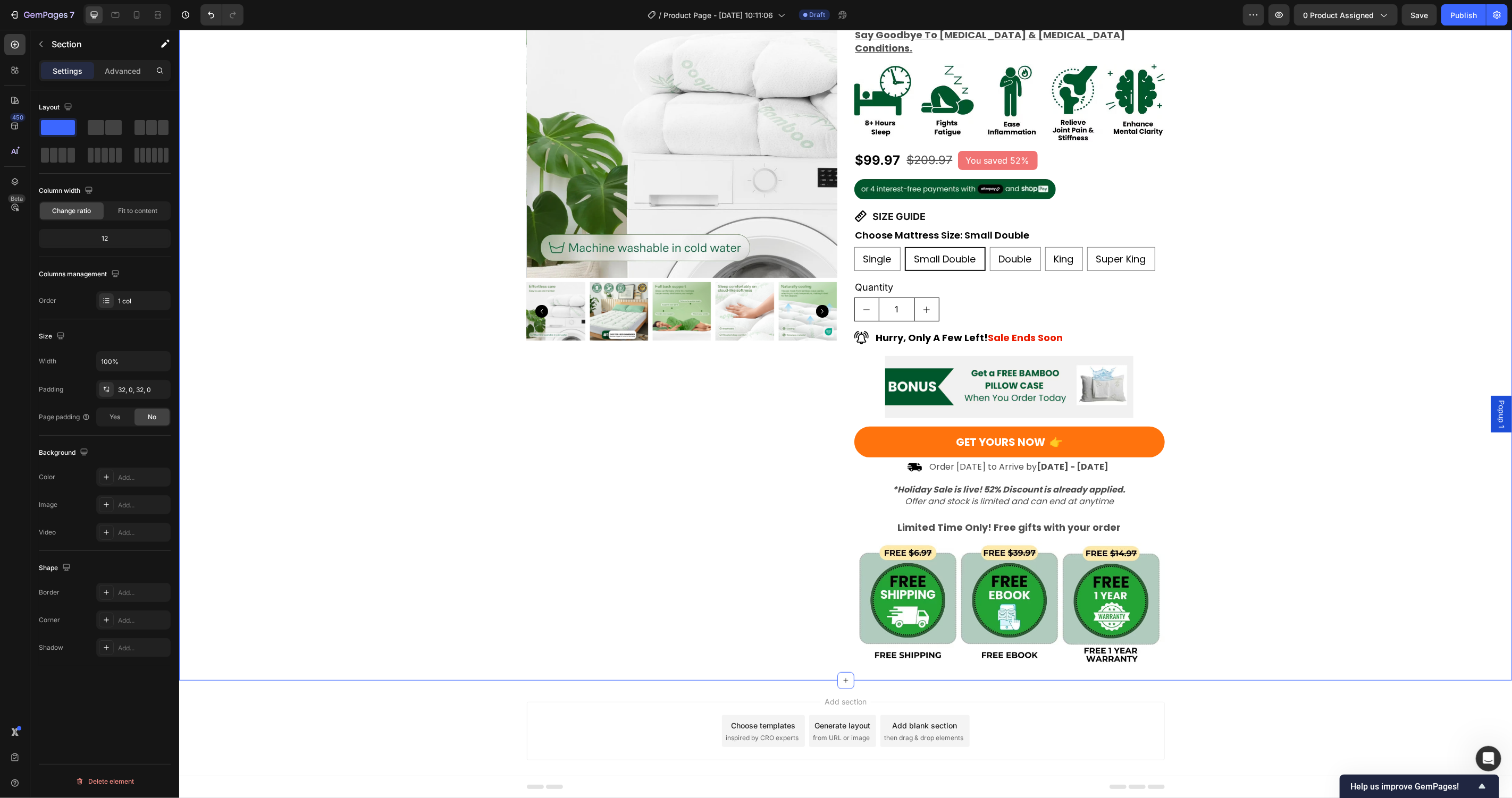
click at [1289, 600] on div "Product Images Award-Winning Mattress to Relieve Chronic Pain Conditions Text B…" at bounding box center [845, 315] width 1333 height 696
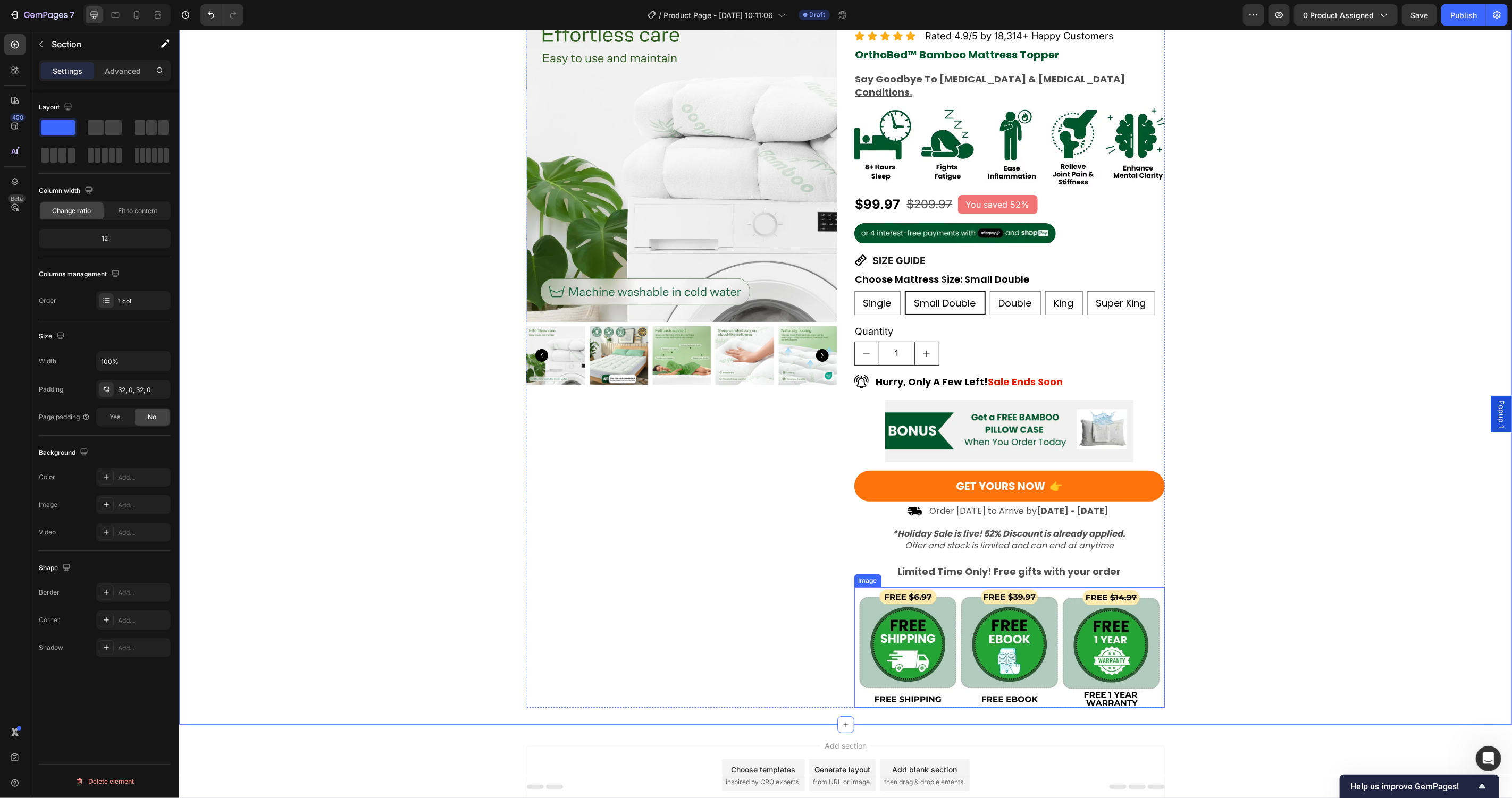
scroll to position [0, 0]
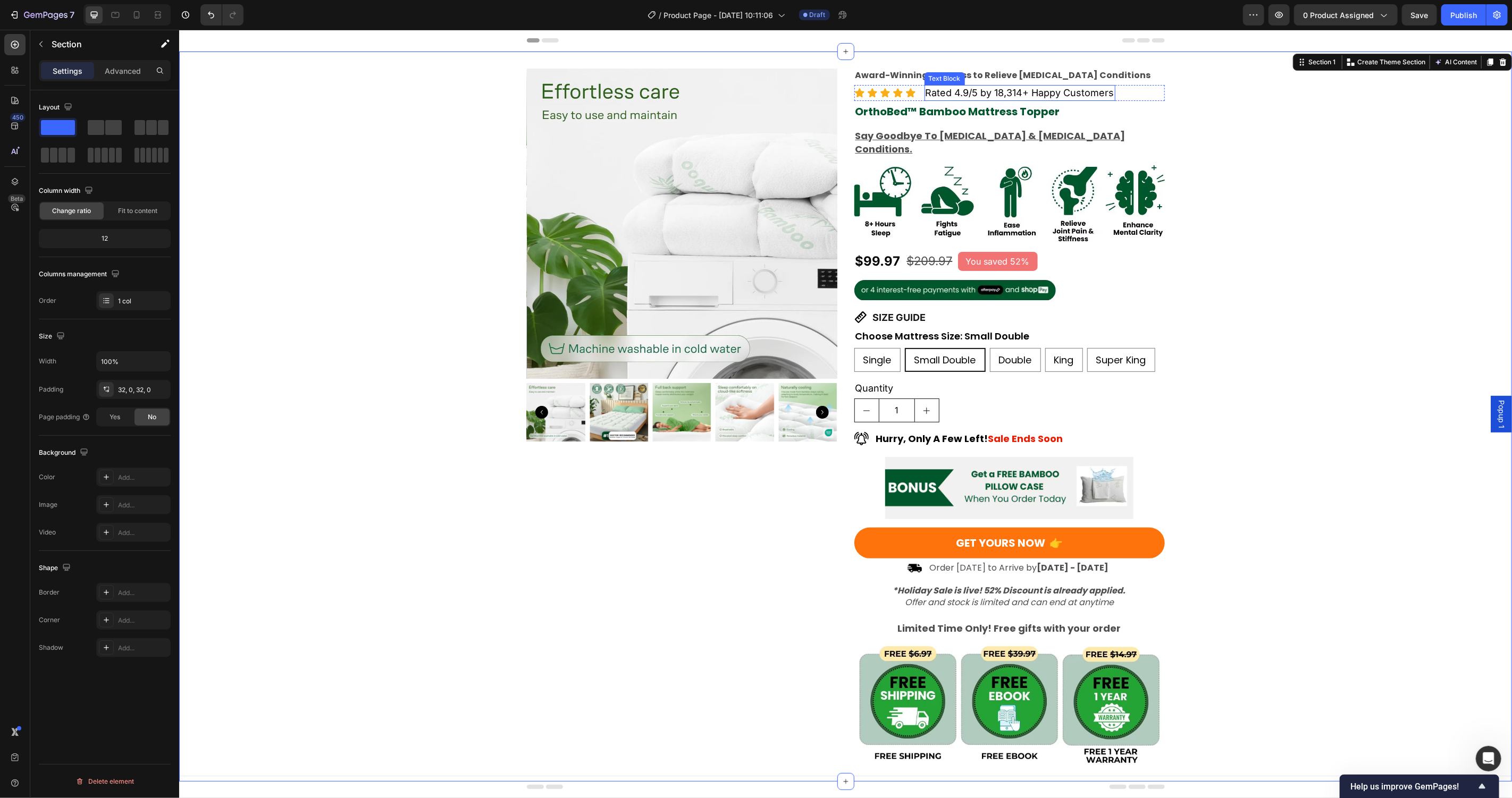
click at [1019, 87] on p "Rated 4.9/5 by 18,314+ Happy Customers" at bounding box center [1020, 92] width 189 height 13
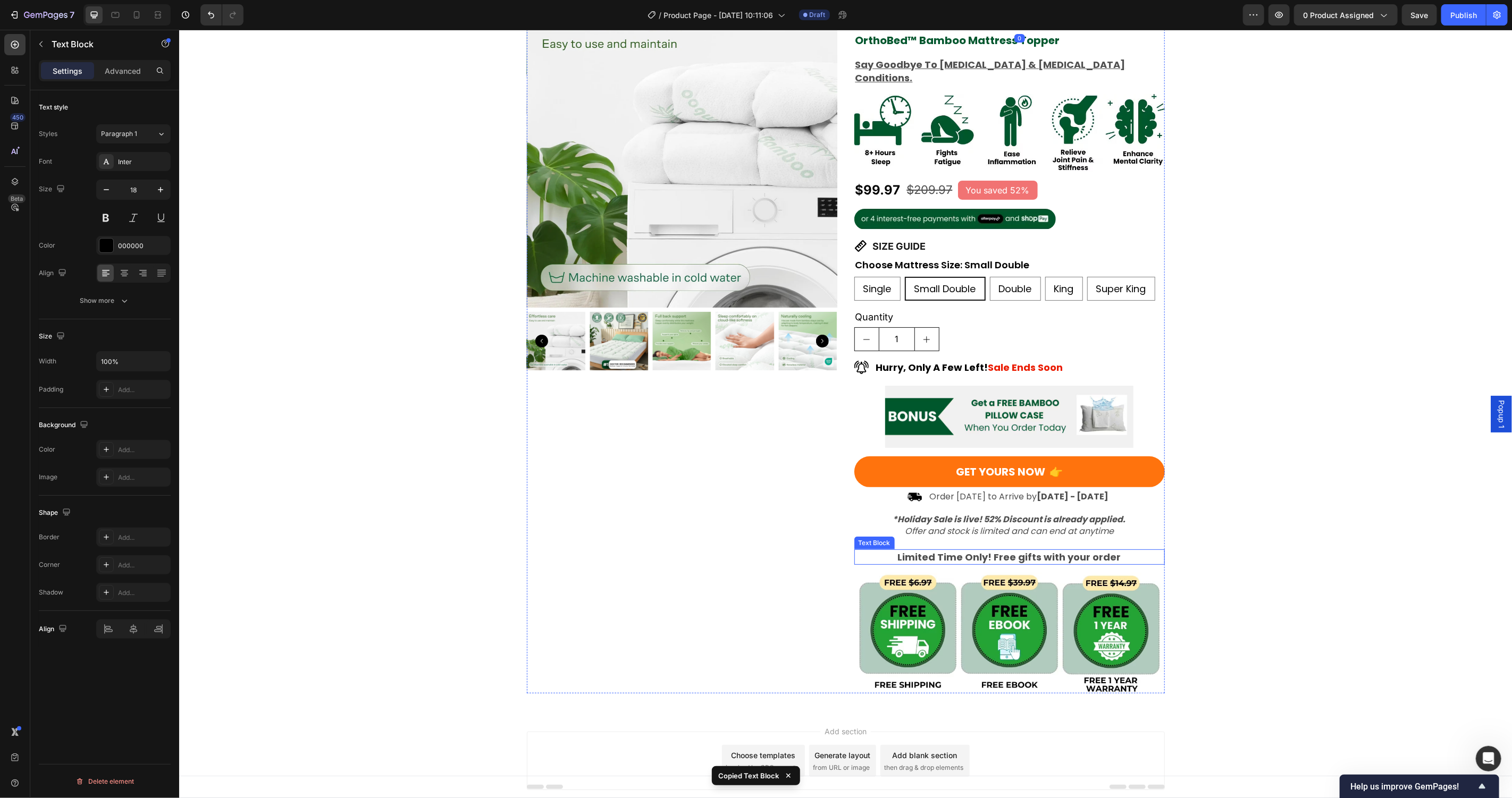
scroll to position [101, 0]
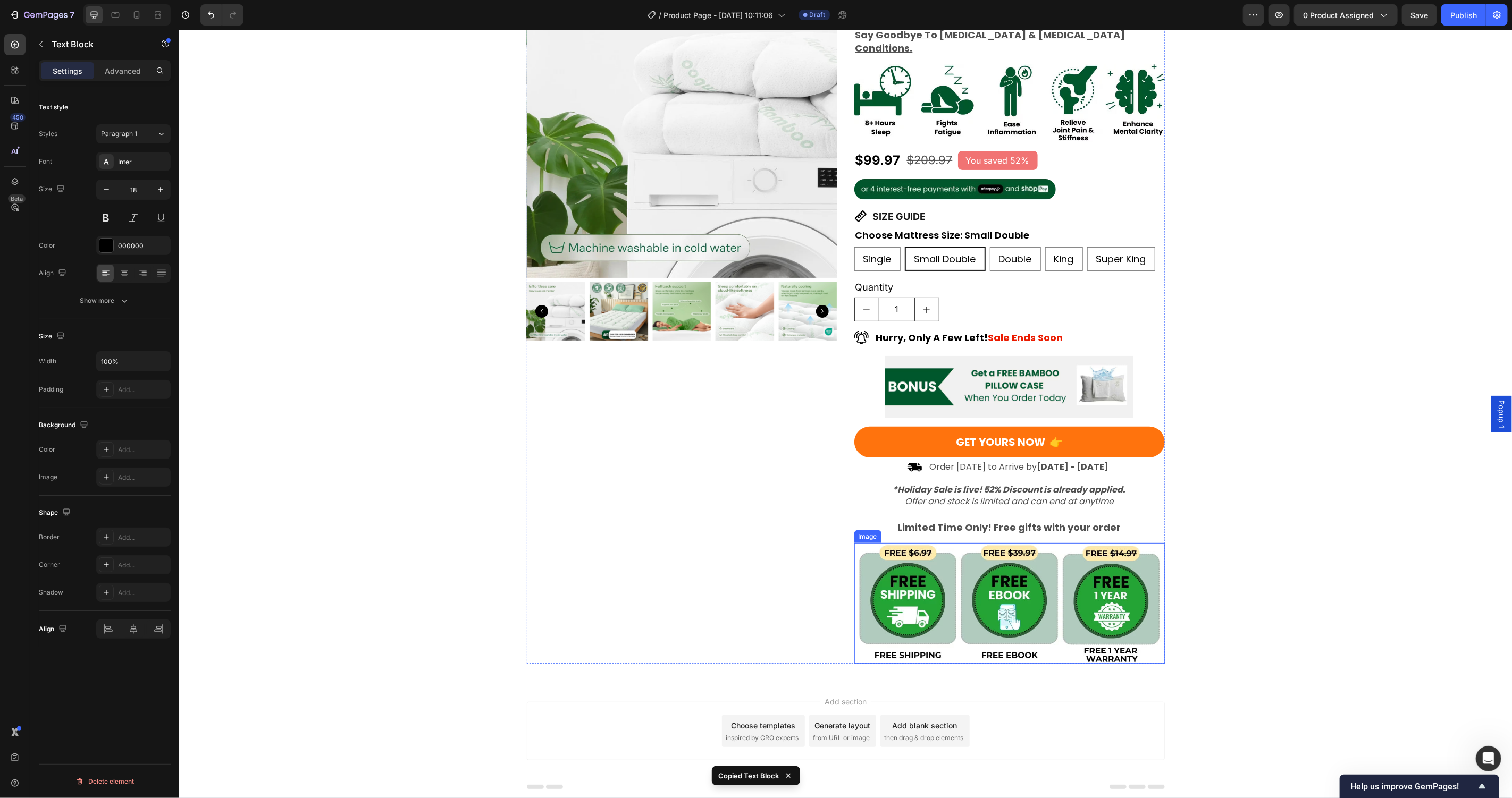
click at [984, 606] on img at bounding box center [1009, 603] width 310 height 121
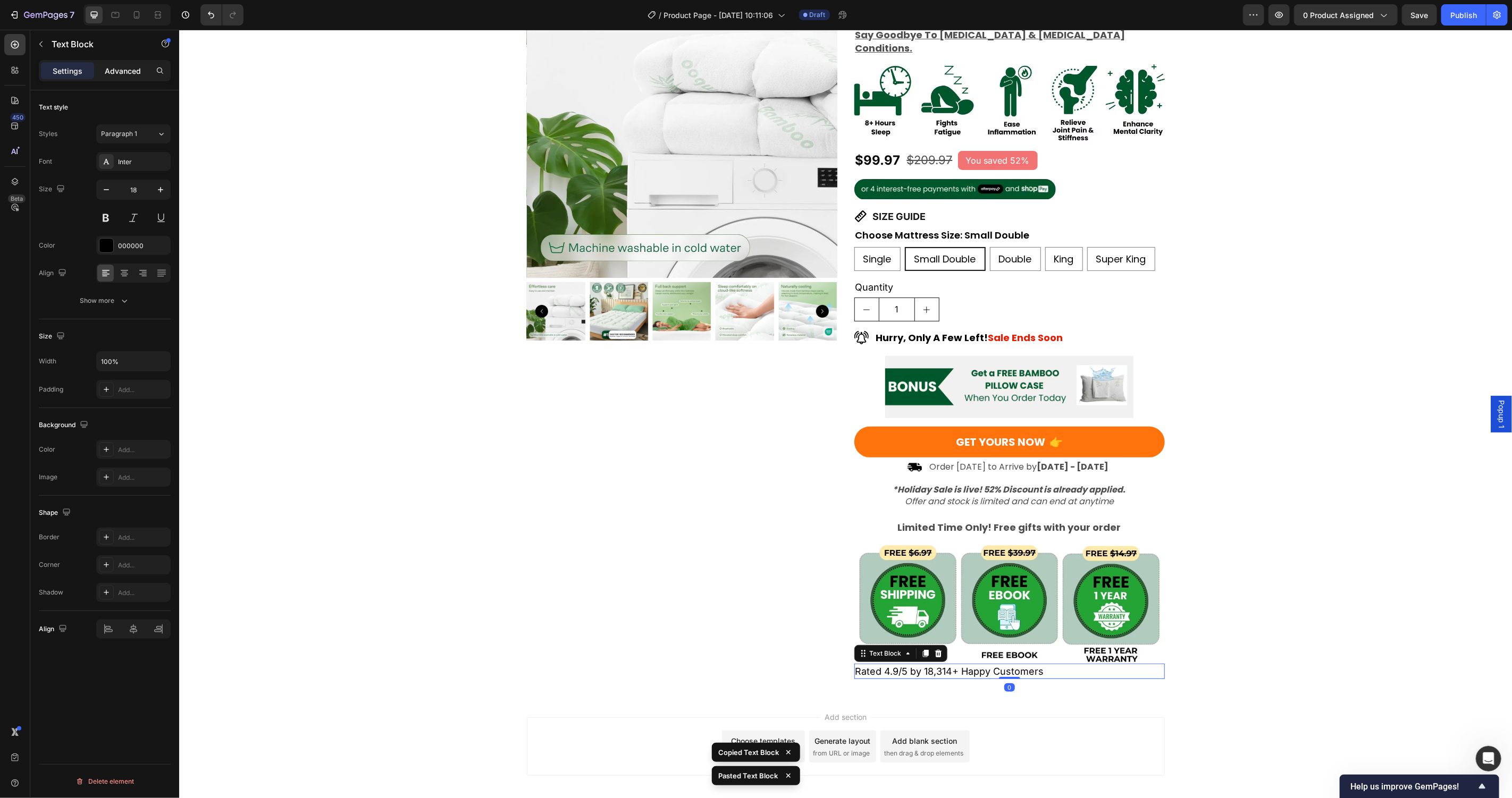
click at [116, 70] on p "Advanced" at bounding box center [123, 70] width 36 height 11
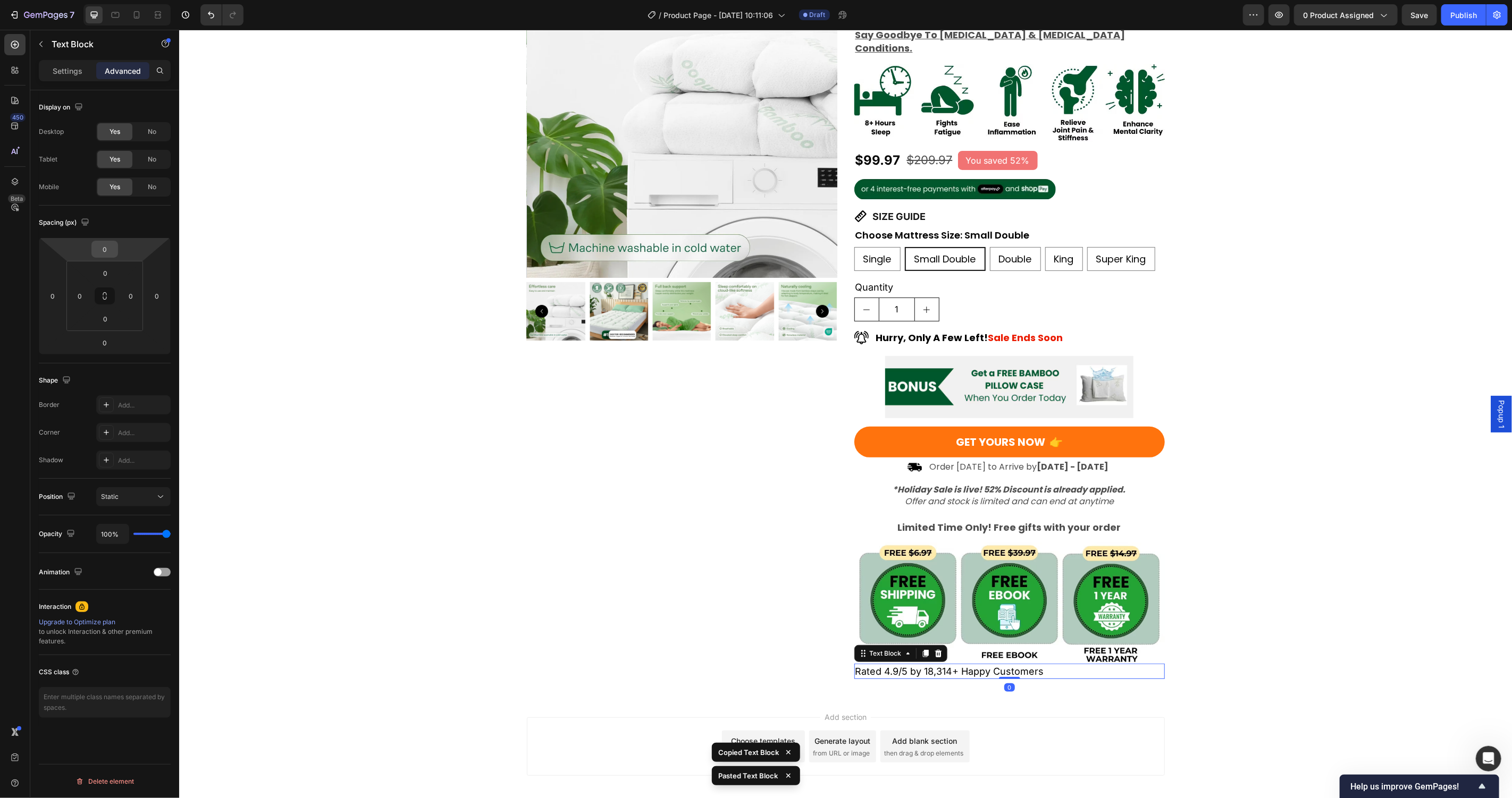
click at [104, 254] on input "0" at bounding box center [104, 249] width 21 height 16
type input "20"
click at [389, 545] on div "Product Images Award-Winning Mattress to Relieve Chronic Pain Conditions Text B…" at bounding box center [845, 328] width 1333 height 722
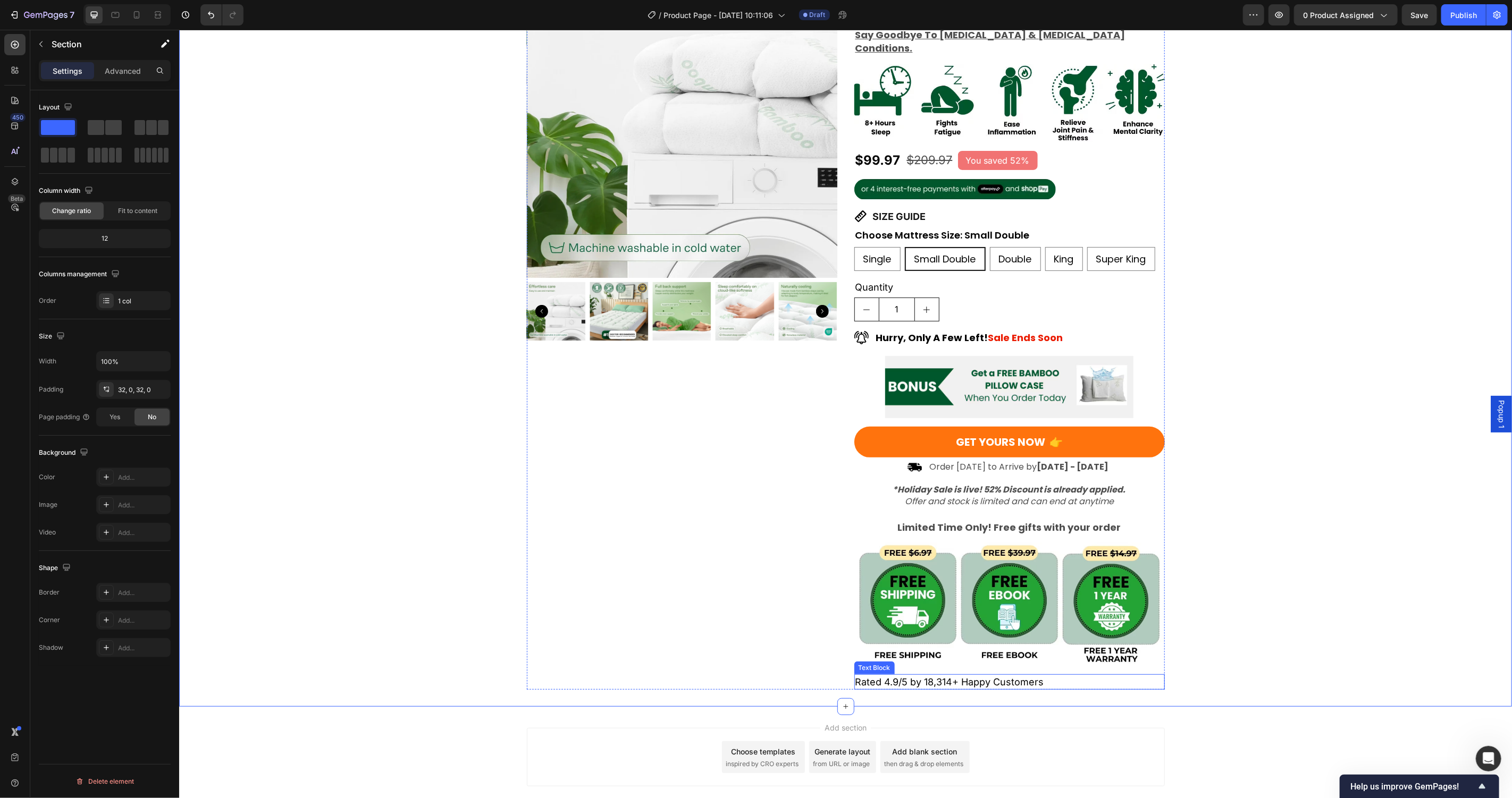
click at [976, 675] on p "Rated 4.9/5 by 18,314+ Happy Customers" at bounding box center [1008, 681] width 308 height 13
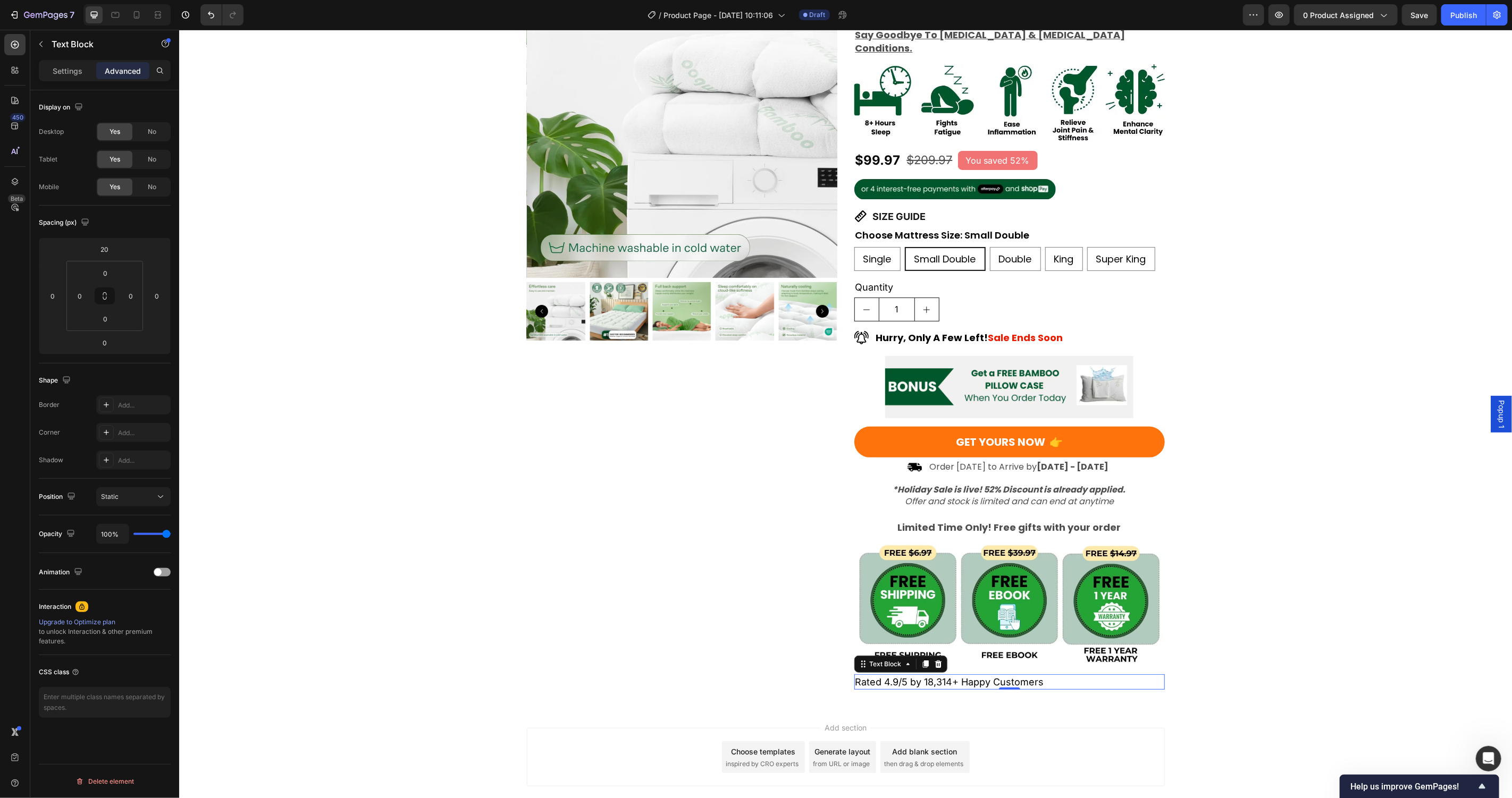
click at [976, 675] on p "Rated 4.9/5 by 18,314+ Happy Customers" at bounding box center [1008, 681] width 308 height 13
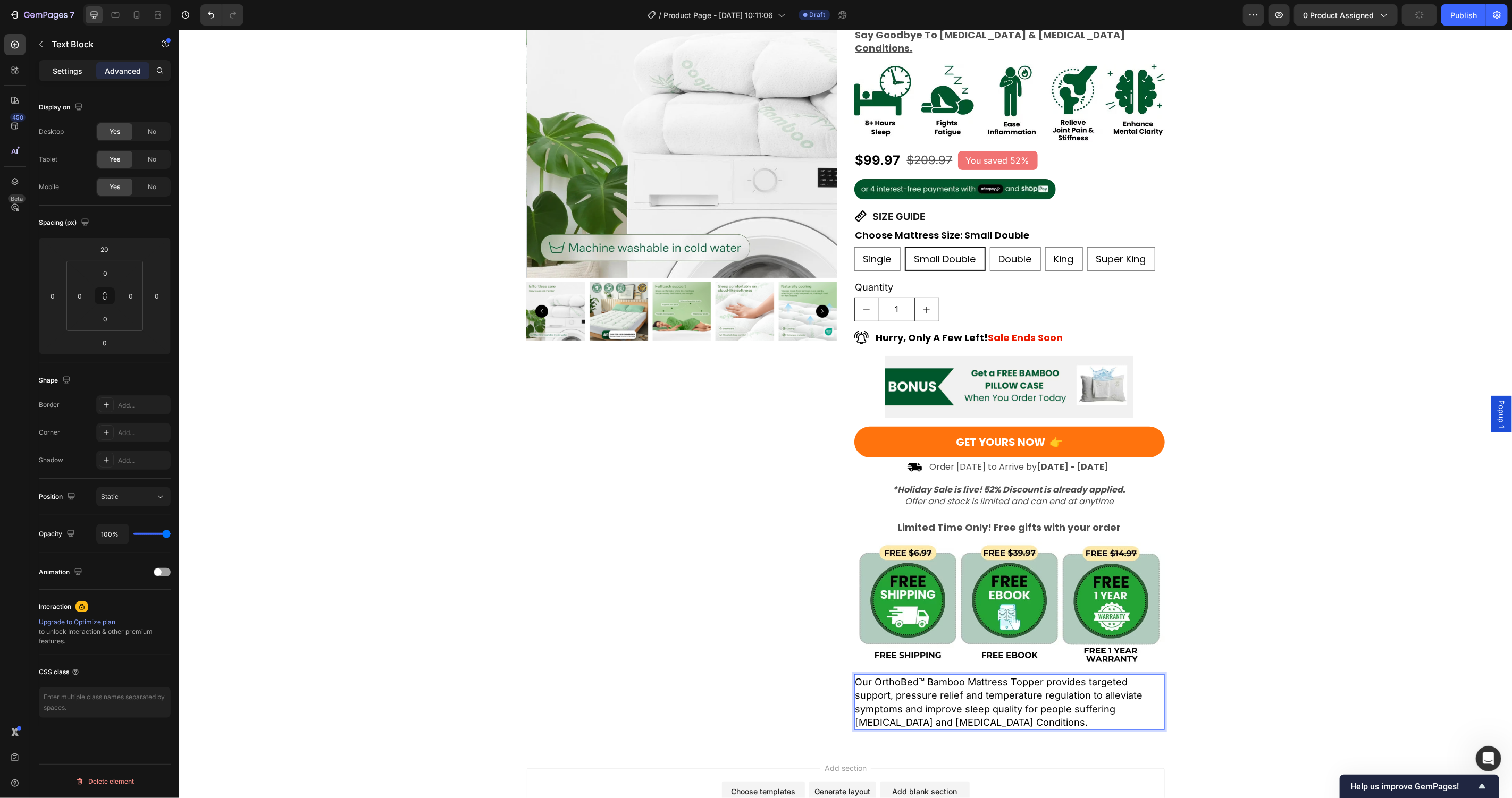
click at [66, 72] on p "Settings" at bounding box center [68, 70] width 30 height 11
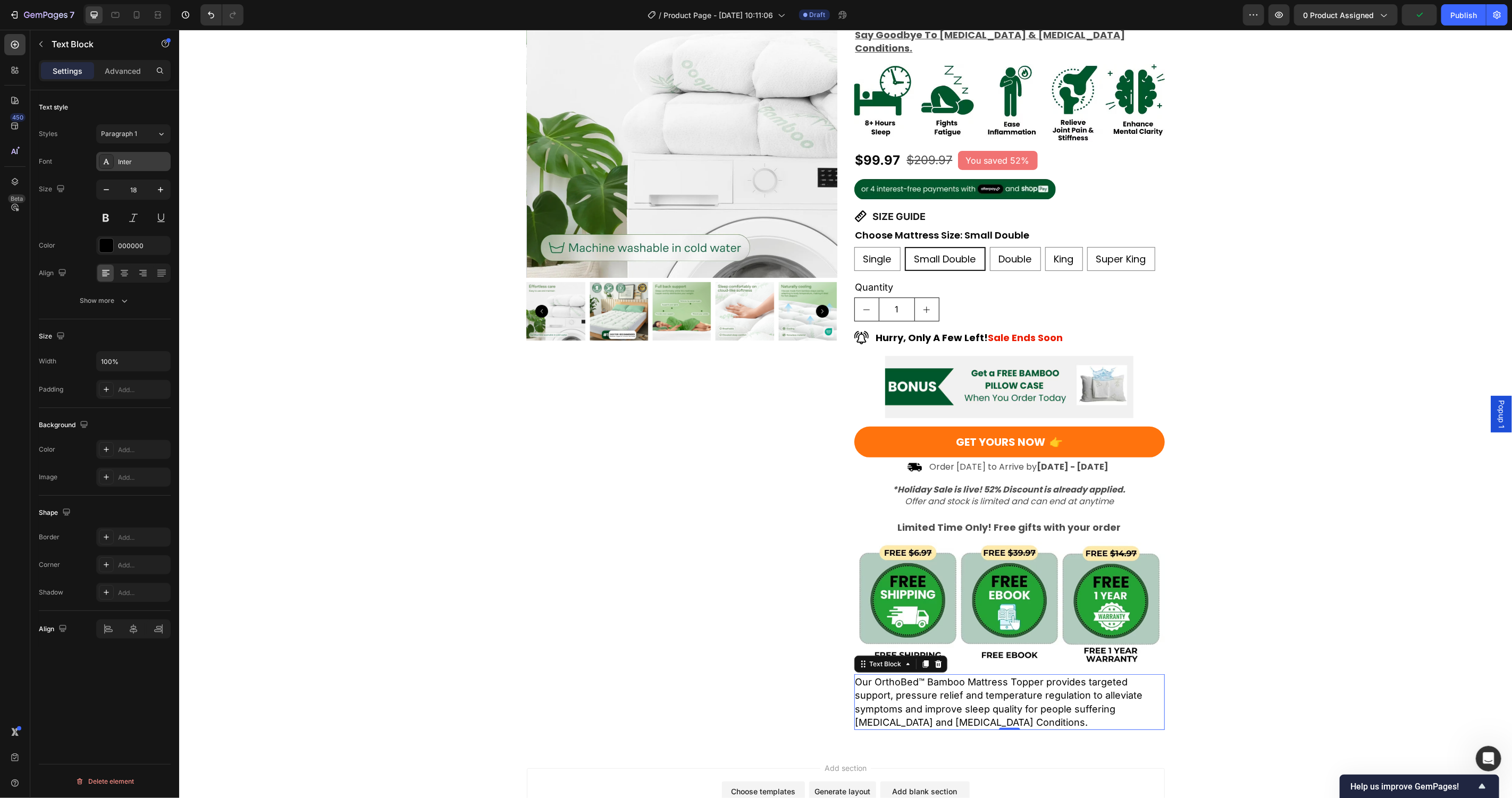
click at [131, 167] on div "Inter" at bounding box center [133, 161] width 75 height 19
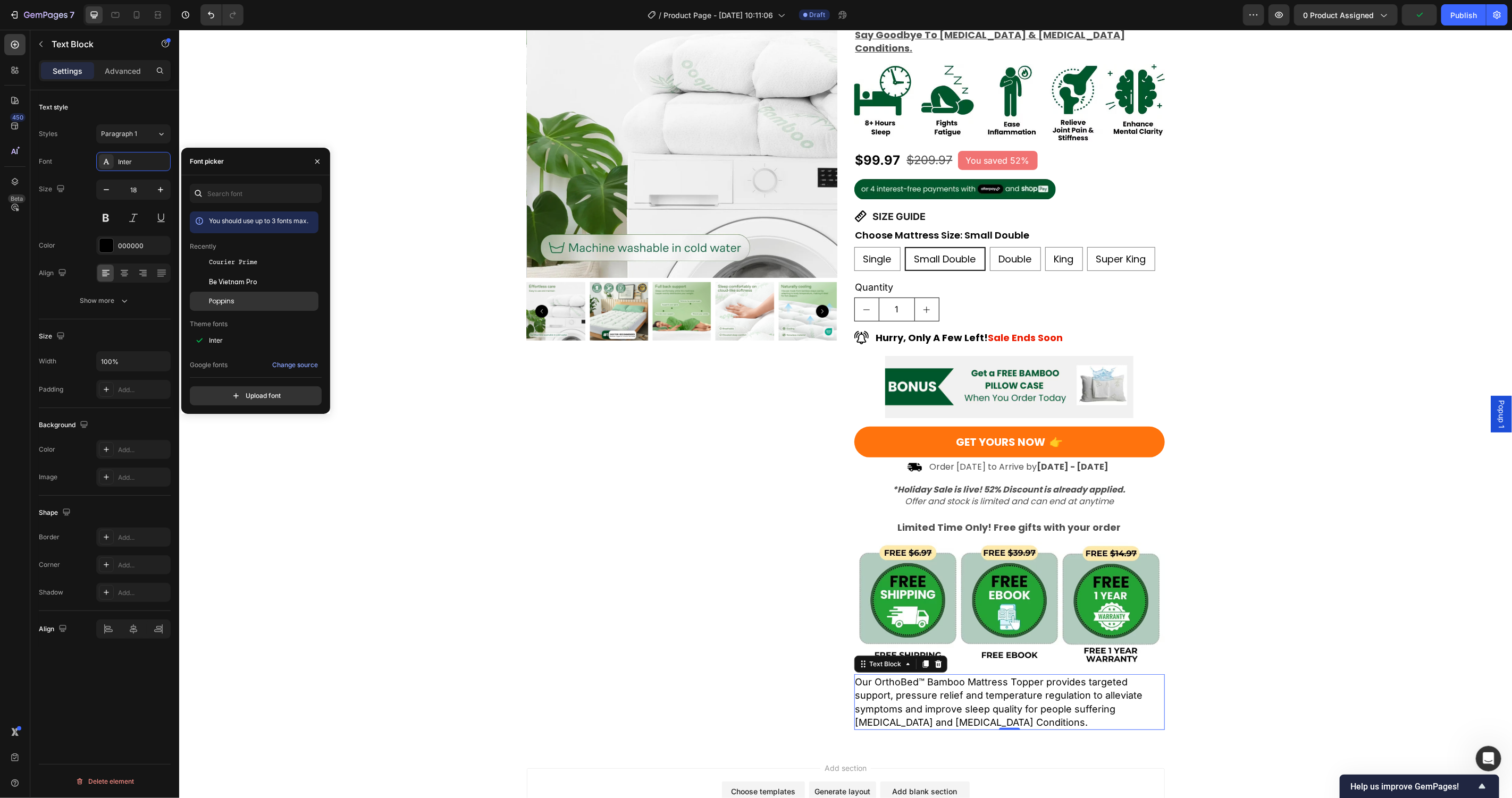
click at [236, 293] on div "Poppins" at bounding box center [254, 301] width 129 height 19
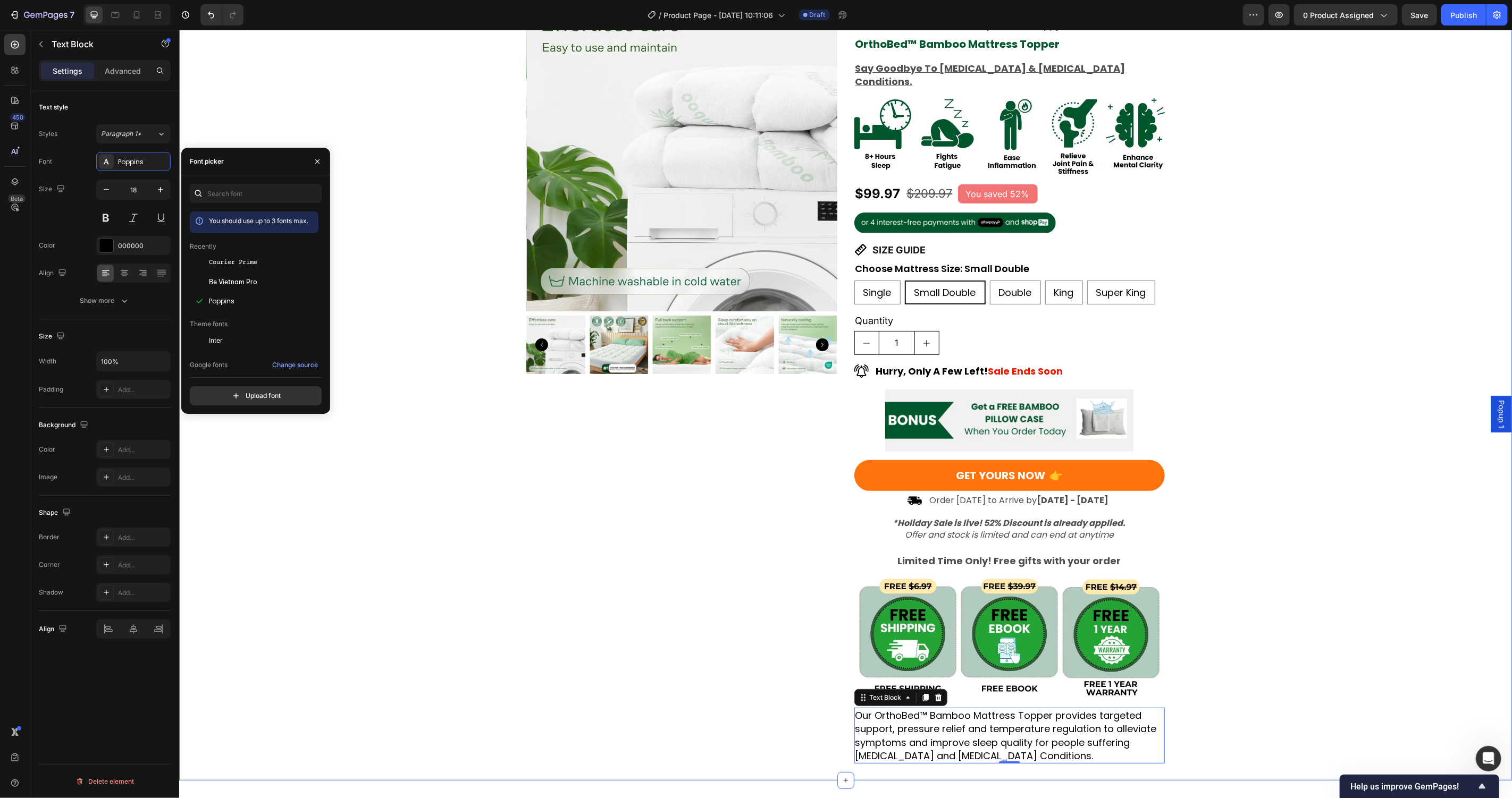
scroll to position [25, 0]
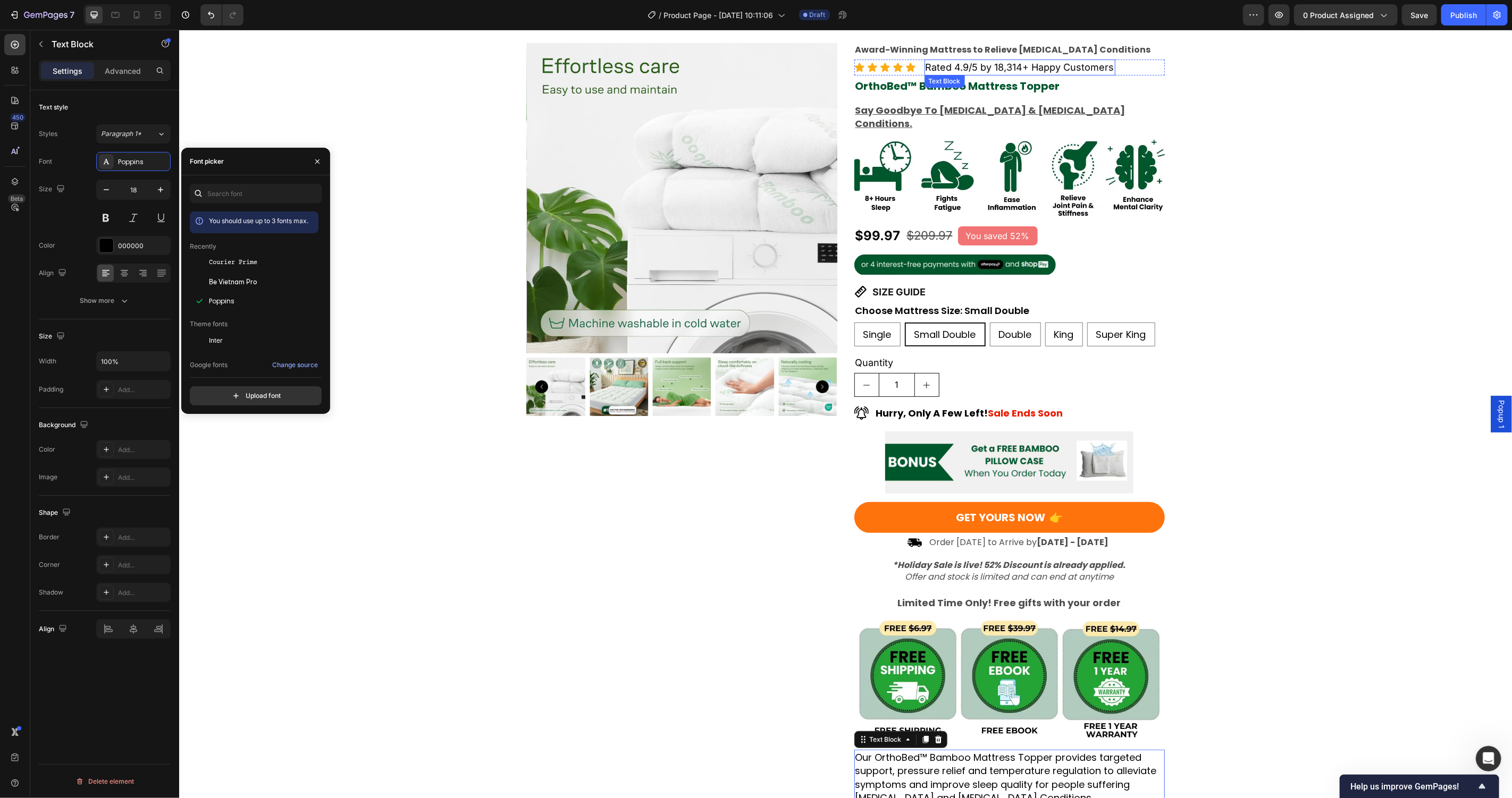
click at [990, 70] on p "Rated 4.9/5 by 18,314+ Happy Customers" at bounding box center [1020, 66] width 189 height 13
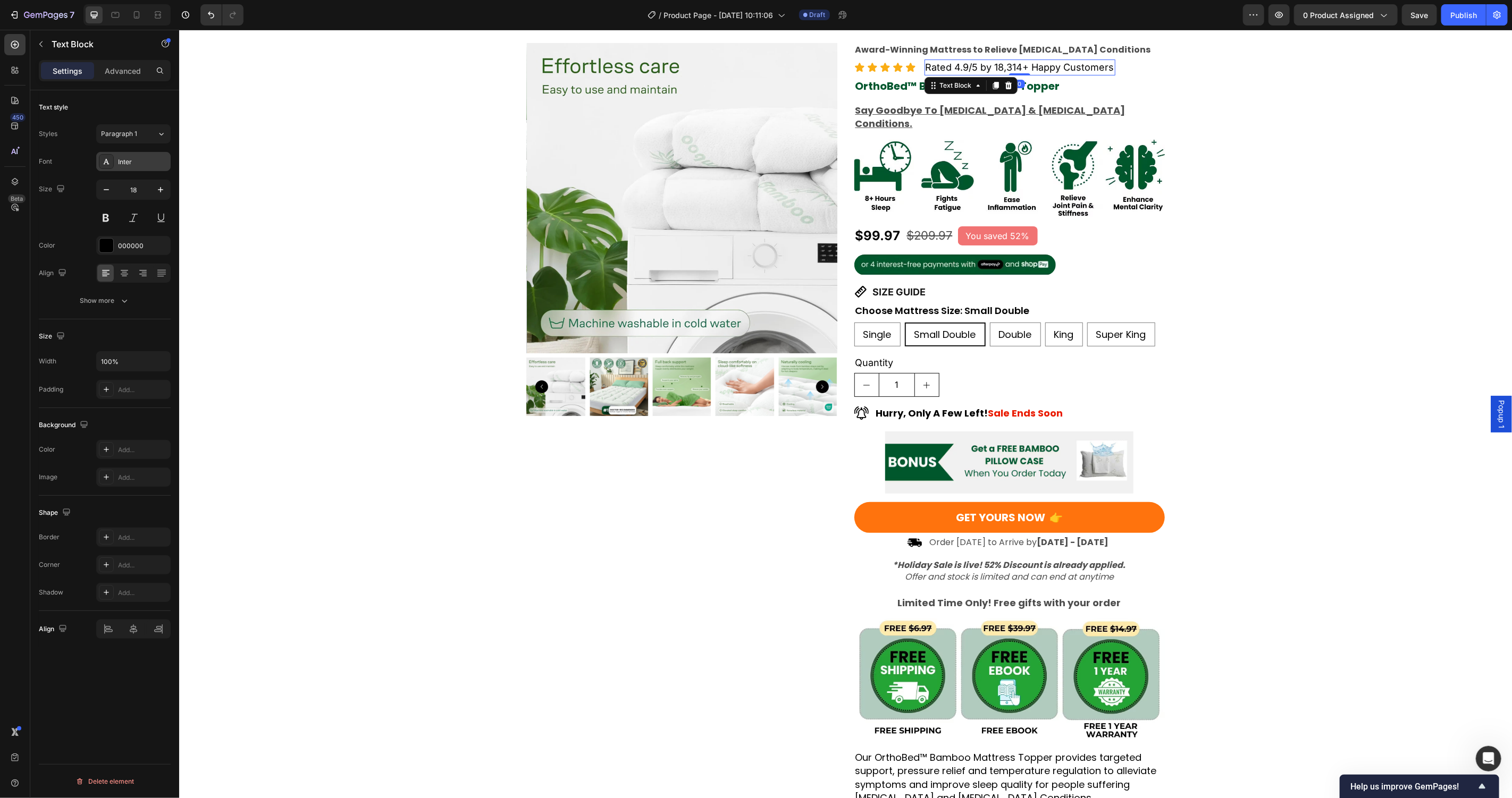
click at [141, 164] on div "Inter" at bounding box center [143, 162] width 50 height 9
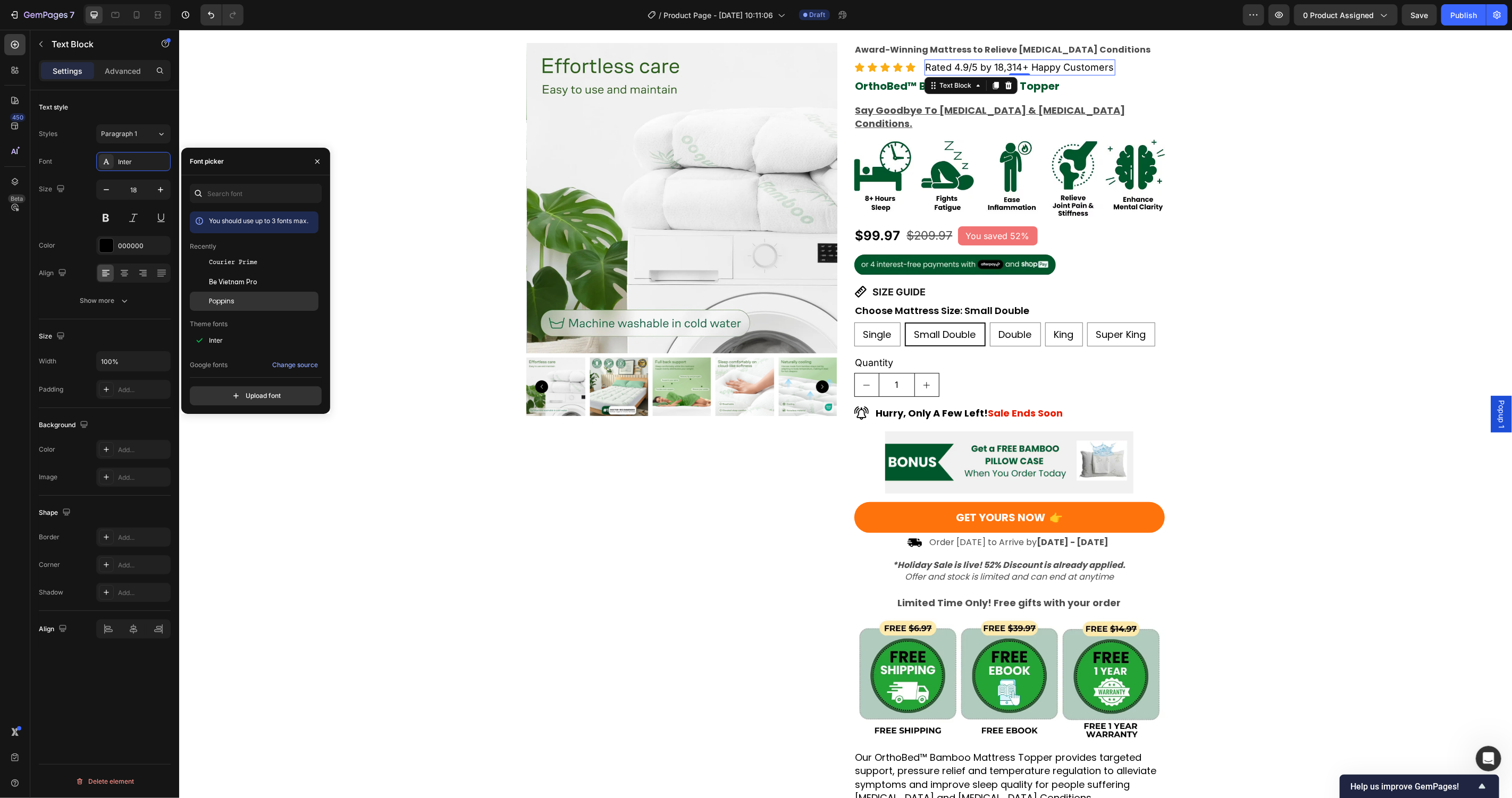
click at [219, 295] on div "Poppins" at bounding box center [254, 301] width 129 height 19
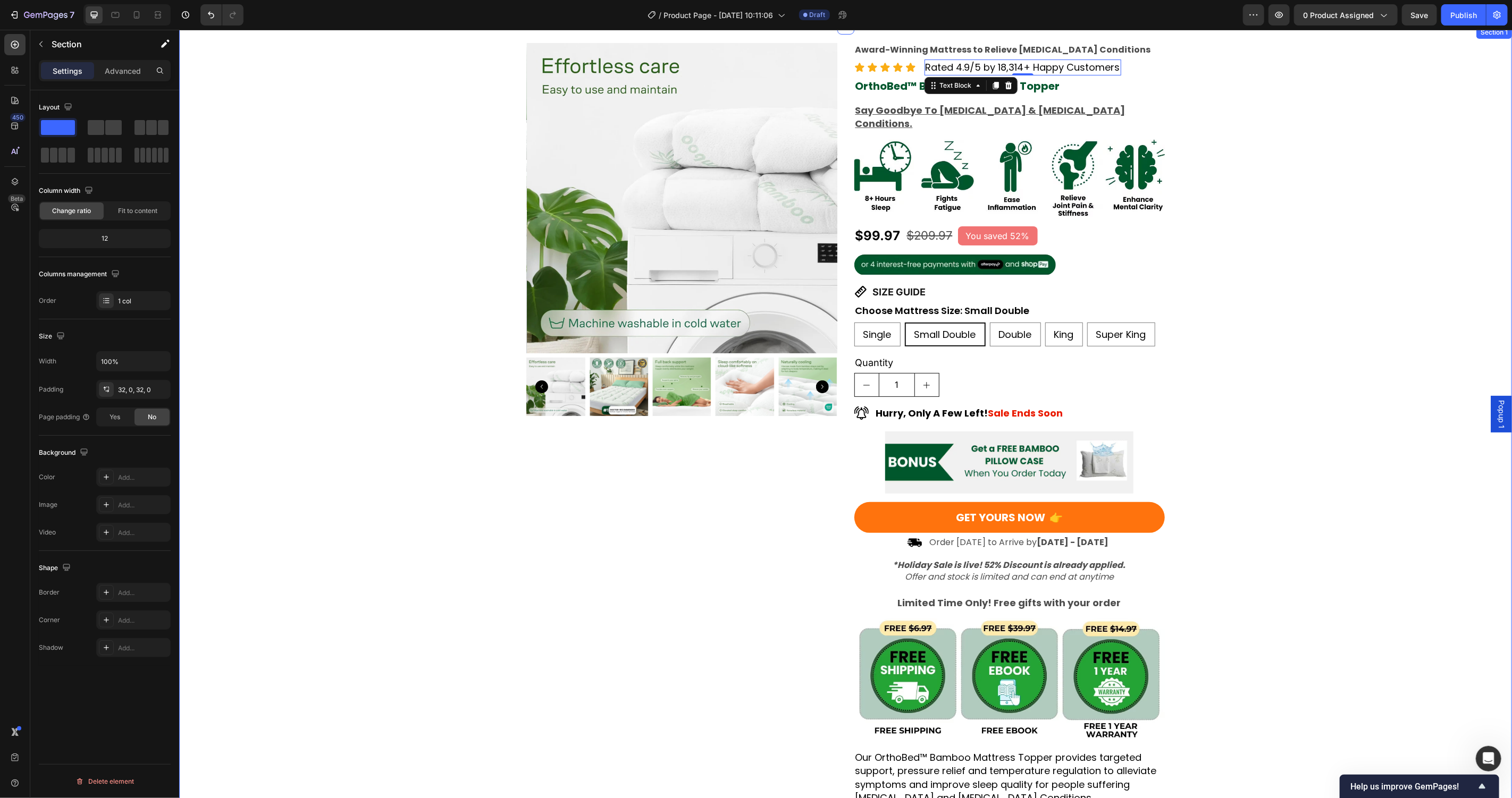
click at [319, 629] on div "Product Images Award-Winning Mattress to Relieve Chronic Pain Conditions Text B…" at bounding box center [845, 424] width 1333 height 763
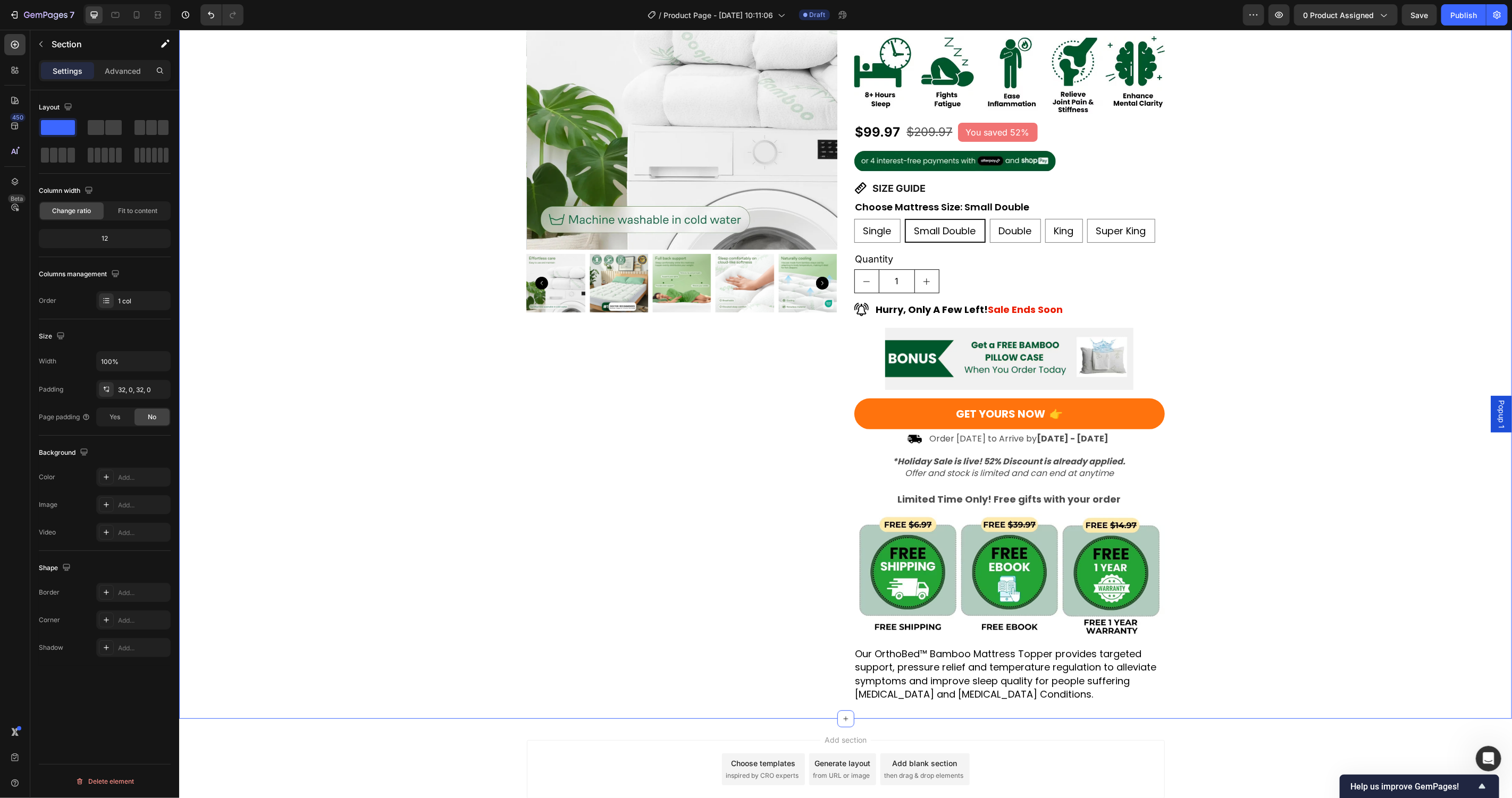
scroll to position [189, 0]
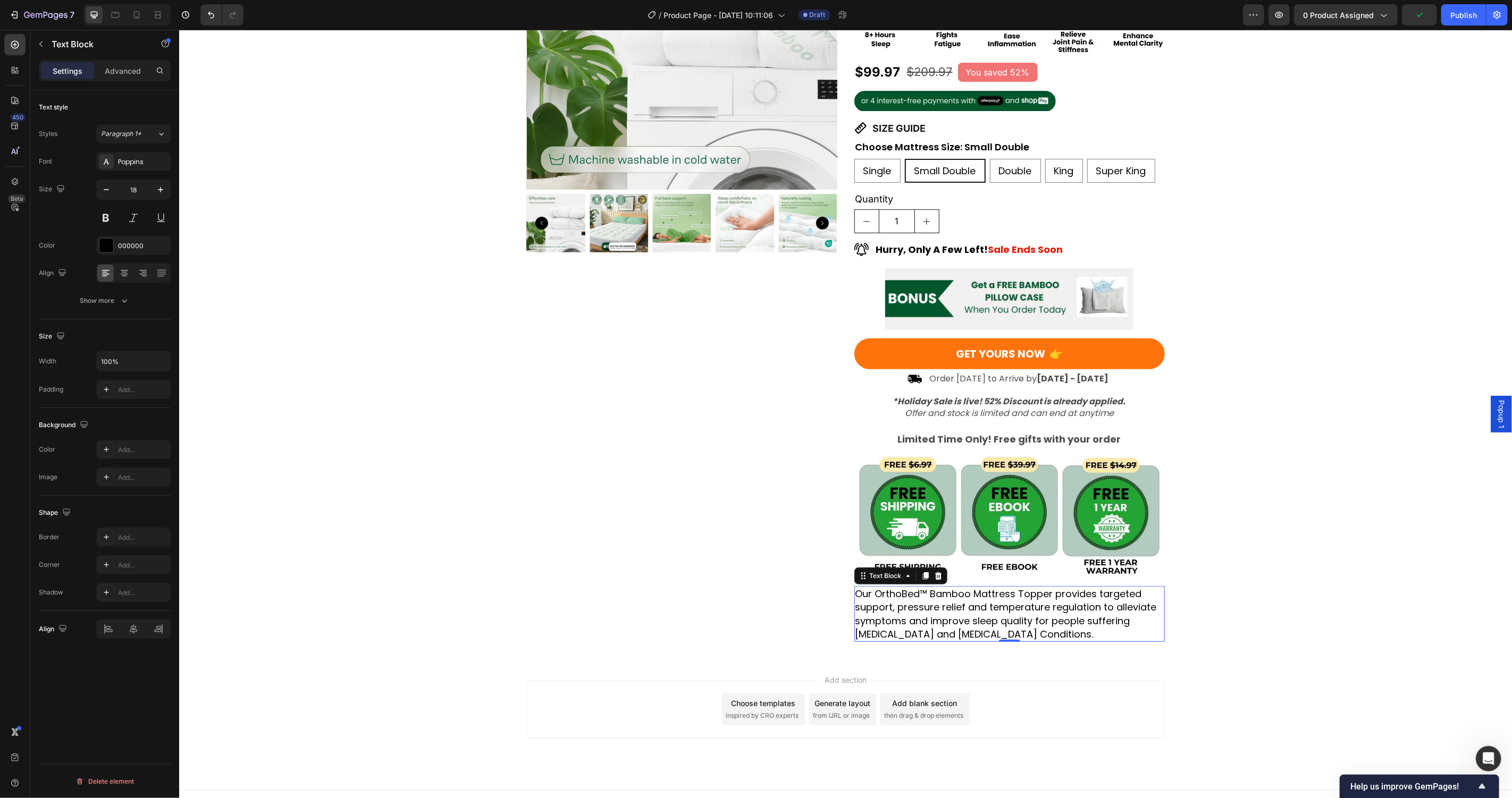
click at [932, 613] on p "Our OrthoBed™ Bamboo Mattress Topper provides targeted support, pressure relief…" at bounding box center [1008, 613] width 308 height 53
click at [157, 193] on icon "button" at bounding box center [160, 190] width 11 height 11
type input "19"
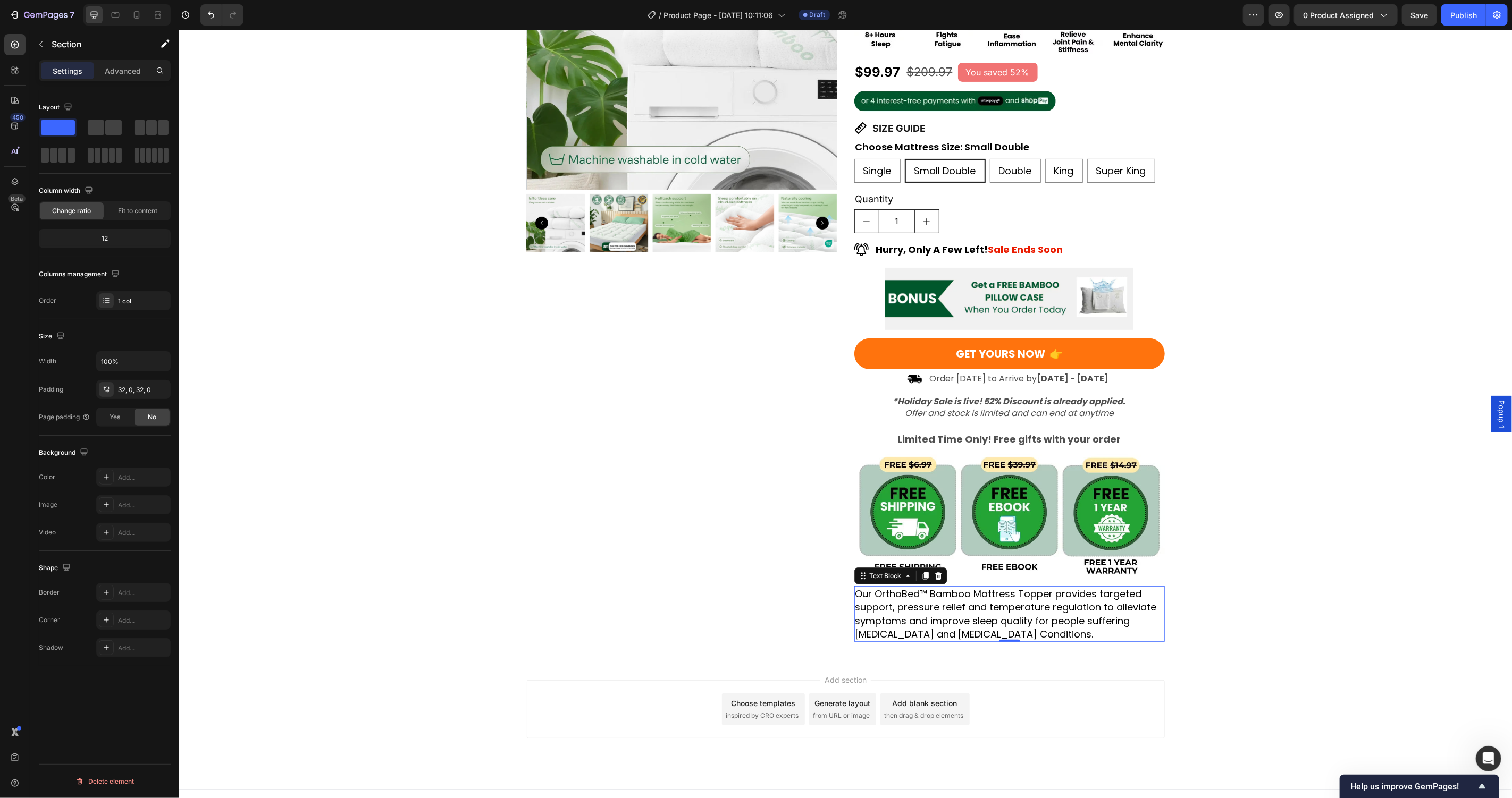
click at [279, 370] on div "Product Images Award-Winning Mattress to Relieve Chronic Pain Conditions Text B…" at bounding box center [845, 260] width 1333 height 763
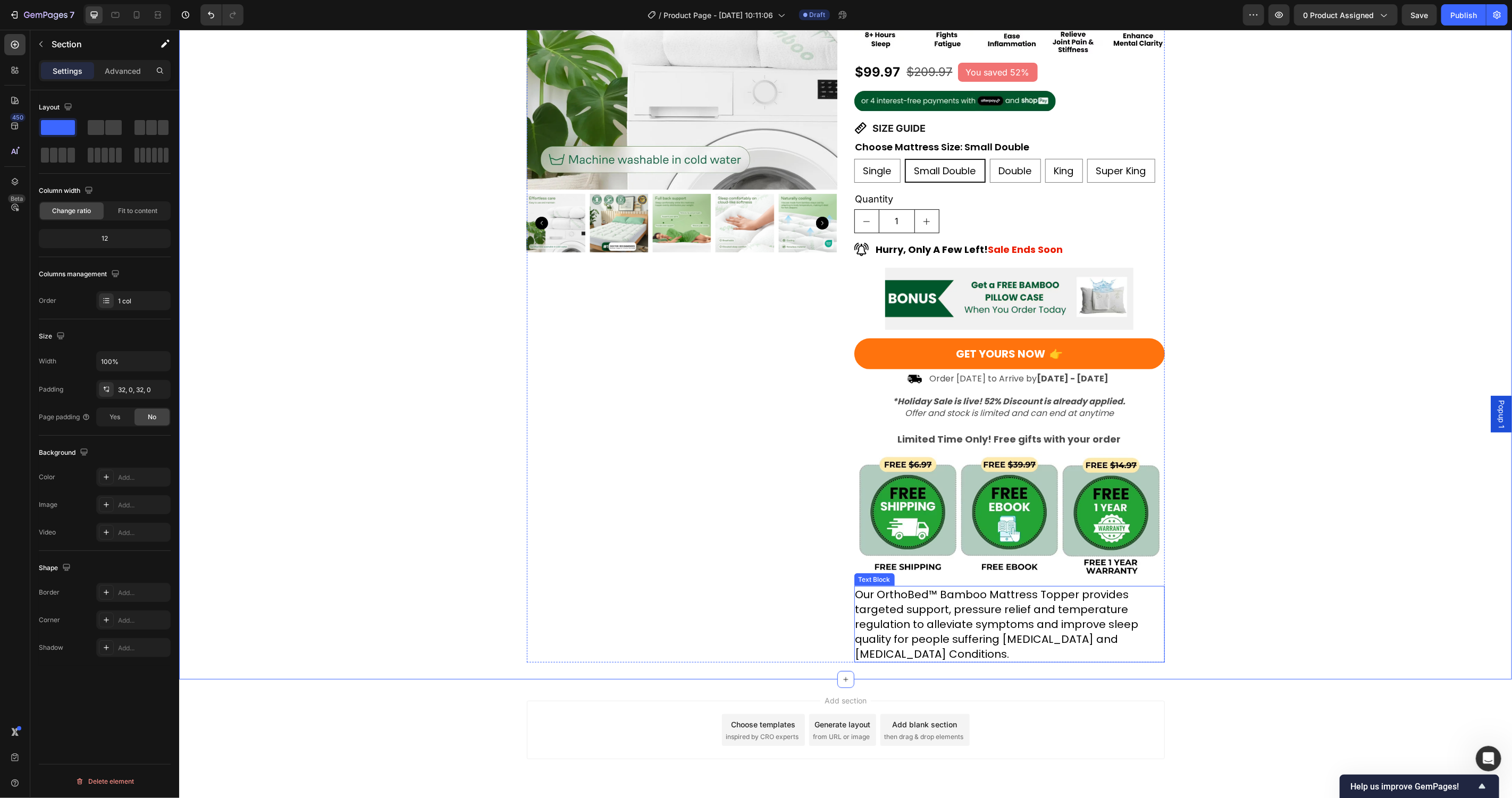
click at [936, 617] on p "Our OrthoBed™ Bamboo Mattress Topper provides targeted support, pressure relief…" at bounding box center [1008, 624] width 308 height 75
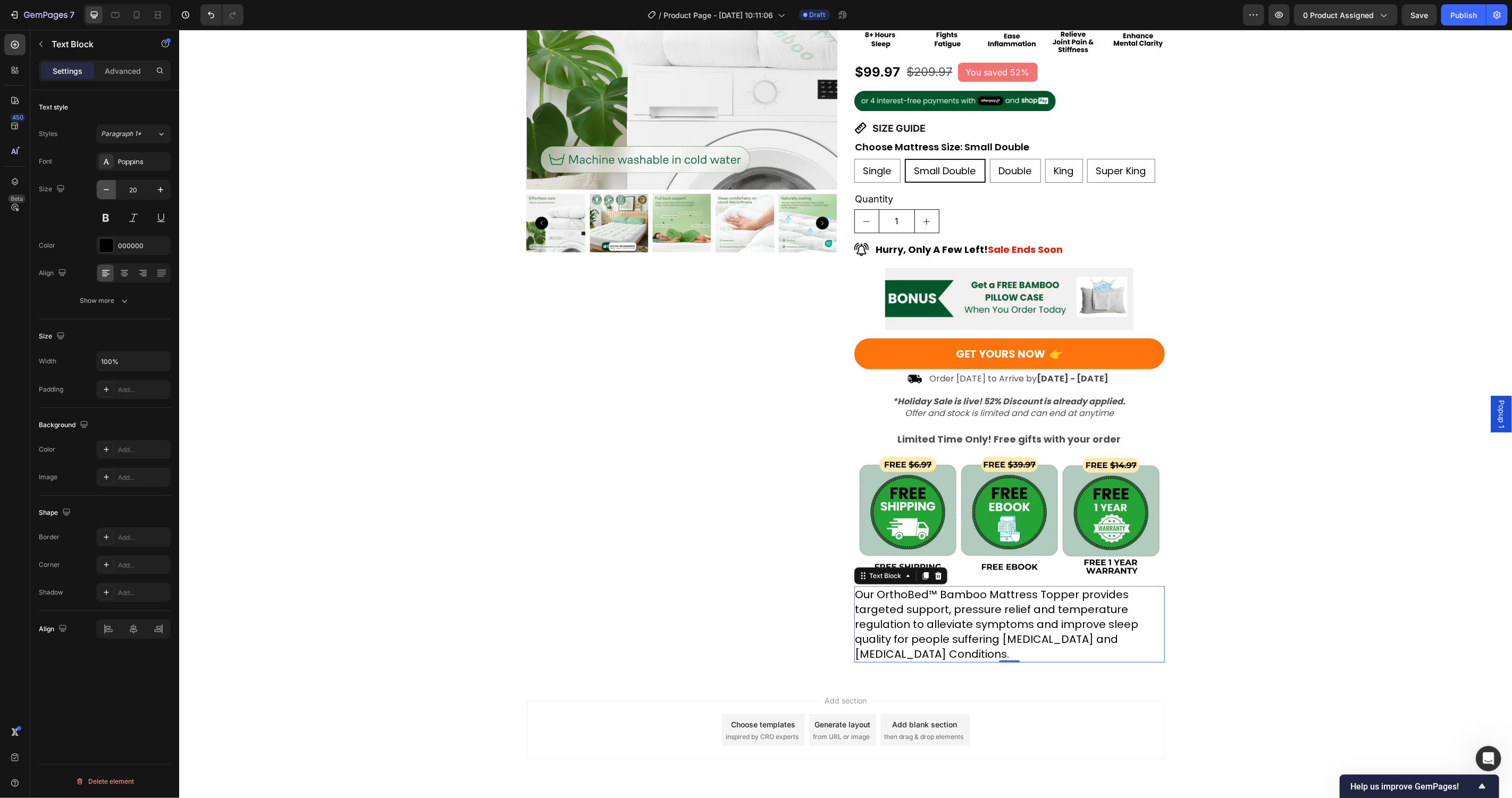
click at [104, 186] on icon "button" at bounding box center [106, 190] width 11 height 11
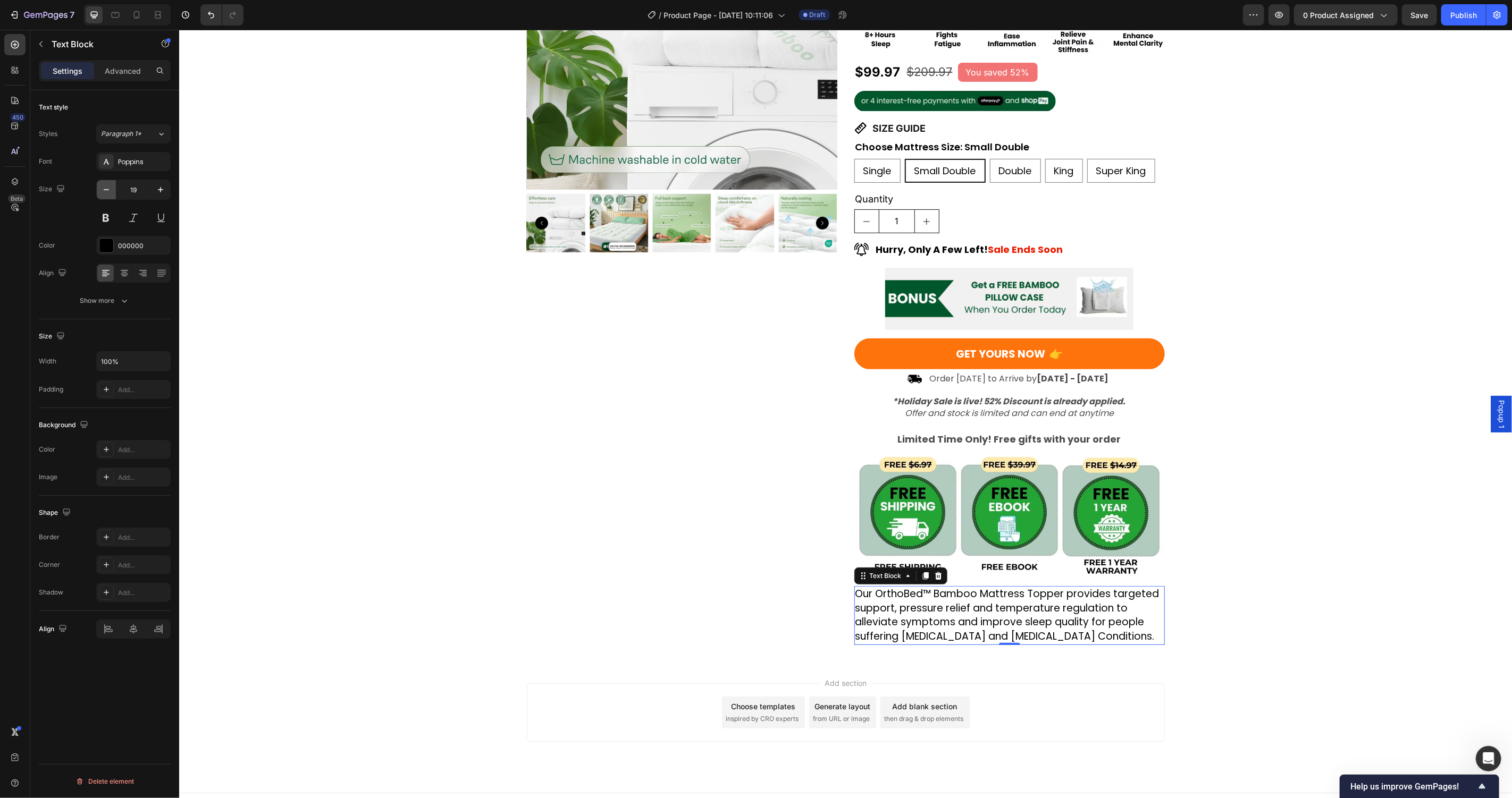
click at [104, 187] on icon "button" at bounding box center [106, 190] width 11 height 11
type input "18"
click at [130, 297] on button "Show more" at bounding box center [104, 300] width 132 height 19
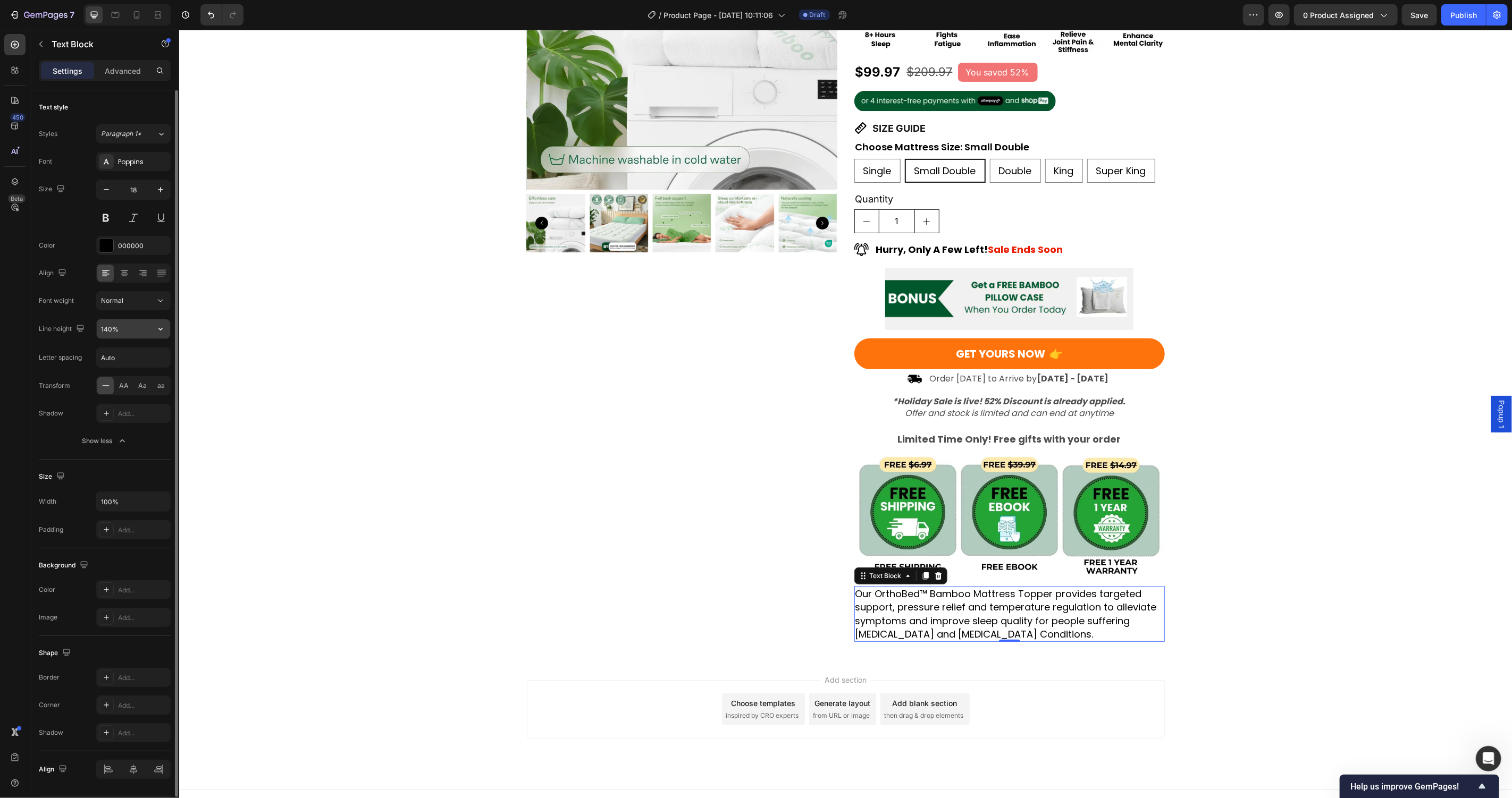
click at [139, 321] on input "140%" at bounding box center [133, 329] width 73 height 19
click at [156, 328] on icon "button" at bounding box center [160, 329] width 11 height 11
click at [127, 402] on div "130%" at bounding box center [122, 396] width 87 height 20
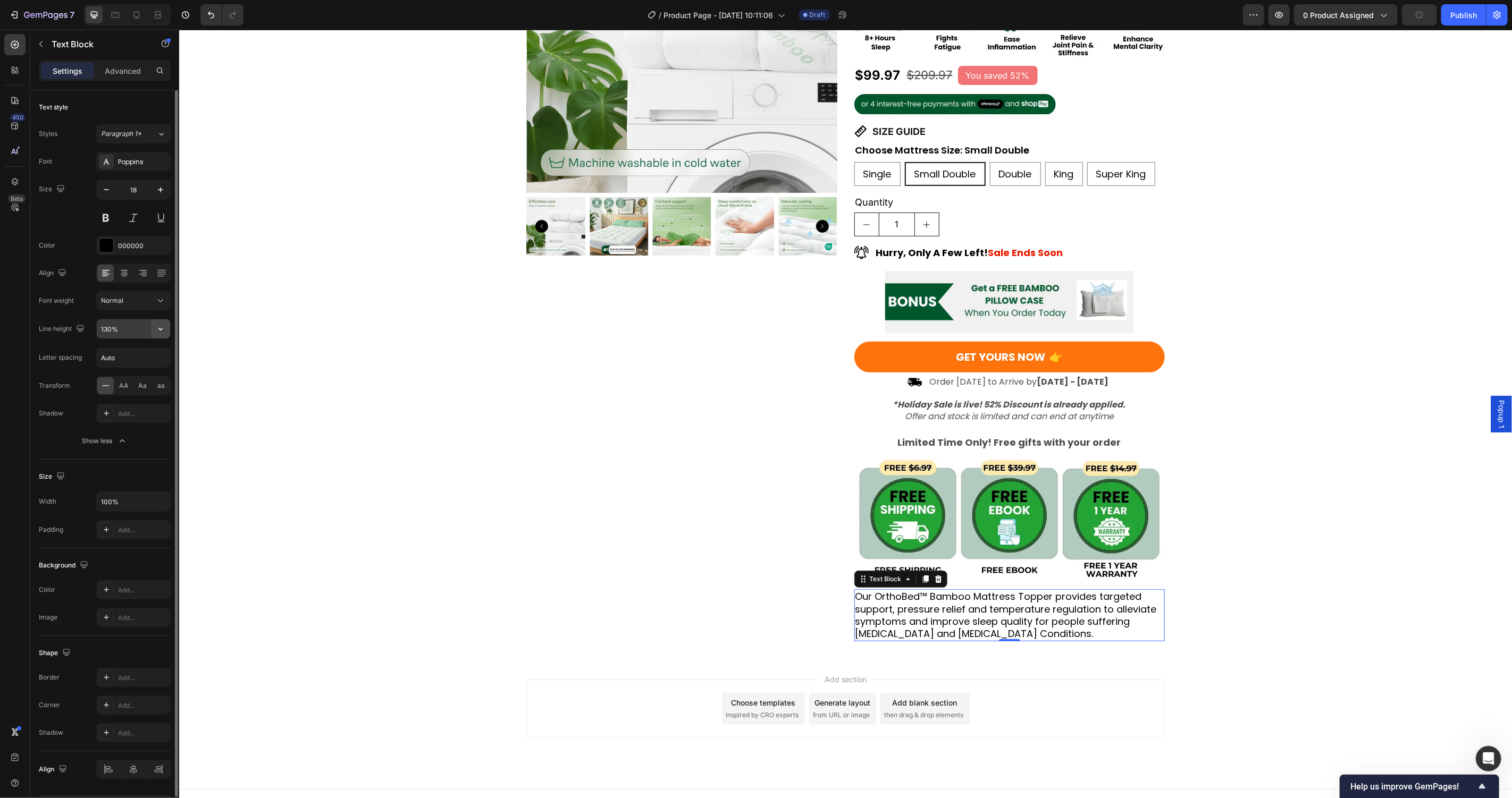
click at [167, 327] on button "button" at bounding box center [160, 329] width 19 height 19
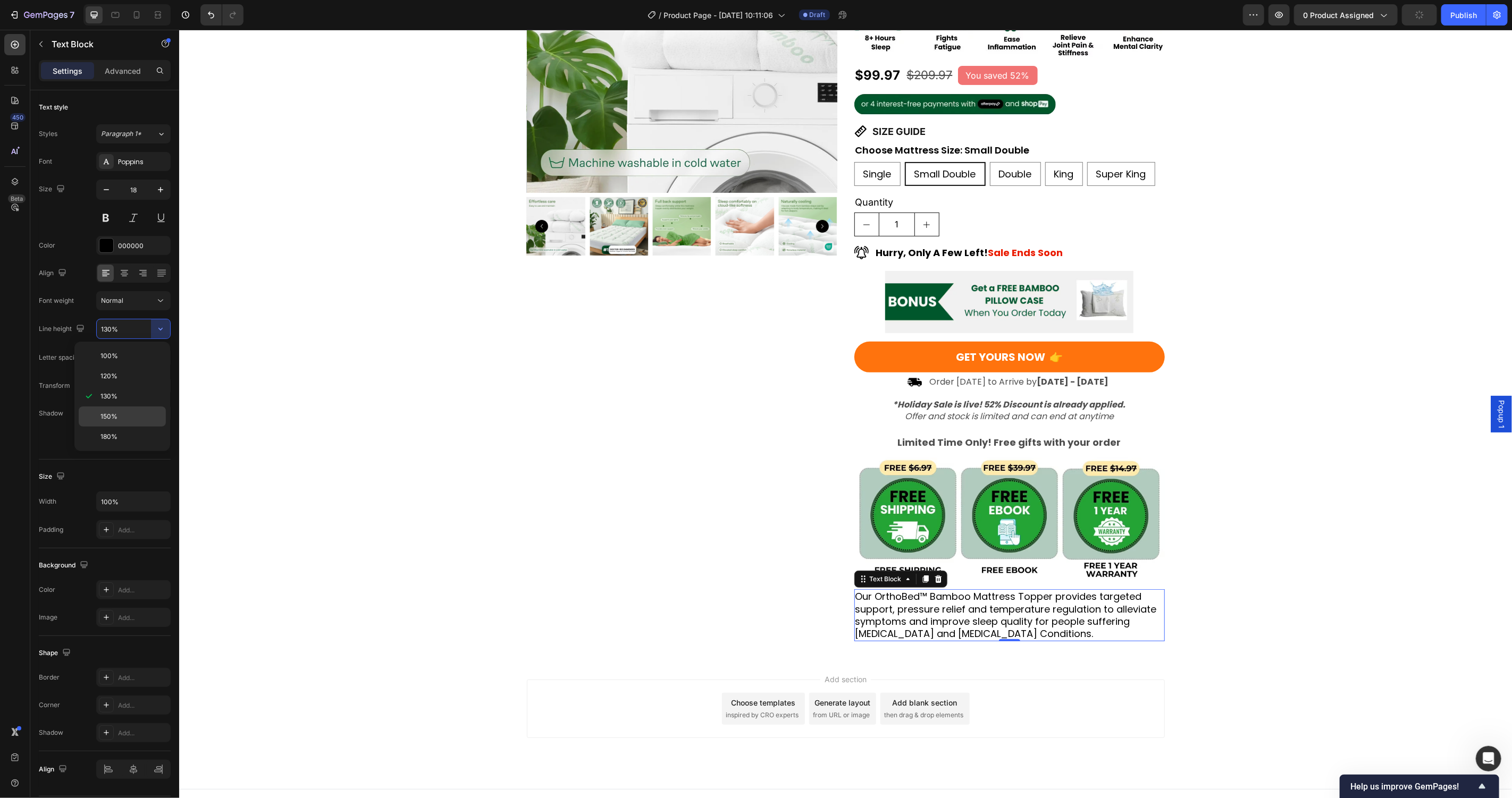
click at [119, 418] on p "150%" at bounding box center [130, 417] width 60 height 9
type input "150%"
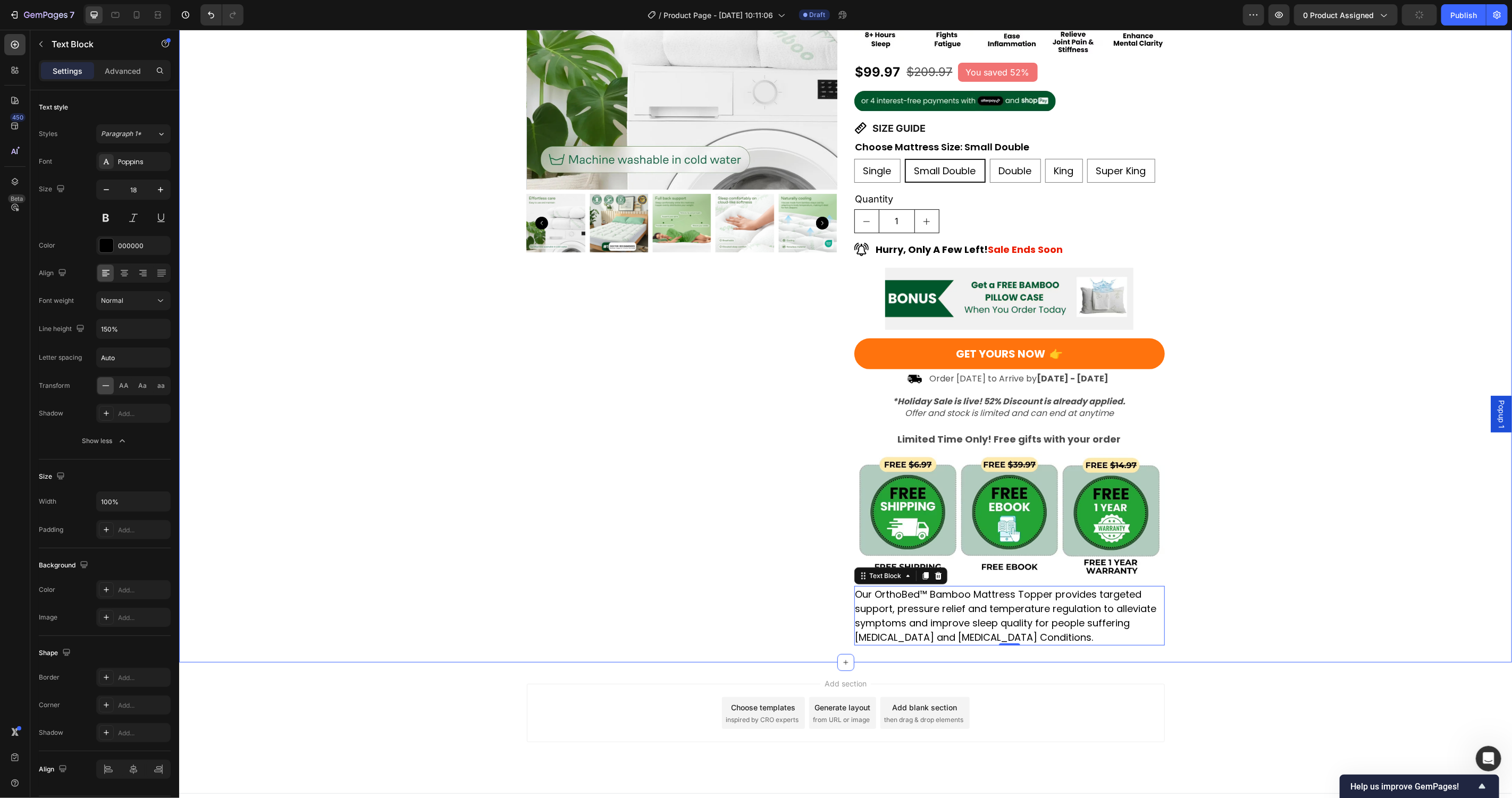
click at [347, 505] on div "Product Images Award-Winning Mattress to Relieve Chronic Pain Conditions Text B…" at bounding box center [845, 262] width 1333 height 766
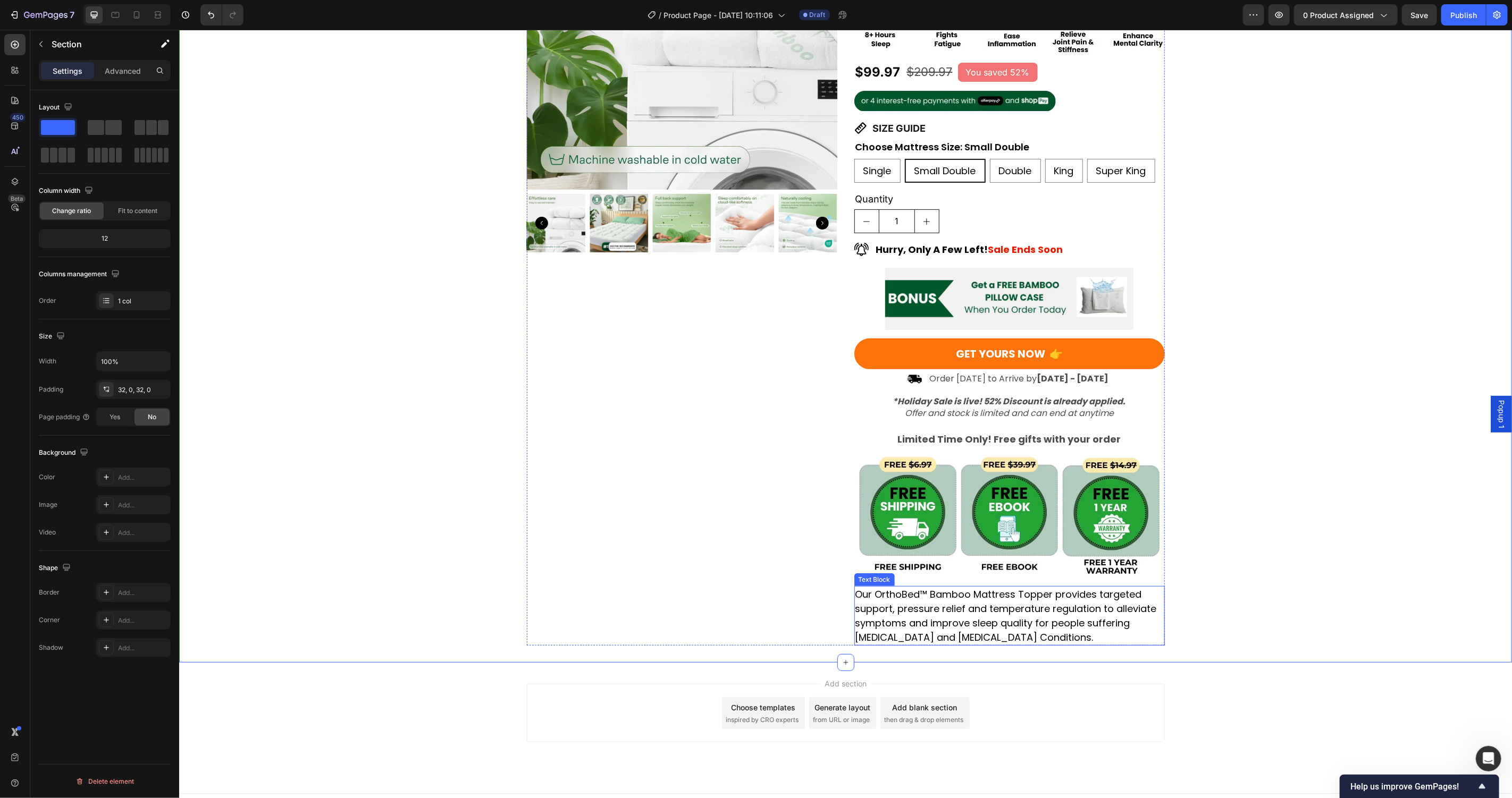
click at [1116, 595] on p "Our OrthoBed™ Bamboo Mattress Topper provides targeted support, pressure relief…" at bounding box center [1008, 616] width 308 height 58
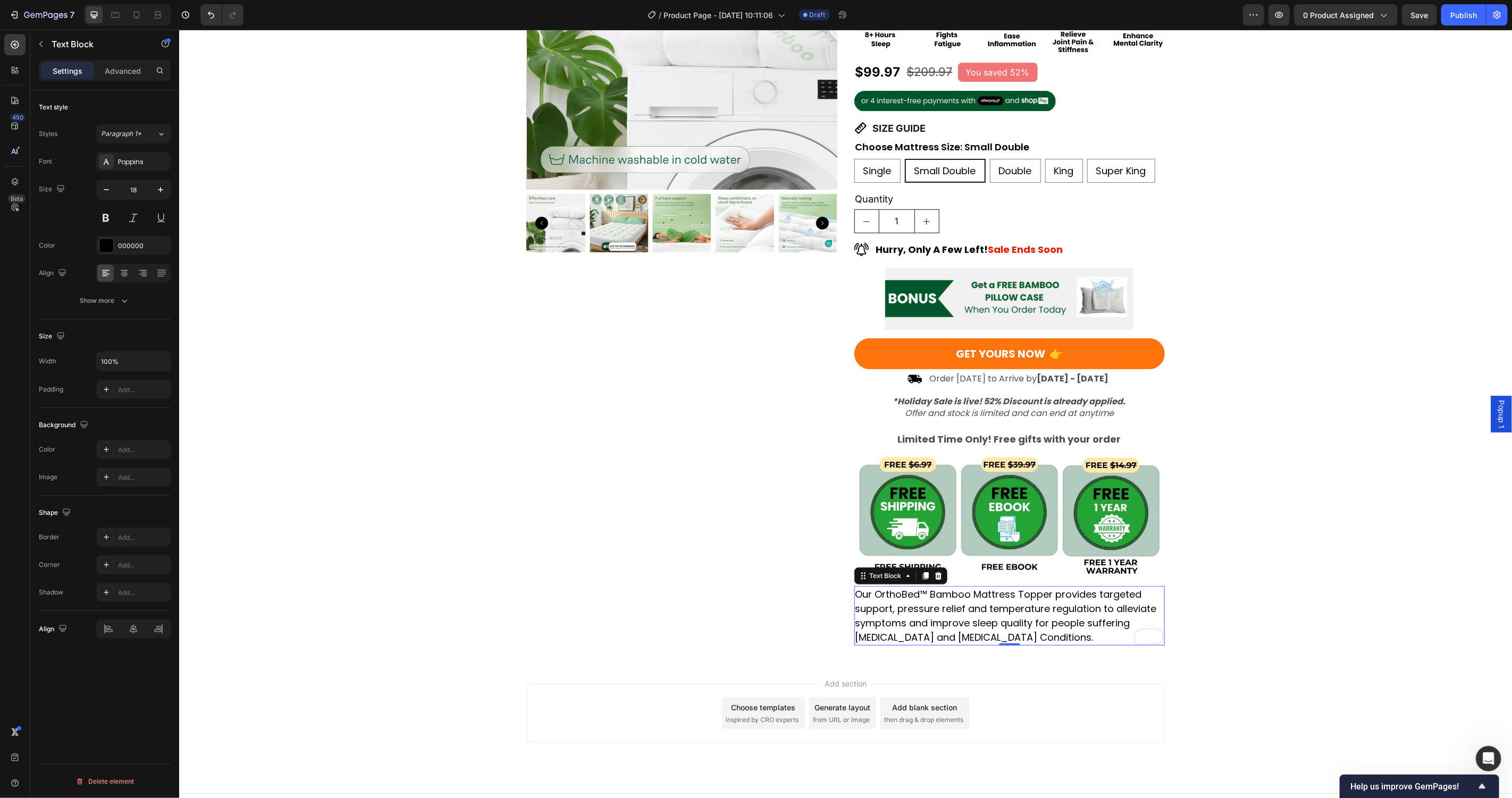
click at [1109, 591] on p "Our OrthoBed™ Bamboo Mattress Topper provides targeted support, pressure relief…" at bounding box center [1008, 616] width 308 height 58
click at [1073, 591] on p "Our OrthoBed™ Bamboo Mattress Topper provides targeted support, pressure relief…" at bounding box center [1008, 616] width 308 height 58
click at [1107, 587] on p "Our OrthoBed™ Bamboo Mattress Topper provides targeted support, pressure relief…" at bounding box center [1008, 616] width 308 height 58
drag, startPoint x: 1091, startPoint y: 578, endPoint x: 959, endPoint y: 596, distance: 133.2
click at [959, 596] on p "Our OrthoBed™ Bamboo Mattress Topper provides targeted support, pressure relief…" at bounding box center [1008, 616] width 308 height 58
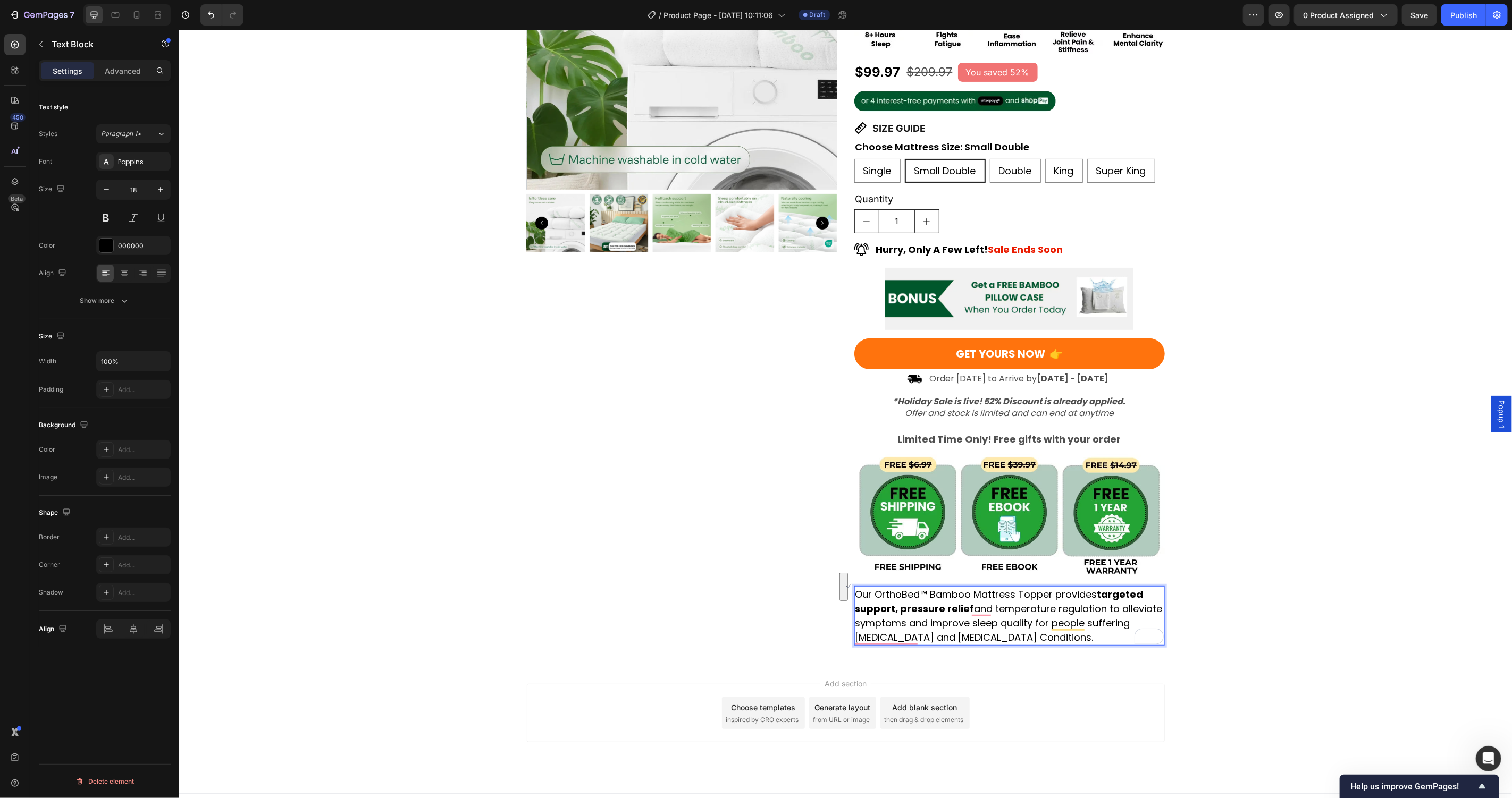
click at [1073, 598] on p "Our OrthoBed™ Bamboo Mattress Topper provides targeted support, pressure relief…" at bounding box center [1008, 616] width 308 height 58
drag, startPoint x: 988, startPoint y: 596, endPoint x: 1098, endPoint y: 595, distance: 110.0
click at [1098, 595] on p "Our OrthoBed™ Bamboo Mattress Topper provides targeted support, pressure relief…" at bounding box center [1008, 616] width 308 height 58
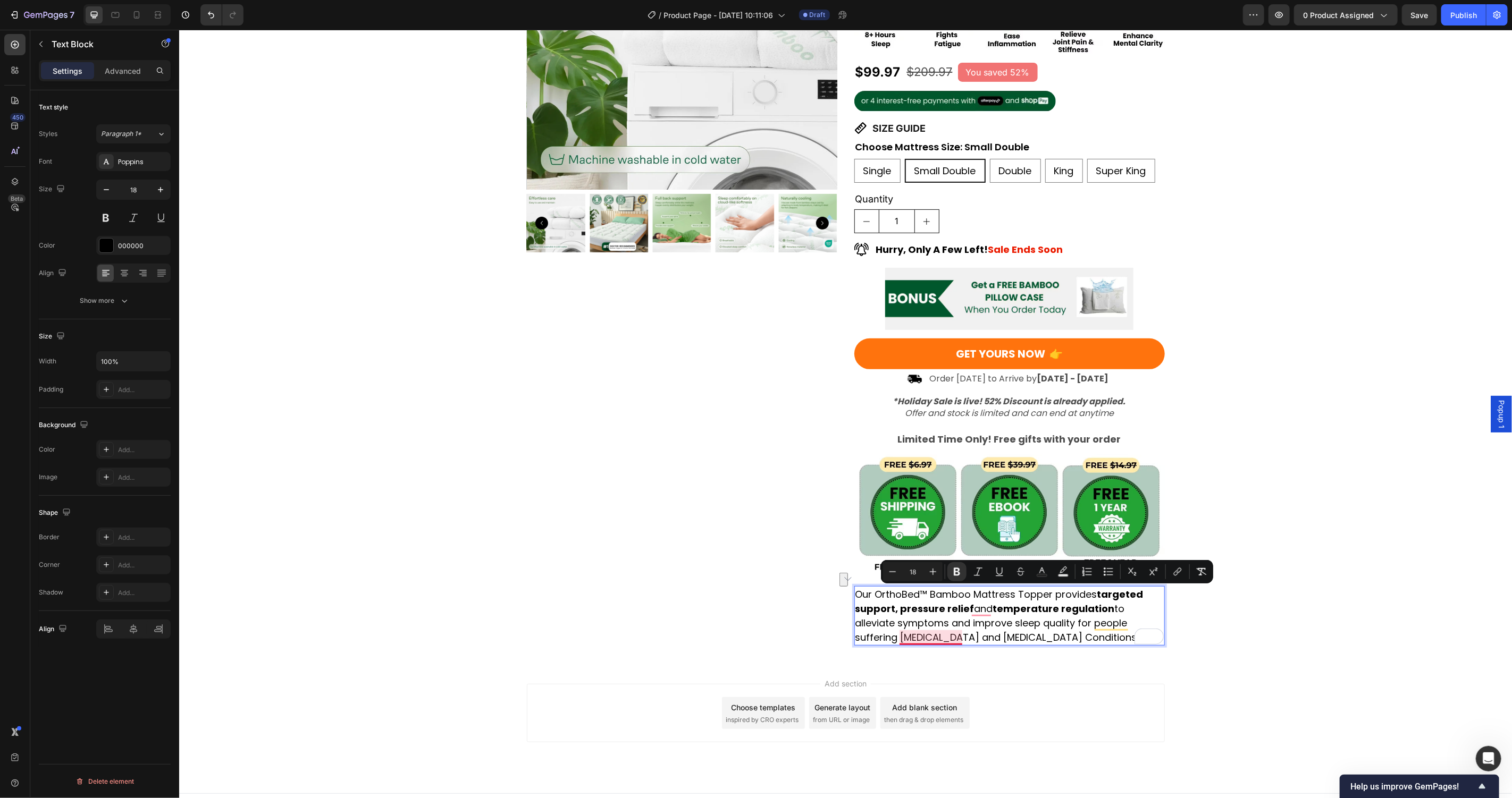
click at [934, 623] on p "Our OrthoBed™ Bamboo Mattress Topper provides targeted support, pressure relief…" at bounding box center [1008, 616] width 308 height 58
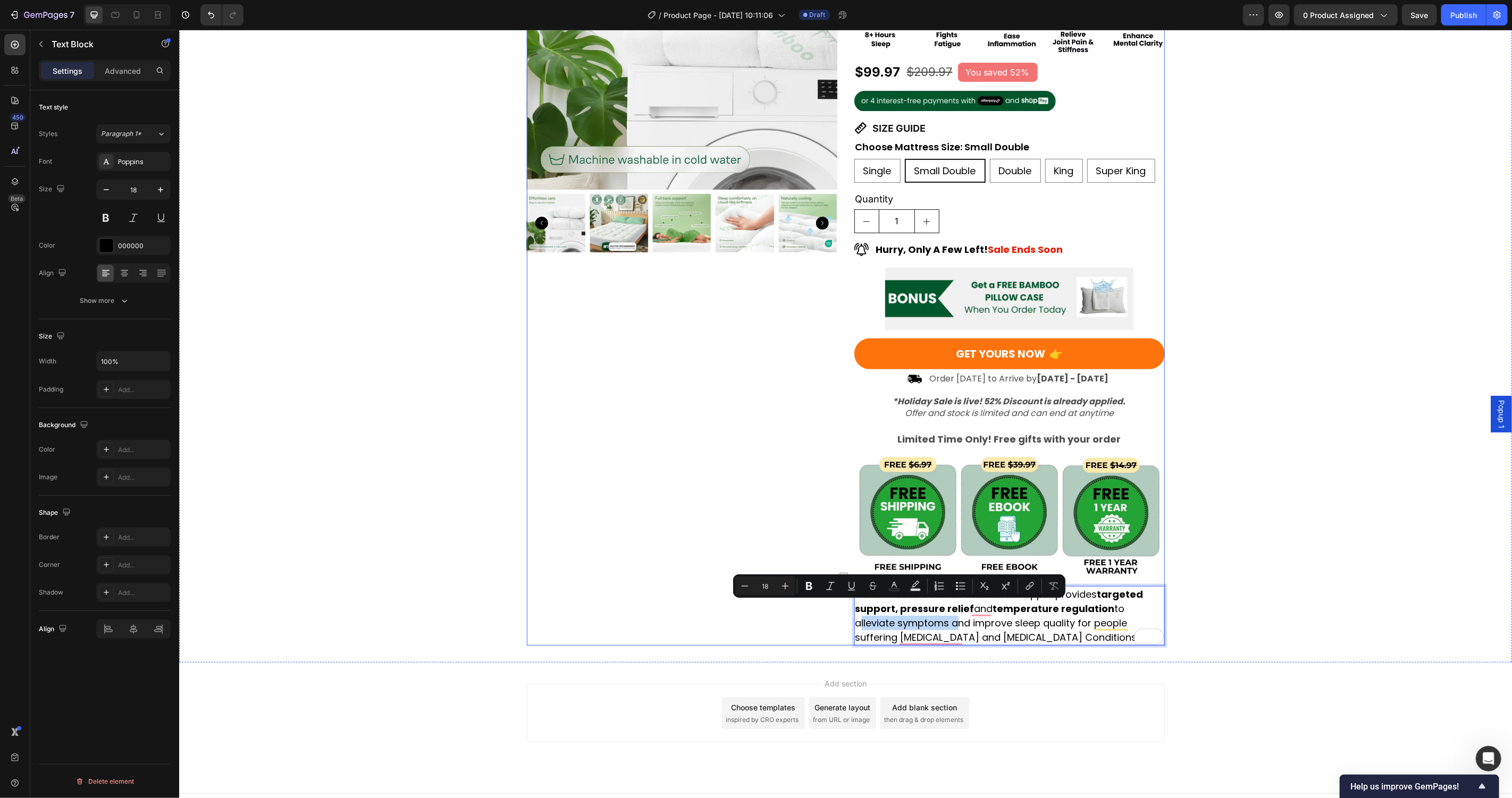
drag, startPoint x: 946, startPoint y: 608, endPoint x: 843, endPoint y: 610, distance: 103.0
click at [843, 610] on div "Product Images Award-Winning Mattress to Relieve Chronic Pain Conditions Text B…" at bounding box center [845, 262] width 638 height 766
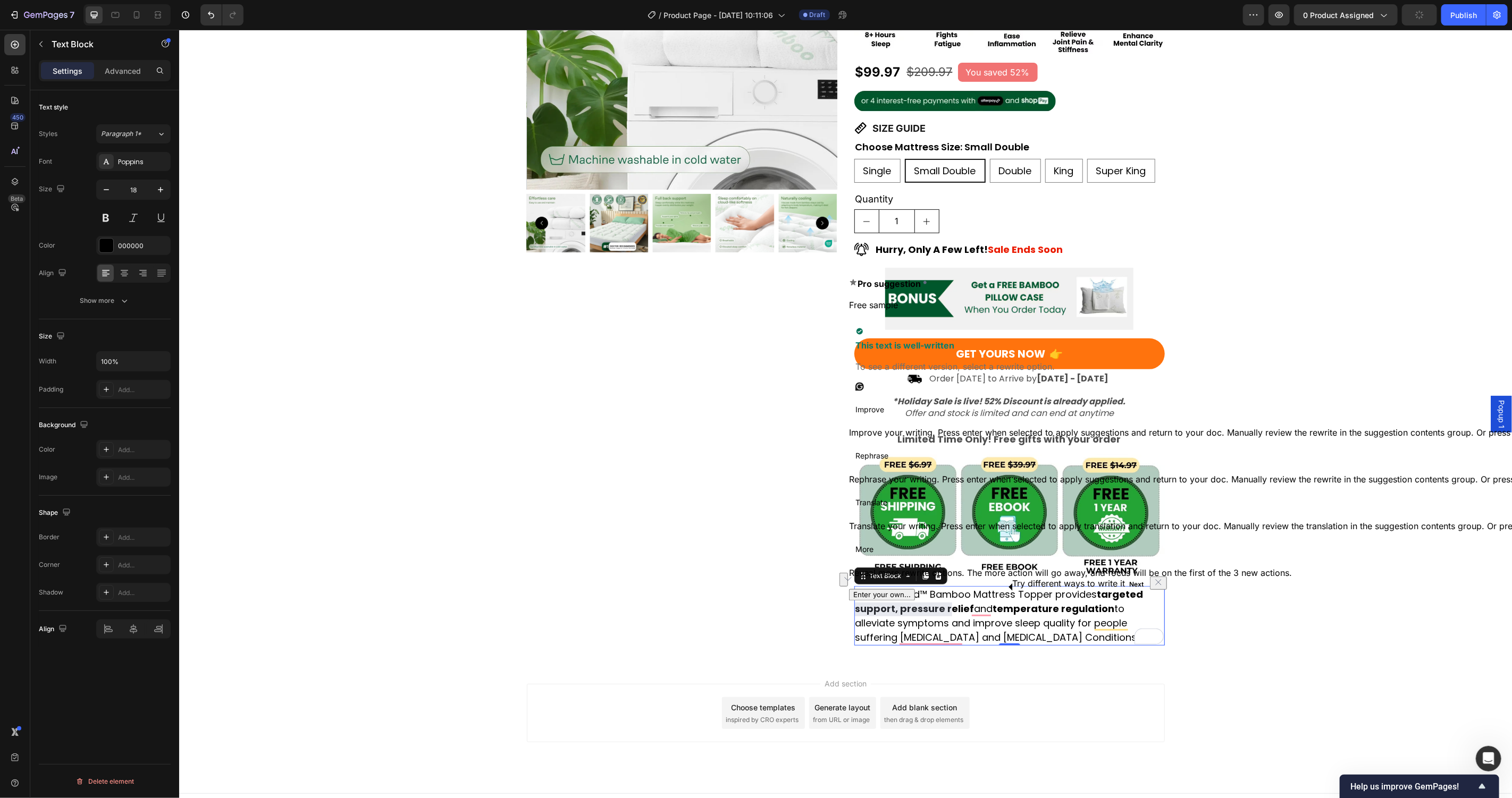
click at [962, 614] on p "Our OrthoBed™ Bamboo Mattress Topper provides targeted support, pressure relief…" at bounding box center [1008, 616] width 308 height 58
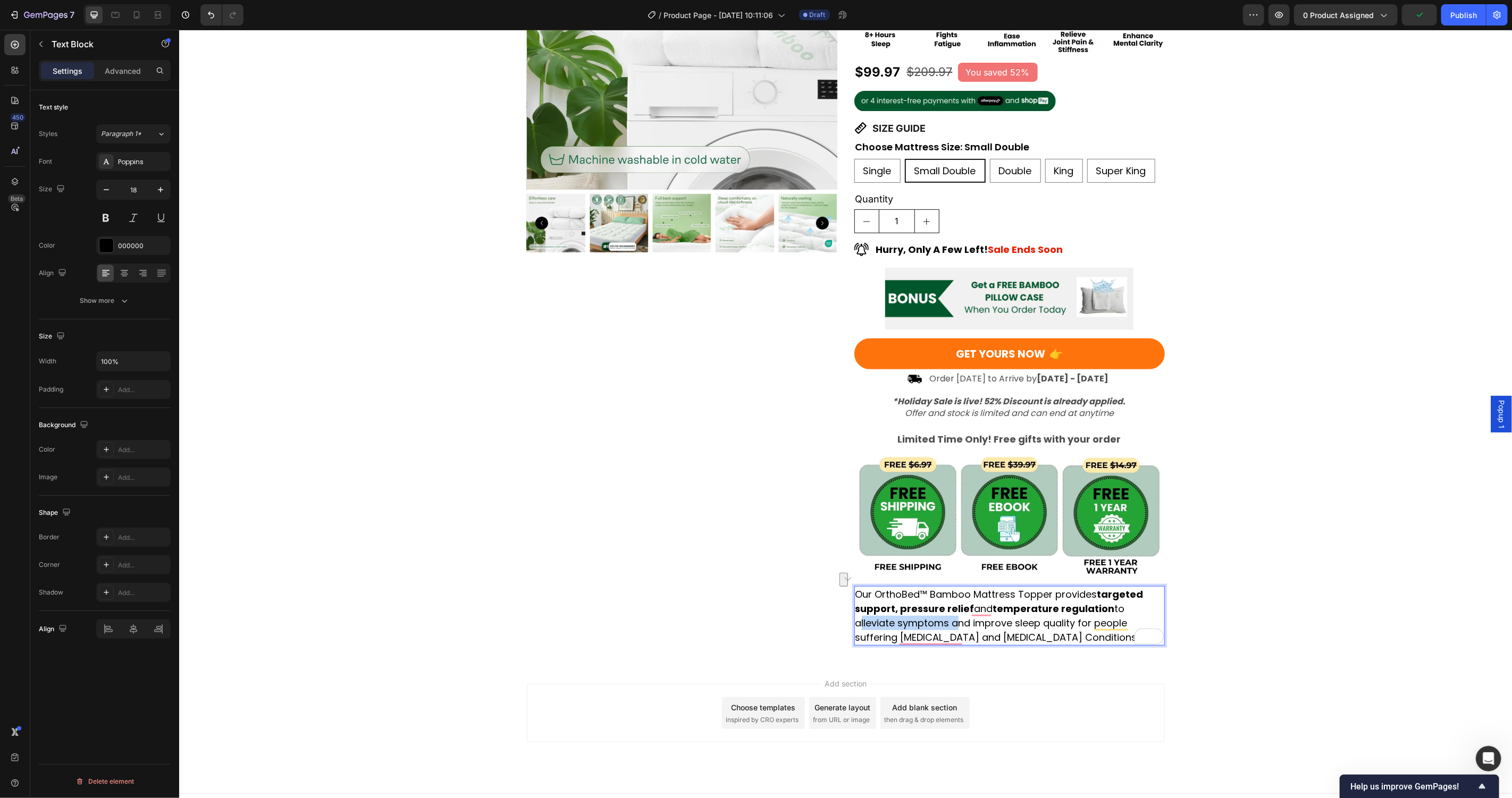
drag, startPoint x: 945, startPoint y: 610, endPoint x: 851, endPoint y: 608, distance: 94.0
click at [855, 608] on p "Our OrthoBed™ Bamboo Mattress Topper provides targeted support, pressure relief…" at bounding box center [1008, 616] width 308 height 58
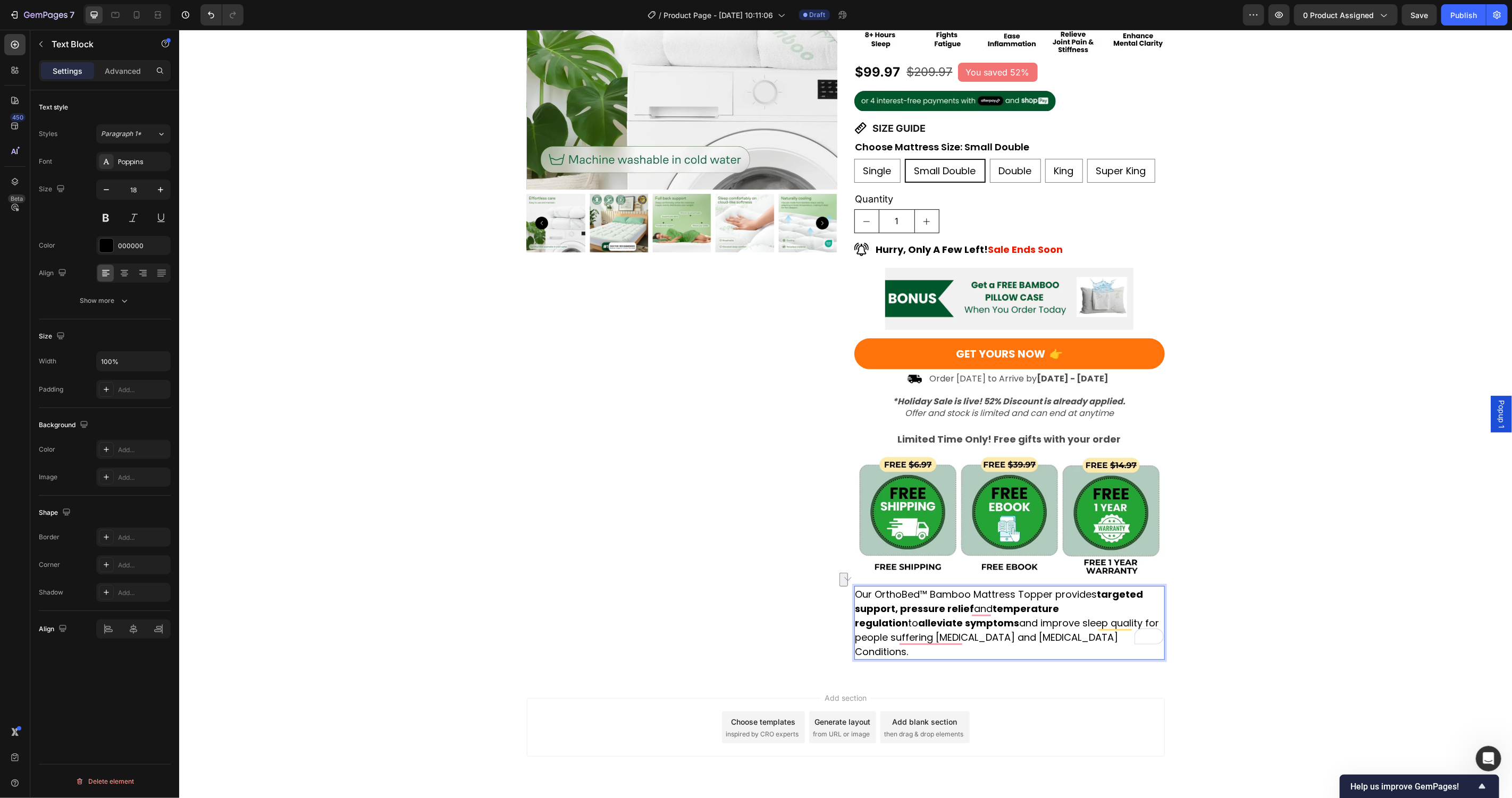
click at [1003, 620] on p "Our OrthoBed™ Bamboo Mattress Topper provides targeted support, pressure relief…" at bounding box center [1008, 623] width 308 height 72
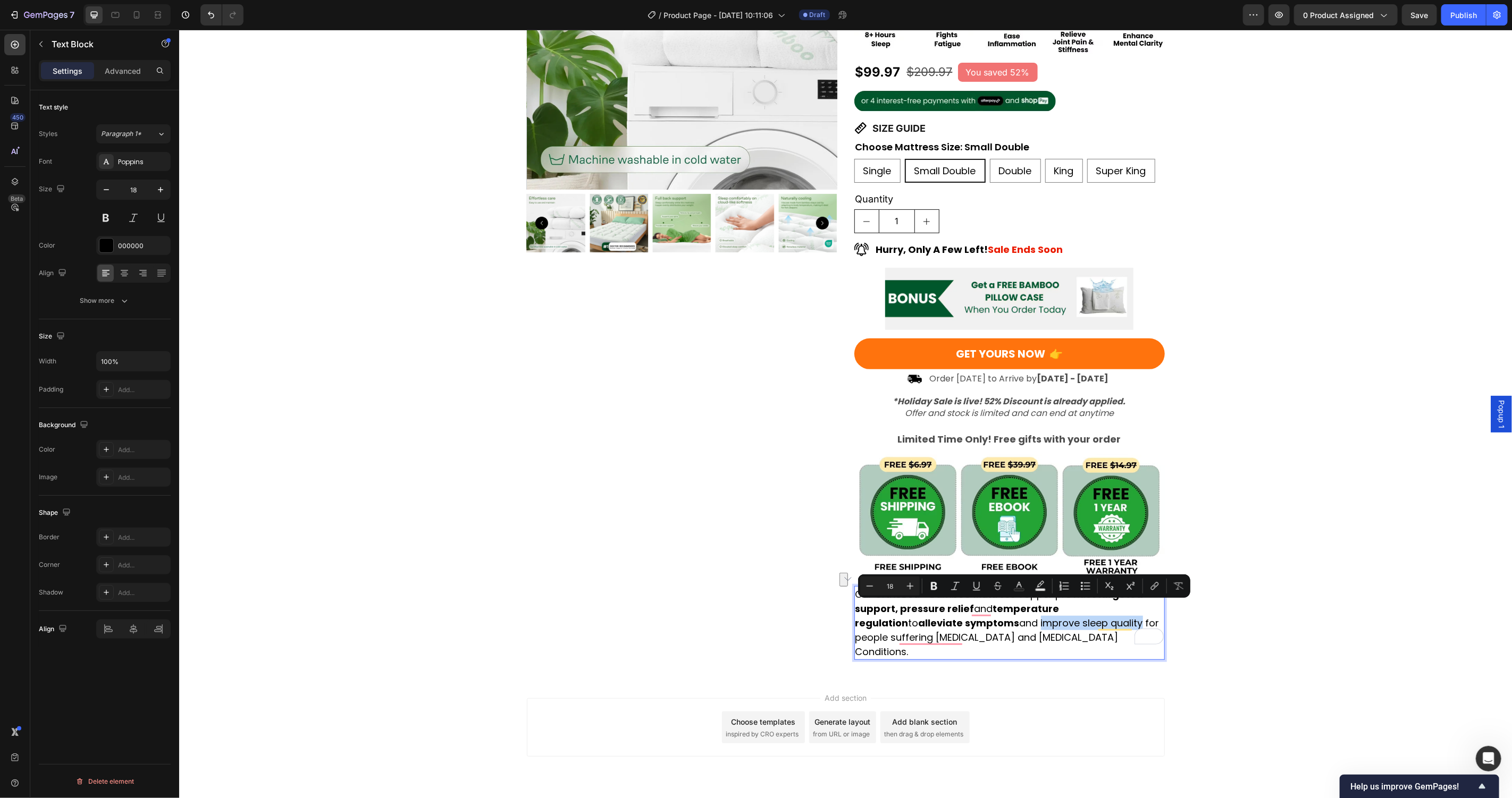
drag, startPoint x: 971, startPoint y: 609, endPoint x: 1074, endPoint y: 609, distance: 103.0
click at [1074, 609] on p "Our OrthoBed™ Bamboo Mattress Topper provides targeted support, pressure relief…" at bounding box center [1008, 623] width 308 height 72
click at [1073, 620] on p "Our OrthoBed™ Bamboo Mattress Topper provides targeted support, pressure relief…" at bounding box center [1008, 623] width 308 height 72
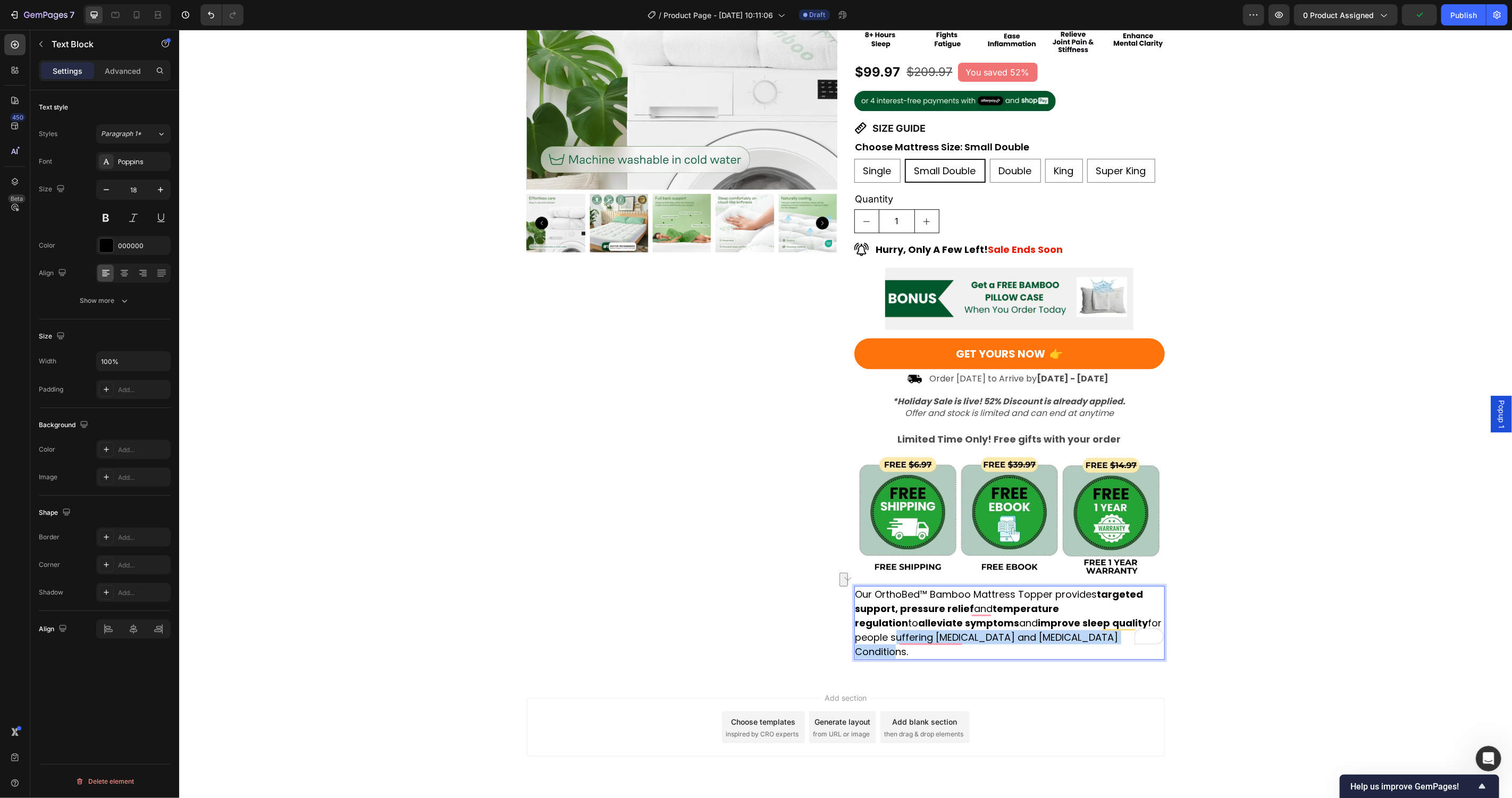
drag, startPoint x: 1101, startPoint y: 623, endPoint x: 852, endPoint y: 625, distance: 249.0
click at [855, 625] on p "Our OrthoBed™ Bamboo Mattress Topper provides targeted support, pressure relief…" at bounding box center [1008, 623] width 308 height 72
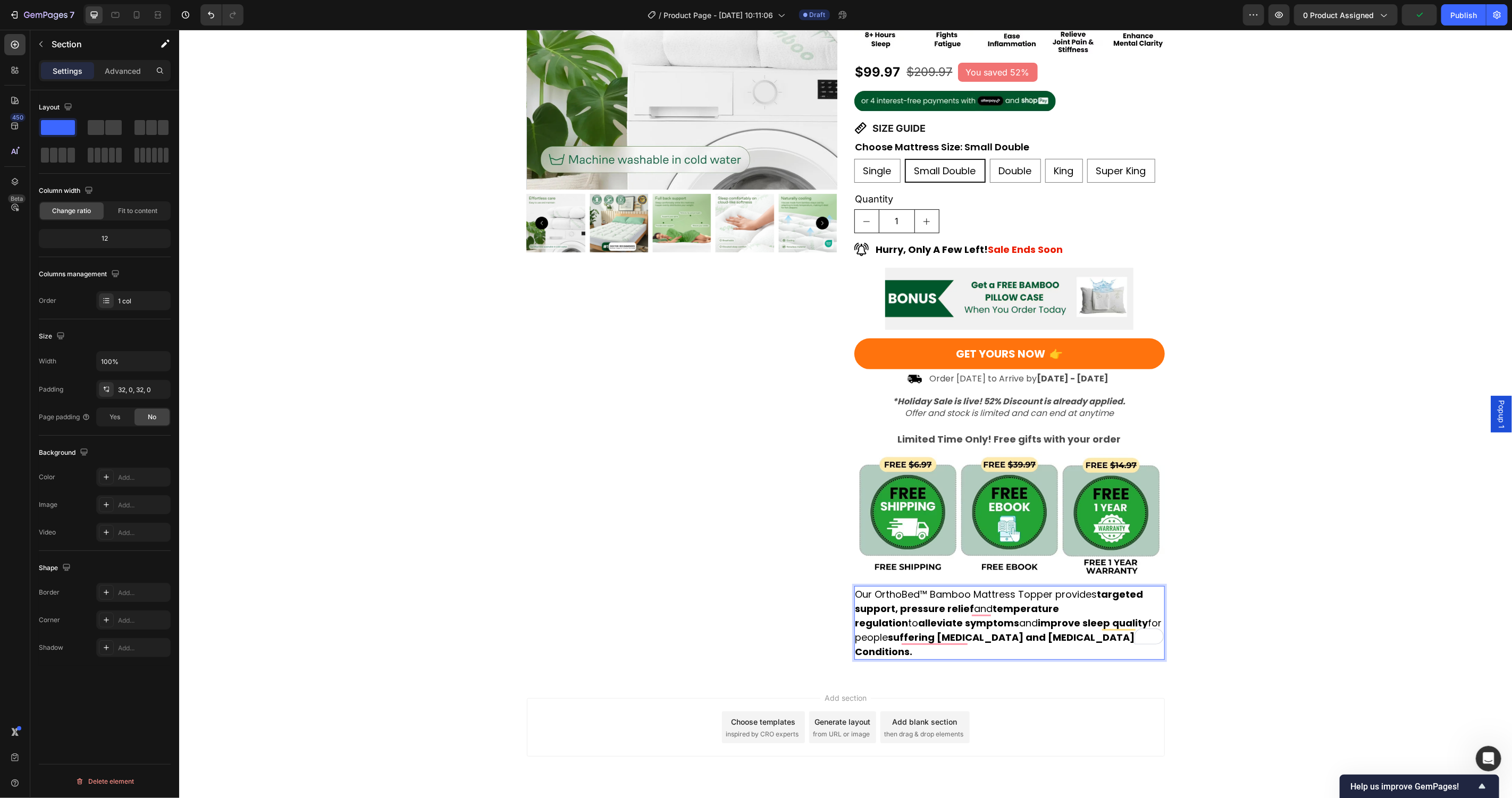
click at [1240, 624] on div "Product Images Award-Winning Mattress to Relieve Chronic Pain Conditions Text B…" at bounding box center [845, 269] width 1333 height 781
click at [1268, 619] on div "Product Images Award-Winning Mattress to Relieve Chronic Pain Conditions Text B…" at bounding box center [845, 269] width 1333 height 781
click at [1273, 725] on div "Add section Choose templates inspired by CRO experts Generate layout from URL o…" at bounding box center [845, 742] width 1333 height 131
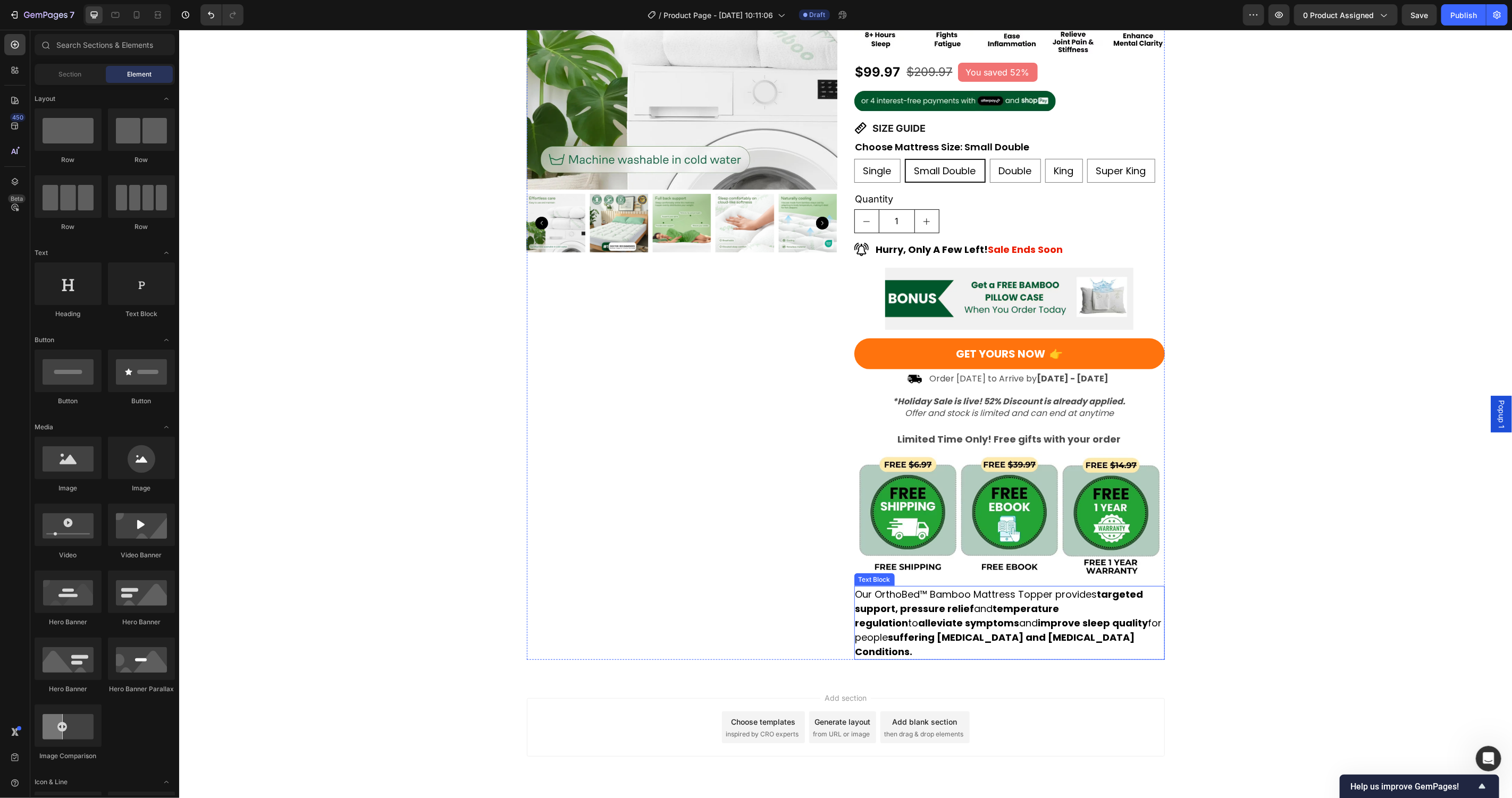
click at [1038, 616] on strong "improve sleep quality" at bounding box center [1092, 623] width 110 height 13
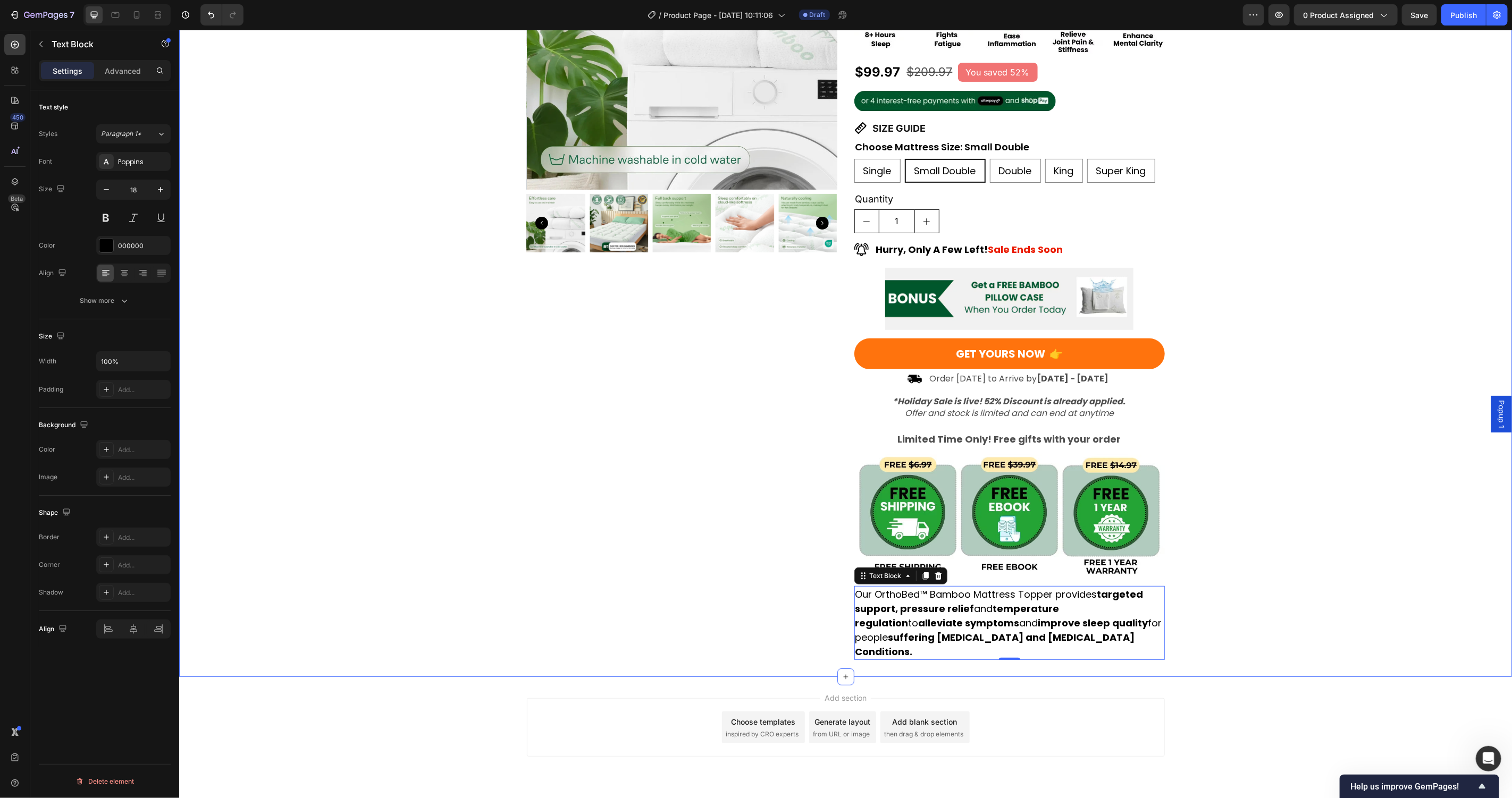
click at [375, 321] on div "Product Images Award-Winning Mattress to Relieve Chronic Pain Conditions Text B…" at bounding box center [845, 269] width 1333 height 781
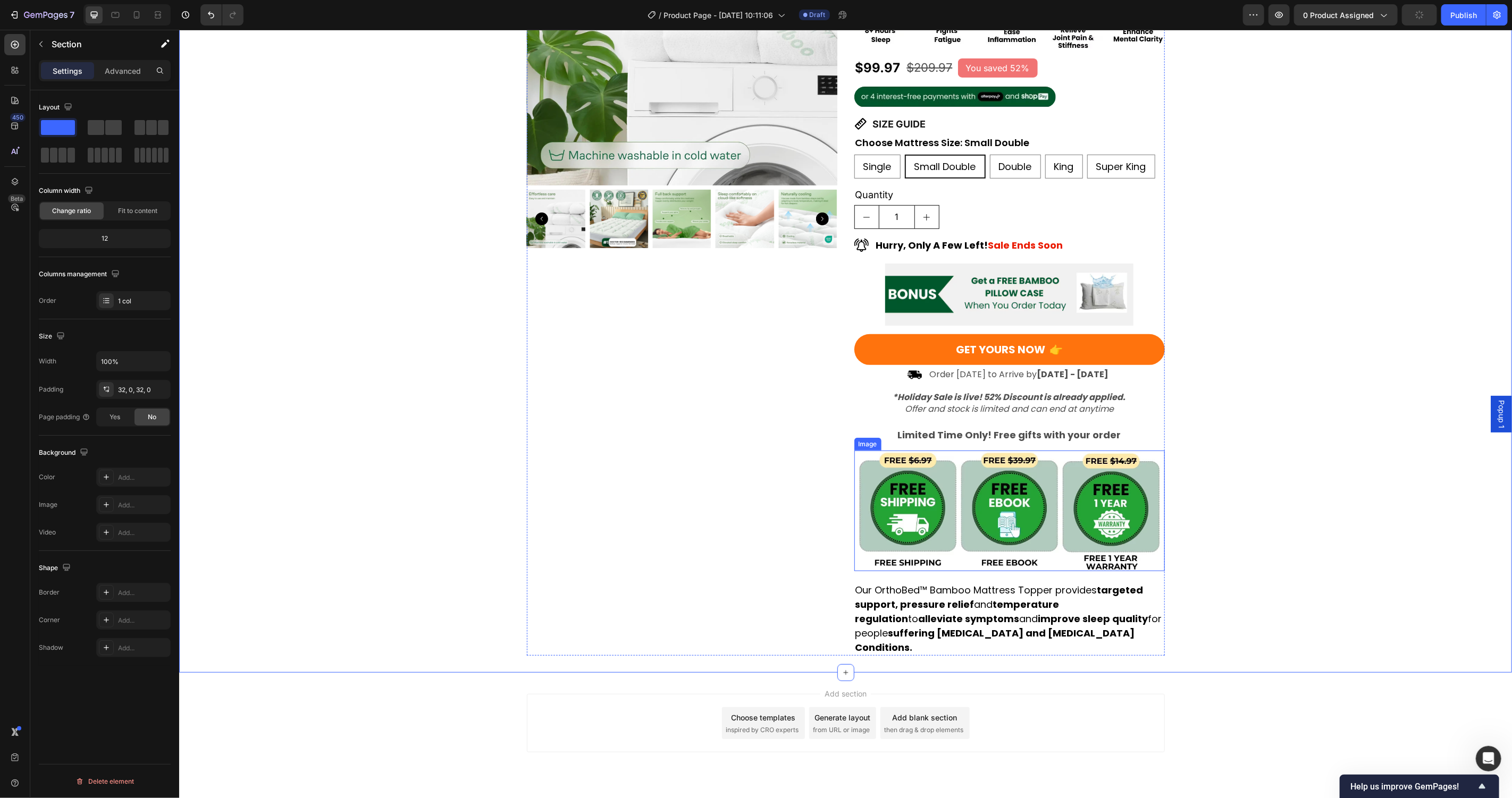
scroll to position [161, 0]
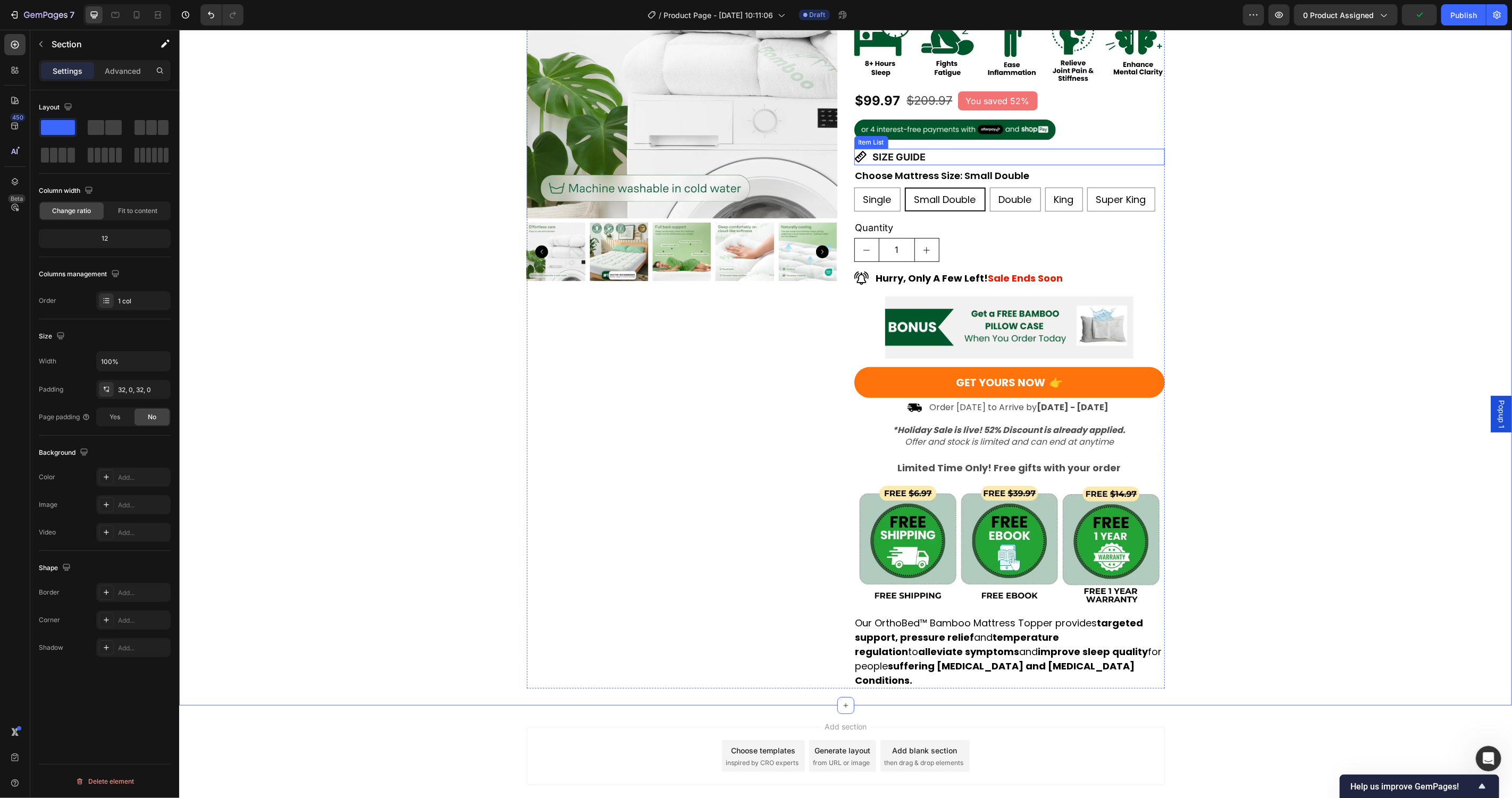
click at [953, 148] on div "SIZE GUIDE" at bounding box center [1009, 157] width 310 height 16
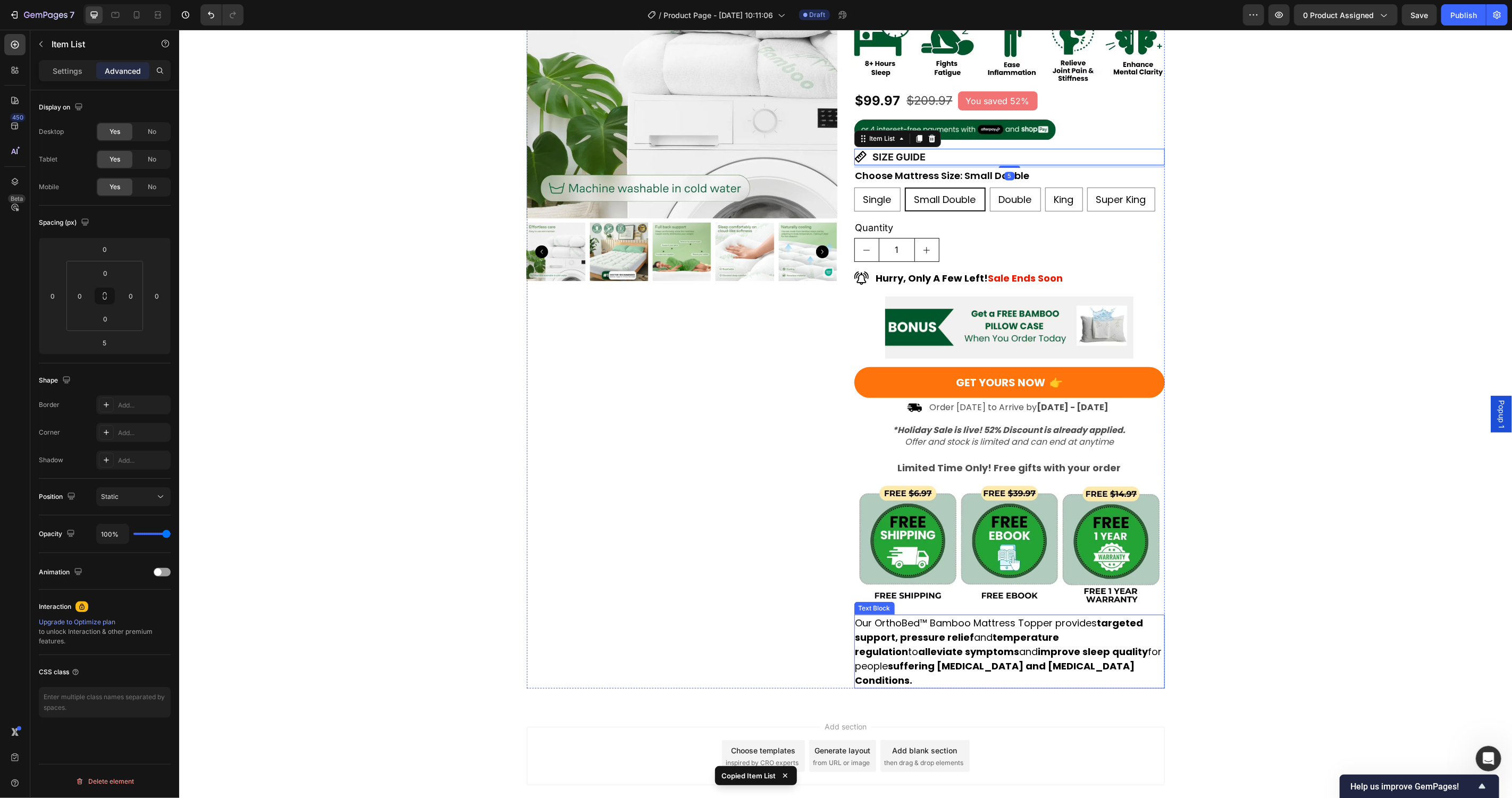
click at [981, 659] on strong "suffering [MEDICAL_DATA] and [MEDICAL_DATA] Conditions." at bounding box center [994, 672] width 279 height 28
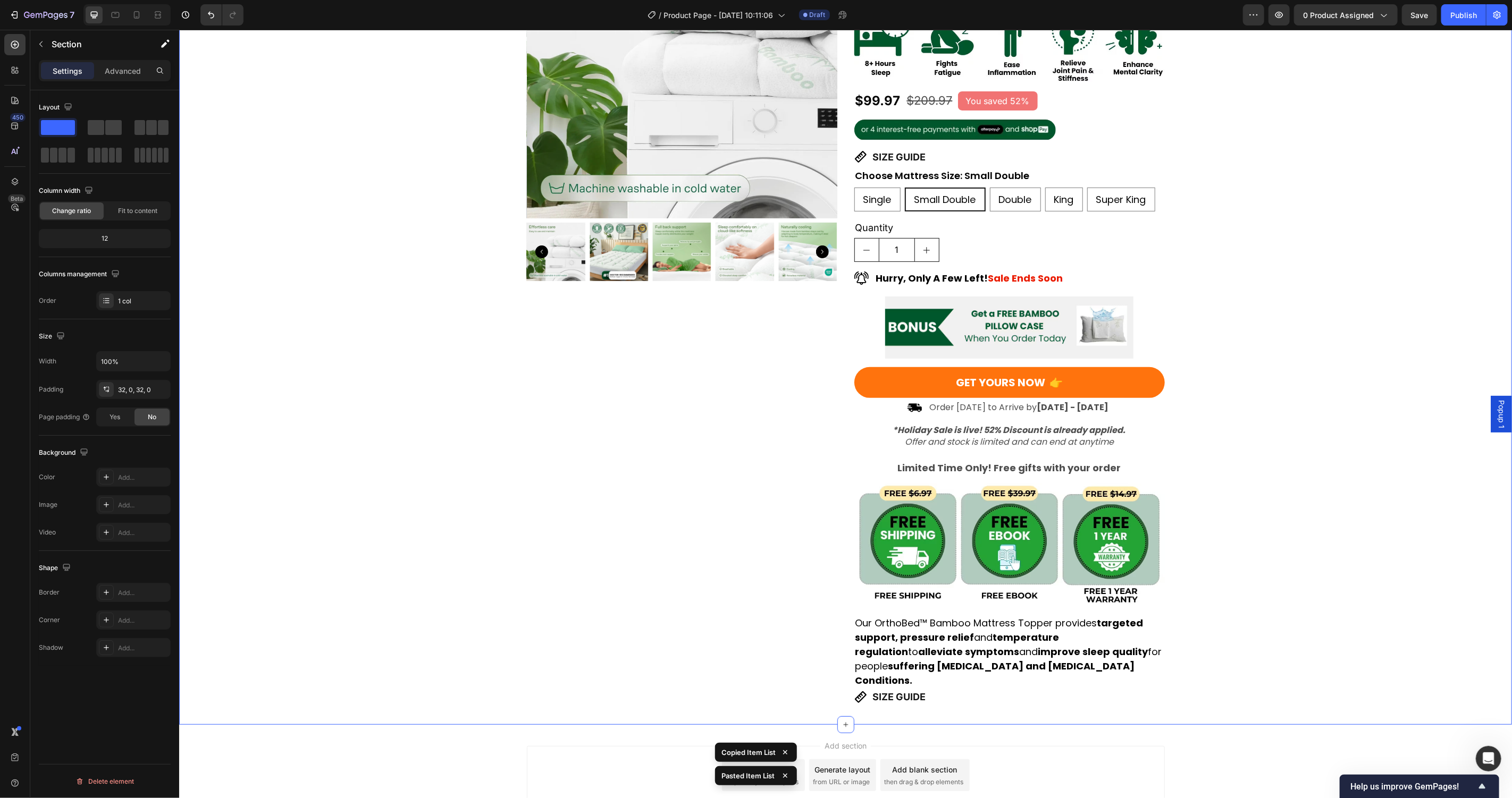
click at [1271, 632] on div "Product Images Award-Winning Mattress to Relieve Chronic Pain Conditions Text B…" at bounding box center [845, 307] width 1333 height 800
click at [1018, 688] on div "SIZE GUIDE" at bounding box center [1009, 696] width 310 height 16
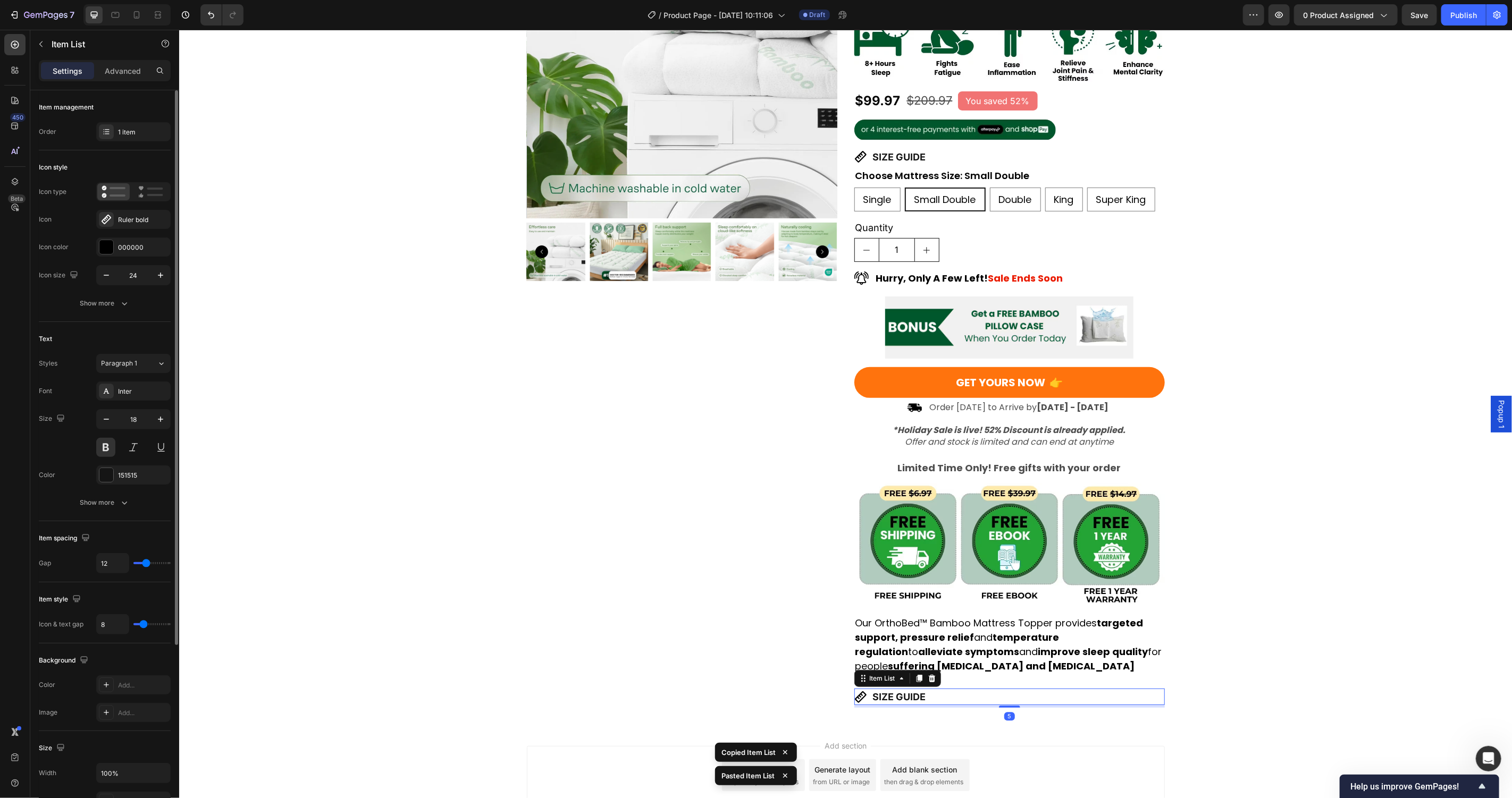
drag, startPoint x: 136, startPoint y: 75, endPoint x: 133, endPoint y: 97, distance: 22.2
click at [136, 75] on p "Advanced" at bounding box center [123, 70] width 36 height 11
type input "100%"
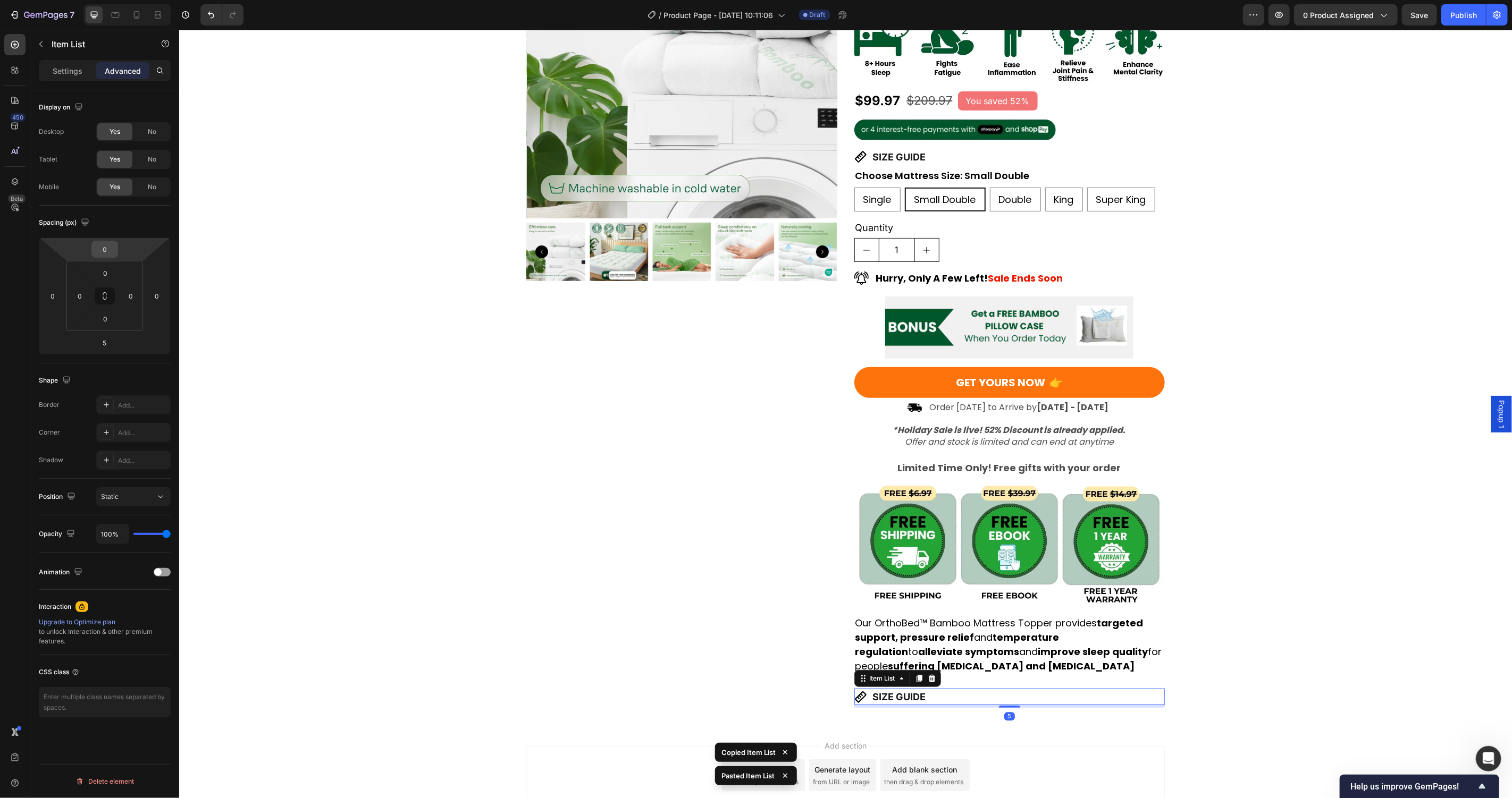
click at [107, 245] on input "0" at bounding box center [104, 249] width 21 height 16
type input "20"
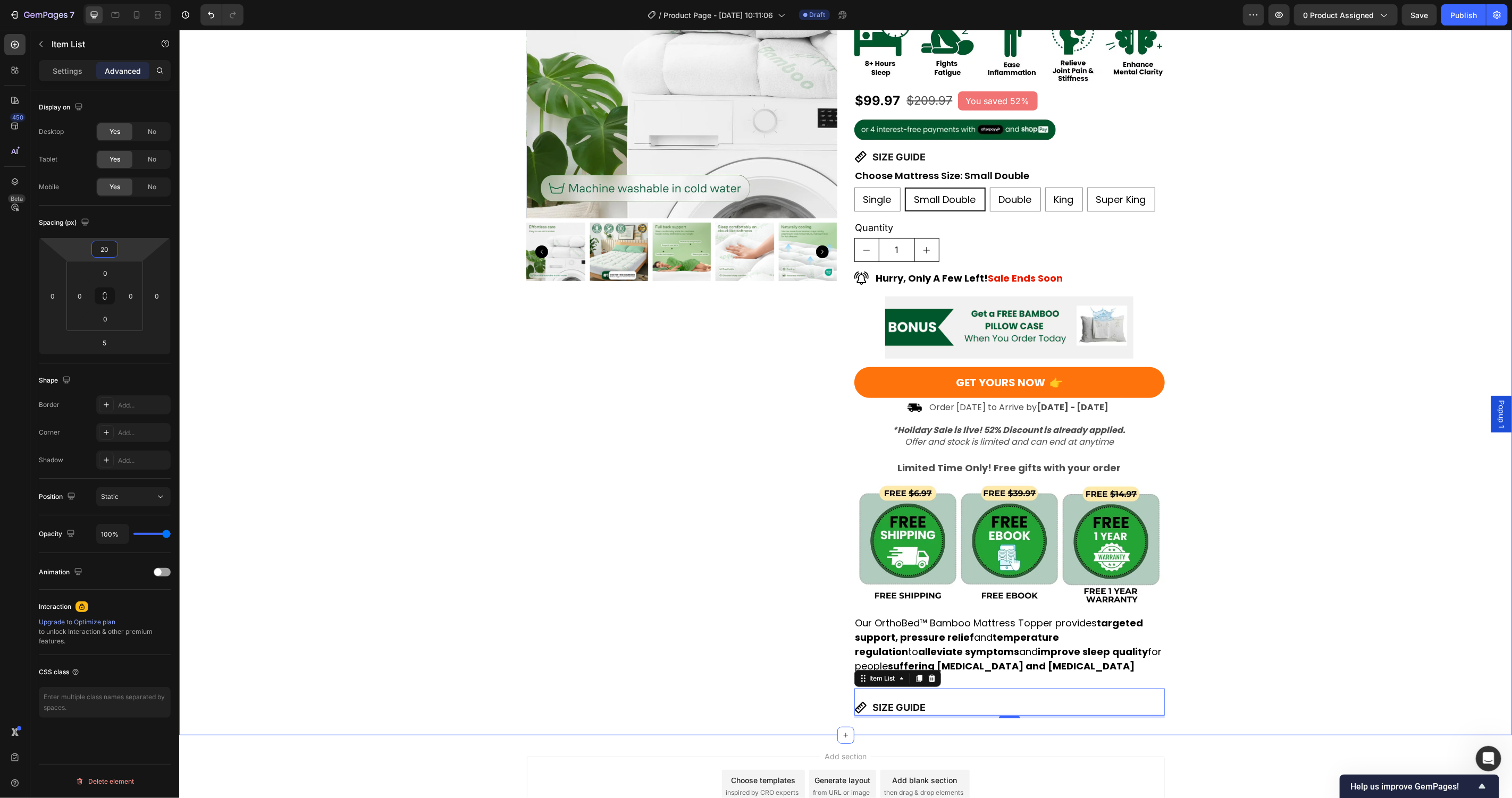
click at [431, 482] on div "Product Images Award-Winning Mattress to Relieve Chronic Pain Conditions Text B…" at bounding box center [845, 312] width 1333 height 810
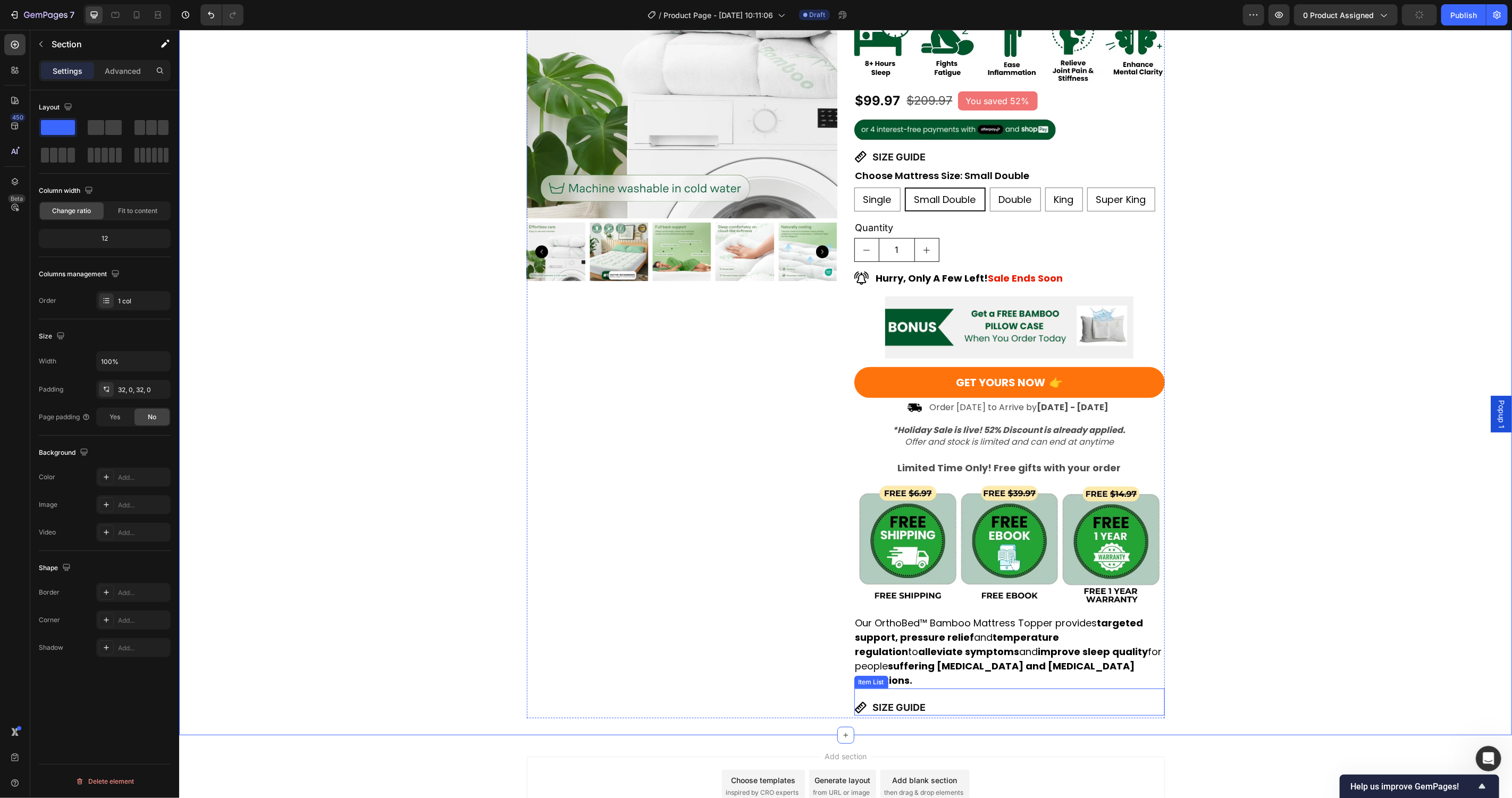
click at [895, 701] on p "SIZE GUIDE" at bounding box center [899, 707] width 53 height 13
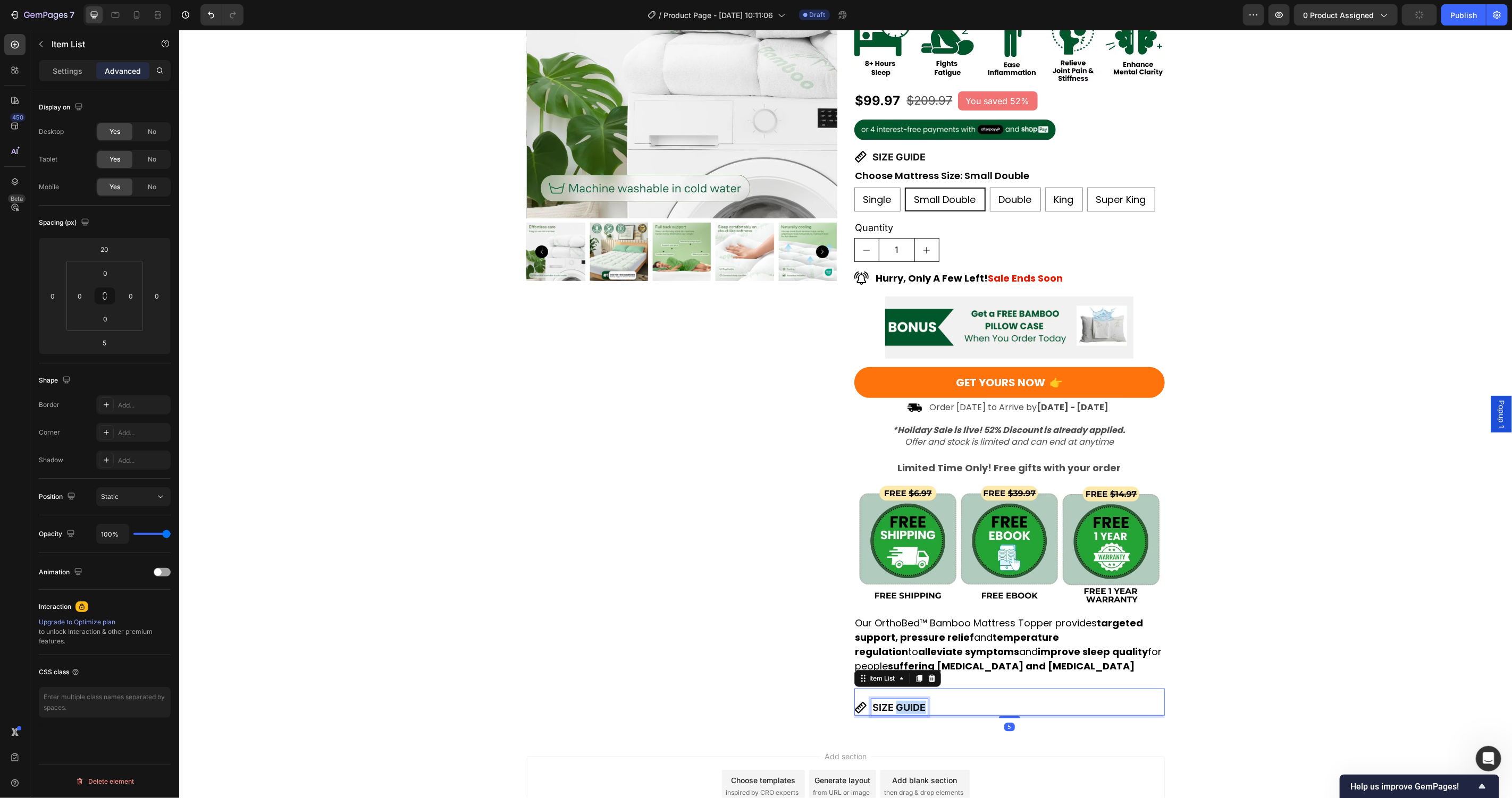
click at [895, 701] on p "SIZE GUIDE" at bounding box center [899, 707] width 53 height 13
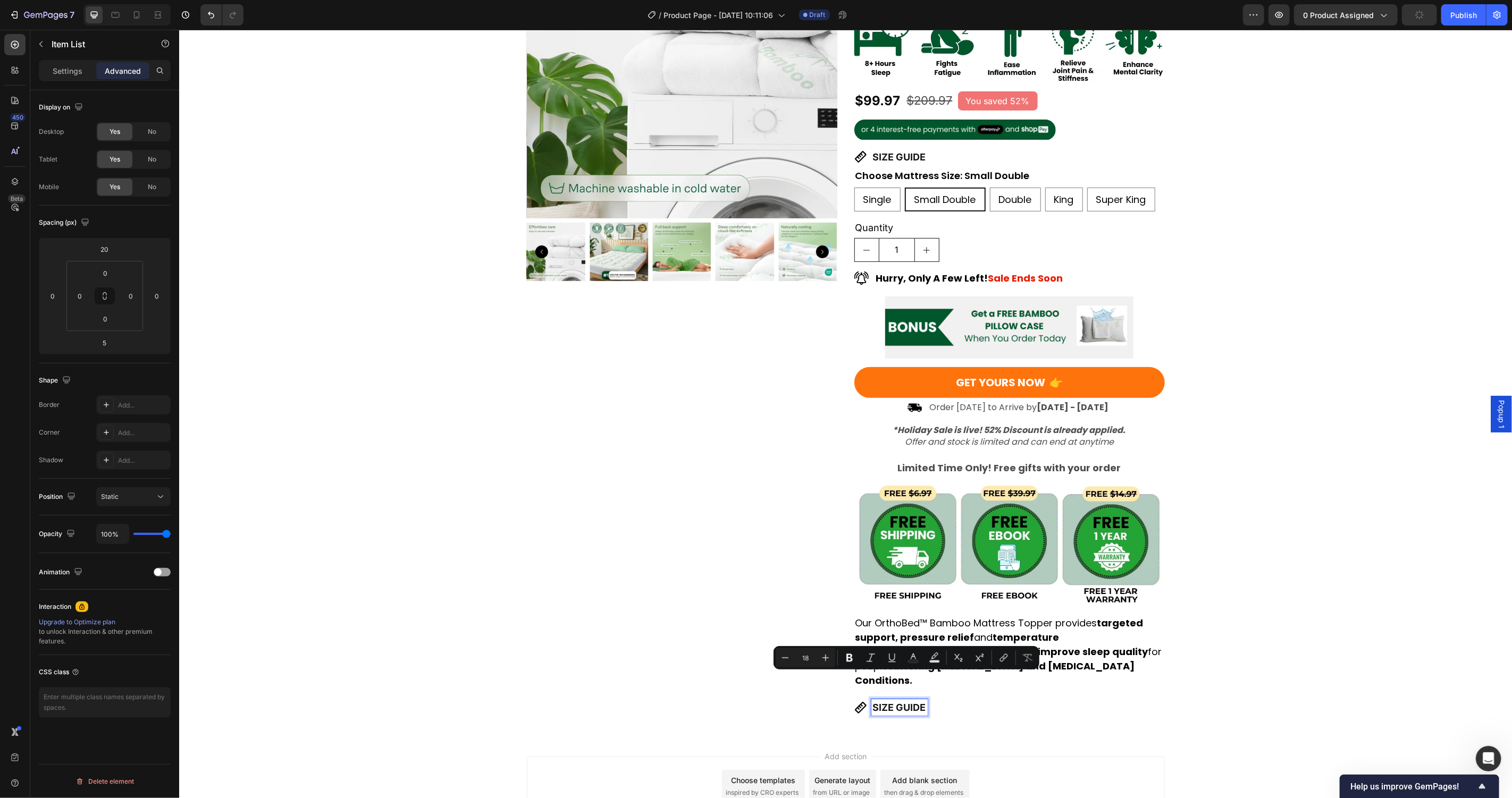
click at [895, 701] on p "SIZE GUIDE" at bounding box center [899, 707] width 53 height 13
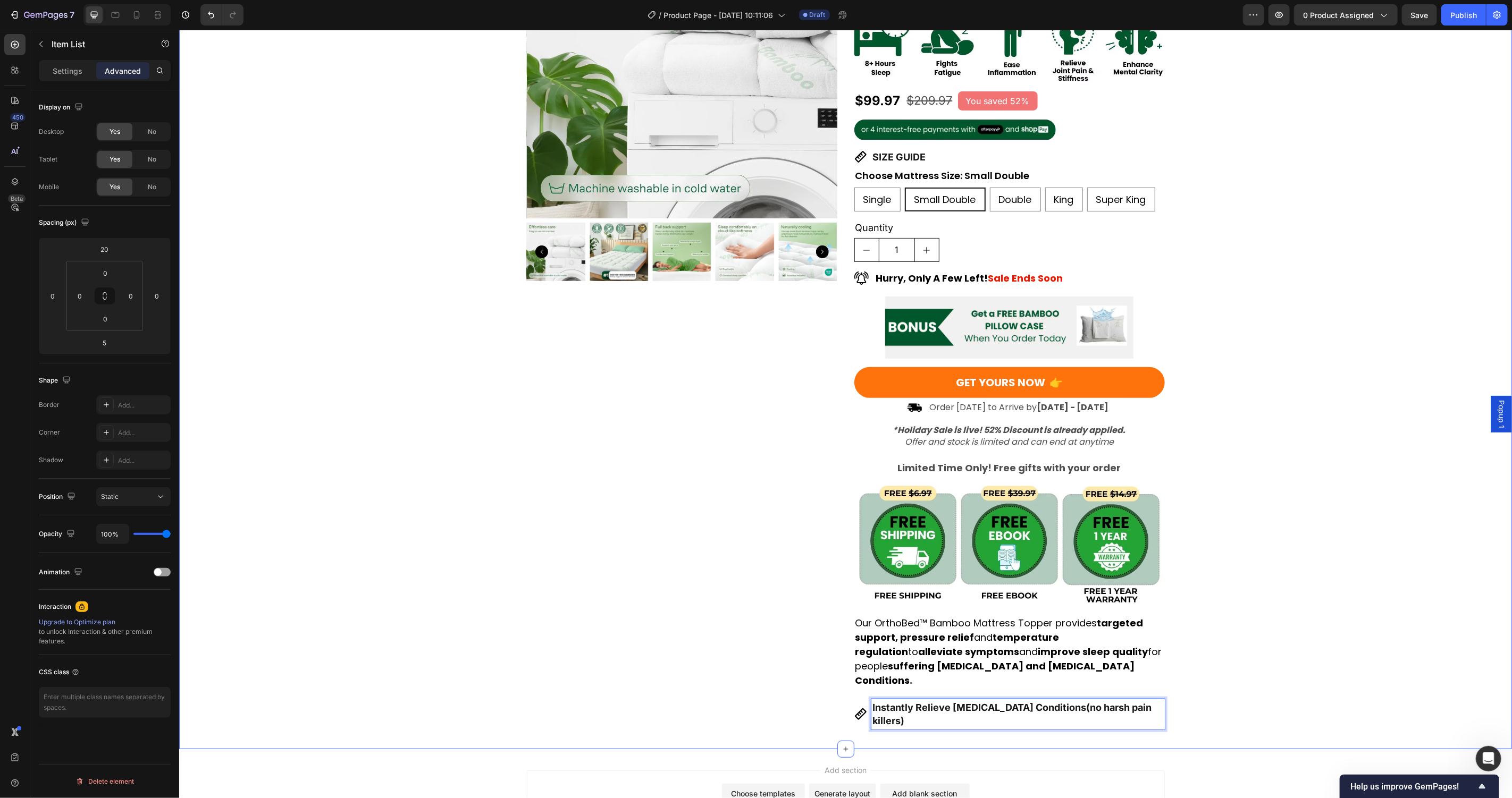
click at [376, 339] on div "Product Images Award-Winning Mattress to Relieve Chronic Pain Conditions Text B…" at bounding box center [845, 319] width 1333 height 824
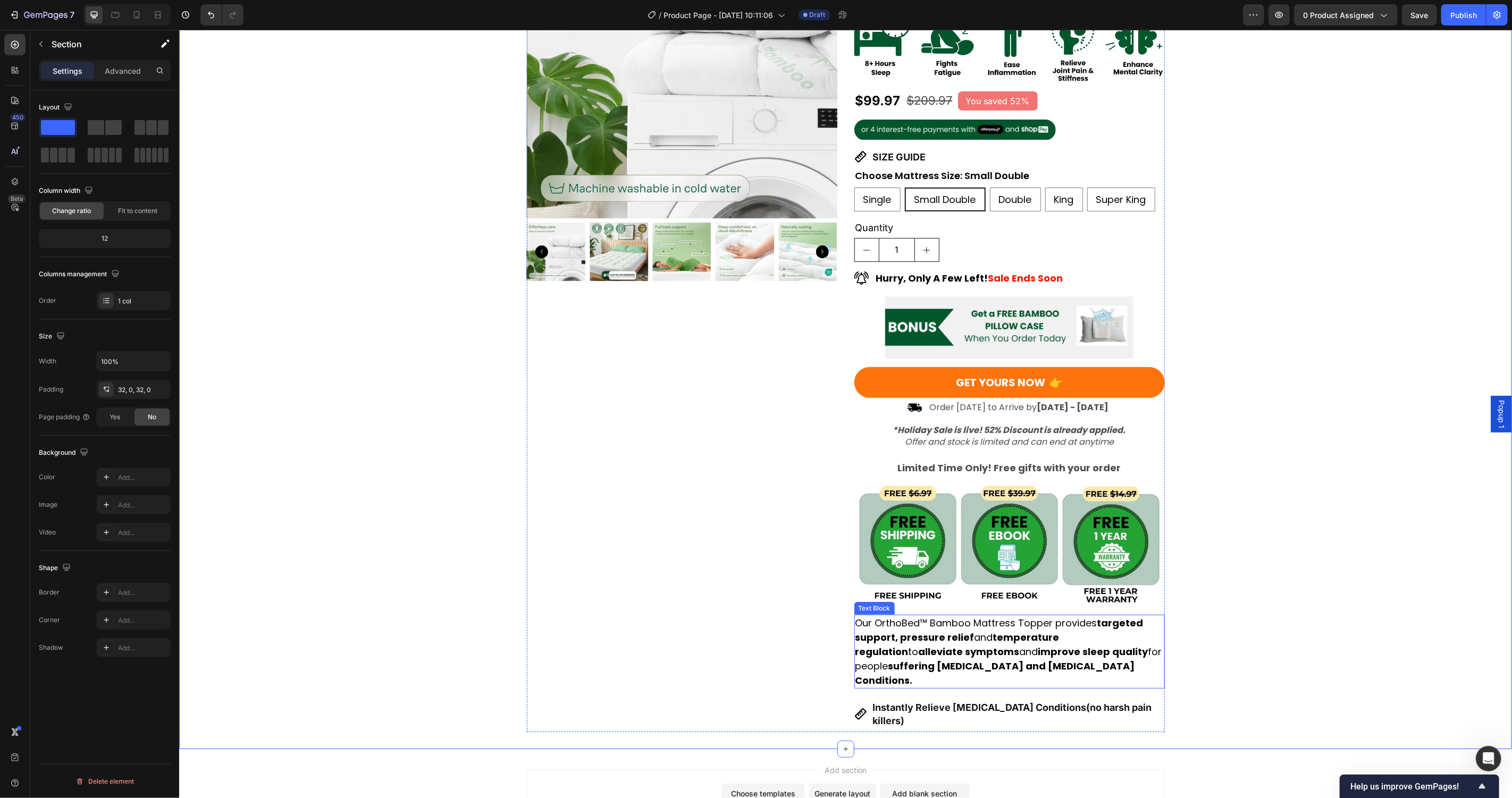
click at [910, 623] on strong "targeted support, pressure relief" at bounding box center [998, 630] width 288 height 28
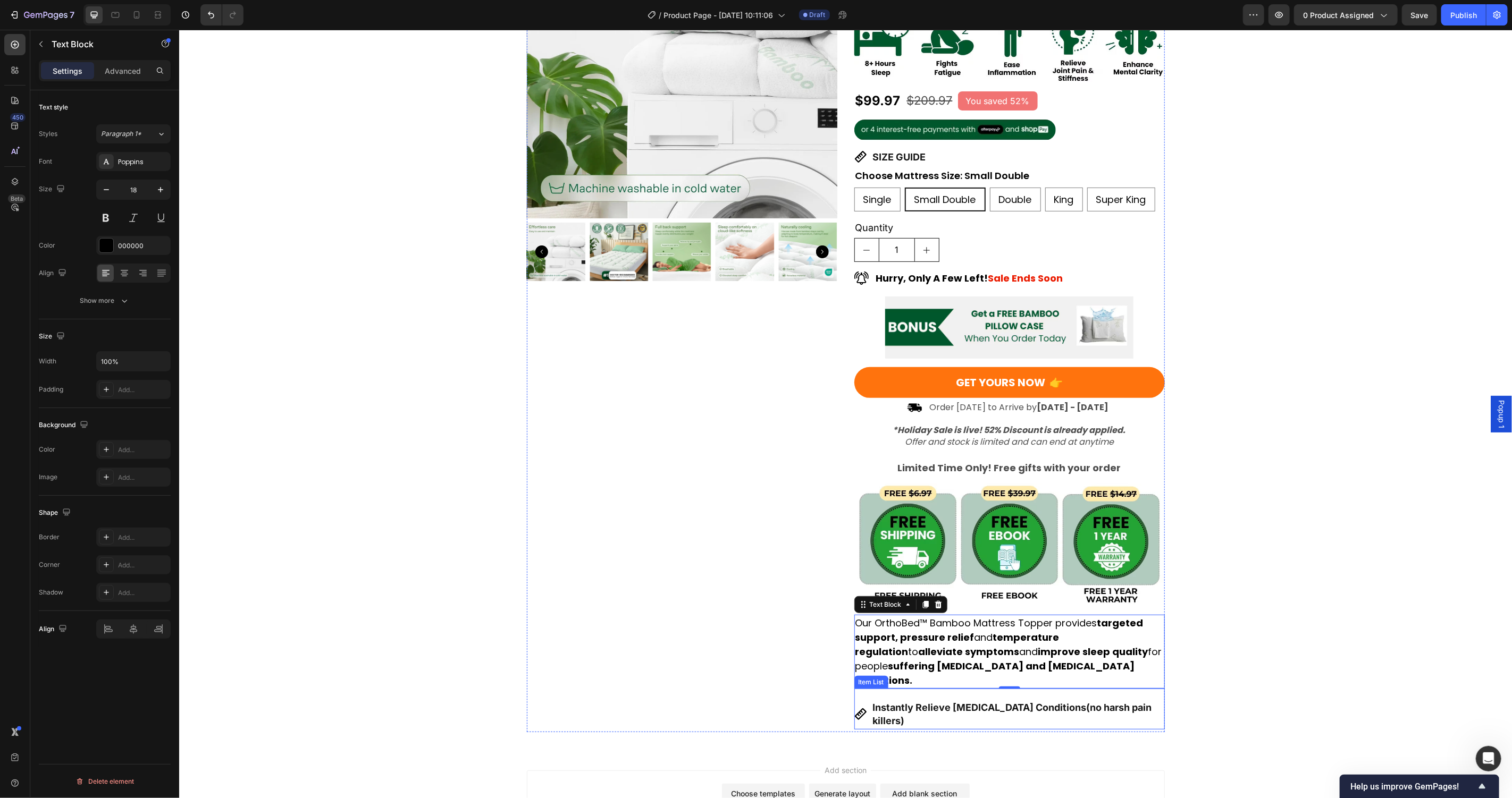
click at [942, 701] on p "Instantly Relieve Chronic Pain Conditions (no harsh pain killers)" at bounding box center [1017, 714] width 291 height 26
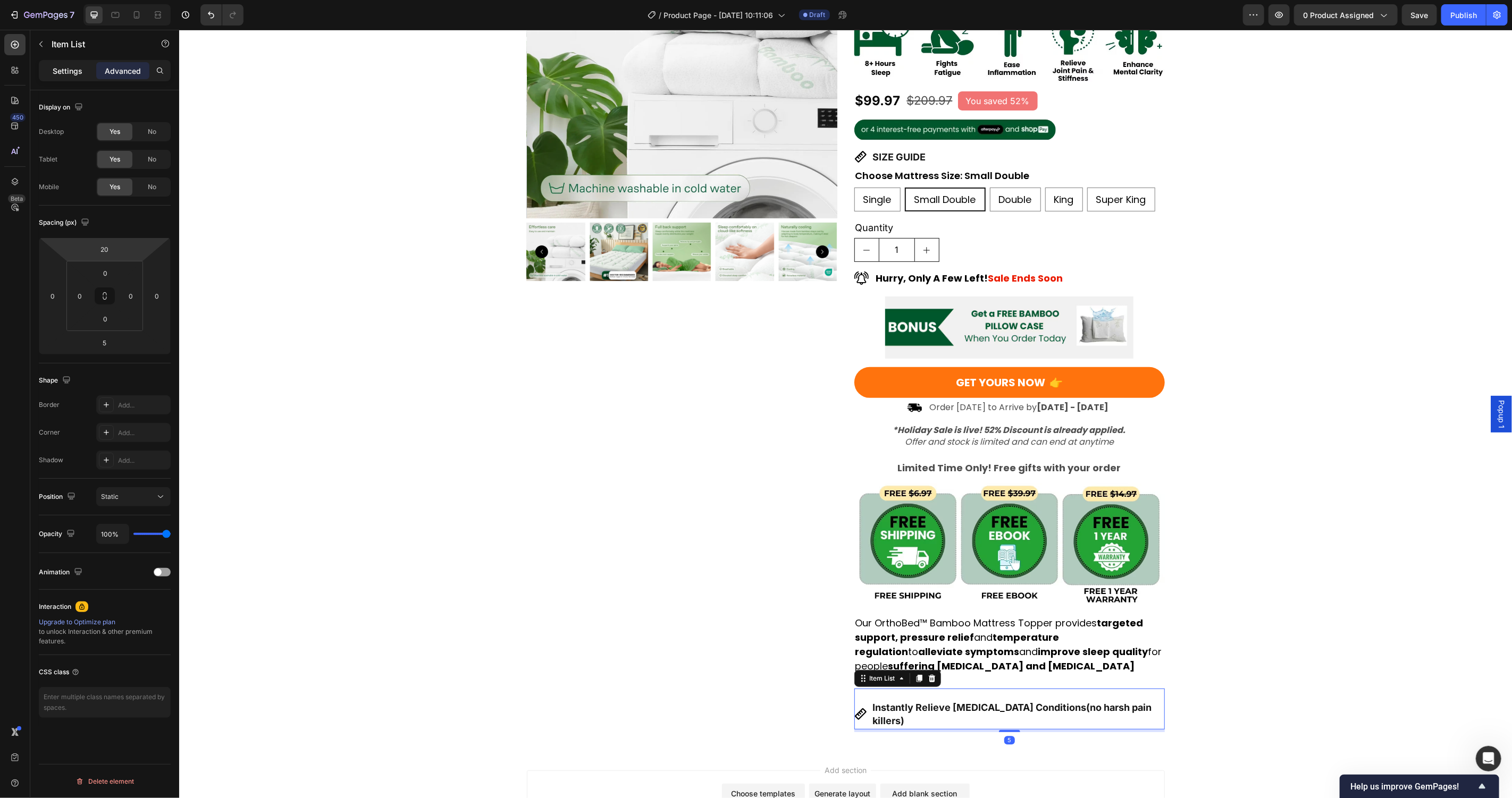
click at [72, 70] on p "Settings" at bounding box center [68, 70] width 30 height 11
type input "8"
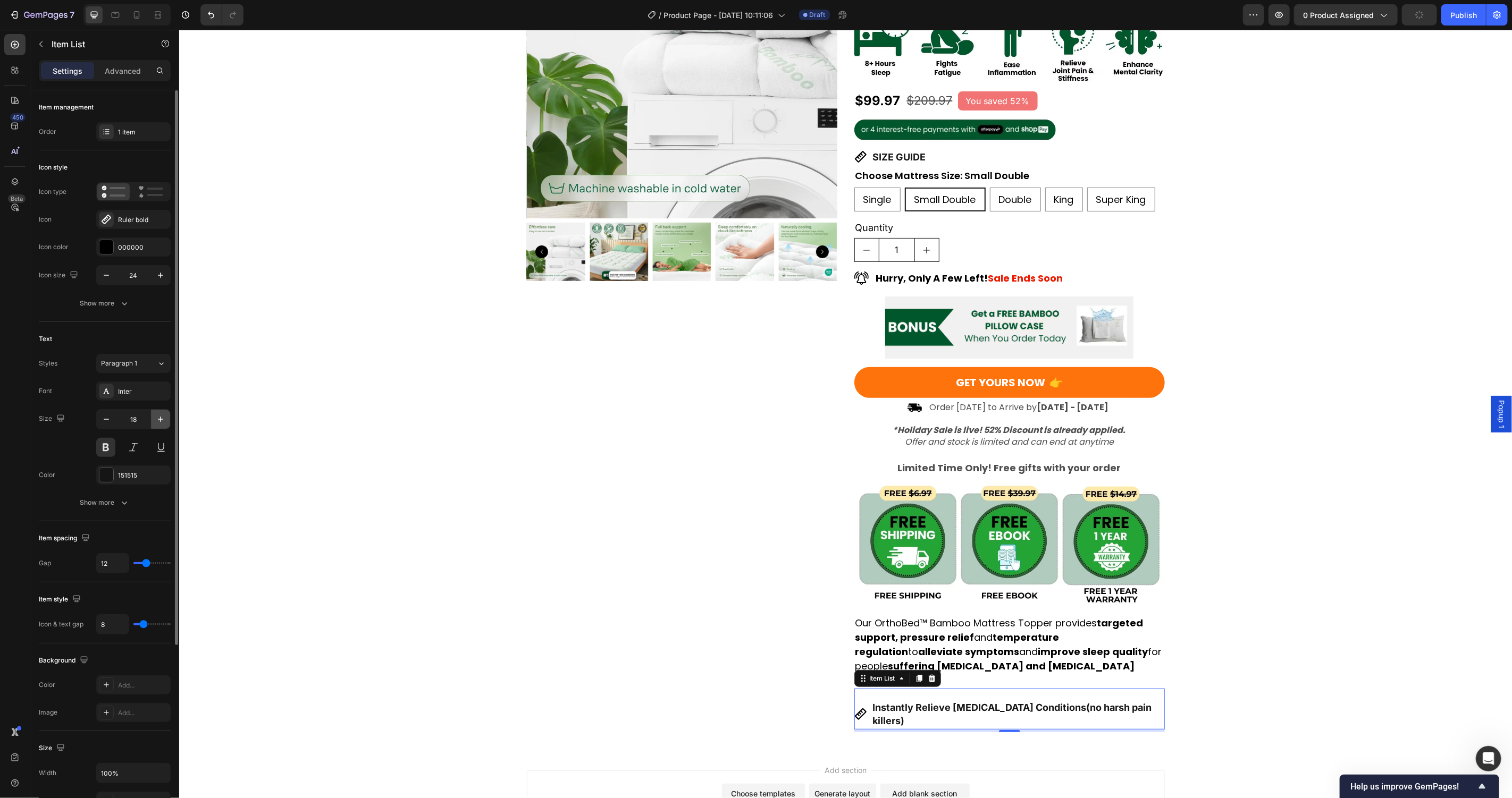
click at [166, 420] on button "button" at bounding box center [160, 419] width 19 height 19
type input "20"
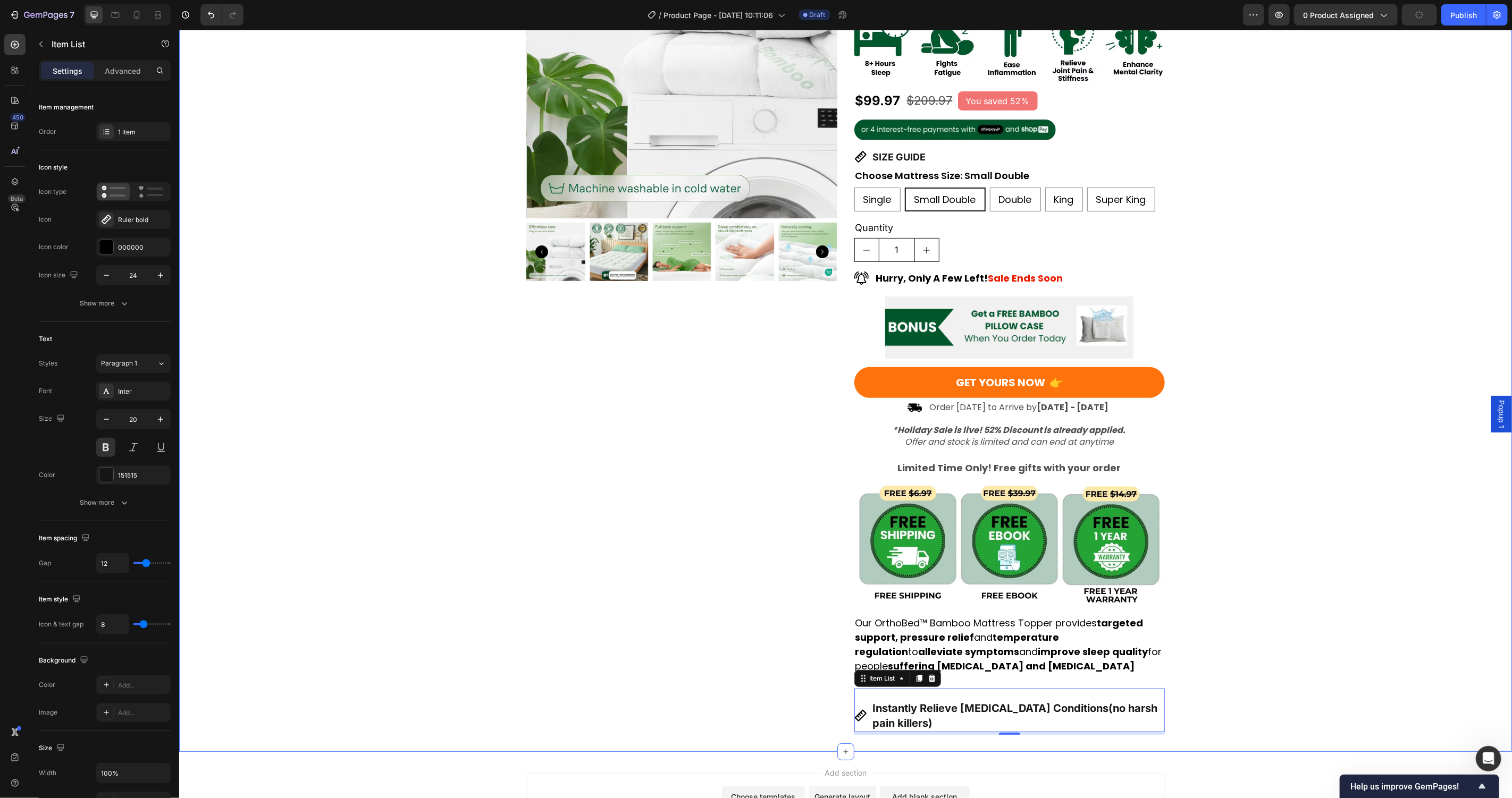
click at [303, 501] on div "Product Images Award-Winning Mattress to Relieve Chronic Pain Conditions Text B…" at bounding box center [845, 320] width 1333 height 827
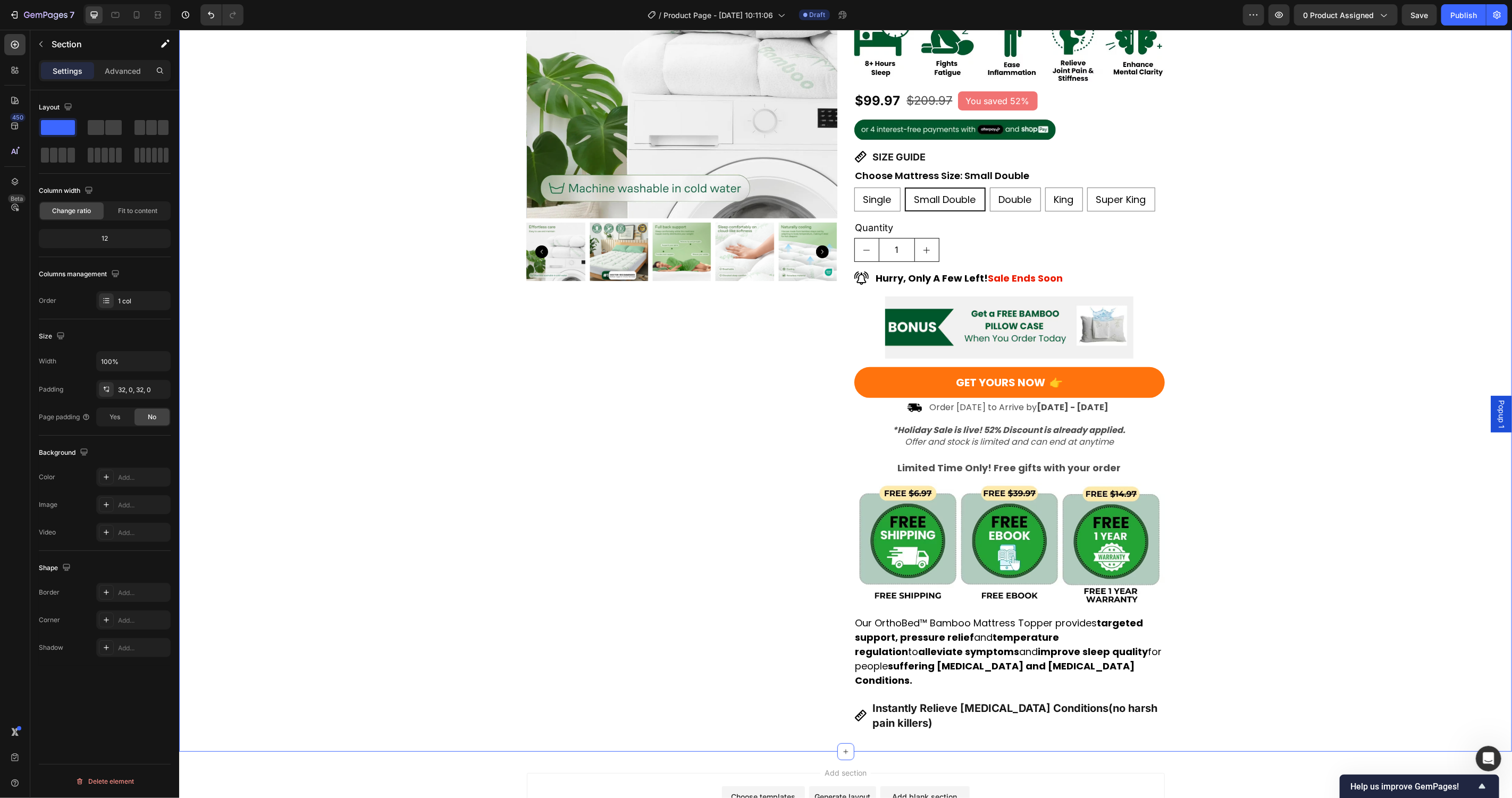
scroll to position [1063, 0]
click at [855, 709] on icon at bounding box center [860, 715] width 12 height 12
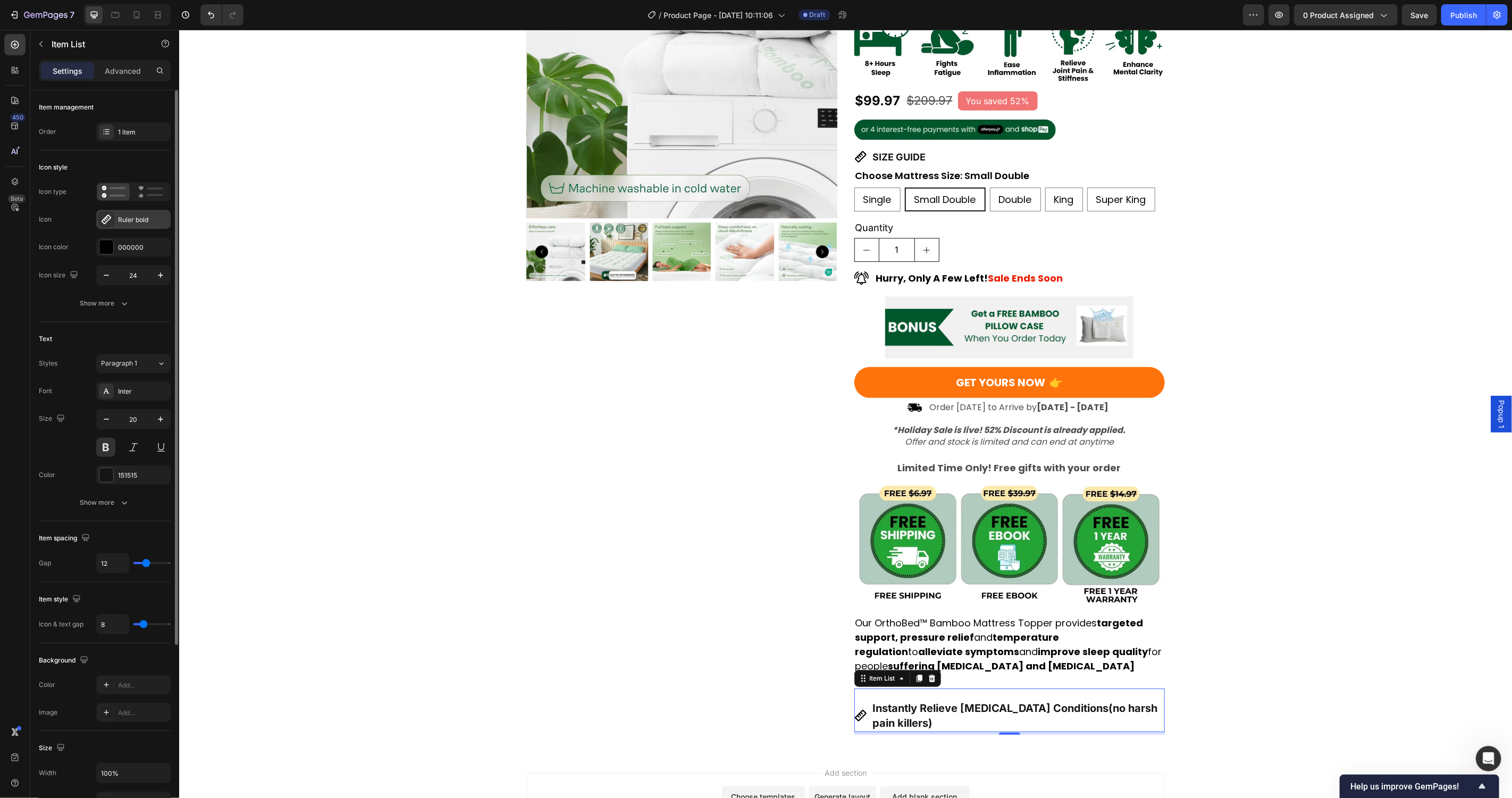
click at [110, 214] on icon at bounding box center [106, 219] width 11 height 11
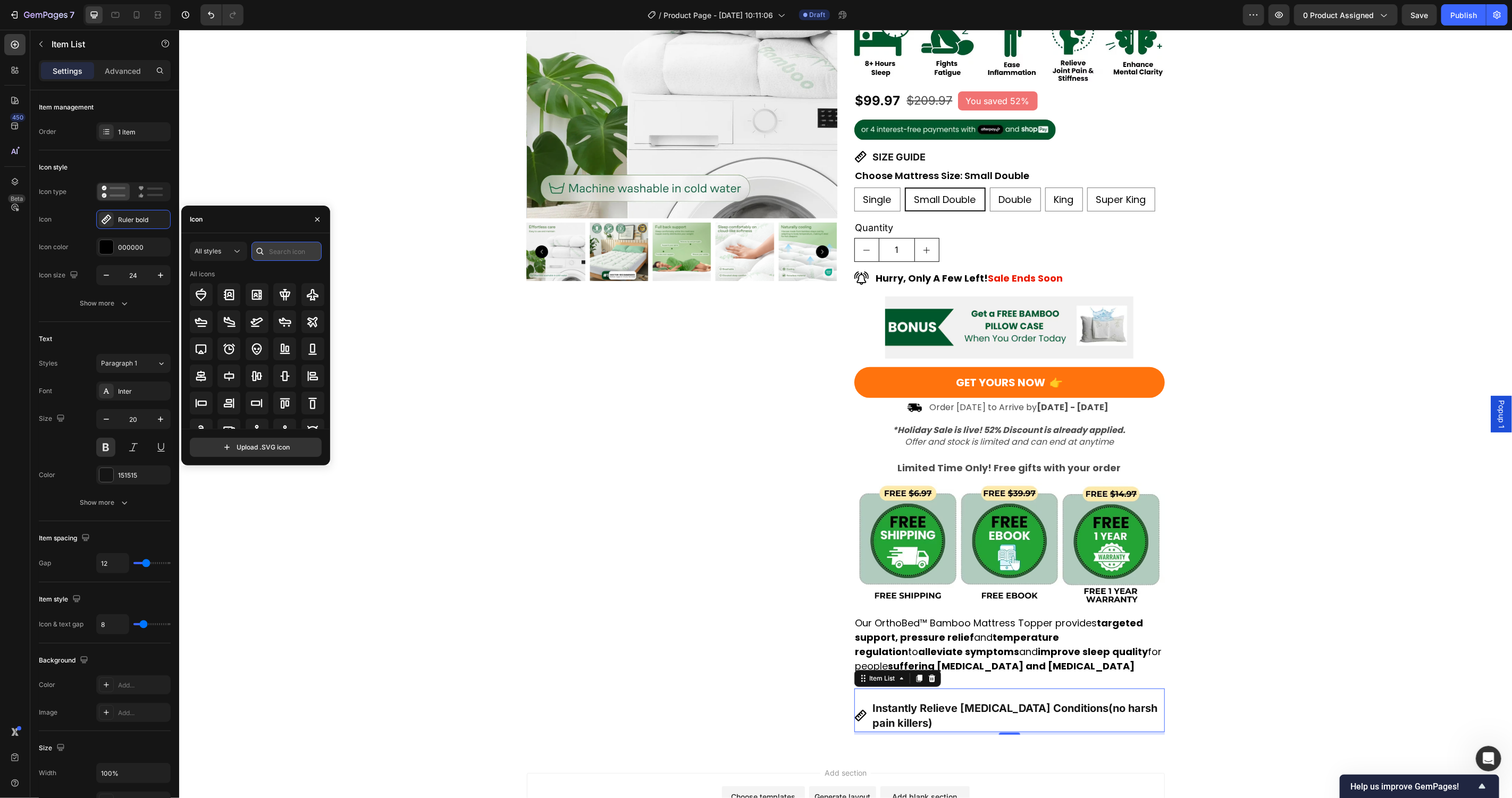
click at [276, 251] on input "text" at bounding box center [286, 251] width 70 height 19
click at [242, 249] on button "All styles" at bounding box center [218, 251] width 58 height 19
click at [218, 352] on div "Filled" at bounding box center [199, 358] width 87 height 20
click at [288, 249] on input "text" at bounding box center [286, 251] width 70 height 19
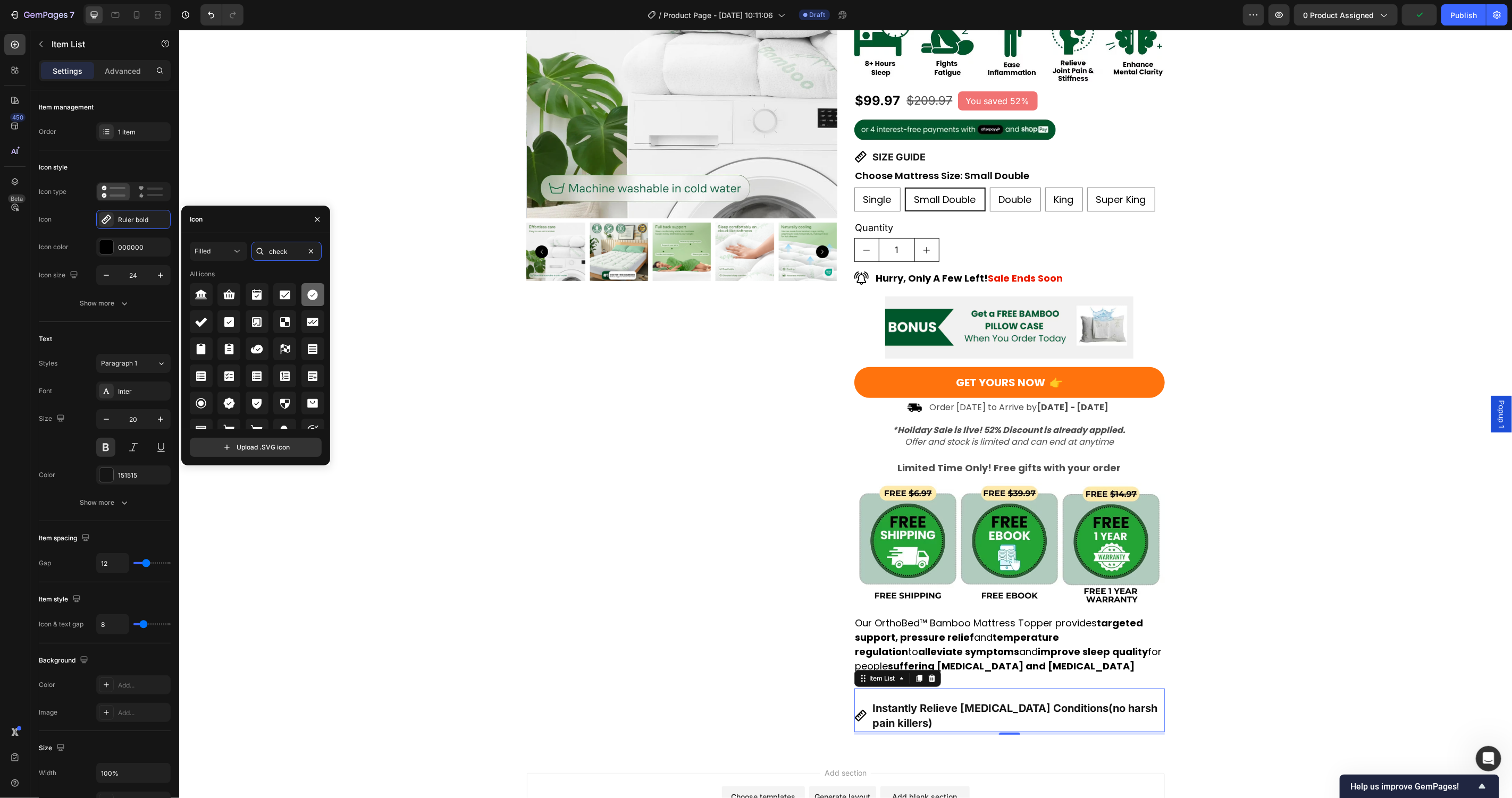
type input "check"
click at [317, 287] on div at bounding box center [313, 295] width 23 height 23
click at [110, 253] on div at bounding box center [106, 247] width 15 height 15
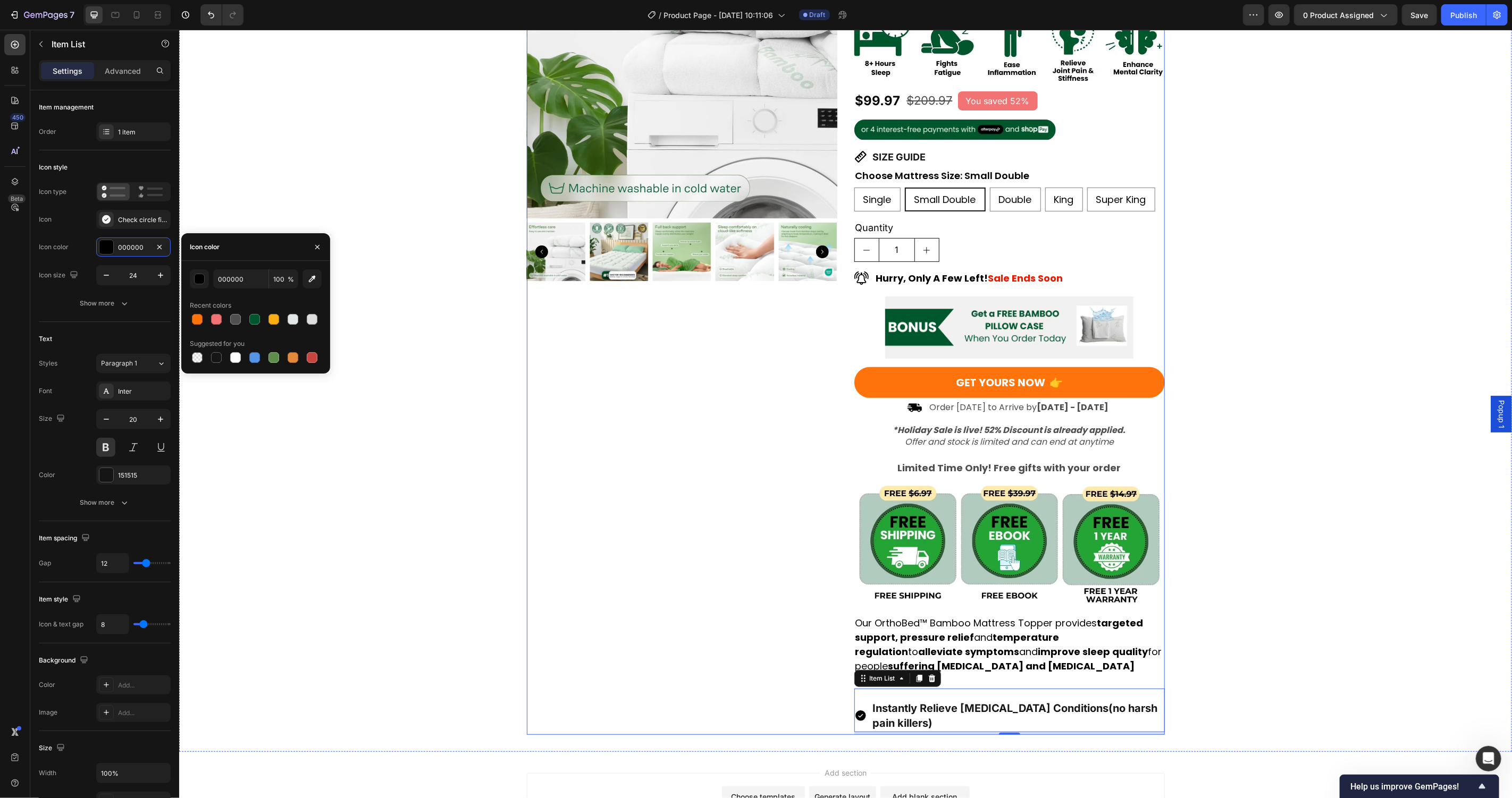
scroll to position [1090, 0]
click at [235, 284] on input "000000" at bounding box center [241, 279] width 55 height 19
paste input "#52C41A"
type input "52C41A"
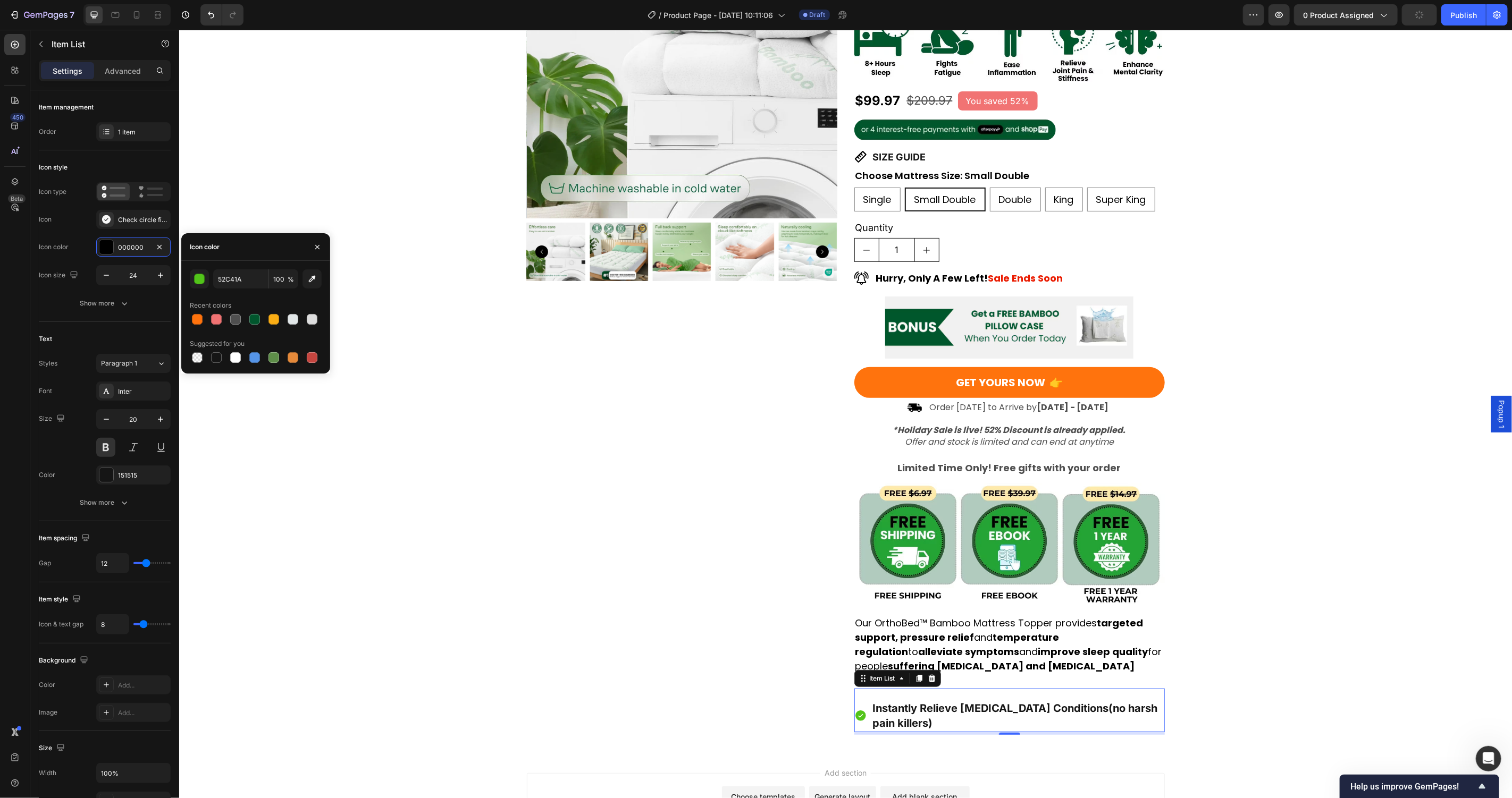
click at [254, 302] on div "Recent colors" at bounding box center [255, 305] width 132 height 17
click at [526, 487] on div "Product Images" at bounding box center [681, 320] width 310 height 827
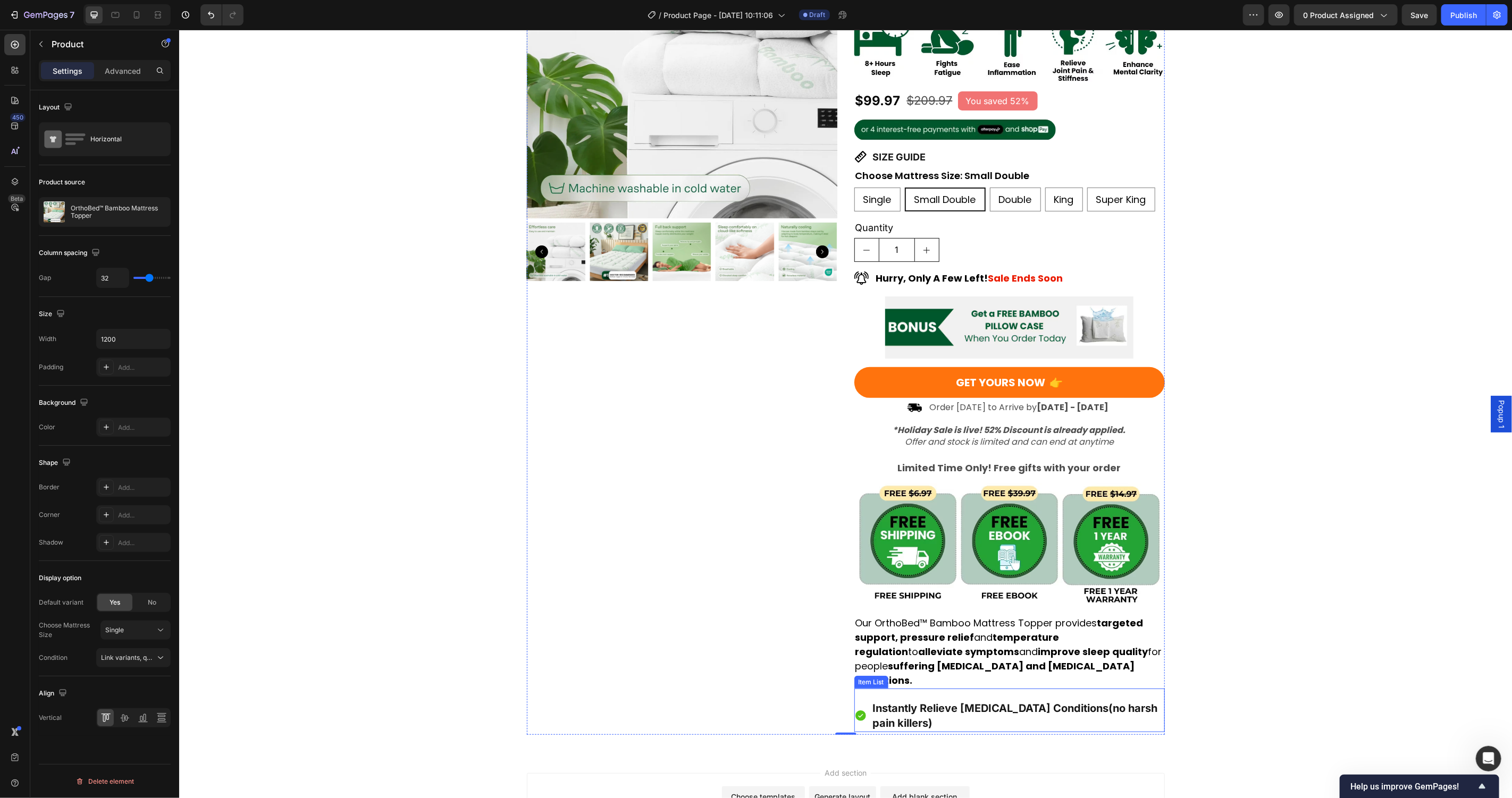
click at [1062, 702] on strong "Instantly Relieve [MEDICAL_DATA] Conditions" at bounding box center [990, 708] width 236 height 13
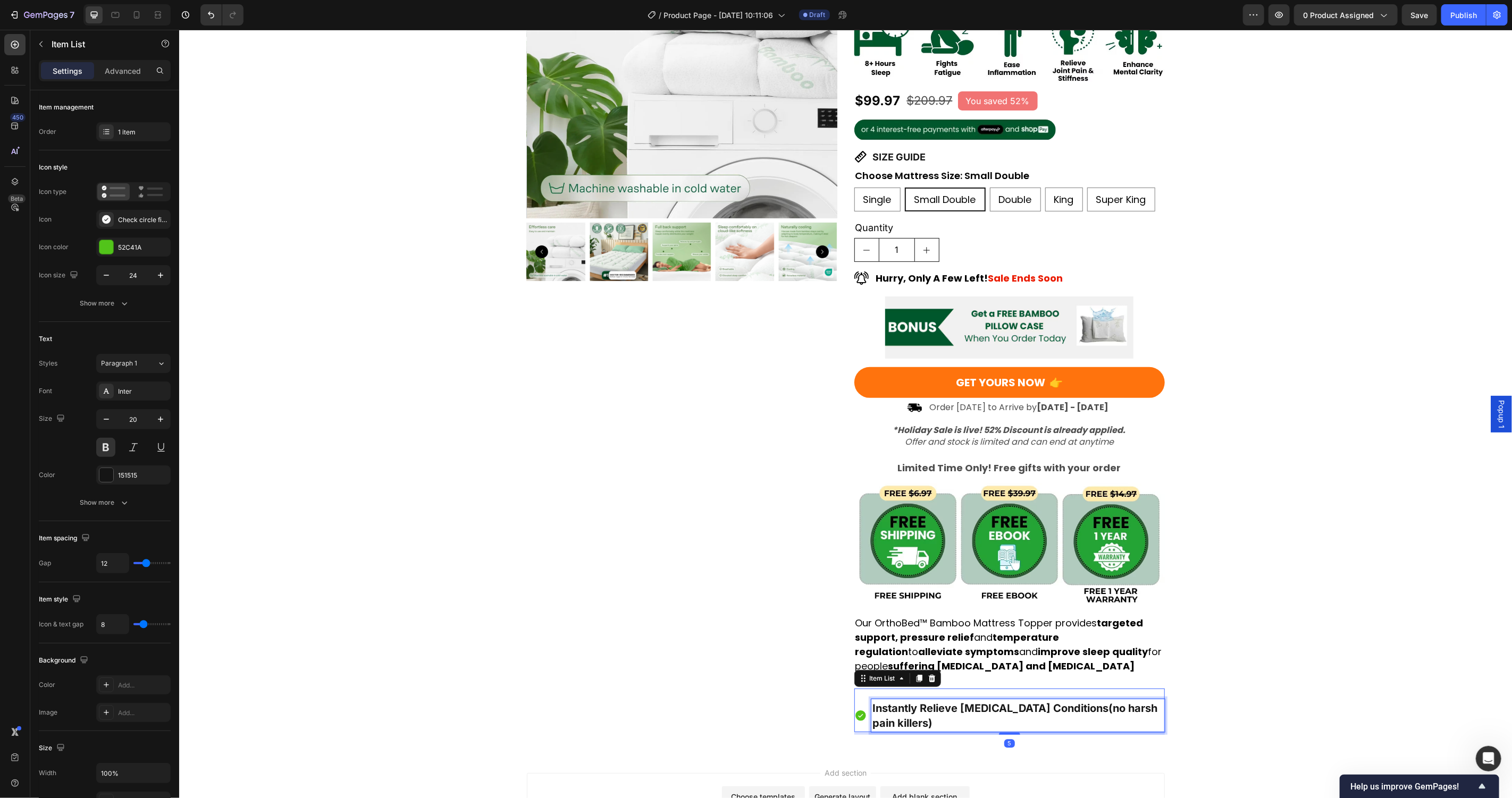
click at [1131, 701] on p "Instantly Relieve Chronic Pain Conditions (no harsh pain killers)" at bounding box center [1017, 715] width 291 height 30
click at [108, 451] on button at bounding box center [106, 447] width 19 height 19
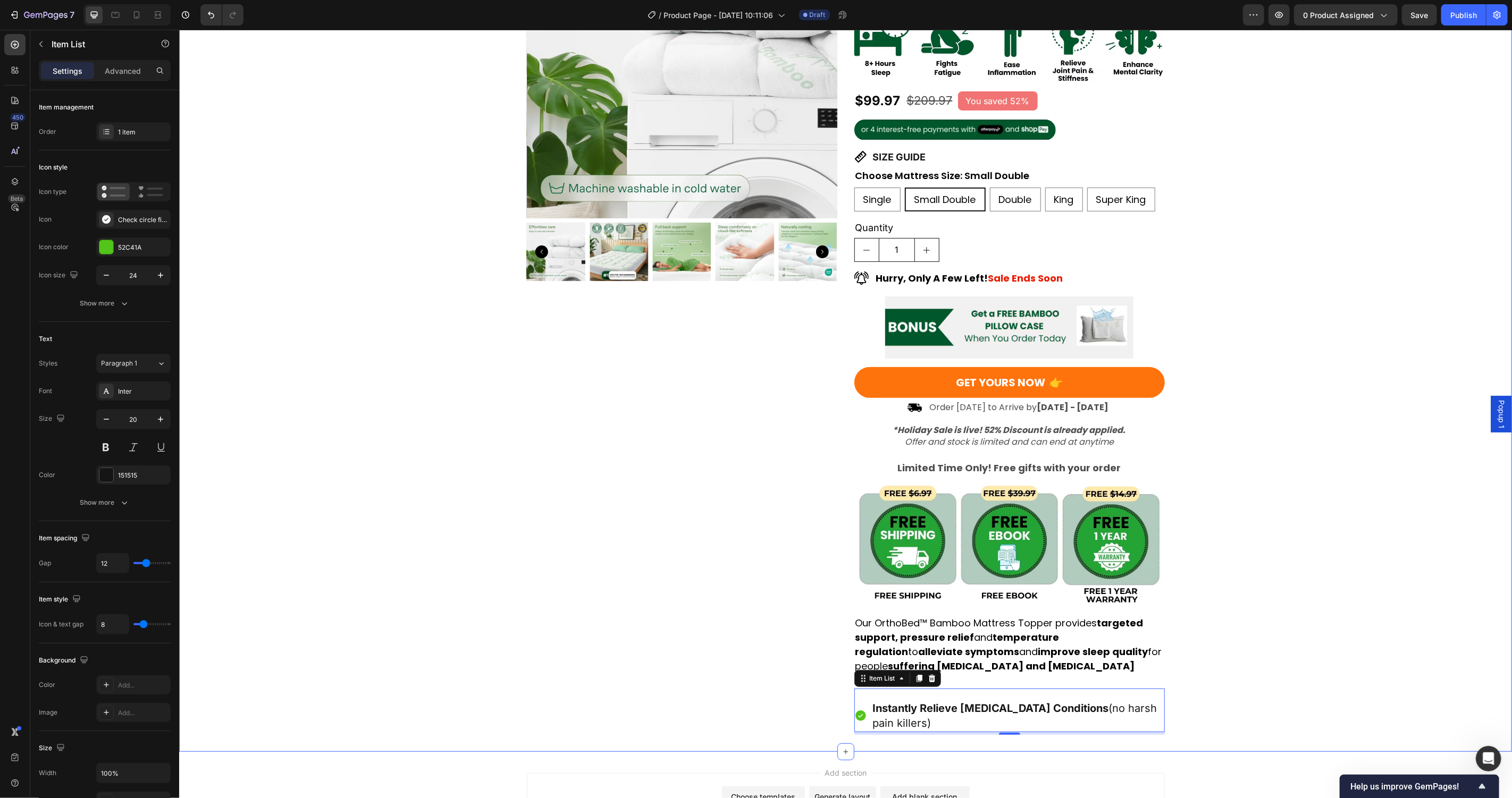
click at [1266, 668] on div "Product Images Award-Winning Mattress to Relieve Chronic Pain Conditions Text B…" at bounding box center [845, 320] width 1333 height 827
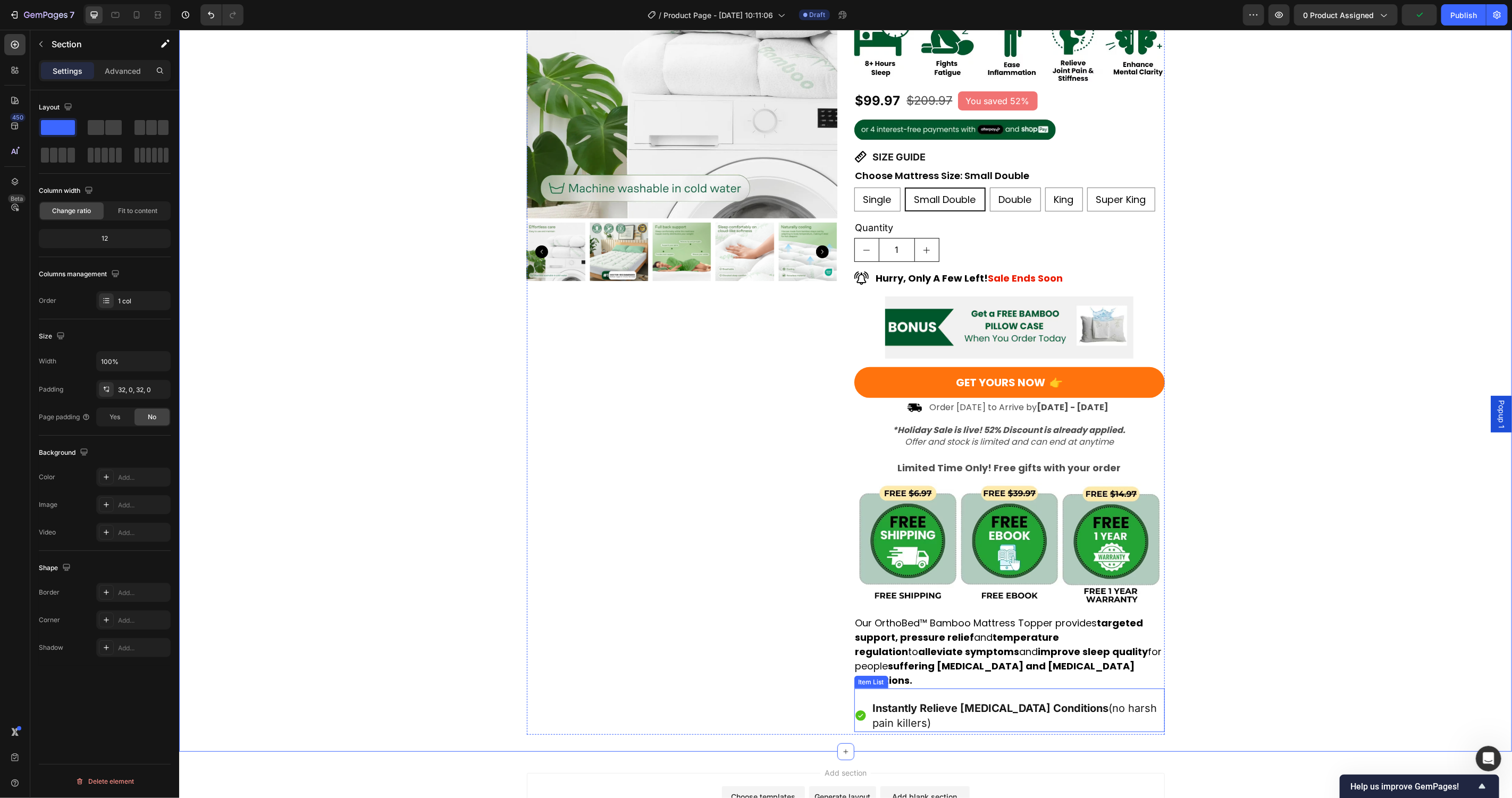
click at [855, 699] on div "Instantly Relieve Chronic Pain Conditions (no harsh pain killers)" at bounding box center [1009, 715] width 310 height 33
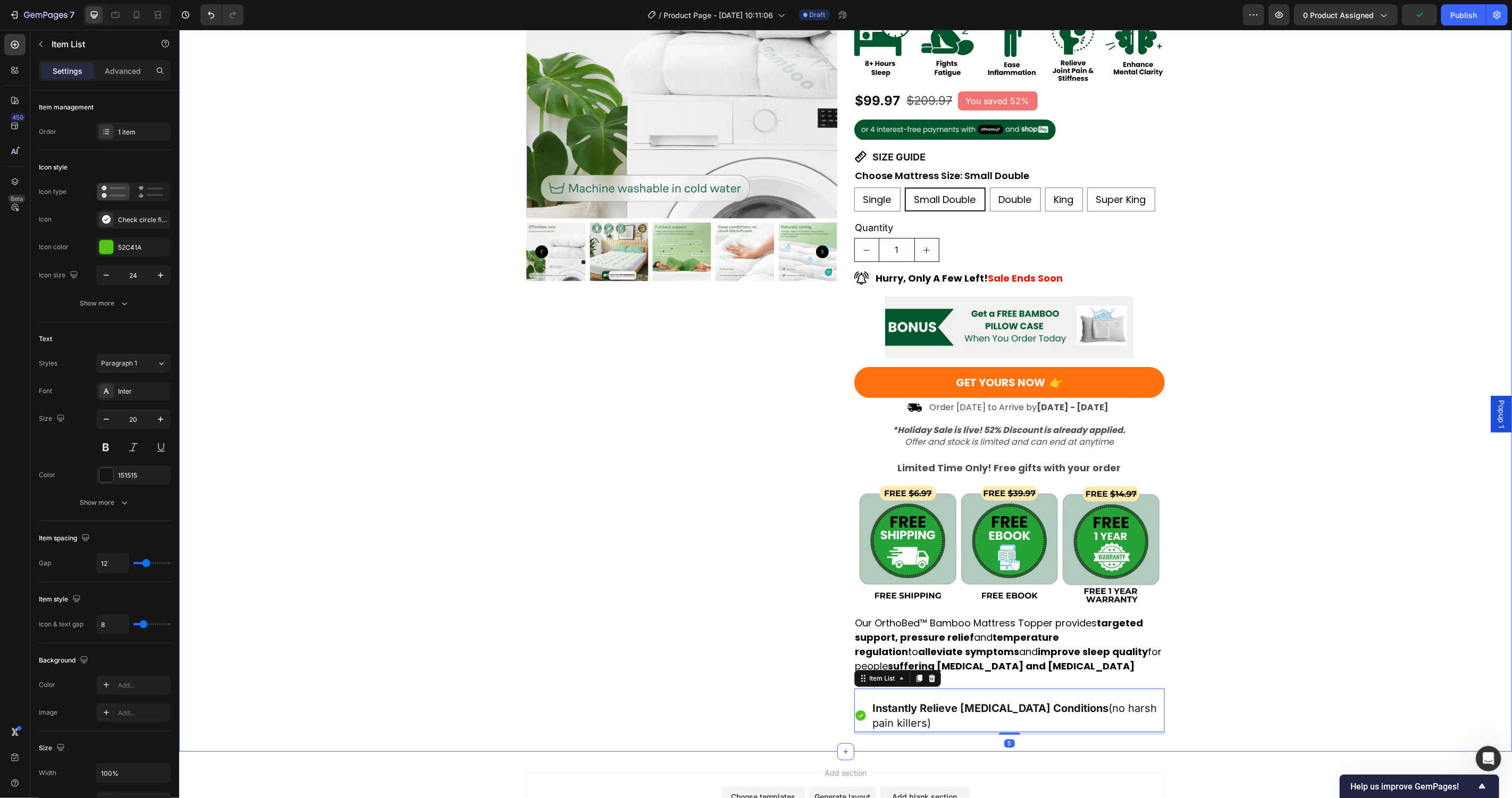
click at [1297, 624] on div "Product Images Award-Winning Mattress to Relieve Chronic Pain Conditions Text B…" at bounding box center [845, 320] width 1333 height 827
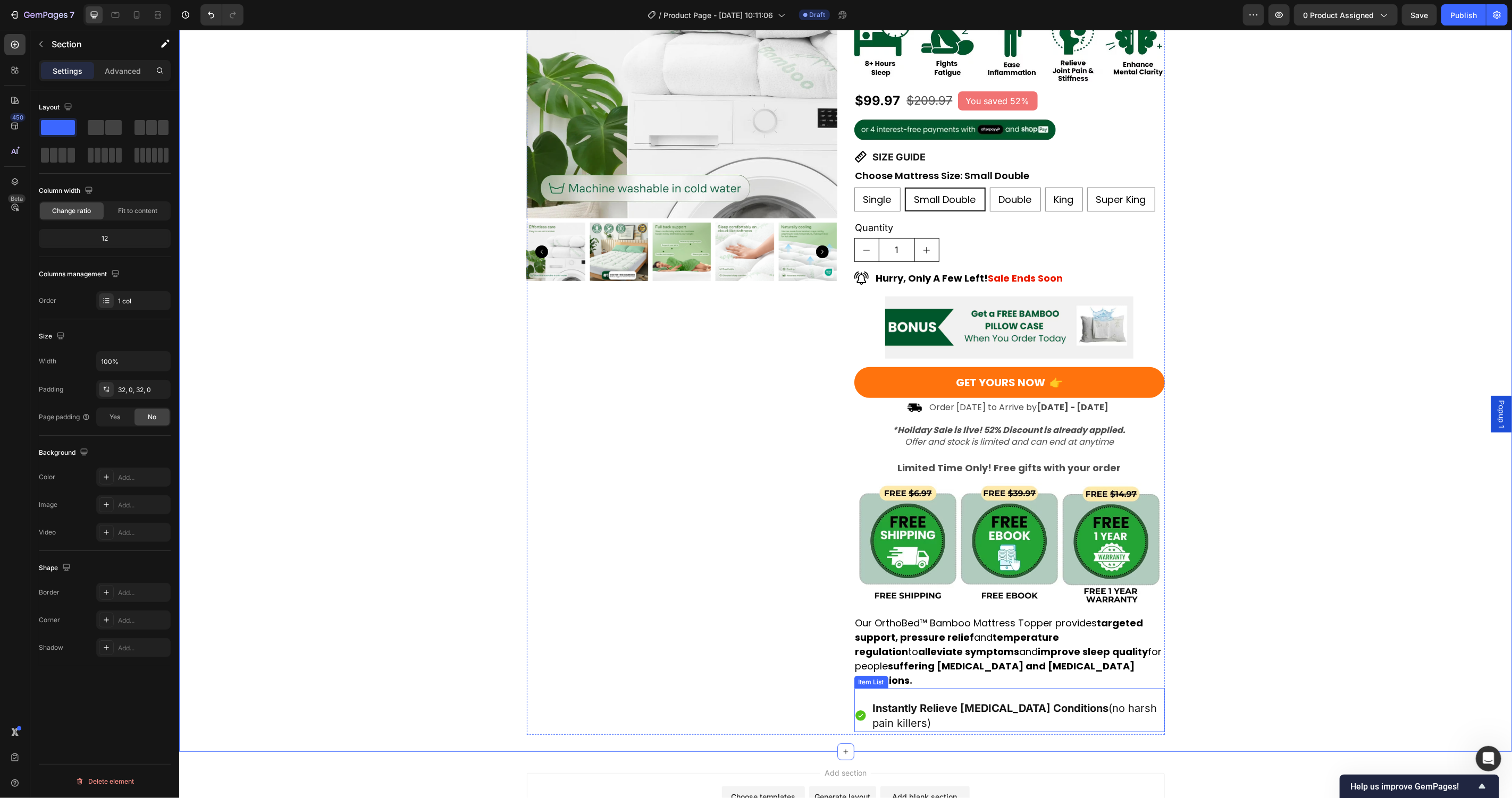
click at [856, 699] on div "Instantly Relieve Chronic Pain Conditions (no harsh pain killers)" at bounding box center [1009, 715] width 310 height 33
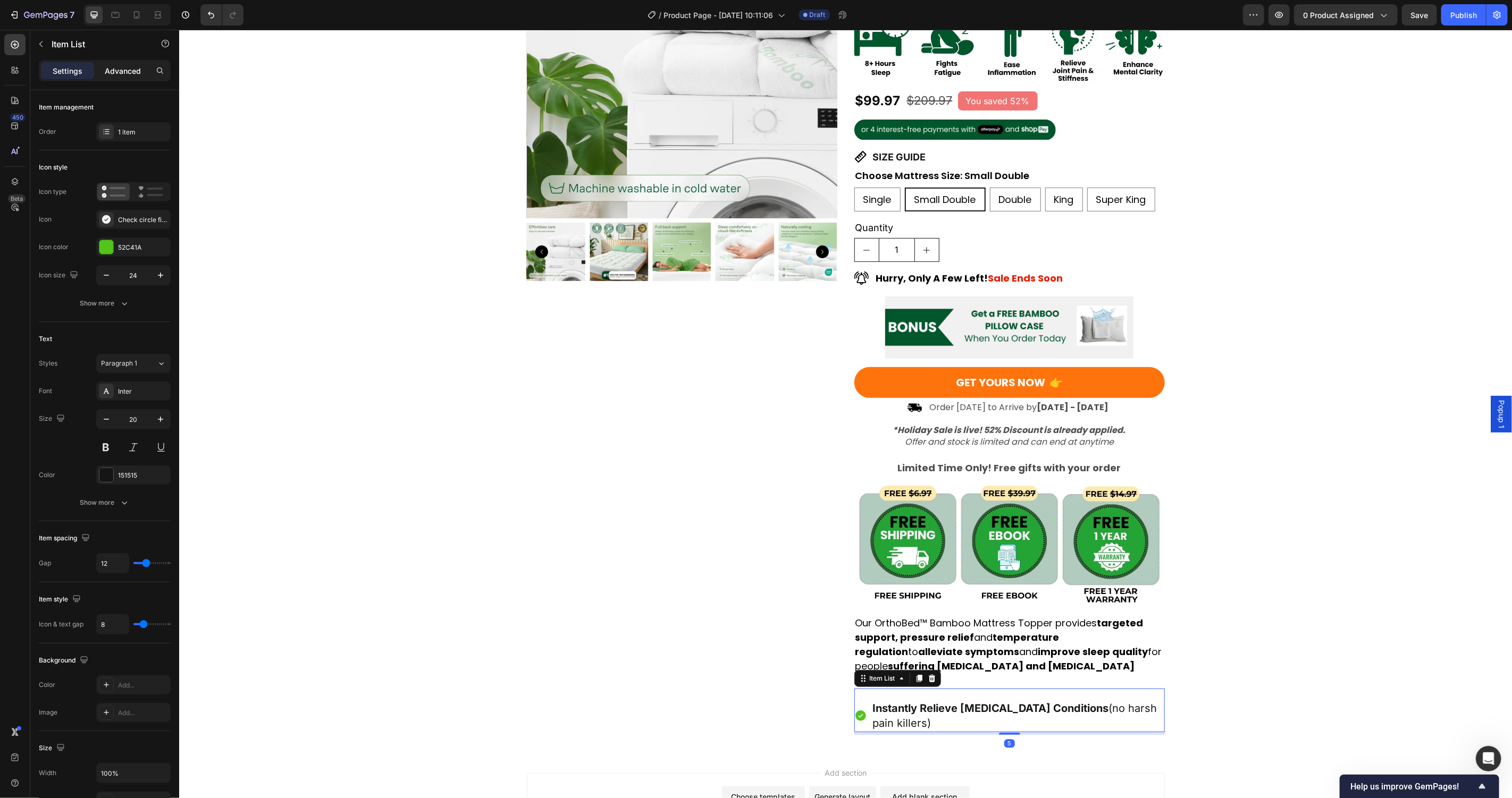
click at [103, 70] on div "Advanced" at bounding box center [123, 70] width 53 height 17
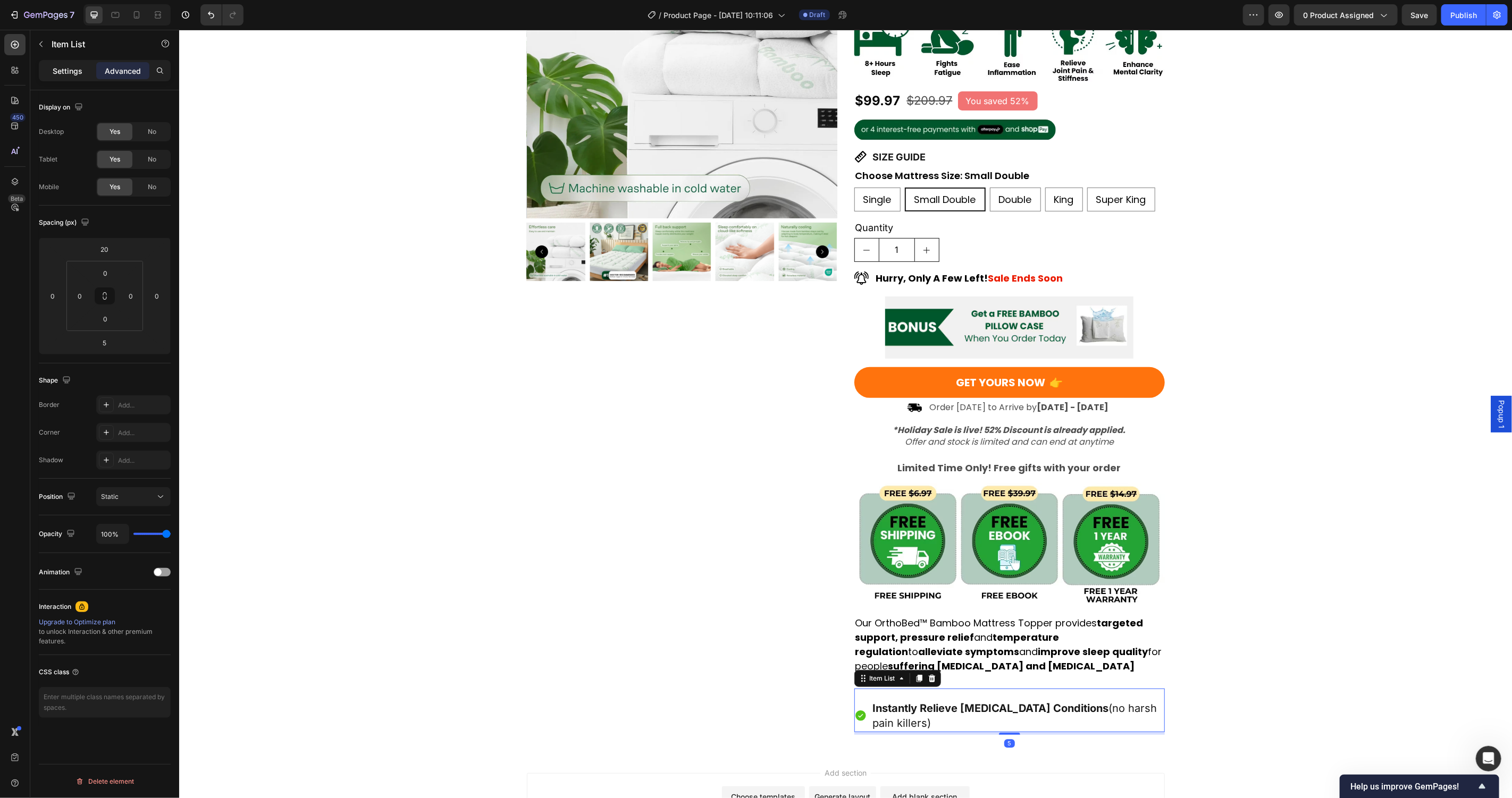
click at [59, 70] on p "Settings" at bounding box center [68, 70] width 30 height 11
type input "8"
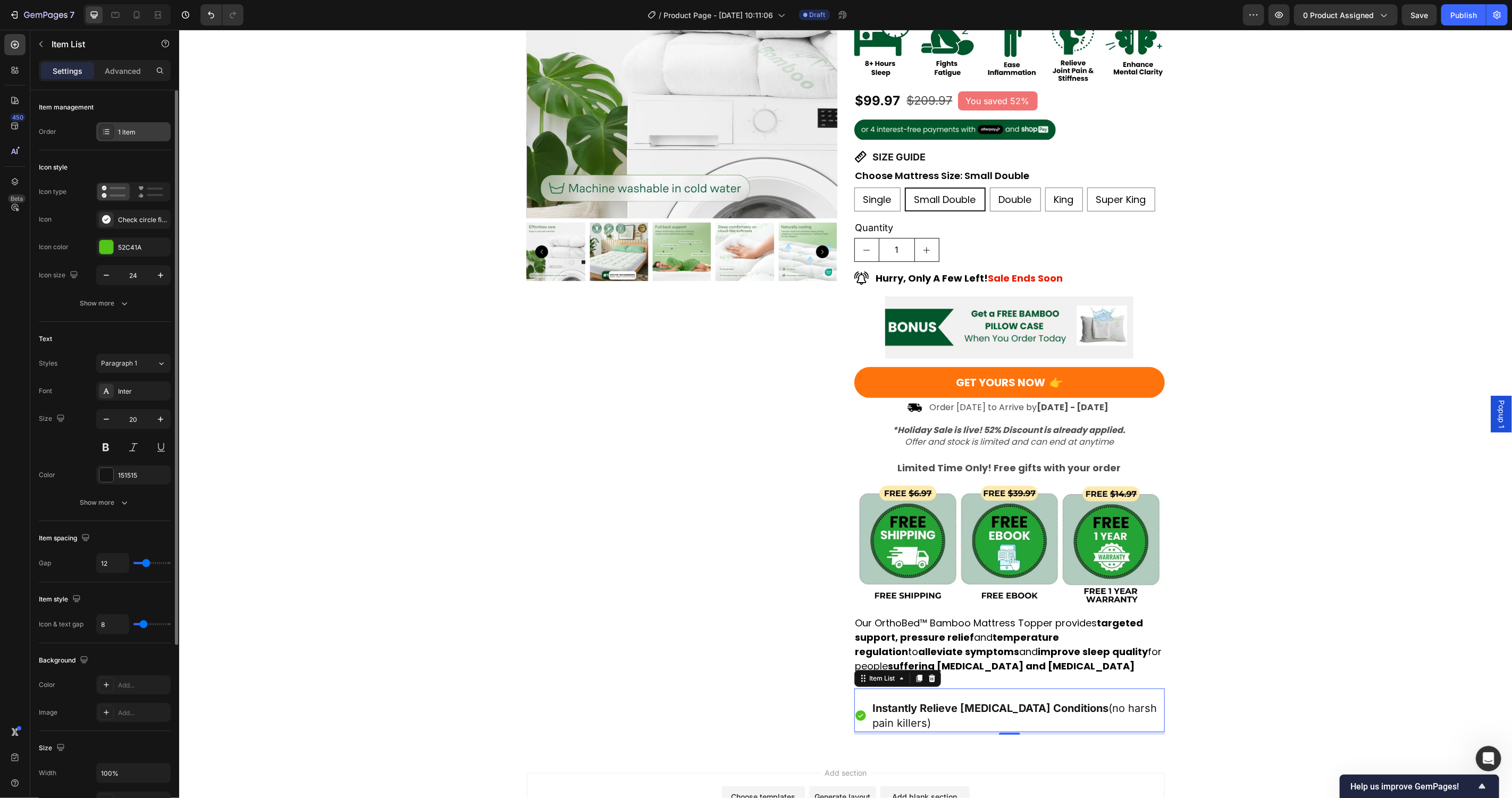
click at [141, 134] on div "1 item" at bounding box center [143, 132] width 50 height 9
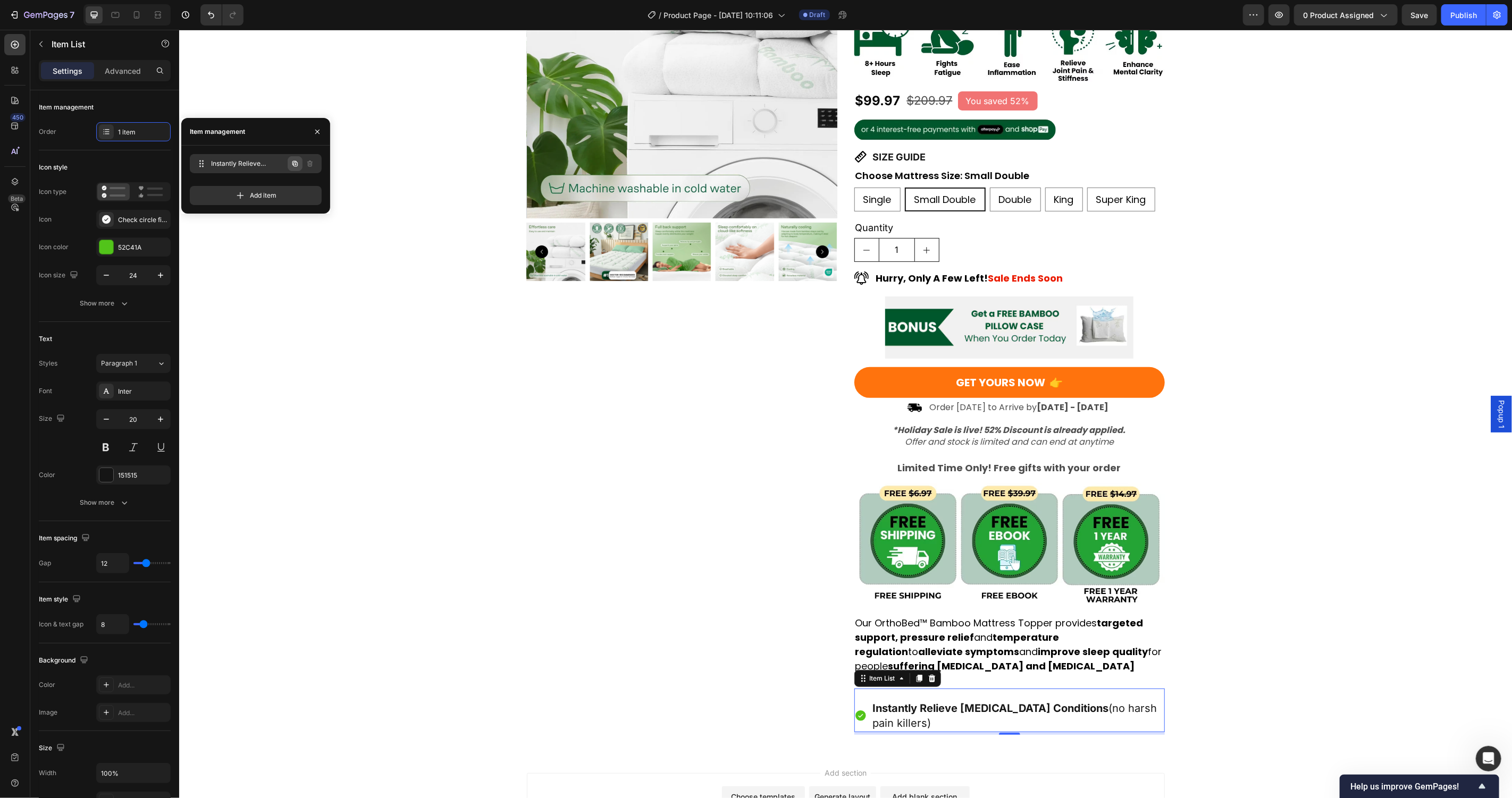
click at [298, 161] on icon "button" at bounding box center [295, 164] width 8 height 8
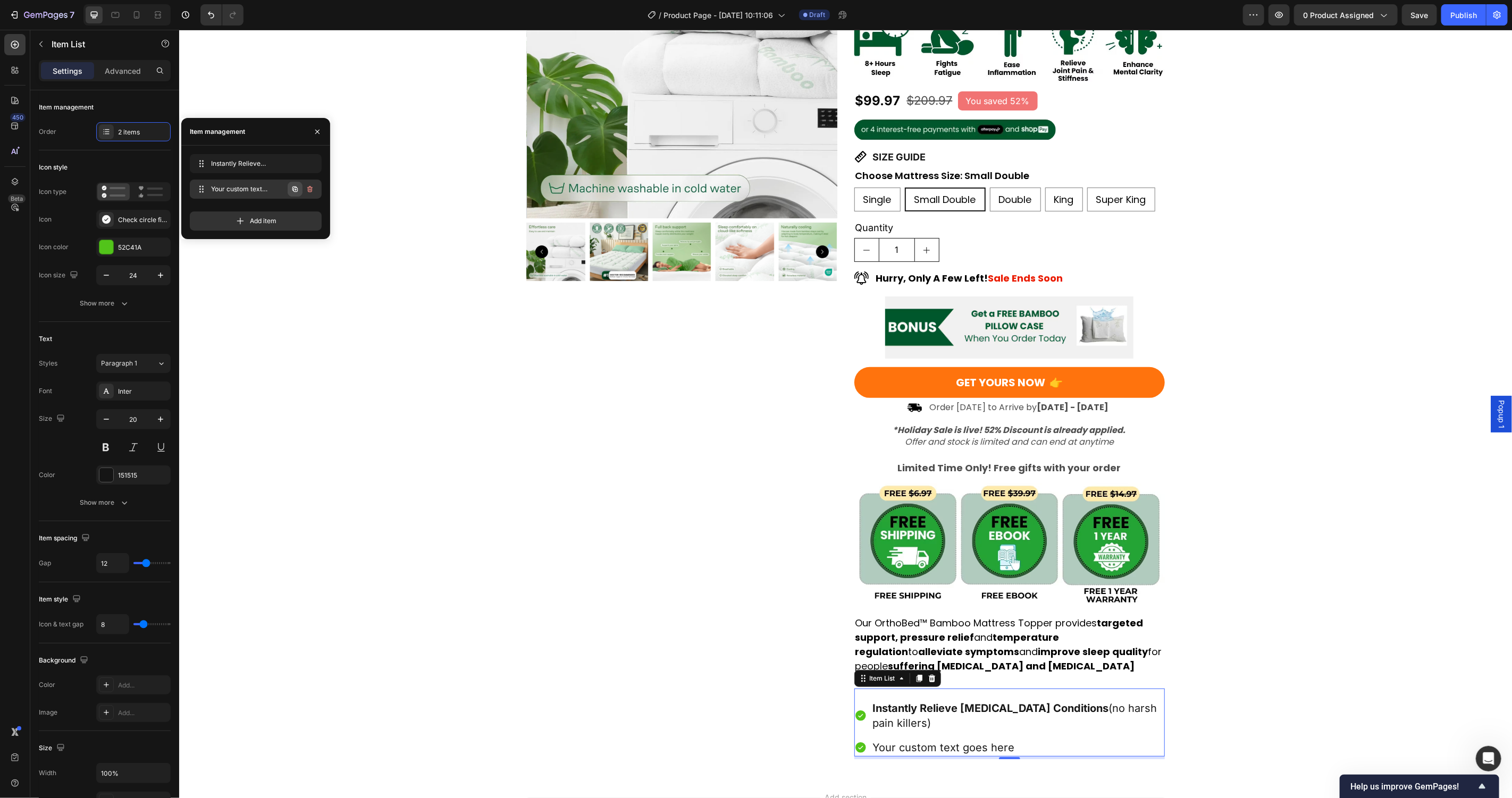
click at [295, 190] on icon "button" at bounding box center [296, 190] width 2 height 2
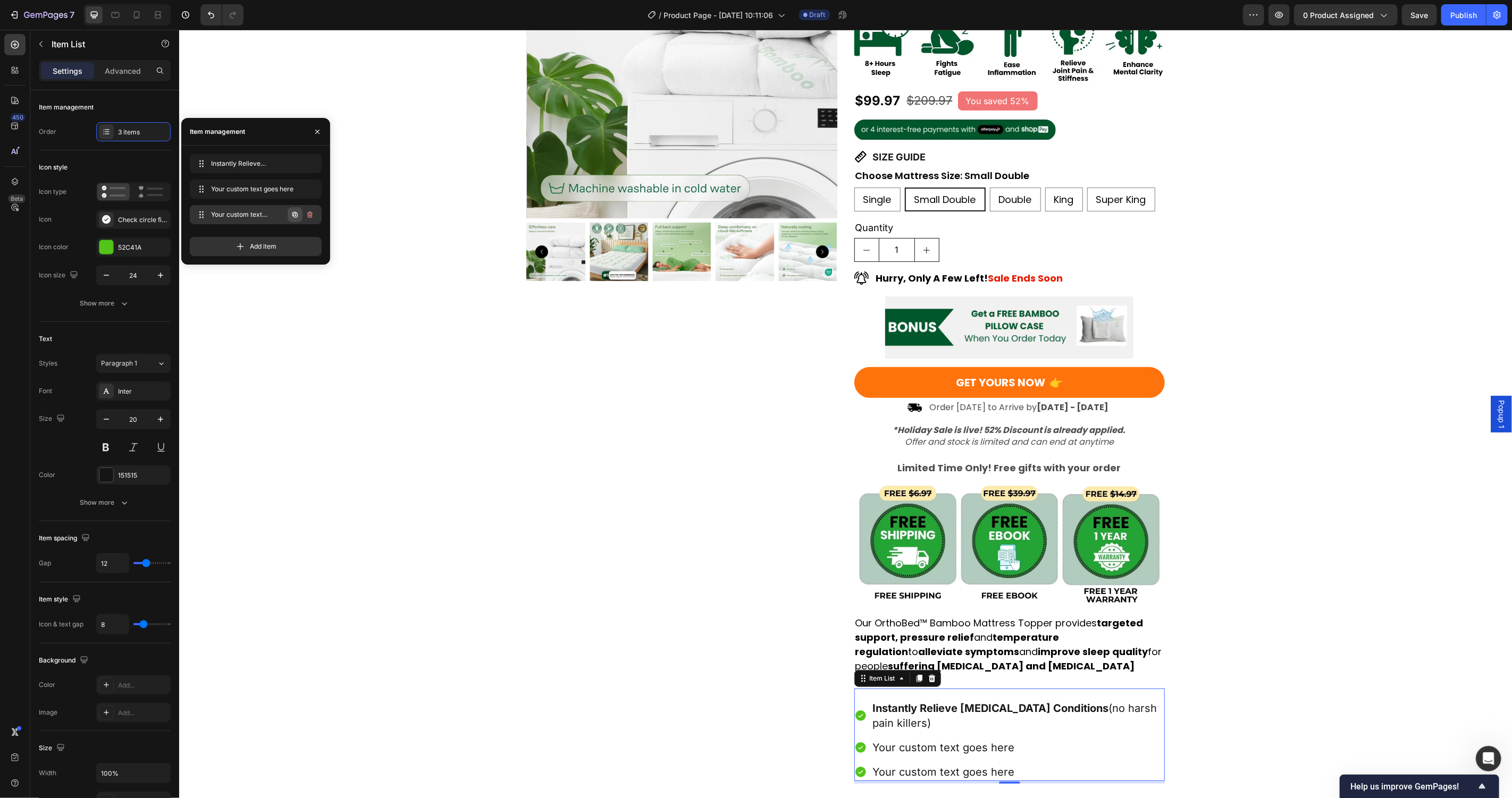
click at [296, 215] on icon "button" at bounding box center [295, 215] width 8 height 8
click at [296, 241] on icon "button" at bounding box center [296, 241] width 2 height 2
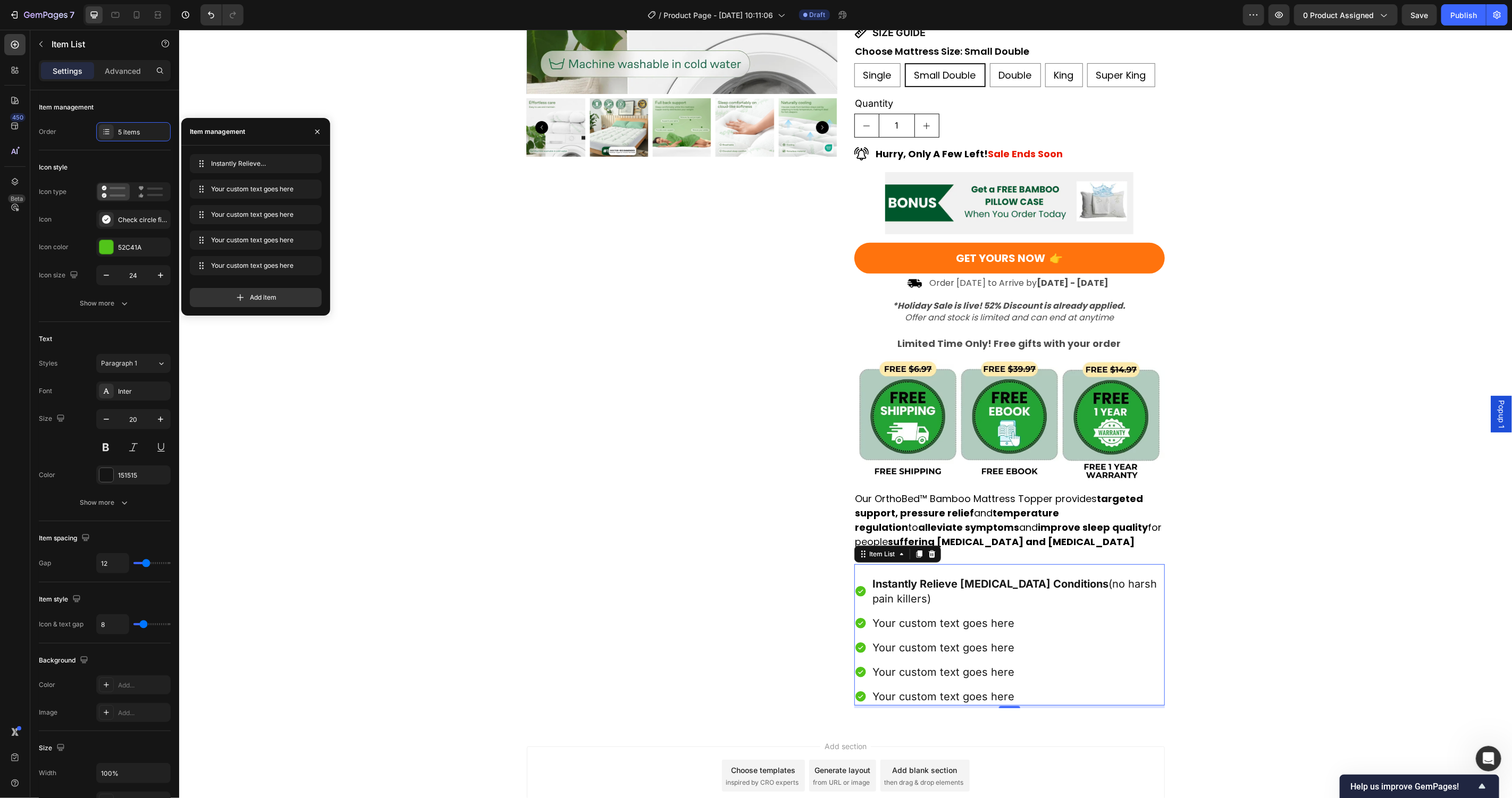
scroll to position [290, 0]
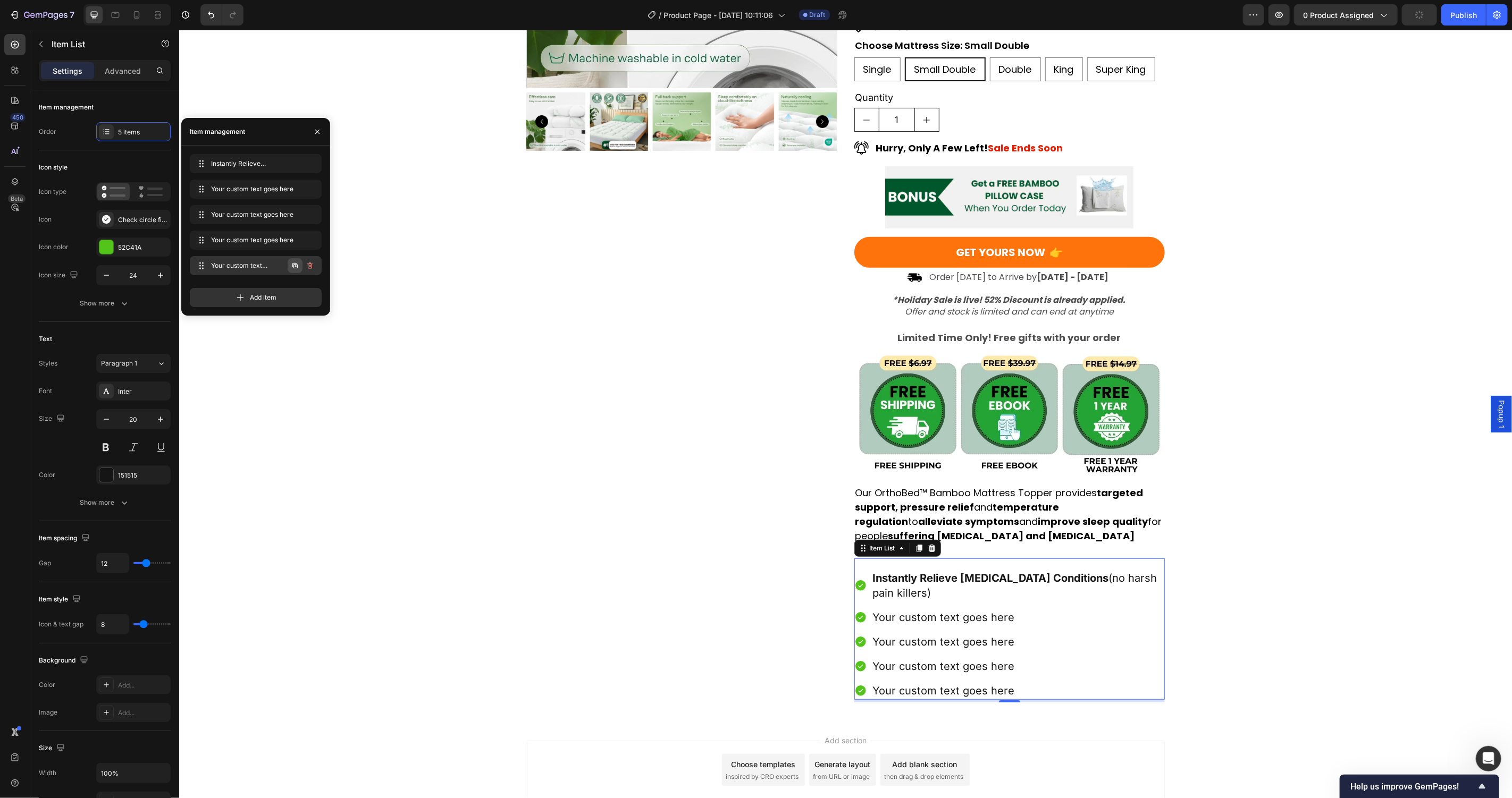
click at [295, 263] on icon "button" at bounding box center [295, 265] width 5 height 5
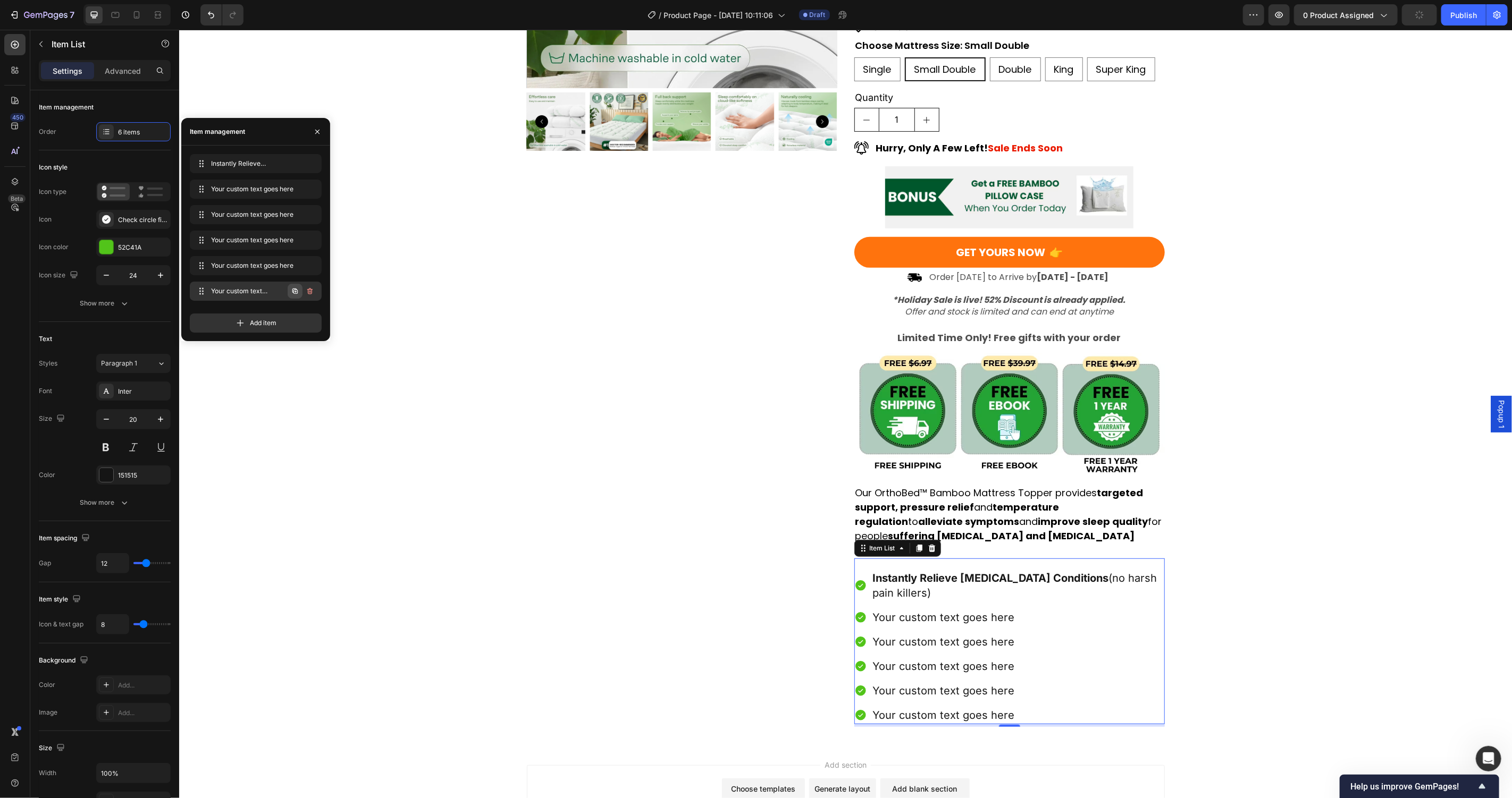
click at [294, 290] on icon "button" at bounding box center [295, 291] width 8 height 8
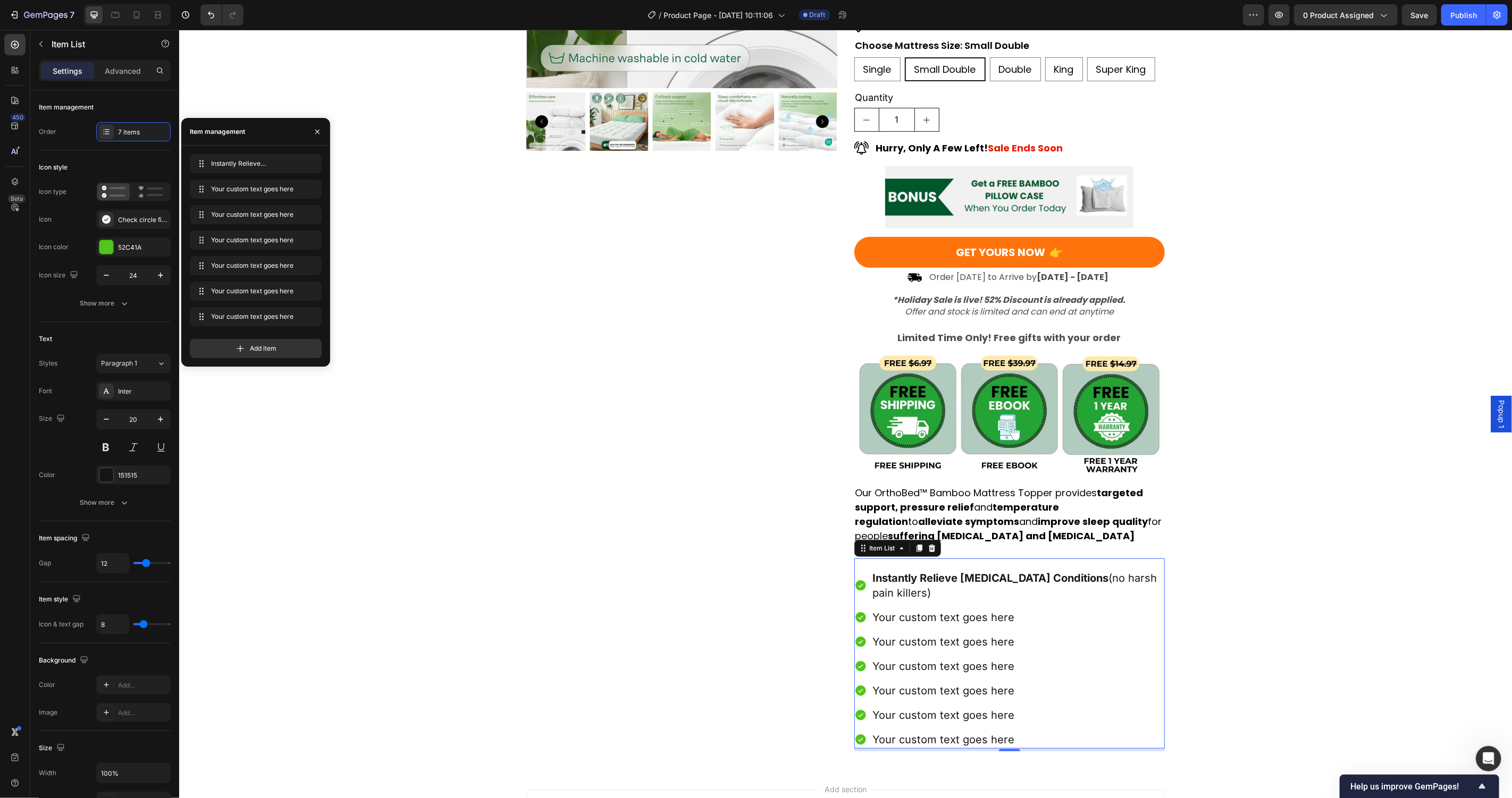
click at [894, 608] on div "Your custom text goes here" at bounding box center [1018, 617] width 293 height 18
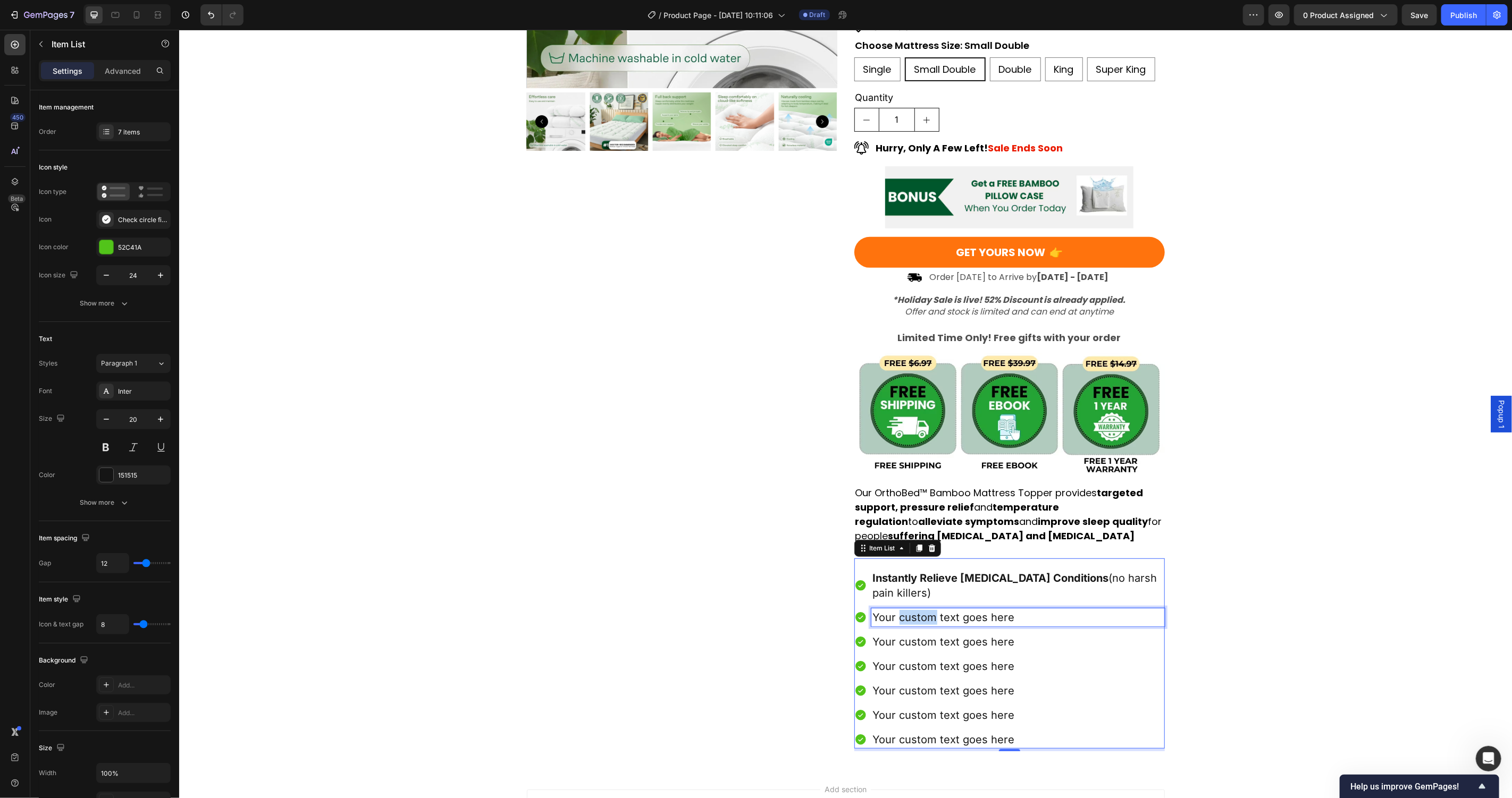
click at [894, 610] on p "Your custom text goes here" at bounding box center [1017, 617] width 291 height 15
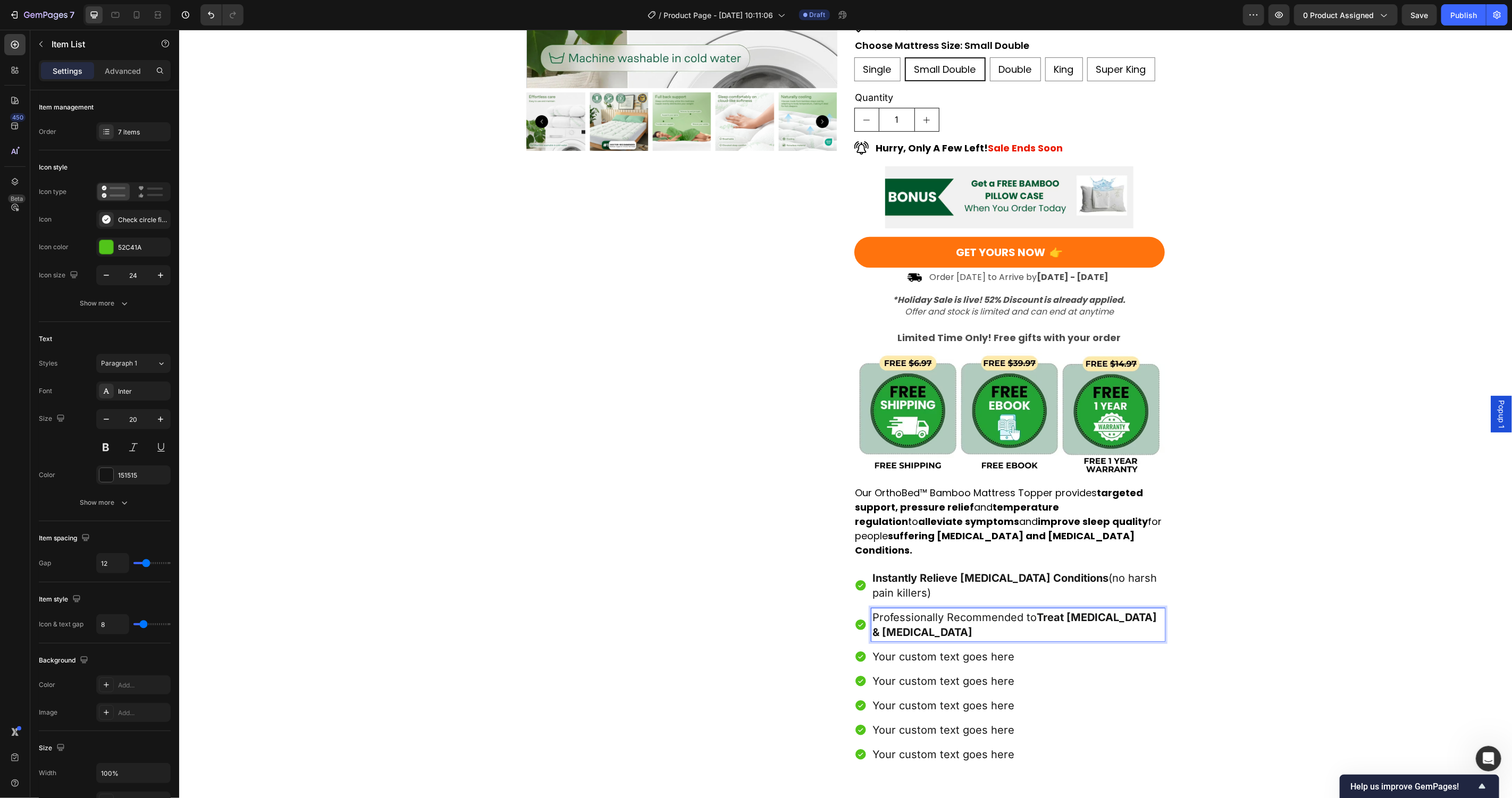
click at [858, 573] on div "Instantly Relieve Chronic Pain Conditions (no harsh pain killers) Professionall…" at bounding box center [1009, 666] width 310 height 195
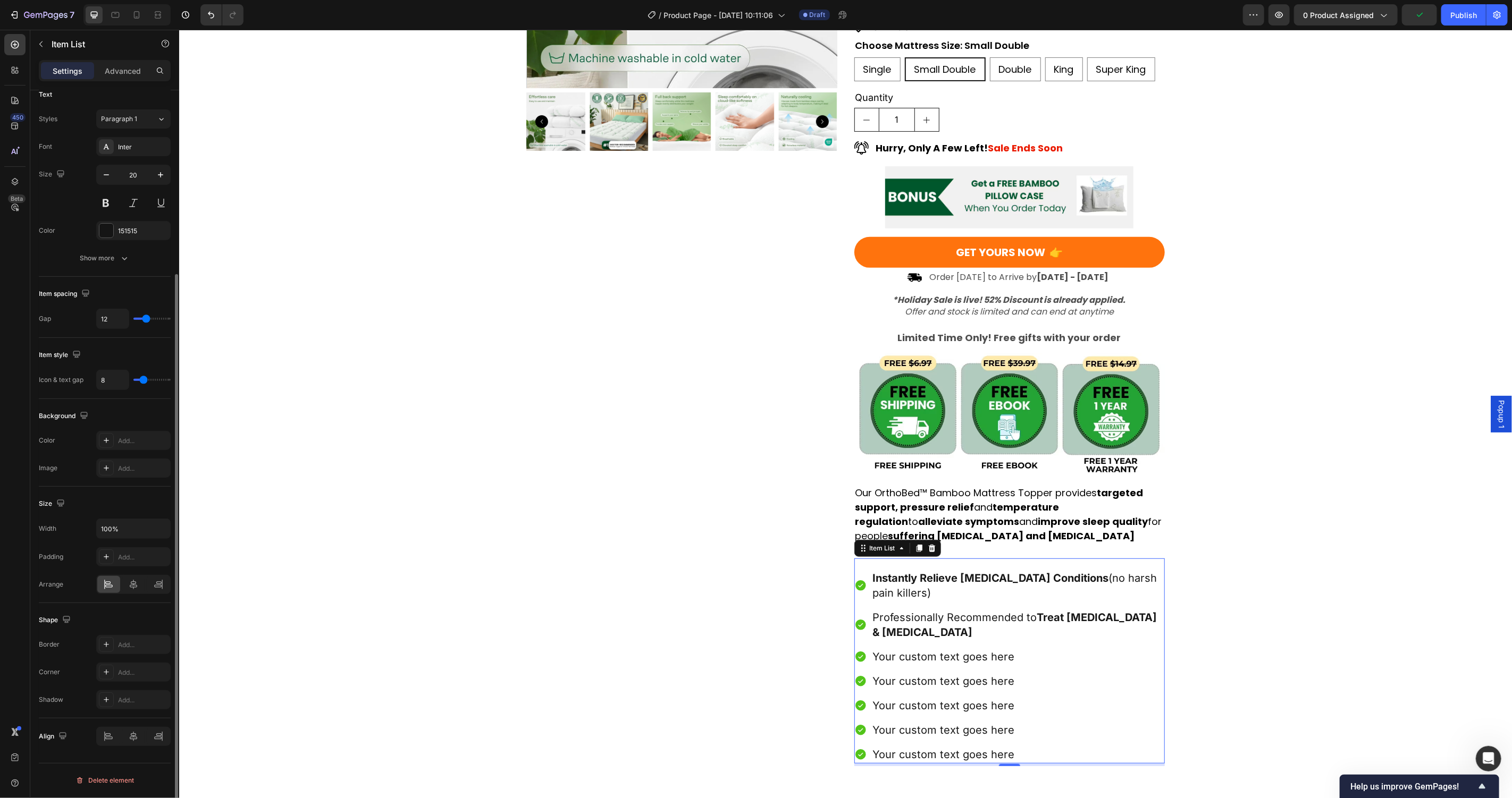
scroll to position [214, 0]
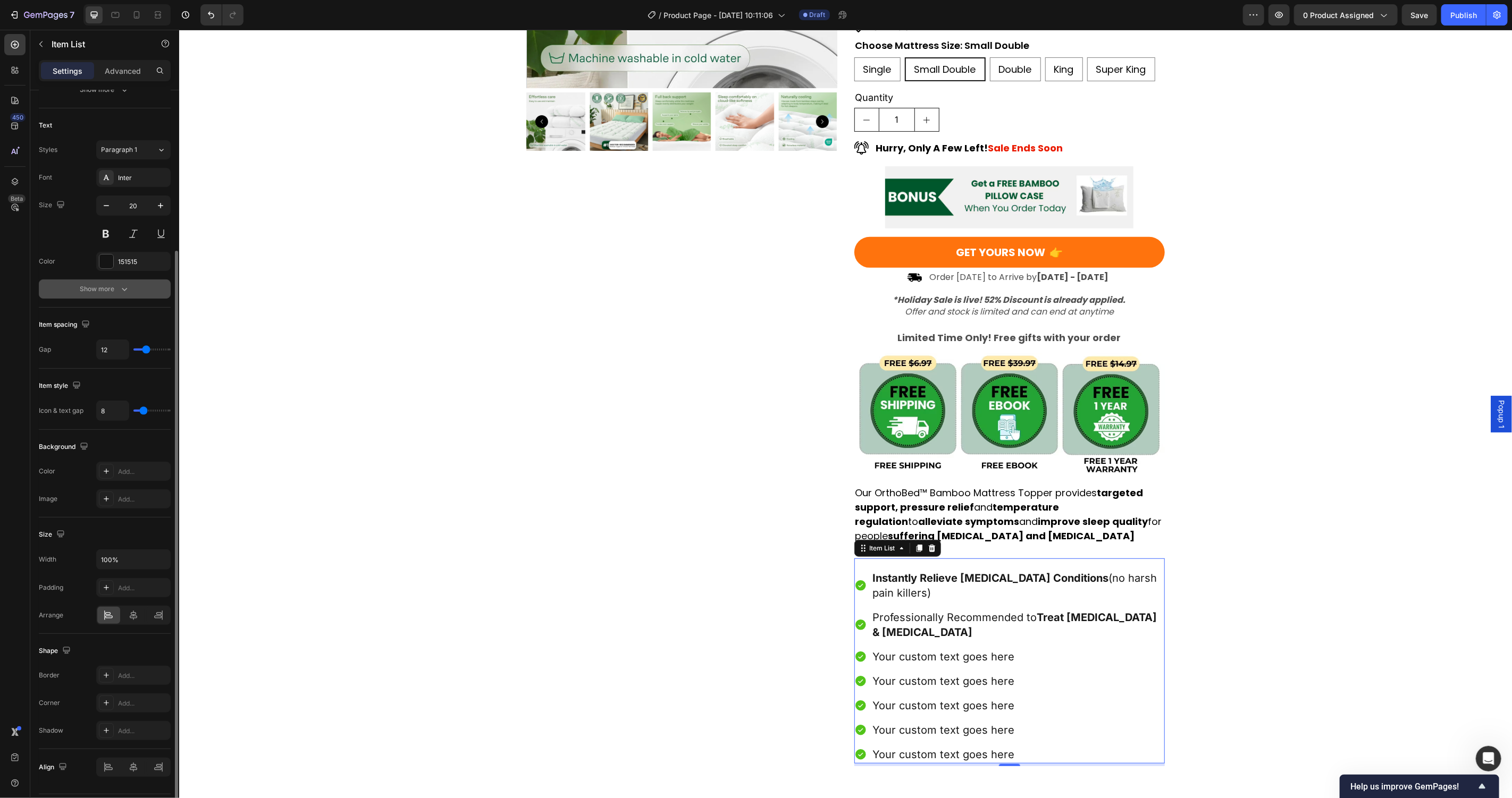
click at [116, 288] on div "Show more" at bounding box center [105, 289] width 49 height 11
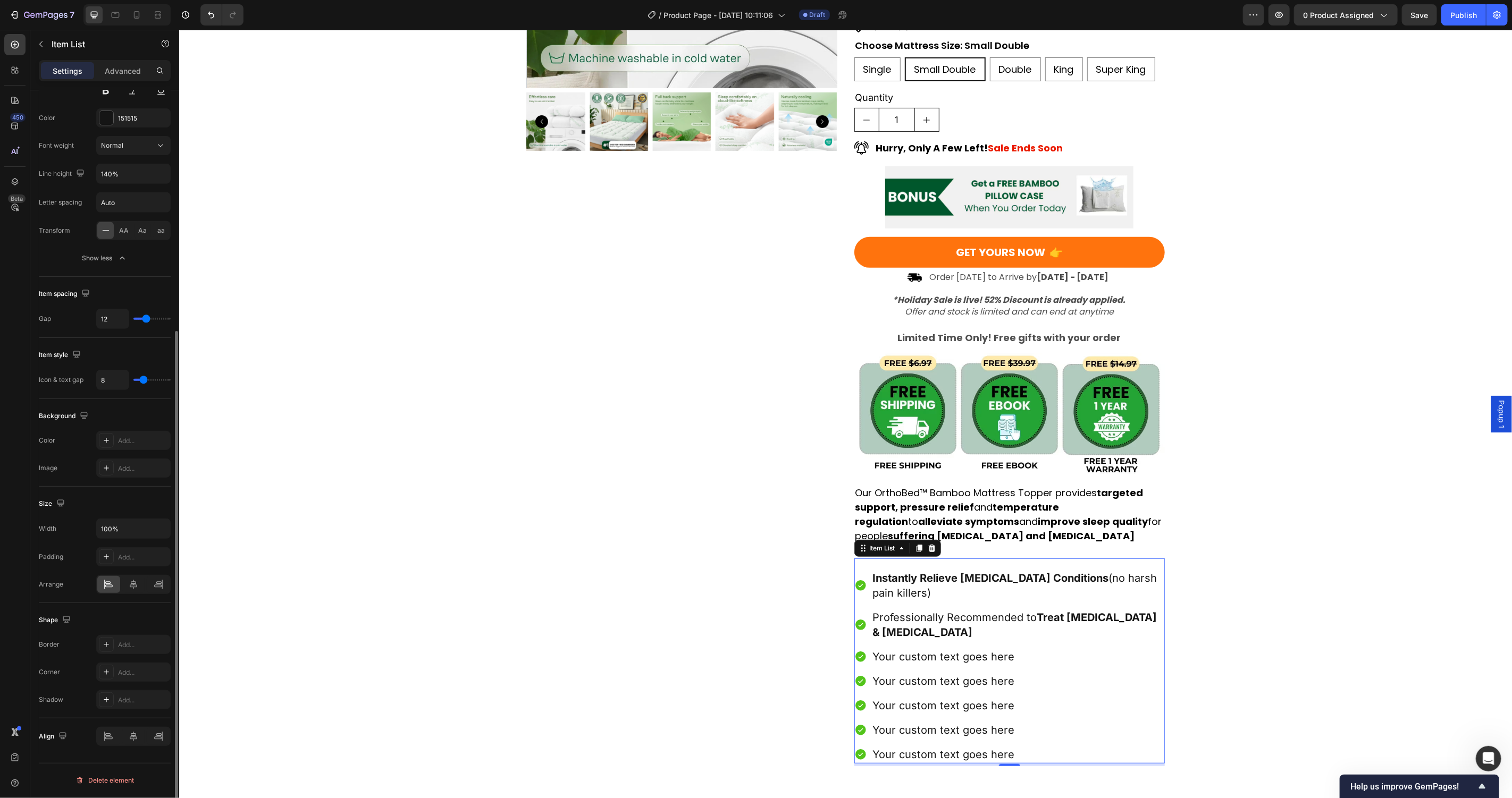
scroll to position [0, 0]
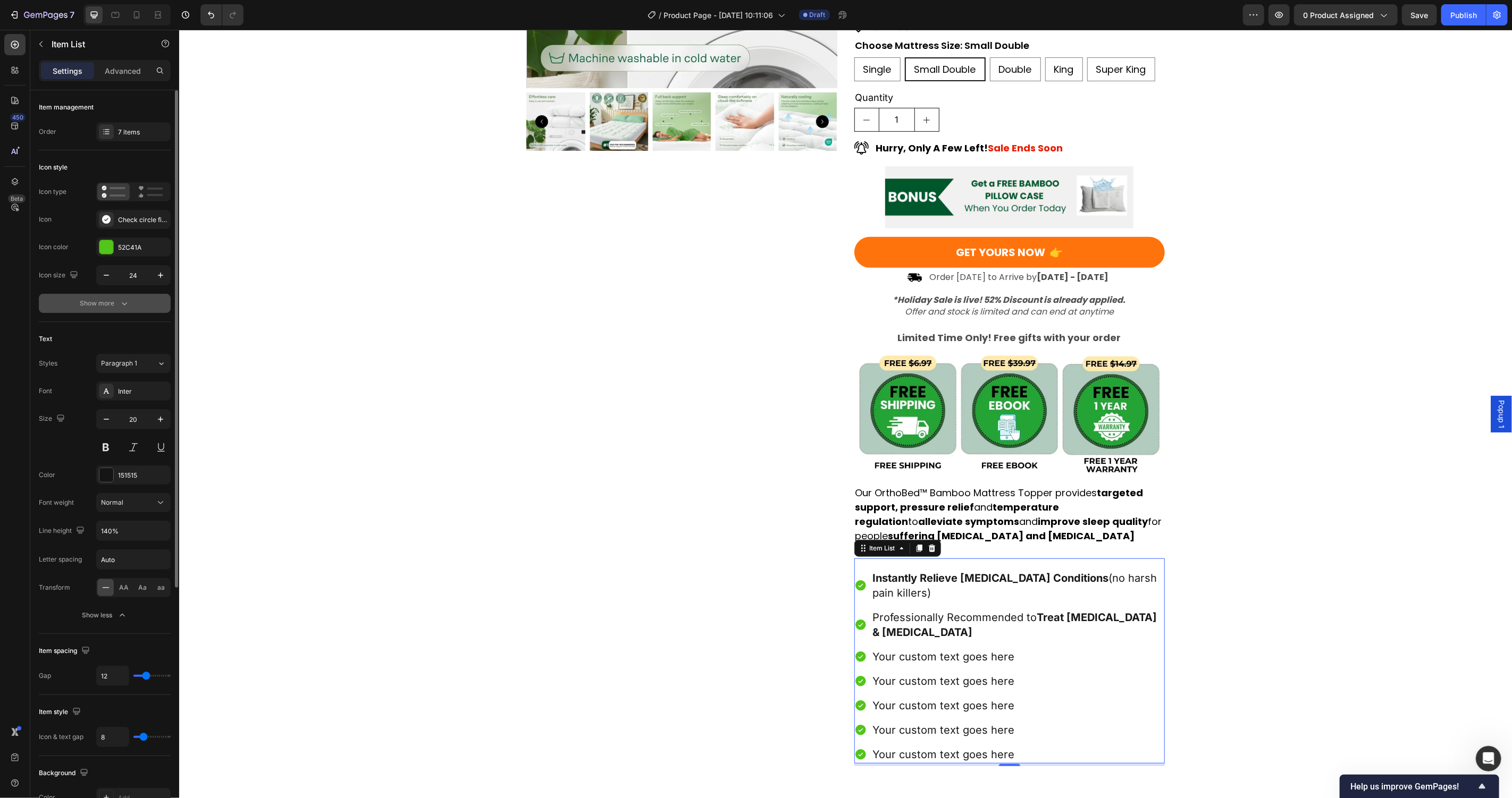
click at [116, 299] on div "Show more" at bounding box center [105, 303] width 49 height 11
click at [153, 307] on rect at bounding box center [154, 307] width 18 height 3
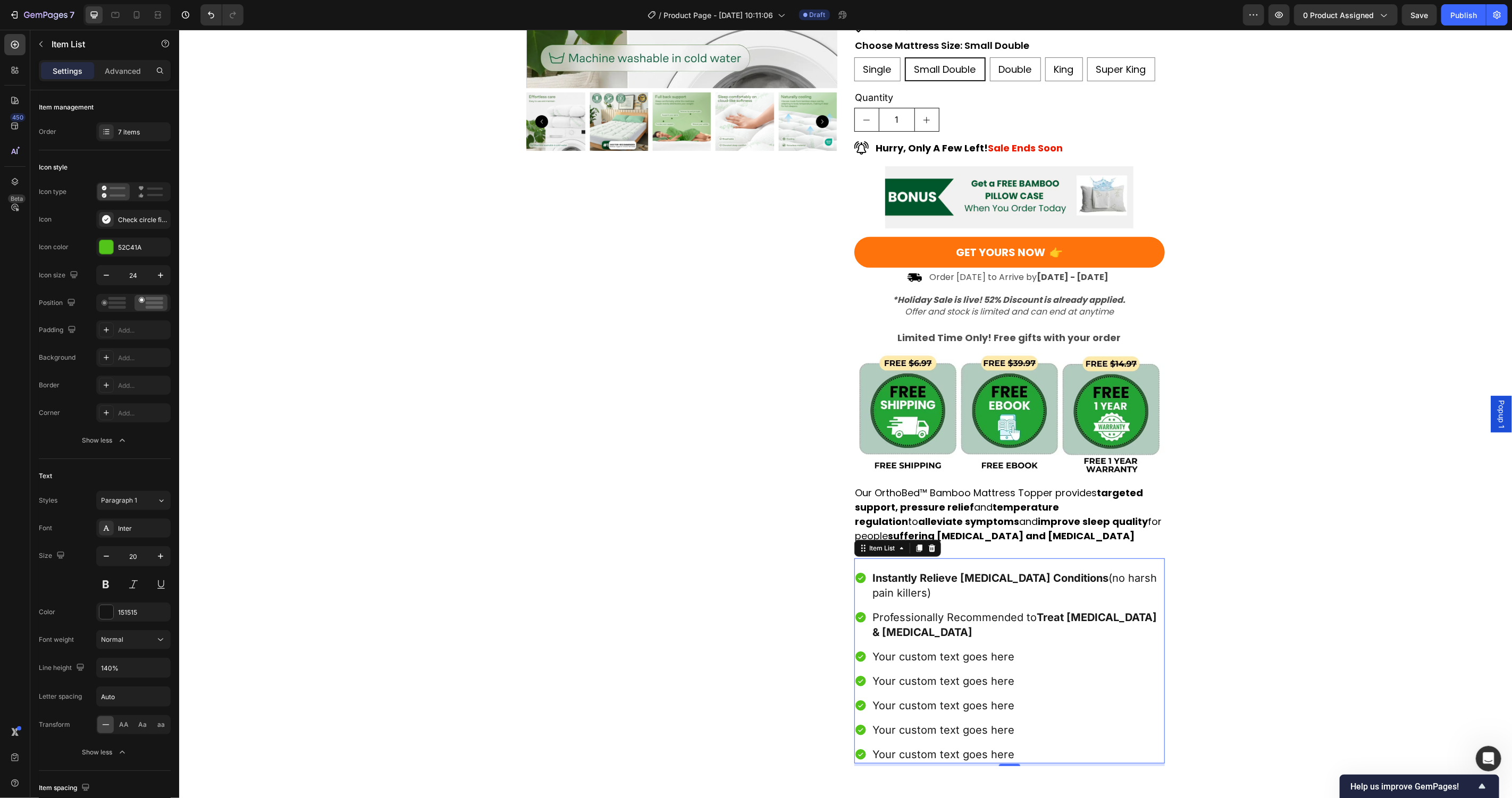
click at [448, 686] on div "Product Images Award-Winning Mattress to Relieve Chronic Pain Conditions Text B…" at bounding box center [845, 271] width 1333 height 989
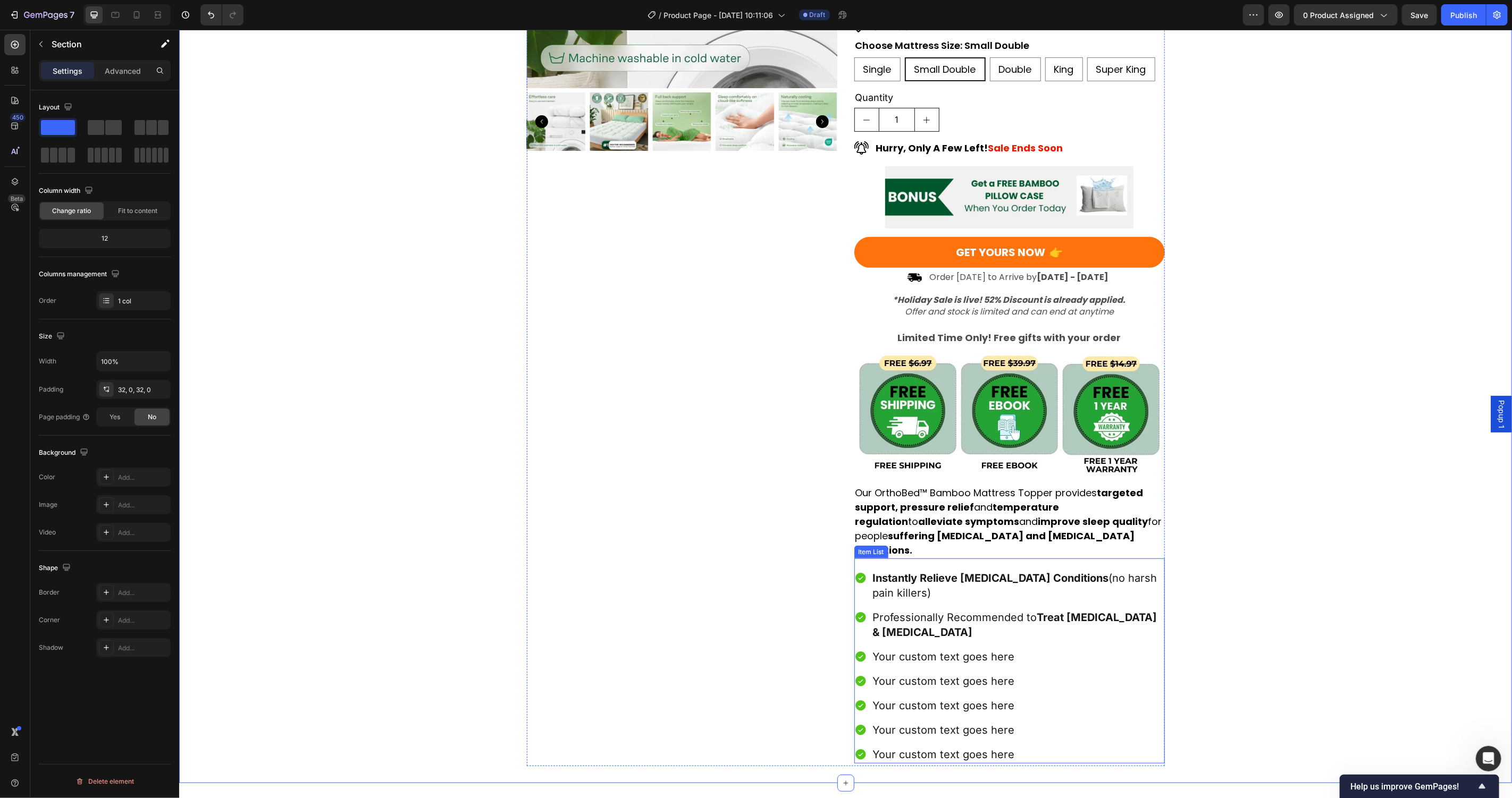
click at [914, 649] on p "Your custom text goes here" at bounding box center [1017, 656] width 291 height 15
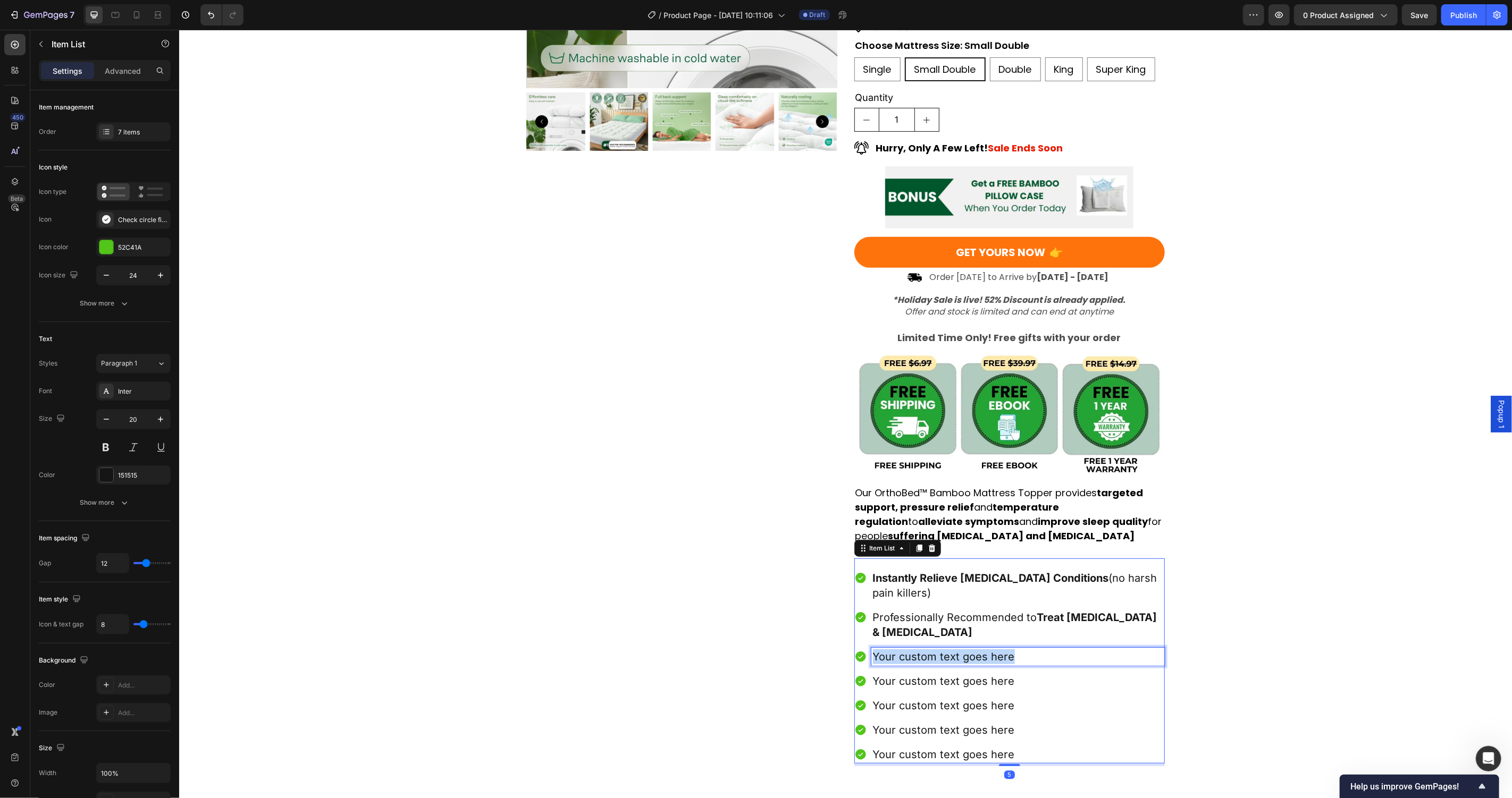
click at [914, 649] on p "Your custom text goes here" at bounding box center [1017, 656] width 291 height 15
click at [875, 674] on p "Your custom text goes here" at bounding box center [1017, 681] width 291 height 15
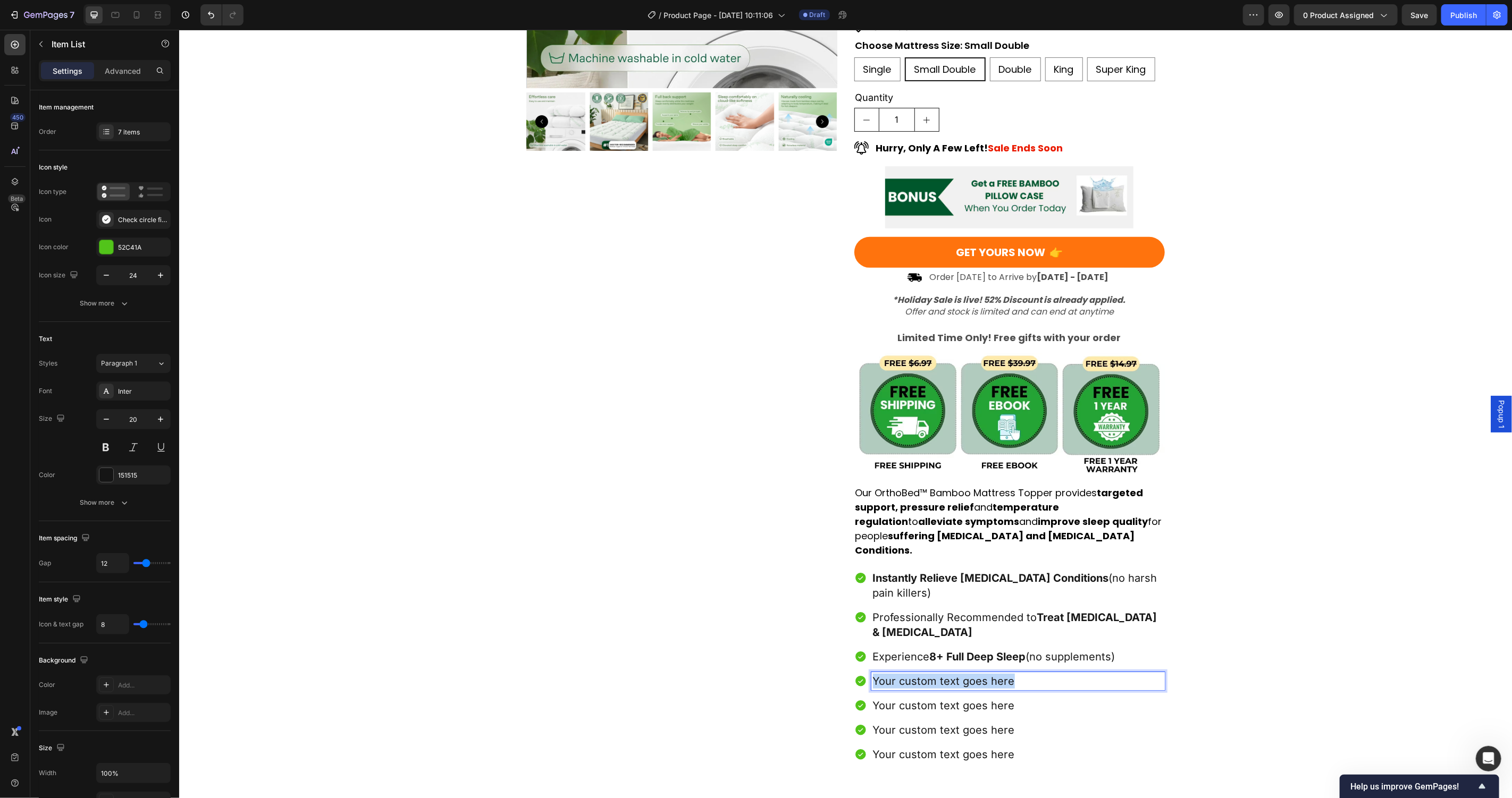
click at [875, 674] on p "Your custom text goes here" at bounding box center [1017, 681] width 291 height 15
click at [919, 713] on p "Your custom text goes here" at bounding box center [1017, 720] width 291 height 15
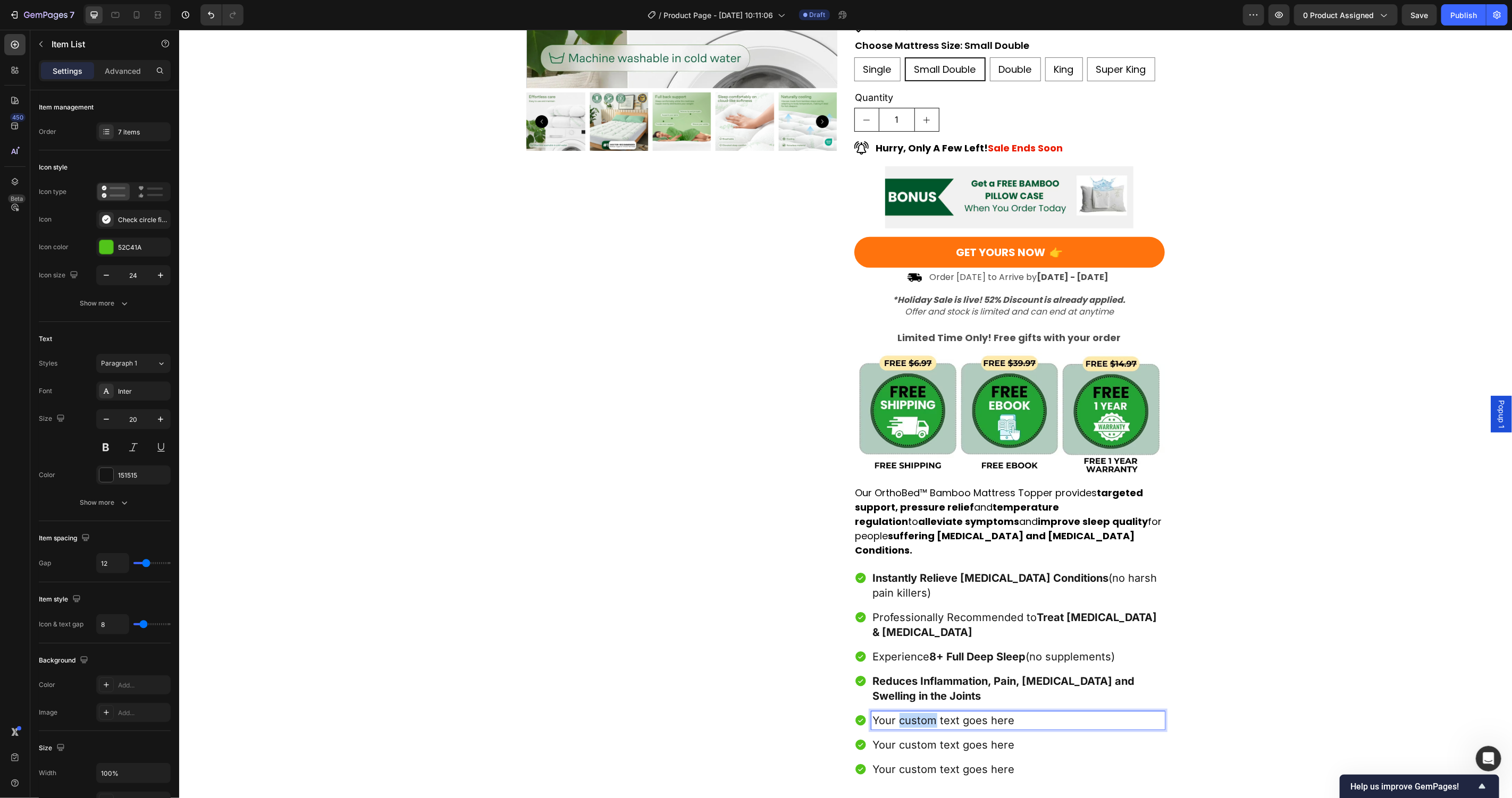
click at [919, 713] on p "Your custom text goes here" at bounding box center [1017, 720] width 291 height 15
click at [952, 752] on p "Your custom text goes here" at bounding box center [1017, 759] width 291 height 15
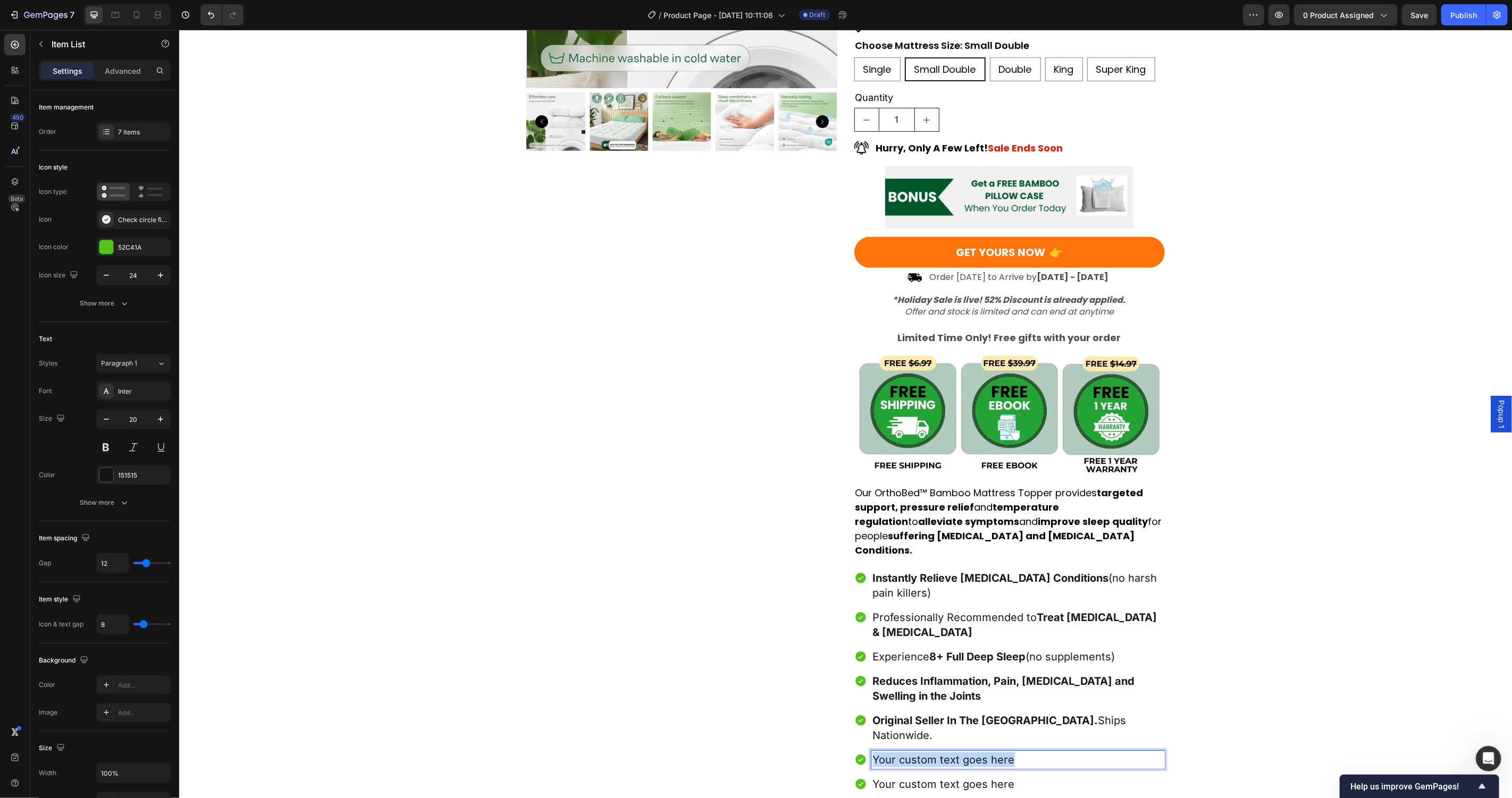
click at [952, 752] on p "Your custom text goes here" at bounding box center [1017, 759] width 291 height 15
click at [927, 776] on p "Your custom text goes here" at bounding box center [1017, 783] width 291 height 15
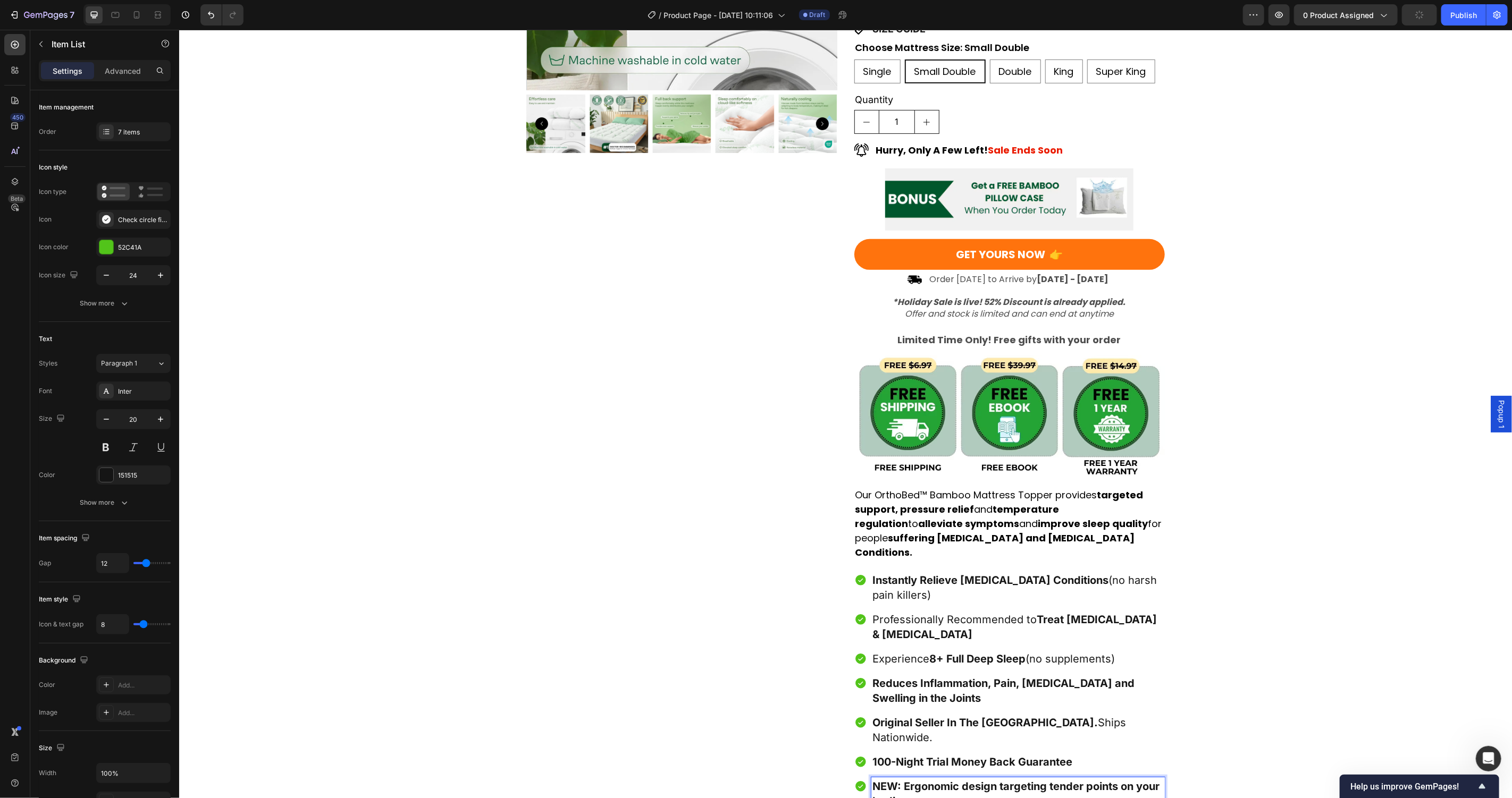
click at [1239, 598] on div "Product Images Award-Winning Mattress to Relieve Chronic Pain Conditions Text B…" at bounding box center [845, 296] width 1333 height 1033
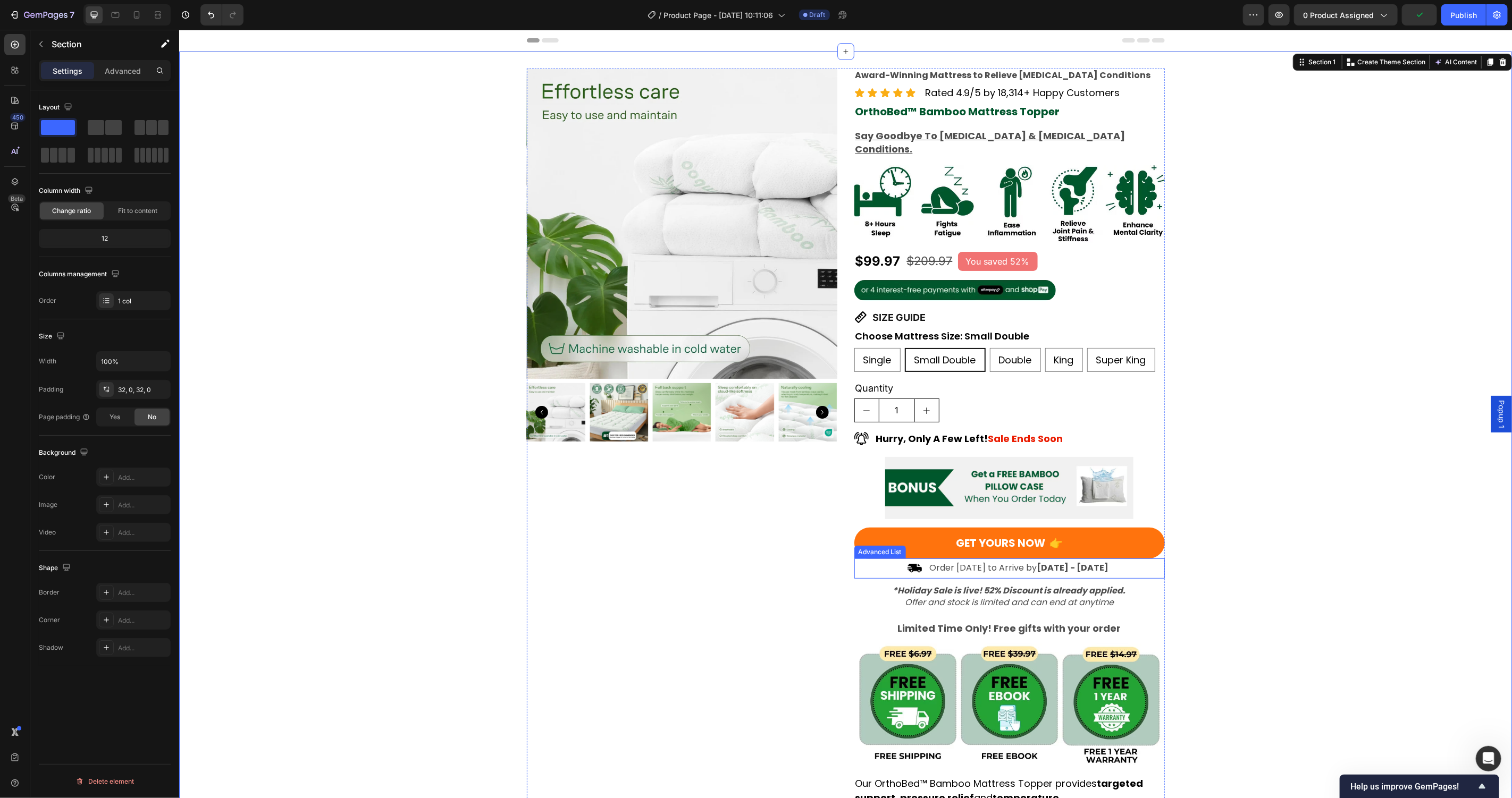
click at [877, 561] on div "Image Order Today to Arrive by Oct 2nd - Oct 9th Text Block" at bounding box center [1009, 570] width 310 height 18
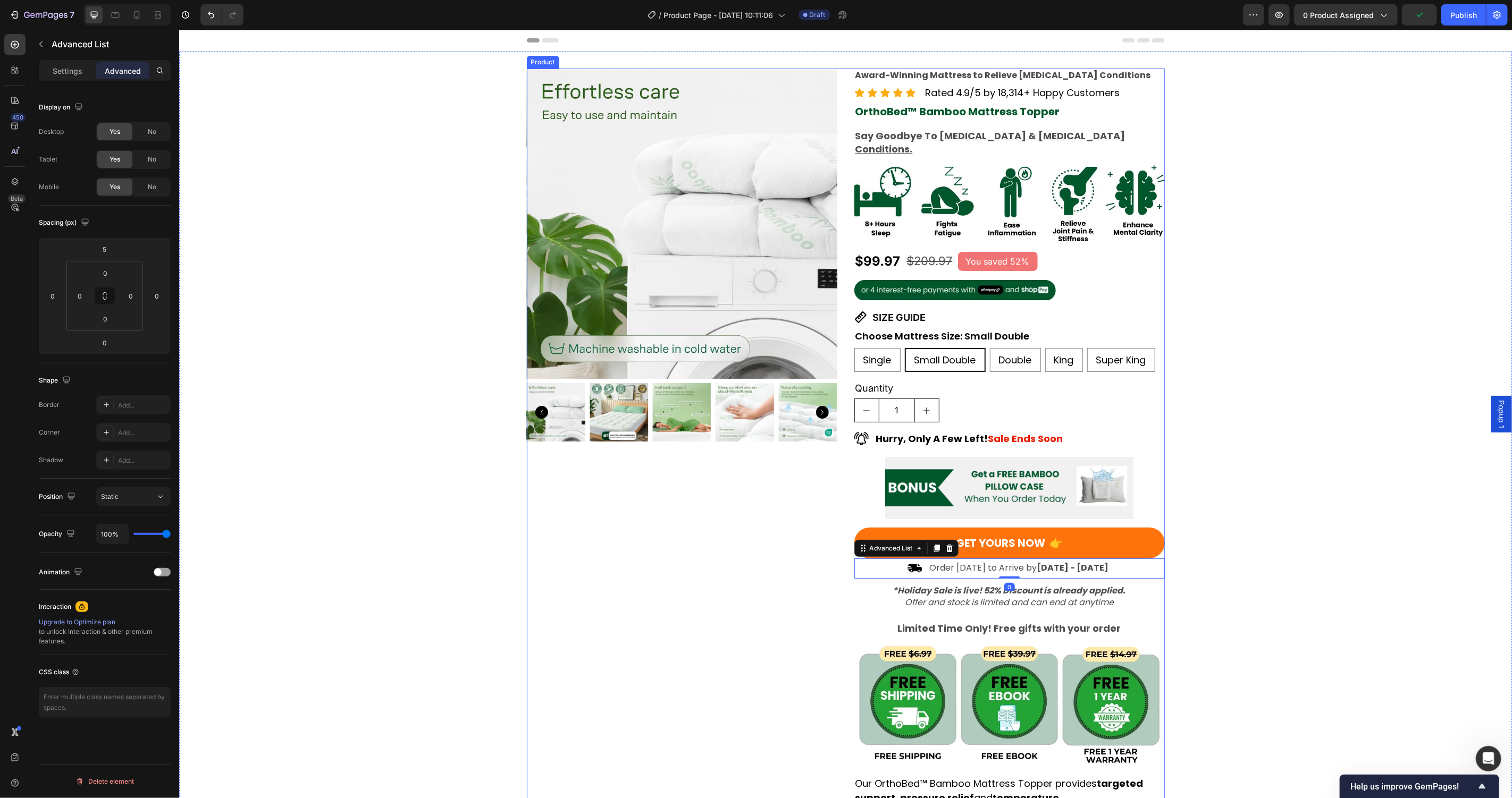
click at [801, 557] on div "Product Images" at bounding box center [681, 584] width 310 height 1033
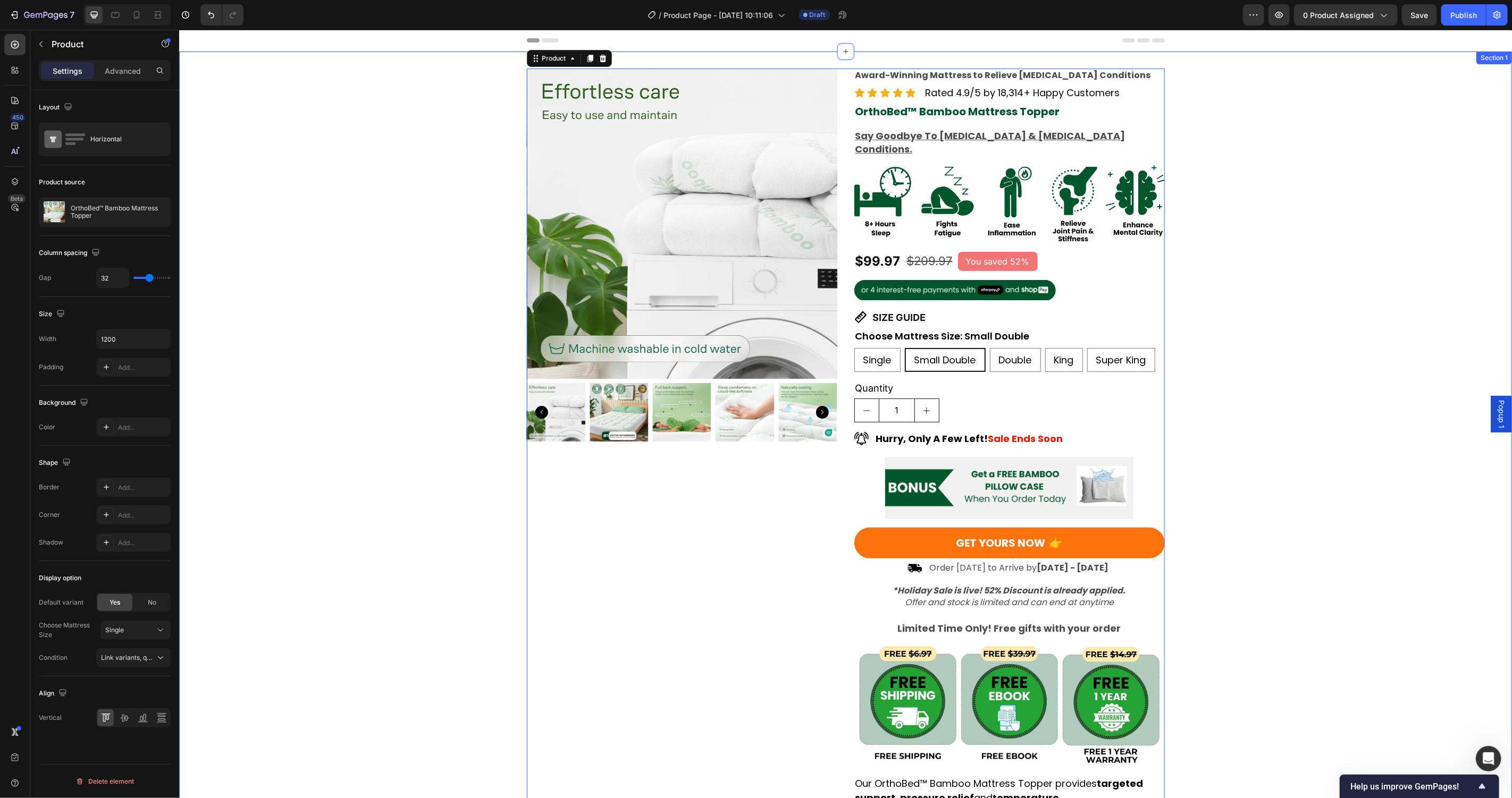
click at [701, 266] on img at bounding box center [681, 223] width 310 height 310
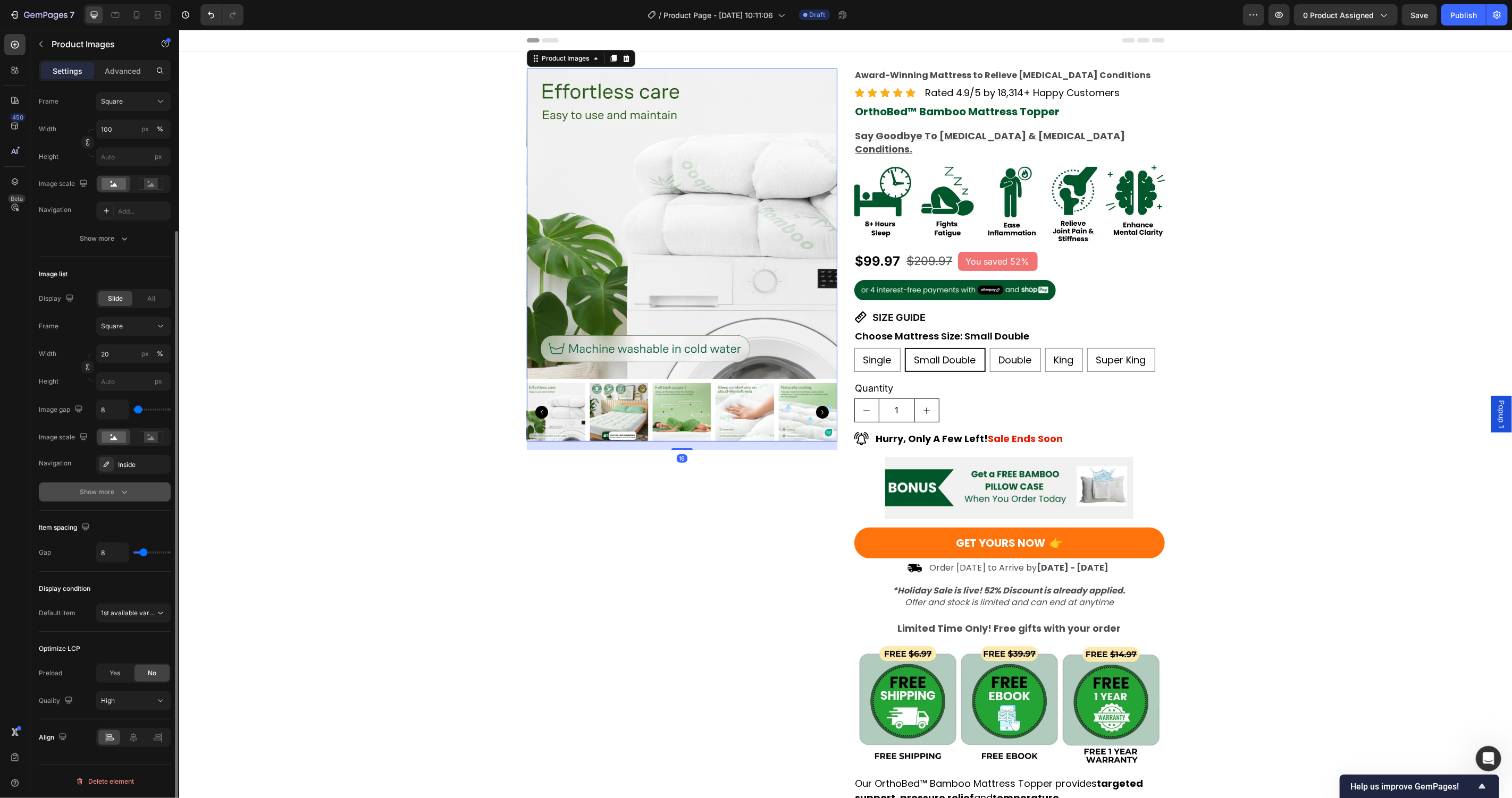
scroll to position [136, 0]
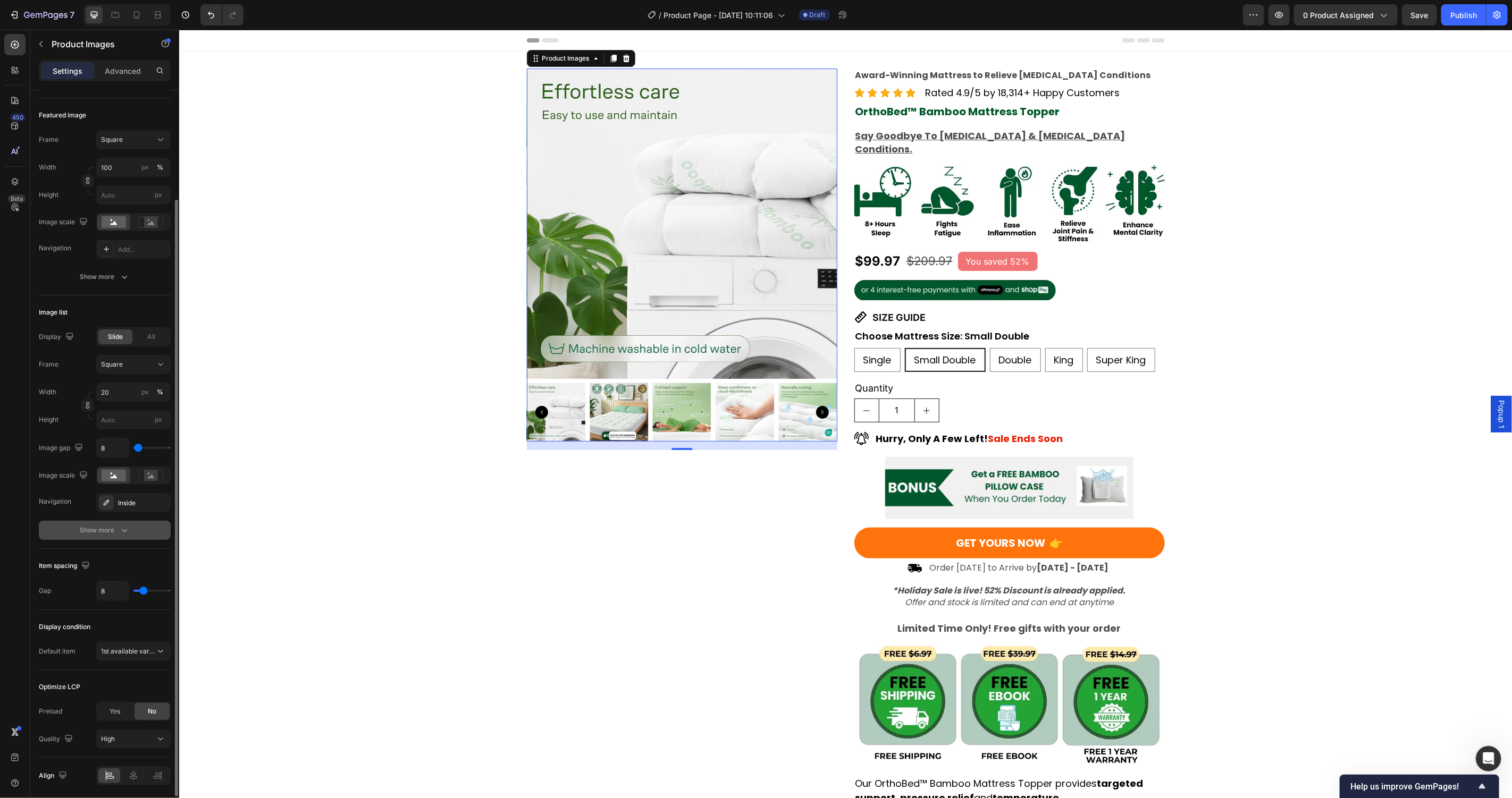
click at [102, 533] on div "Show more" at bounding box center [105, 530] width 49 height 11
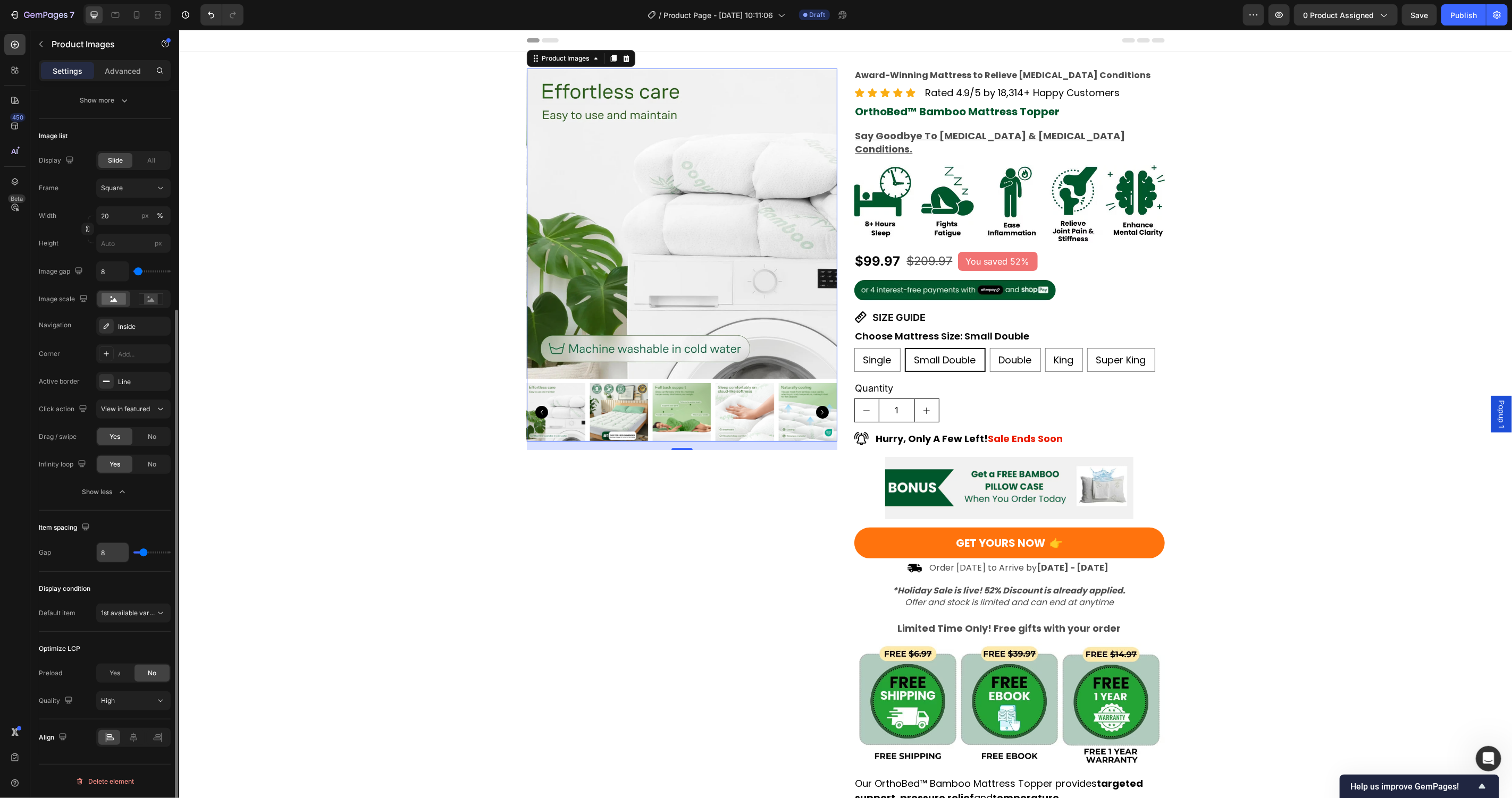
scroll to position [0, 0]
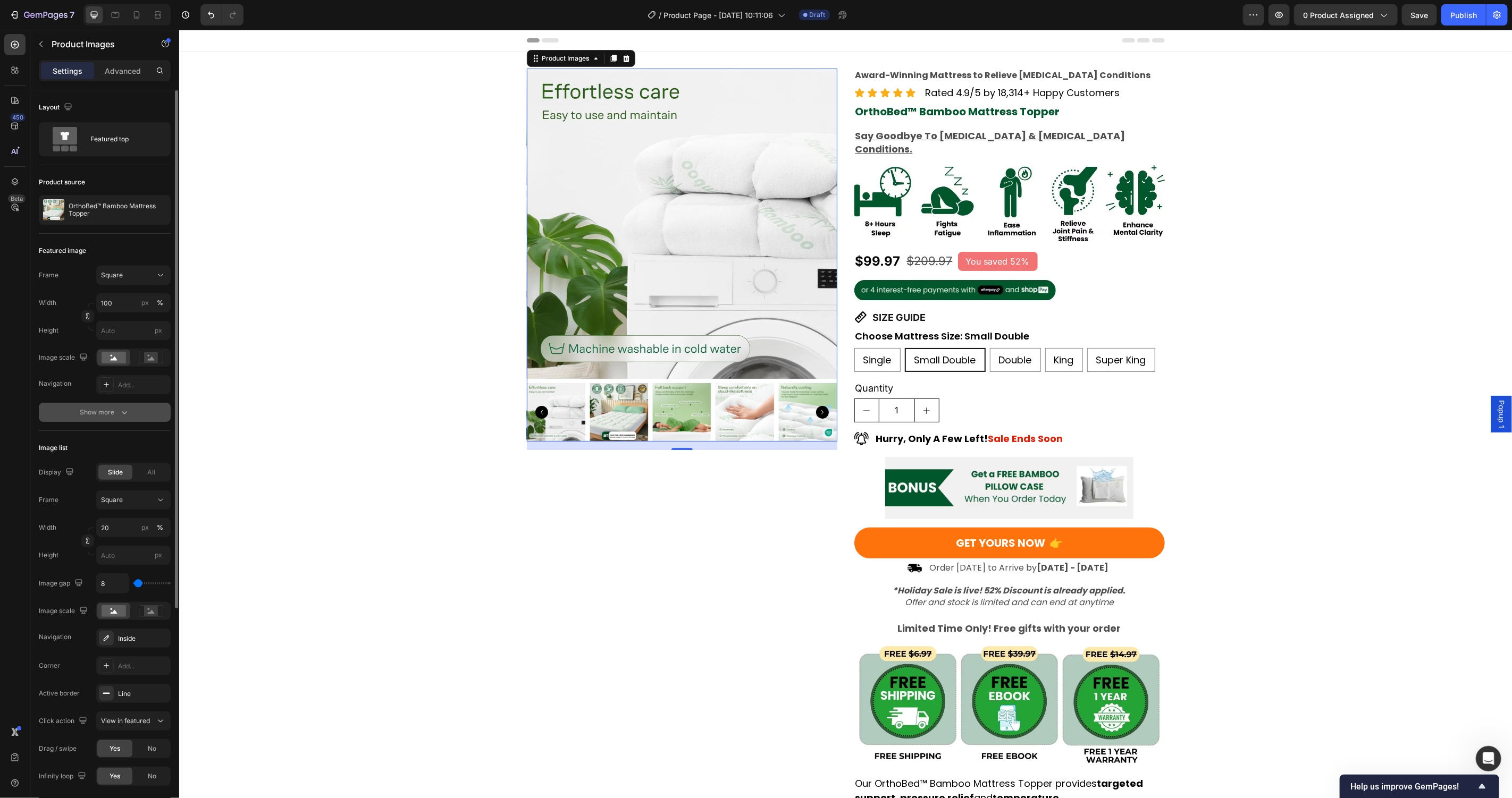
click at [107, 405] on button "Show more" at bounding box center [104, 412] width 132 height 19
click at [135, 414] on div "Add..." at bounding box center [143, 413] width 50 height 9
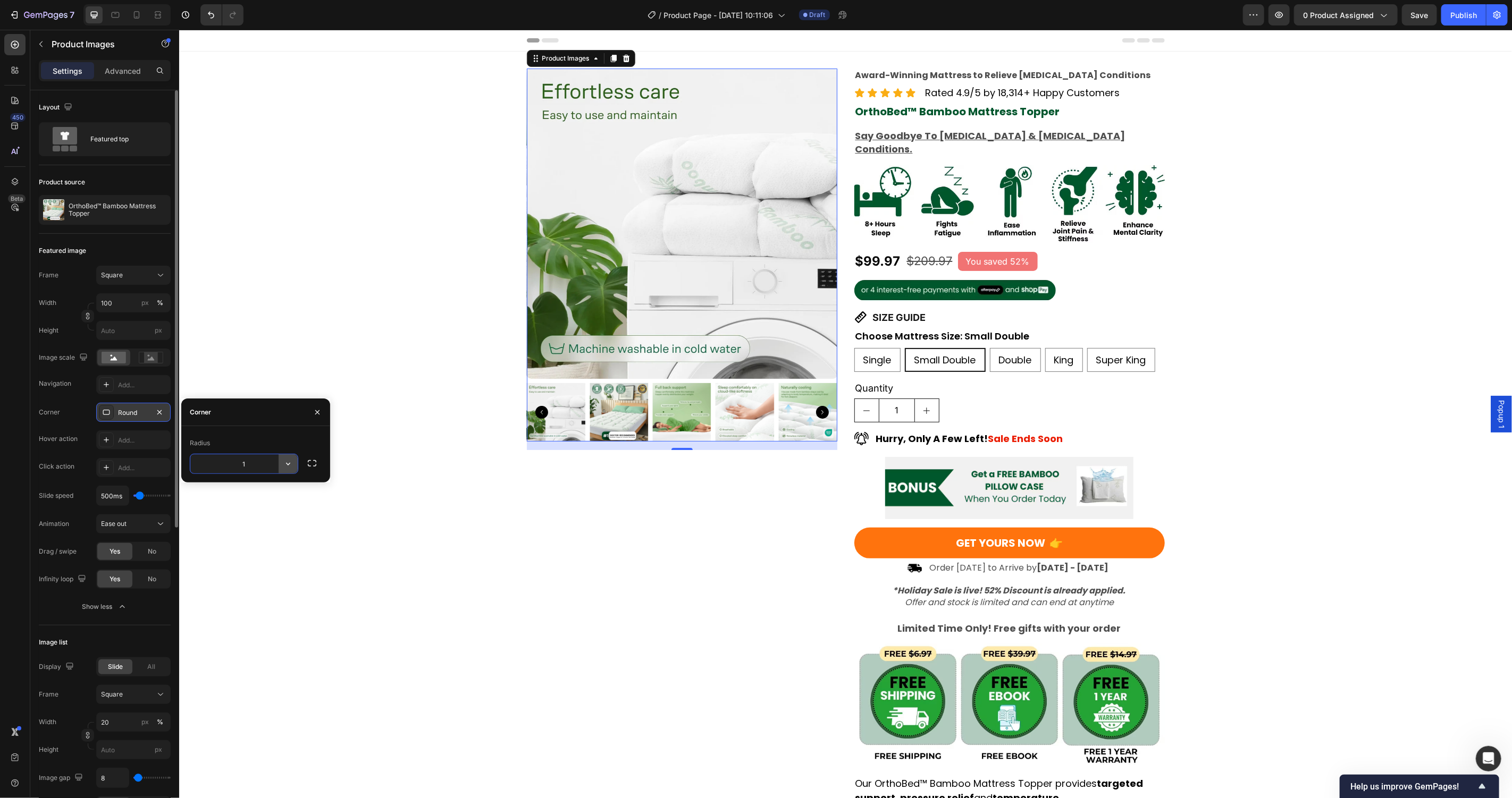
type input "15"
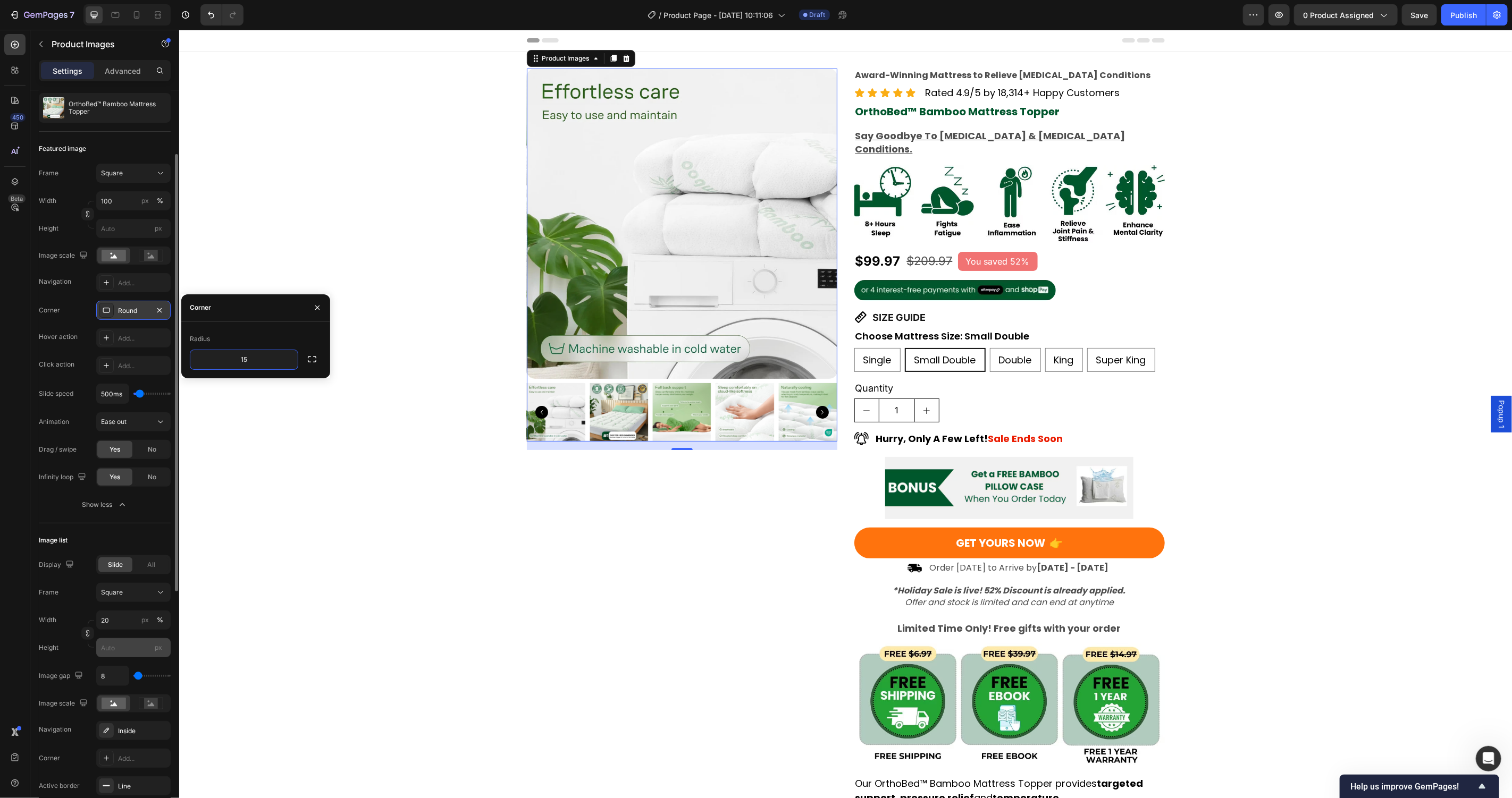
scroll to position [126, 0]
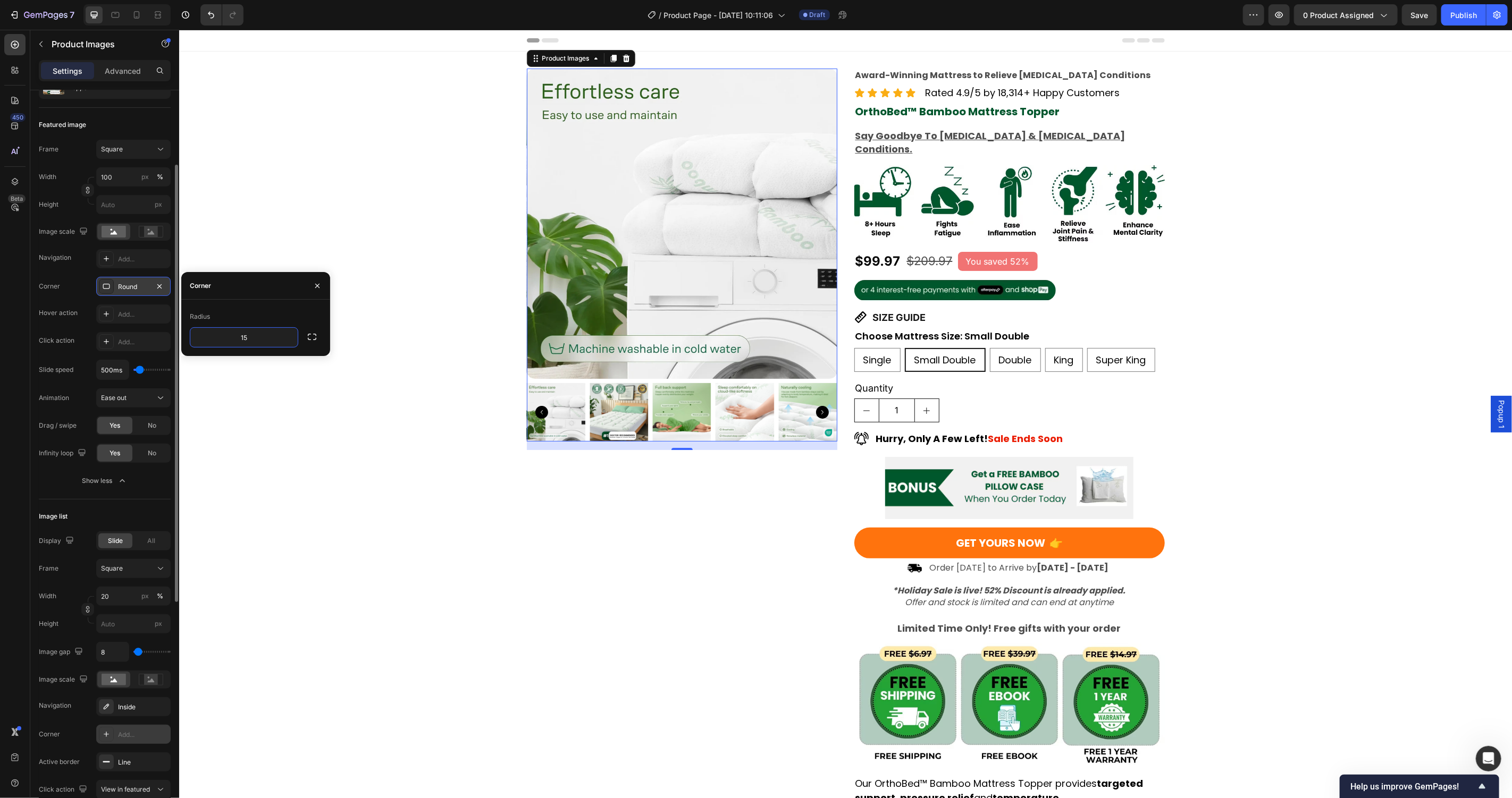
click at [130, 739] on div "Add..." at bounding box center [143, 735] width 50 height 9
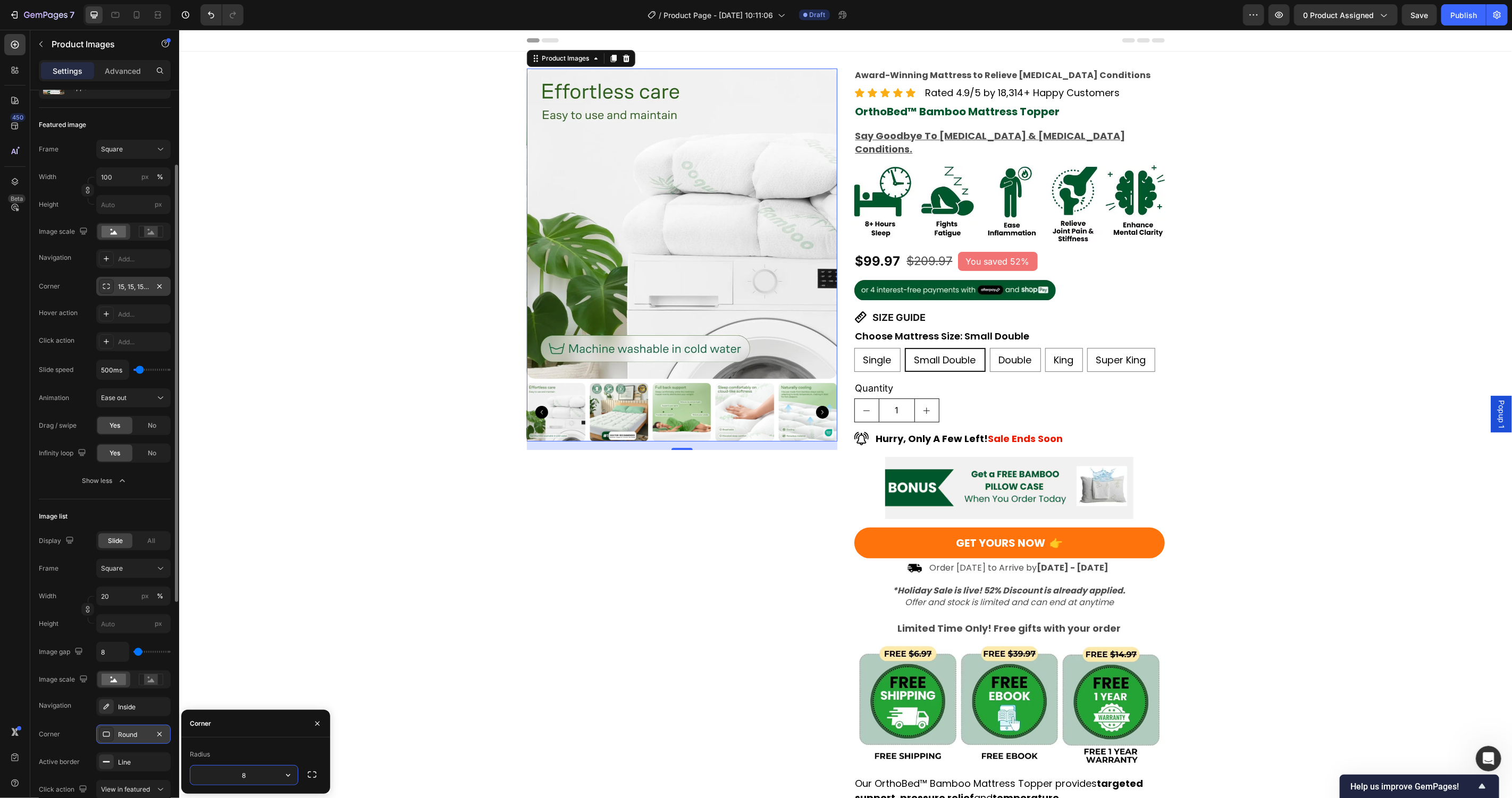
click at [307, 567] on div "Product Images 16 Award-Winning Mattress to Relieve Chronic Pain Conditions Tex…" at bounding box center [845, 584] width 1333 height 1033
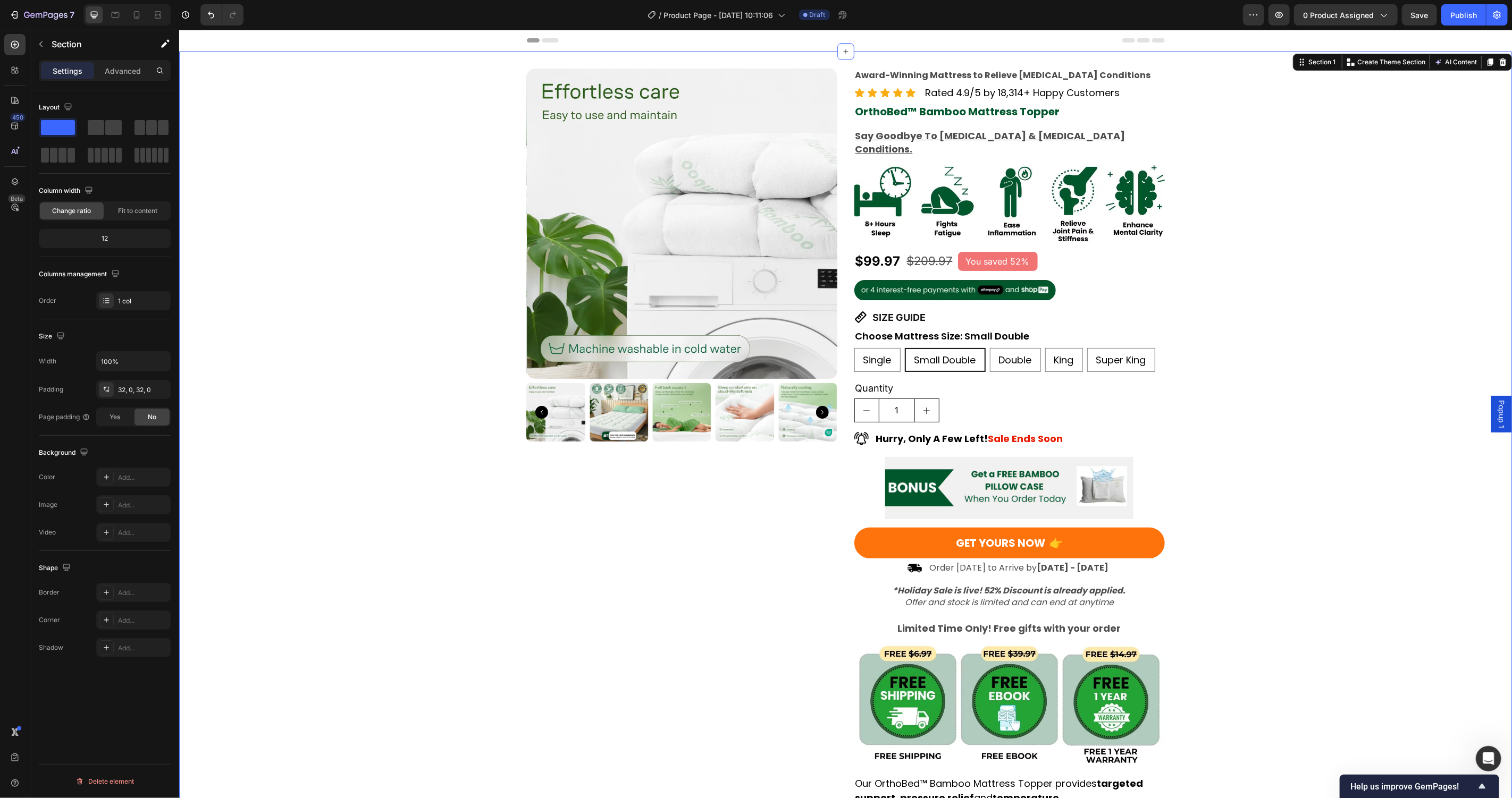
scroll to position [0, 0]
click at [1423, 11] on span "Save" at bounding box center [1420, 15] width 18 height 9
click at [1335, 554] on div "Product Images Award-Winning Mattress to Relieve [MEDICAL_DATA] Conditions Text…" at bounding box center [845, 584] width 1333 height 1033
click at [1350, 669] on div "Product Images Award-Winning Mattress to Relieve [MEDICAL_DATA] Conditions Text…" at bounding box center [845, 584] width 1333 height 1033
click at [1283, 323] on div "Product Images Award-Winning Mattress to Relieve [MEDICAL_DATA] Conditions Text…" at bounding box center [845, 584] width 1333 height 1033
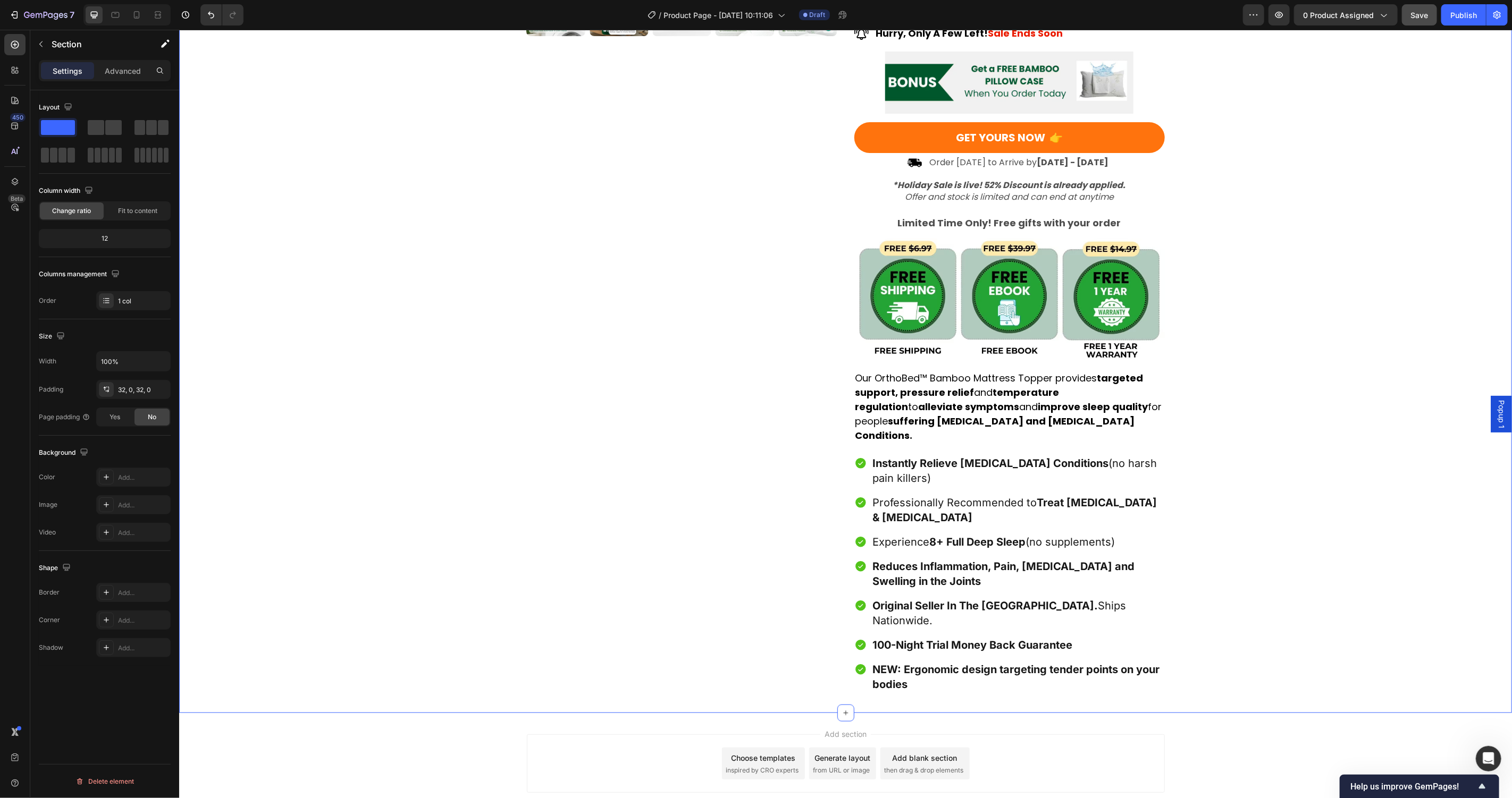
scroll to position [431, 0]
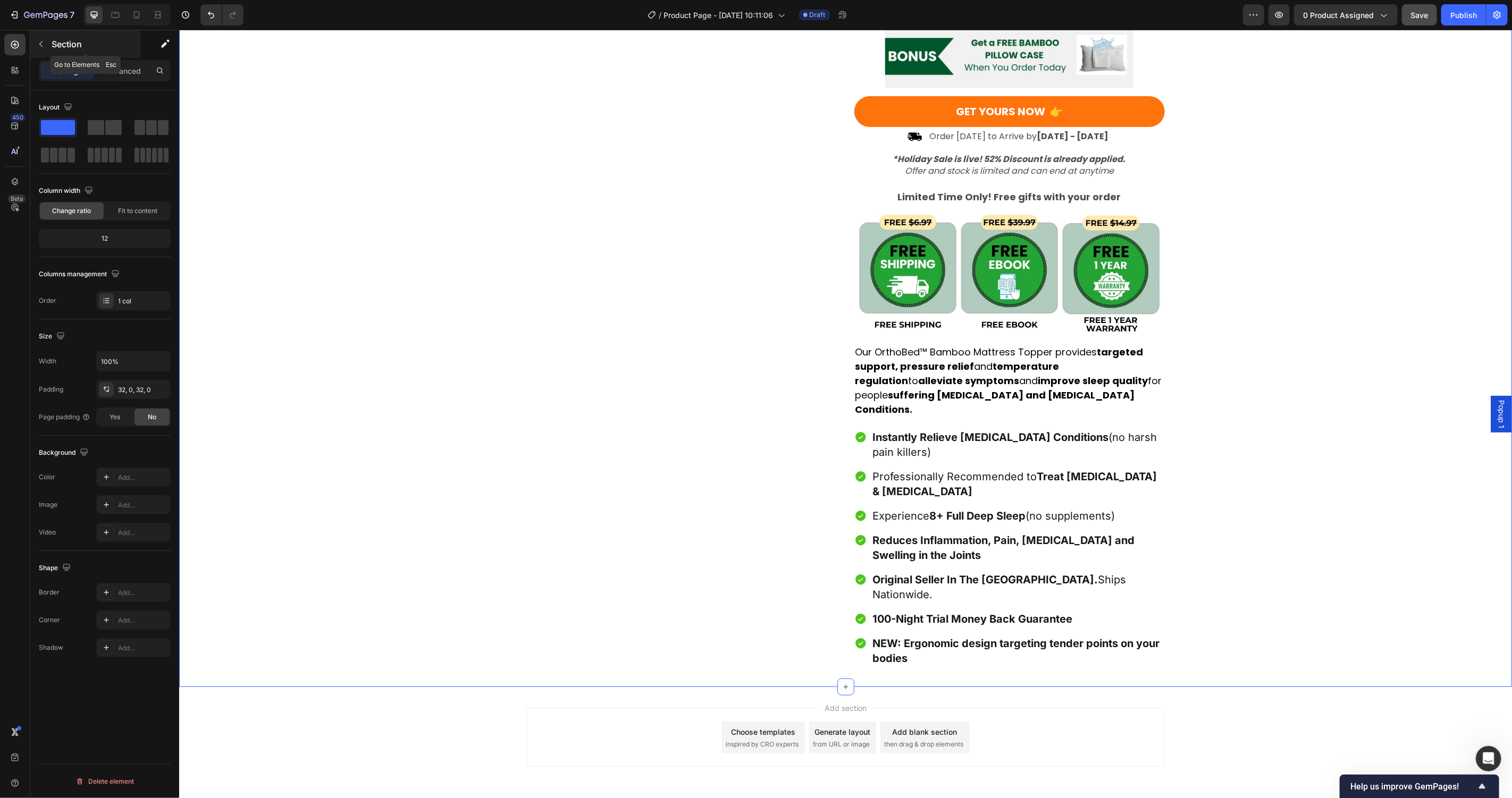
click at [48, 46] on button "button" at bounding box center [41, 44] width 17 height 17
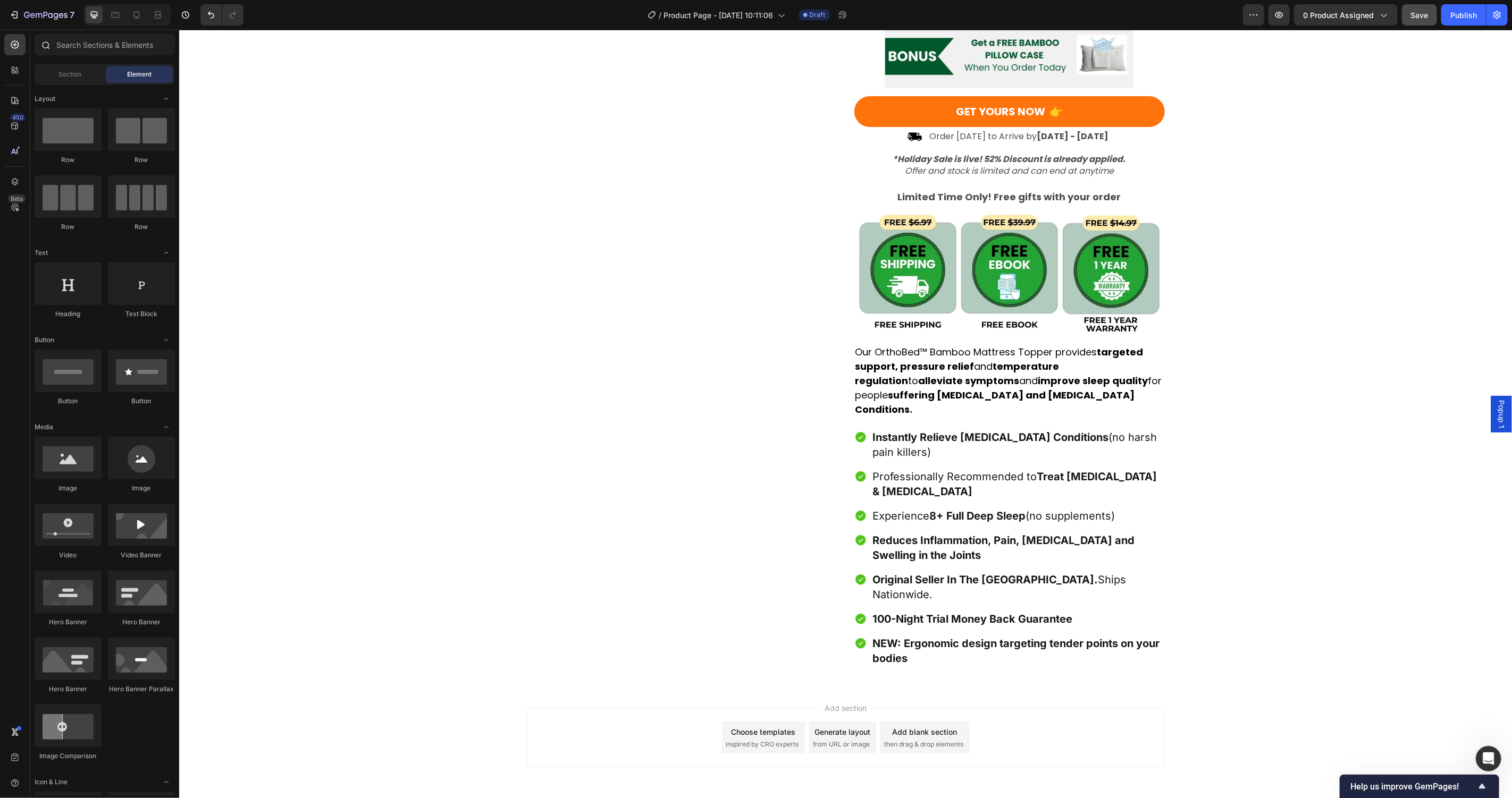
click at [108, 55] on div at bounding box center [105, 46] width 149 height 25
click at [106, 53] on input "text" at bounding box center [104, 45] width 140 height 21
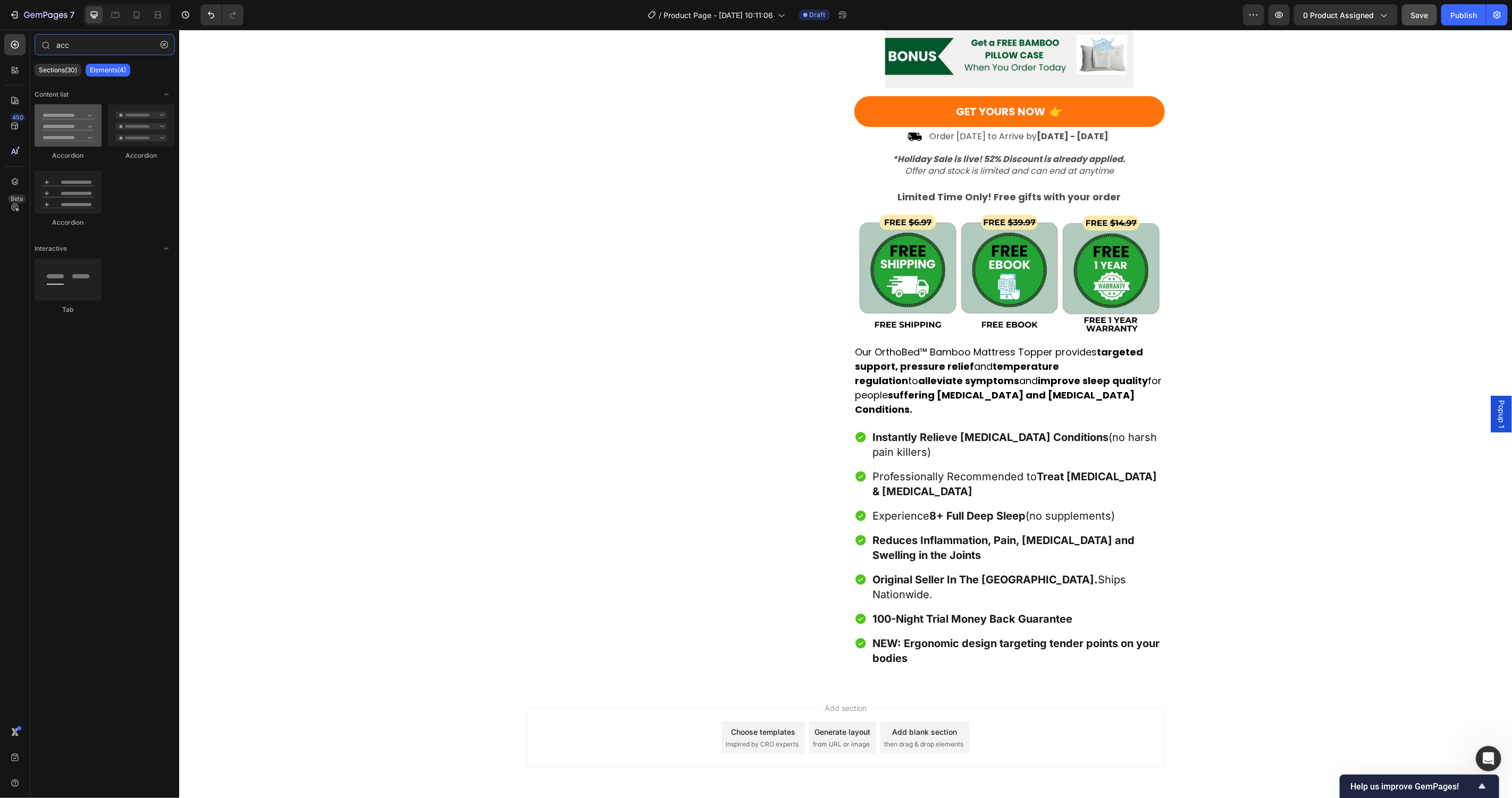
type input "acc"
drag, startPoint x: 258, startPoint y: 153, endPoint x: 929, endPoint y: 623, distance: 819.2
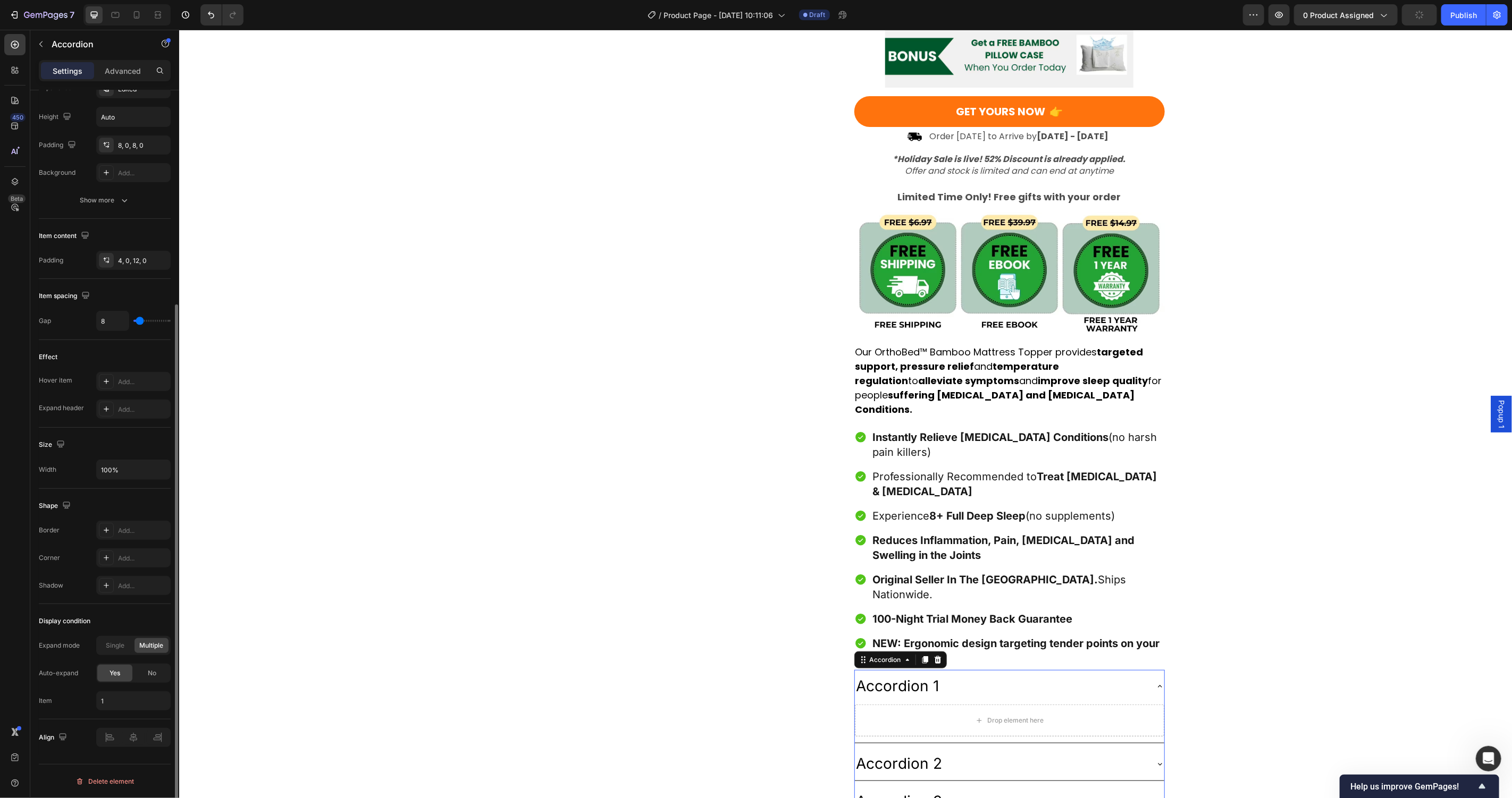
scroll to position [0, 0]
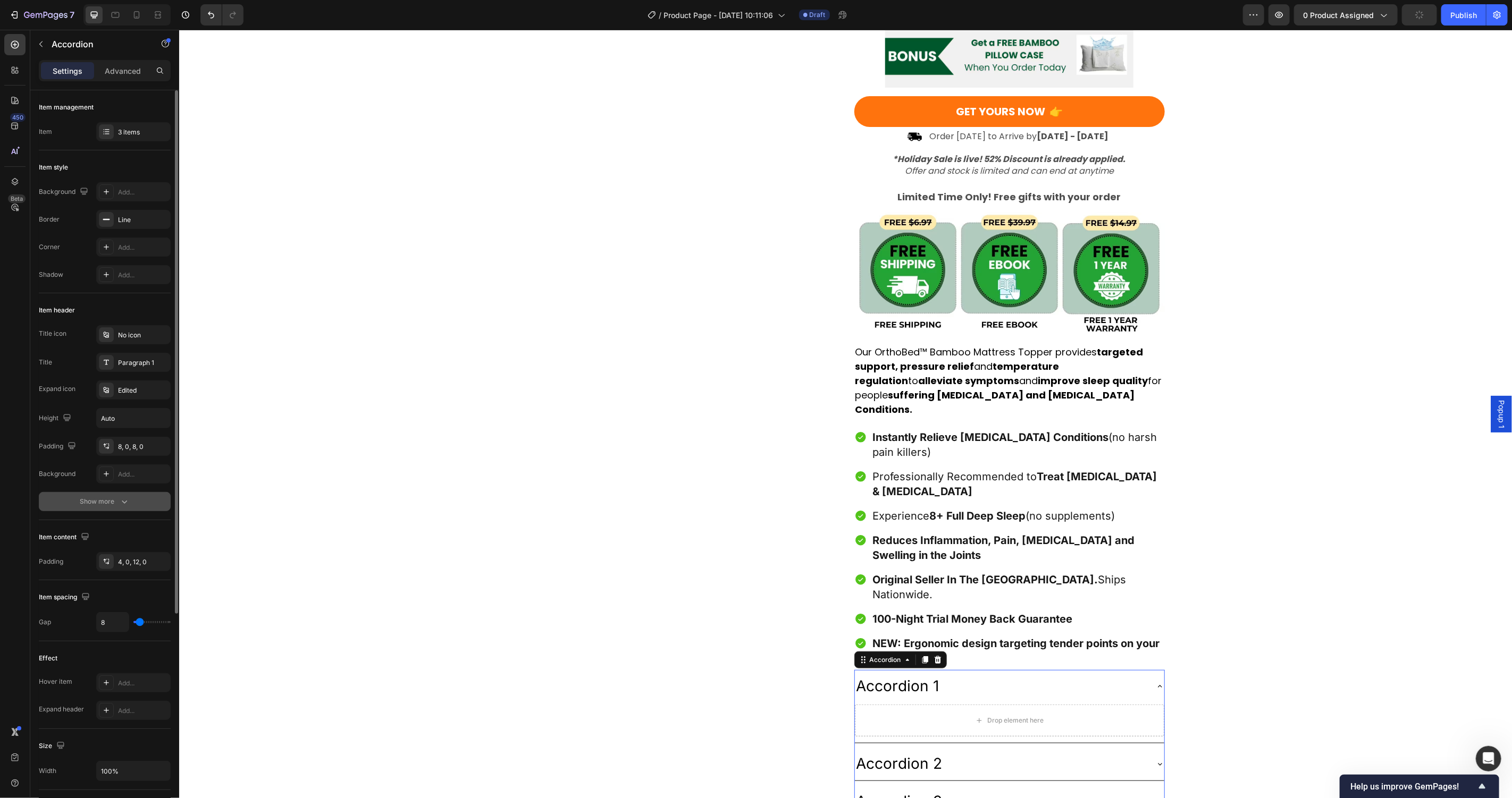
click at [116, 506] on div "Show more" at bounding box center [105, 502] width 49 height 11
click at [140, 366] on div "Paragraph 1" at bounding box center [143, 363] width 50 height 9
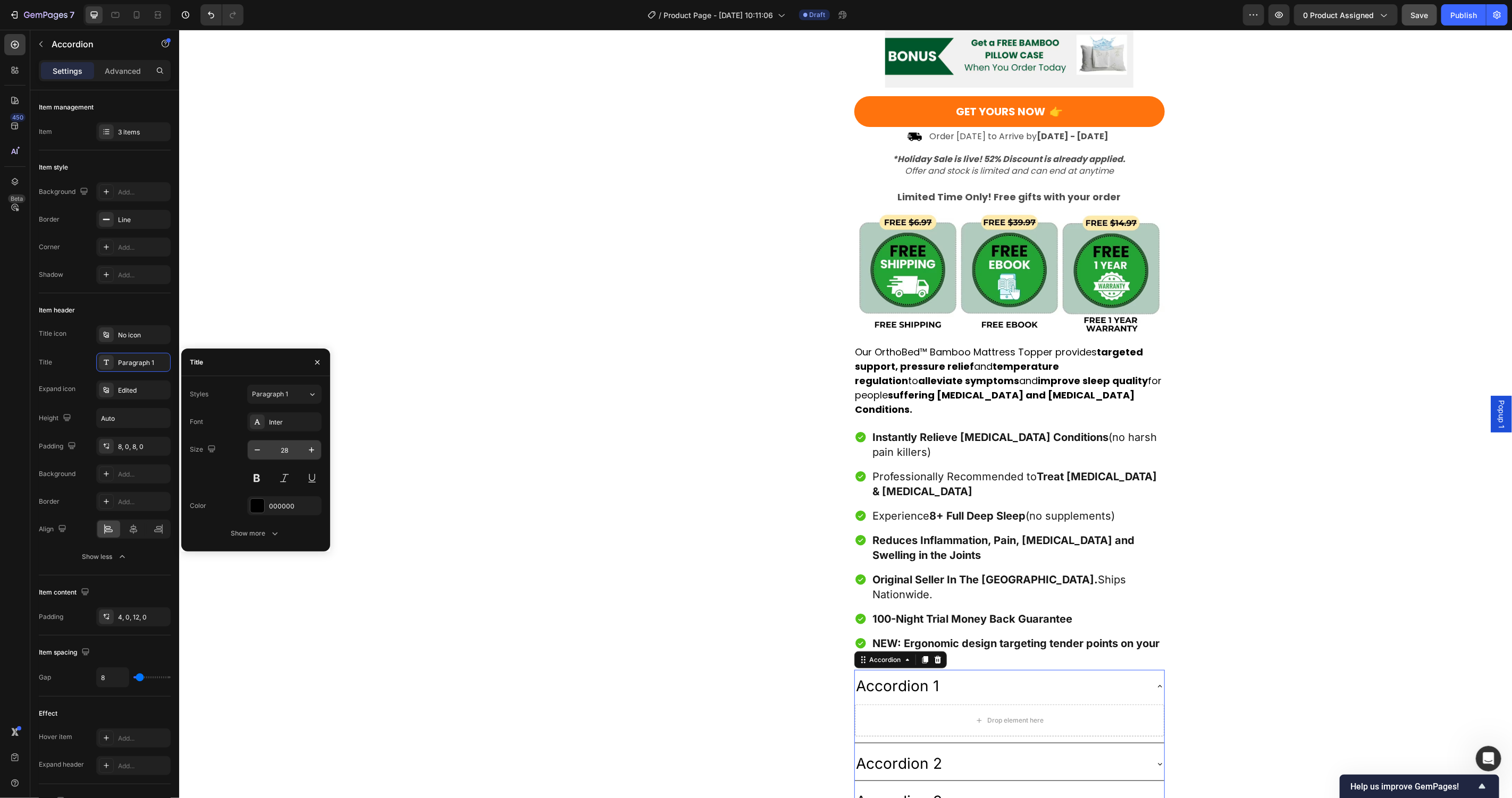
click at [276, 449] on input "28" at bounding box center [285, 450] width 35 height 19
type input "18"
click at [285, 416] on div "Inter" at bounding box center [284, 422] width 75 height 19
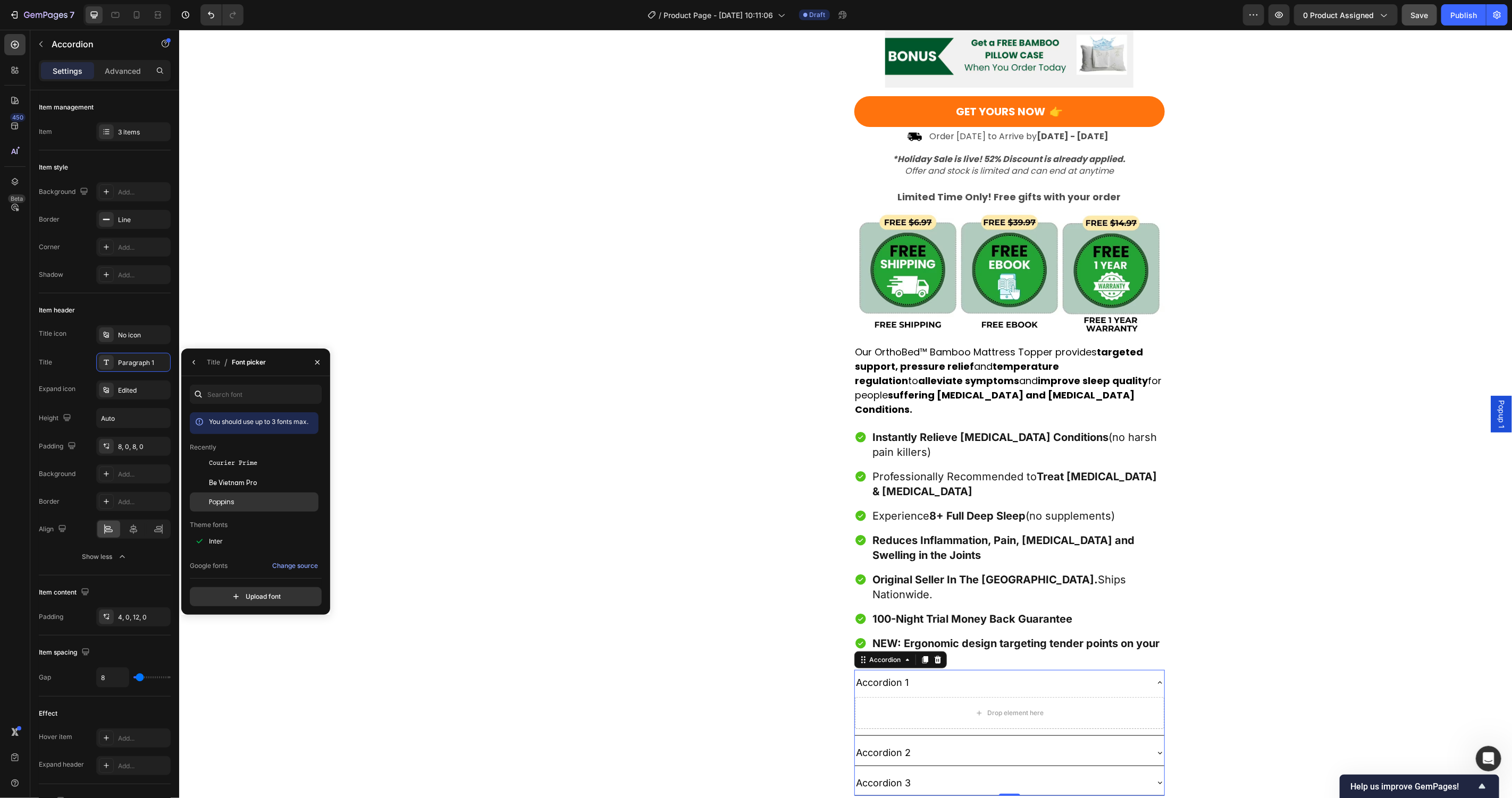
click at [224, 505] on span "Poppins" at bounding box center [221, 502] width 25 height 9
click at [211, 361] on div "Title" at bounding box center [213, 363] width 14 height 9
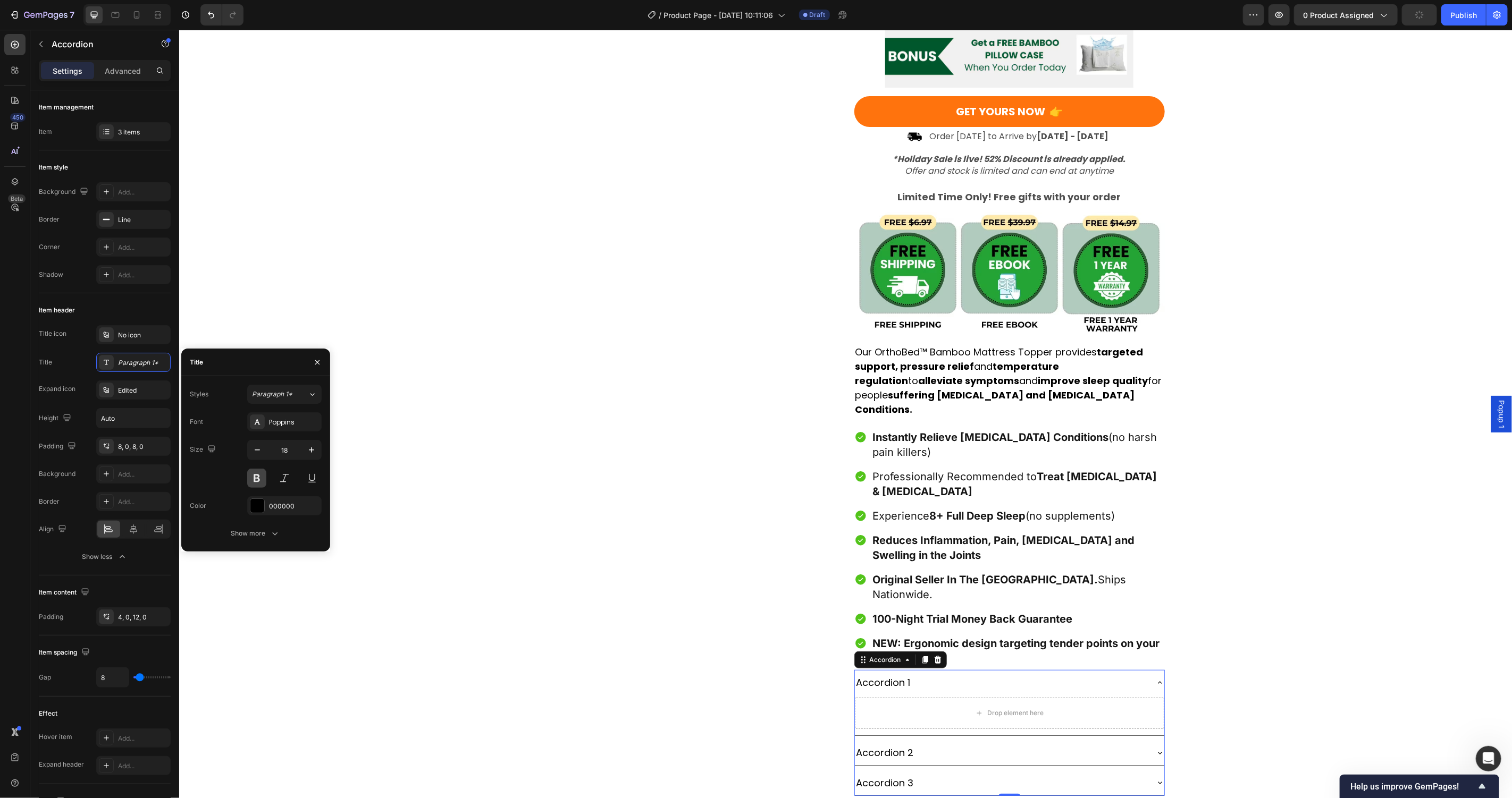
click at [260, 474] on button at bounding box center [256, 478] width 19 height 19
click at [1496, 420] on span "Popup 1" at bounding box center [1501, 414] width 11 height 28
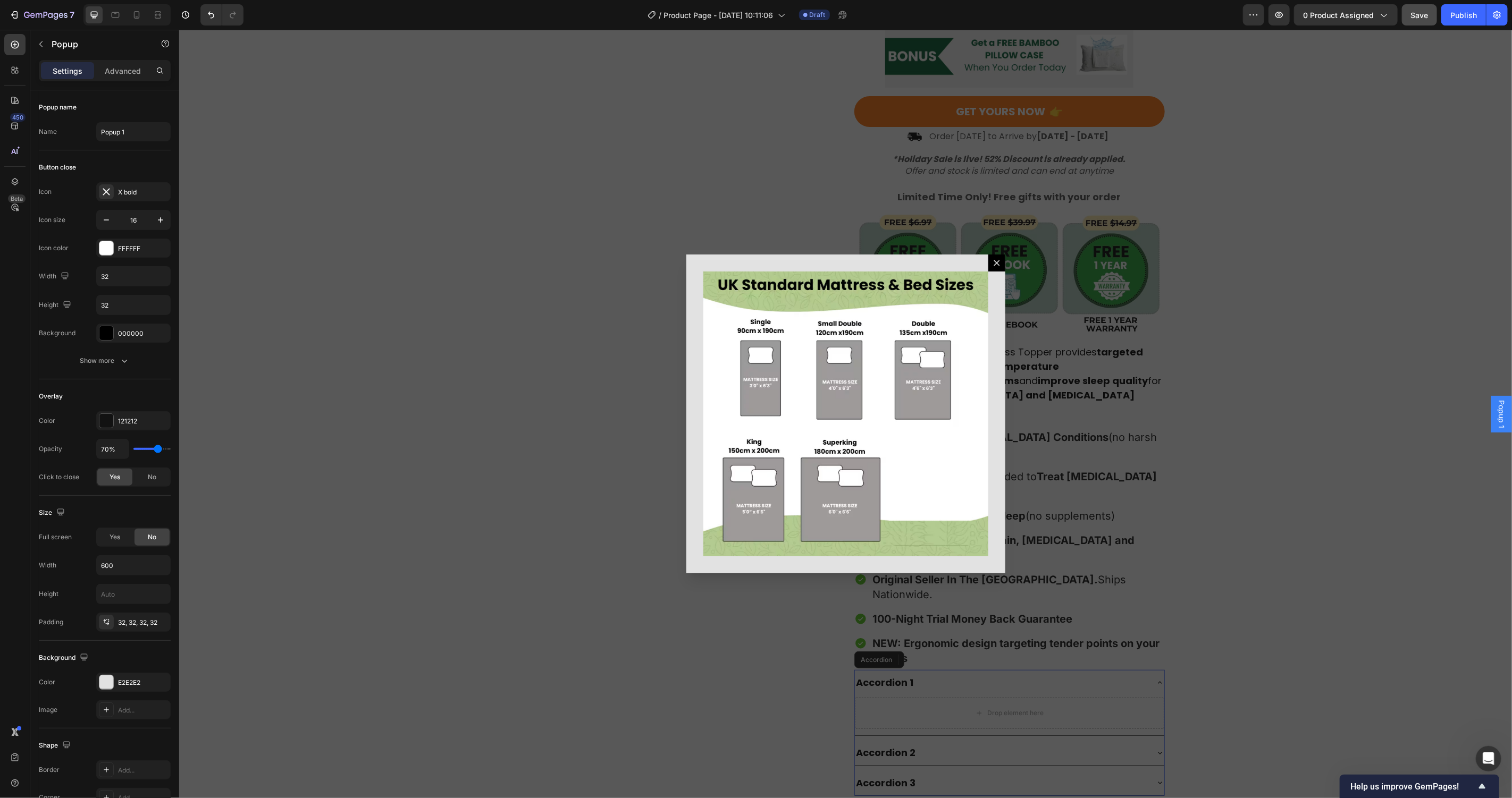
click at [913, 400] on img "Dialog body" at bounding box center [845, 413] width 285 height 285
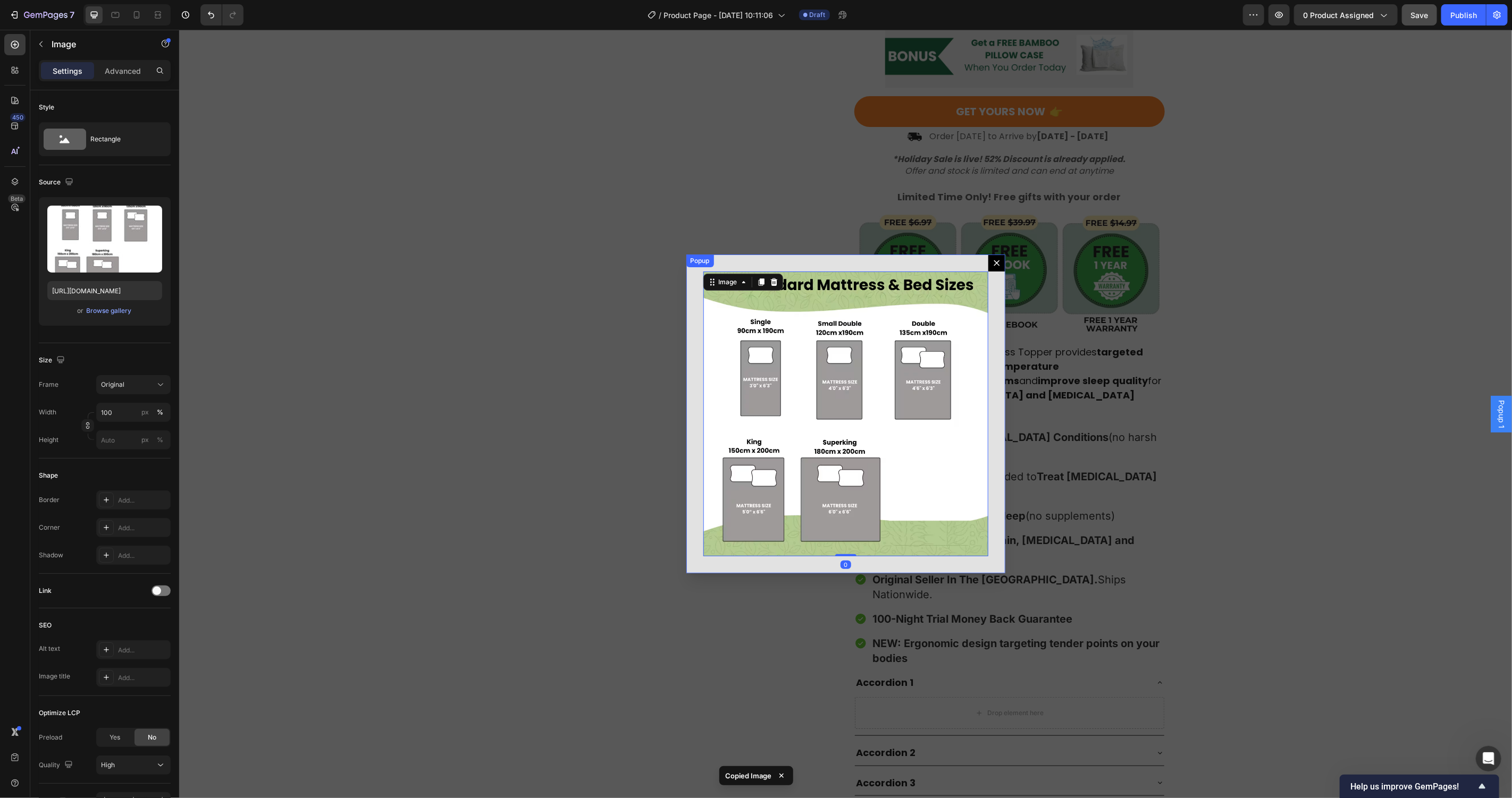
click at [992, 263] on icon "Dialog content" at bounding box center [996, 262] width 8 height 8
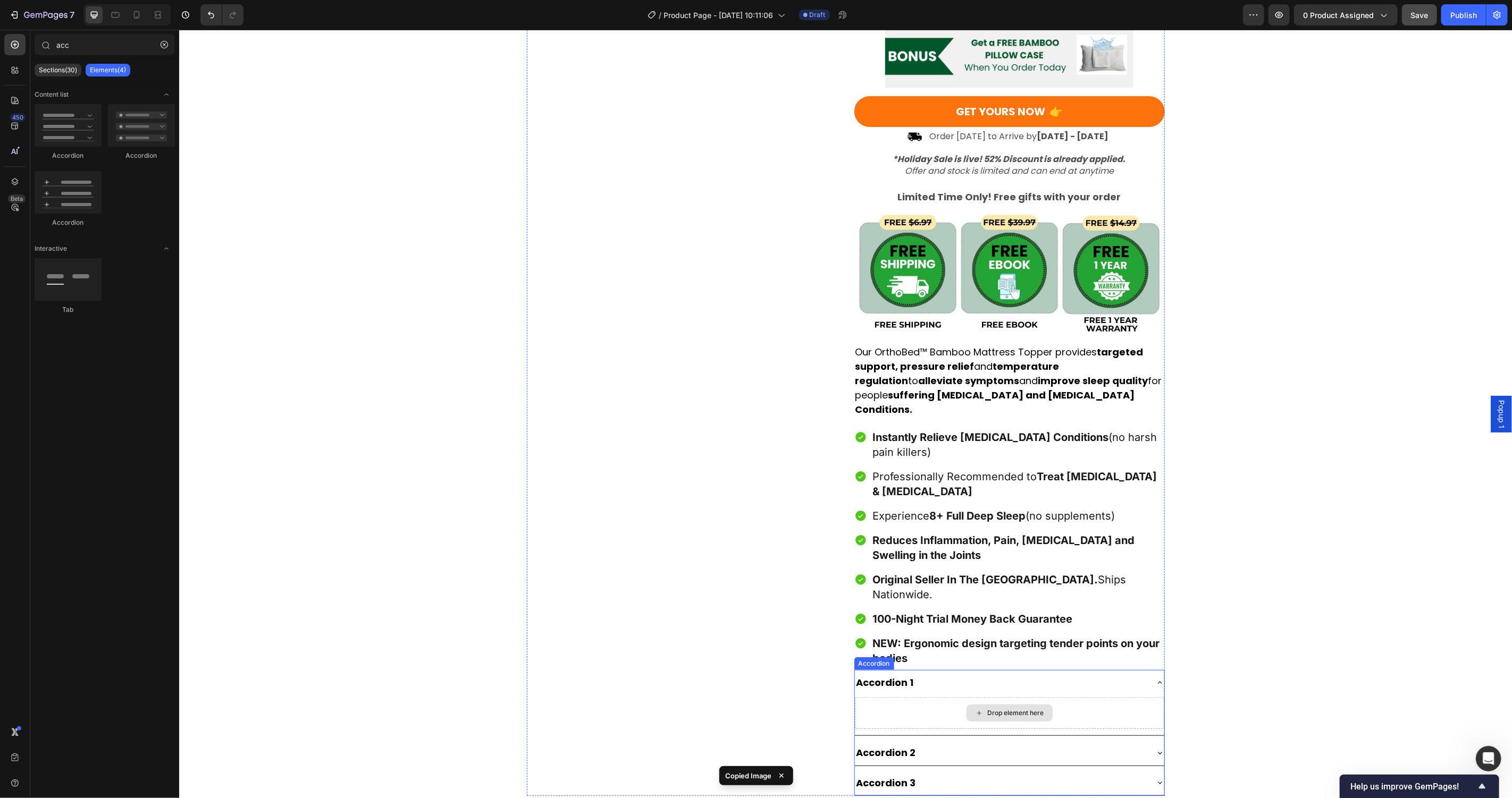
click at [950, 696] on div "Drop element here" at bounding box center [1009, 712] width 309 height 32
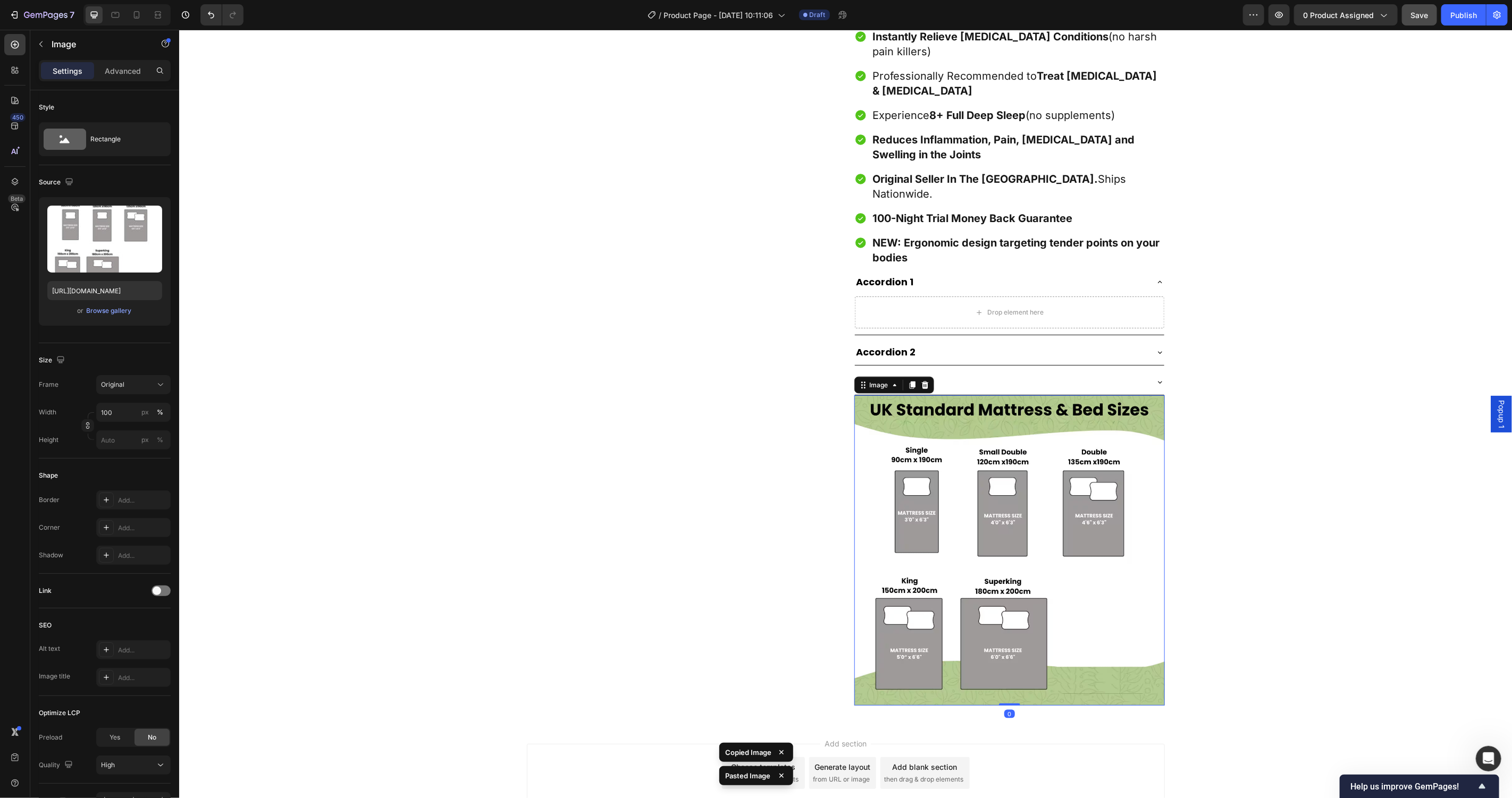
scroll to position [868, 0]
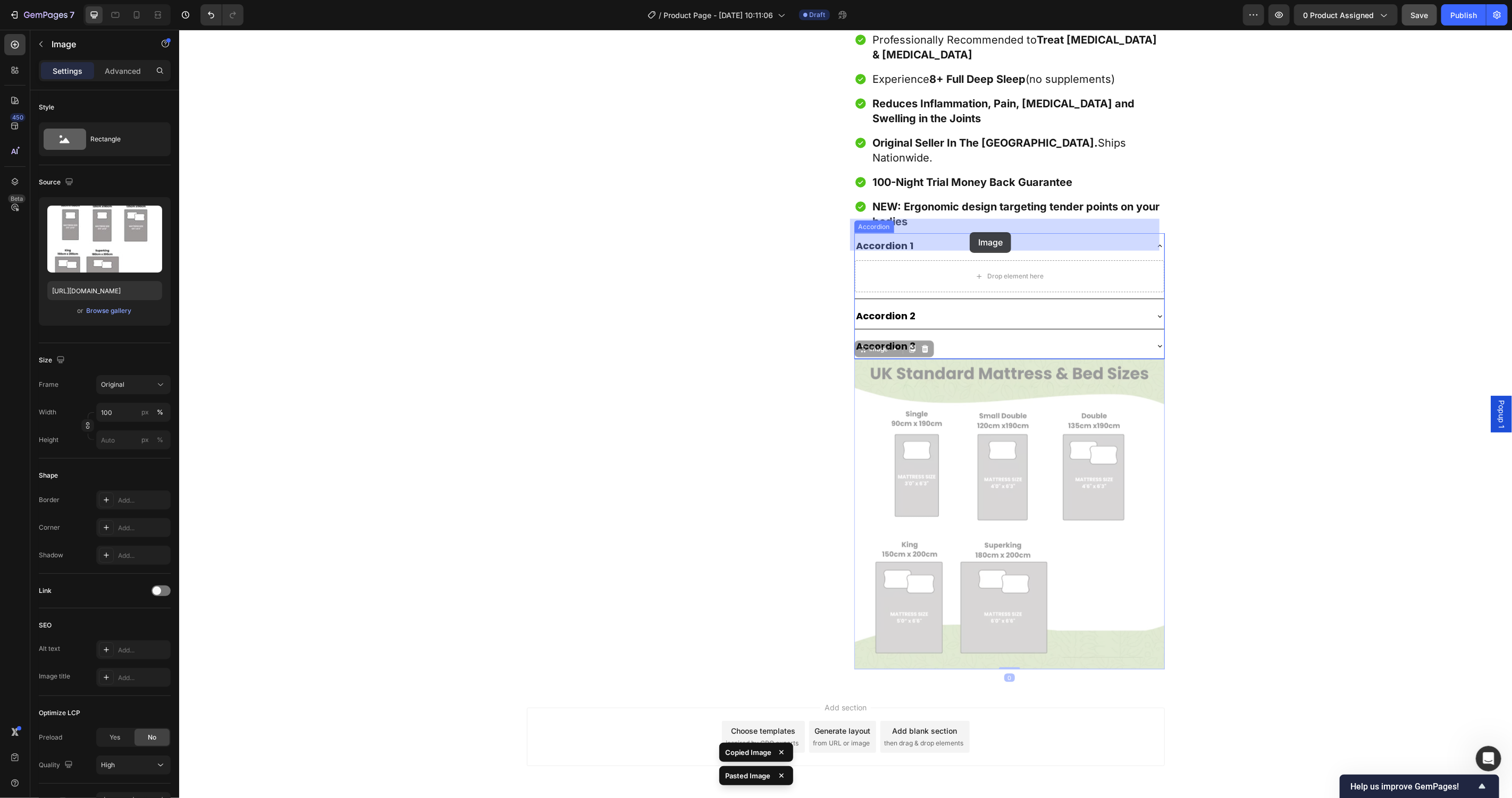
drag, startPoint x: 973, startPoint y: 421, endPoint x: 968, endPoint y: 232, distance: 189.1
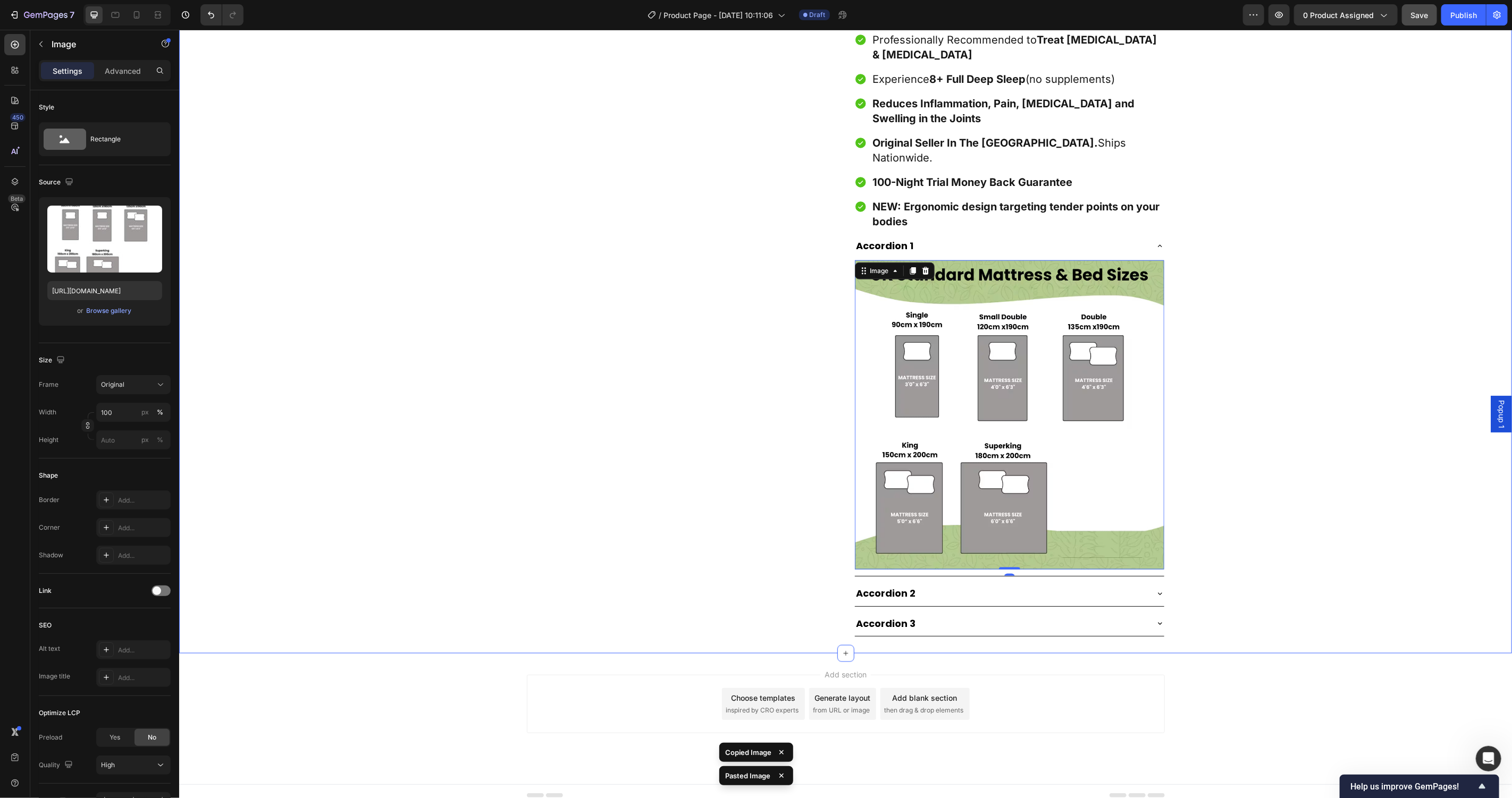
scroll to position [836, 0]
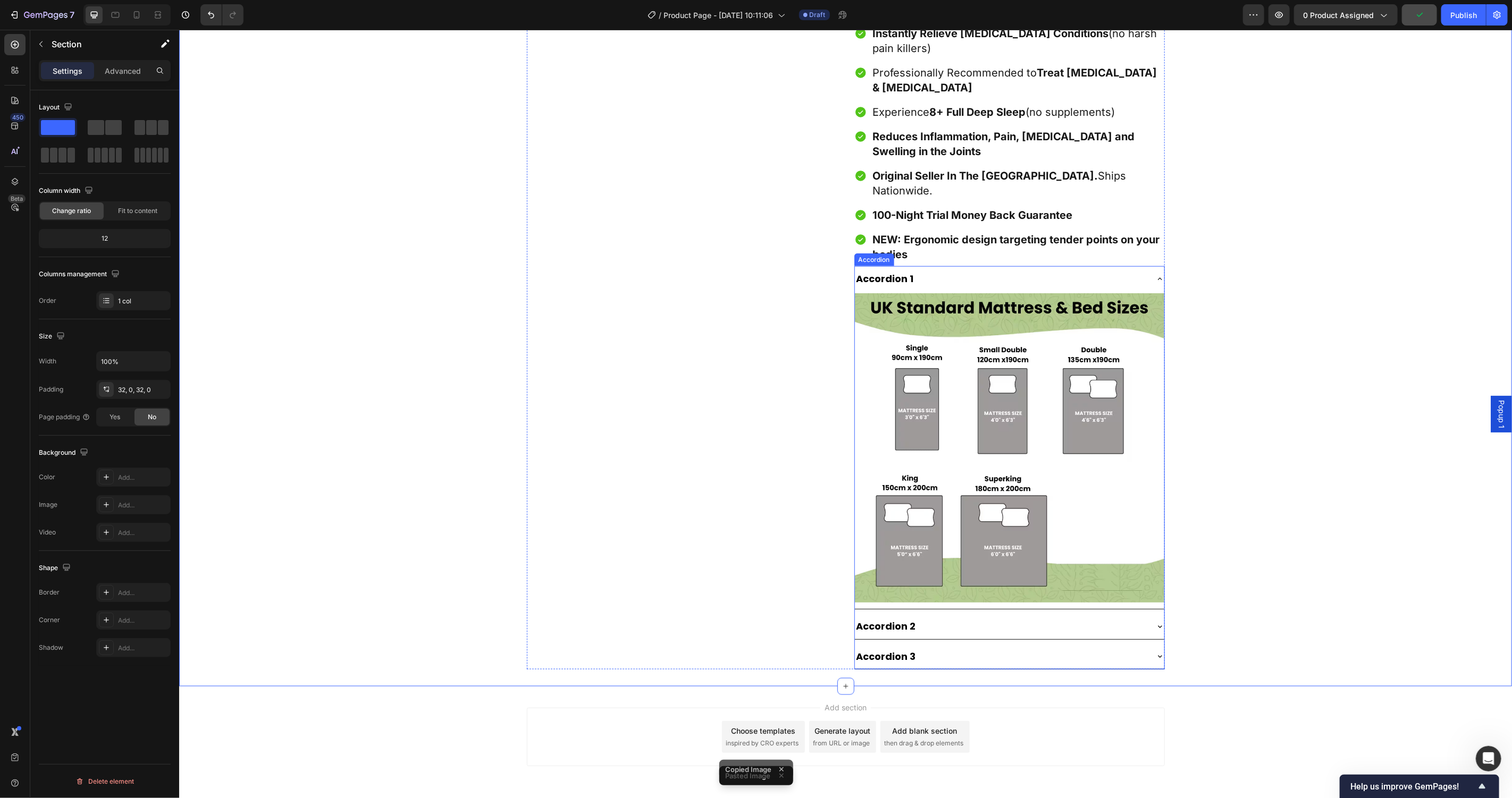
click at [1096, 270] on div "Accordion 1" at bounding box center [1001, 278] width 292 height 16
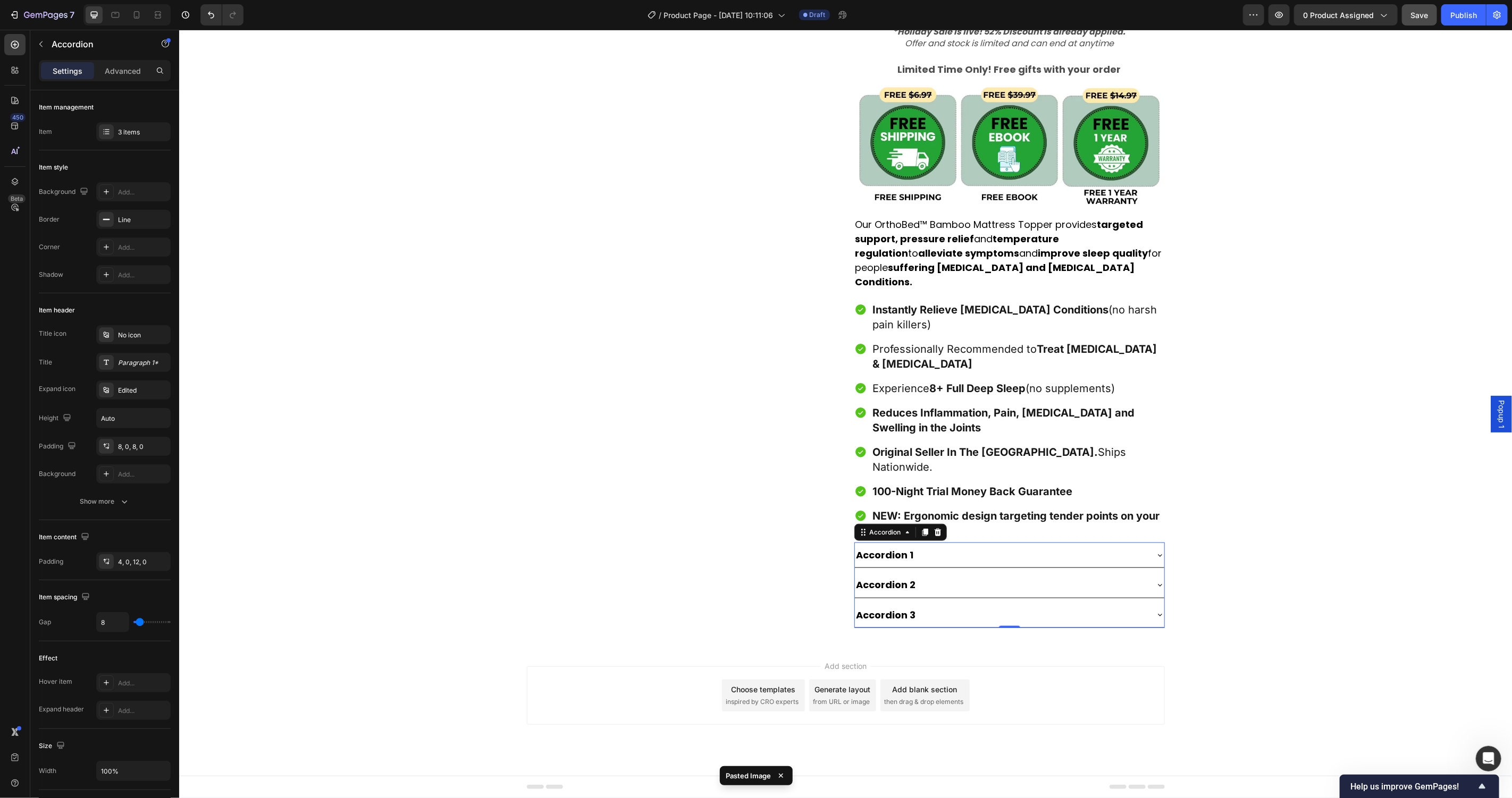
scroll to position [518, 0]
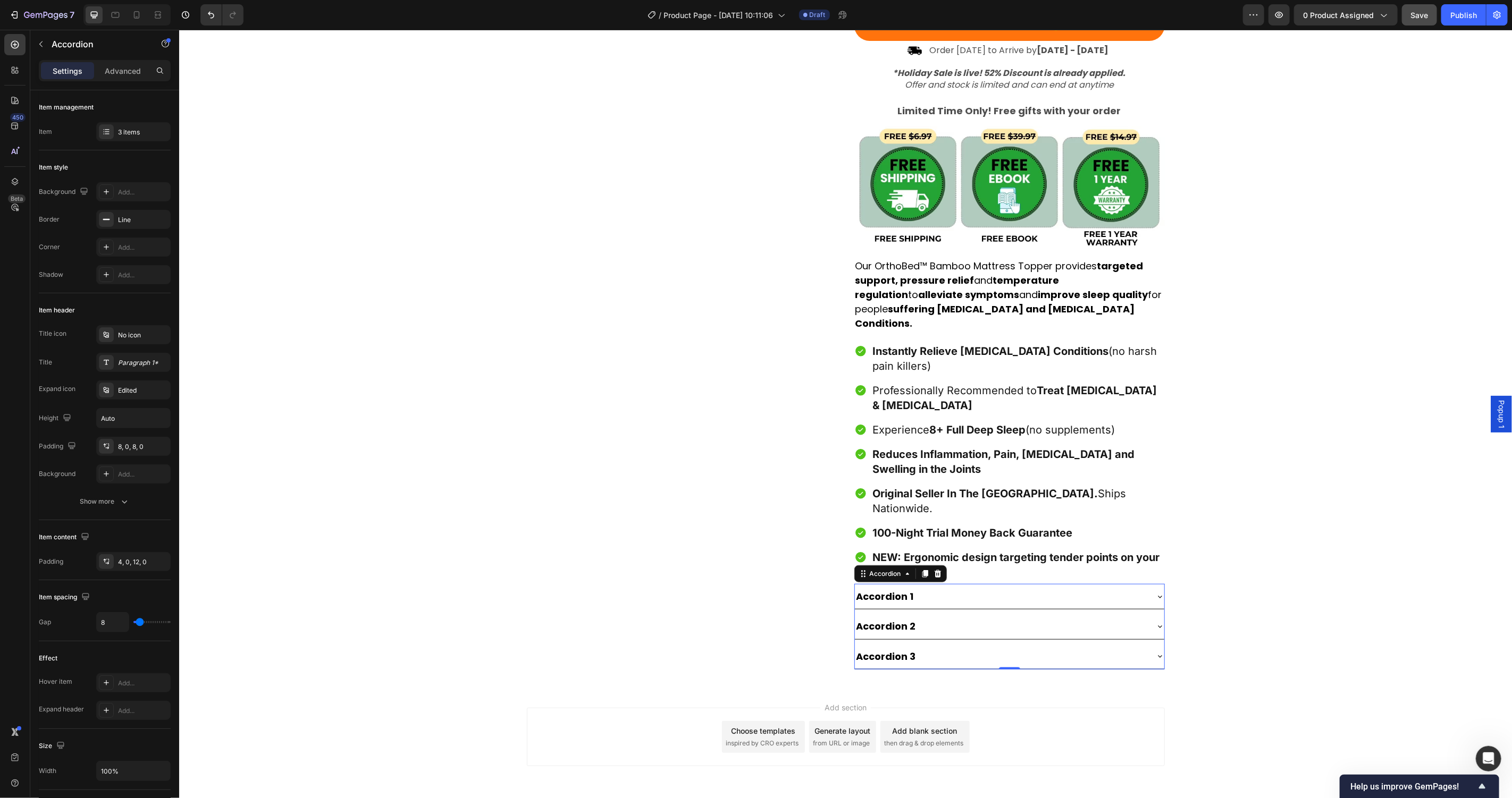
click at [887, 588] on div "Accordion 1" at bounding box center [885, 596] width 60 height 16
click at [887, 589] on p "Accordion 1" at bounding box center [885, 596] width 58 height 13
click at [1341, 581] on div "Product Images Award-Winning Mattress to Relieve [MEDICAL_DATA] Conditions Text…" at bounding box center [845, 110] width 1333 height 1119
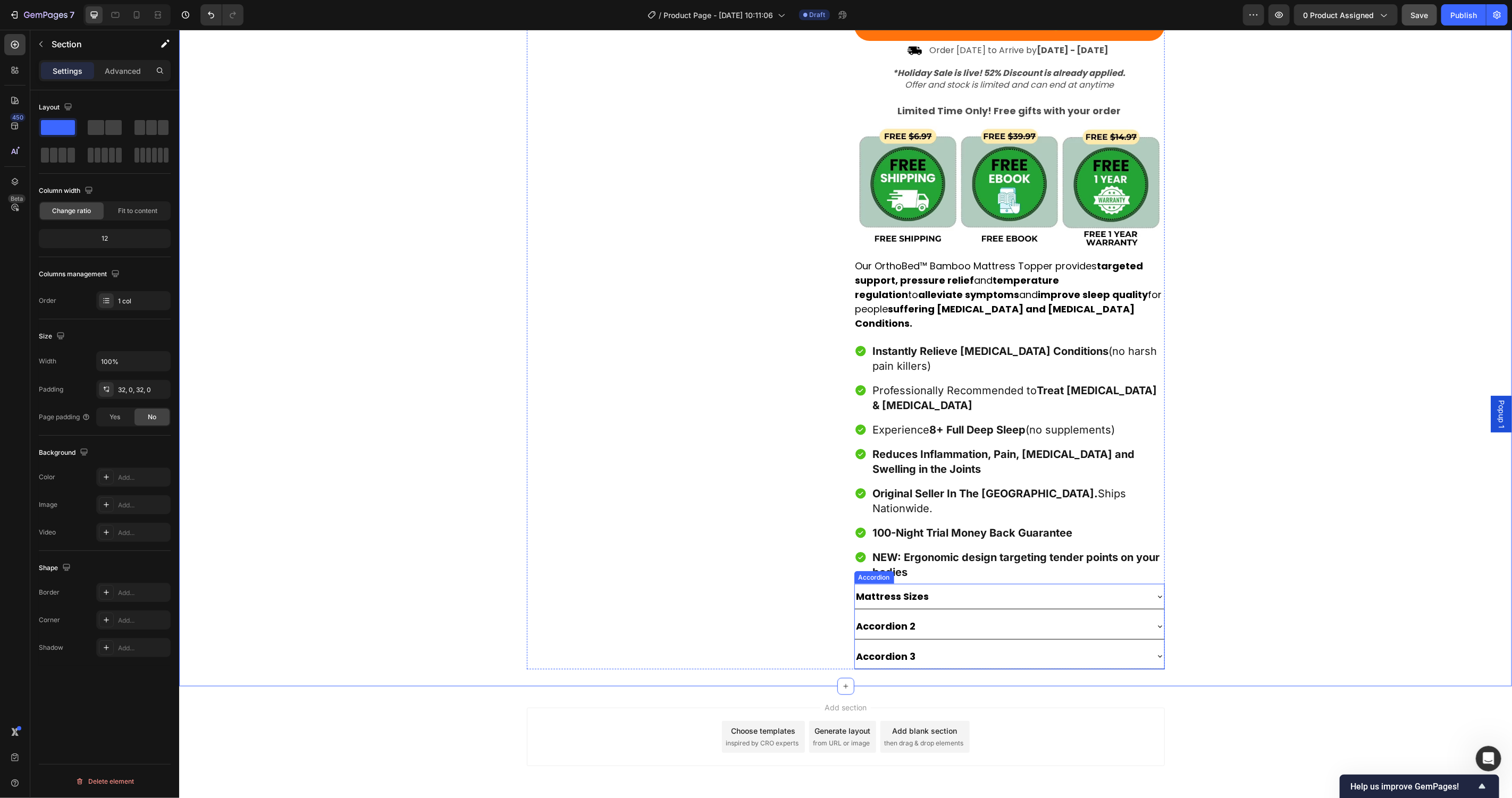
click at [1114, 588] on div "Mattress Sizes" at bounding box center [1001, 596] width 292 height 16
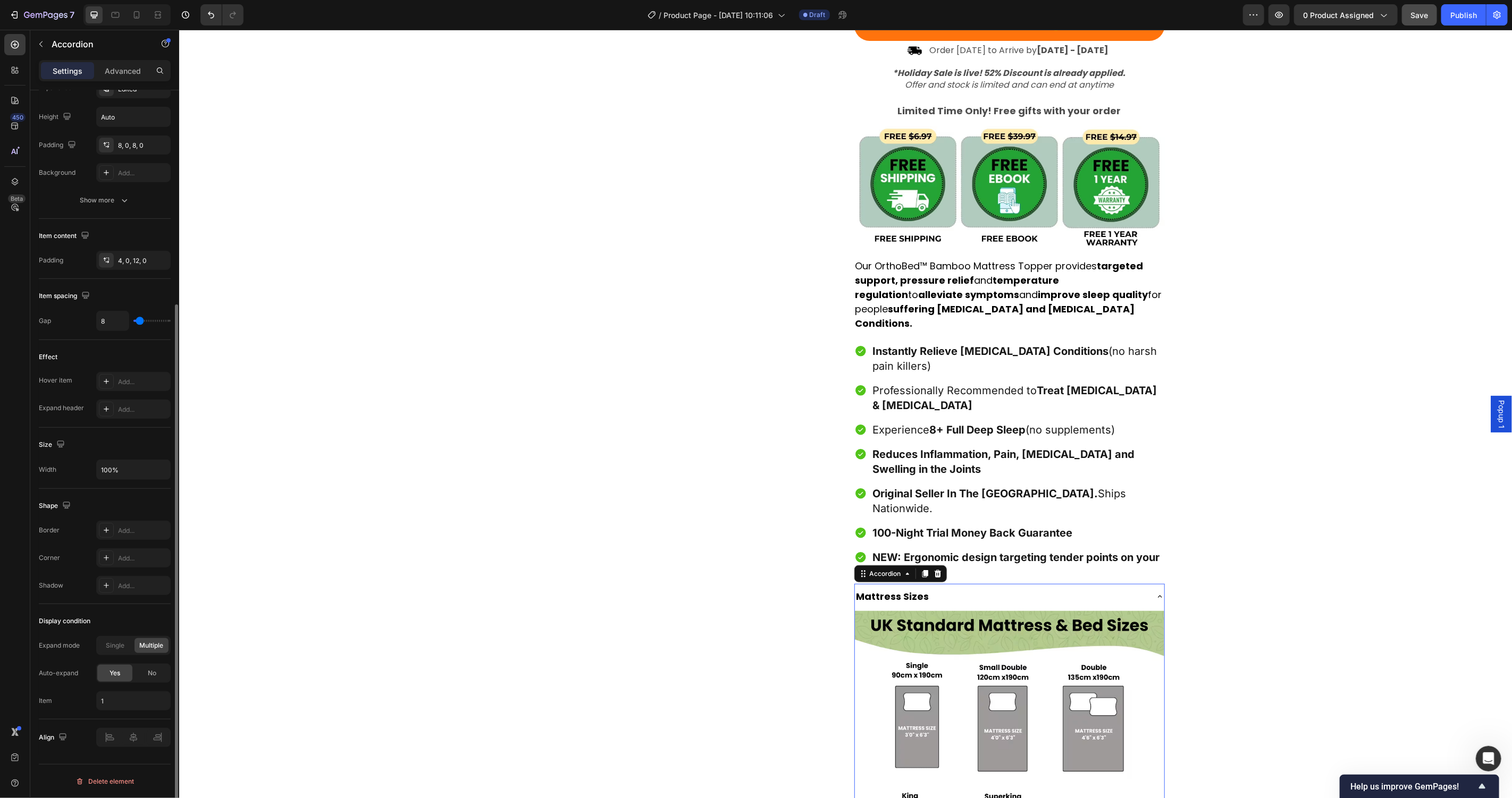
scroll to position [0, 0]
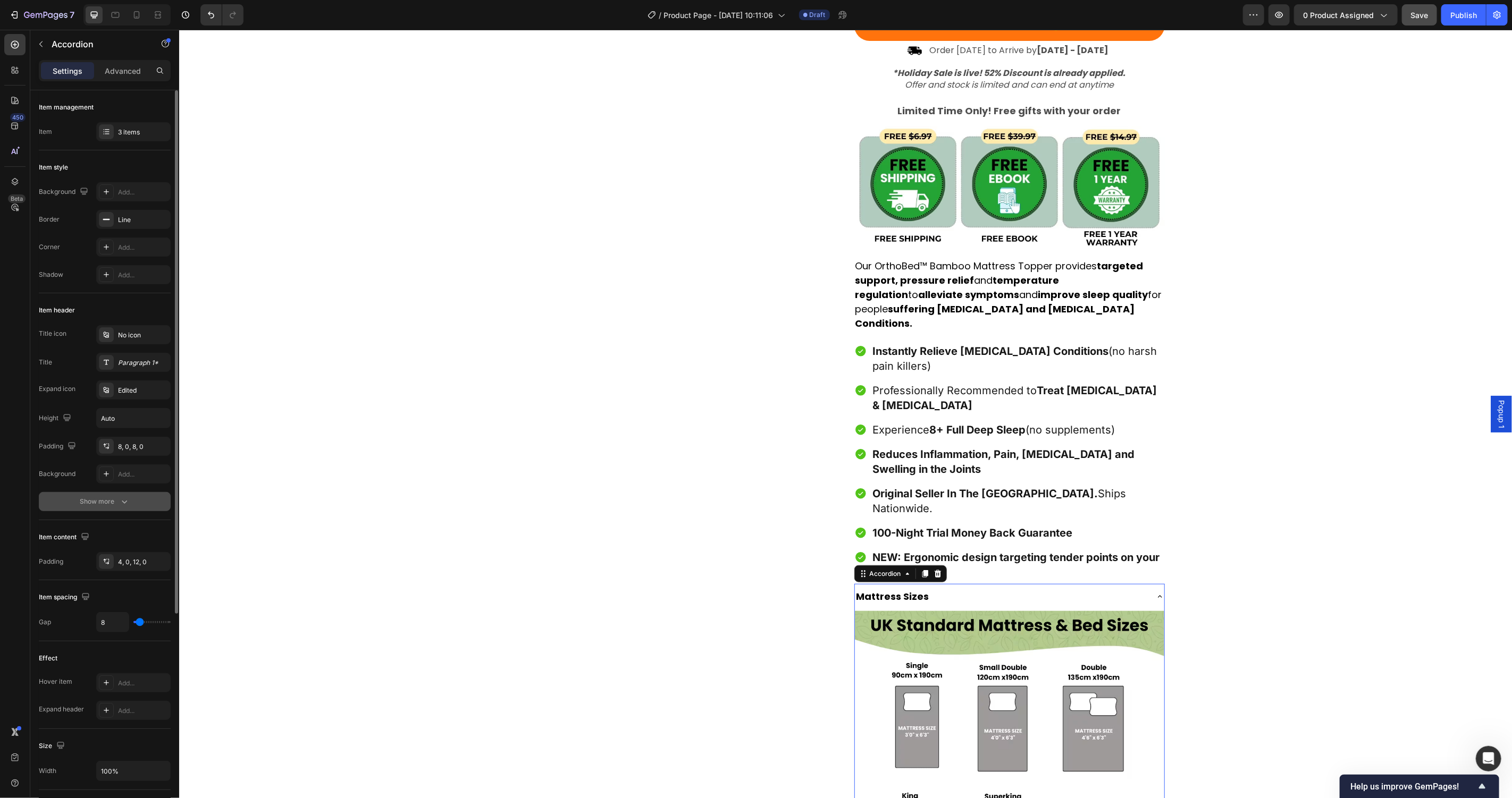
click at [134, 494] on button "Show more" at bounding box center [104, 502] width 132 height 19
click at [140, 393] on div "Edited" at bounding box center [143, 391] width 50 height 9
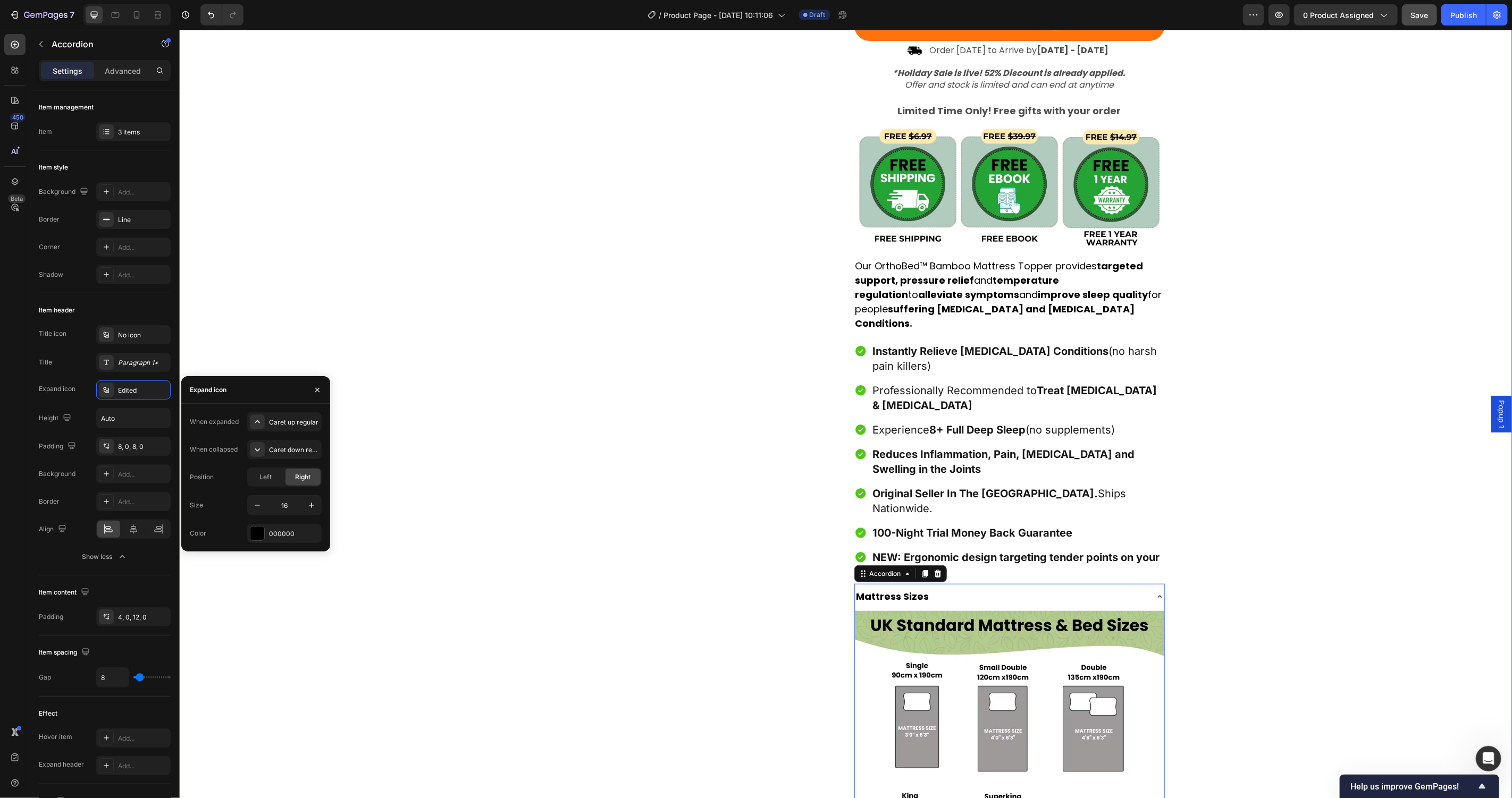
scroll to position [836, 0]
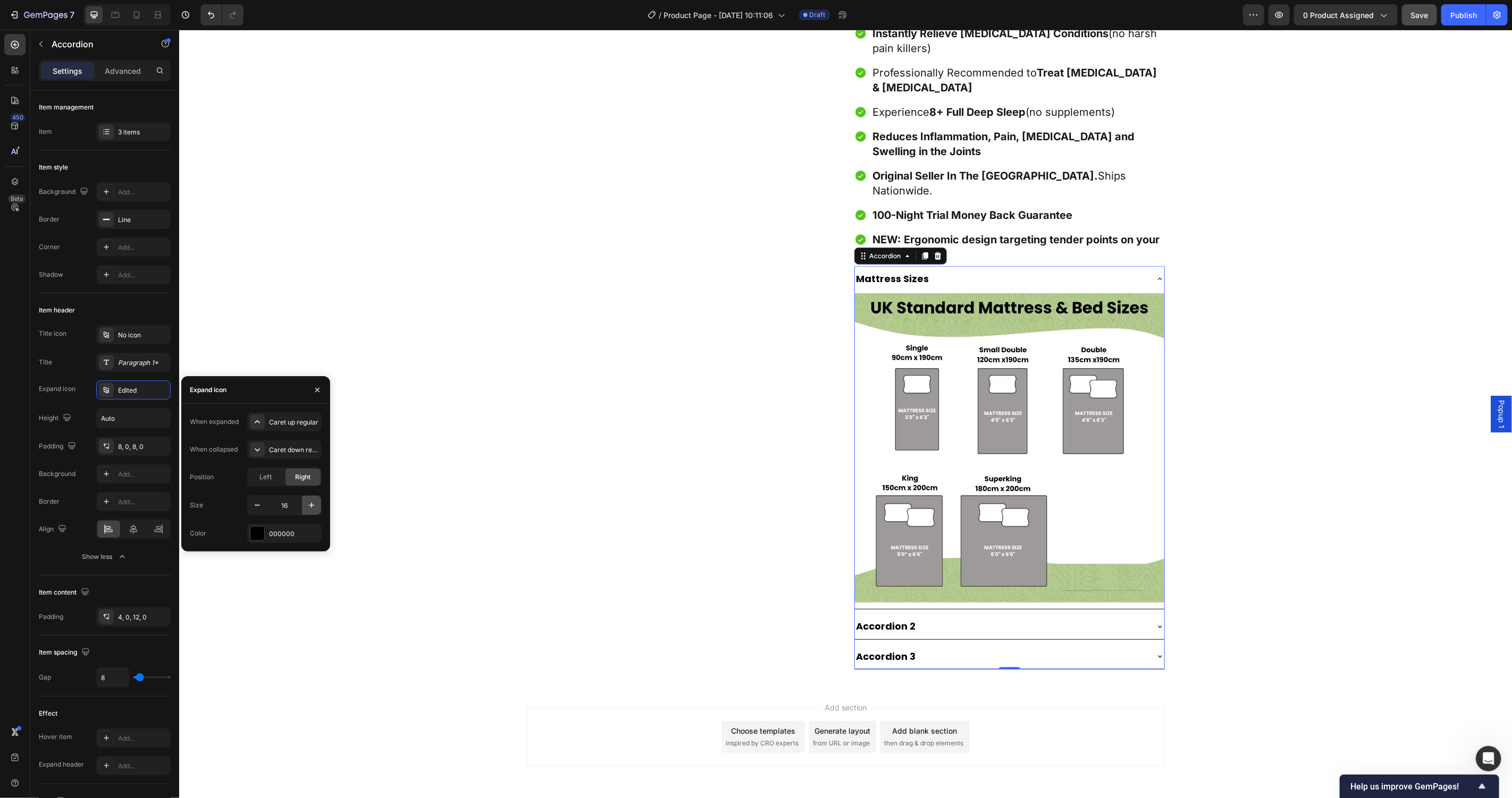
click at [308, 505] on icon "button" at bounding box center [312, 505] width 11 height 11
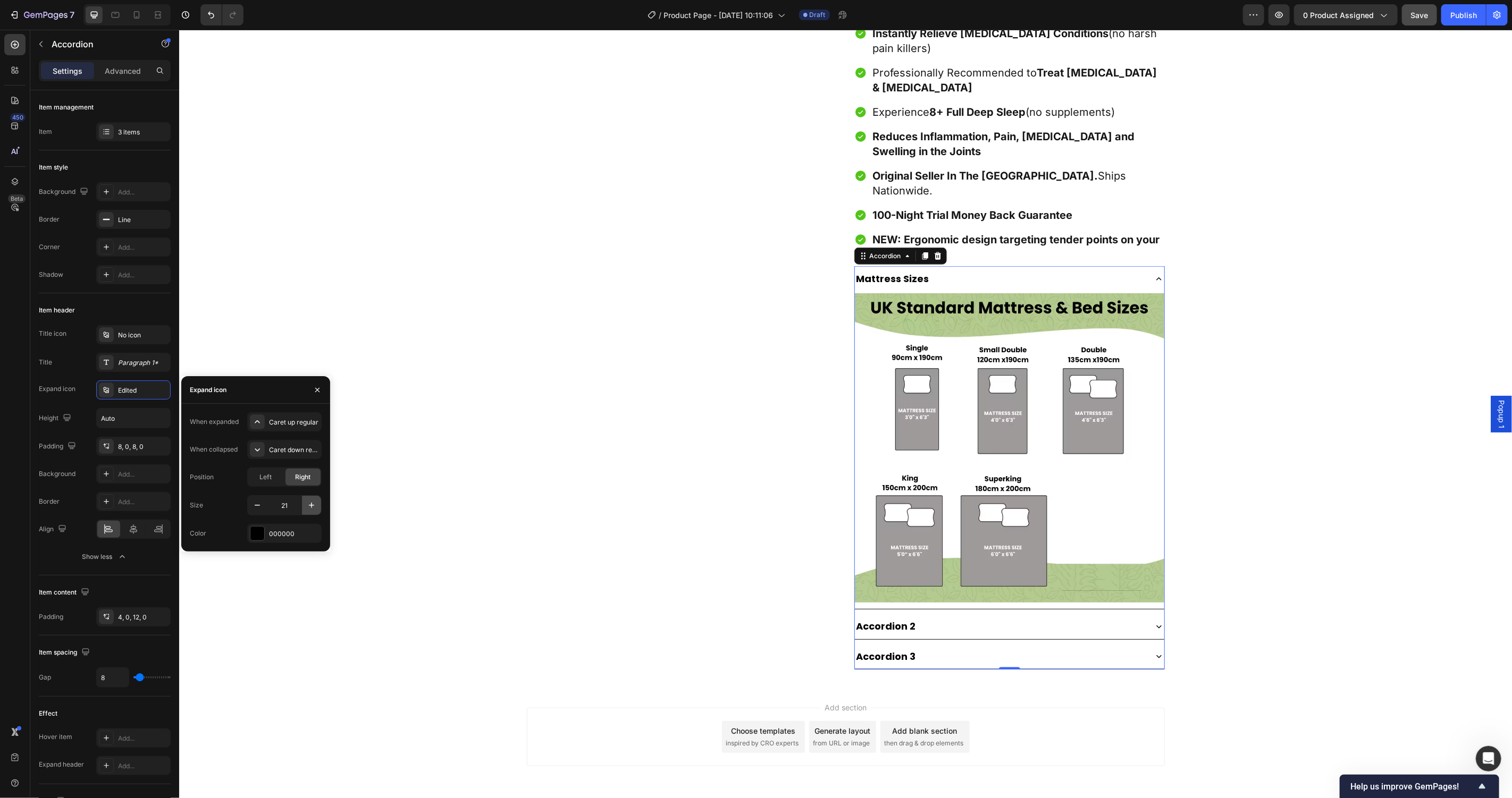
click at [308, 505] on icon "button" at bounding box center [312, 505] width 11 height 11
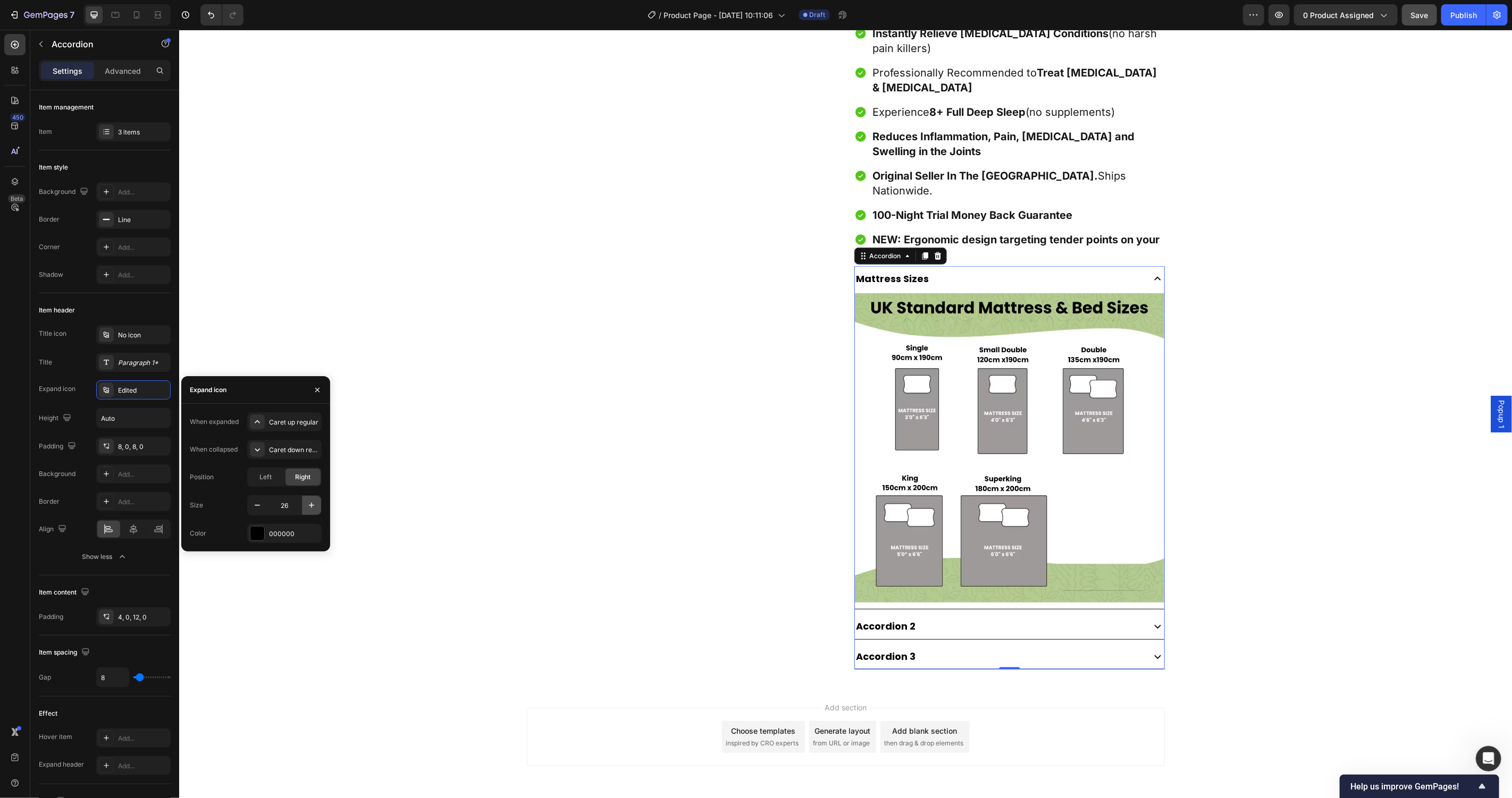
click at [308, 505] on icon "button" at bounding box center [312, 505] width 11 height 11
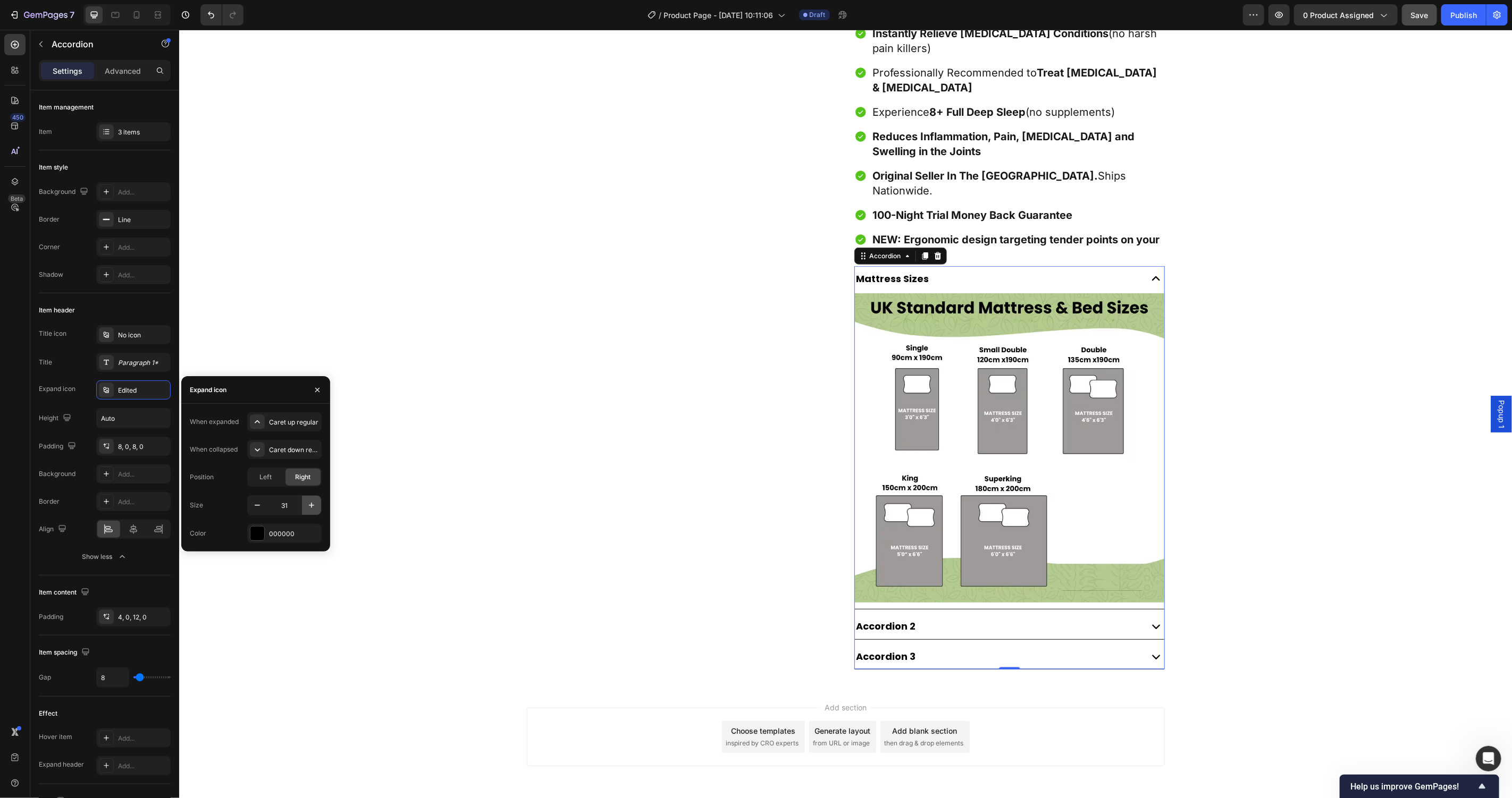
click at [308, 505] on icon "button" at bounding box center [312, 505] width 11 height 11
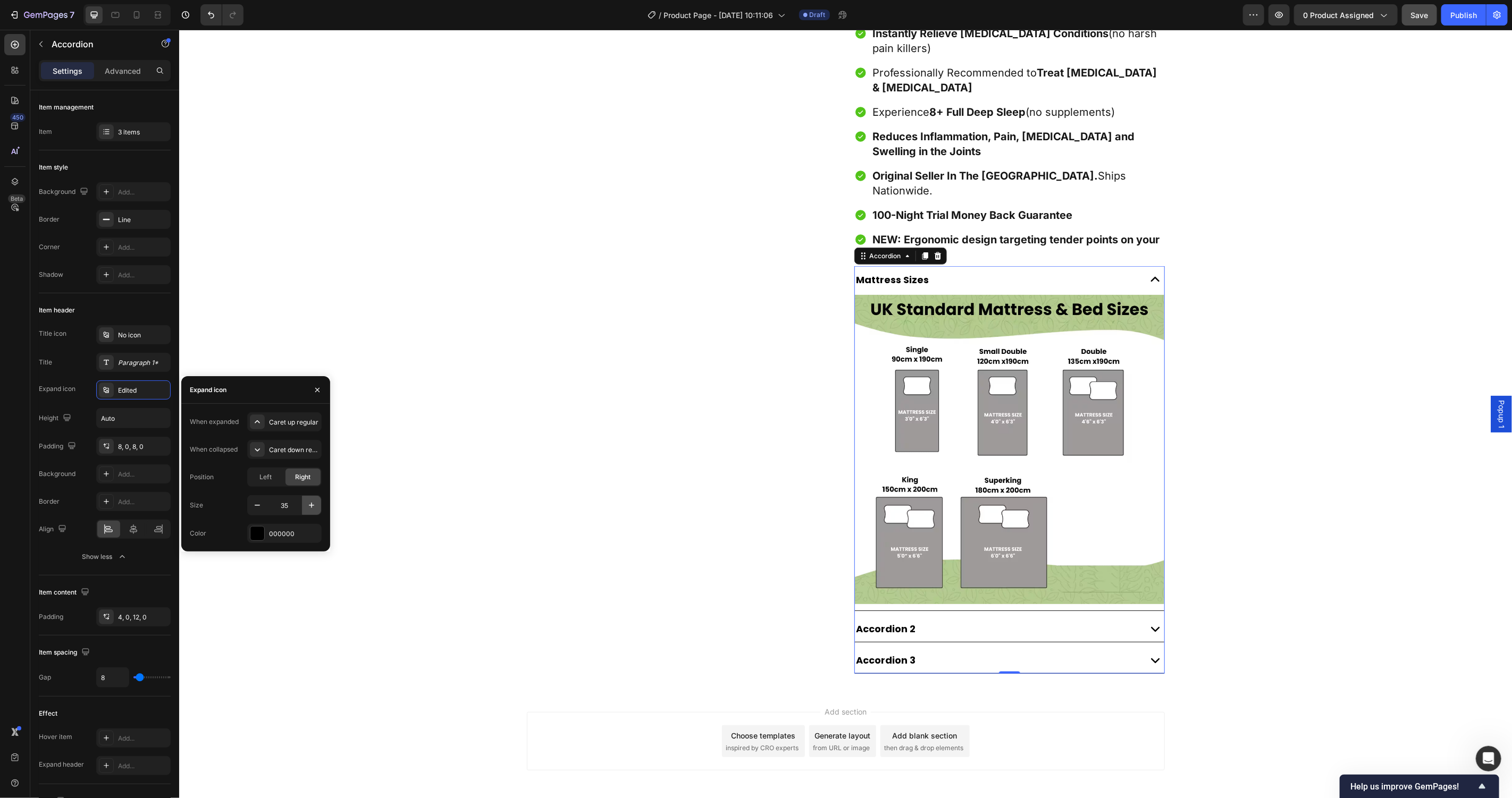
click at [307, 505] on icon "button" at bounding box center [312, 505] width 11 height 11
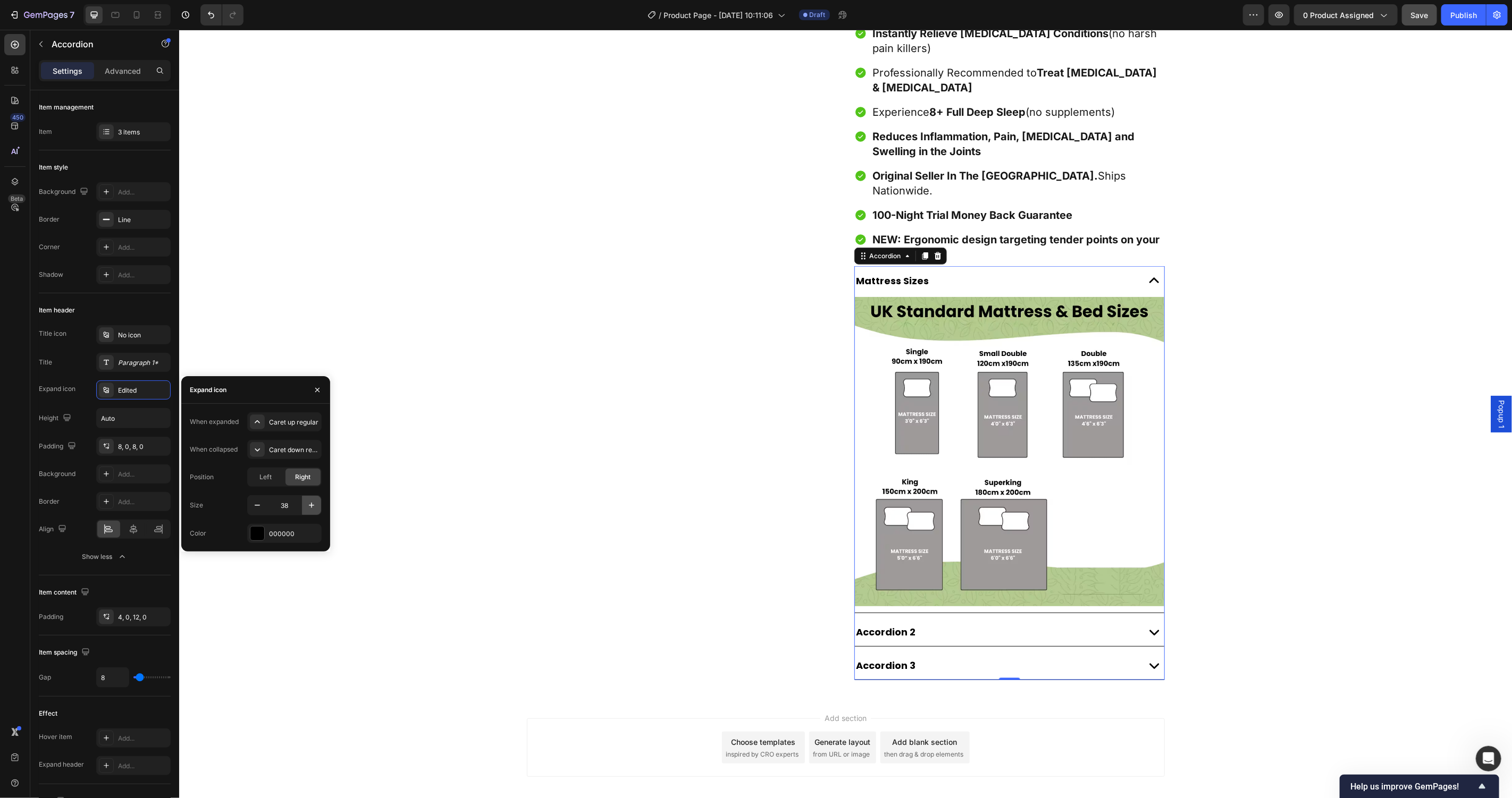
click at [307, 505] on icon "button" at bounding box center [312, 505] width 11 height 11
type input "40"
click at [1152, 270] on icon at bounding box center [1153, 280] width 21 height 21
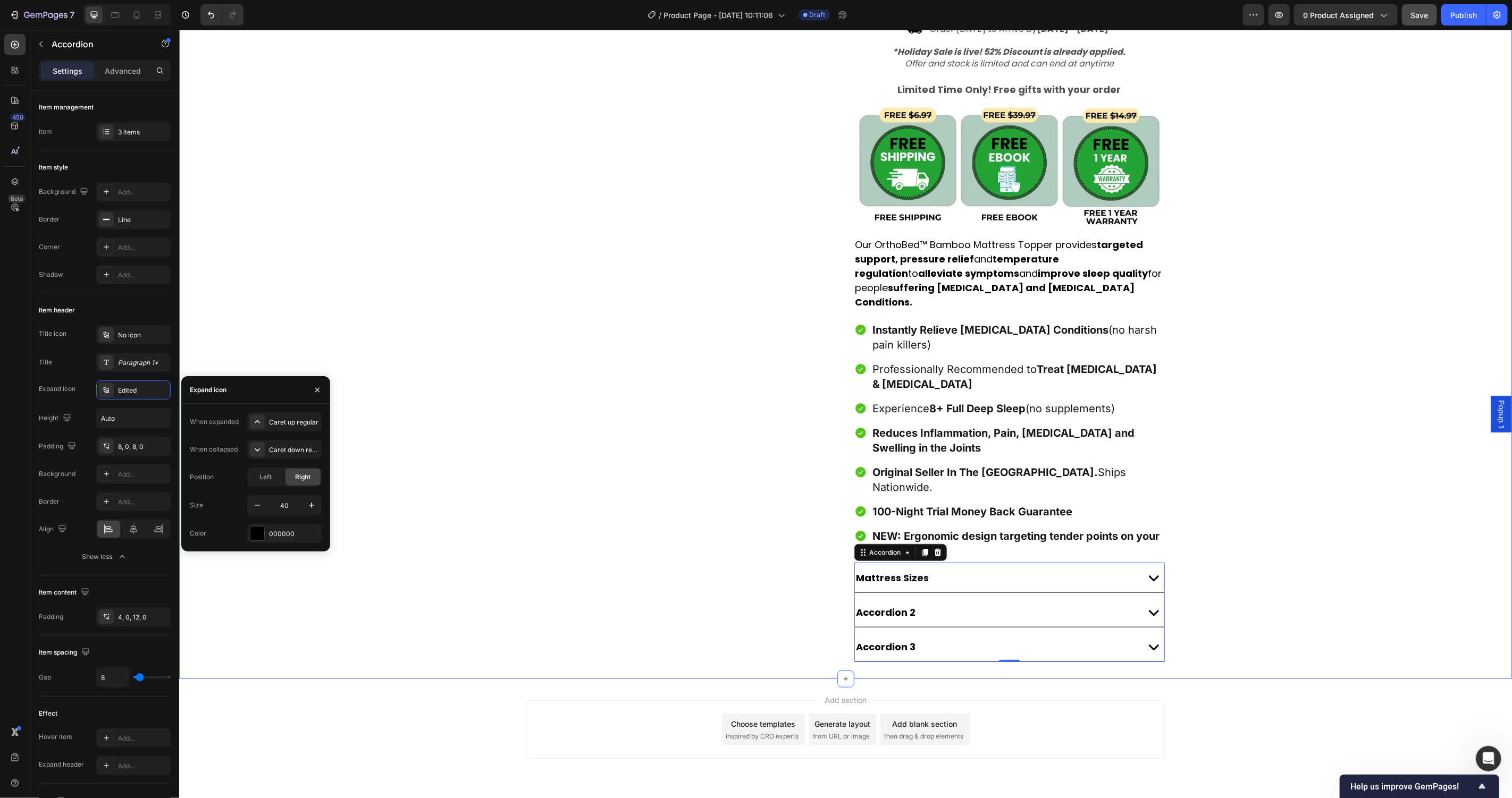
scroll to position [532, 0]
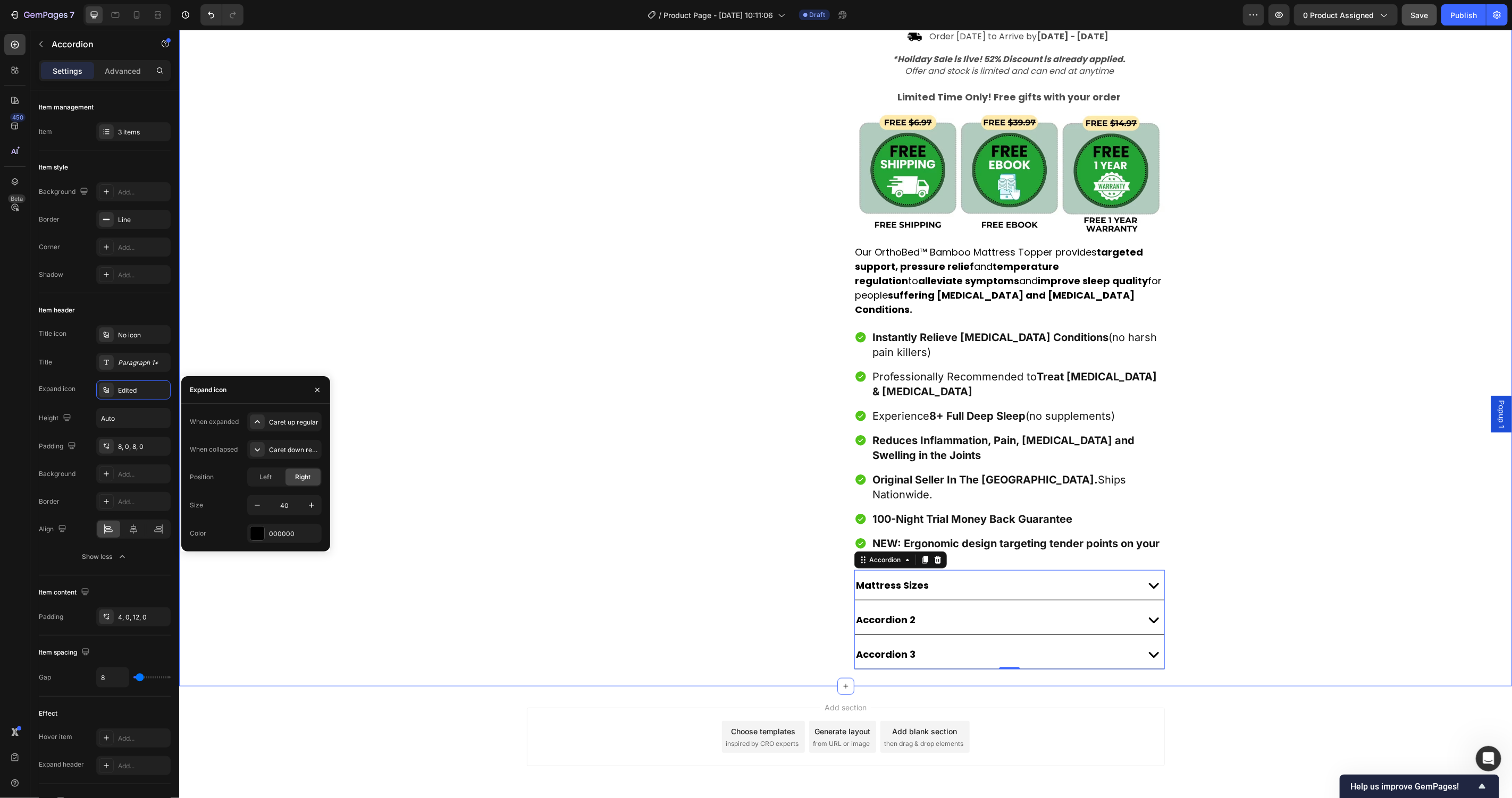
click at [1322, 296] on div "Product Images Award-Winning Mattress to Relieve [MEDICAL_DATA] Conditions Text…" at bounding box center [845, 103] width 1333 height 1132
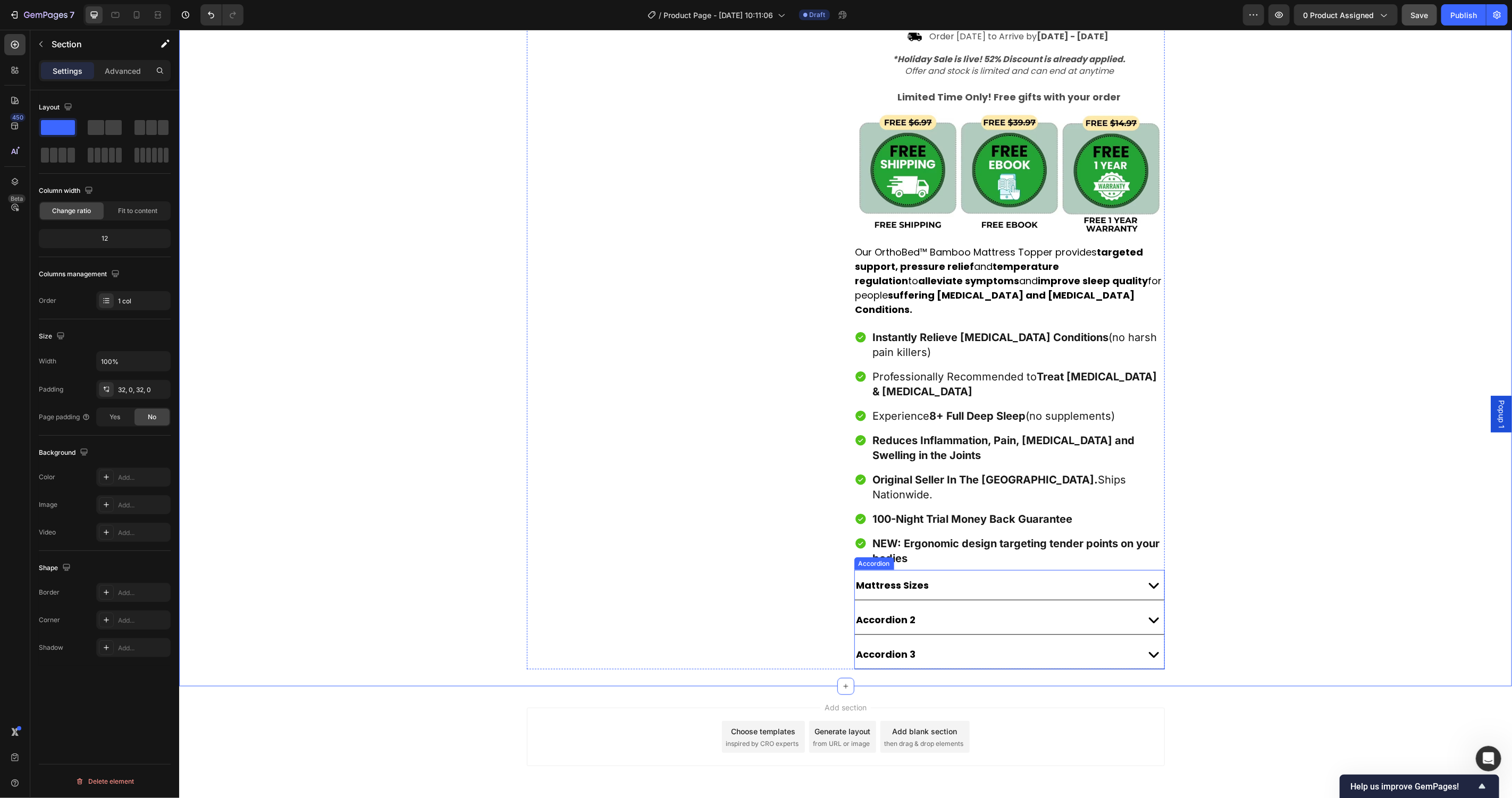
click at [1036, 577] on div "Mattress Sizes" at bounding box center [994, 585] width 279 height 16
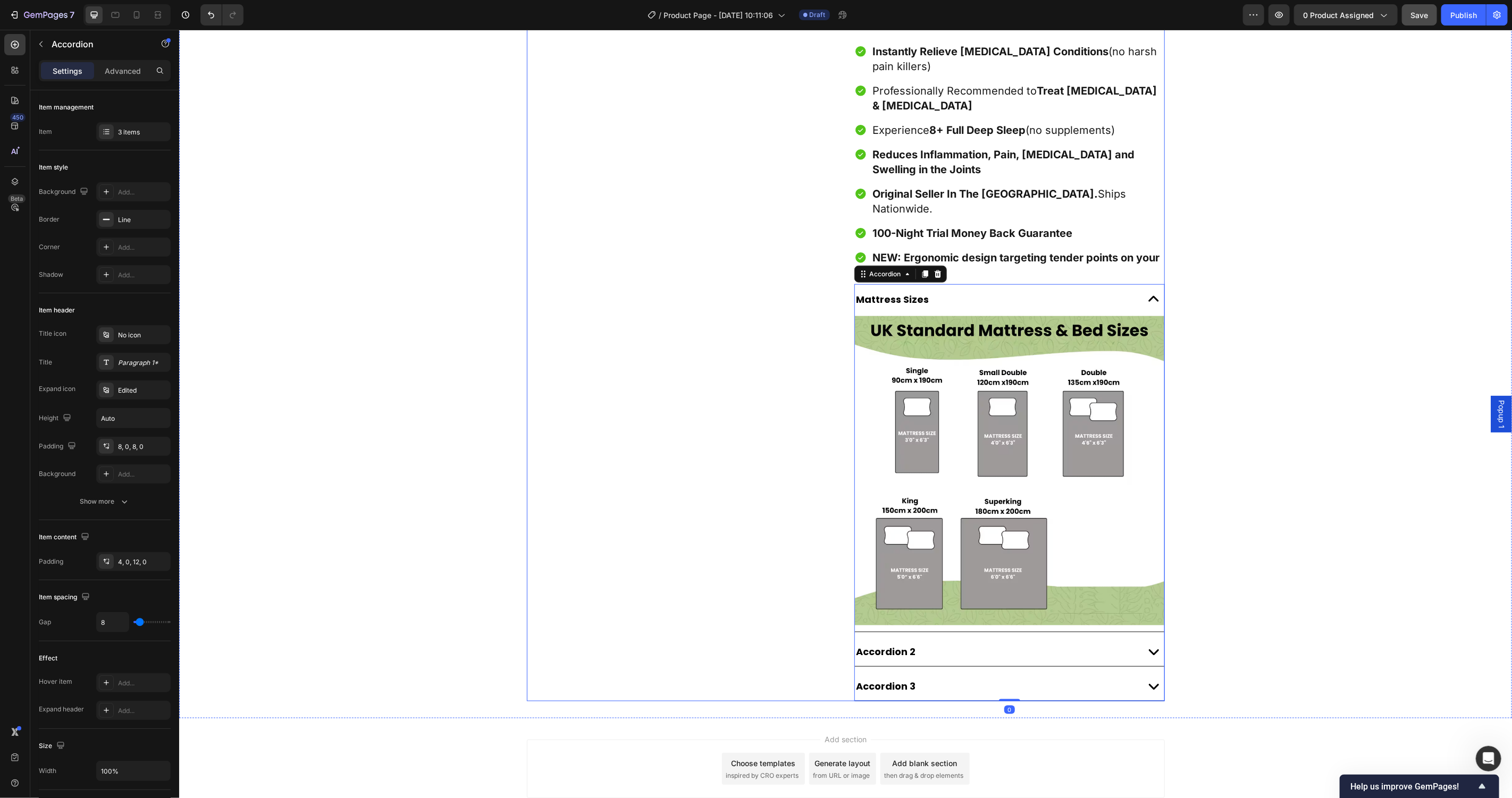
scroll to position [836, 0]
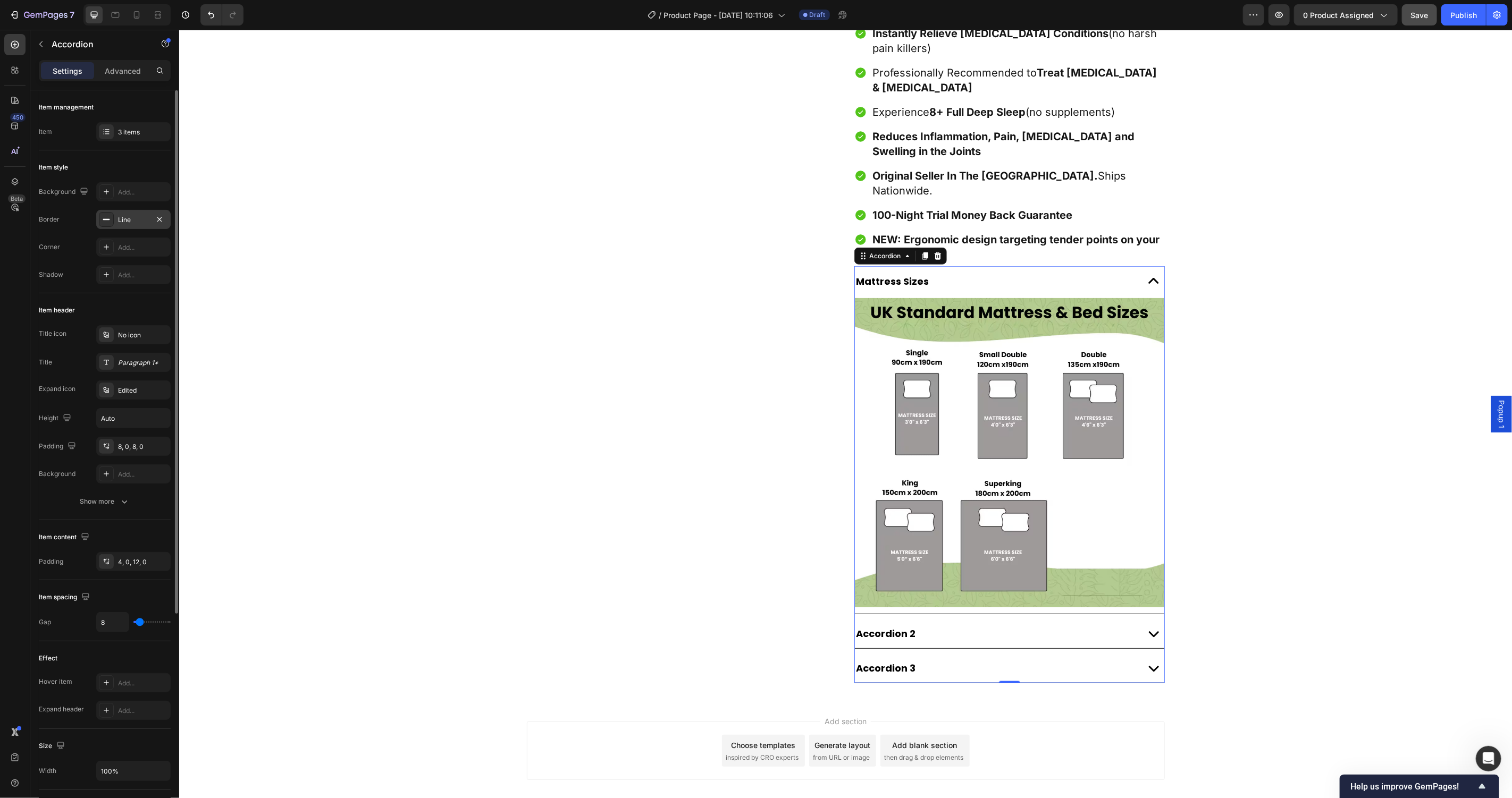
click at [137, 213] on div "Line" at bounding box center [133, 219] width 75 height 19
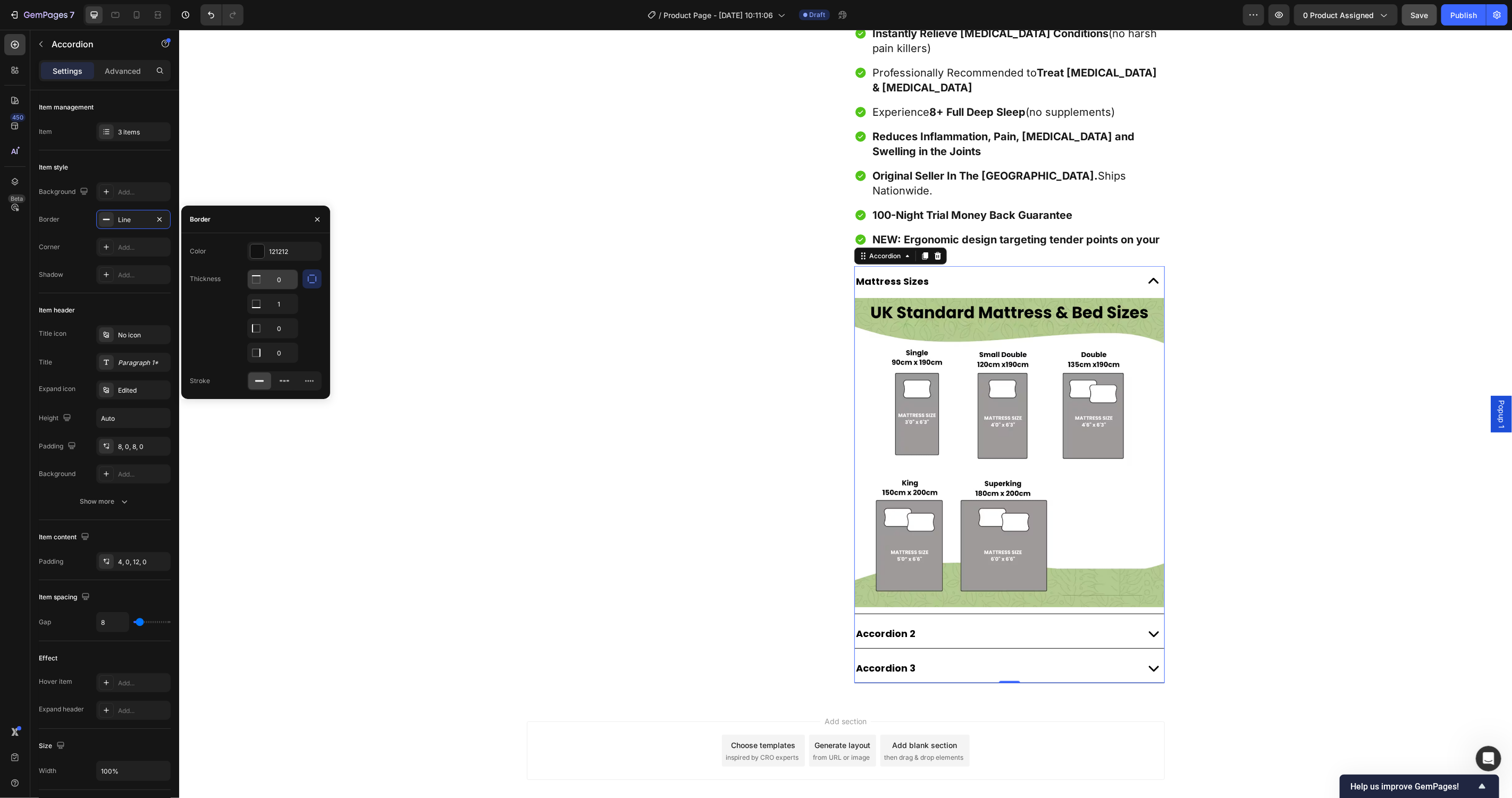
click at [278, 273] on input "0" at bounding box center [272, 279] width 50 height 19
type input "1"
click at [282, 323] on input "0" at bounding box center [272, 328] width 50 height 19
type input "1"
click at [283, 351] on input "0" at bounding box center [272, 353] width 50 height 19
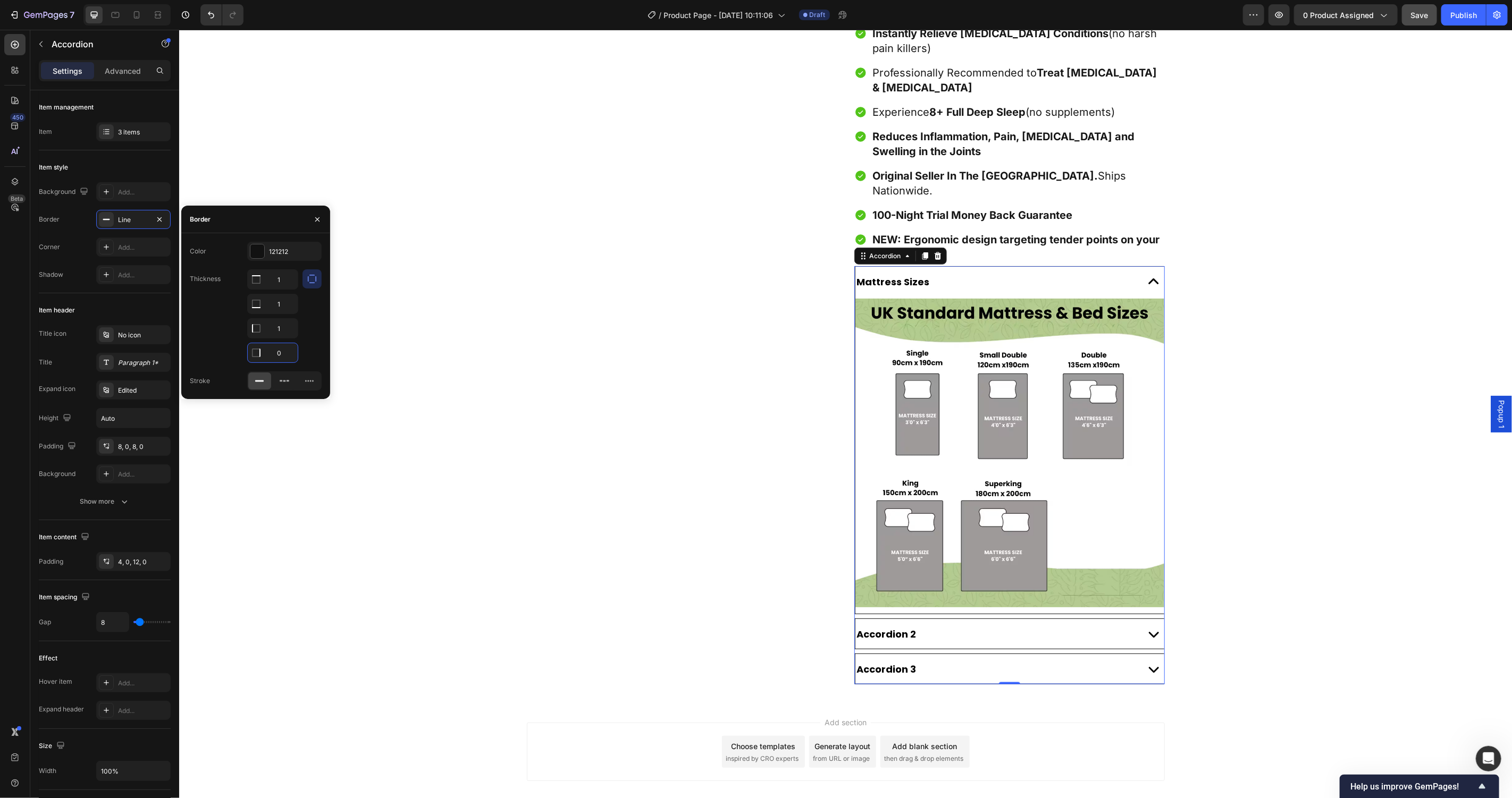
type input "1"
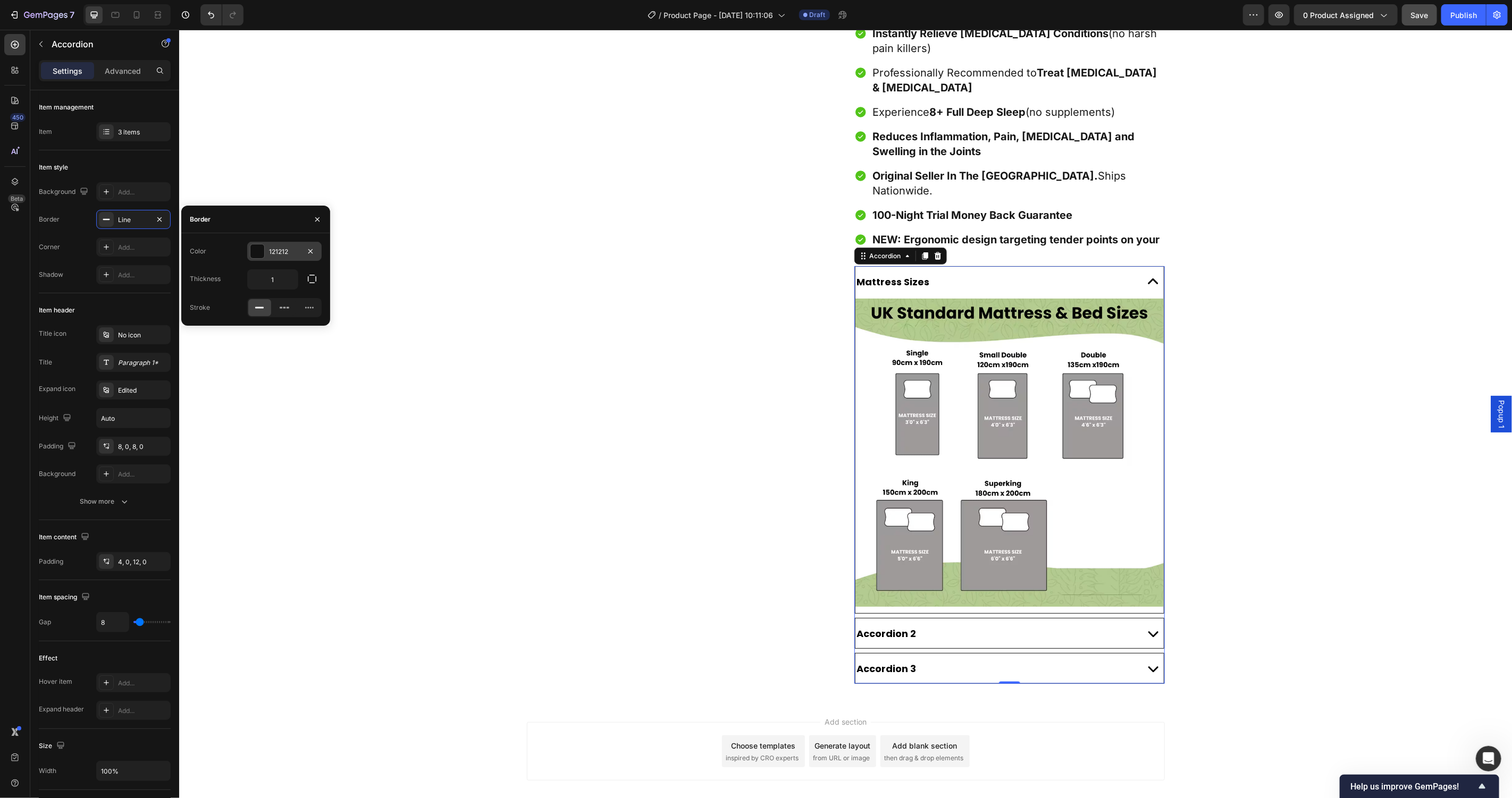
click at [254, 243] on div "121212" at bounding box center [284, 251] width 75 height 19
click at [255, 292] on div at bounding box center [255, 292] width 11 height 11
click at [191, 247] on button "button" at bounding box center [199, 251] width 19 height 19
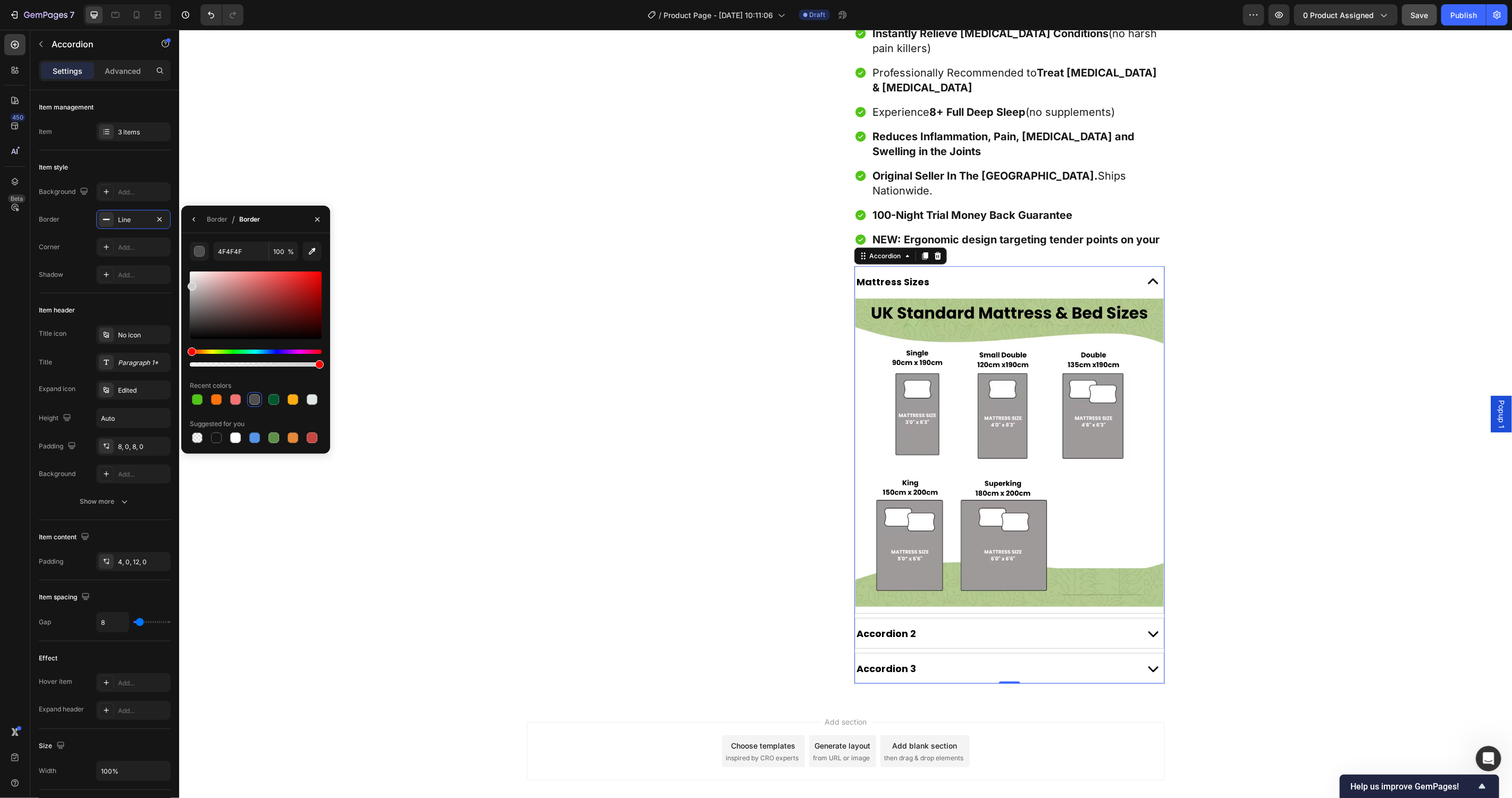
type input "CECECE"
drag, startPoint x: 201, startPoint y: 297, endPoint x: 190, endPoint y: 285, distance: 16.3
click at [190, 285] on div at bounding box center [255, 305] width 132 height 67
click at [135, 443] on div "8, 0, 8, 0" at bounding box center [133, 447] width 31 height 9
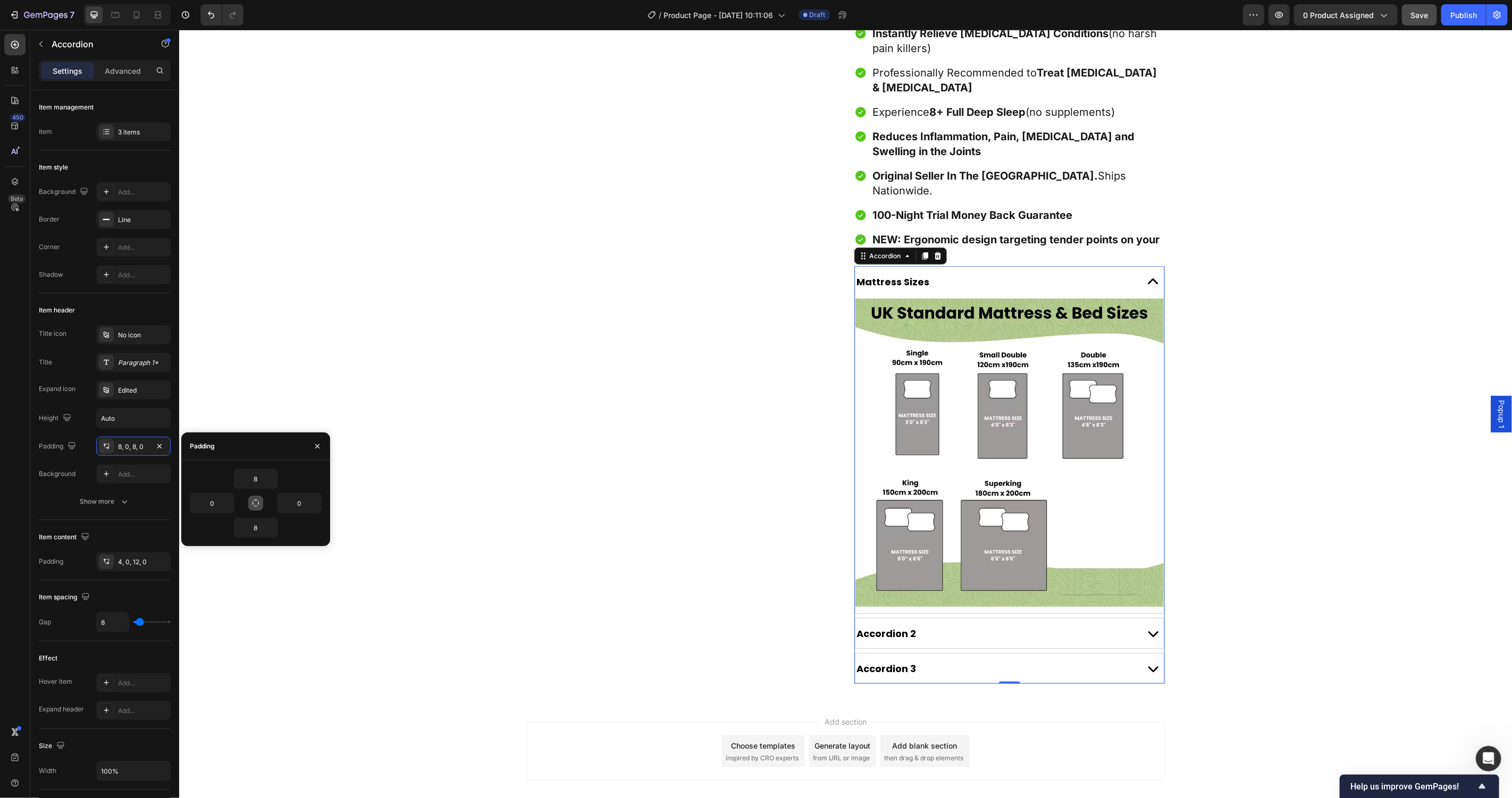
click at [256, 505] on icon "button" at bounding box center [255, 503] width 8 height 8
type input "8"
click at [258, 483] on input "8" at bounding box center [256, 479] width 43 height 19
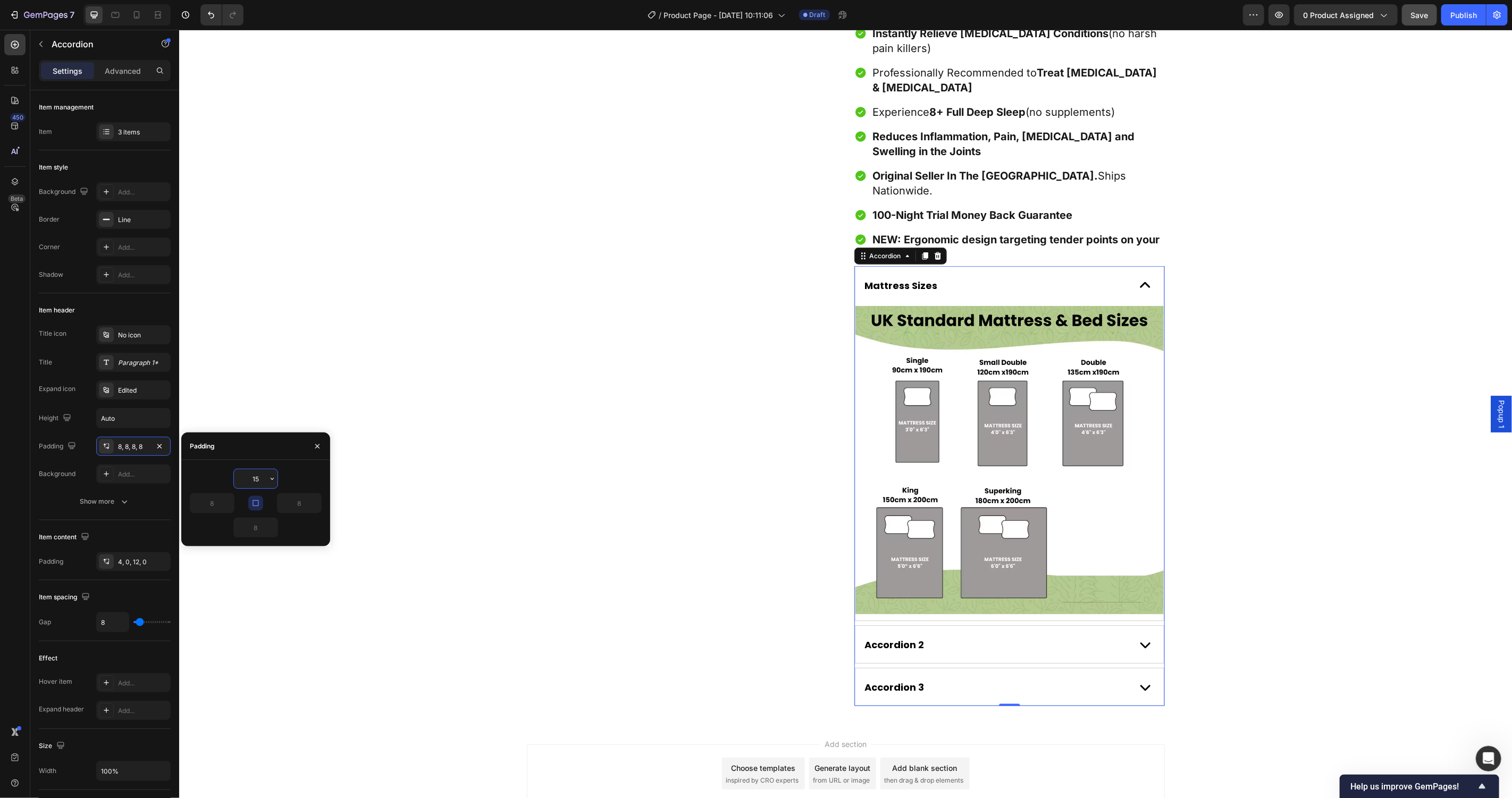
click at [253, 482] on input "15" at bounding box center [256, 479] width 43 height 19
click at [253, 481] on input "15" at bounding box center [256, 479] width 43 height 19
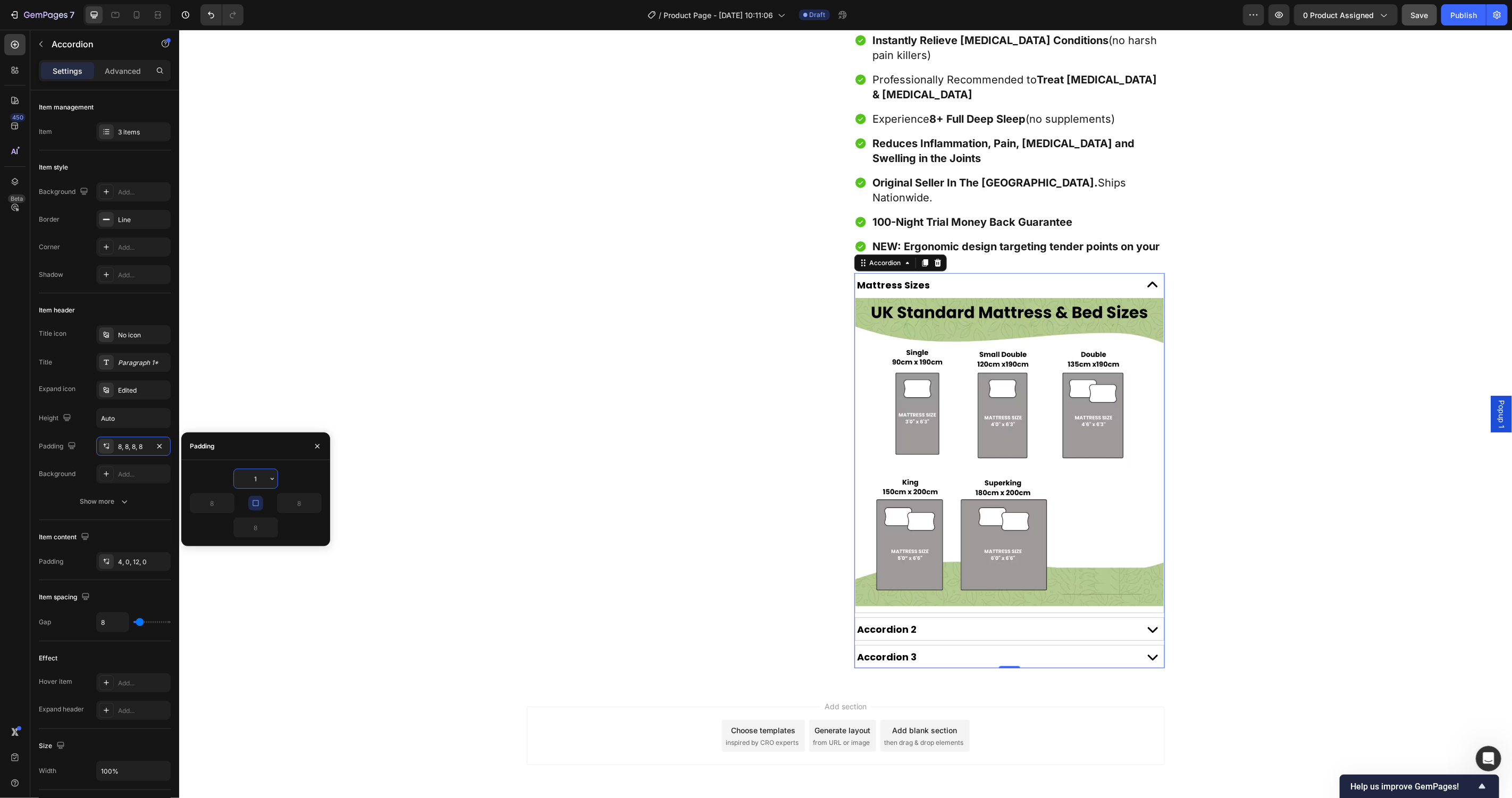
type input "10"
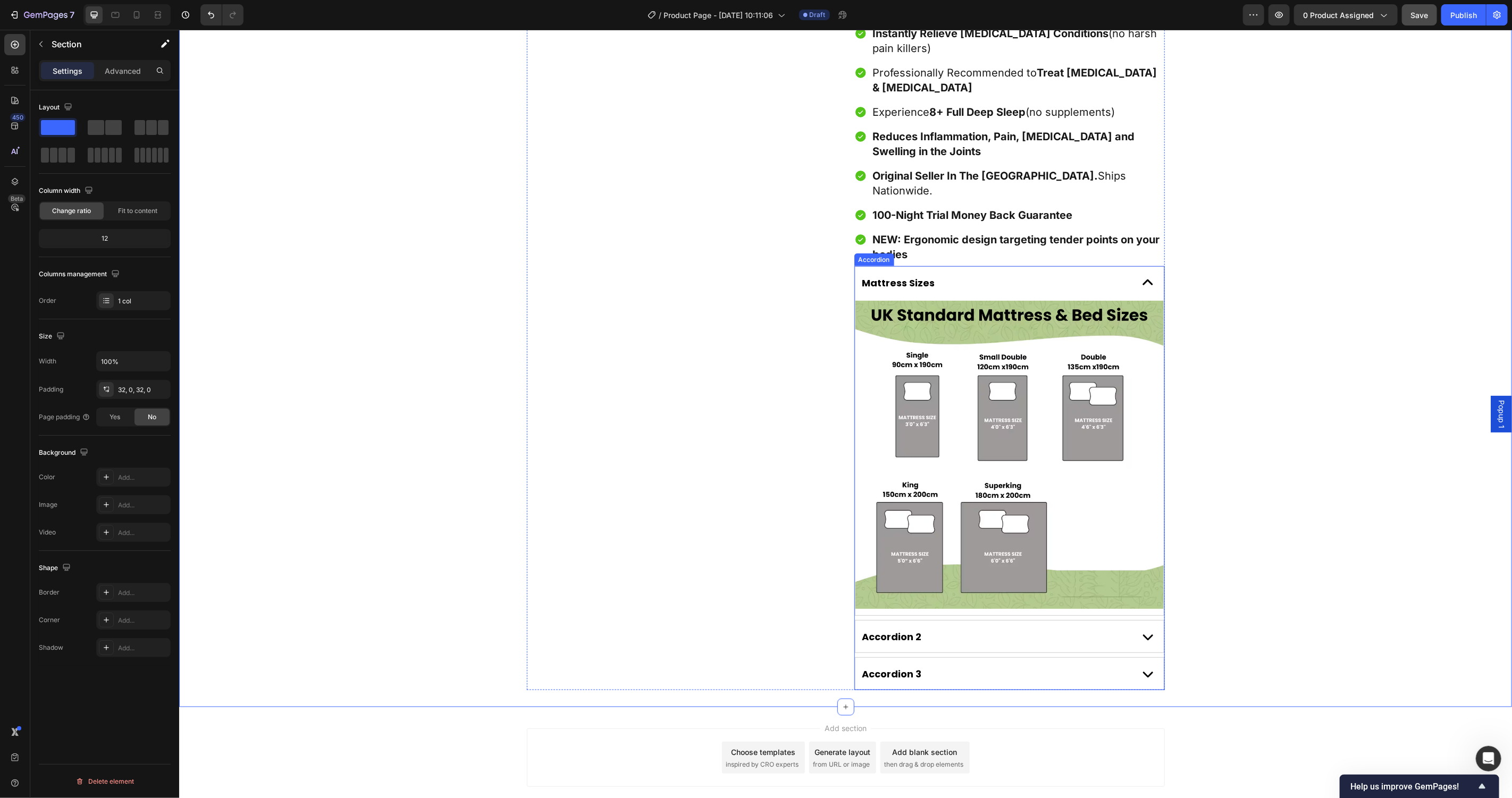
click at [1138, 272] on icon at bounding box center [1148, 282] width 21 height 21
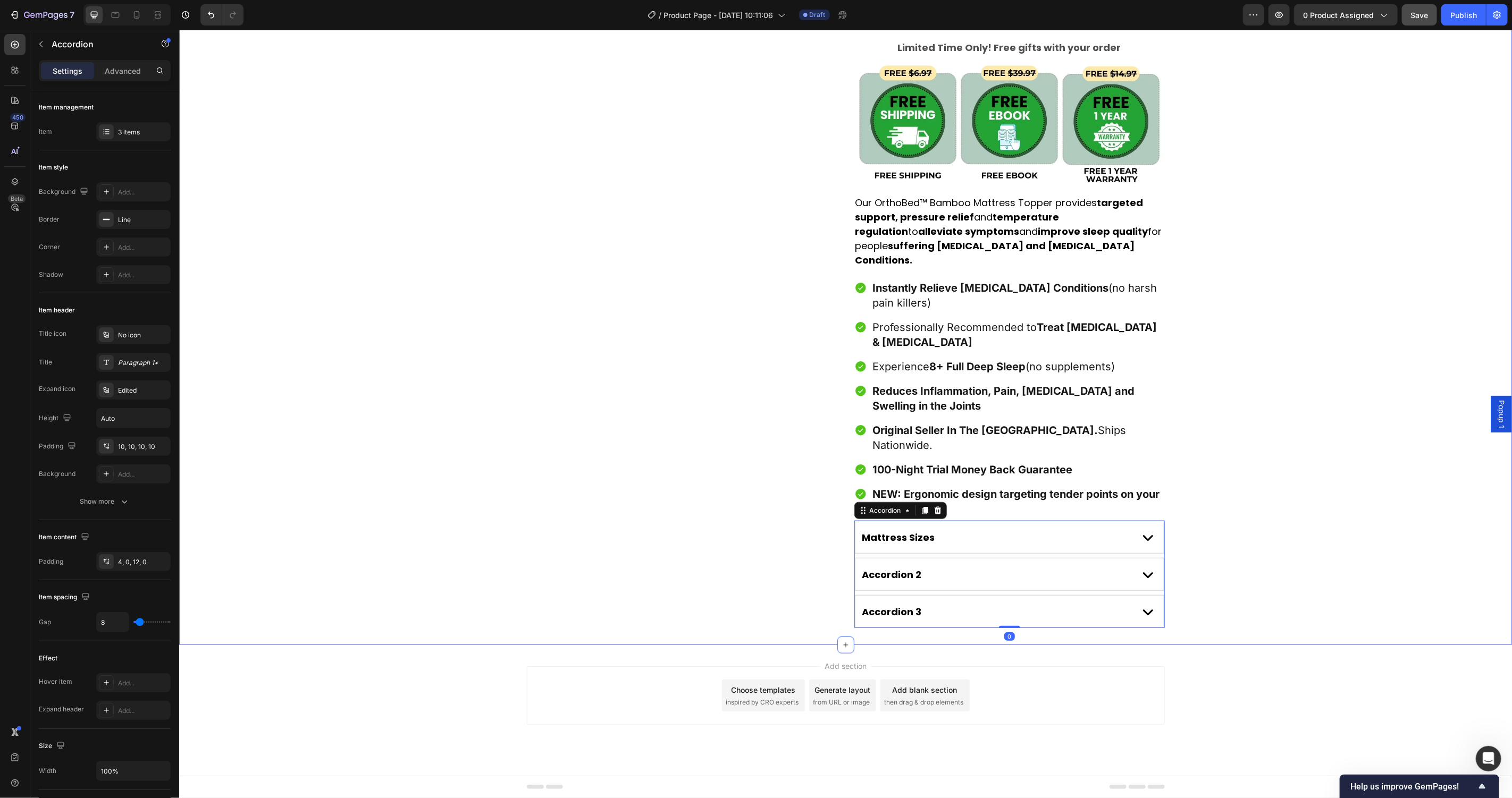
click at [1312, 272] on div "Product Images Award-Winning Mattress to Relieve [MEDICAL_DATA] Conditions Text…" at bounding box center [845, 58] width 1333 height 1141
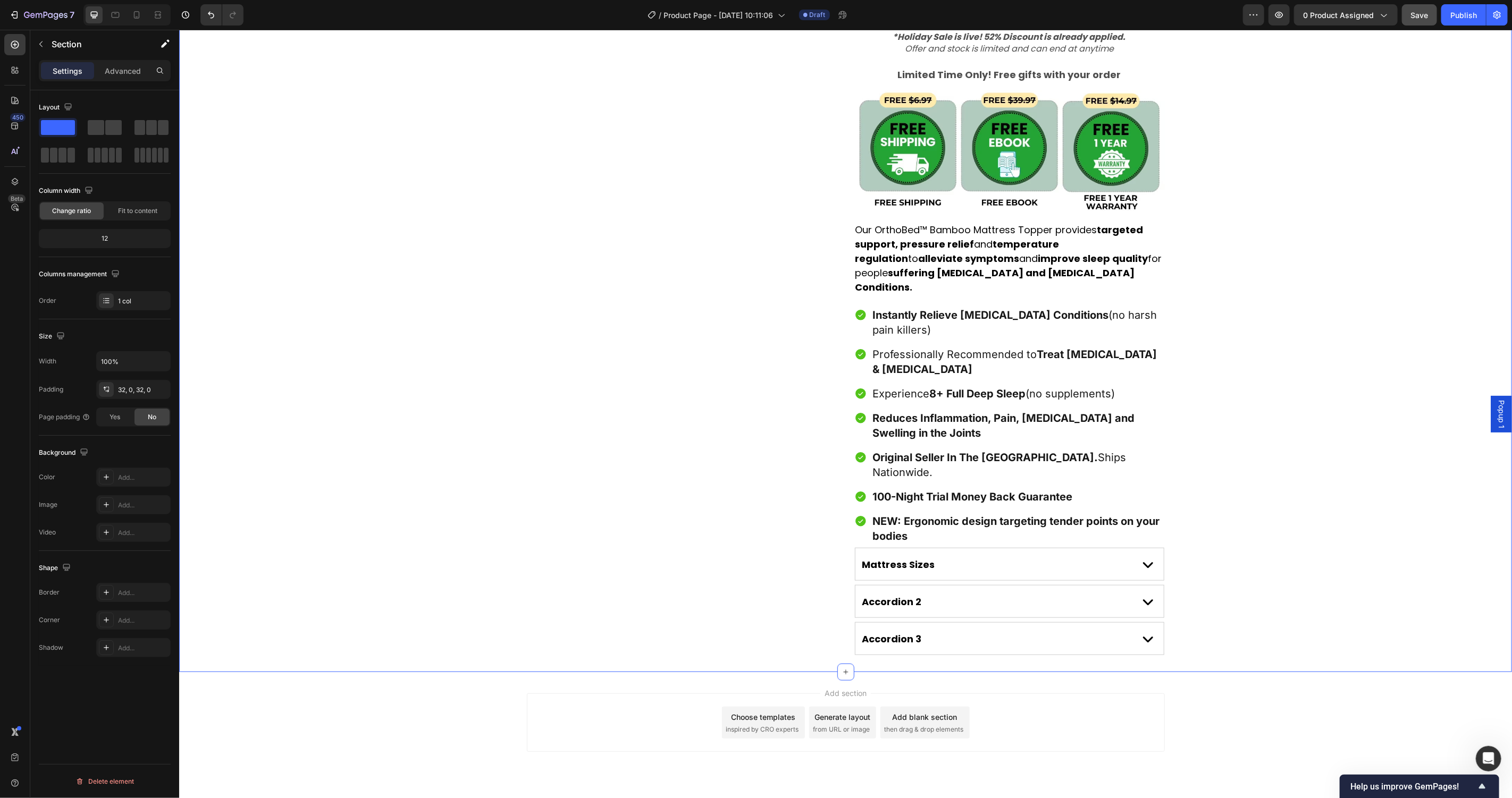
scroll to position [539, 0]
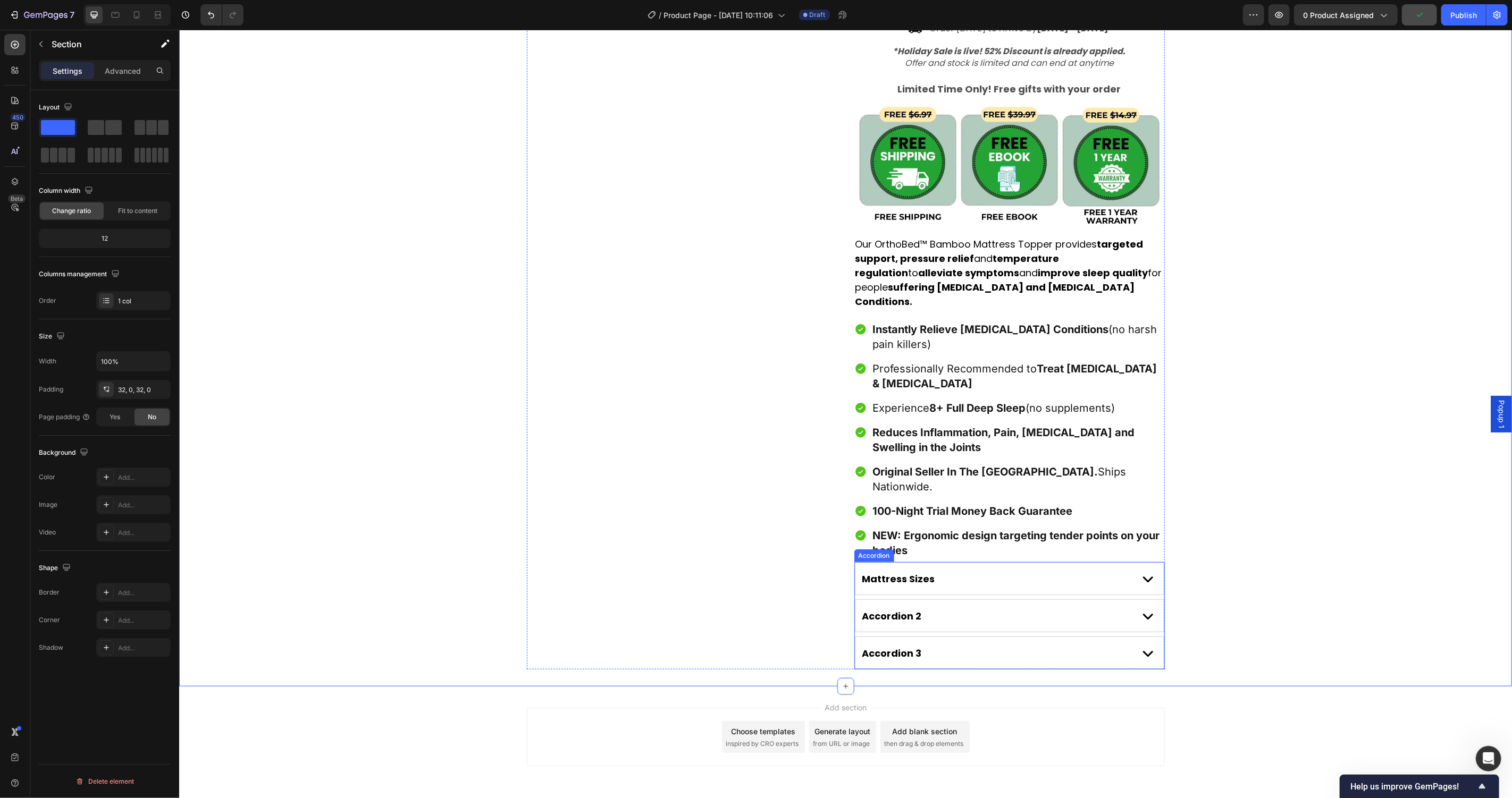
click at [1077, 570] on div "Mattress Sizes" at bounding box center [994, 579] width 268 height 16
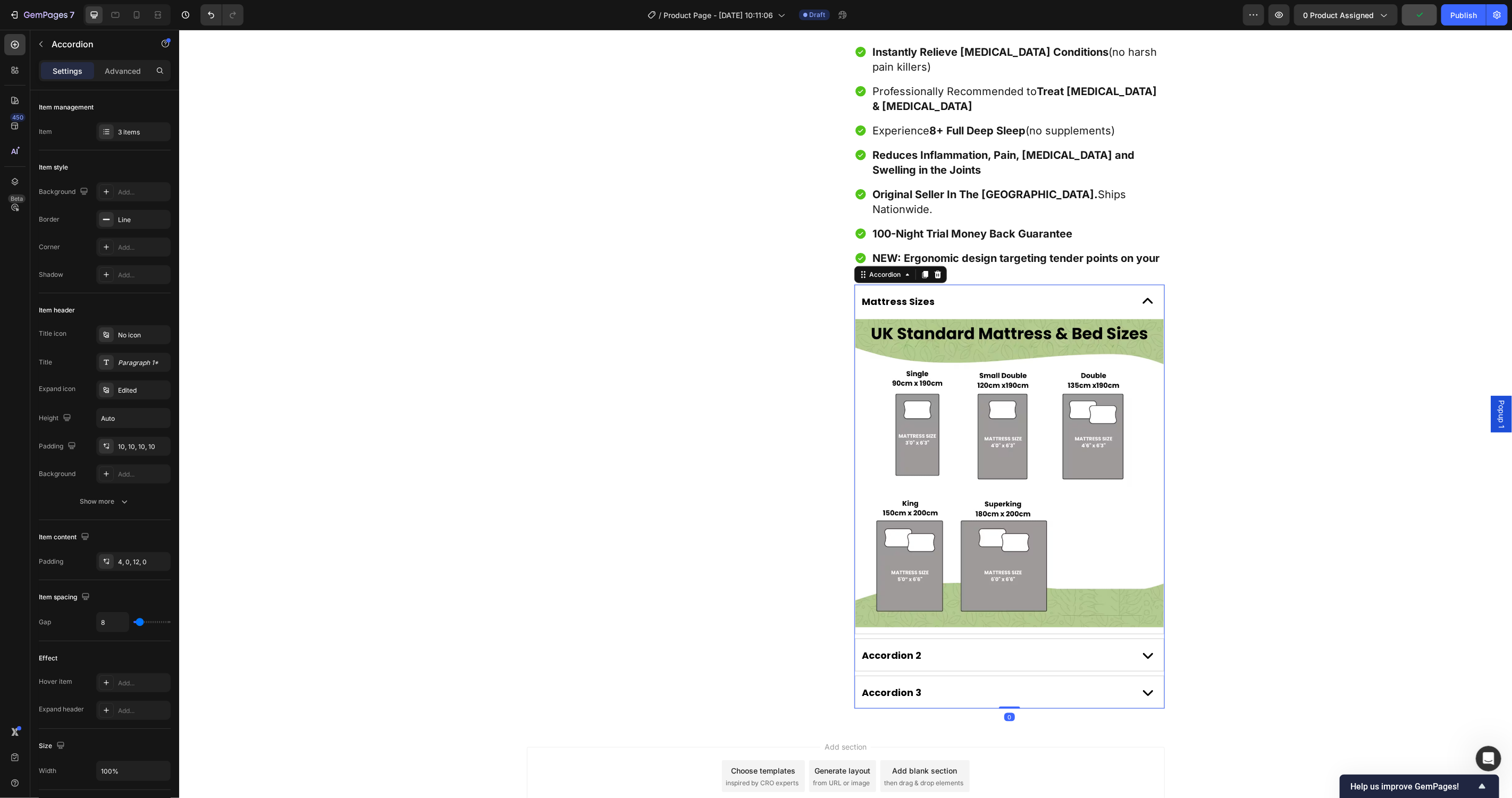
scroll to position [836, 0]
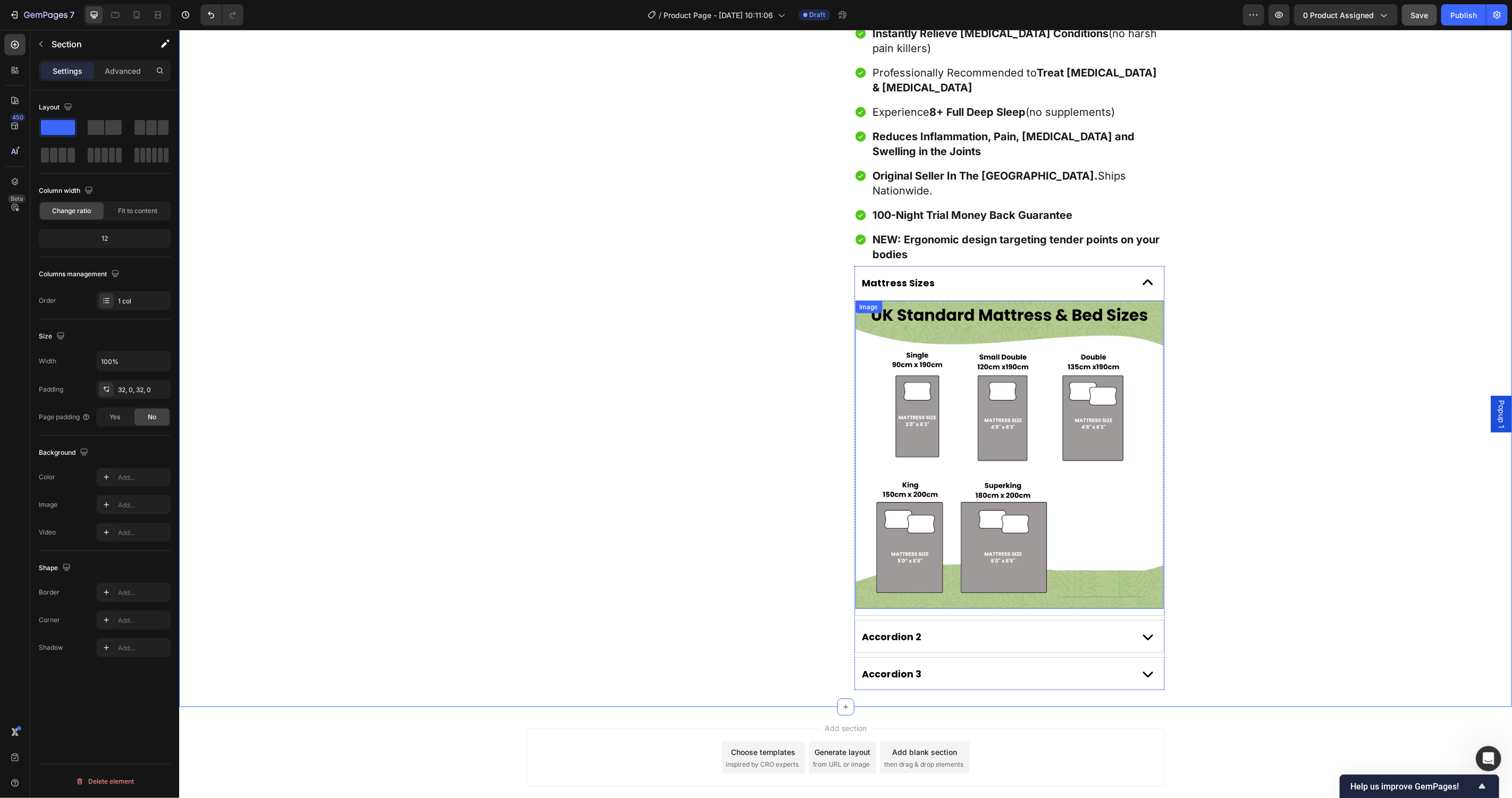
click at [1061, 300] on img at bounding box center [1008, 454] width 308 height 308
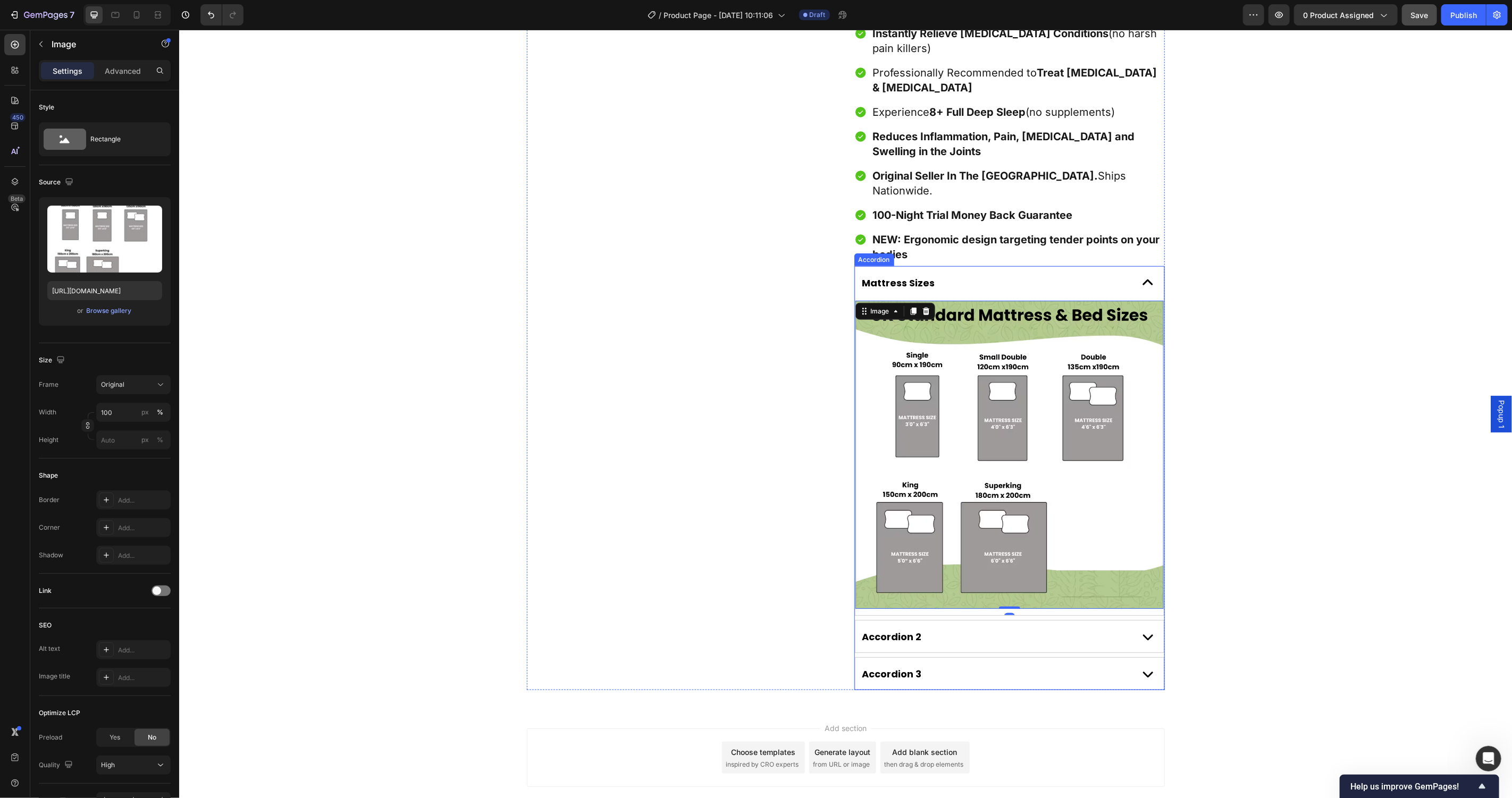
click at [1081, 274] on div "Mattress Sizes" at bounding box center [994, 282] width 268 height 16
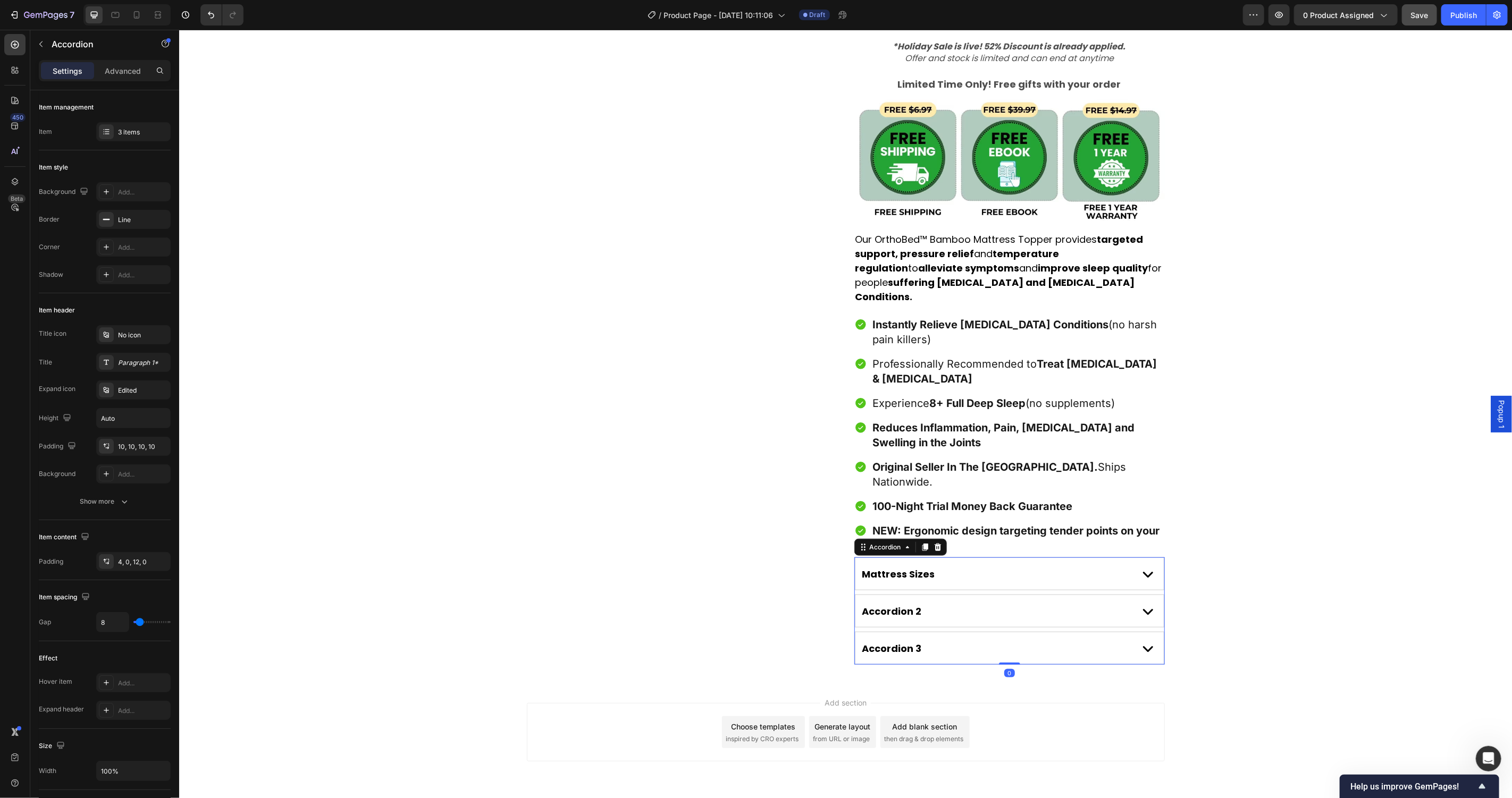
scroll to position [539, 0]
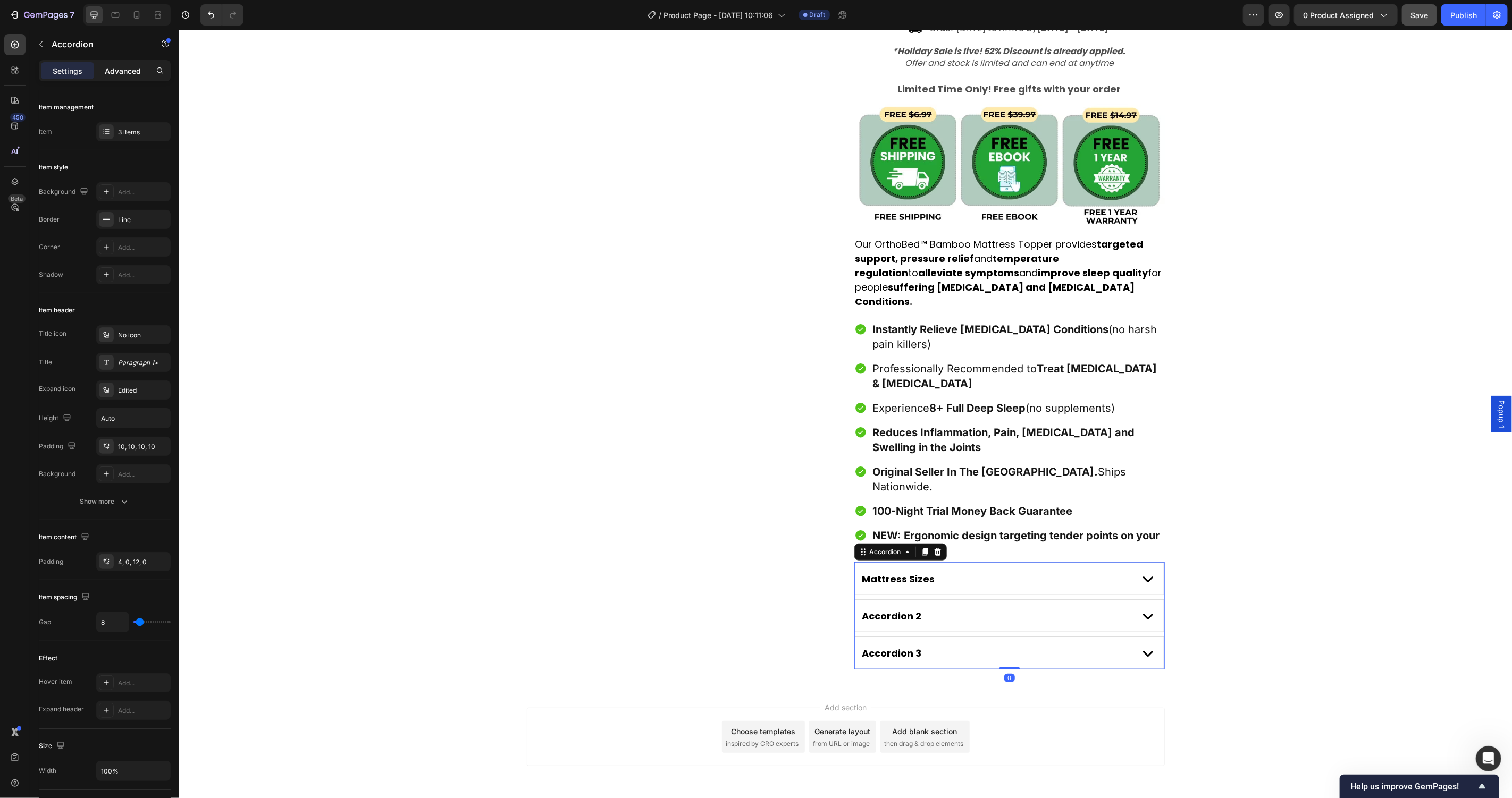
click at [128, 76] on div "Advanced" at bounding box center [123, 70] width 53 height 17
type input "100%"
type input "100"
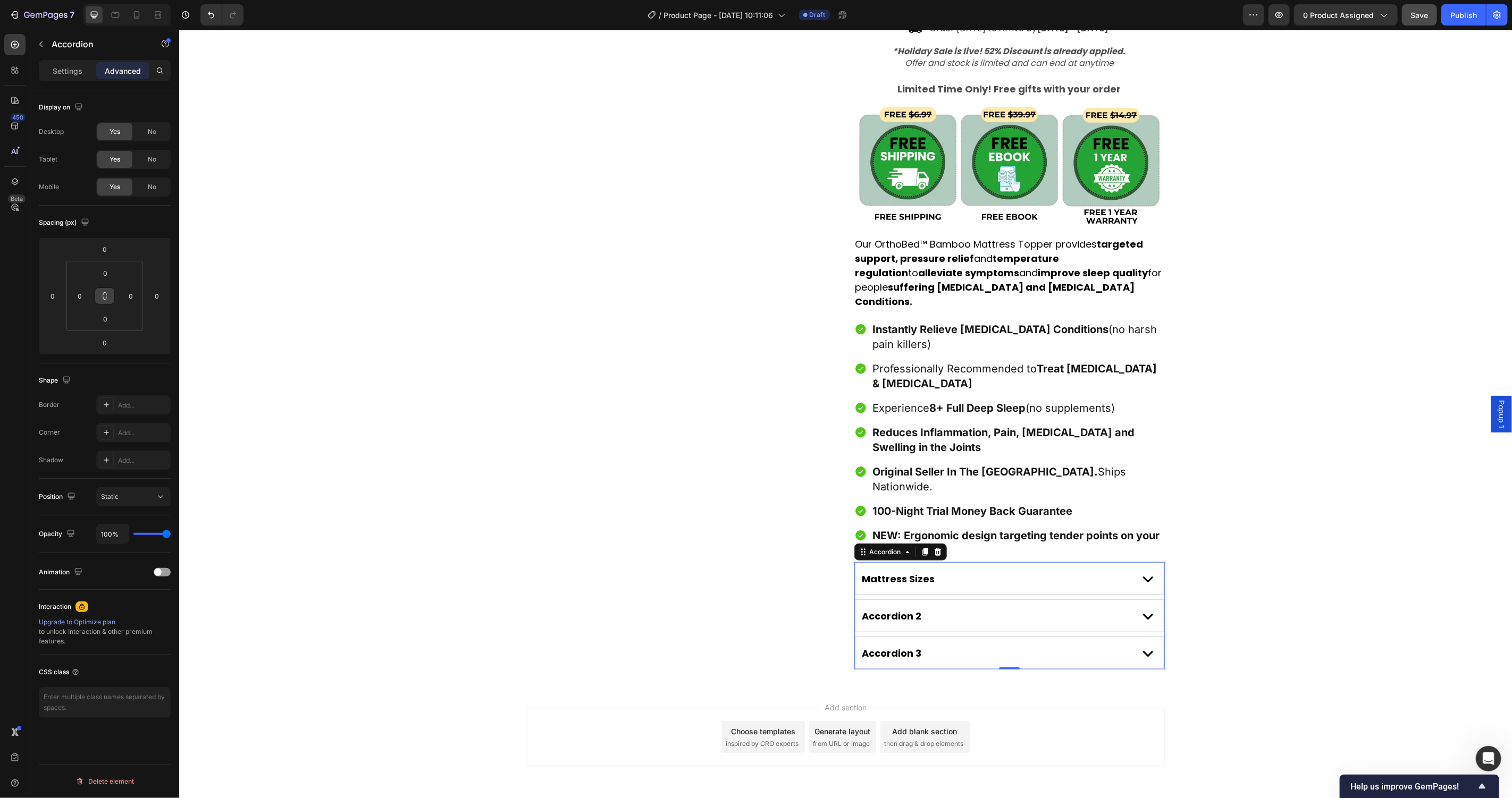
click at [106, 293] on icon at bounding box center [105, 293] width 4 height 3
click at [107, 274] on input "0" at bounding box center [105, 273] width 21 height 16
type input "1"
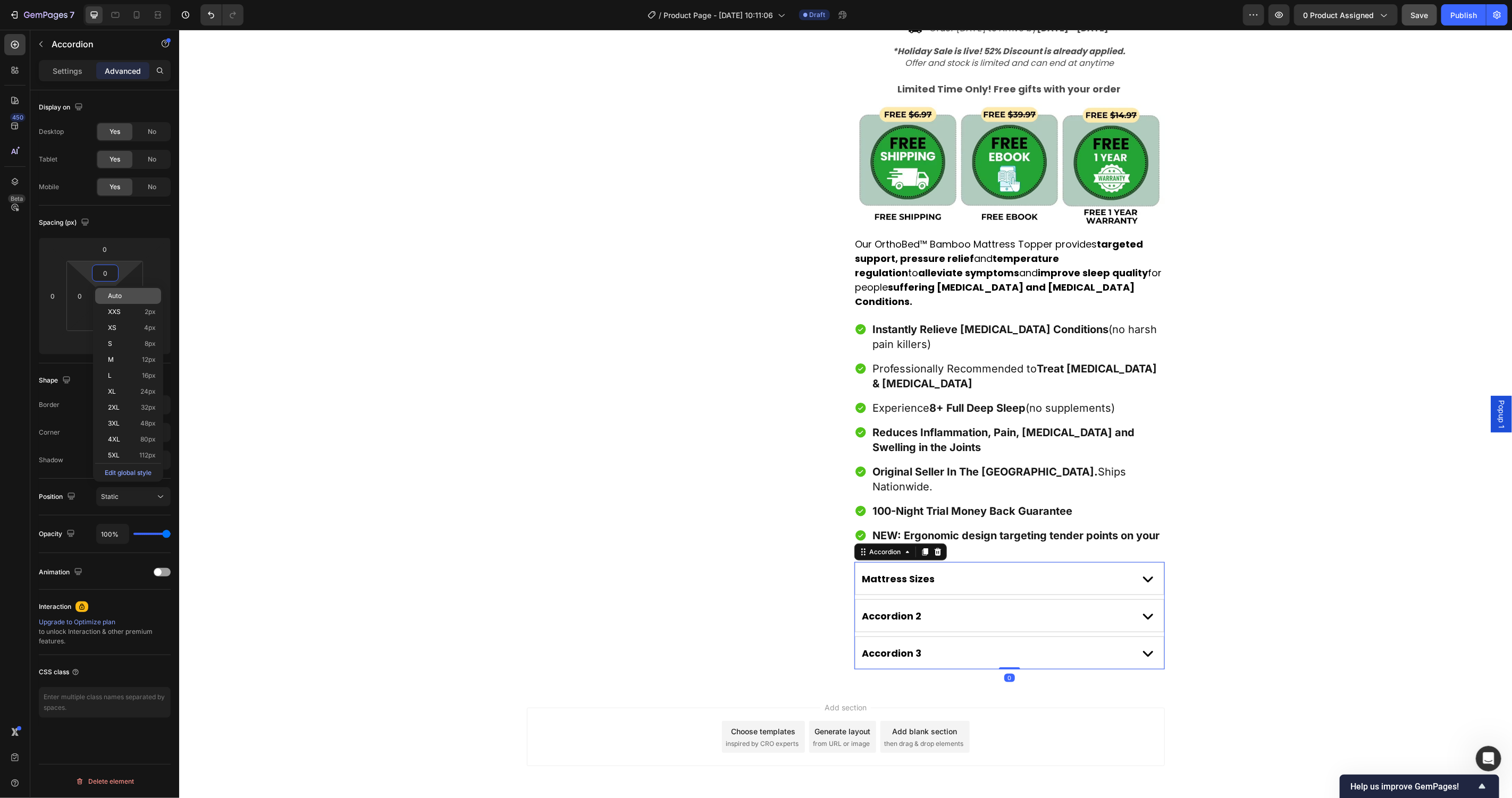
type input "1"
type input "15"
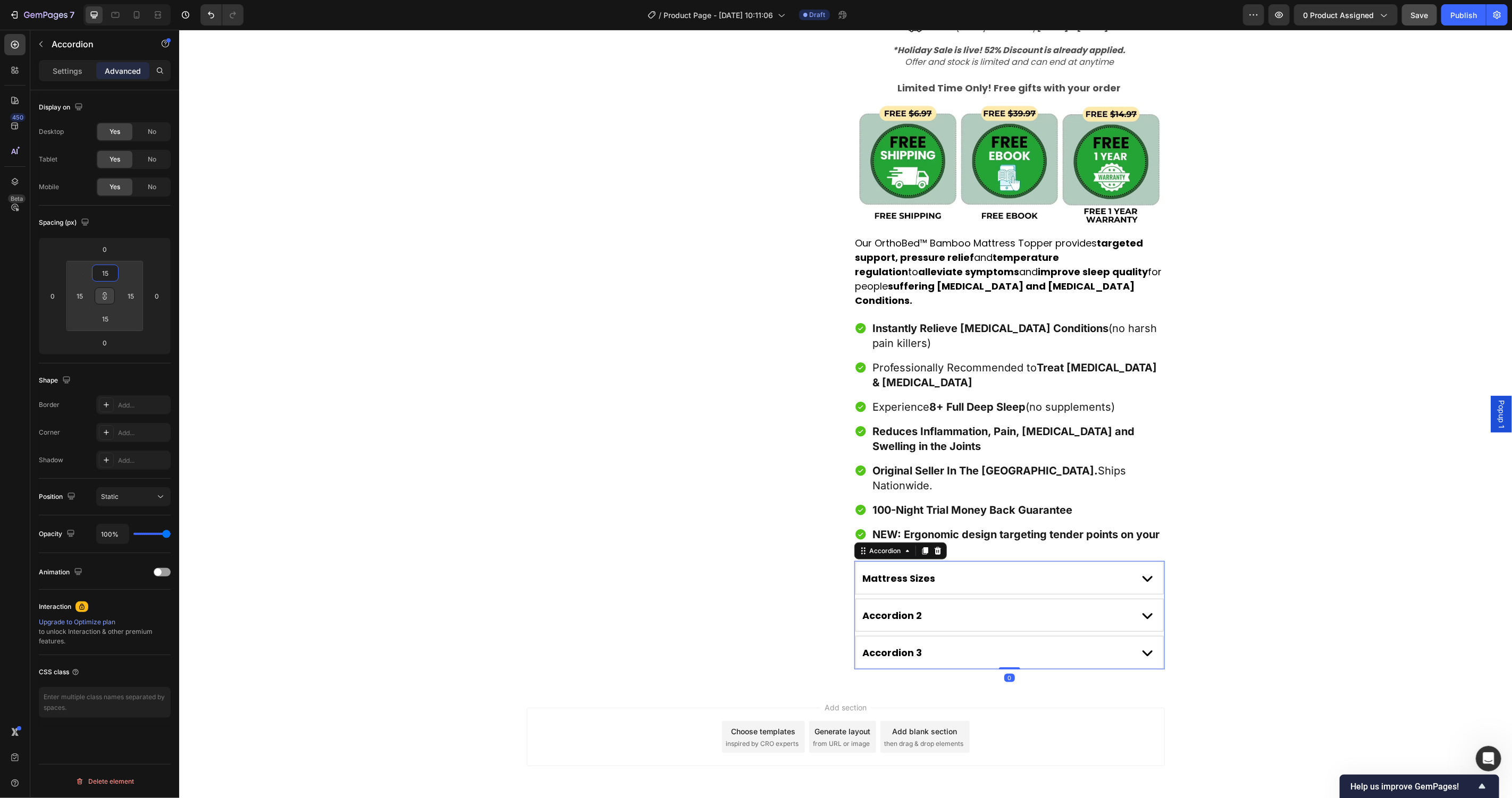
scroll to position [556, 0]
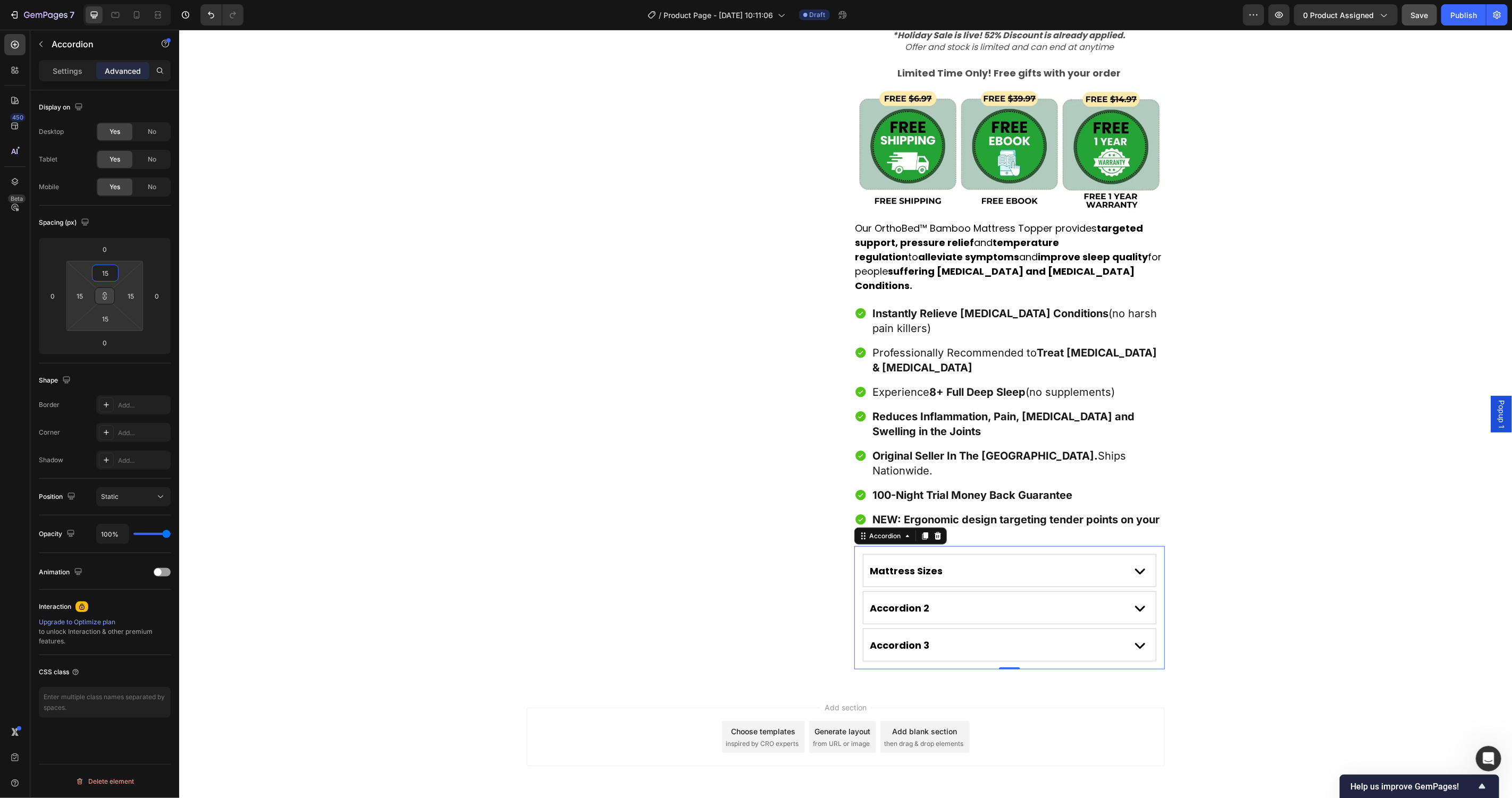
click at [107, 300] on icon at bounding box center [104, 296] width 8 height 8
click at [108, 274] on input "15" at bounding box center [105, 273] width 21 height 16
click at [67, 262] on icon at bounding box center [105, 297] width 76 height 70
click at [105, 296] on icon at bounding box center [104, 296] width 8 height 8
click at [106, 276] on input "15" at bounding box center [105, 273] width 21 height 16
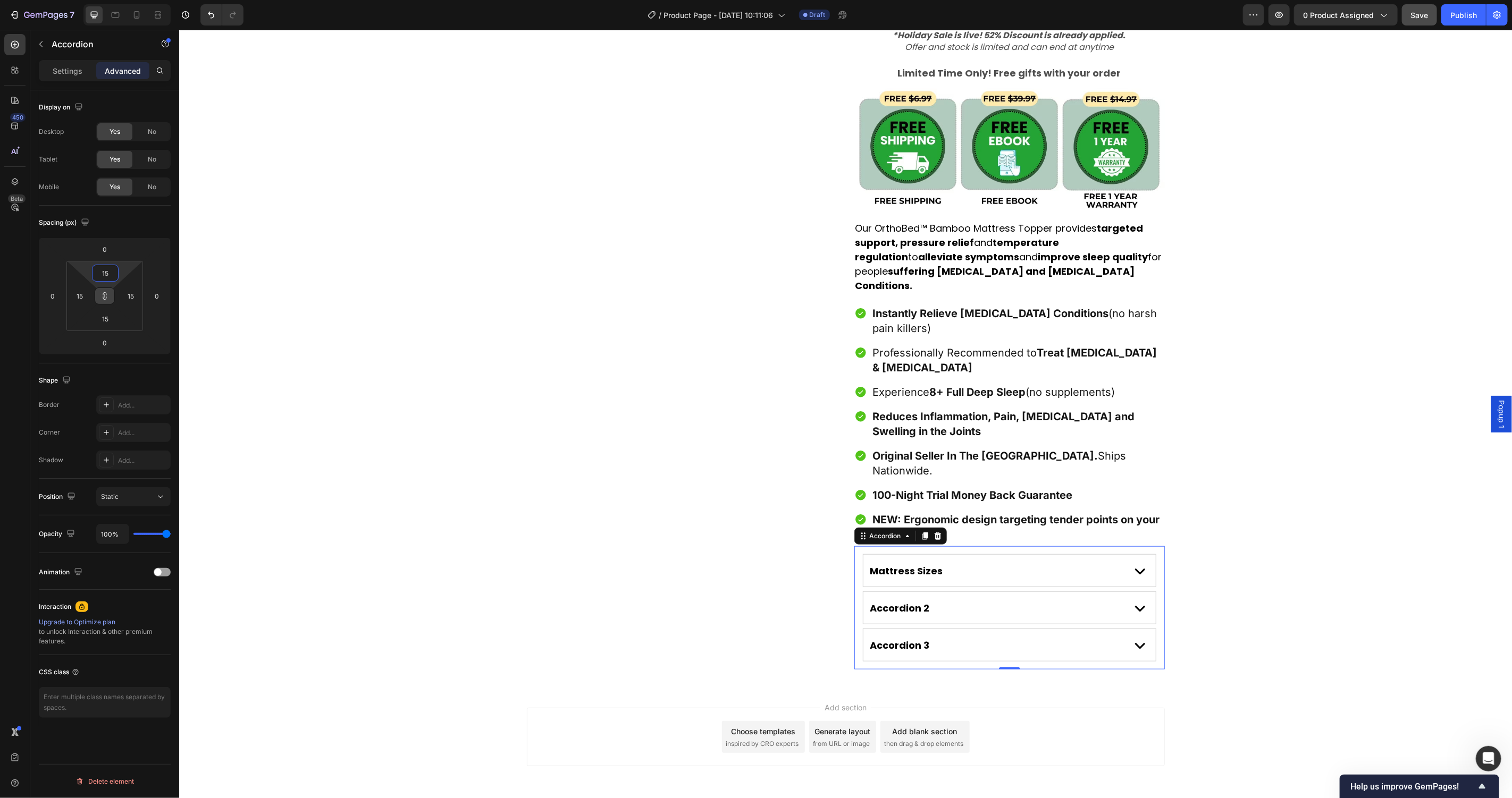
click at [104, 275] on input "15" at bounding box center [105, 273] width 21 height 16
type input "0"
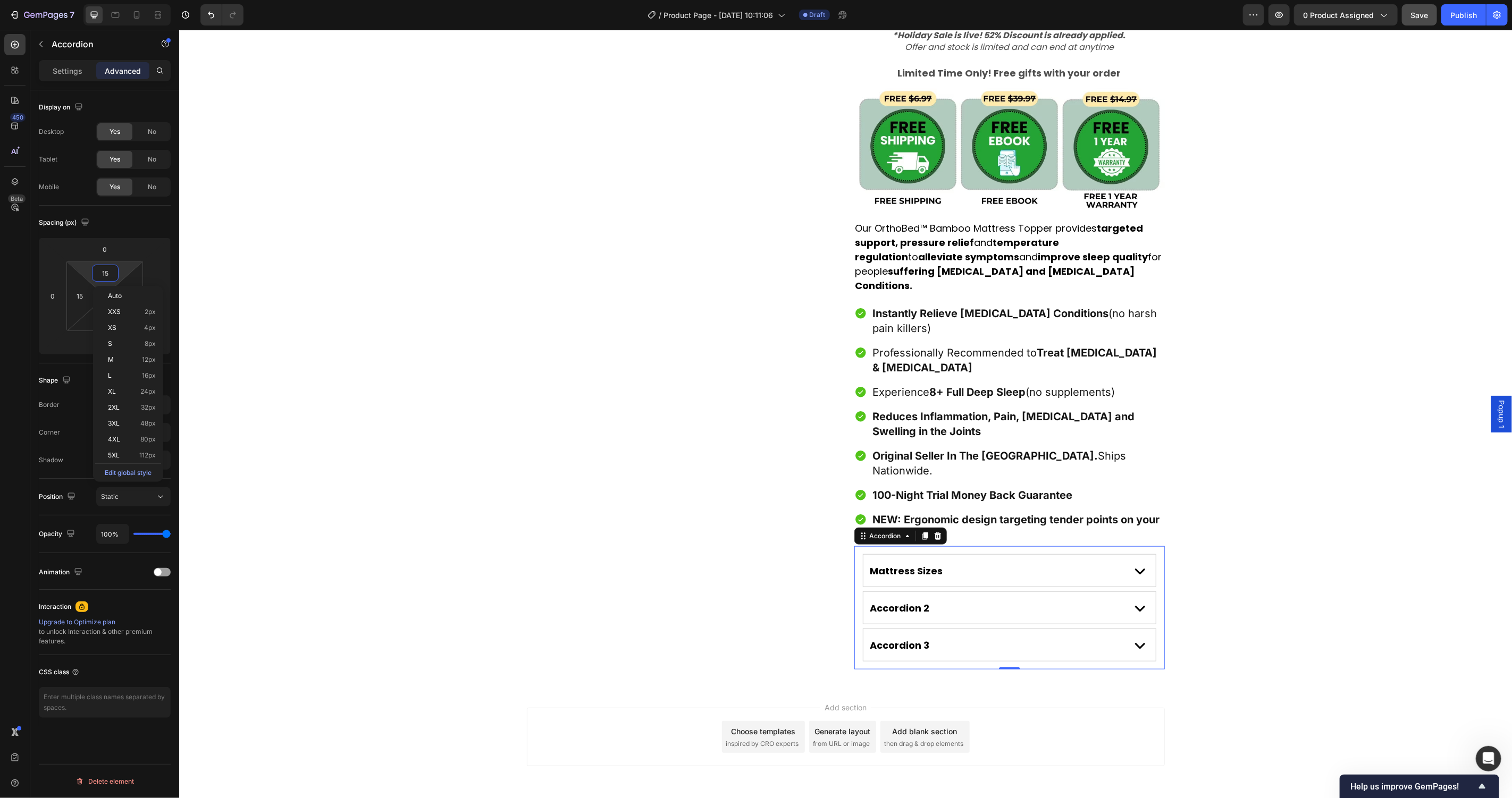
type input "0"
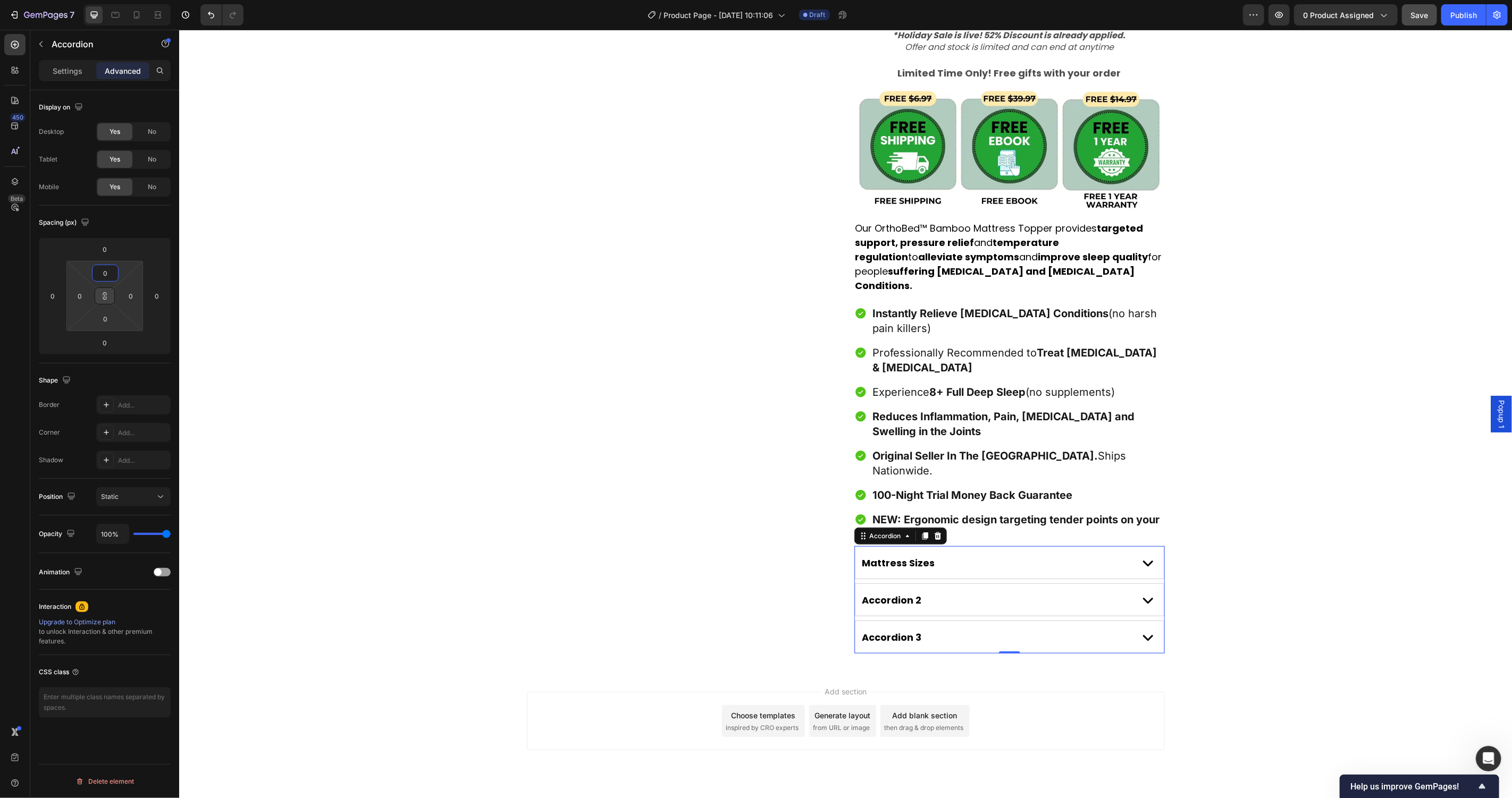
scroll to position [539, 0]
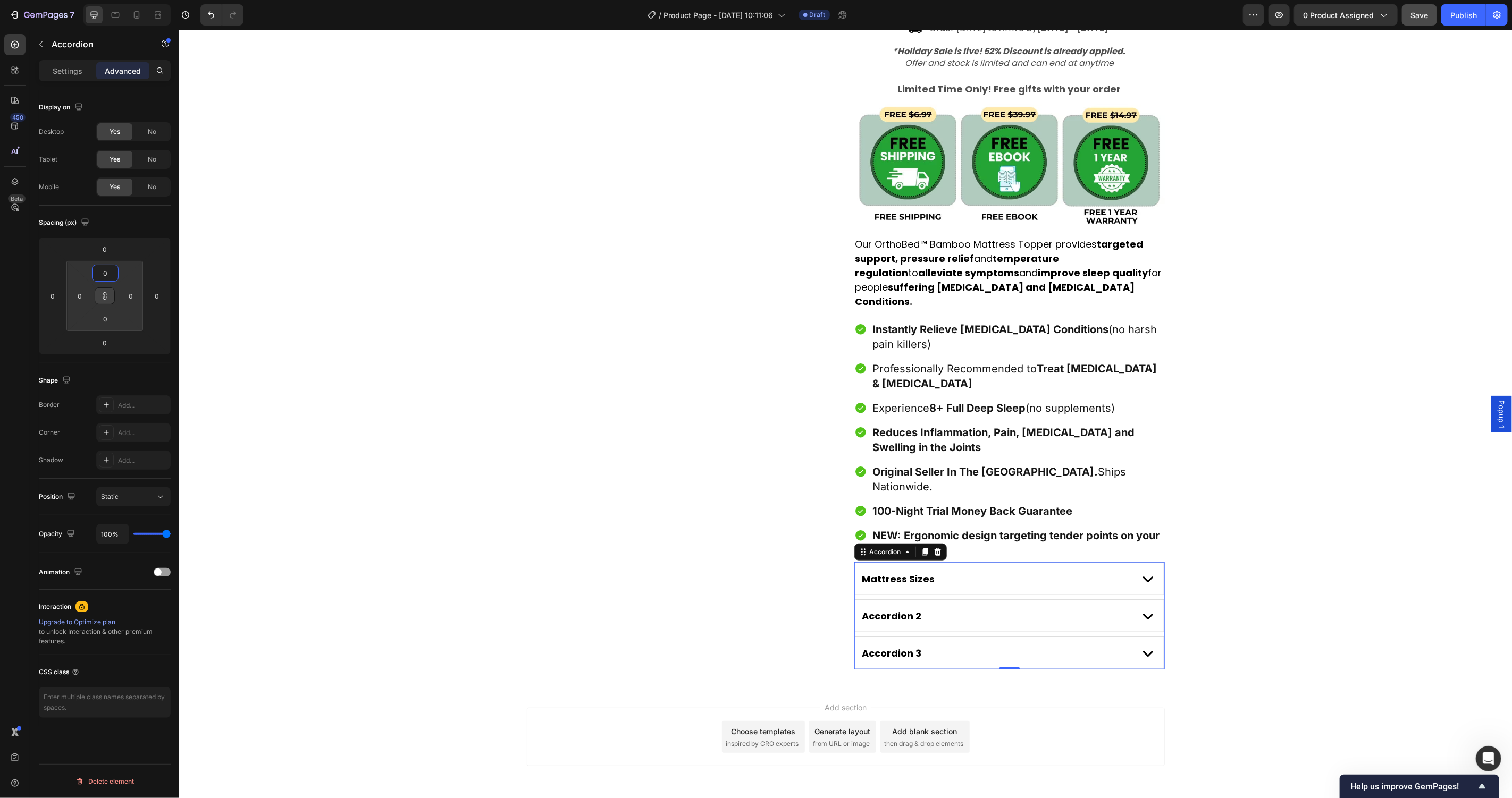
type input "0"
click at [136, 230] on div "Spacing (px)" at bounding box center [104, 222] width 132 height 17
click at [57, 72] on p "Settings" at bounding box center [68, 70] width 30 height 11
type input "8"
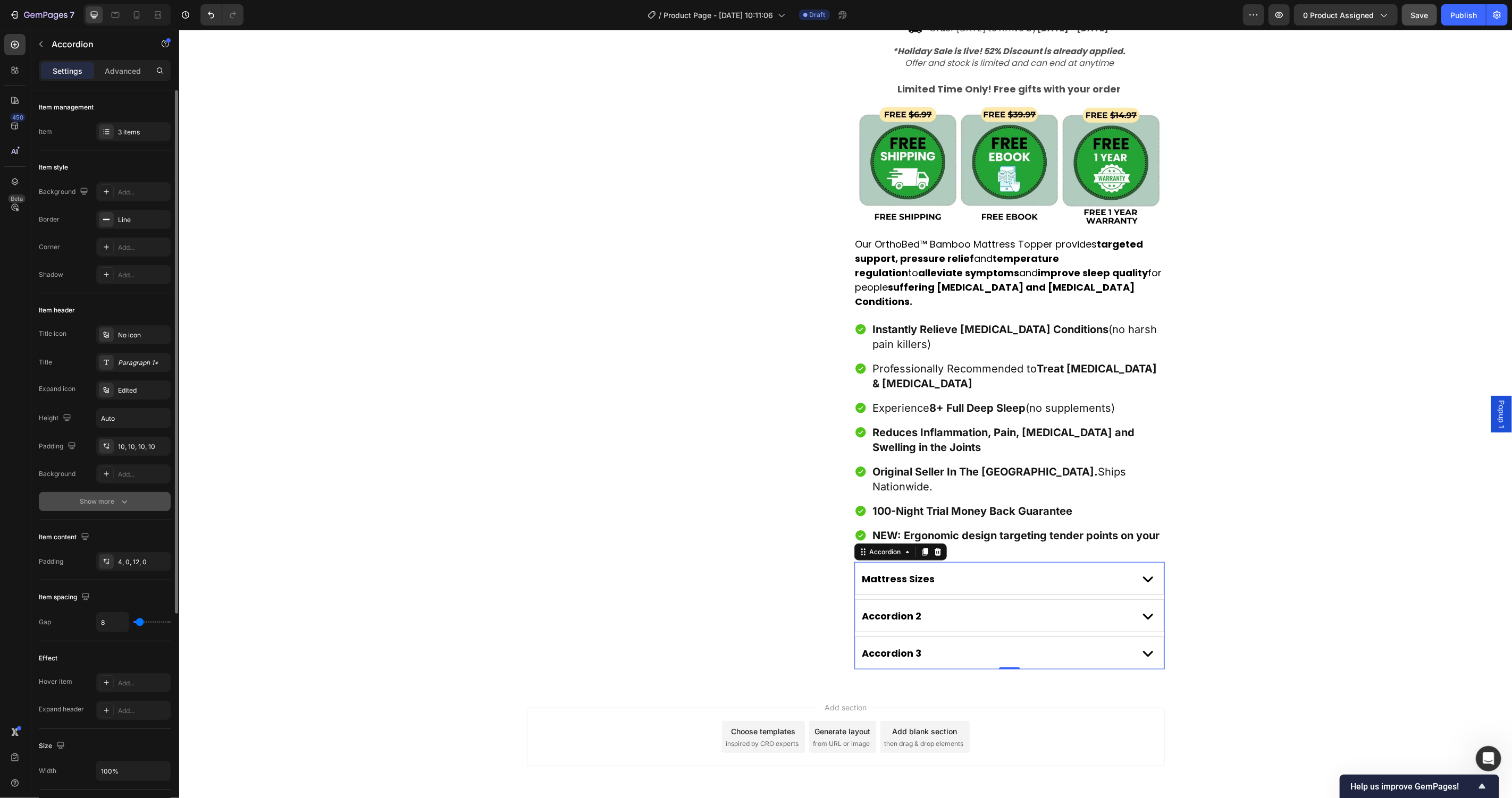
click at [127, 501] on icon "button" at bounding box center [124, 502] width 11 height 11
click at [1022, 600] on div "Accordion 2" at bounding box center [1008, 616] width 308 height 32
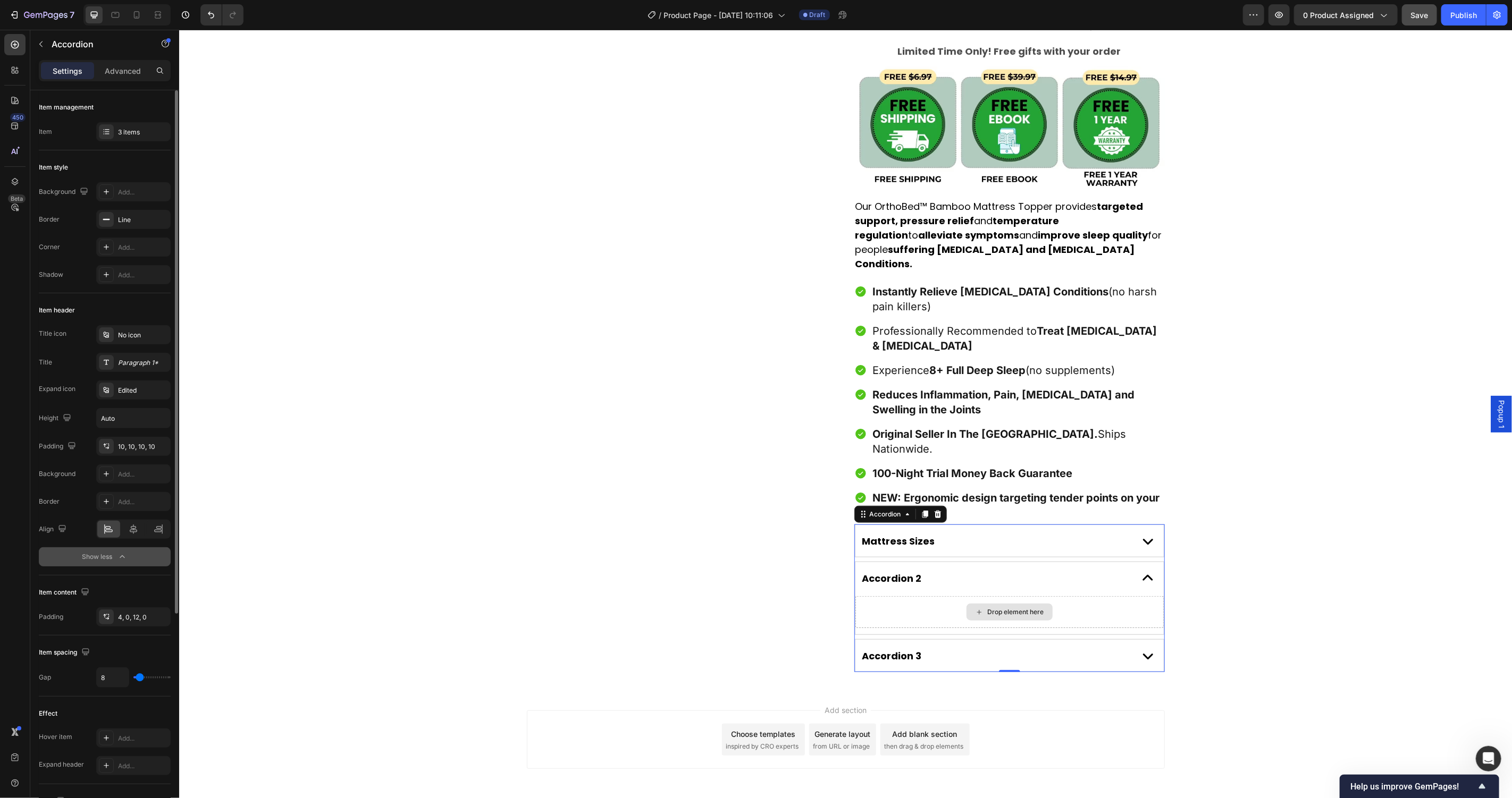
scroll to position [580, 0]
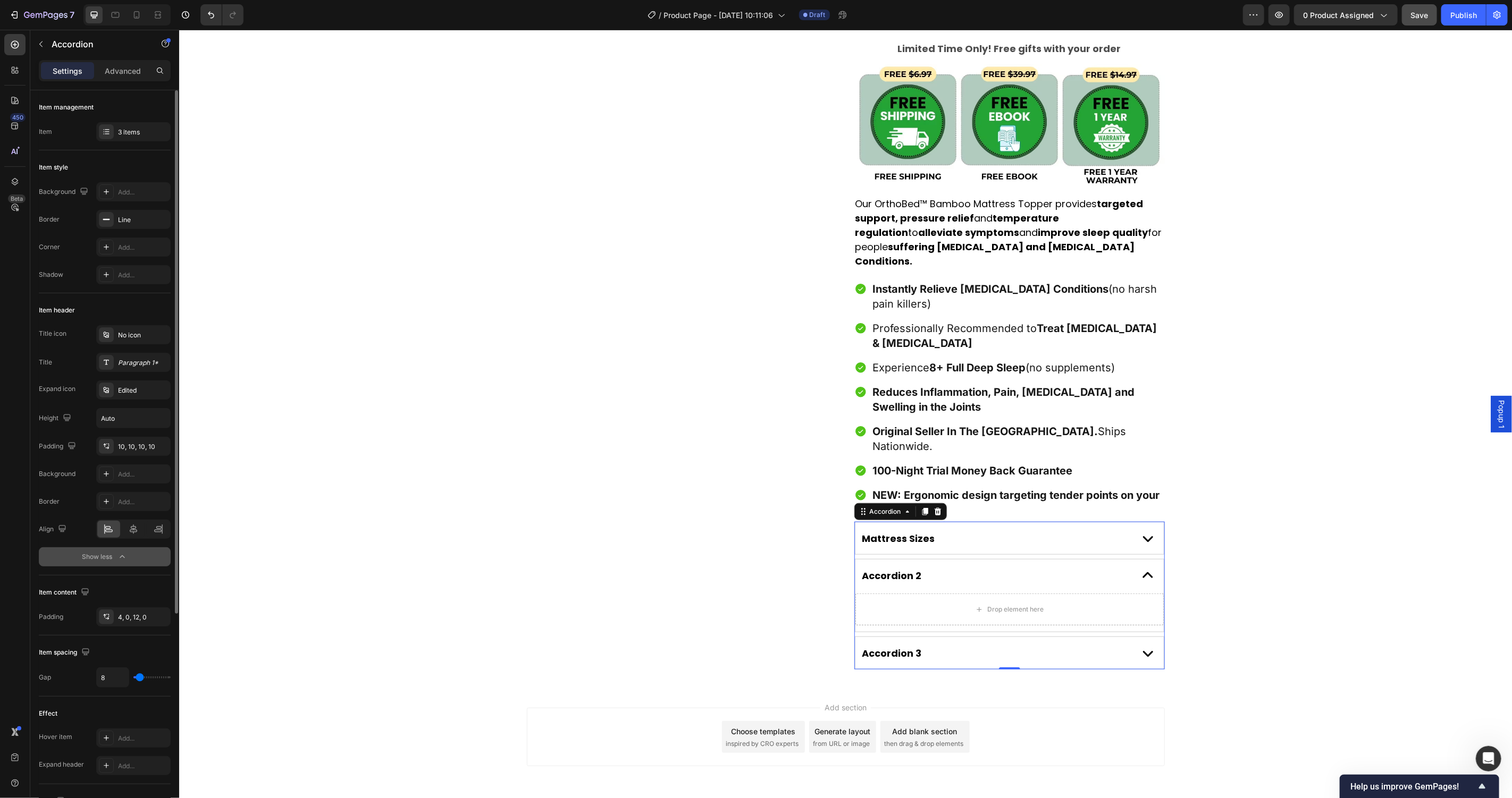
click at [1018, 530] on div "Mattress Sizes" at bounding box center [994, 538] width 268 height 16
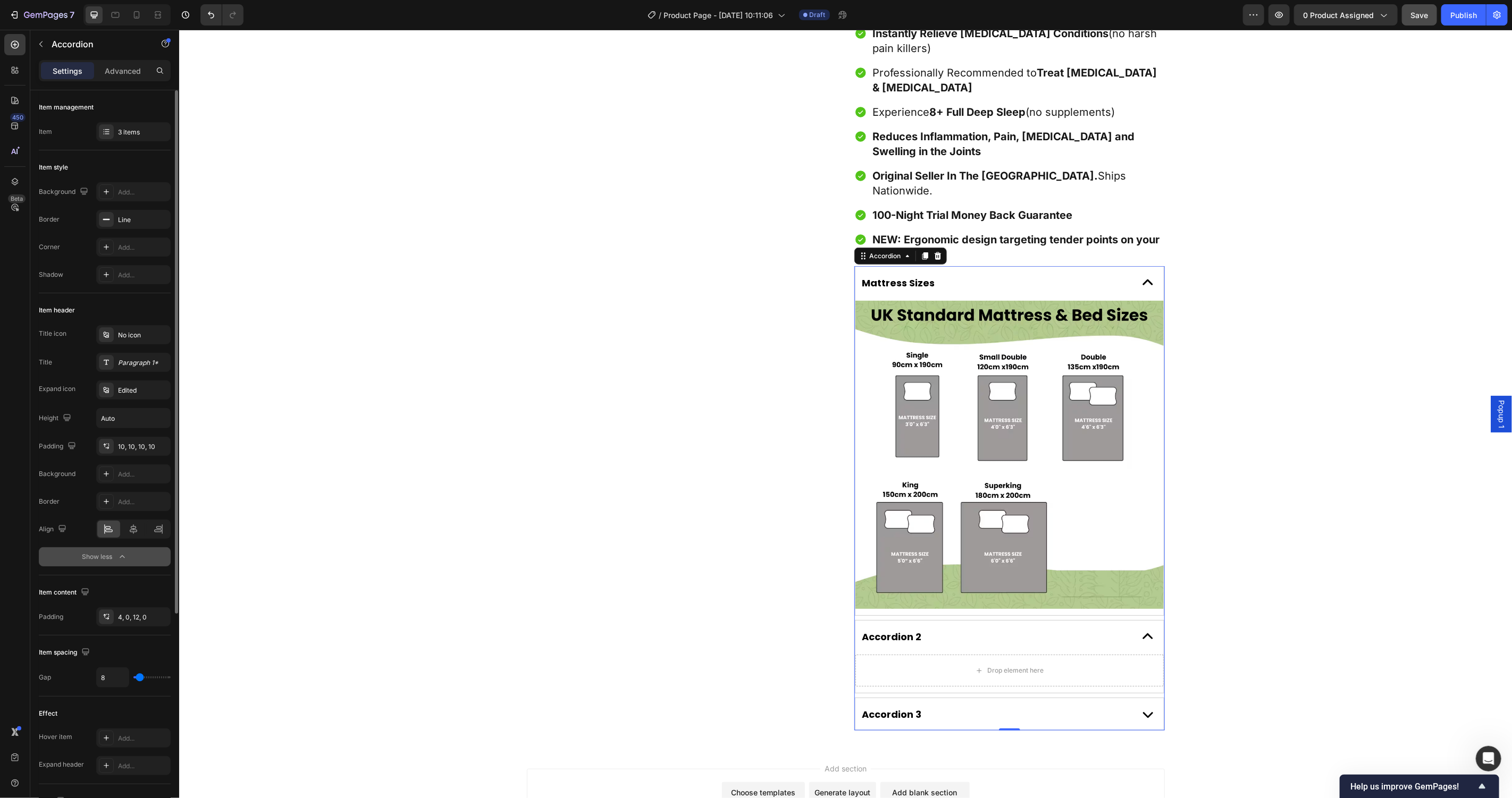
scroll to position [22, 0]
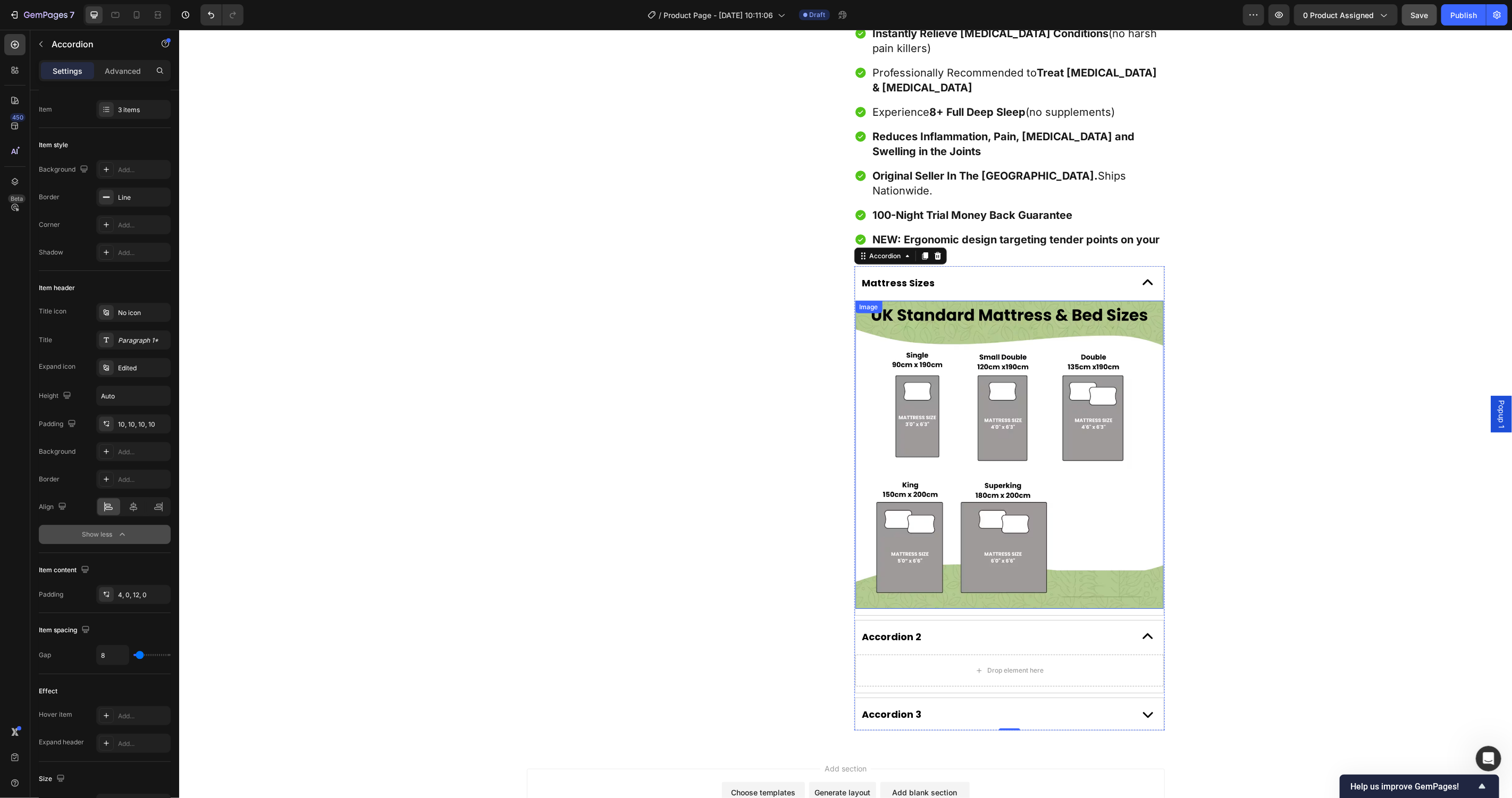
click at [1012, 371] on img at bounding box center [1008, 454] width 308 height 308
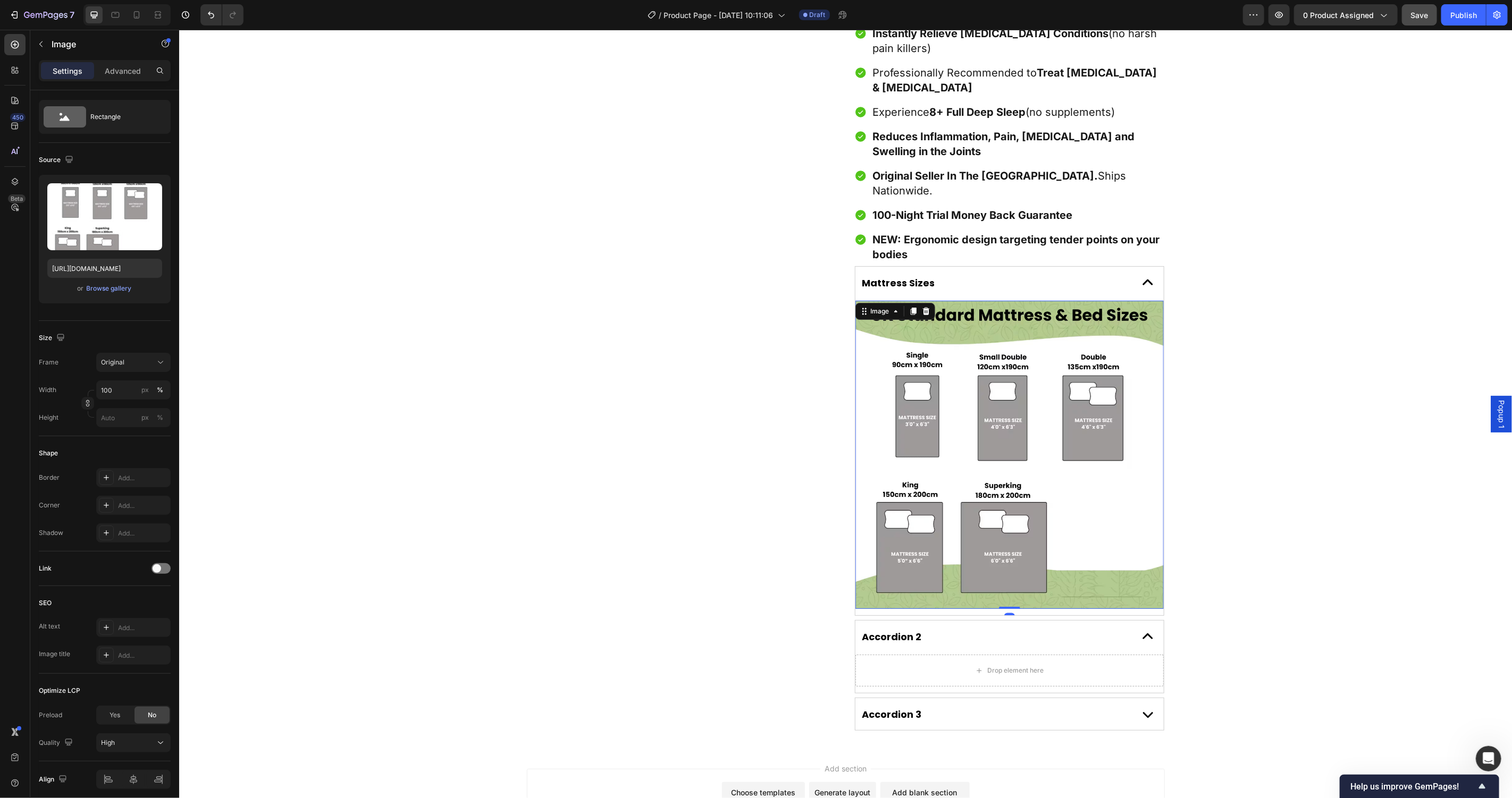
scroll to position [0, 0]
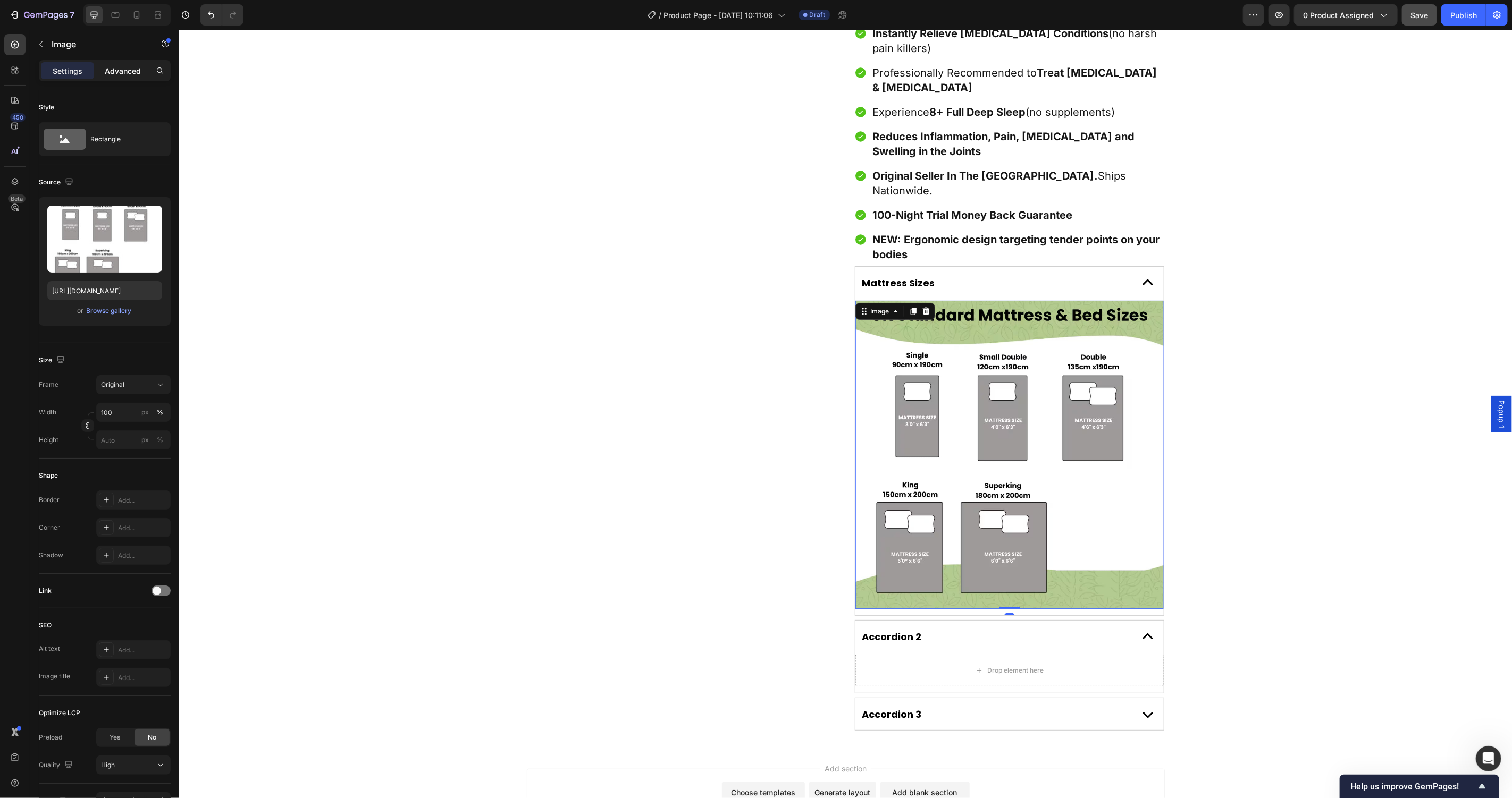
click at [132, 63] on div "Advanced" at bounding box center [123, 70] width 53 height 17
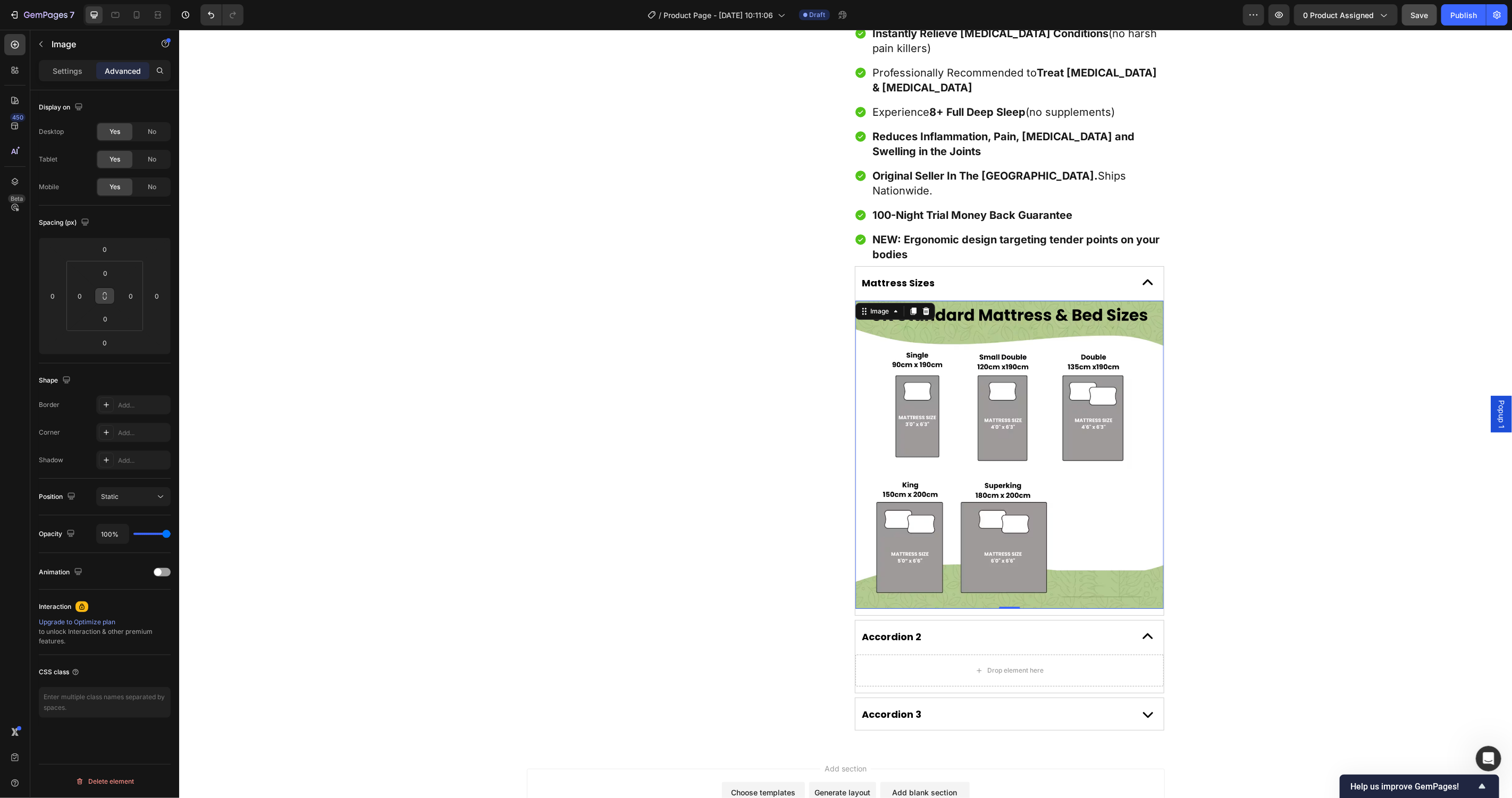
click at [110, 295] on button at bounding box center [104, 296] width 20 height 17
click at [107, 273] on input "0" at bounding box center [105, 273] width 21 height 16
type input "2"
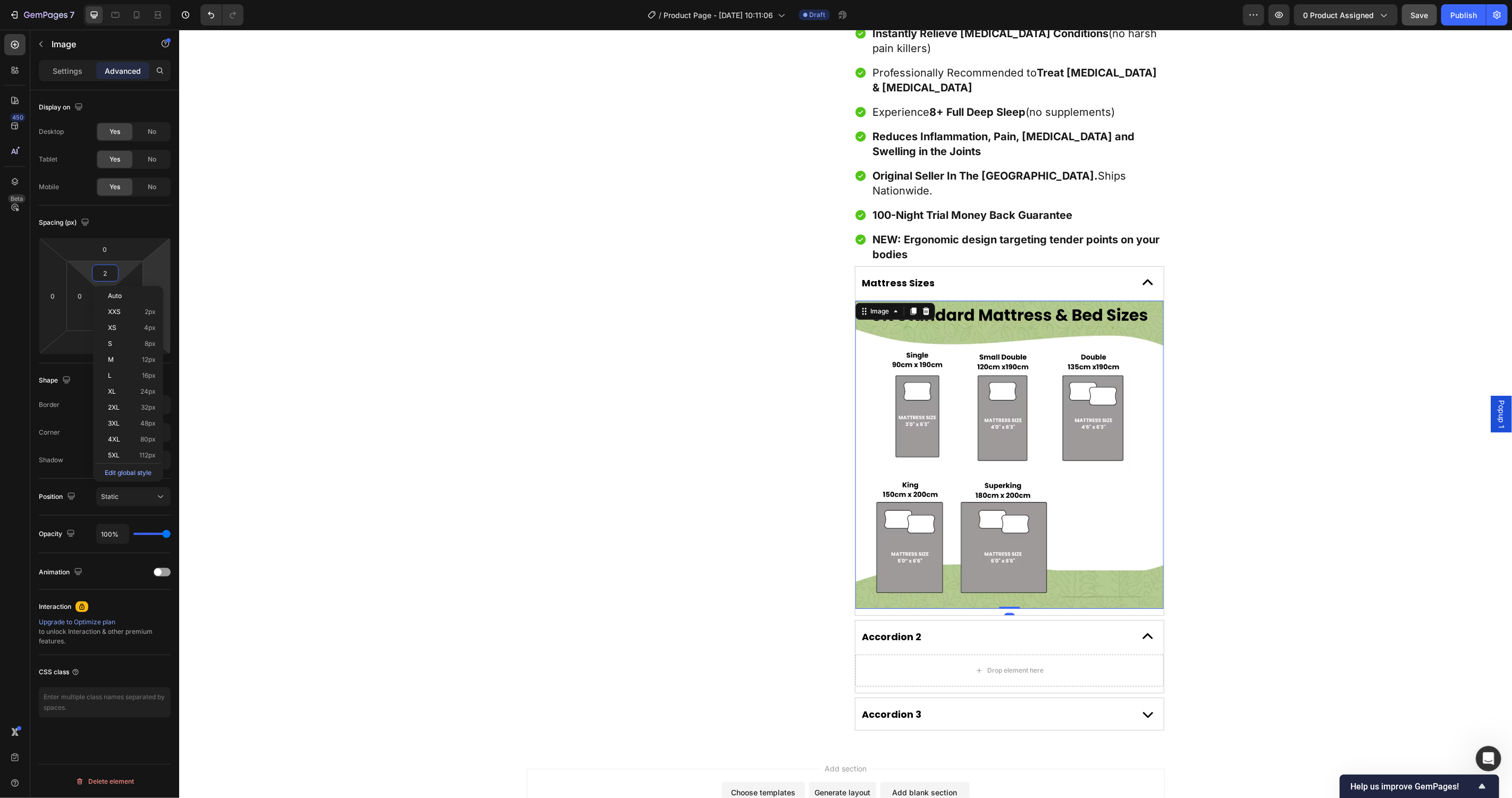
type input "2"
type input "20"
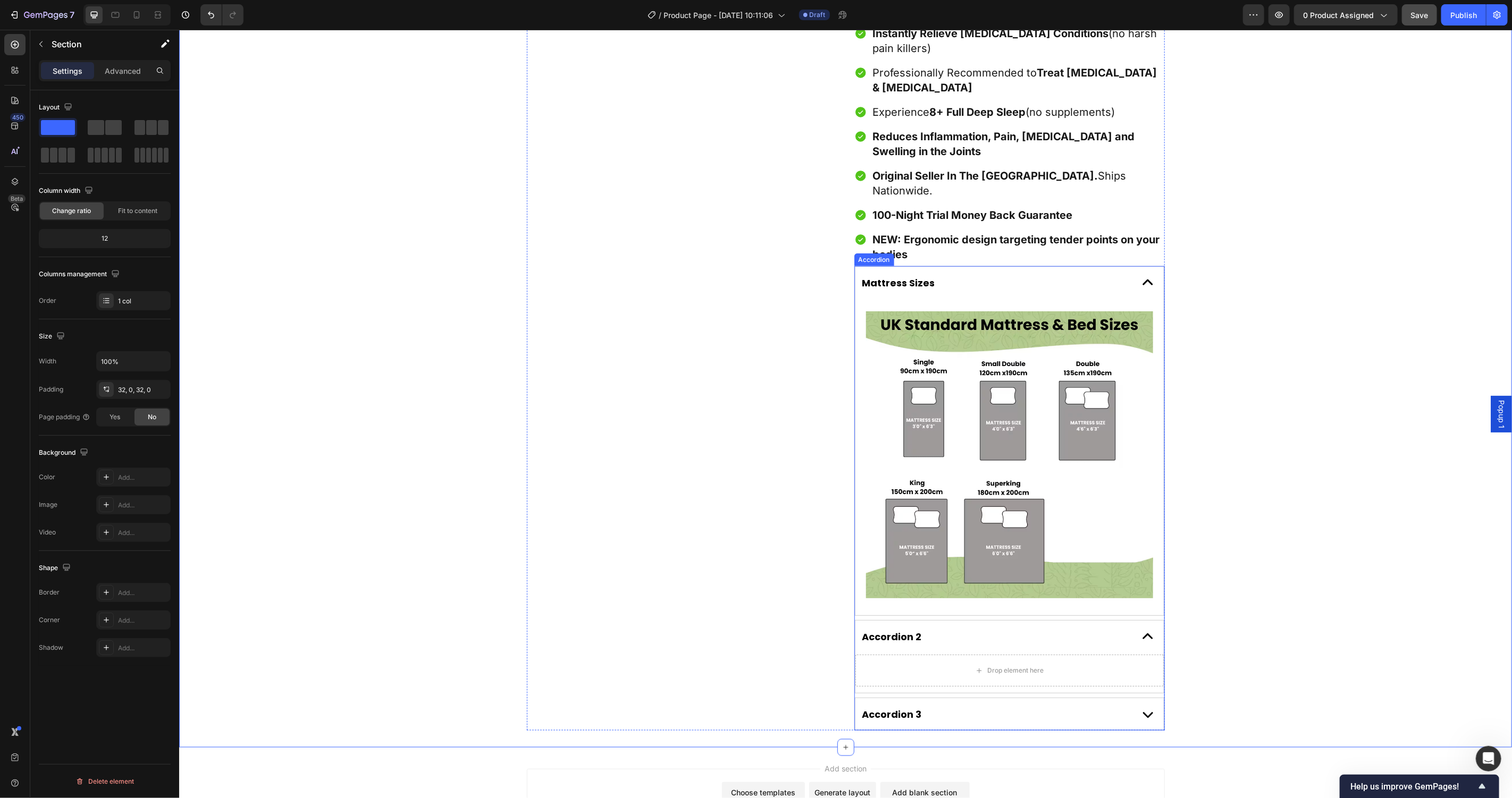
click at [983, 274] on div "Mattress Sizes" at bounding box center [994, 282] width 268 height 16
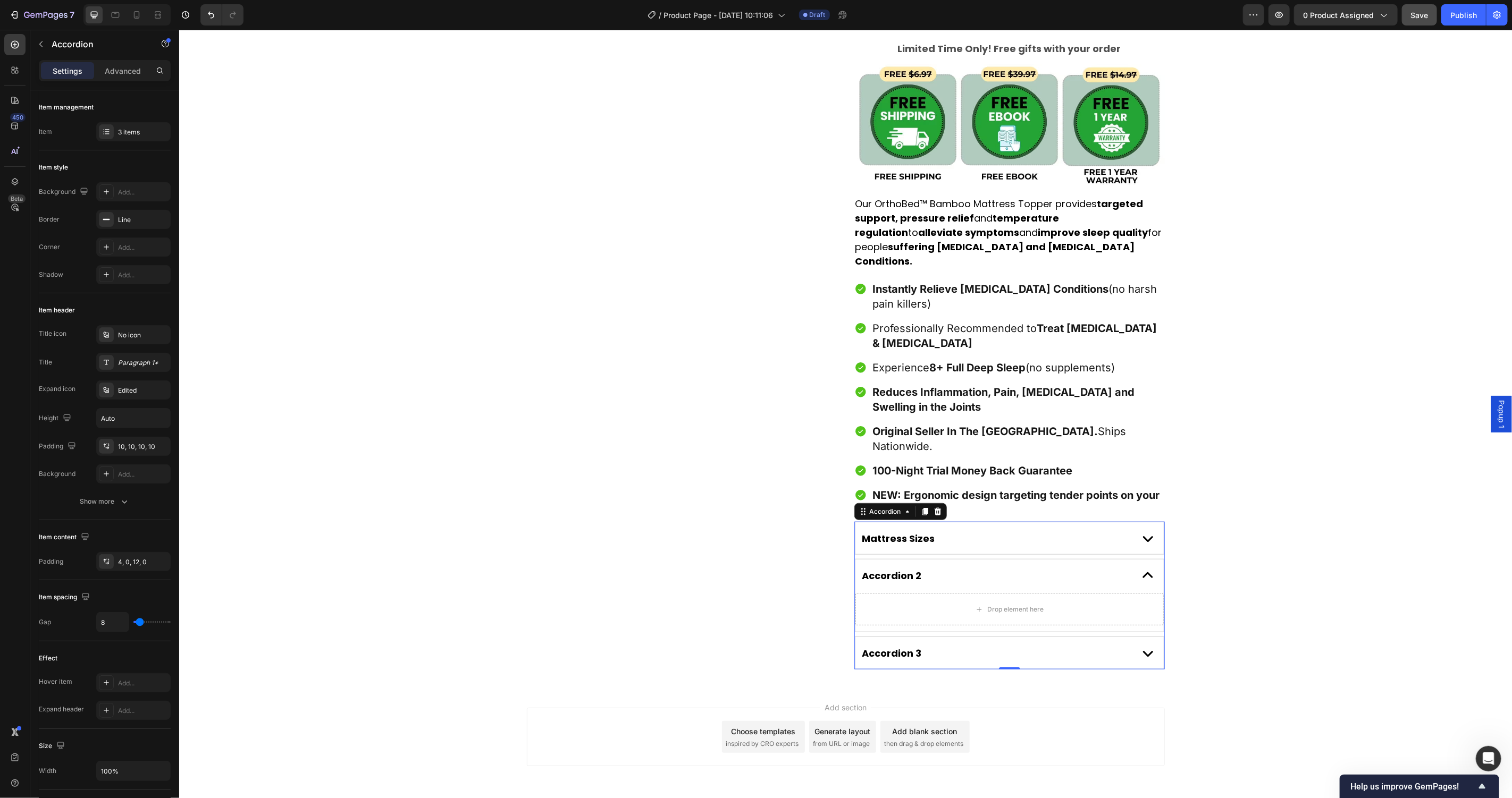
click at [1023, 530] on div "Mattress Sizes" at bounding box center [994, 538] width 268 height 16
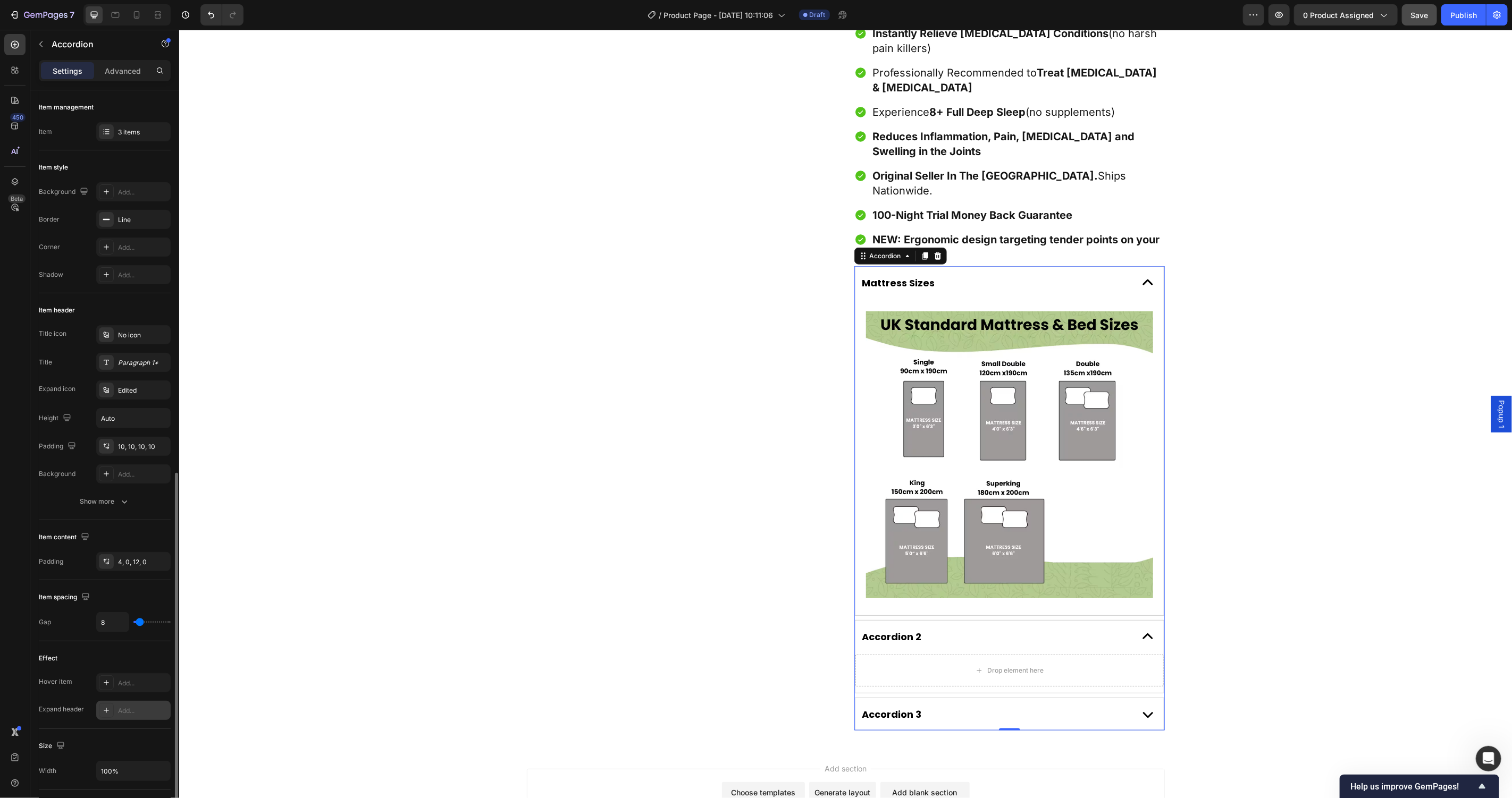
scroll to position [302, 0]
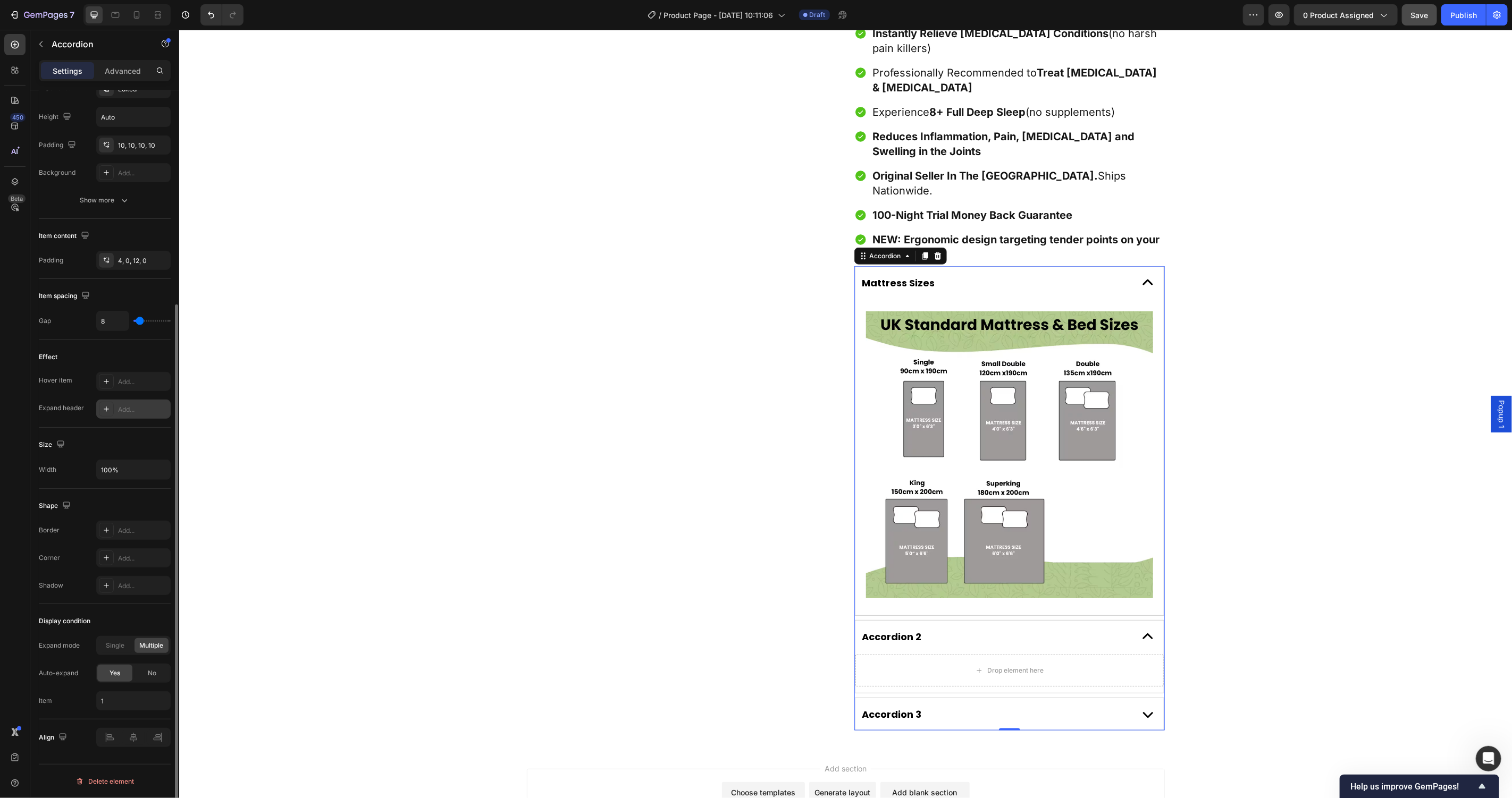
click at [141, 413] on div "Add..." at bounding box center [143, 410] width 50 height 9
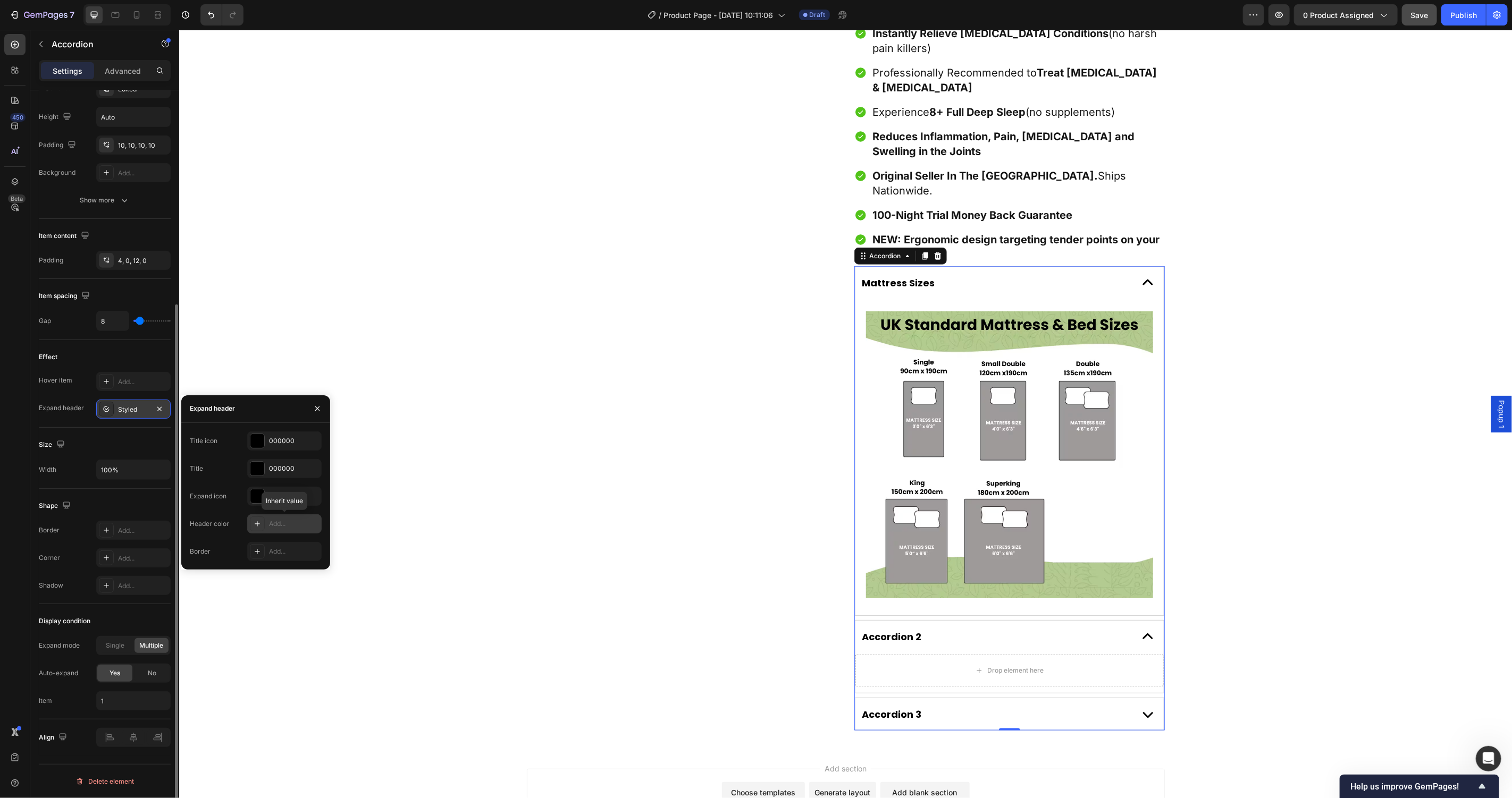
click at [285, 522] on div "Add..." at bounding box center [293, 524] width 50 height 9
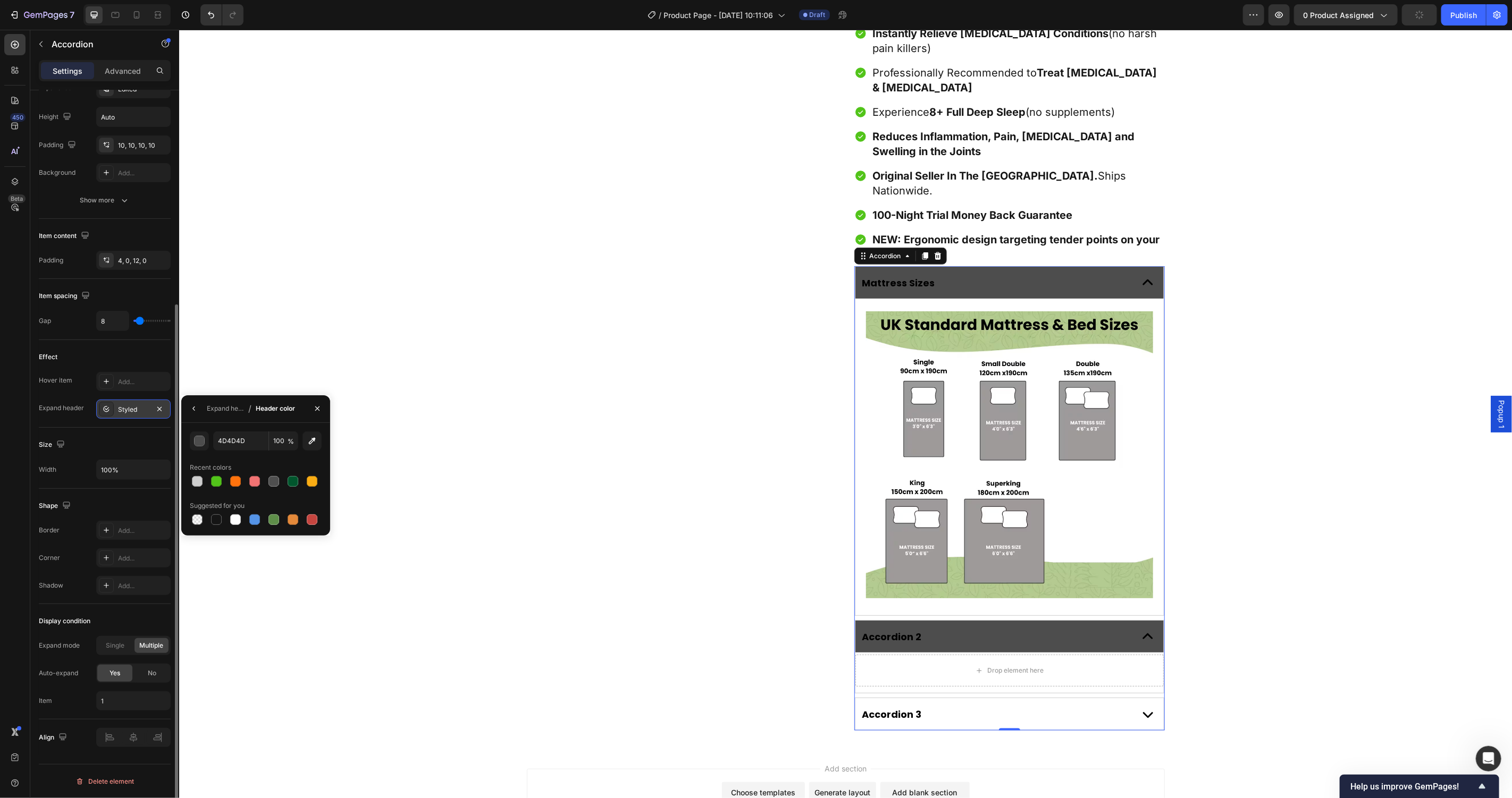
type input "000000"
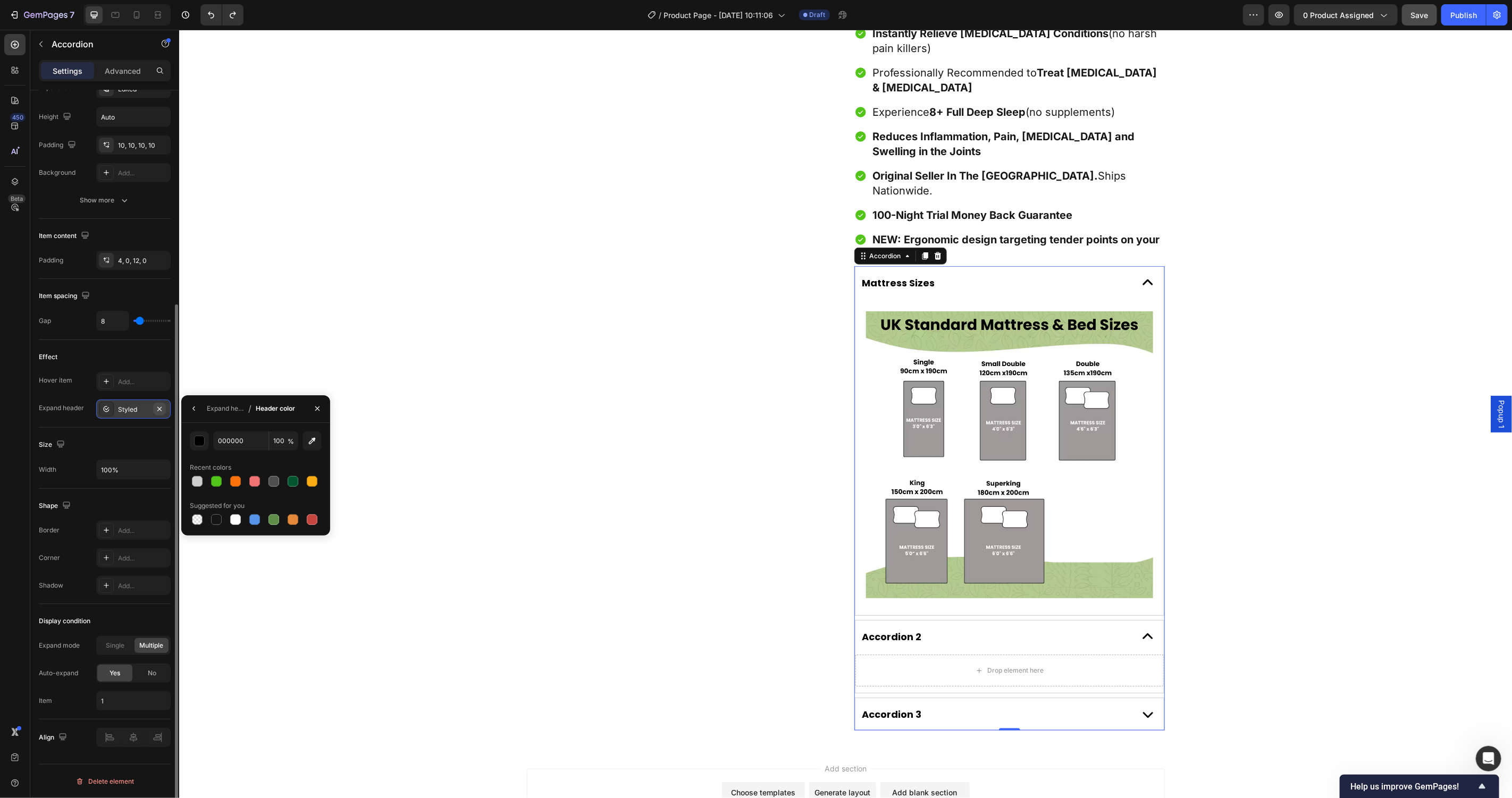
click at [161, 410] on icon "button" at bounding box center [159, 409] width 8 height 8
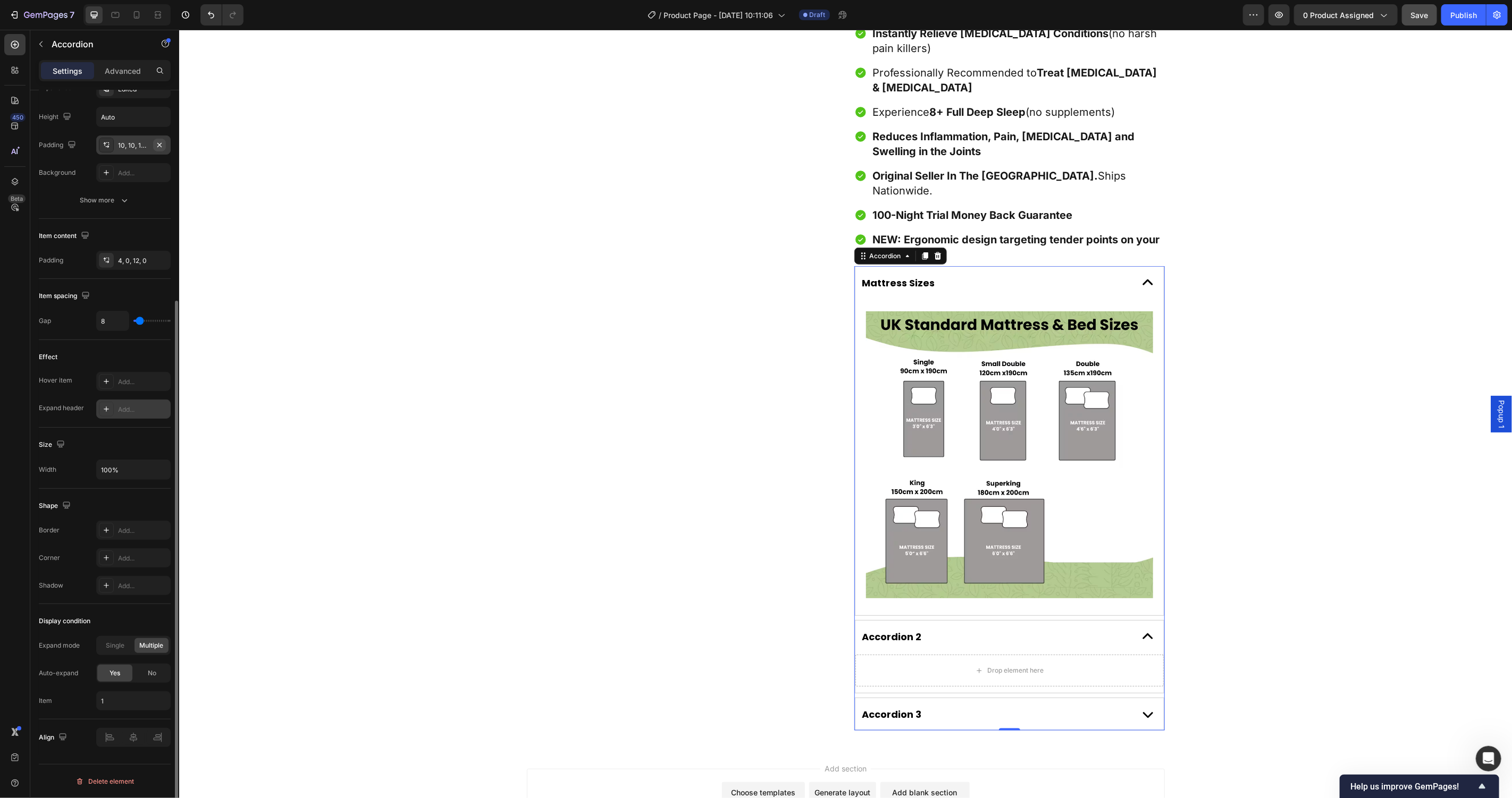
scroll to position [0, 0]
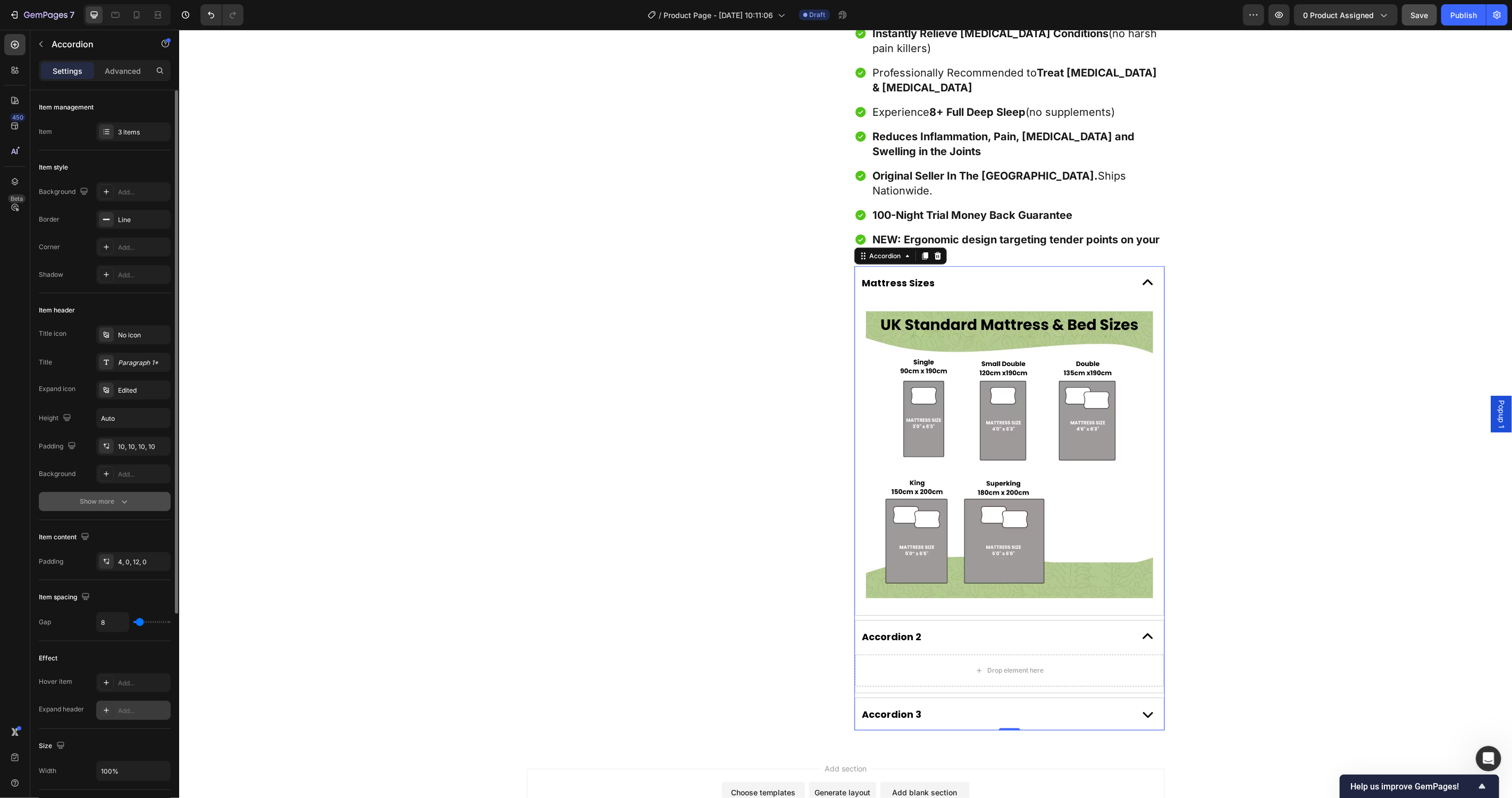
click at [131, 502] on button "Show more" at bounding box center [104, 502] width 132 height 19
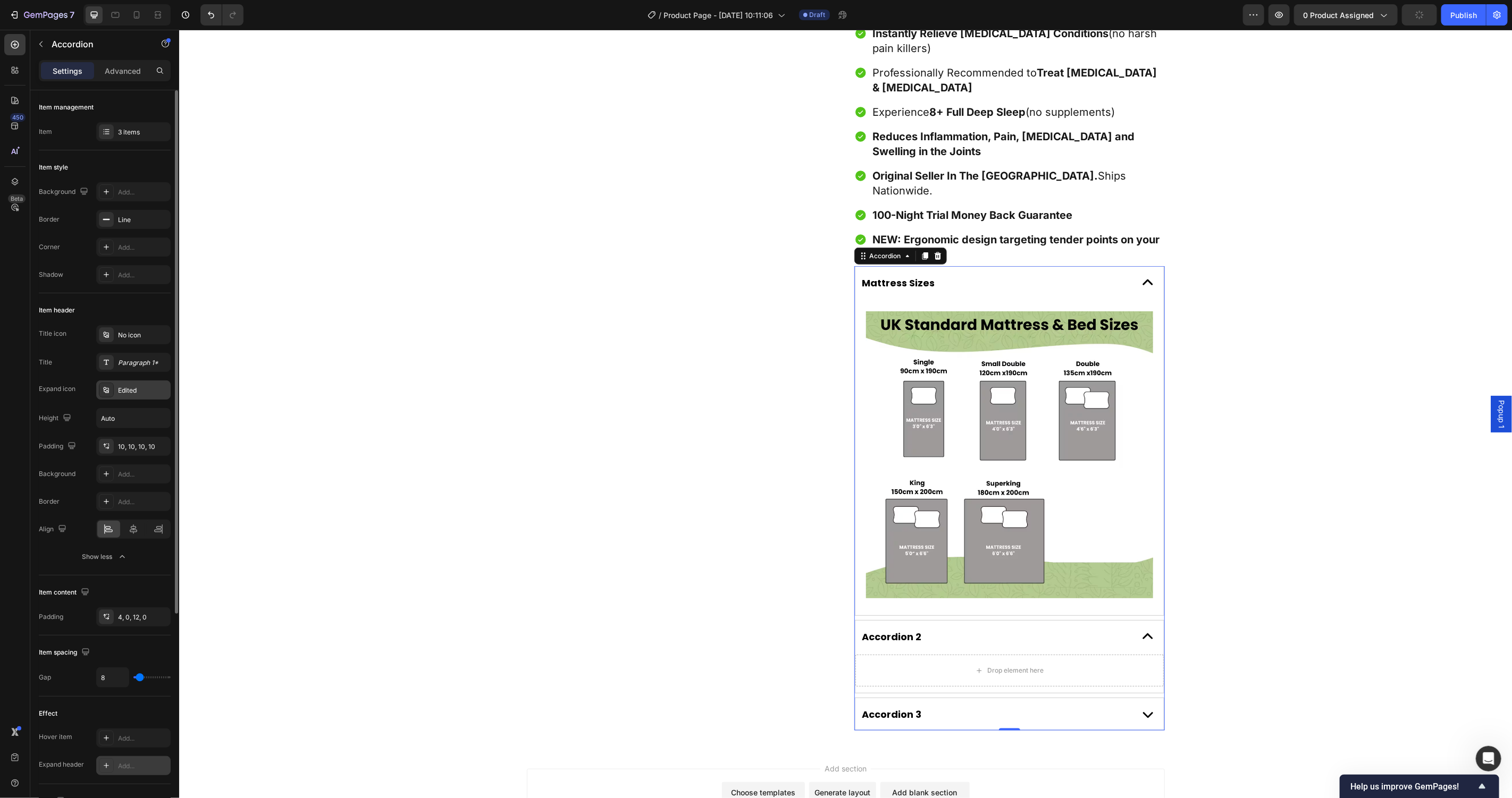
click at [128, 383] on div "Edited" at bounding box center [133, 390] width 75 height 19
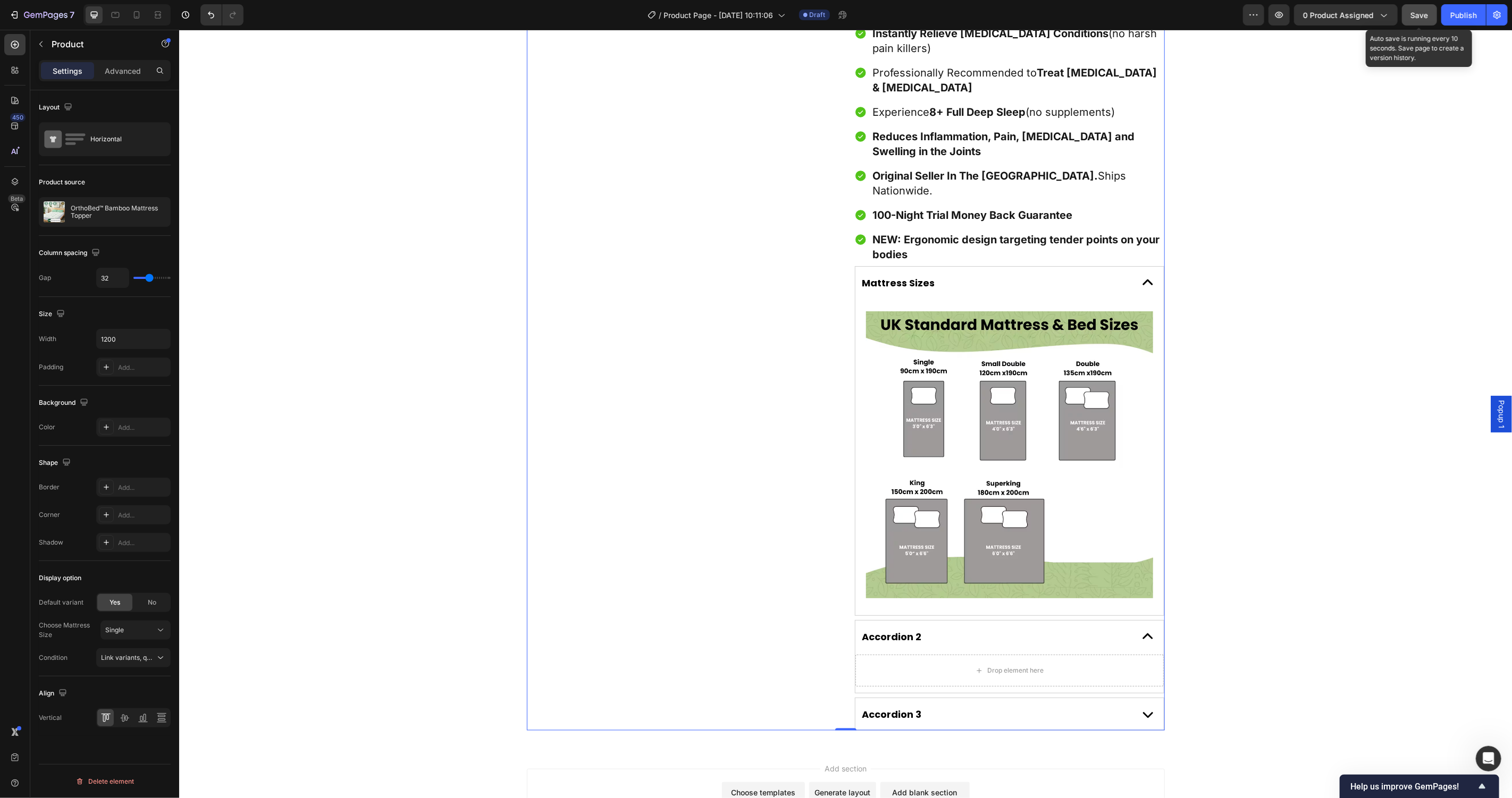
click at [1413, 18] on span "Save" at bounding box center [1420, 15] width 18 height 9
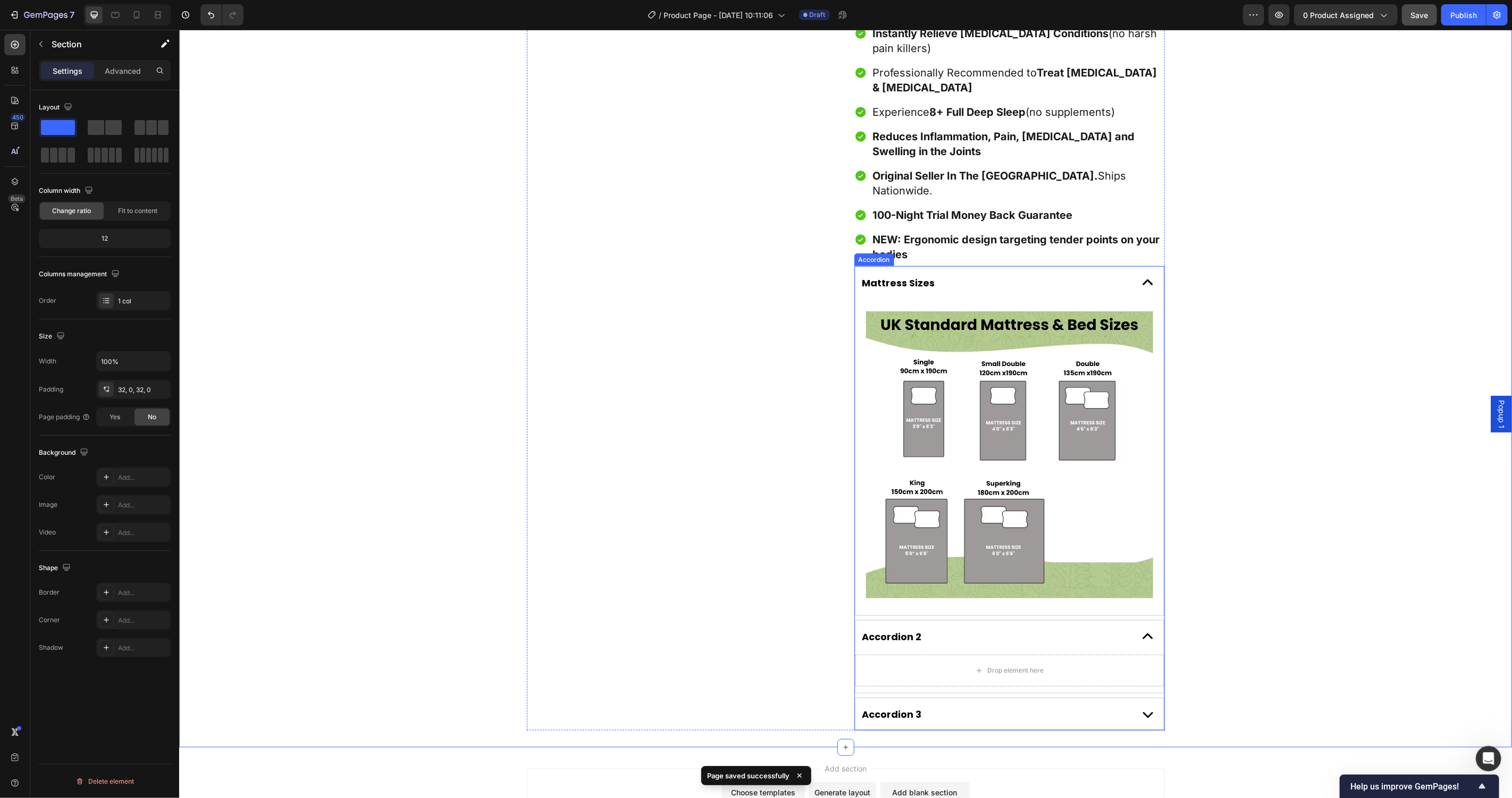
click at [1105, 274] on div "Mattress Sizes" at bounding box center [994, 282] width 268 height 16
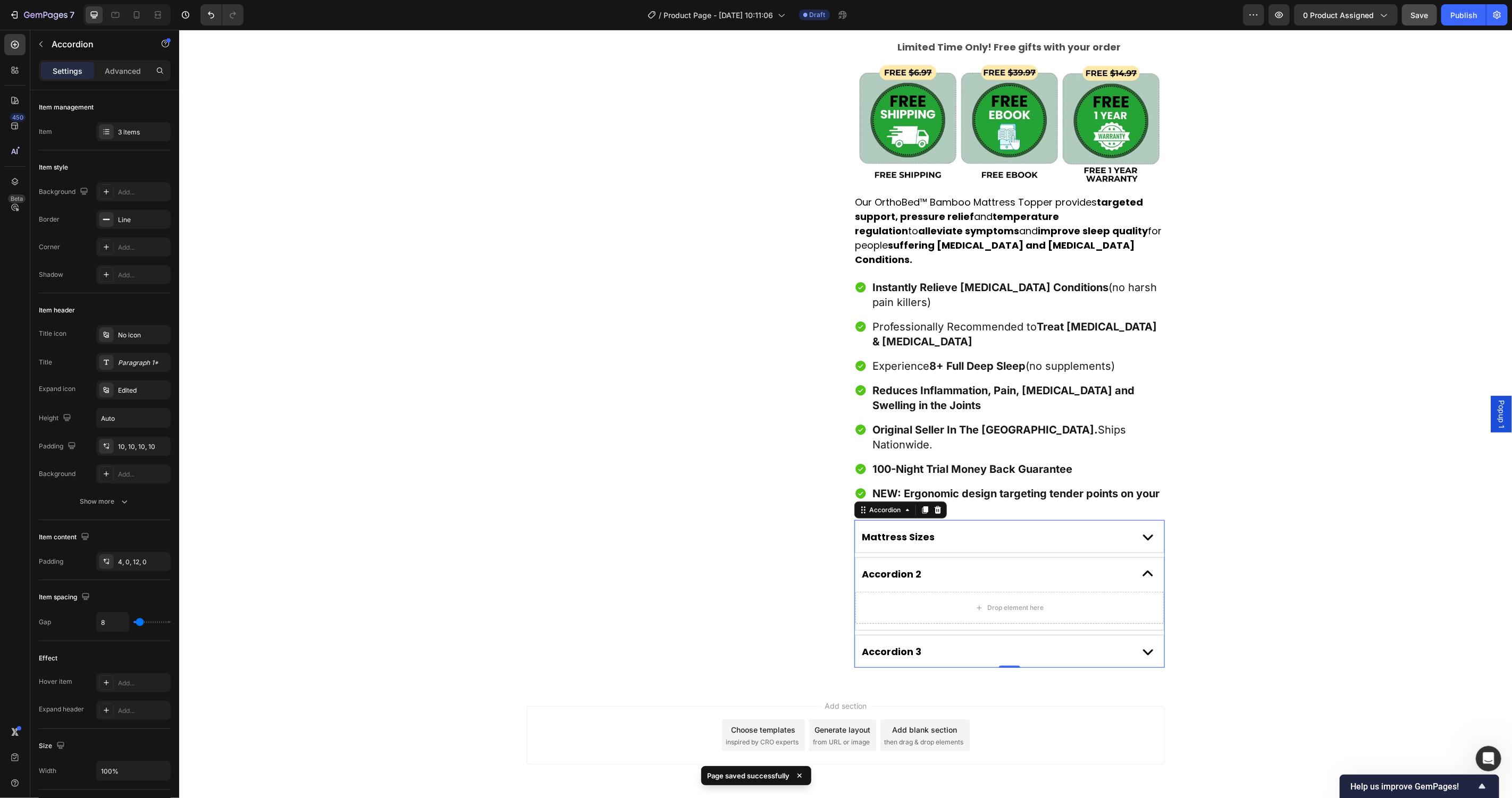
scroll to position [580, 0]
click at [1038, 225] on strong "improve sleep quality" at bounding box center [1092, 232] width 110 height 13
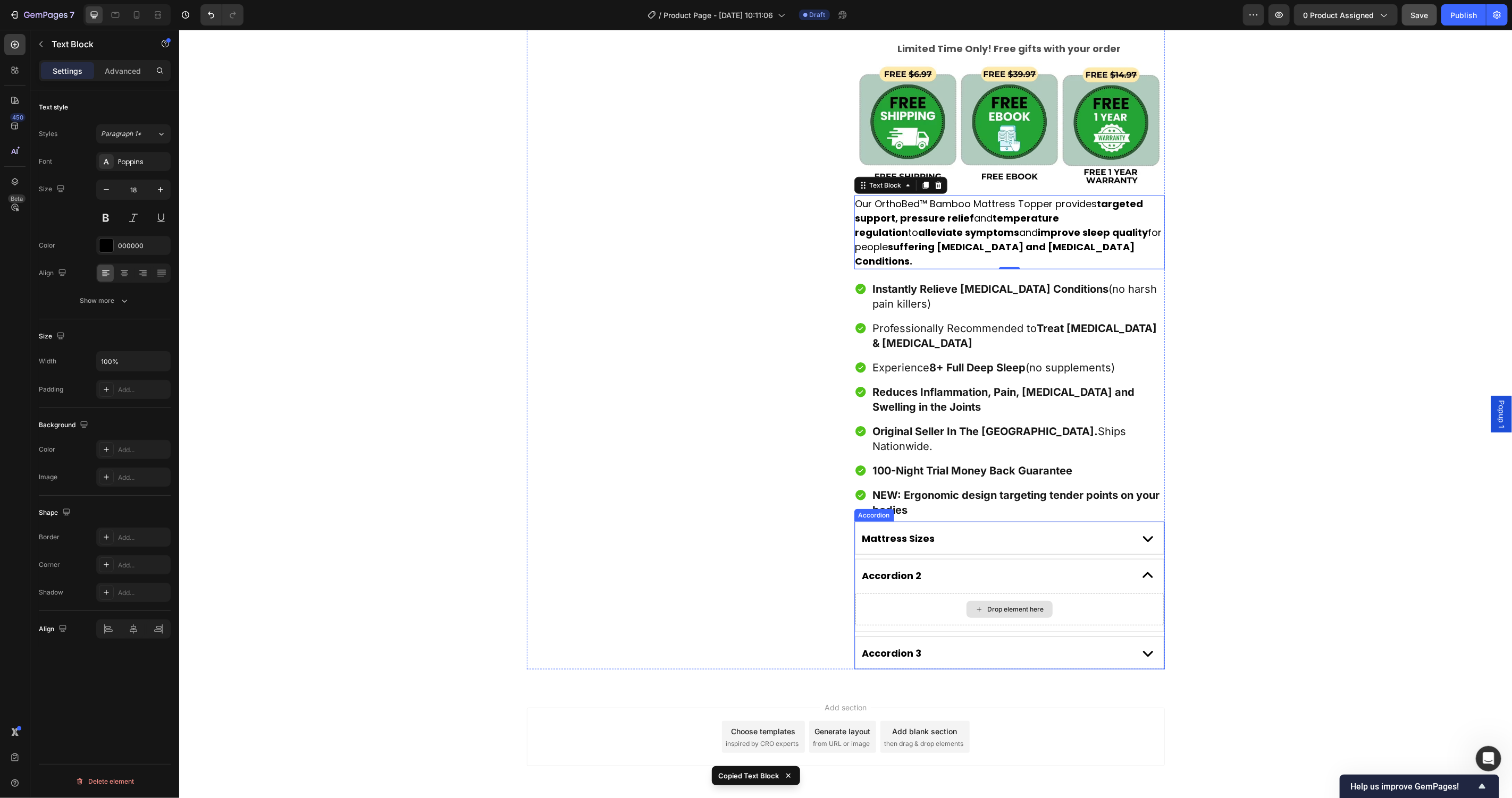
click at [1049, 593] on div "Drop element here" at bounding box center [1008, 609] width 308 height 32
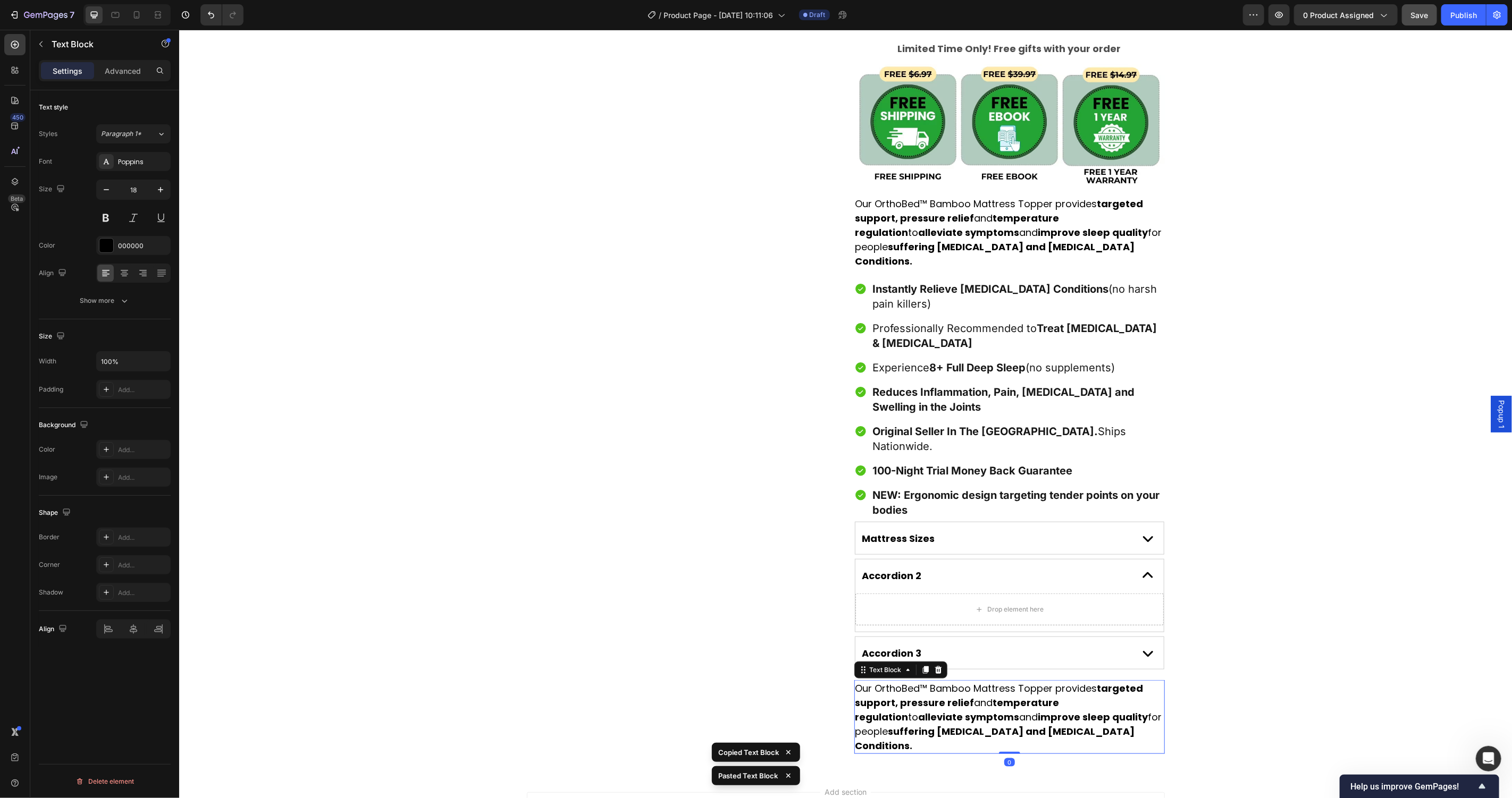
scroll to position [650, 0]
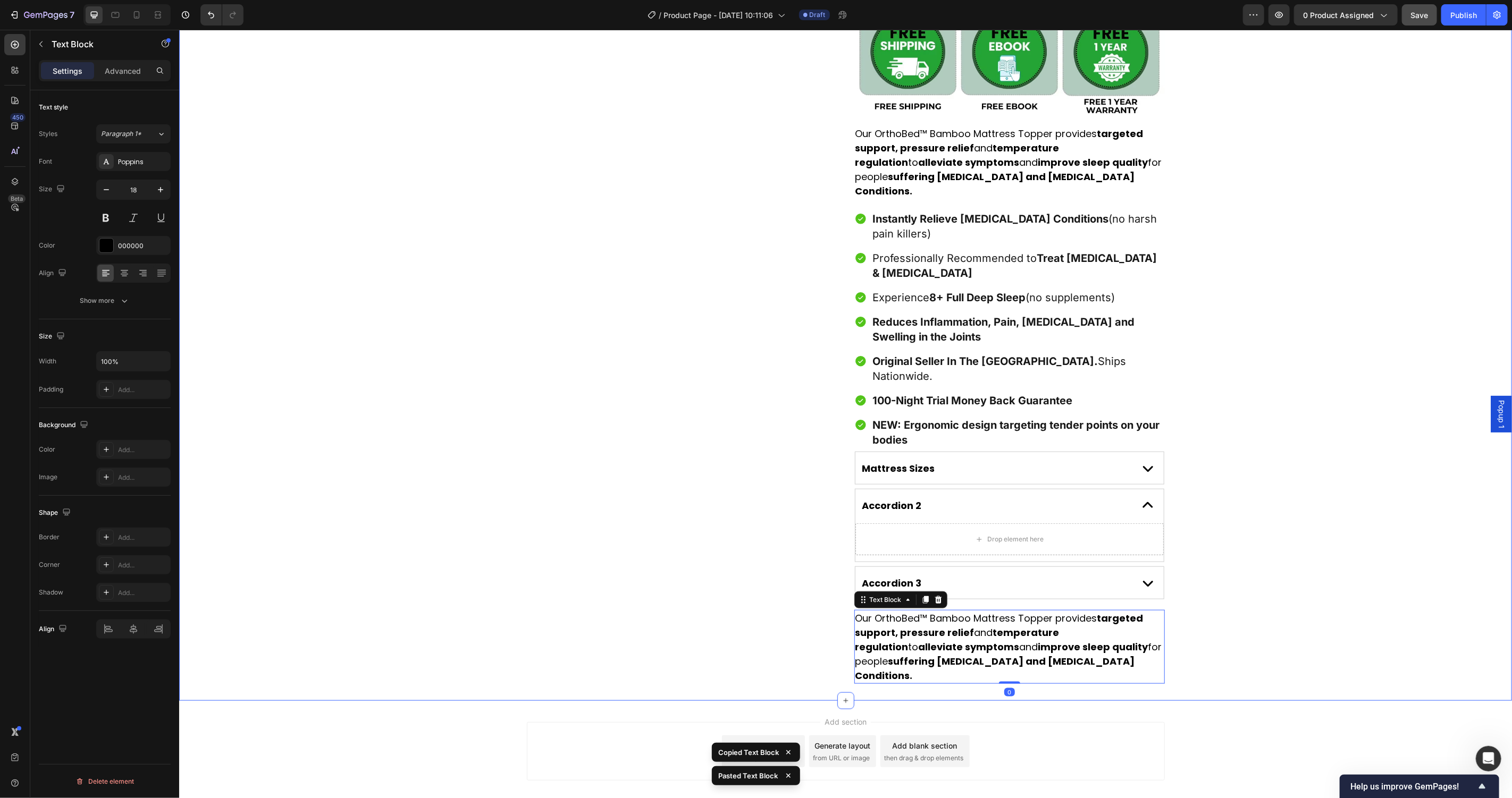
click at [1346, 522] on div "Product Images Award-Winning Mattress to Relieve Chronic Pain Conditions Text B…" at bounding box center [845, 50] width 1333 height 1266
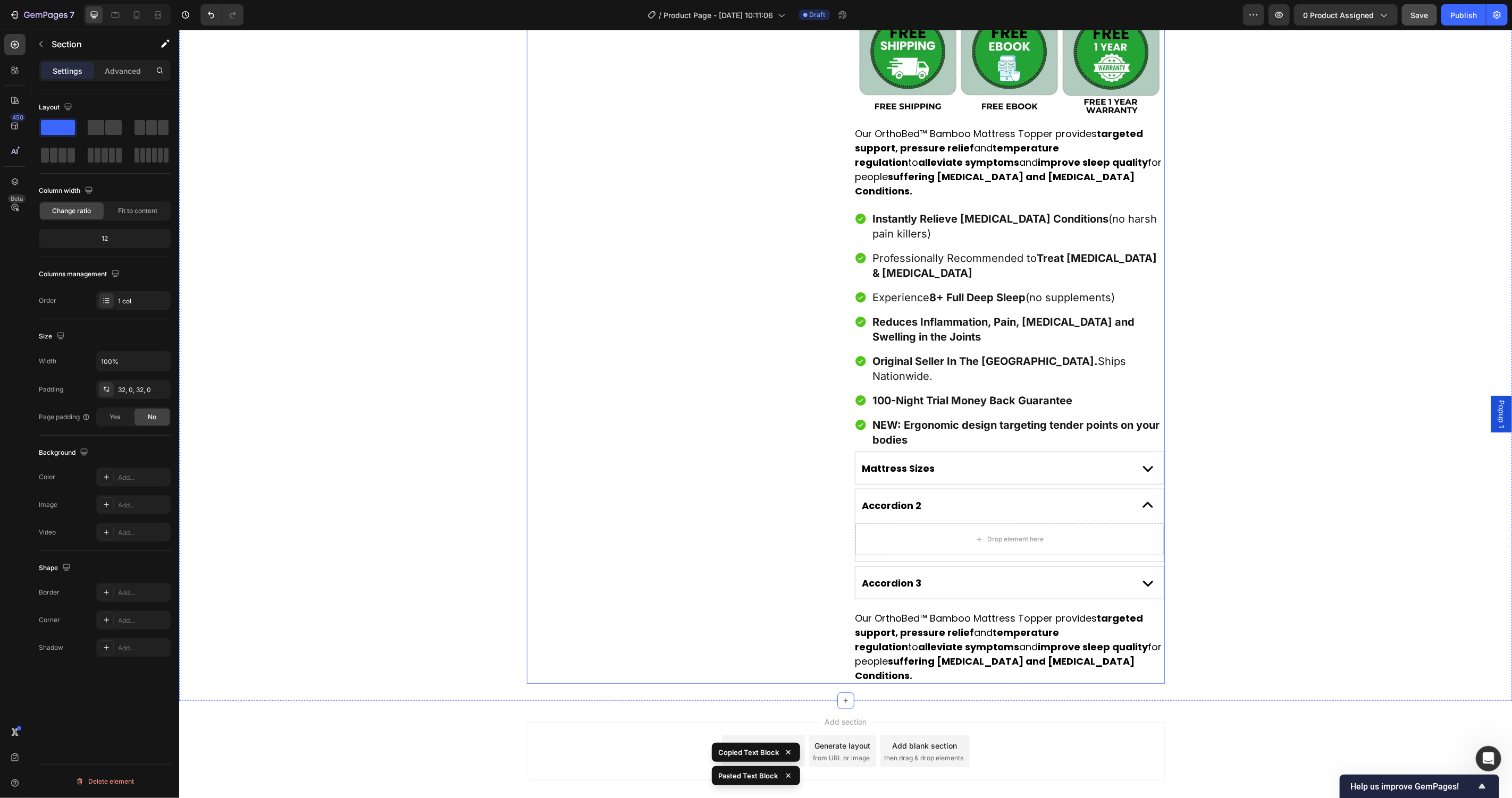
click at [918, 640] on strong "alleviate symptoms" at bounding box center [968, 647] width 101 height 13
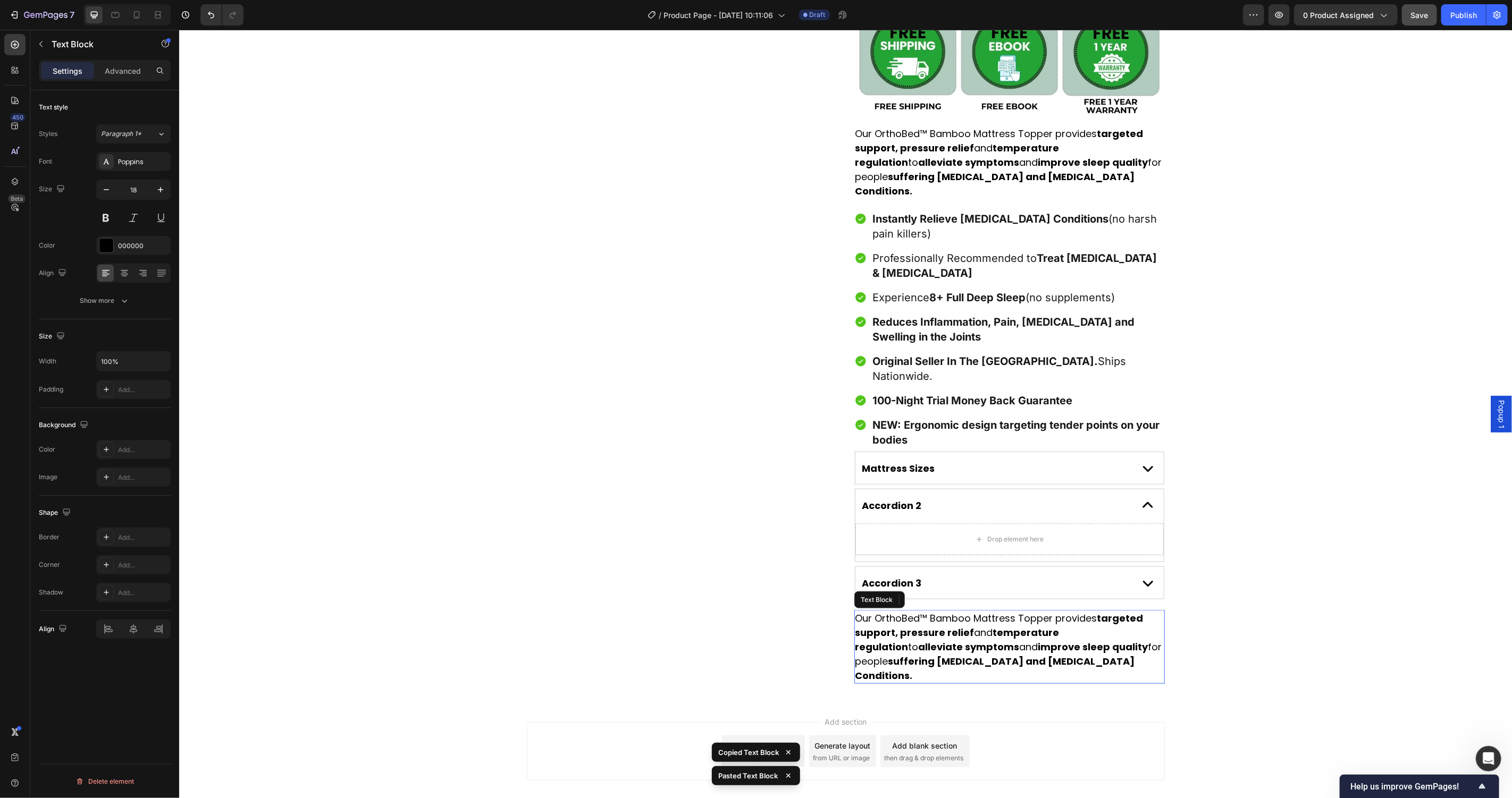
click at [703, 518] on div "Product Images" at bounding box center [681, 50] width 310 height 1266
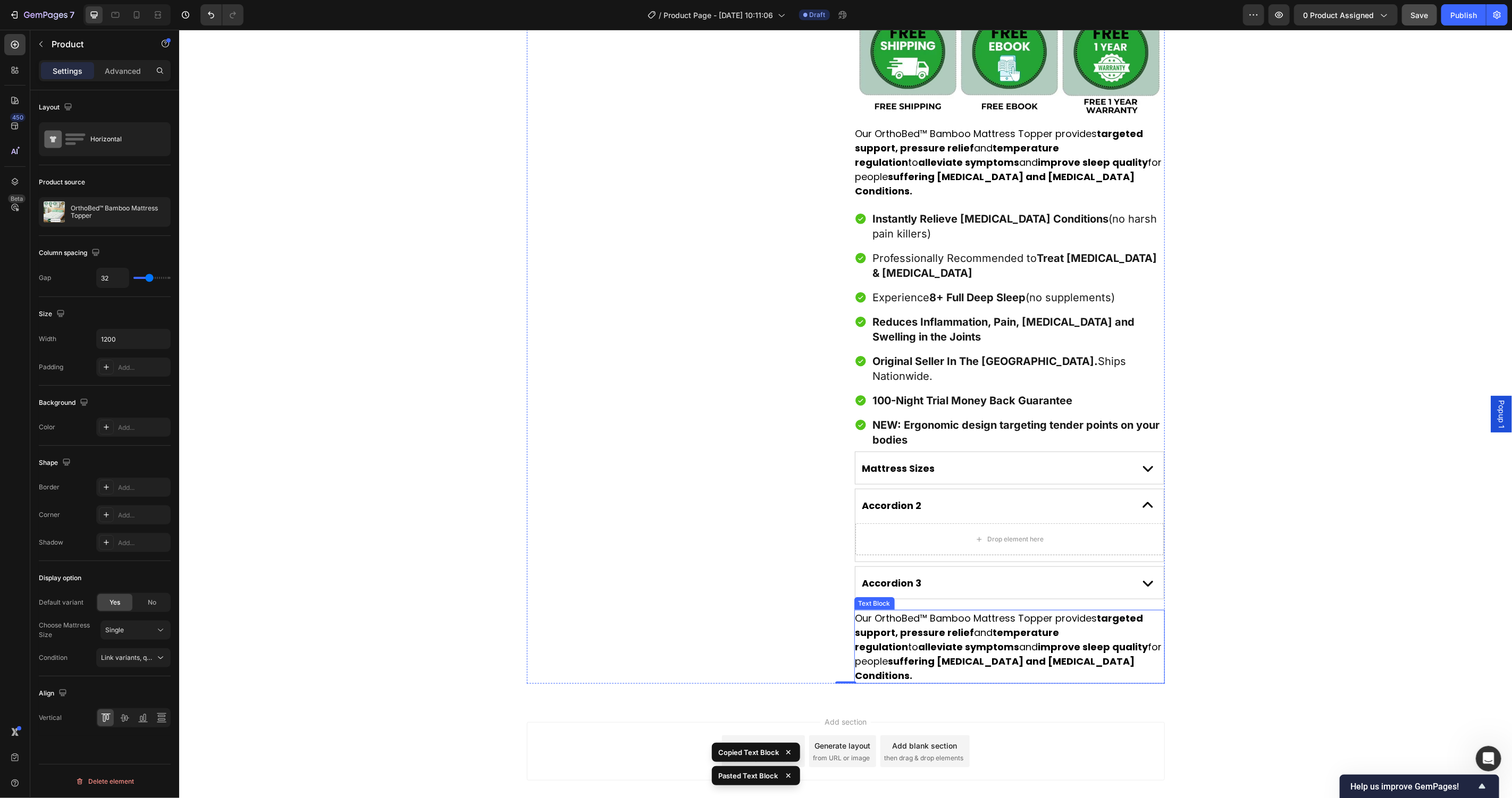
click at [1038, 640] on strong "improve sleep quality" at bounding box center [1092, 647] width 110 height 13
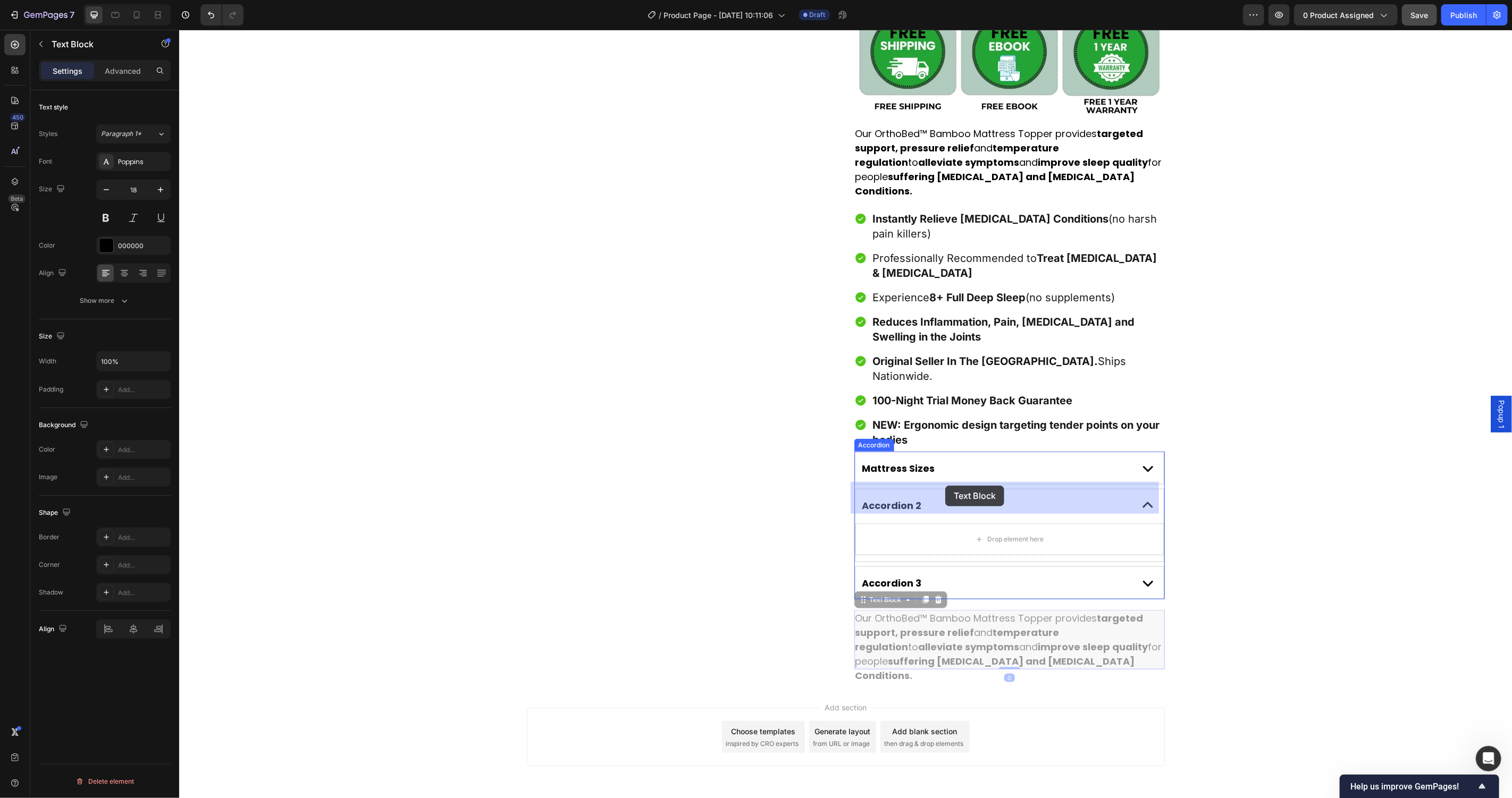
drag, startPoint x: 860, startPoint y: 556, endPoint x: 939, endPoint y: 488, distance: 104.2
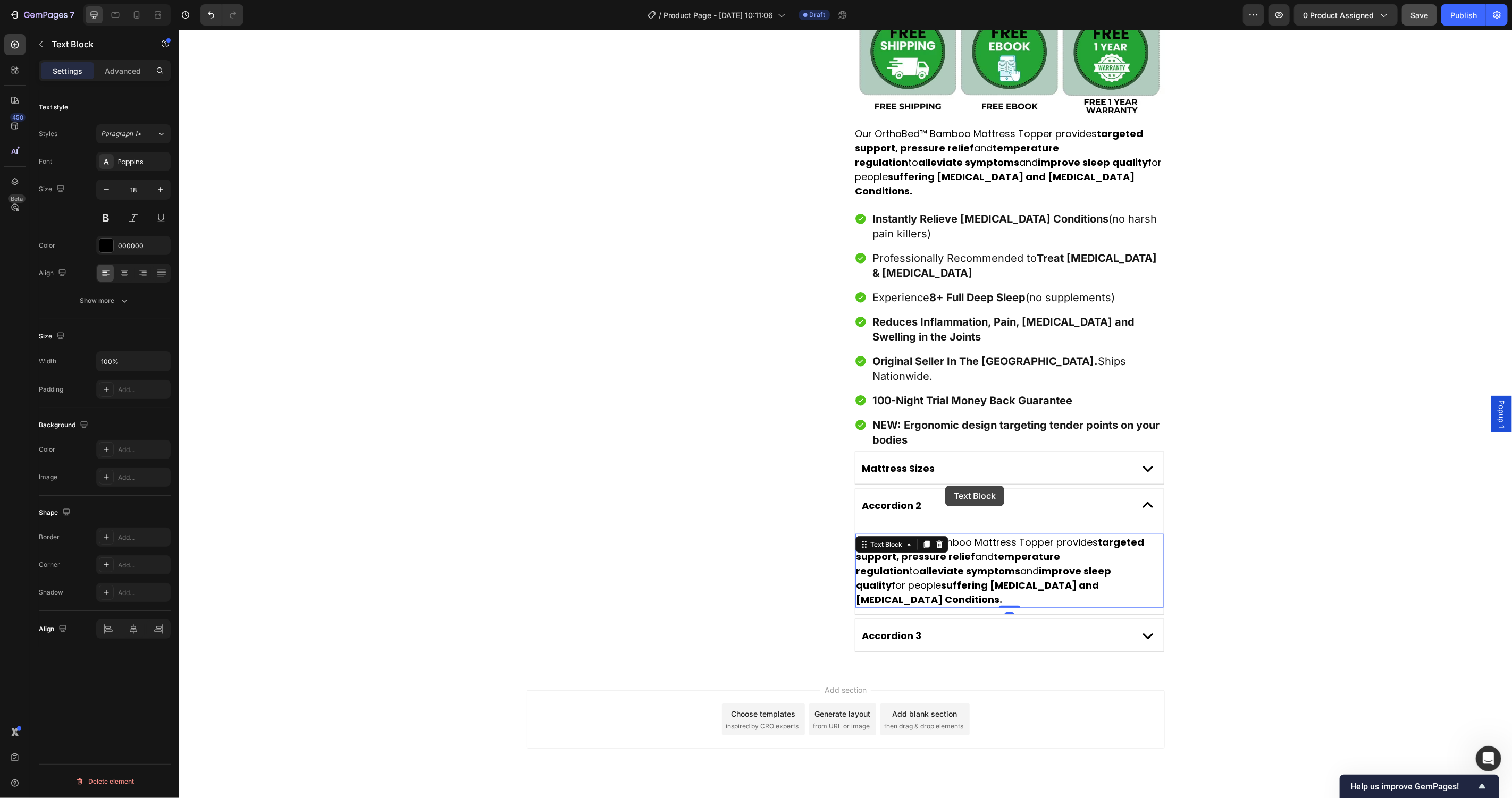
scroll to position [618, 0]
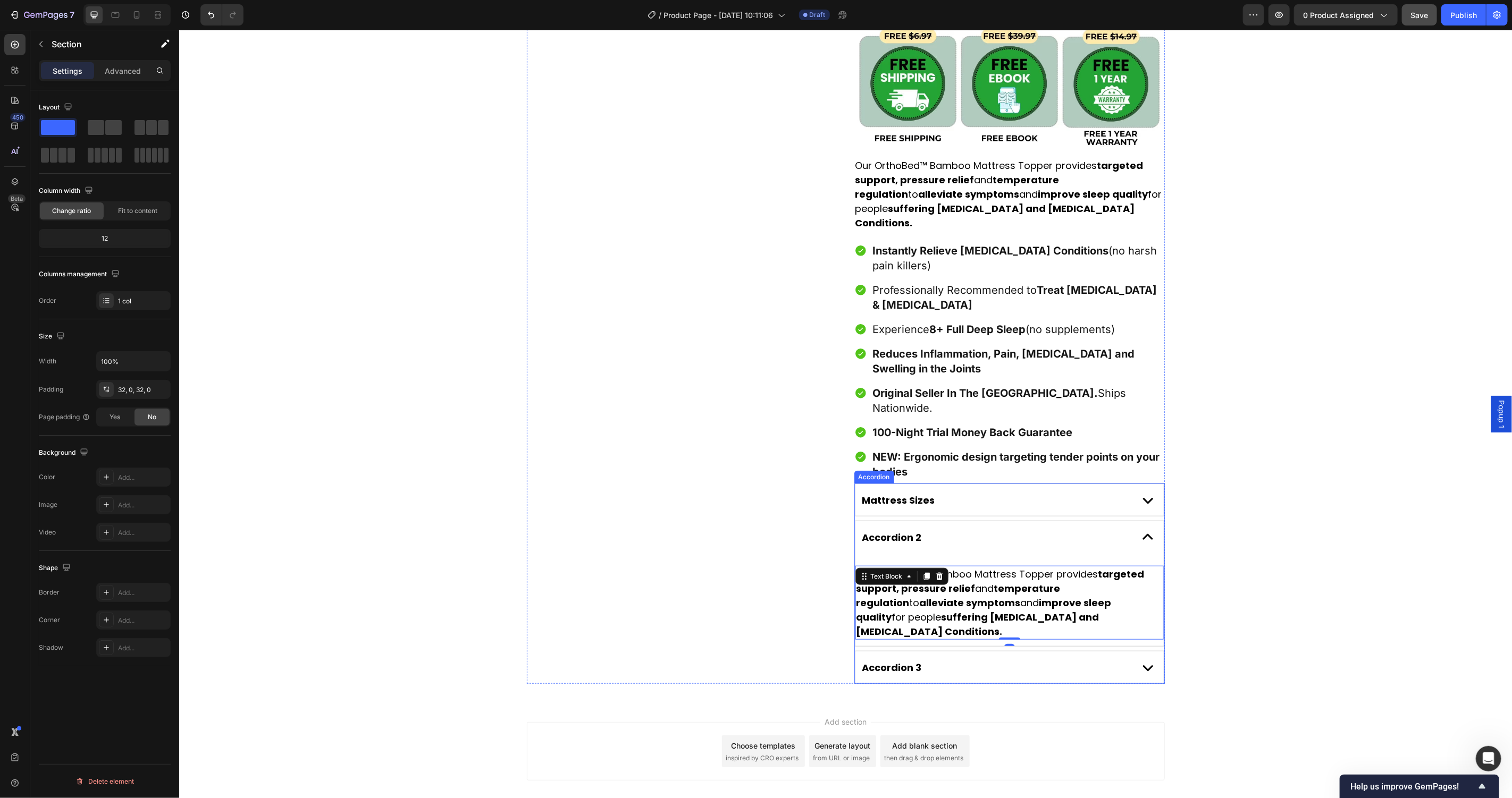
click at [1281, 528] on div "Product Images Award-Winning Mattress to Relieve Chronic Pain Conditions Text B…" at bounding box center [845, 67] width 1333 height 1233
click at [957, 567] on p "Our OrthoBed™ Bamboo Mattress Topper provides targeted support, pressure relief…" at bounding box center [1009, 603] width 306 height 72
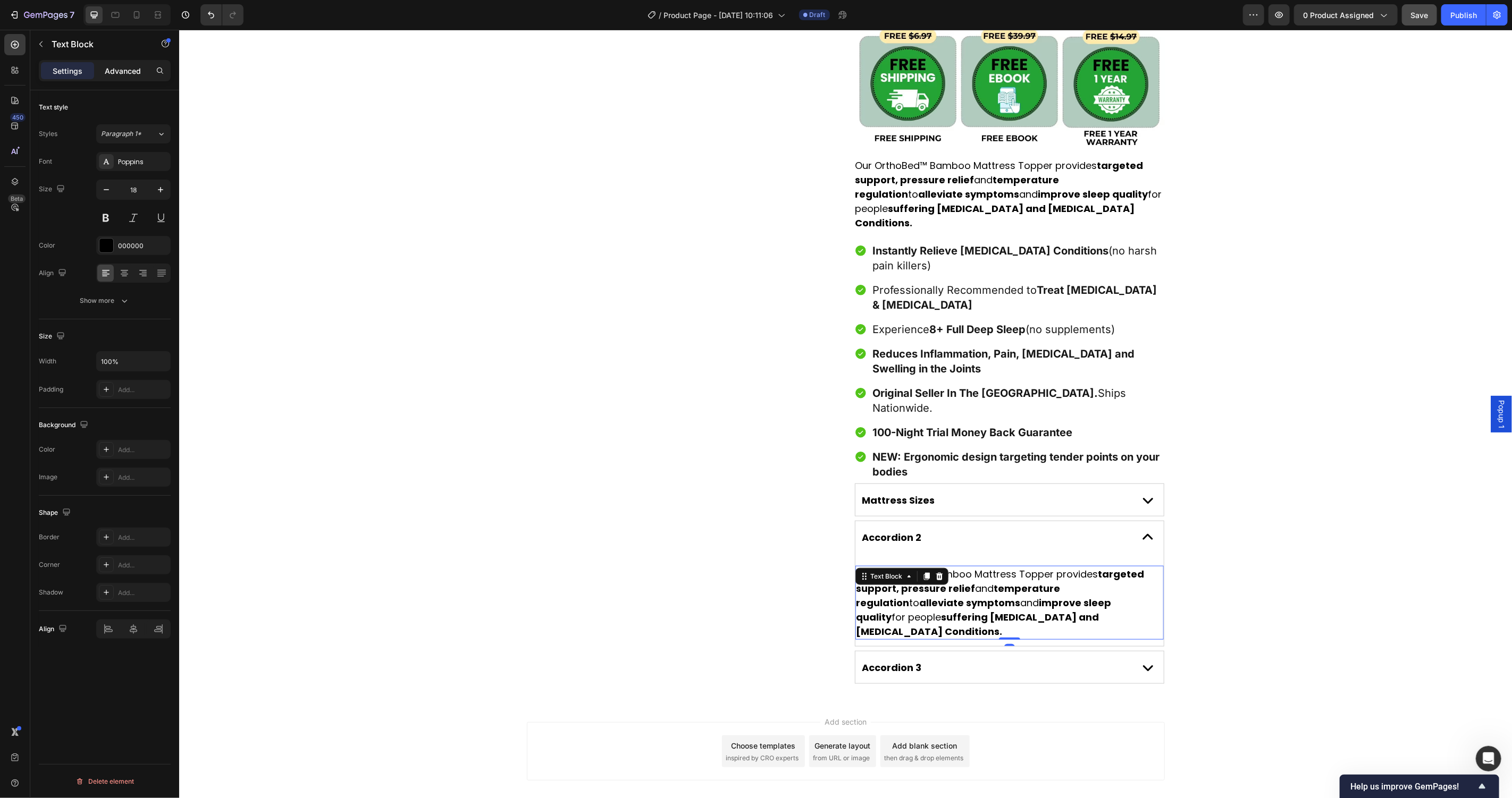
click at [134, 74] on p "Advanced" at bounding box center [123, 70] width 36 height 11
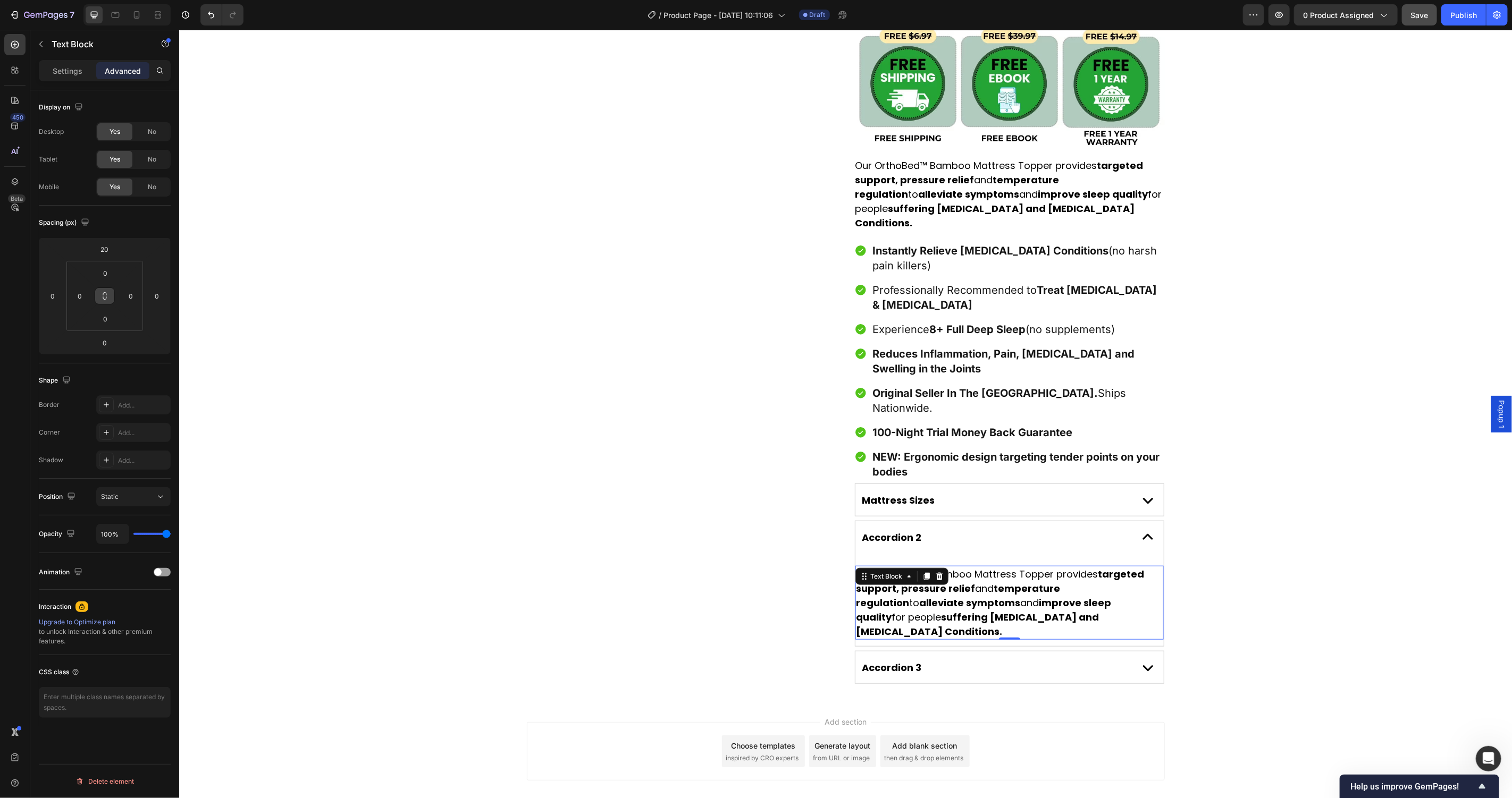
click at [105, 296] on icon at bounding box center [104, 296] width 8 height 8
click at [108, 266] on input "0" at bounding box center [105, 273] width 21 height 16
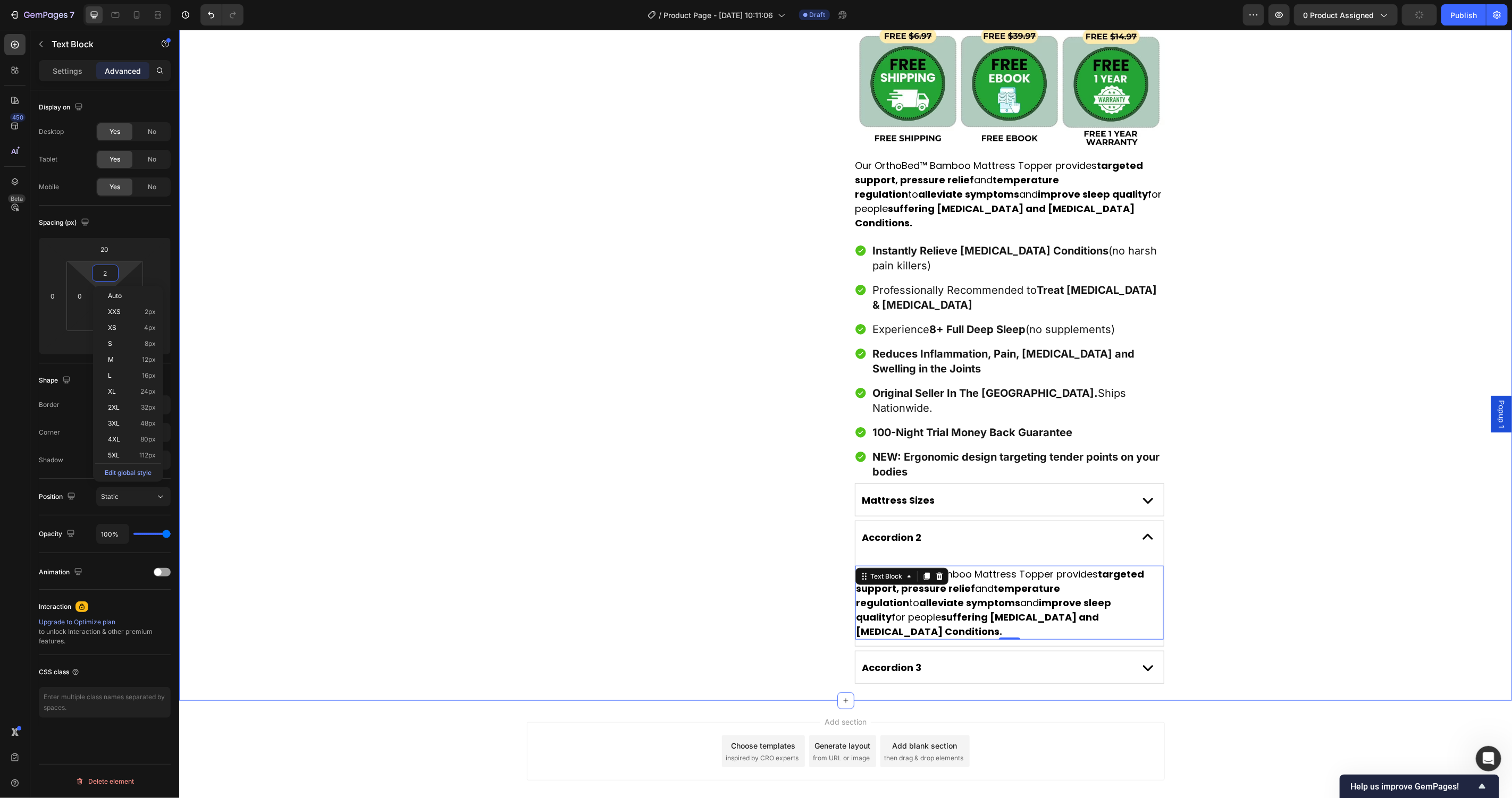
type input "20"
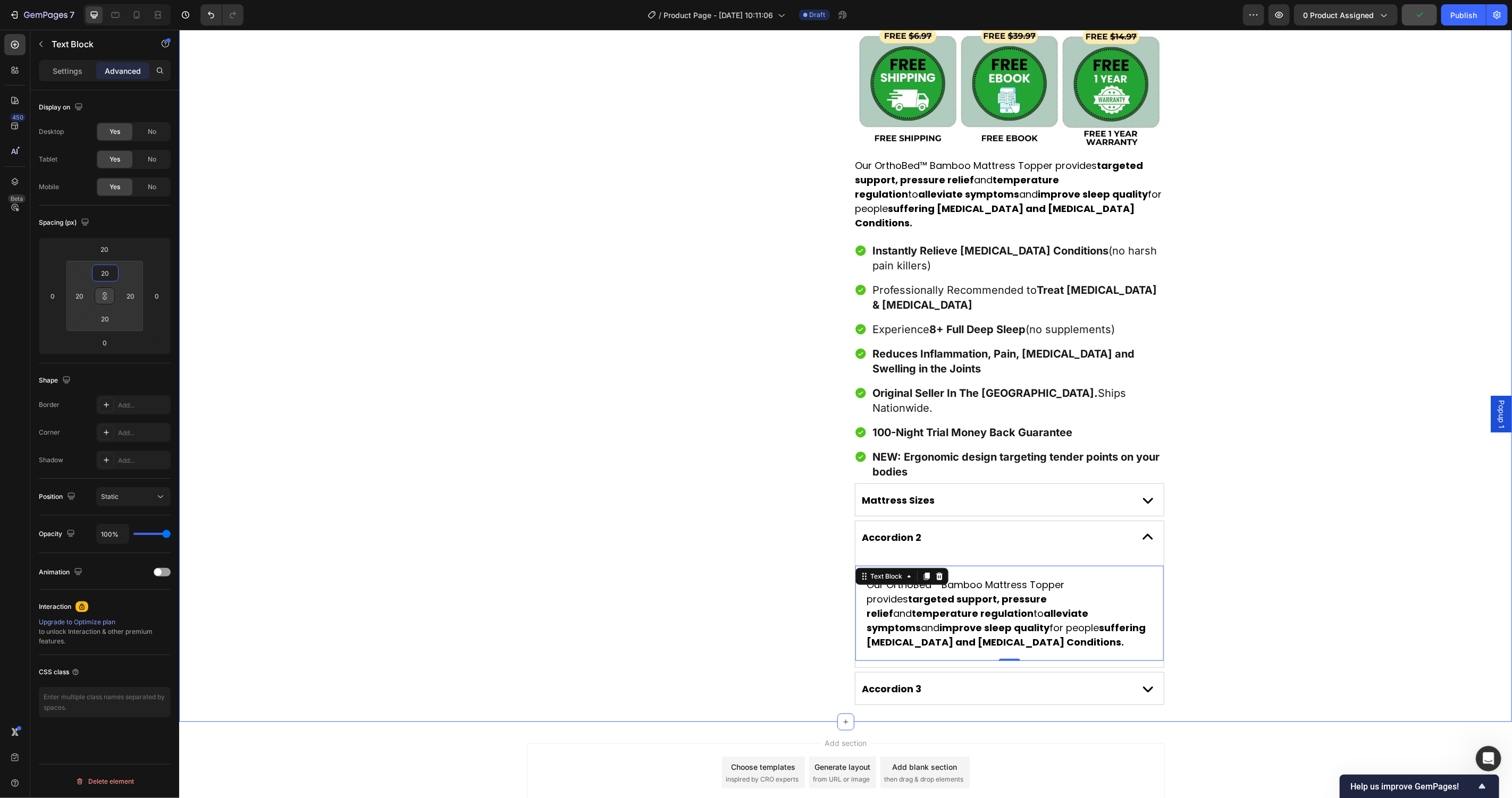
scroll to position [640, 0]
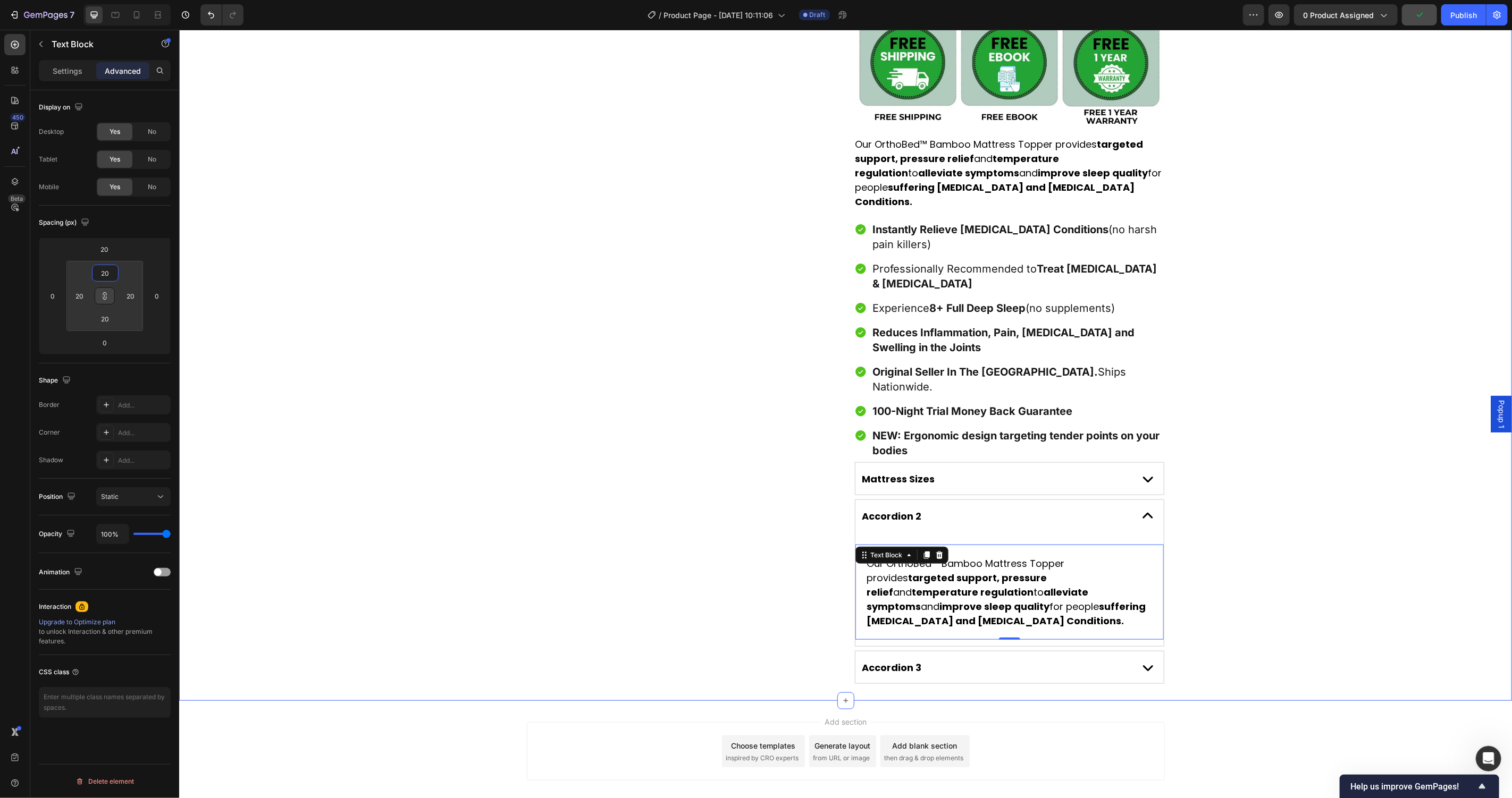
click at [485, 416] on div "Product Images Award-Winning Mattress to Relieve Chronic Pain Conditions Text B…" at bounding box center [845, 56] width 1333 height 1255
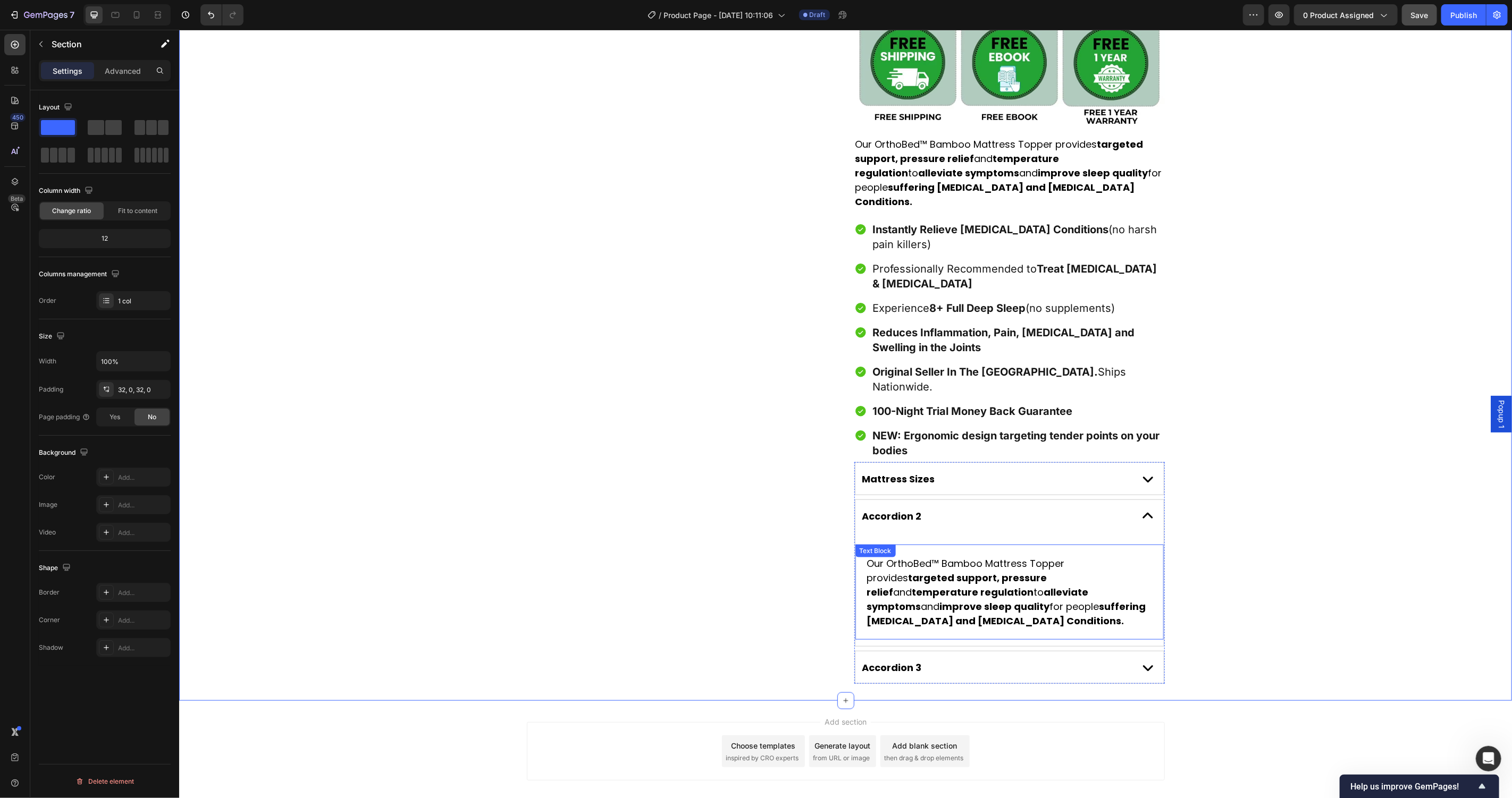
click at [944, 571] on strong "targeted support, pressure relief" at bounding box center [956, 584] width 180 height 28
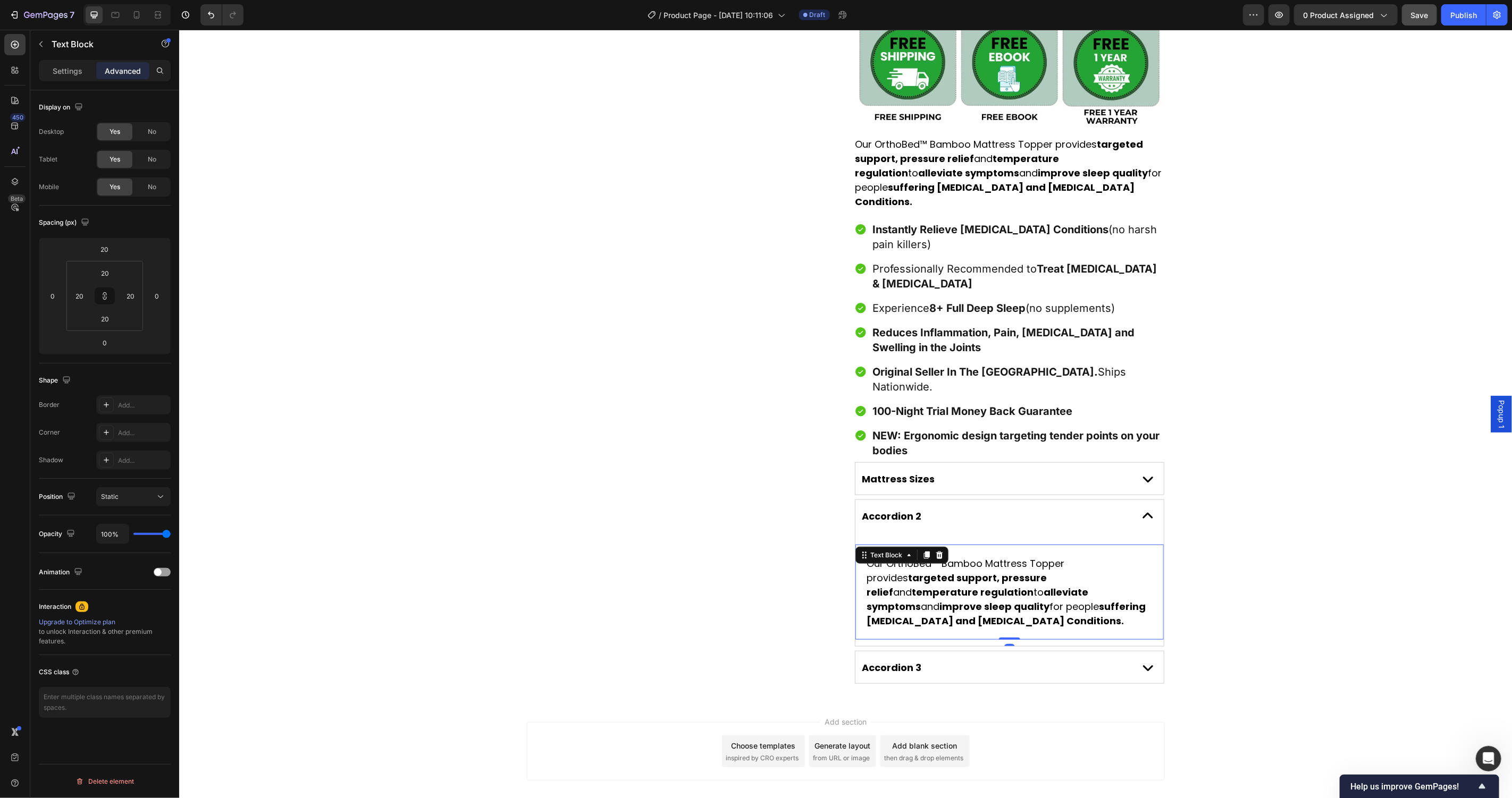
click at [944, 571] on strong "targeted support, pressure relief" at bounding box center [956, 584] width 180 height 28
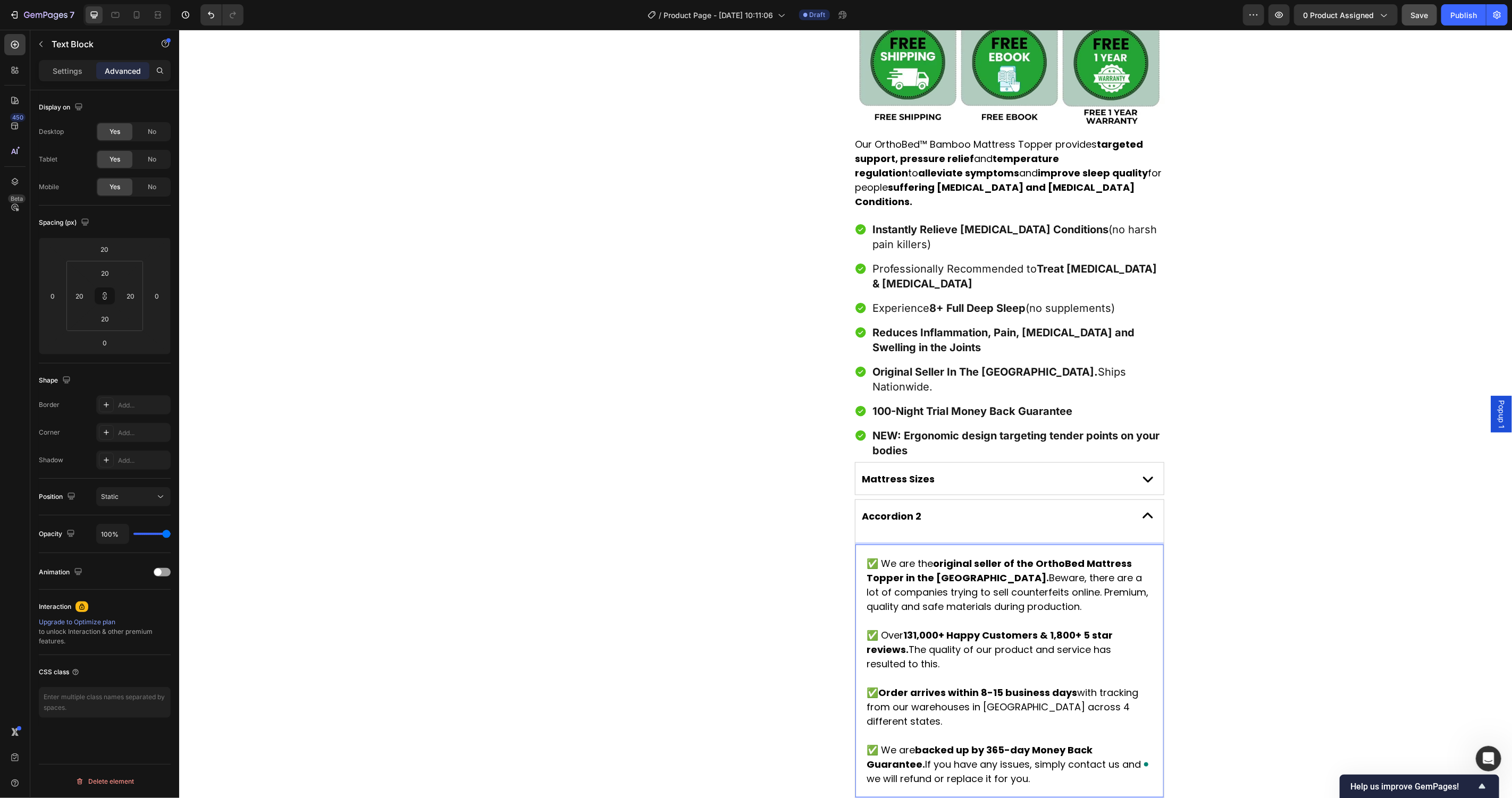
click at [1268, 557] on div "Product Images Award-Winning Mattress to Relieve Chronic Pain Conditions Text B…" at bounding box center [845, 135] width 1333 height 1413
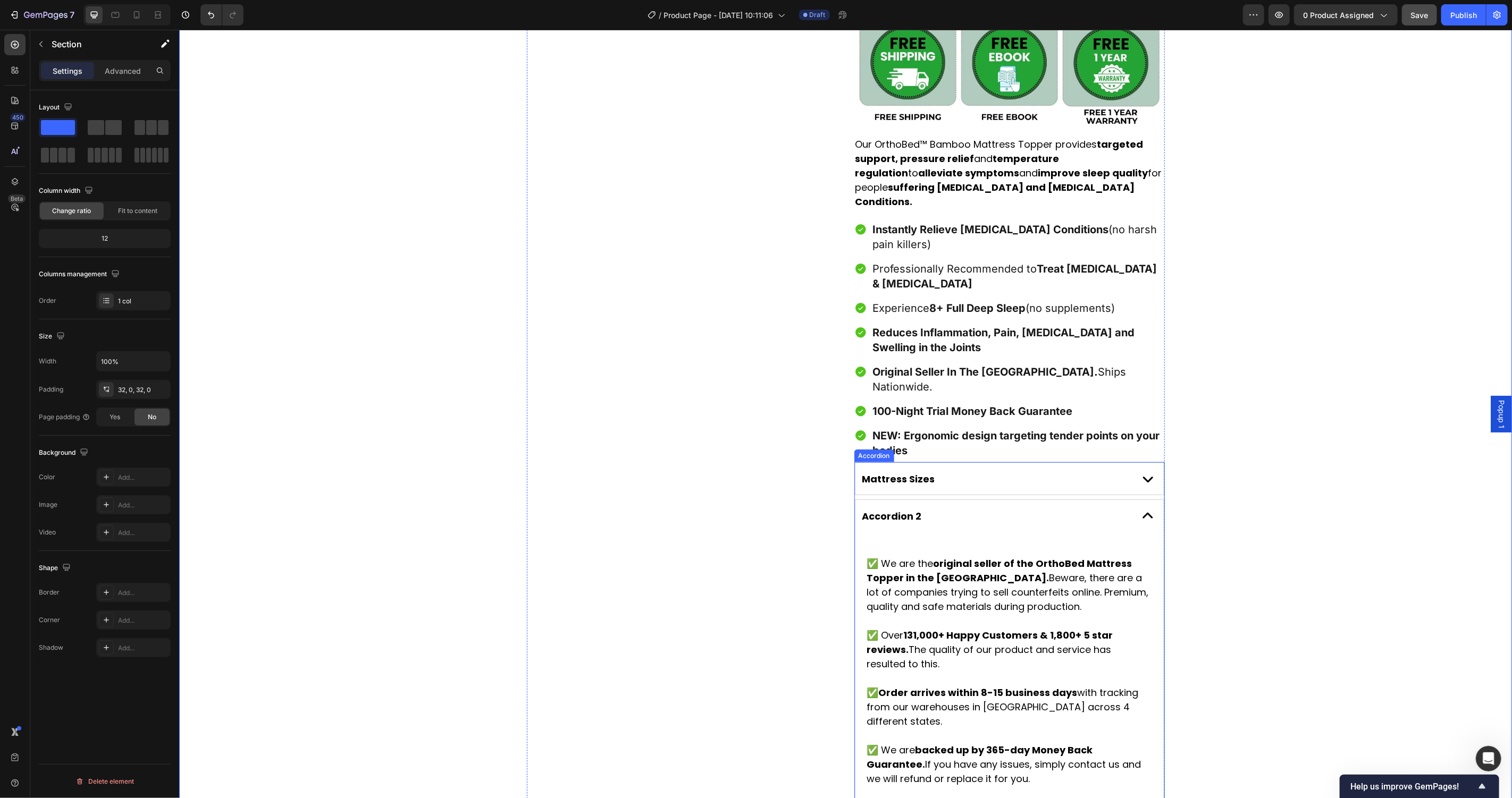
click at [973, 508] on div "Accordion 2" at bounding box center [994, 516] width 268 height 16
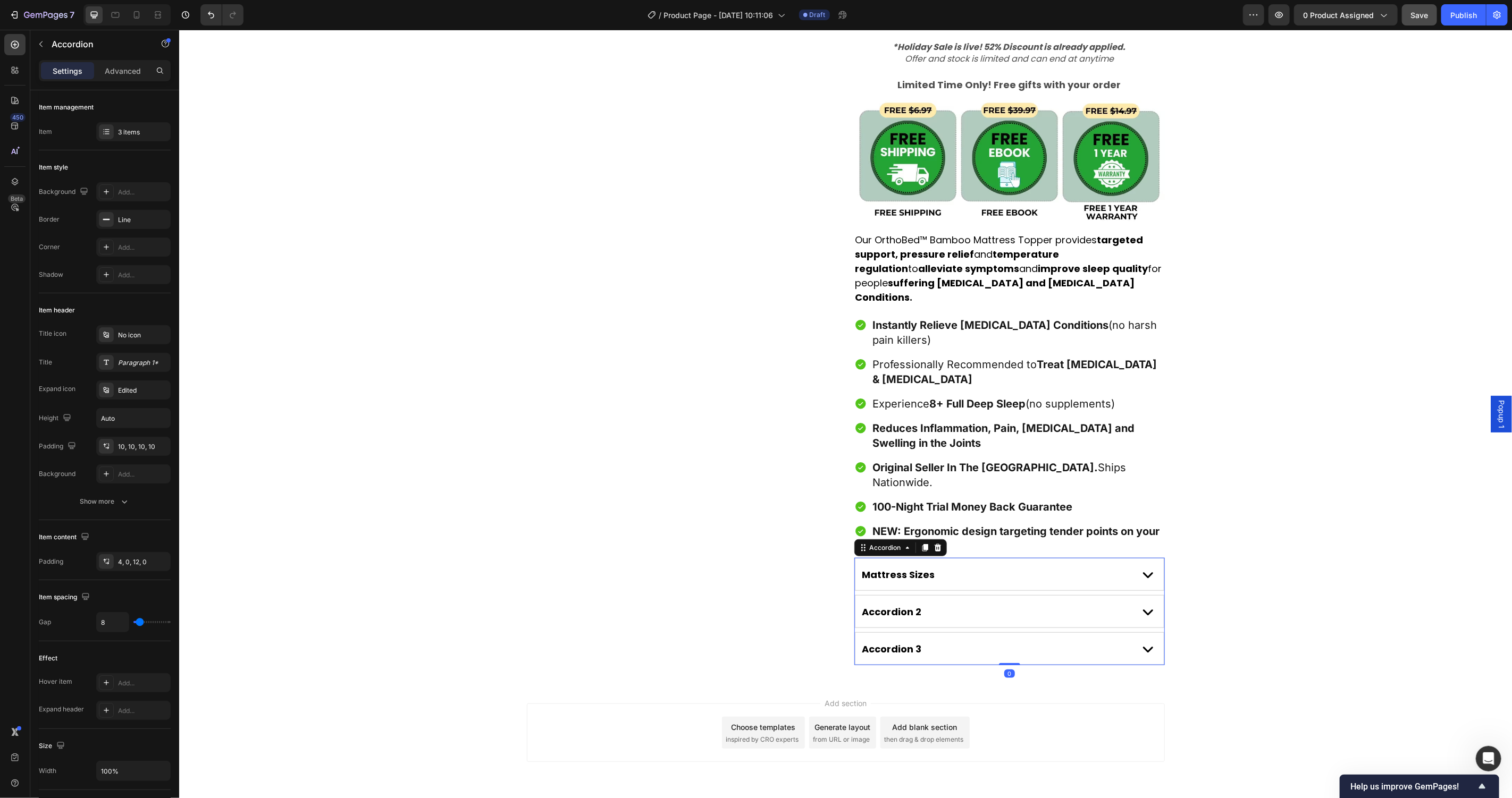
scroll to position [539, 0]
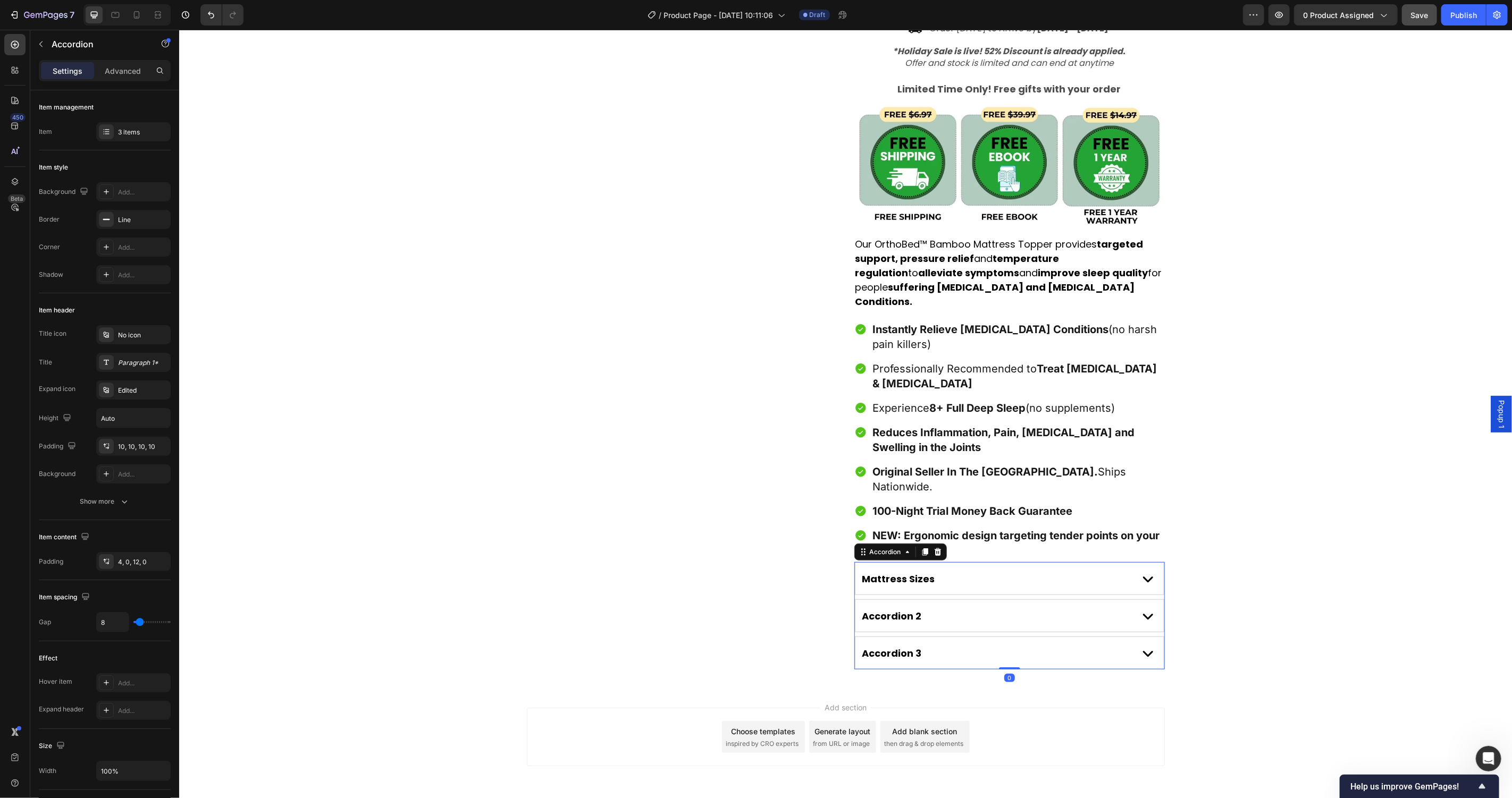
click at [1030, 607] on div "Accordion 2" at bounding box center [994, 616] width 268 height 16
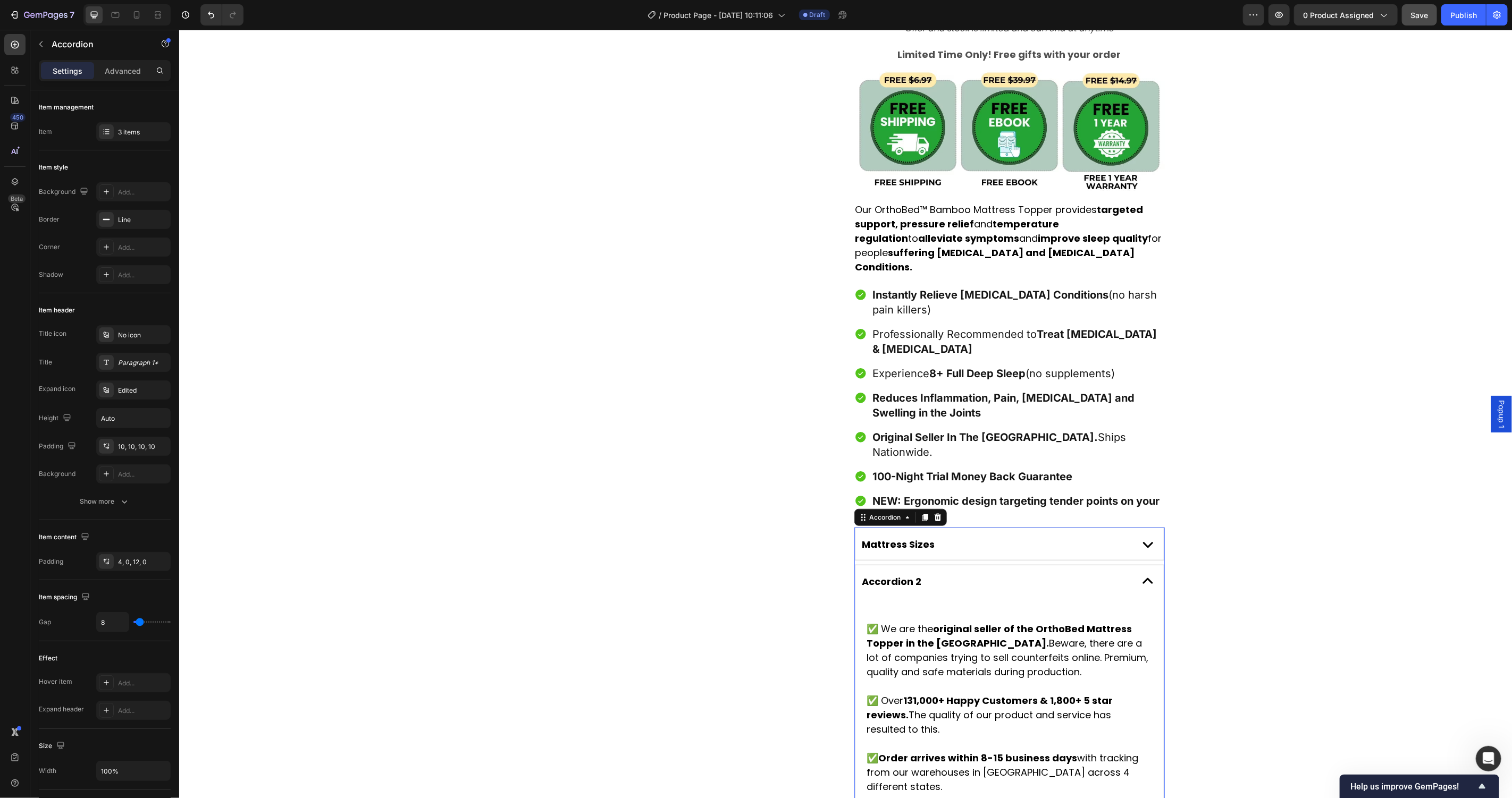
scroll to position [640, 0]
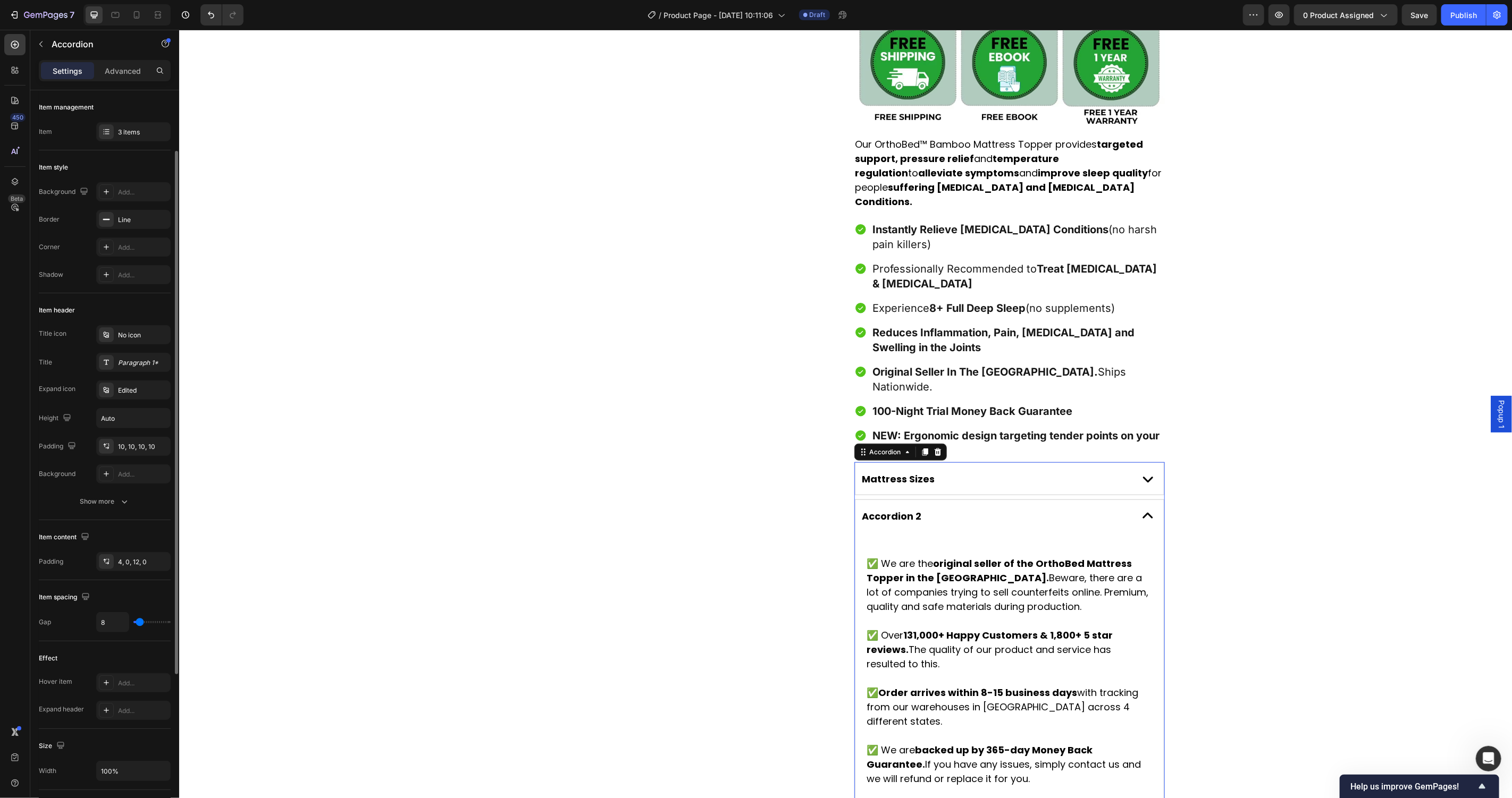
scroll to position [302, 0]
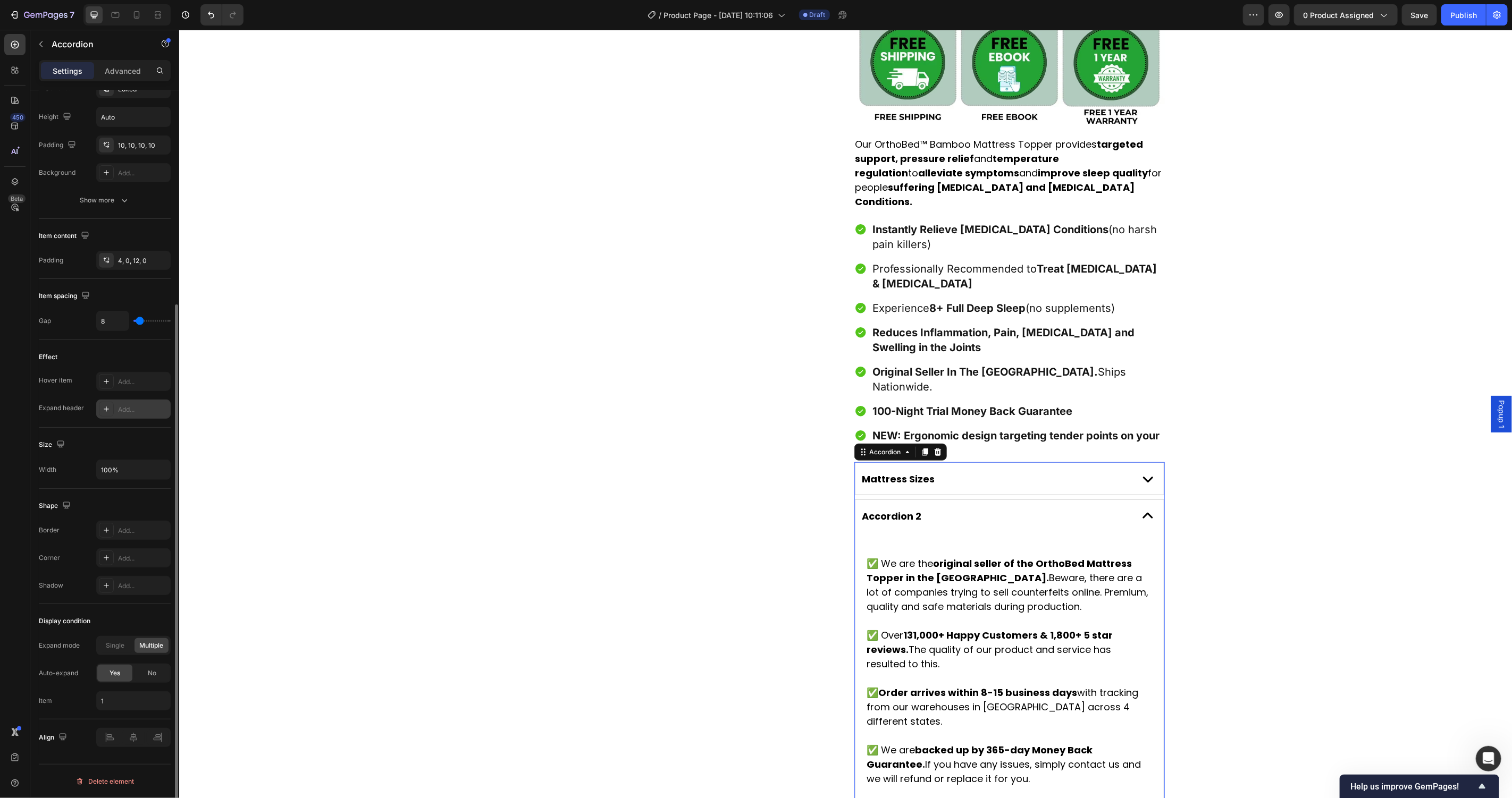
click at [134, 415] on div "Add..." at bounding box center [133, 409] width 75 height 19
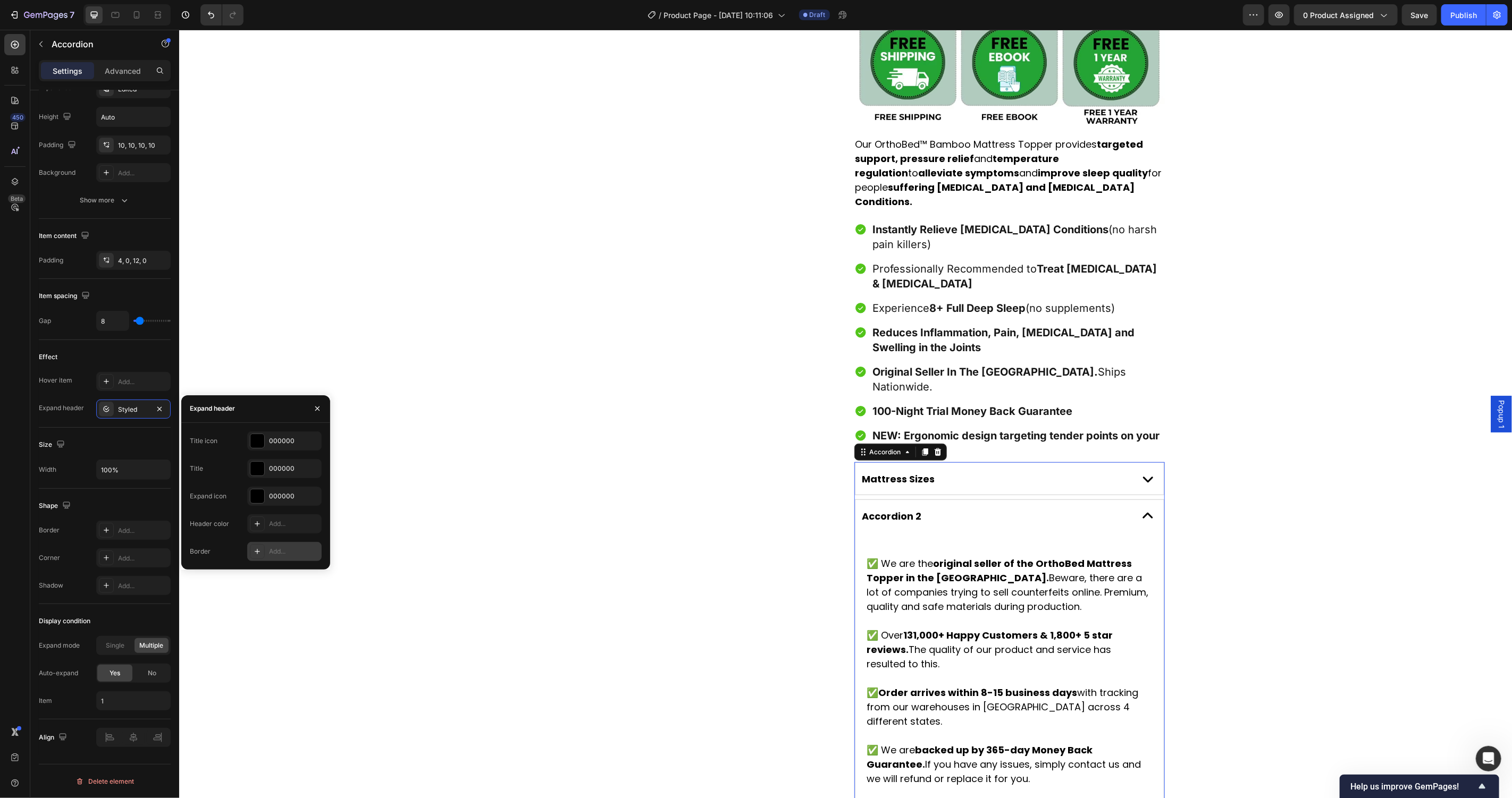
click at [301, 558] on div "Add..." at bounding box center [284, 552] width 75 height 19
click at [255, 441] on div at bounding box center [258, 441] width 14 height 14
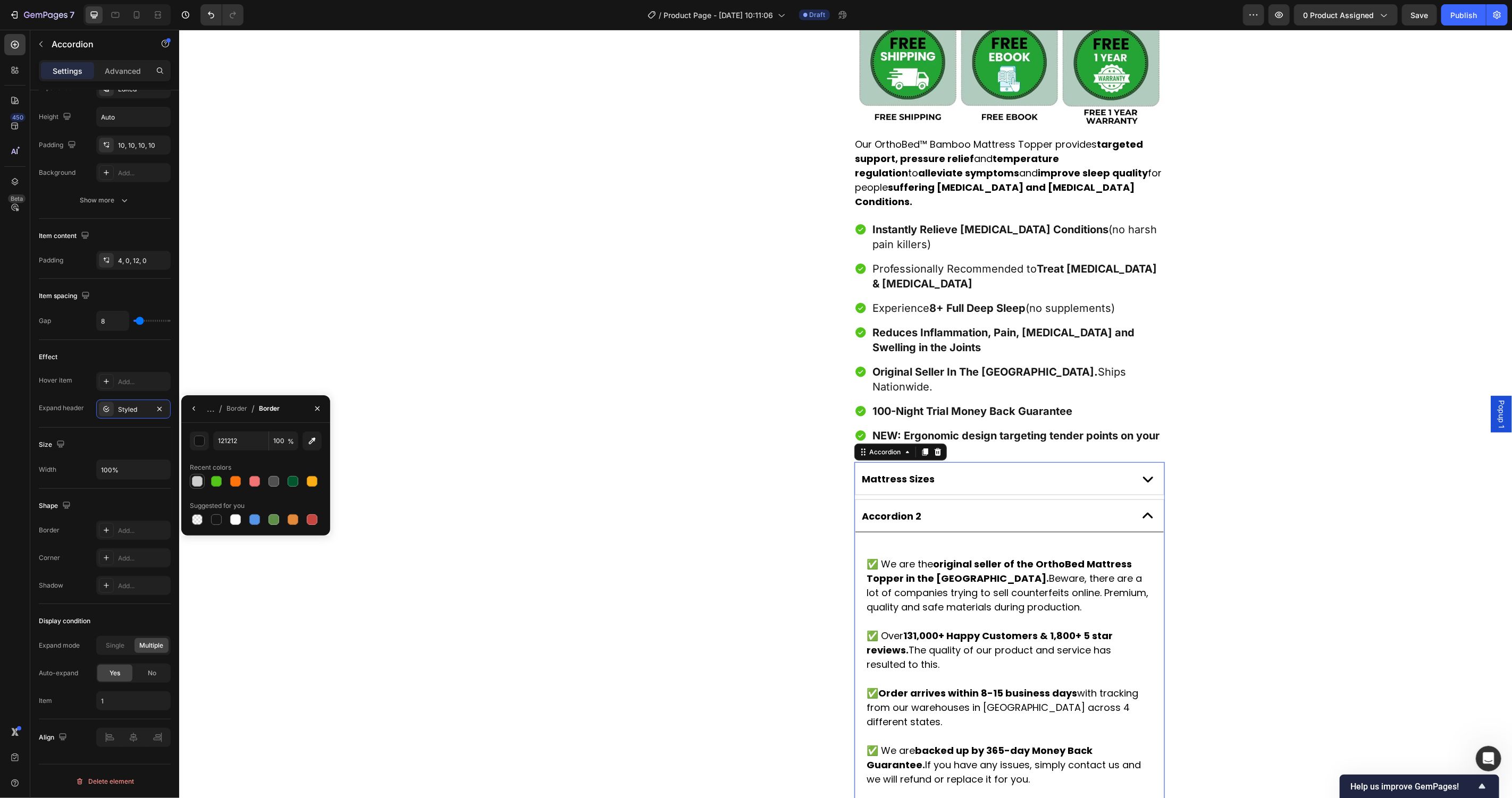
click at [198, 479] on div at bounding box center [197, 482] width 11 height 11
type input "CECECE"
click at [559, 465] on div "Product Images" at bounding box center [681, 135] width 310 height 1413
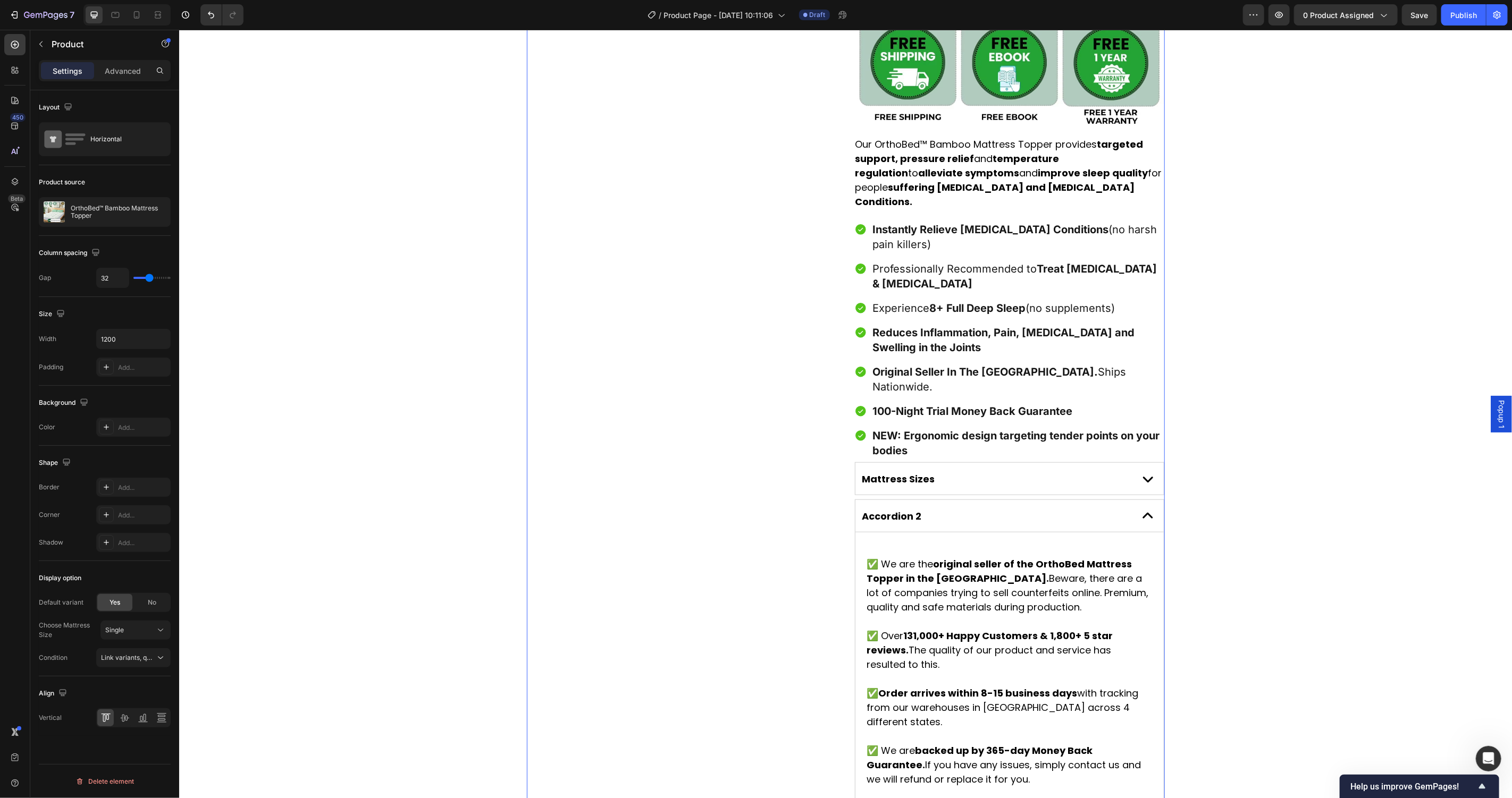
scroll to position [0, 0]
click at [1025, 508] on div "Accordion 2" at bounding box center [994, 516] width 268 height 16
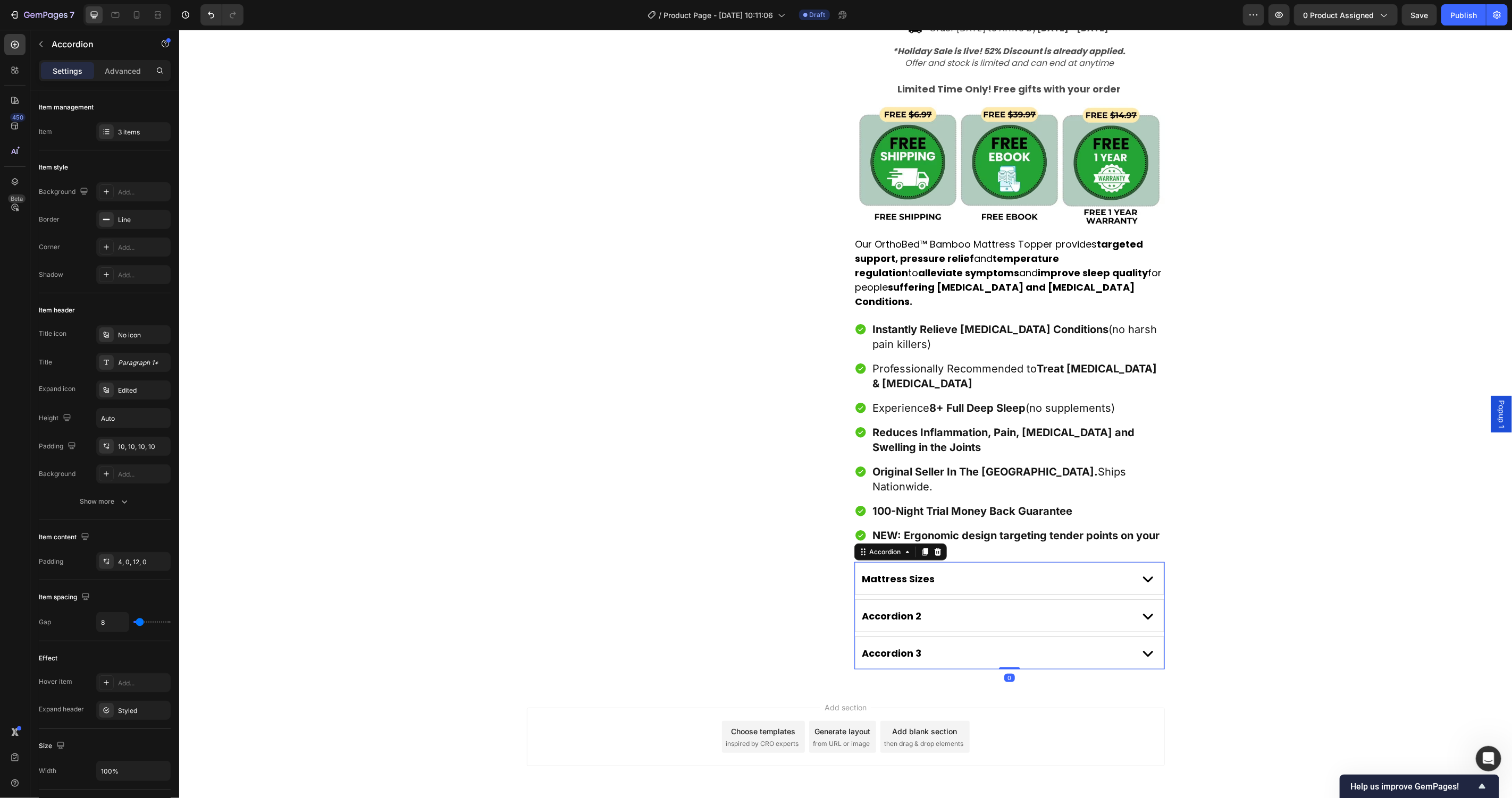
click at [1061, 607] on div "Accordion 2" at bounding box center [994, 616] width 268 height 16
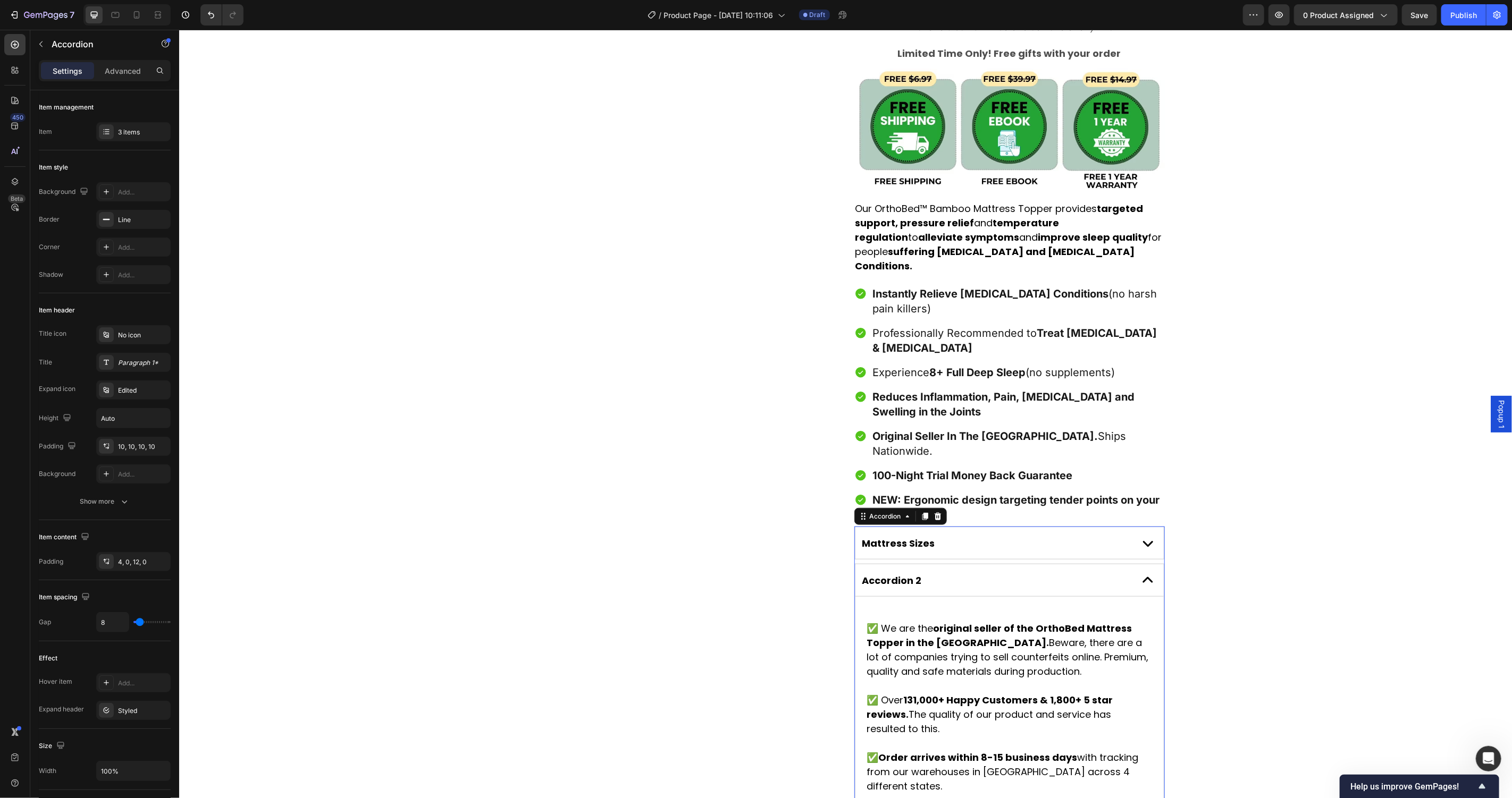
scroll to position [640, 0]
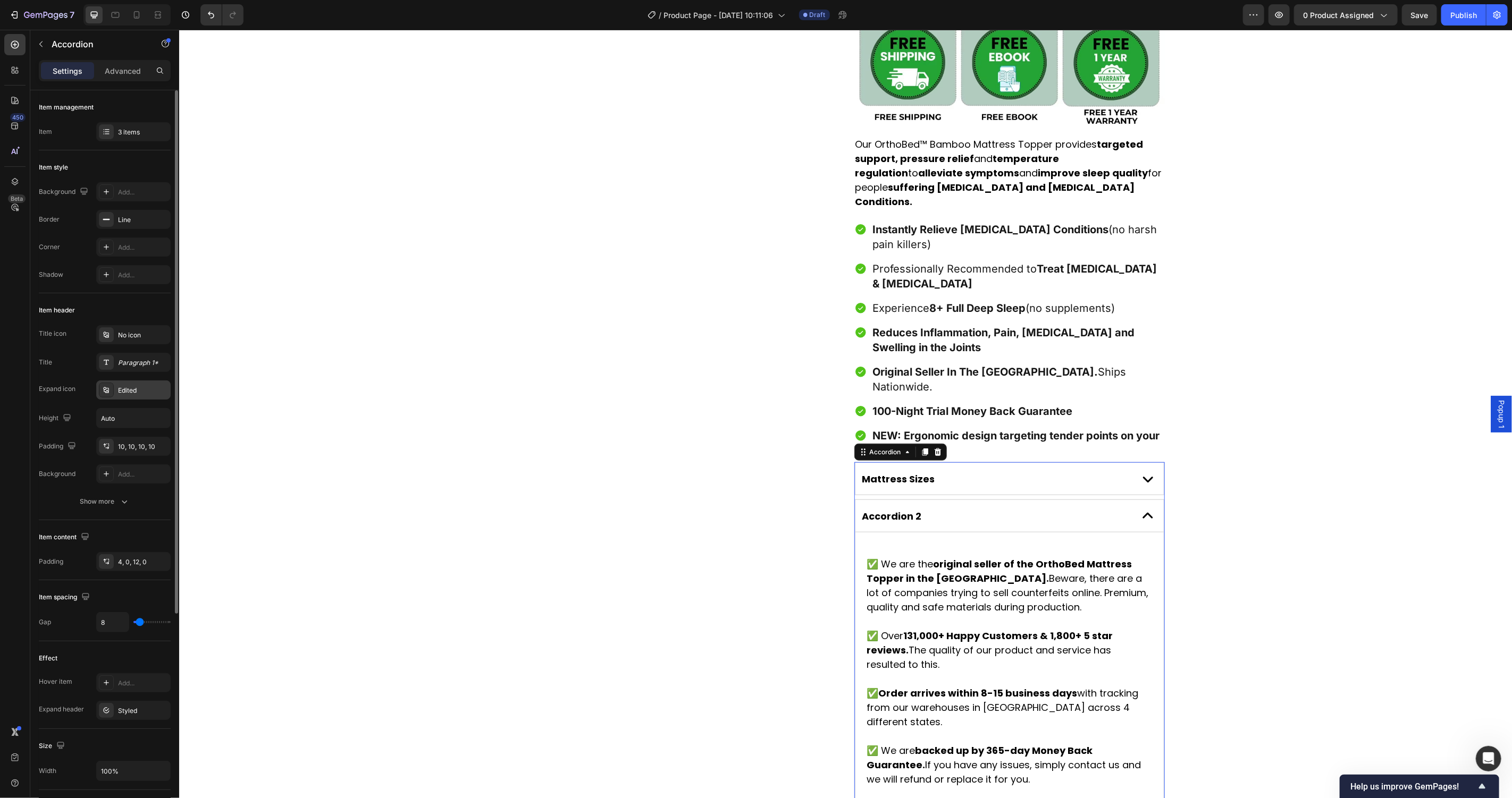
click at [127, 397] on div "Edited" at bounding box center [133, 390] width 75 height 19
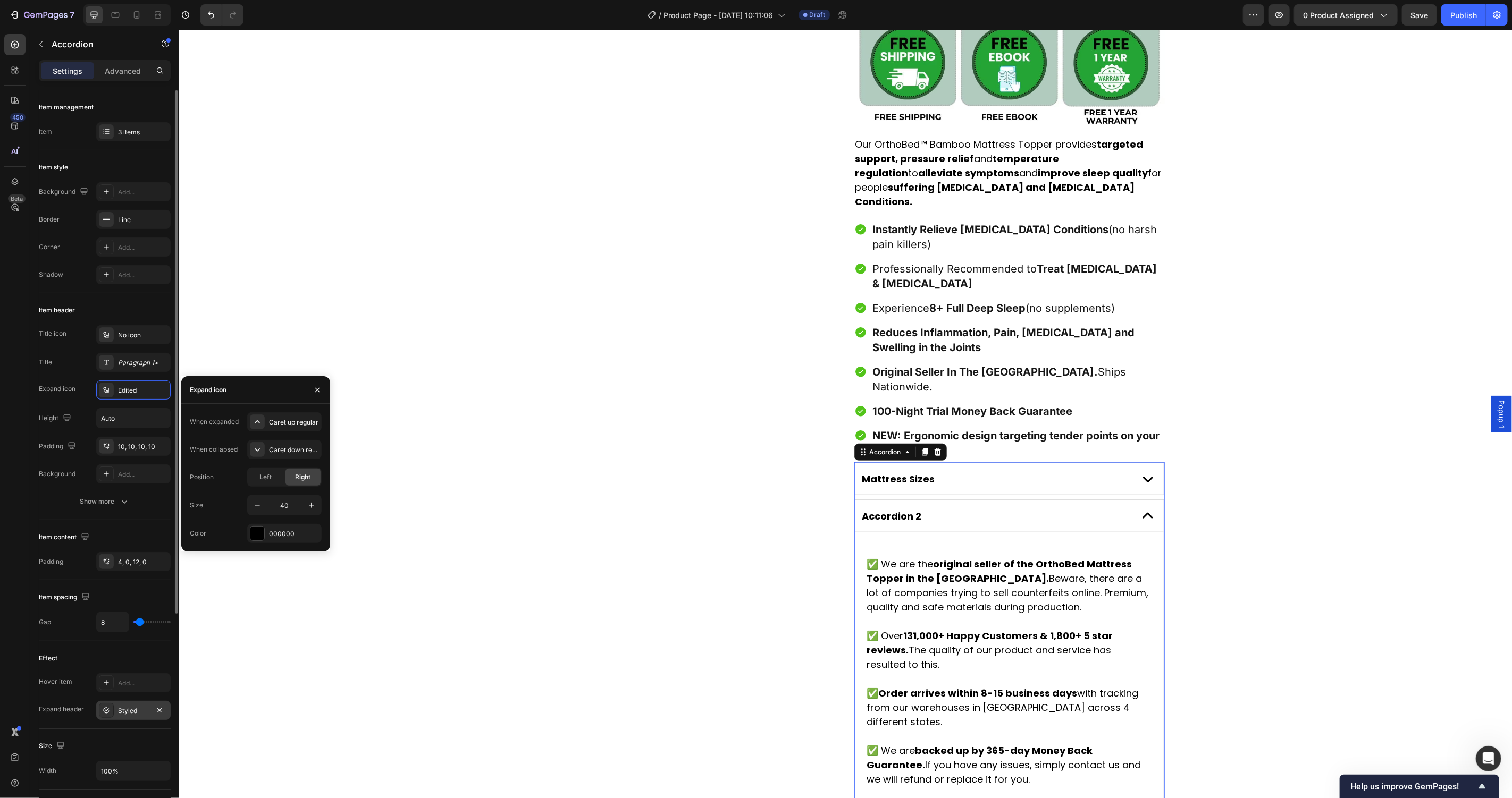
click at [130, 715] on div "Styled" at bounding box center [133, 711] width 31 height 9
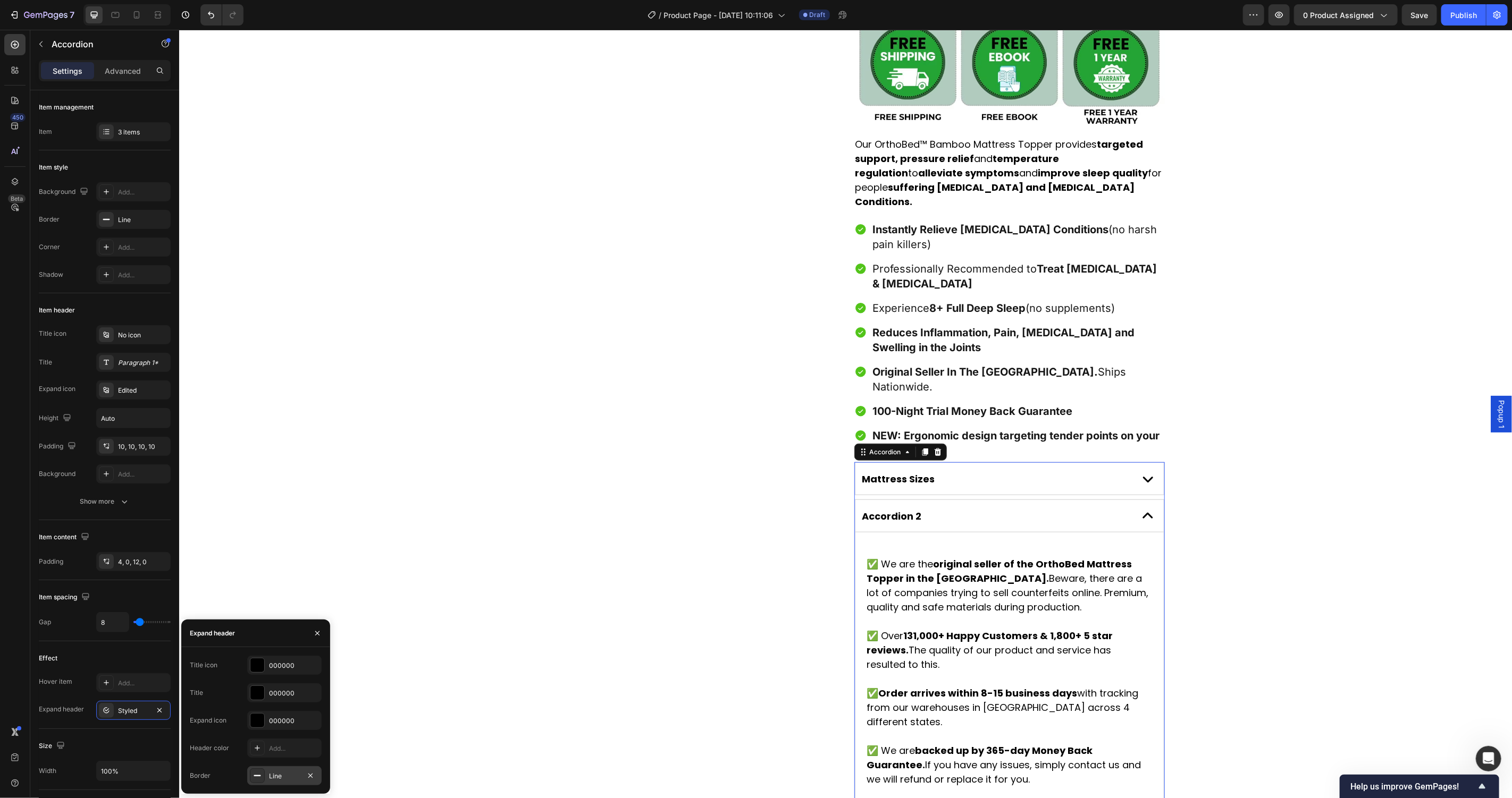
click at [285, 775] on div "Line" at bounding box center [284, 776] width 31 height 9
click at [214, 610] on div "Expand header" at bounding box center [225, 614] width 37 height 9
click at [714, 436] on div "Product Images" at bounding box center [681, 135] width 310 height 1413
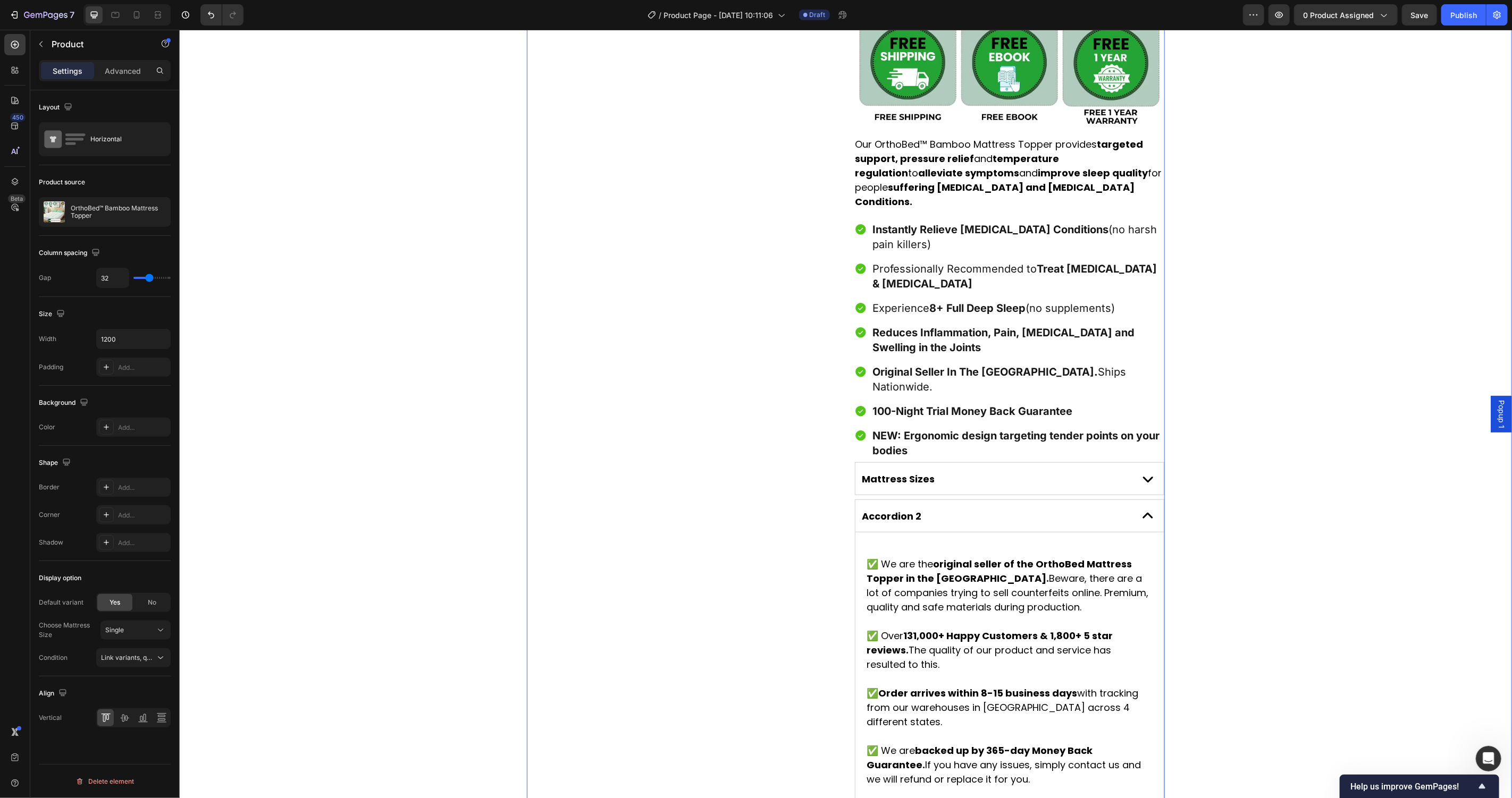
click at [1230, 522] on div "Product Images Award-Winning Mattress to Relieve [MEDICAL_DATA] Conditions Text…" at bounding box center [845, 135] width 1333 height 1413
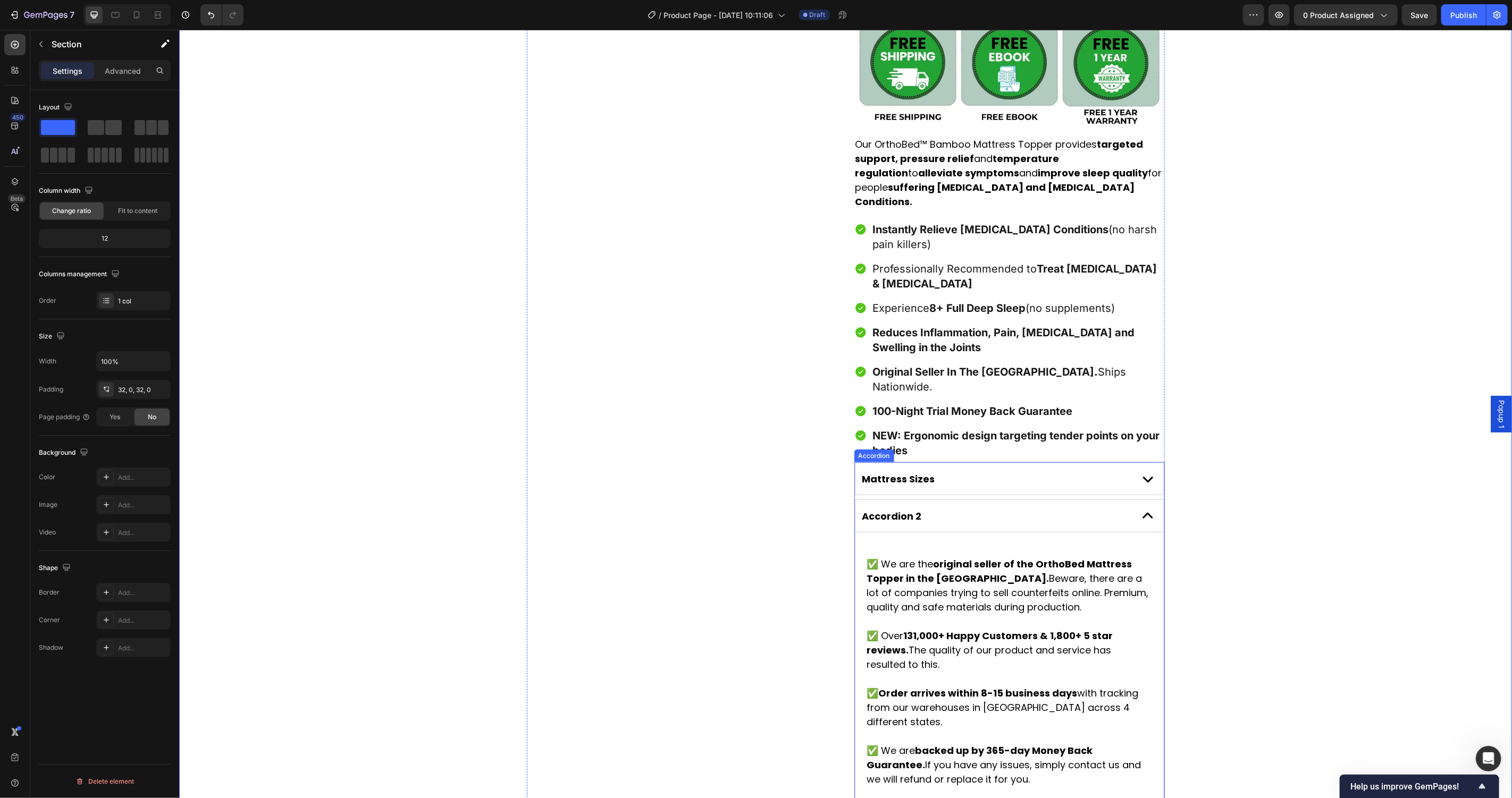
click at [1092, 499] on div "Accordion 2" at bounding box center [1008, 515] width 308 height 32
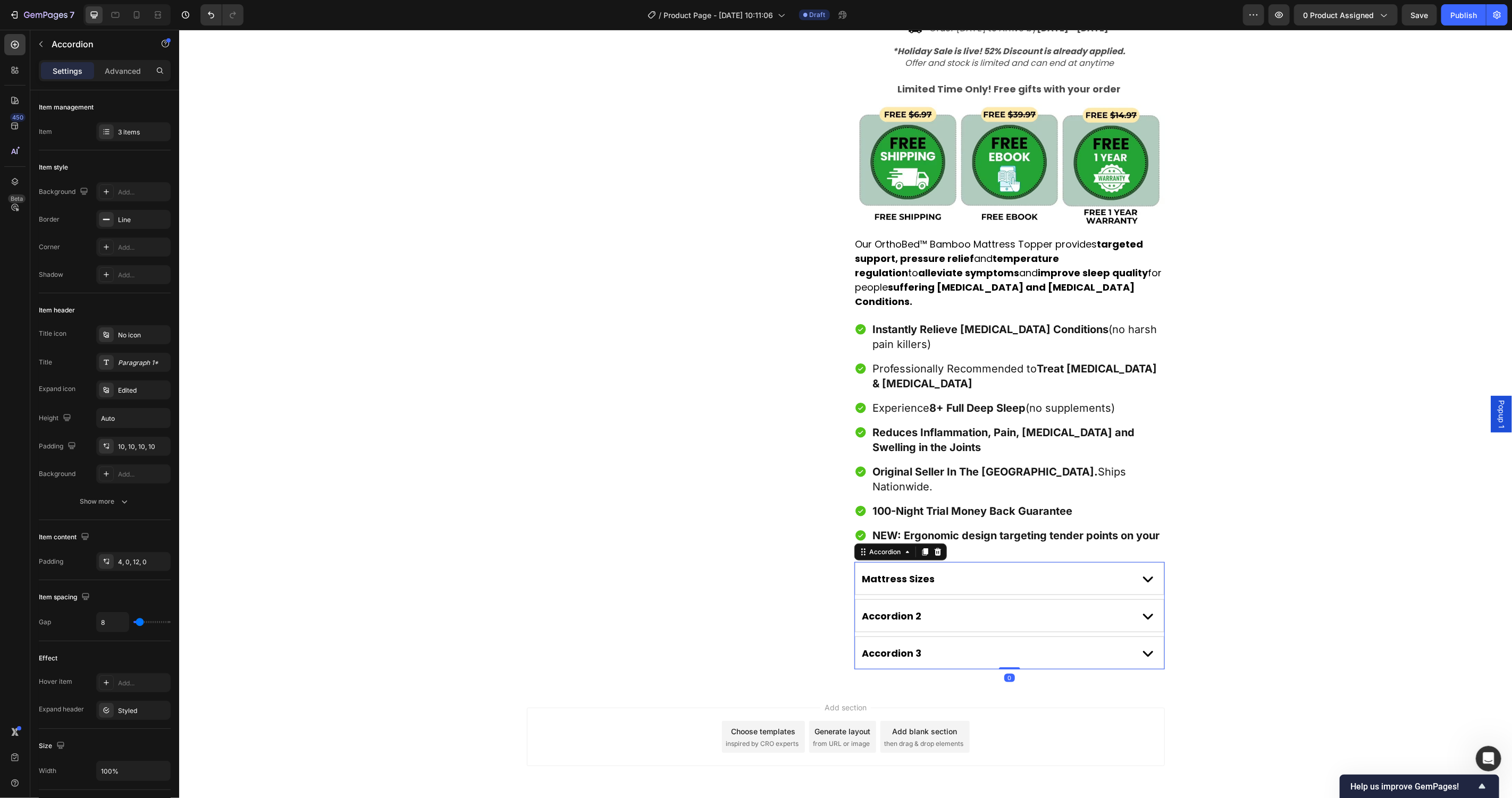
click at [1101, 600] on div "Accordion 2" at bounding box center [1008, 616] width 308 height 32
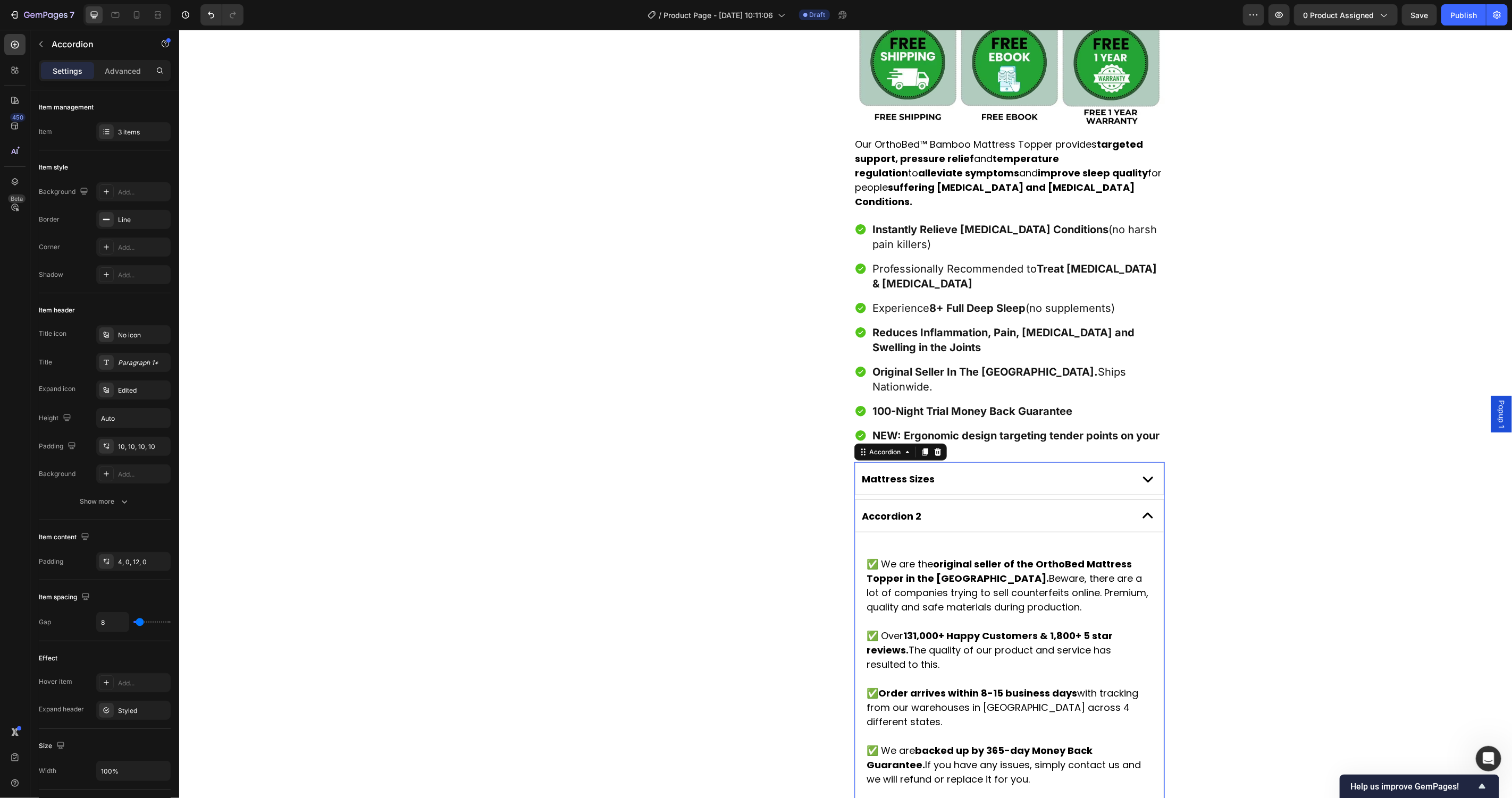
click at [1275, 584] on div "Product Images Award-Winning Mattress to Relieve [MEDICAL_DATA] Conditions Text…" at bounding box center [845, 135] width 1333 height 1413
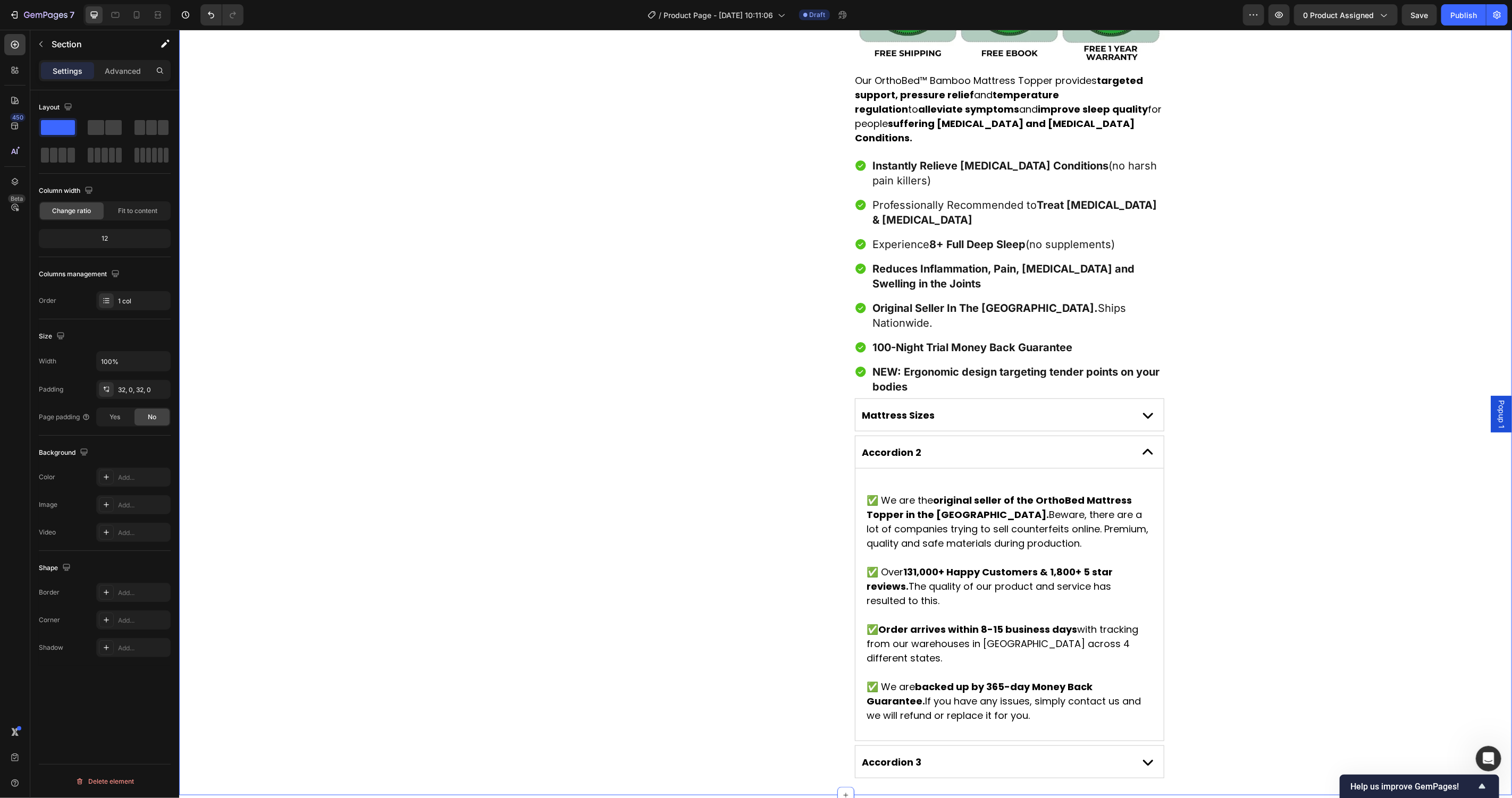
scroll to position [798, 0]
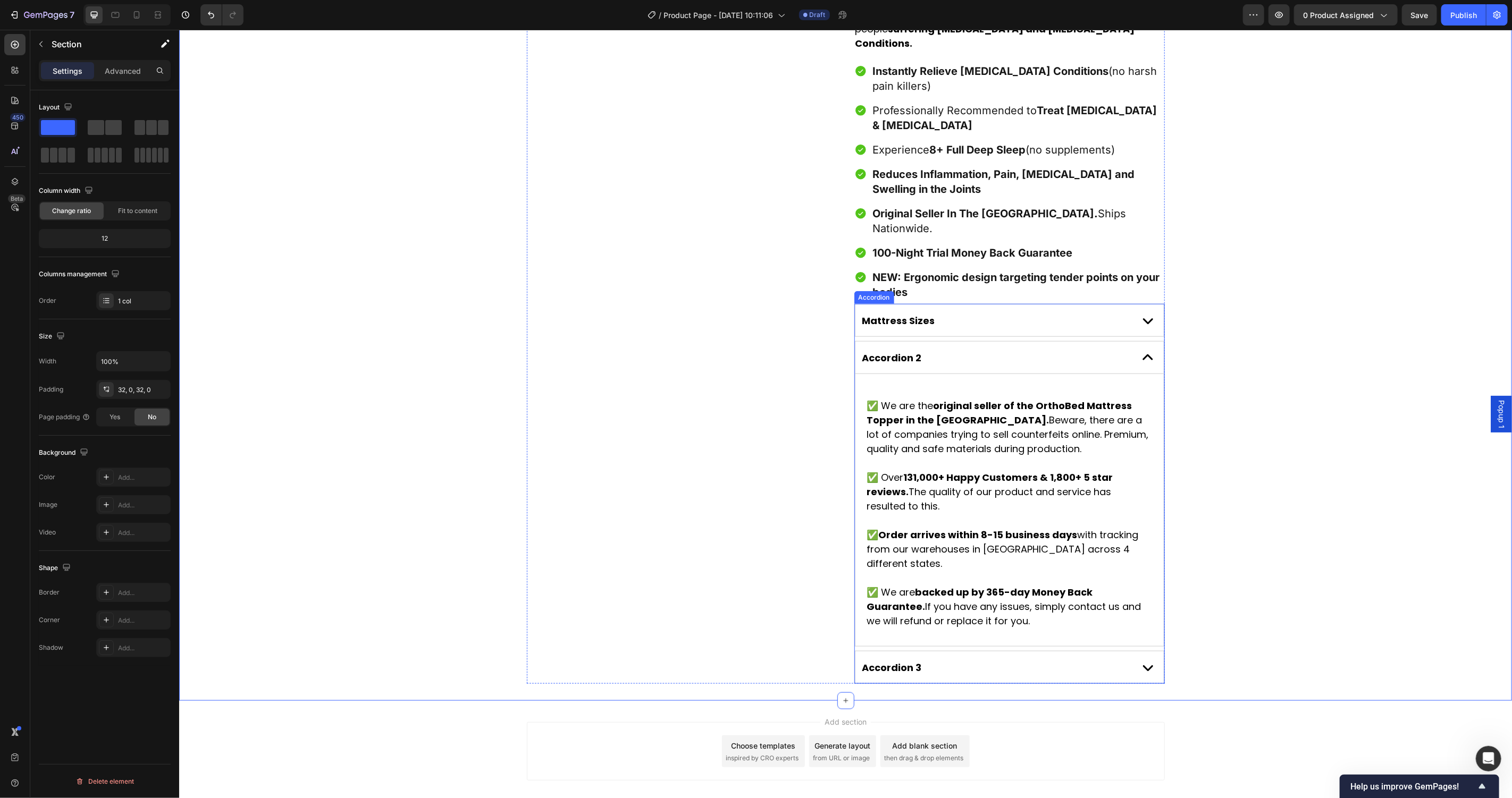
click at [1047, 651] on div "Accordion 3" at bounding box center [1008, 667] width 308 height 32
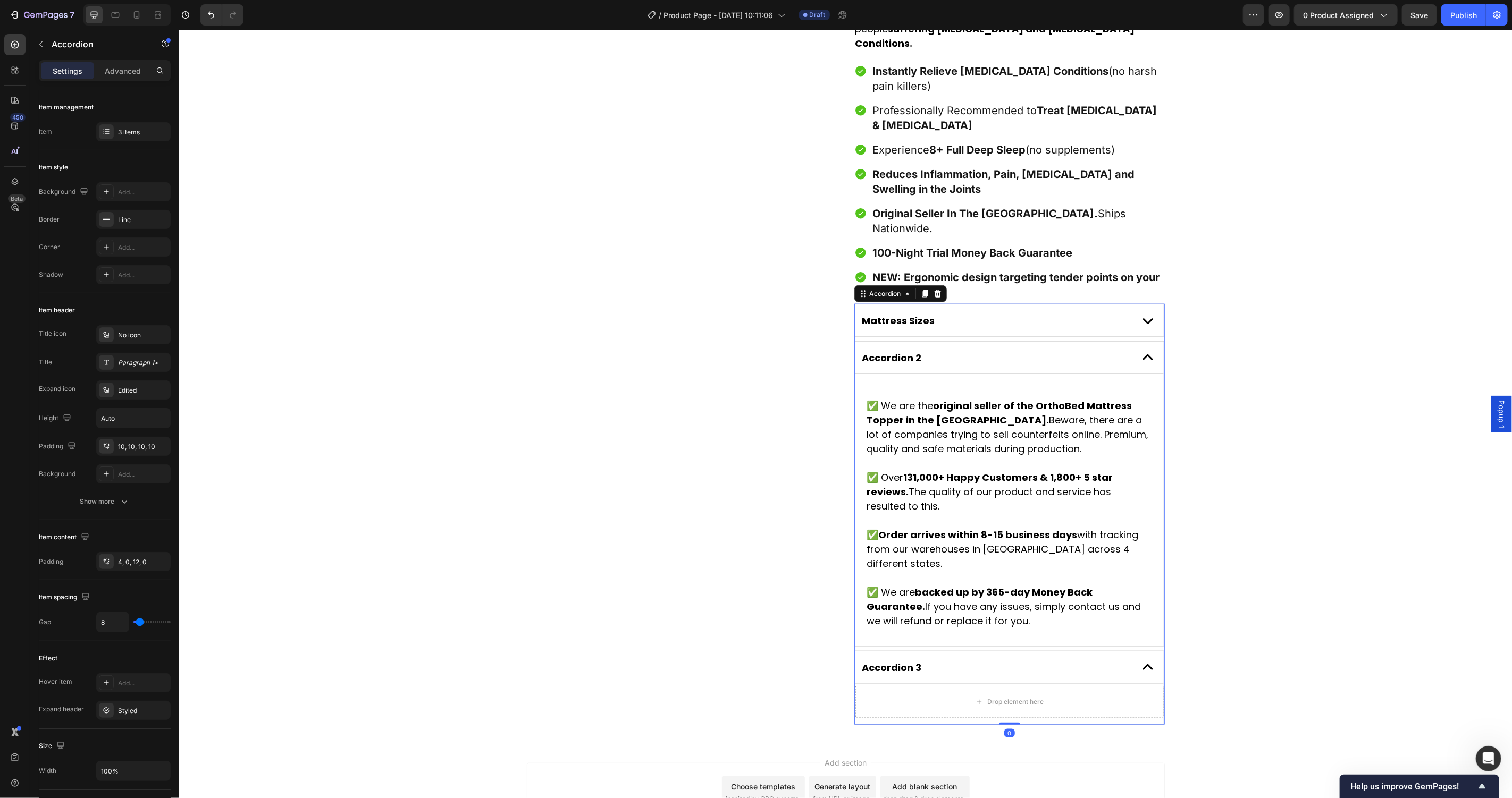
click at [1048, 513] on p at bounding box center [1008, 520] width 285 height 14
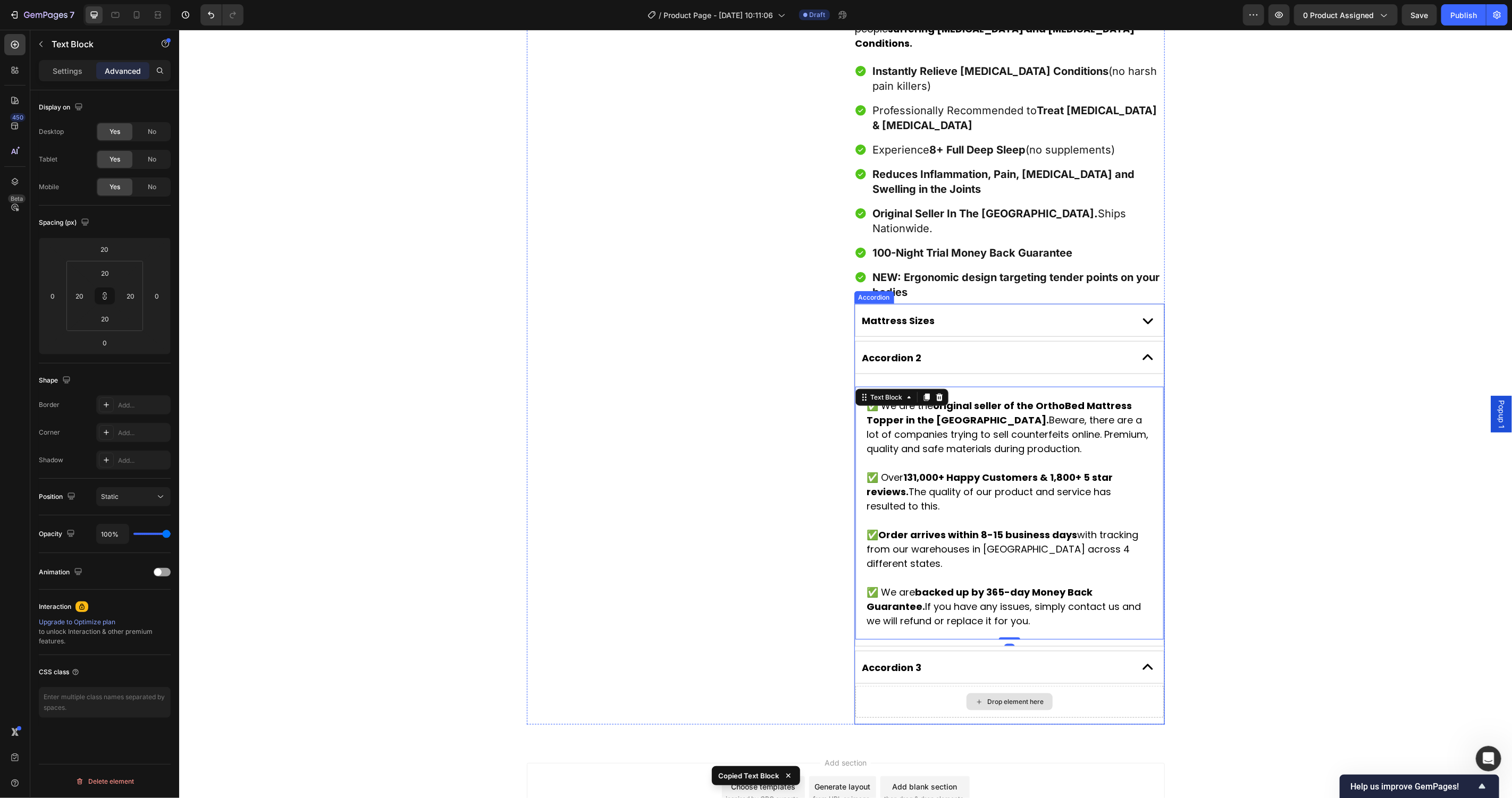
click at [1088, 685] on div "Drop element here" at bounding box center [1008, 701] width 308 height 32
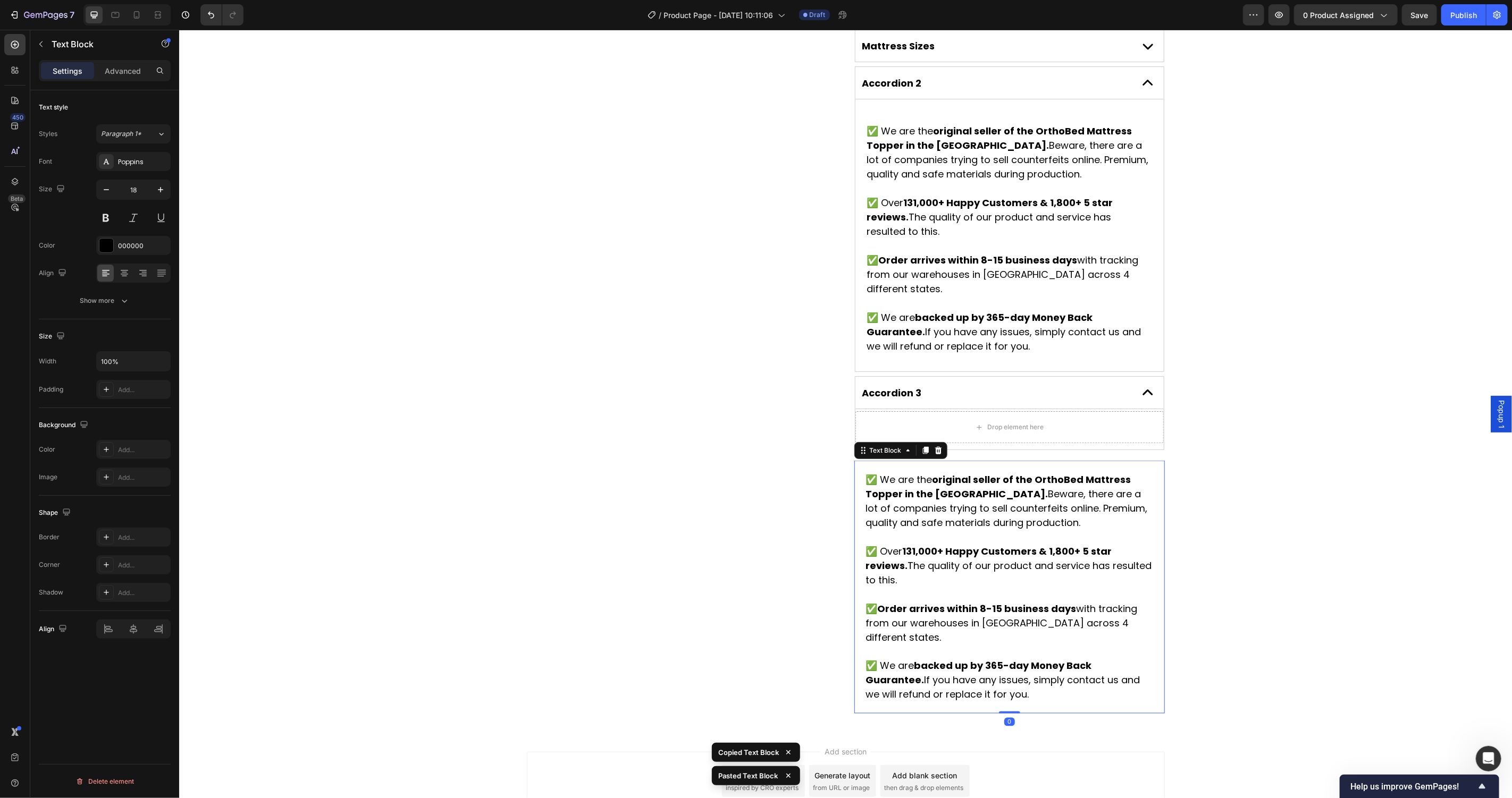
scroll to position [1074, 0]
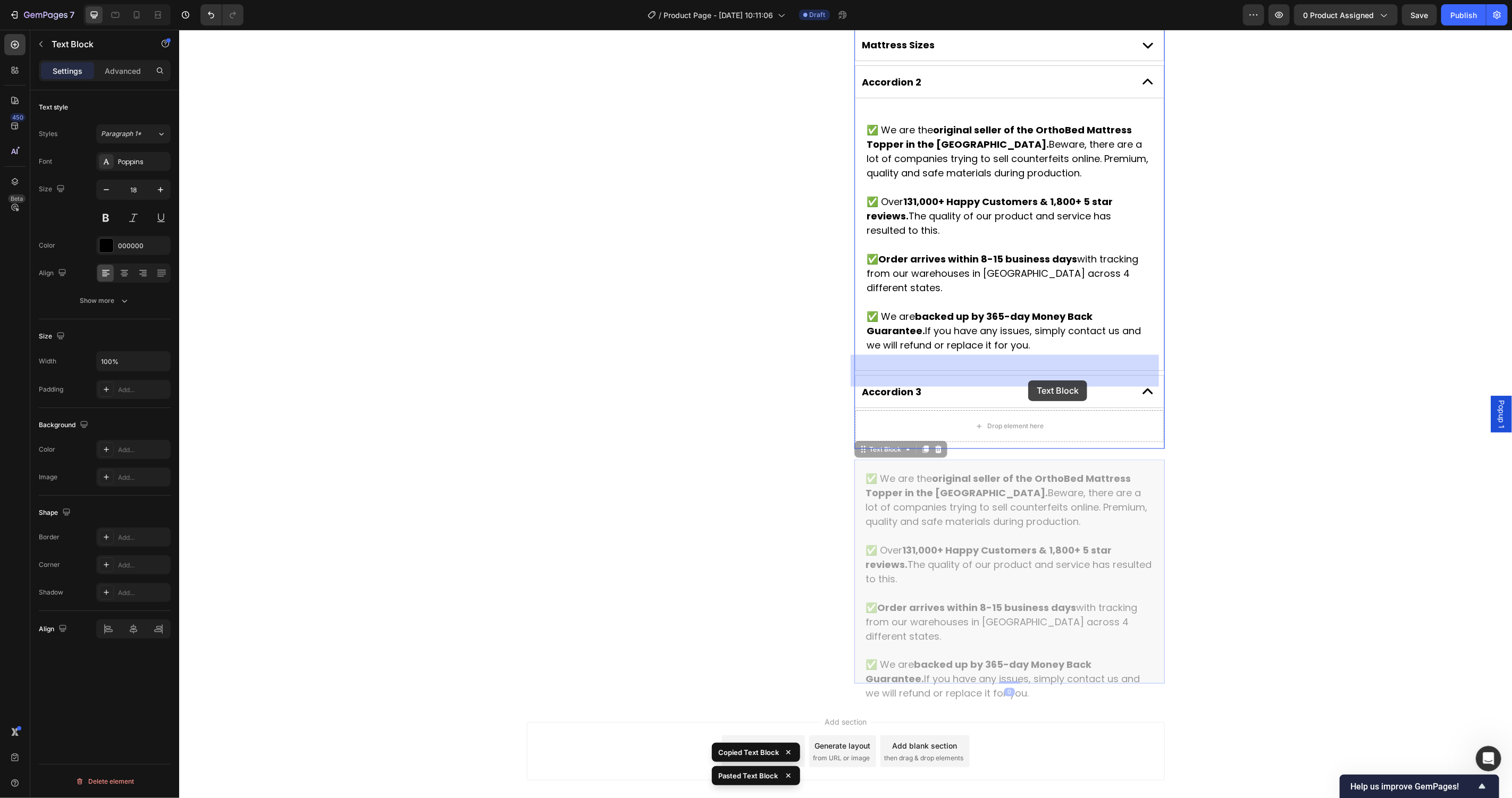
drag, startPoint x: 852, startPoint y: 394, endPoint x: 1028, endPoint y: 380, distance: 176.6
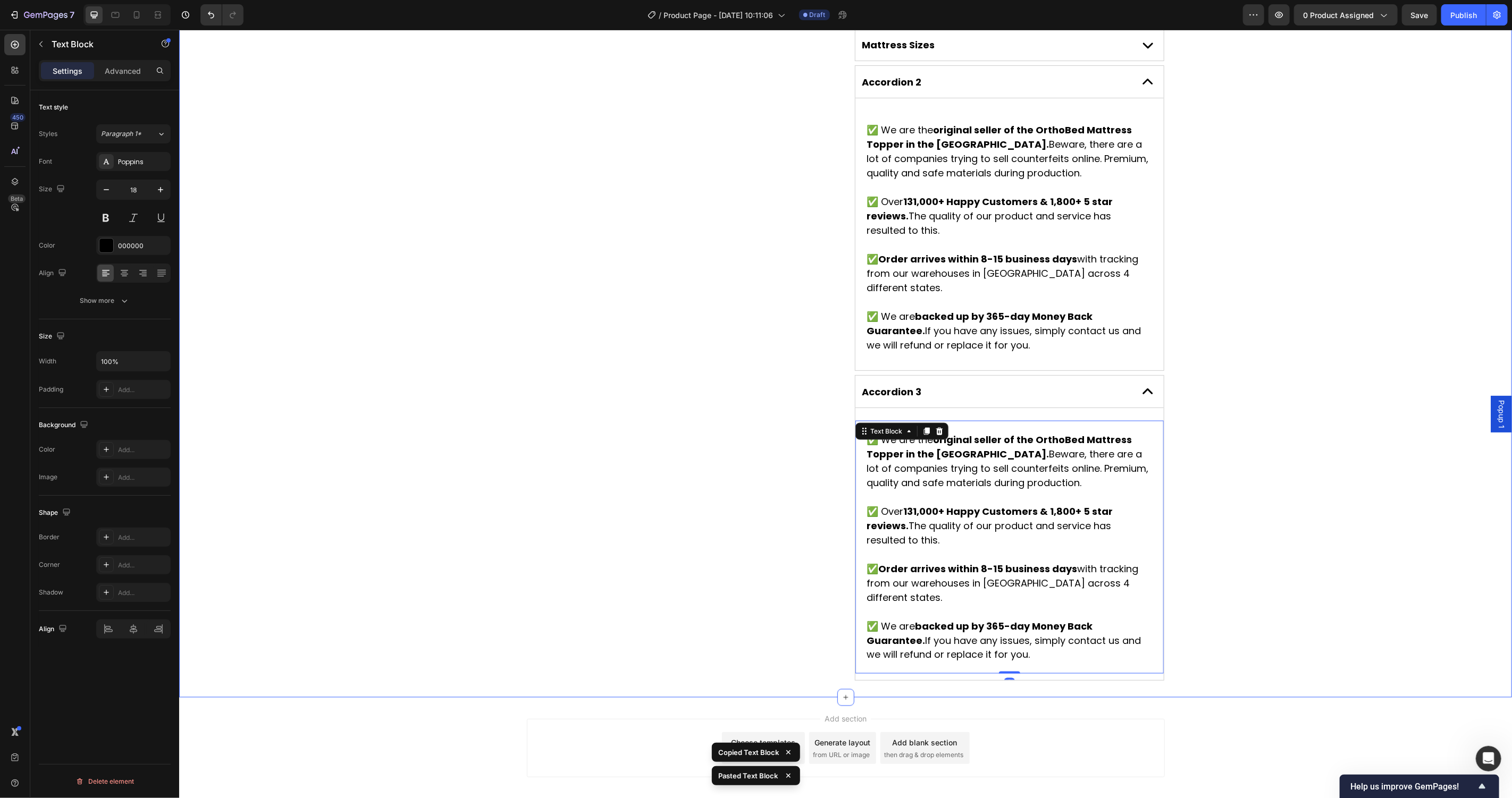
scroll to position [1056, 0]
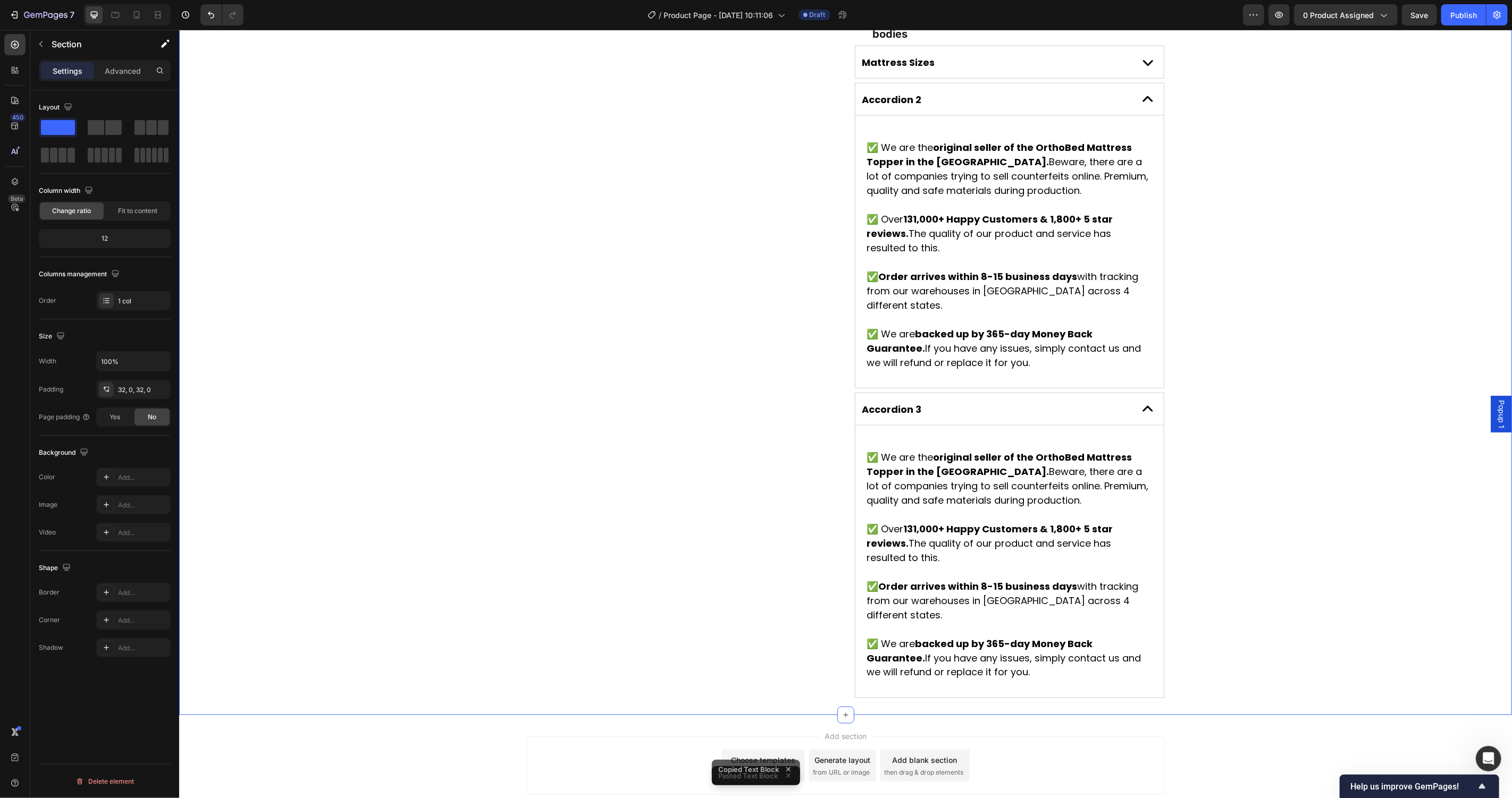
click at [1099, 450] on strong "original seller of the OrthoBed Mattress Topper in the [GEOGRAPHIC_DATA]." at bounding box center [999, 464] width 265 height 28
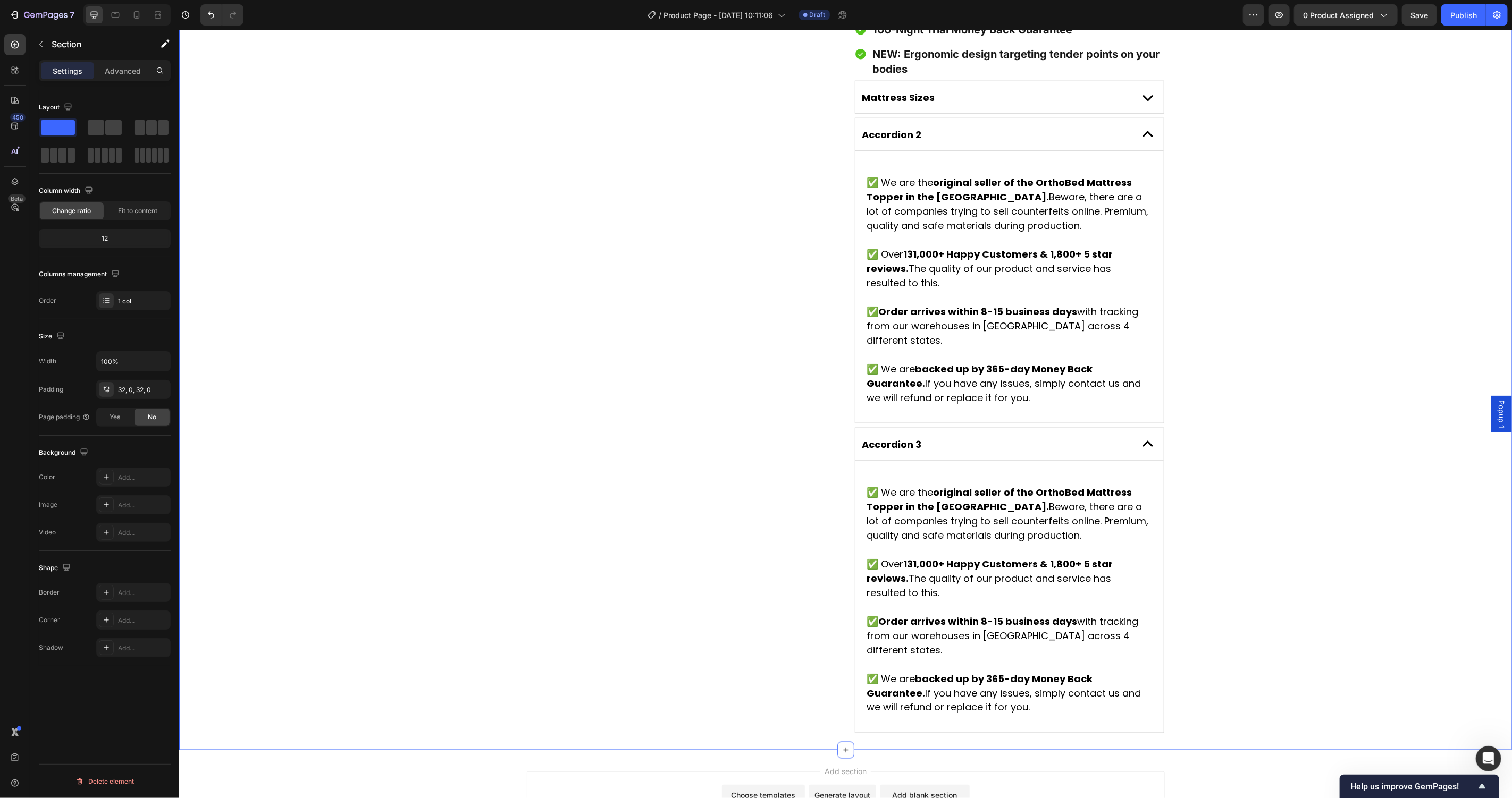
scroll to position [1020, 0]
click at [1005, 248] on strong "131,000+ Happy Customers & 1,800+ 5 star reviews." at bounding box center [989, 261] width 246 height 28
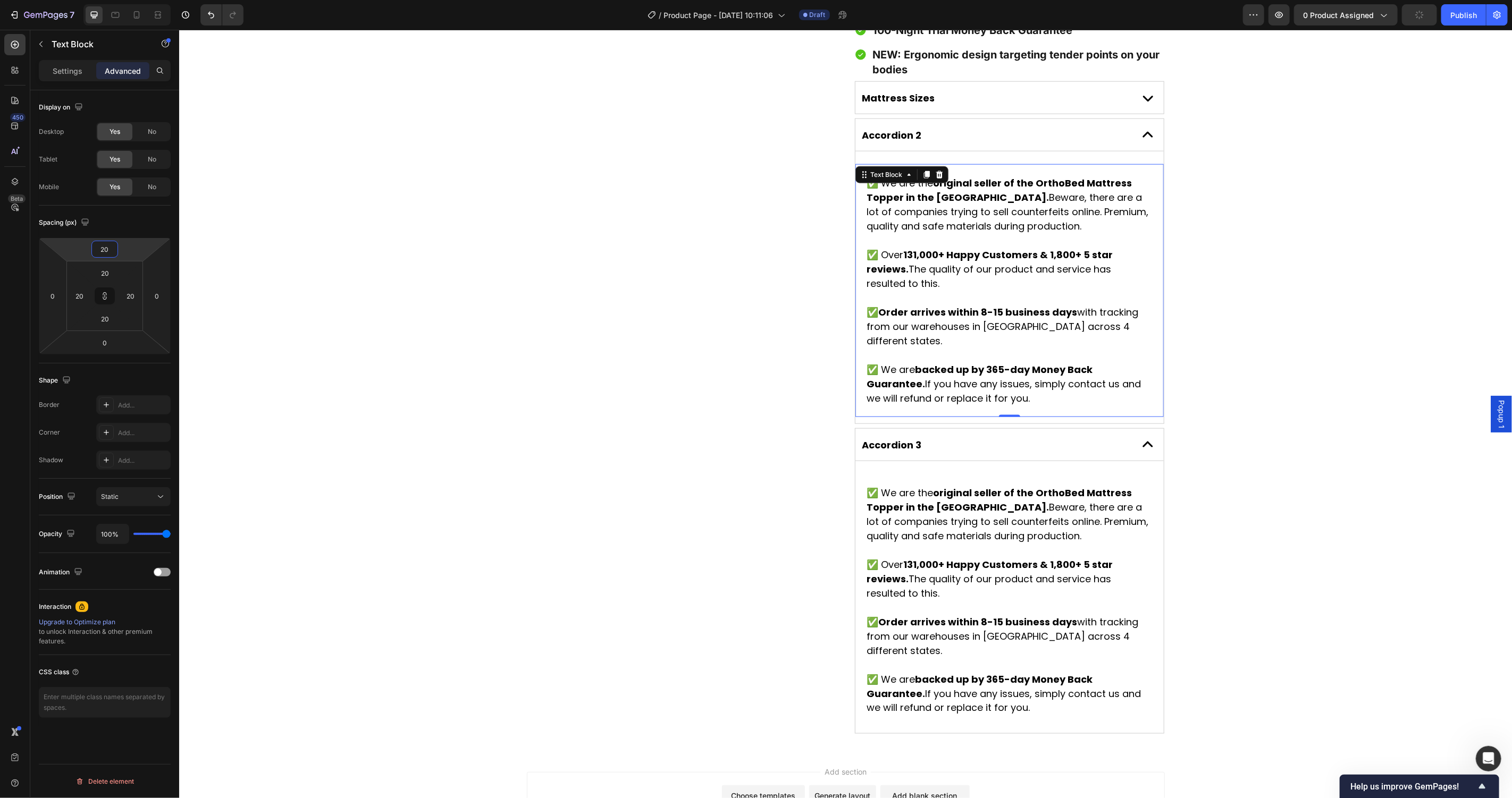
click at [102, 249] on input "20" at bounding box center [104, 249] width 21 height 16
type input "0"
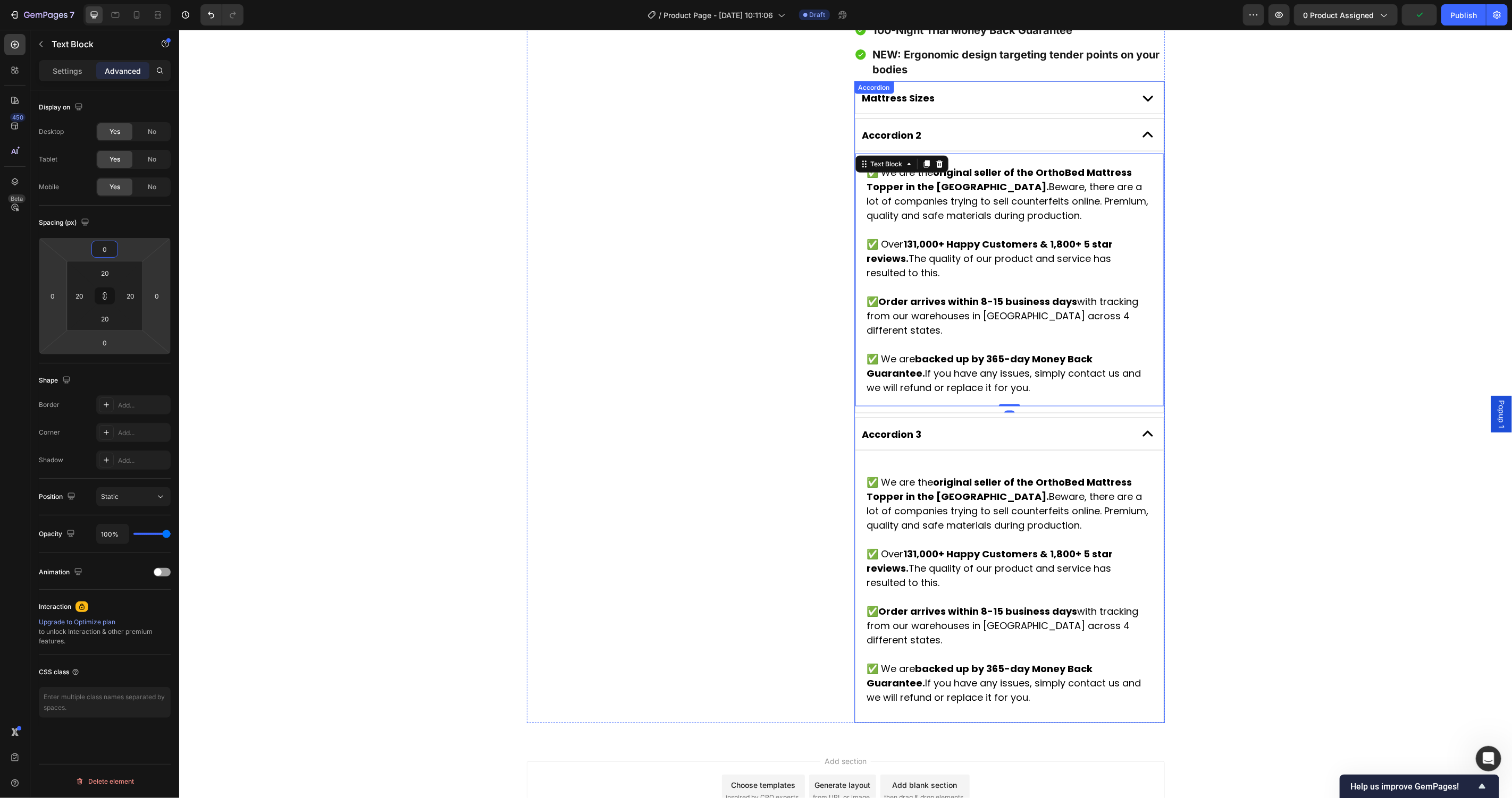
click at [1095, 89] on div "Mattress Sizes" at bounding box center [994, 97] width 268 height 16
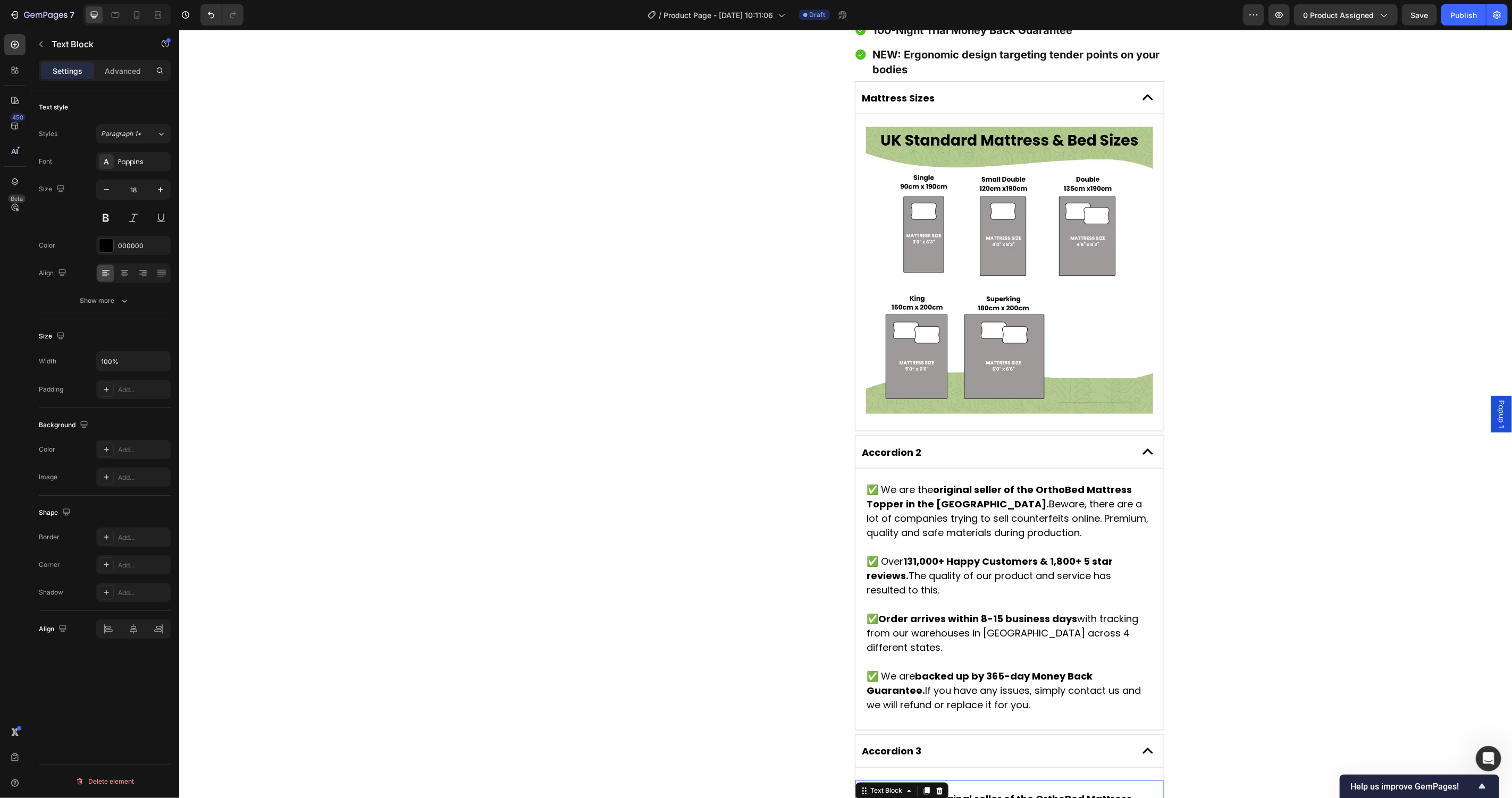
drag, startPoint x: 134, startPoint y: 76, endPoint x: 128, endPoint y: 119, distance: 43.4
click at [134, 76] on div "Advanced" at bounding box center [123, 70] width 53 height 17
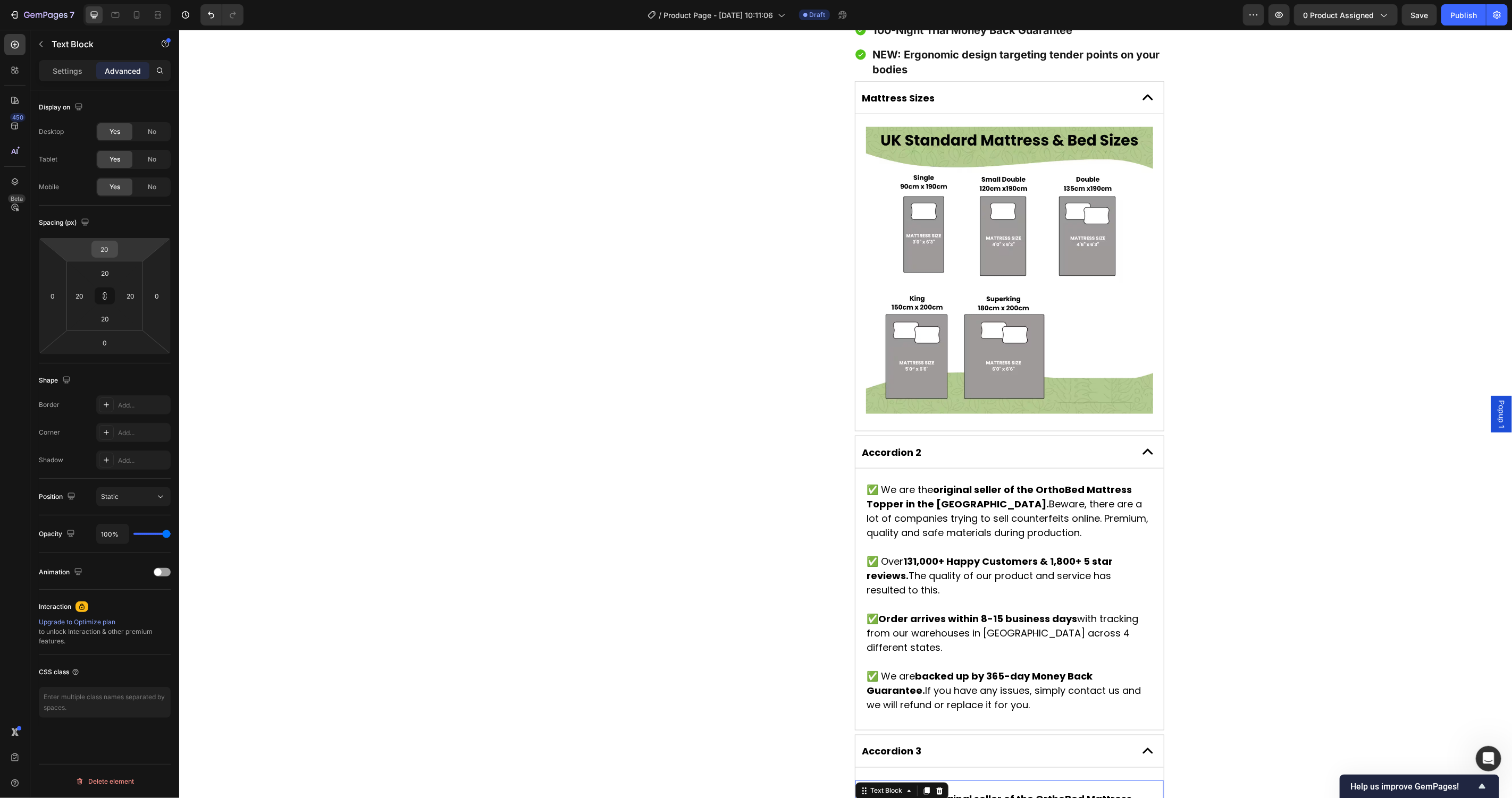
click at [106, 255] on input "20" at bounding box center [104, 249] width 21 height 16
type input "0"
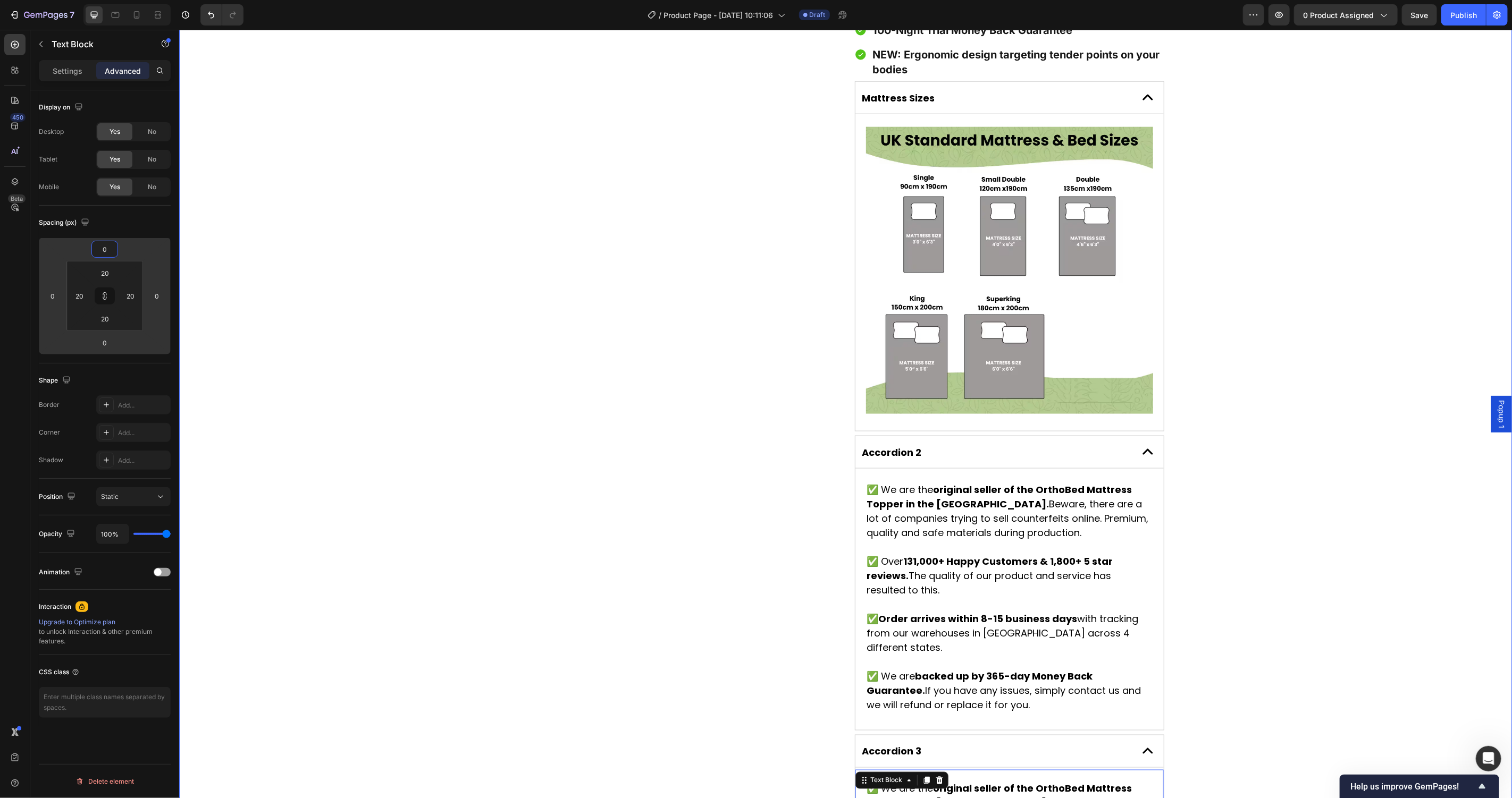
click at [276, 316] on div "Product Images Award-Winning Mattress to Relieve [MEDICAL_DATA] Conditions Text…" at bounding box center [845, 39] width 1333 height 1982
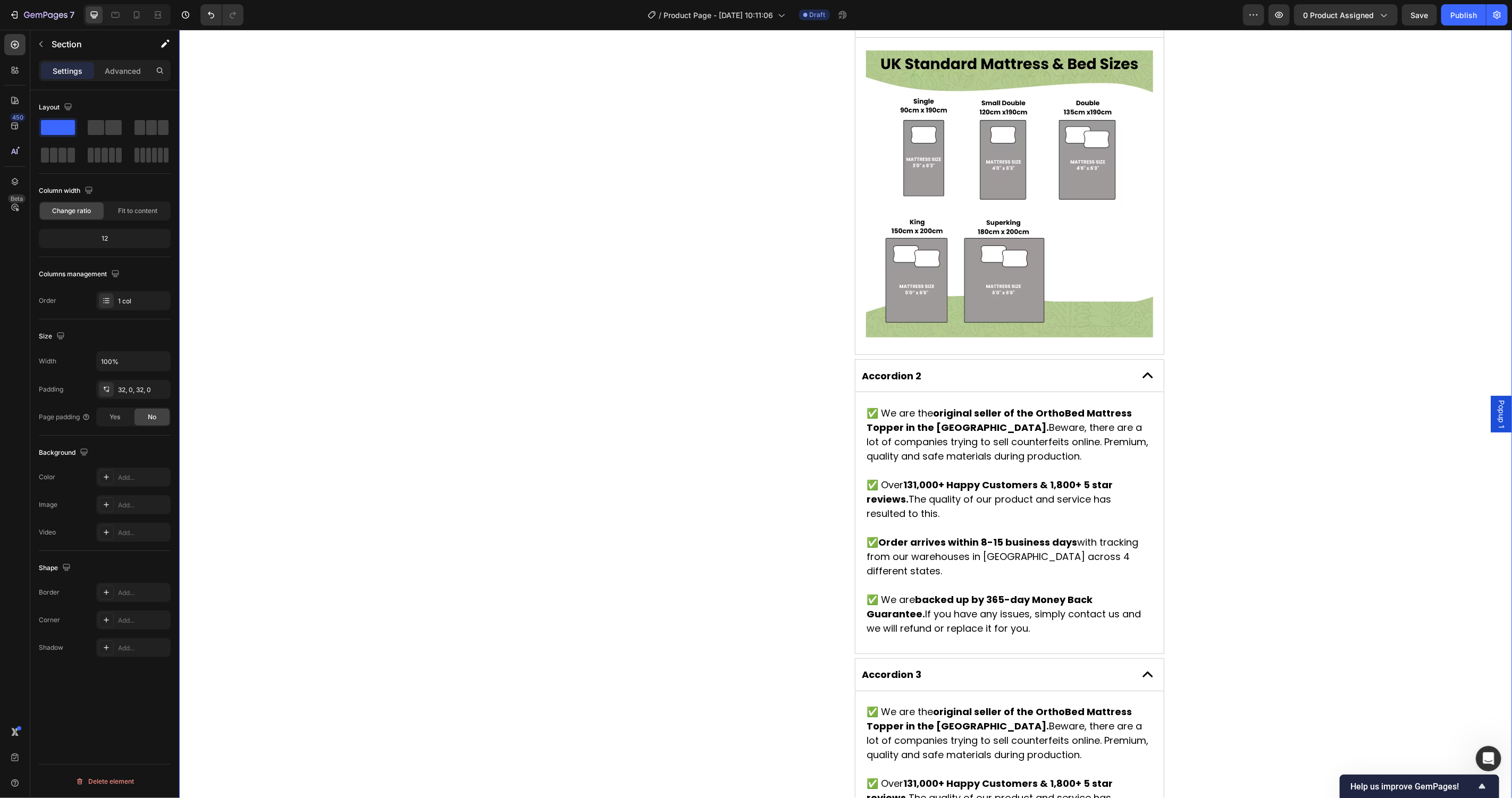
scroll to position [1225, 0]
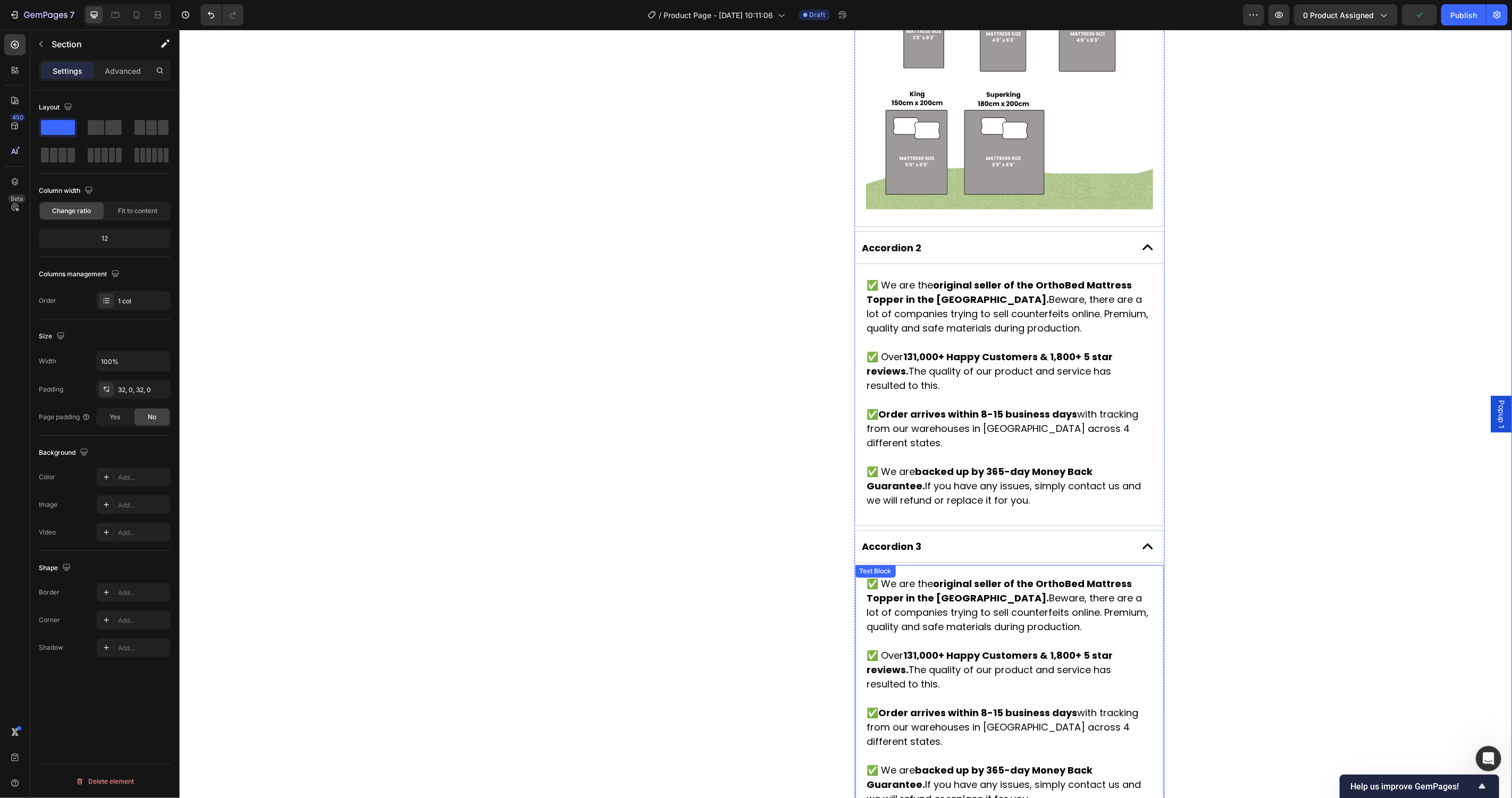
click at [950, 577] on p "✅ We are the original seller of the OrthoBed Mattress Topper in the [GEOGRAPHIC…" at bounding box center [1008, 606] width 285 height 58
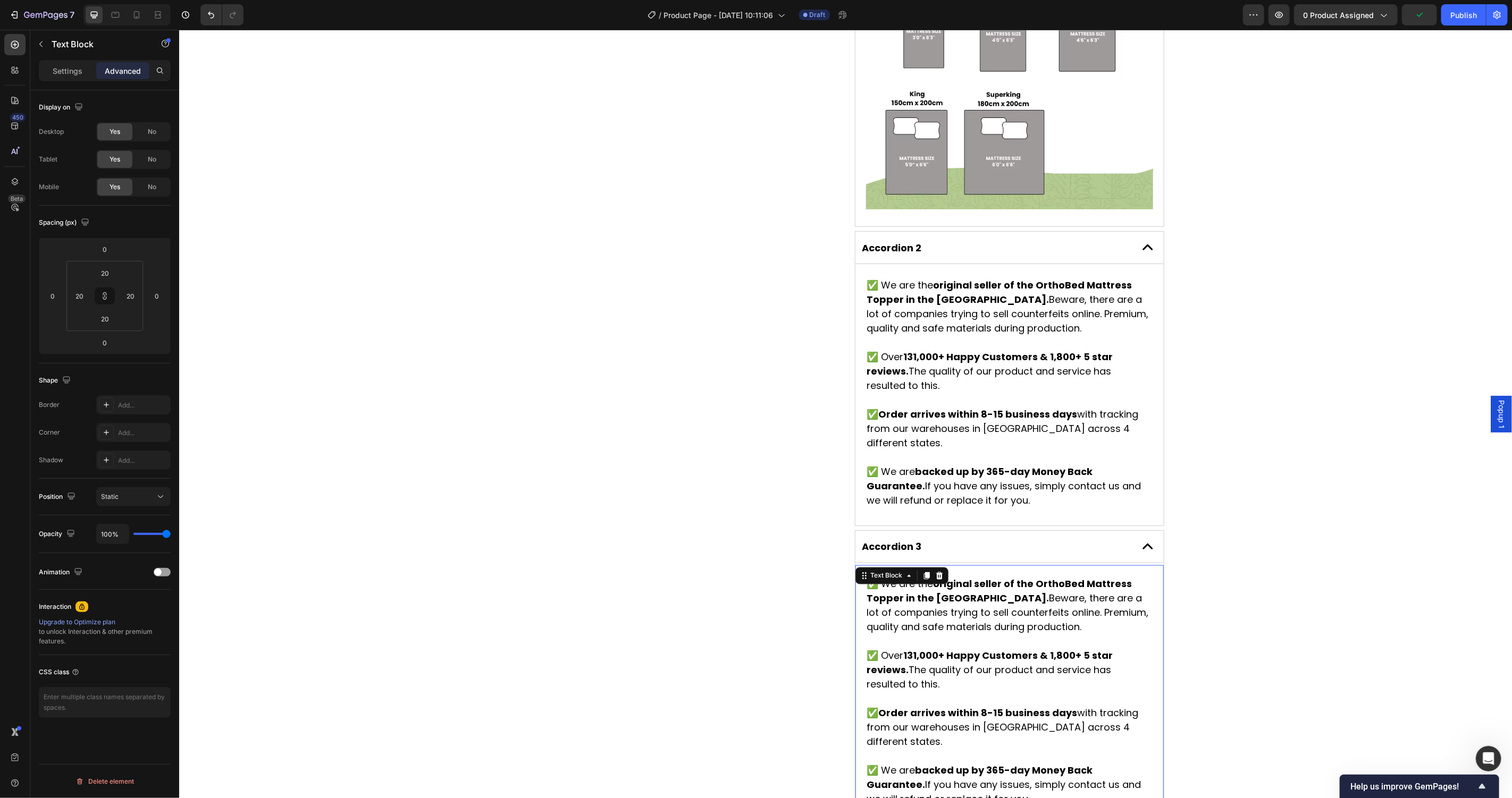
click at [950, 577] on p "✅ We are the original seller of the OrthoBed Mattress Topper in the [GEOGRAPHIC…" at bounding box center [1008, 606] width 285 height 58
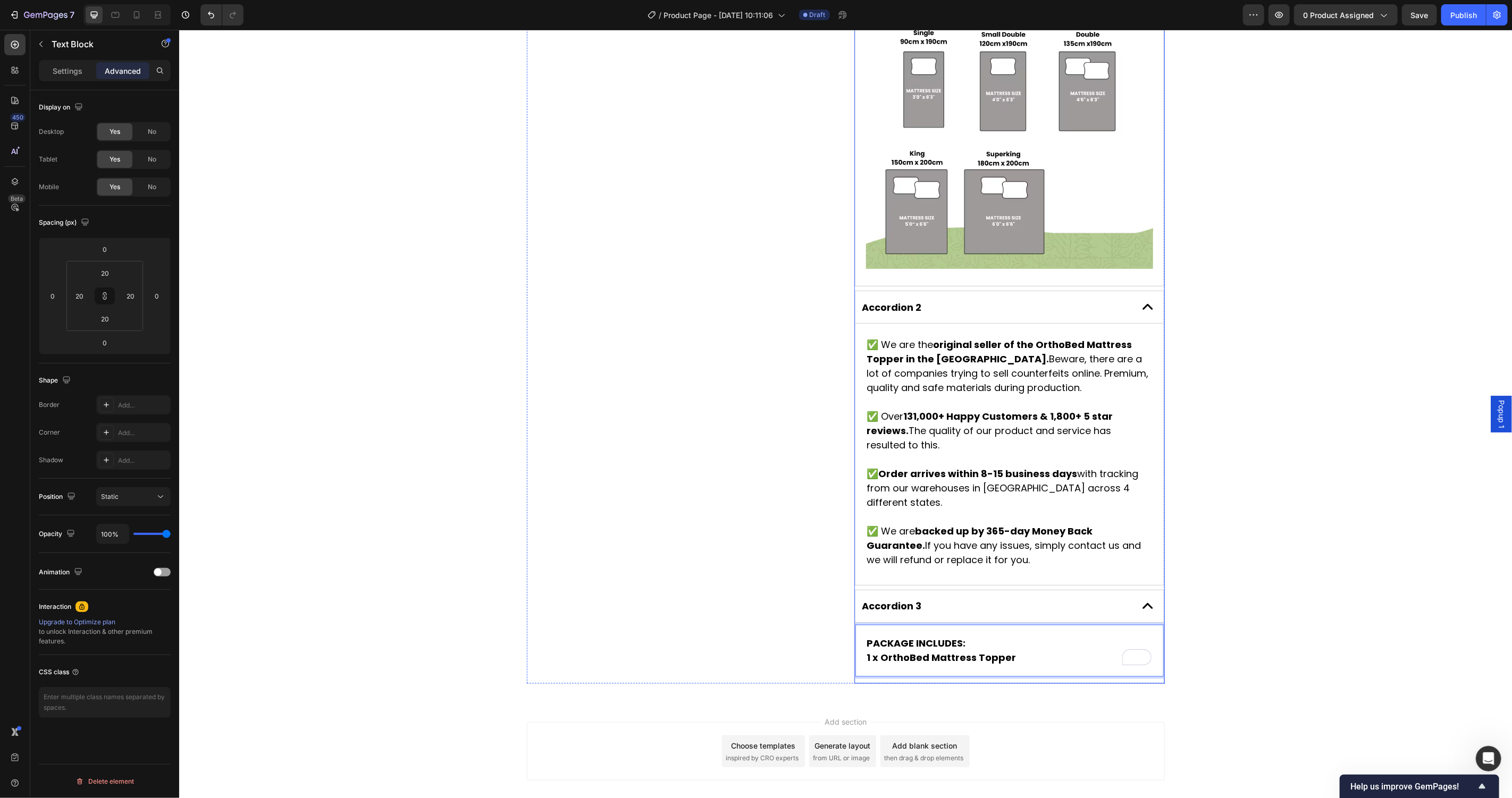
click at [979, 590] on div "Accordion 3" at bounding box center [1008, 606] width 308 height 32
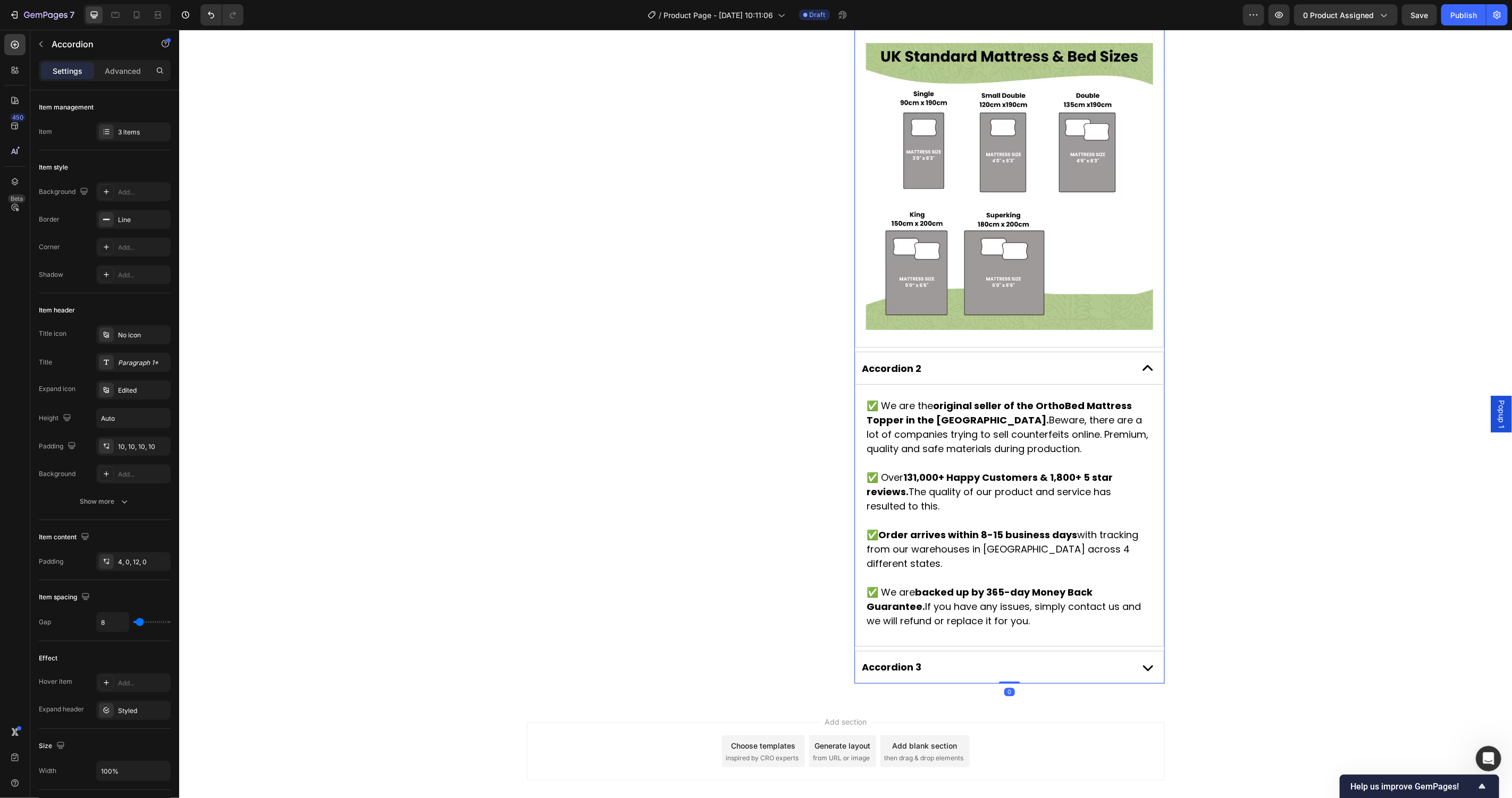
click at [992, 651] on div "Accordion 3" at bounding box center [1008, 667] width 308 height 32
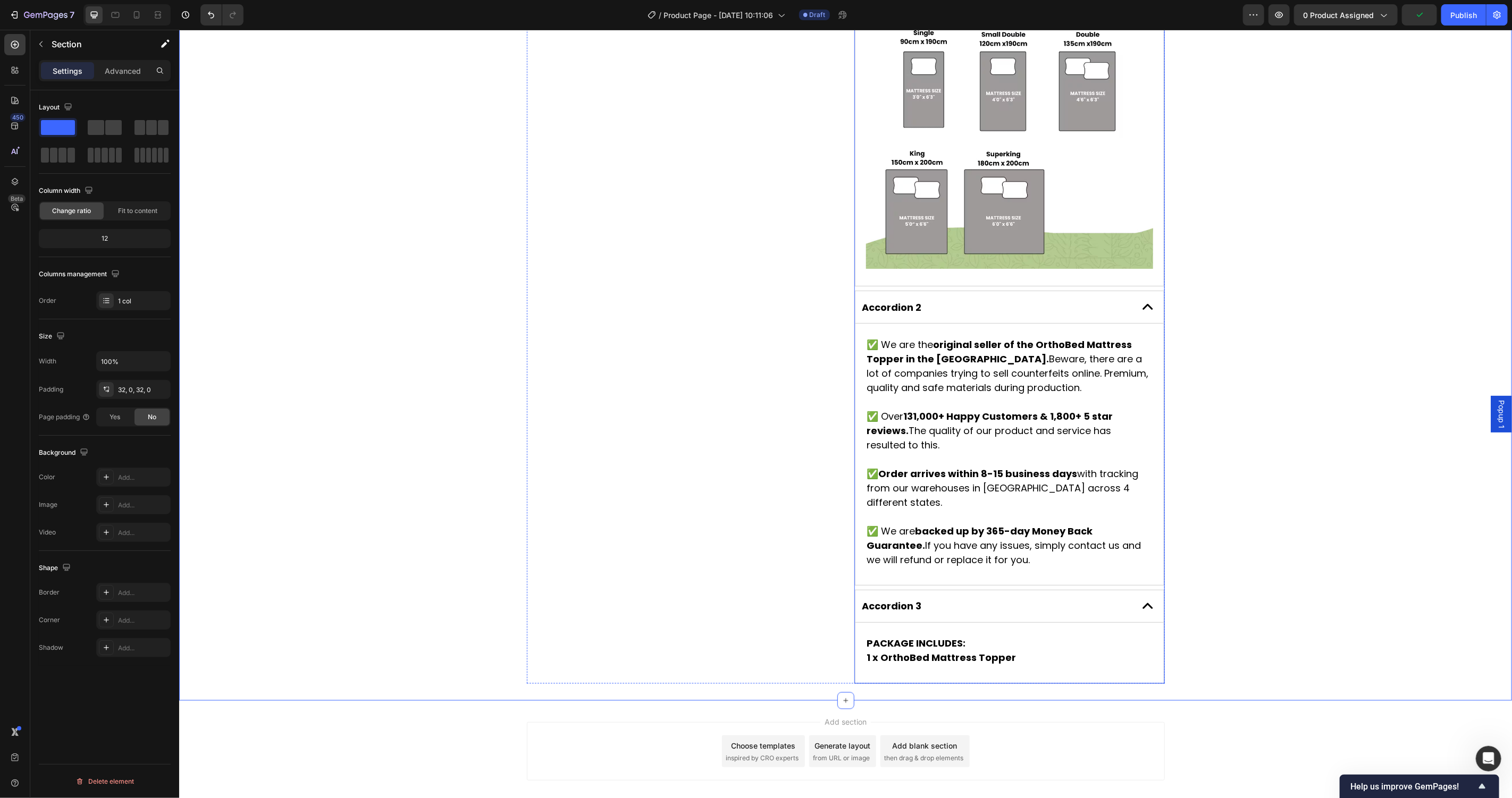
click at [897, 300] on p "Accordion 2" at bounding box center [891, 307] width 59 height 13
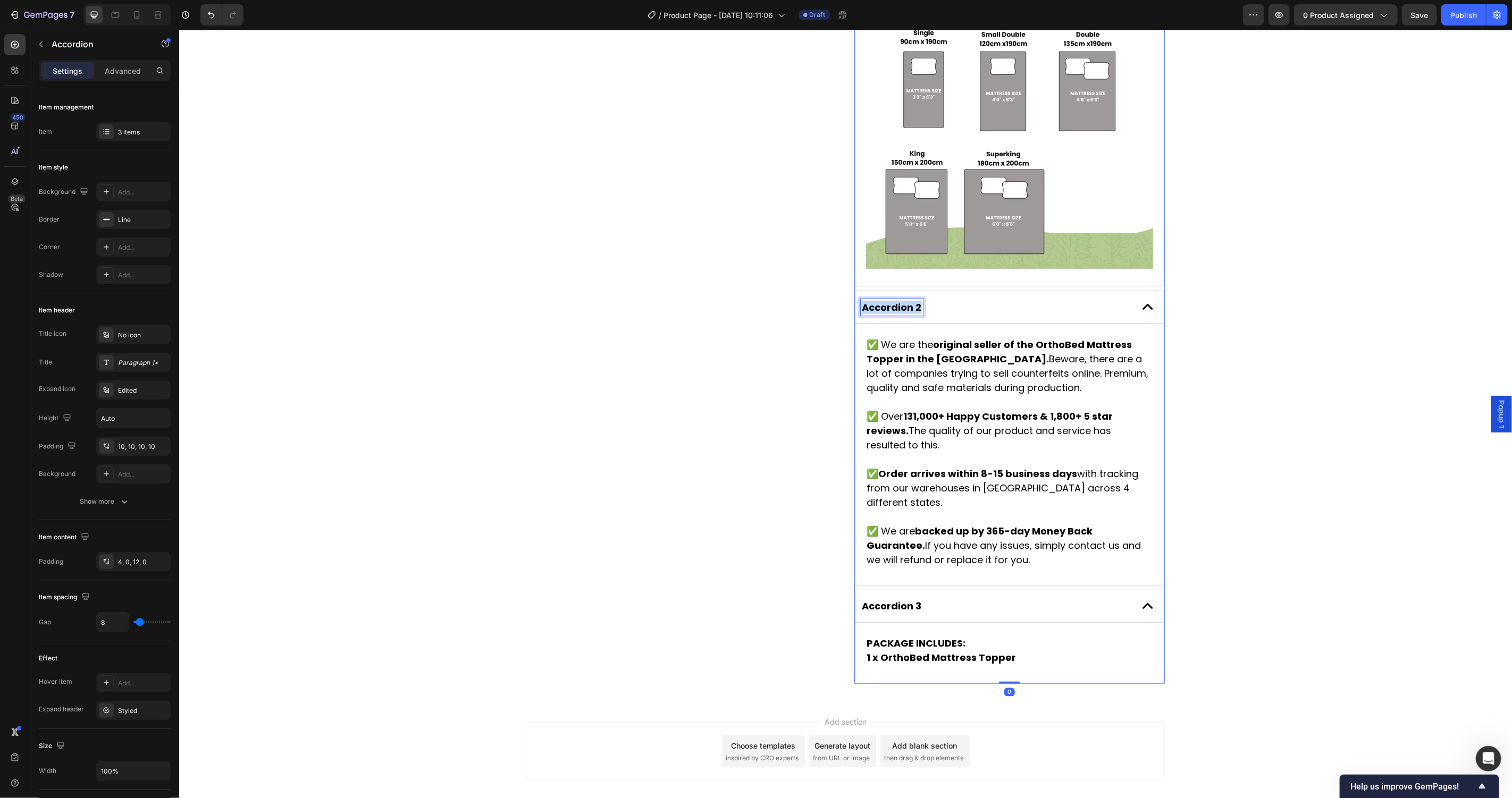
click at [897, 300] on p "Accordion 2" at bounding box center [891, 307] width 59 height 13
click at [905, 600] on p "Accordion 3" at bounding box center [891, 606] width 59 height 13
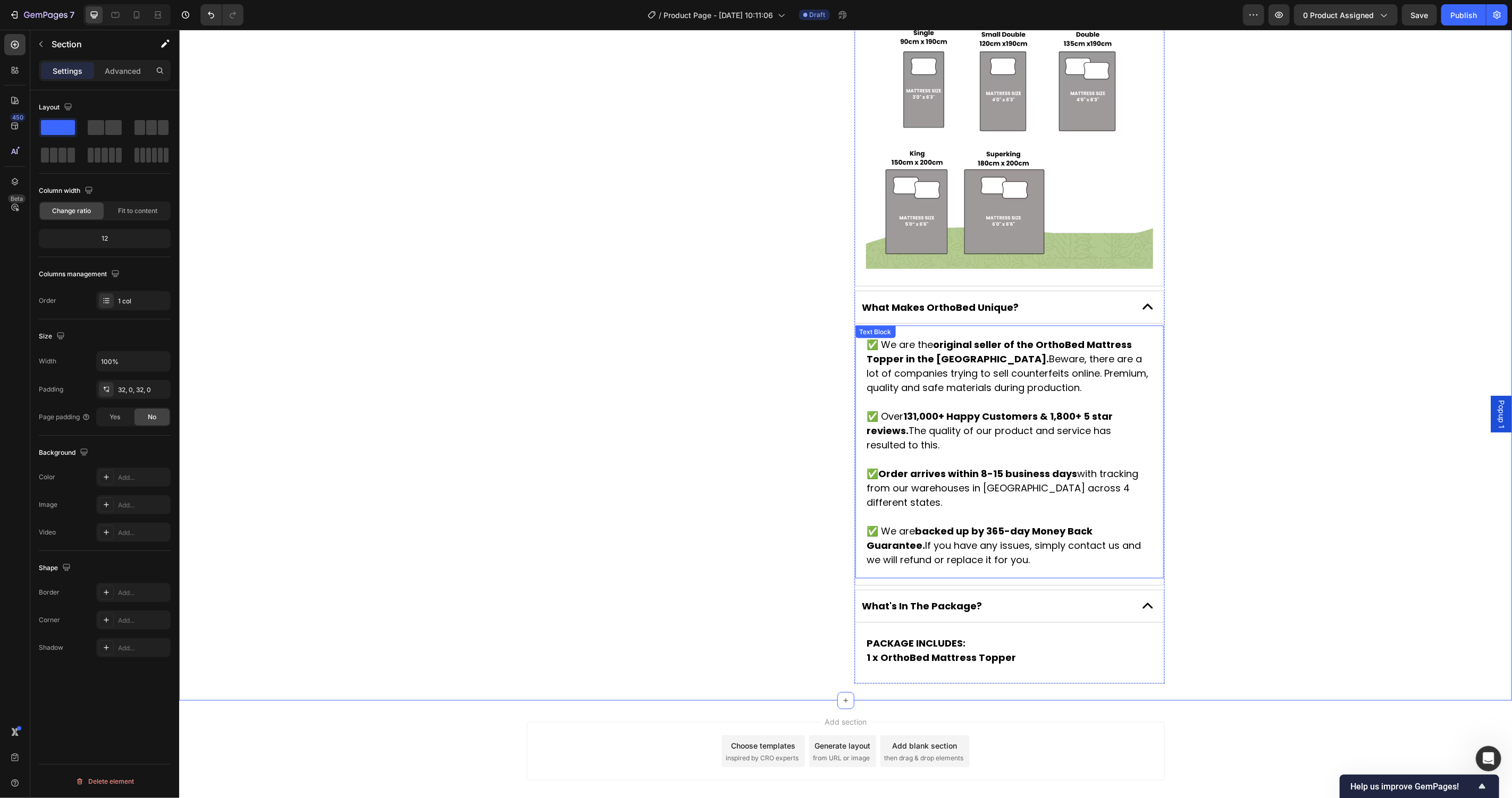
scroll to position [960, 0]
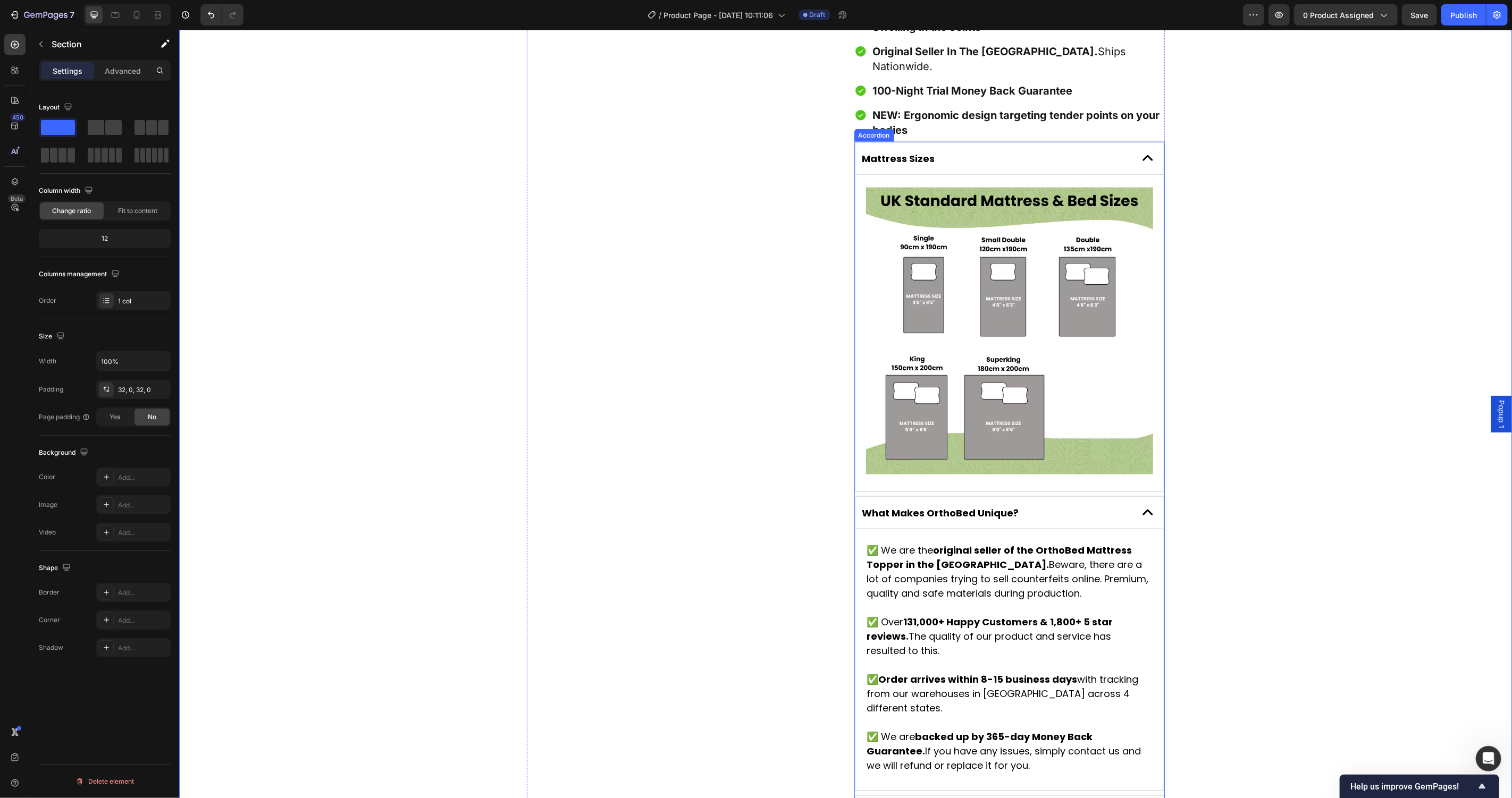
click at [1139, 448] on div "Image" at bounding box center [1008, 333] width 308 height 317
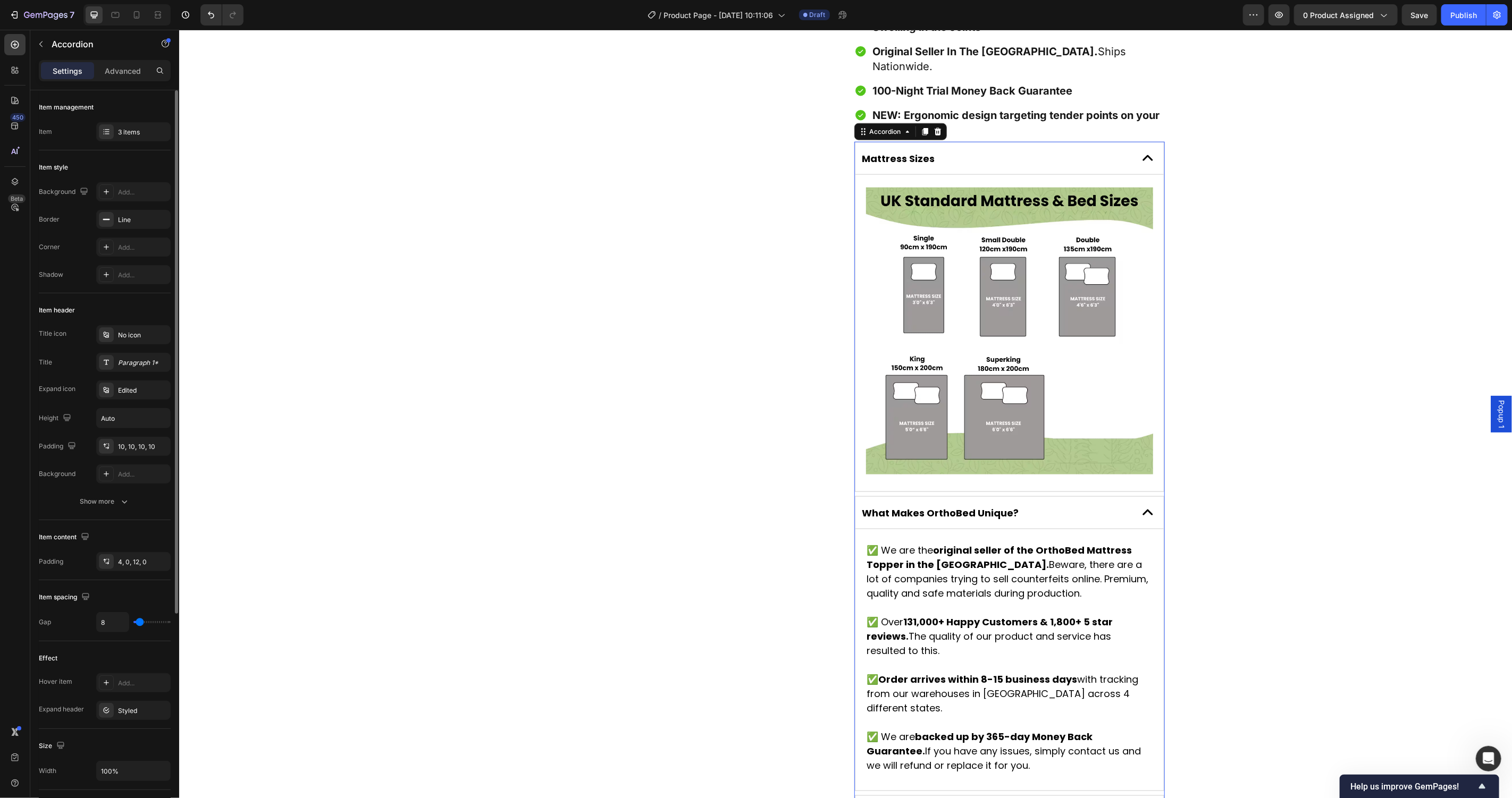
scroll to position [302, 0]
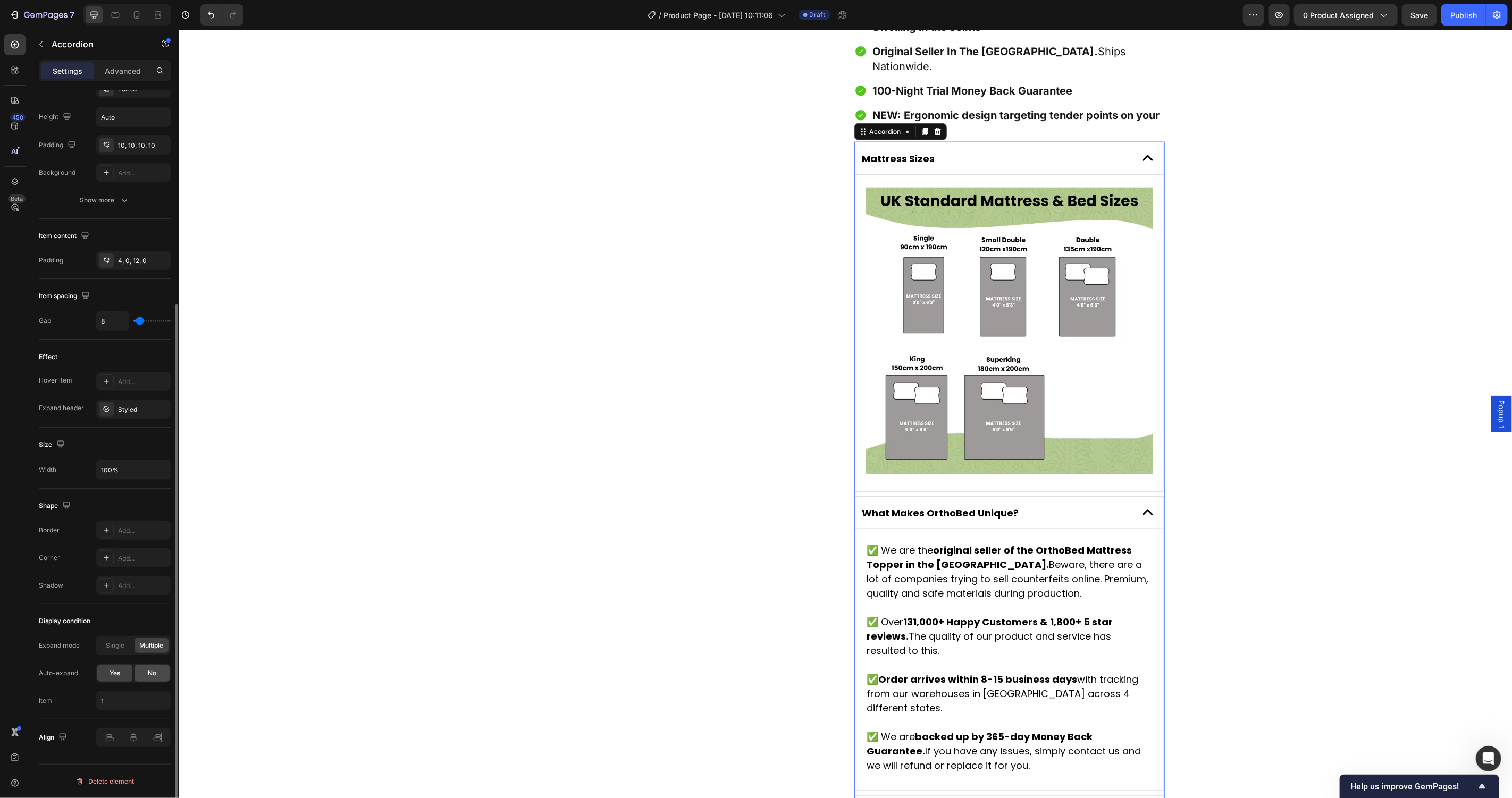
click at [145, 674] on div "No" at bounding box center [152, 673] width 35 height 17
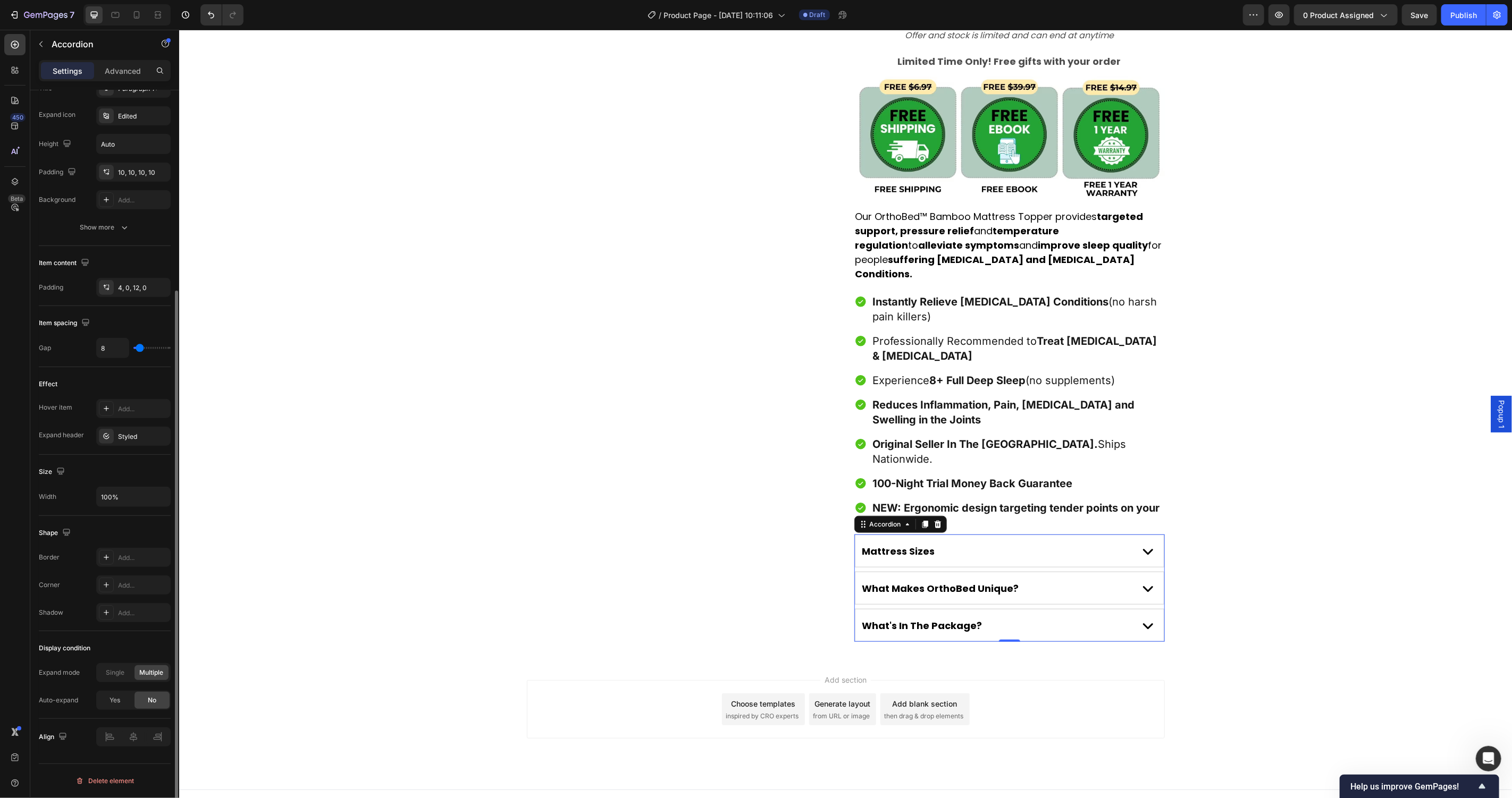
scroll to position [539, 0]
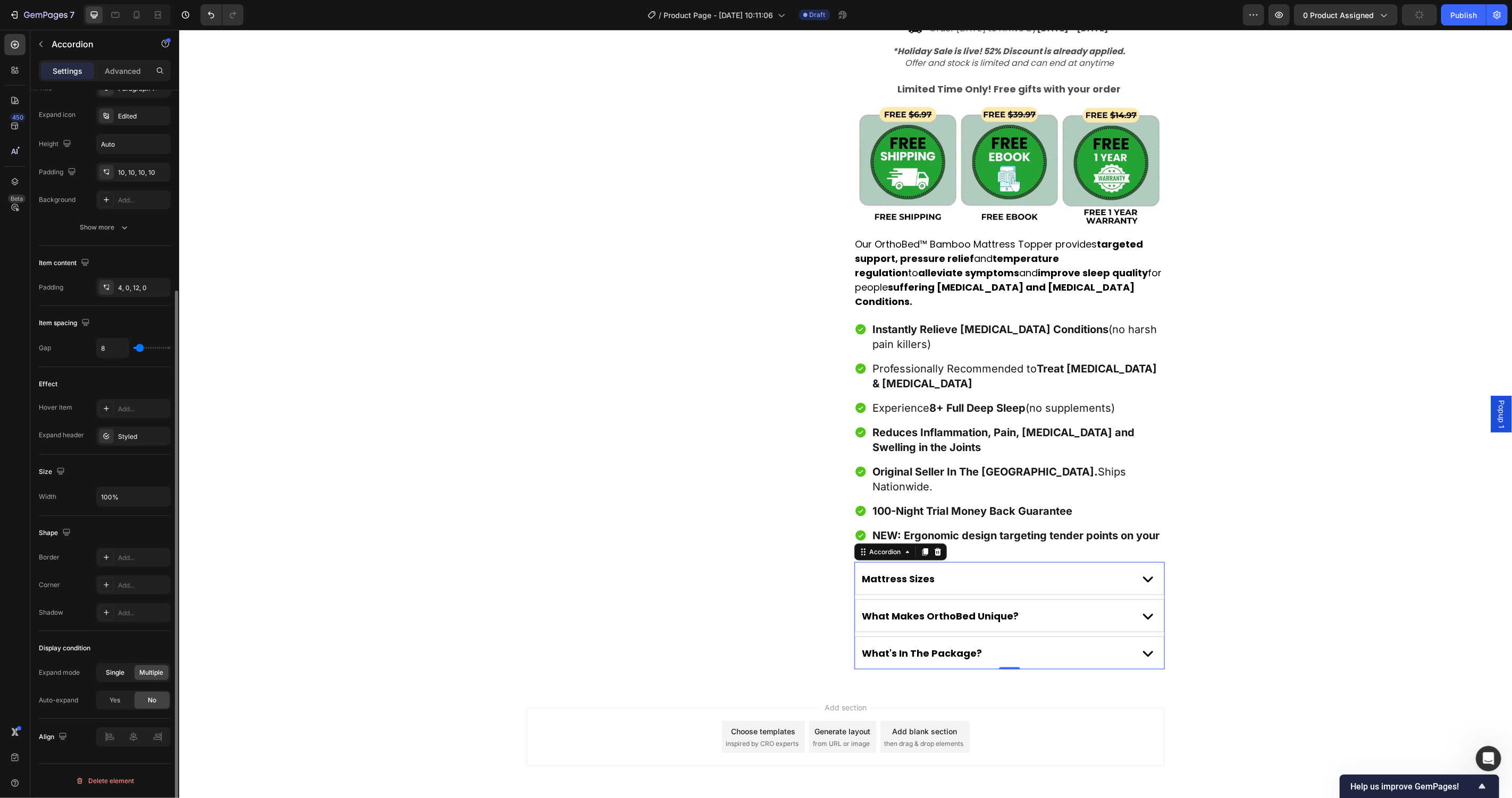
click at [116, 671] on span "Single" at bounding box center [116, 673] width 19 height 9
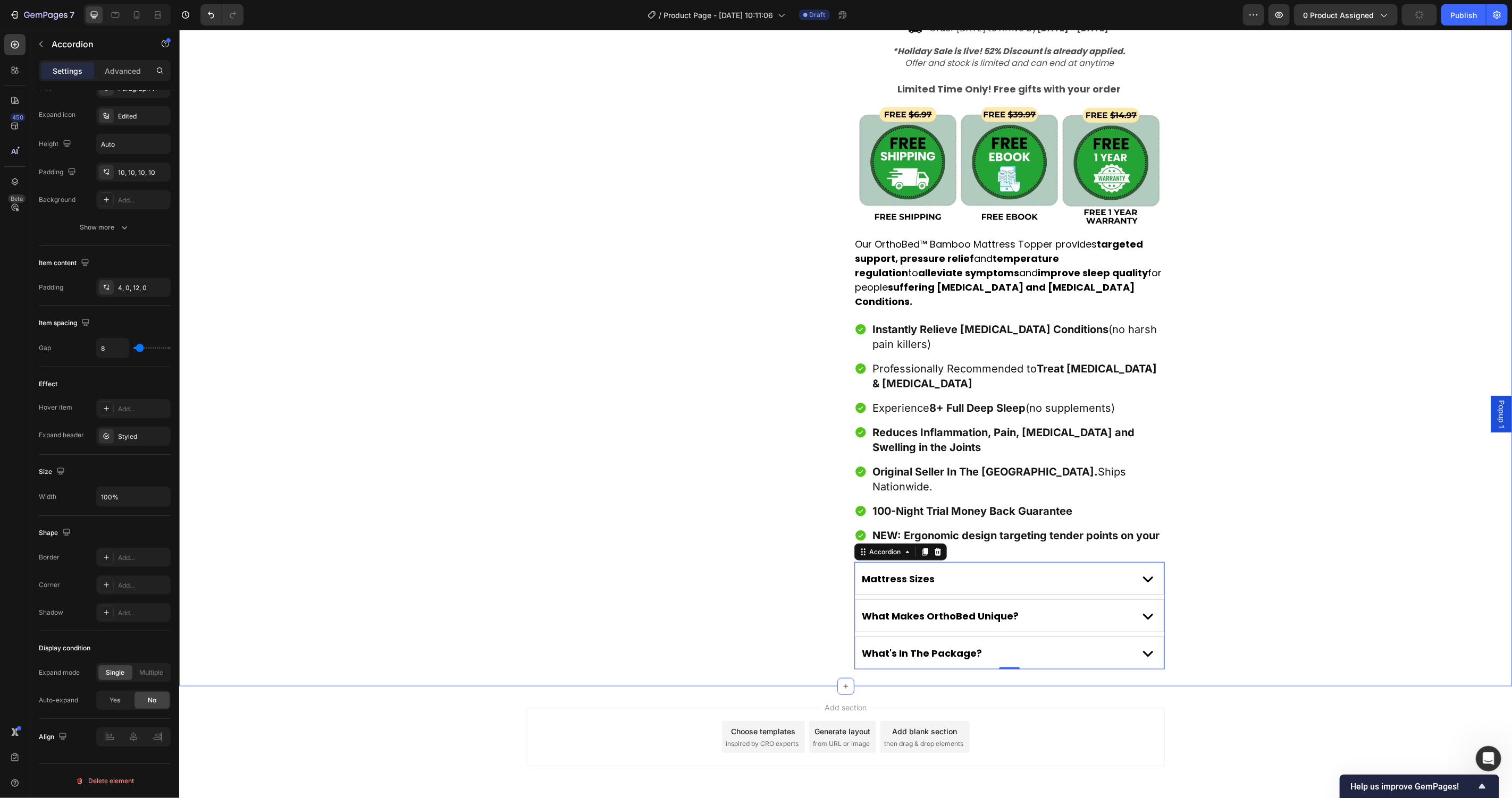
click at [337, 638] on div "Product Images Award-Winning Mattress to Relieve [MEDICAL_DATA] Conditions Text…" at bounding box center [845, 99] width 1333 height 1175
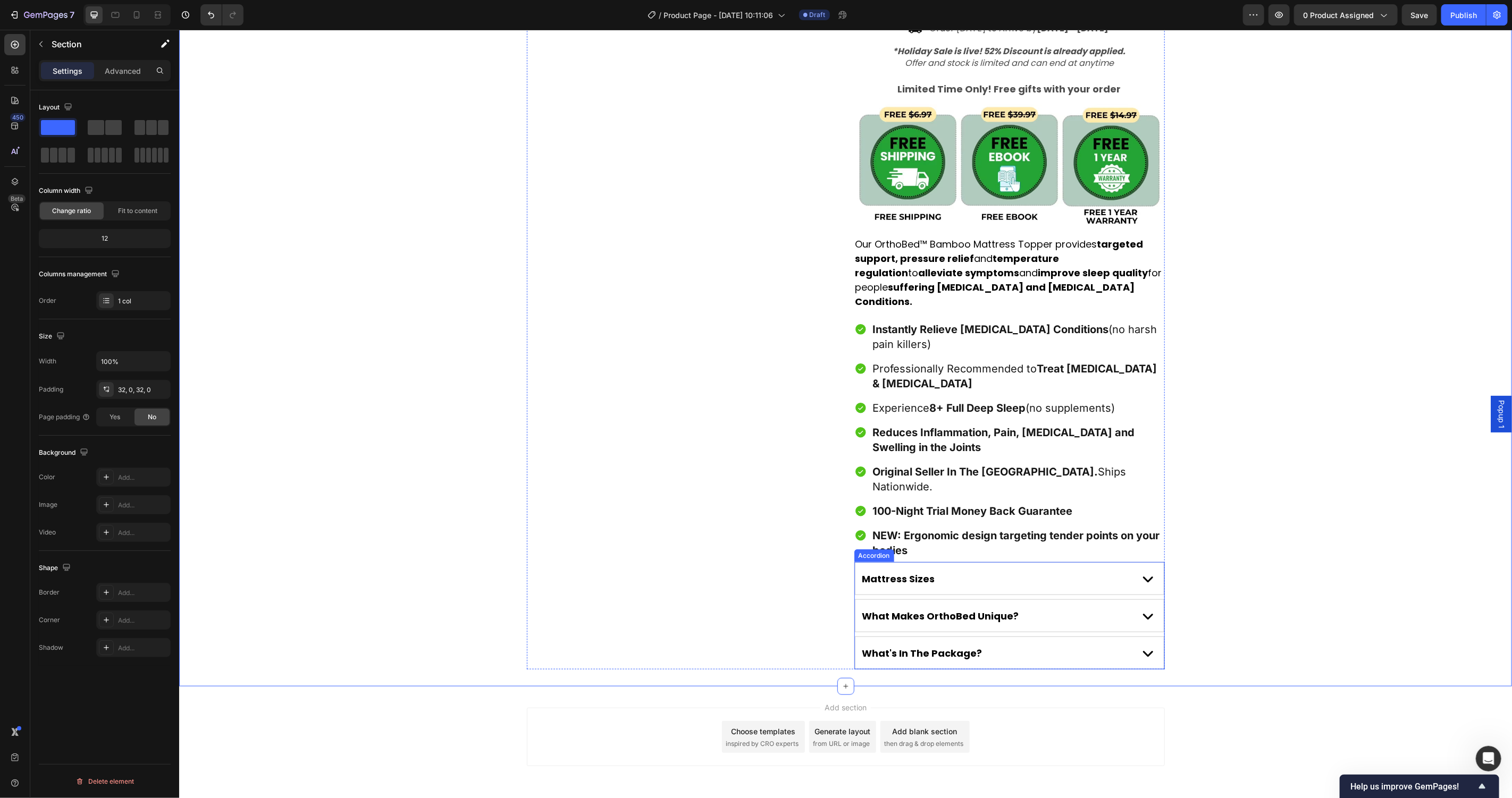
click at [1129, 562] on div "Mattress Sizes" at bounding box center [1008, 578] width 308 height 32
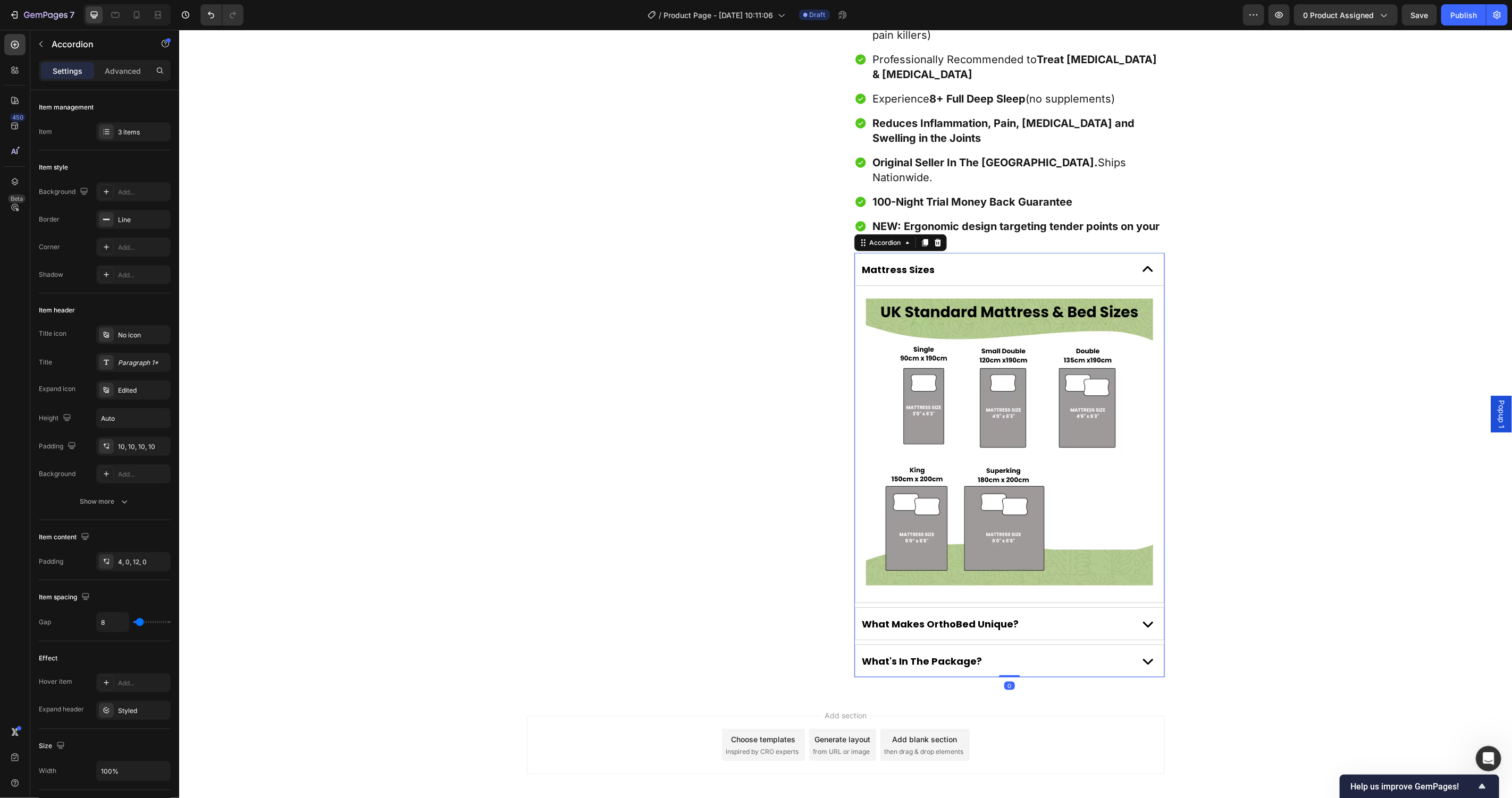
scroll to position [857, 0]
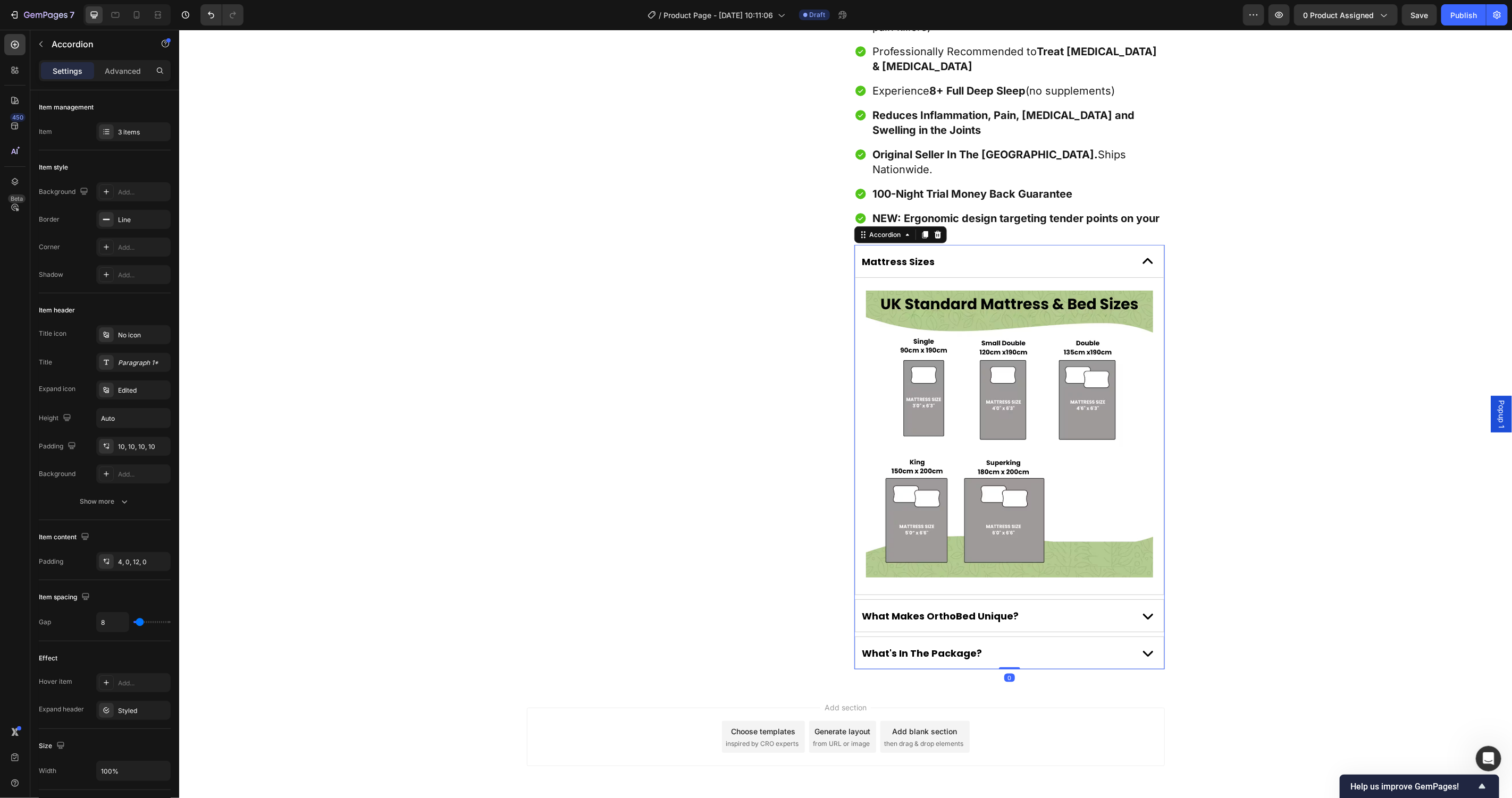
click at [1137, 251] on icon at bounding box center [1148, 261] width 21 height 21
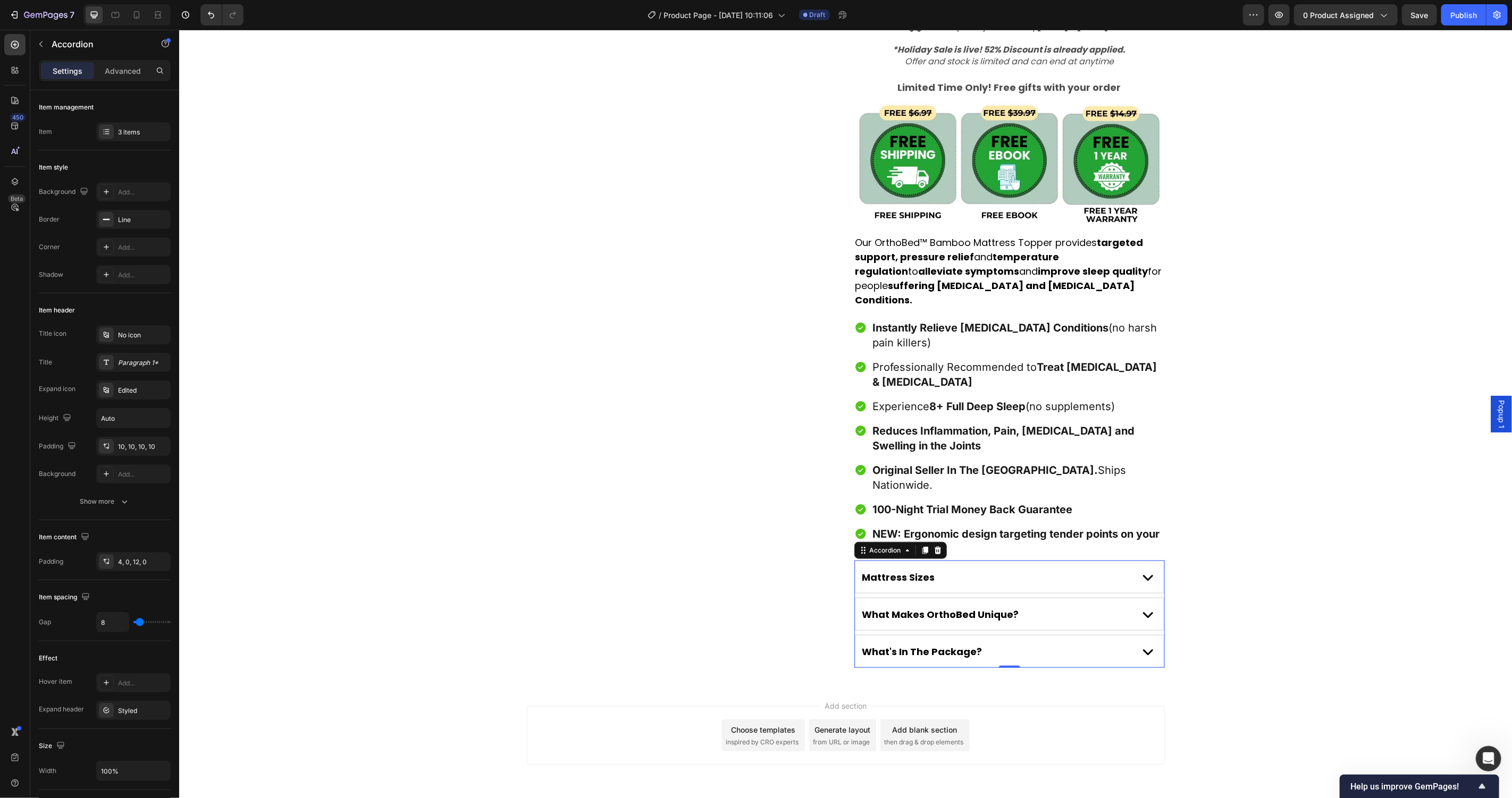
scroll to position [539, 0]
click at [1250, 442] on div "Product Images Award-Winning Mattress to Relieve [MEDICAL_DATA] Conditions Text…" at bounding box center [845, 99] width 1333 height 1141
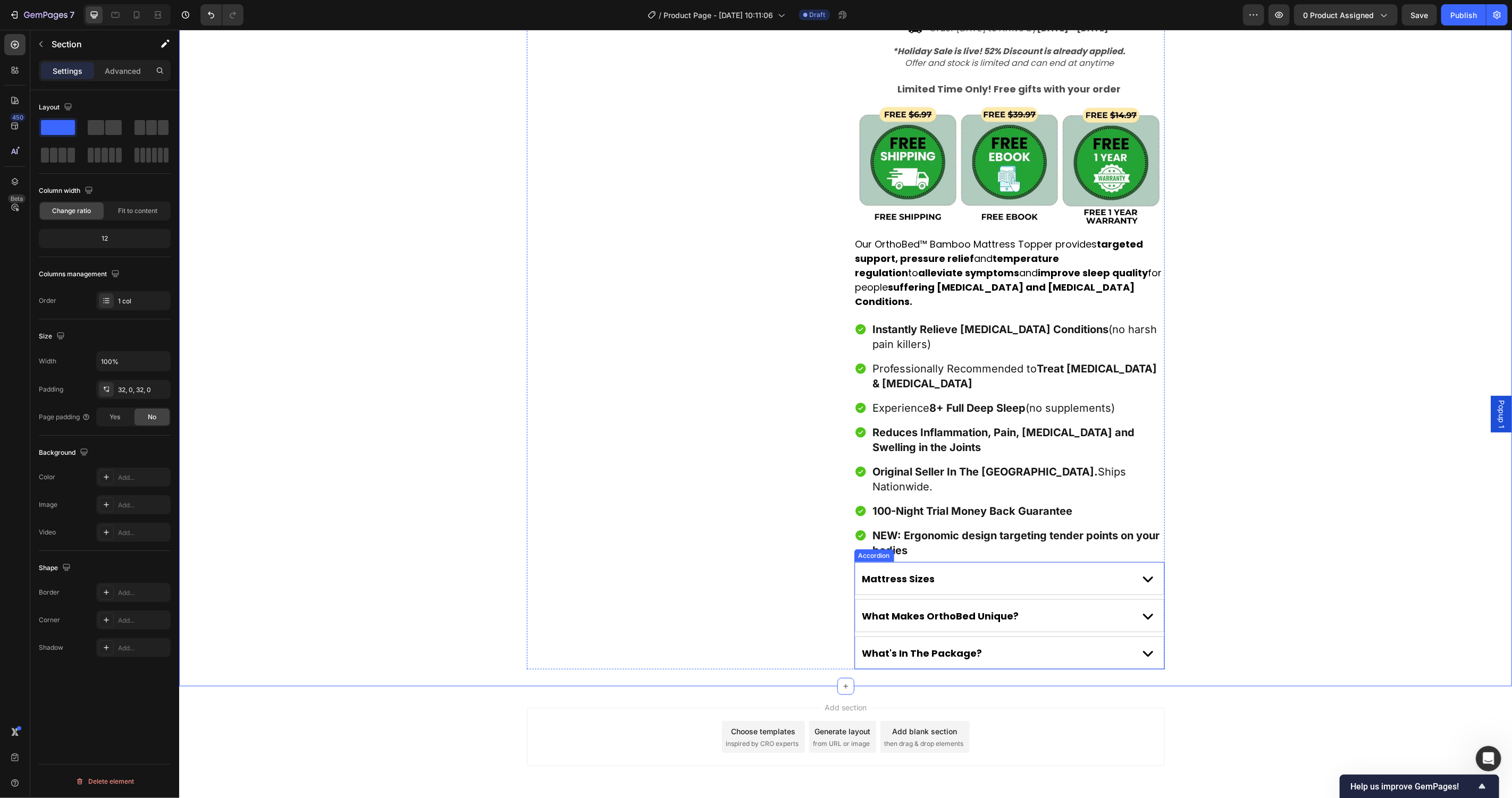
click at [1054, 637] on div "What's In The Package?" at bounding box center [1008, 652] width 308 height 32
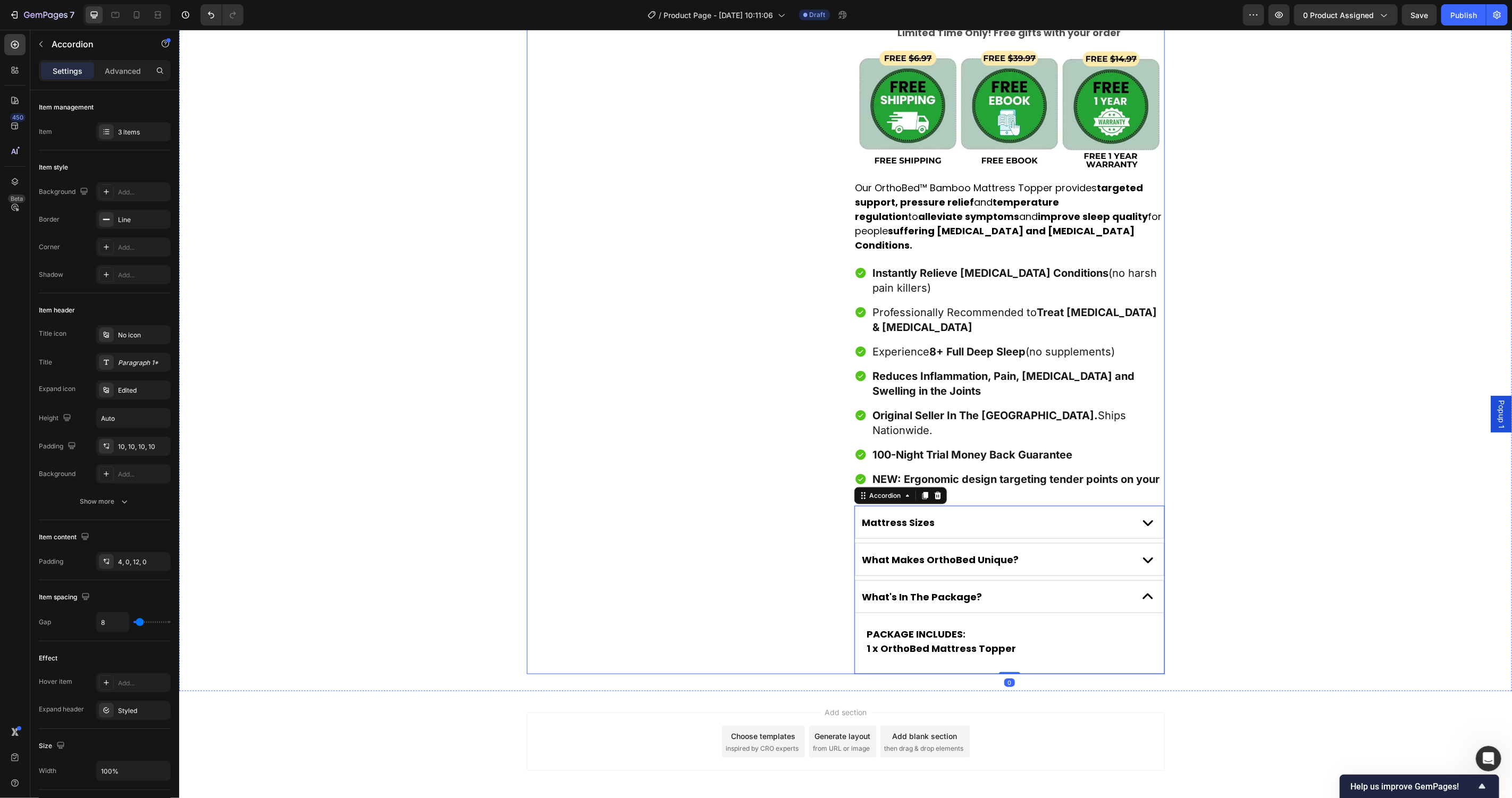
scroll to position [601, 0]
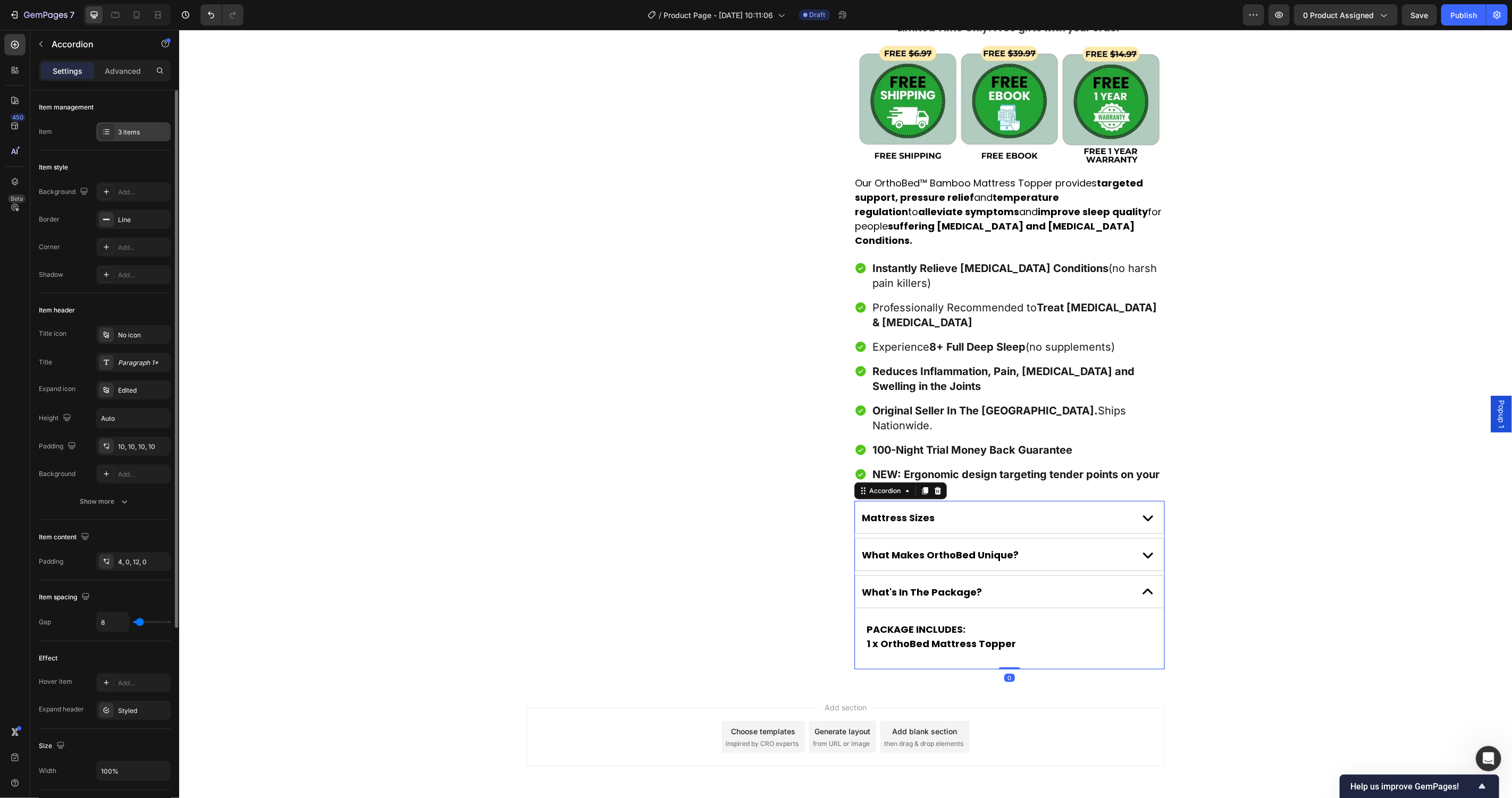
click at [136, 138] on div "3 items" at bounding box center [133, 131] width 75 height 19
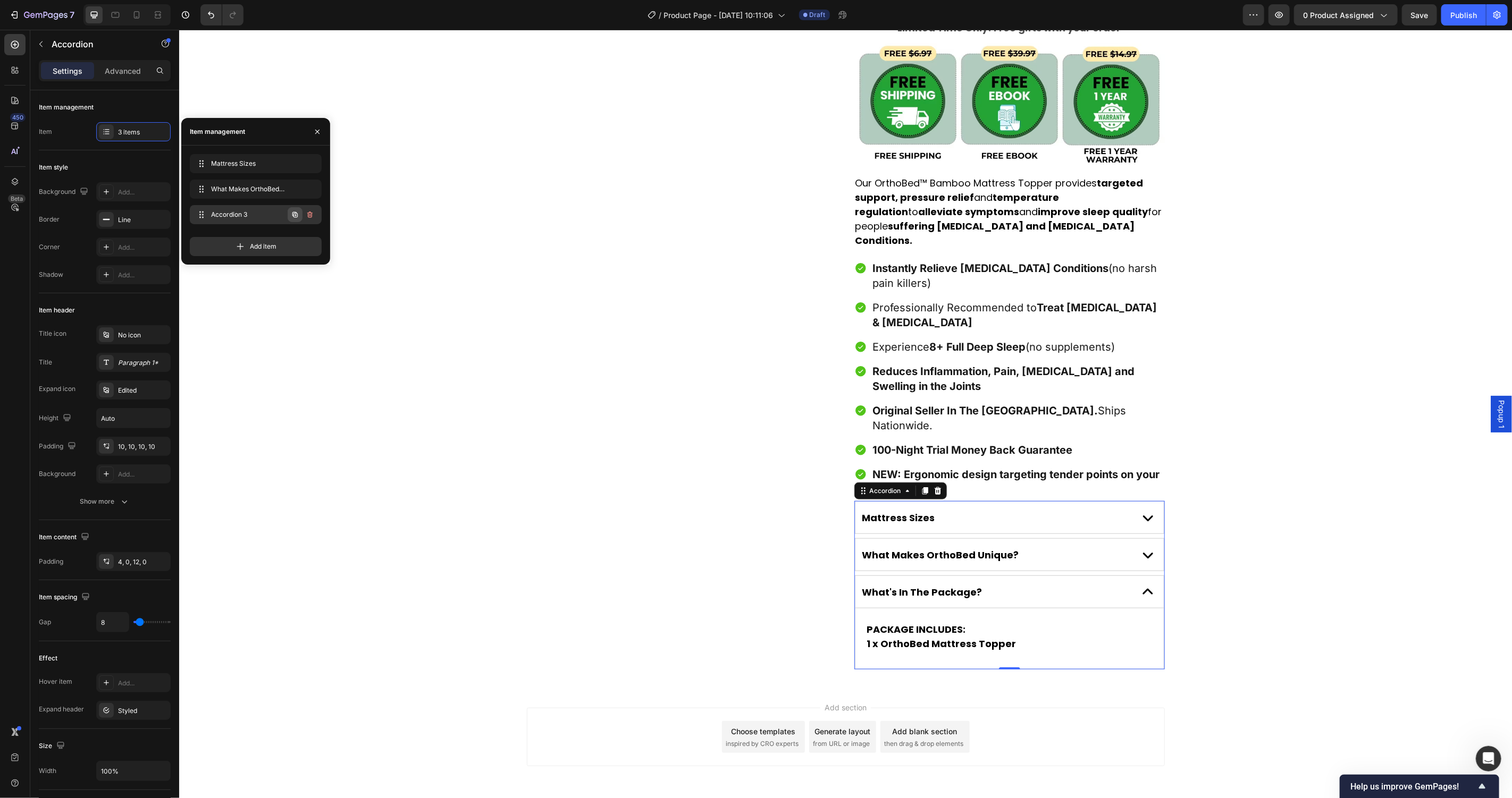
click at [297, 215] on icon "button" at bounding box center [295, 214] width 5 height 5
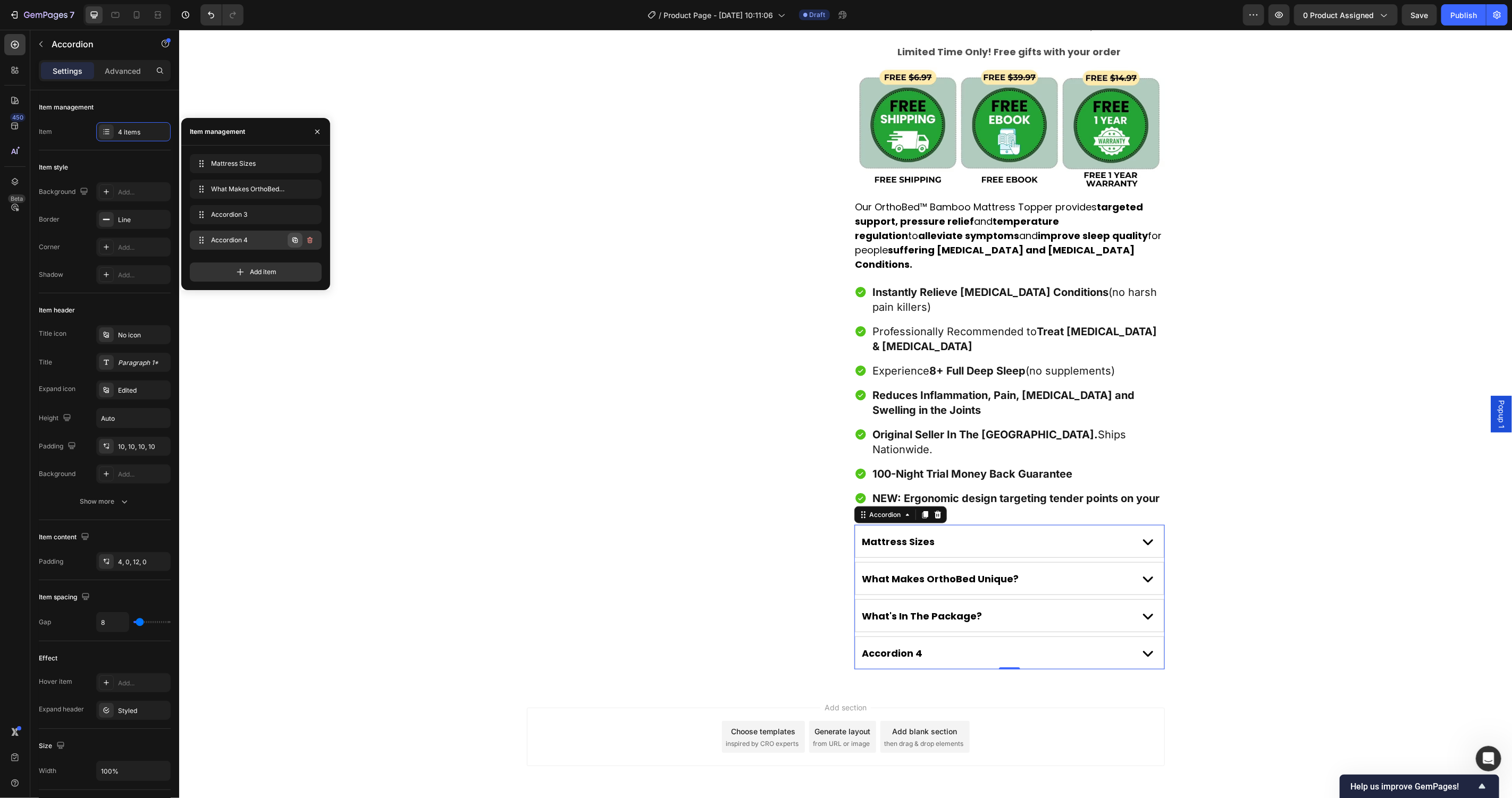
click at [296, 238] on icon "button" at bounding box center [295, 240] width 5 height 5
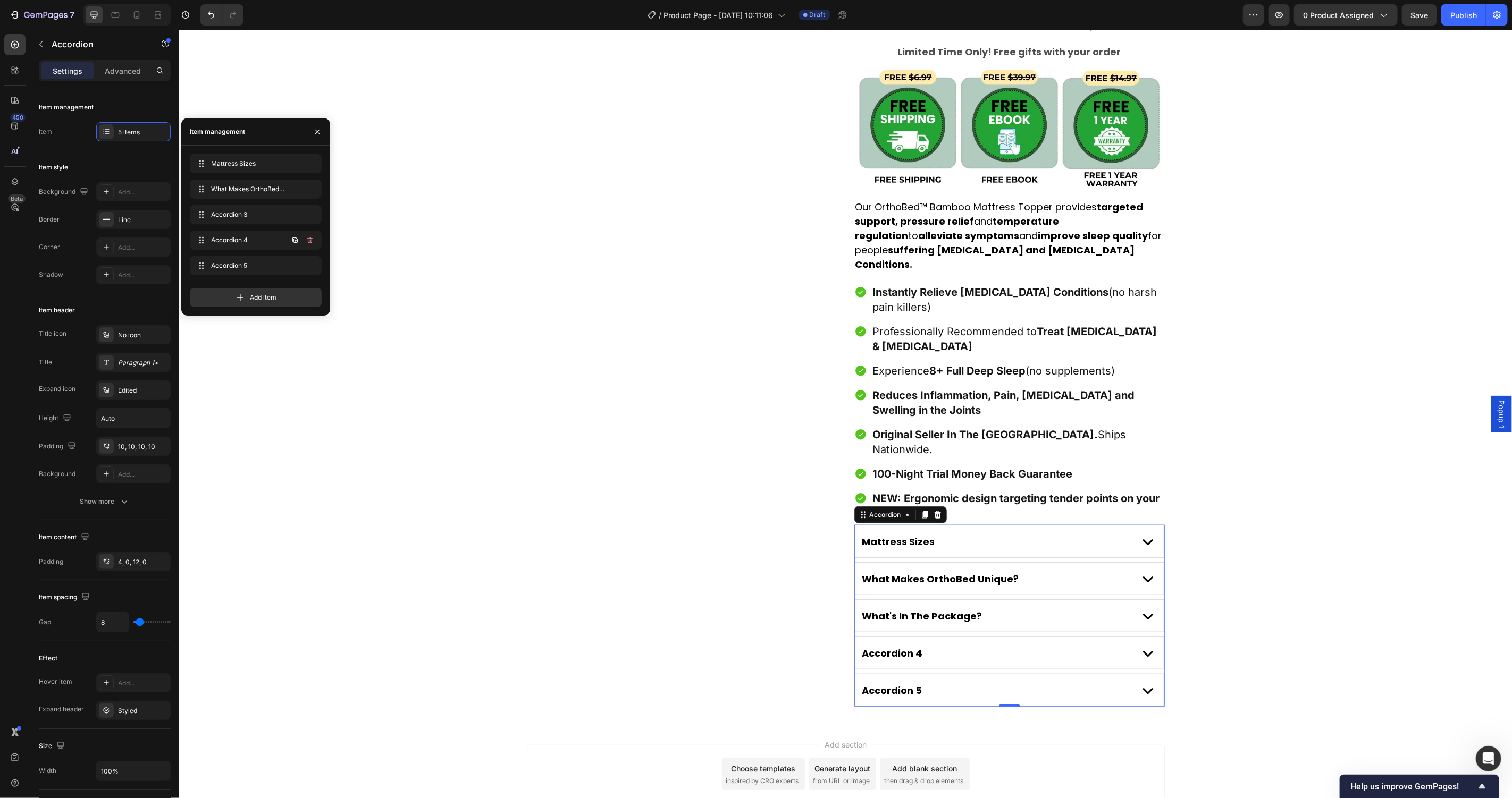
scroll to position [614, 0]
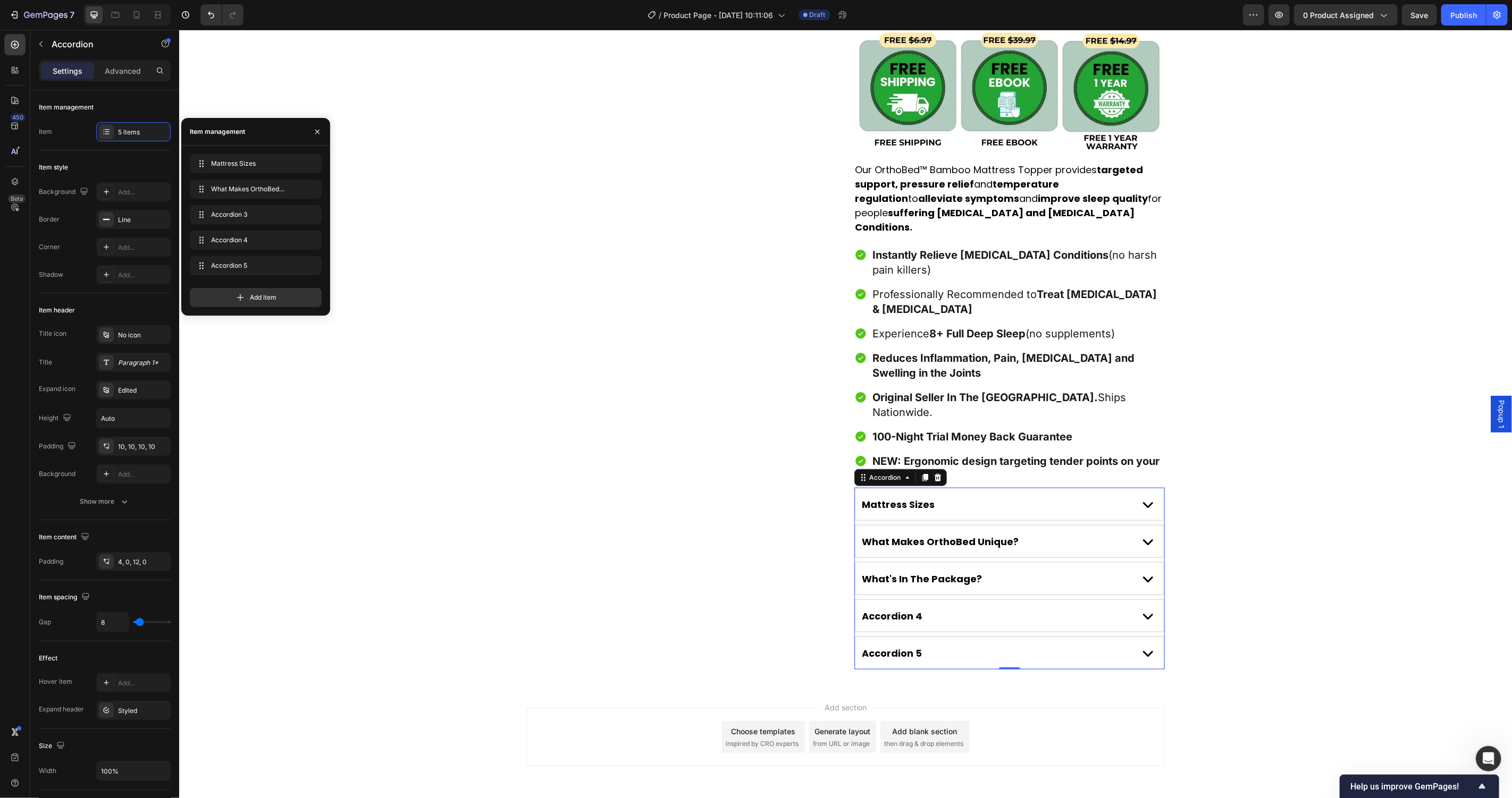
click at [889, 607] on div "Accordion 4" at bounding box center [892, 616] width 64 height 16
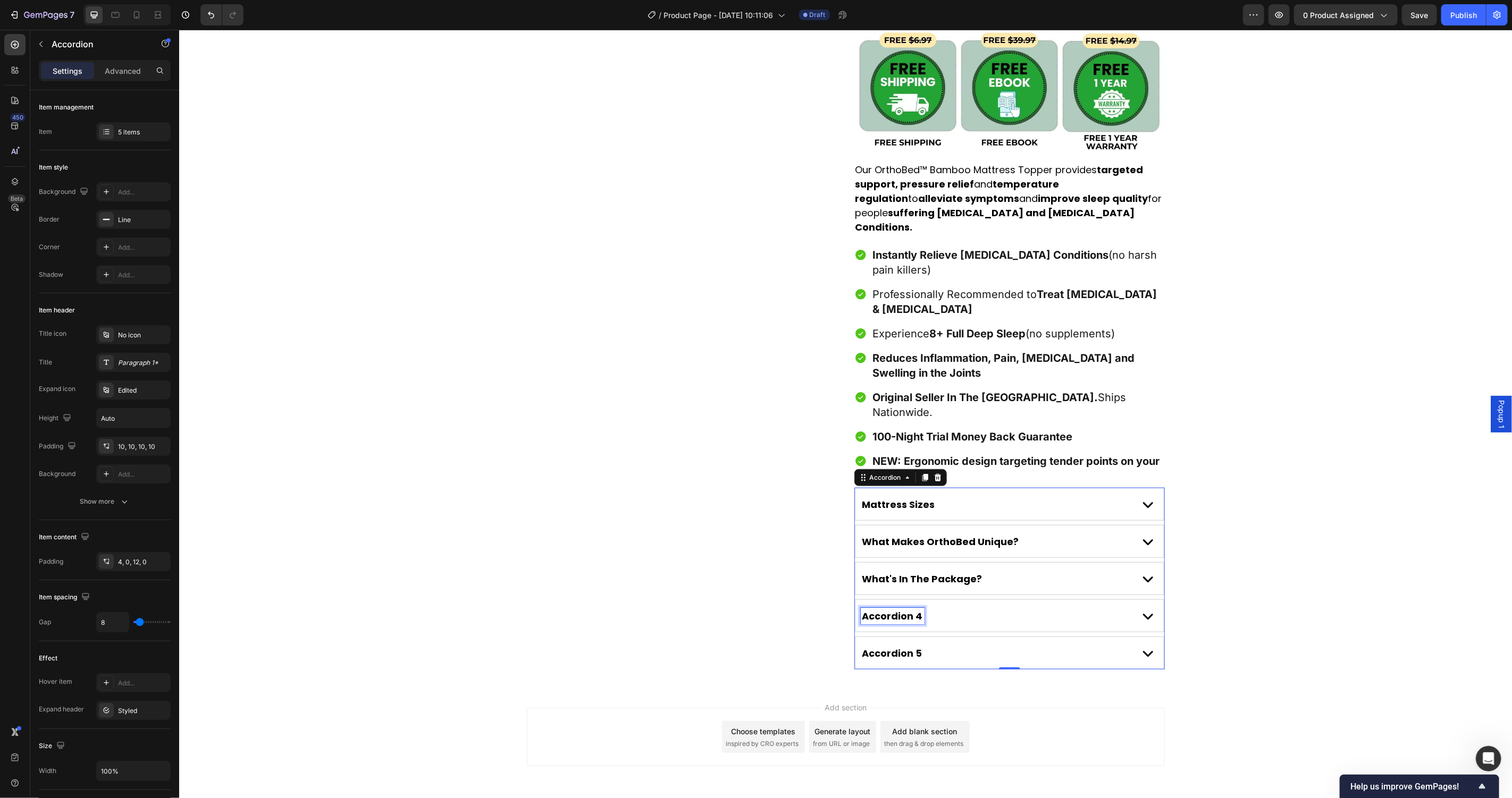
click at [889, 609] on p "Accordion 4" at bounding box center [892, 616] width 60 height 13
click at [1014, 607] on div "Setup & Care Guide" at bounding box center [994, 616] width 268 height 16
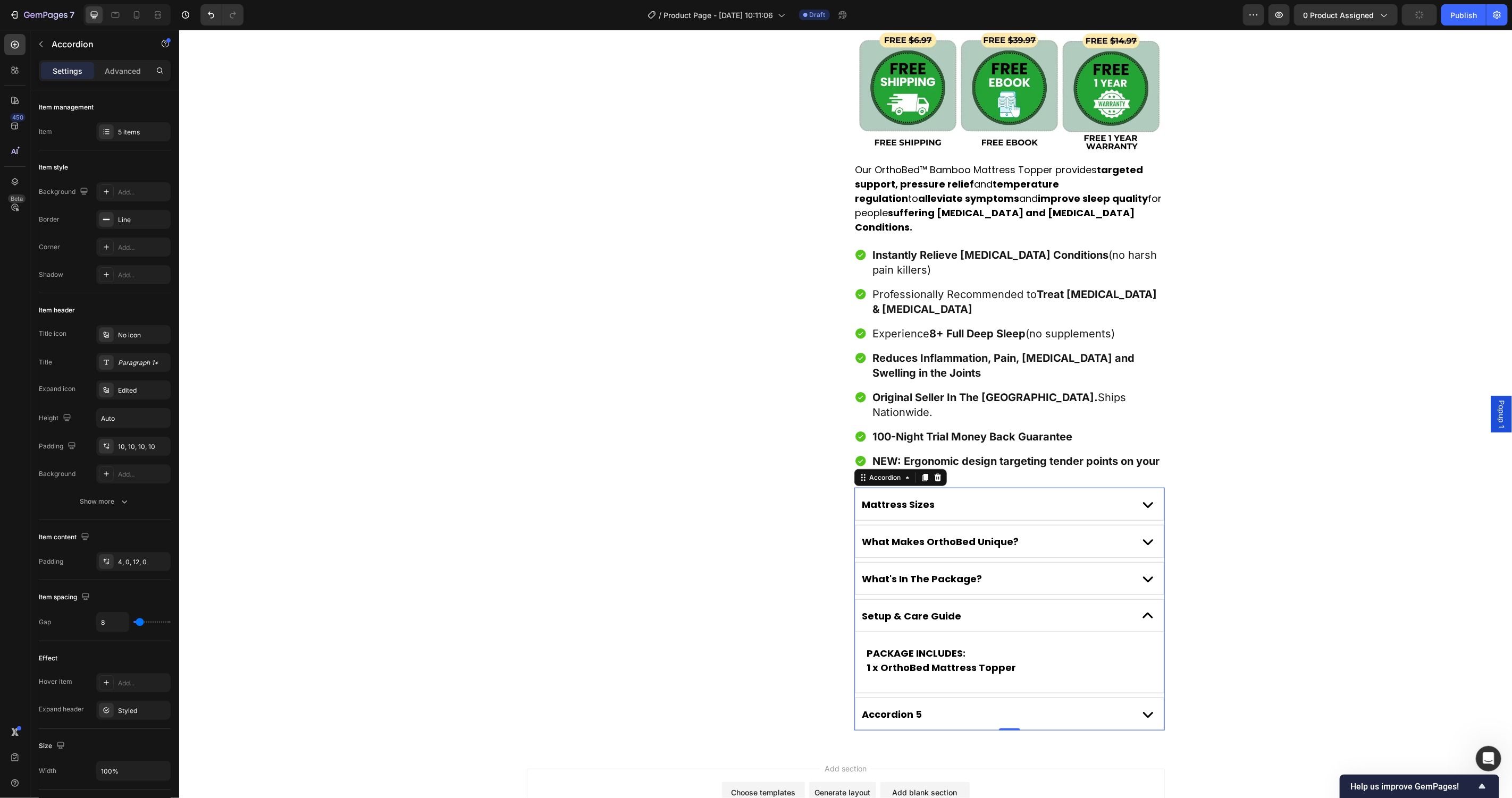
click at [953, 661] on strong "1 x OrthoBed Mattress Topper" at bounding box center [941, 667] width 150 height 13
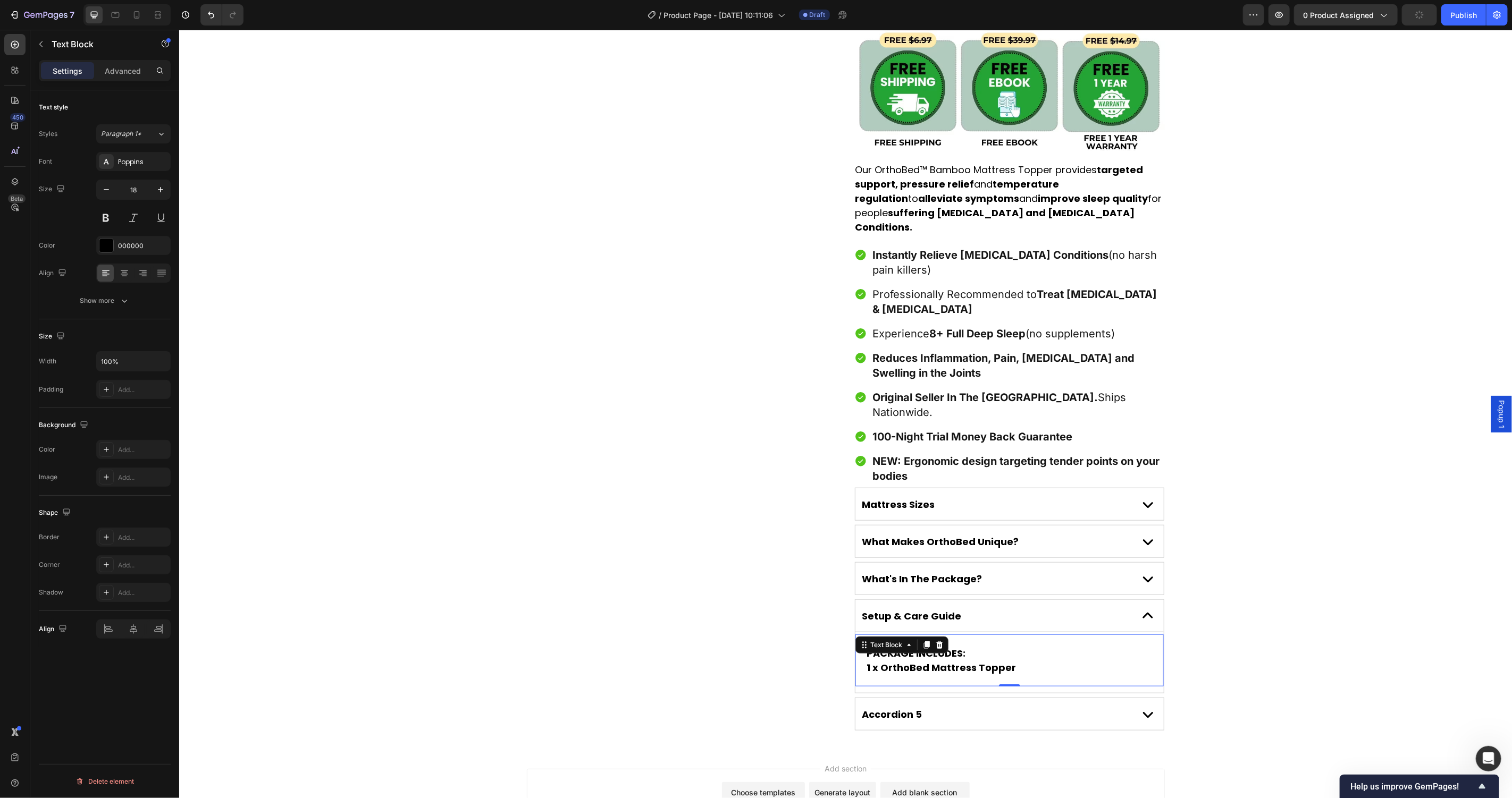
click at [953, 661] on strong "1 x OrthoBed Mattress Topper" at bounding box center [941, 667] width 150 height 13
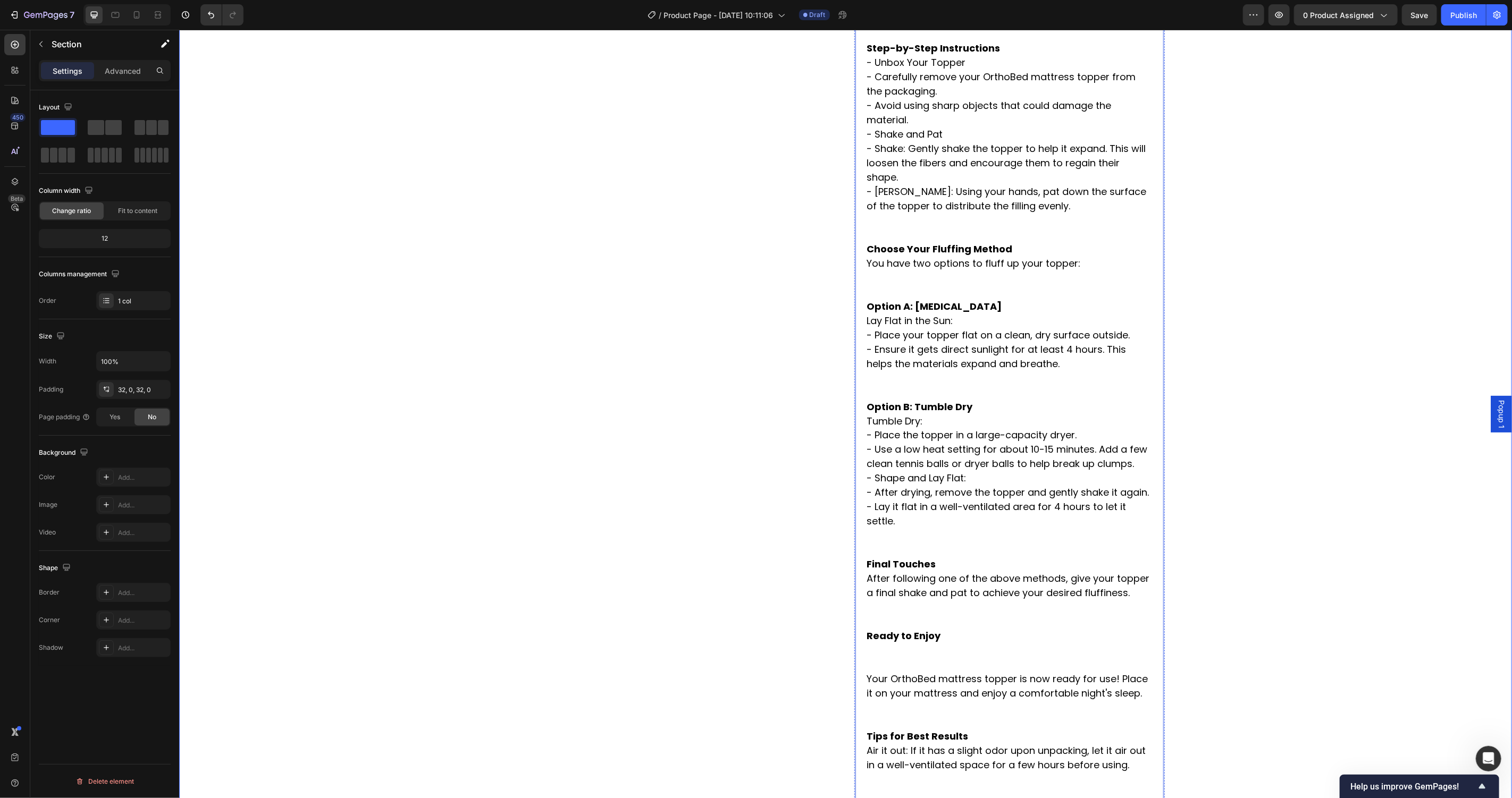
scroll to position [831, 0]
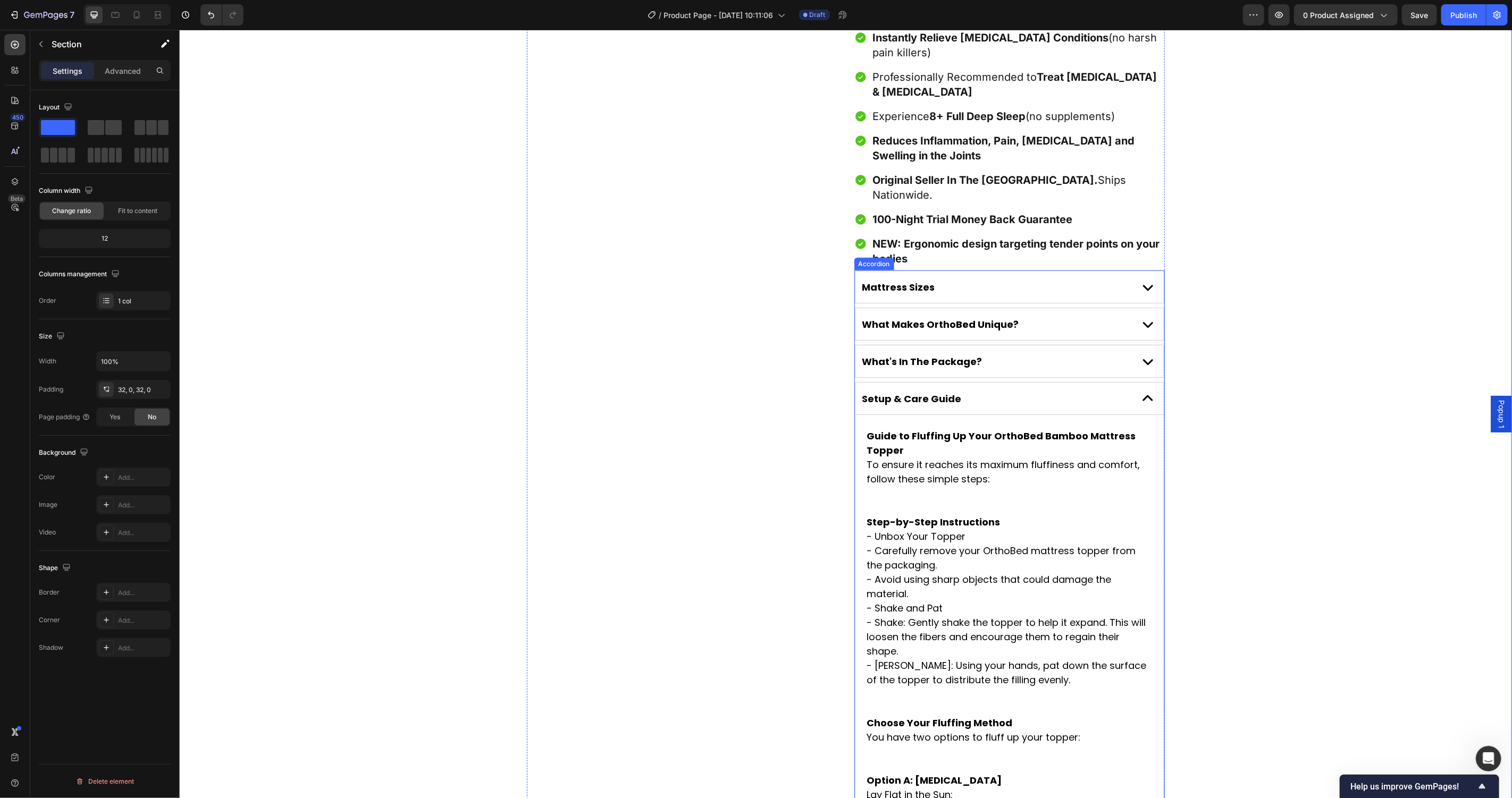
click at [1112, 390] on div "Setup & Care Guide" at bounding box center [994, 398] width 268 height 16
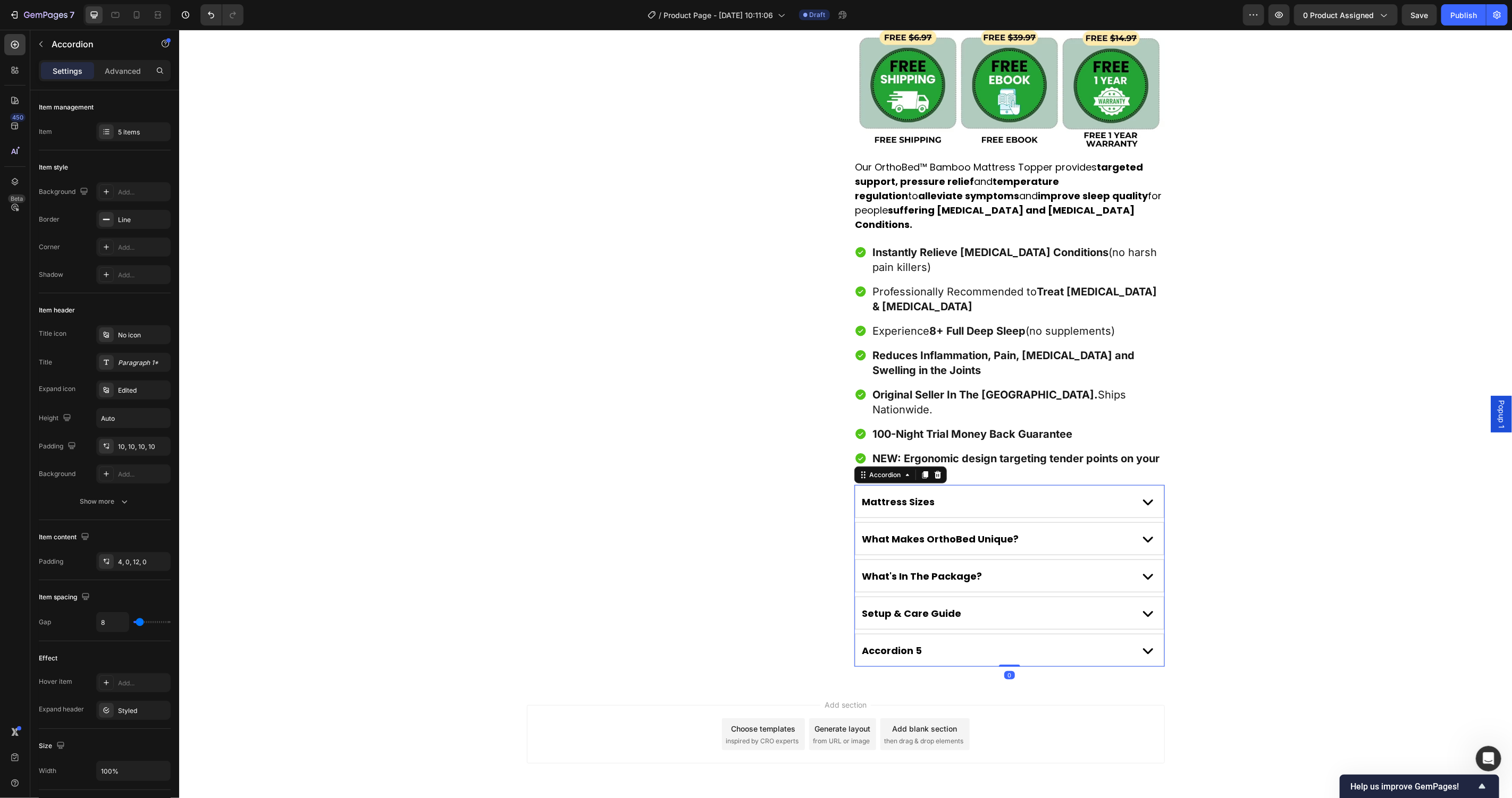
scroll to position [614, 0]
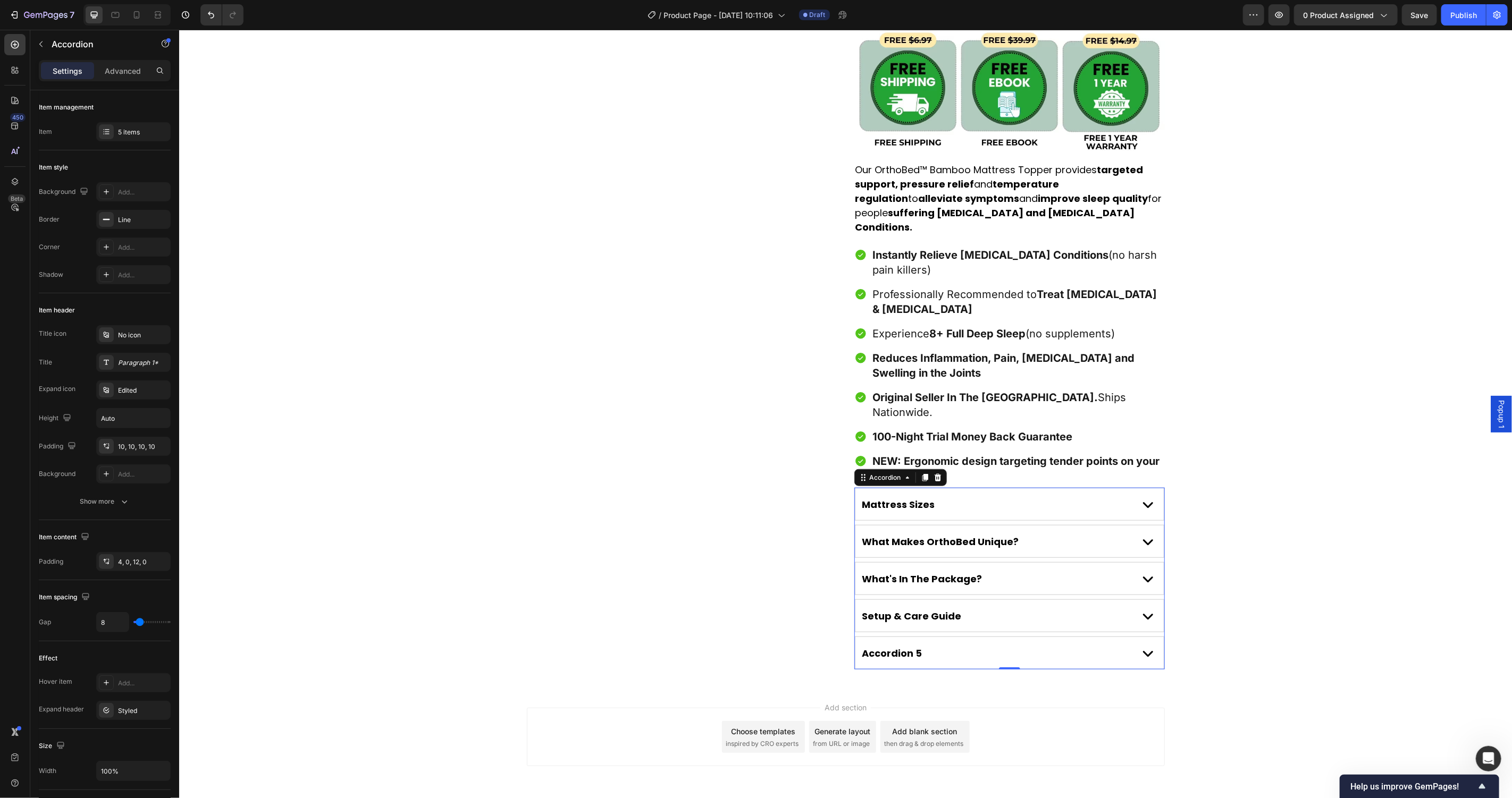
click at [901, 645] on div "Accordion 5" at bounding box center [892, 653] width 63 height 16
click at [1119, 607] on div "Setup & Care Guide" at bounding box center [994, 616] width 268 height 16
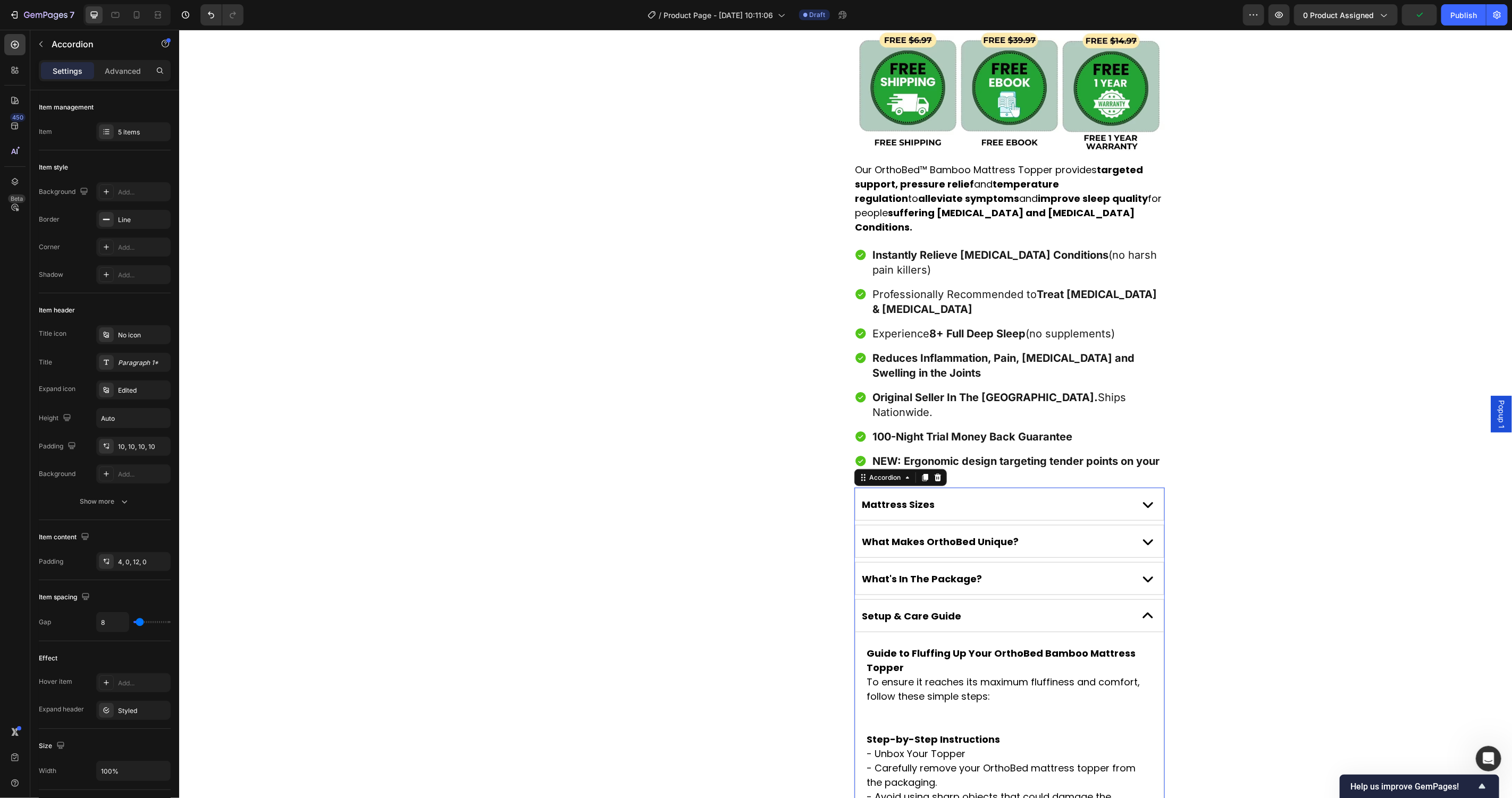
click at [1006, 674] on p "To ensure it reaches its maximum fluffiness and comfort, follow these simple st…" at bounding box center [1008, 703] width 285 height 58
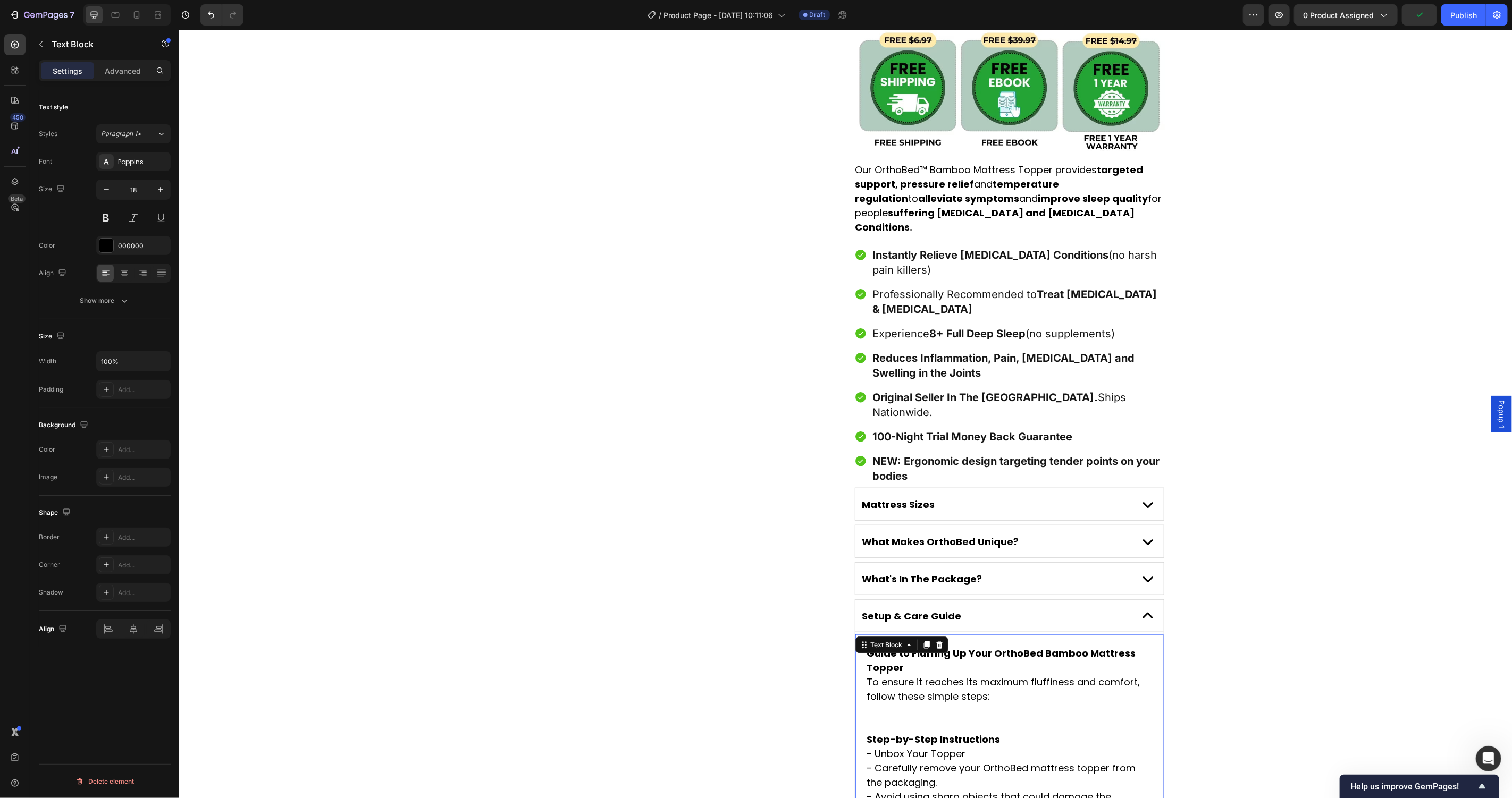
click at [1006, 674] on p "To ensure it reaches its maximum fluffiness and comfort, follow these simple st…" at bounding box center [1008, 703] width 285 height 58
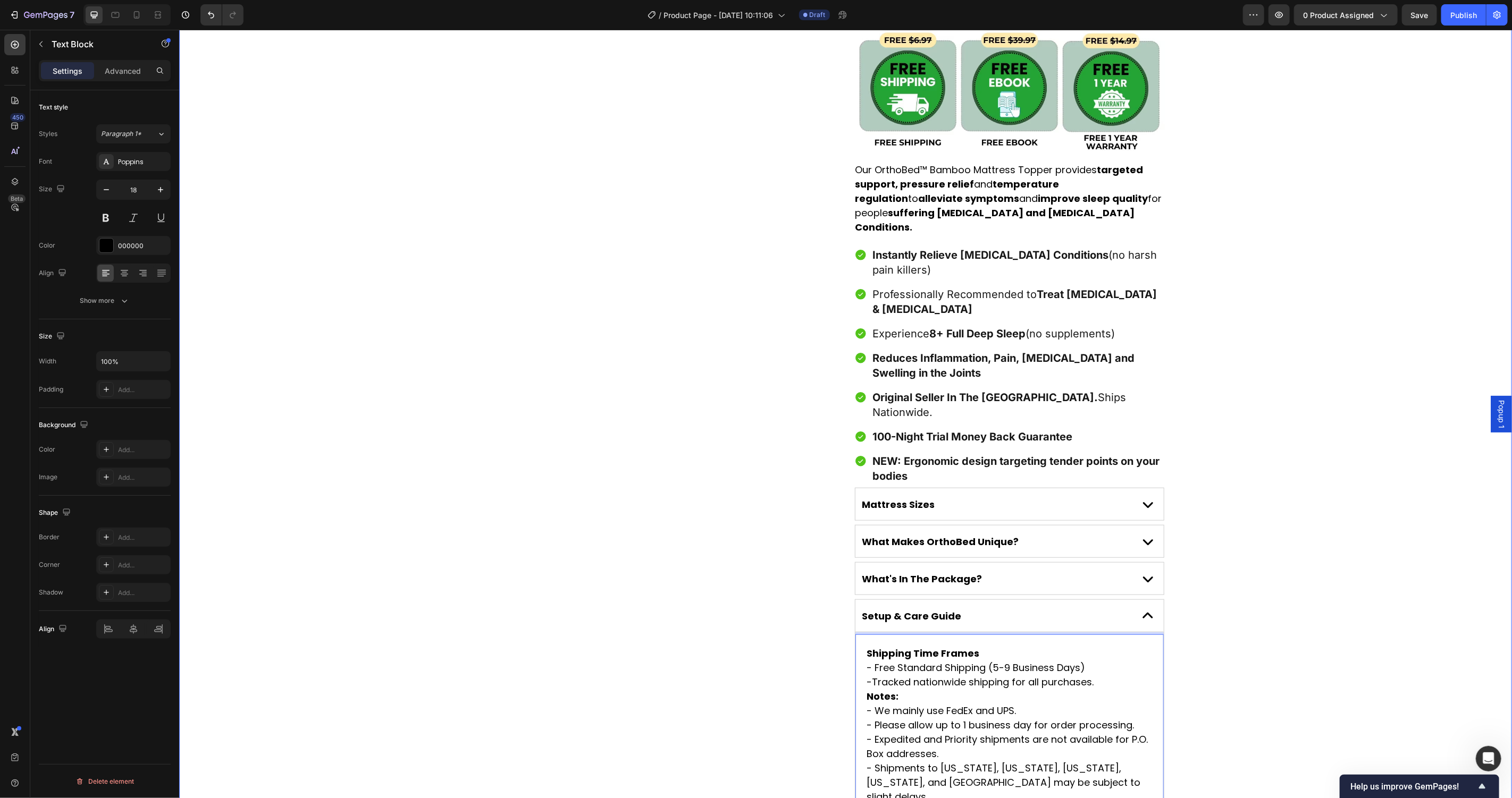
click at [1204, 616] on div "Product Images Award-Winning Mattress to Relieve [MEDICAL_DATA] Conditions Text…" at bounding box center [845, 171] width 1333 height 1434
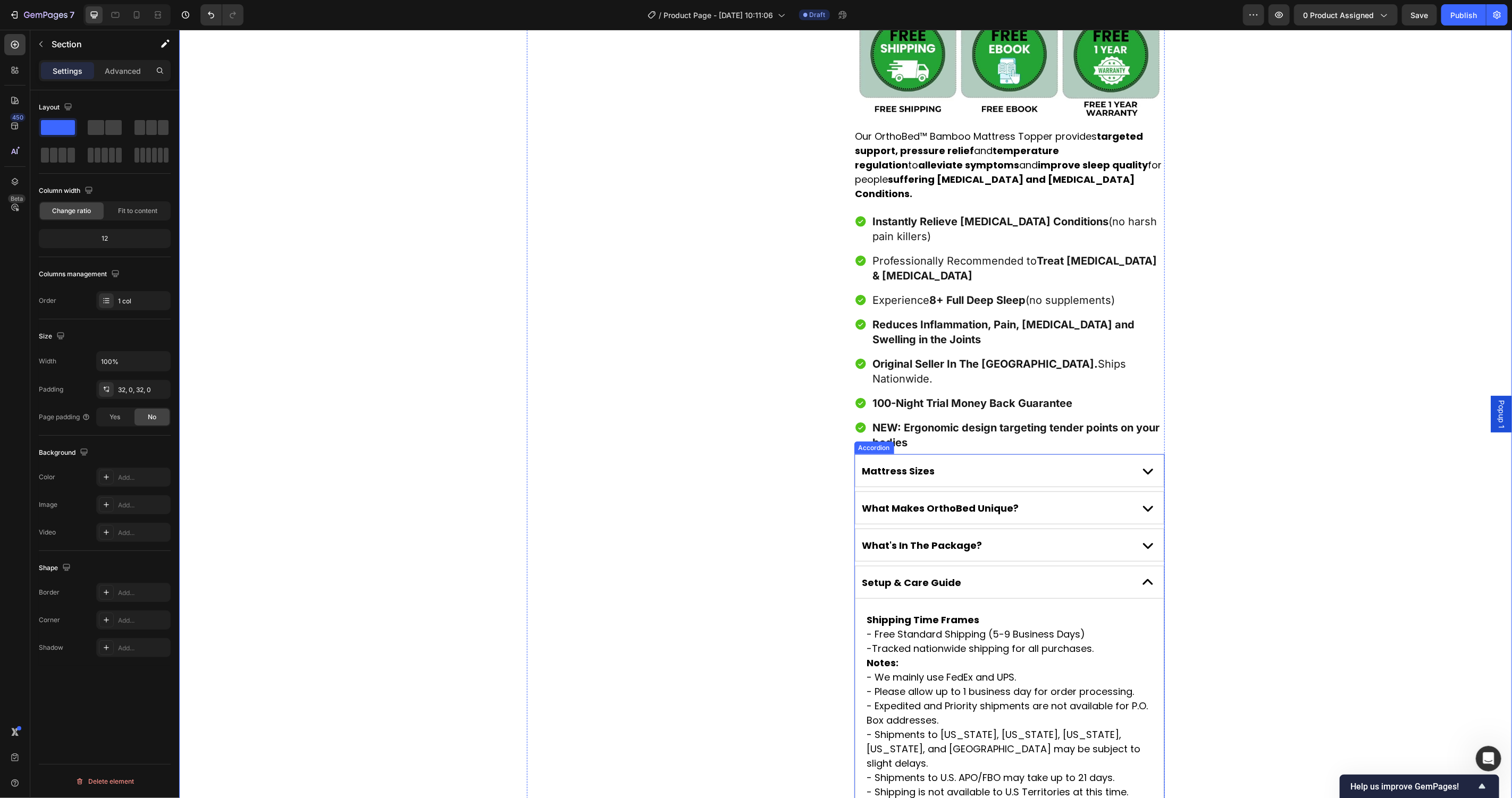
click at [1116, 574] on div "Setup & Care Guide" at bounding box center [994, 582] width 268 height 16
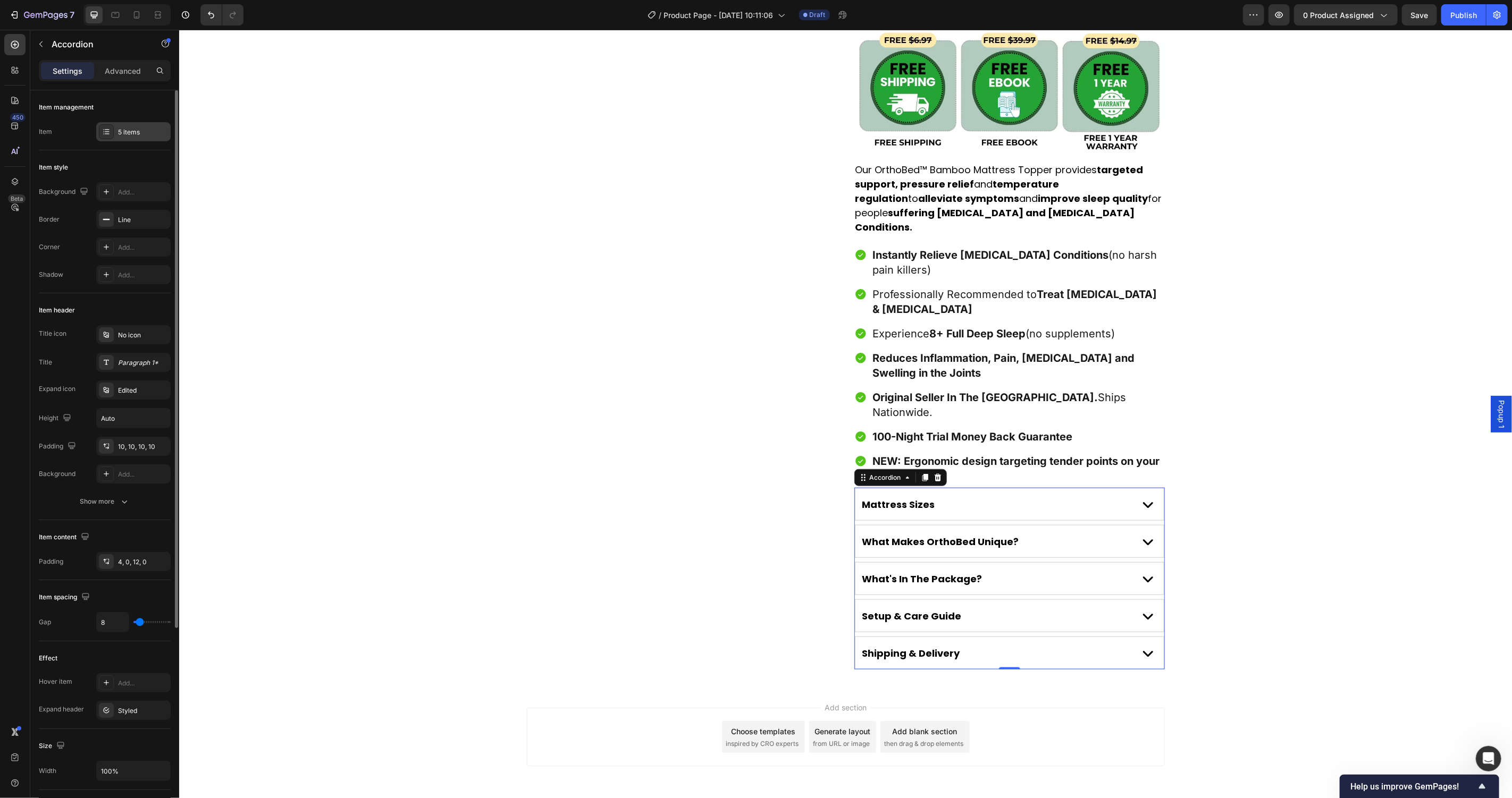
click at [137, 133] on div "5 items" at bounding box center [143, 132] width 50 height 9
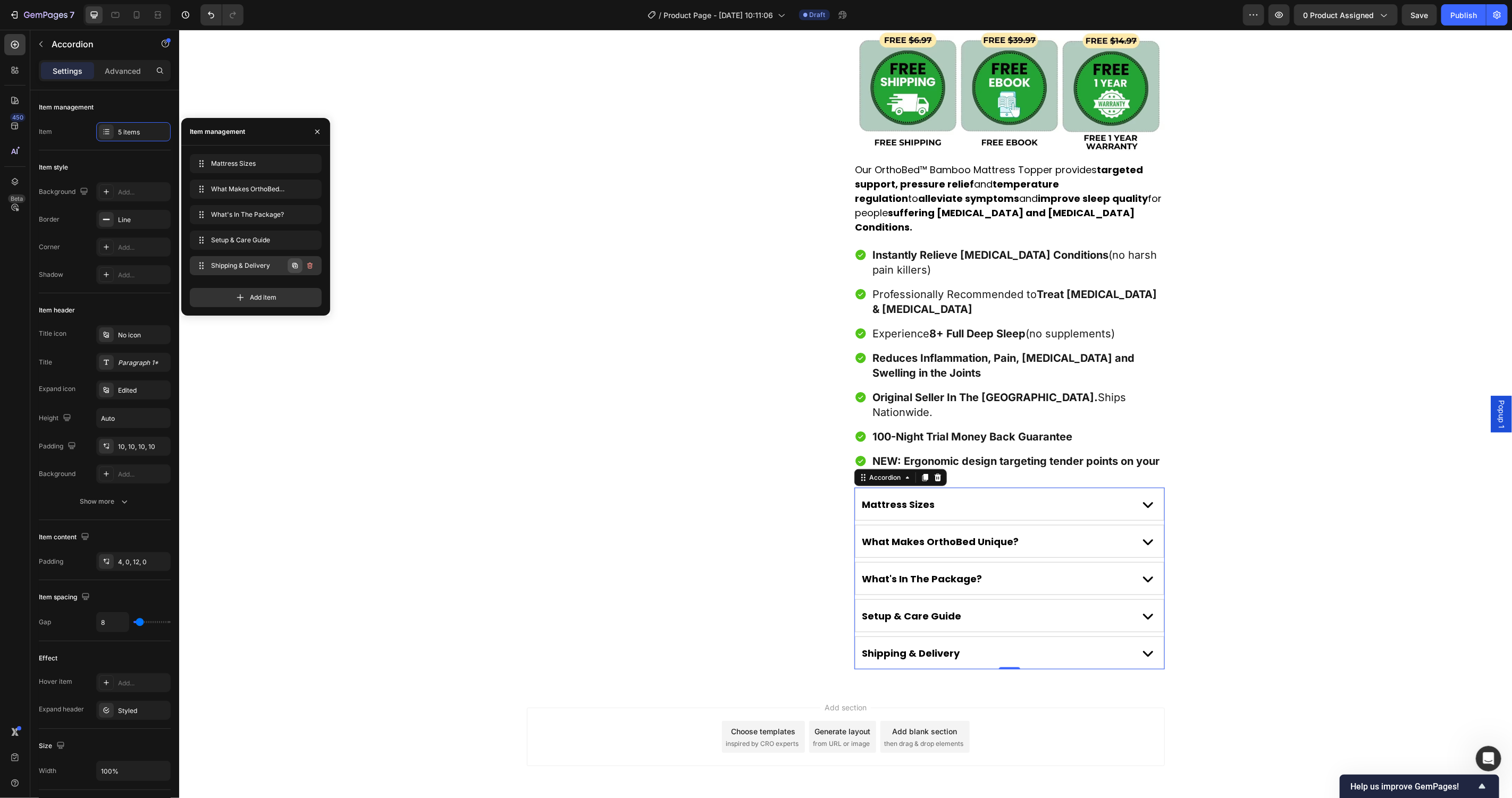
click at [292, 264] on icon "button" at bounding box center [295, 265] width 5 height 5
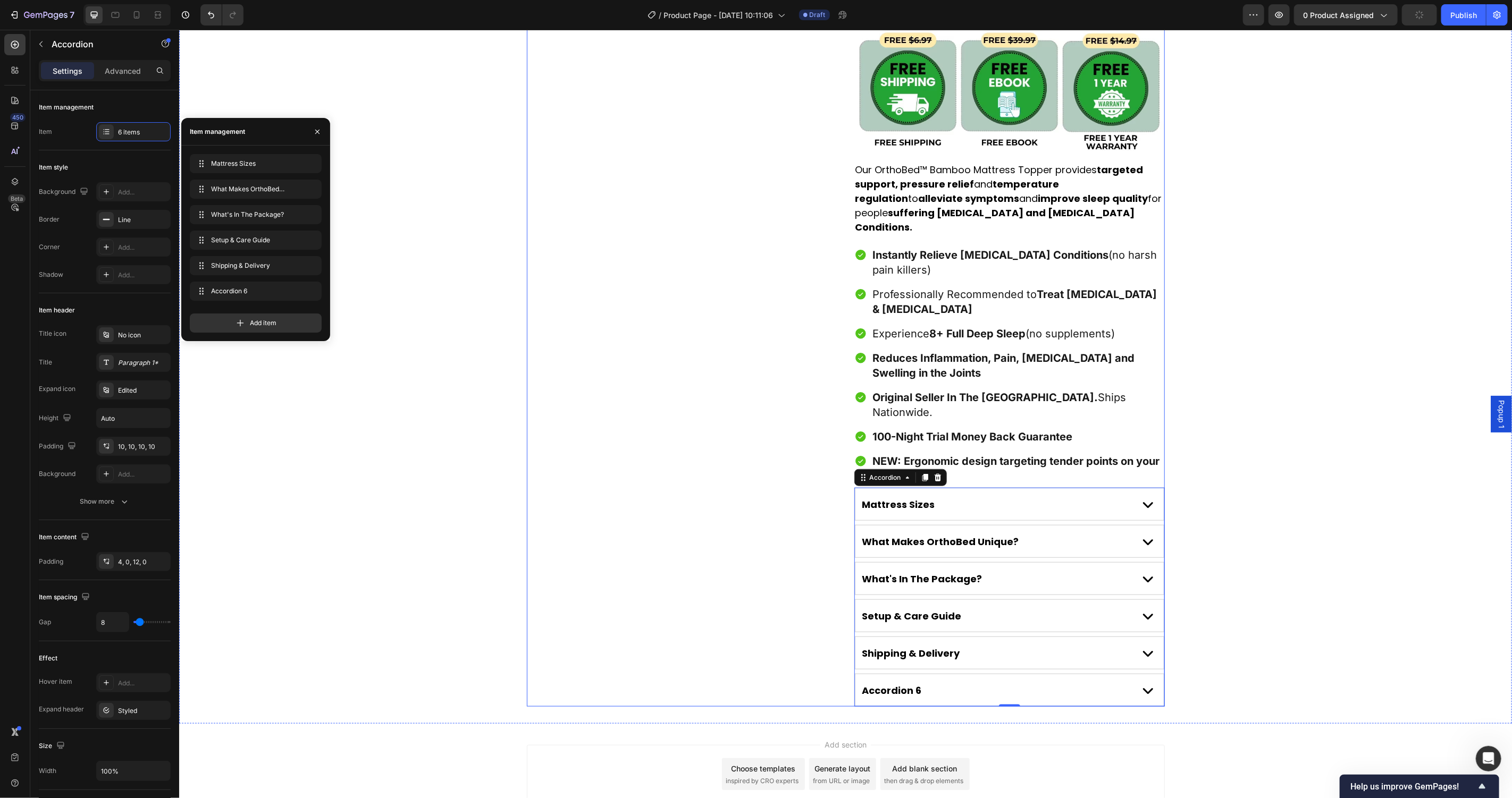
scroll to position [647, 0]
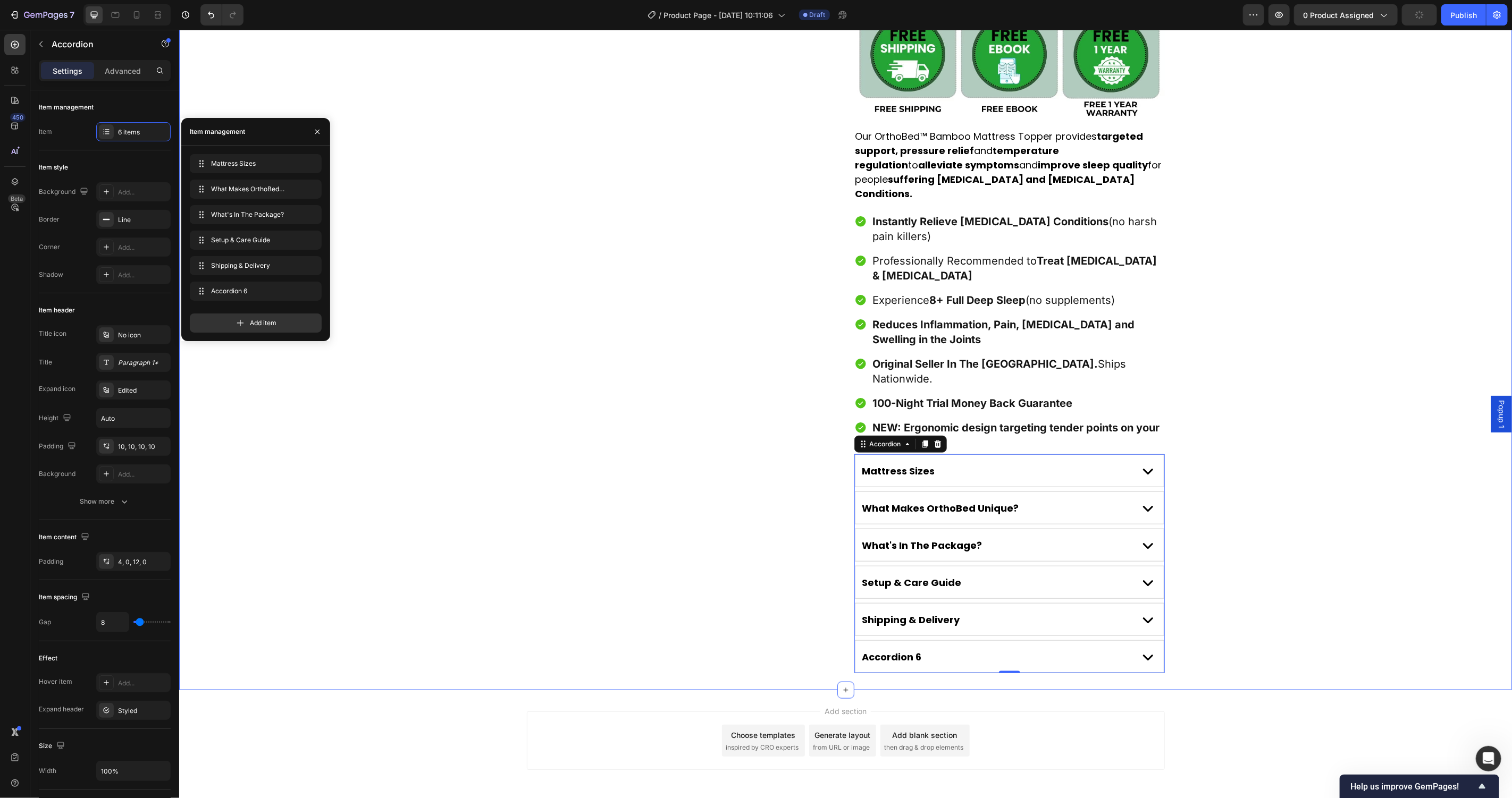
click at [1091, 648] on div "Accordion 6" at bounding box center [994, 657] width 268 height 16
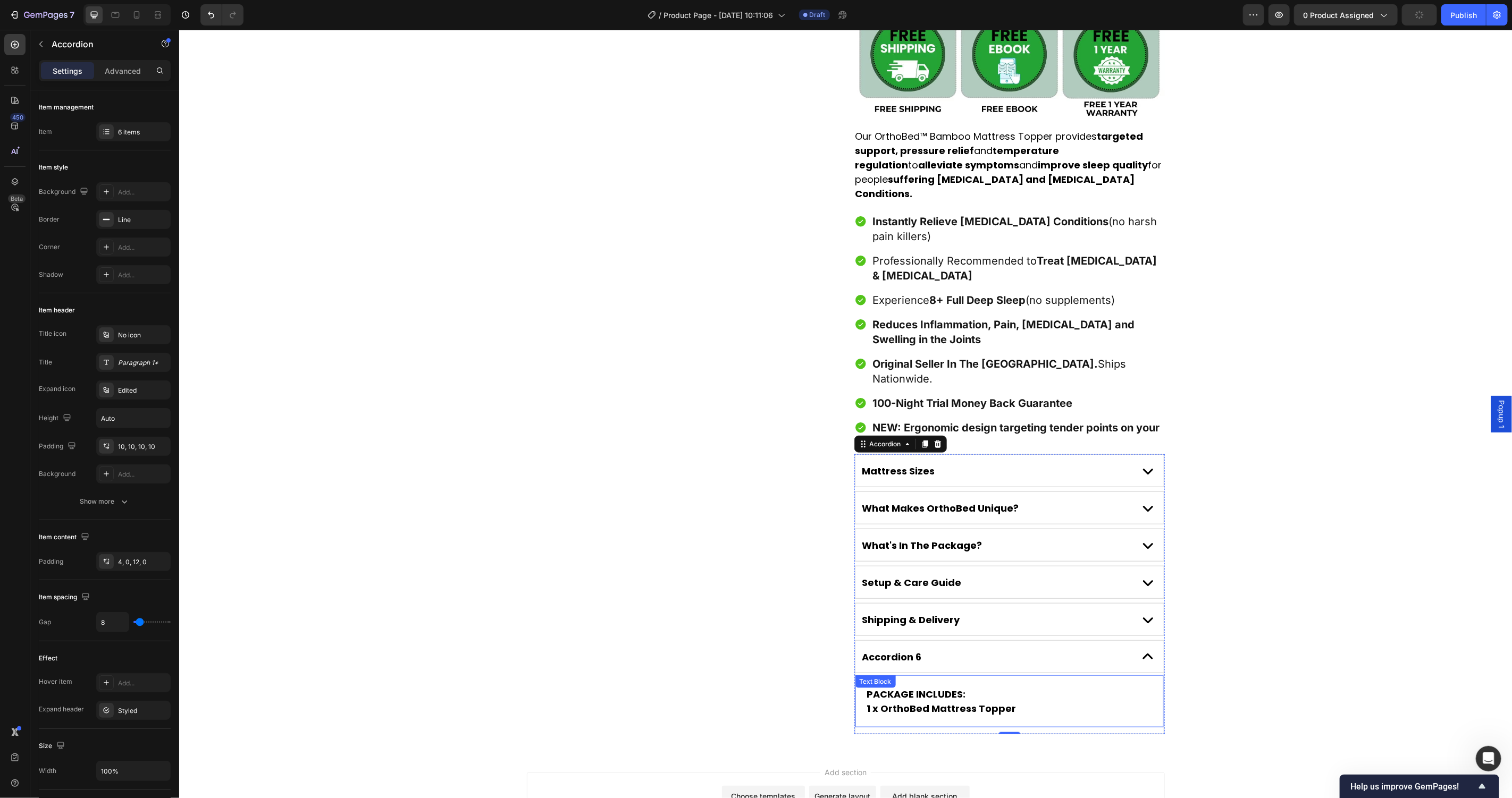
click at [956, 702] on strong "1 x OrthoBed Mattress Topper" at bounding box center [941, 708] width 150 height 13
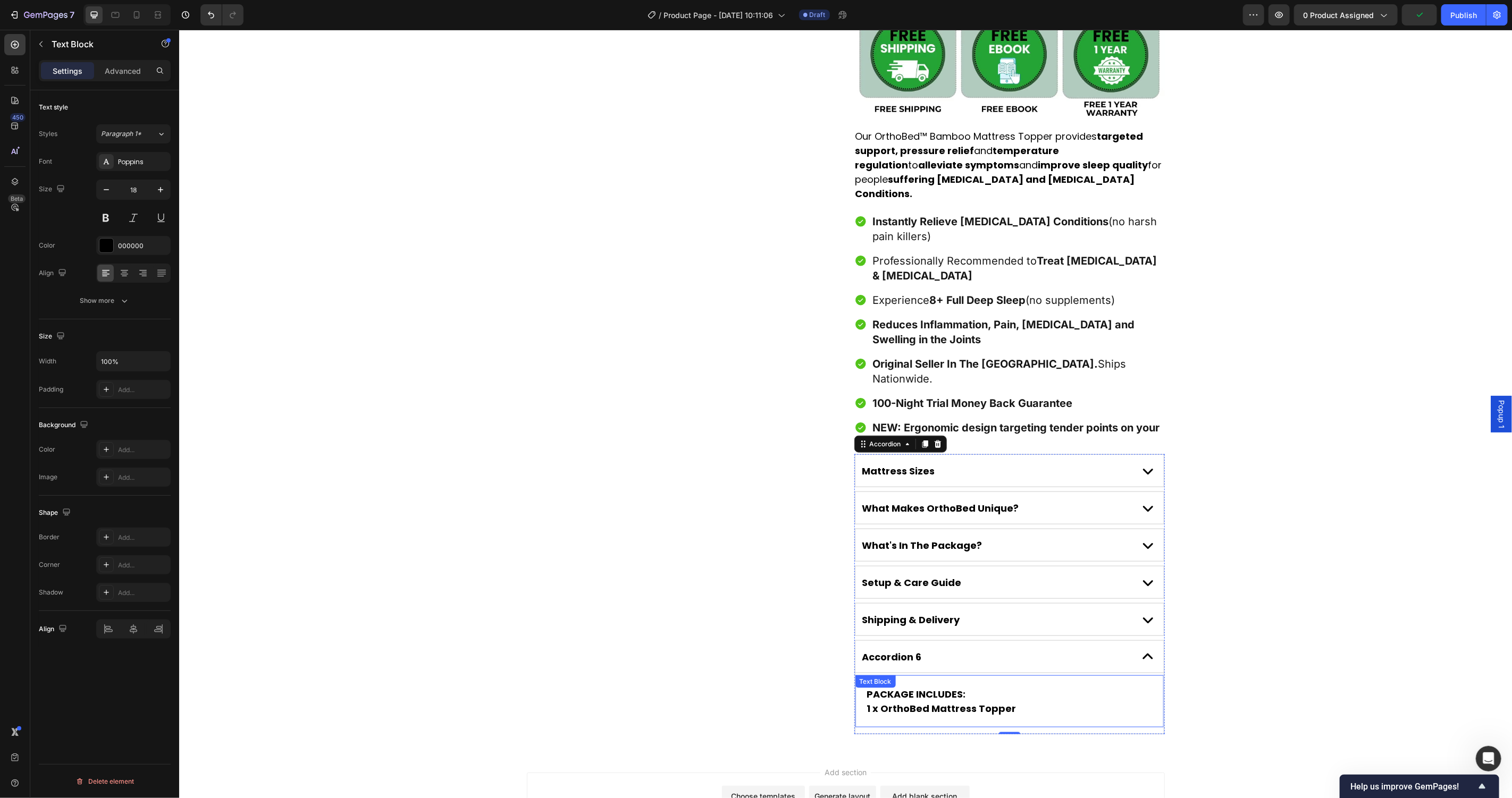
click at [956, 702] on strong "1 x OrthoBed Mattress Topper" at bounding box center [941, 708] width 150 height 13
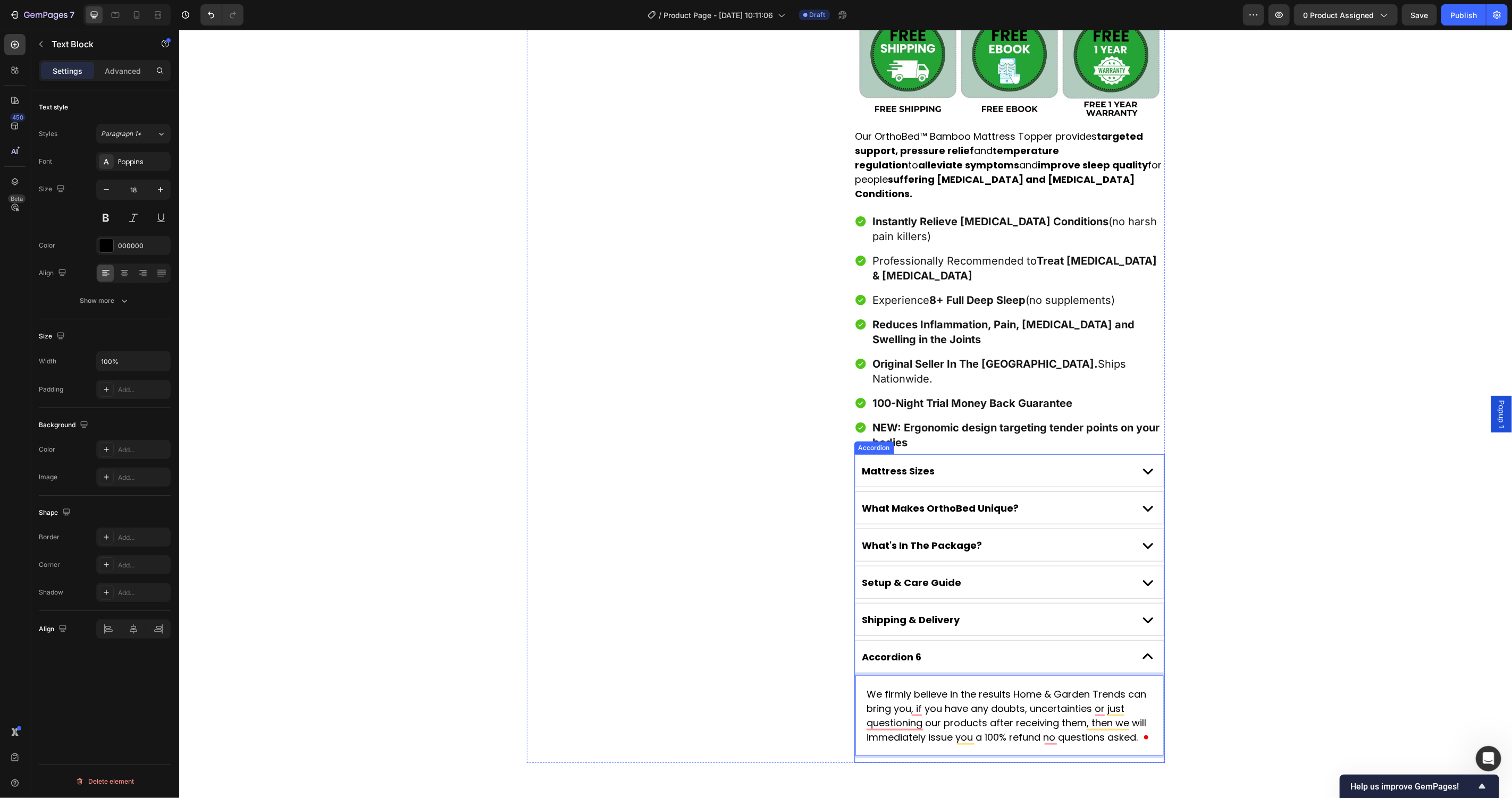
click at [897, 648] on div "Accordion 6" at bounding box center [892, 657] width 63 height 16
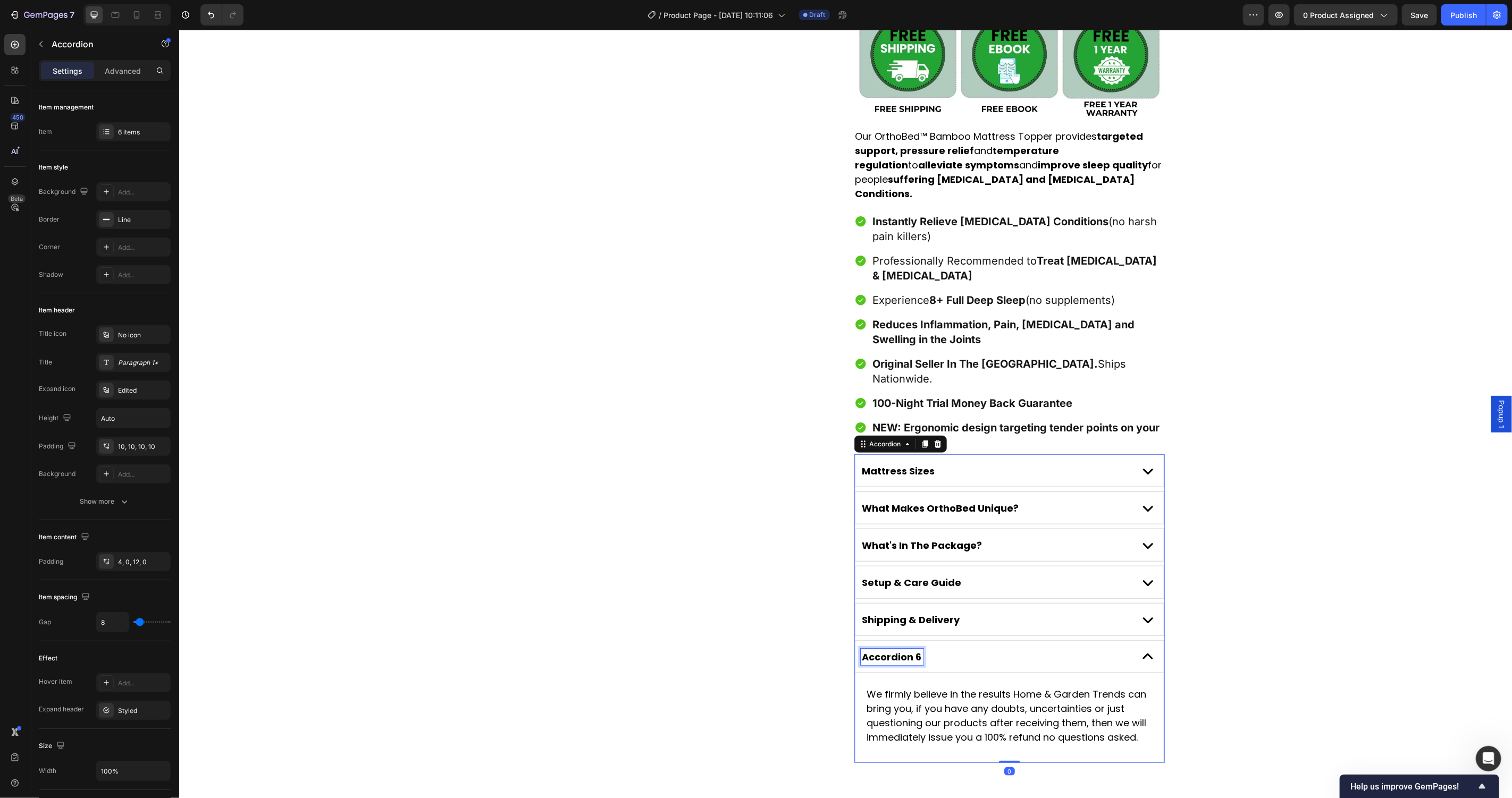
click at [897, 650] on p "Accordion 6" at bounding box center [891, 657] width 59 height 13
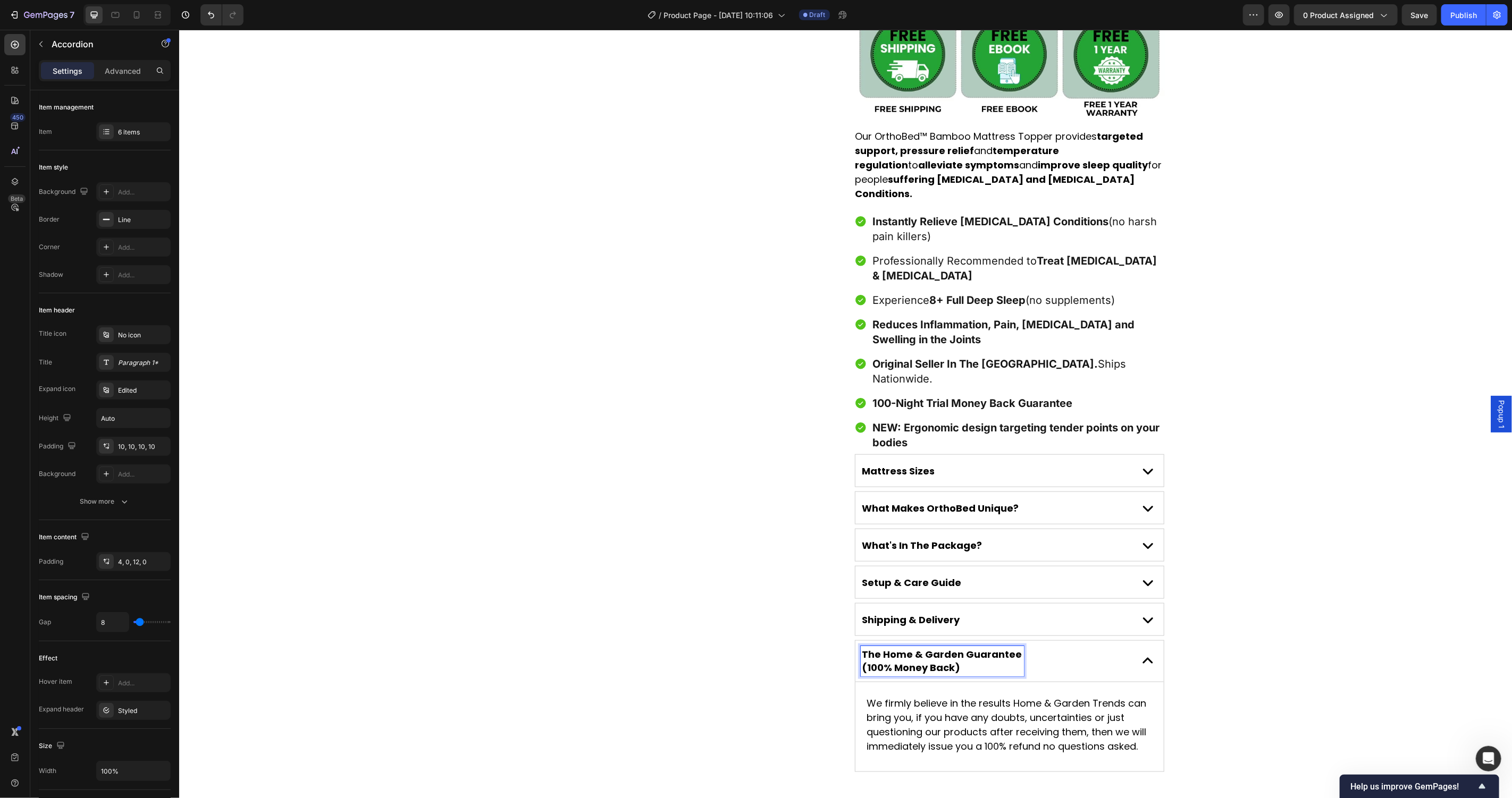
scroll to position [645, 0]
click at [703, 603] on div "Product Images" at bounding box center [681, 98] width 310 height 1351
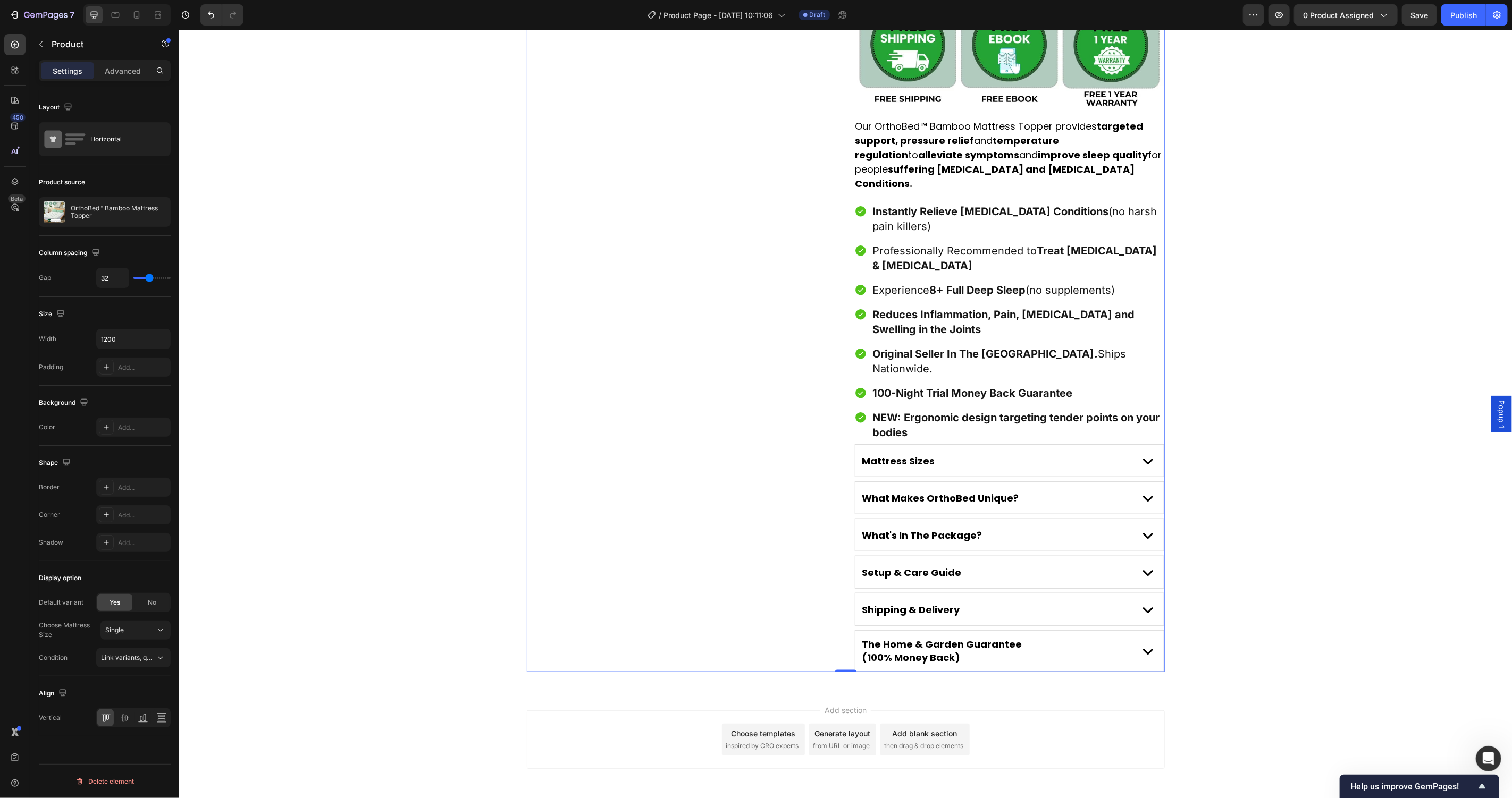
scroll to position [660, 0]
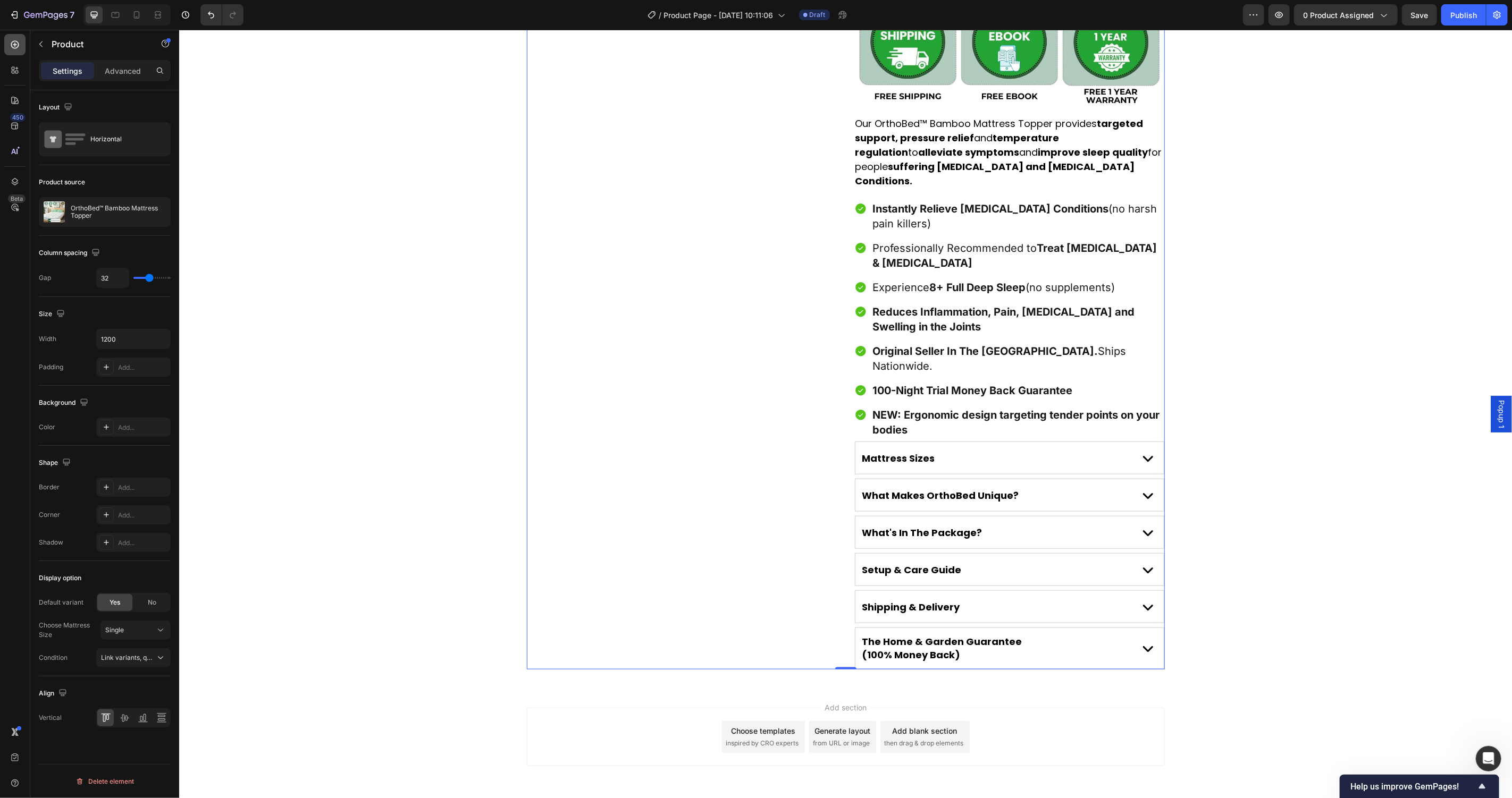
click at [16, 49] on icon at bounding box center [15, 45] width 11 height 11
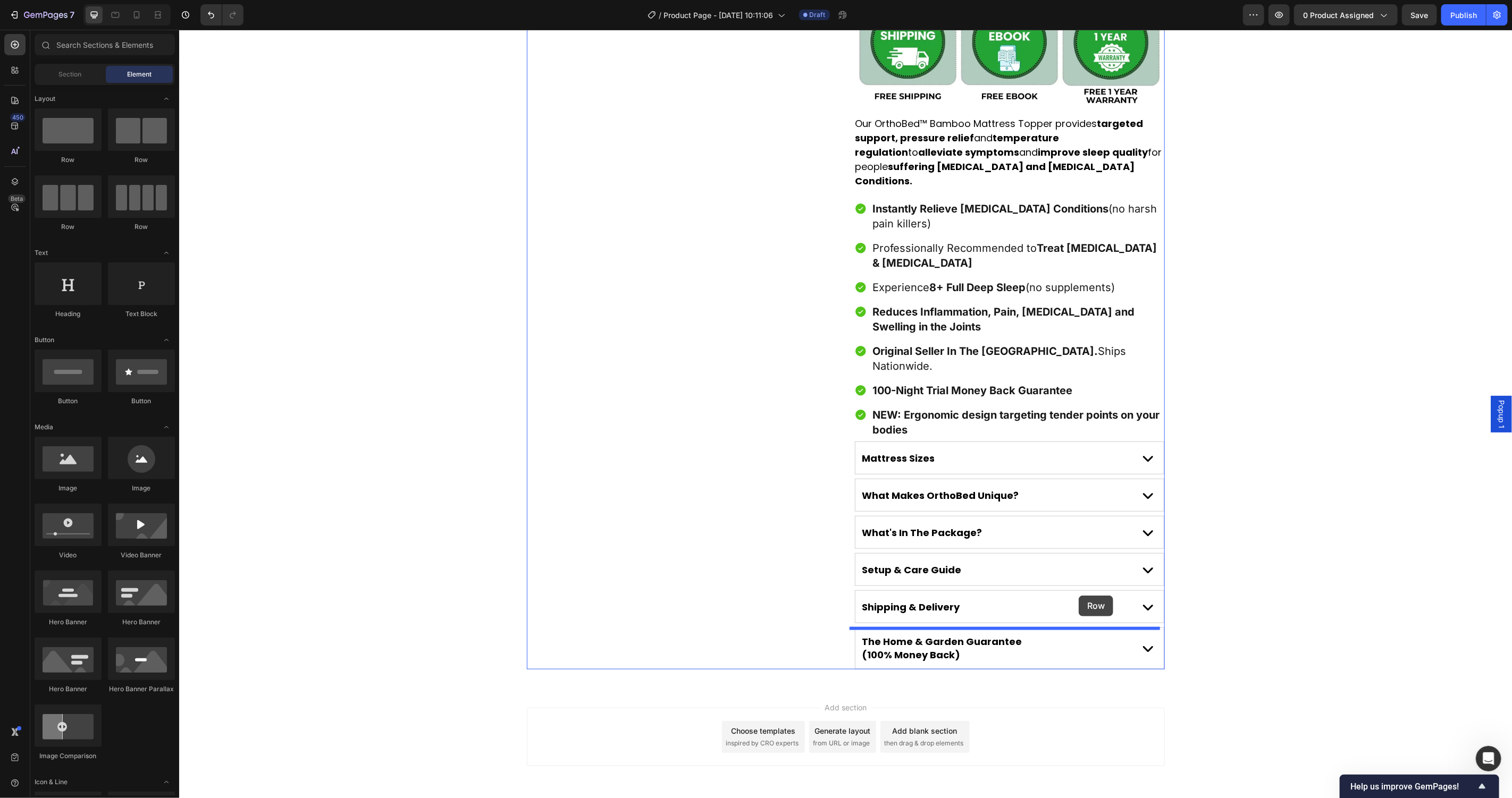
drag, startPoint x: 241, startPoint y: 167, endPoint x: 1078, endPoint y: 595, distance: 940.1
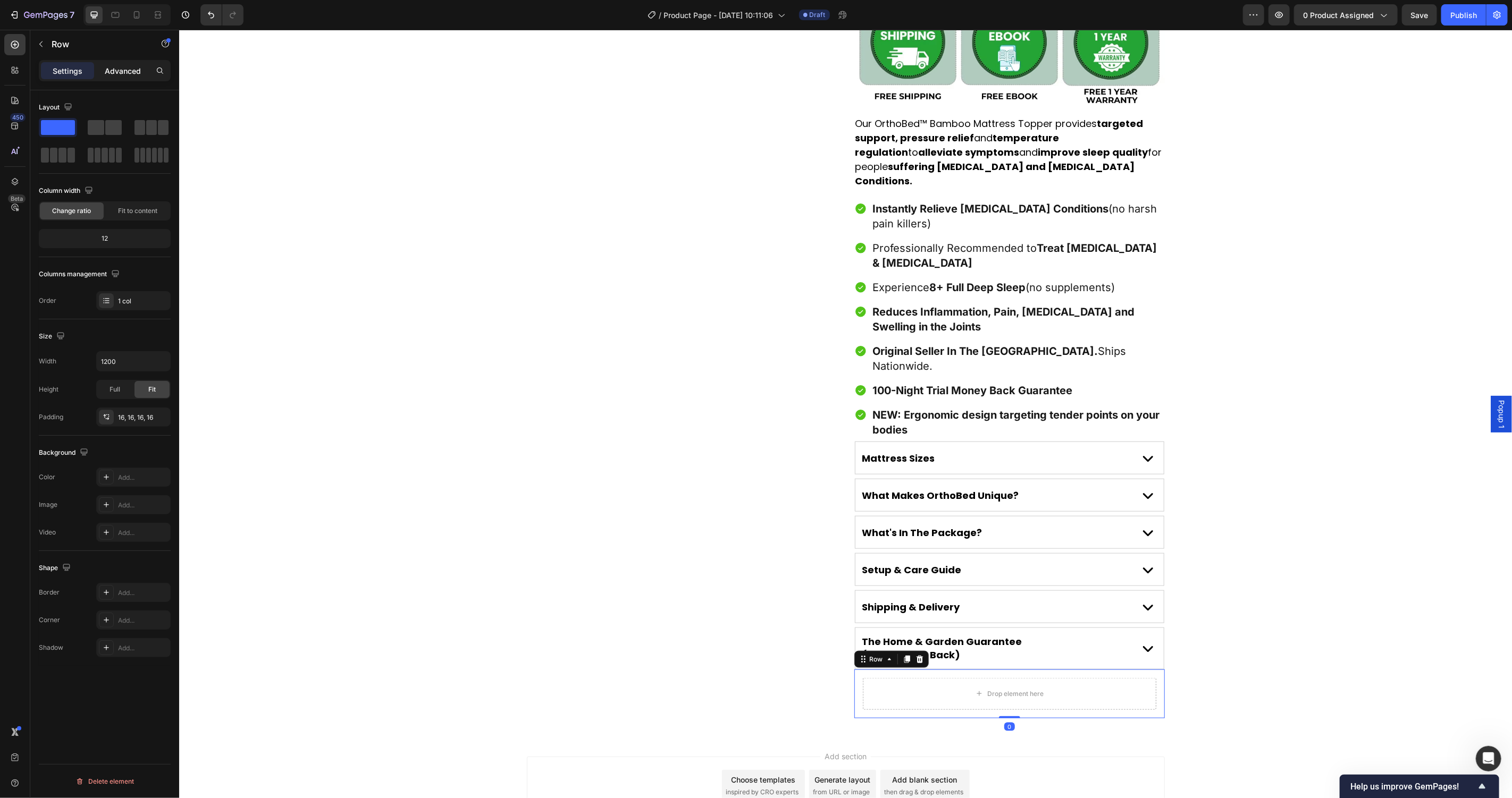
click at [130, 67] on p "Advanced" at bounding box center [123, 70] width 36 height 11
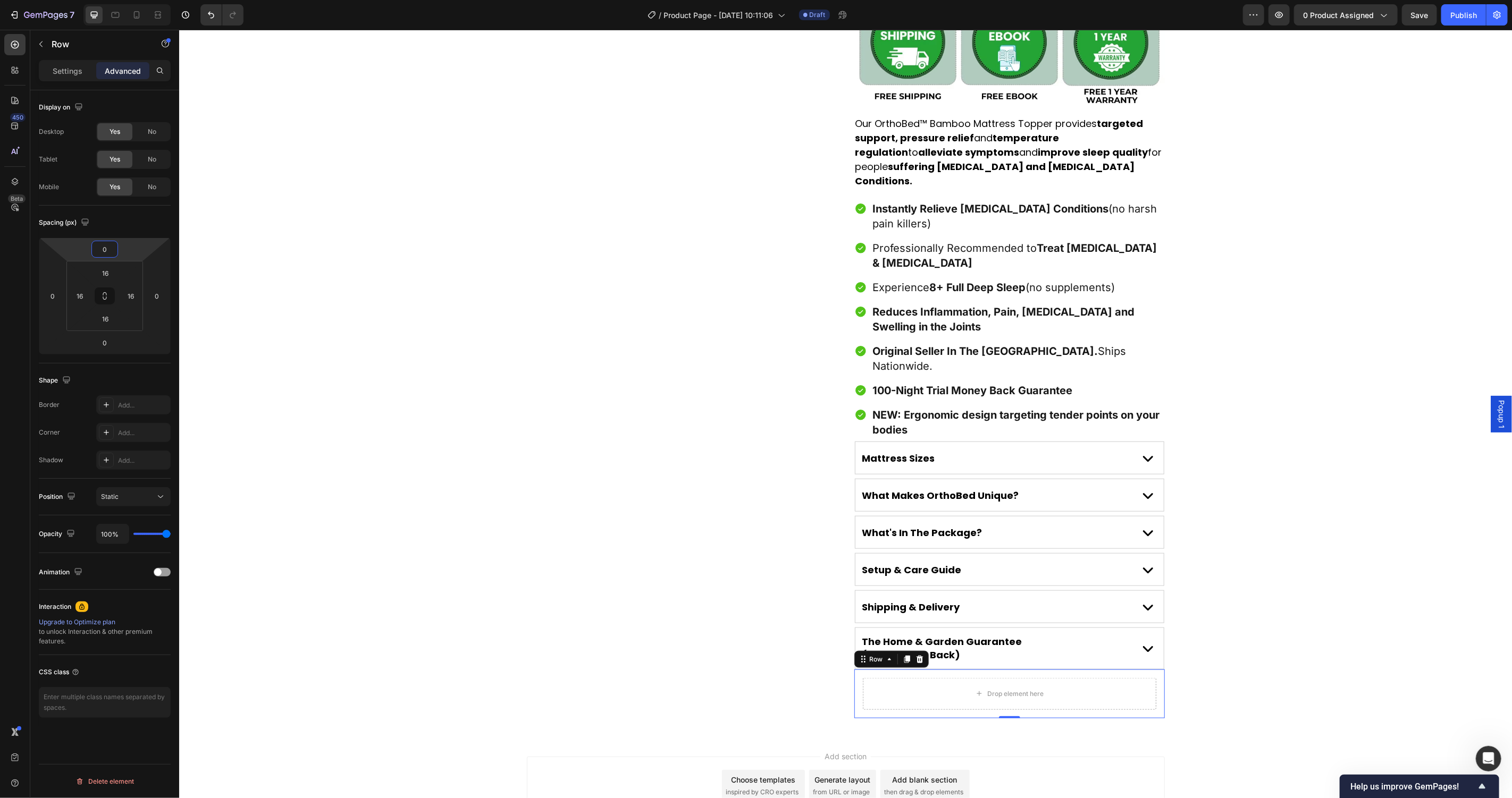
click at [109, 246] on input "0" at bounding box center [104, 249] width 21 height 16
type input "20"
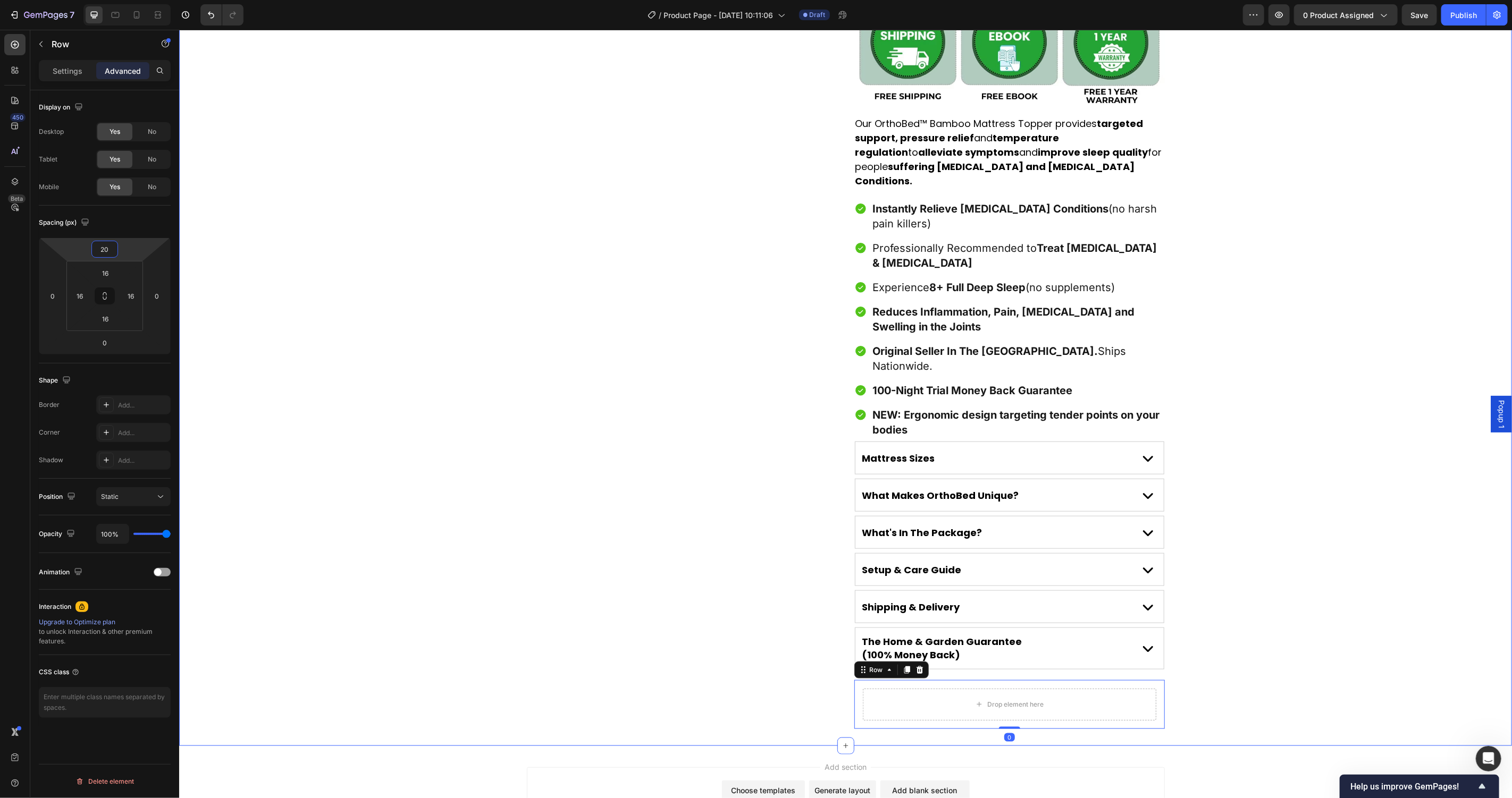
click at [454, 452] on div "Product Images Award-Winning Mattress to Relieve [MEDICAL_DATA] Conditions Text…" at bounding box center [845, 68] width 1333 height 1321
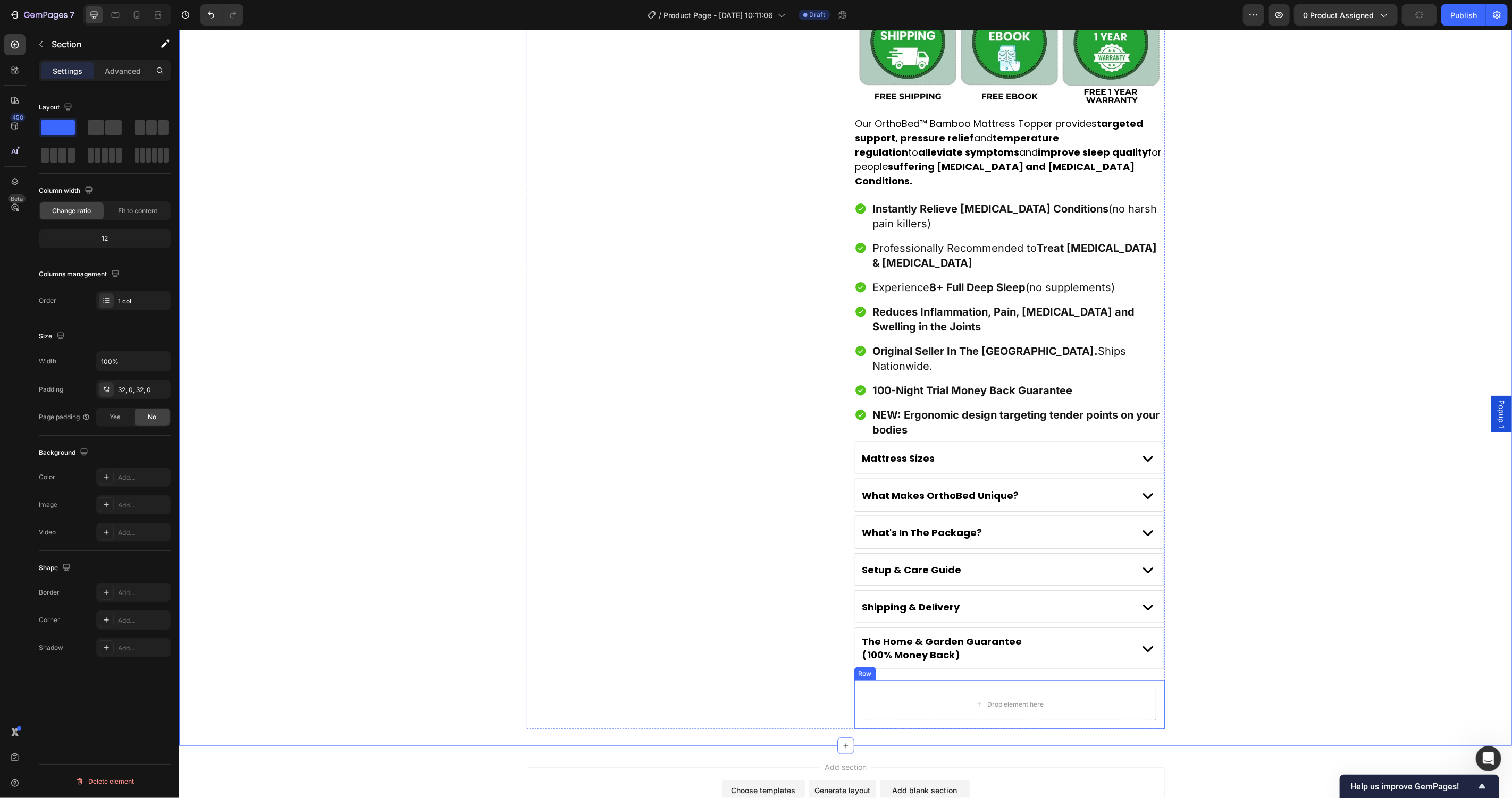
click at [1130, 679] on div "Drop element here Row" at bounding box center [1009, 704] width 310 height 49
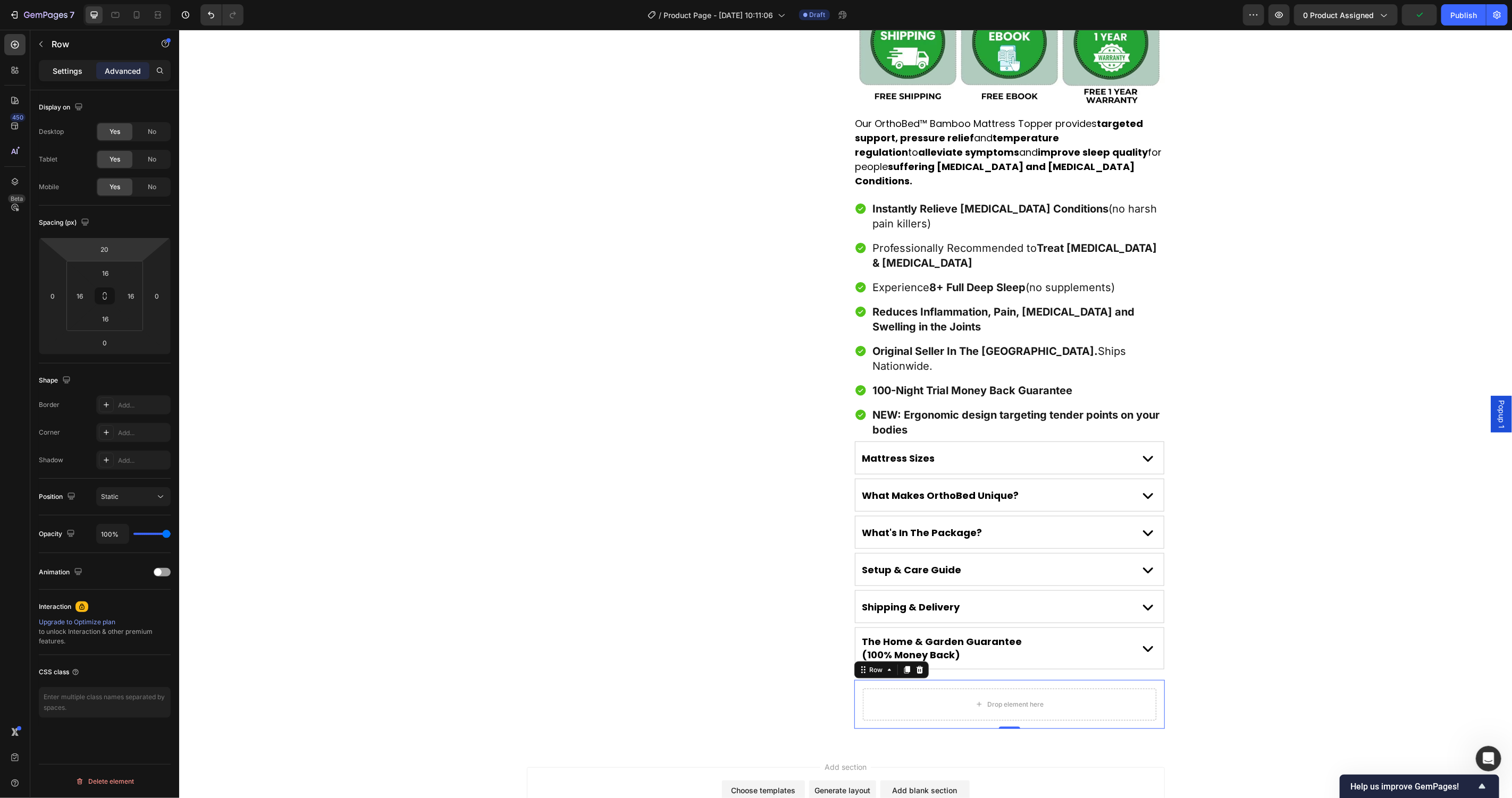
click at [69, 73] on p "Settings" at bounding box center [68, 70] width 30 height 11
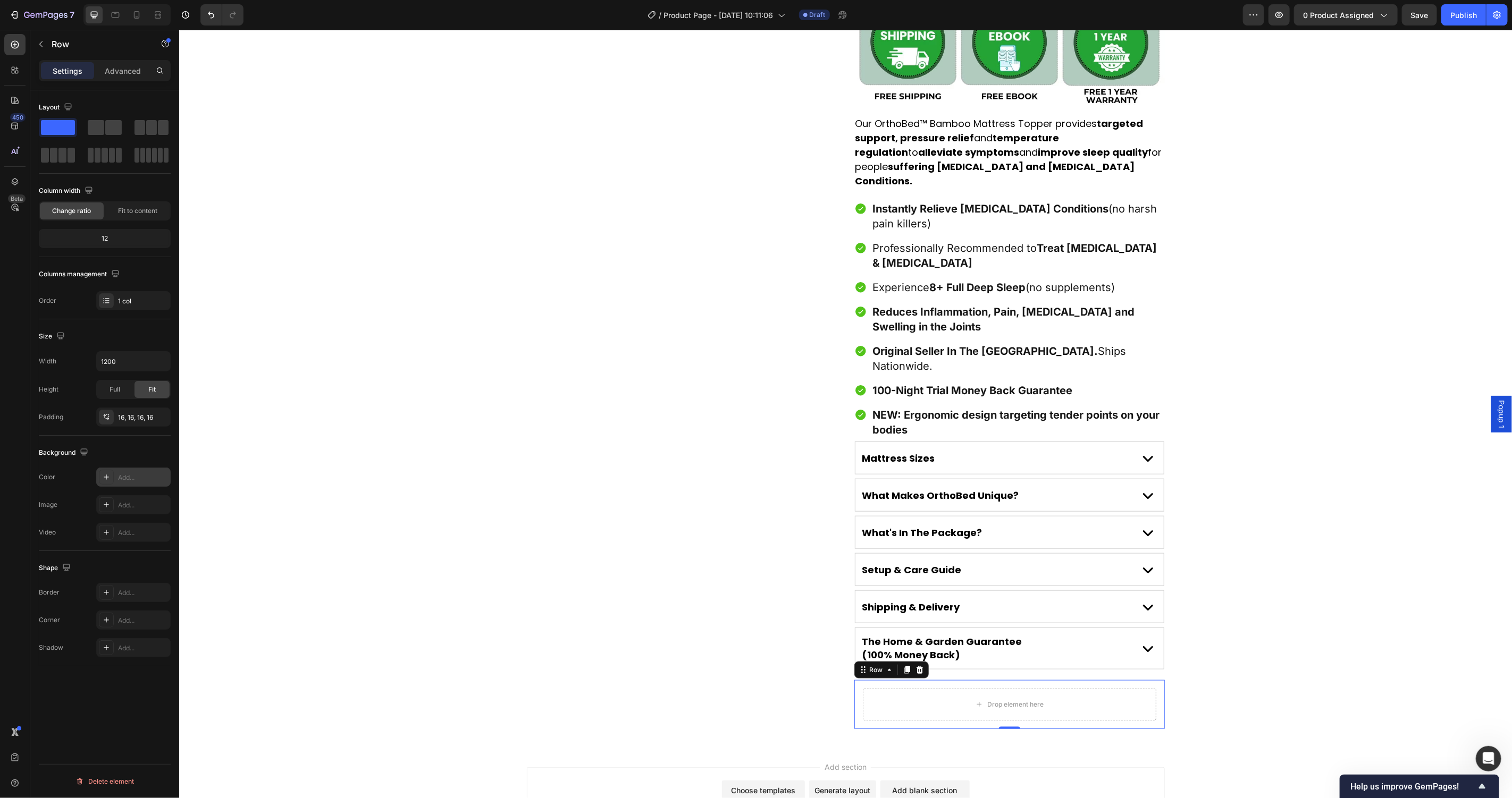
click at [134, 483] on div "Add..." at bounding box center [133, 477] width 75 height 19
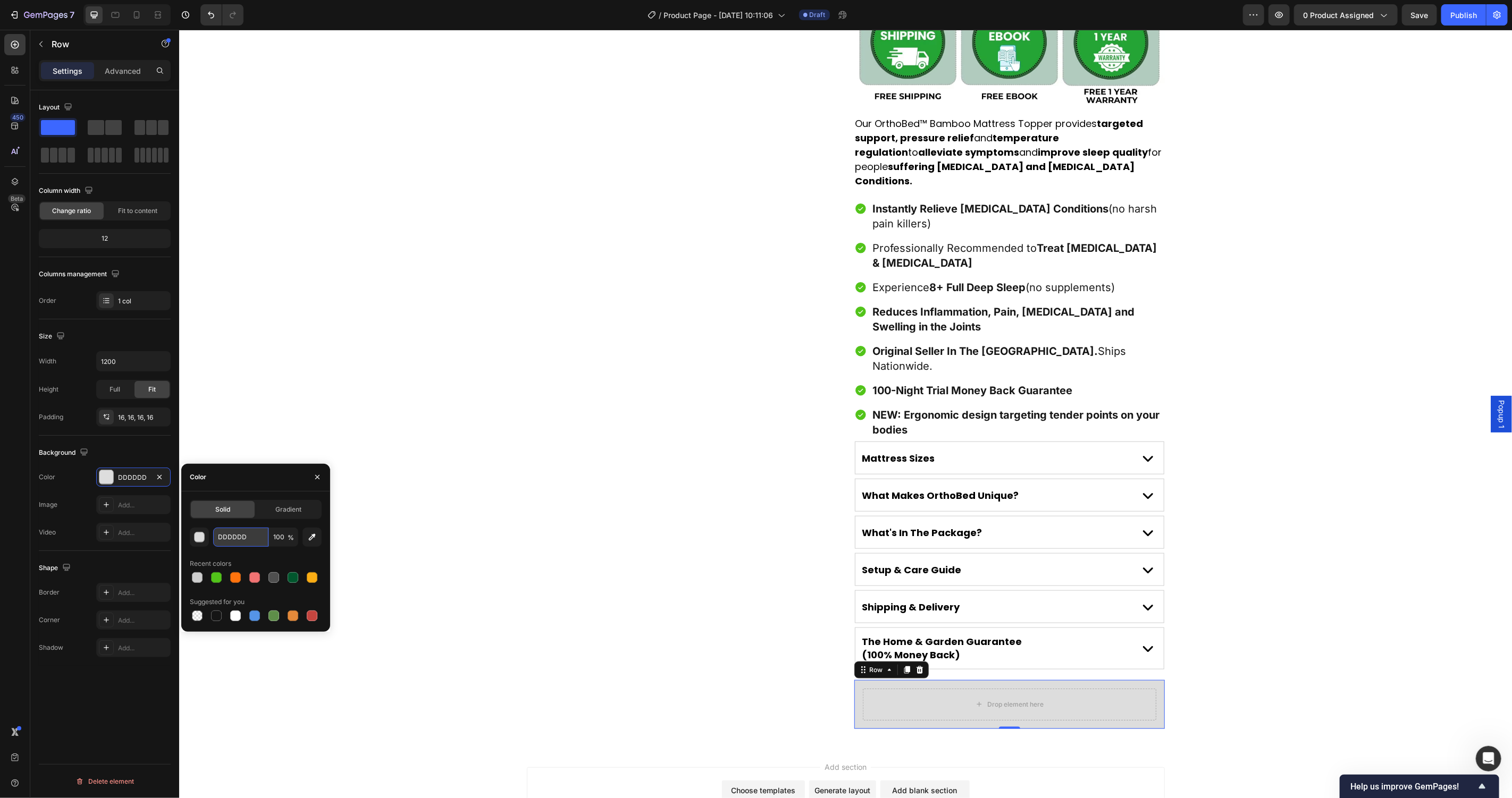
click at [240, 536] on input "DDDDDD" at bounding box center [241, 537] width 55 height 19
paste input "#F4F4F4"
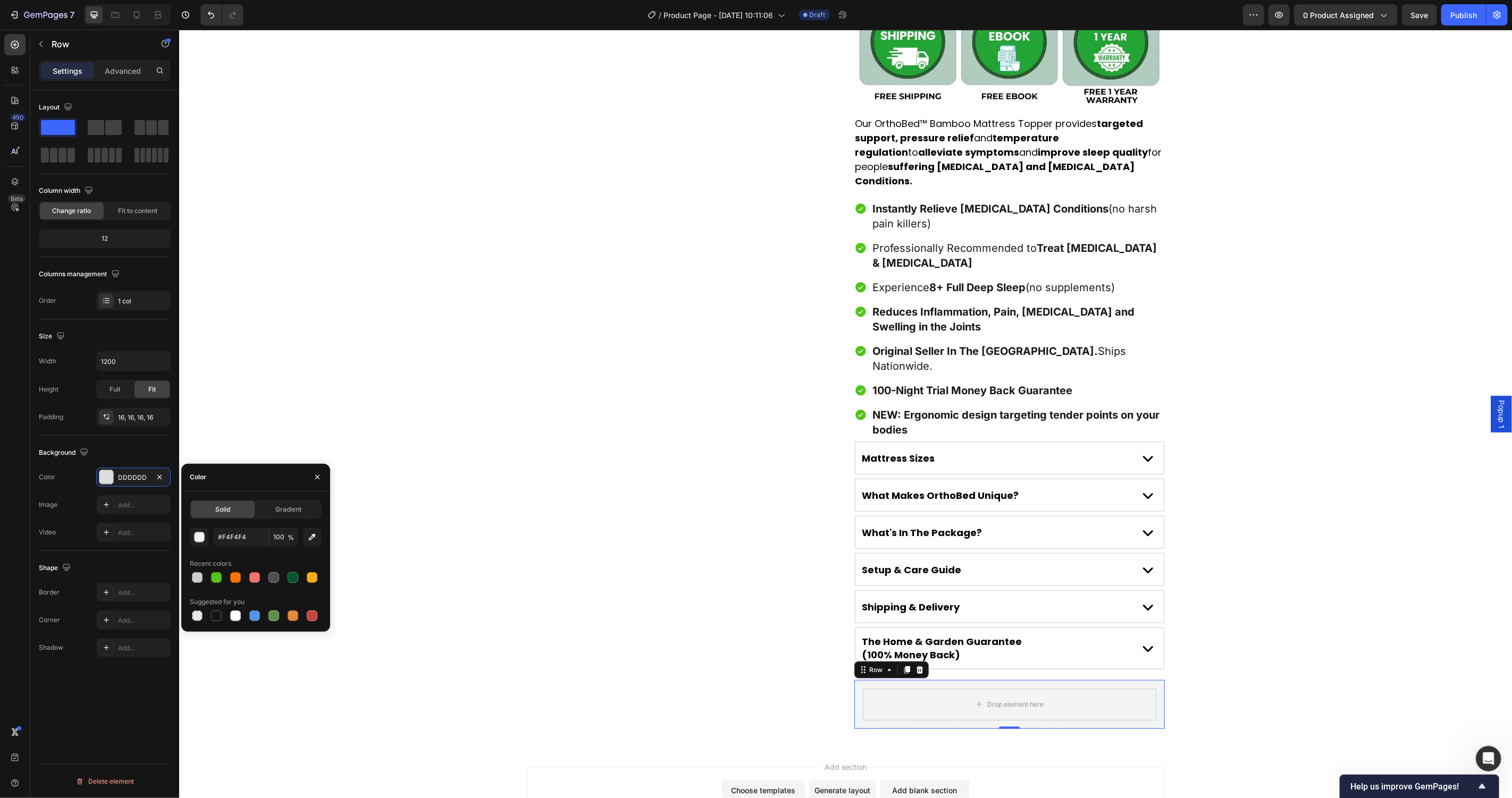
click at [265, 560] on div "Recent colors" at bounding box center [255, 564] width 132 height 17
type input "F4F4F4"
click at [137, 622] on div "Add..." at bounding box center [143, 621] width 50 height 9
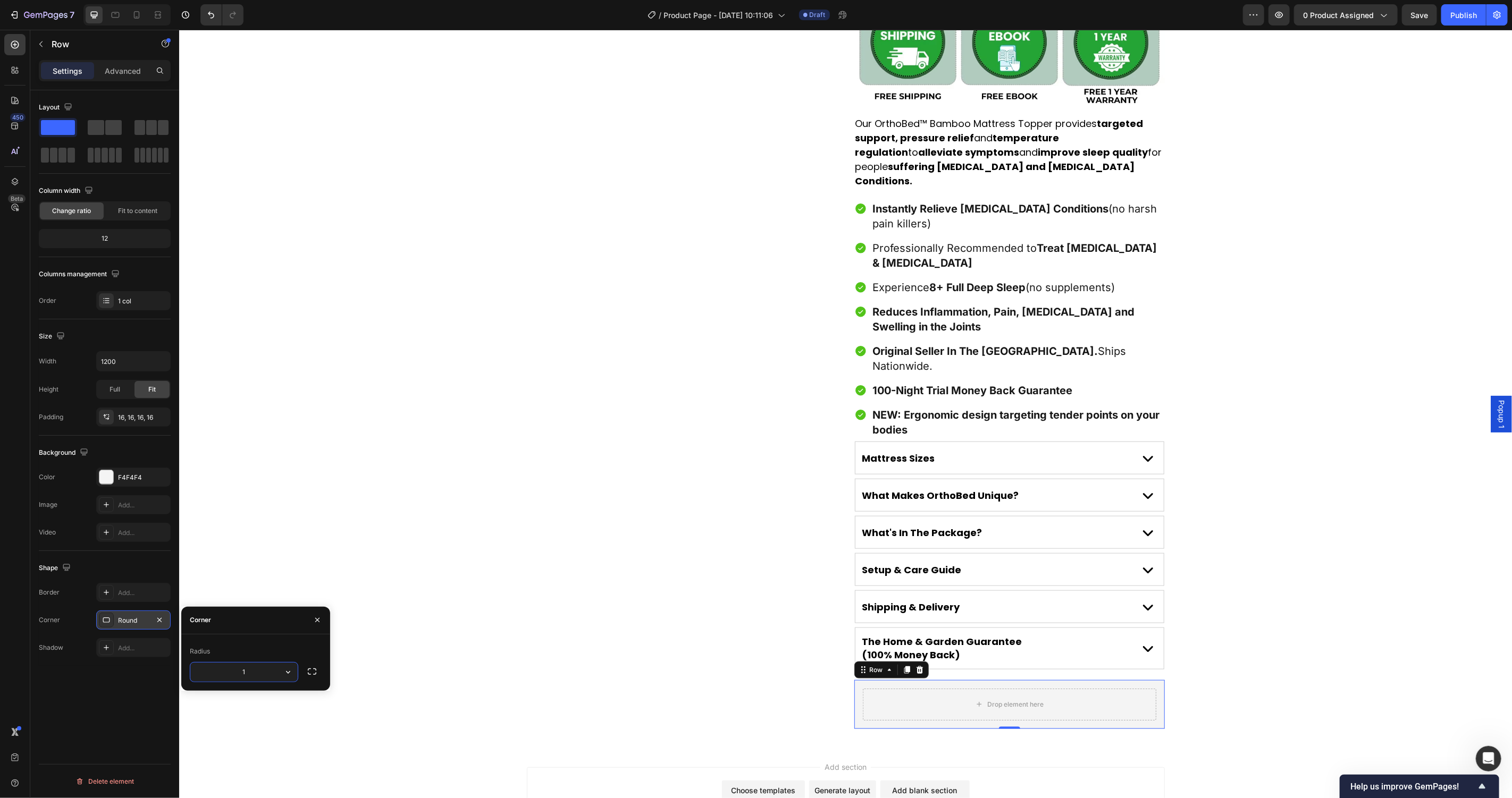
type input "15"
click at [584, 514] on div "Product Images" at bounding box center [681, 68] width 310 height 1321
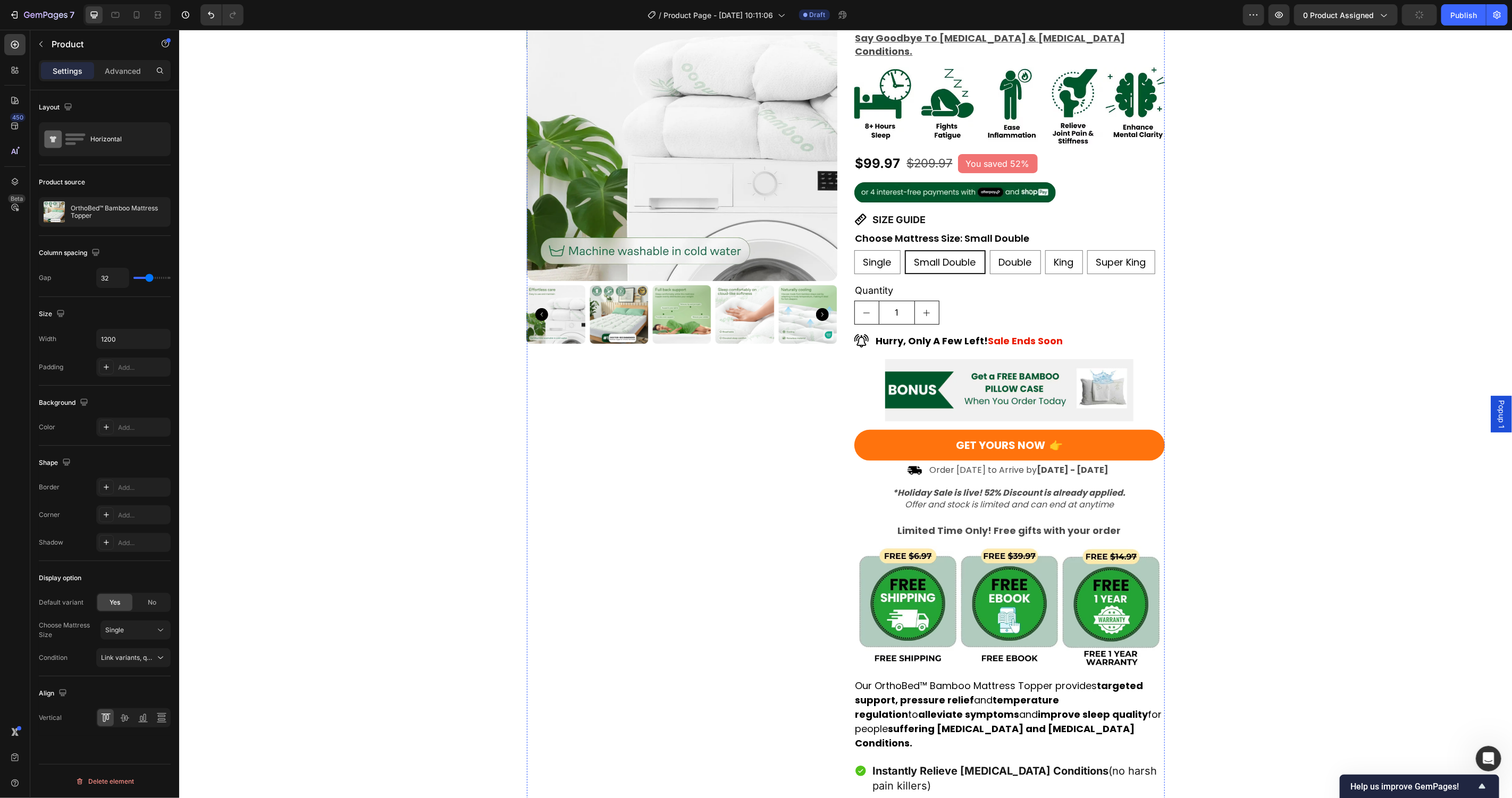
scroll to position [0, 0]
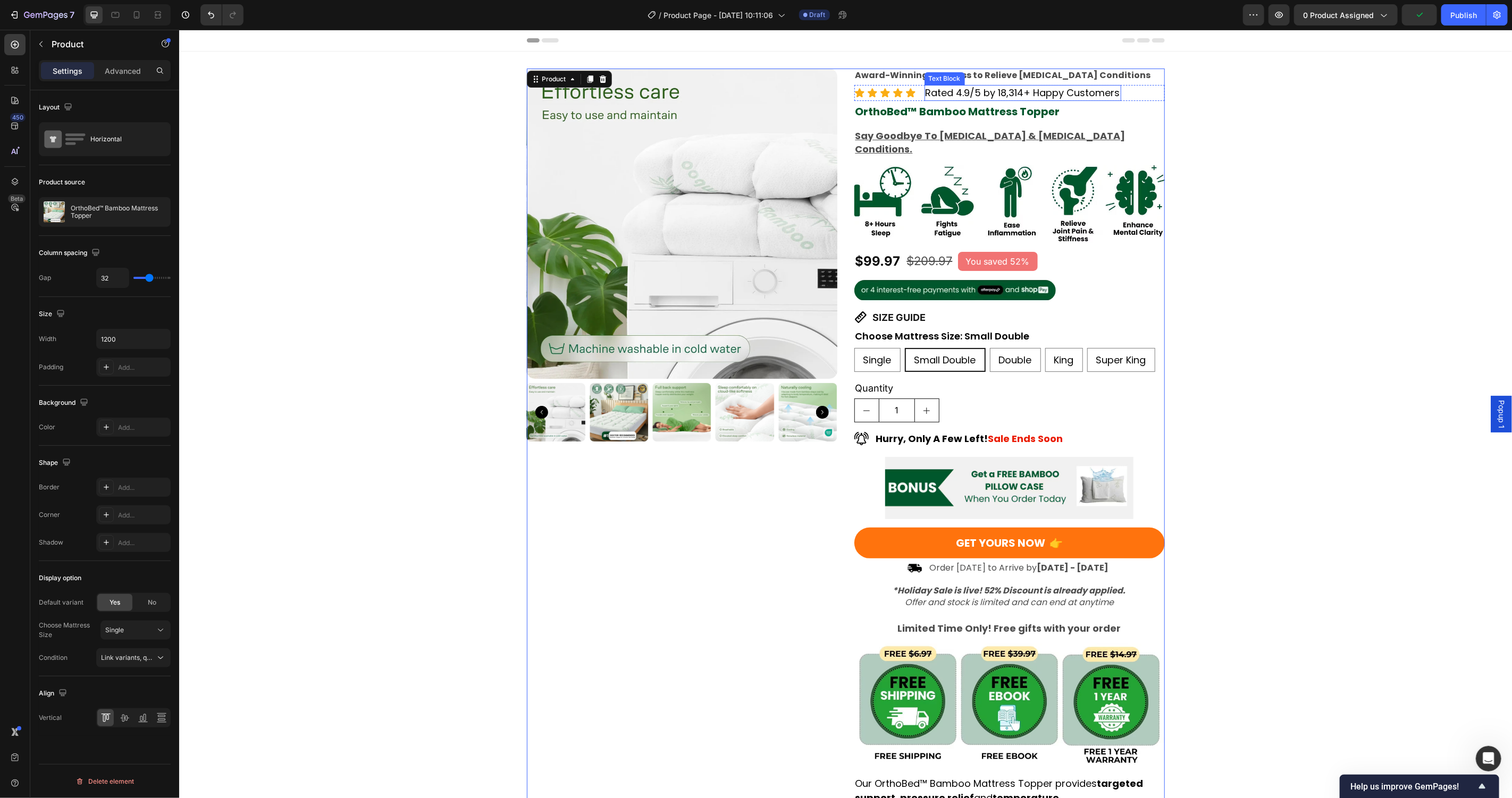
click at [1002, 90] on p "Rated 4.9/5 by 18,314+ Happy Customers" at bounding box center [1022, 92] width 195 height 13
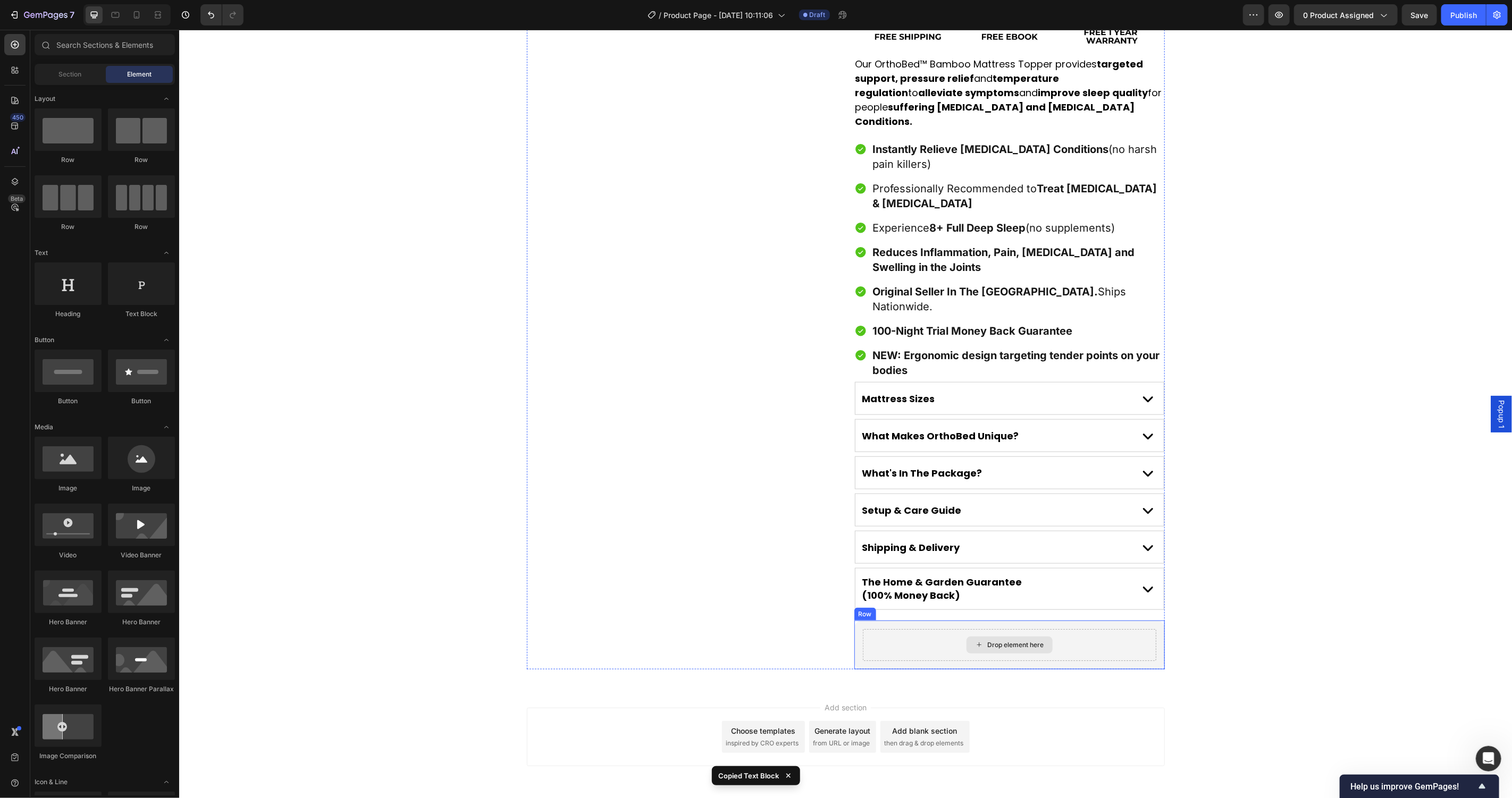
click at [974, 640] on icon at bounding box center [978, 644] width 8 height 9
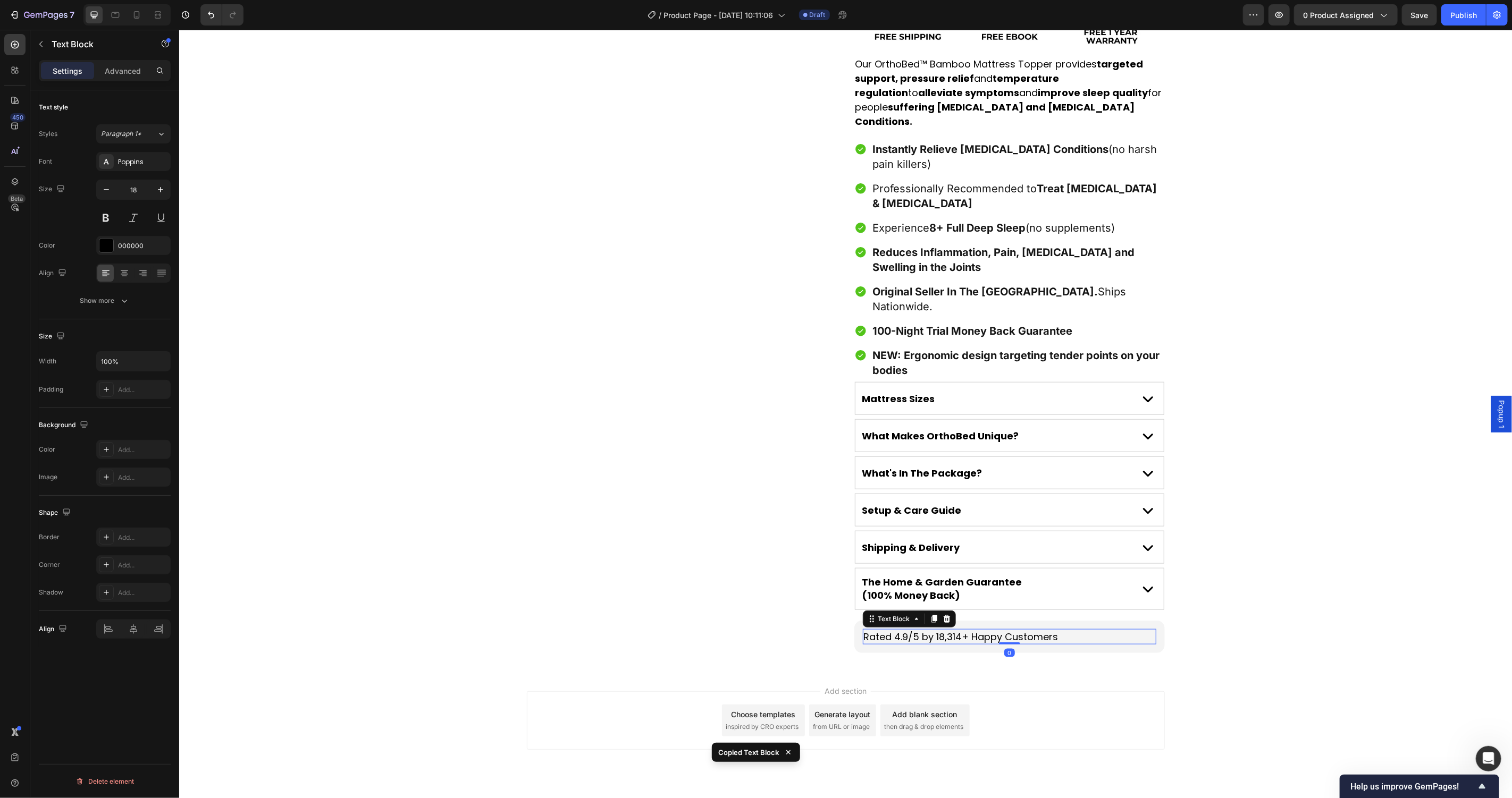
scroll to position [703, 0]
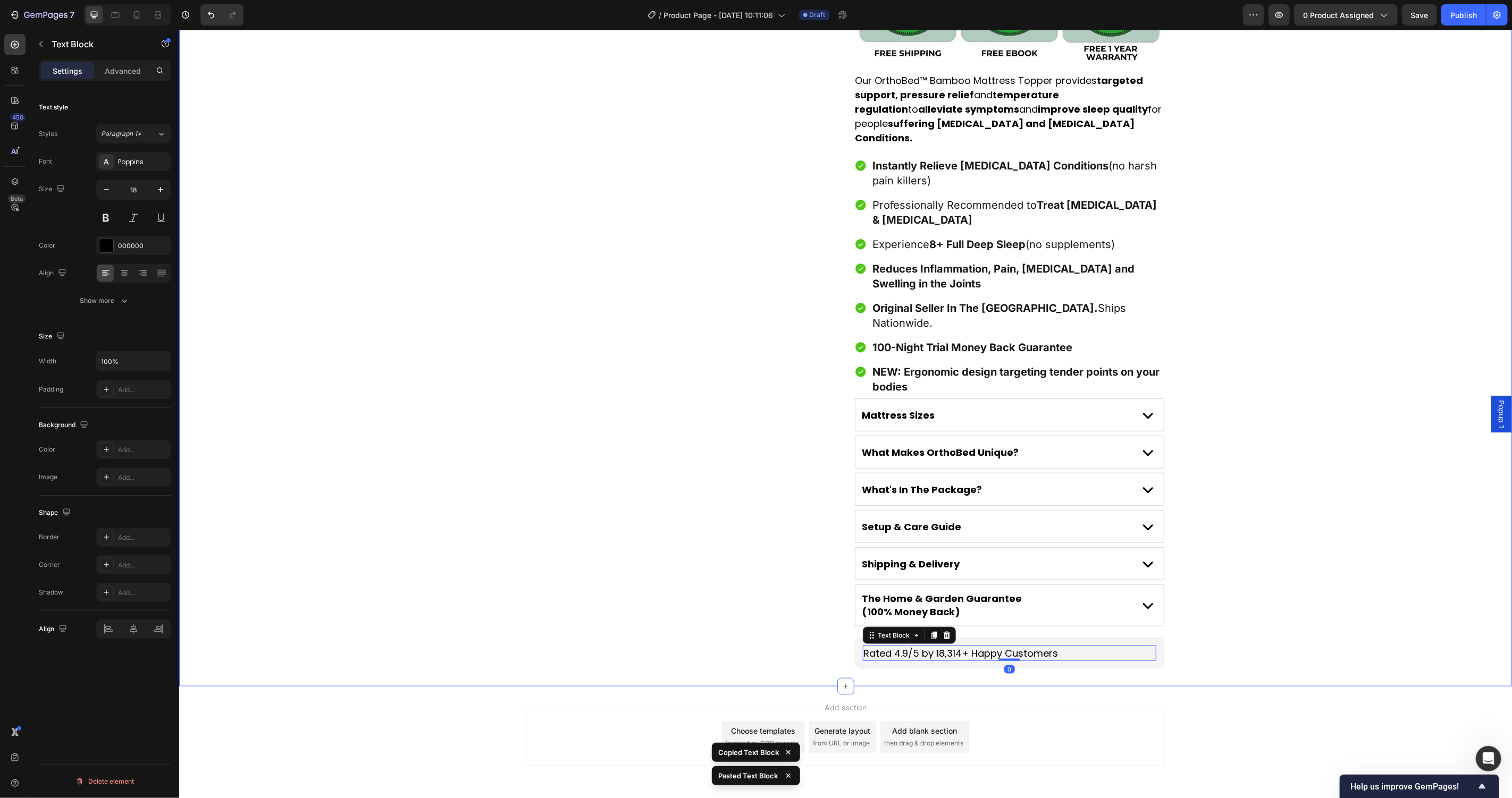
click at [1368, 561] on div "Product Images Award-Winning Mattress to Relieve [MEDICAL_DATA] Conditions Text…" at bounding box center [845, 17] width 1333 height 1304
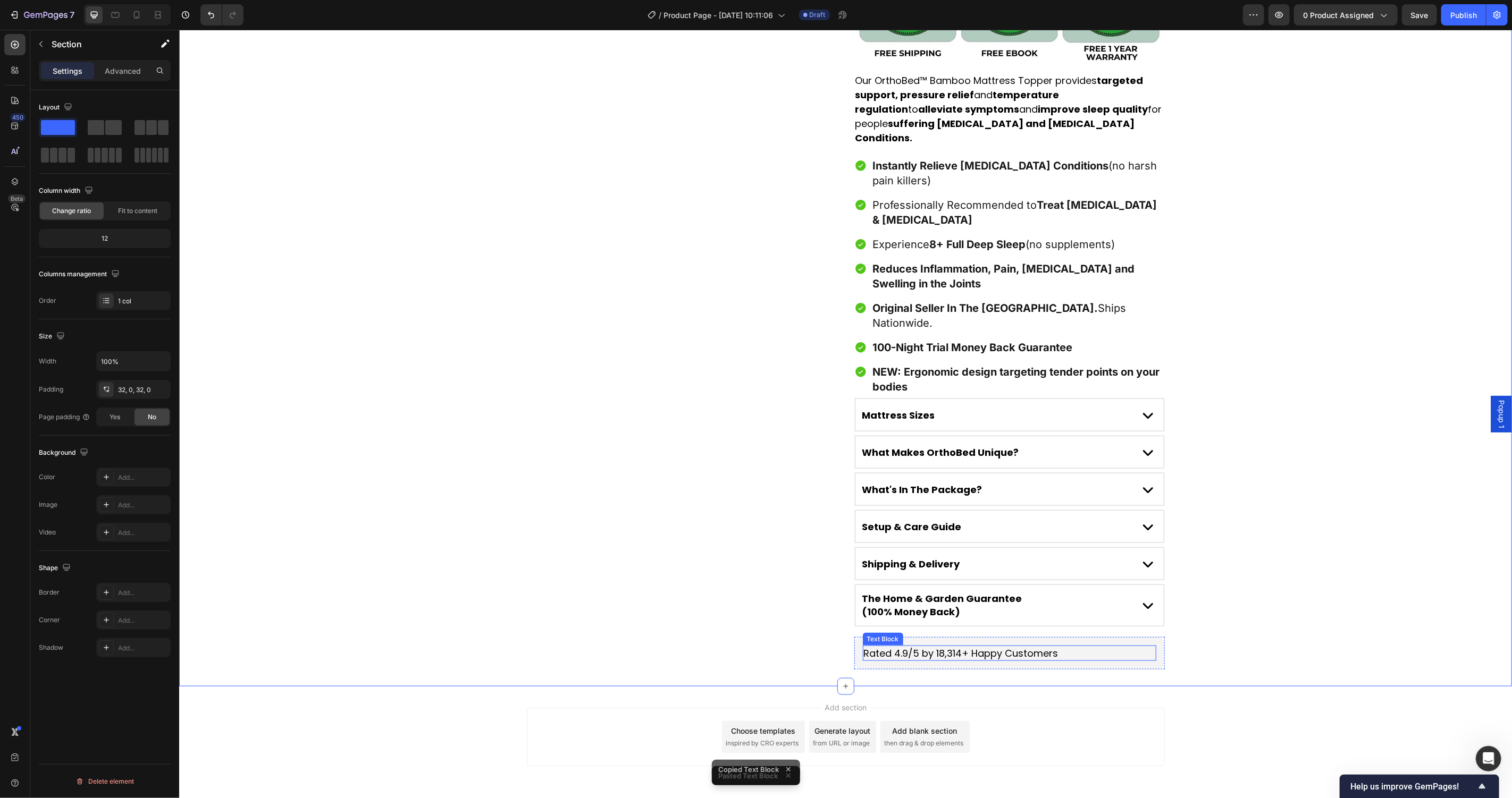
click at [962, 646] on p "Rated 4.9/5 by 18,314+ Happy Customers" at bounding box center [1009, 652] width 291 height 13
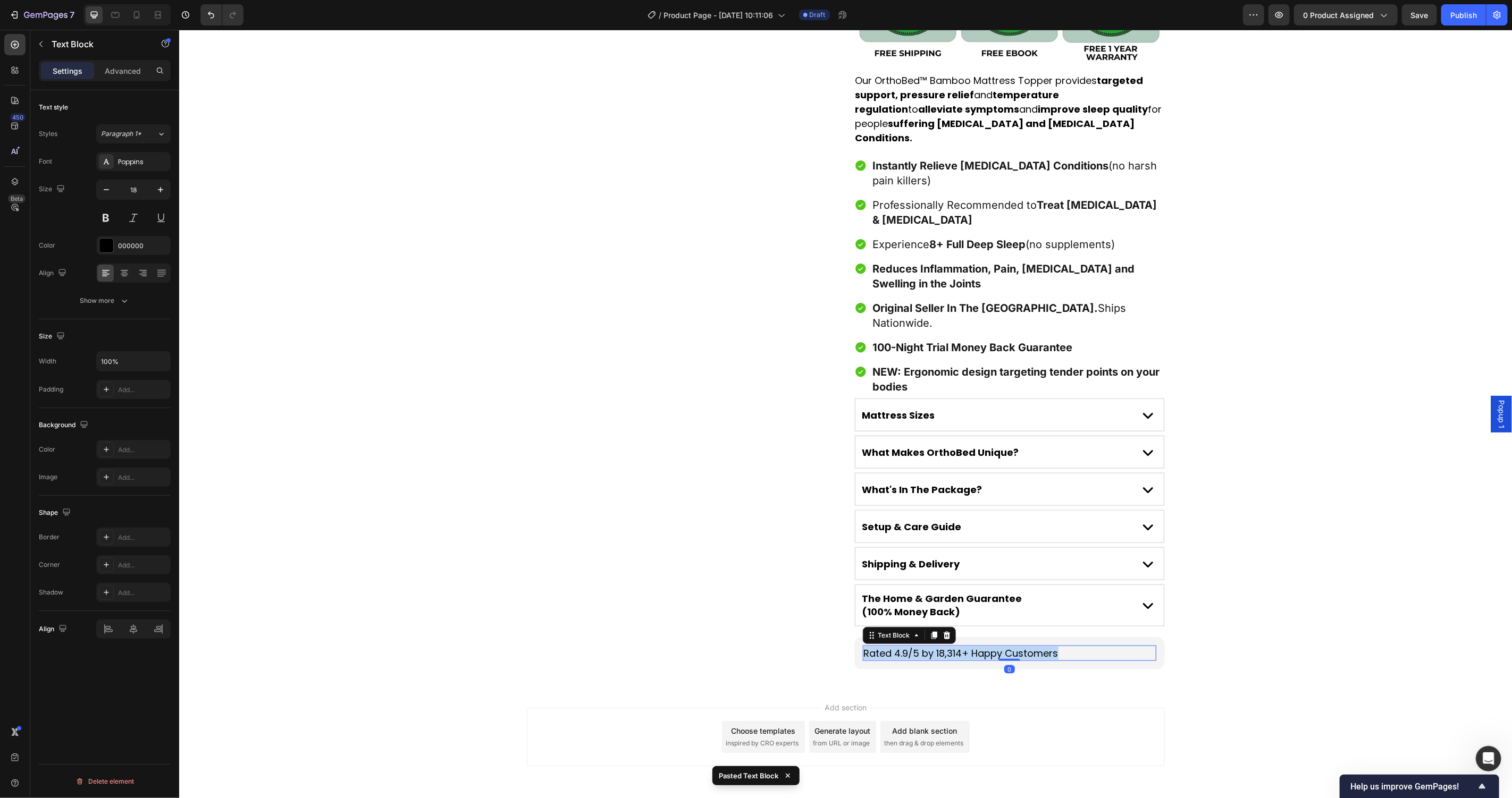
click at [962, 646] on p "Rated 4.9/5 by 18,314+ Happy Customers" at bounding box center [1009, 652] width 291 height 13
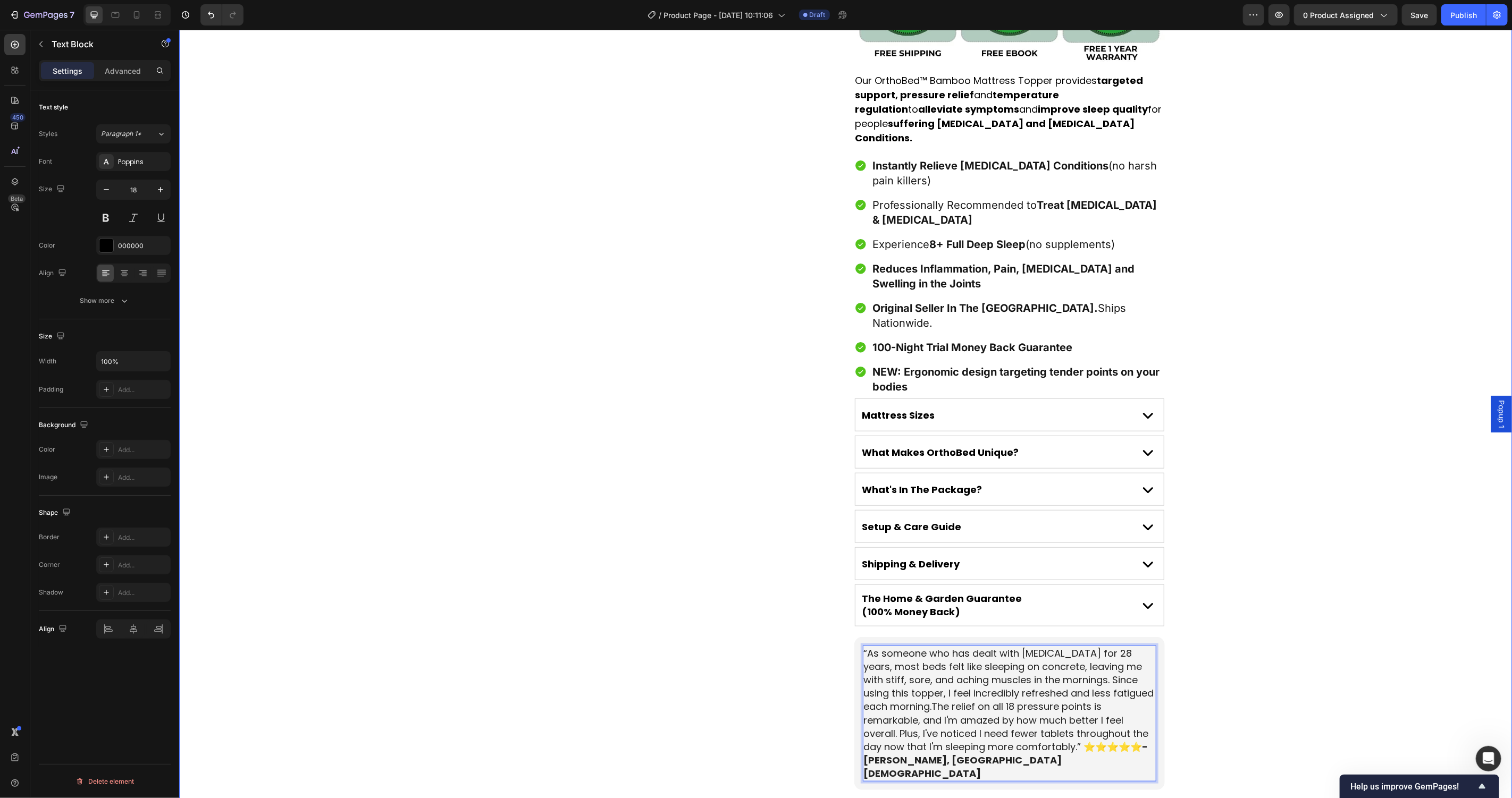
click at [1233, 642] on div "Product Images Award-Winning Mattress to Relieve [MEDICAL_DATA] Conditions Text…" at bounding box center [845, 77] width 1333 height 1425
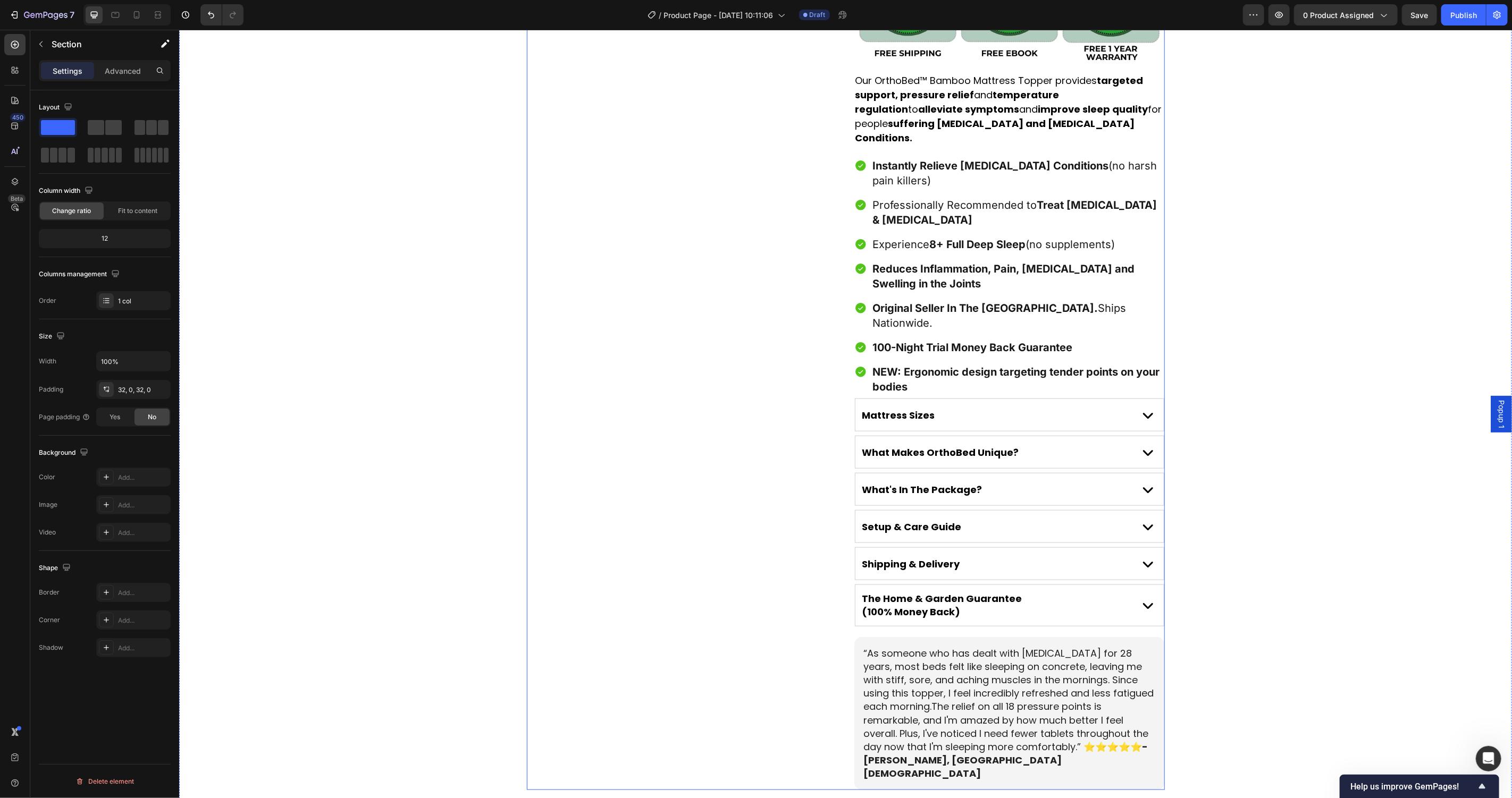
click at [1034, 679] on span "“As someone who has dealt with [MEDICAL_DATA] for 28 years, most beds felt like…" at bounding box center [1008, 699] width 291 height 107
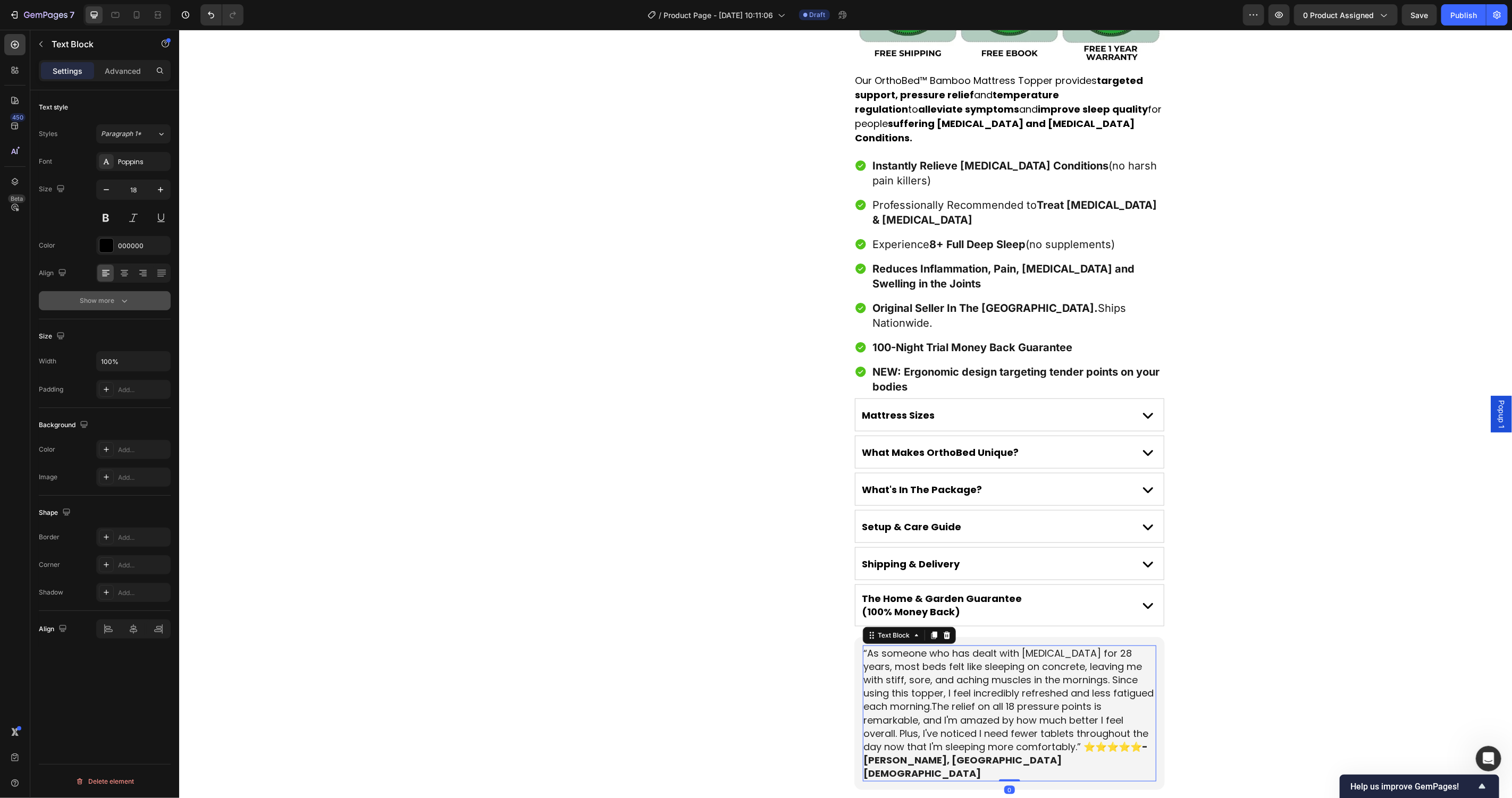
click at [104, 297] on div "Show more" at bounding box center [105, 301] width 49 height 11
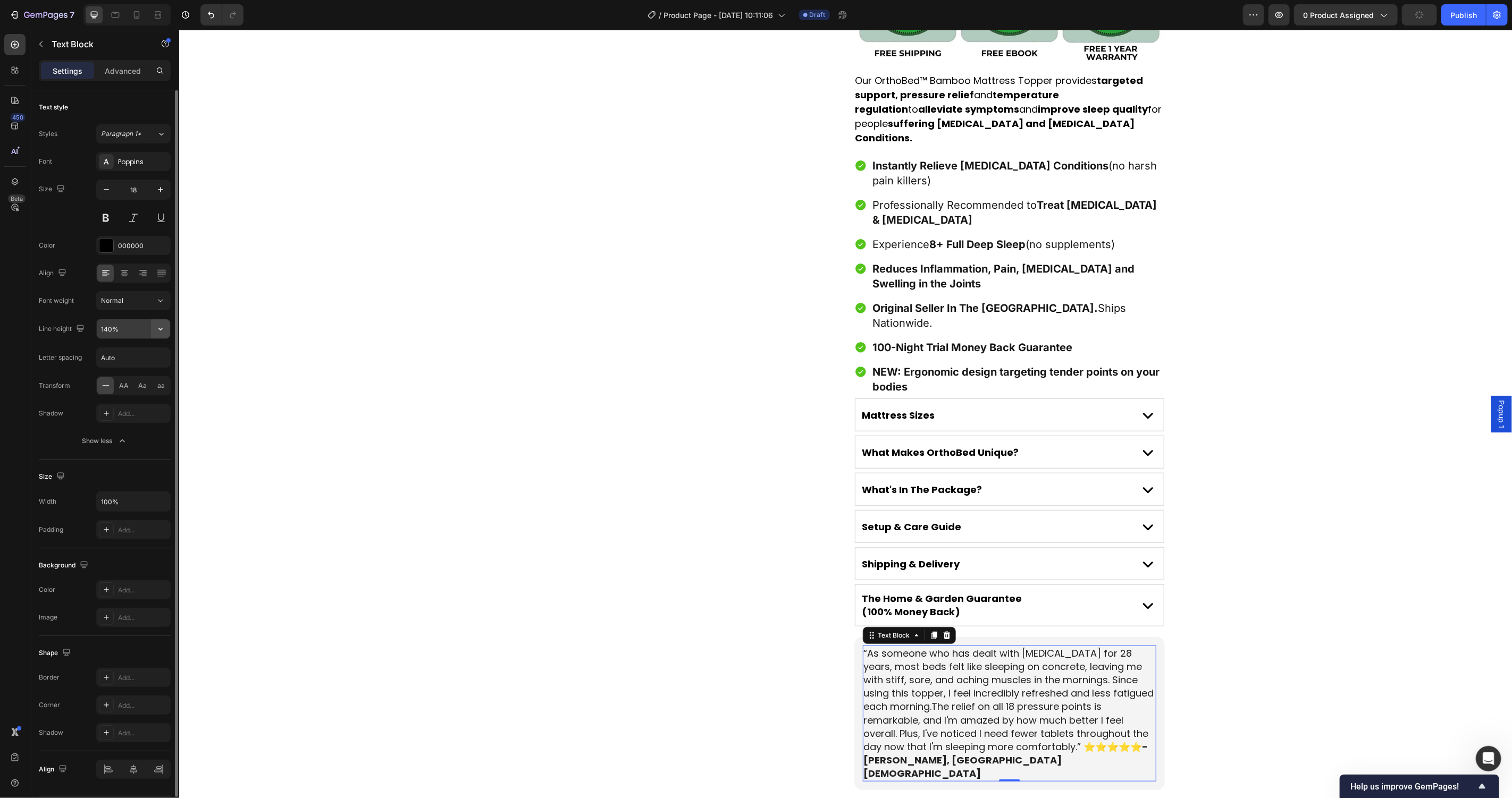
click at [155, 329] on icon "button" at bounding box center [160, 329] width 11 height 11
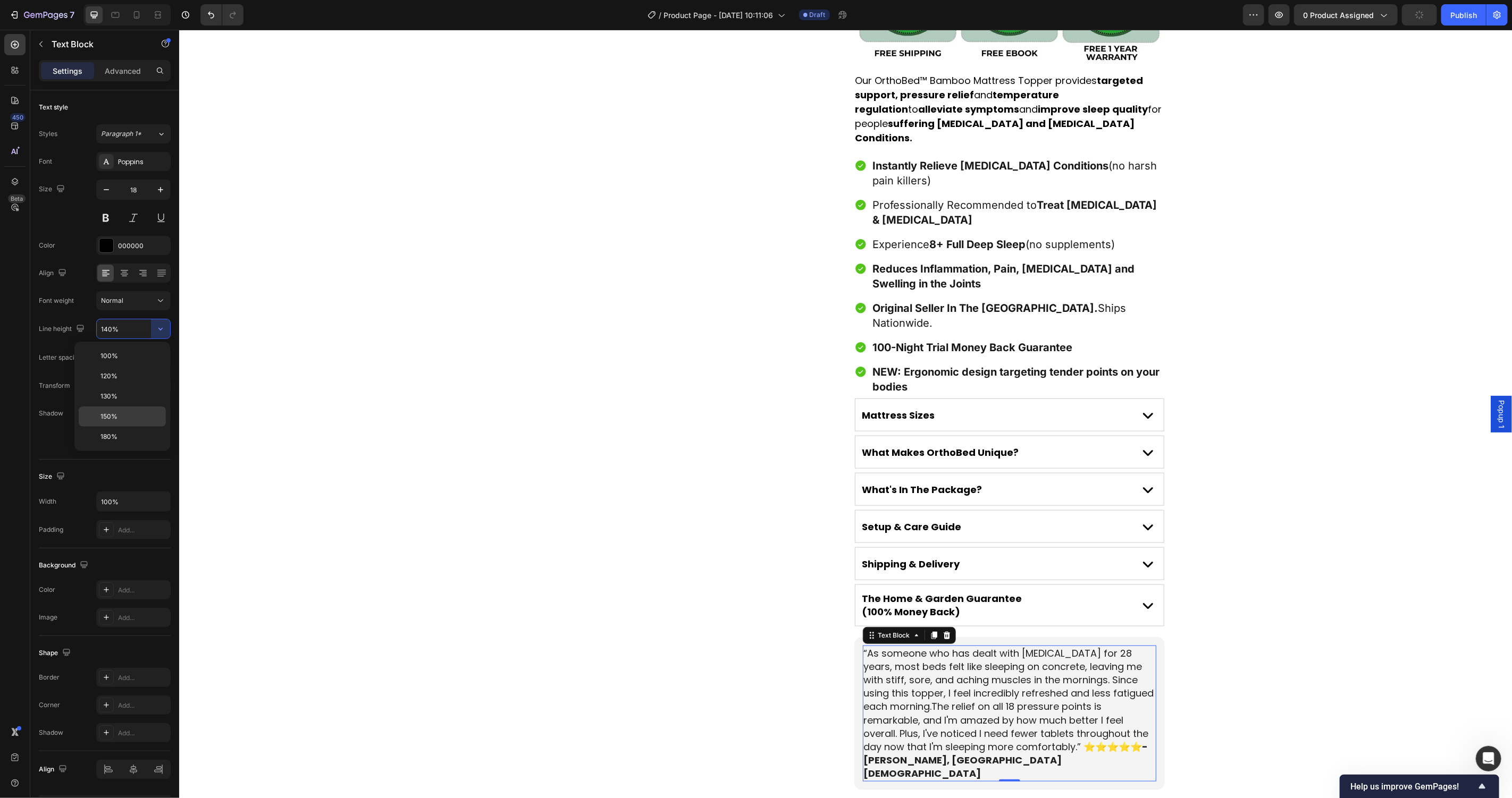
click at [138, 407] on div "150%" at bounding box center [122, 417] width 87 height 20
type input "150%"
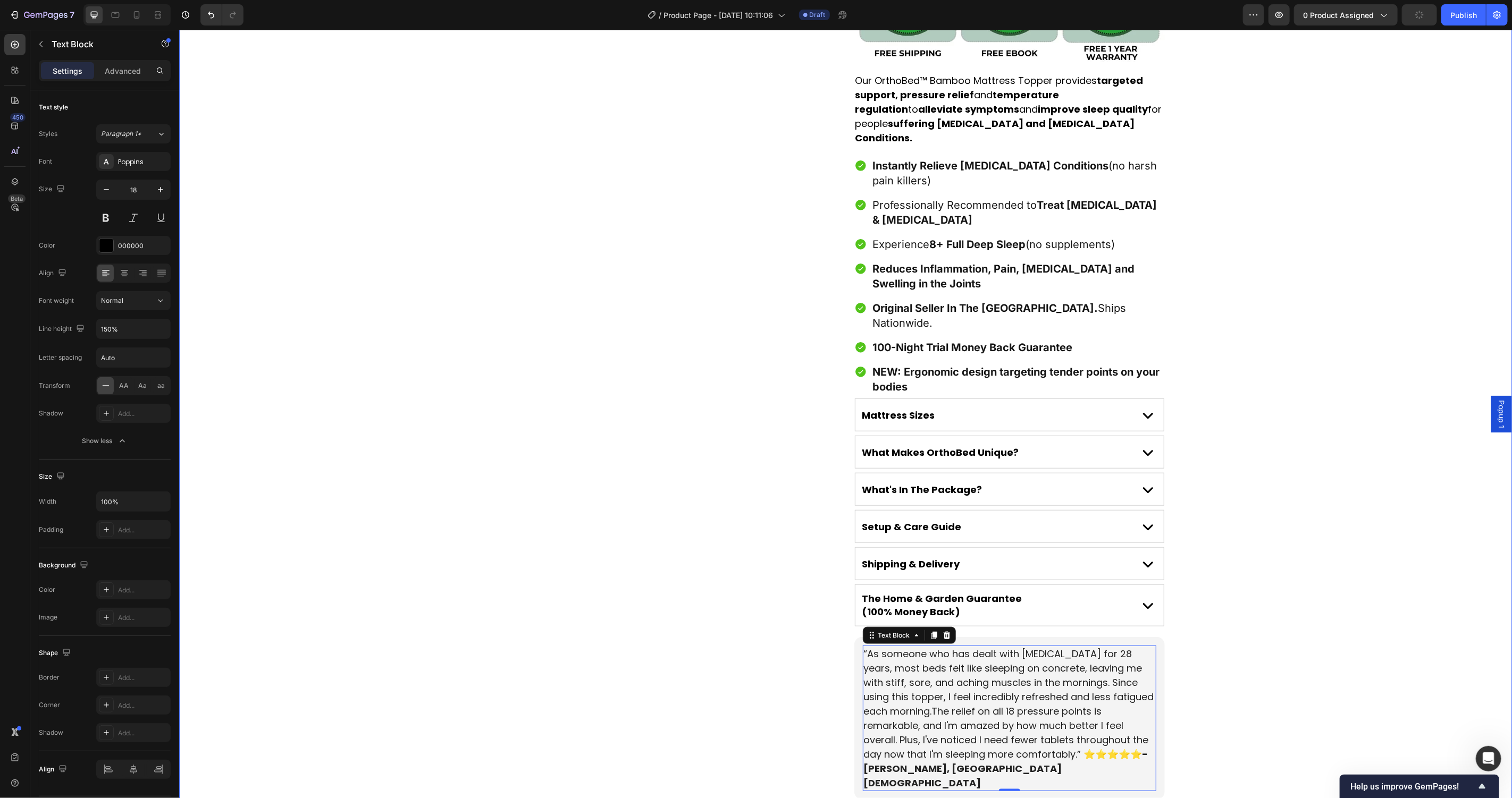
click at [389, 455] on div "Product Images Award-Winning Mattress to Relieve [MEDICAL_DATA] Conditions Text…" at bounding box center [845, 82] width 1333 height 1435
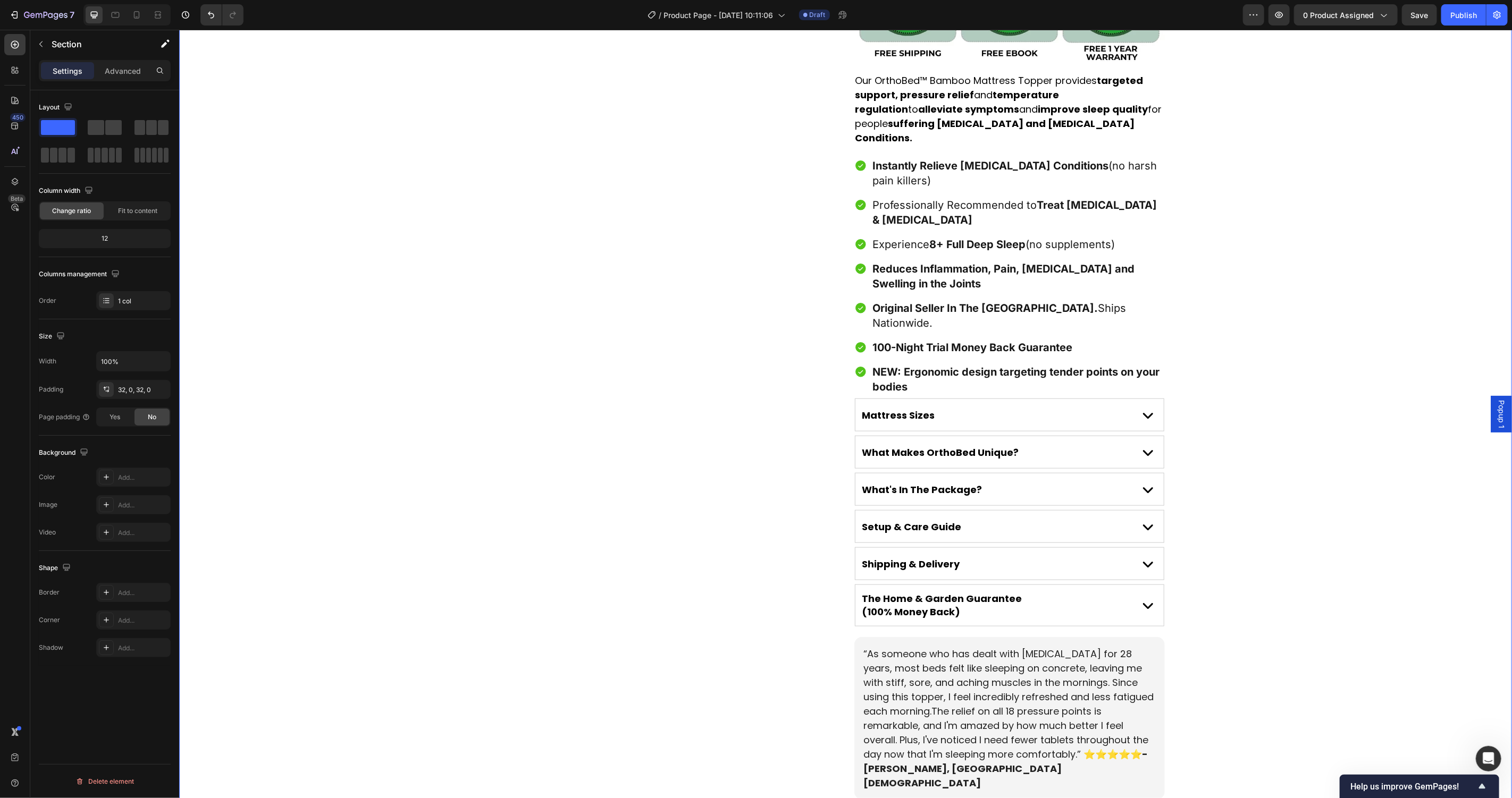
click at [1328, 504] on div "Product Images Award-Winning Mattress to Relieve [MEDICAL_DATA] Conditions Text…" at bounding box center [845, 82] width 1333 height 1435
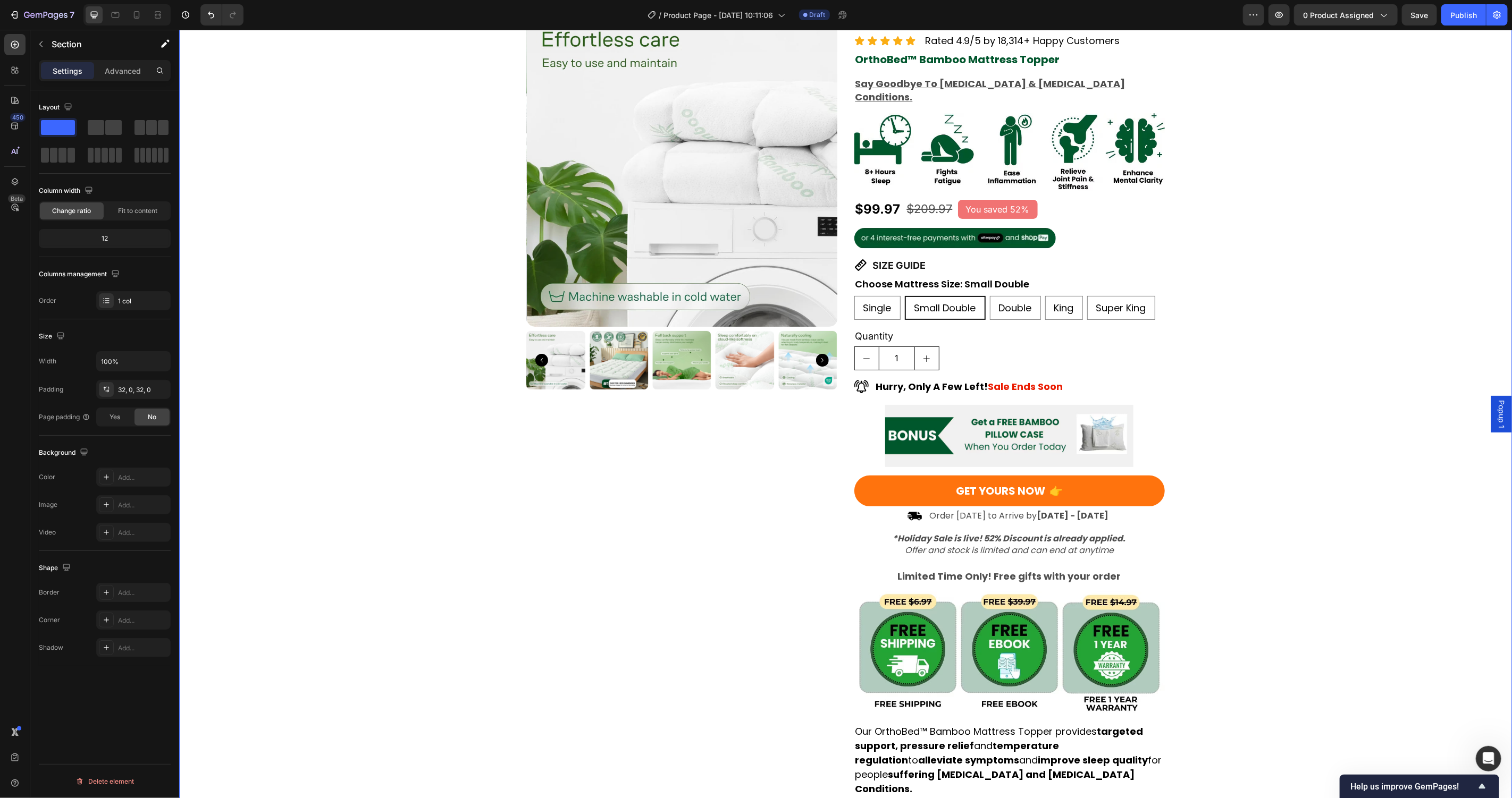
scroll to position [0, 0]
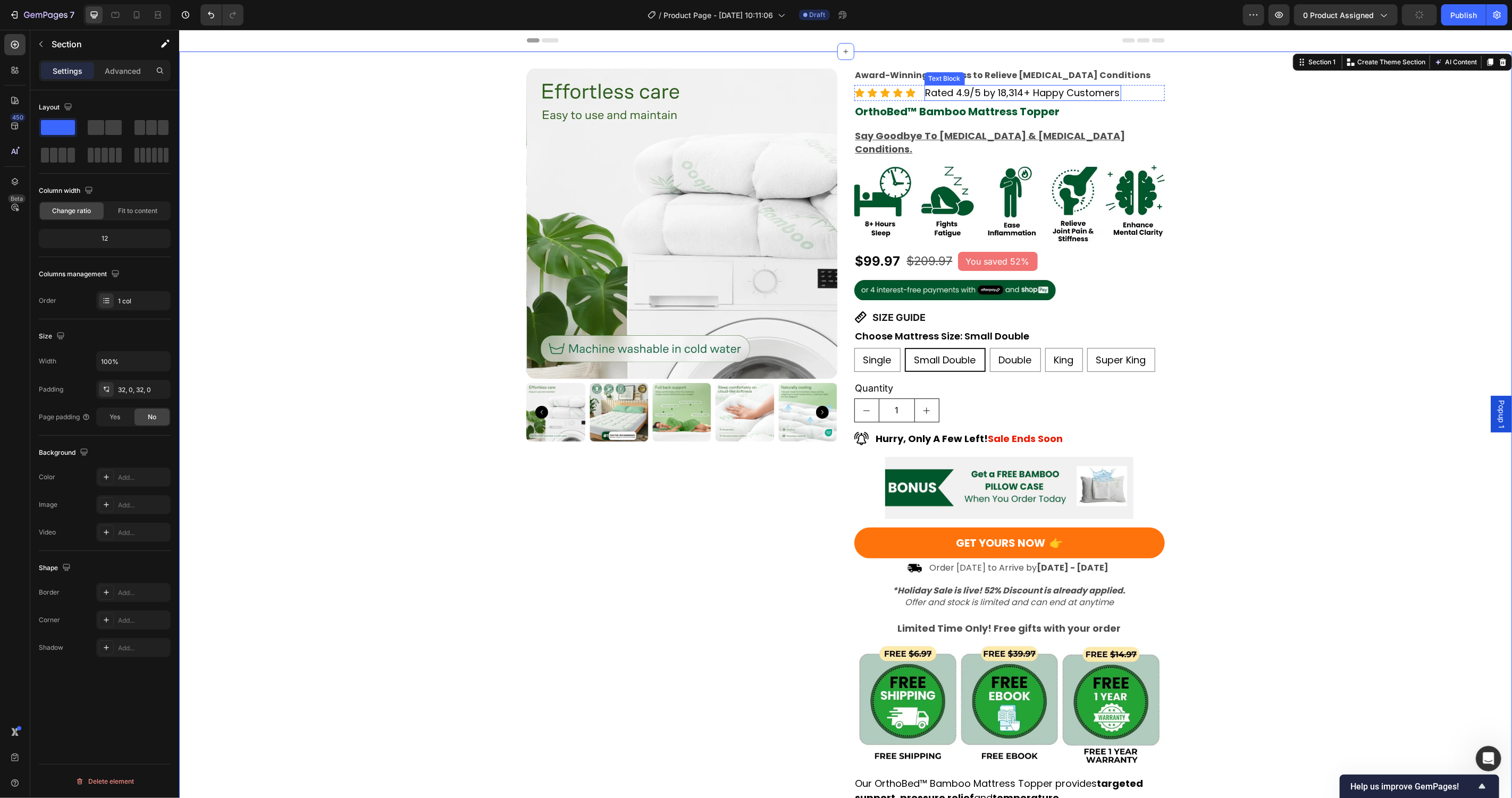
click at [1004, 94] on p "Rated 4.9/5 by 18,314+ Happy Customers" at bounding box center [1022, 92] width 195 height 13
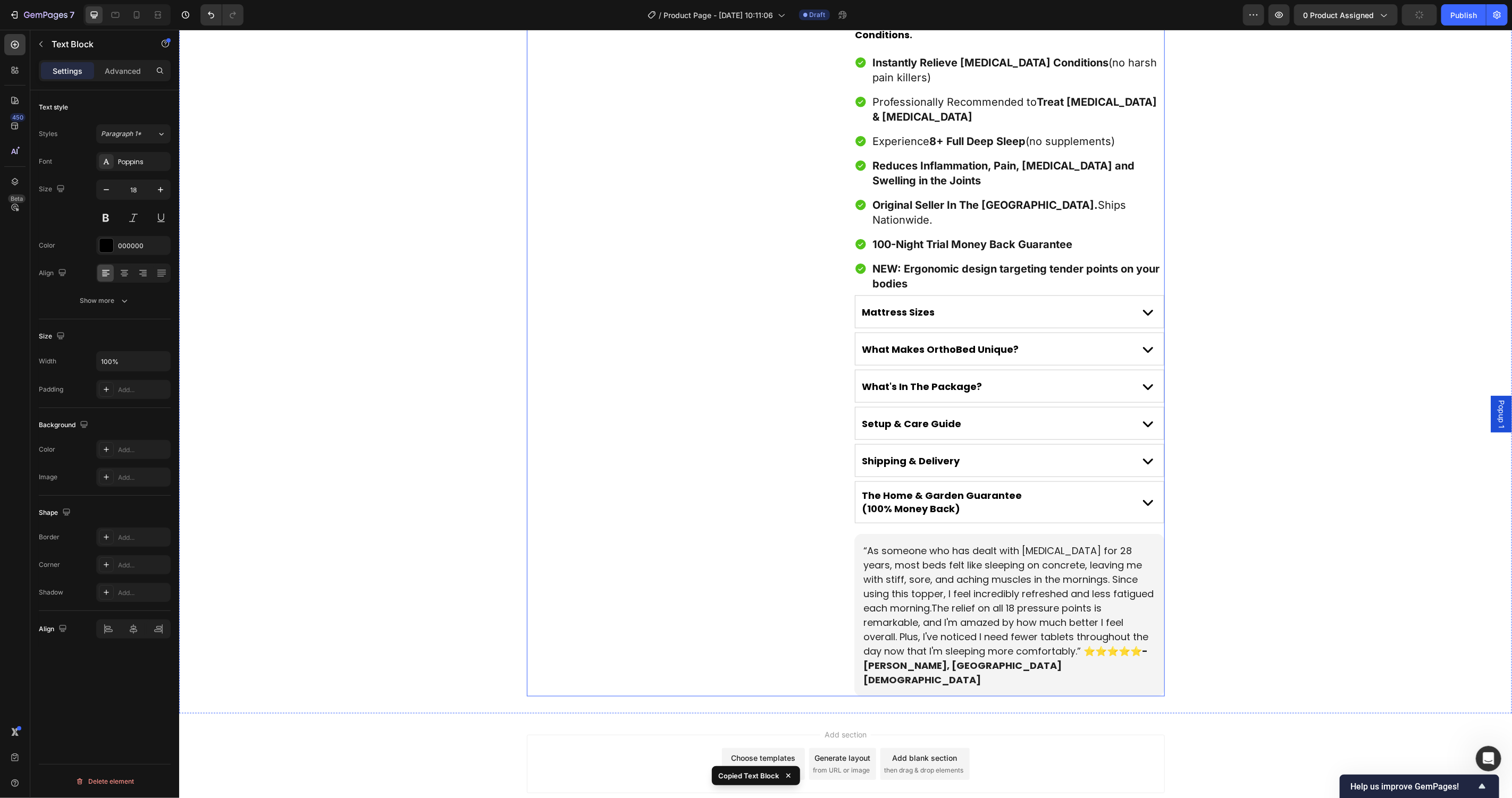
scroll to position [819, 0]
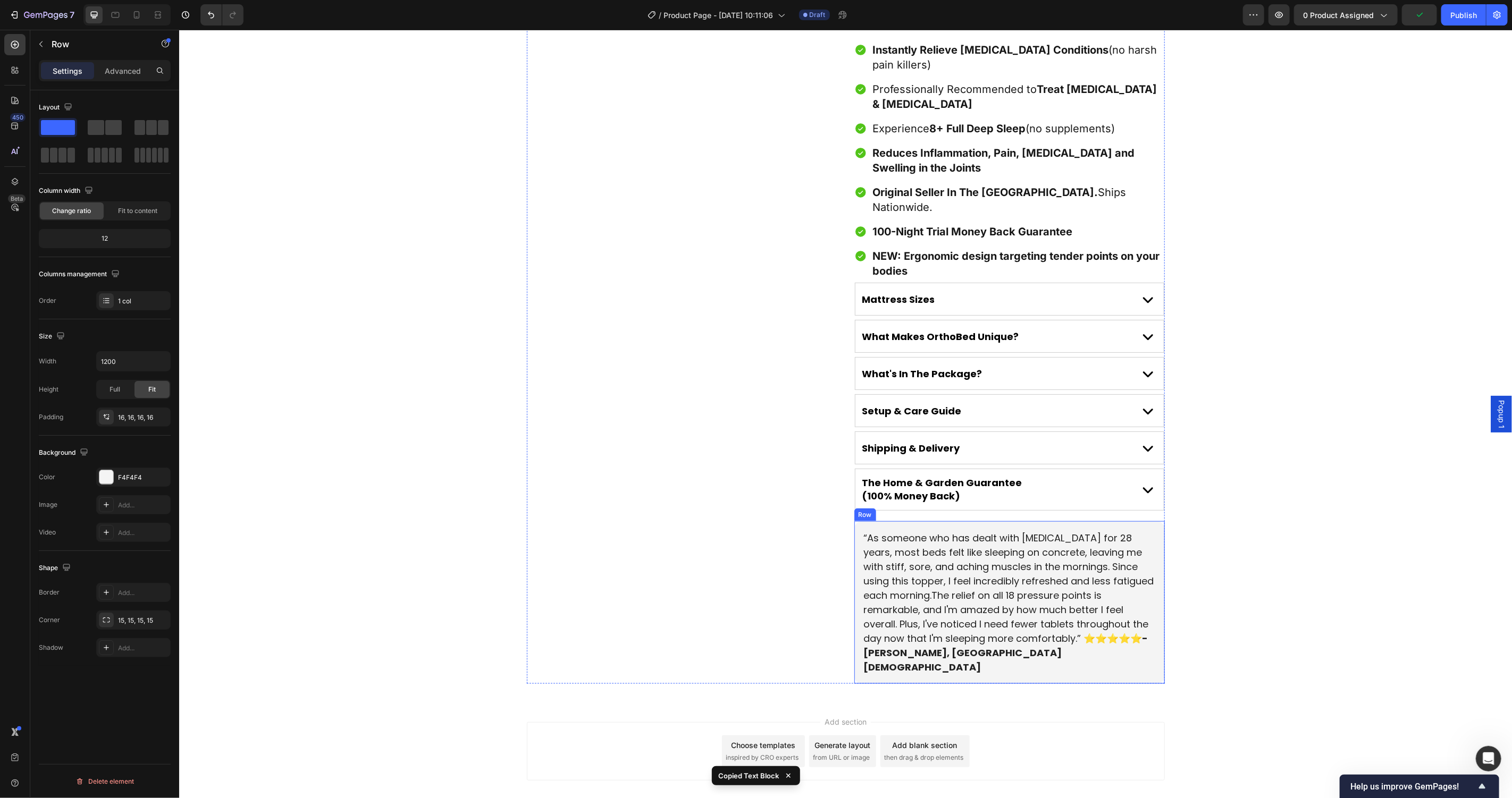
click at [1060, 620] on div "“As someone who has dealt with [MEDICAL_DATA] for 28 years, most beds felt like…" at bounding box center [1009, 602] width 310 height 163
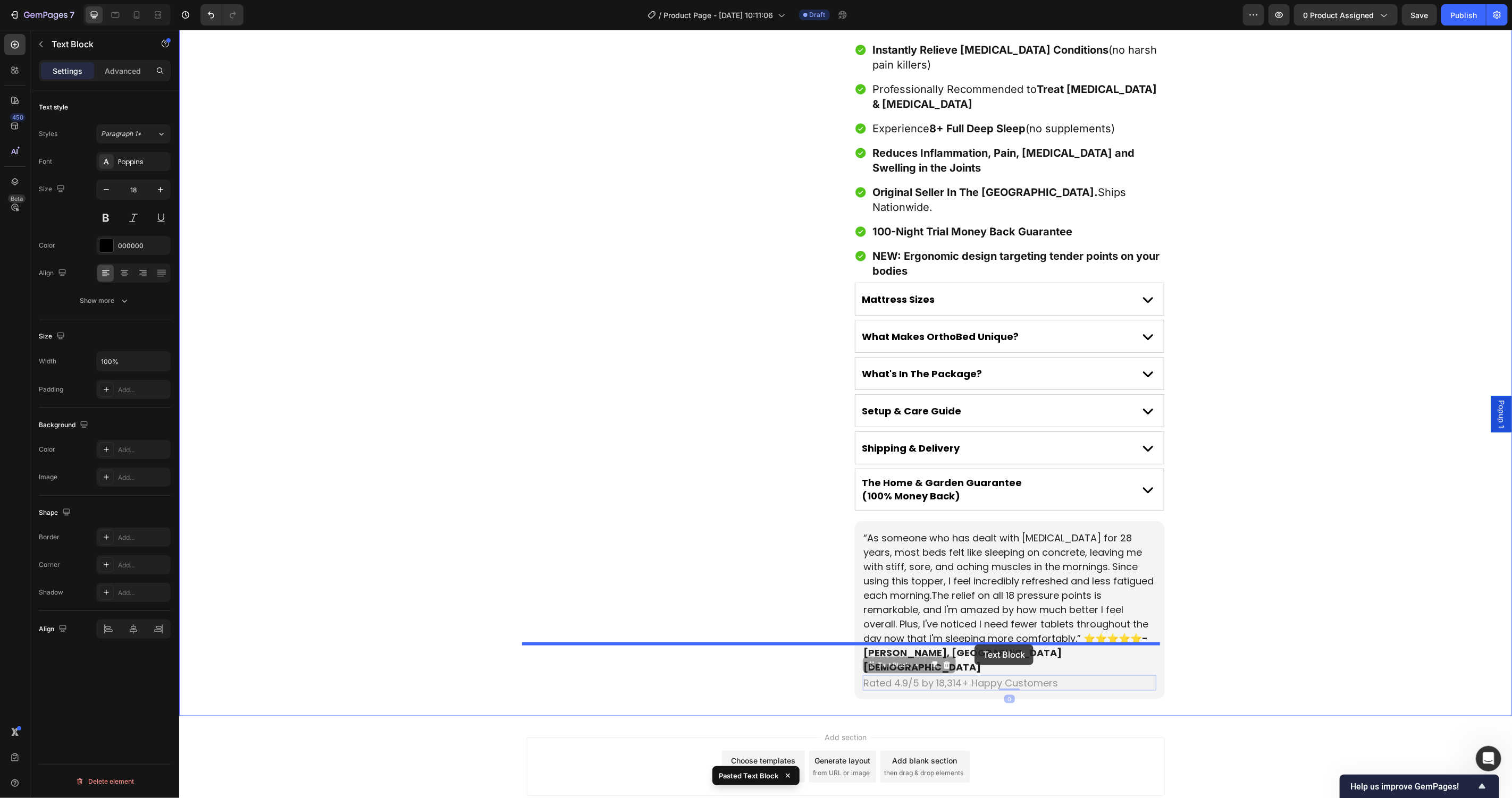
drag, startPoint x: 883, startPoint y: 616, endPoint x: 974, endPoint y: 644, distance: 95.2
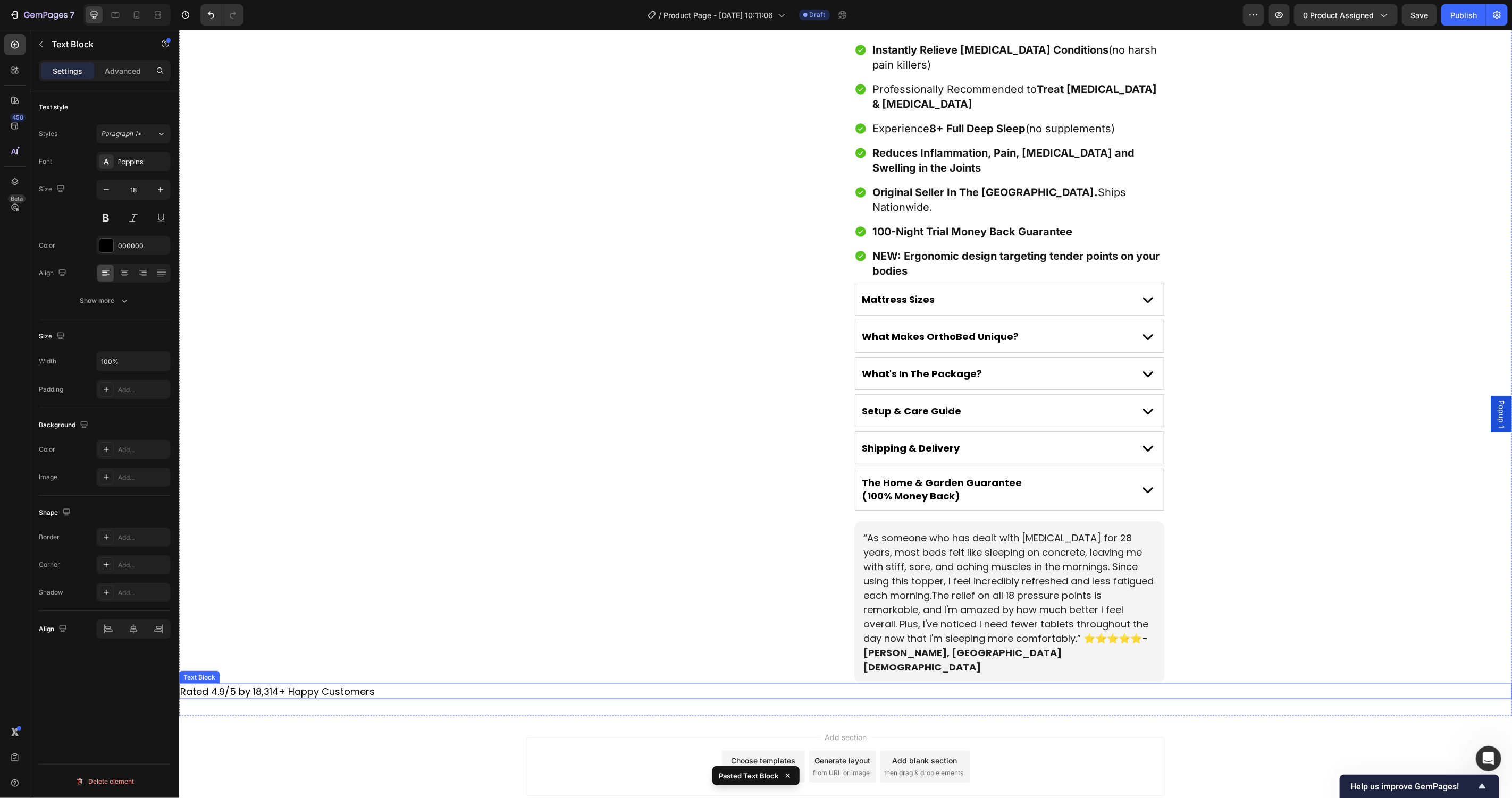
click at [251, 685] on p "Rated 4.9/5 by 18,314+ Happy Customers" at bounding box center [845, 691] width 1331 height 13
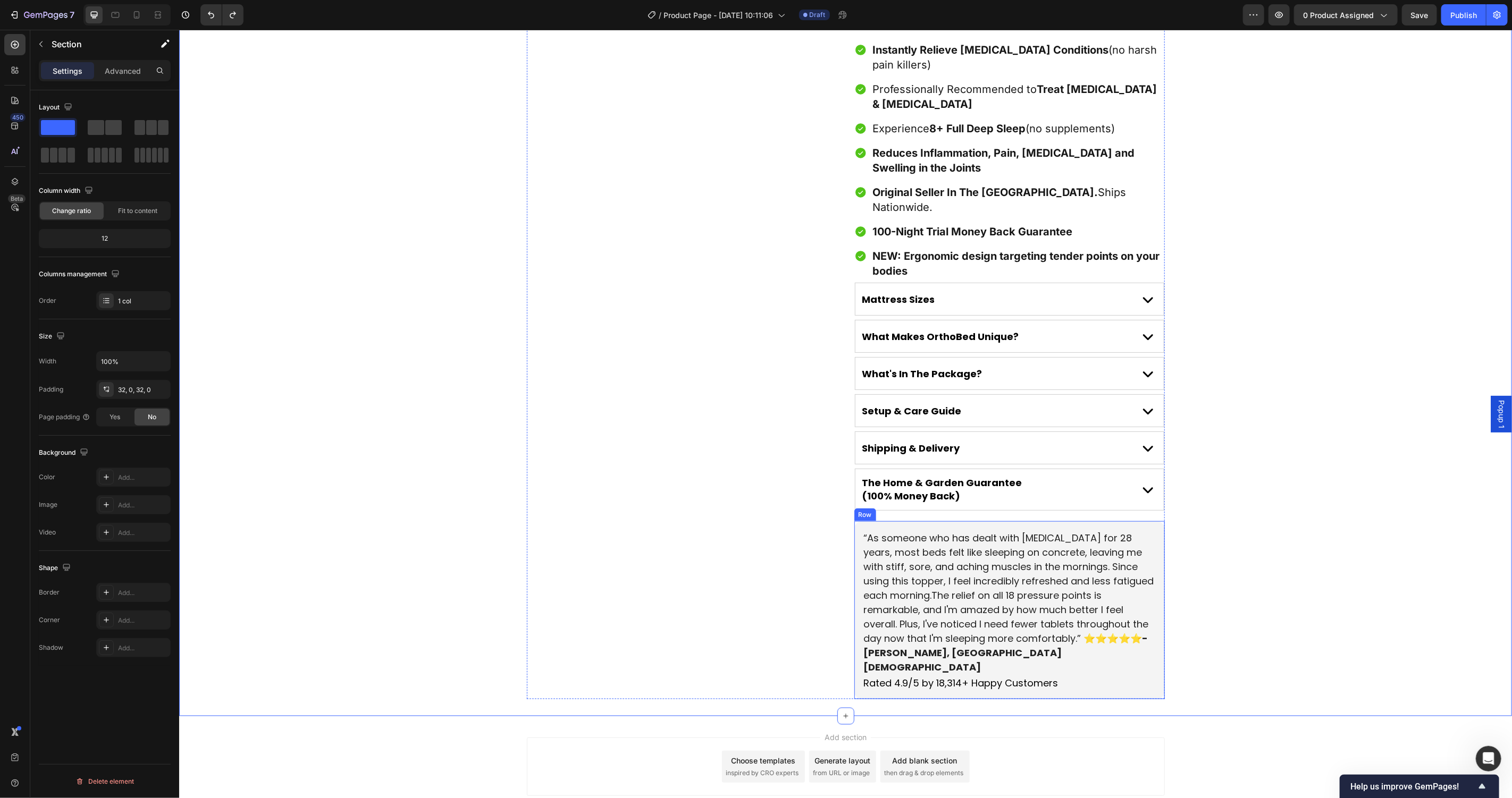
click at [993, 676] on p "Rated 4.9/5 by 18,314+ Happy Customers" at bounding box center [1009, 682] width 291 height 13
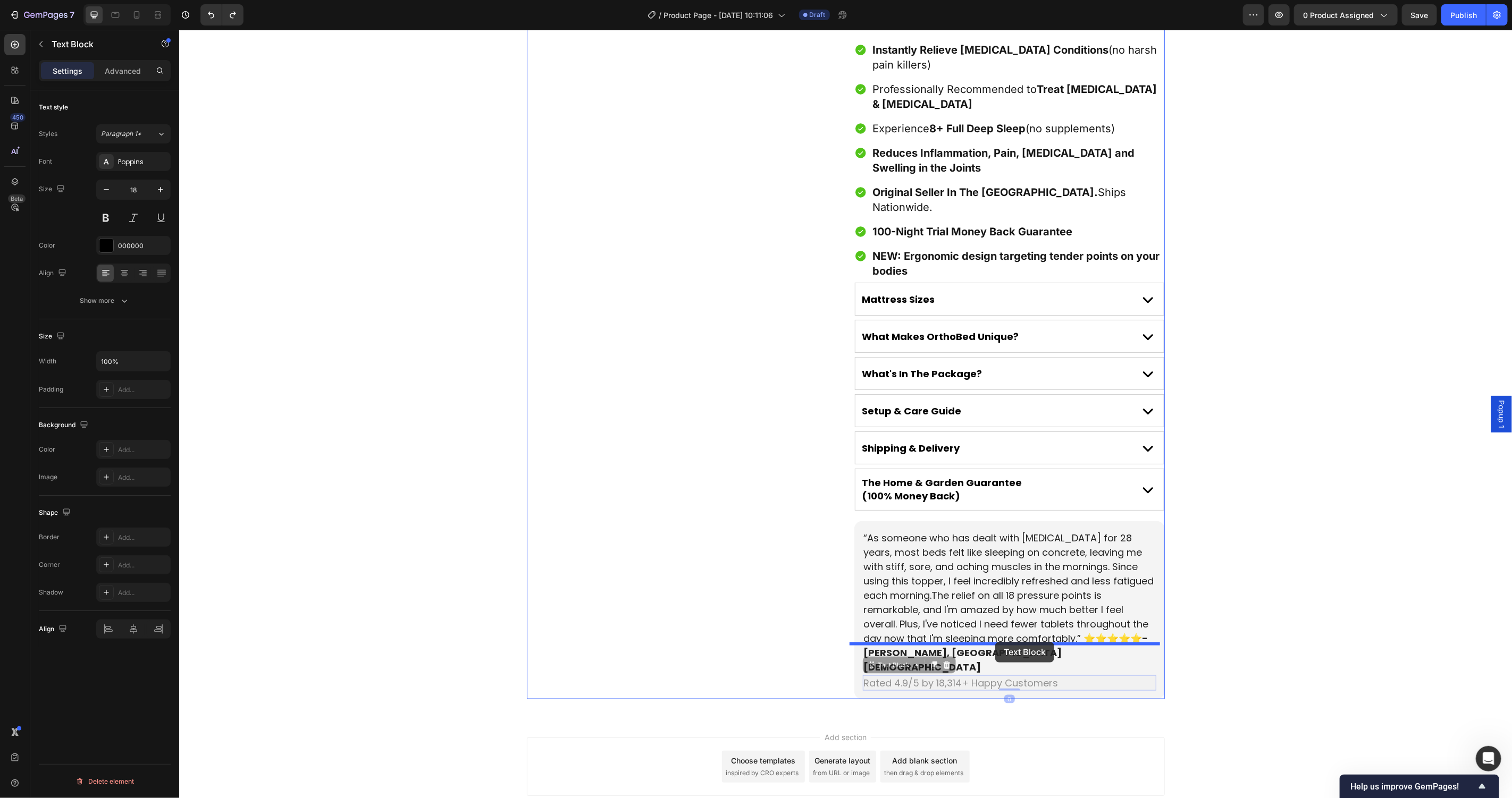
drag, startPoint x: 862, startPoint y: 608, endPoint x: 995, endPoint y: 641, distance: 137.0
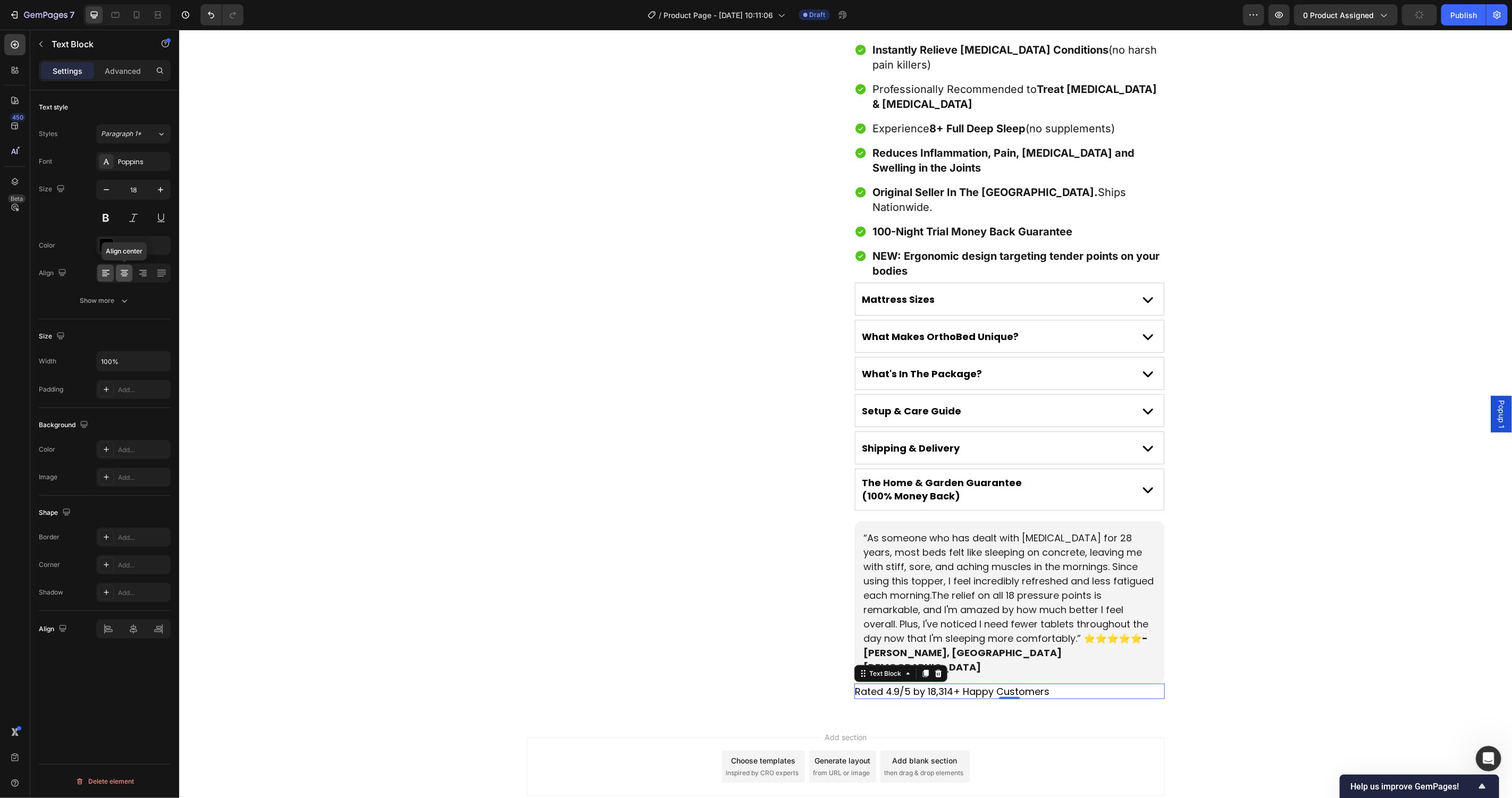
click at [131, 275] on div at bounding box center [124, 273] width 16 height 17
click at [130, 70] on p "Advanced" at bounding box center [123, 70] width 36 height 11
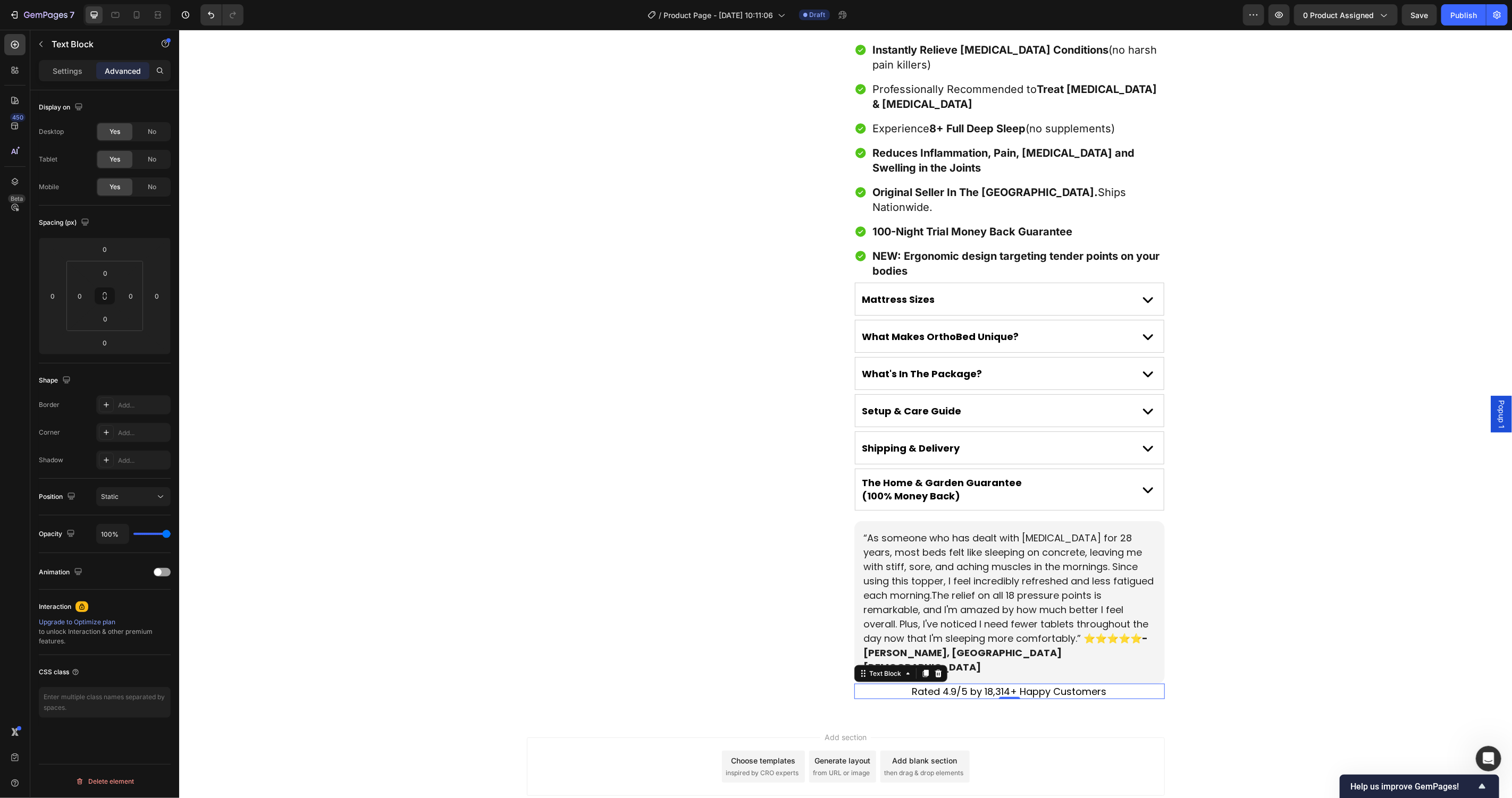
click at [105, 245] on input "0" at bounding box center [104, 249] width 21 height 16
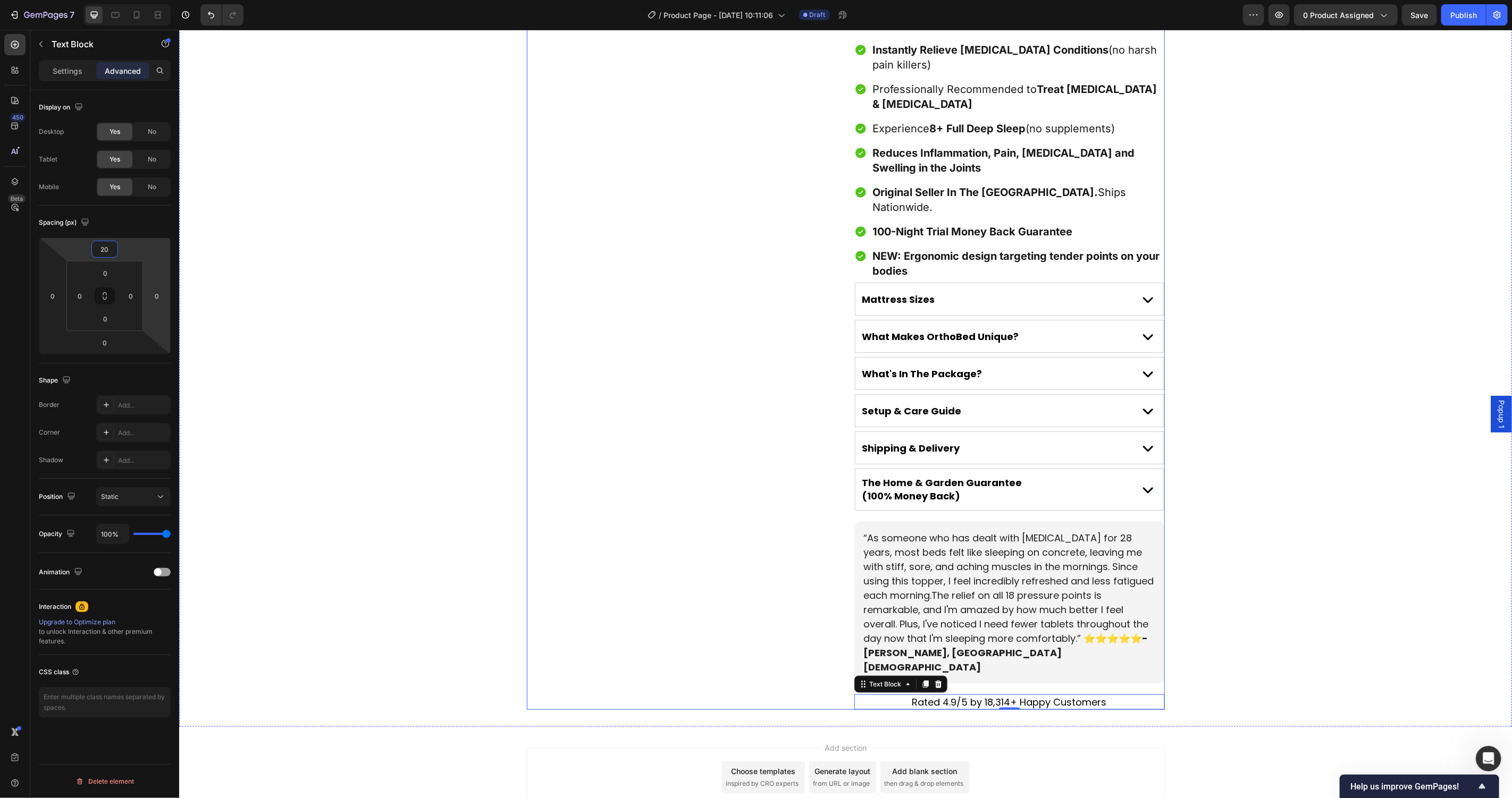
type input "20"
click at [1028, 695] on p "Rated 4.9/5 by 18,314+ Happy Customers" at bounding box center [1008, 702] width 308 height 13
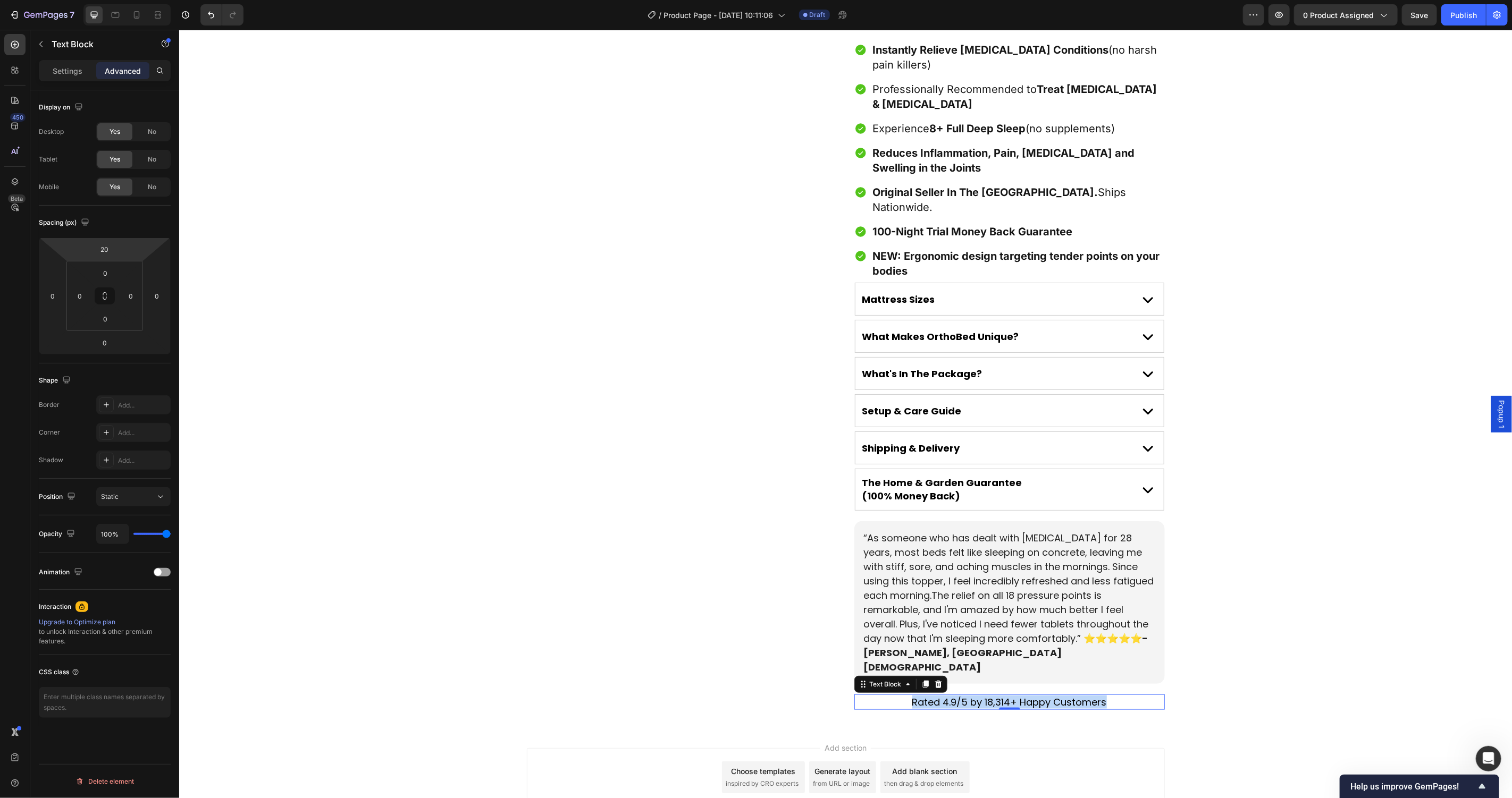
click at [1028, 695] on p "Rated 4.9/5 by 18,314+ Happy Customers" at bounding box center [1008, 702] width 308 height 13
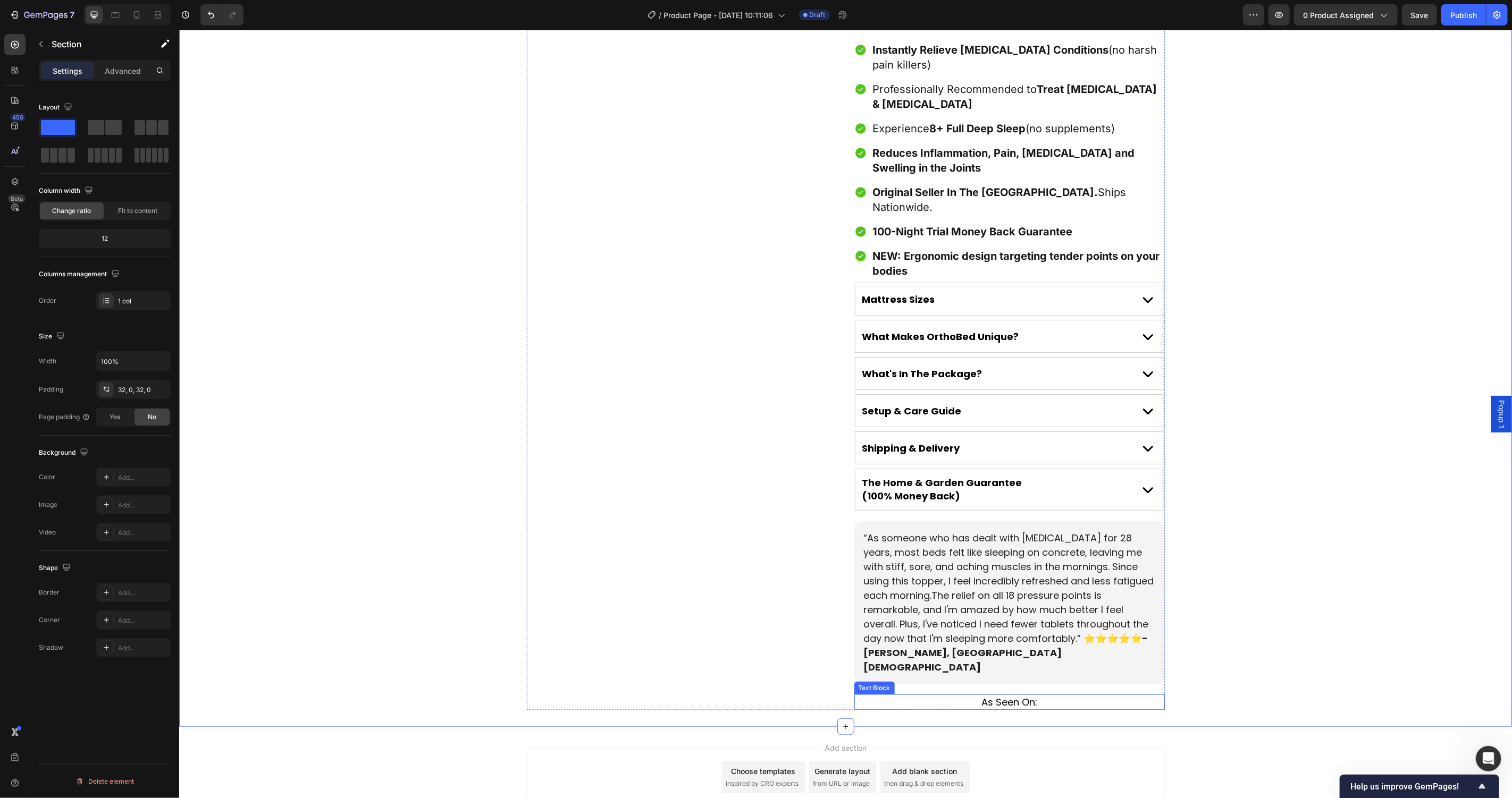
click at [1051, 695] on p "As Seen On:" at bounding box center [1008, 702] width 308 height 13
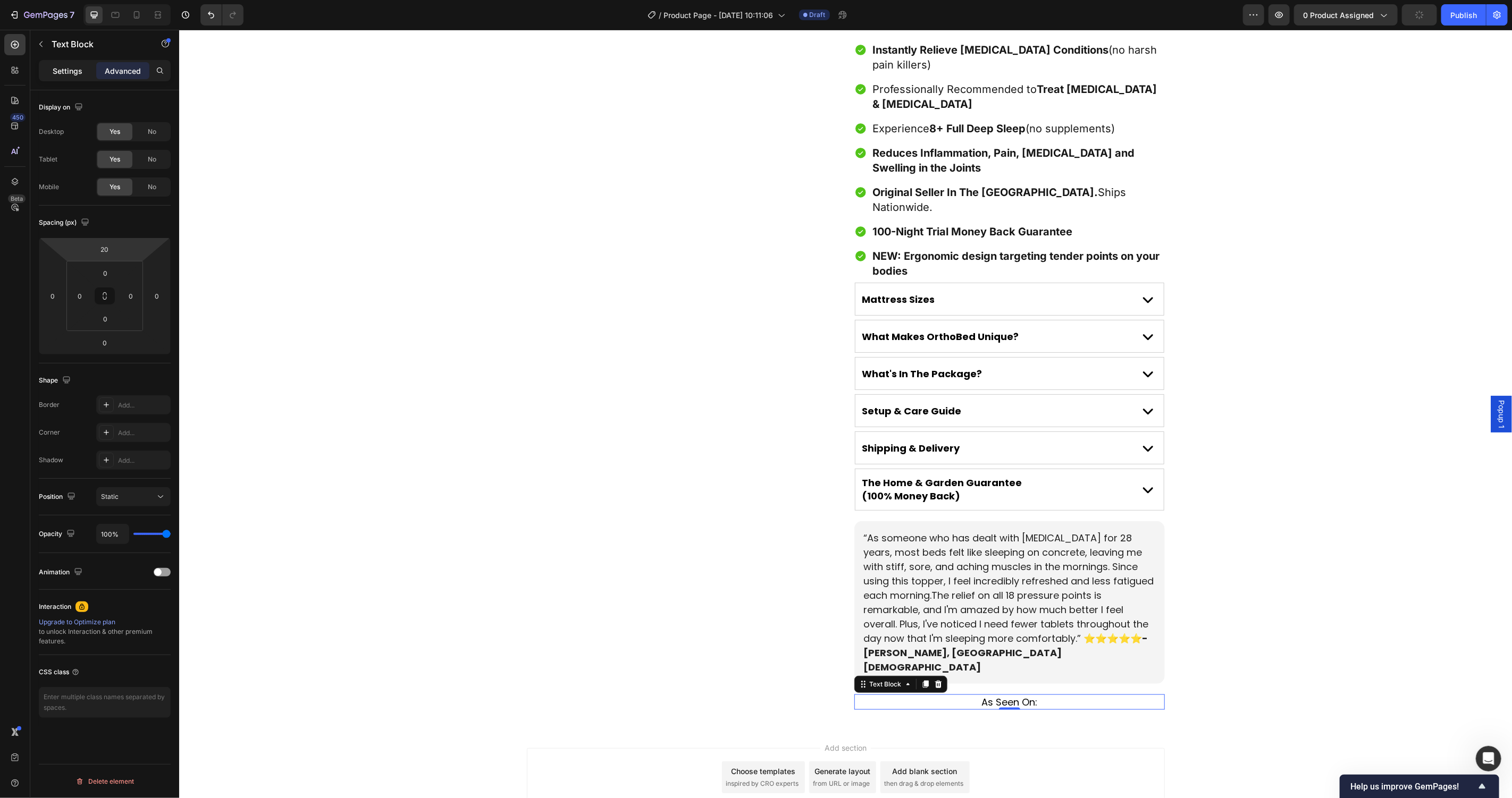
click at [65, 70] on p "Settings" at bounding box center [68, 70] width 30 height 11
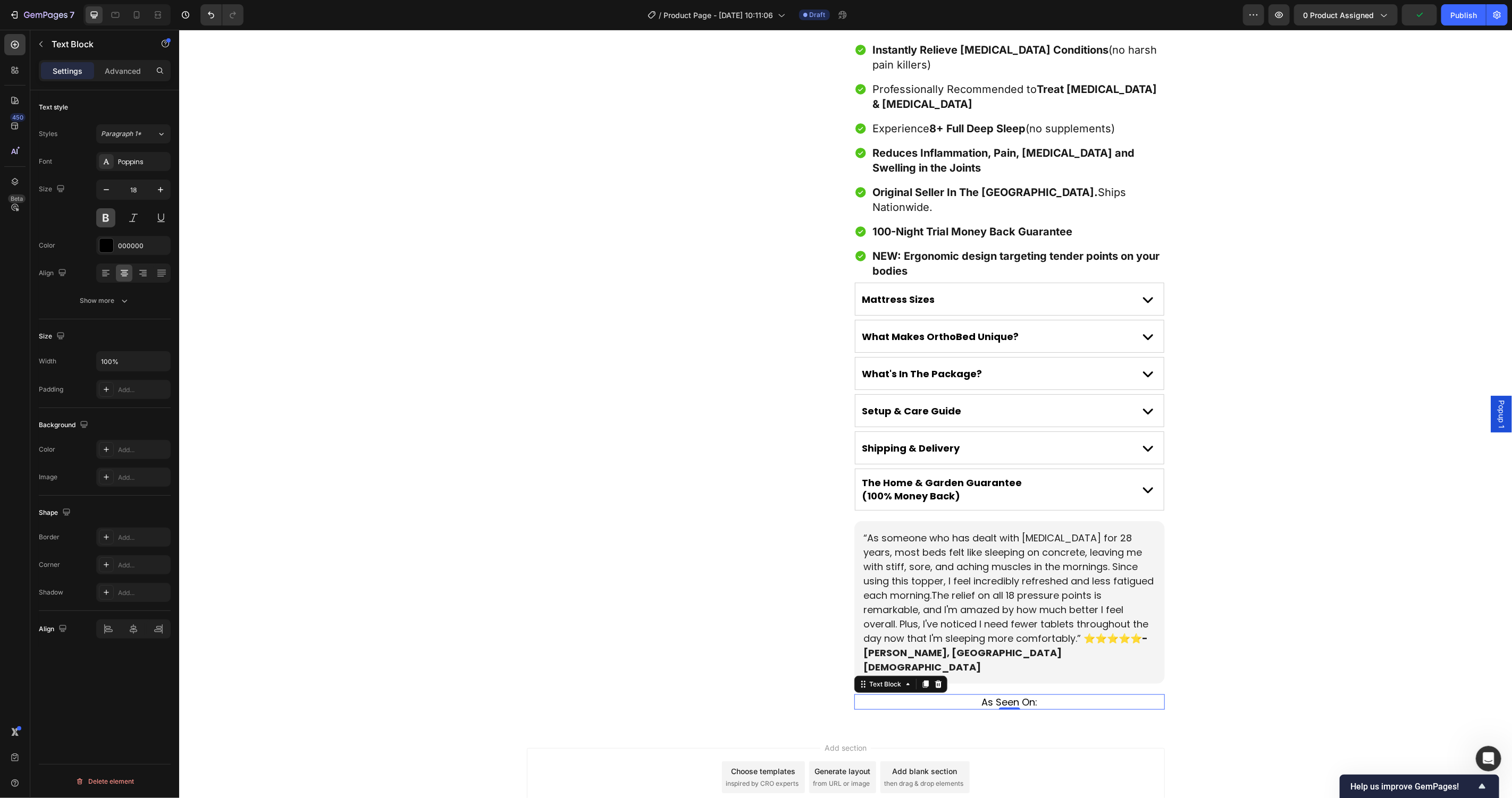
click at [111, 218] on button at bounding box center [106, 218] width 19 height 19
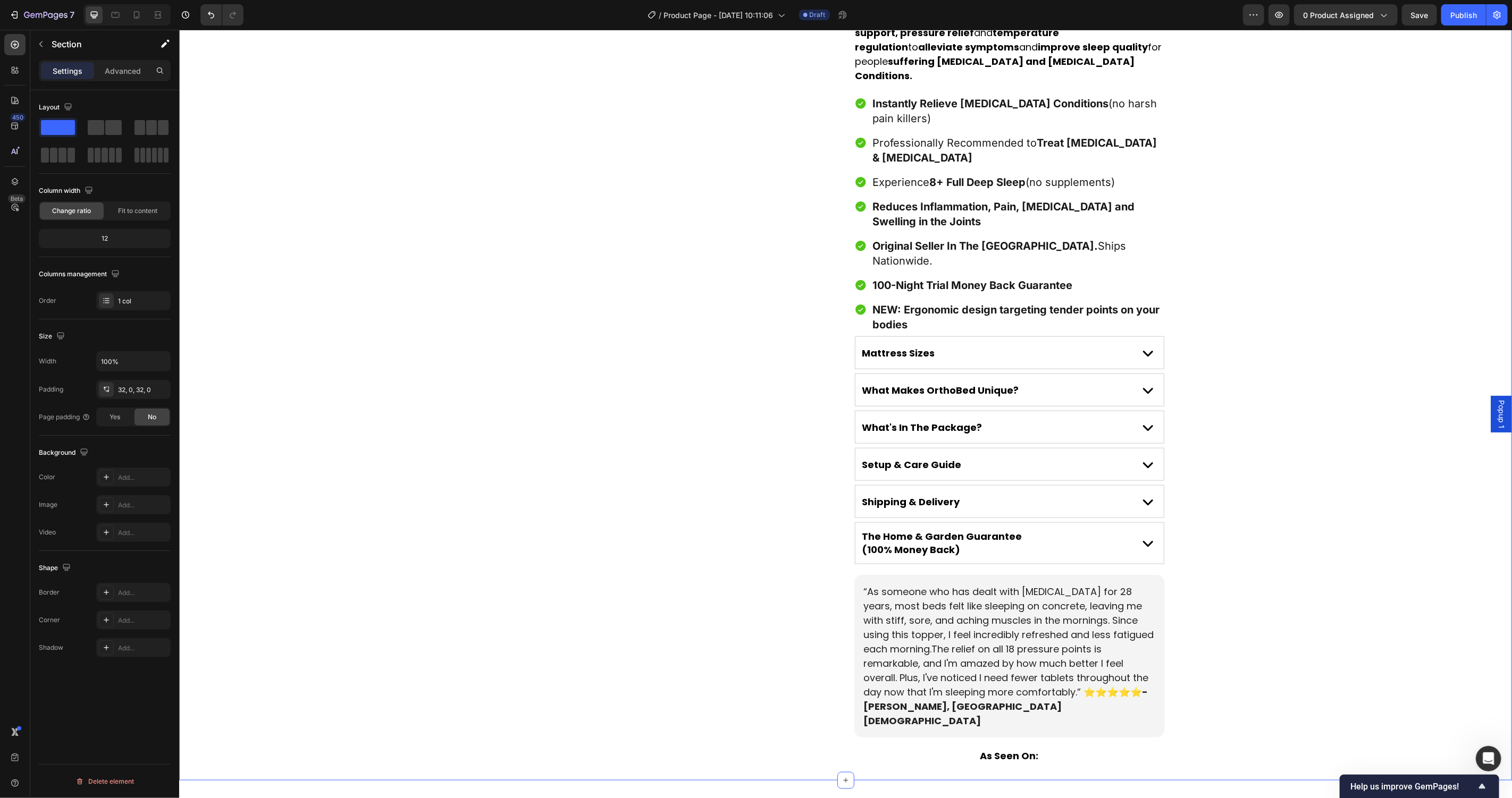
scroll to position [0, 0]
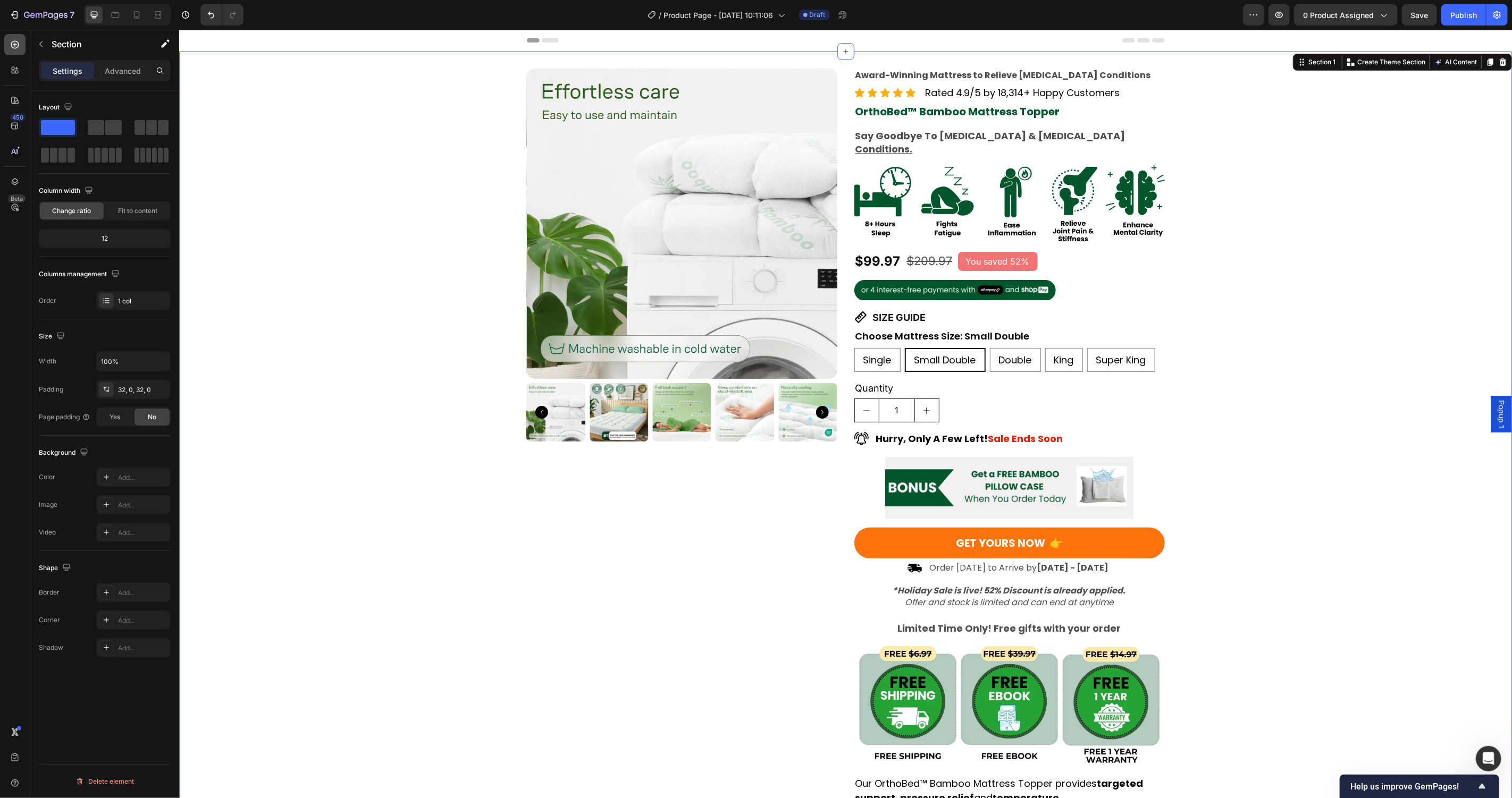
click at [12, 44] on icon at bounding box center [15, 45] width 11 height 11
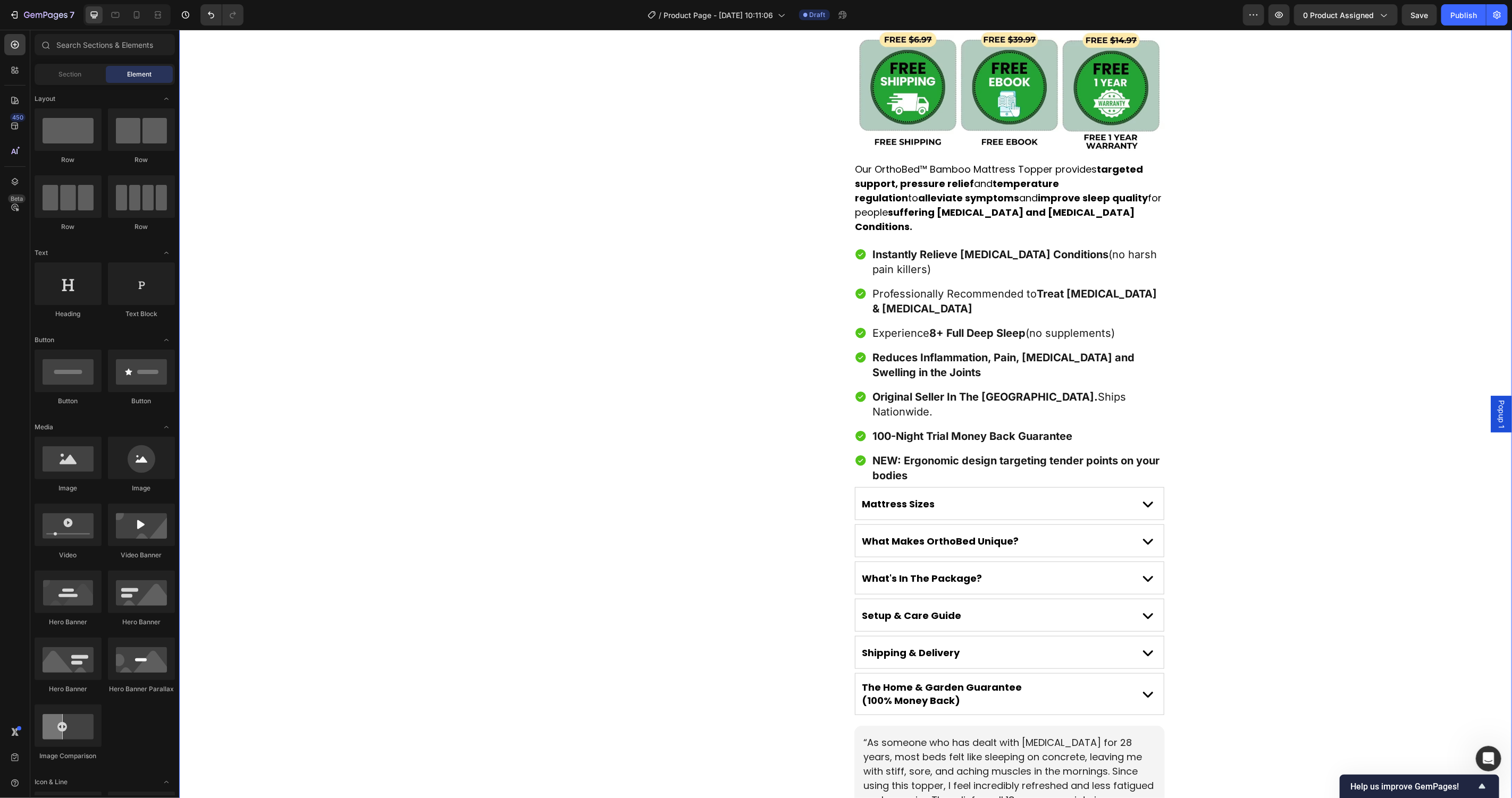
scroll to position [846, 0]
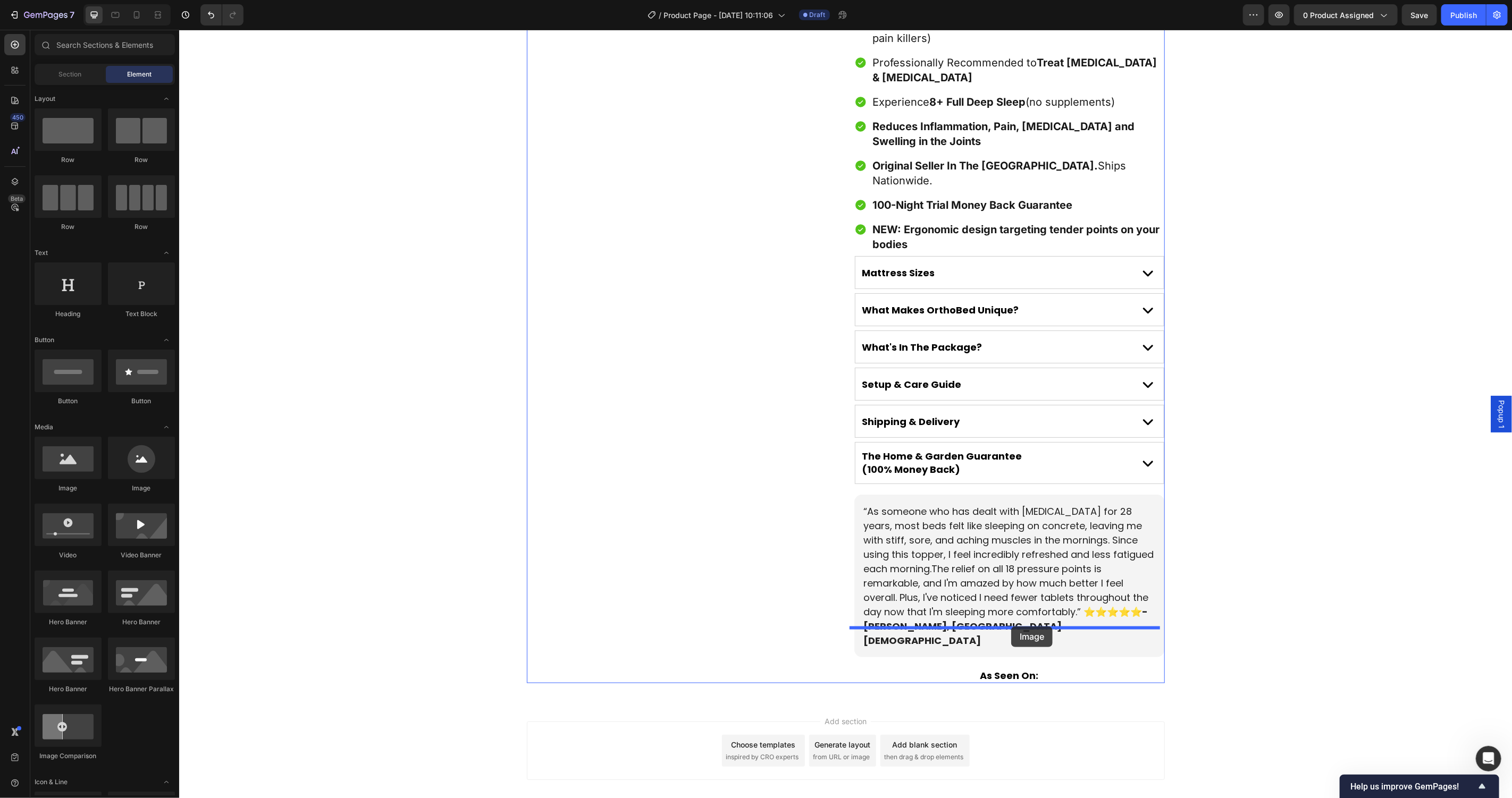
drag, startPoint x: 323, startPoint y: 524, endPoint x: 1011, endPoint y: 626, distance: 695.5
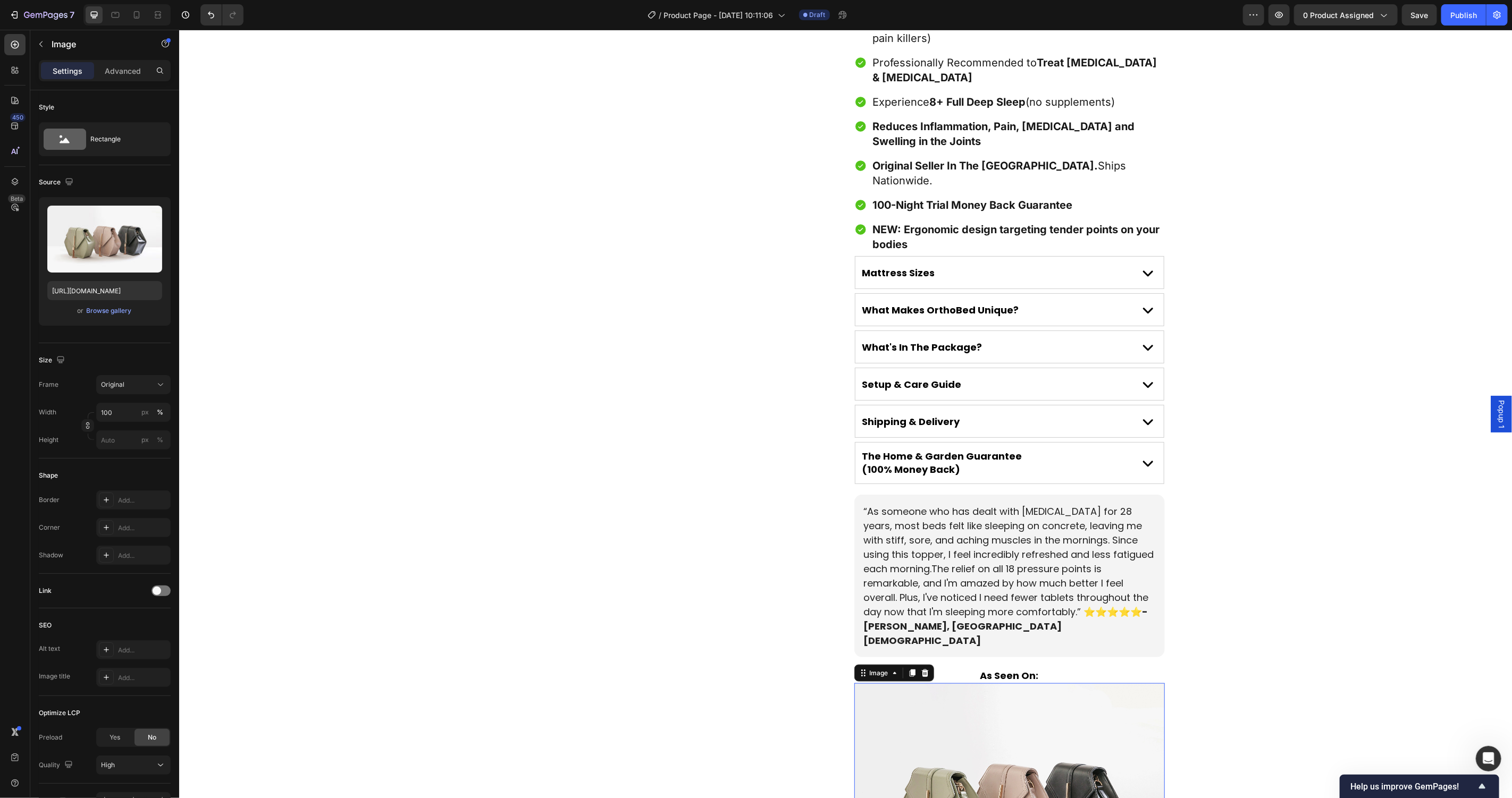
click at [1067, 683] on img at bounding box center [1009, 799] width 310 height 233
click at [103, 307] on div "Browse gallery" at bounding box center [109, 311] width 45 height 9
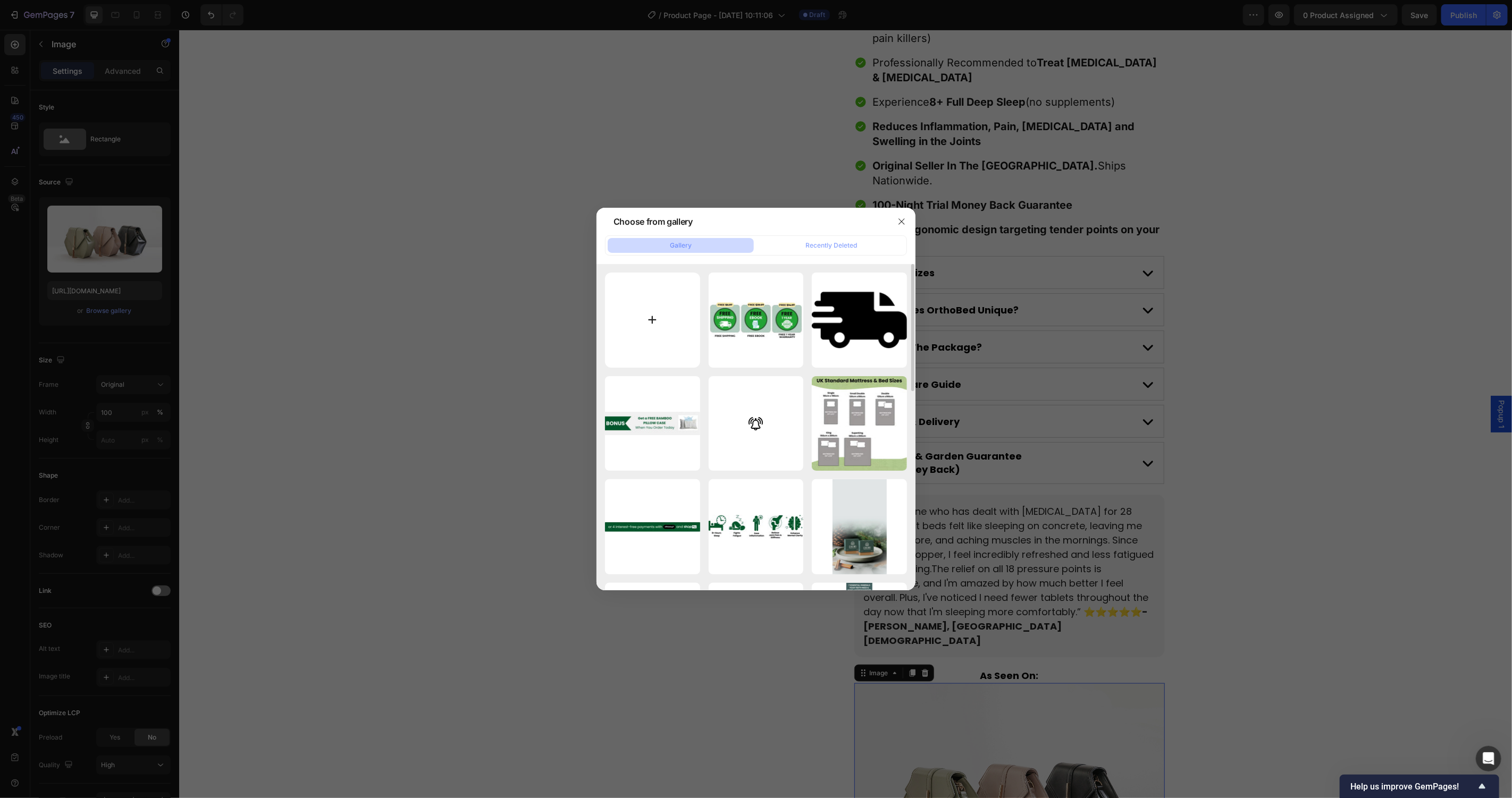
click at [650, 323] on input "file" at bounding box center [653, 320] width 95 height 95
type input "C:\fakepath\1706267391017_1700997961898_logos.png"
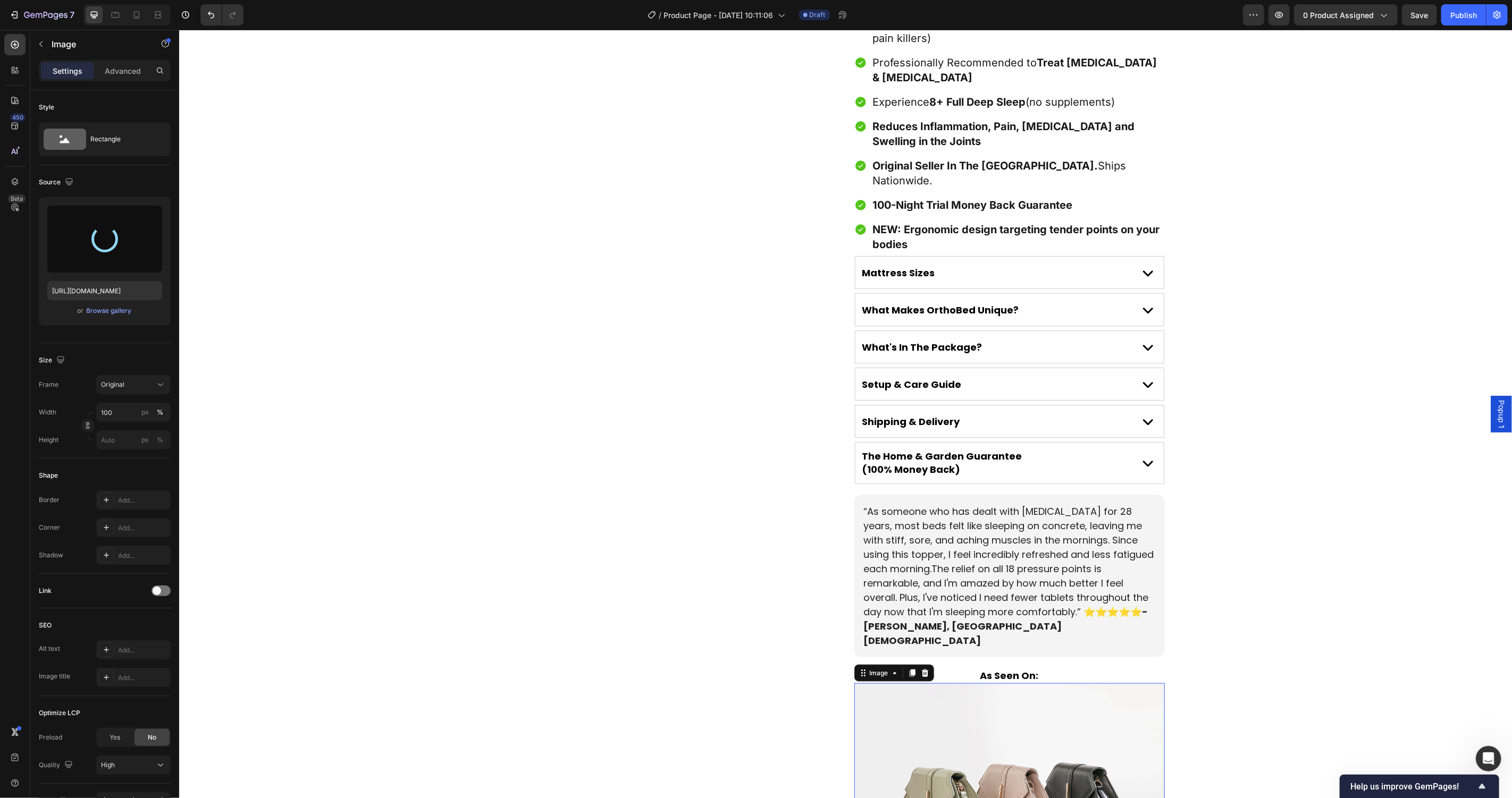
type input "[URL][DOMAIN_NAME]"
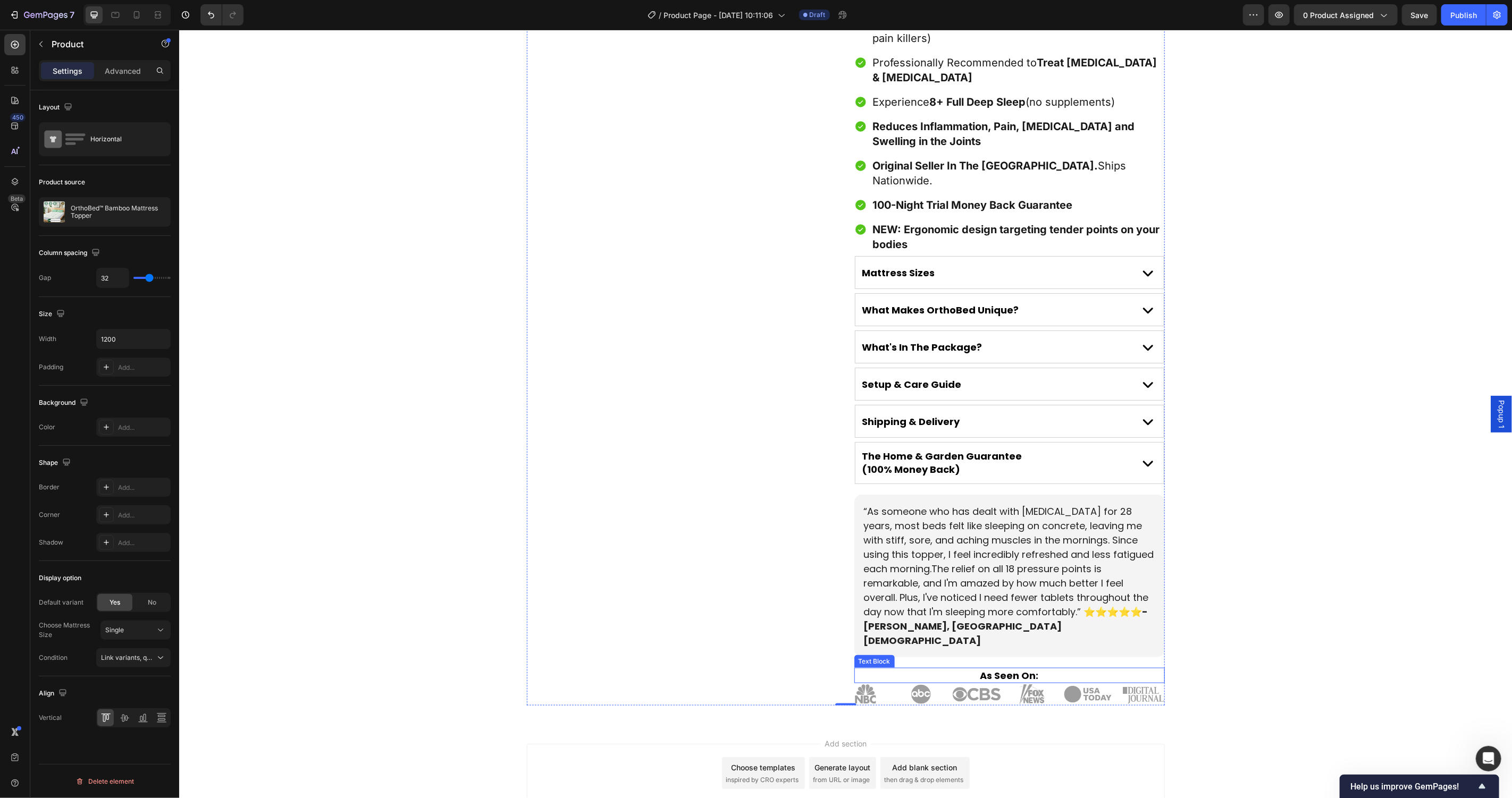
click at [998, 668] on p "As Seen On:" at bounding box center [1008, 675] width 308 height 13
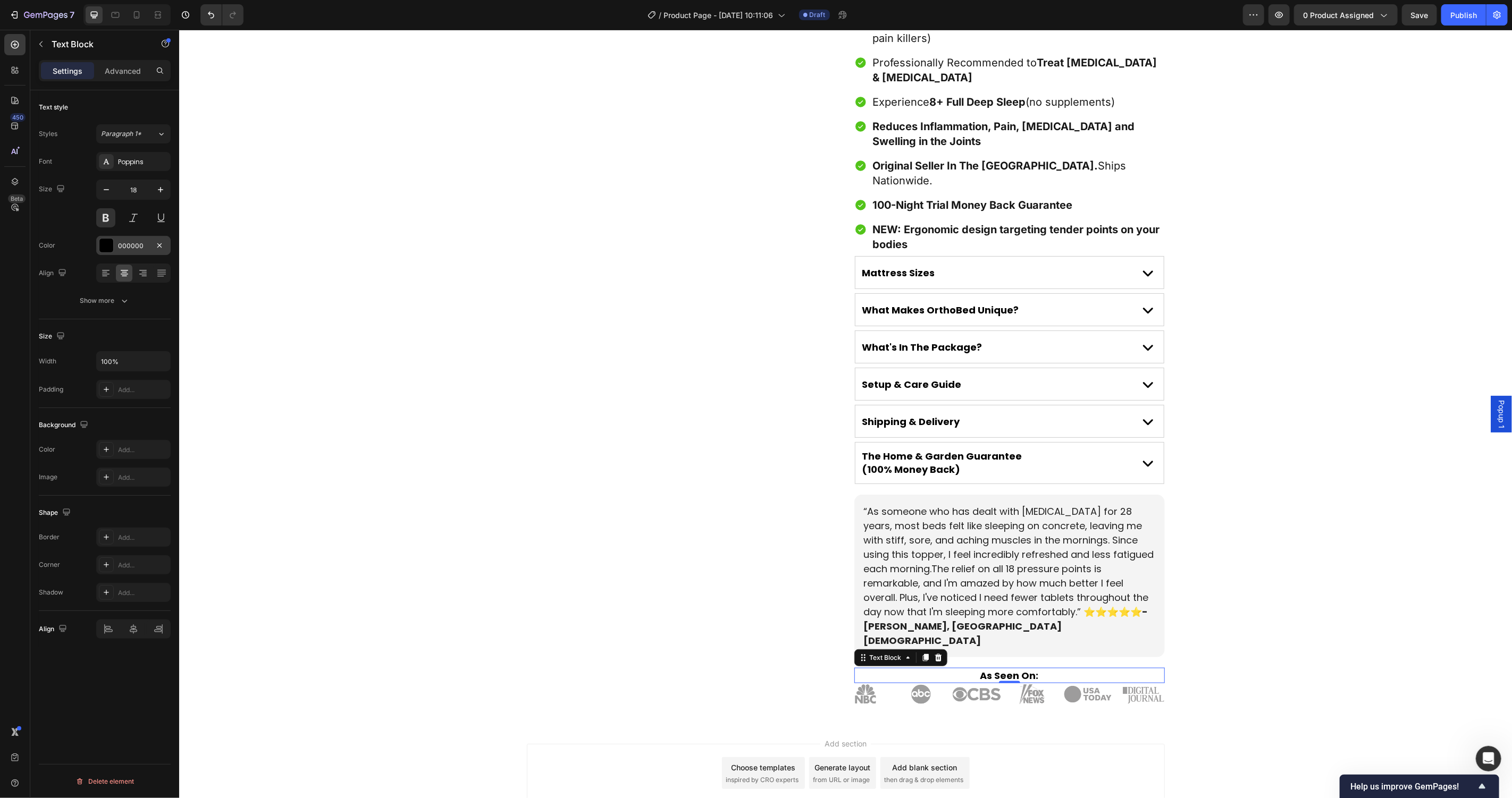
click at [112, 242] on div at bounding box center [106, 246] width 14 height 14
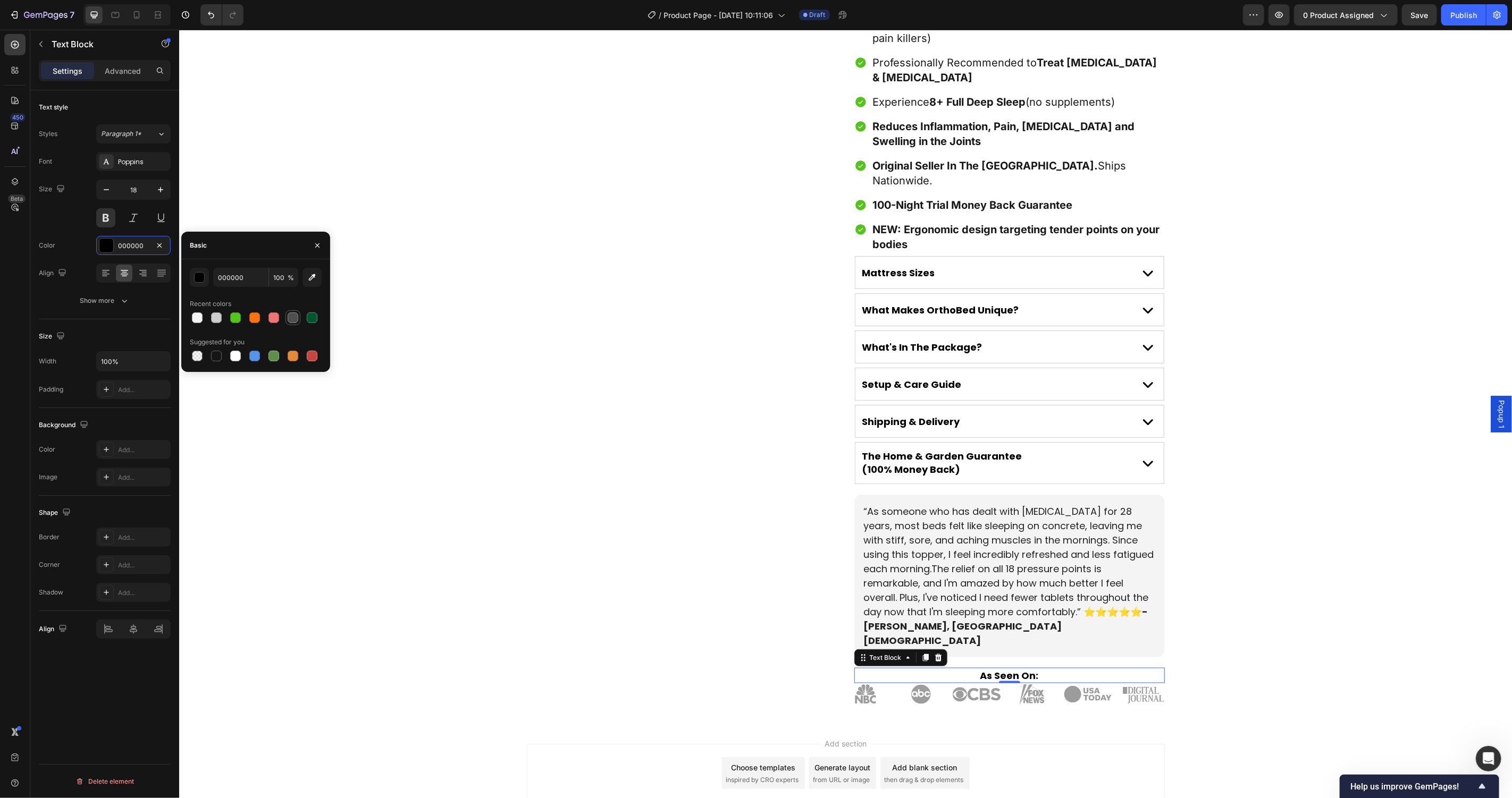
click at [292, 320] on div at bounding box center [293, 318] width 11 height 11
type input "4F4F4F"
click at [164, 195] on button "button" at bounding box center [160, 190] width 19 height 19
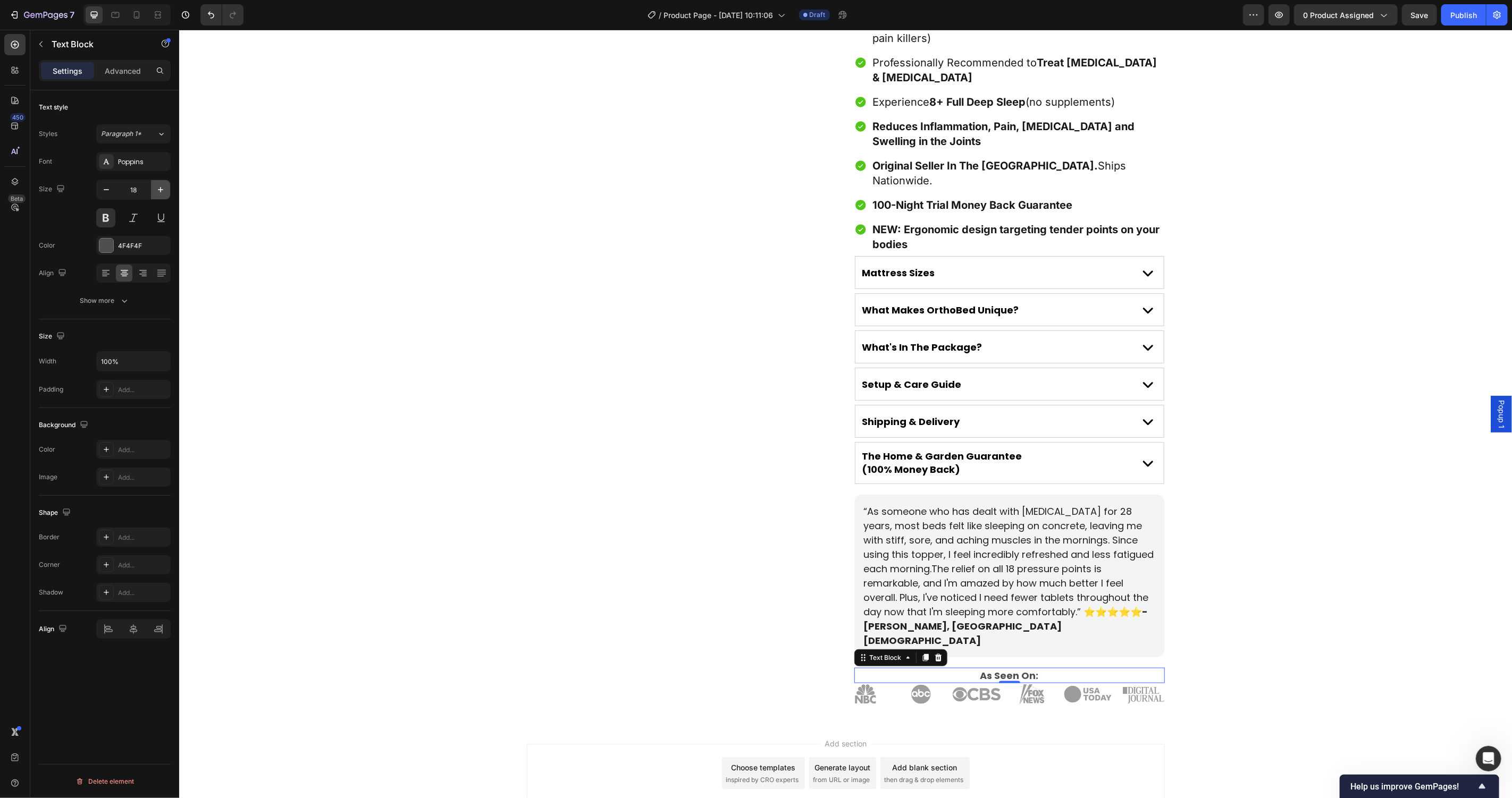
click at [164, 195] on icon "button" at bounding box center [160, 190] width 11 height 11
type input "21"
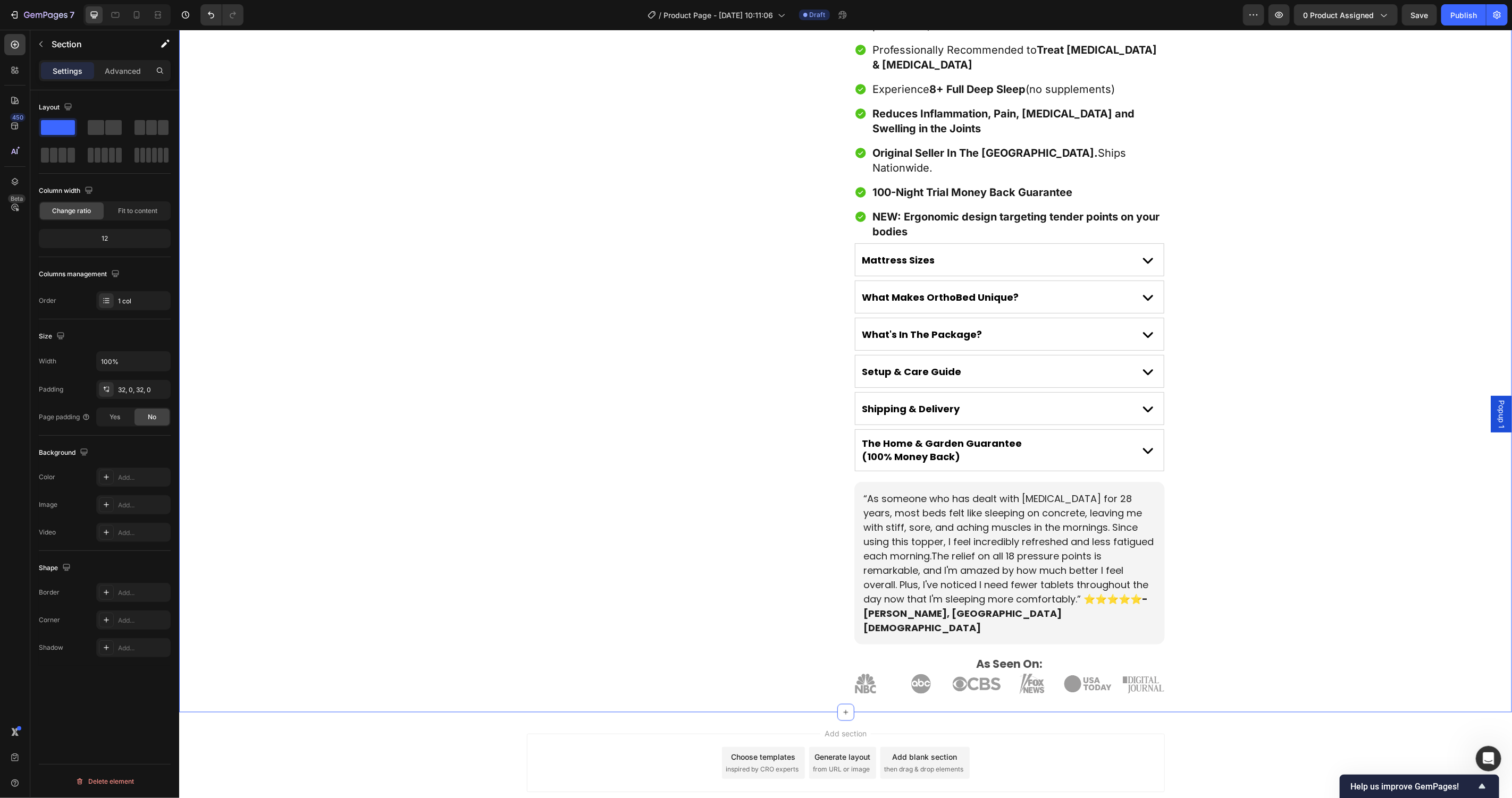
scroll to position [870, 0]
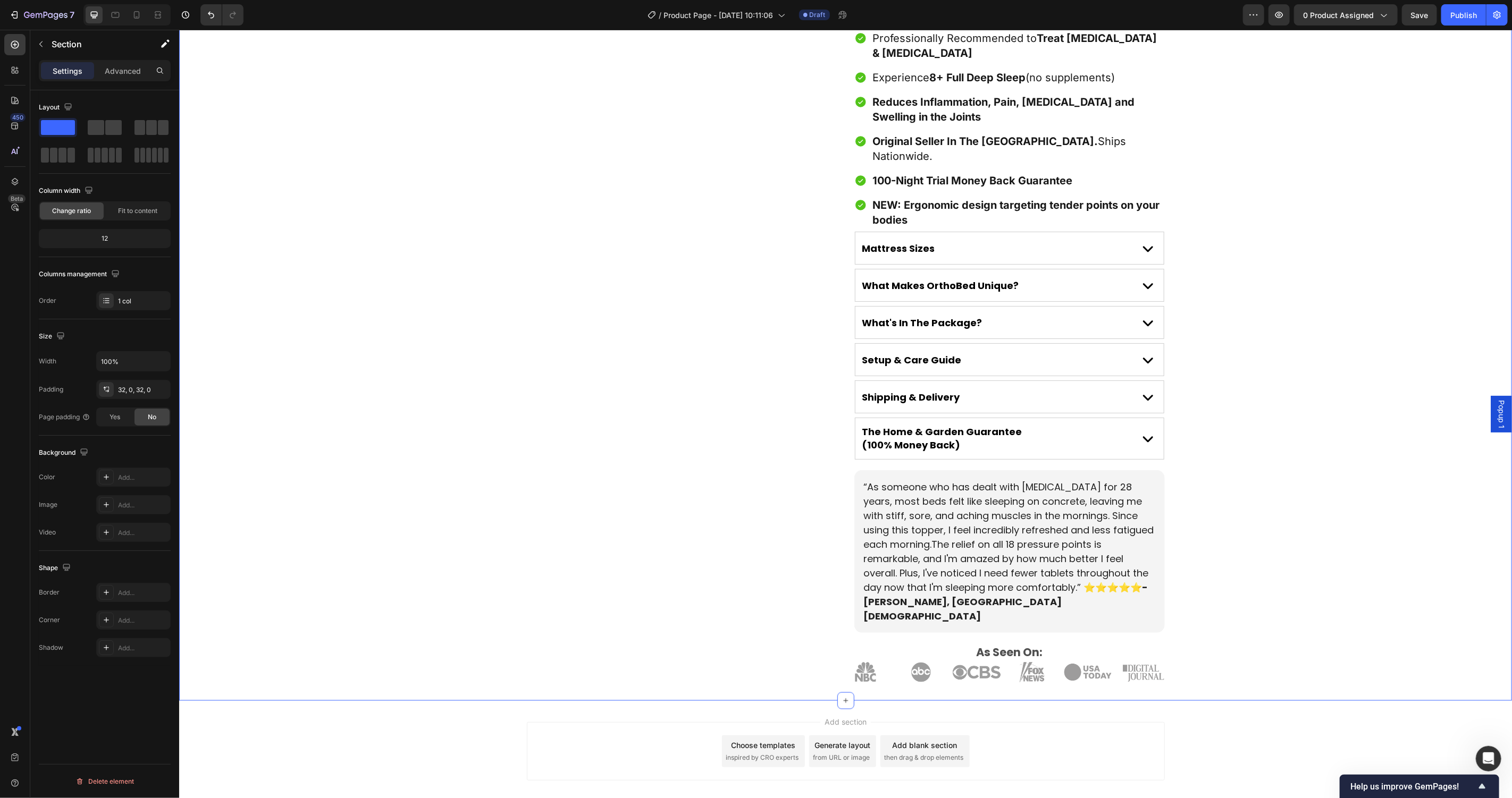
click at [9, 42] on icon at bounding box center [15, 45] width 11 height 11
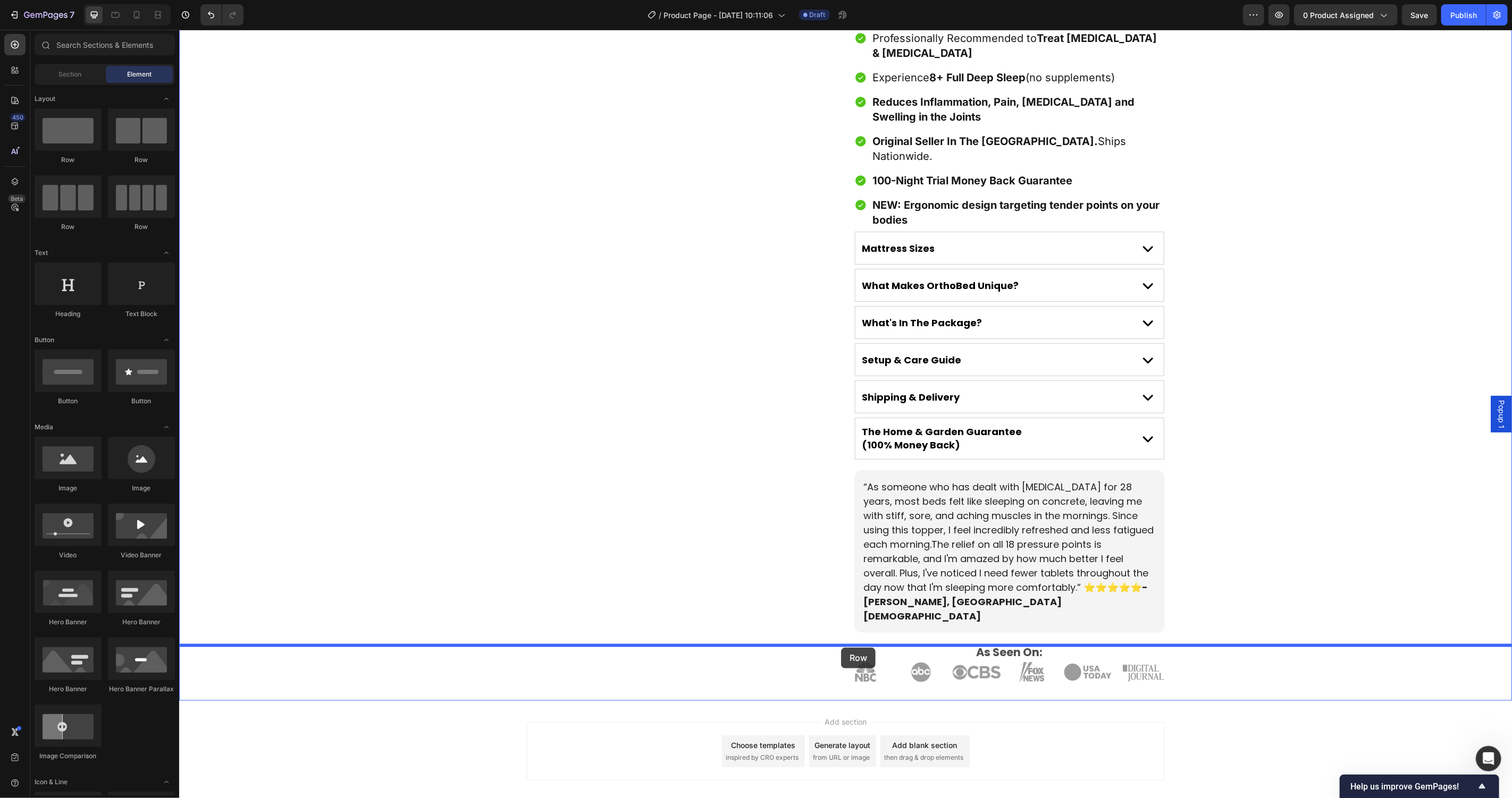
drag, startPoint x: 268, startPoint y: 259, endPoint x: 841, endPoint y: 647, distance: 692.0
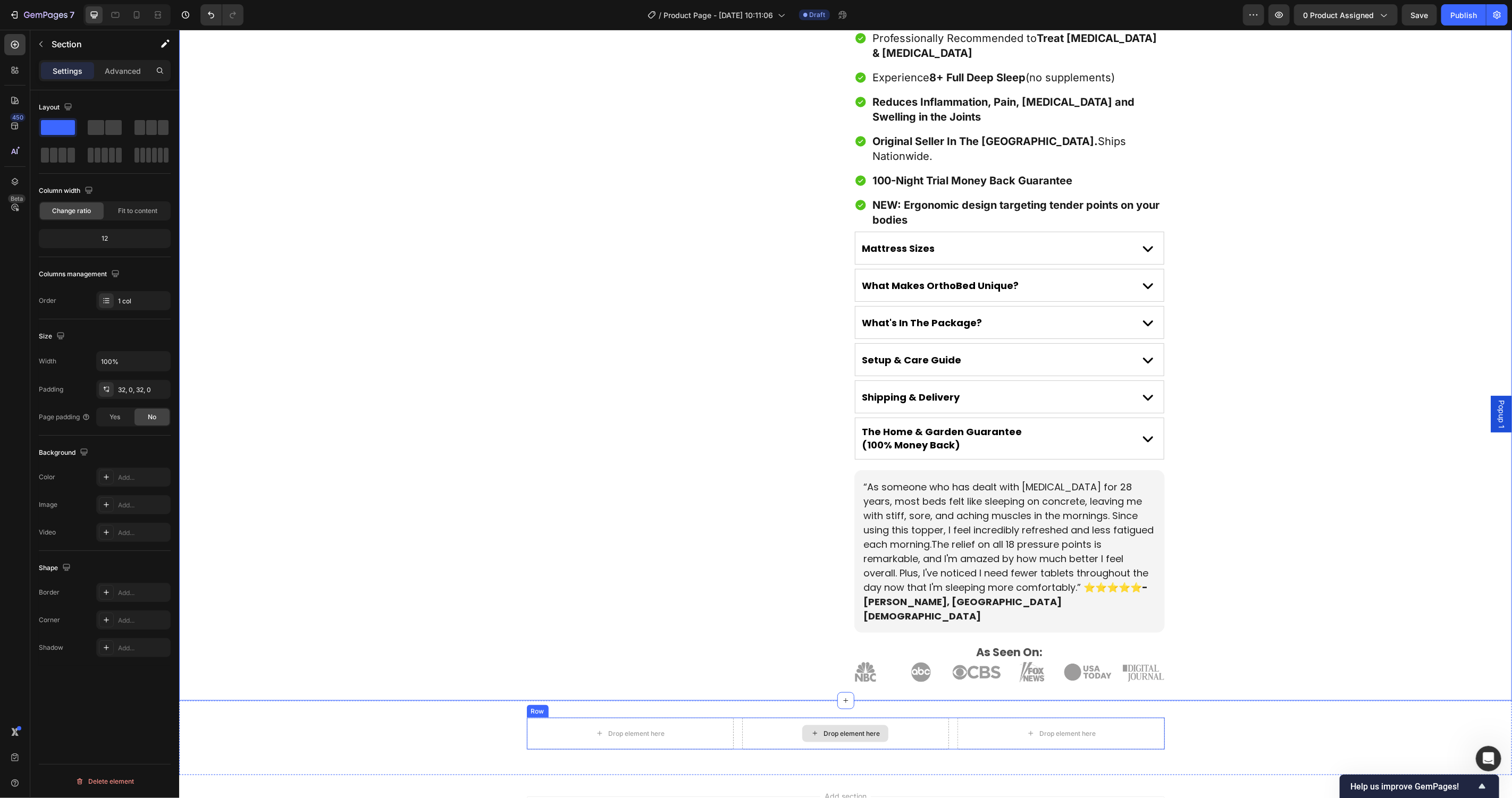
click at [742, 718] on div "Drop element here" at bounding box center [845, 733] width 207 height 32
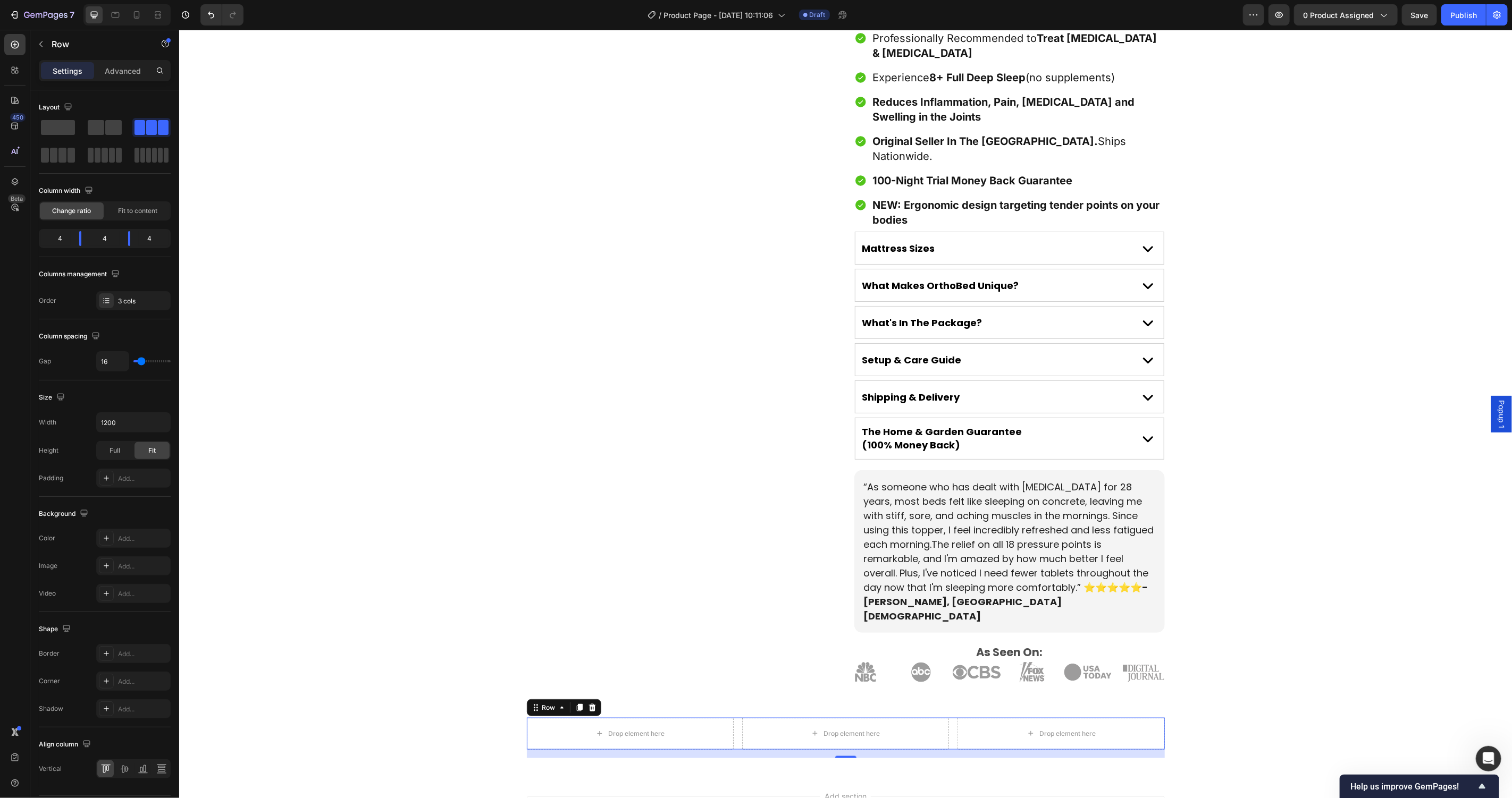
click at [731, 718] on div "Drop element here Drop element here Drop element here Row 16" at bounding box center [845, 733] width 638 height 32
click at [134, 546] on div "Add..." at bounding box center [133, 538] width 75 height 19
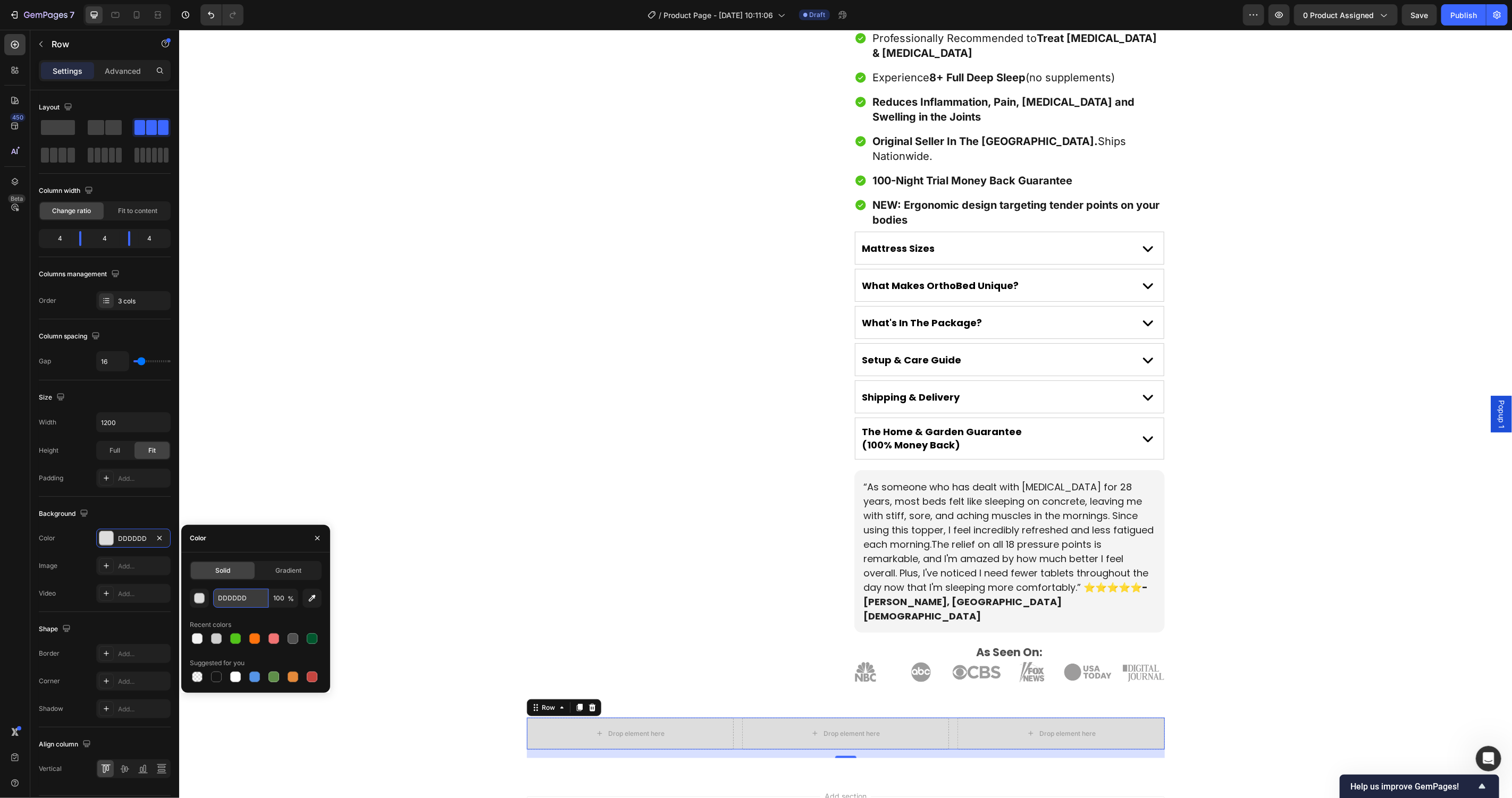
click at [243, 603] on input "DDDDDD" at bounding box center [241, 598] width 55 height 19
paste input "#DBDBDB"
click at [276, 620] on div "Recent colors" at bounding box center [255, 625] width 132 height 17
type input "DBDBDB"
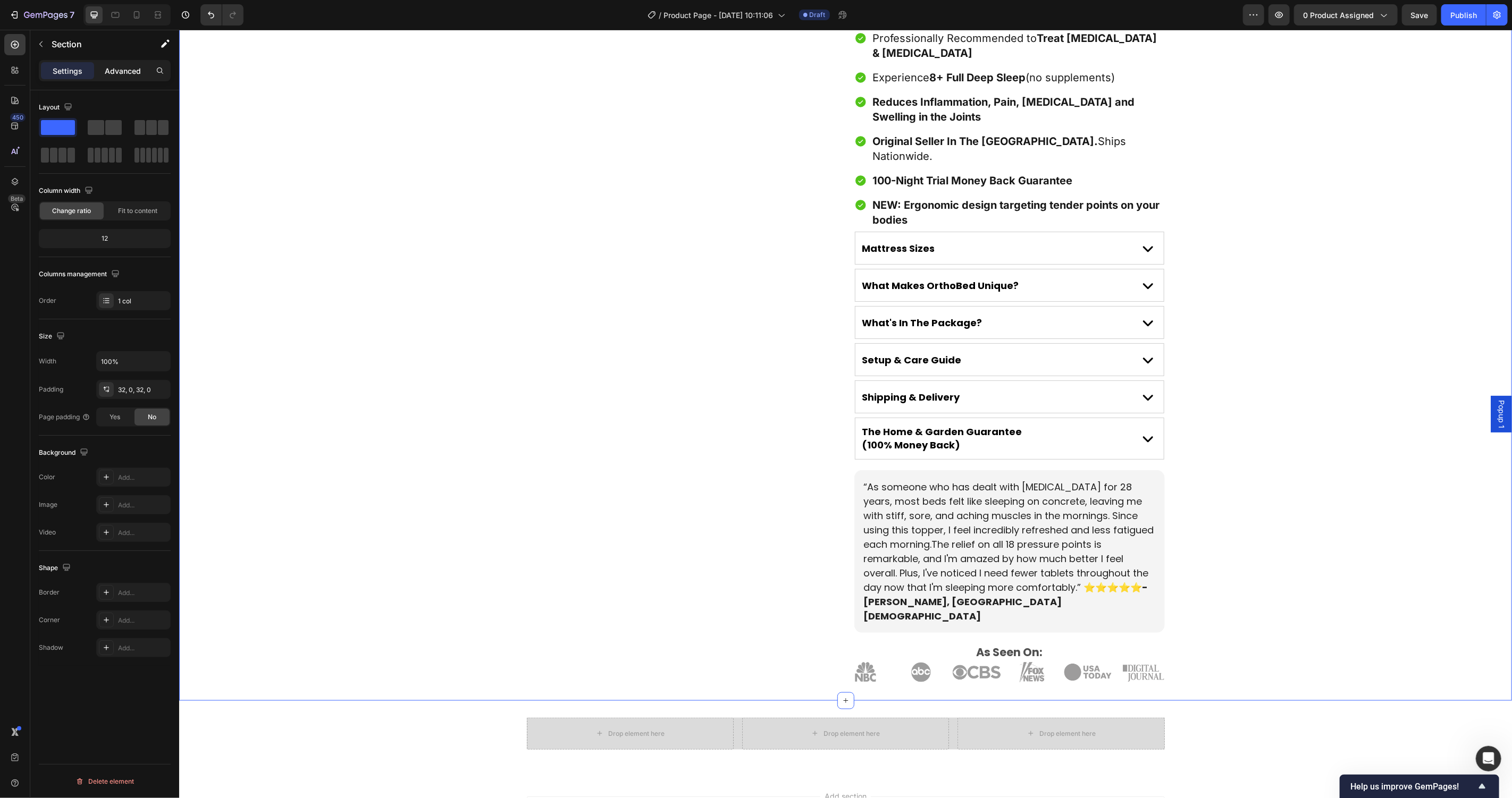
click at [130, 72] on p "Advanced" at bounding box center [123, 70] width 36 height 11
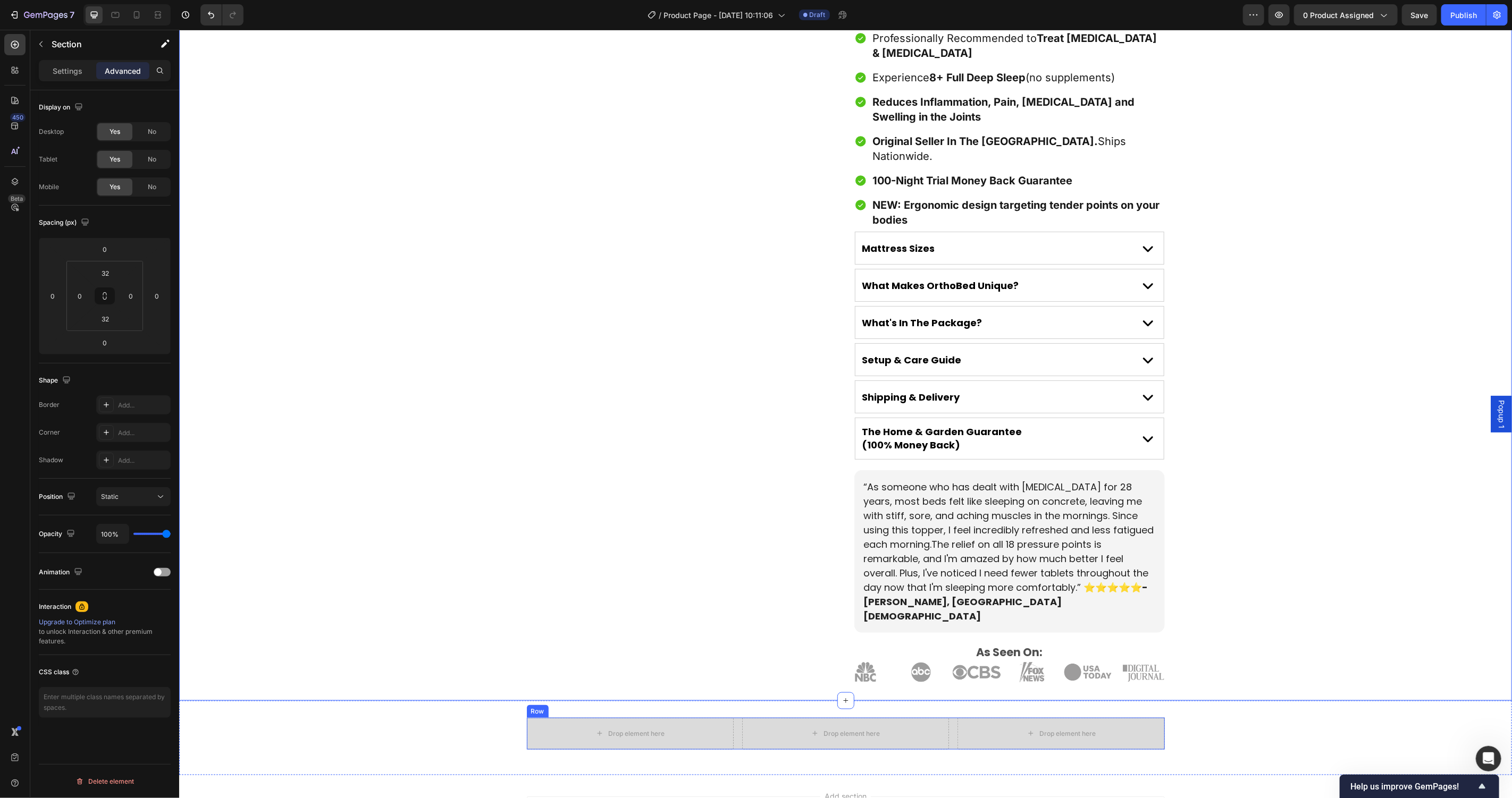
click at [736, 718] on div "Drop element here Drop element here Drop element here Row" at bounding box center [845, 733] width 638 height 32
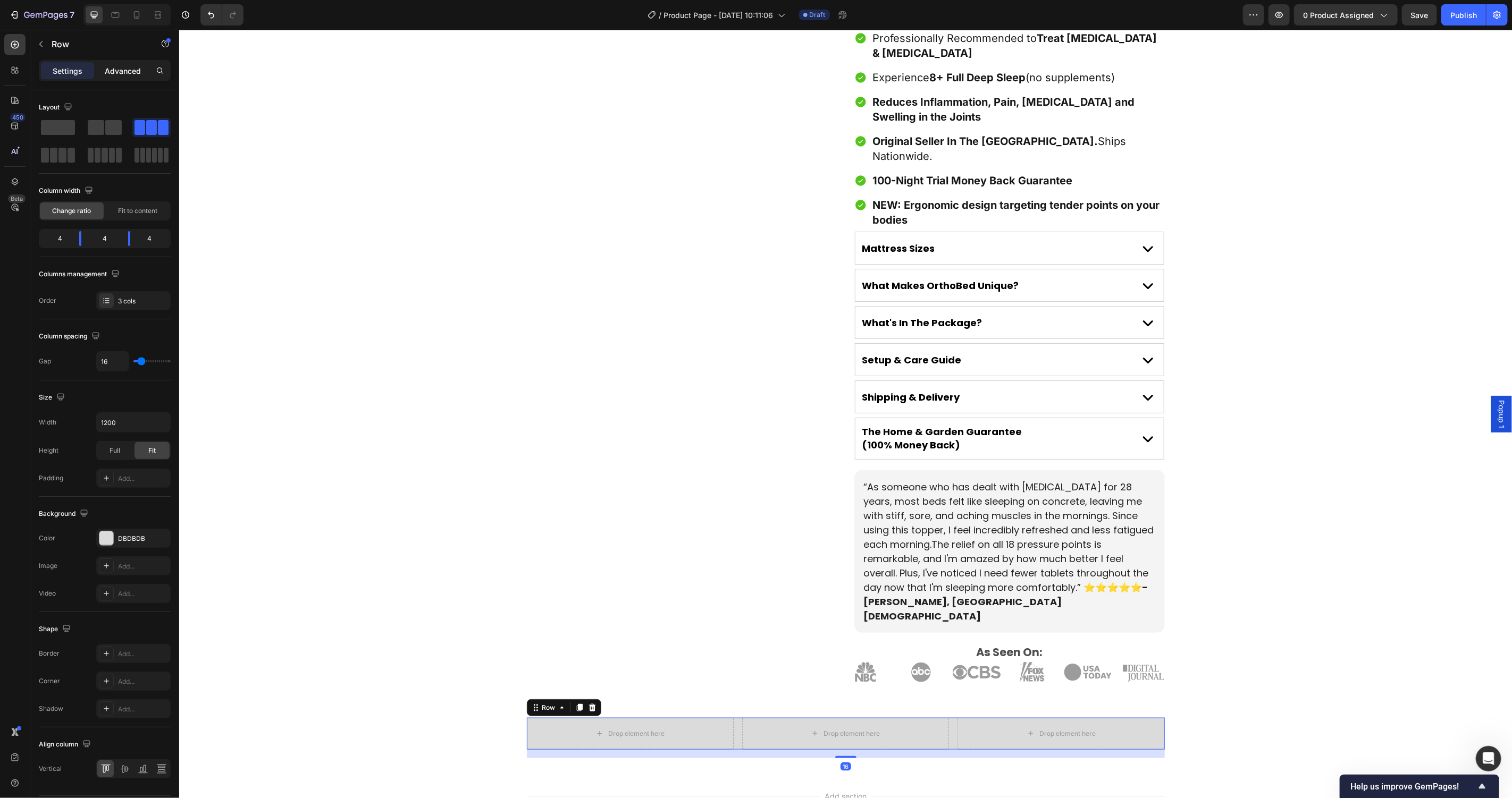
click at [138, 75] on p "Advanced" at bounding box center [123, 70] width 36 height 11
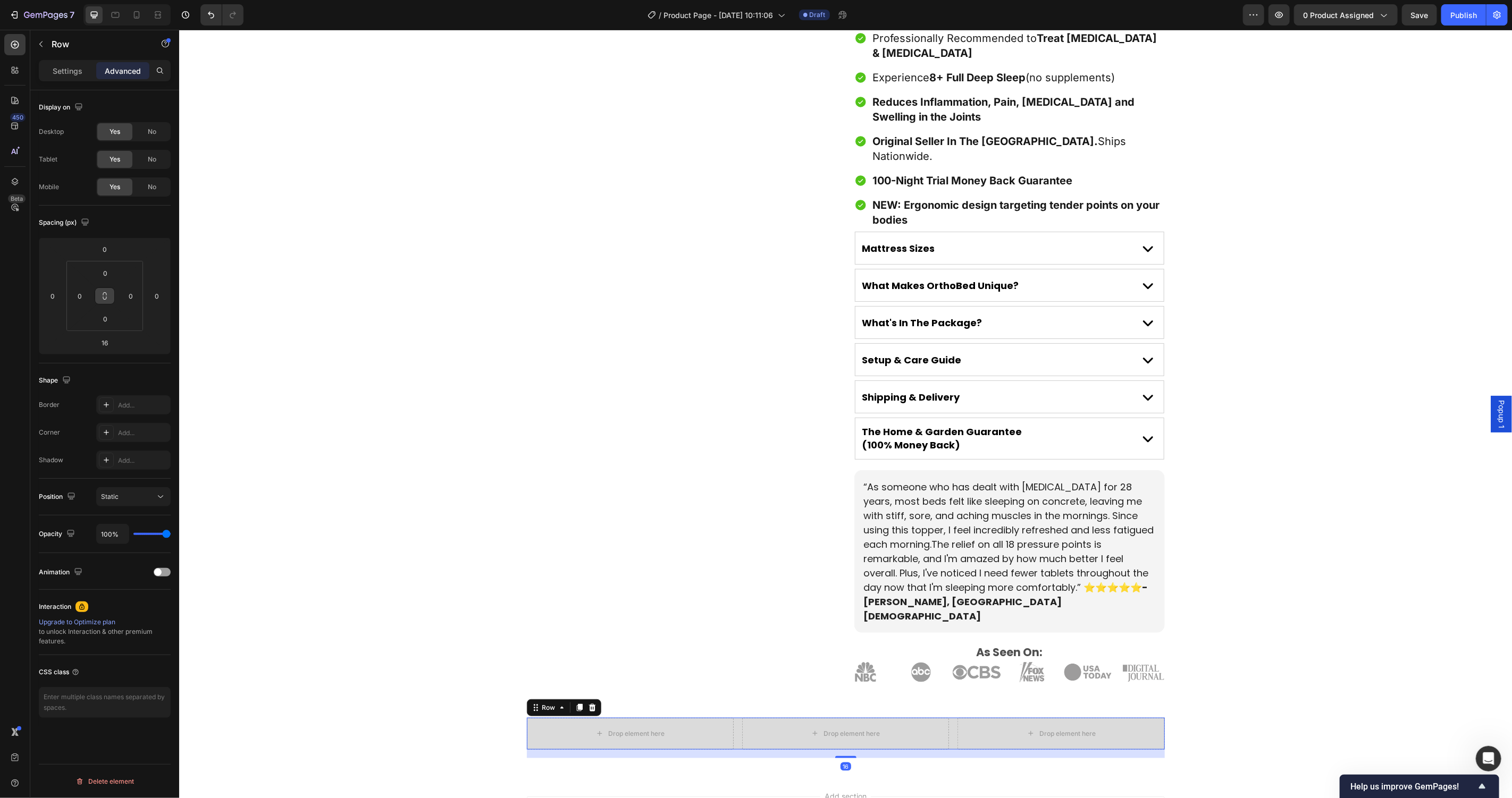
click at [109, 296] on button at bounding box center [104, 296] width 20 height 17
click at [106, 273] on input "0" at bounding box center [105, 273] width 21 height 16
type input "2"
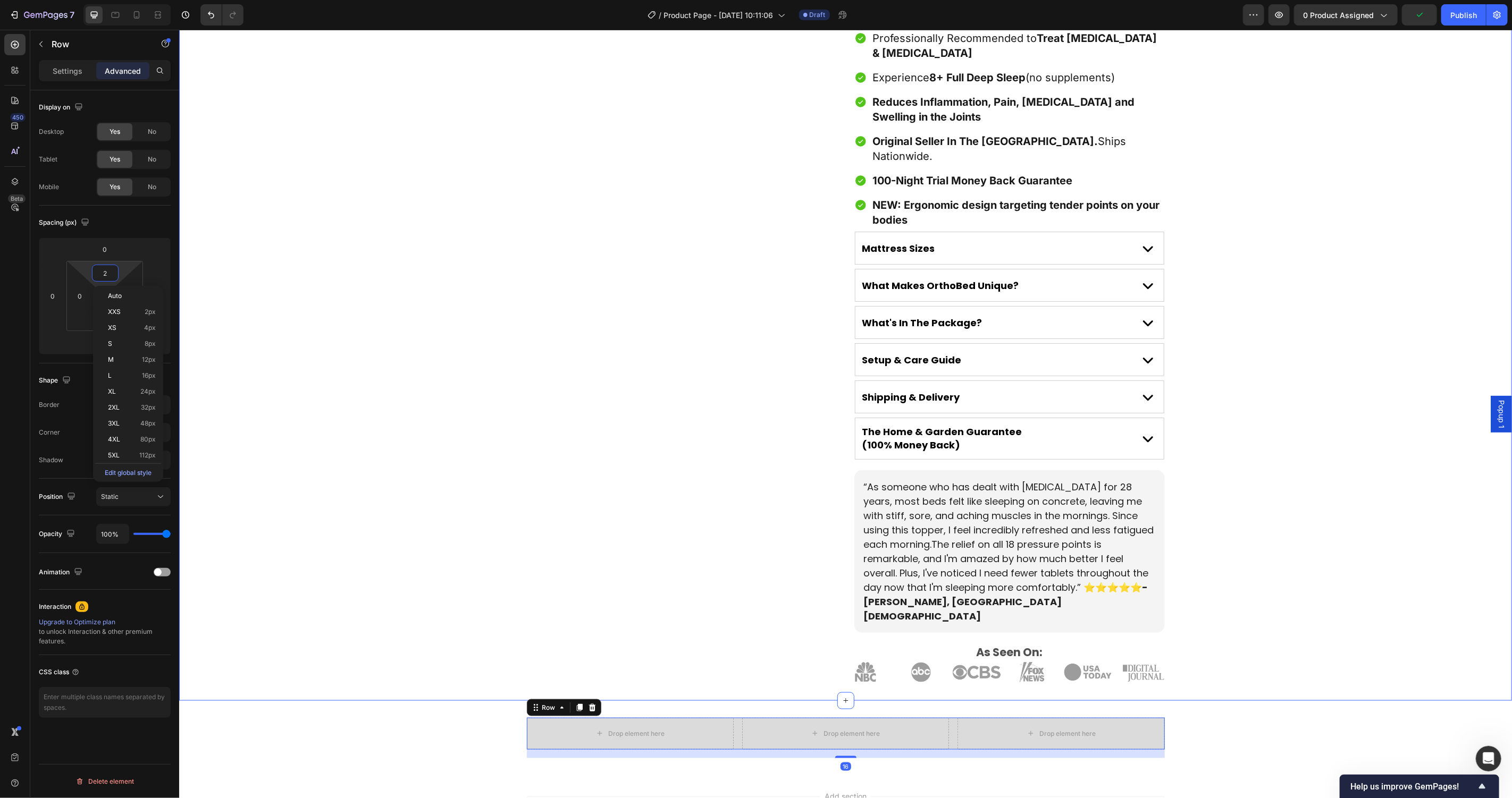
type input "2"
type input "20"
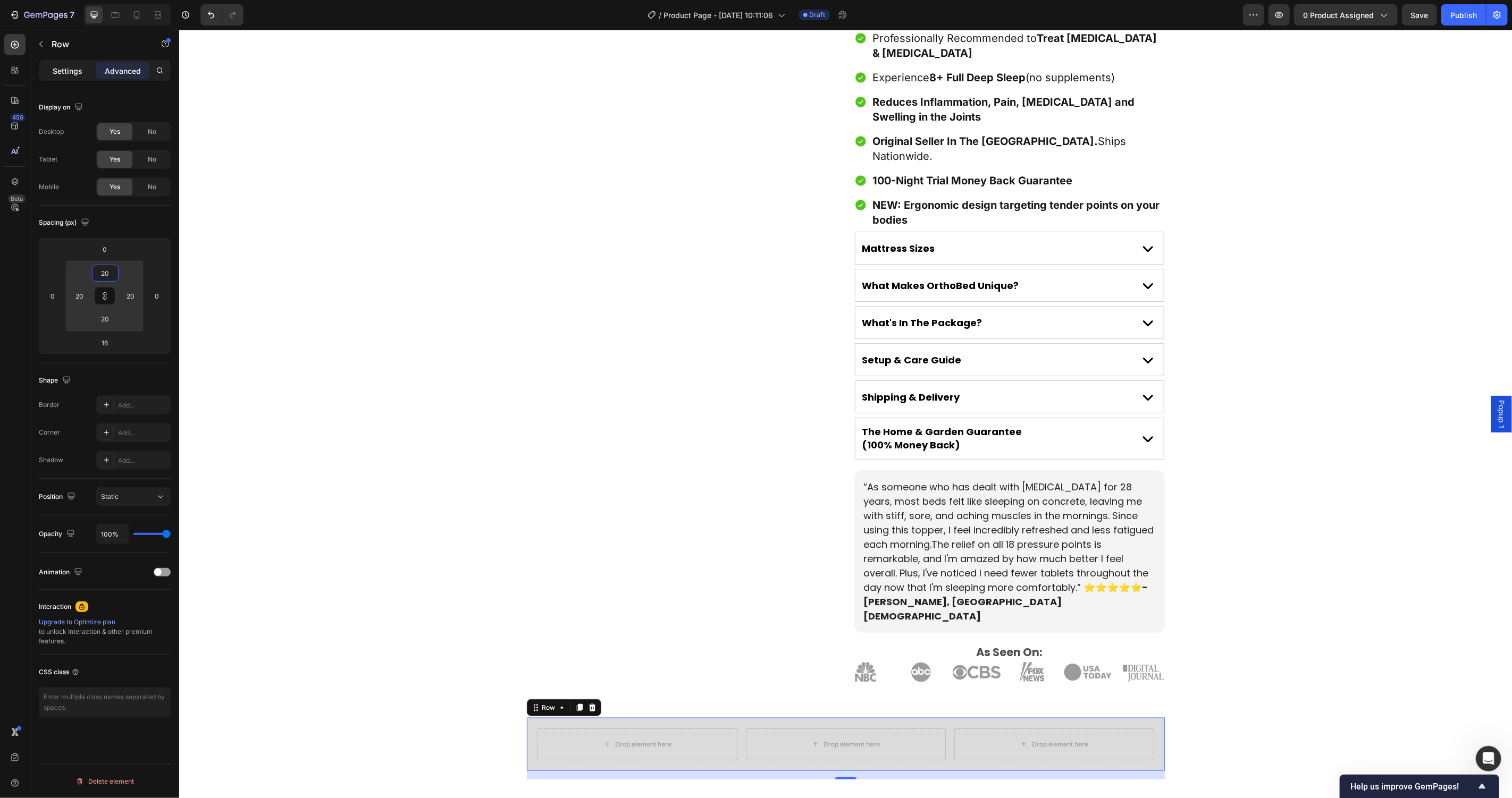
click at [54, 70] on p "Settings" at bounding box center [68, 70] width 30 height 11
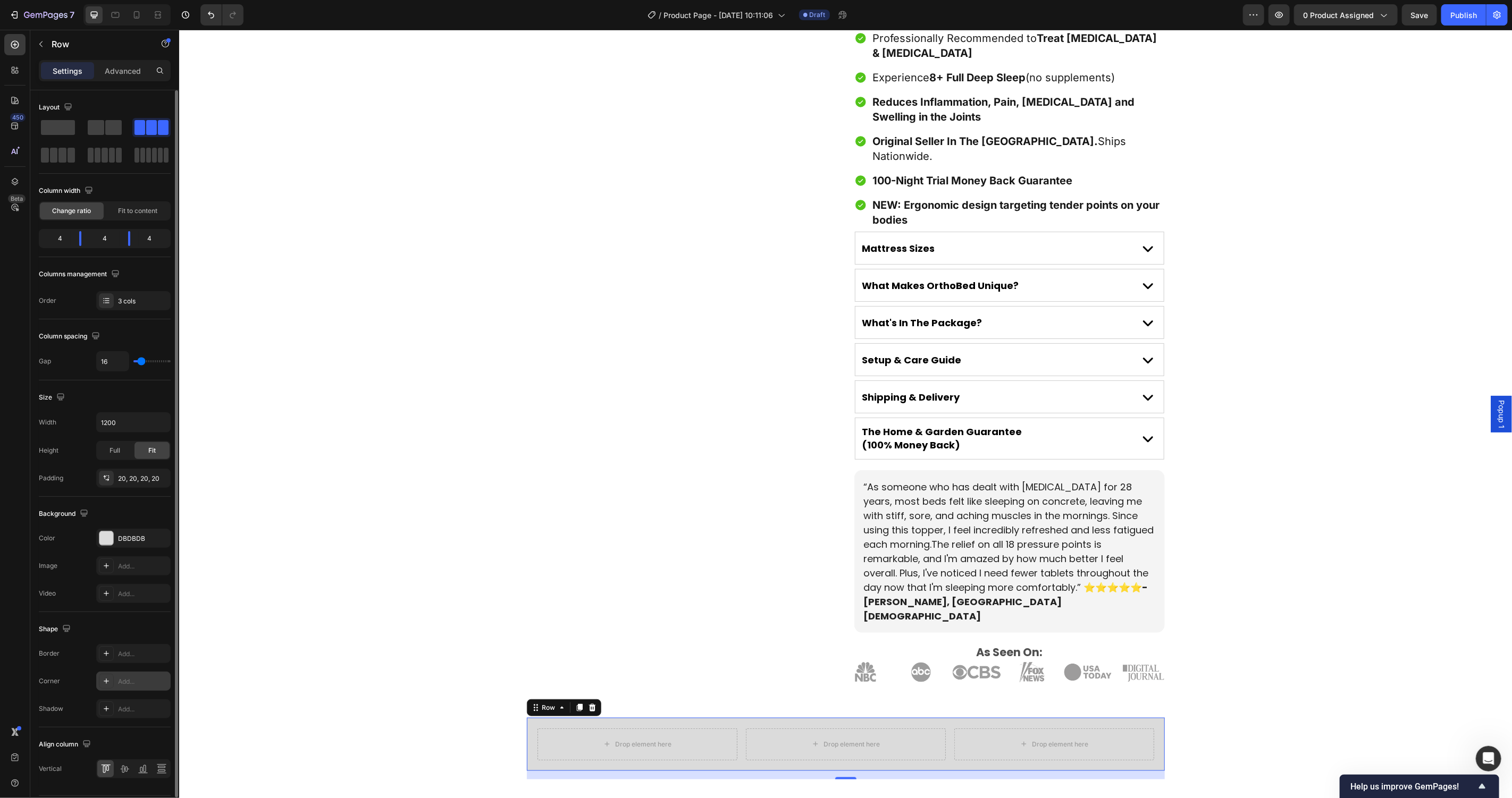
click at [133, 675] on div "Add..." at bounding box center [133, 681] width 75 height 19
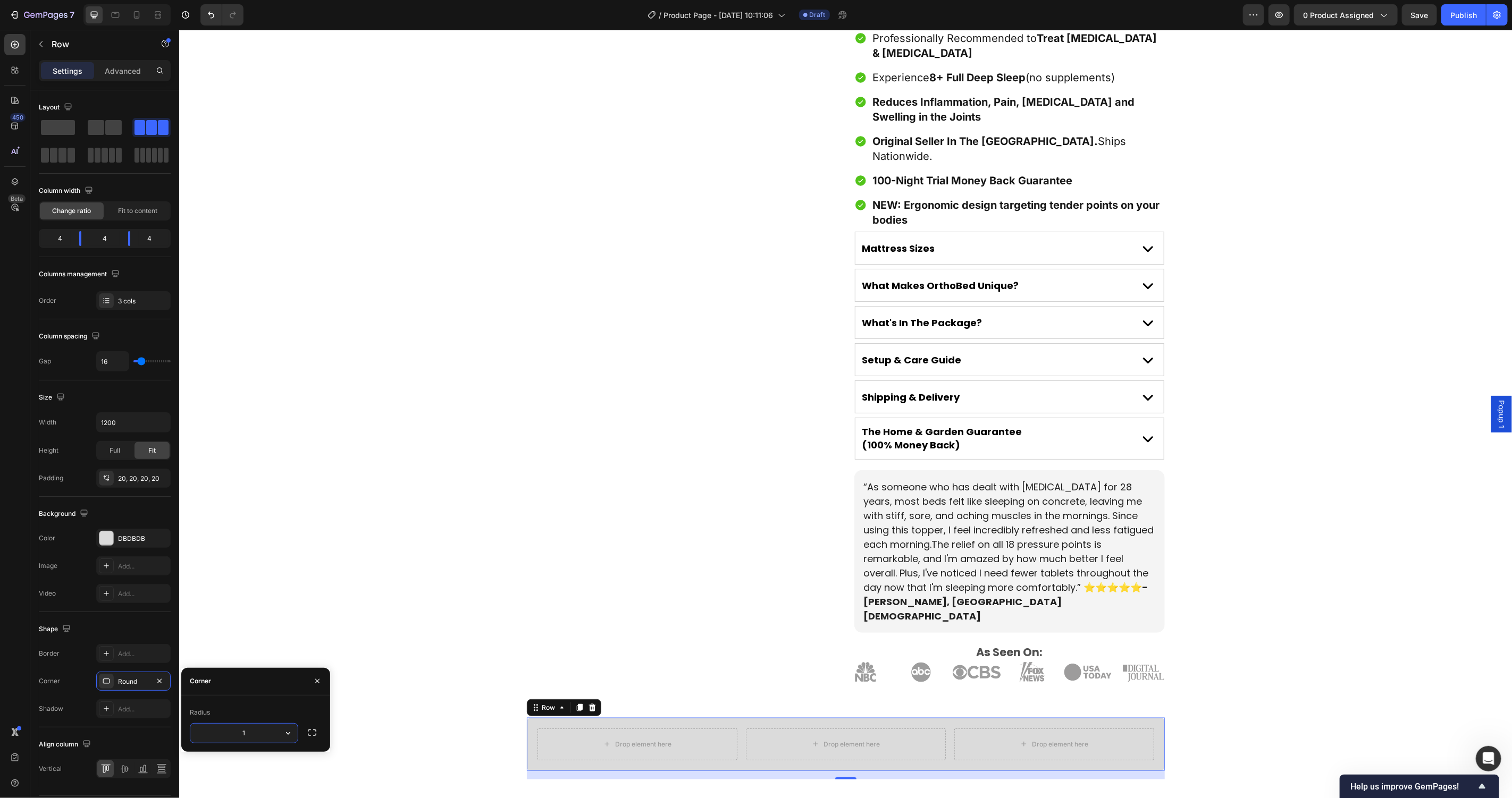
type input "15"
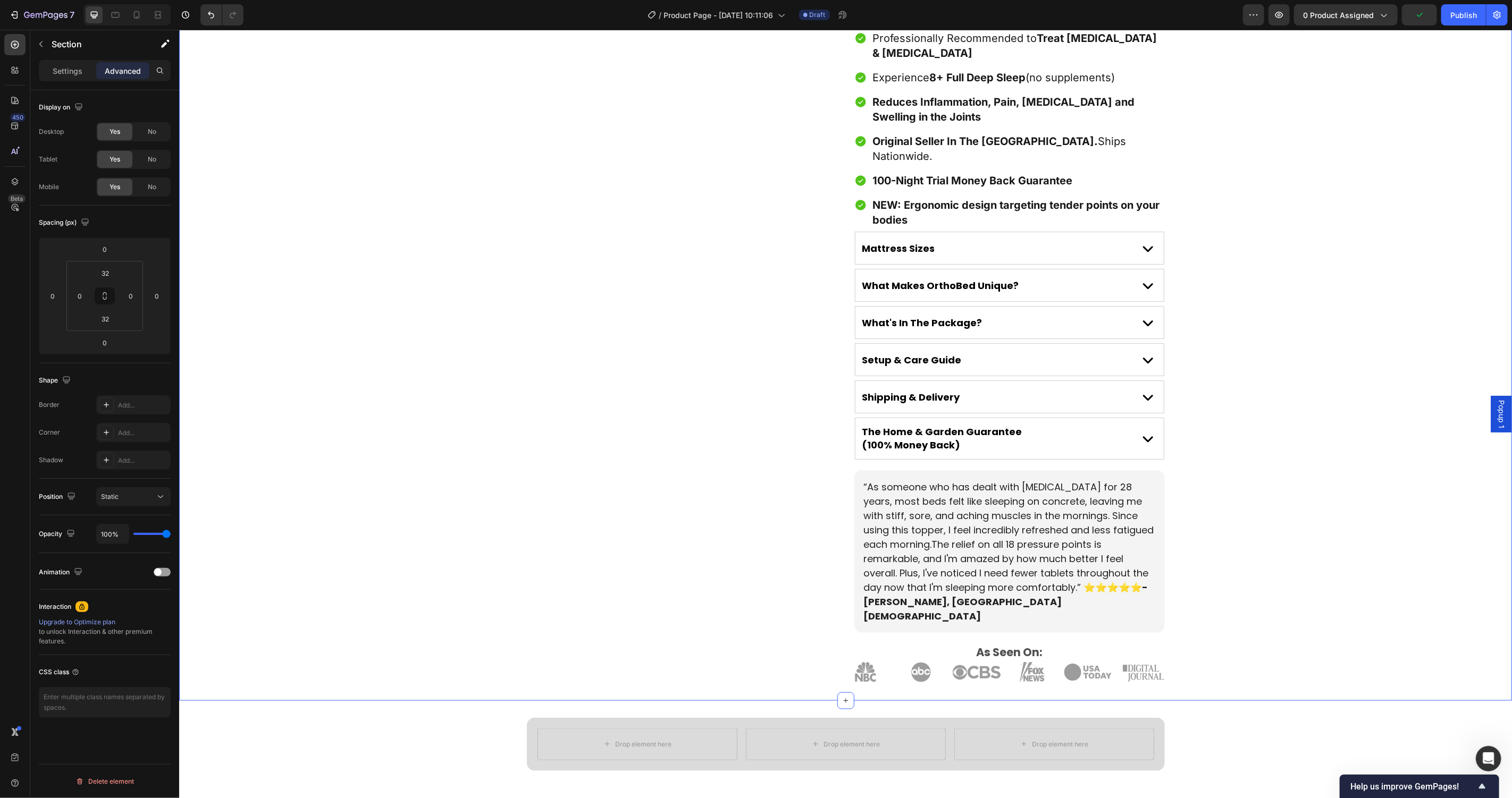
drag, startPoint x: 20, startPoint y: 42, endPoint x: 25, endPoint y: 259, distance: 217.1
click at [20, 42] on icon at bounding box center [15, 45] width 11 height 11
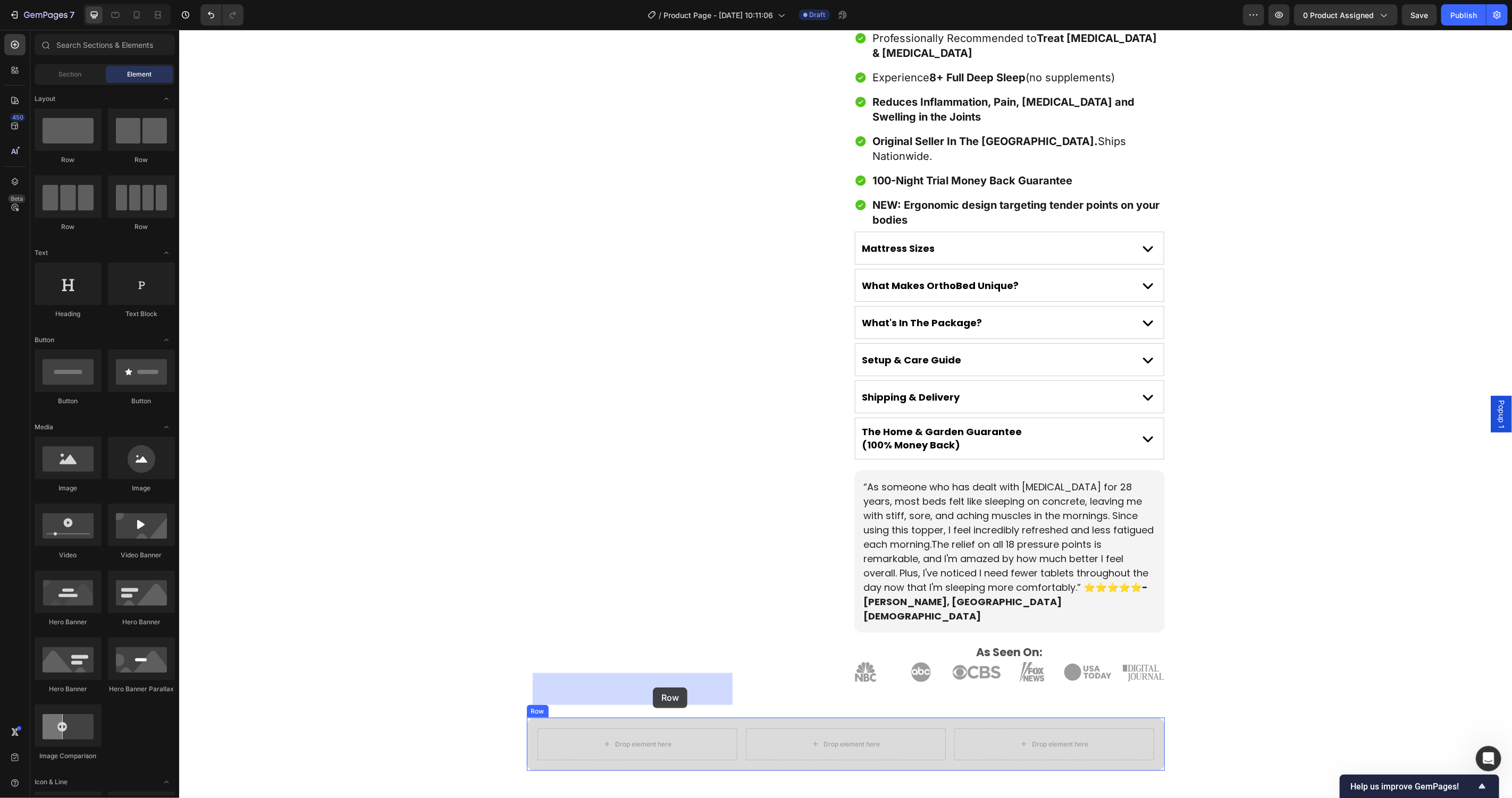
drag, startPoint x: 228, startPoint y: 200, endPoint x: 652, endPoint y: 687, distance: 645.7
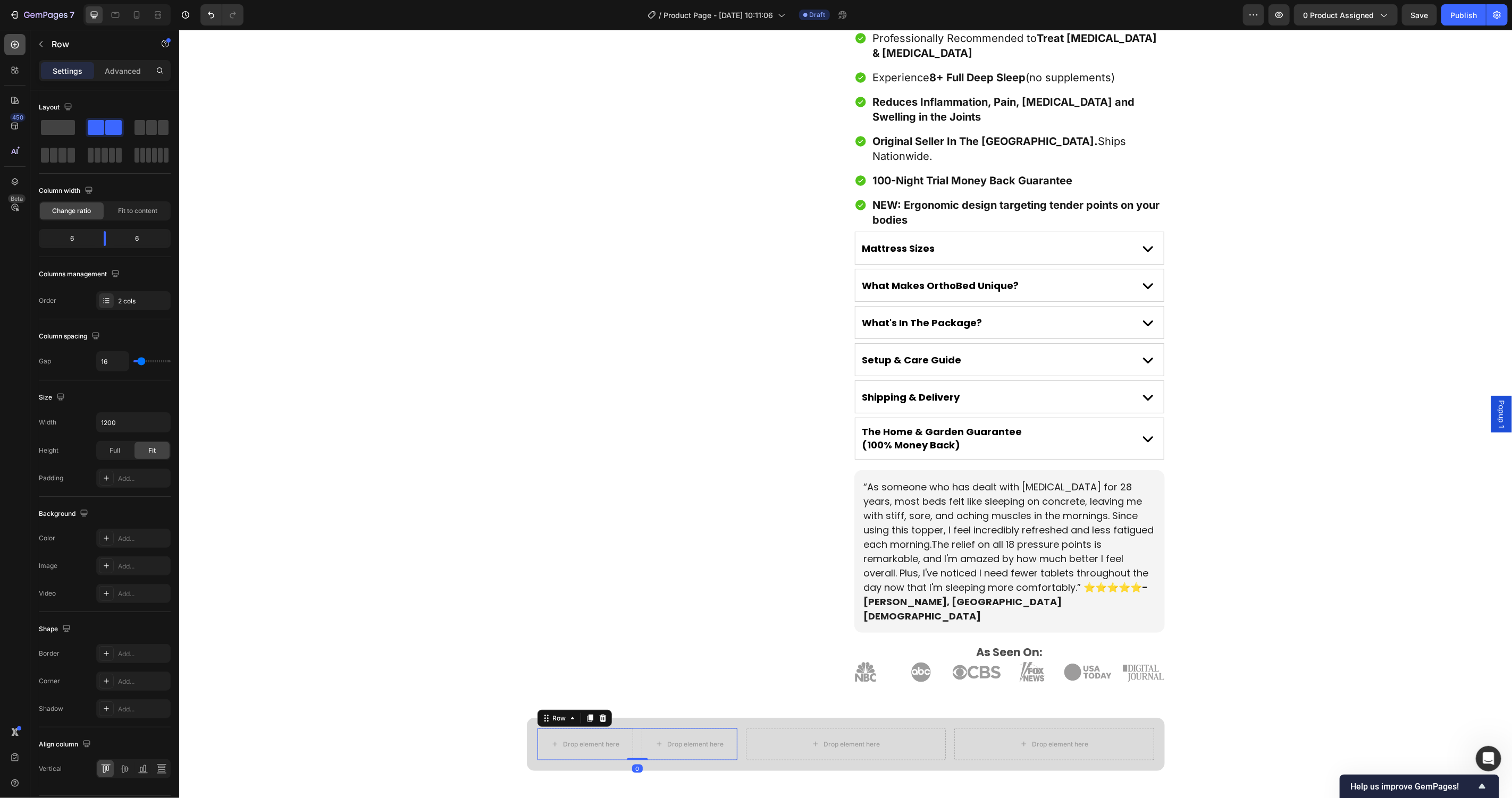
click at [10, 49] on icon at bounding box center [15, 45] width 11 height 11
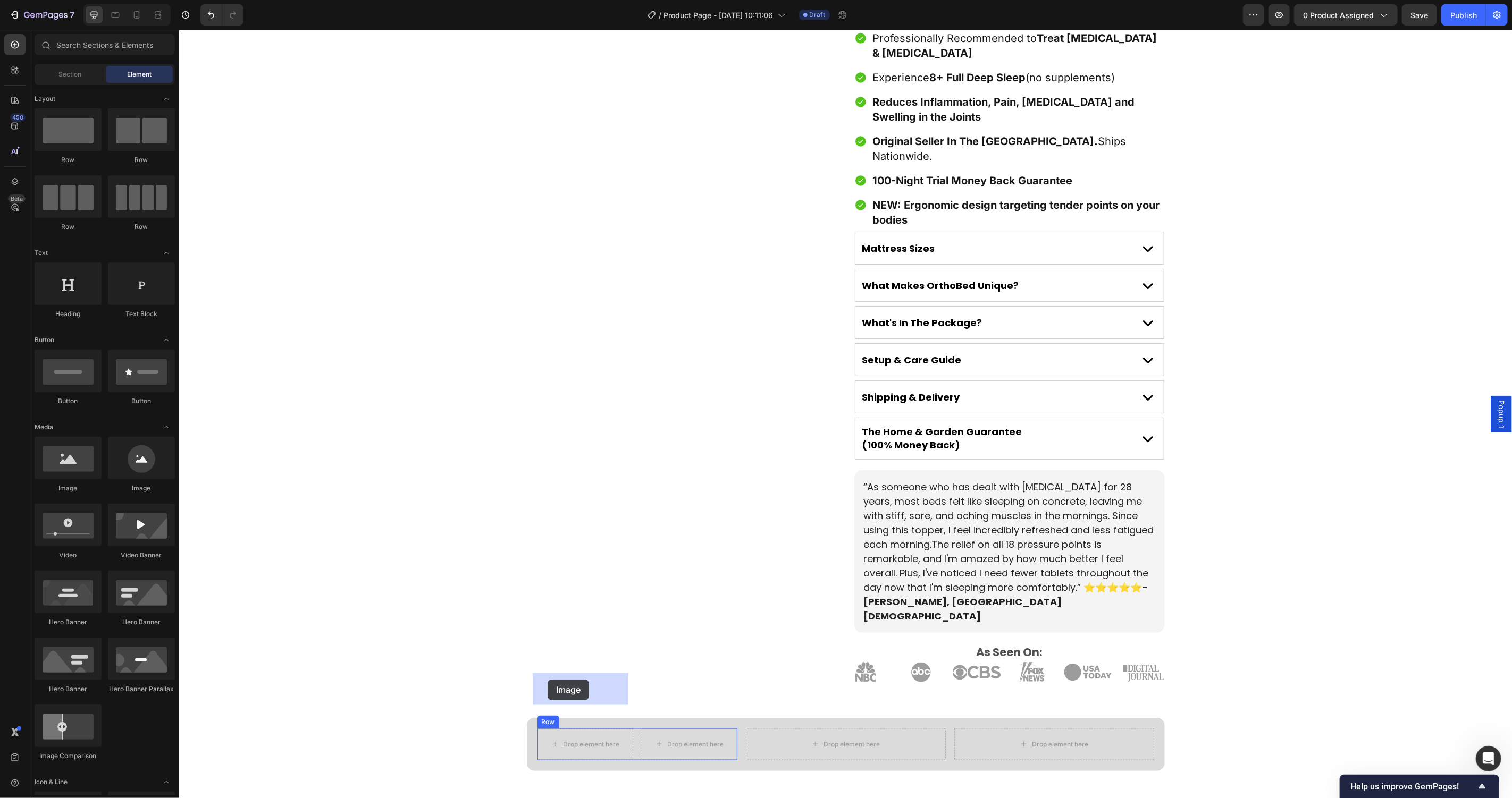
drag, startPoint x: 244, startPoint y: 493, endPoint x: 547, endPoint y: 679, distance: 355.5
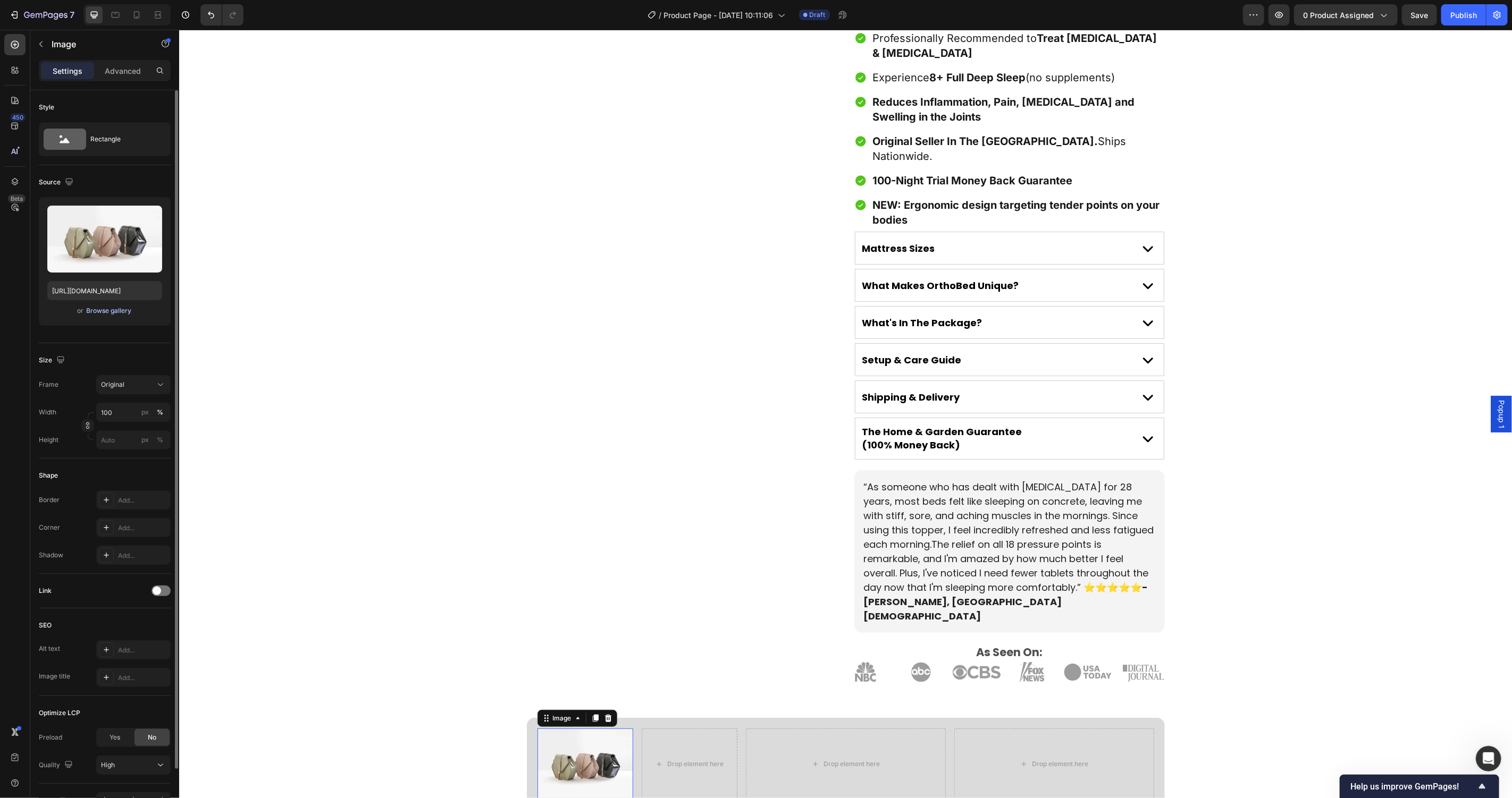
click at [103, 312] on div "Browse gallery" at bounding box center [109, 311] width 45 height 9
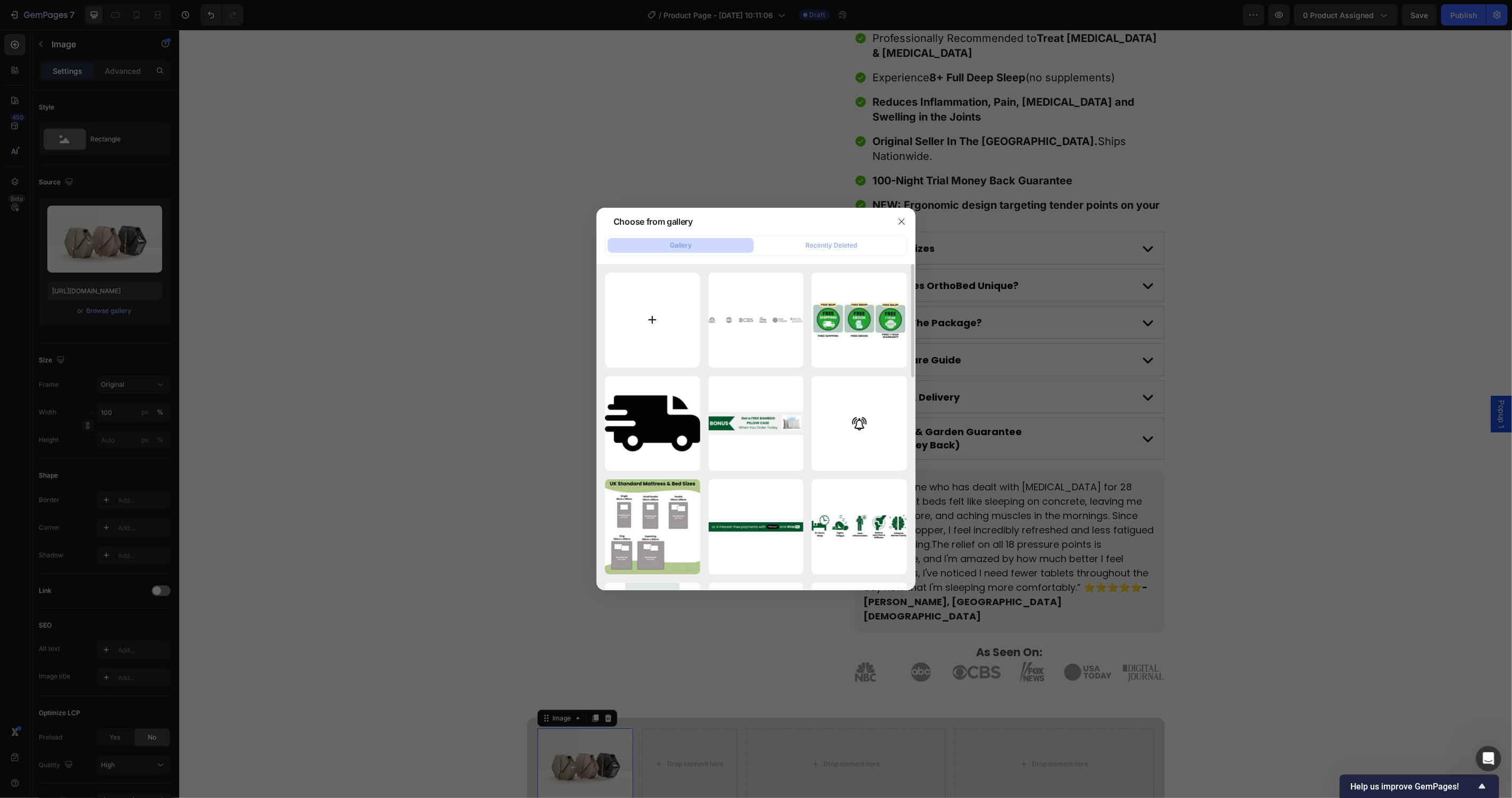
click at [652, 296] on input "file" at bounding box center [653, 320] width 95 height 95
type input "C:\fakepath\1706273617153_44_1_.png"
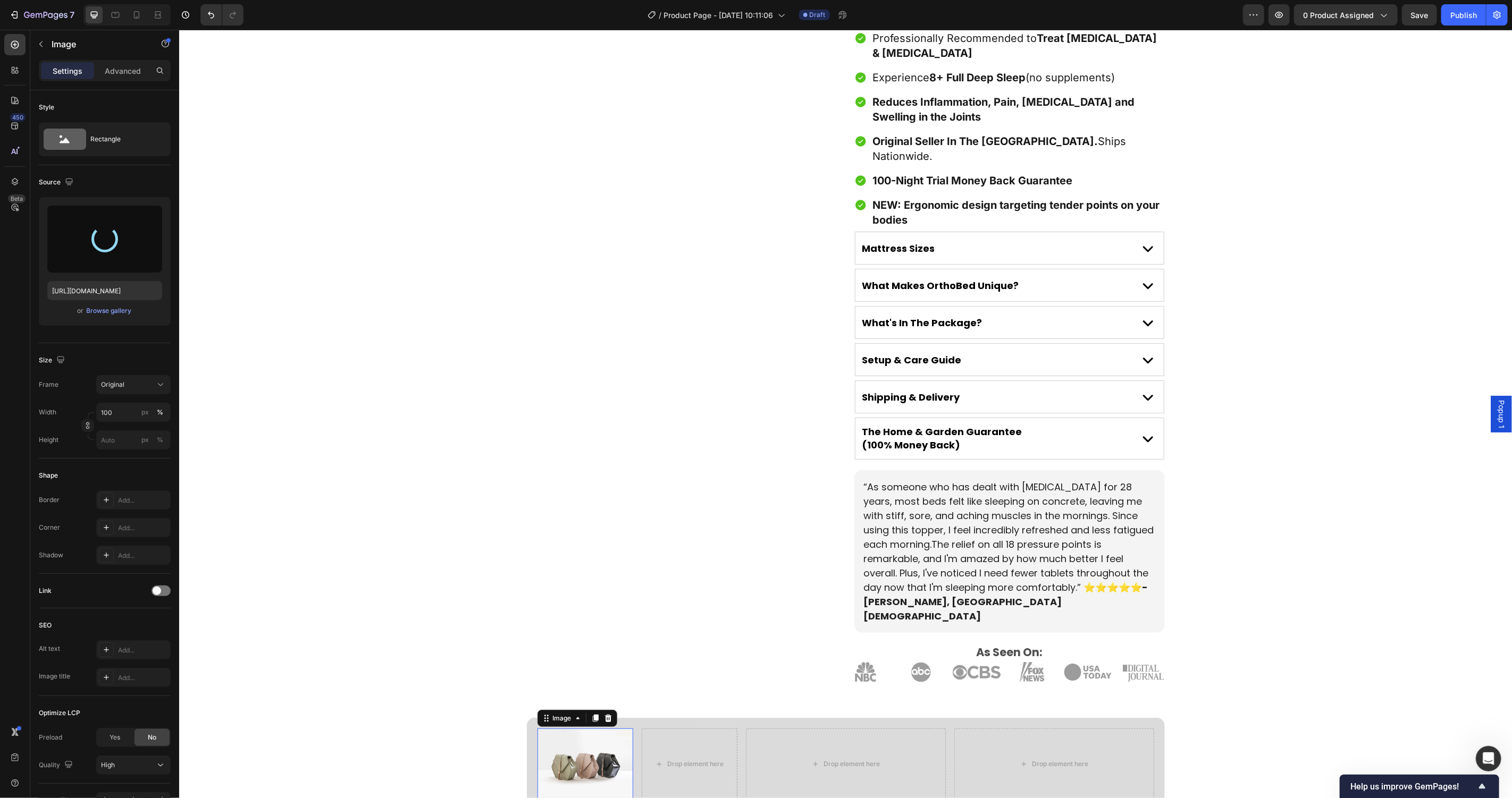
type input "[URL][DOMAIN_NAME]"
click at [630, 728] on div "Image 0 Drop element here Row" at bounding box center [637, 775] width 200 height 93
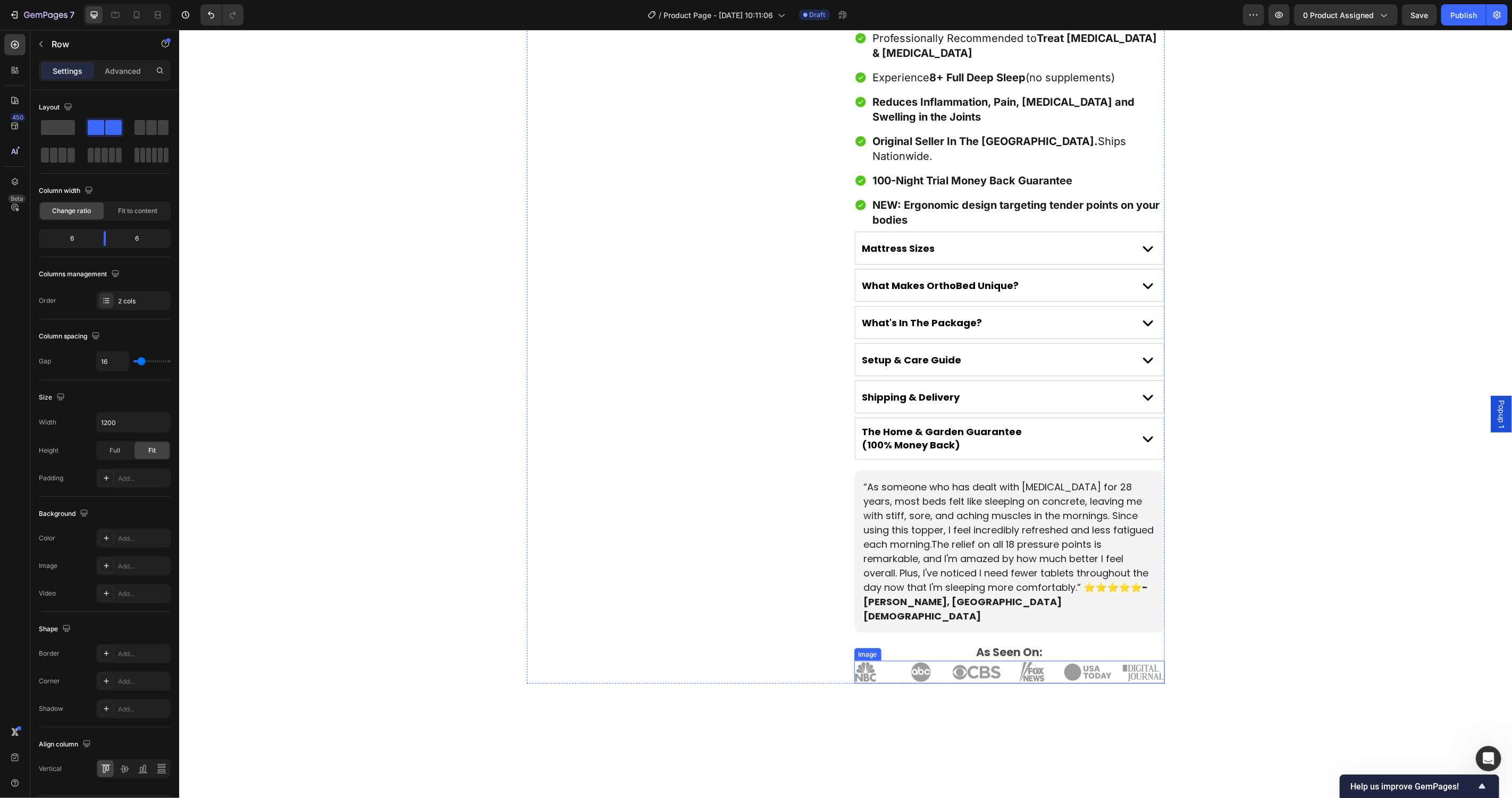
scroll to position [0, 0]
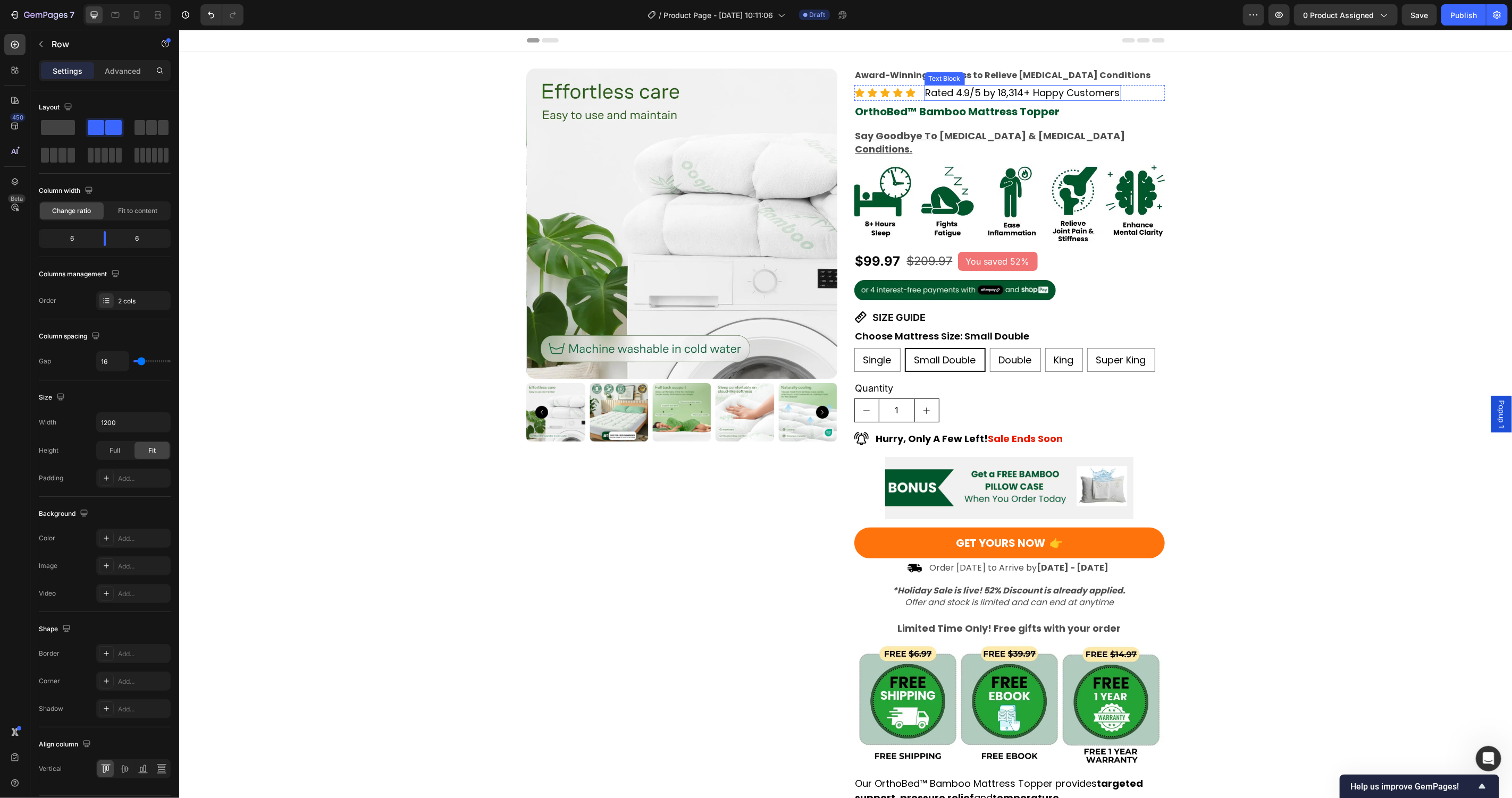
click at [1022, 89] on p "Rated 4.9/5 by 18,314+ Happy Customers" at bounding box center [1022, 92] width 195 height 13
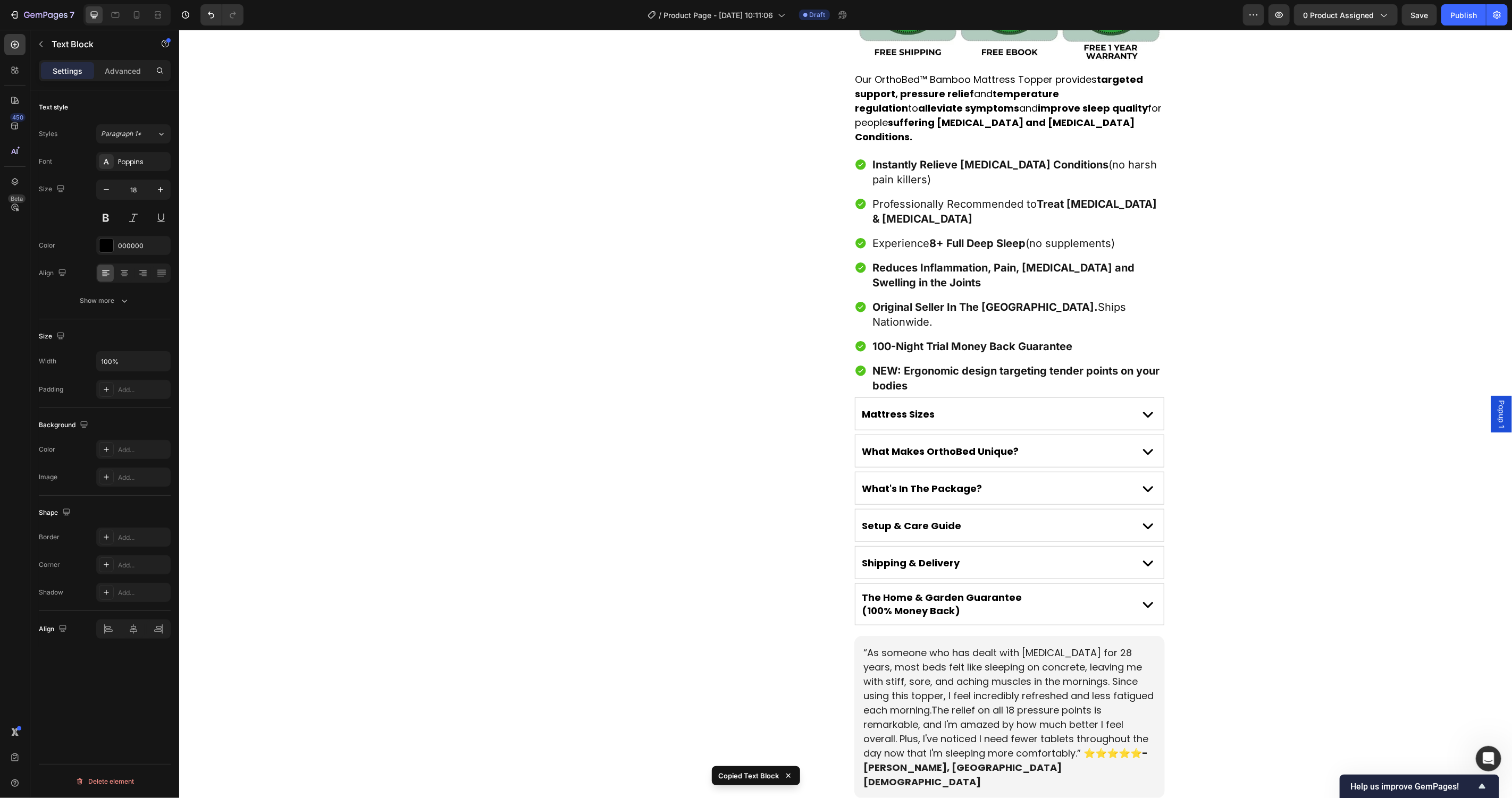
scroll to position [1027, 0]
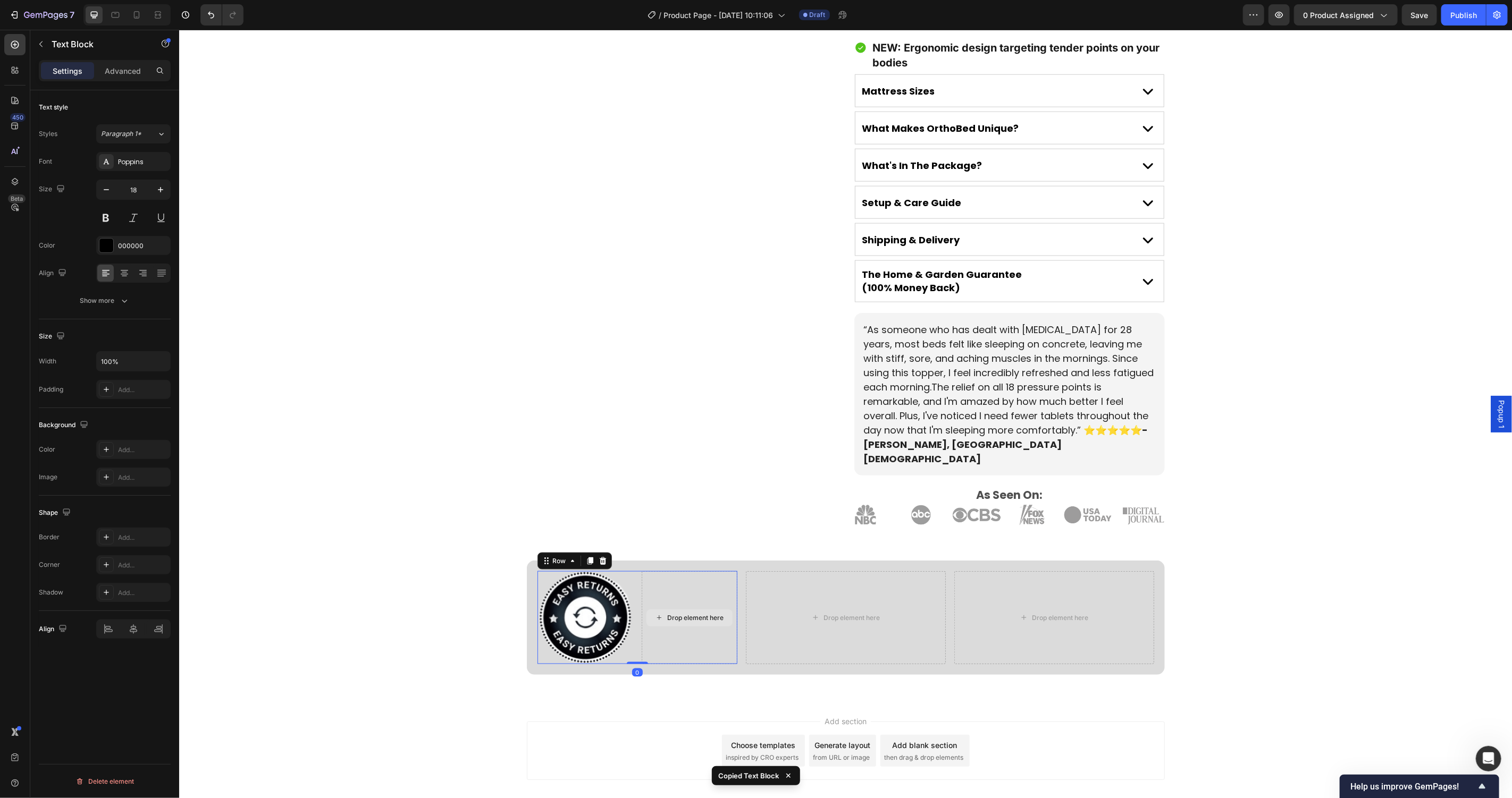
click at [687, 596] on div "Drop element here" at bounding box center [689, 617] width 96 height 93
click at [641, 571] on div "Rated 4.9/5 by 18,314+ Happy Customers Text Block 0" at bounding box center [689, 617] width 96 height 93
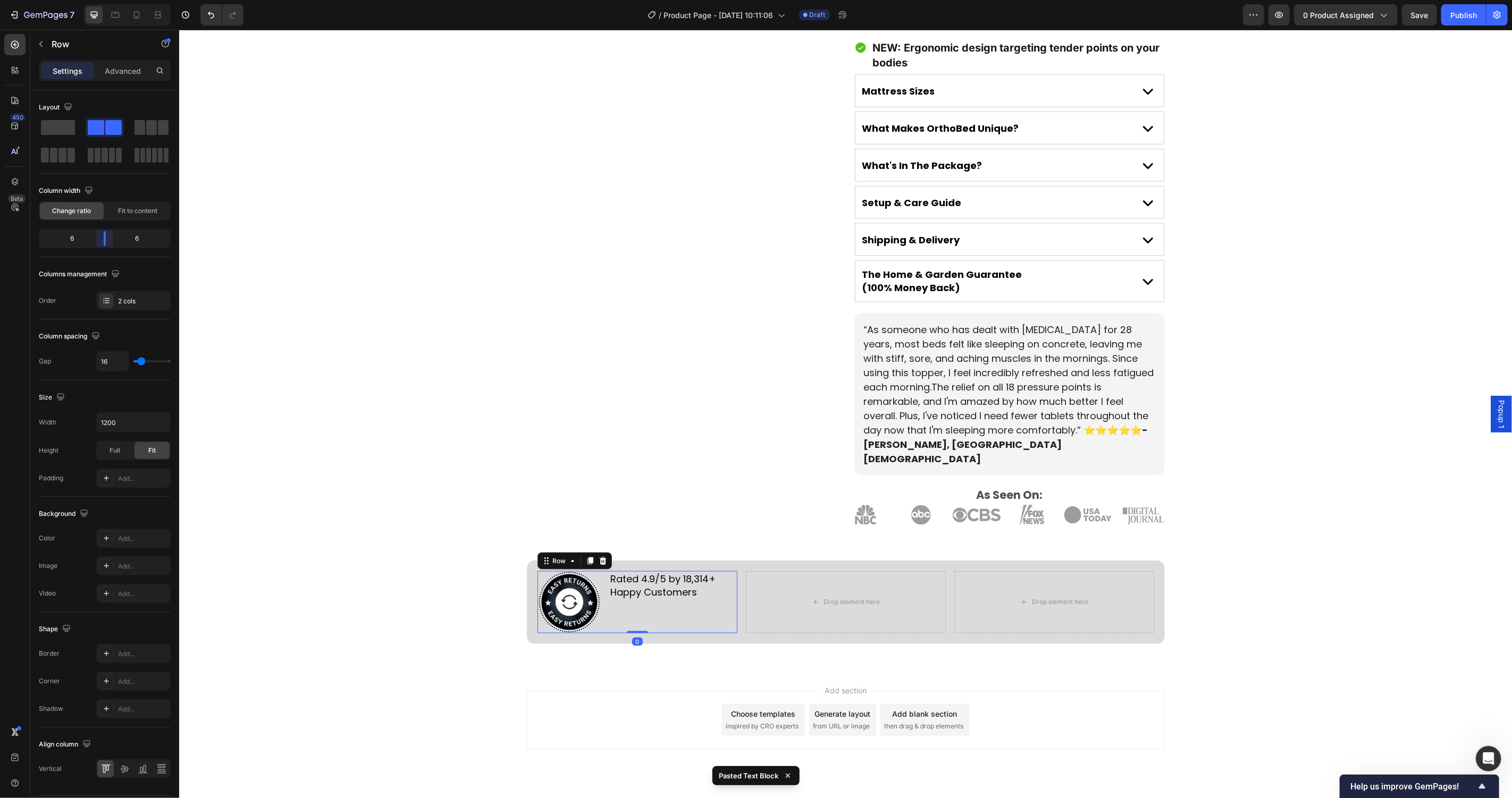
scroll to position [996, 0]
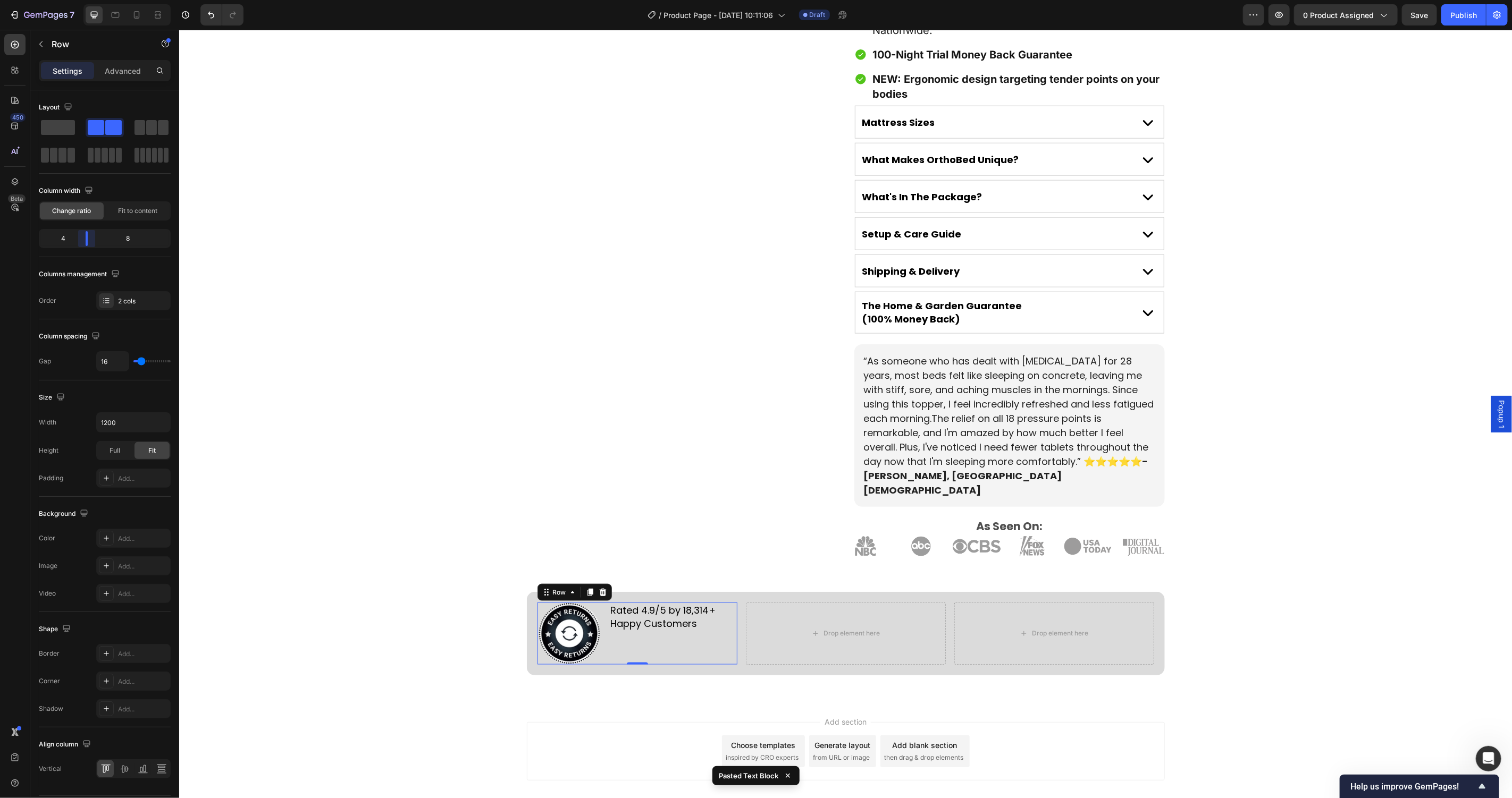
drag, startPoint x: 100, startPoint y: 240, endPoint x: 85, endPoint y: 240, distance: 15.0
click at [85, 0] on body "7 Version history / Product Page - [DATE] 10:11:06 Draft Preview 0 product assi…" at bounding box center [756, 0] width 1512 height 0
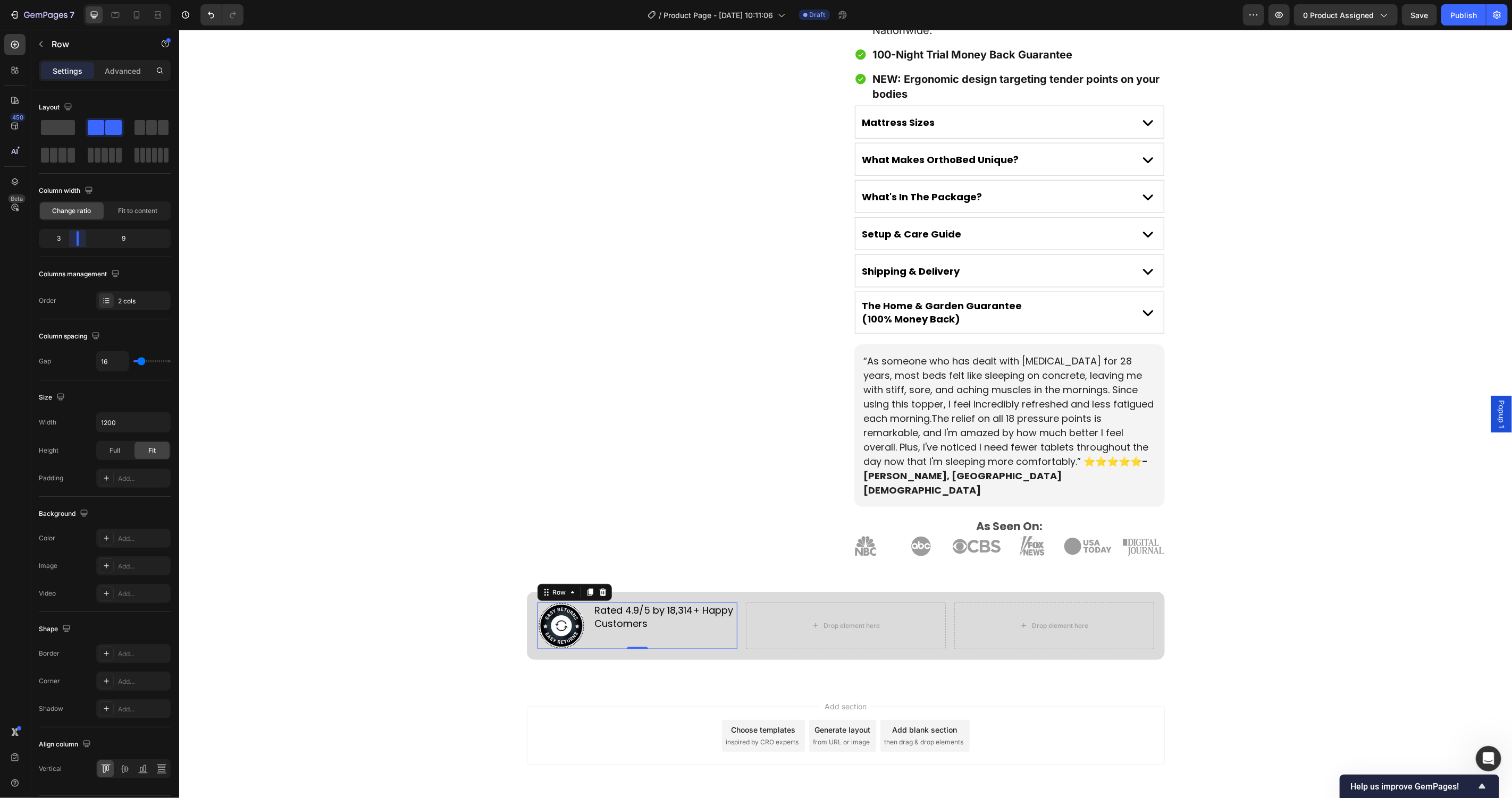
scroll to position [980, 0]
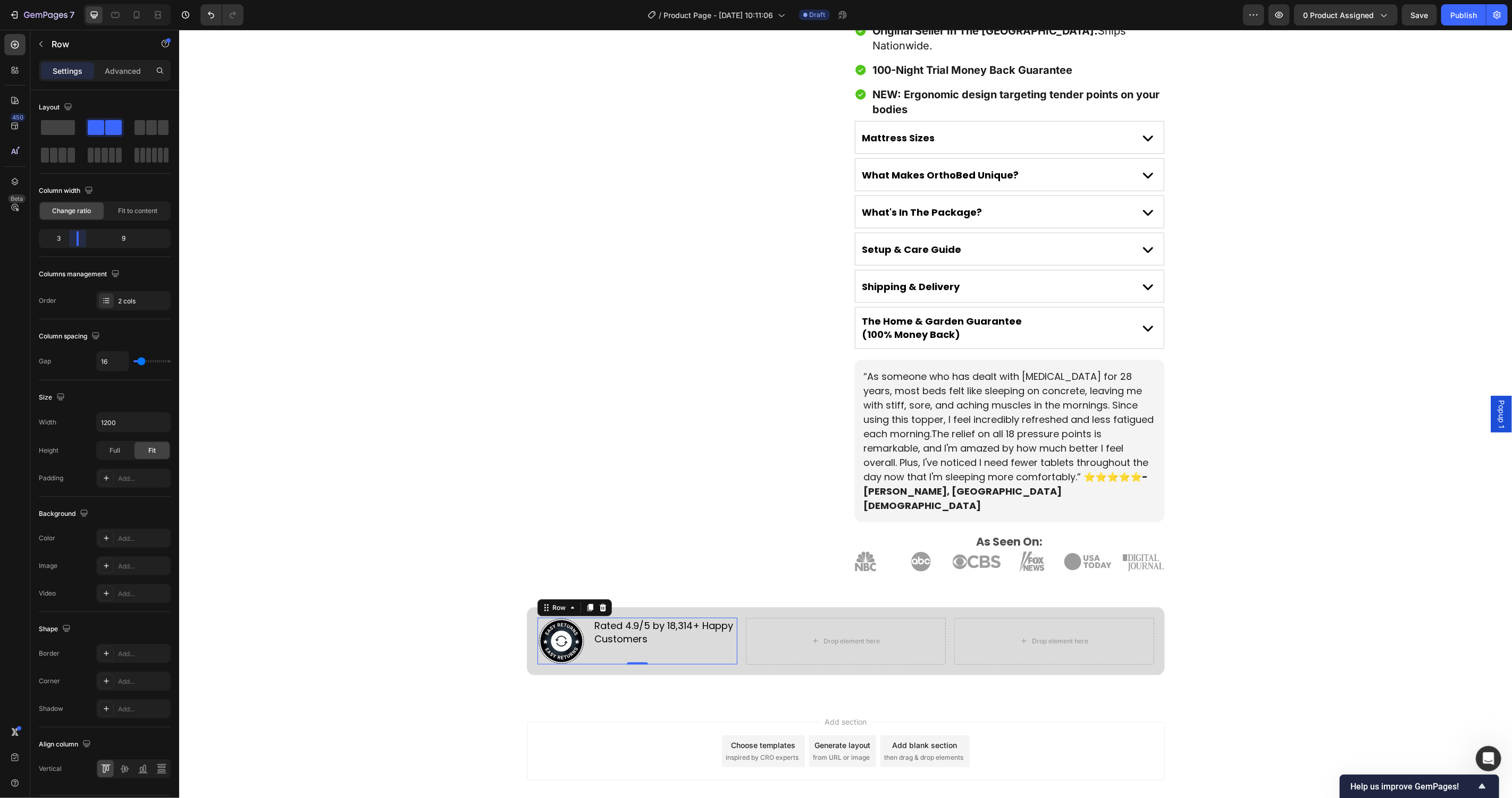
drag, startPoint x: 87, startPoint y: 243, endPoint x: 76, endPoint y: 245, distance: 11.2
click at [76, 0] on body "7 Version history / Product Page - [DATE] 10:11:06 Draft Preview 0 product assi…" at bounding box center [756, 0] width 1512 height 0
click at [647, 618] on p "Rated 4.9/5 by 18,314+ Happy Customers" at bounding box center [665, 631] width 141 height 26
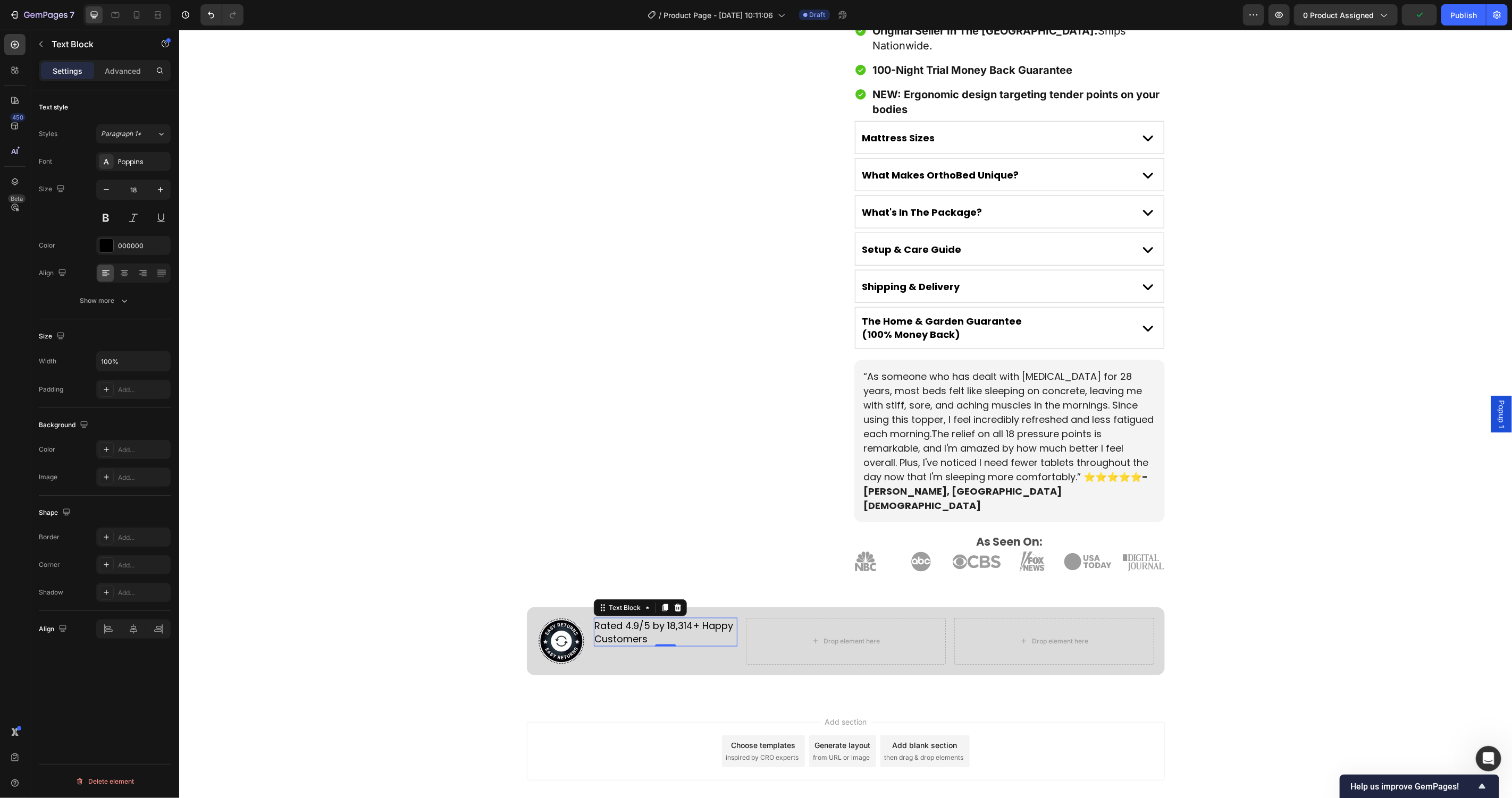
click at [647, 618] on p "Rated 4.9/5 by 18,314+ Happy Customers" at bounding box center [665, 631] width 141 height 26
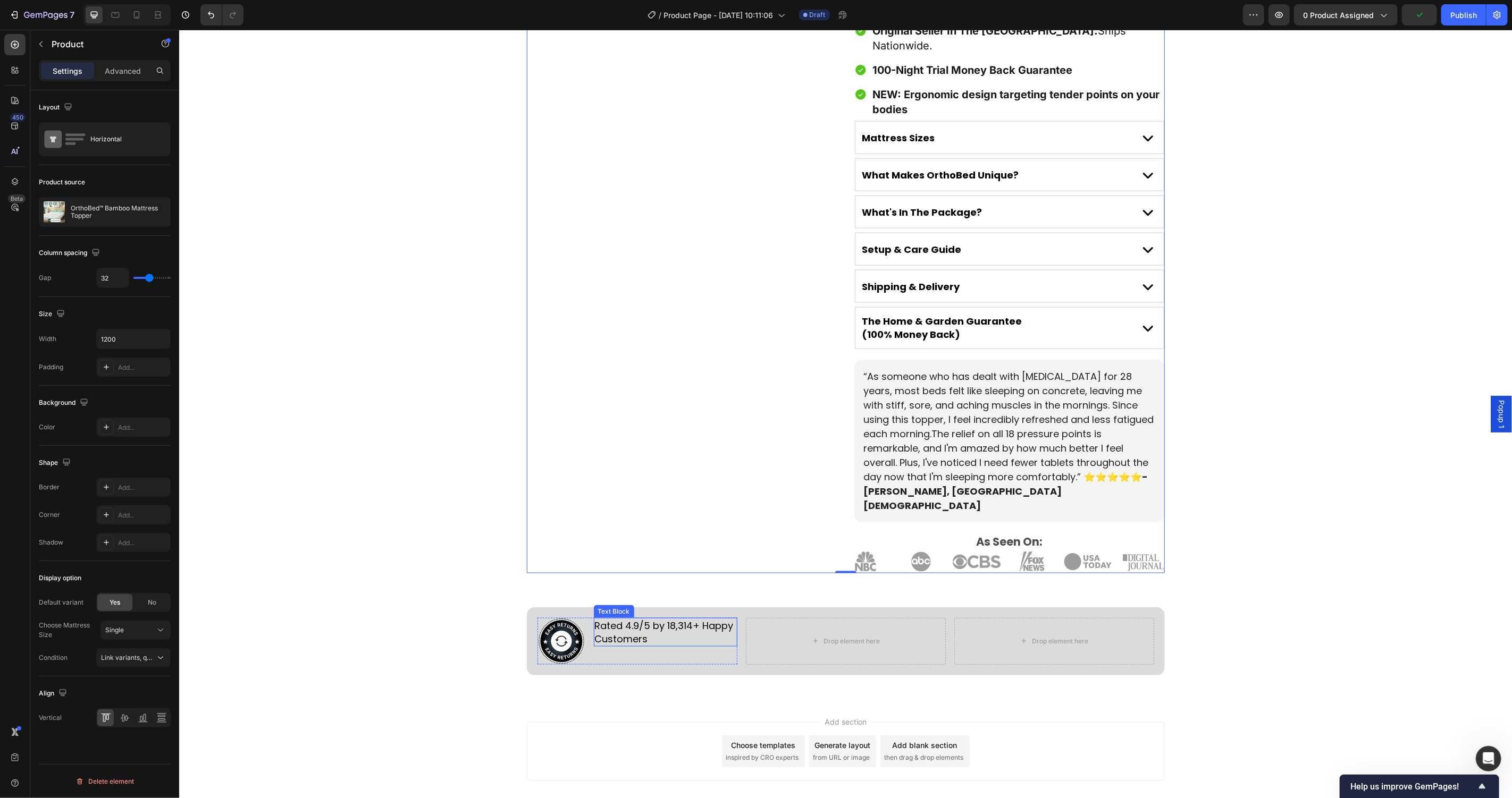
click at [637, 618] on p "Rated 4.9/5 by 18,314+ Happy Customers" at bounding box center [665, 631] width 141 height 26
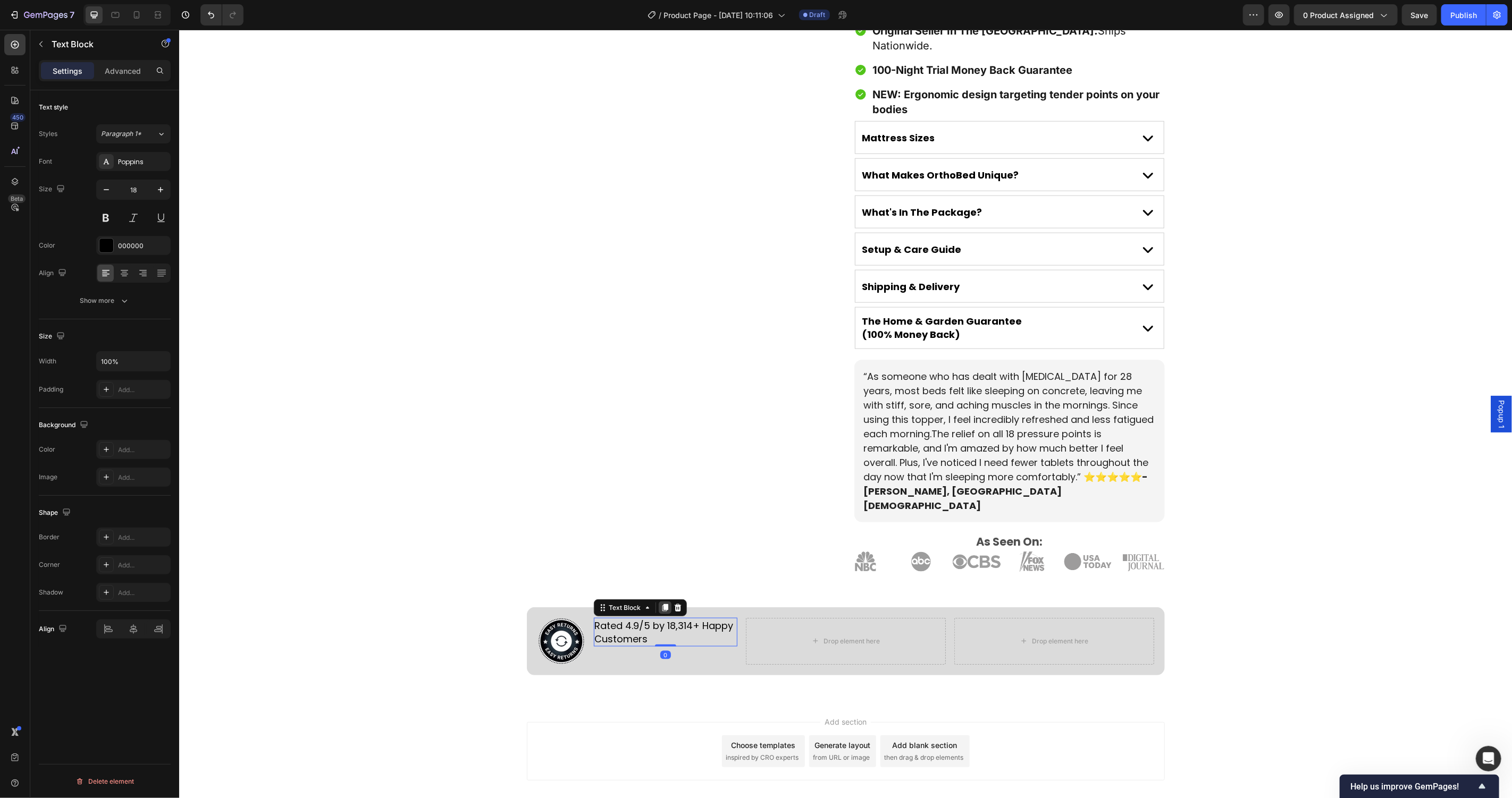
click at [662, 604] on icon at bounding box center [664, 607] width 6 height 8
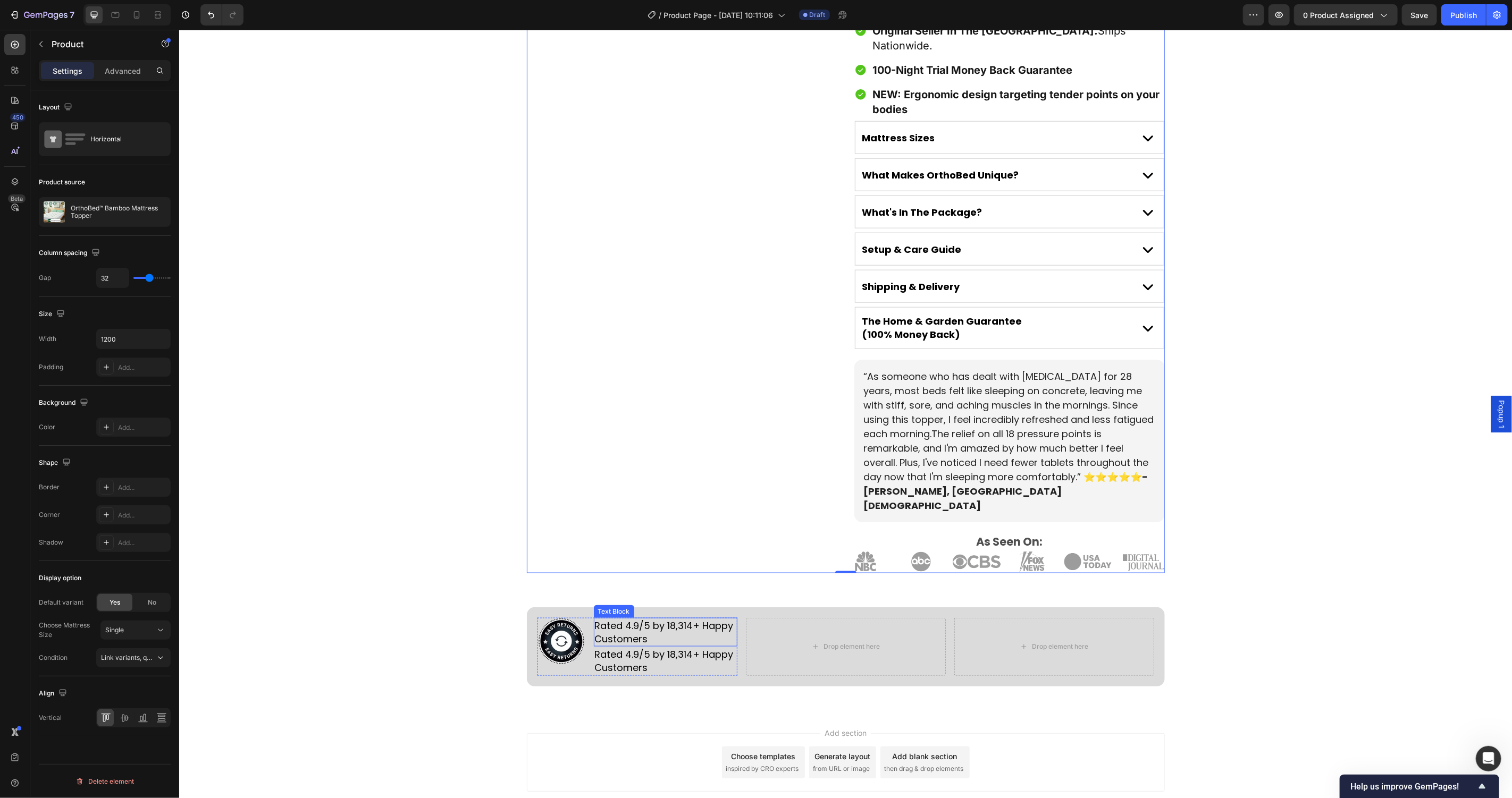
click at [619, 618] on p "Rated 4.9/5 by 18,314+ Happy Customers" at bounding box center [665, 631] width 141 height 26
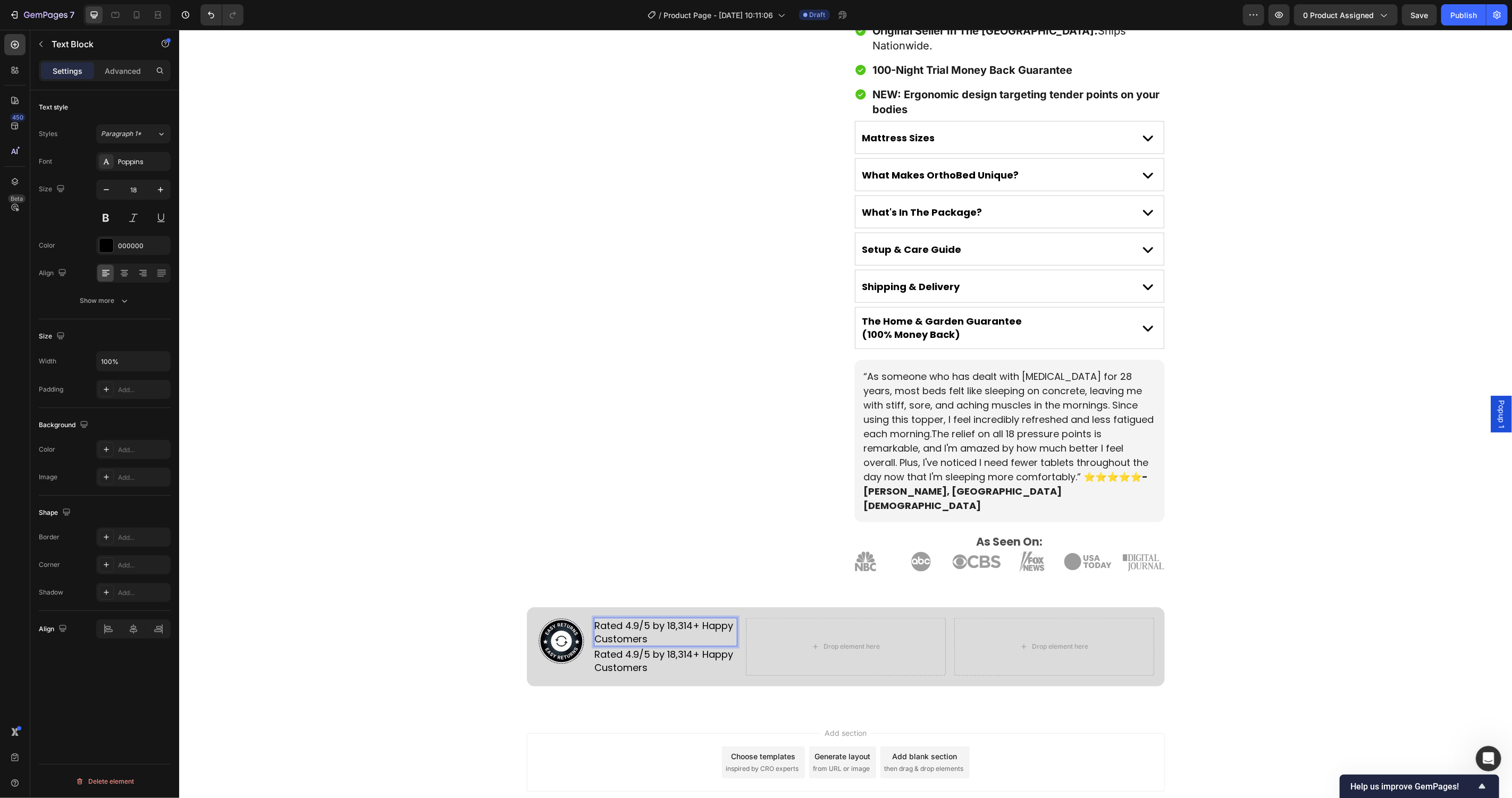
click at [619, 618] on p "Rated 4.9/5 by 18,314+ Happy Customers" at bounding box center [665, 631] width 141 height 26
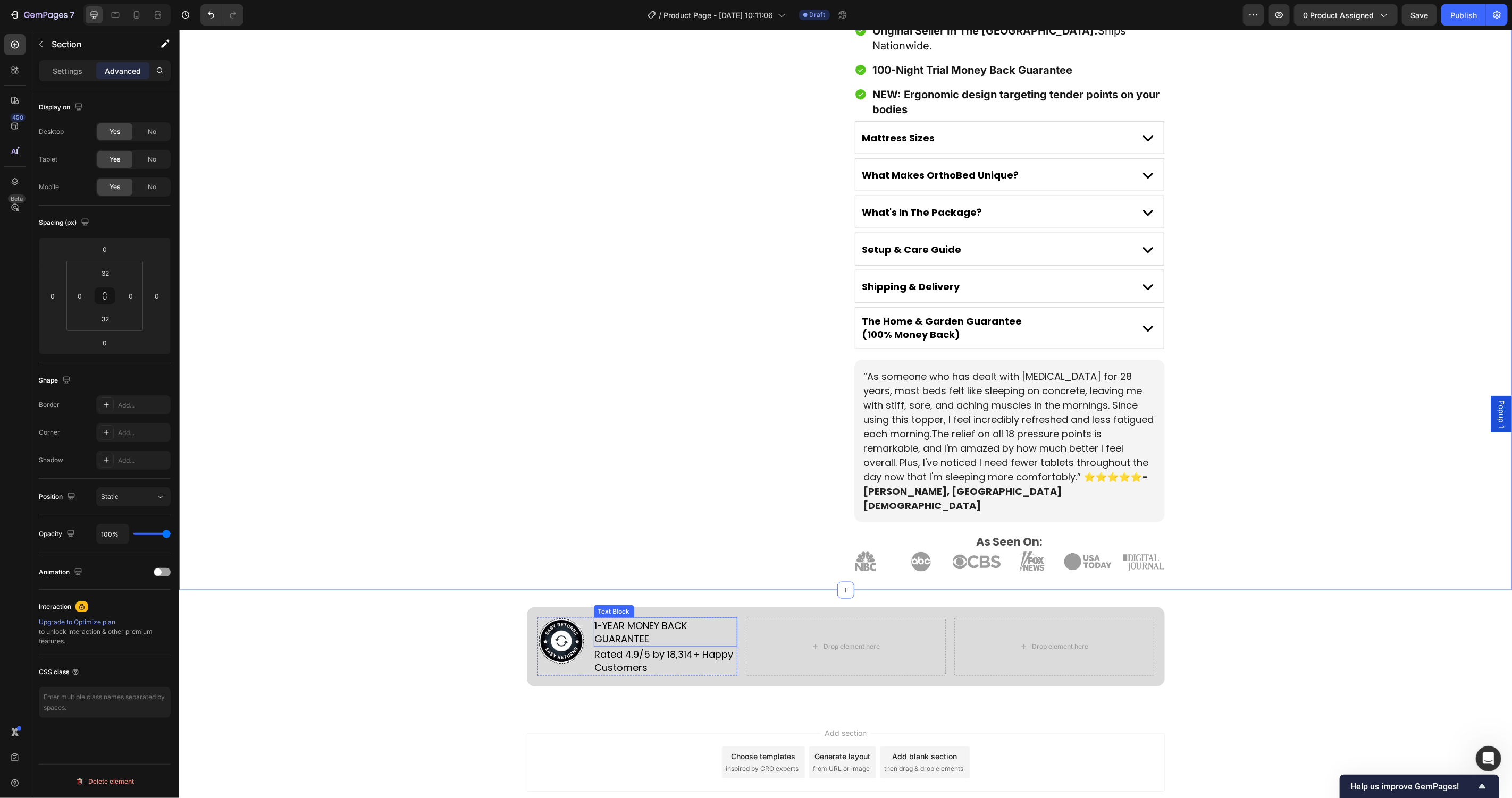
click at [620, 618] on p "1-YEAR MONEY BACK GUARANTEE" at bounding box center [665, 631] width 141 height 26
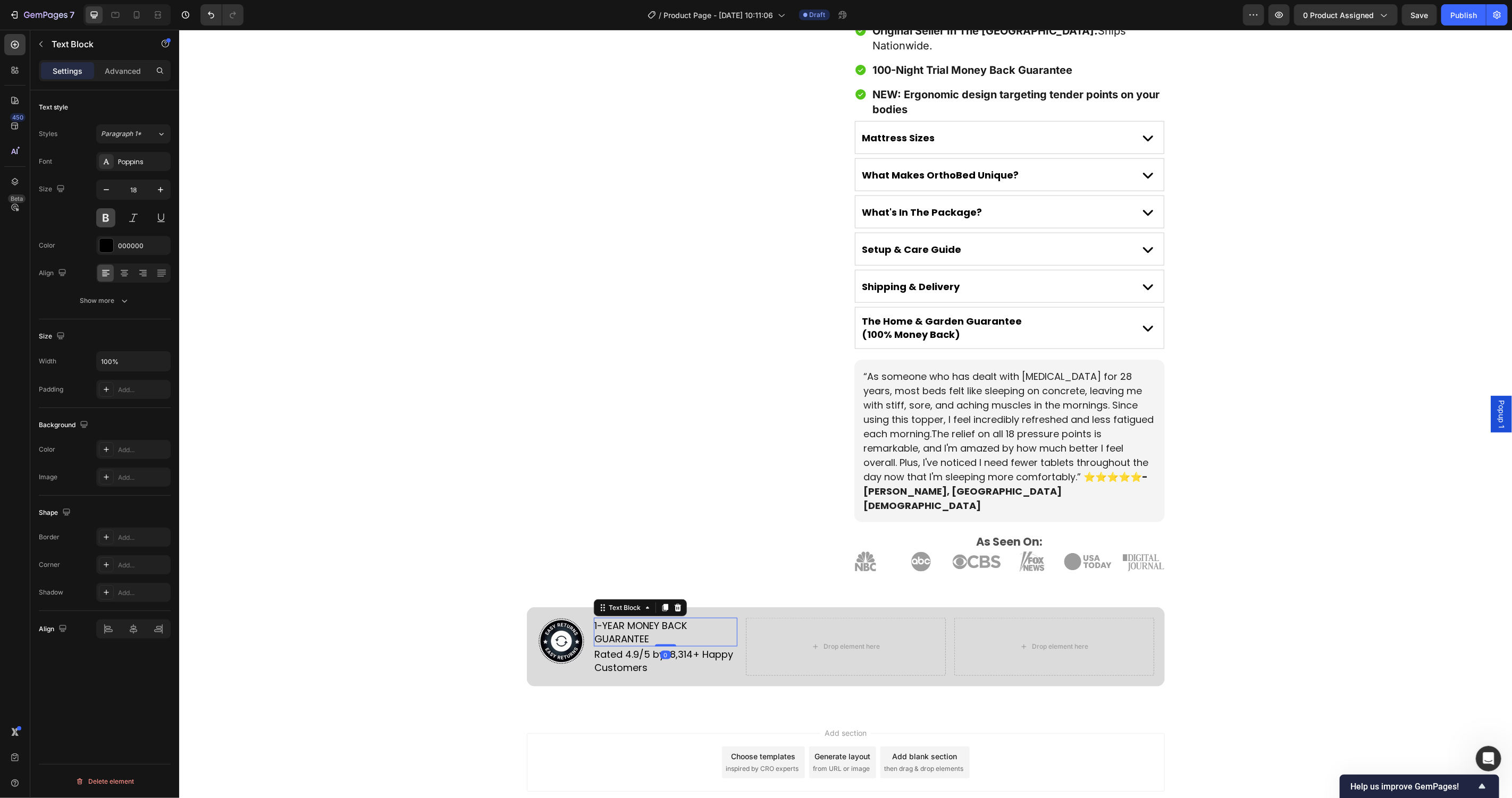
click at [112, 225] on button at bounding box center [106, 218] width 19 height 19
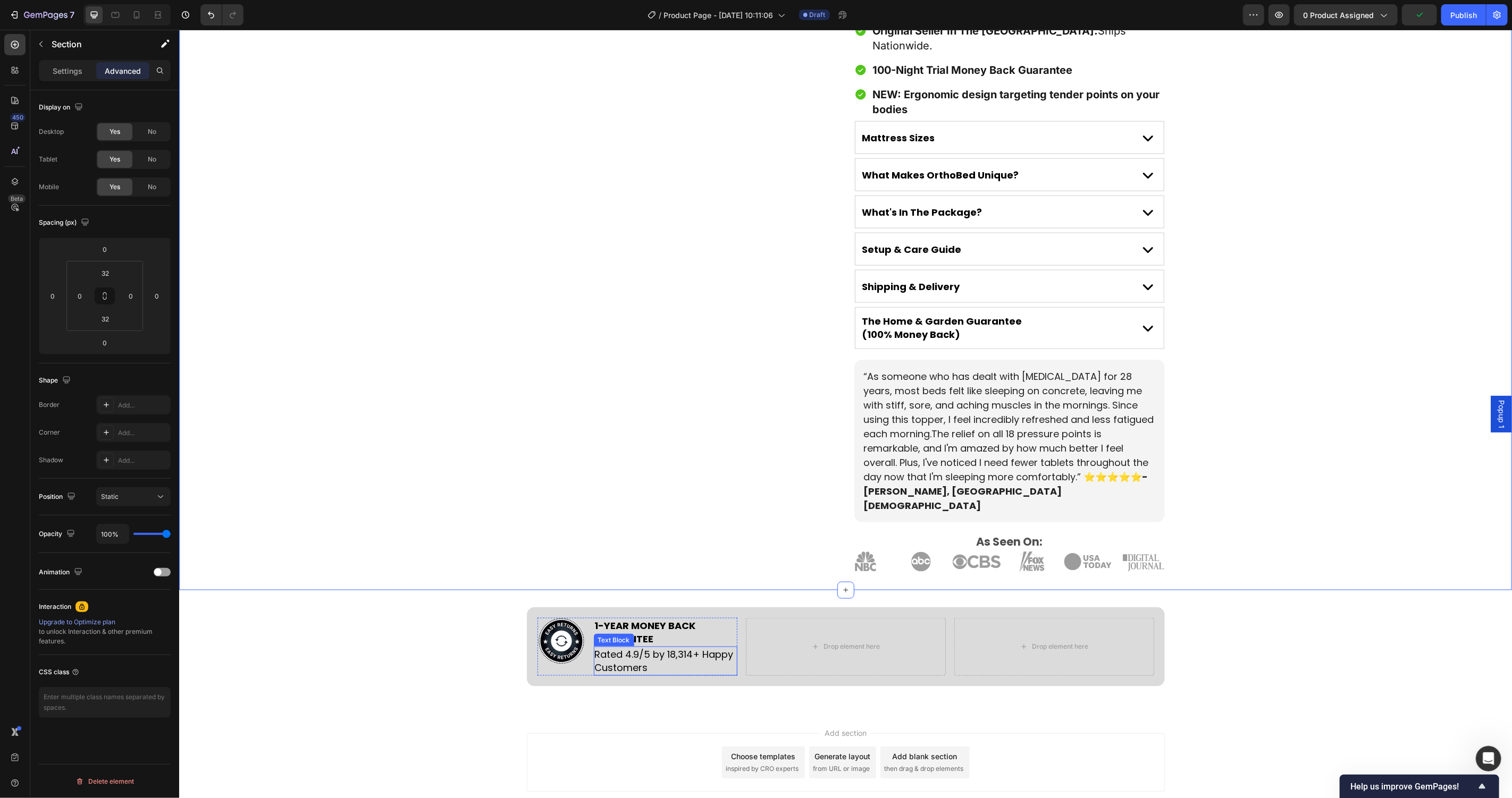
click at [632, 647] on p "Rated 4.9/5 by 18,314+ Happy Customers" at bounding box center [665, 660] width 141 height 26
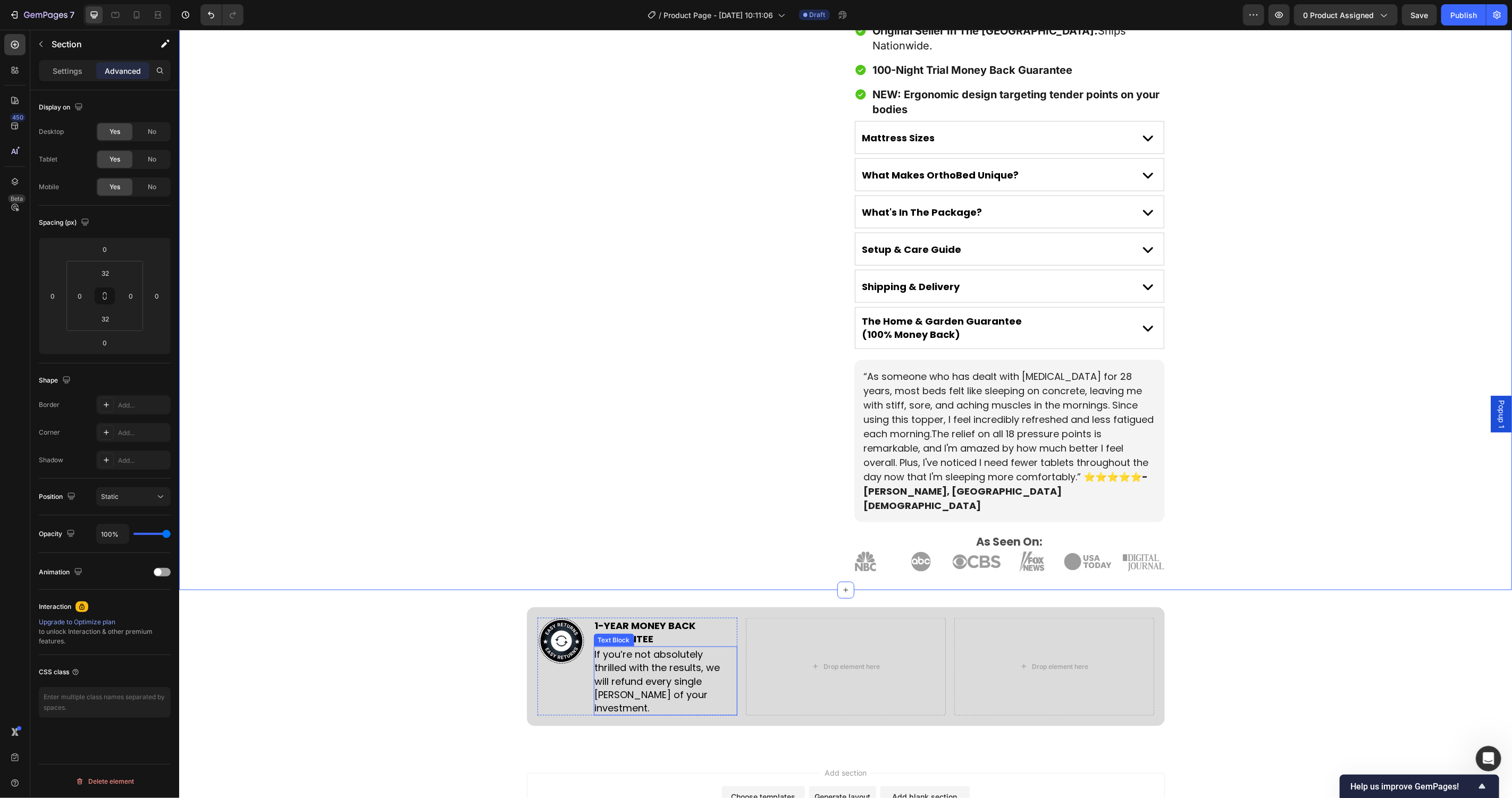
click at [632, 647] on p "If you’re not absolutely thrilled with the results, we will refund every single…" at bounding box center [665, 681] width 141 height 67
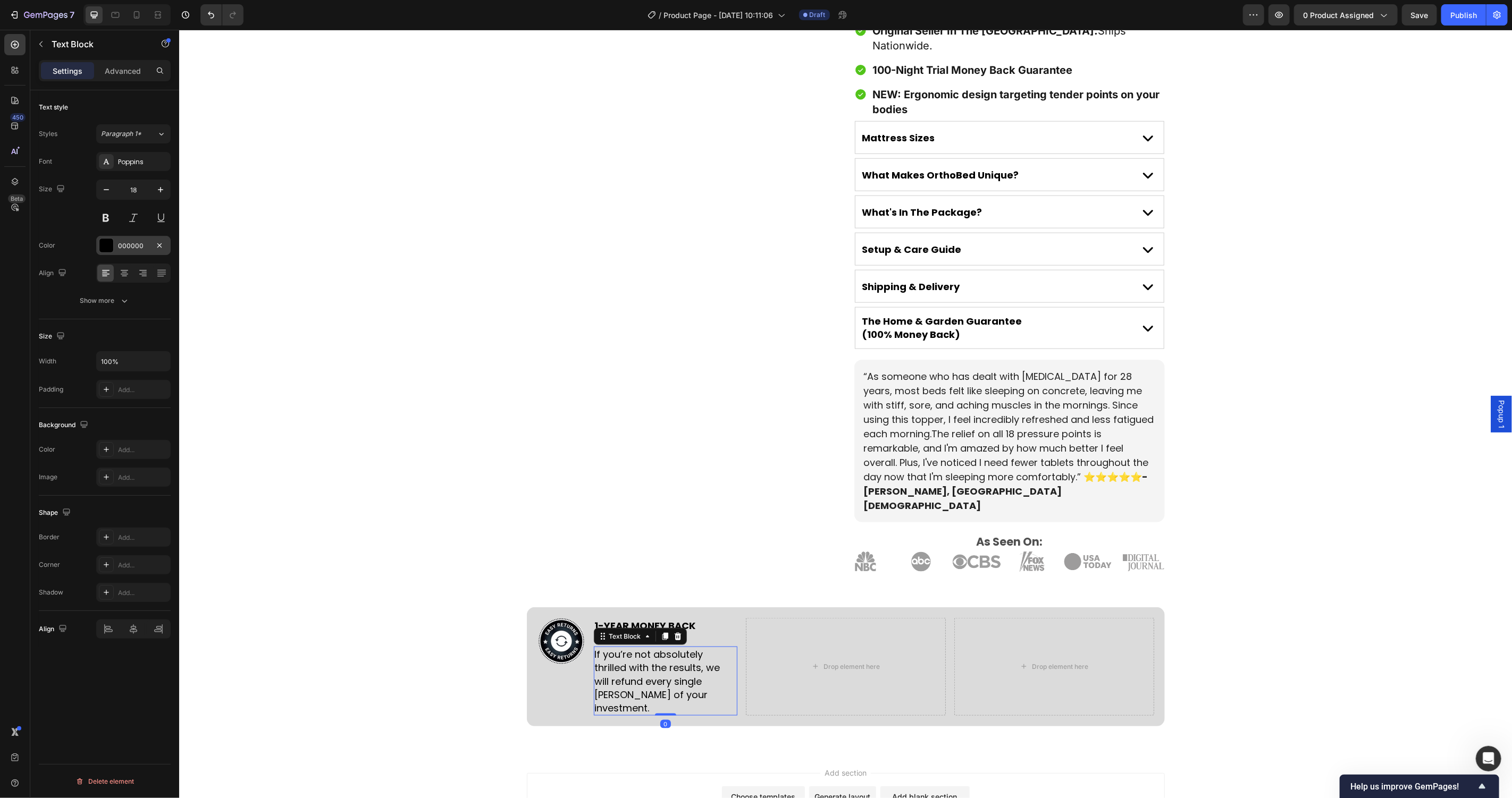
click at [109, 242] on div at bounding box center [106, 246] width 14 height 14
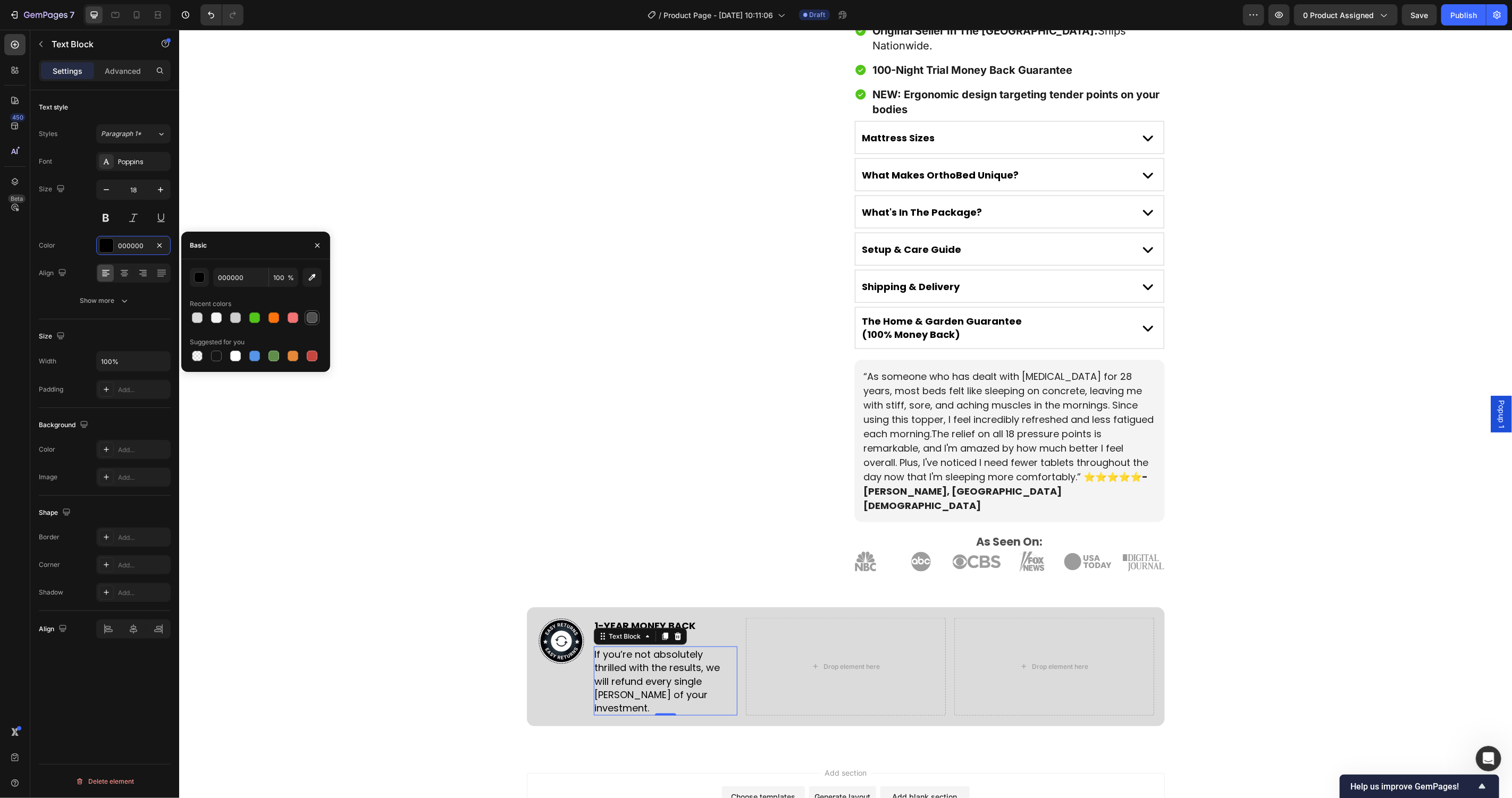
click at [309, 320] on div at bounding box center [312, 318] width 11 height 11
type input "4F4F4F"
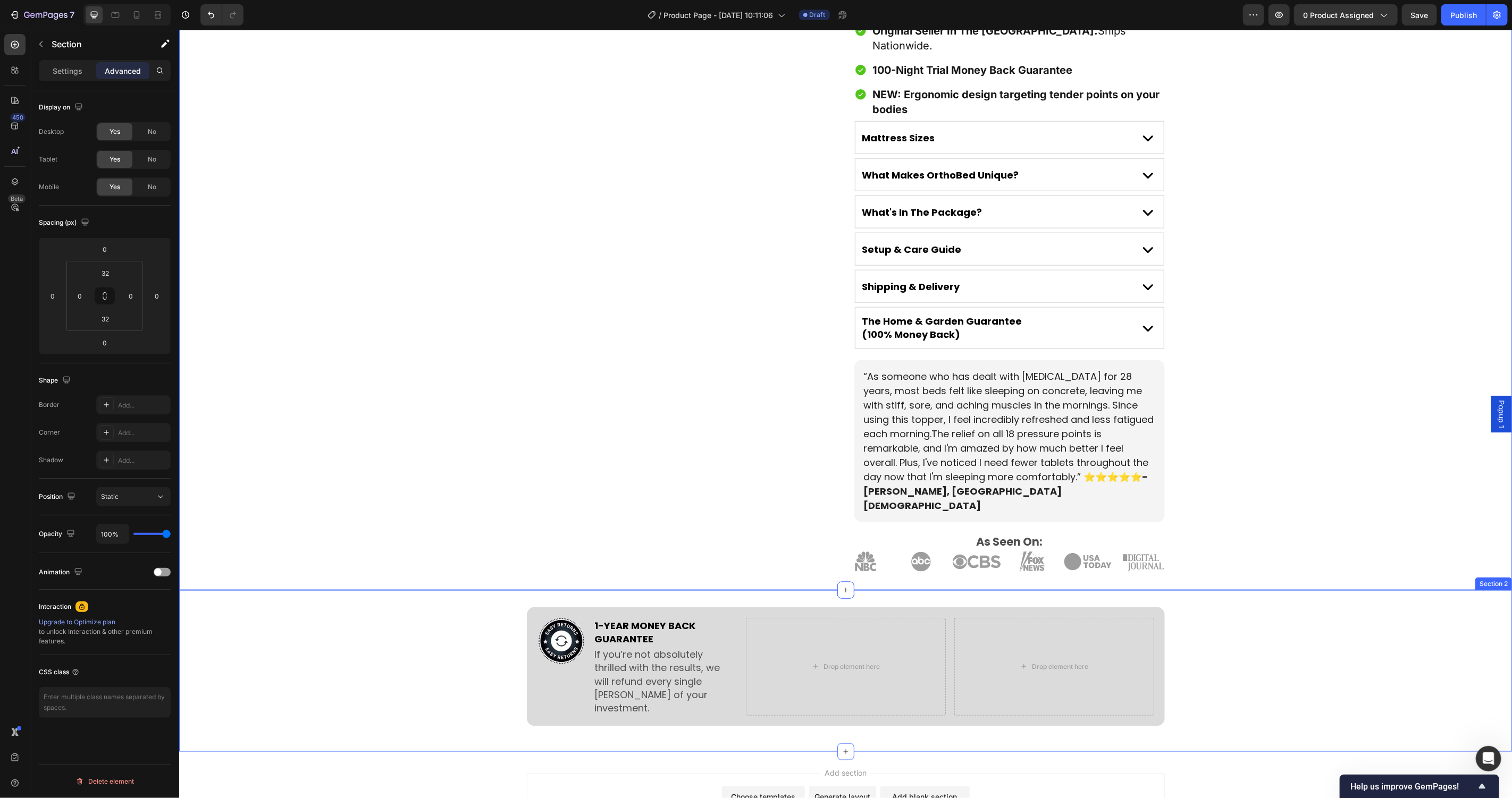
scroll to position [1063, 0]
click at [567, 631] on div "Image" at bounding box center [561, 667] width 48 height 98
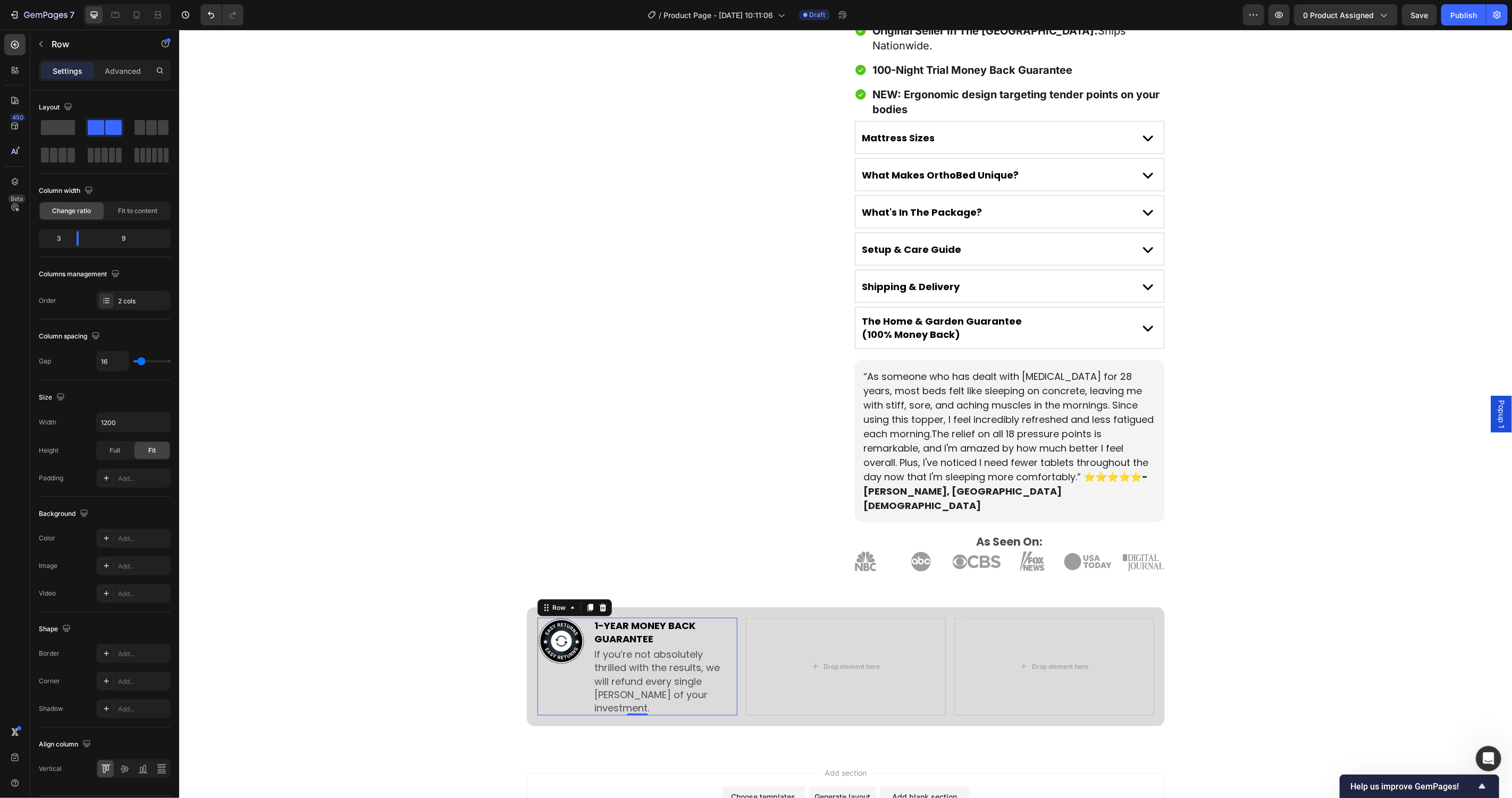
click at [567, 631] on div "Image" at bounding box center [561, 667] width 48 height 98
click at [113, 363] on input "16" at bounding box center [113, 361] width 32 height 19
type input "2"
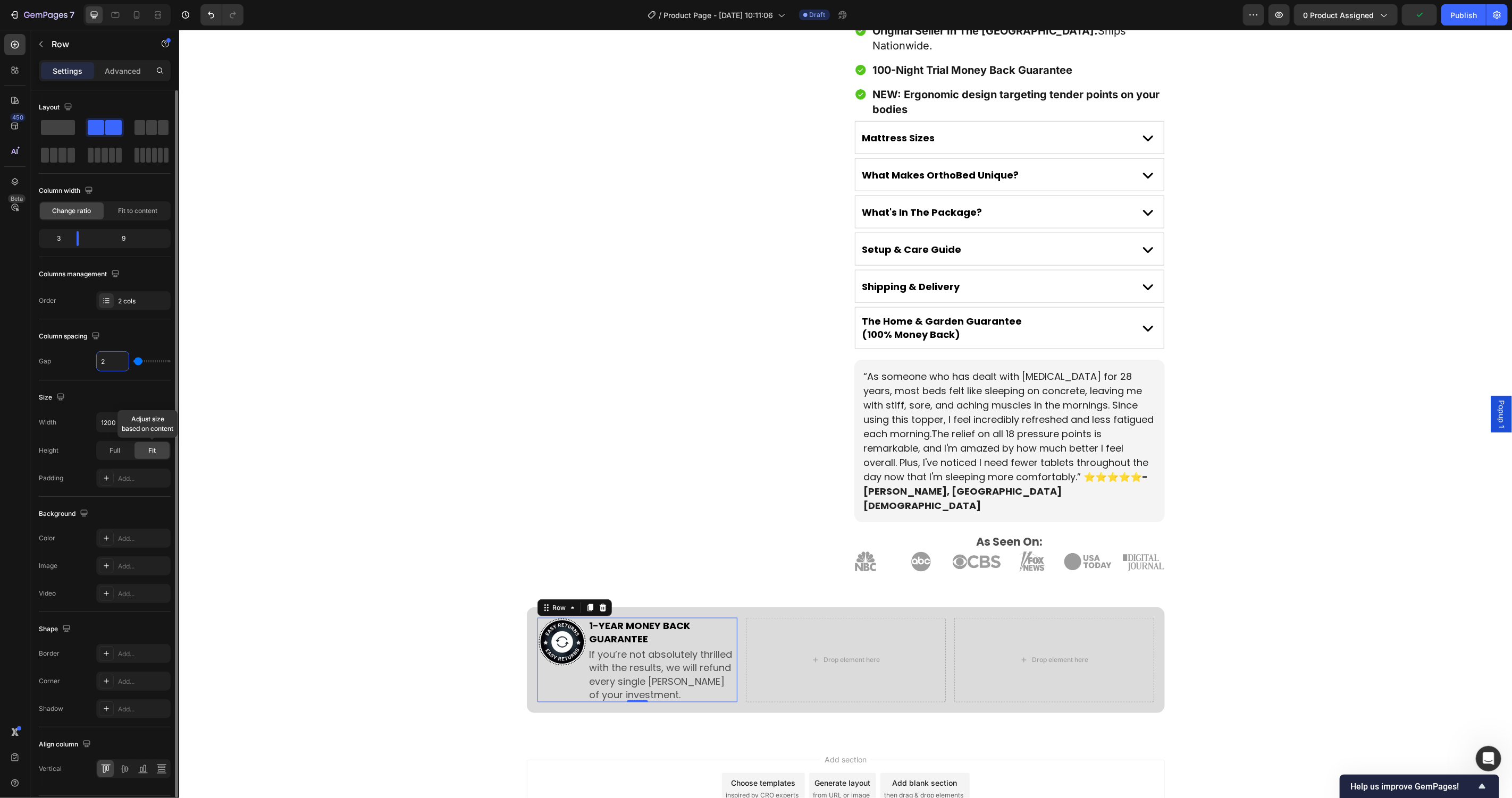
type input "20"
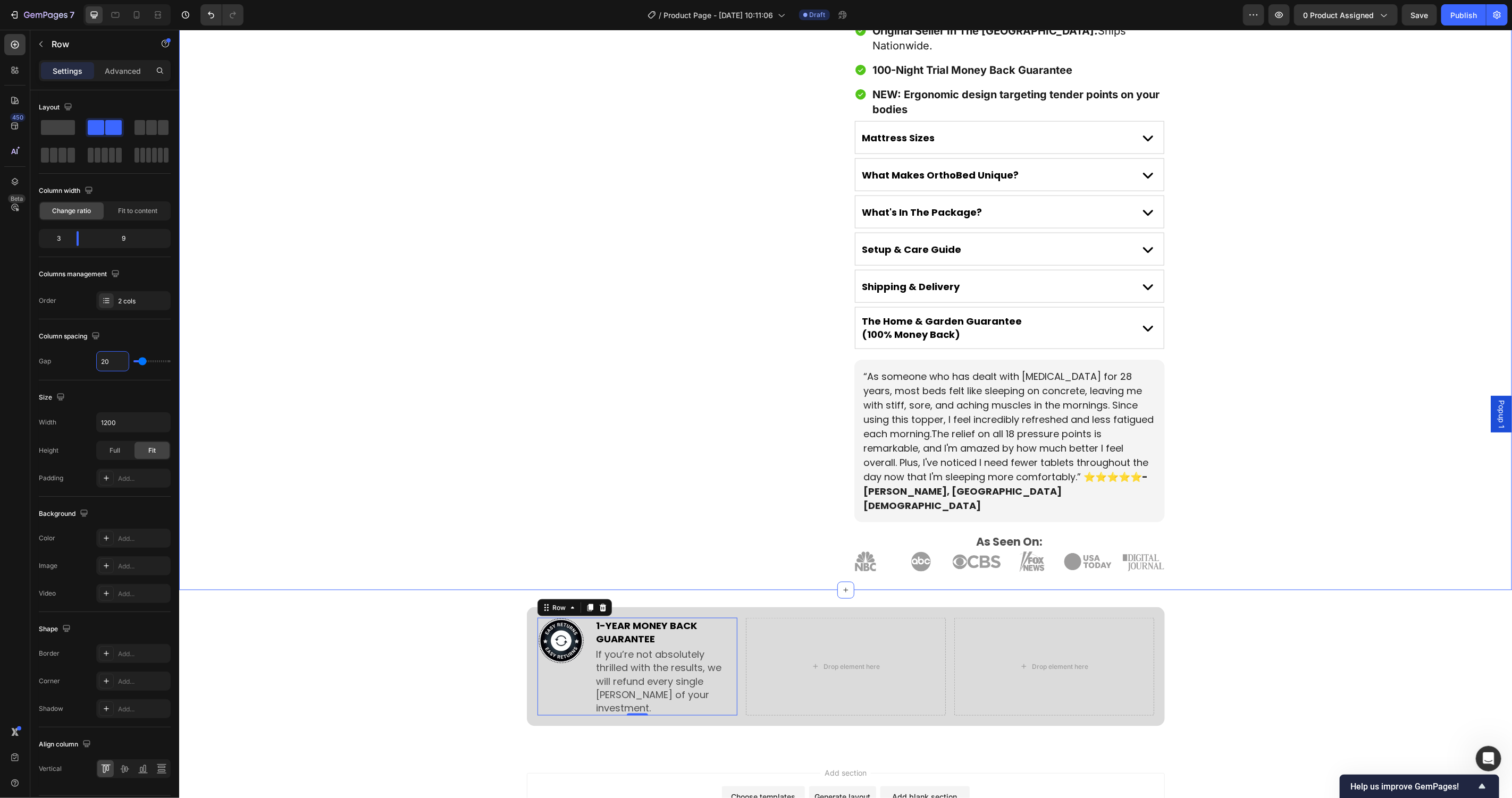
type input "20"
click at [658, 618] on p "1-YEAR MONEY BACK GUARANTEE" at bounding box center [666, 631] width 140 height 26
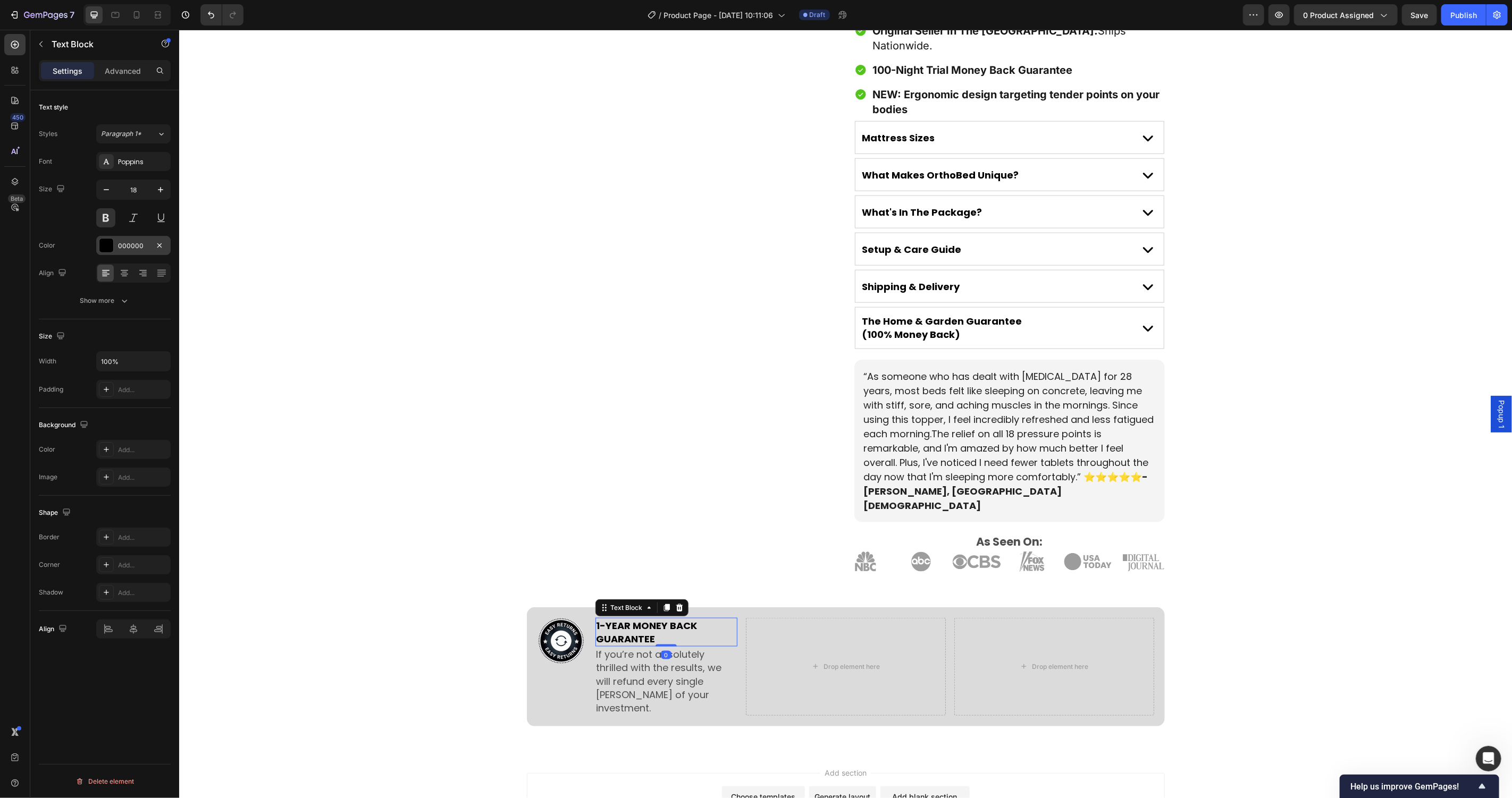
click at [109, 249] on div at bounding box center [106, 246] width 14 height 14
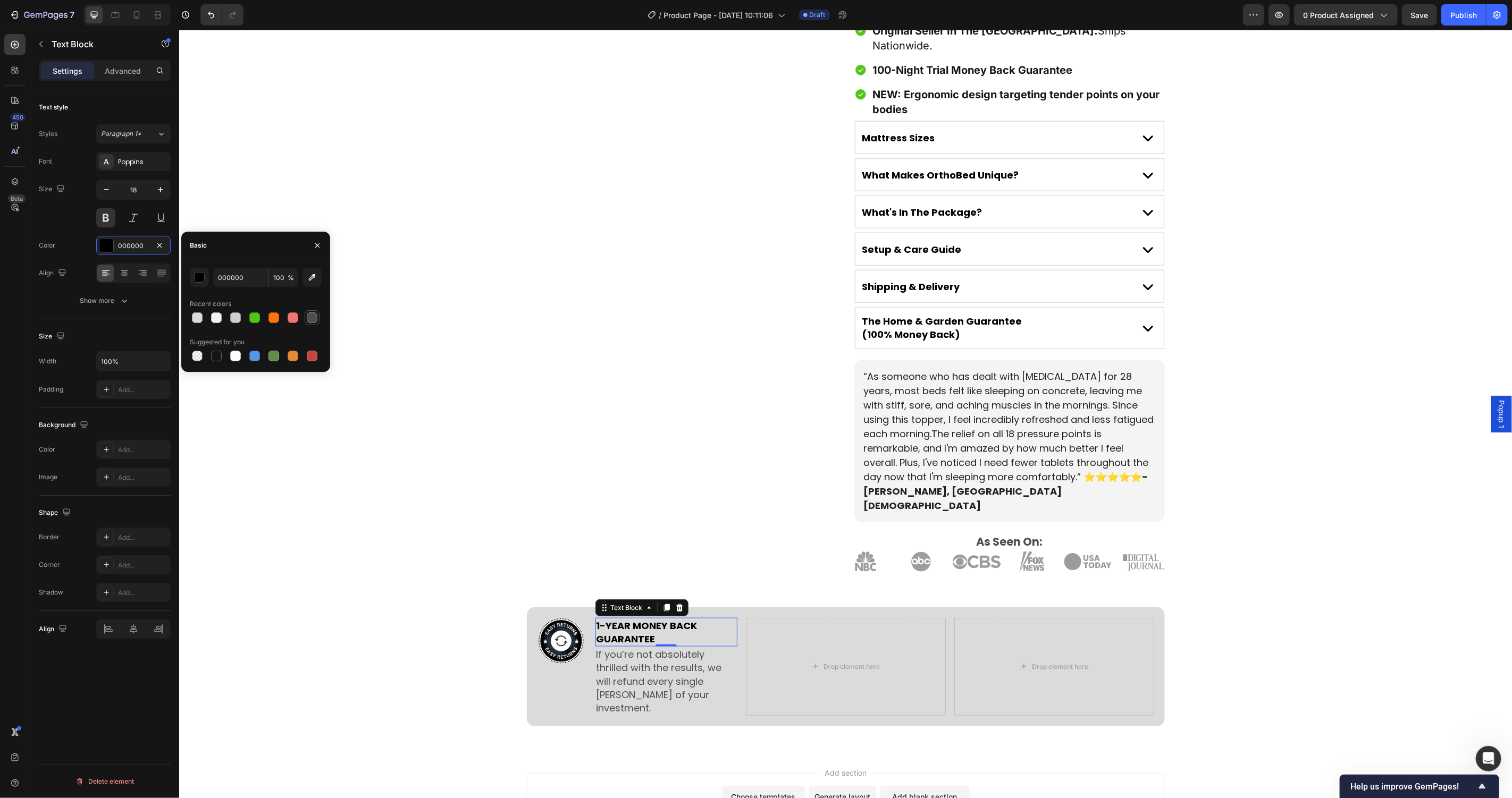
click at [315, 320] on div at bounding box center [312, 318] width 11 height 11
type input "4F4F4F"
click at [392, 607] on div "Image 1-YEAR MONEY BACK GUARANTEE Text Block 0 If you’re not absolutely thrille…" at bounding box center [845, 670] width 1333 height 127
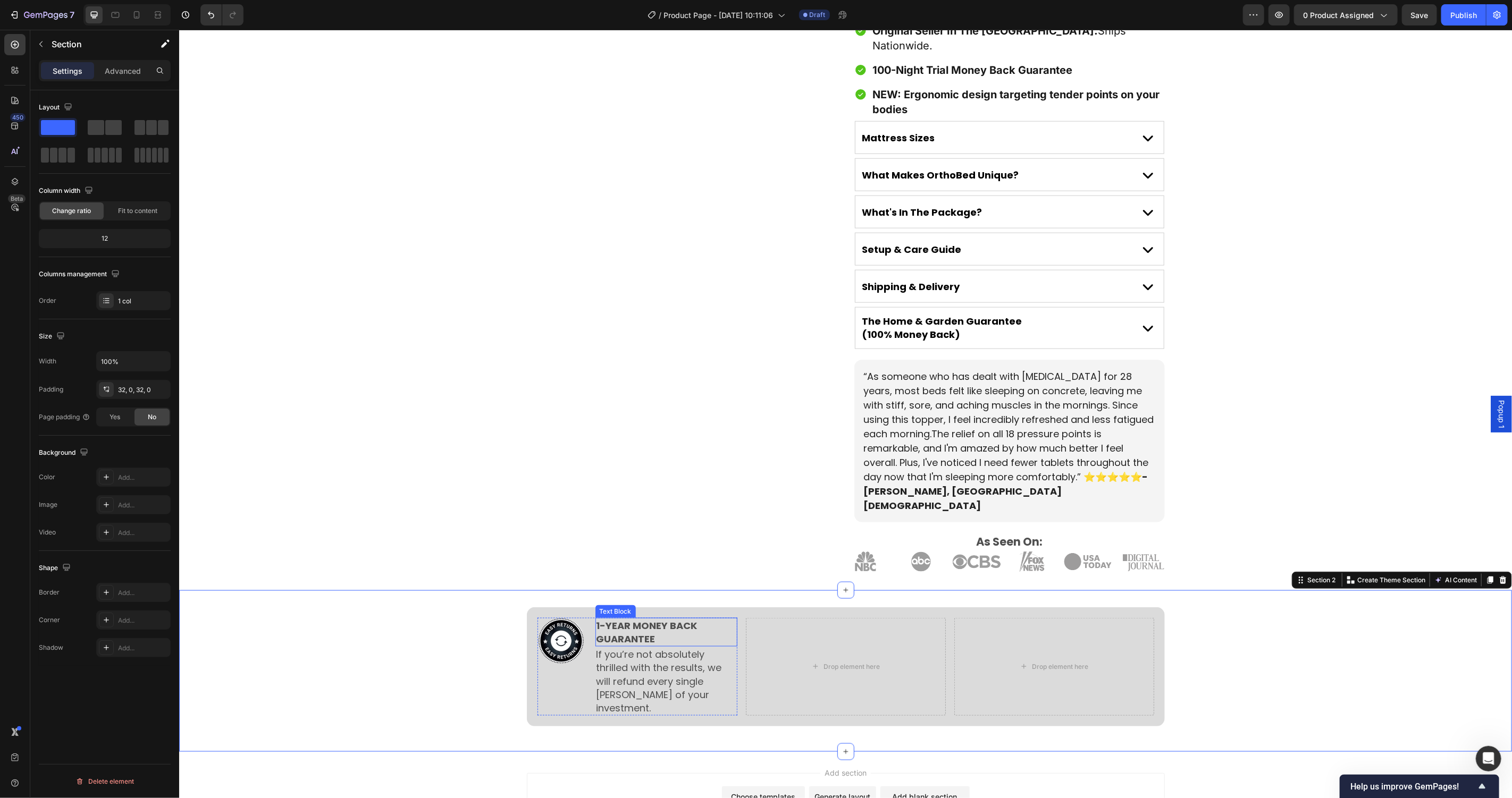
click at [604, 618] on p "1-YEAR MONEY BACK GUARANTEE" at bounding box center [666, 631] width 140 height 26
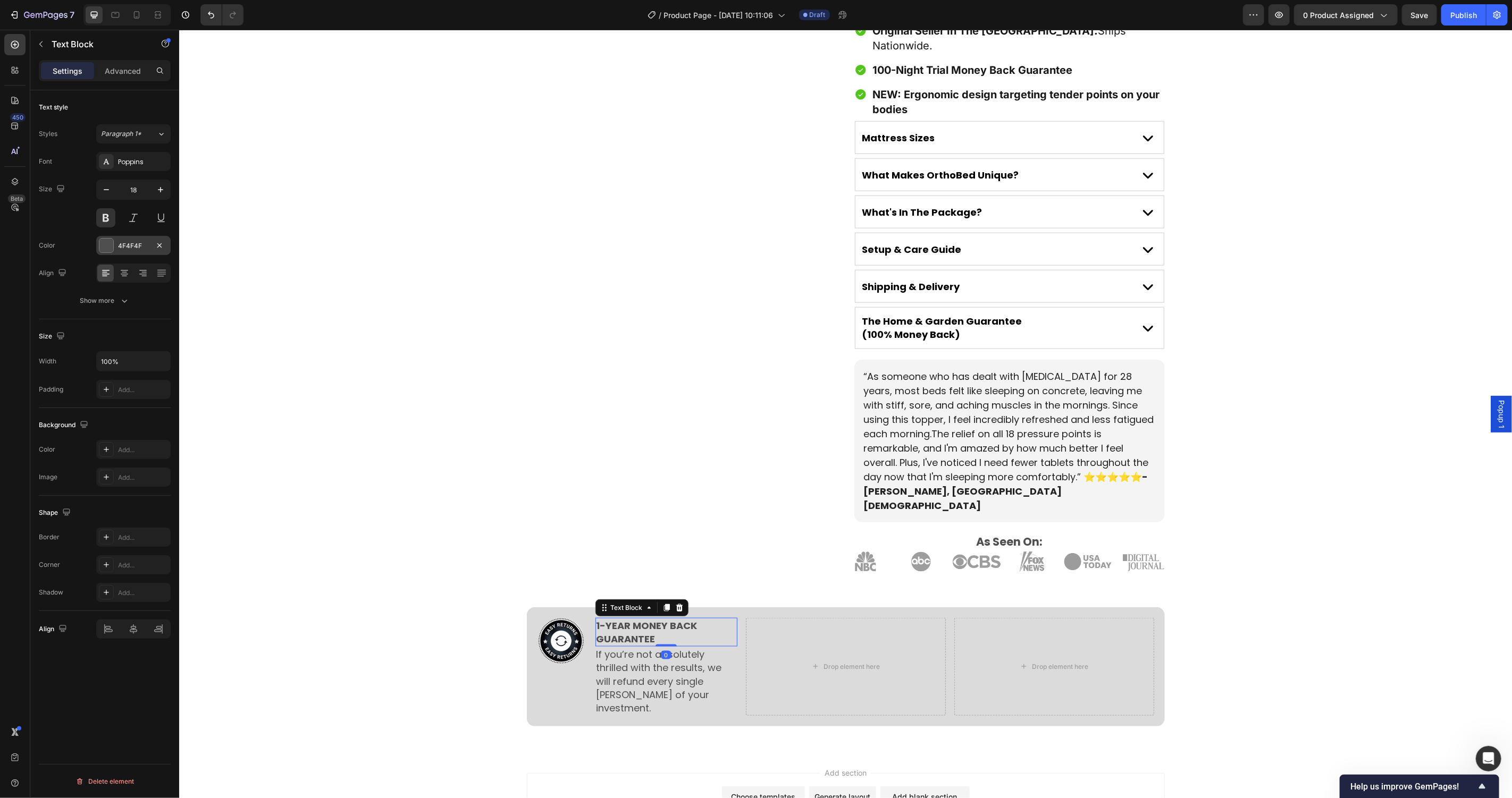
click at [110, 251] on div at bounding box center [106, 246] width 14 height 14
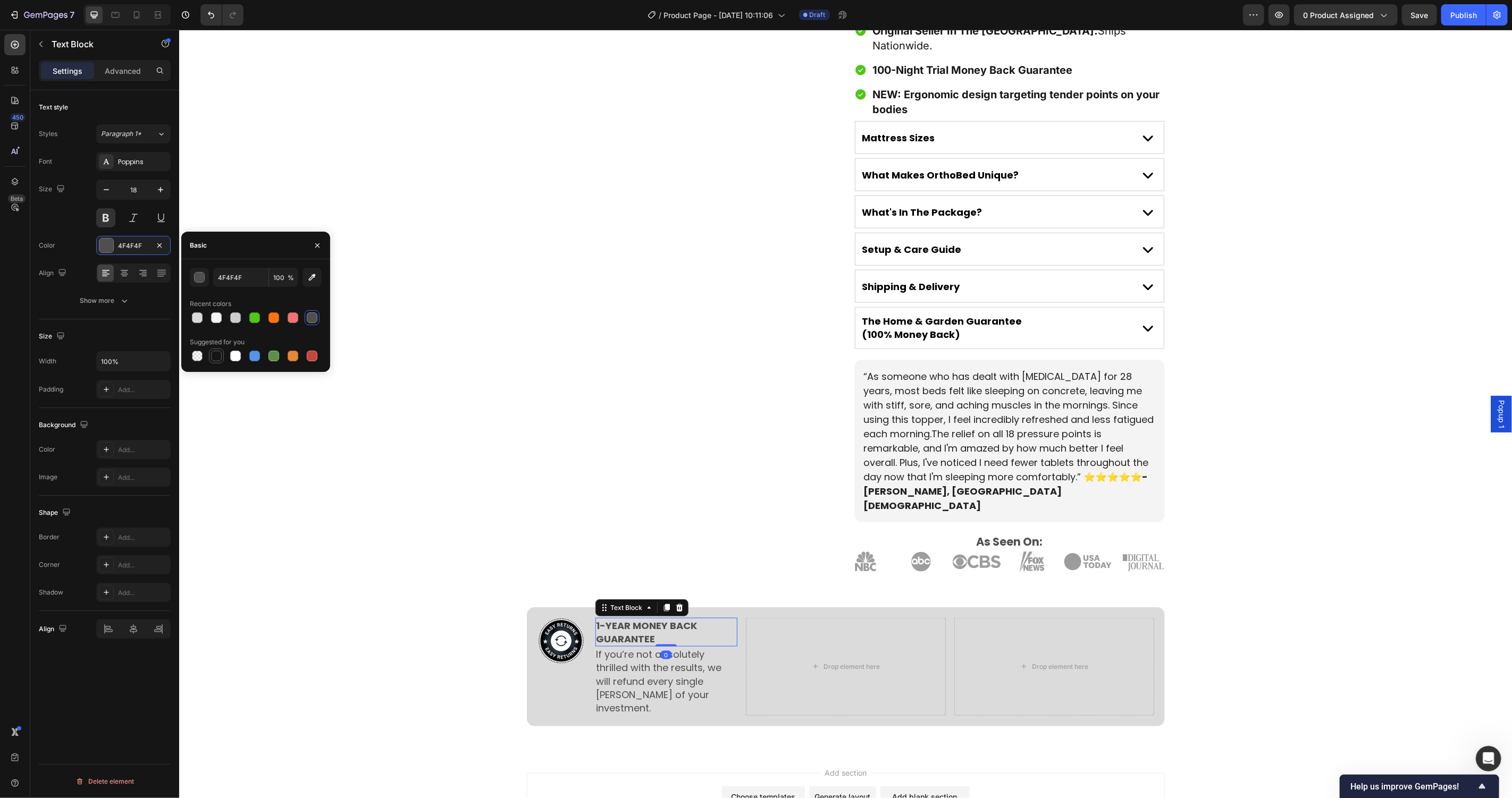
click at [217, 353] on div at bounding box center [217, 356] width 11 height 11
type input "151515"
click at [195, 272] on div "button" at bounding box center [200, 278] width 11 height 11
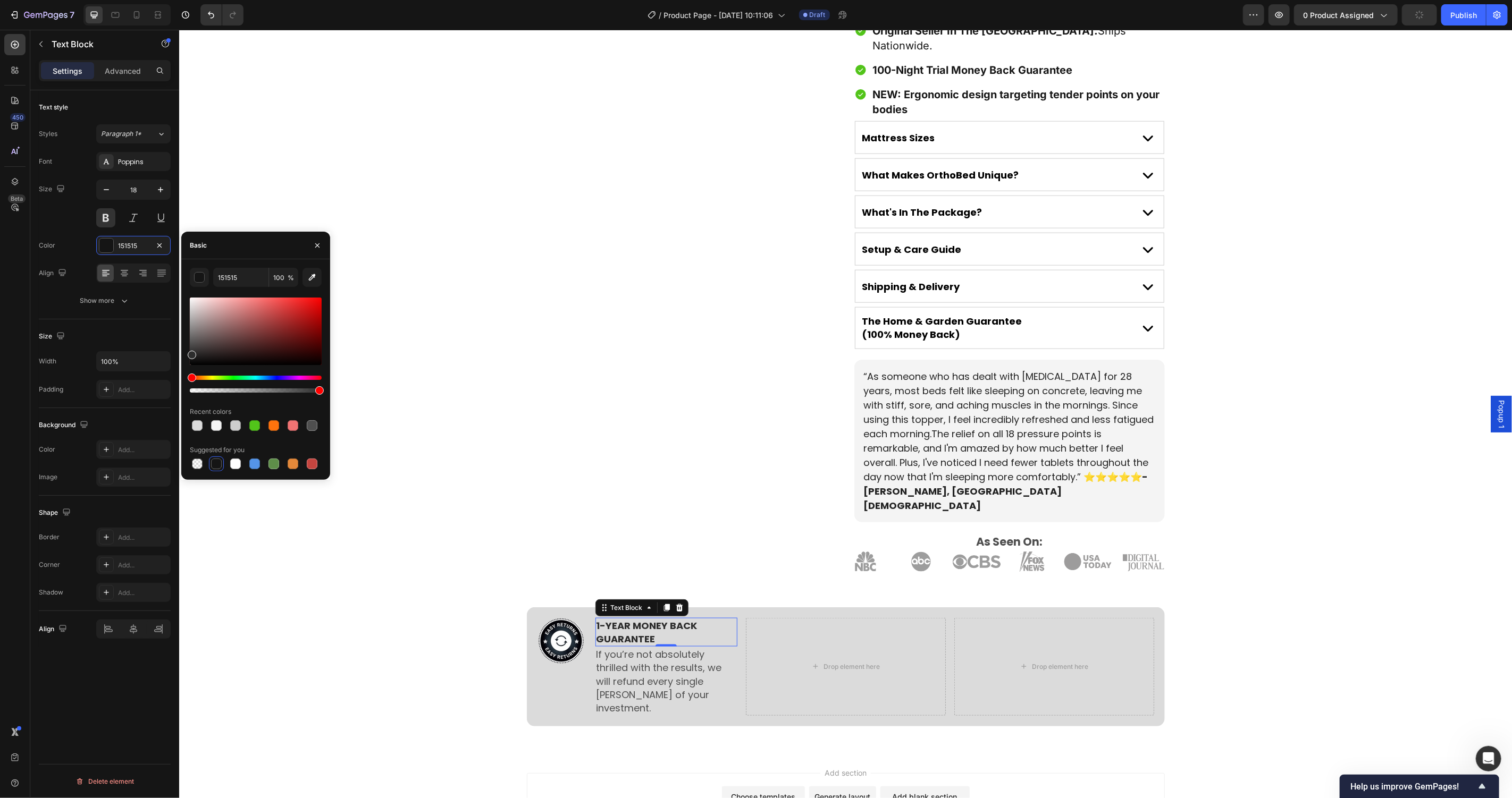
drag, startPoint x: 200, startPoint y: 347, endPoint x: 187, endPoint y: 353, distance: 14.3
click at [187, 353] on div "151515 100 % Recent colors Suggested for you" at bounding box center [256, 370] width 149 height 204
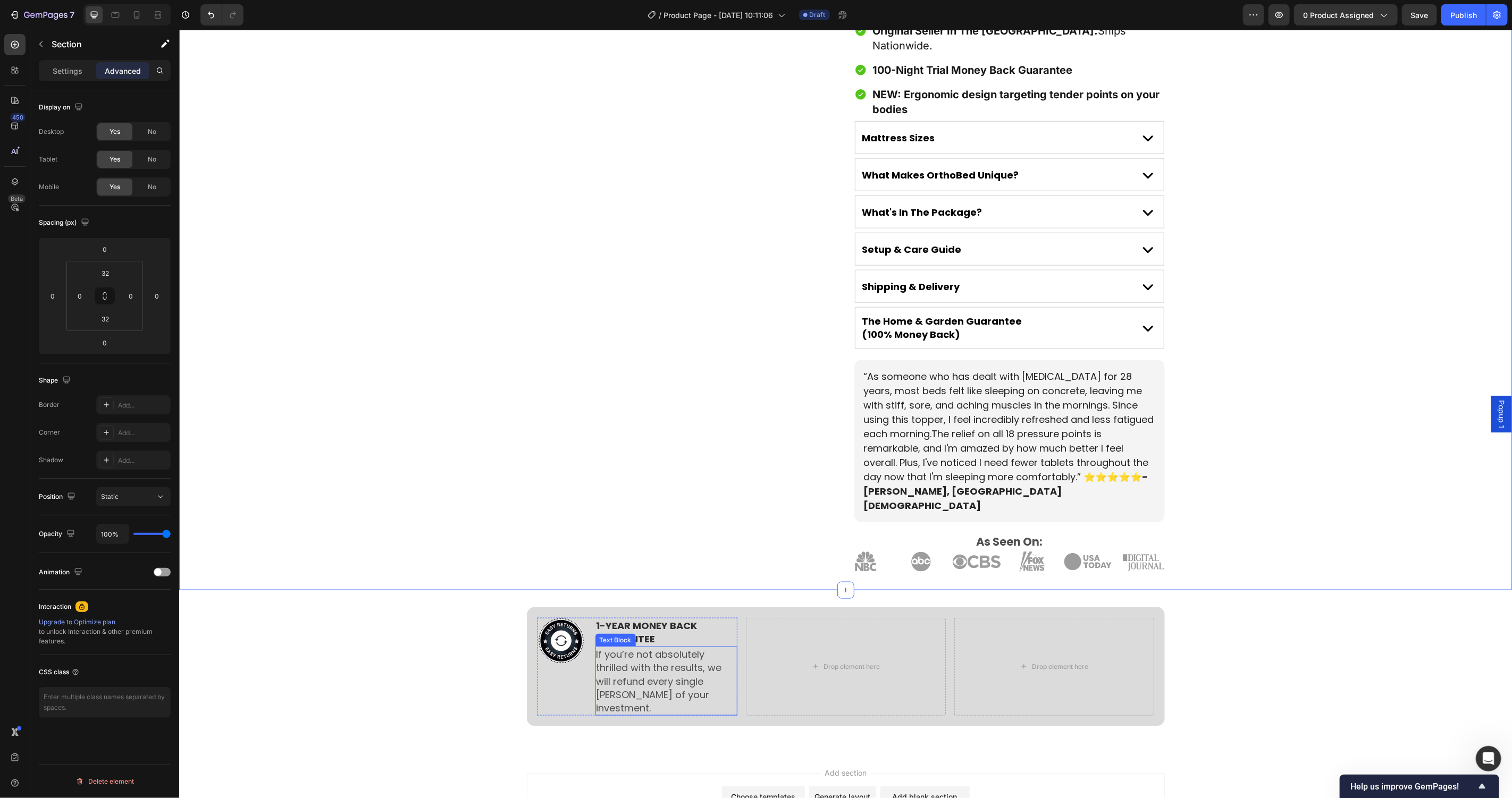
click at [671, 647] on p "If you’re not absolutely thrilled with the results, we will refund every single…" at bounding box center [666, 681] width 140 height 67
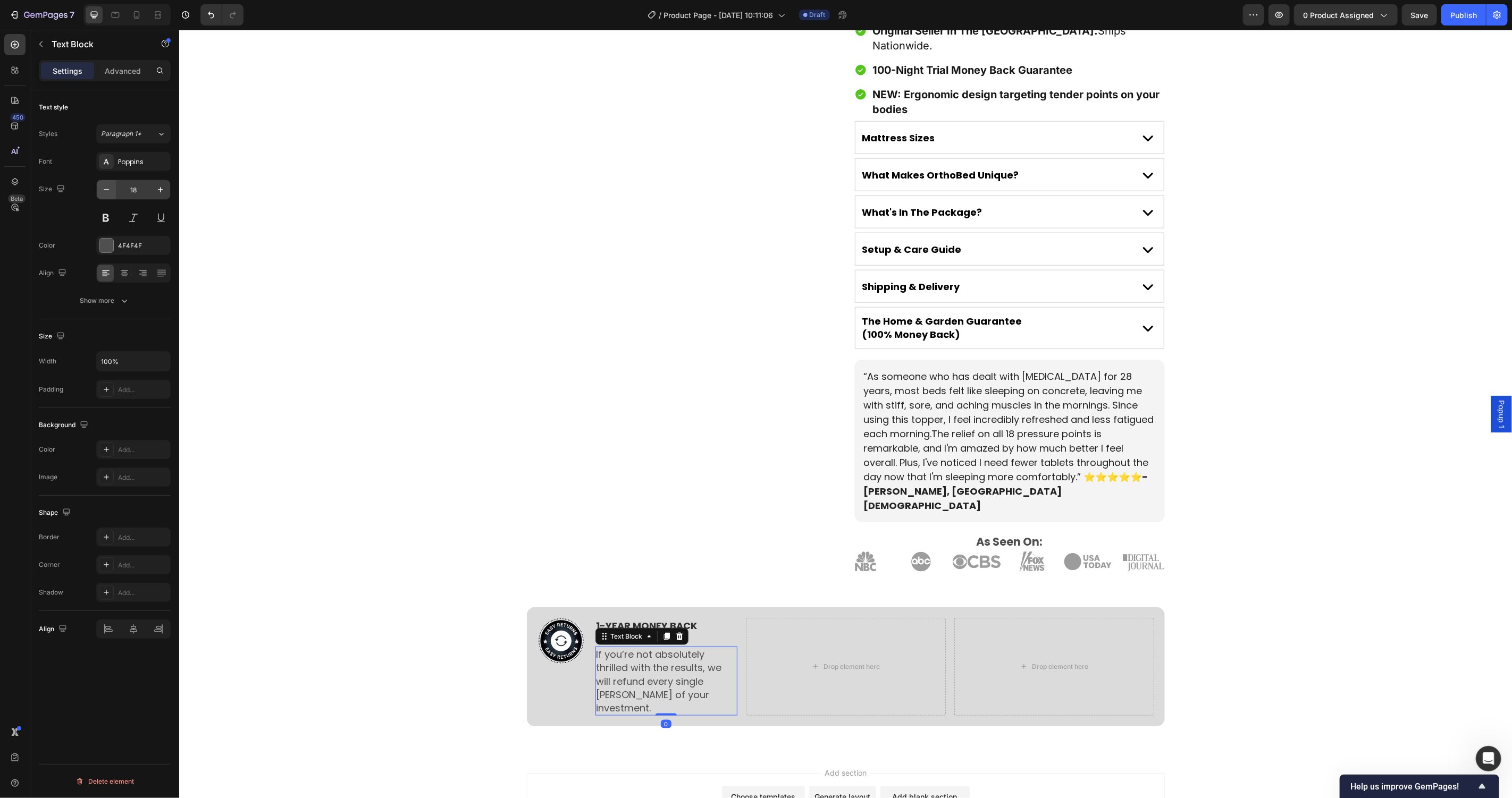
click at [110, 185] on icon "button" at bounding box center [106, 190] width 11 height 11
type input "16"
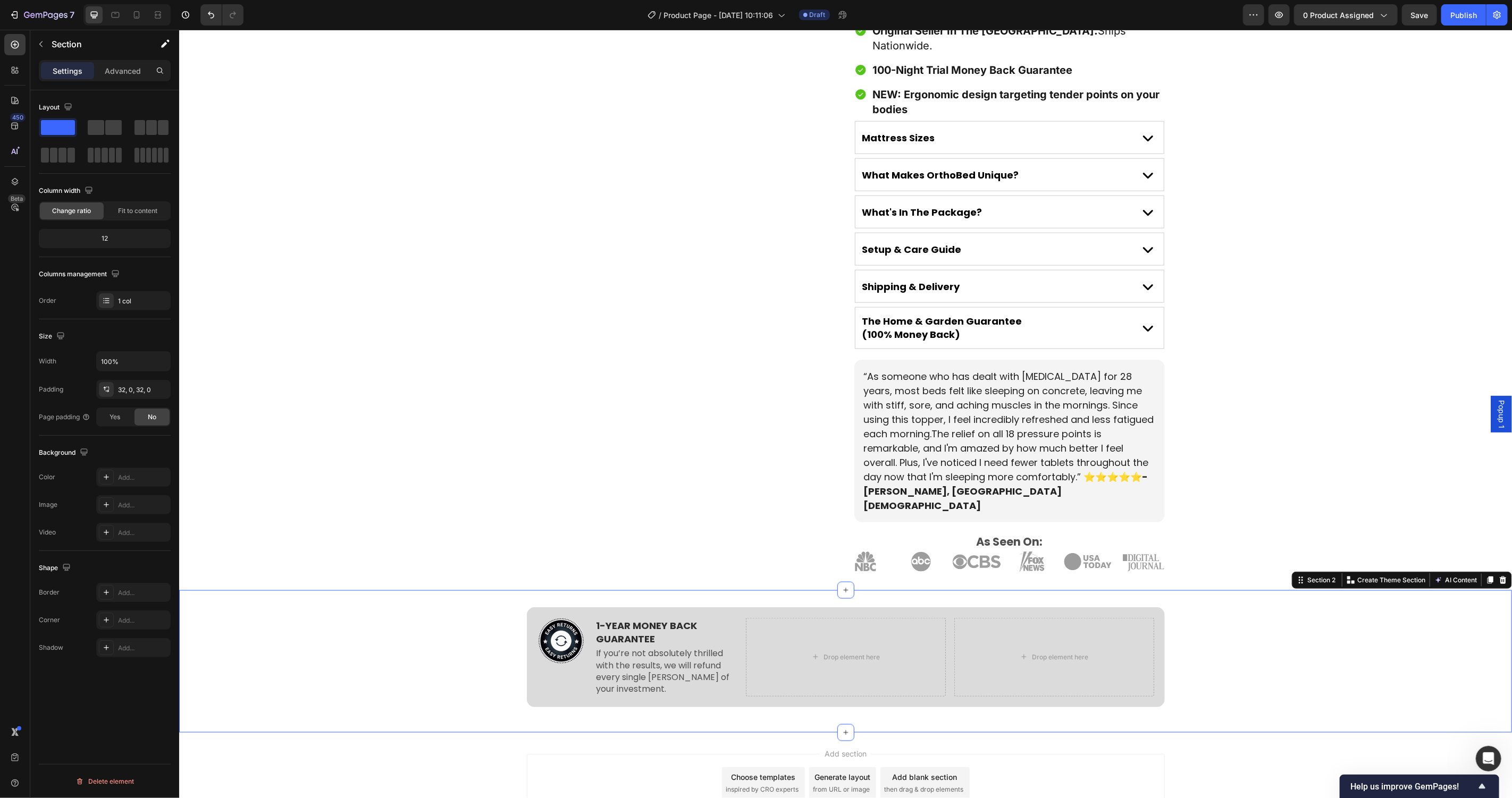
click at [235, 590] on div "Image 1-YEAR MONEY BACK GUARANTEE Text Block If you’re not absolutely thrilled …" at bounding box center [845, 661] width 1333 height 143
click at [730, 641] on div "Image 1-YEAR MONEY BACK GUARANTEE Text Block If you’re not absolutely thrilled …" at bounding box center [845, 657] width 638 height 100
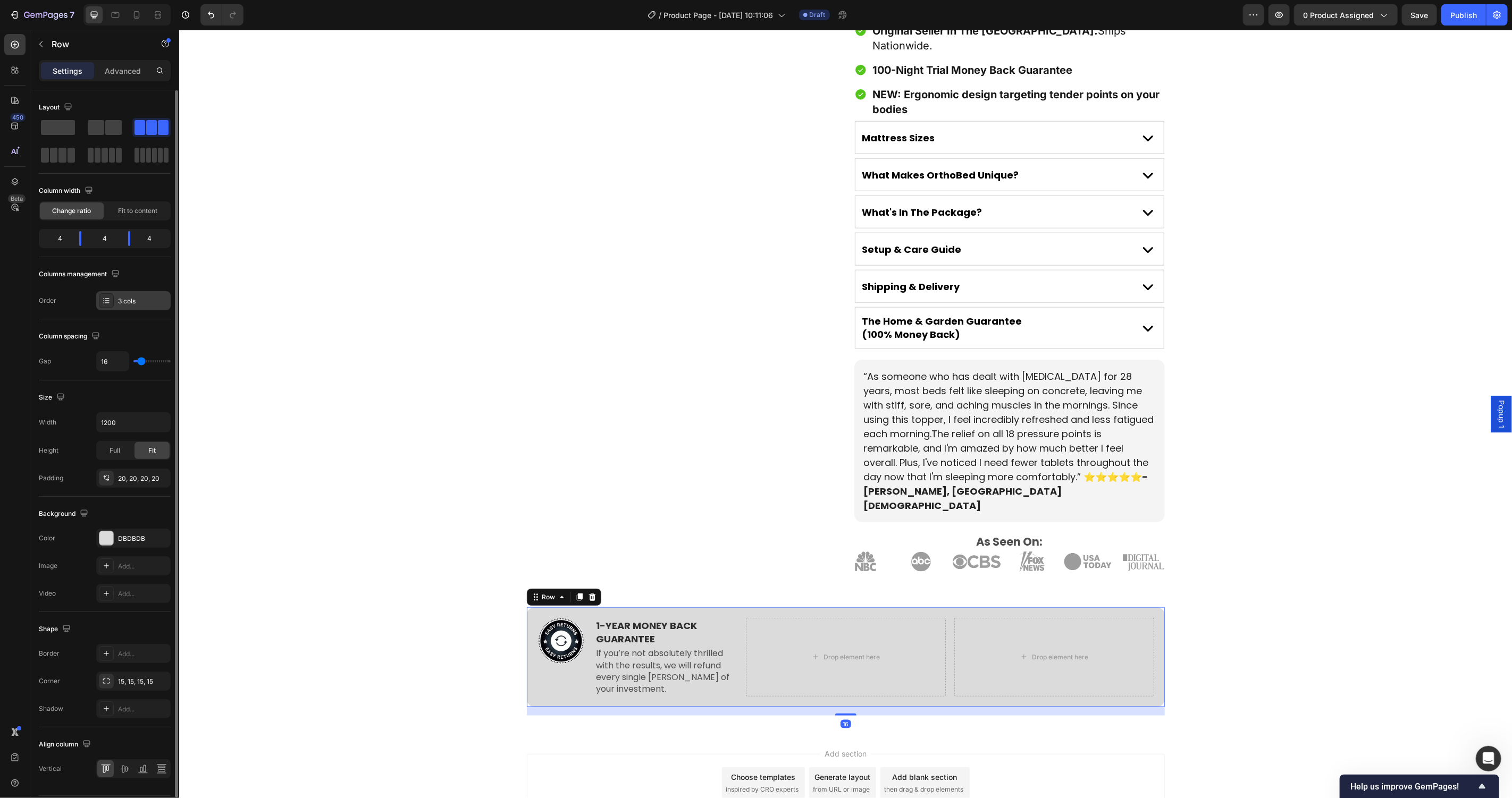
click at [132, 302] on div "3 cols" at bounding box center [143, 301] width 50 height 9
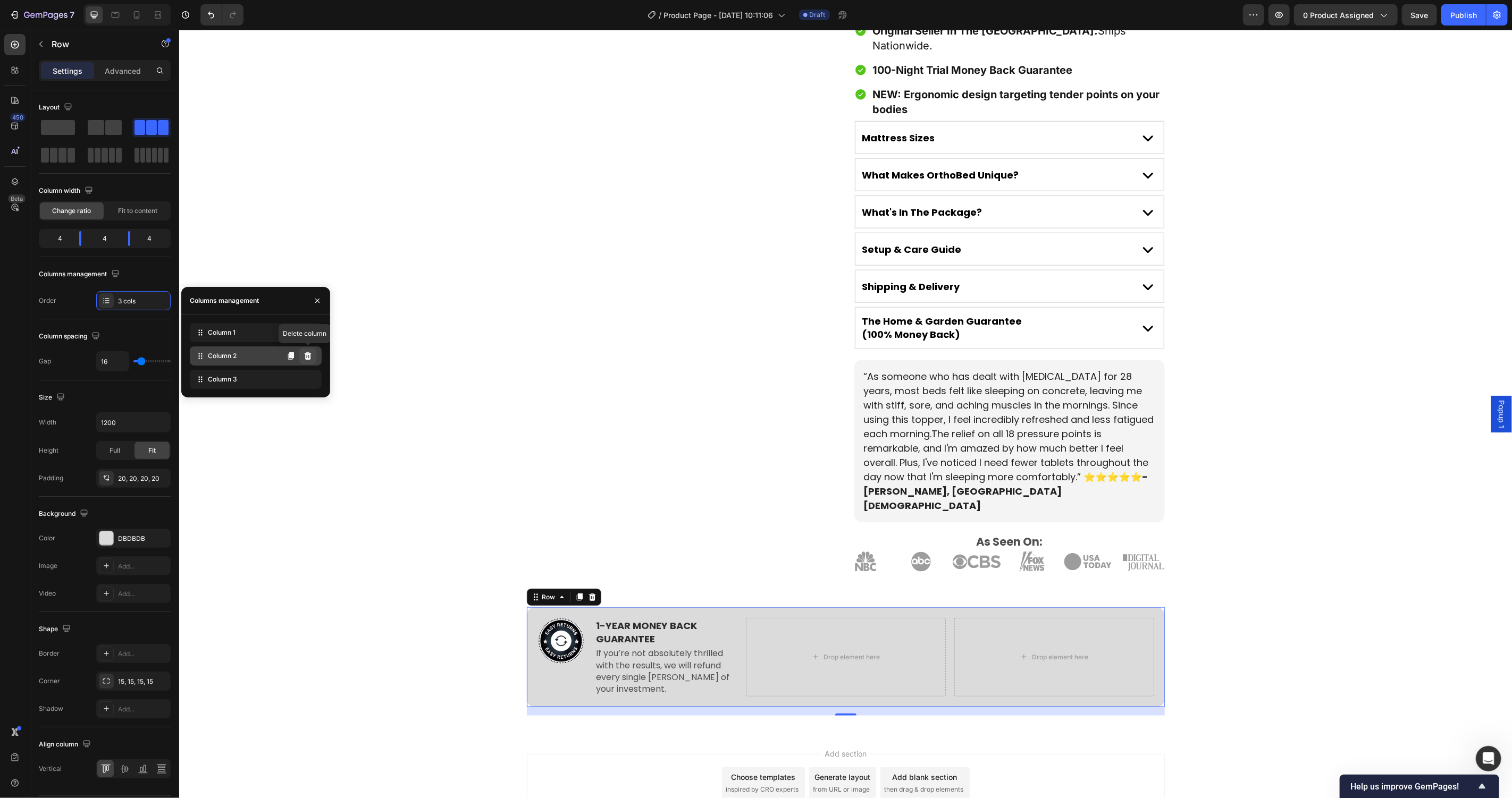
click at [310, 350] on button at bounding box center [308, 356] width 17 height 17
click at [311, 353] on icon at bounding box center [308, 356] width 8 height 8
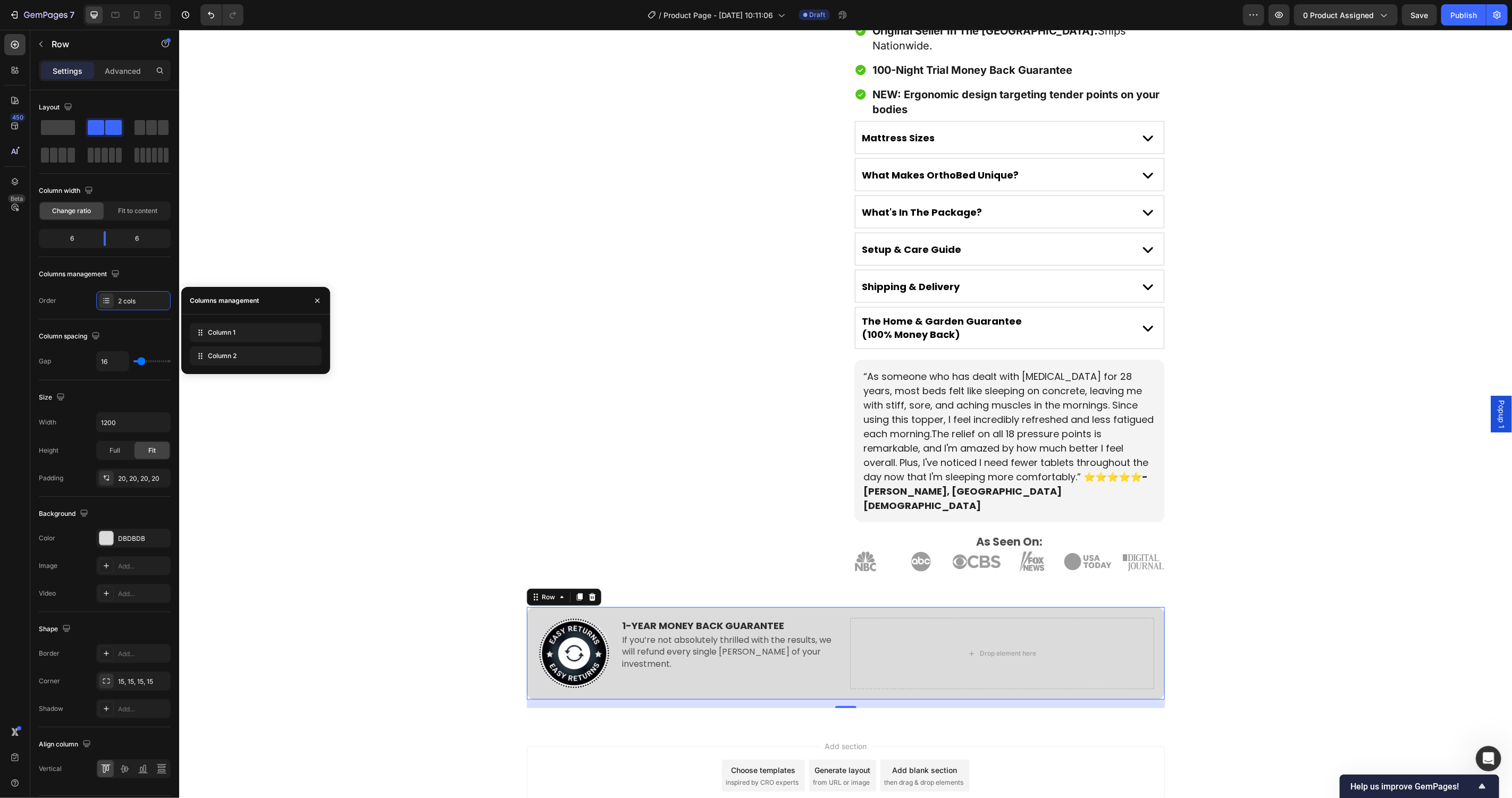
click at [0, 0] on icon at bounding box center [0, 0] width 0 height 0
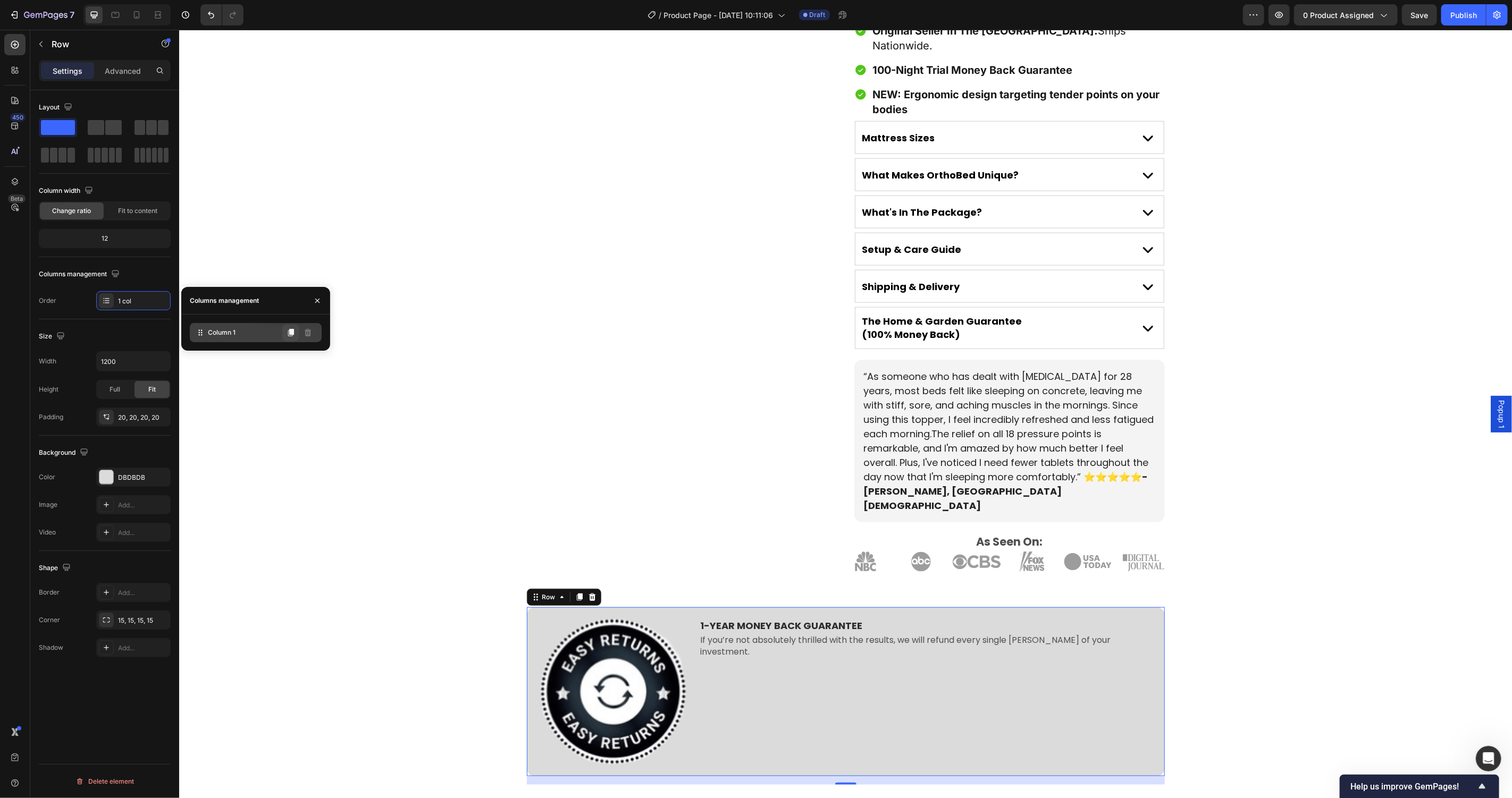
click at [290, 331] on icon at bounding box center [291, 333] width 6 height 8
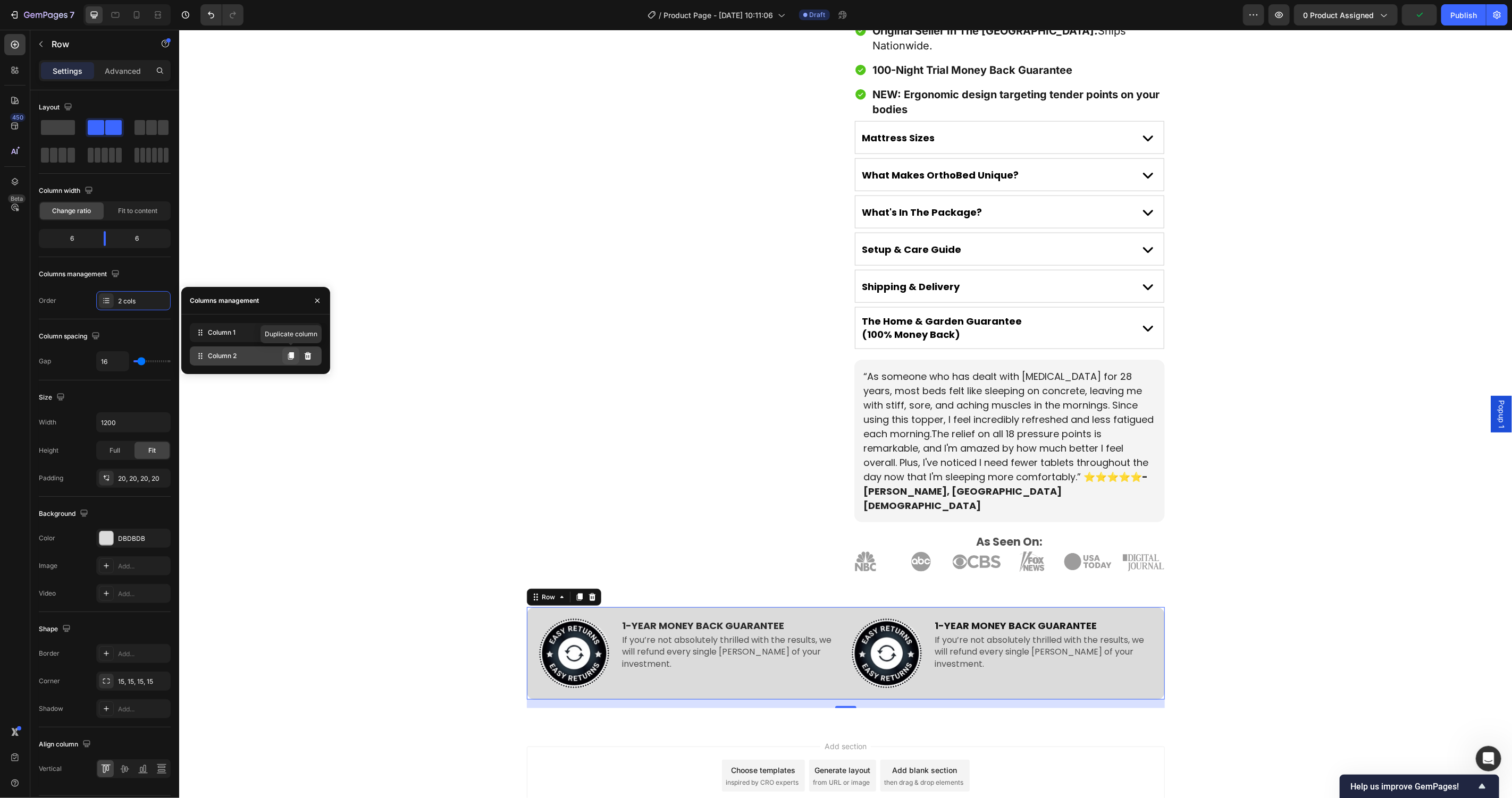
drag, startPoint x: 293, startPoint y: 358, endPoint x: 161, endPoint y: 471, distance: 173.8
click at [293, 358] on icon at bounding box center [291, 356] width 8 height 8
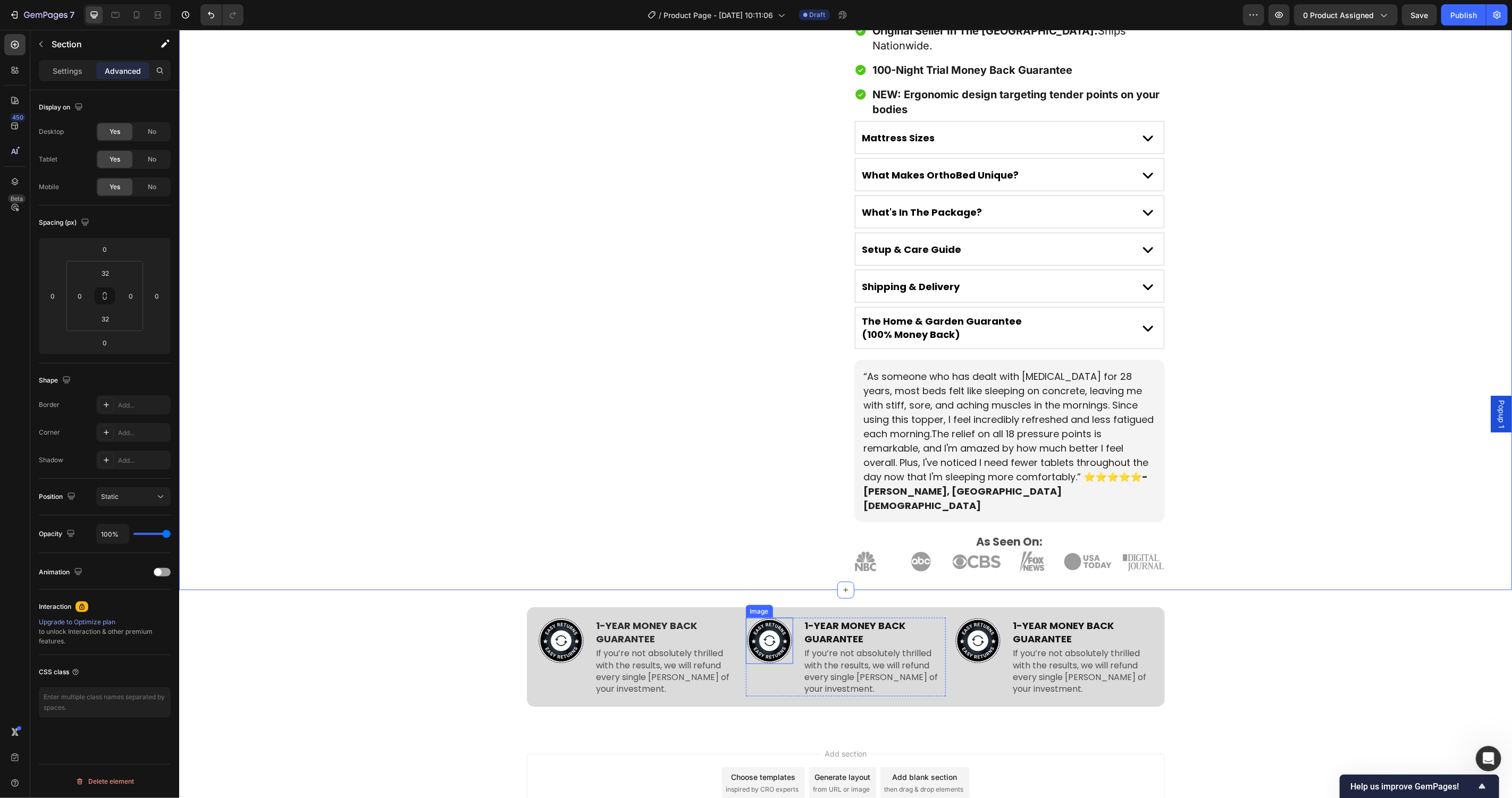
click at [764, 618] on img at bounding box center [769, 641] width 48 height 46
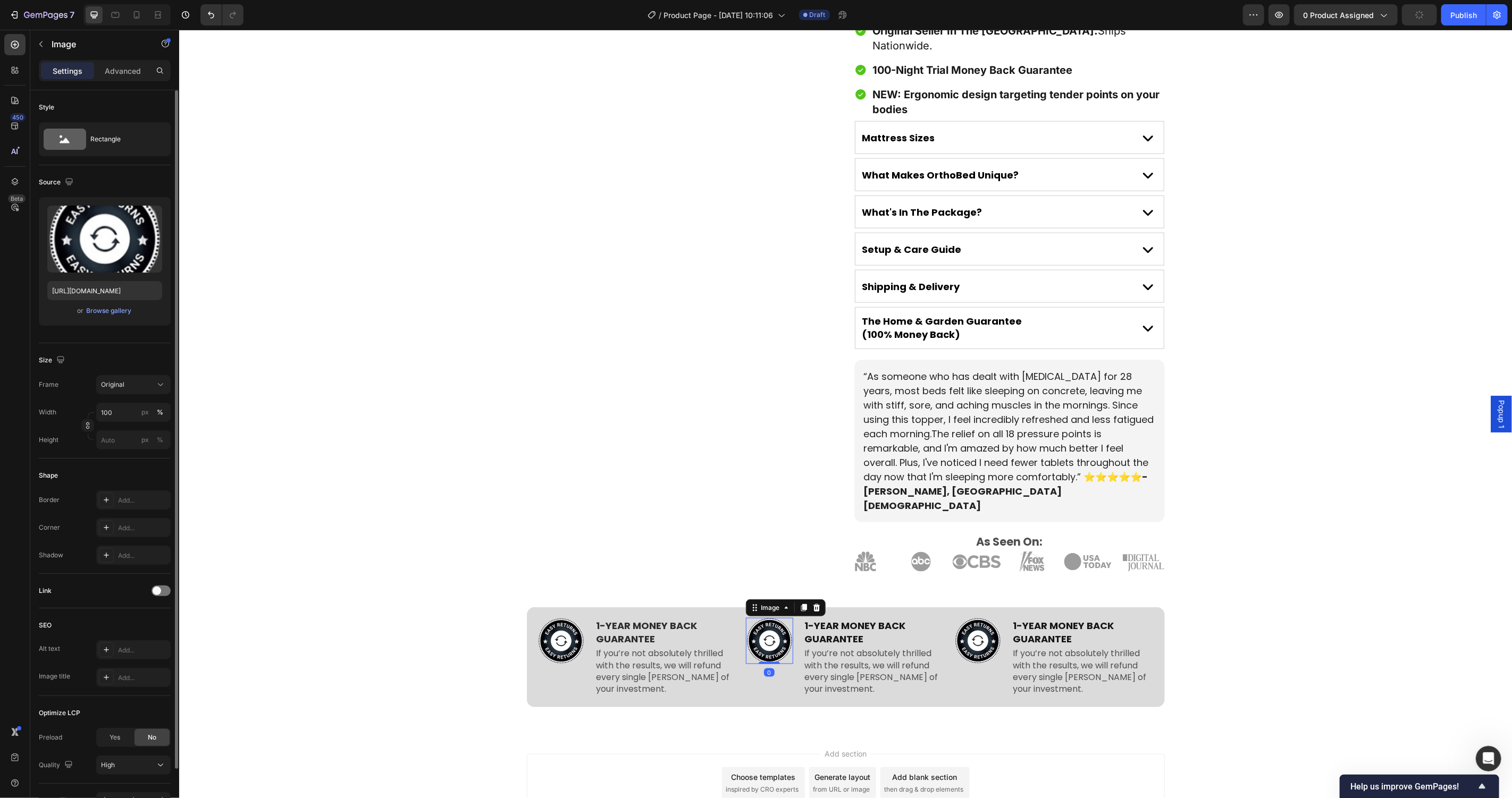
click at [99, 317] on div "or Browse gallery" at bounding box center [105, 311] width 115 height 13
click at [103, 310] on div "Browse gallery" at bounding box center [109, 311] width 45 height 9
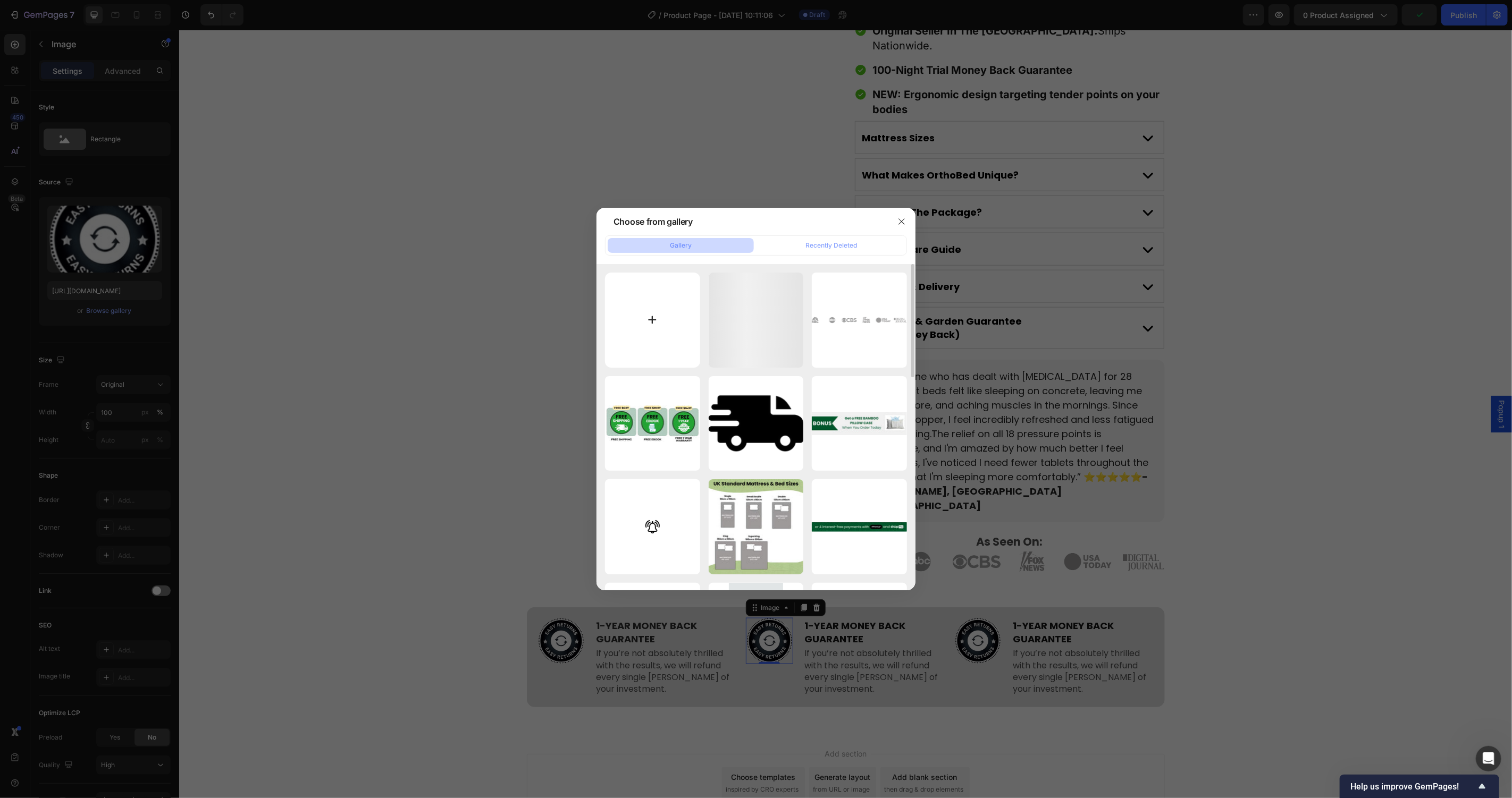
click at [606, 319] on input "file" at bounding box center [653, 320] width 95 height 95
type input "C:\fakepath\UK free shipping.png"
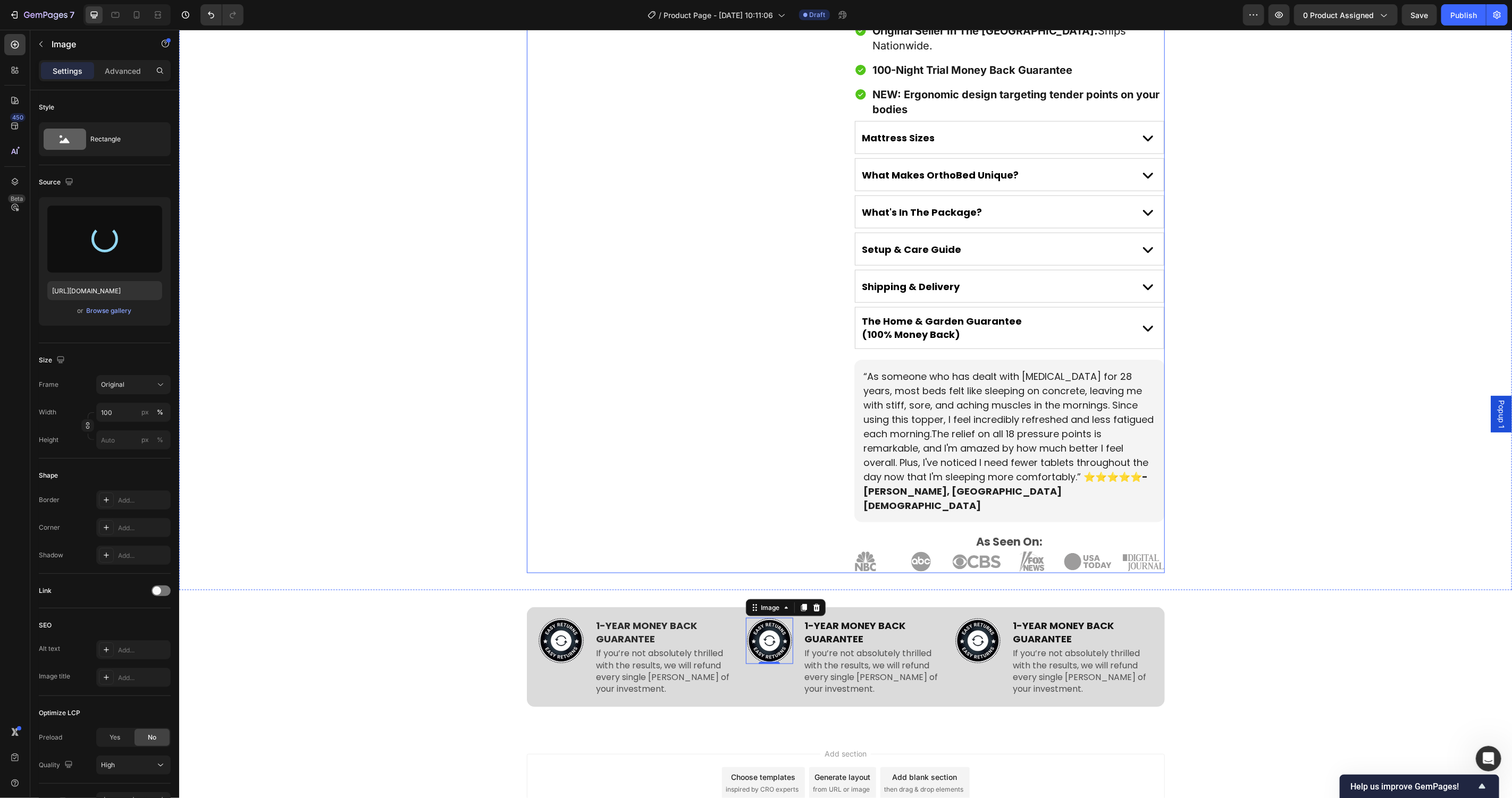
type input "https://cdn.shopify.com/s/files/1/0781/9080/5212/files/gempages_582976236733596…"
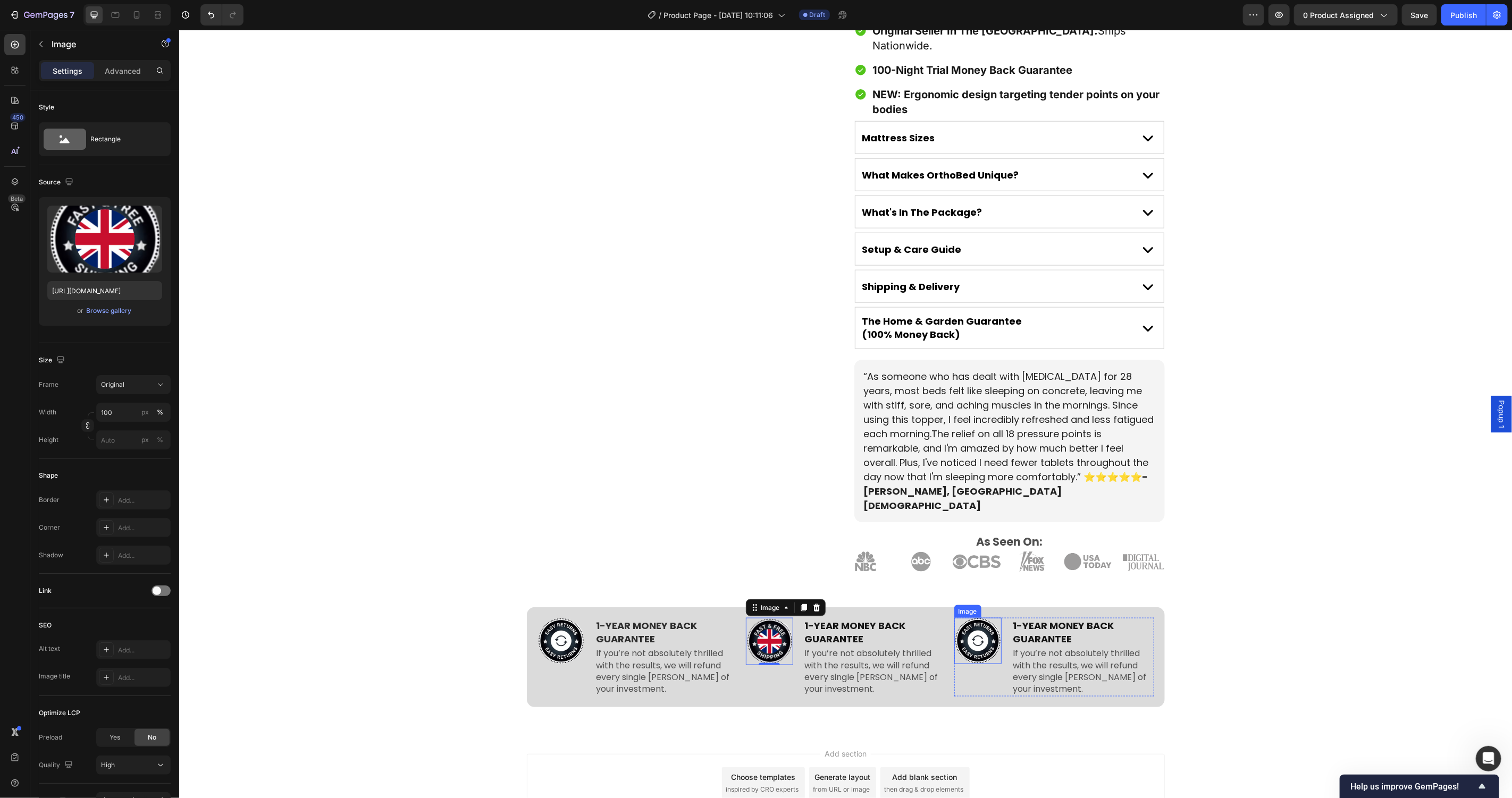
click at [978, 618] on img at bounding box center [977, 641] width 48 height 46
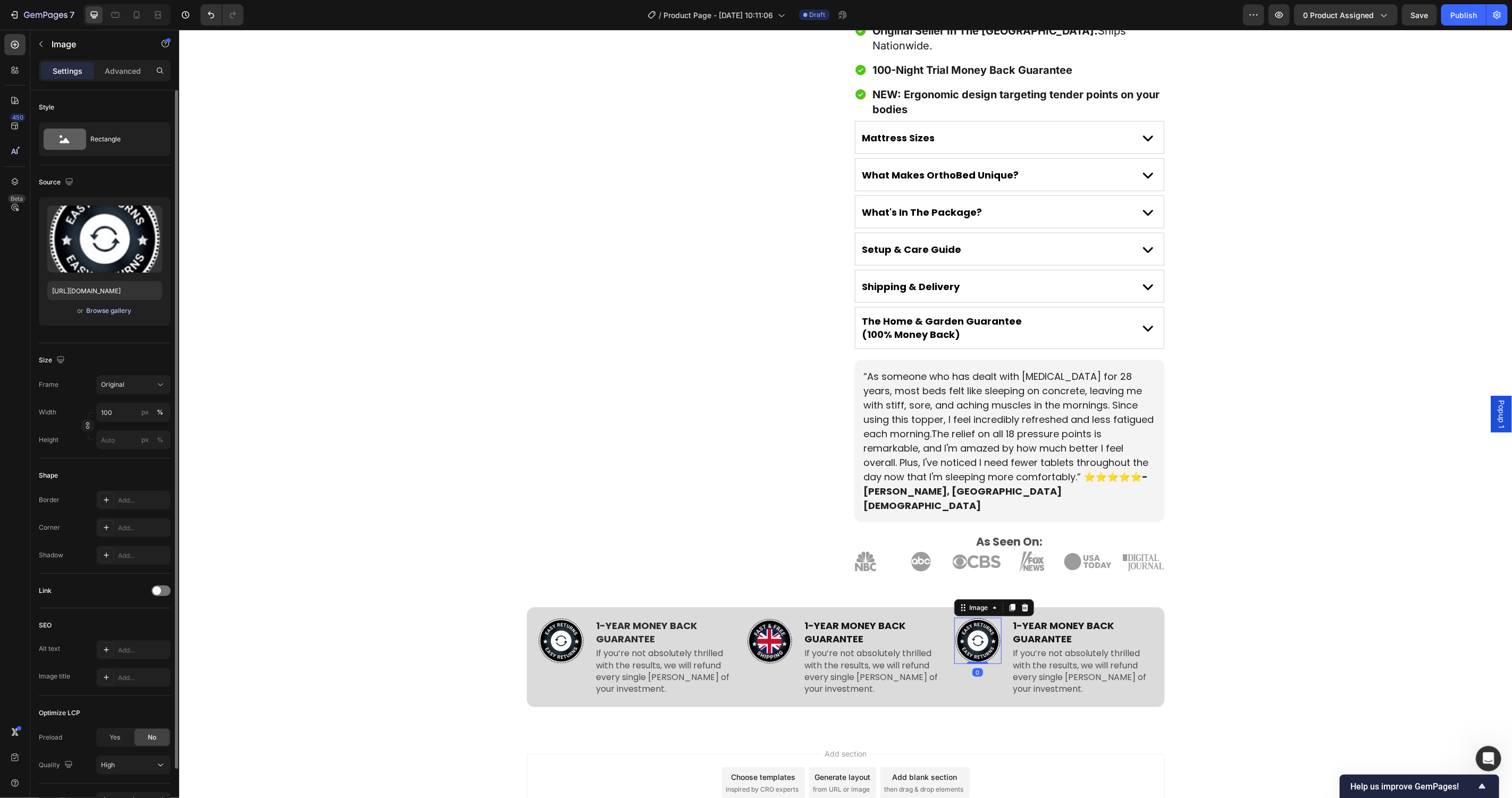
click at [117, 307] on div "Browse gallery" at bounding box center [109, 311] width 45 height 9
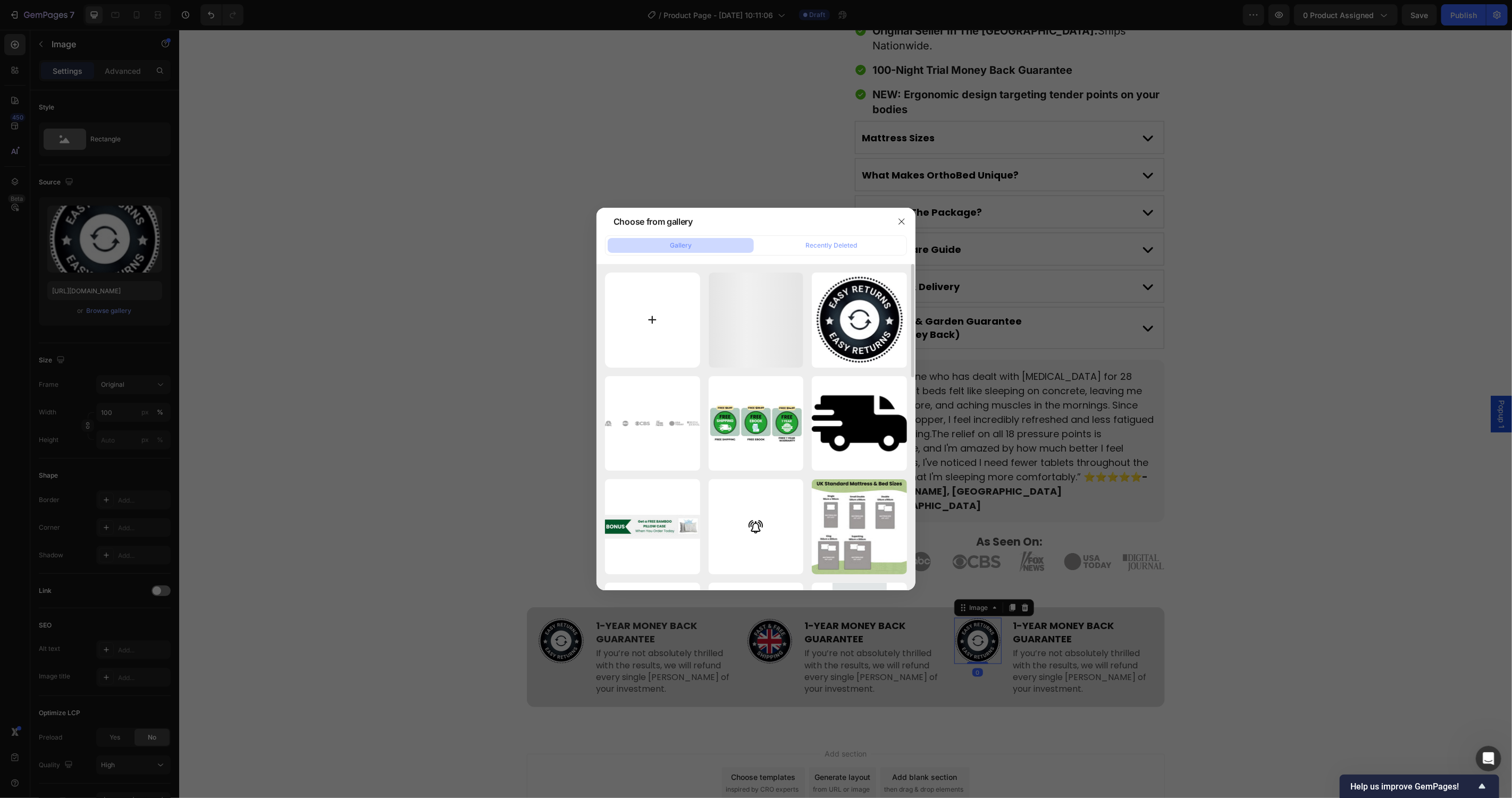
click at [657, 312] on input "file" at bounding box center [653, 320] width 95 height 95
type input "C:\fakepath\1706274172634_55_1_.png"
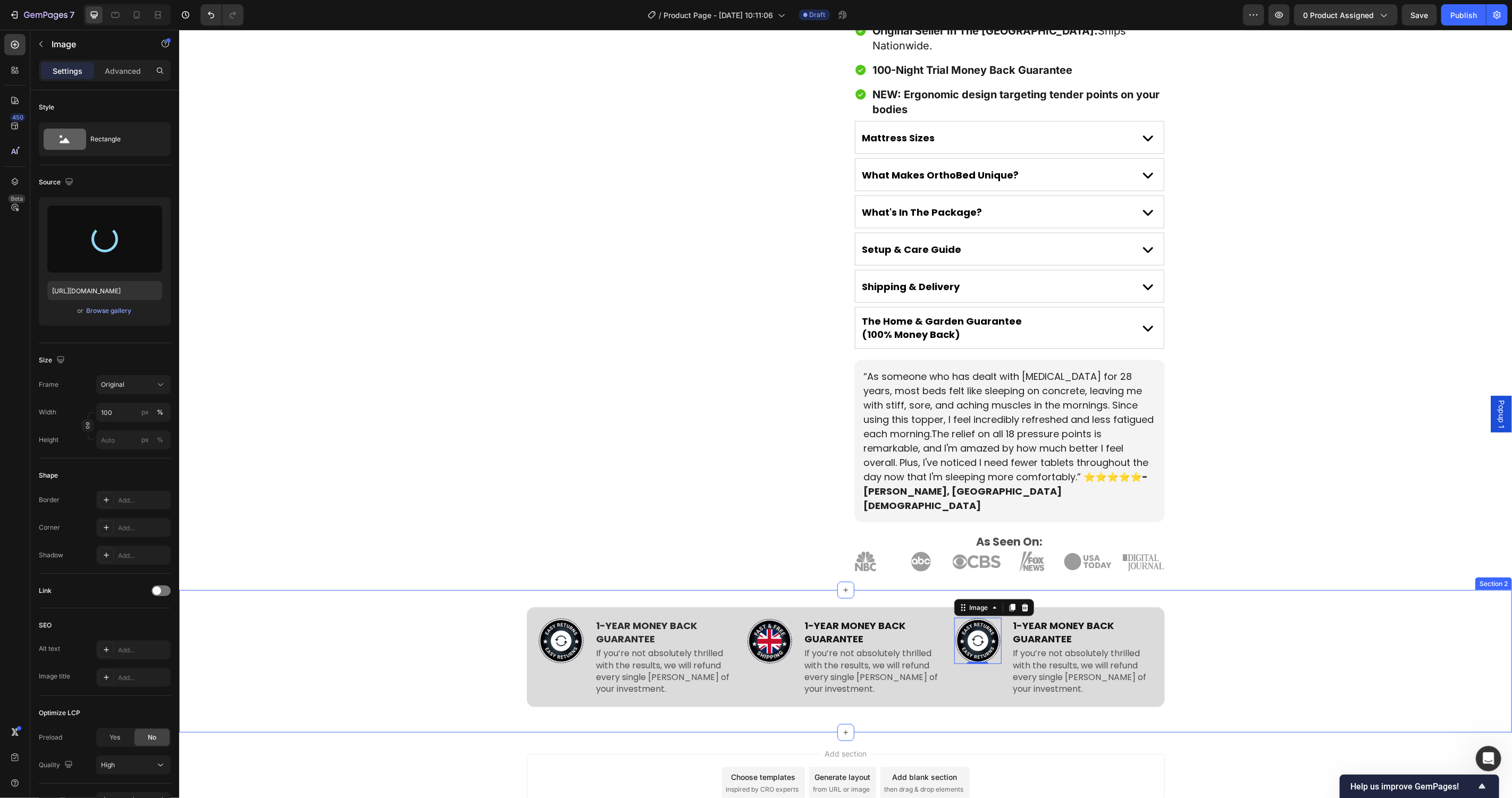
type input "https://cdn.shopify.com/s/files/1/0781/9080/5212/files/gempages_582976236733596…"
click at [841, 618] on p "1-YEAR MONEY BACK GUARANTEE" at bounding box center [874, 631] width 140 height 26
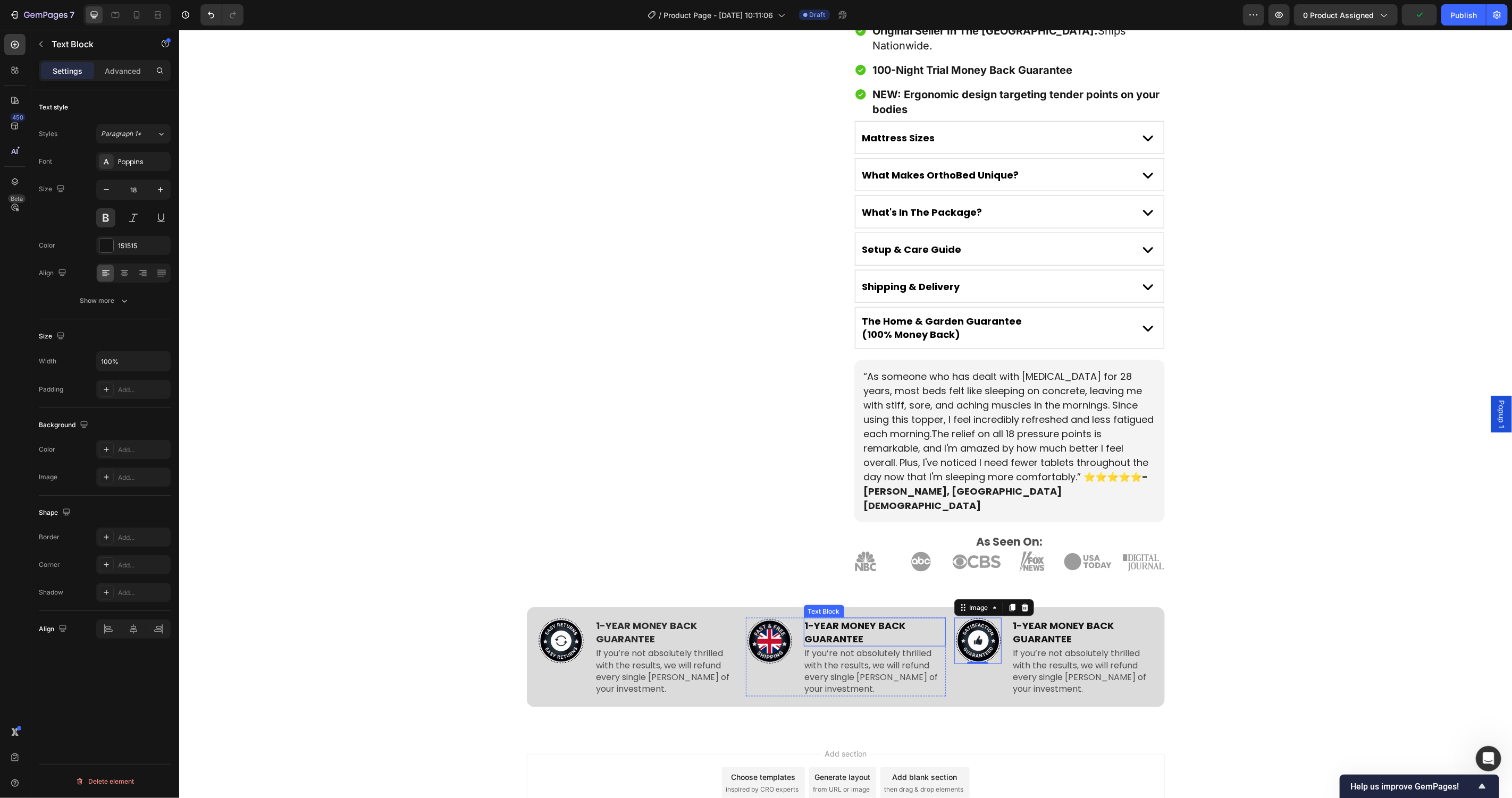
click at [841, 618] on p "1-YEAR MONEY BACK GUARANTEE" at bounding box center [874, 631] width 140 height 26
click at [837, 647] on p "If you’re not absolutely thrilled with the results, we will refund every single…" at bounding box center [874, 671] width 140 height 48
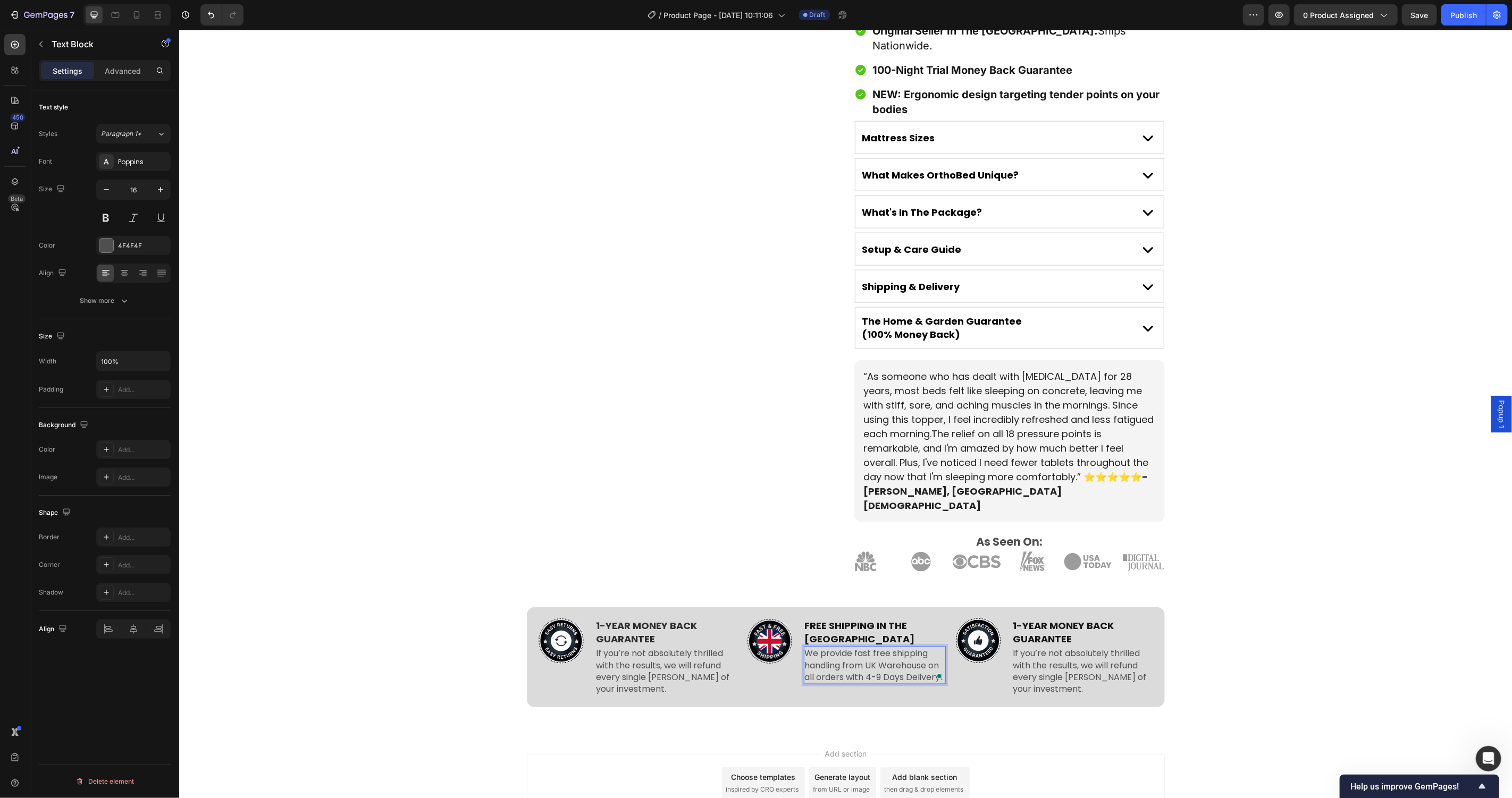
click at [1327, 615] on div "Image 1-YEAR MONEY BACK GUARANTEE Text Block If you’re not absolutely thrilled …" at bounding box center [845, 661] width 1333 height 109
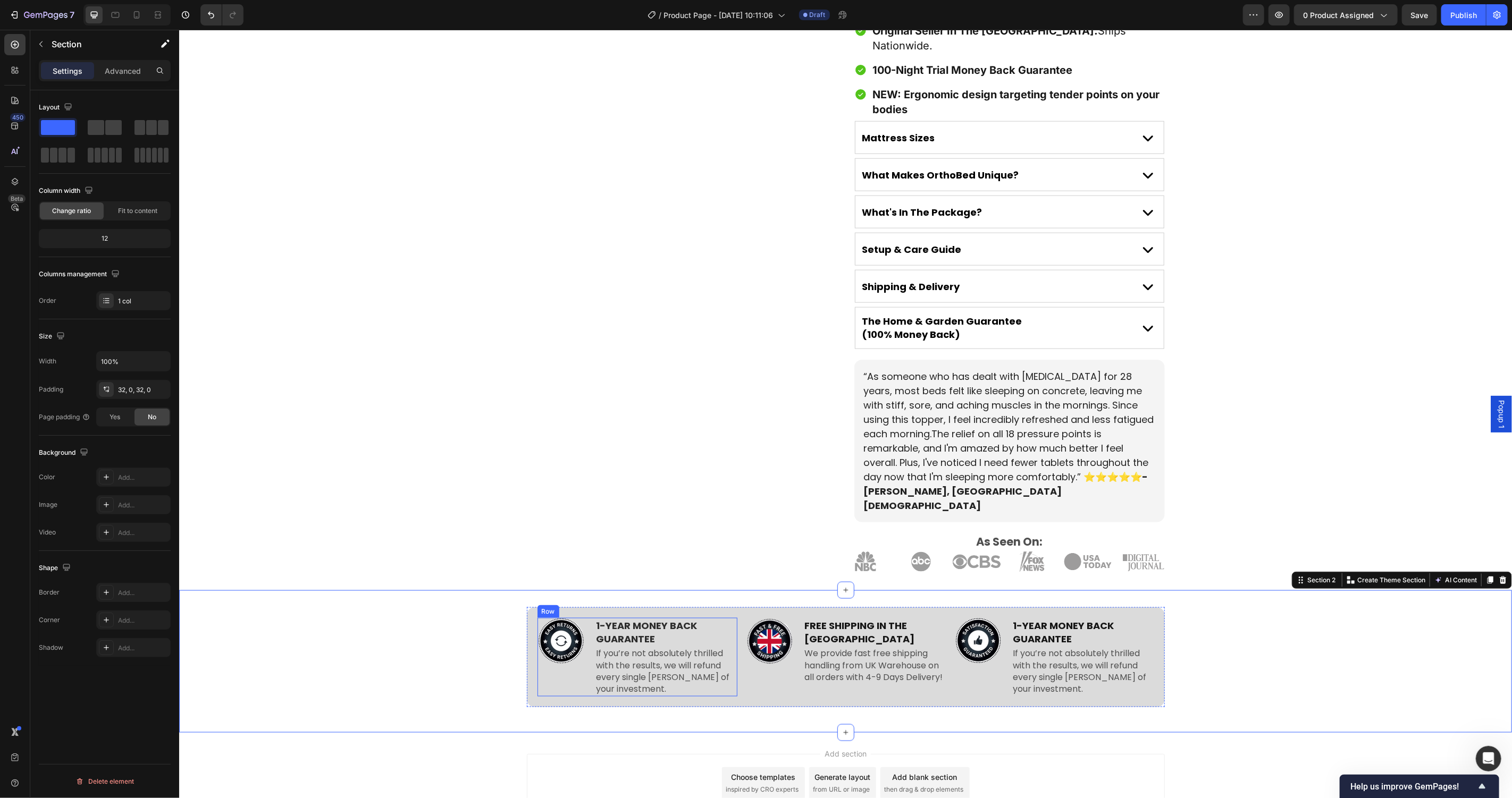
click at [580, 623] on div "Image 1-YEAR MONEY BACK GUARANTEE Text Block If you’re not absolutely thrilled …" at bounding box center [637, 657] width 200 height 79
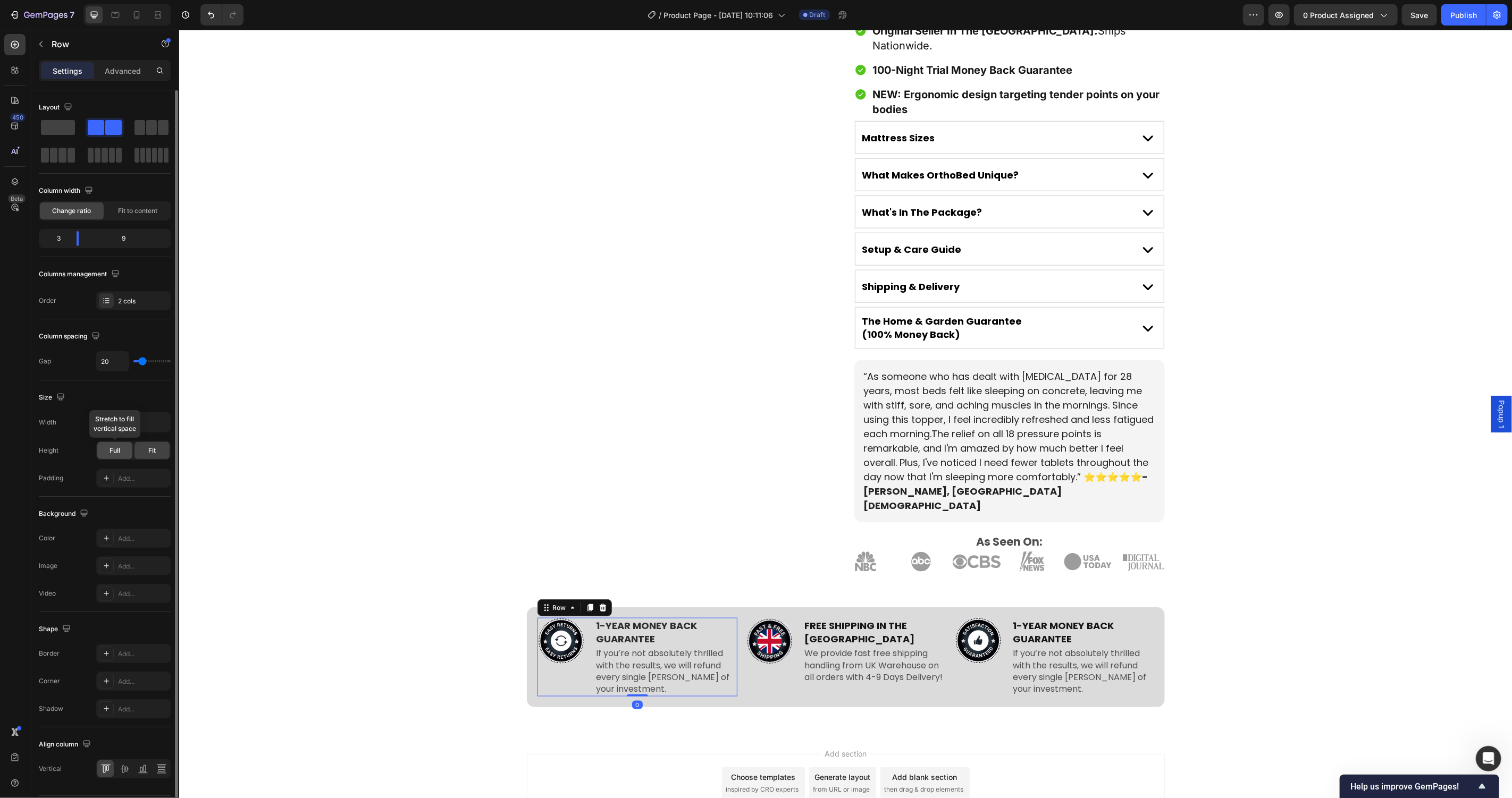
click at [106, 447] on div "Full" at bounding box center [115, 451] width 35 height 17
click at [765, 618] on div "Image" at bounding box center [769, 641] width 48 height 48
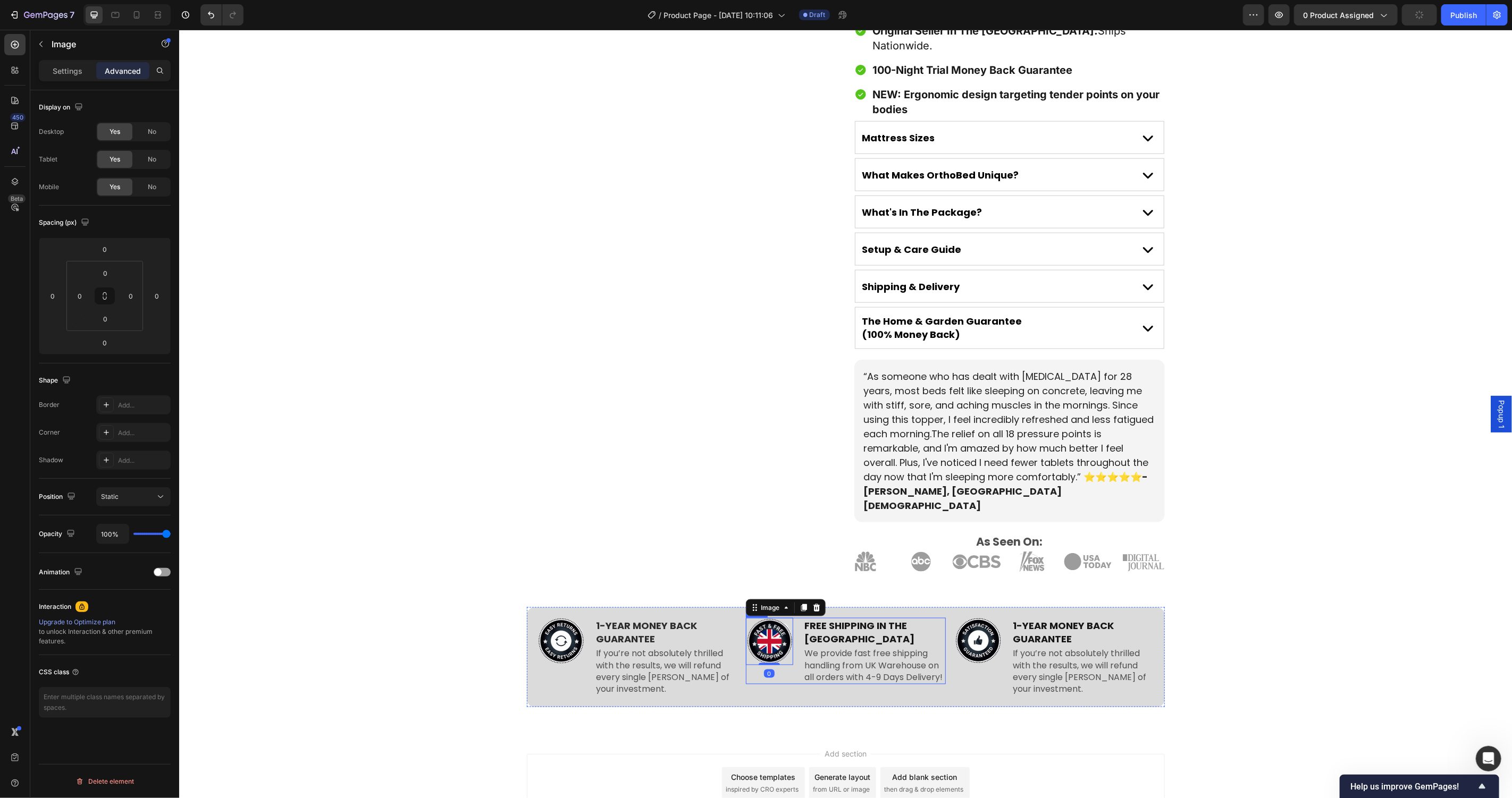
click at [789, 618] on div "Image 0 FREE SHIPPING IN THE UK Text Block We provide fast free shipping handli…" at bounding box center [845, 651] width 200 height 67
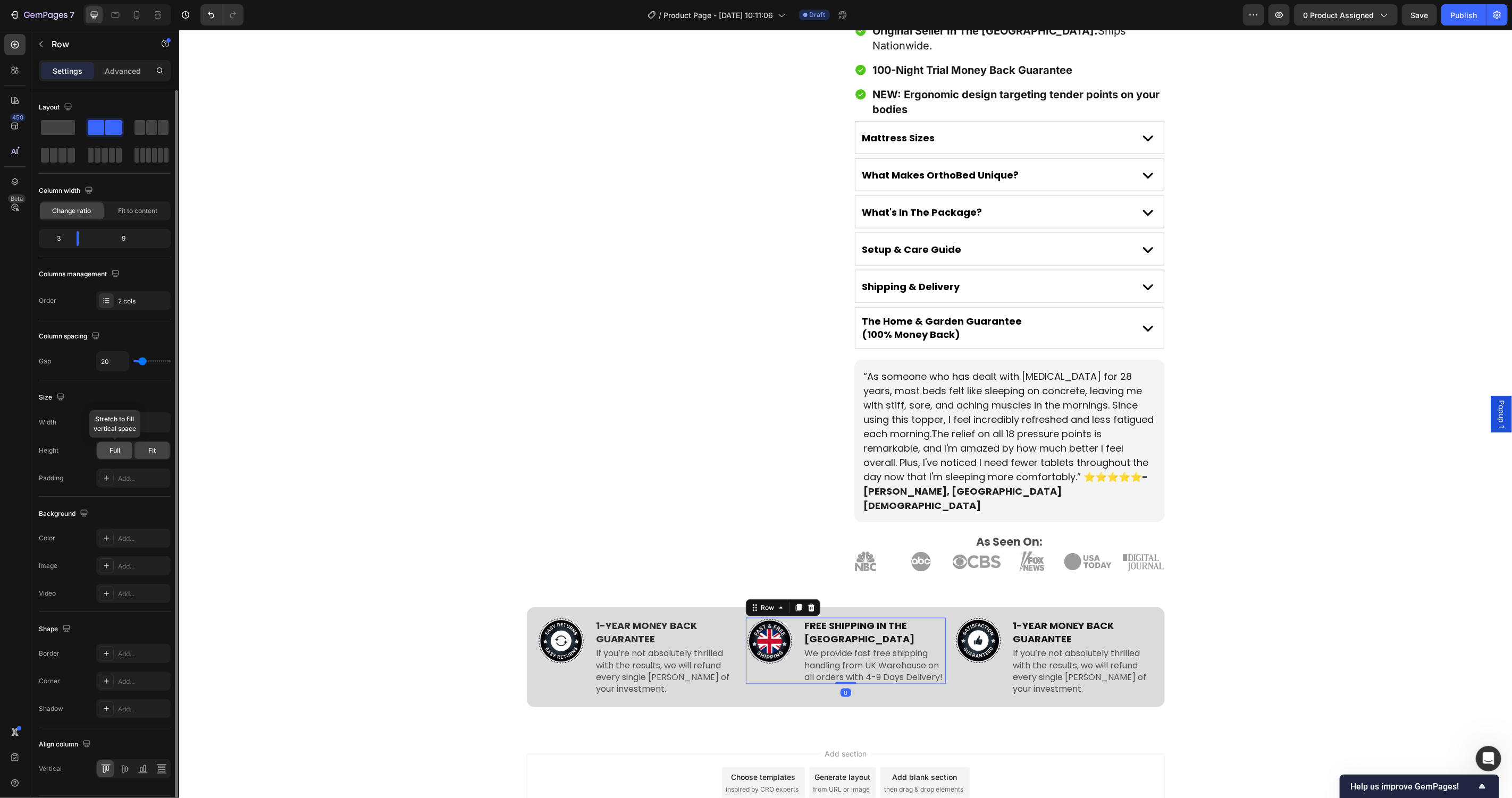
click at [113, 451] on span "Full" at bounding box center [115, 451] width 11 height 9
click at [1002, 623] on div "Image 1-YEAR MONEY BACK GUARANTEE Text Block If you’re not absolutely thrilled …" at bounding box center [1054, 657] width 200 height 79
click at [110, 447] on span "Full" at bounding box center [115, 451] width 11 height 9
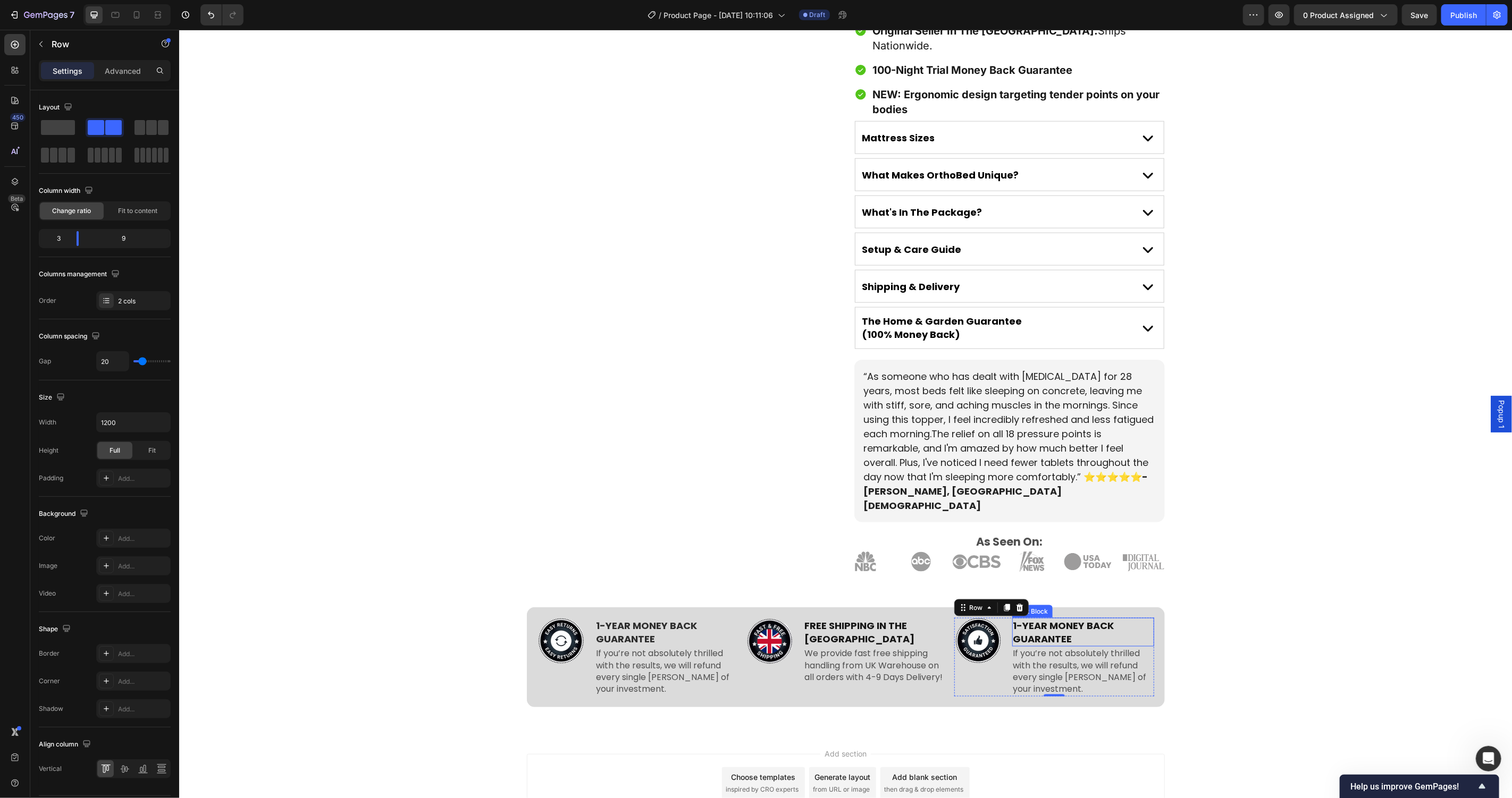
click at [1044, 618] on p "1-YEAR MONEY BACK GUARANTEE" at bounding box center [1082, 631] width 140 height 26
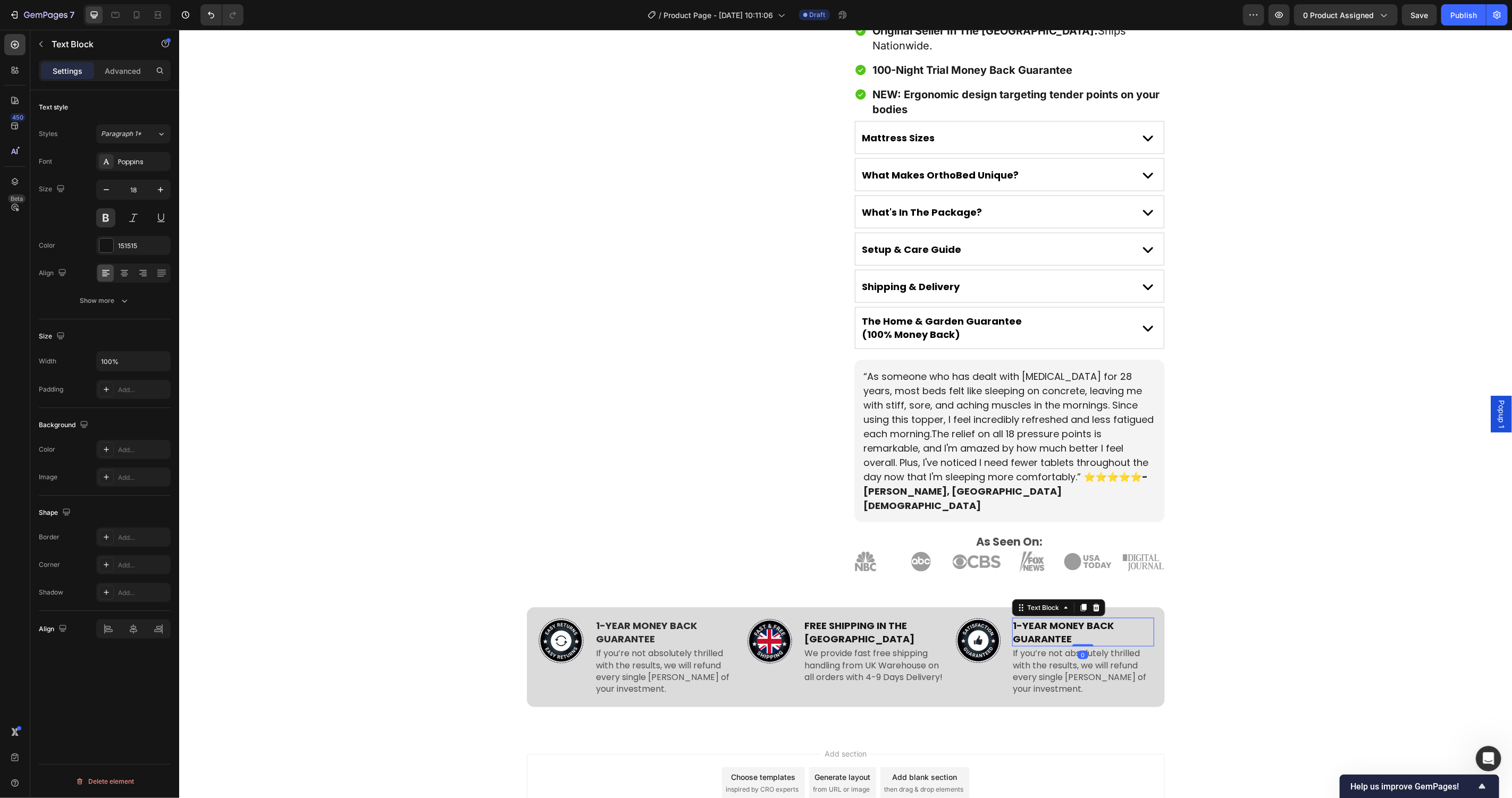
click at [1044, 618] on p "1-YEAR MONEY BACK GUARANTEE" at bounding box center [1082, 631] width 140 height 26
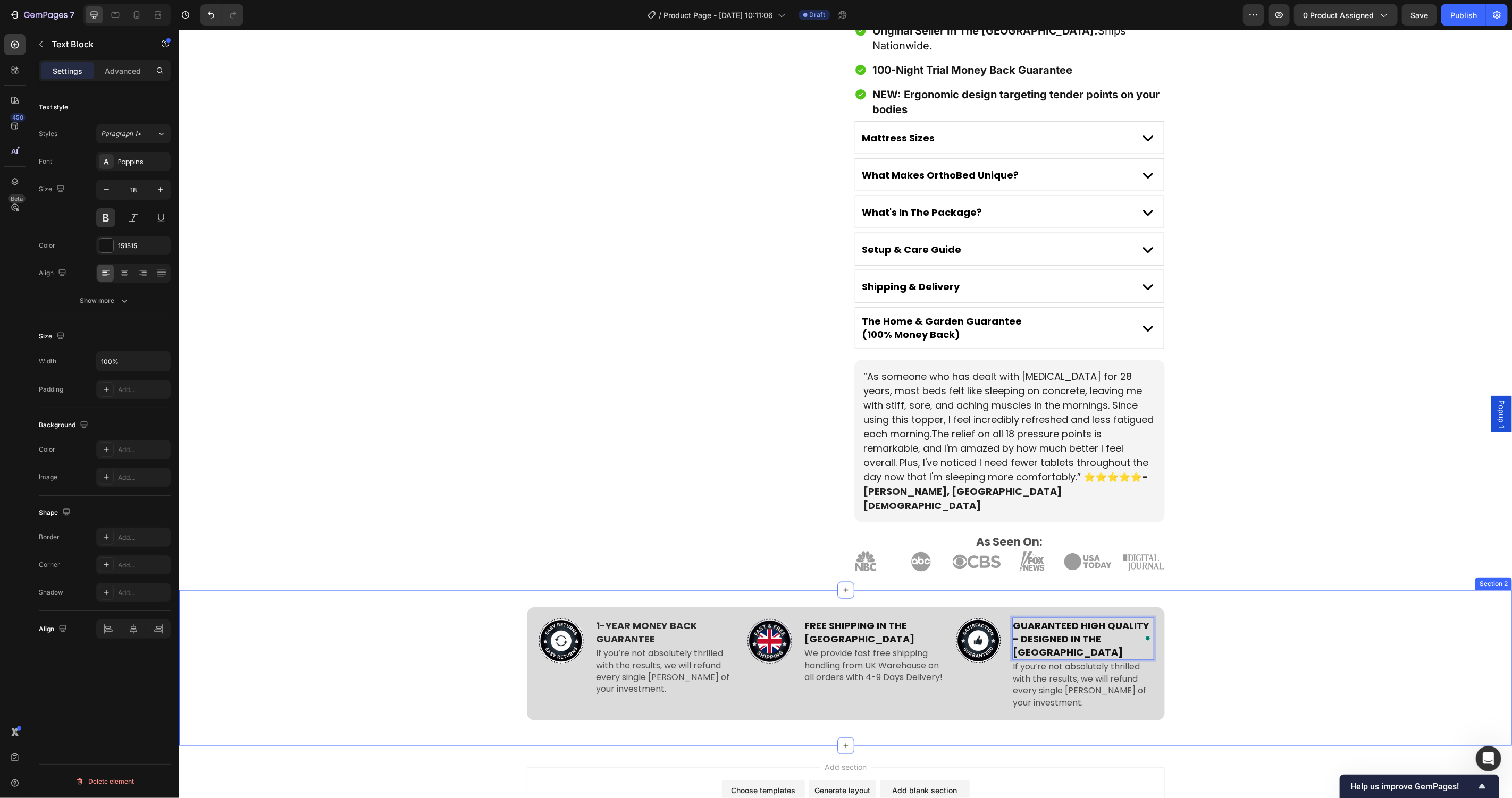
click at [1300, 590] on div "Image 1-YEAR MONEY BACK GUARANTEE Text Block If you’re not absolutely thrilled …" at bounding box center [845, 667] width 1333 height 155
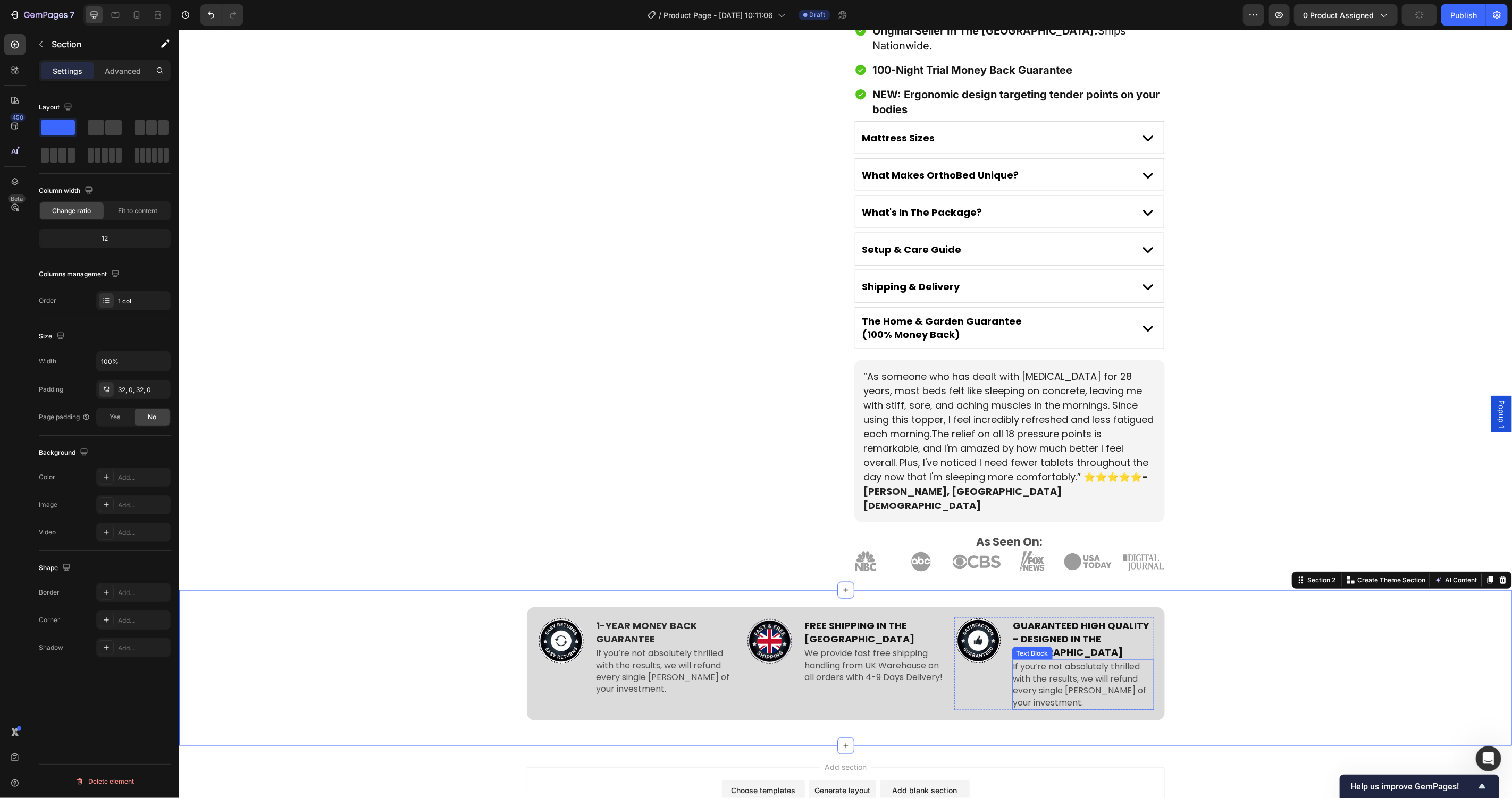
click at [1047, 661] on p "If you’re not absolutely thrilled with the results, we will refund every single…" at bounding box center [1082, 685] width 140 height 48
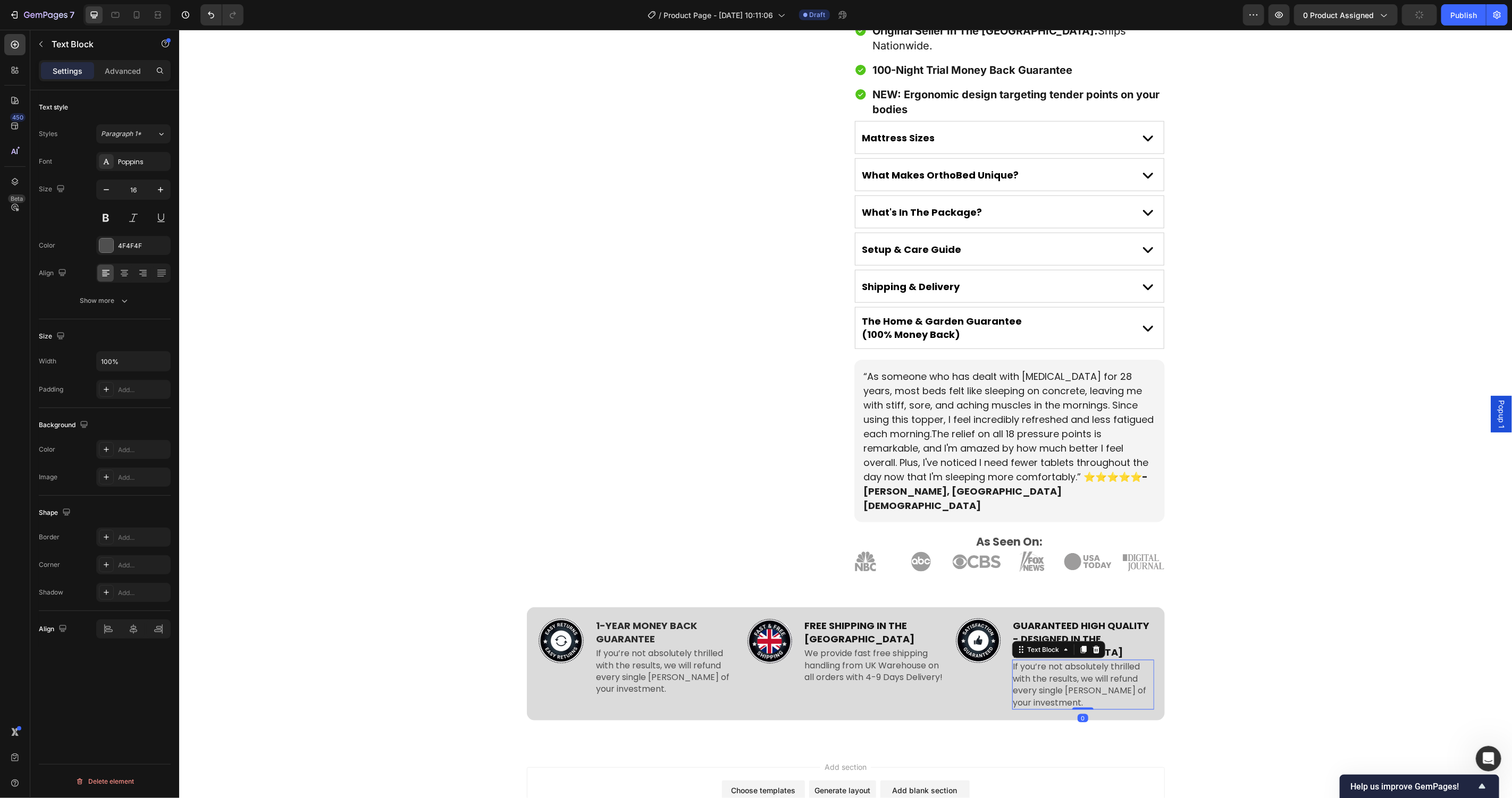
click at [1047, 661] on p "If you’re not absolutely thrilled with the results, we will refund every single…" at bounding box center [1082, 685] width 140 height 48
click at [1285, 610] on div "Image 1-YEAR MONEY BACK GUARANTEE Text Block If you’re not absolutely thrilled …" at bounding box center [845, 667] width 1333 height 121
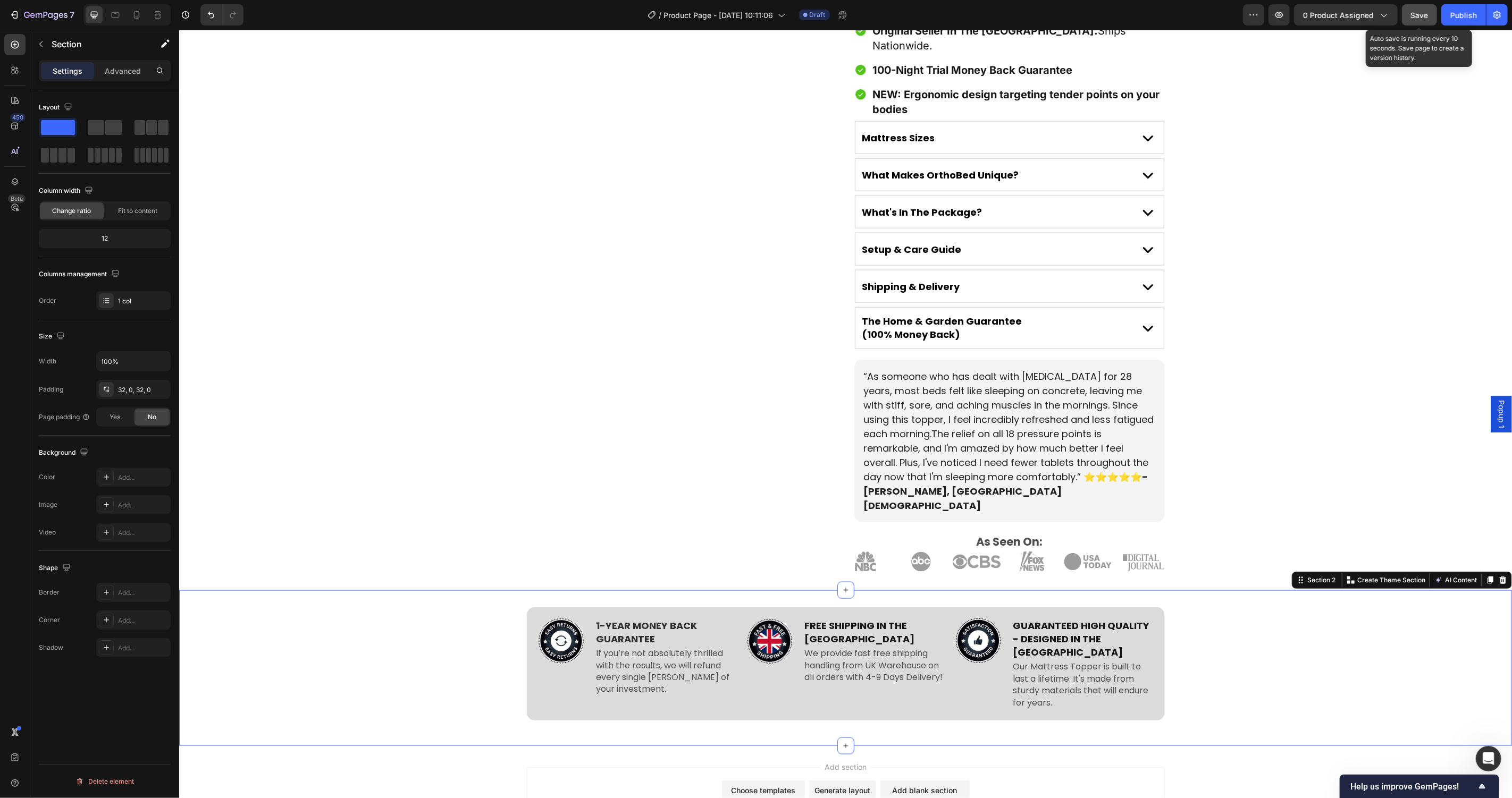
click at [1425, 21] on button "Save" at bounding box center [1420, 15] width 35 height 21
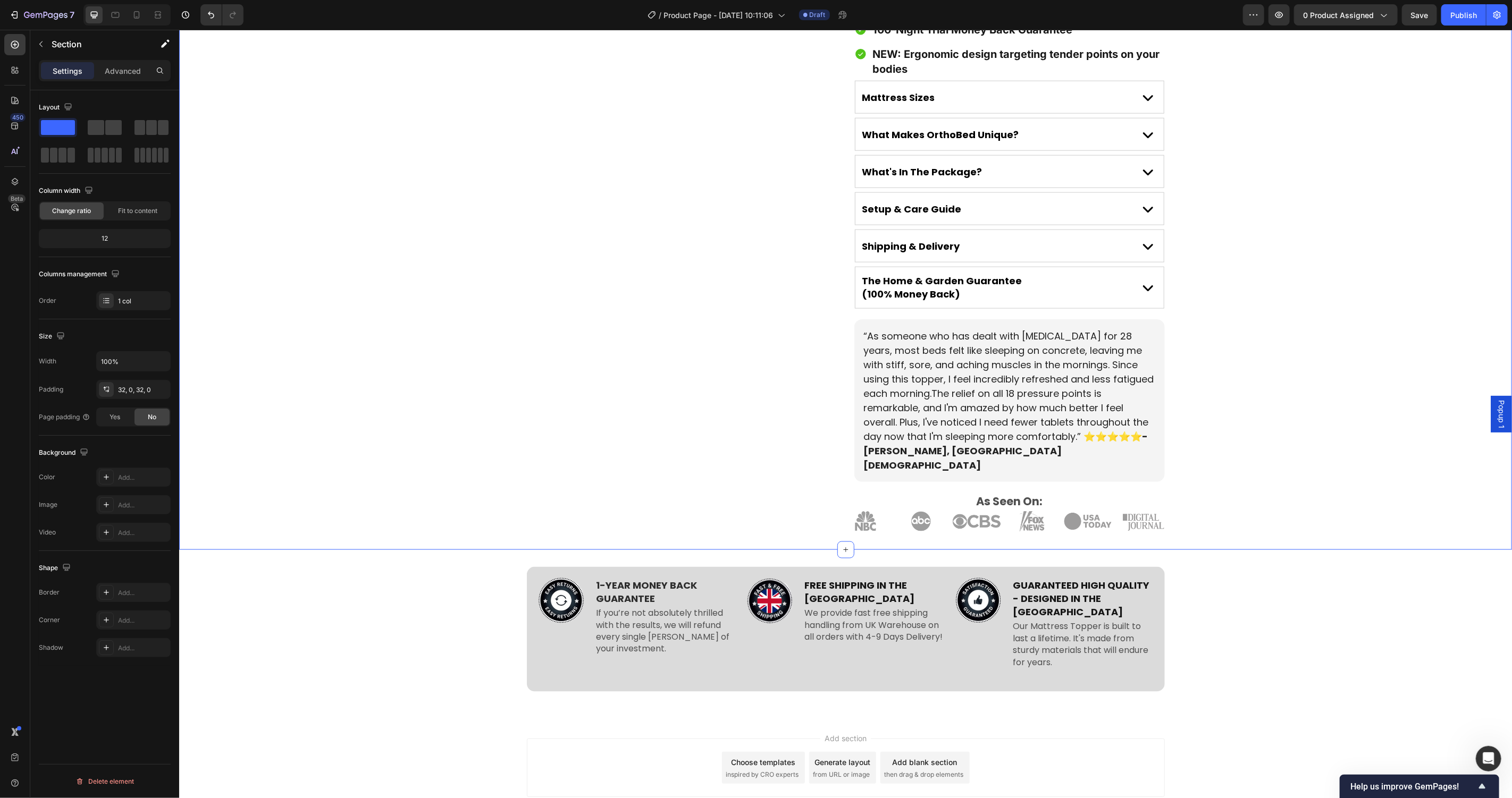
scroll to position [1024, 0]
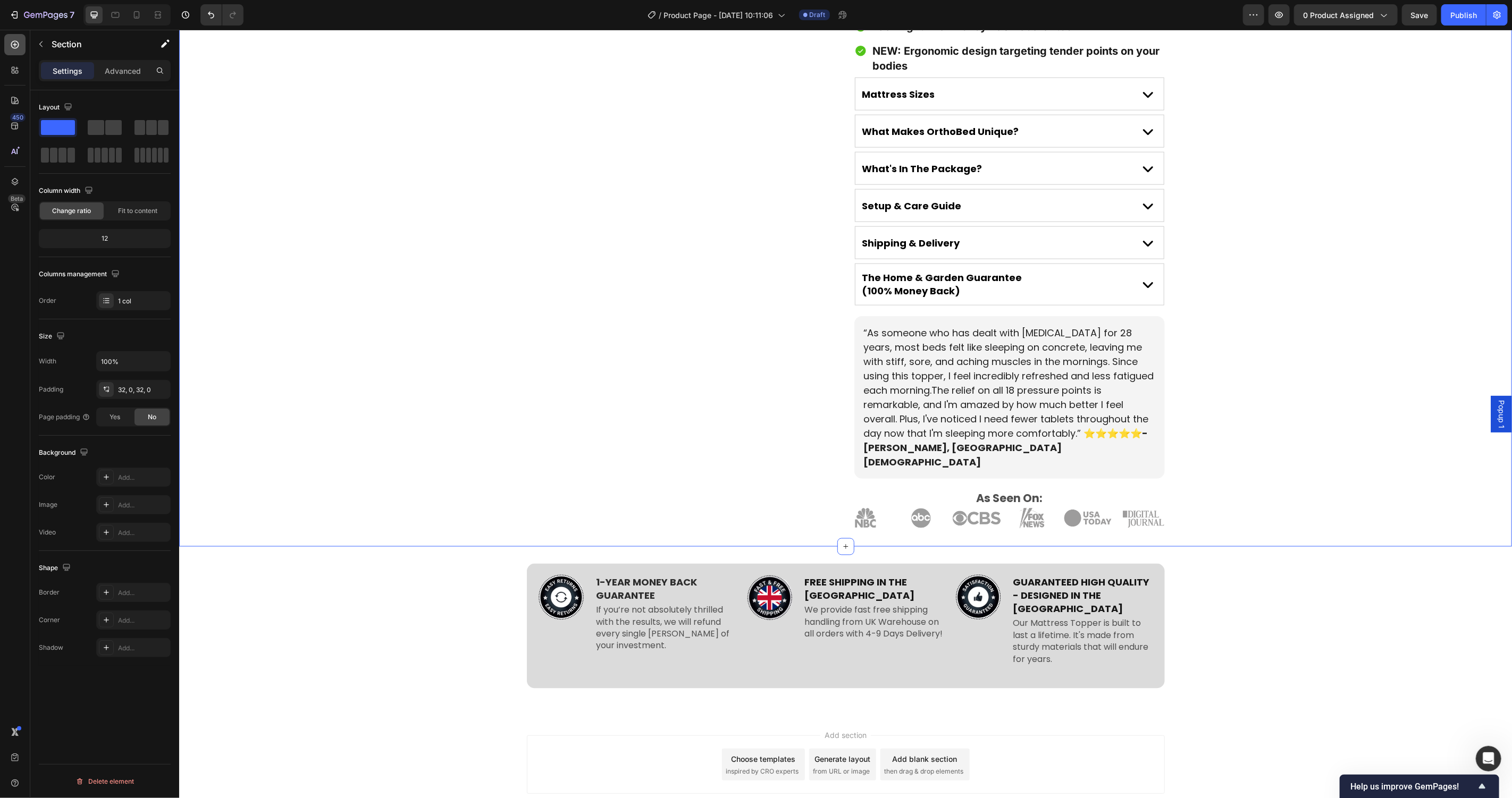
drag, startPoint x: 18, startPoint y: 42, endPoint x: 18, endPoint y: 49, distance: 7.0
click at [18, 42] on icon at bounding box center [15, 45] width 8 height 8
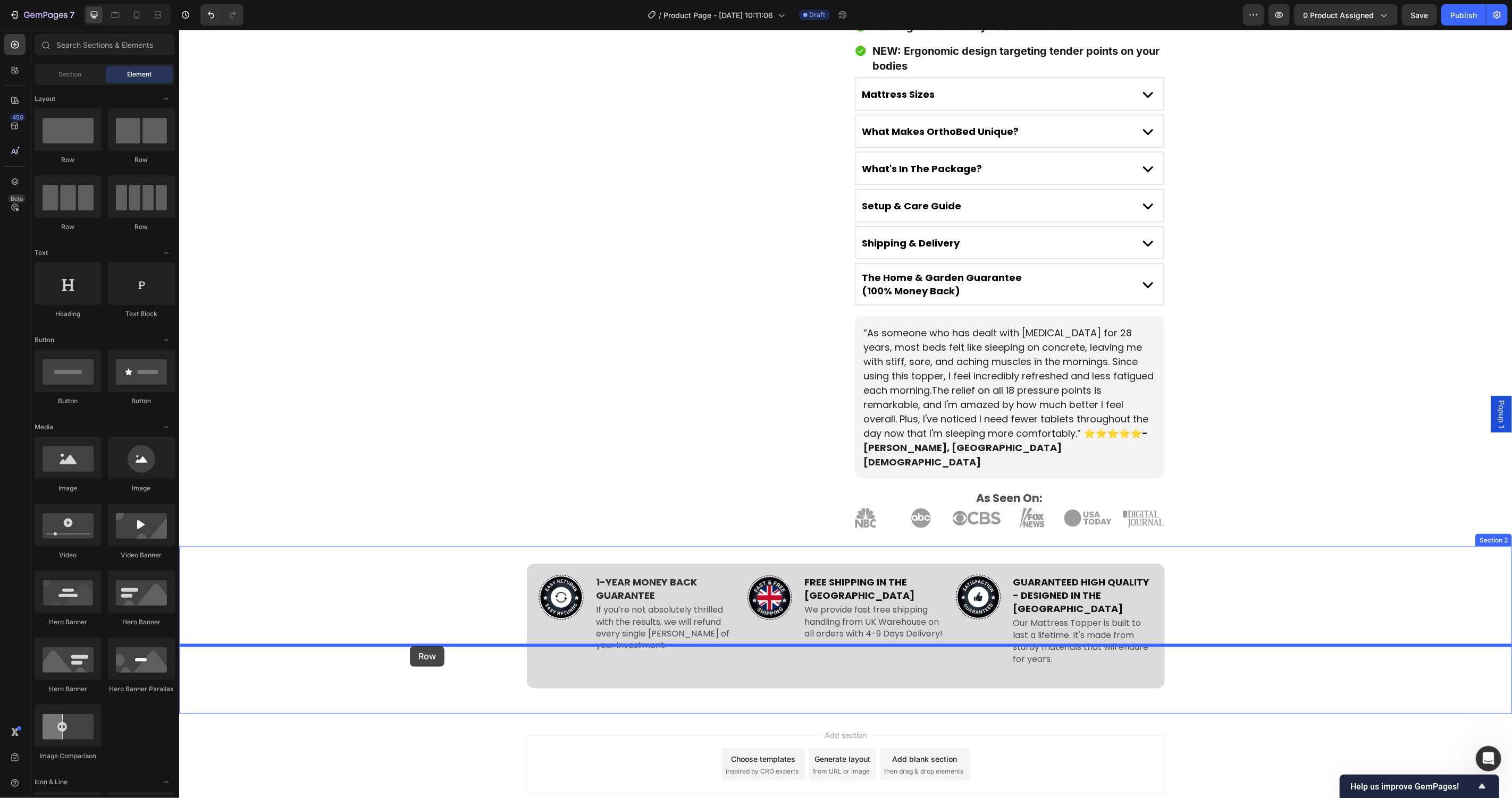
drag, startPoint x: 255, startPoint y: 168, endPoint x: 409, endPoint y: 646, distance: 502.2
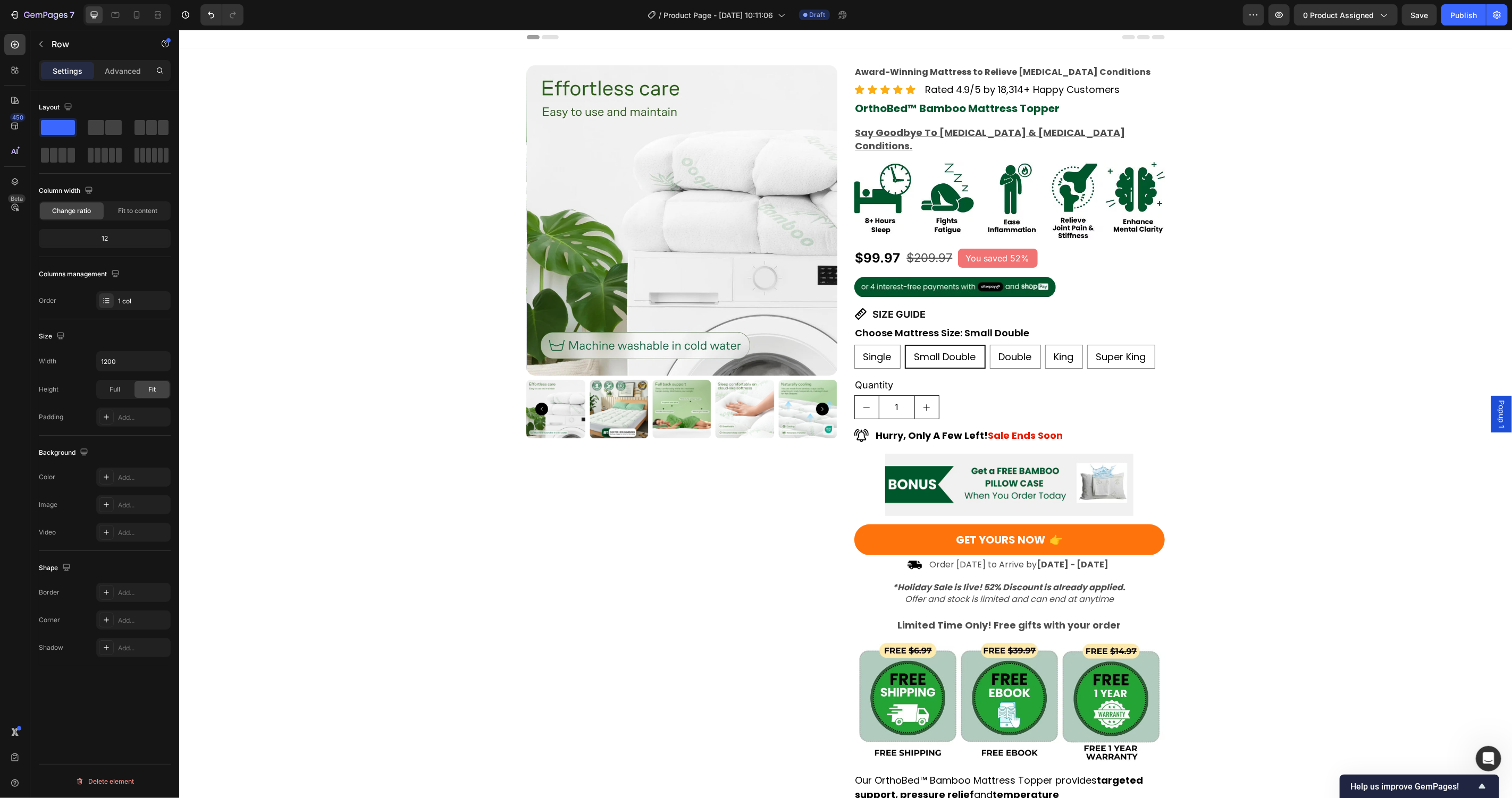
scroll to position [0, 0]
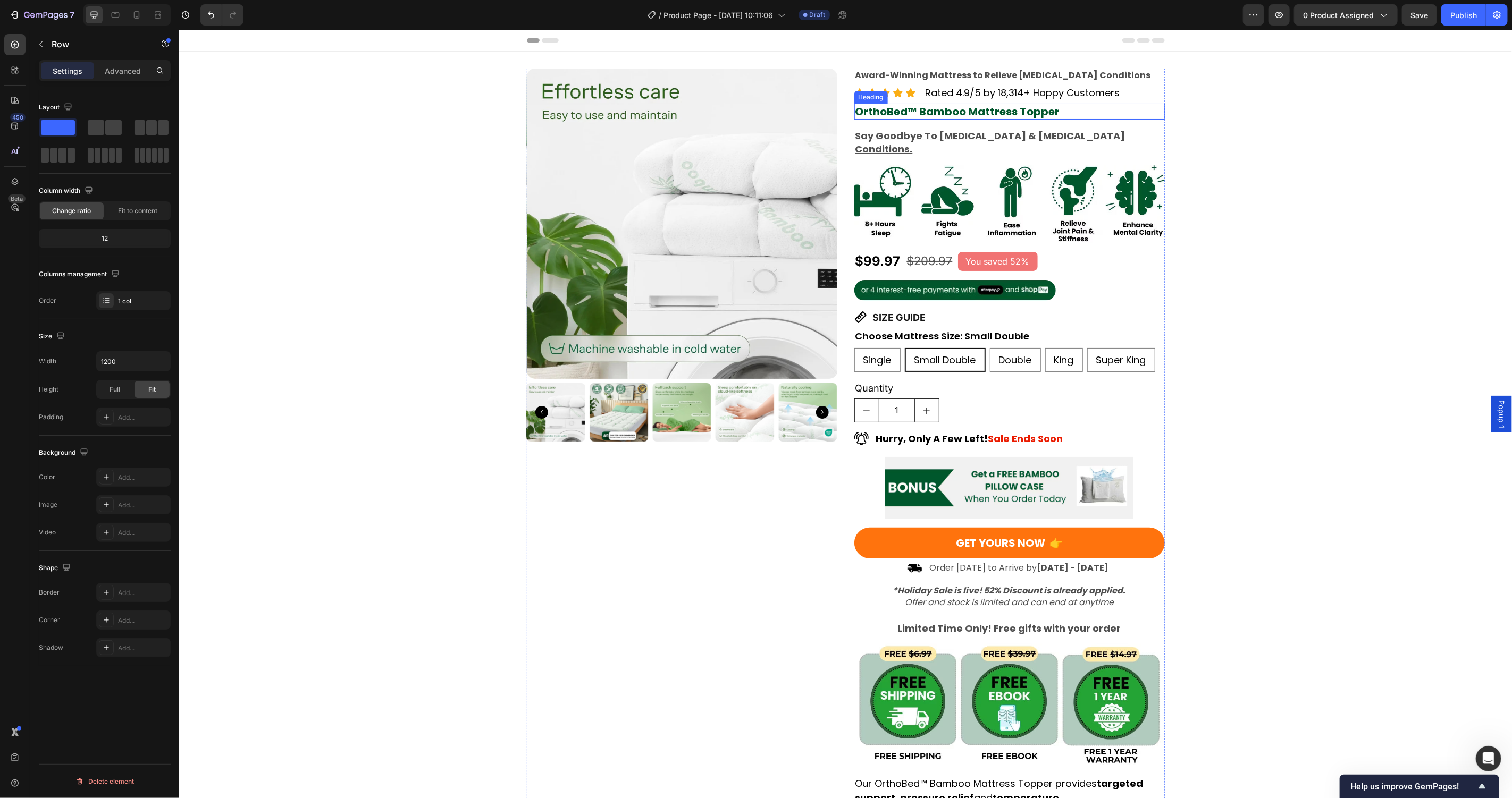
click at [1059, 112] on p "OrthoBed™ Bamboo Mattress Topper" at bounding box center [1008, 111] width 308 height 14
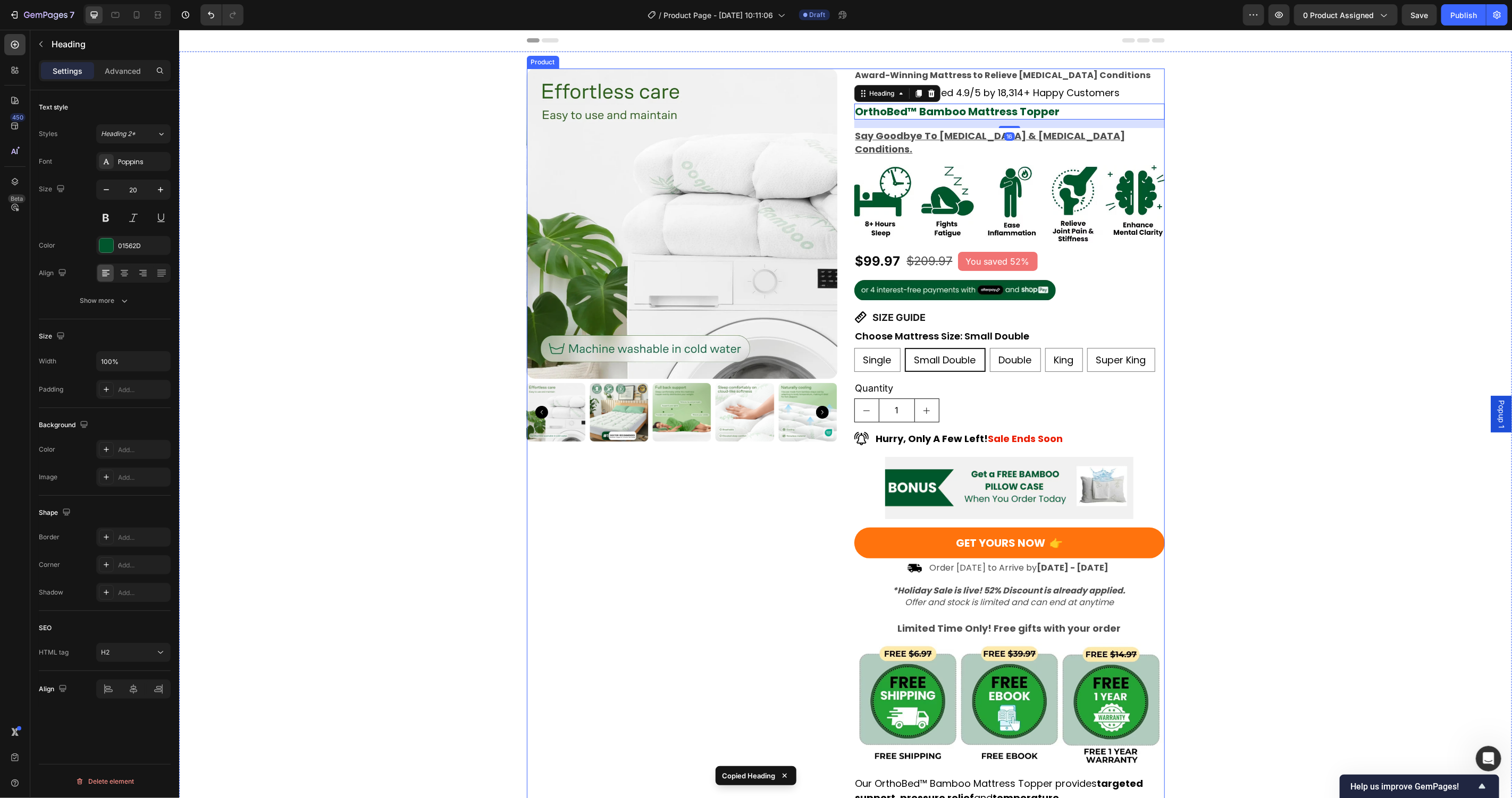
scroll to position [1098, 0]
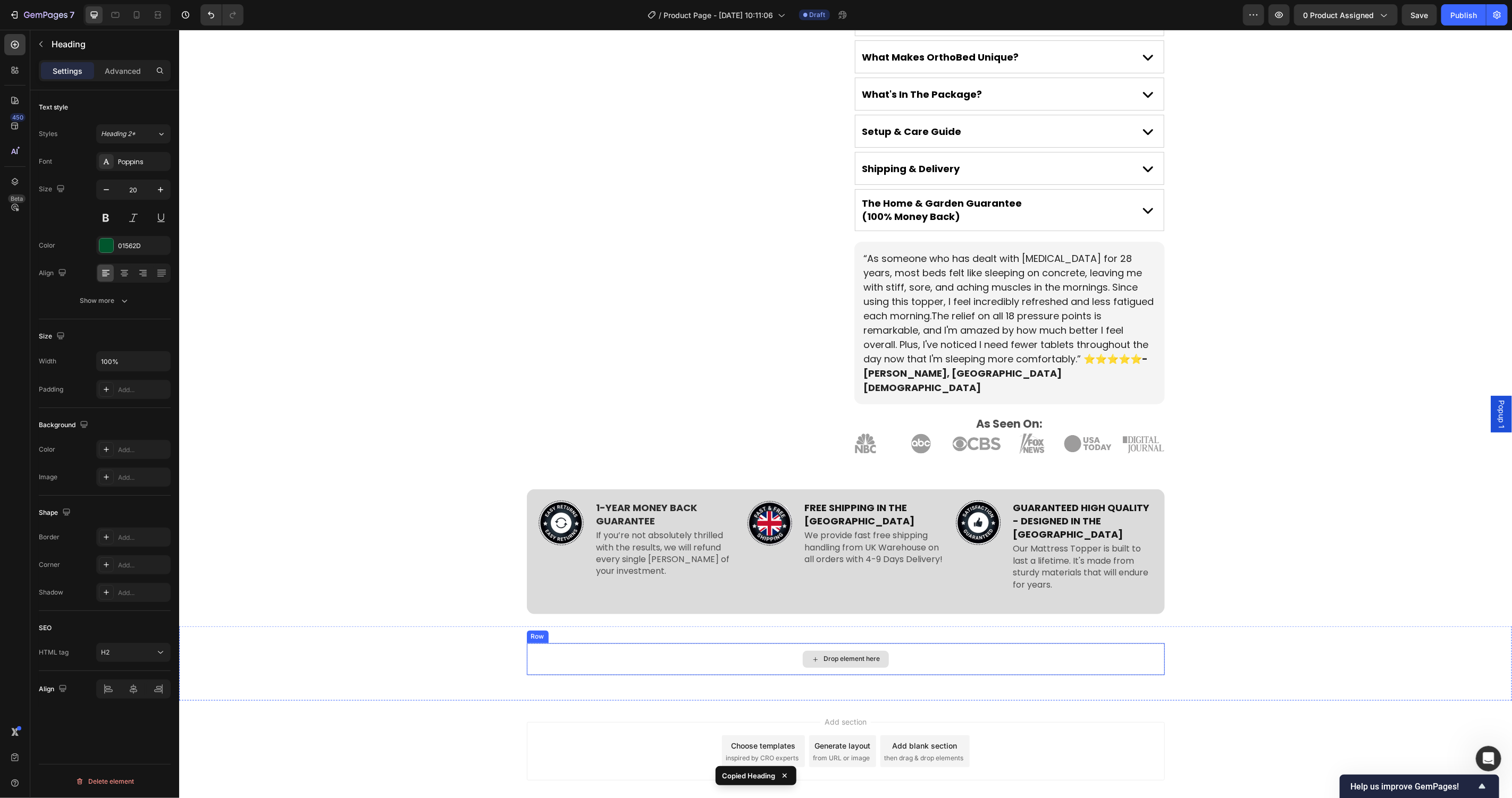
click at [666, 643] on div "Drop element here" at bounding box center [845, 659] width 638 height 32
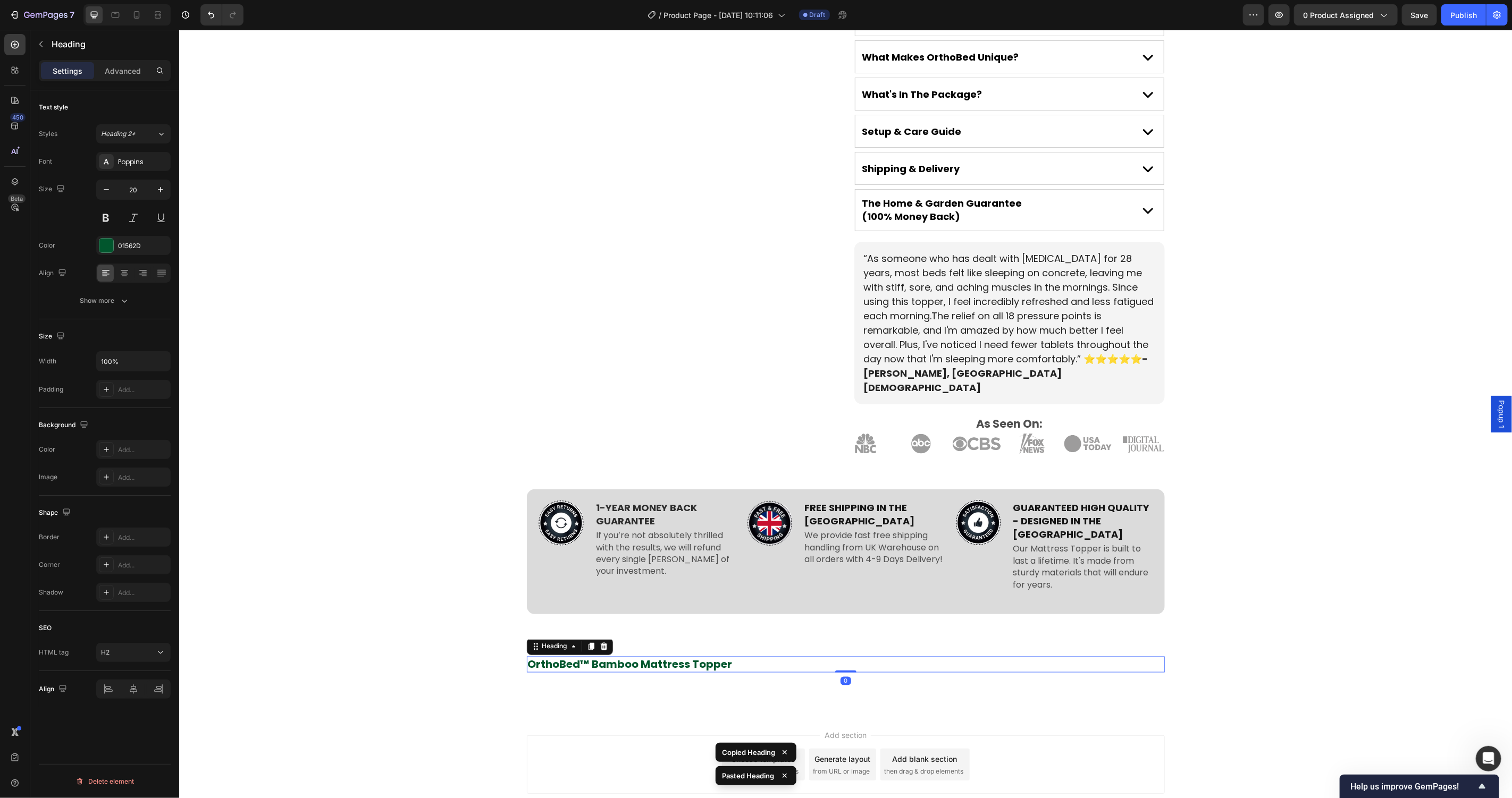
scroll to position [1083, 0]
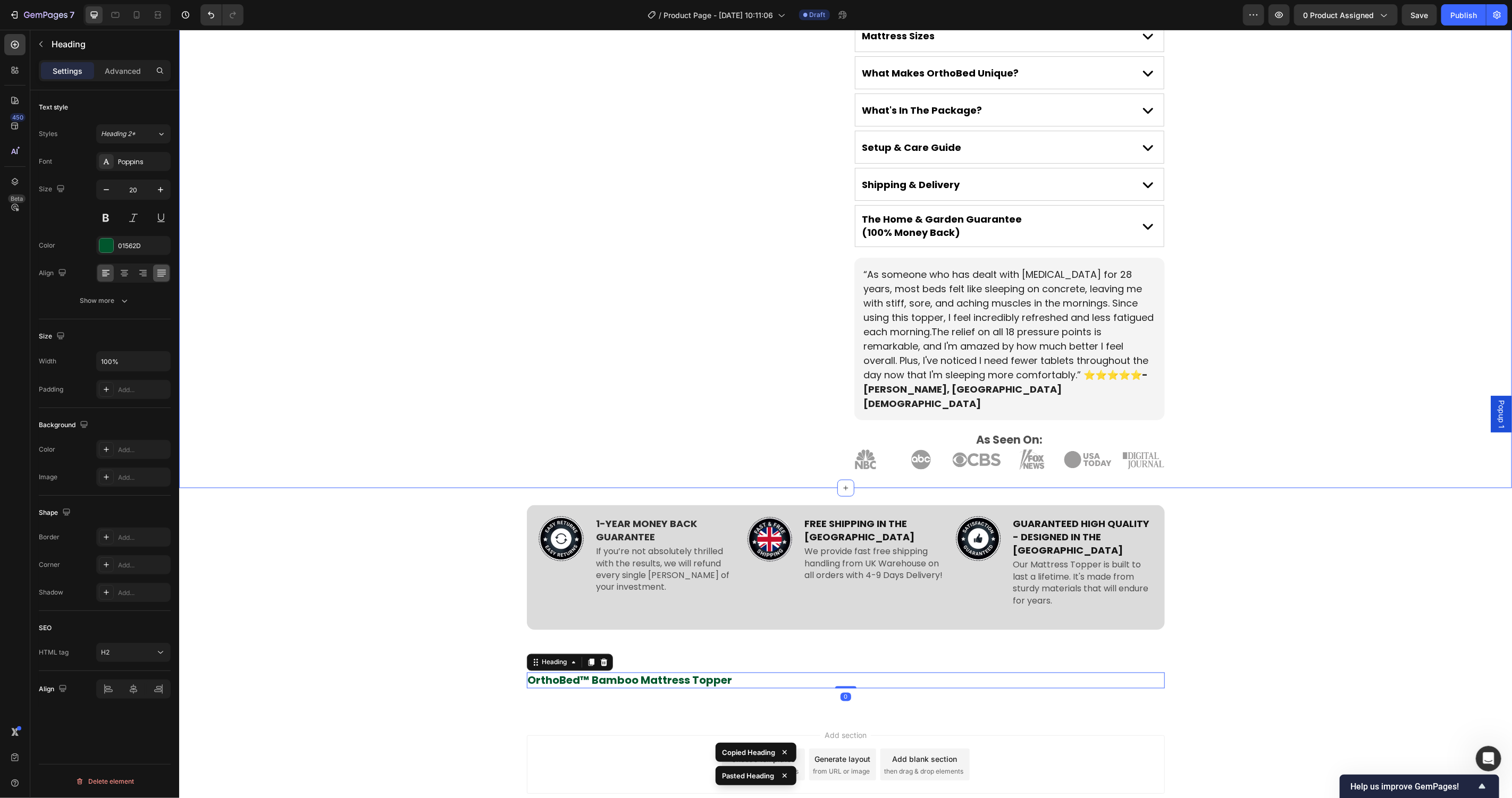
scroll to position [1063, 0]
click at [127, 273] on icon at bounding box center [124, 273] width 11 height 11
